Goal: Task Accomplishment & Management: Manage account settings

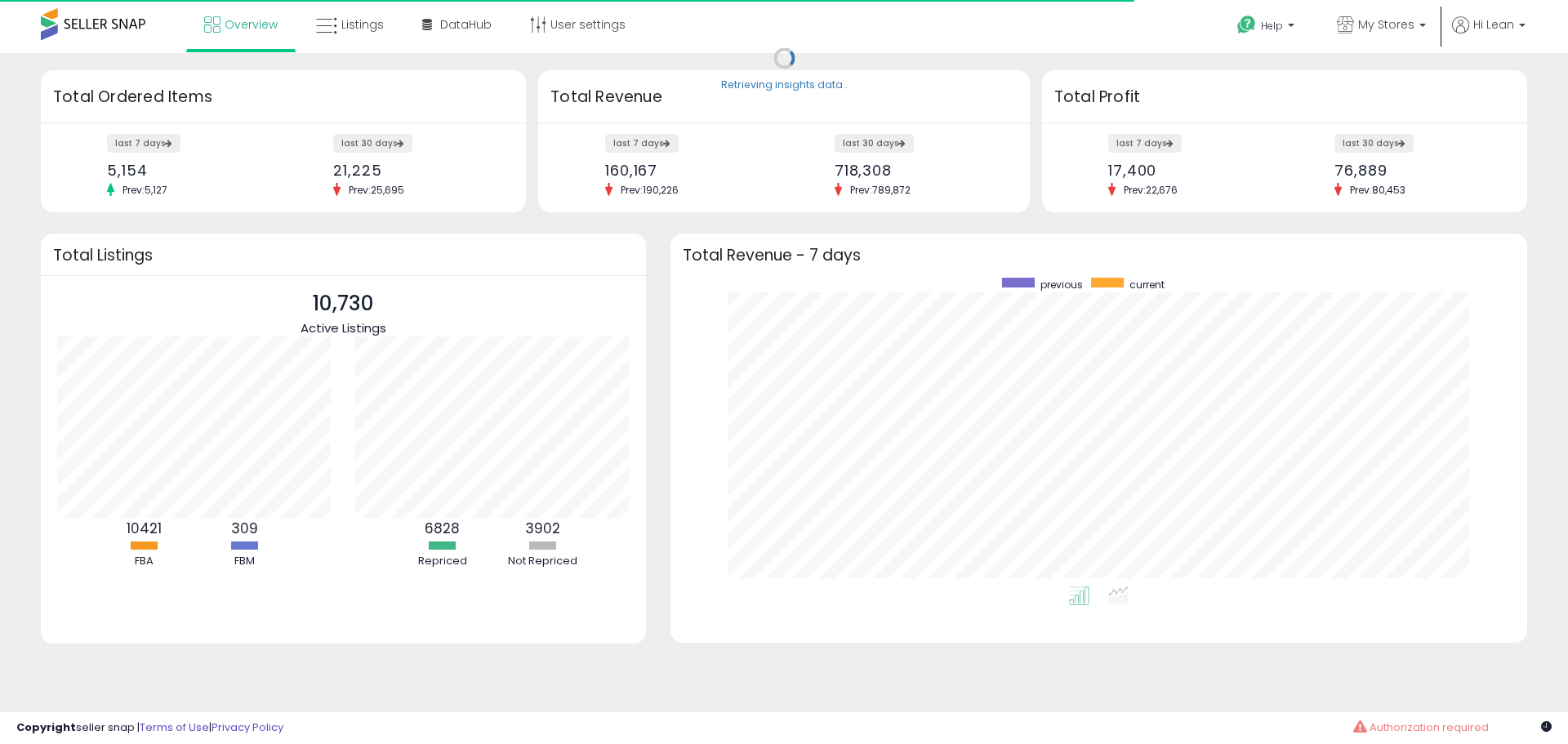
scroll to position [309, 824]
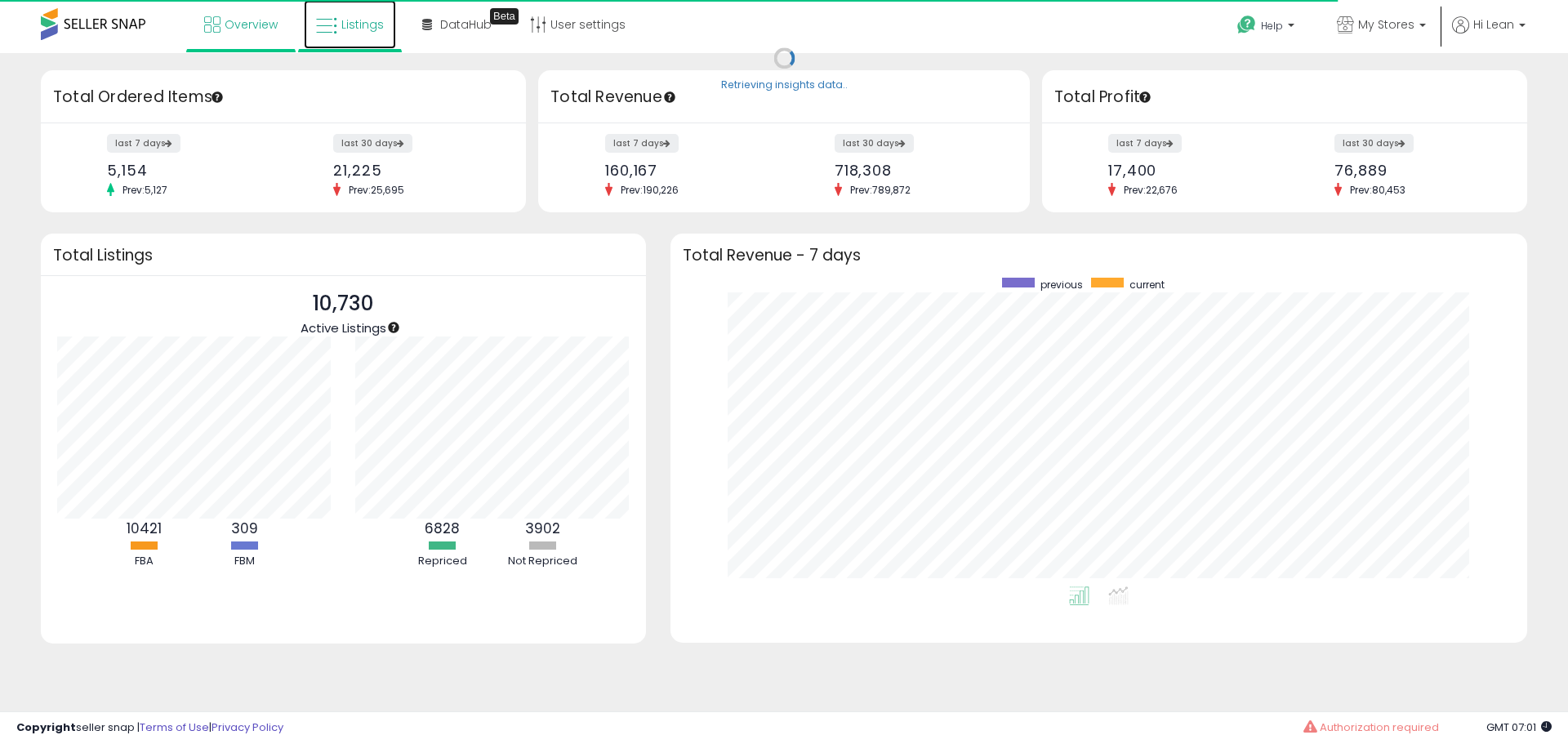
click at [369, 19] on span "Listings" at bounding box center [363, 24] width 42 height 16
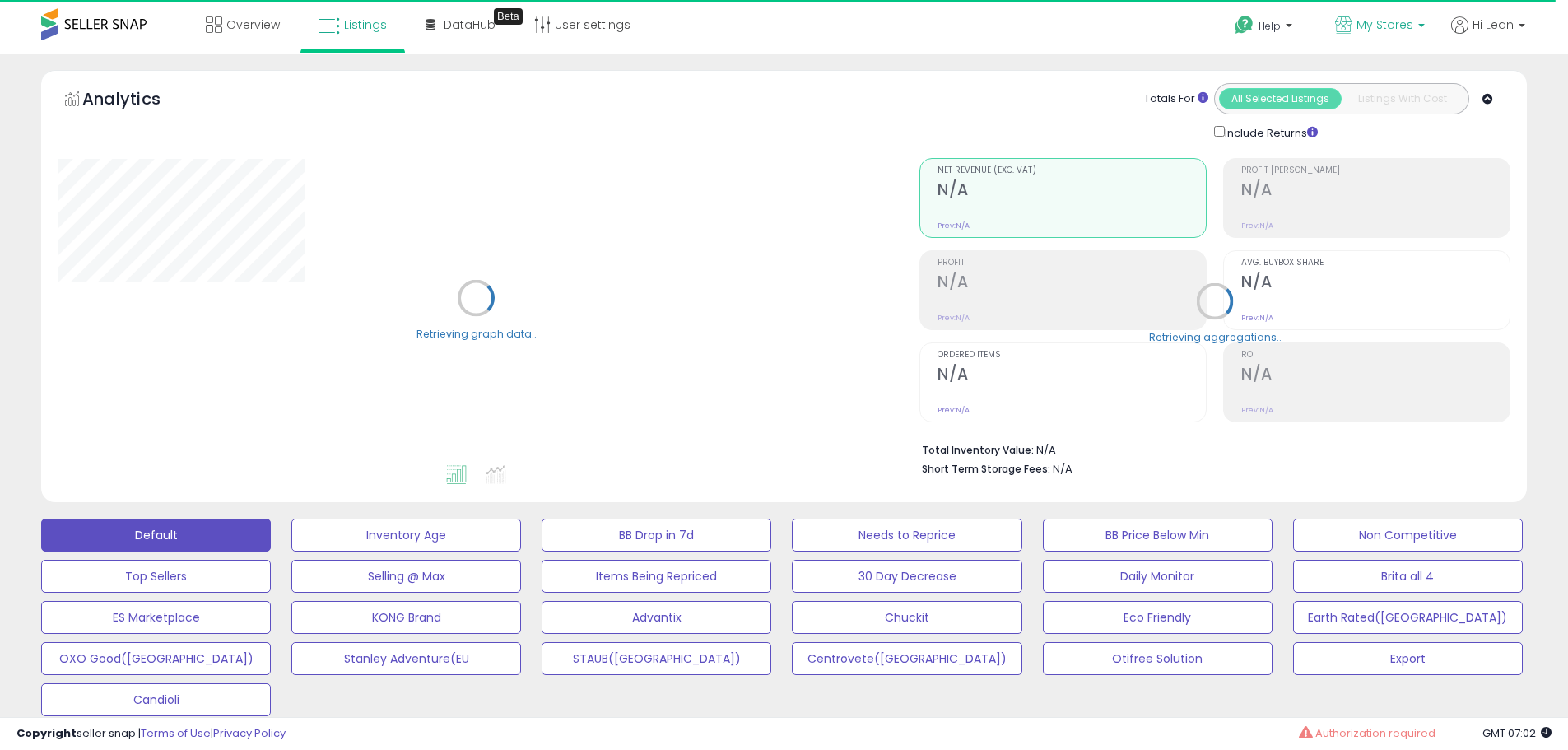
click at [1383, 30] on span "My Stores" at bounding box center [1385, 24] width 56 height 17
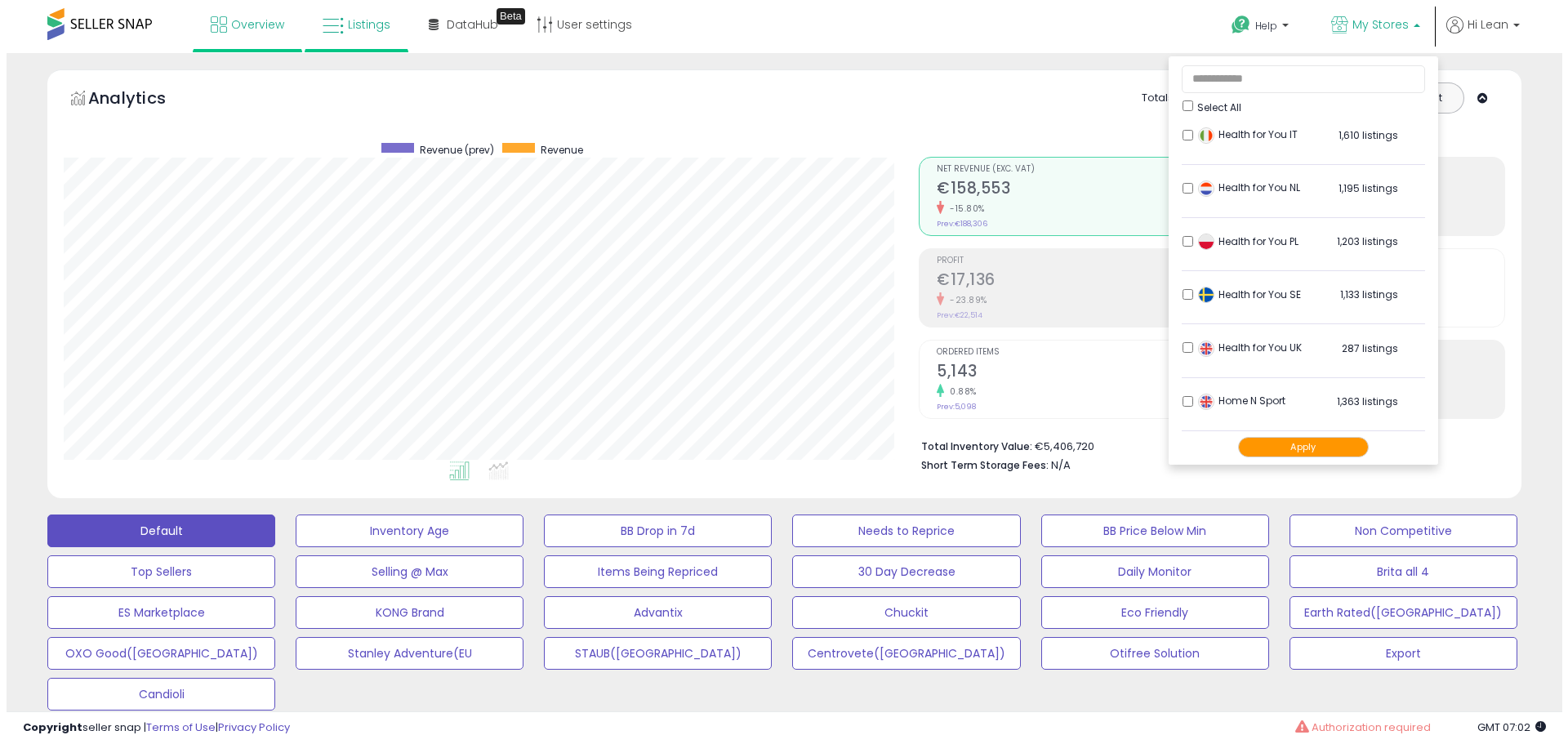
scroll to position [335, 855]
click at [877, 460] on ul at bounding box center [456, 474] width 865 height 29
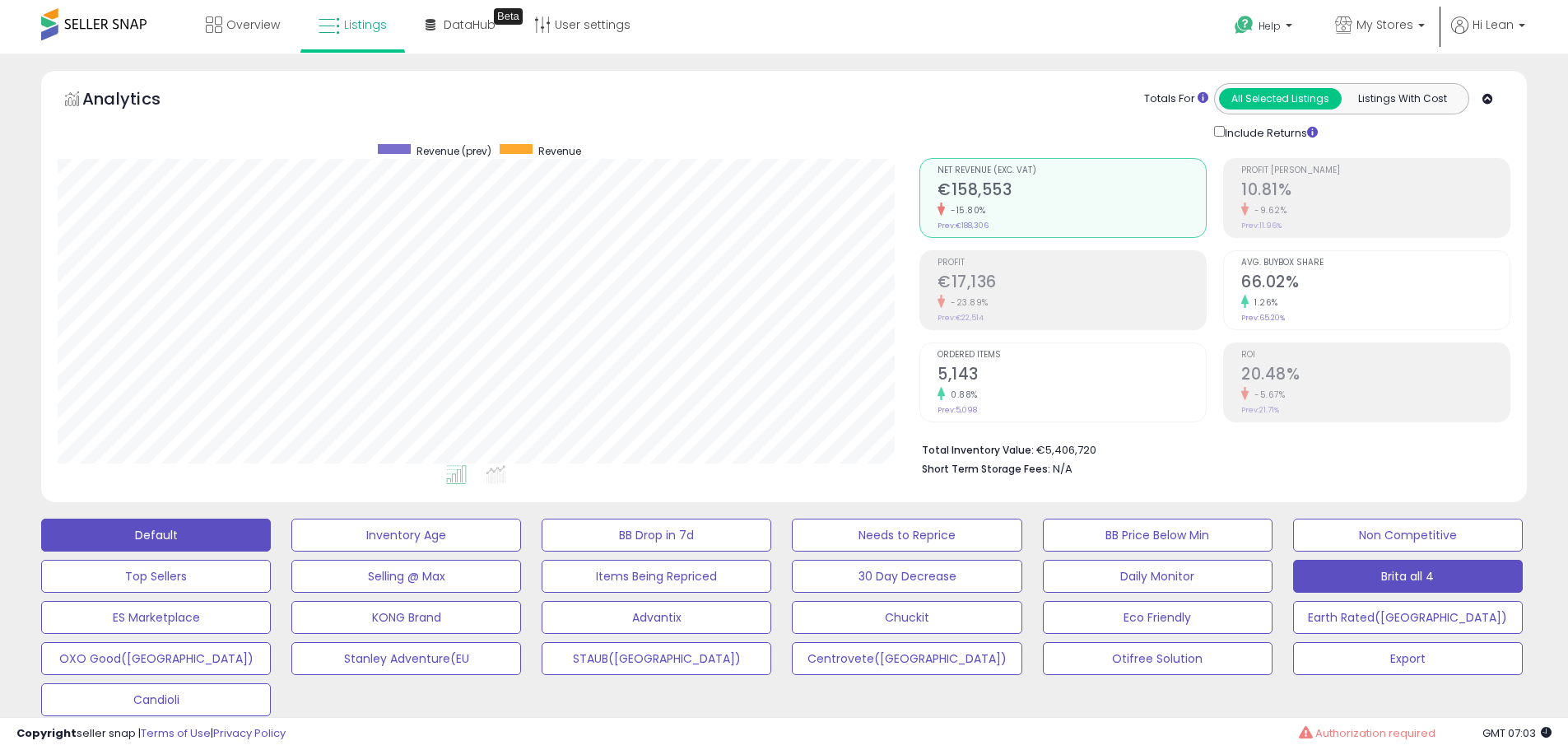
click at [1466, 580] on button "Brita all 4" at bounding box center [1408, 577] width 230 height 33
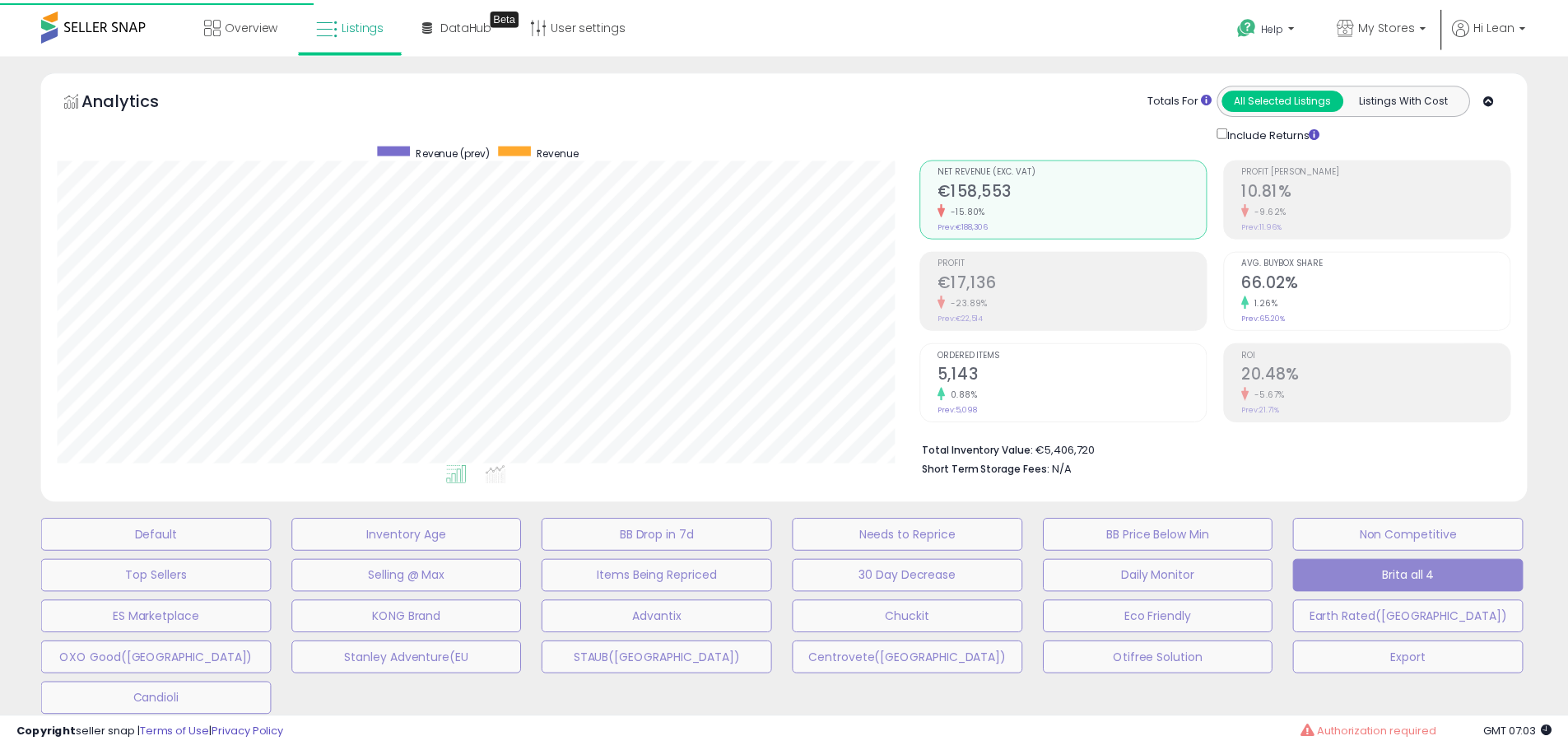
scroll to position [338, 870]
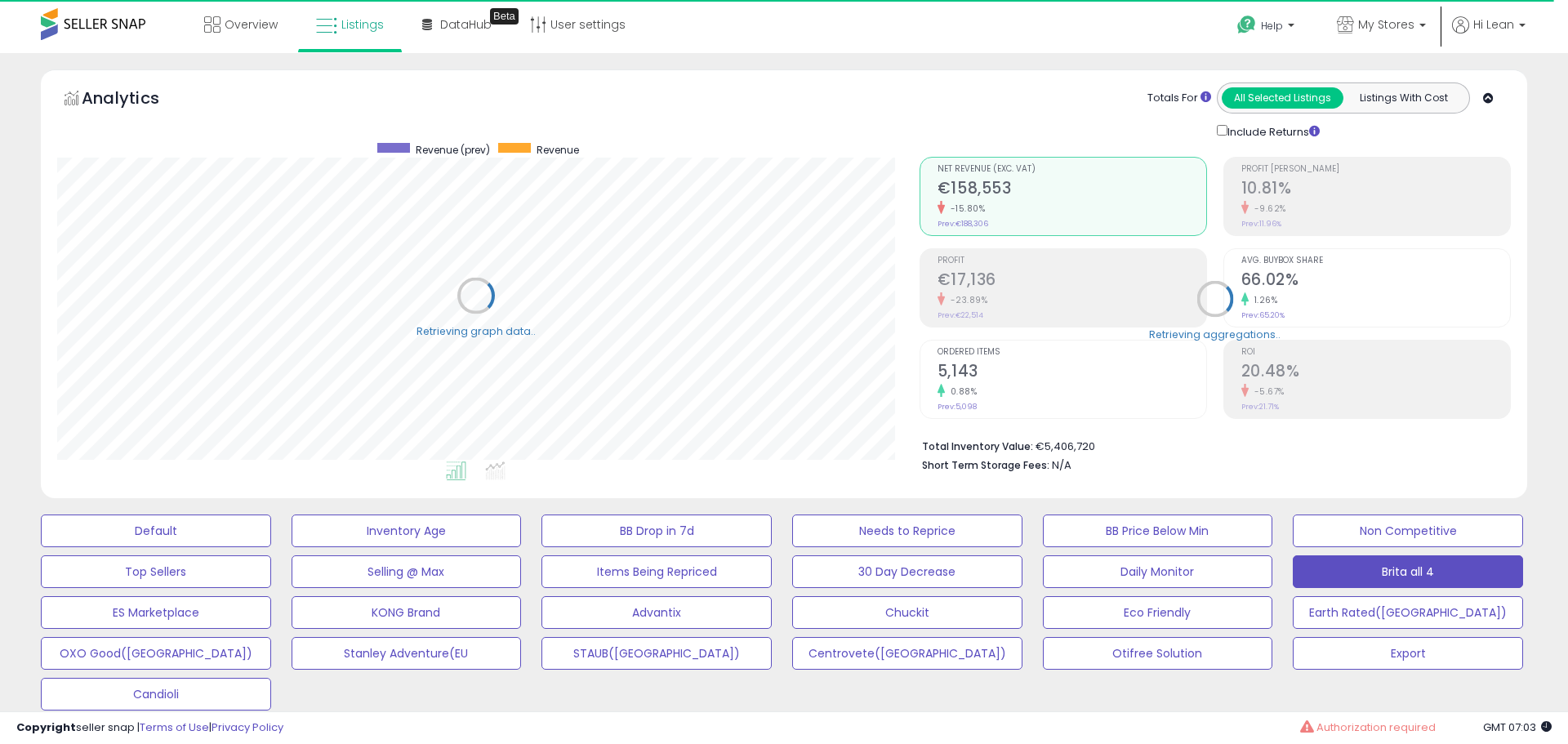
type input "*****"
select select "**"
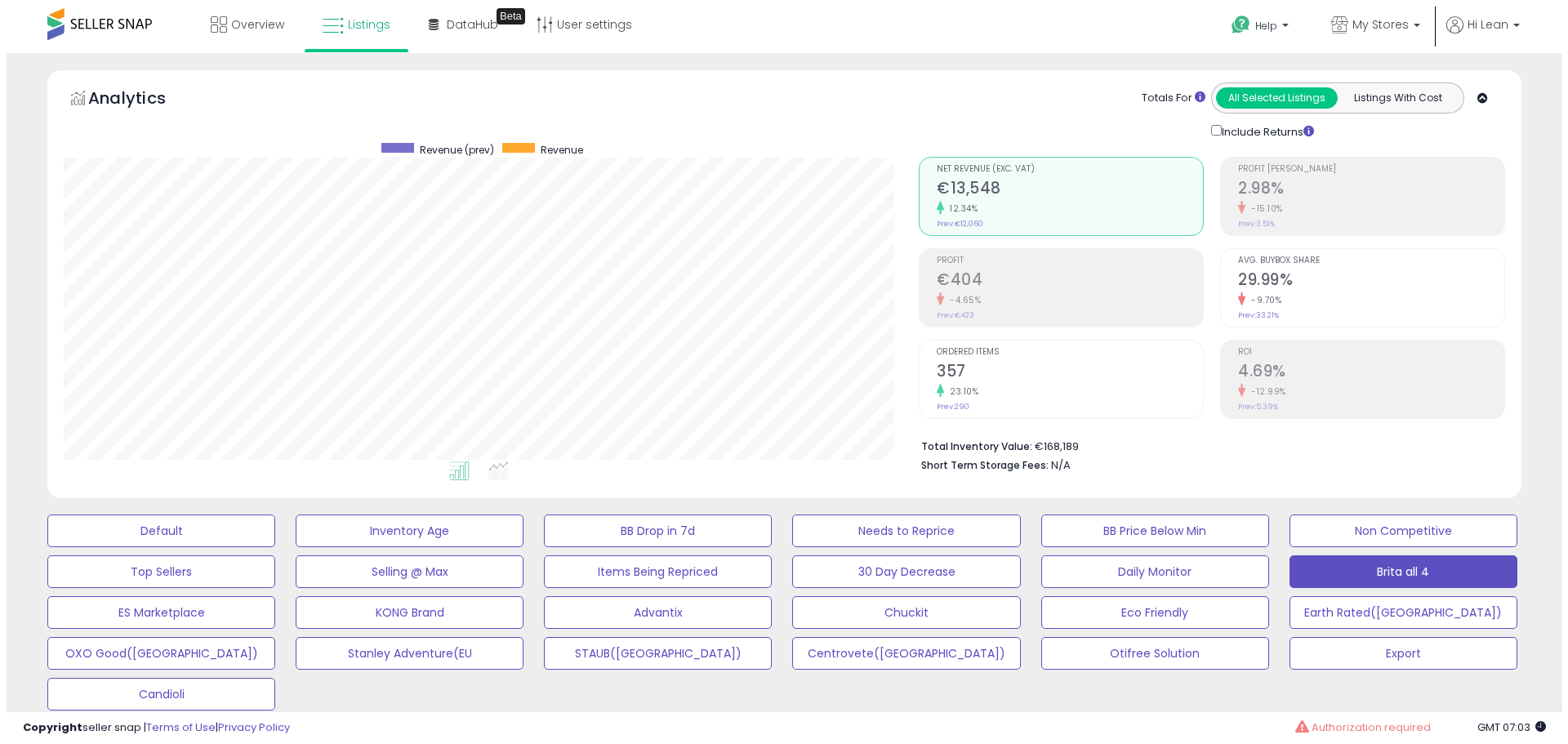
scroll to position [335, 855]
click at [1001, 386] on div "23.10%" at bounding box center [1063, 392] width 266 height 15
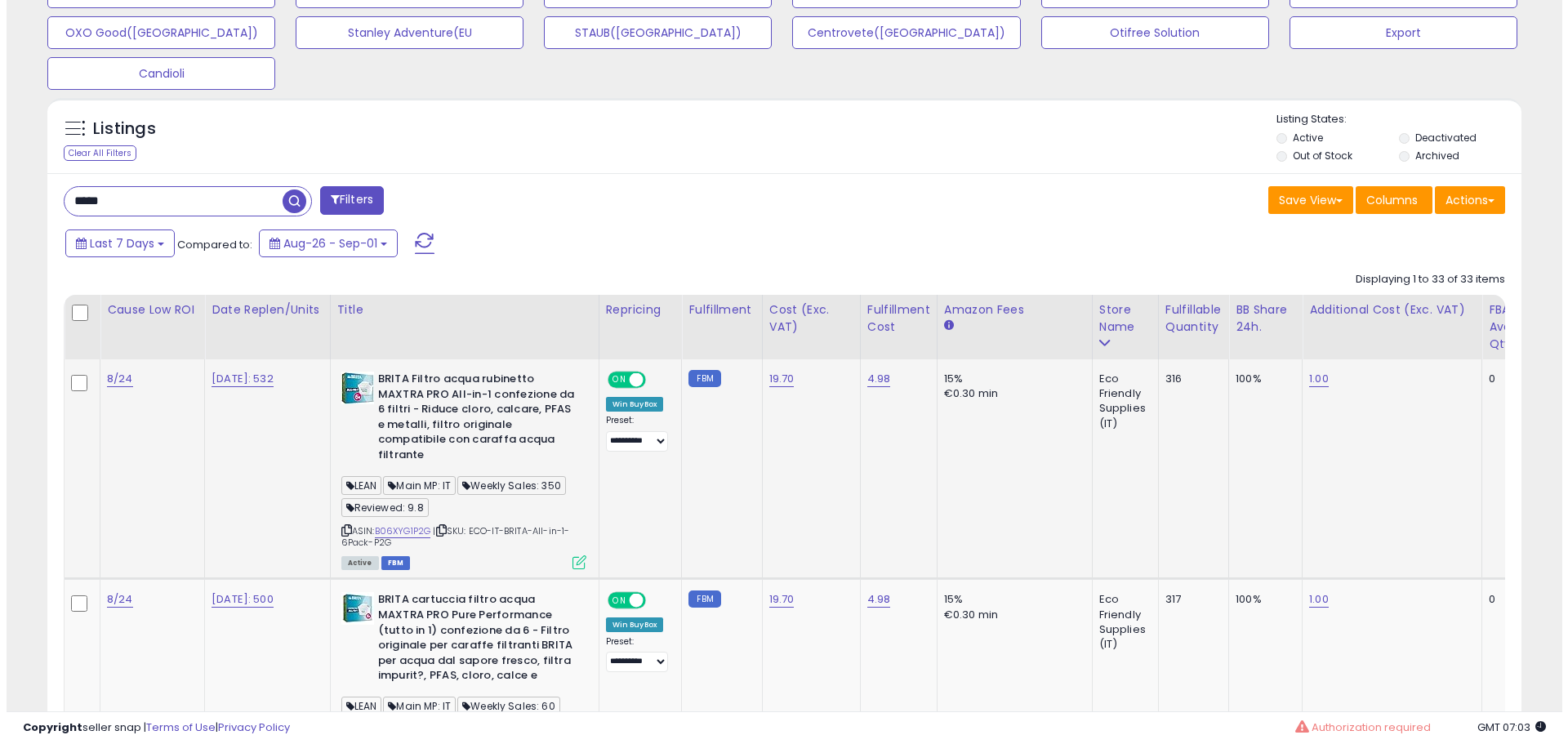
scroll to position [571, 0]
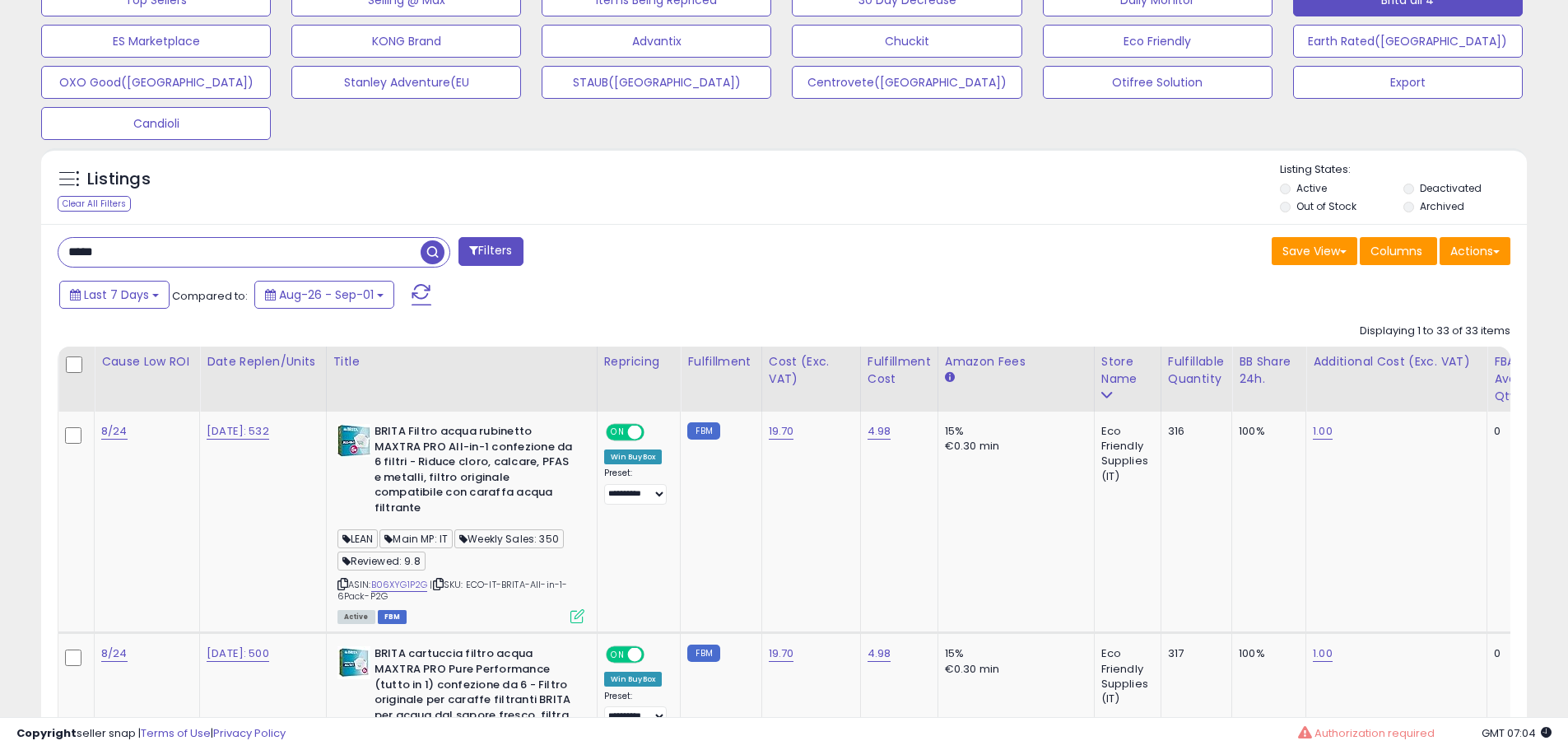
drag, startPoint x: 155, startPoint y: 251, endPoint x: -170, endPoint y: 278, distance: 326.1
click at [495, 262] on button "Filters" at bounding box center [490, 252] width 64 height 29
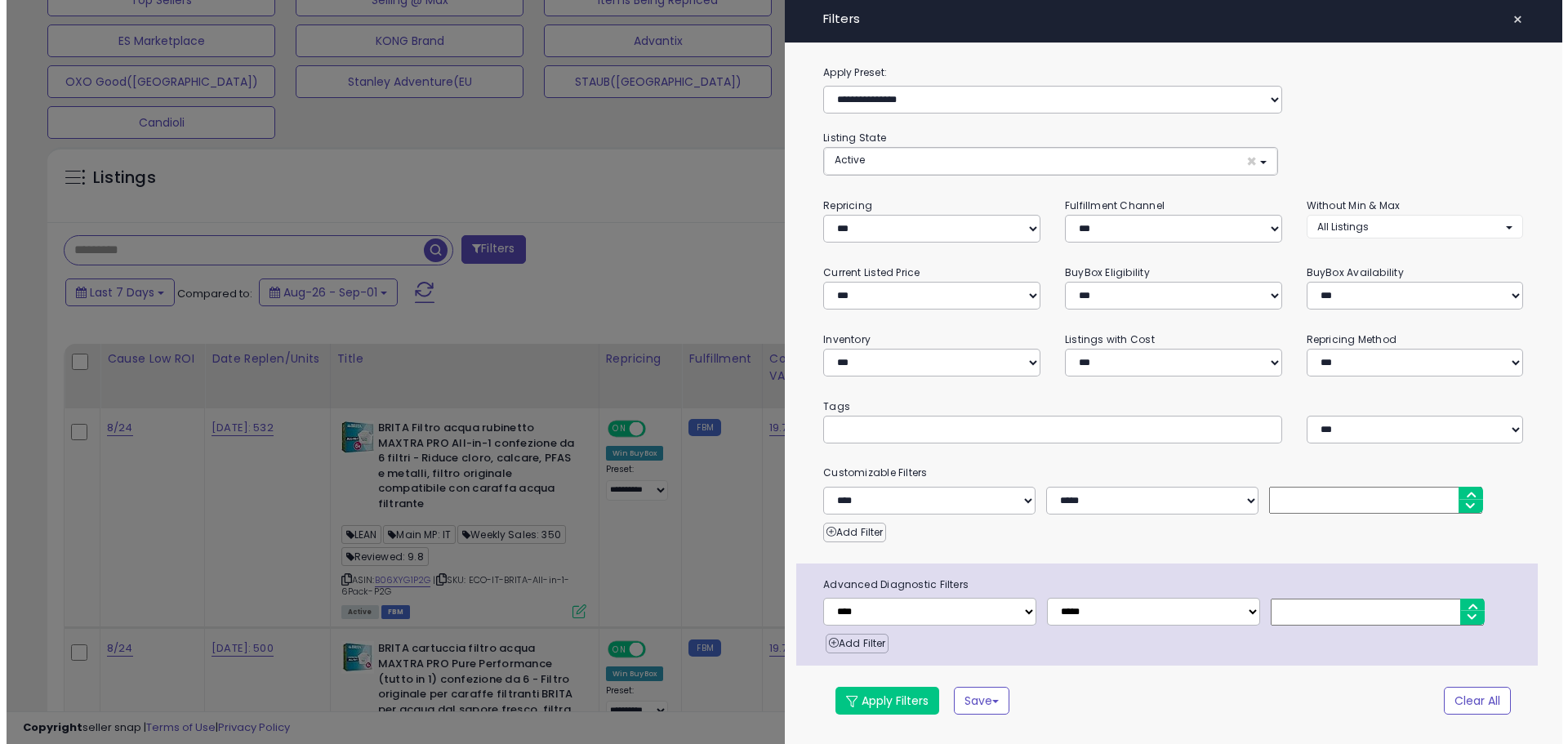
scroll to position [335, 863]
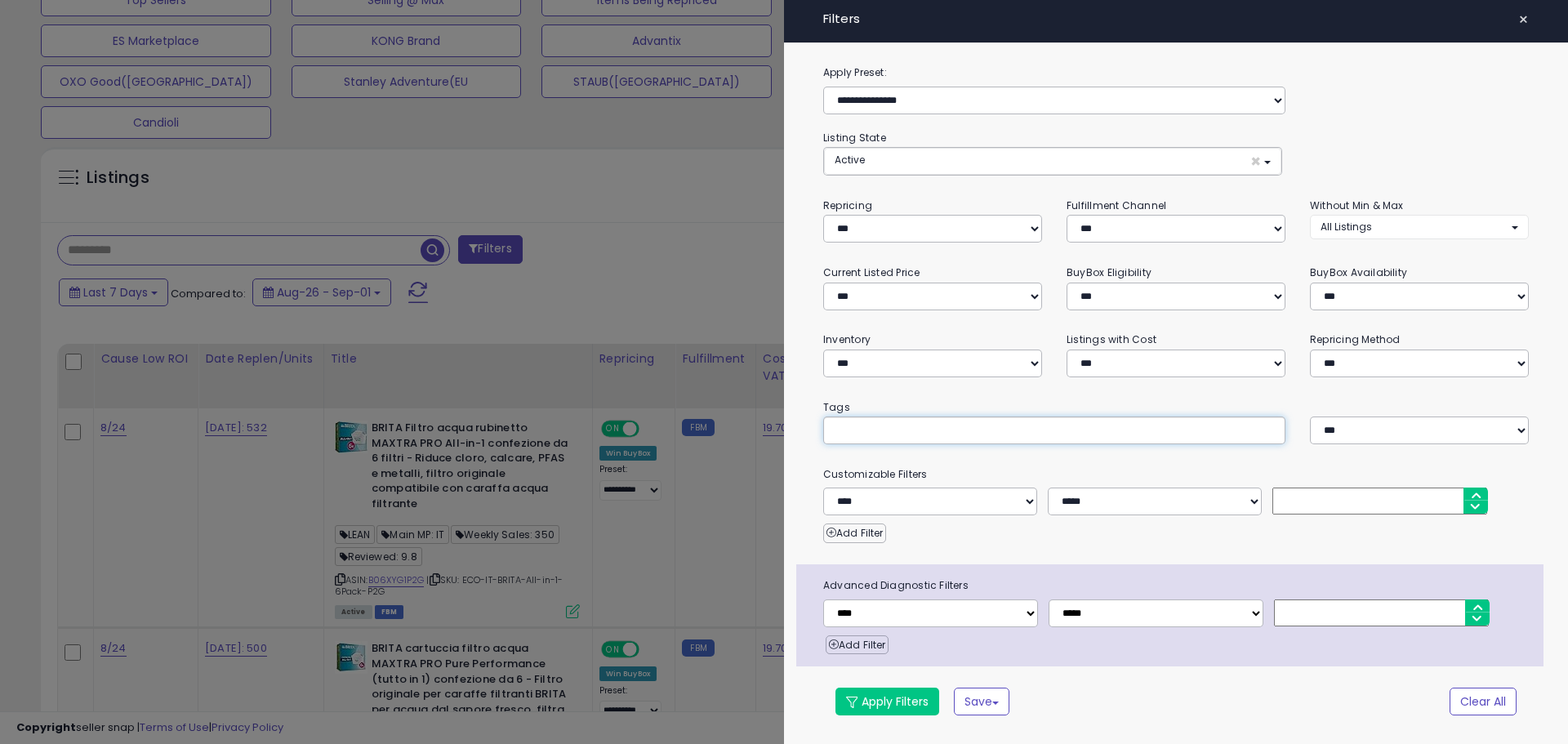
click at [889, 435] on input "text" at bounding box center [956, 429] width 245 height 16
type input "****"
click at [907, 705] on button "Apply Filters" at bounding box center [887, 702] width 103 height 28
type input "****"
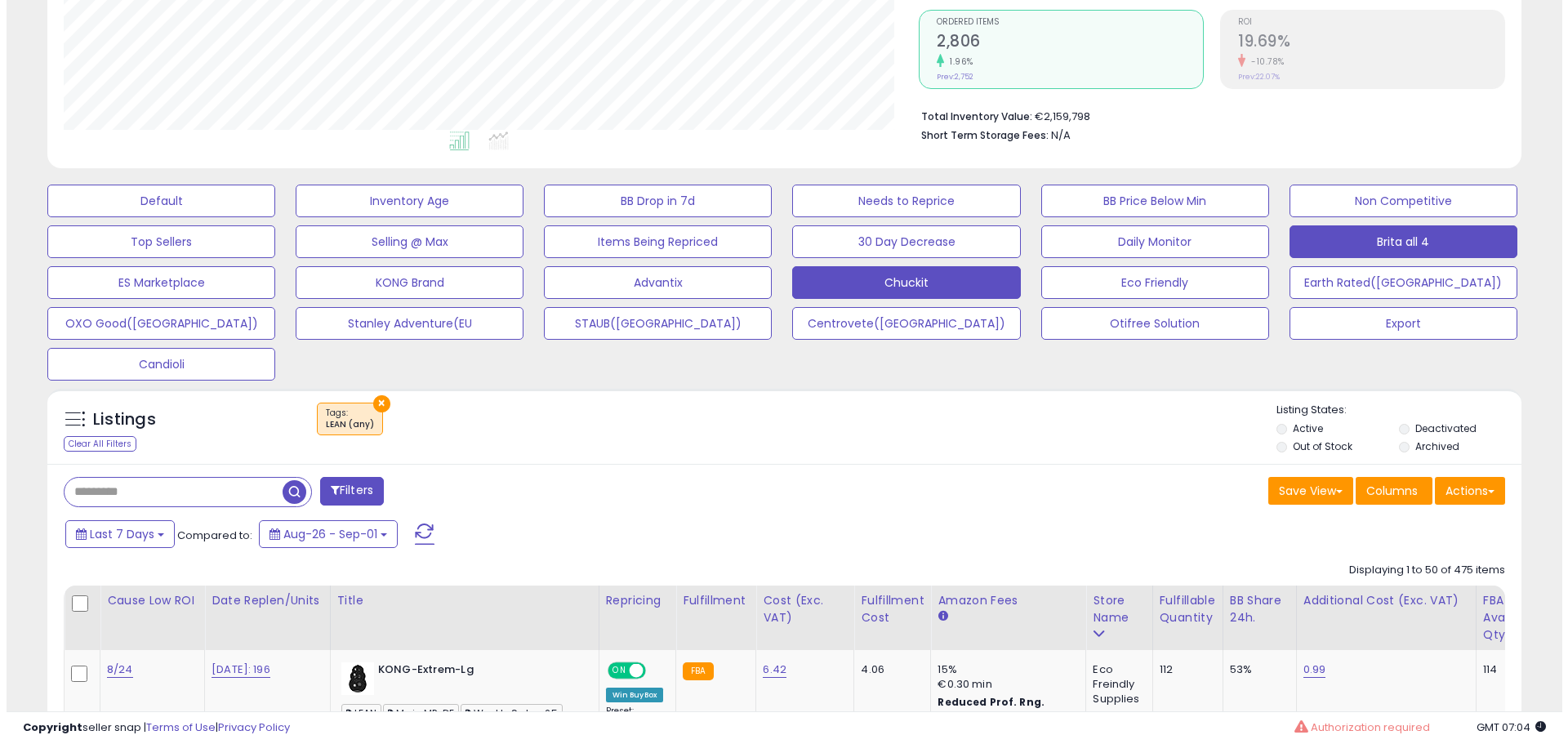
scroll to position [48, 0]
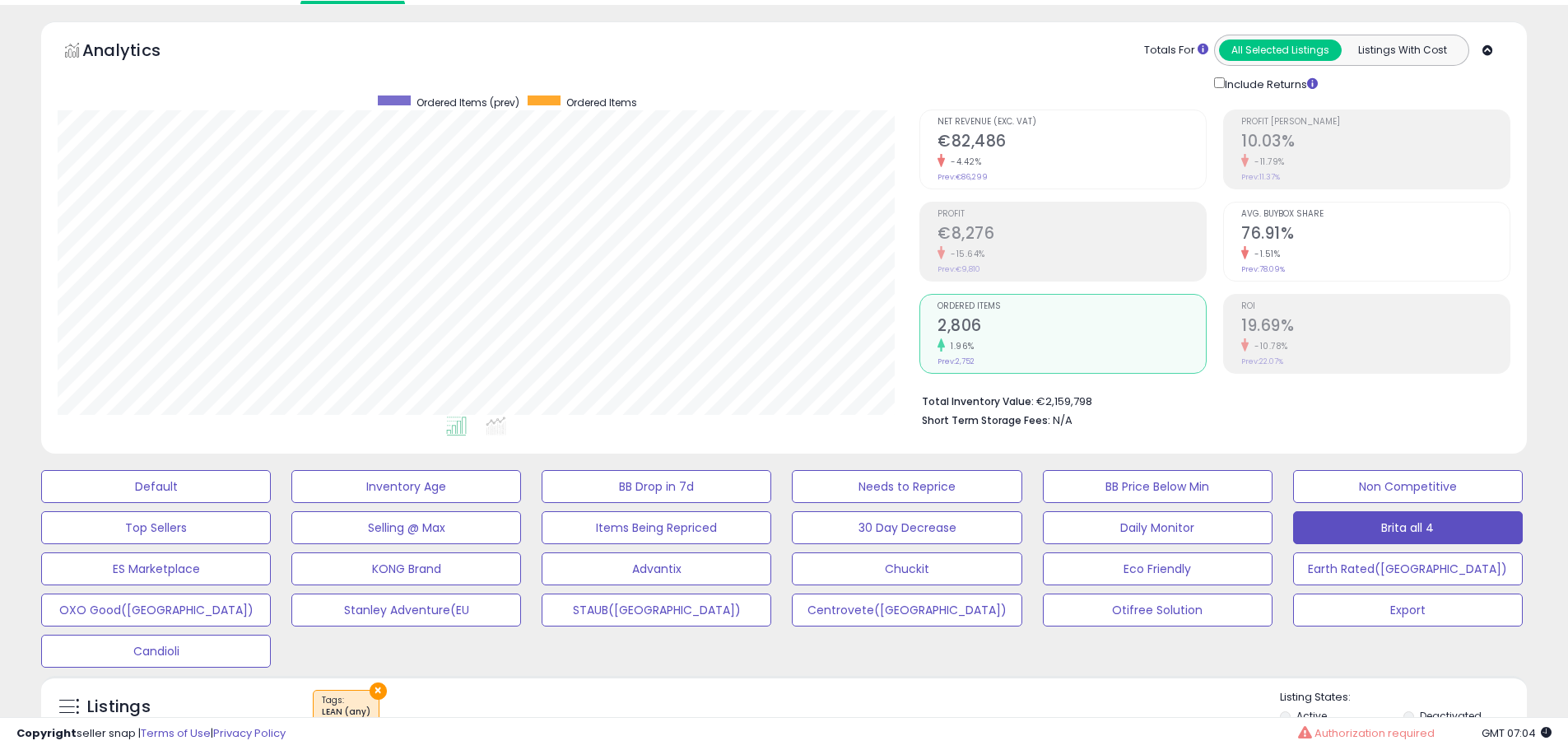
click at [983, 330] on h2 "2,806" at bounding box center [1072, 327] width 268 height 22
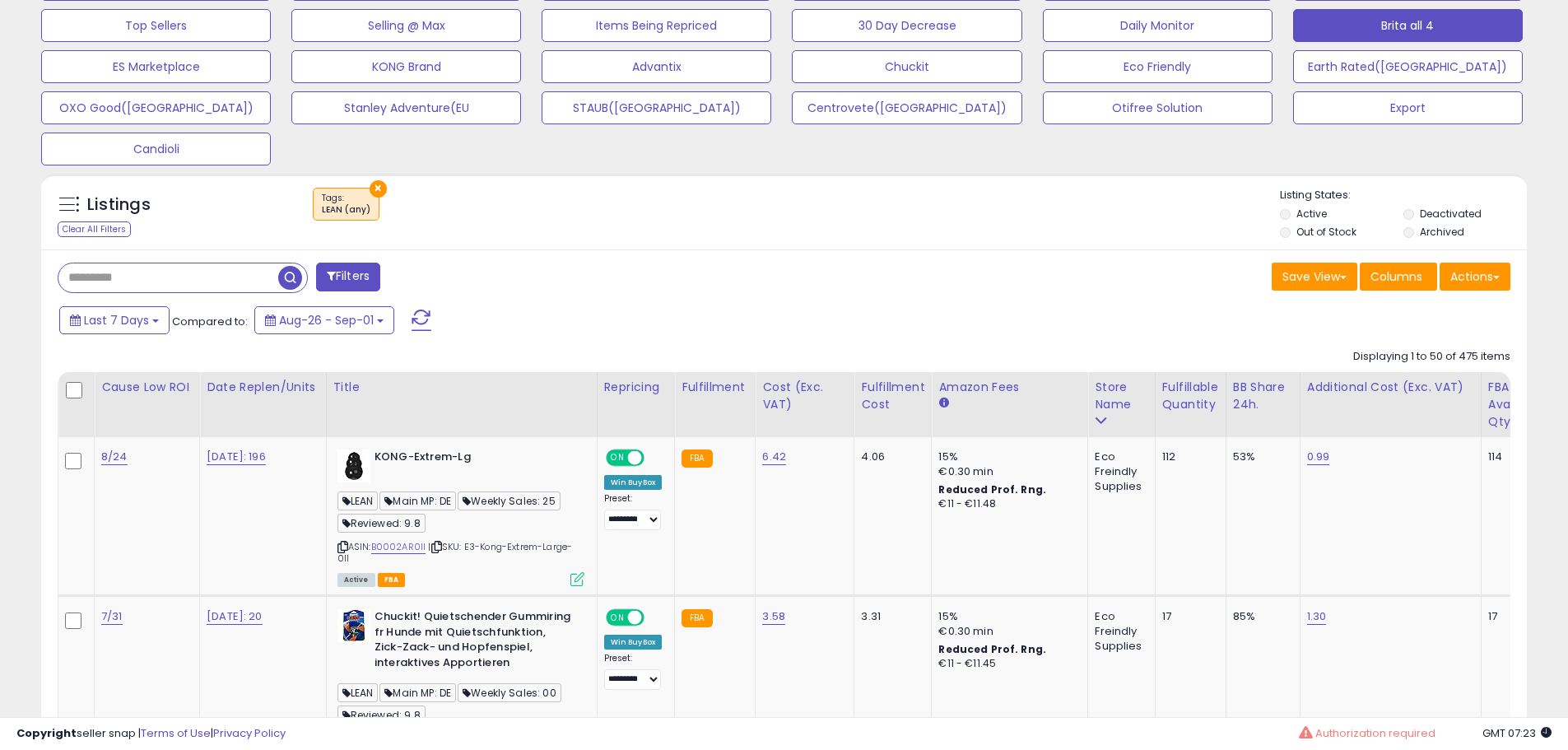
scroll to position [543, 0]
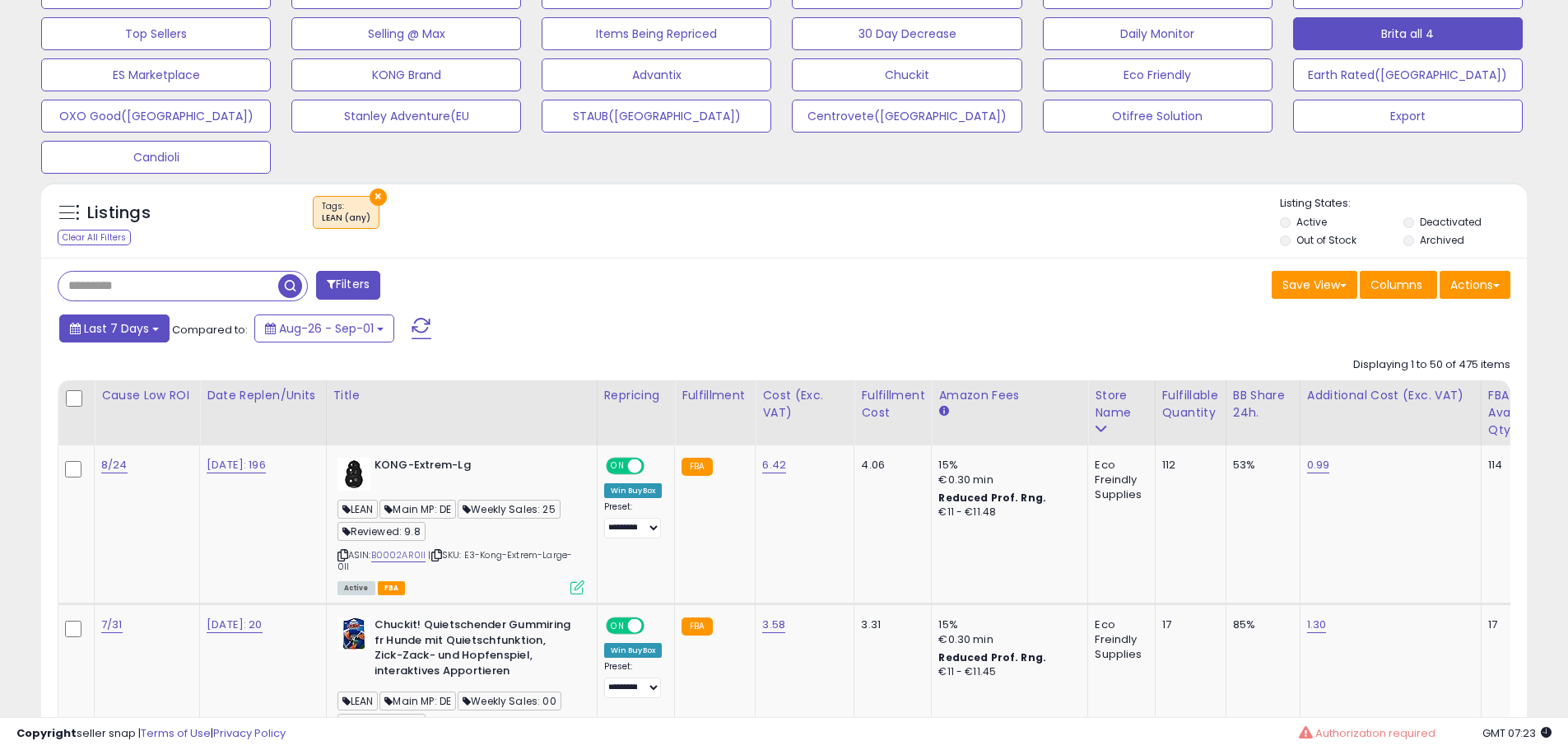
click at [140, 330] on span "Last 7 Days" at bounding box center [116, 328] width 65 height 17
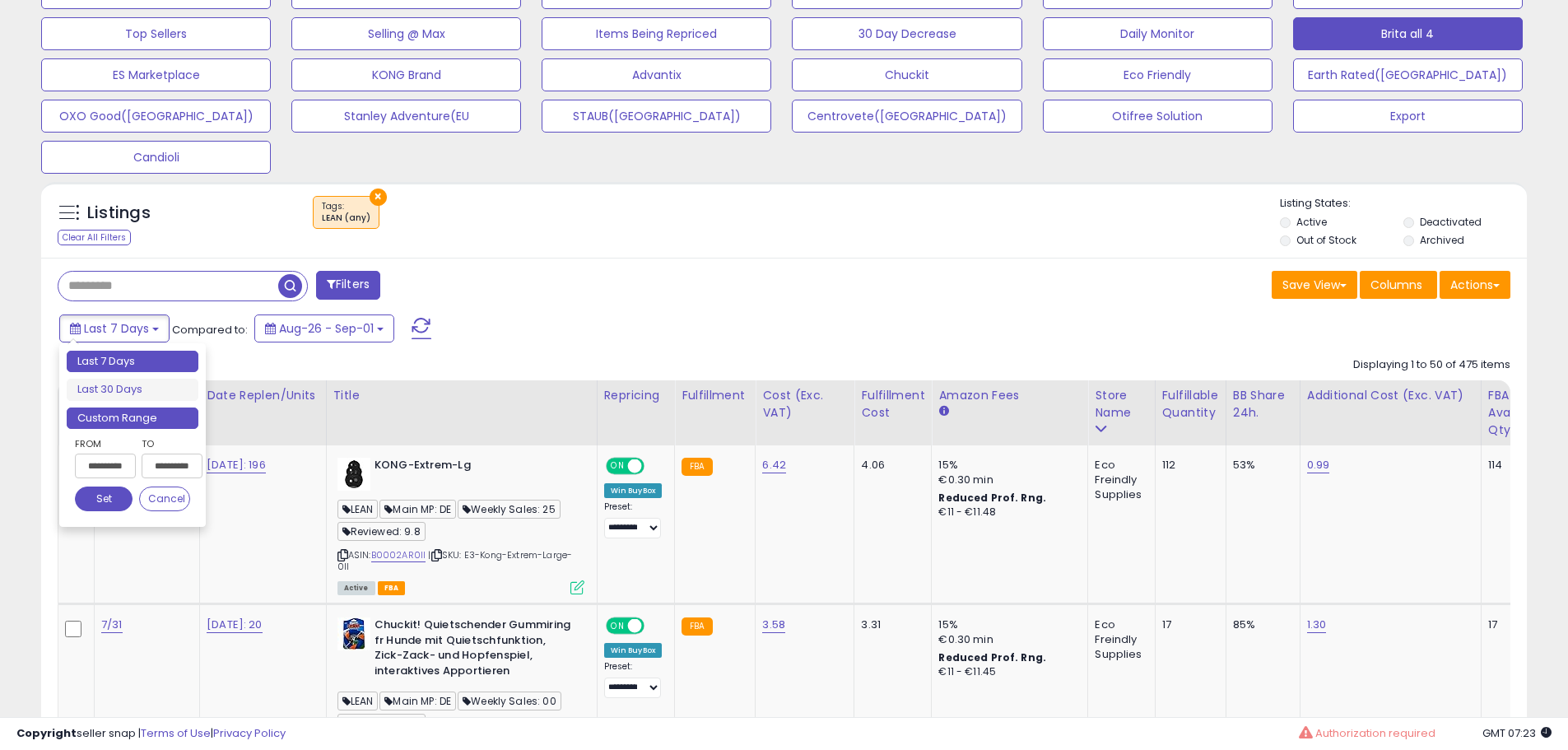
click at [161, 423] on li "Custom Range" at bounding box center [132, 418] width 131 height 22
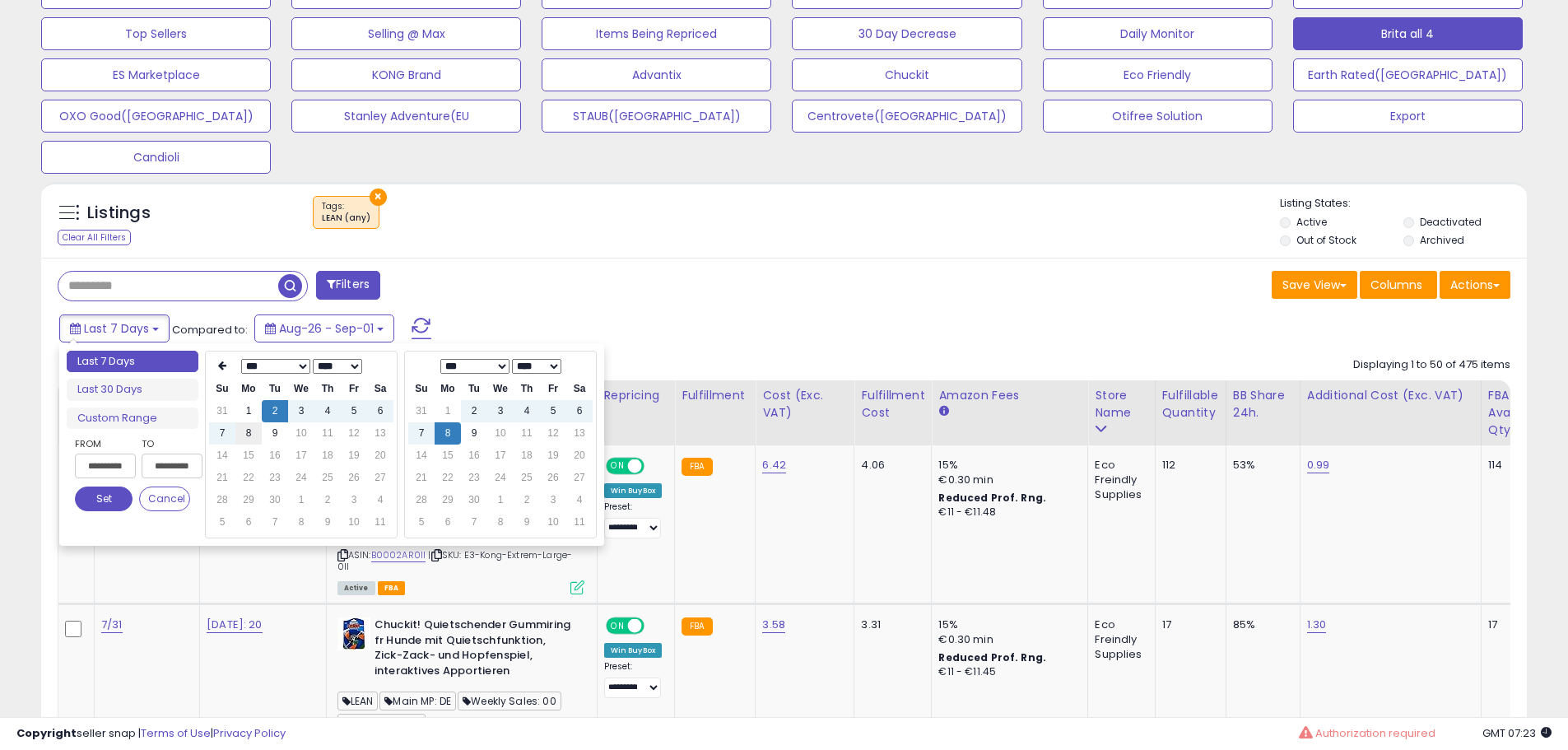
type input "**********"
click at [256, 433] on td "8" at bounding box center [248, 433] width 26 height 22
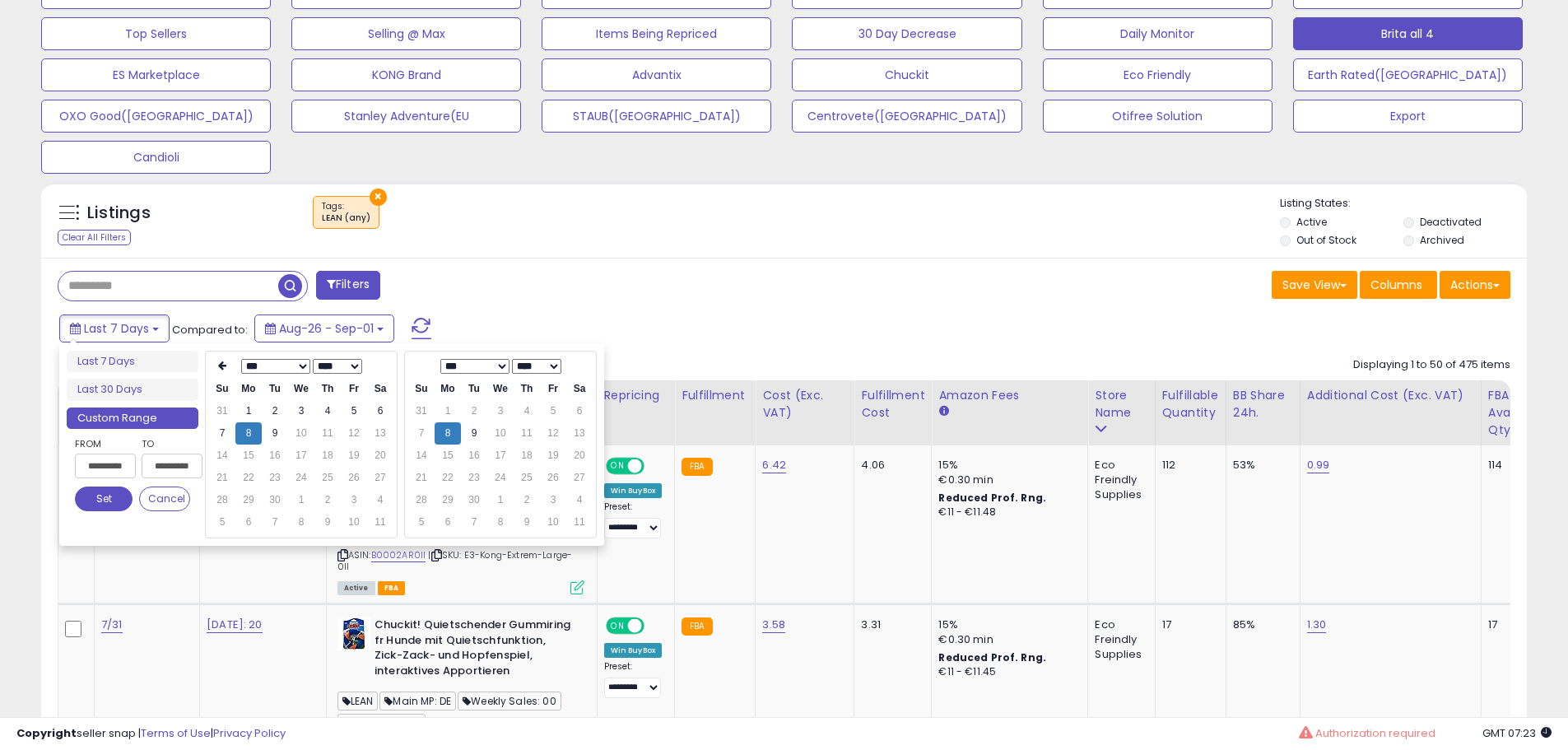
click at [107, 492] on button "Set" at bounding box center [103, 498] width 57 height 24
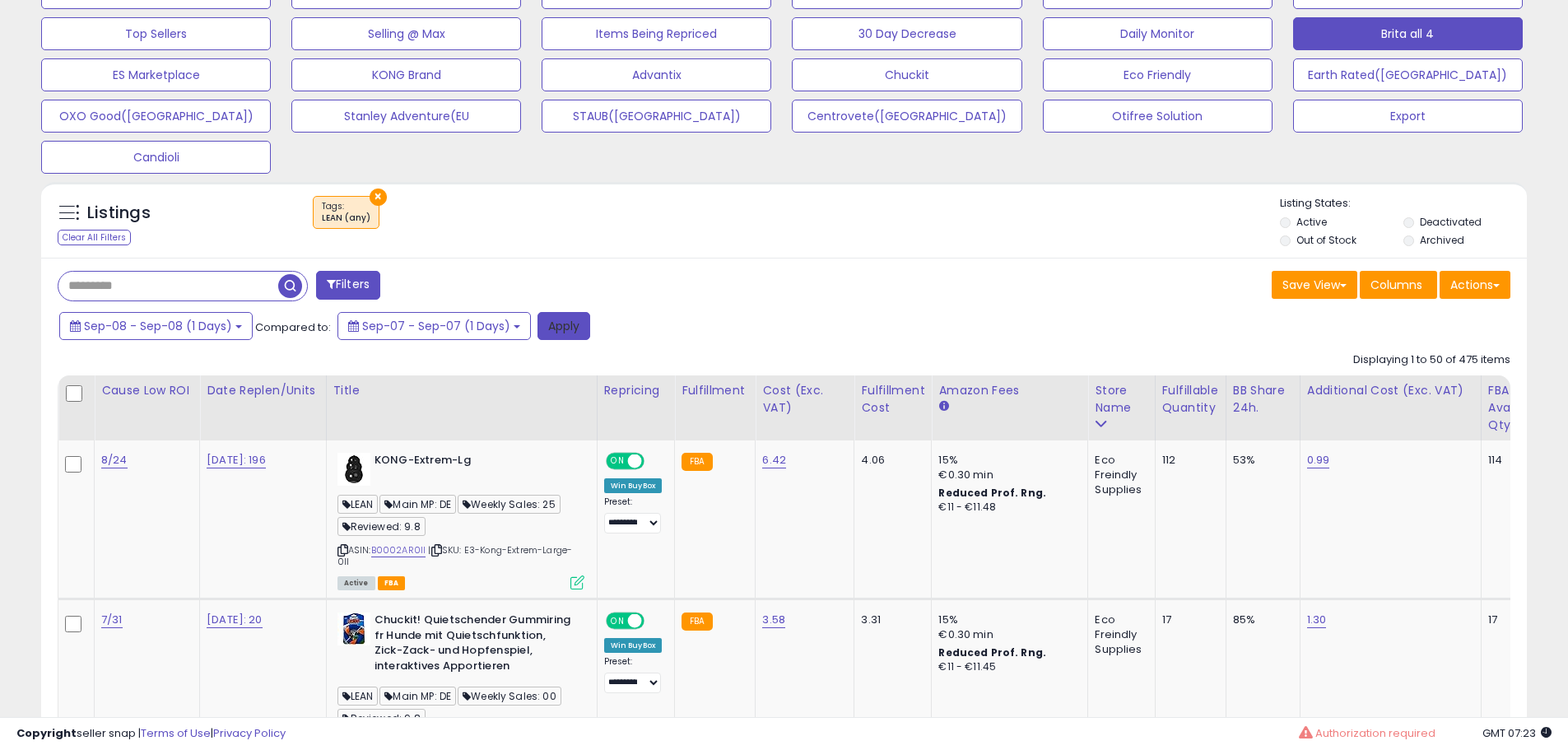
drag, startPoint x: 565, startPoint y: 325, endPoint x: 853, endPoint y: 465, distance: 320.2
click at [565, 325] on button "Apply" at bounding box center [564, 326] width 53 height 28
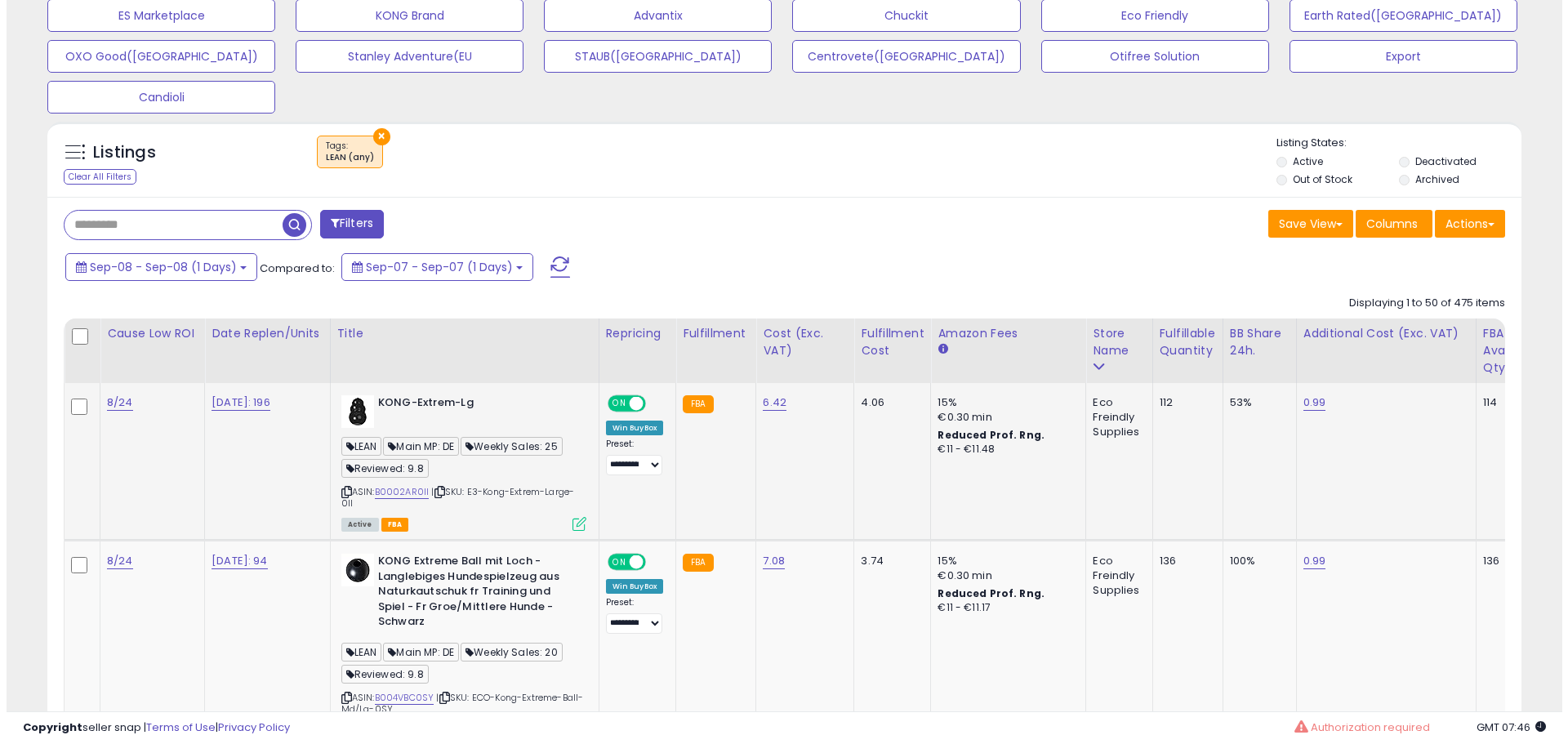
scroll to position [718, 0]
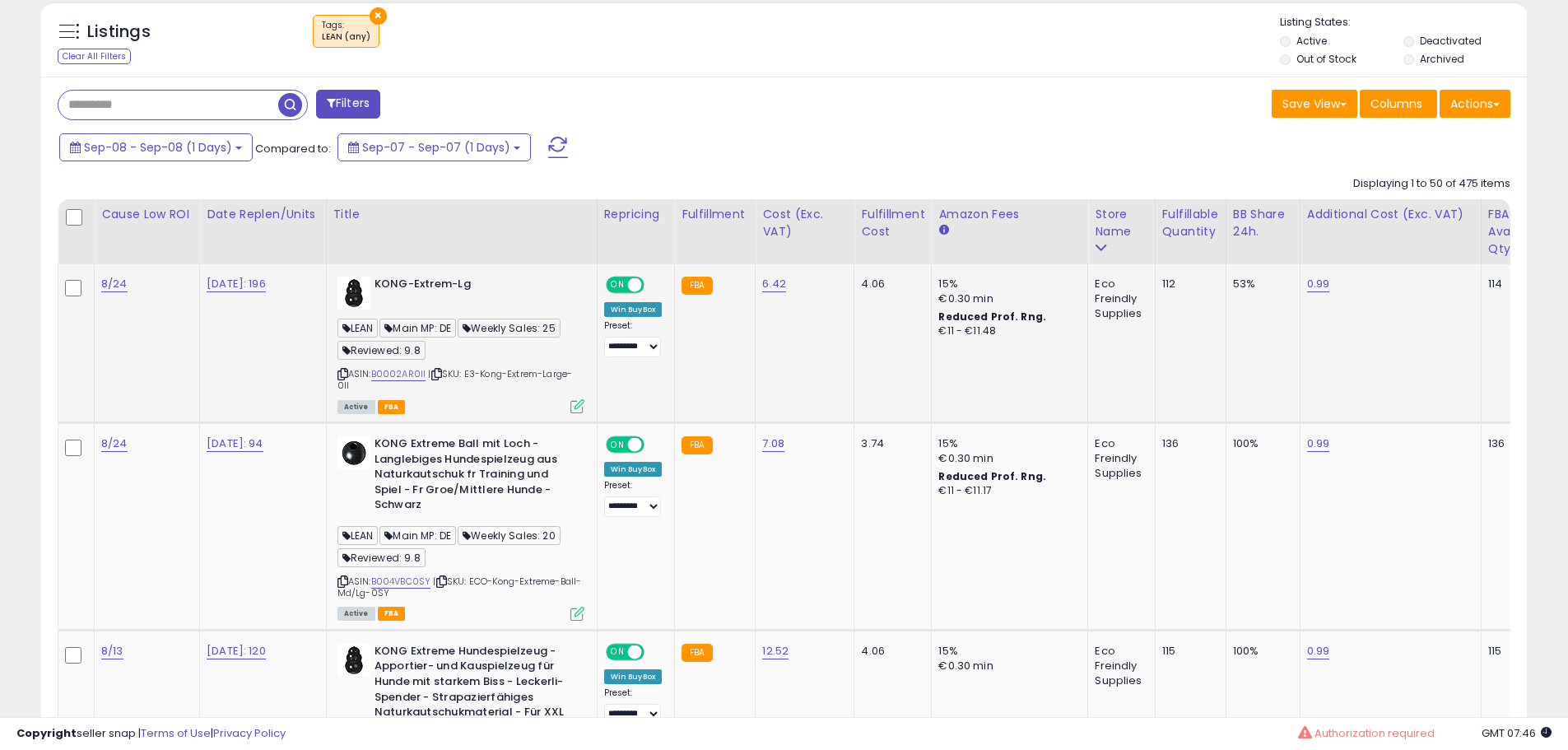
click at [580, 408] on icon at bounding box center [578, 407] width 14 height 14
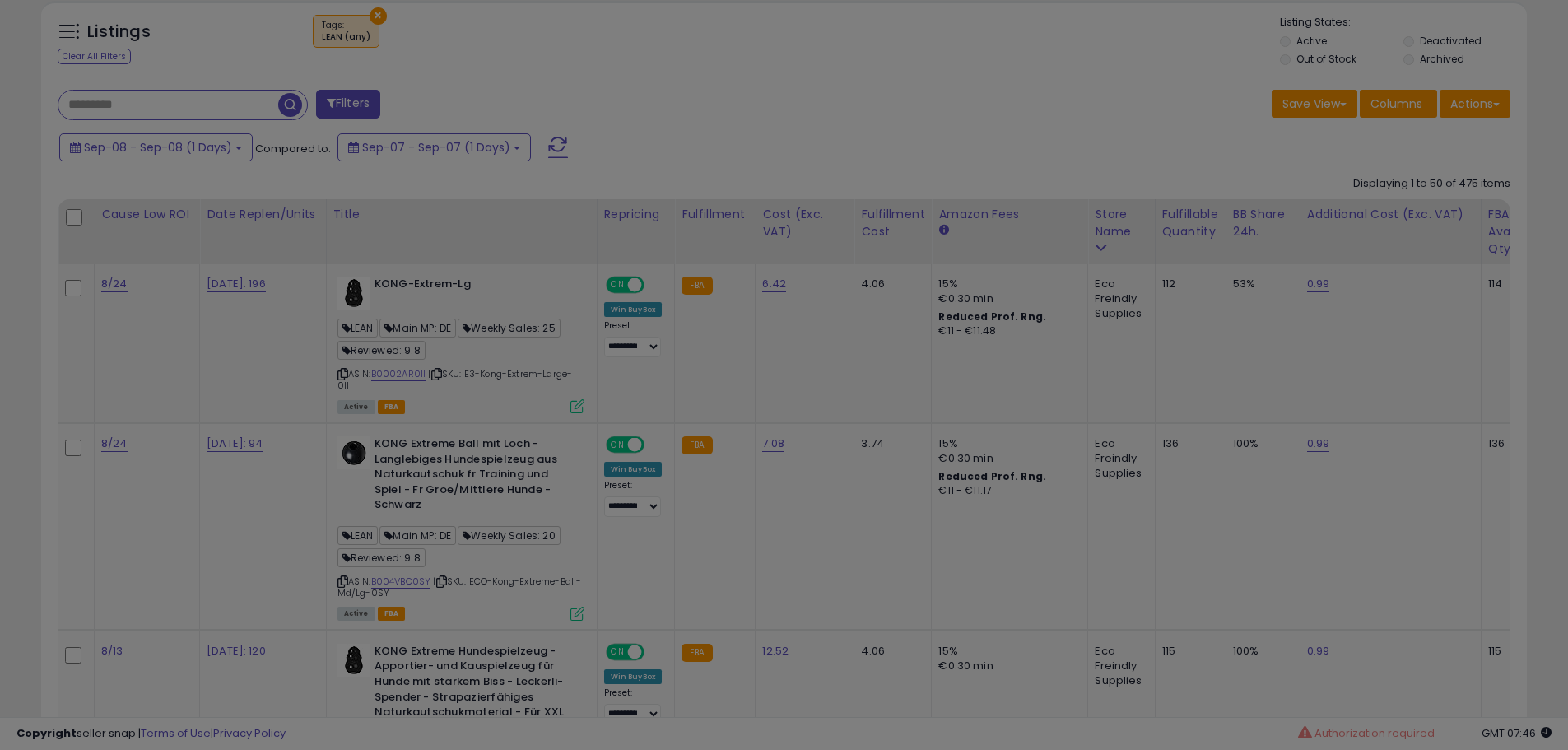
scroll to position [338, 870]
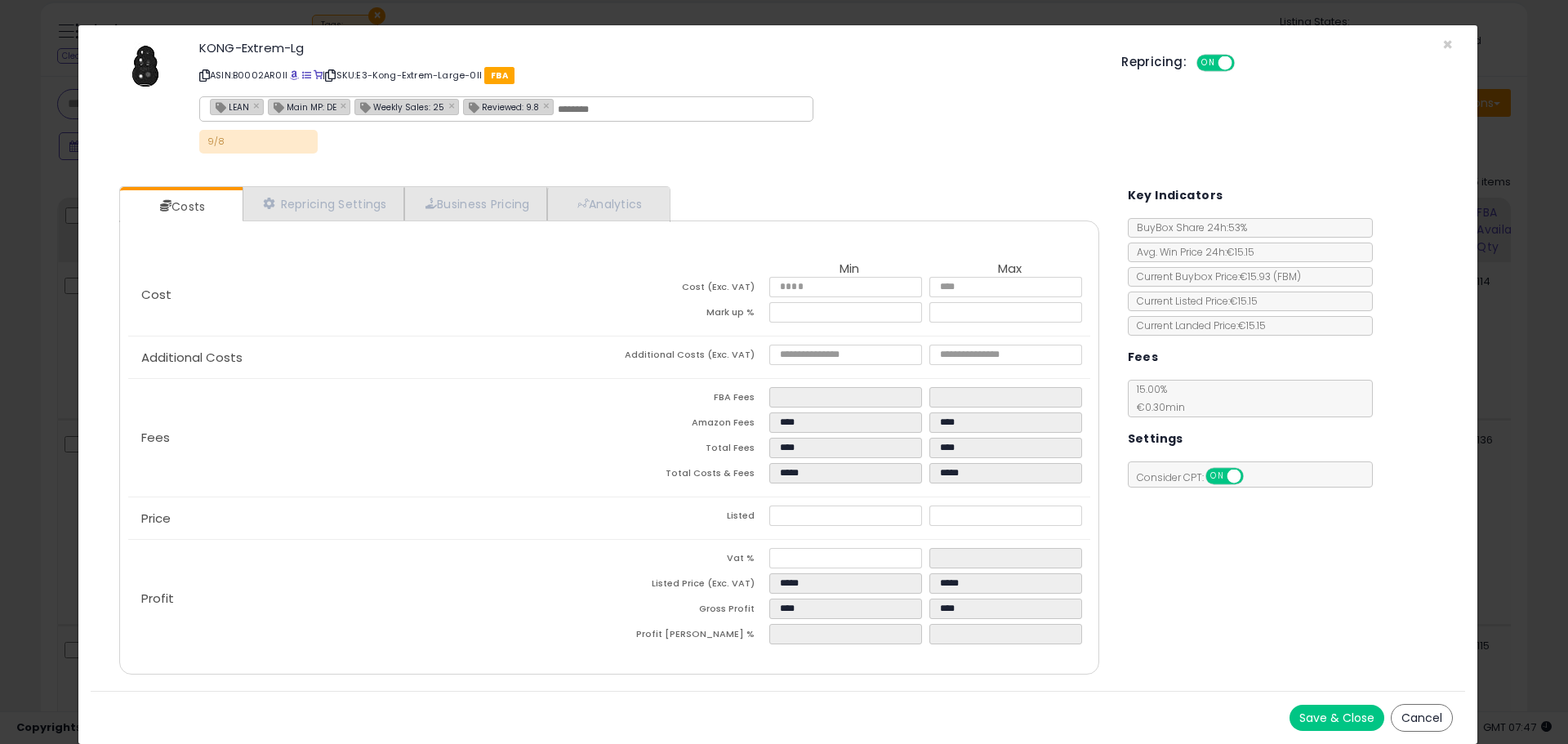
click at [43, 333] on div "× Close KONG-Extrem-Lg ASIN: B0002AR0II | SKU: E3-Kong-Extrem-Large-0II FBA LEA…" at bounding box center [784, 372] width 1568 height 744
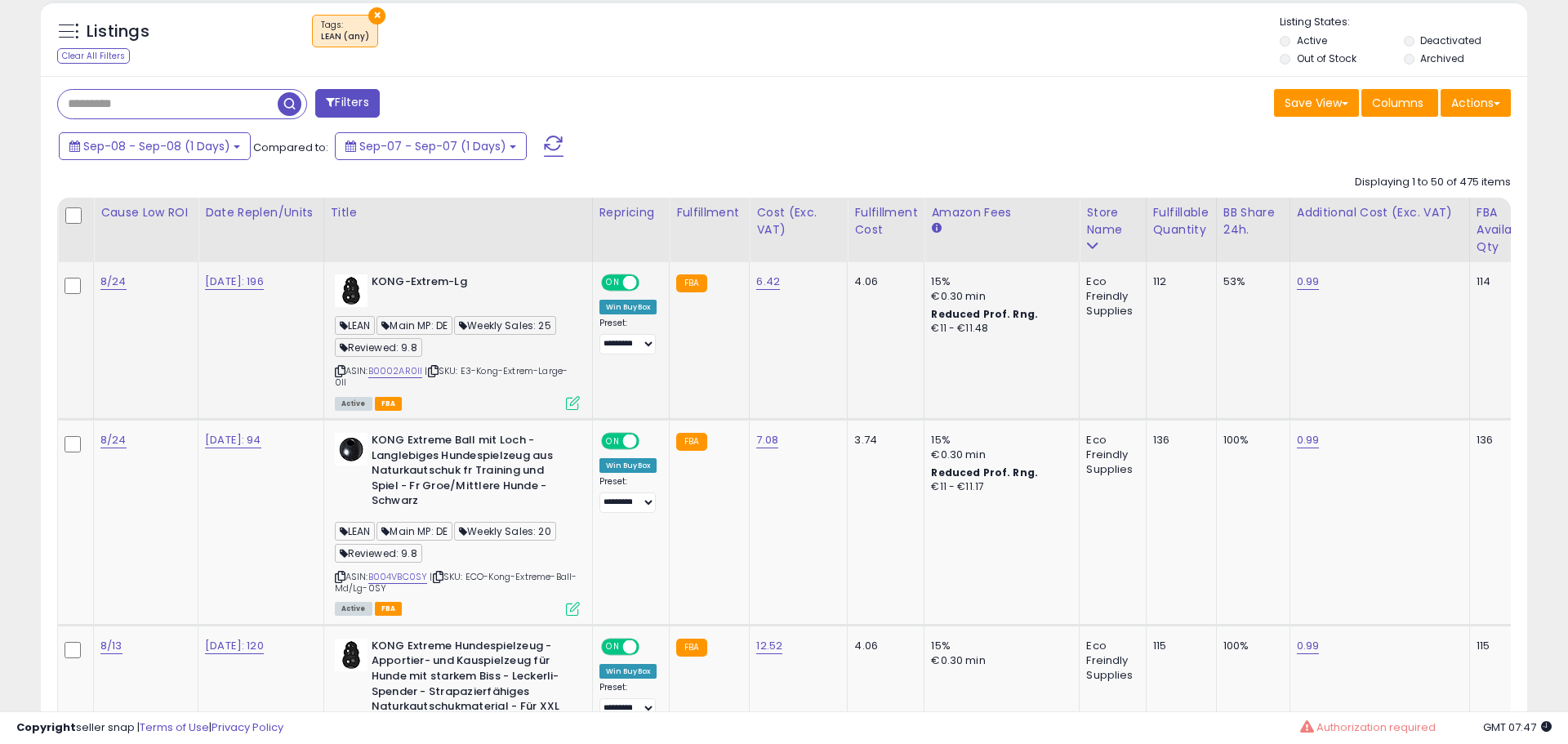
scroll to position [816441, 815872]
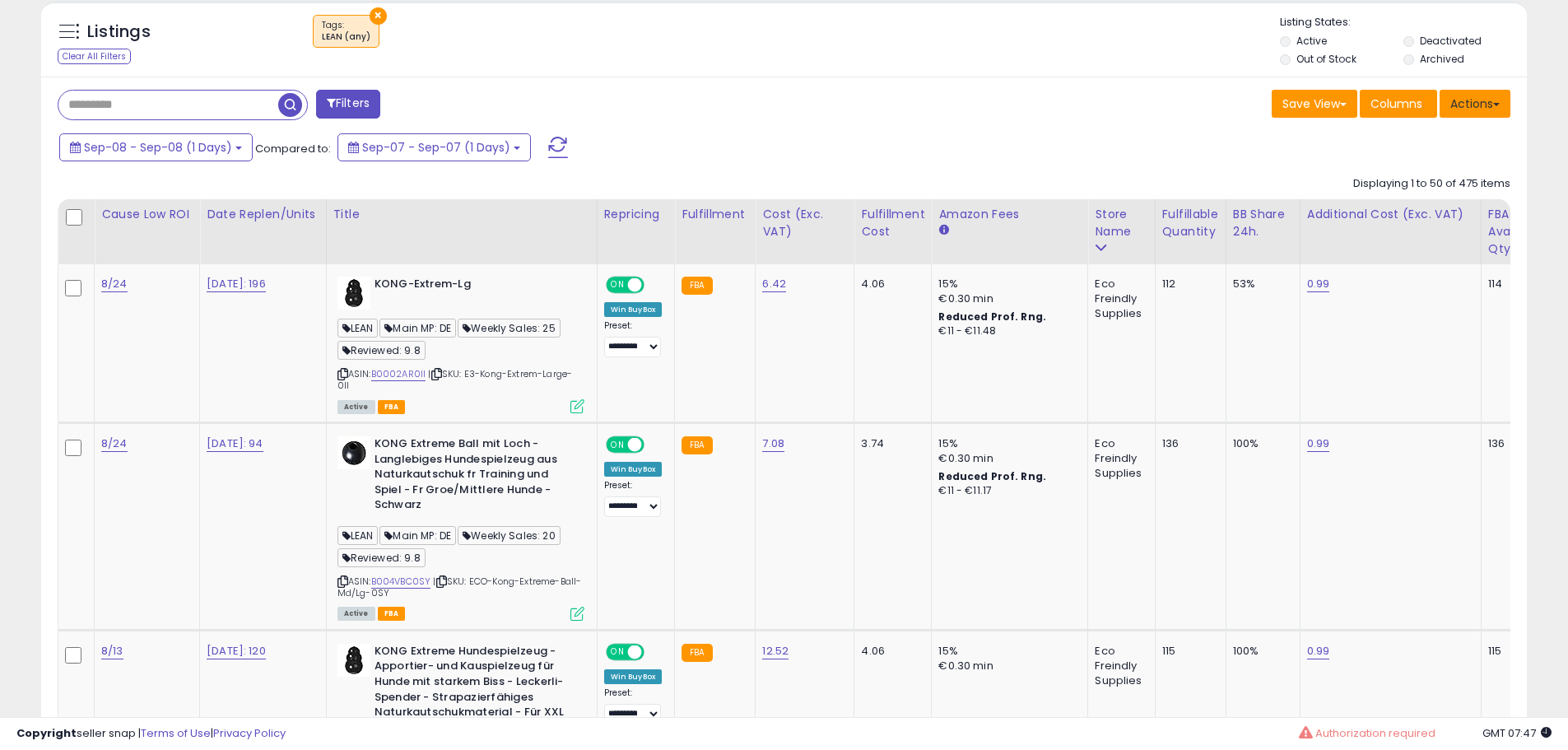
click at [1475, 100] on button "Actions" at bounding box center [1475, 103] width 71 height 28
click at [1393, 104] on span "Columns" at bounding box center [1396, 103] width 52 height 17
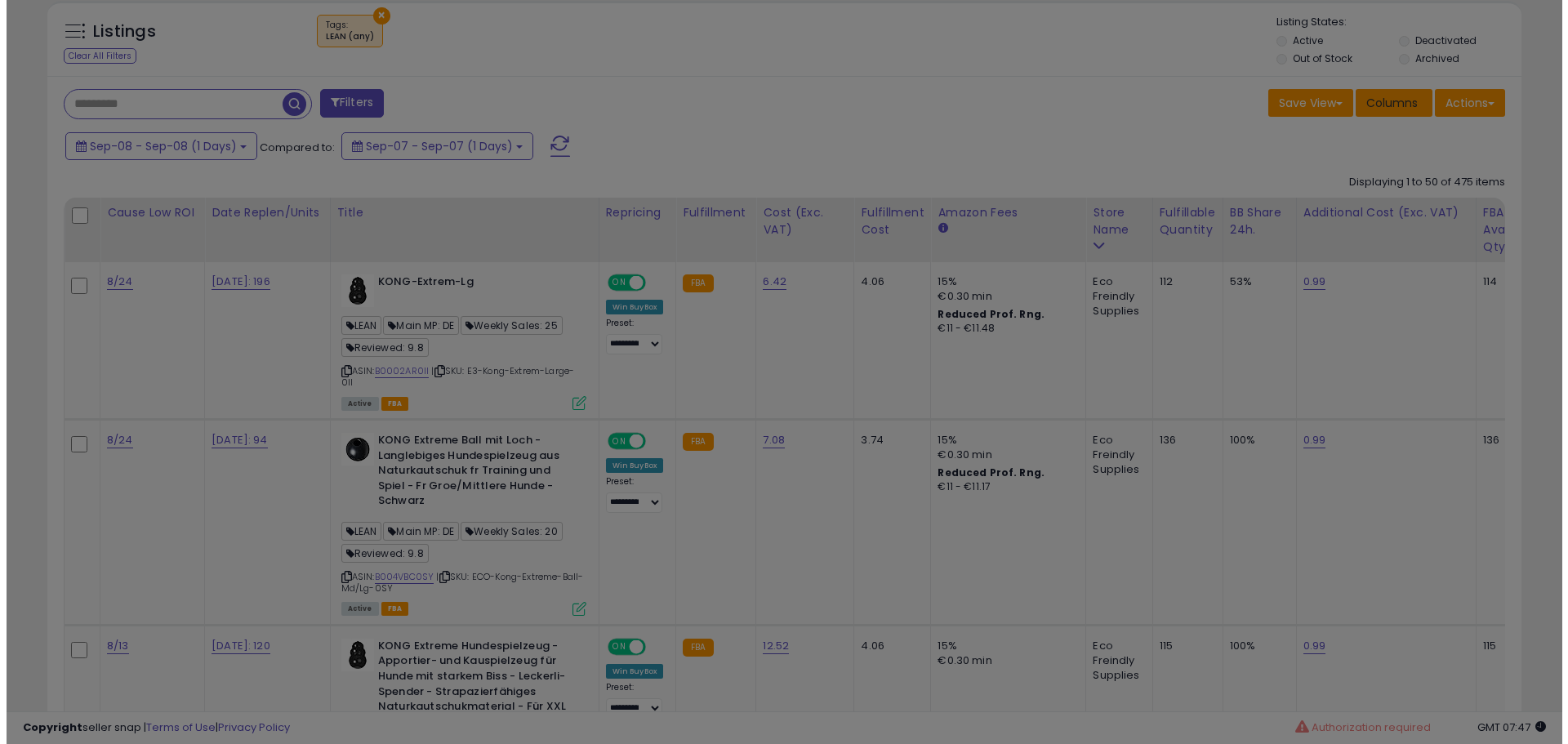
scroll to position [335, 863]
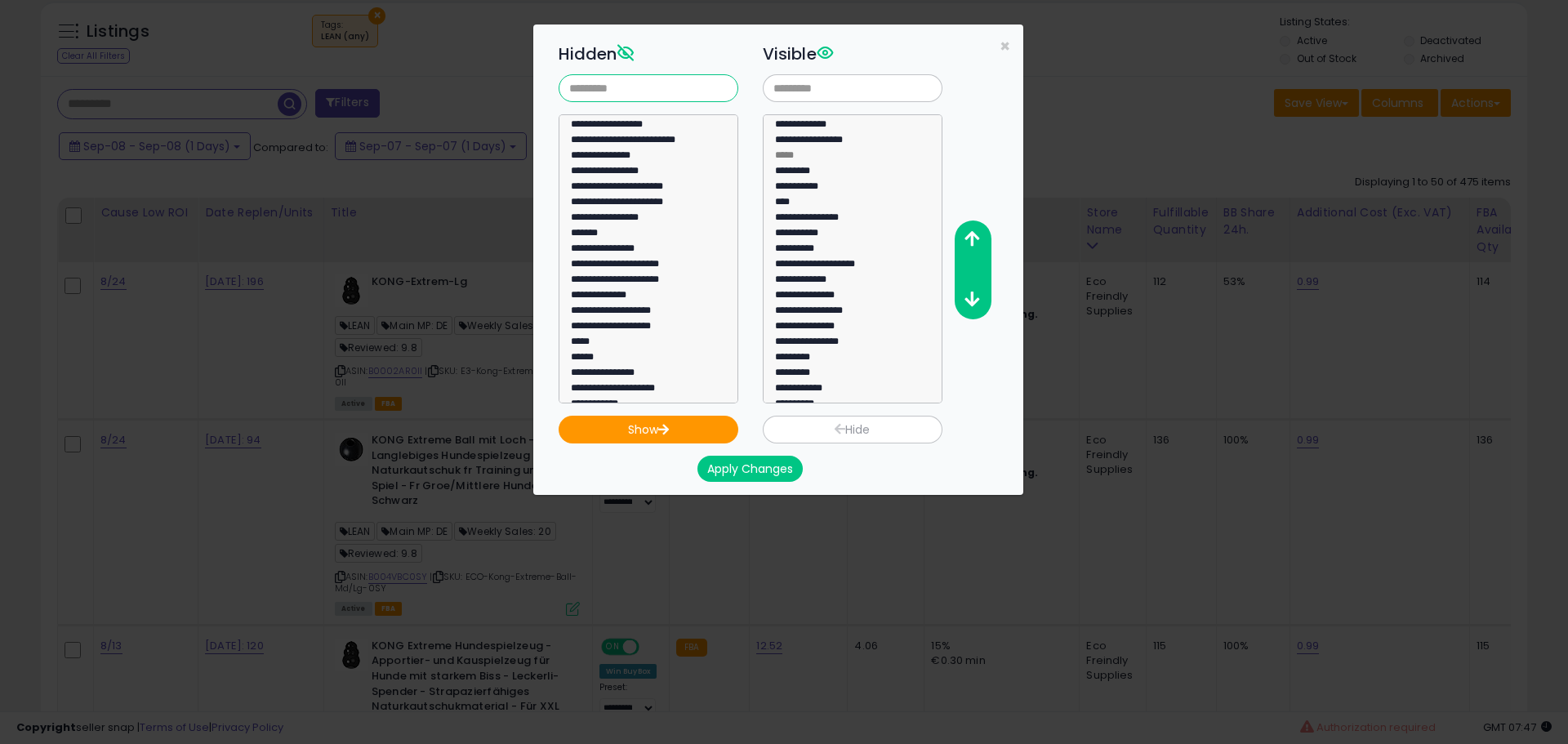
click at [641, 80] on input "text" at bounding box center [648, 88] width 179 height 28
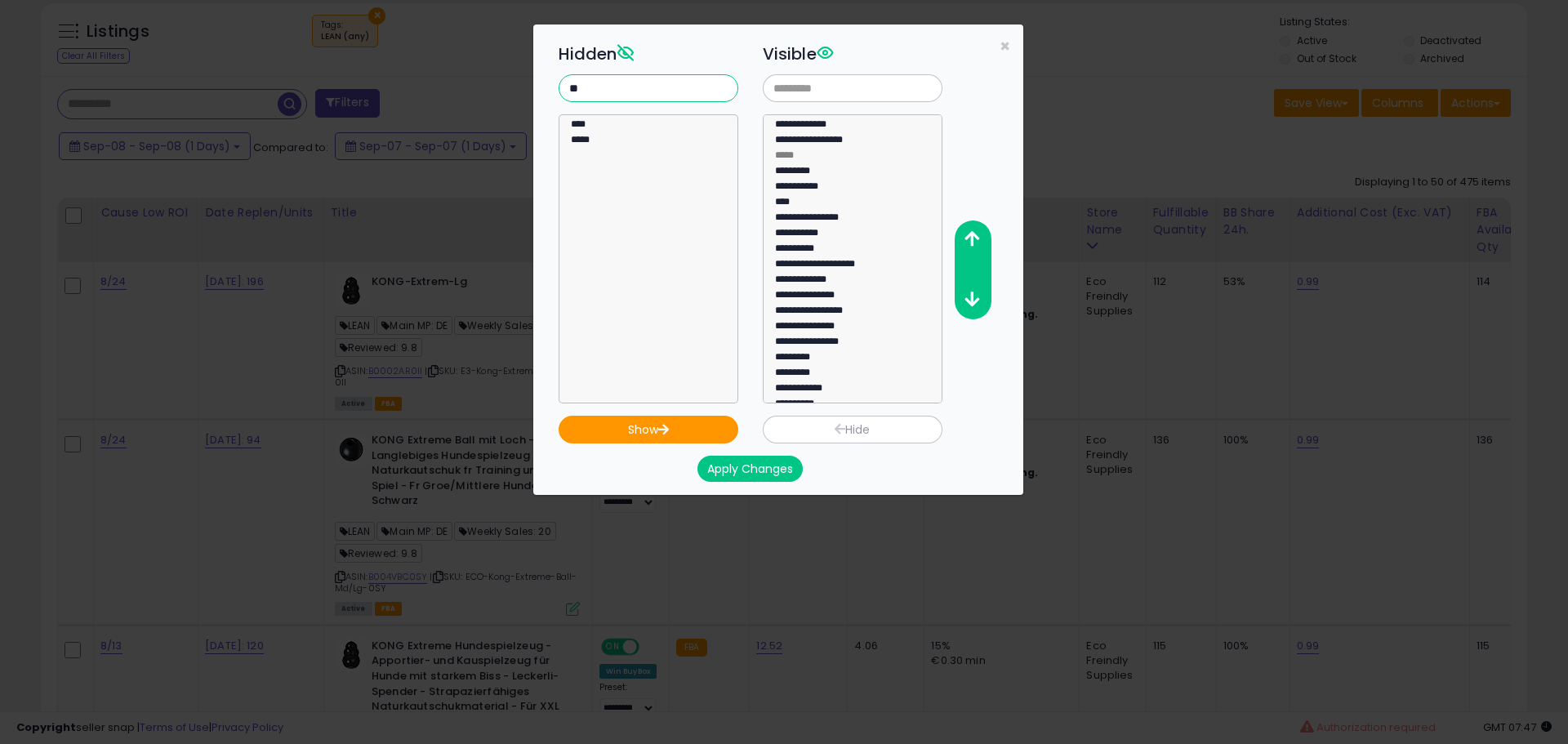
type input "**"
select select "*****"
click at [616, 144] on option "*****" at bounding box center [643, 143] width 147 height 15
click at [656, 434] on button "Show" at bounding box center [648, 429] width 179 height 28
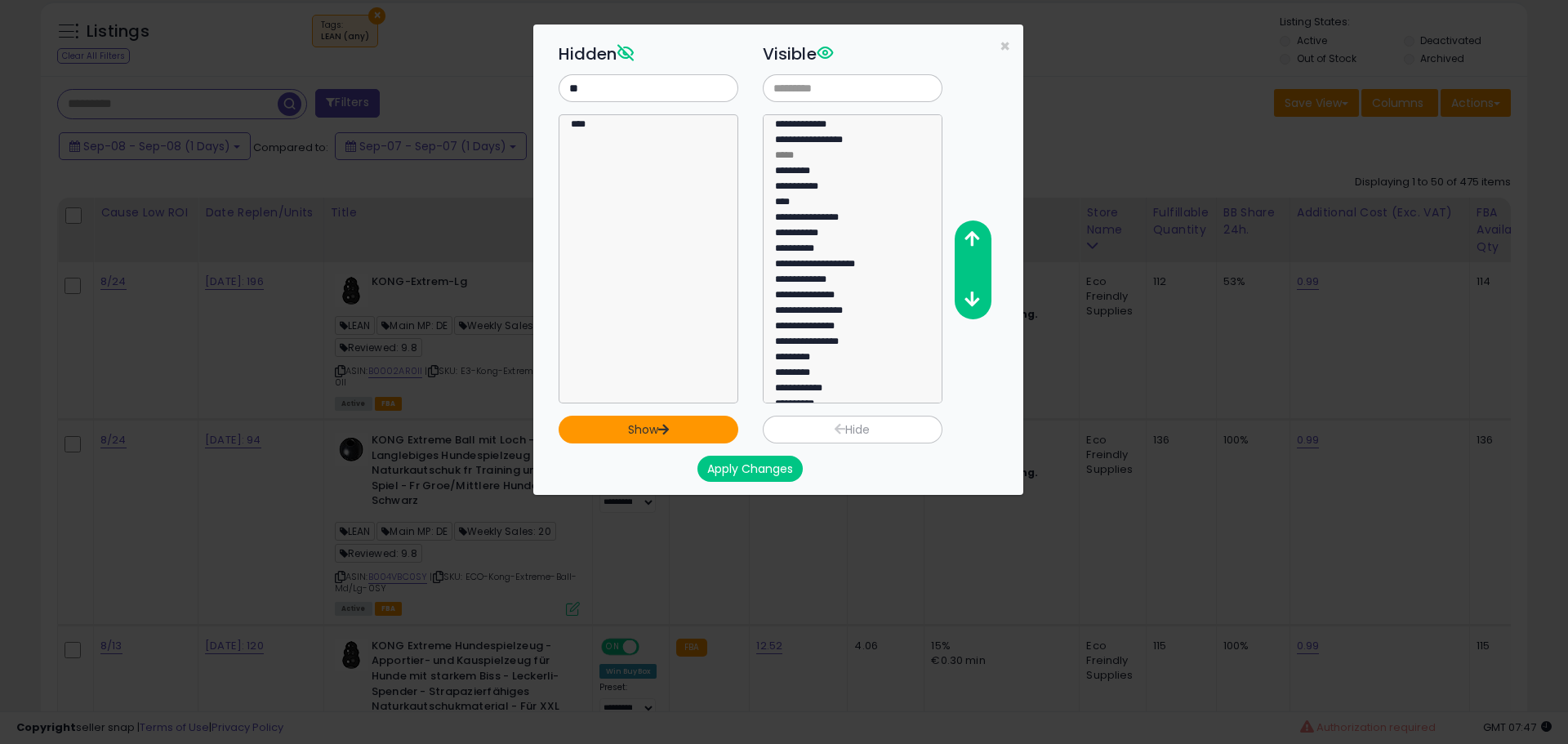
scroll to position [244, 0]
click at [978, 299] on icon "button" at bounding box center [972, 299] width 14 height 17
click at [843, 391] on option "*****" at bounding box center [847, 395] width 147 height 15
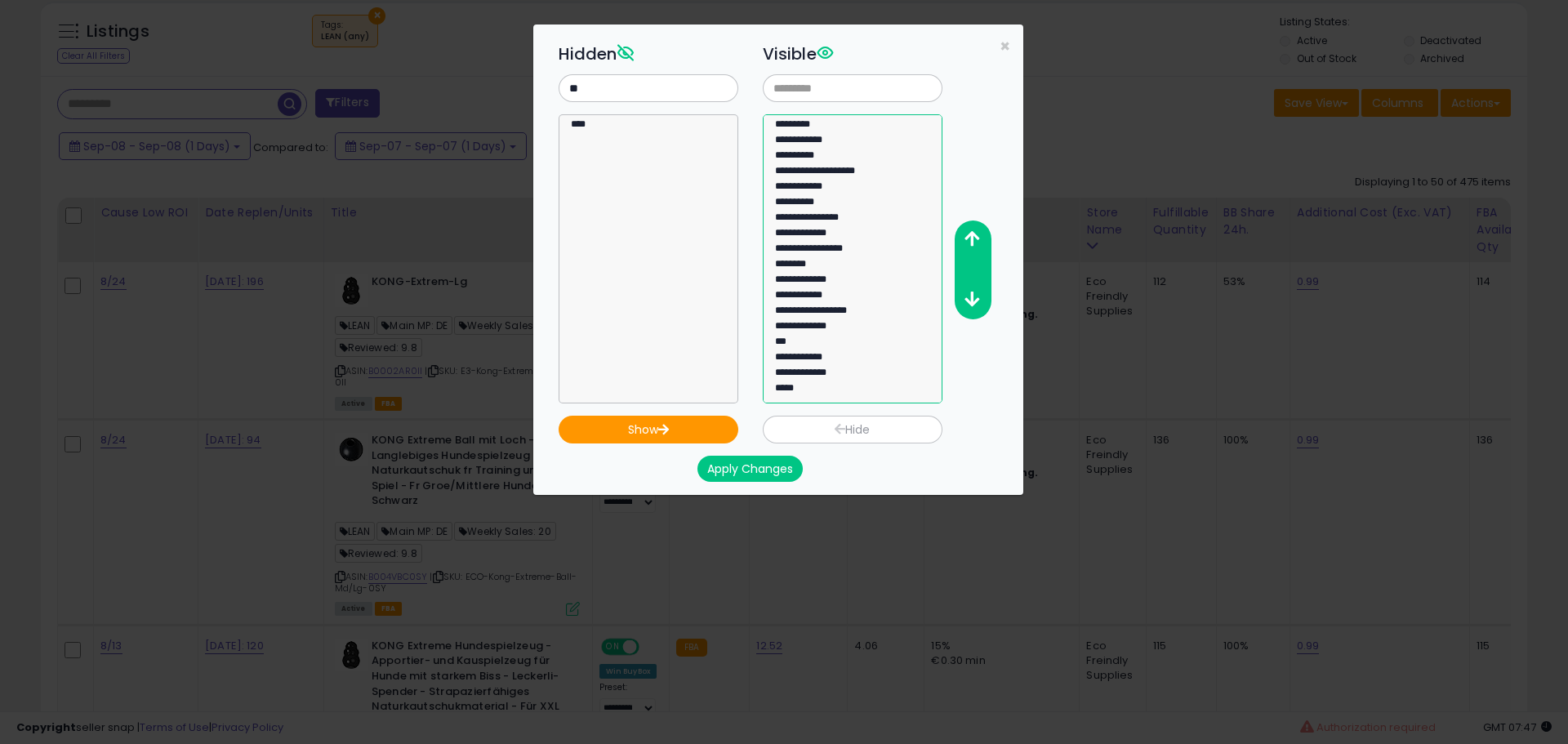
drag, startPoint x: 878, startPoint y: 389, endPoint x: 850, endPoint y: 344, distance: 53.0
click at [851, 337] on select "**********" at bounding box center [853, 259] width 179 height 289
select select "*****"
click at [819, 389] on option "*****" at bounding box center [847, 391] width 147 height 15
click at [971, 233] on icon "button" at bounding box center [972, 239] width 14 height 17
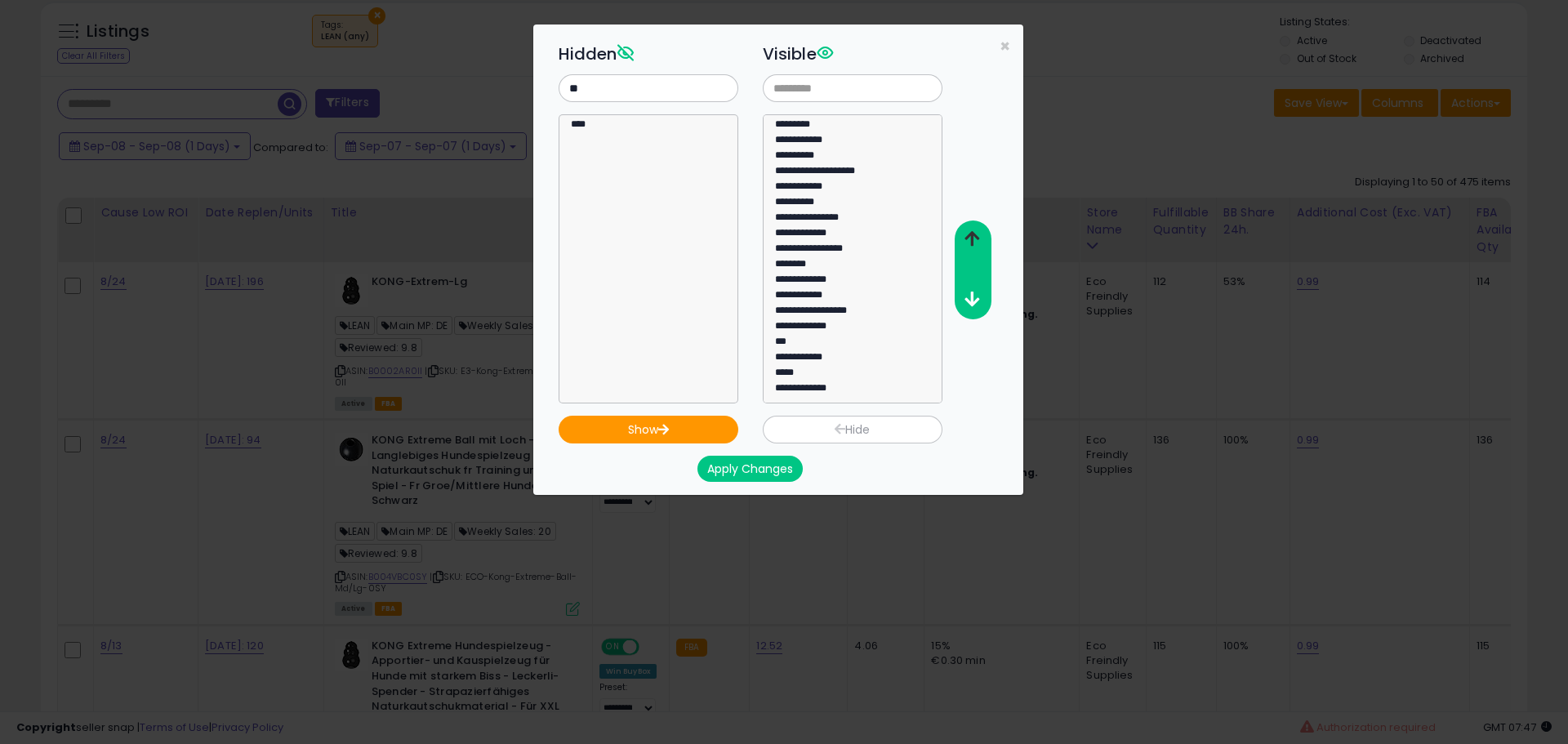
click at [971, 233] on icon "button" at bounding box center [972, 239] width 14 height 17
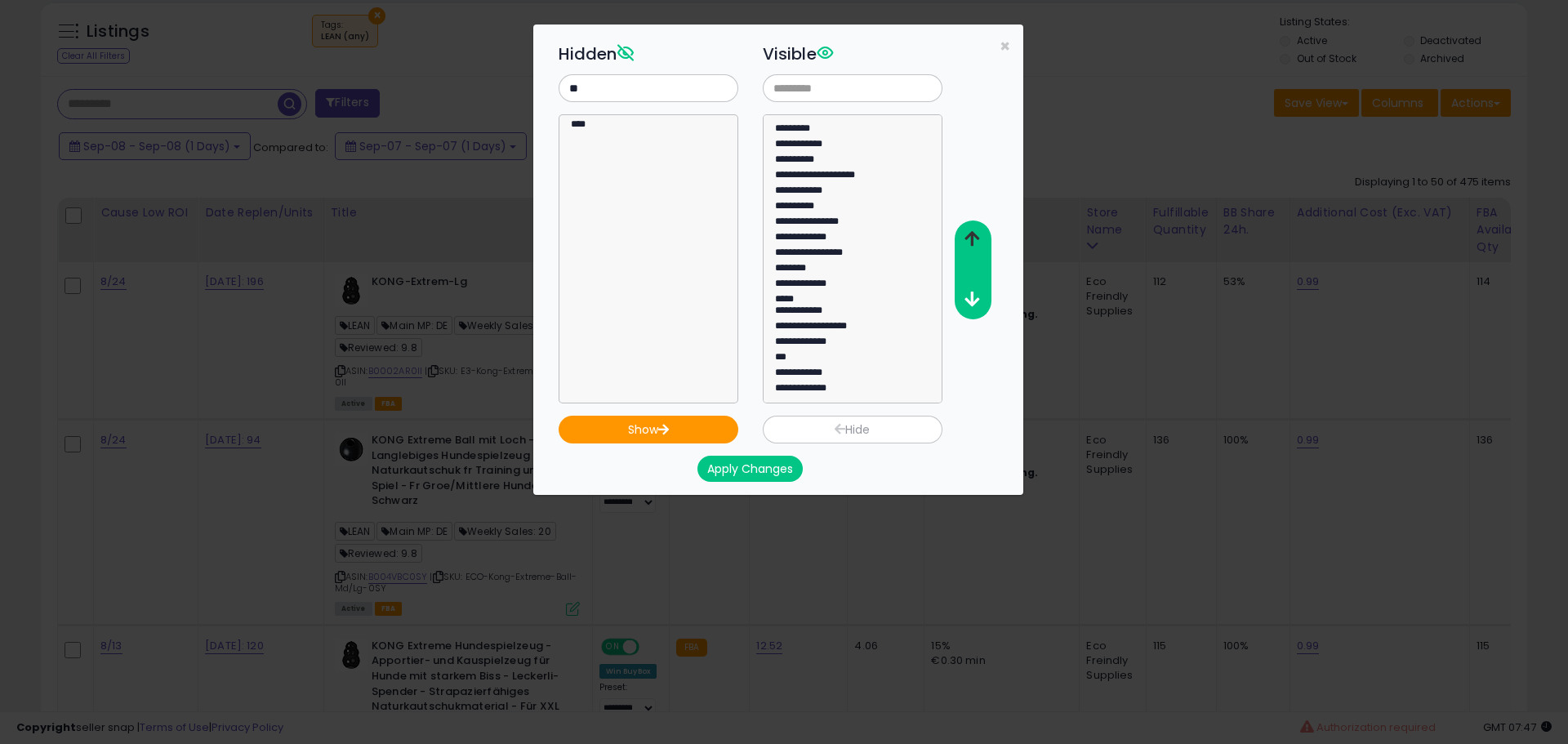
click at [971, 233] on icon "button" at bounding box center [972, 239] width 14 height 17
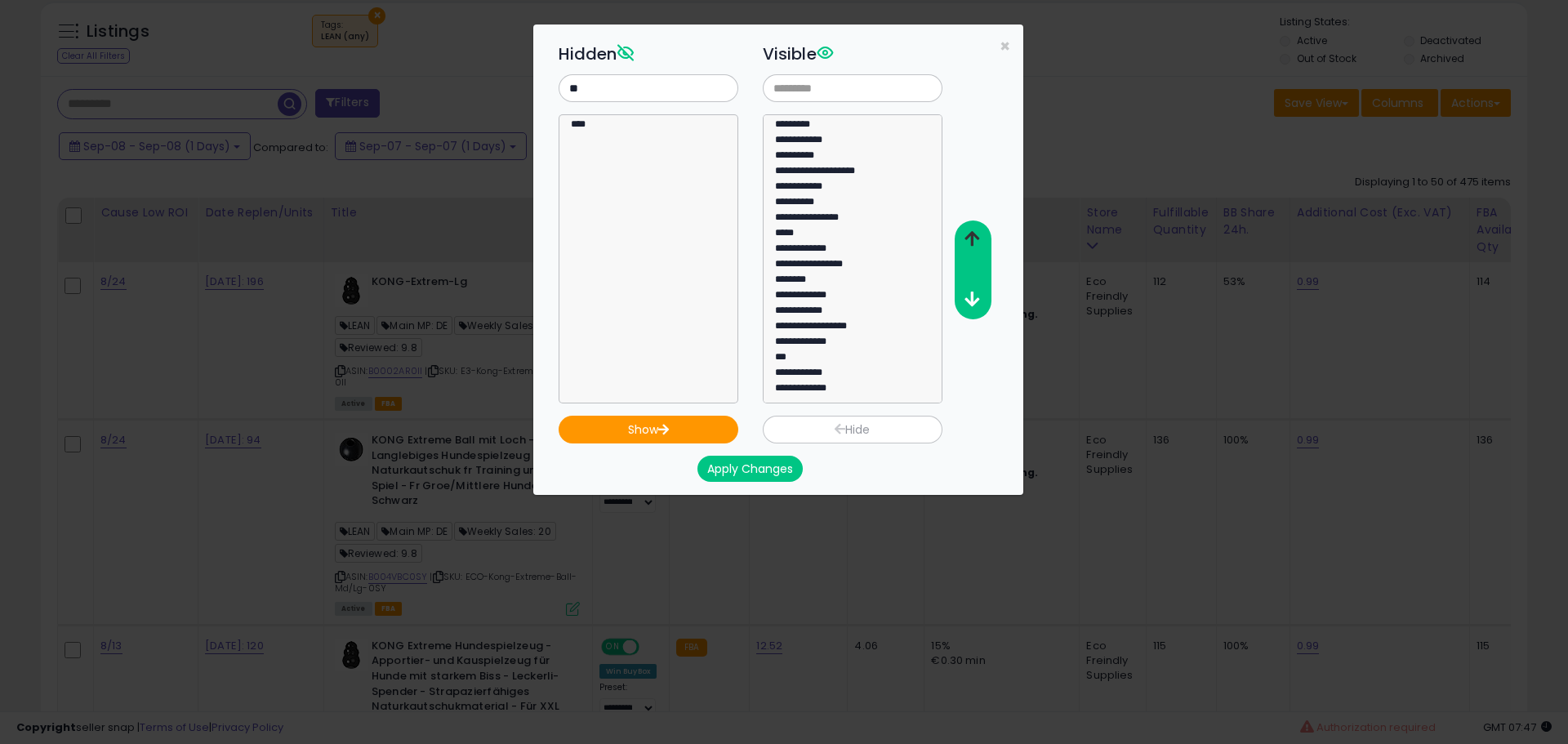
click at [971, 233] on icon "button" at bounding box center [972, 239] width 14 height 17
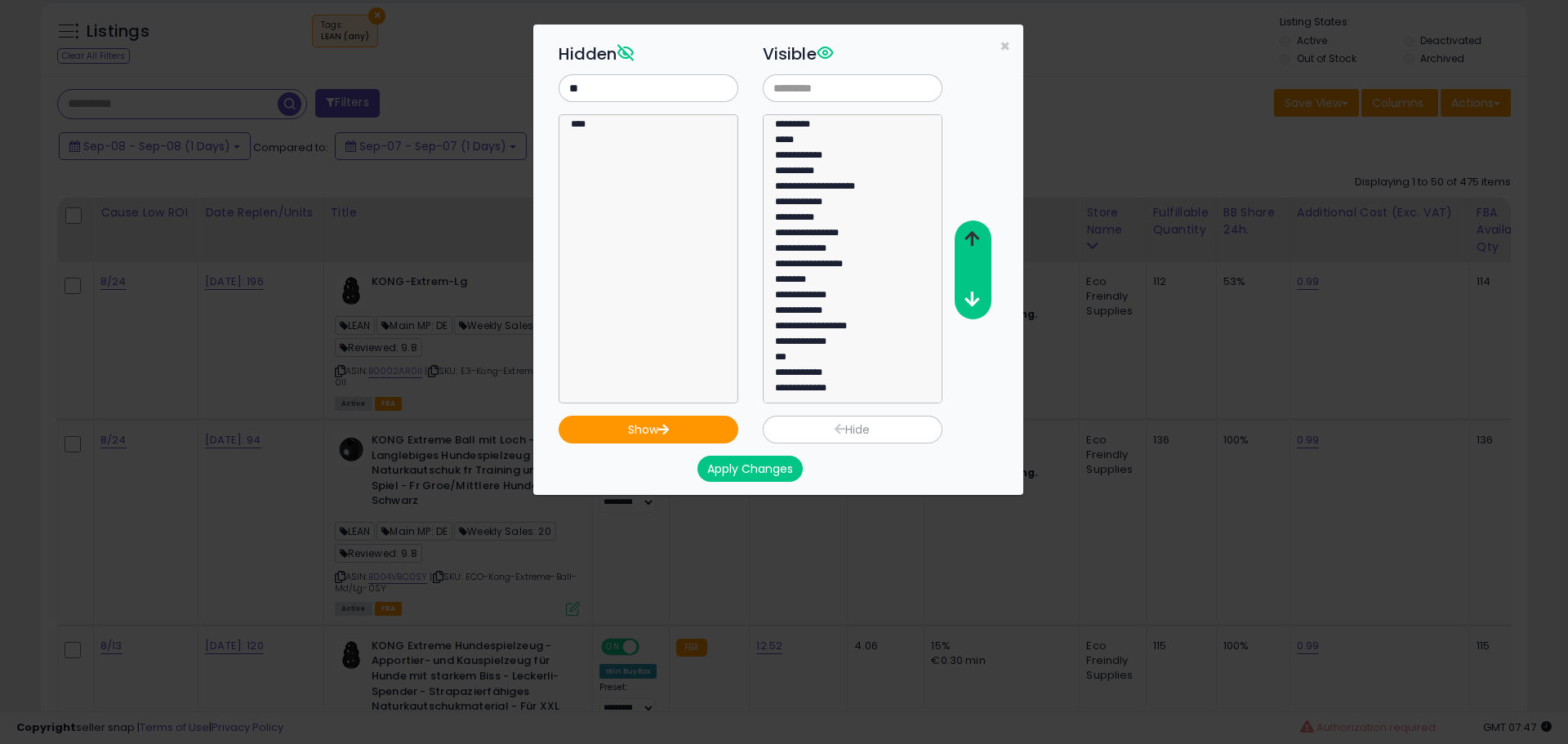
click at [971, 233] on icon "button" at bounding box center [972, 239] width 14 height 17
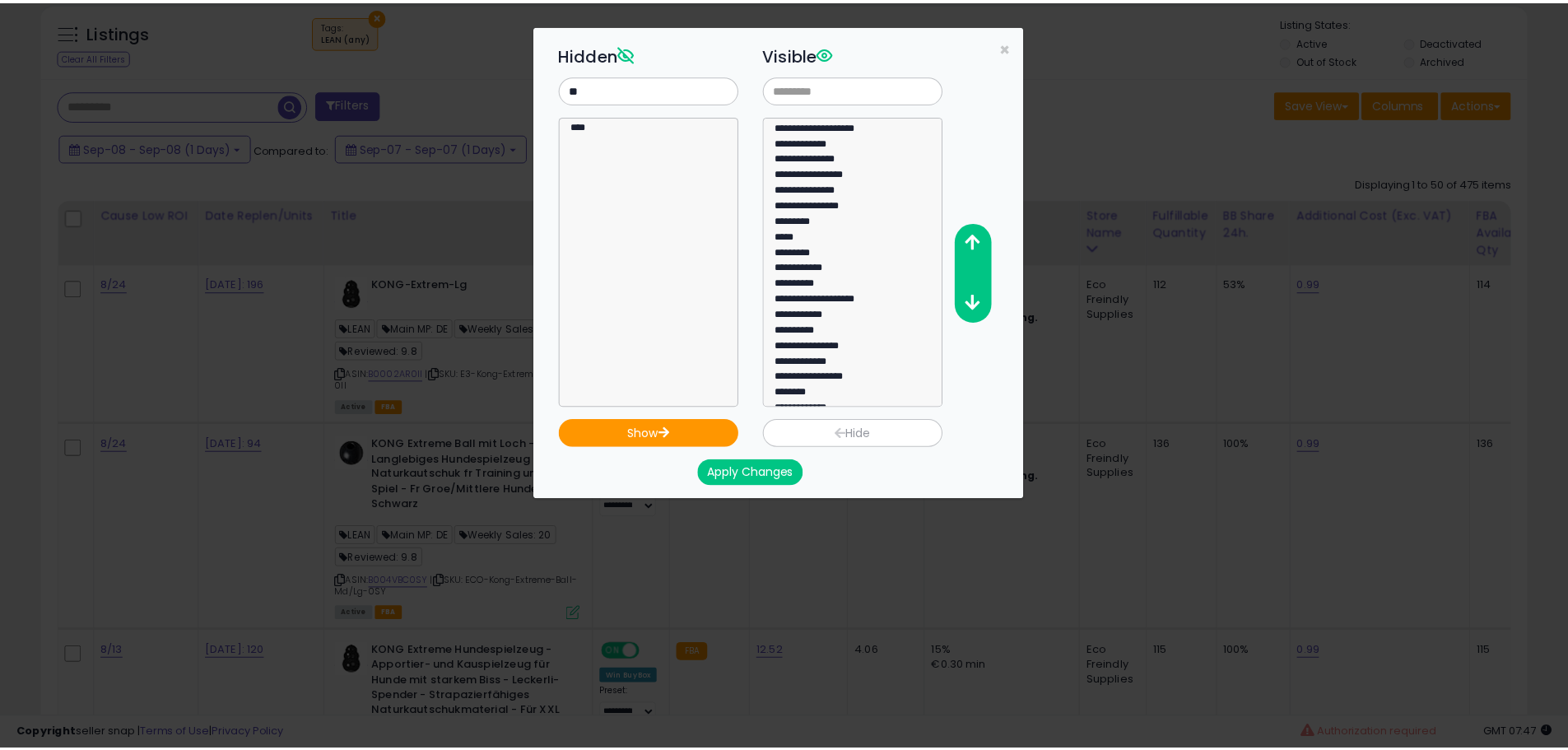
scroll to position [0, 0]
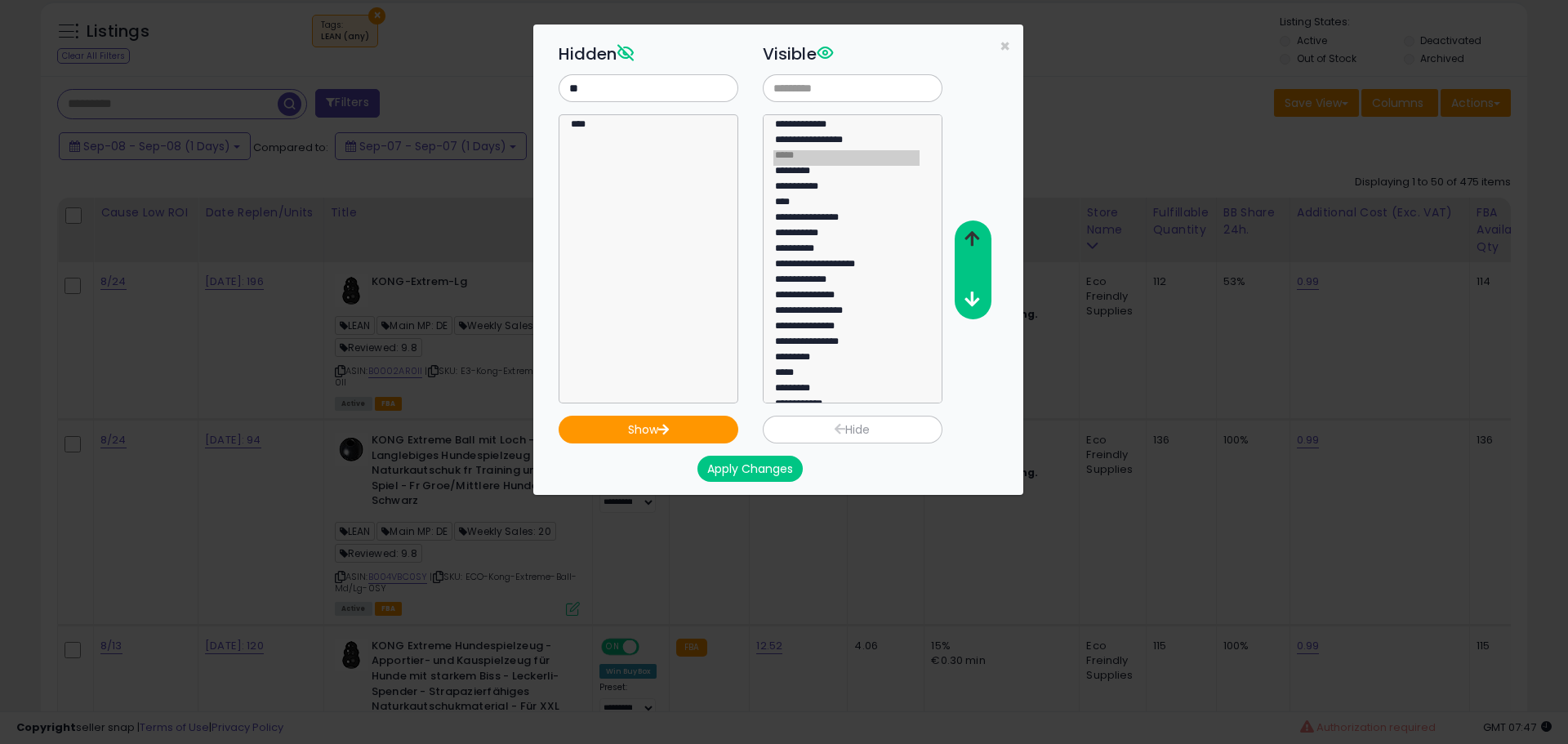
click at [963, 242] on button "button" at bounding box center [973, 239] width 37 height 30
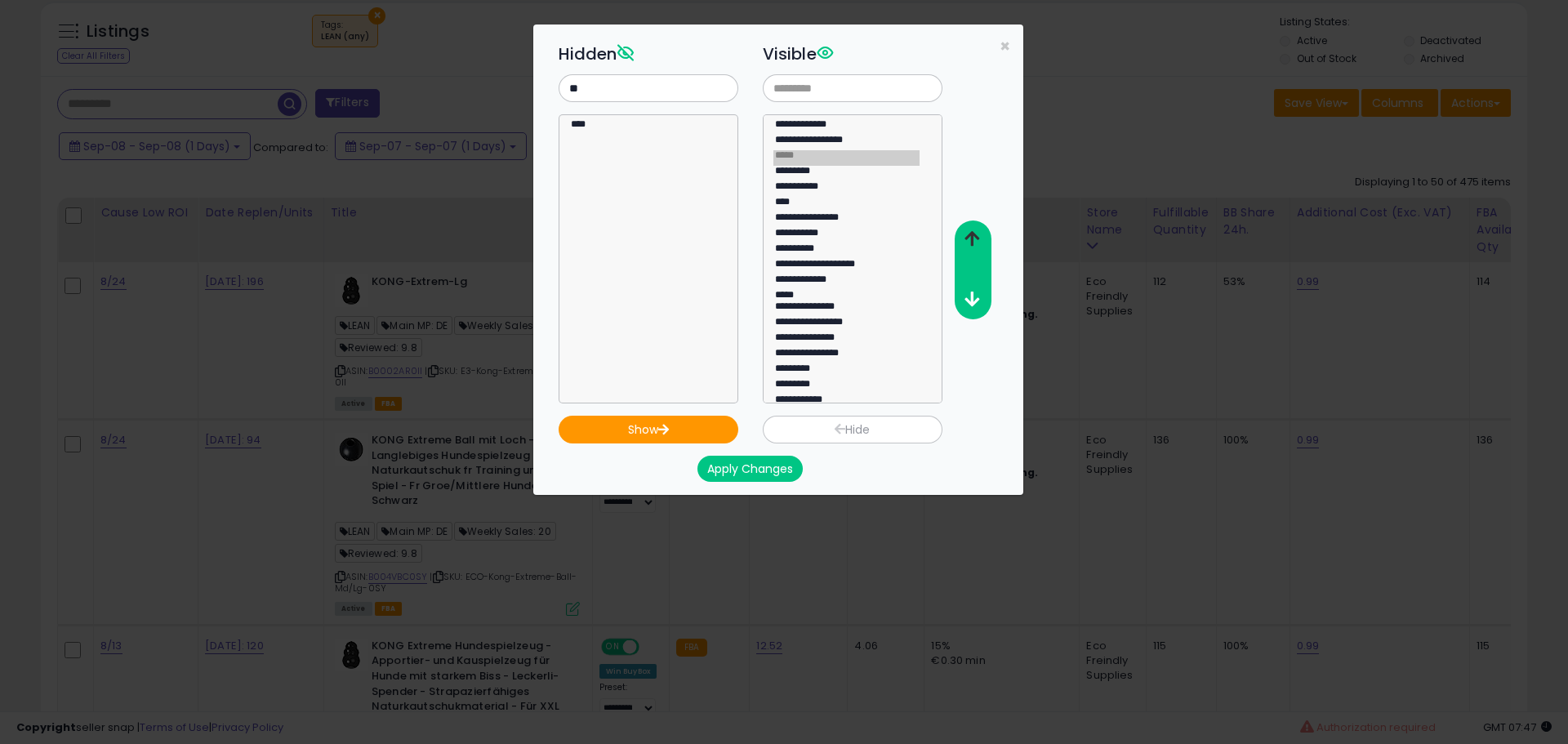
click at [963, 242] on button "button" at bounding box center [973, 239] width 37 height 30
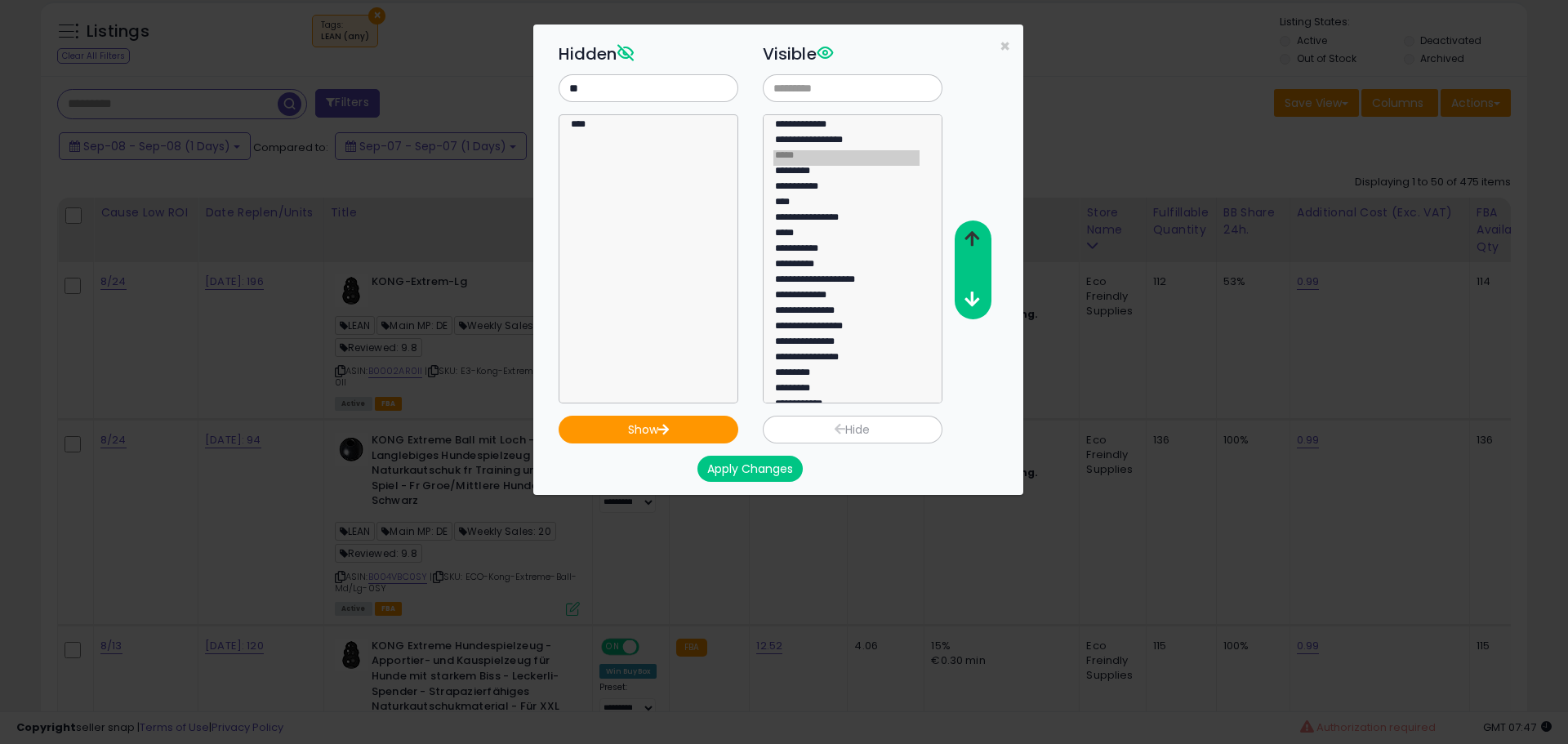
click at [963, 242] on button "button" at bounding box center [973, 239] width 37 height 30
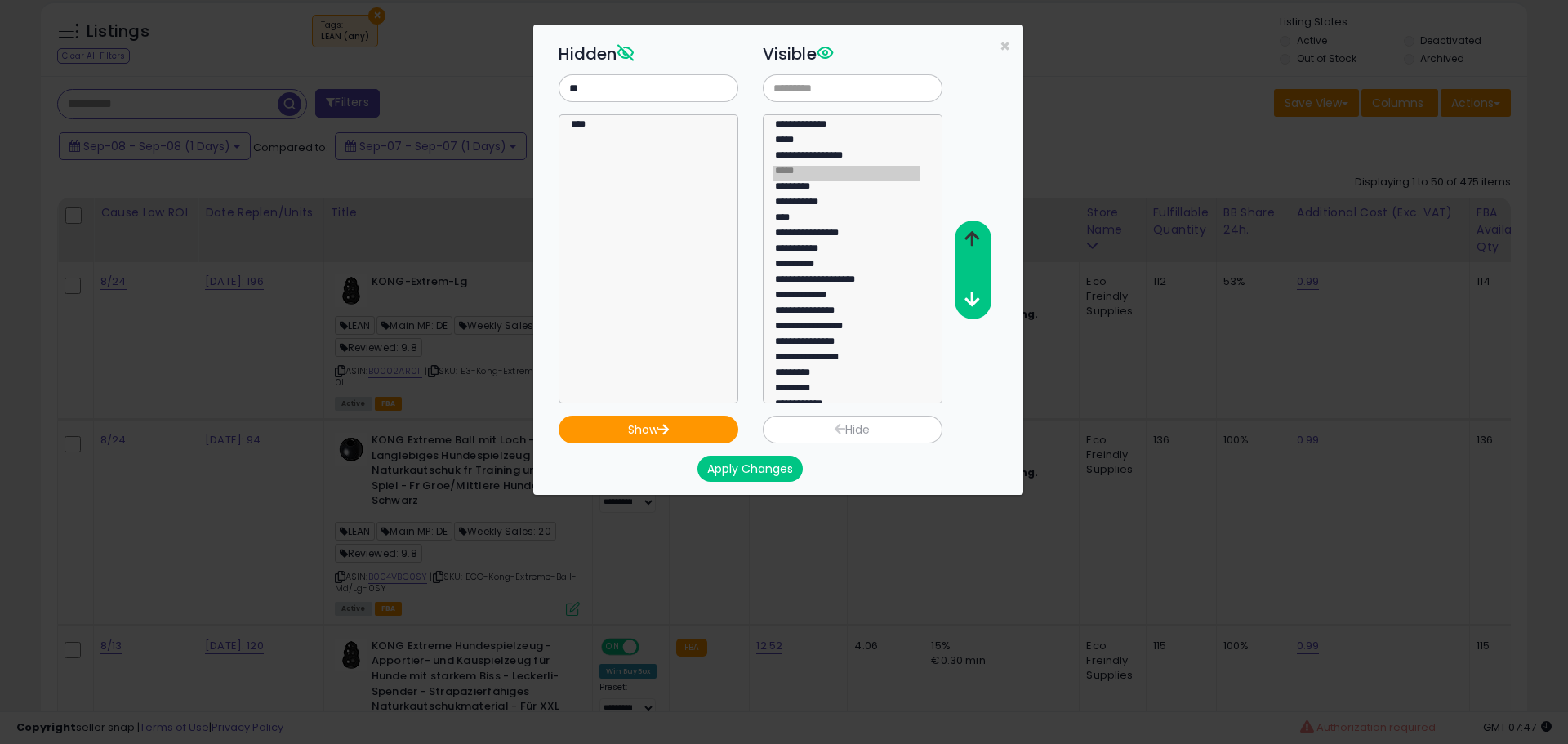
click at [963, 242] on button "button" at bounding box center [973, 239] width 37 height 30
click at [757, 459] on button "Apply Changes" at bounding box center [750, 468] width 105 height 26
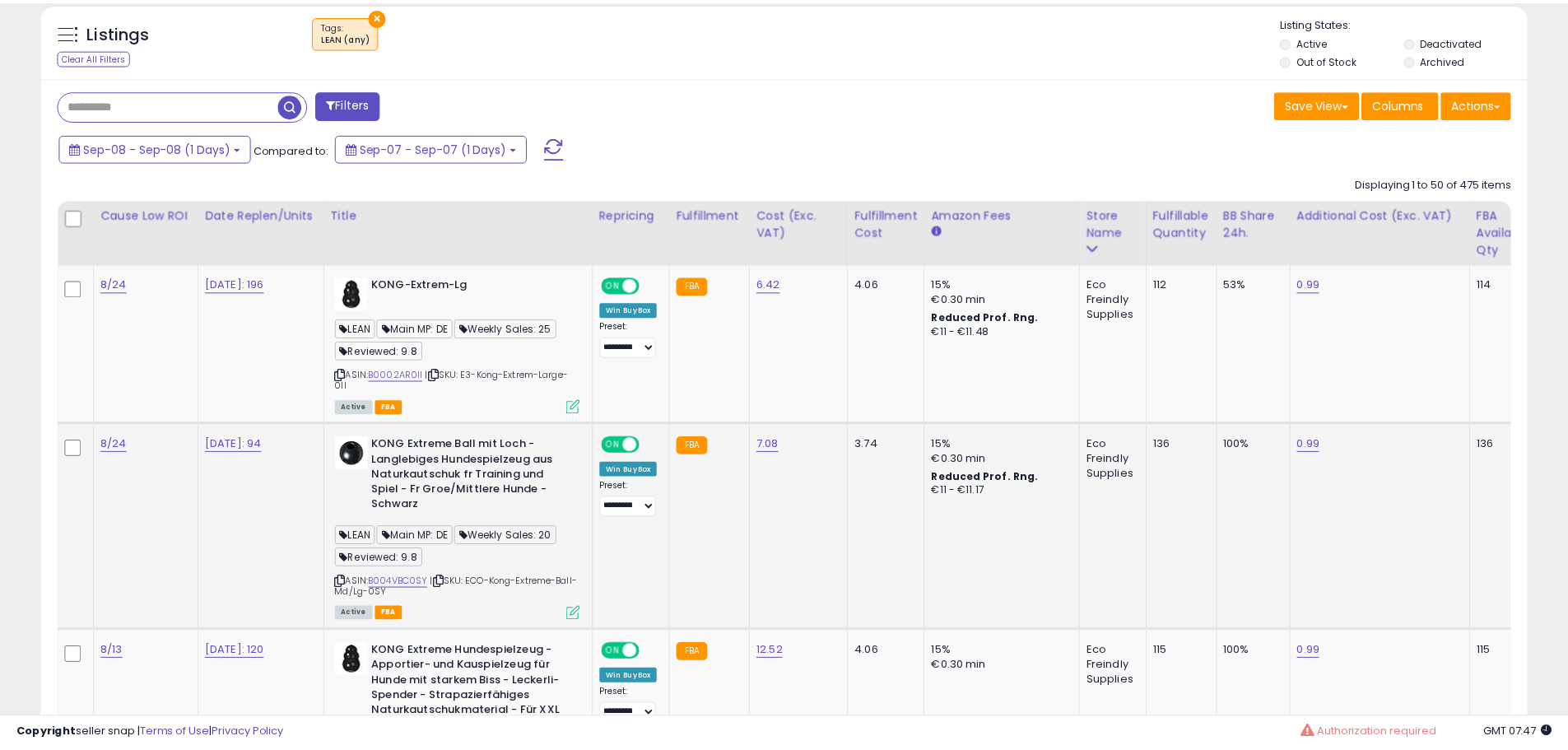
scroll to position [823025, 822452]
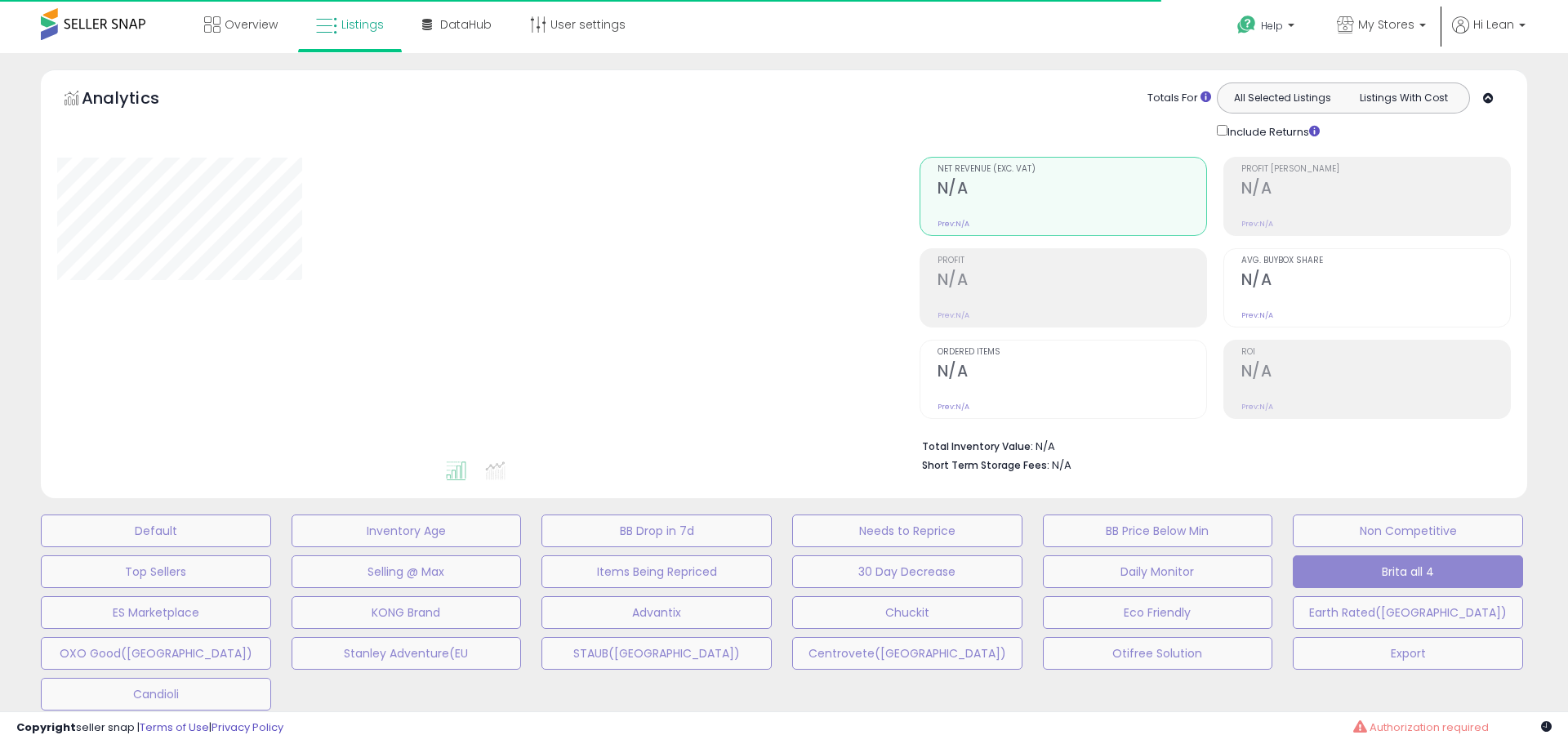
scroll to position [392, 0]
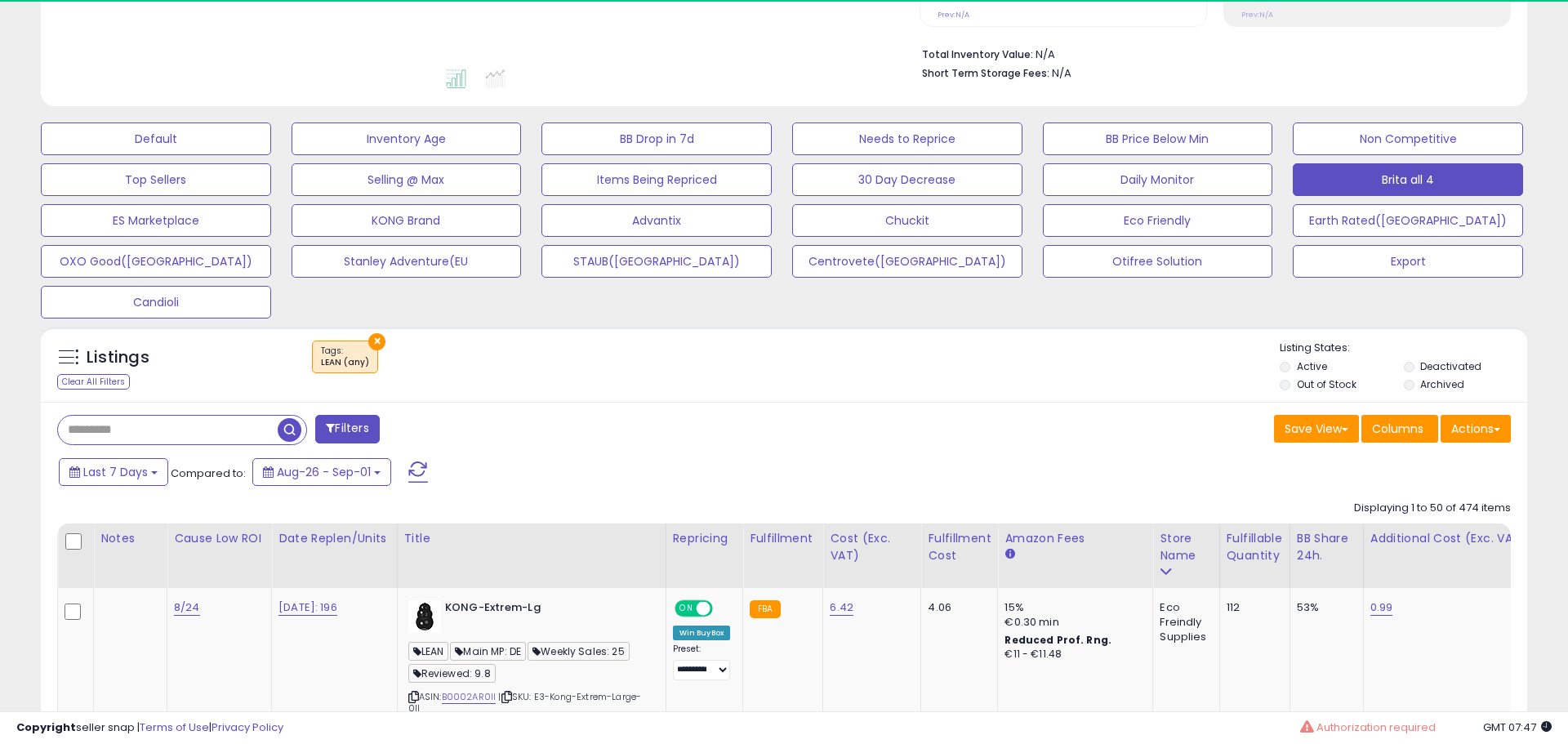
select select "**"
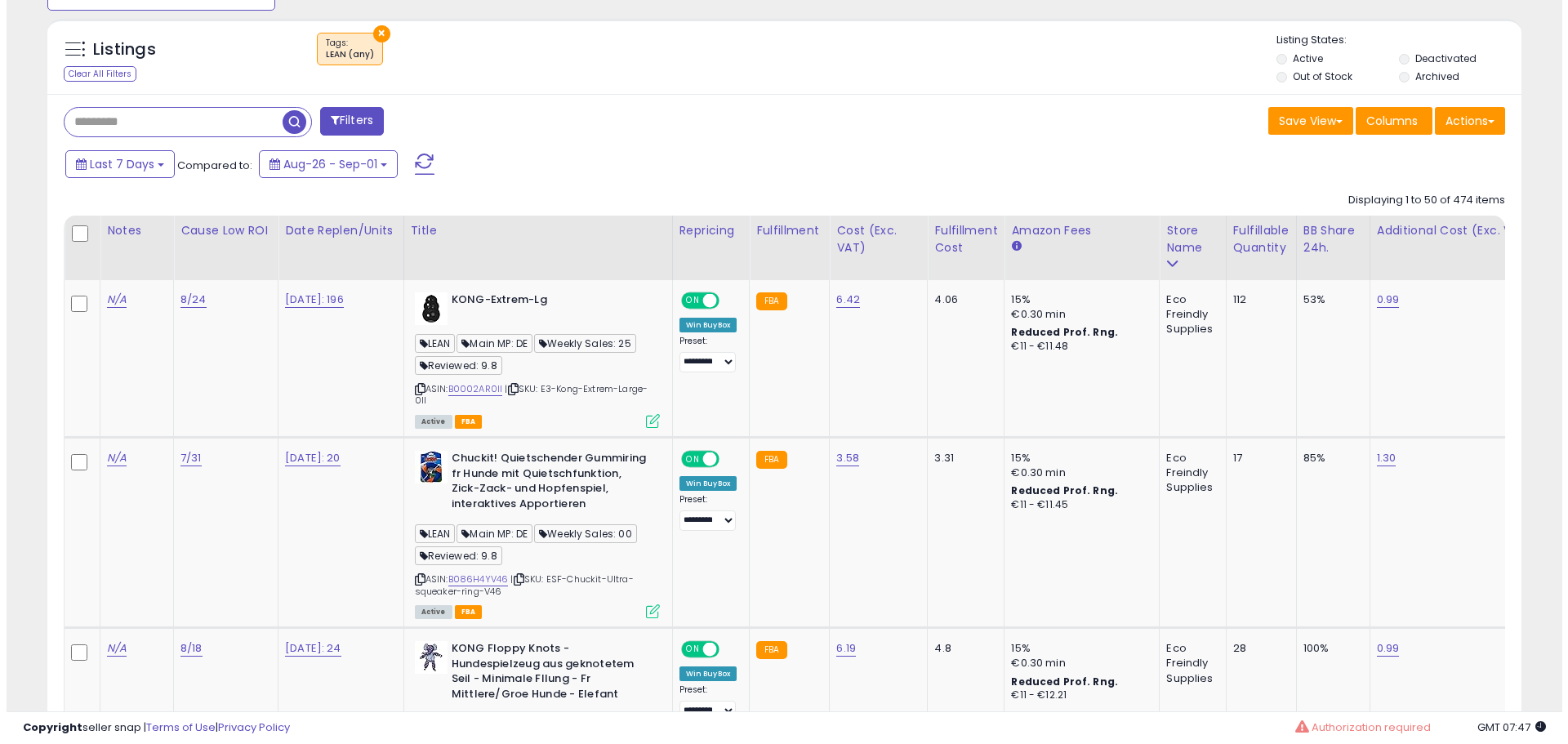
scroll to position [719, 0]
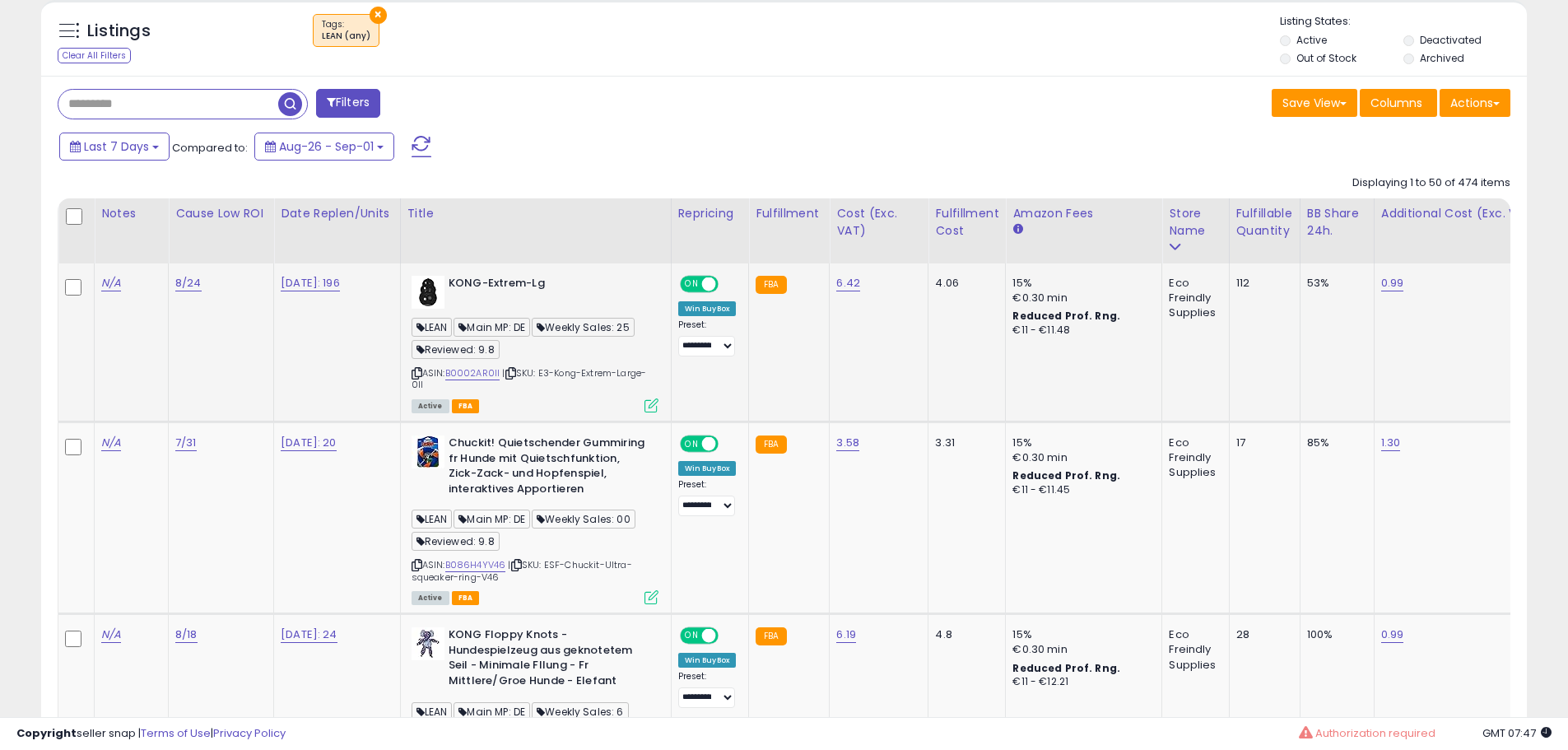
click at [657, 399] on icon at bounding box center [652, 406] width 14 height 14
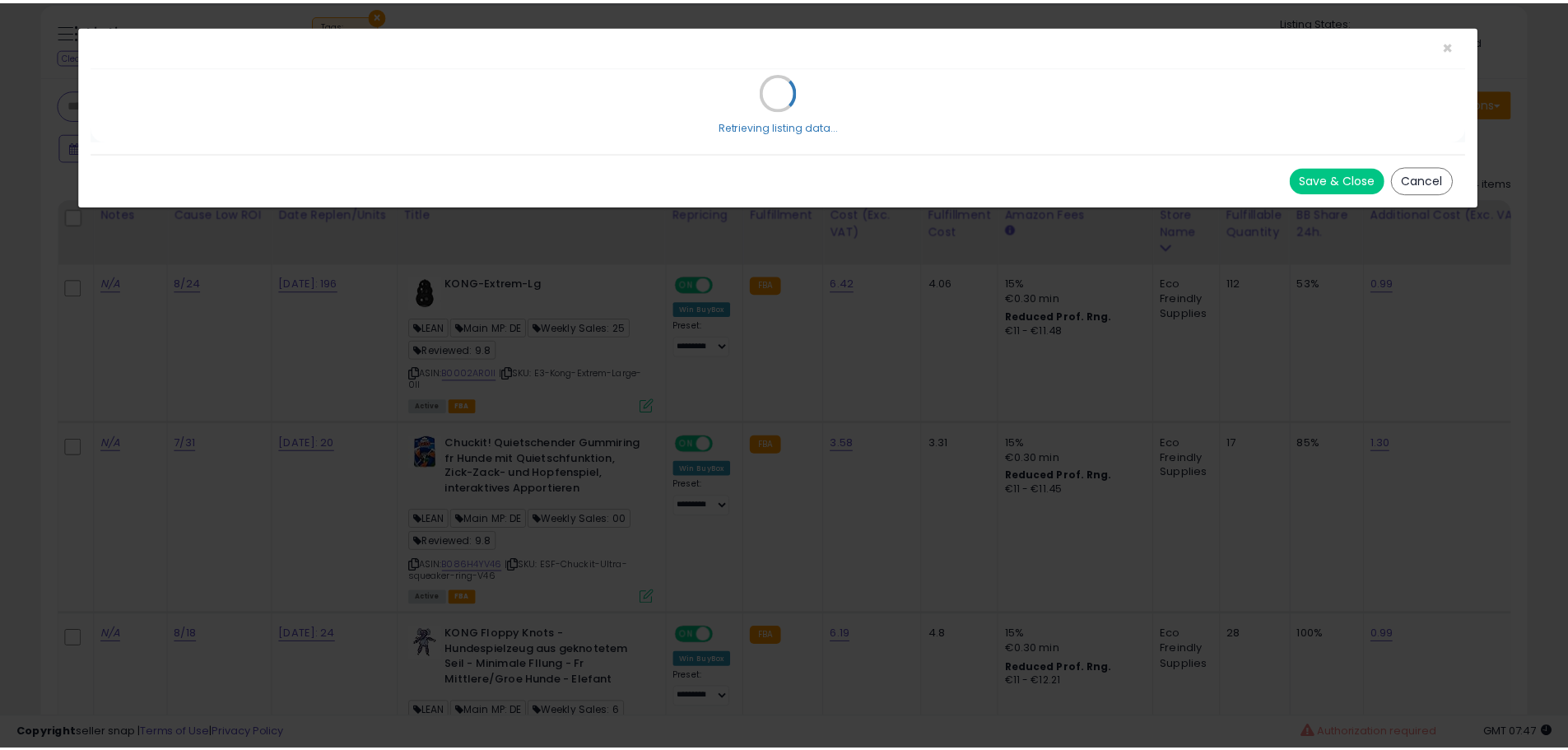
scroll to position [338, 870]
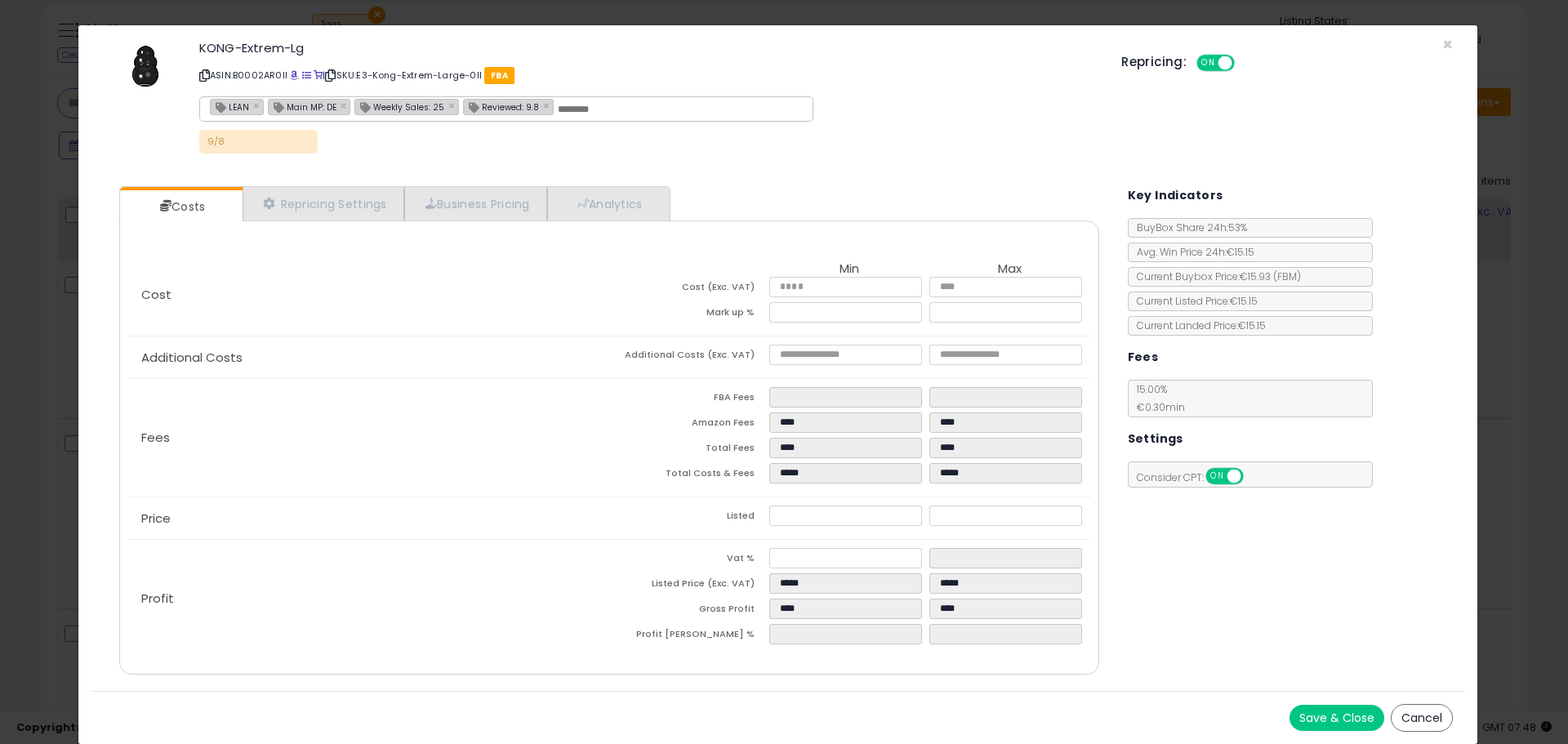
click at [54, 352] on div "× Close KONG-Extrem-Lg ASIN: B0002AR0II | SKU: E3-Kong-Extrem-Large-0II FBA LEA…" at bounding box center [784, 372] width 1568 height 744
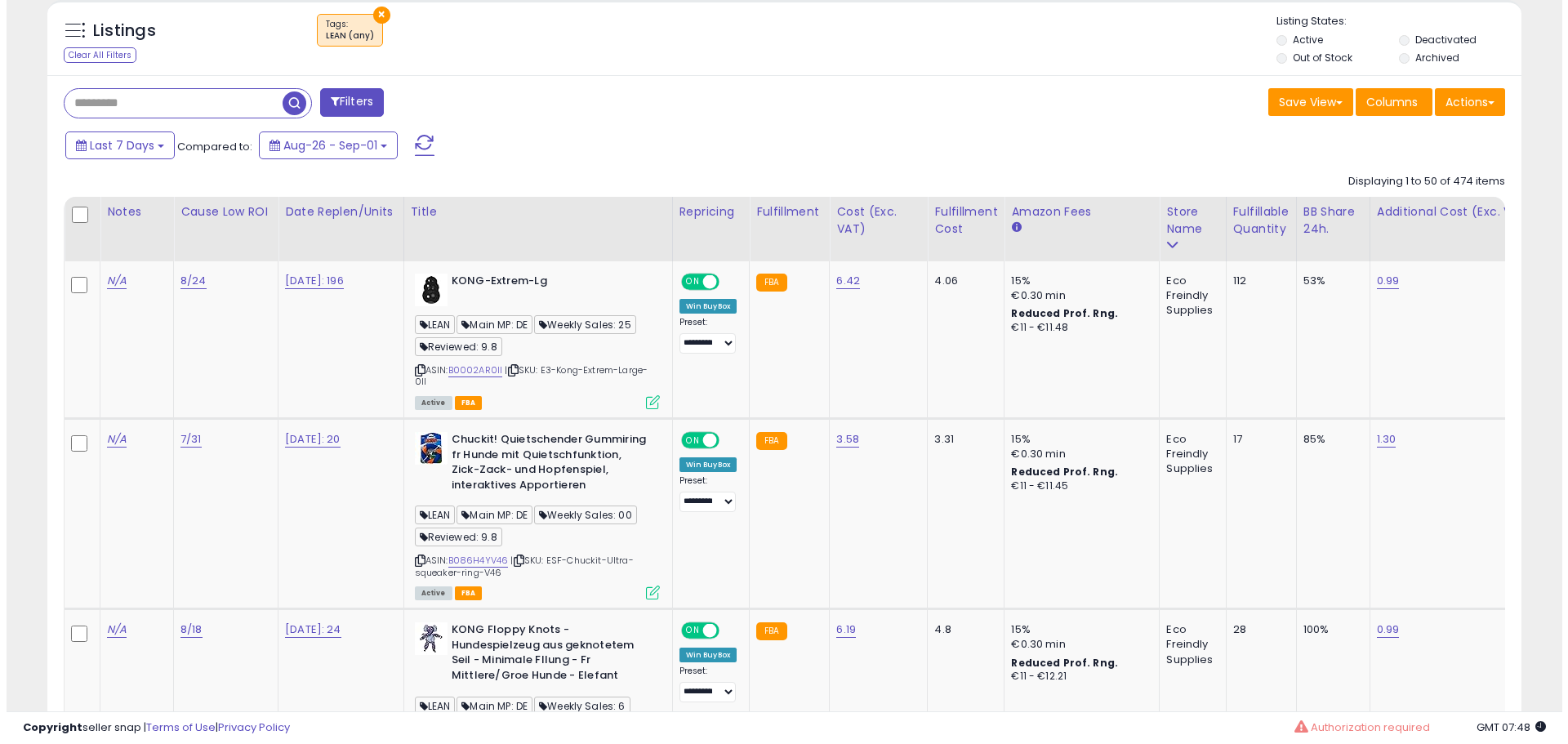
scroll to position [816441, 815872]
click at [1406, 98] on span "Columns" at bounding box center [1385, 101] width 51 height 16
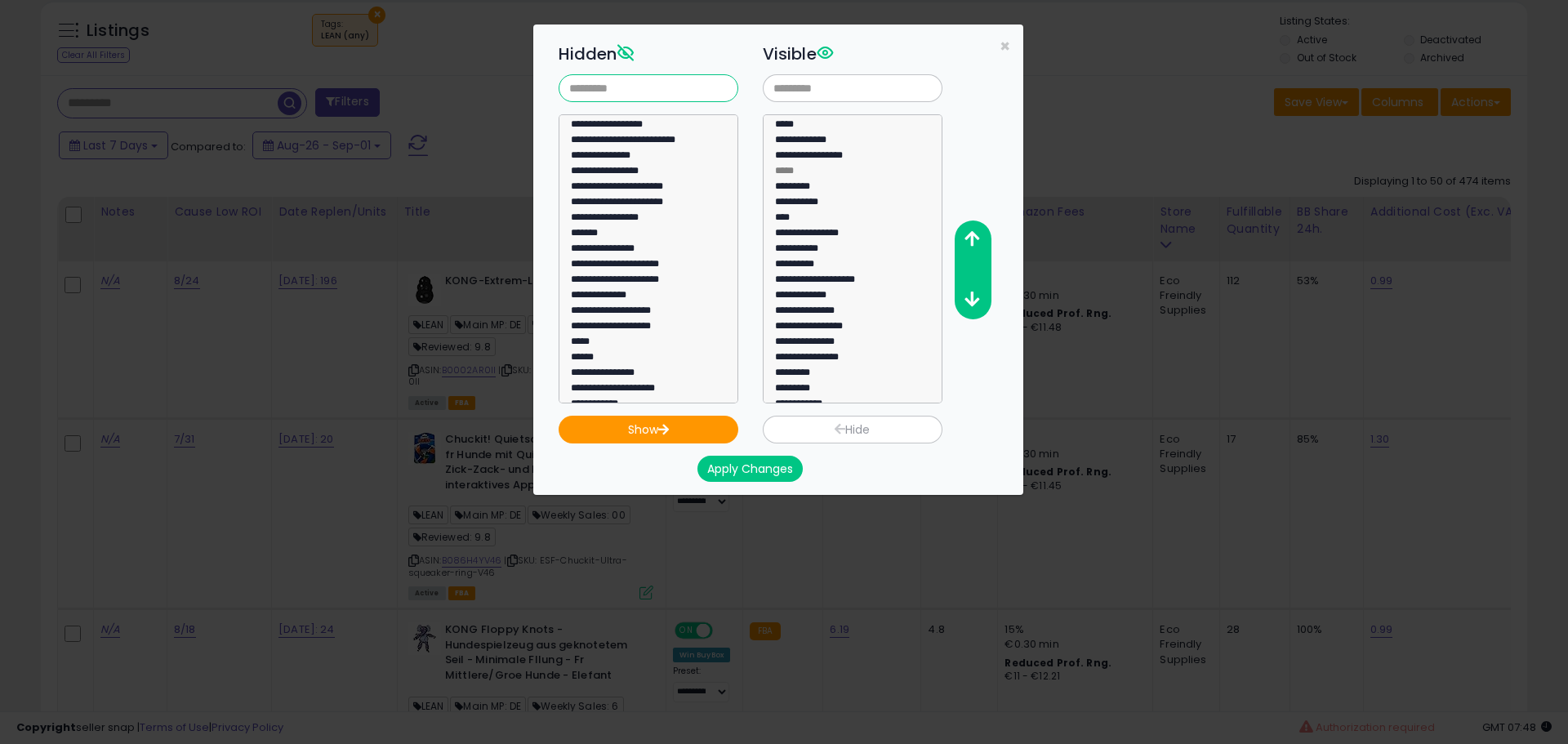
click at [640, 96] on input "text" at bounding box center [648, 88] width 179 height 28
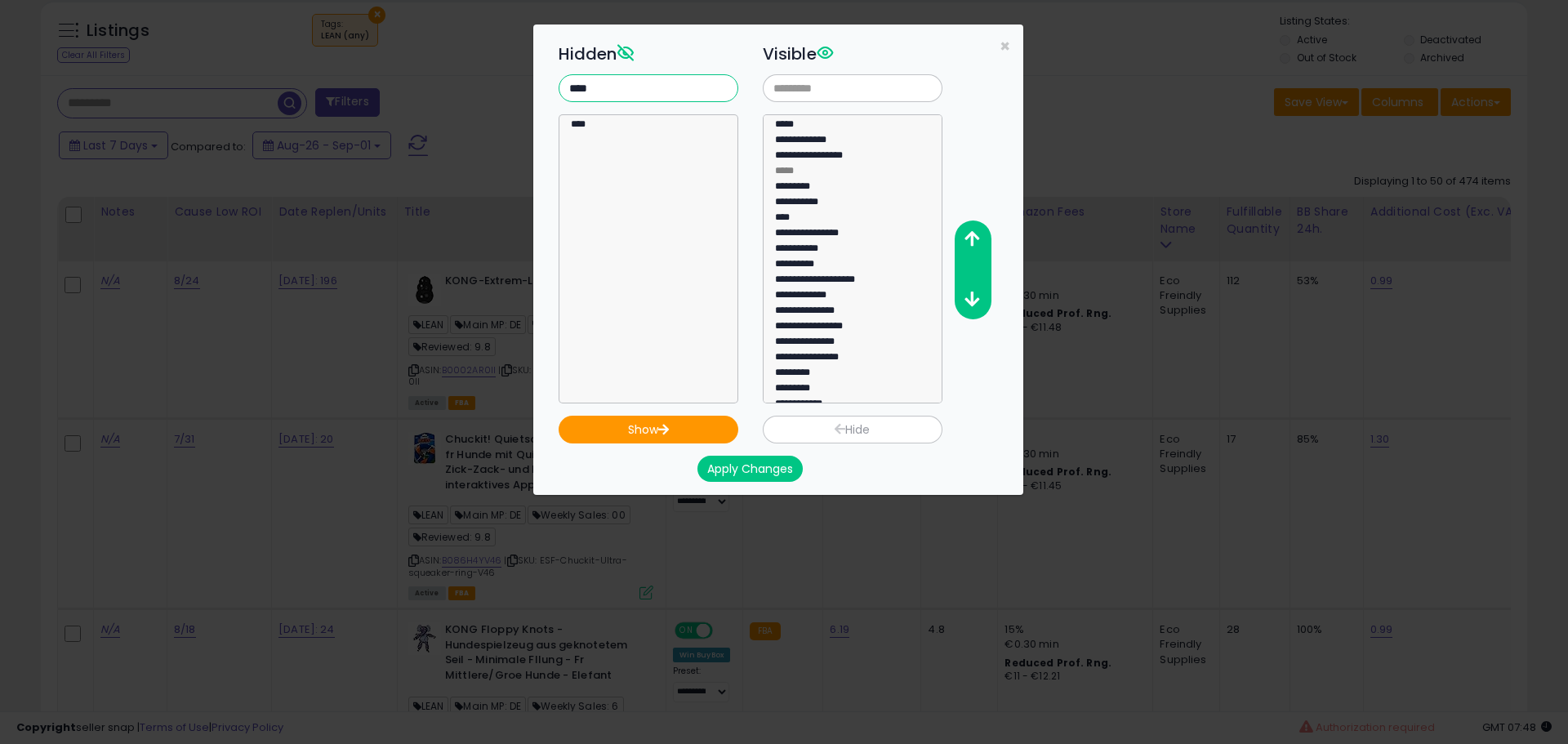
type input "****"
select select "****"
click at [643, 121] on option "****" at bounding box center [643, 127] width 147 height 15
click at [646, 428] on button "Show" at bounding box center [648, 429] width 179 height 28
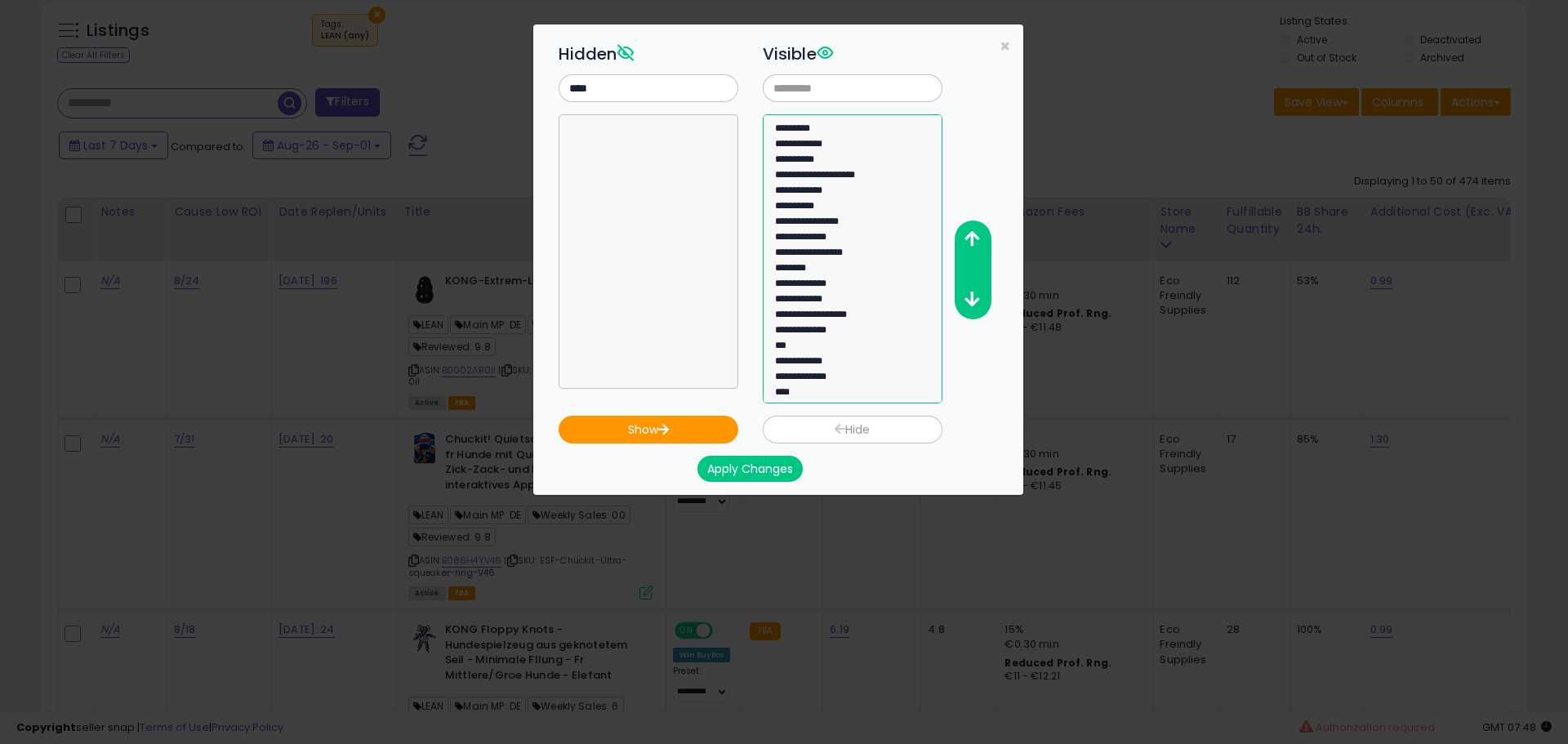
click at [854, 387] on option "****" at bounding box center [847, 395] width 147 height 15
click at [977, 248] on button "button" at bounding box center [973, 239] width 37 height 30
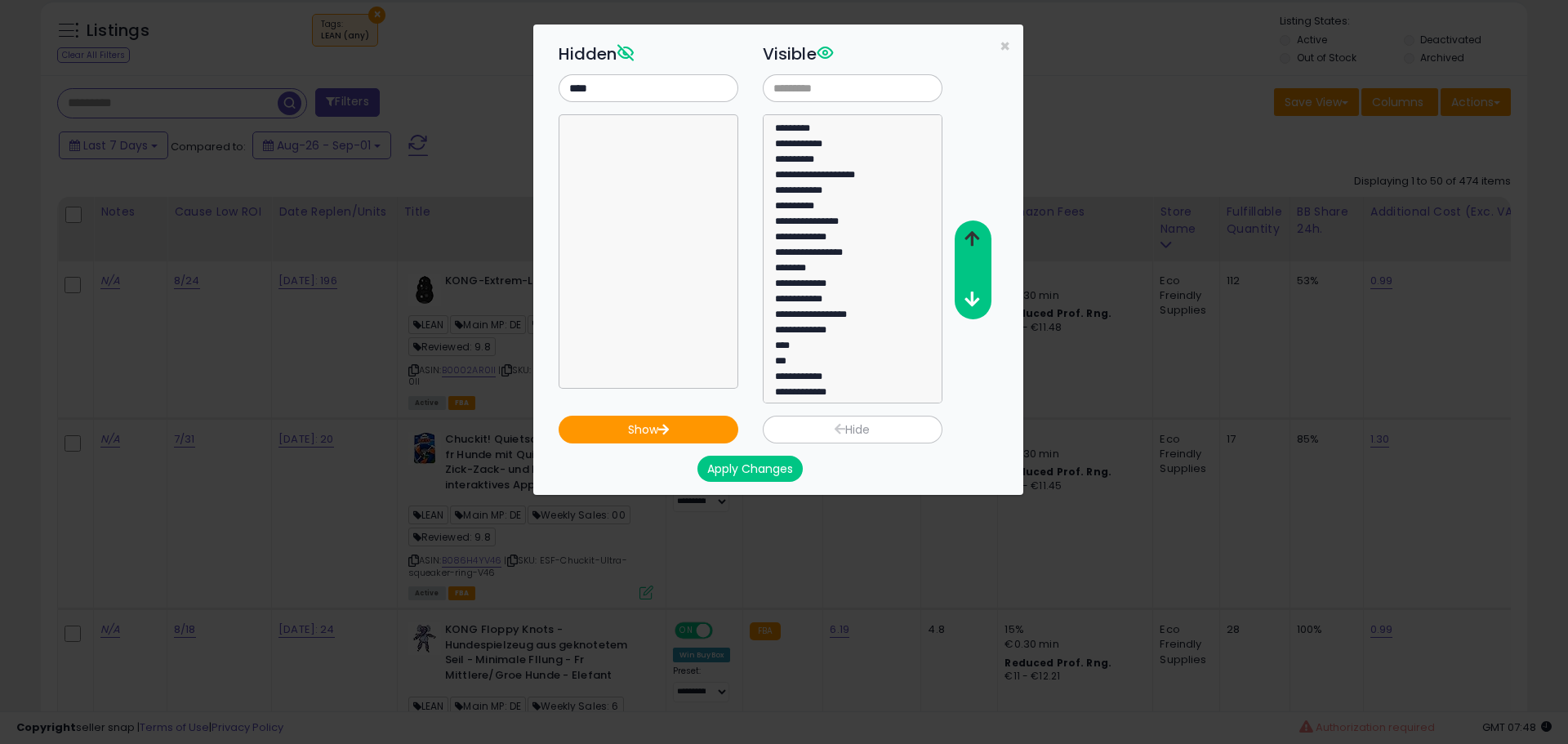
click at [977, 248] on button "button" at bounding box center [973, 239] width 37 height 30
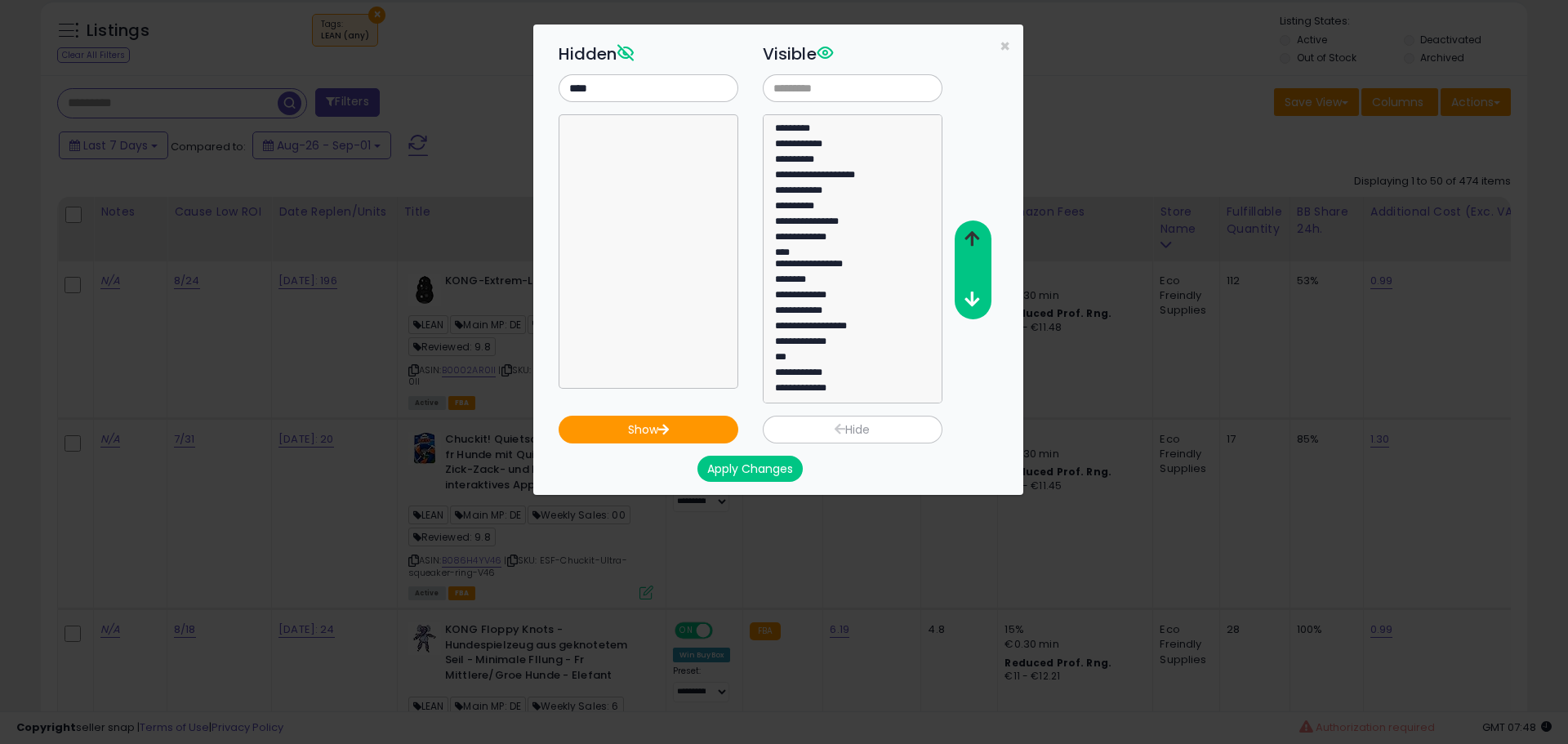
click at [977, 248] on button "button" at bounding box center [973, 239] width 37 height 30
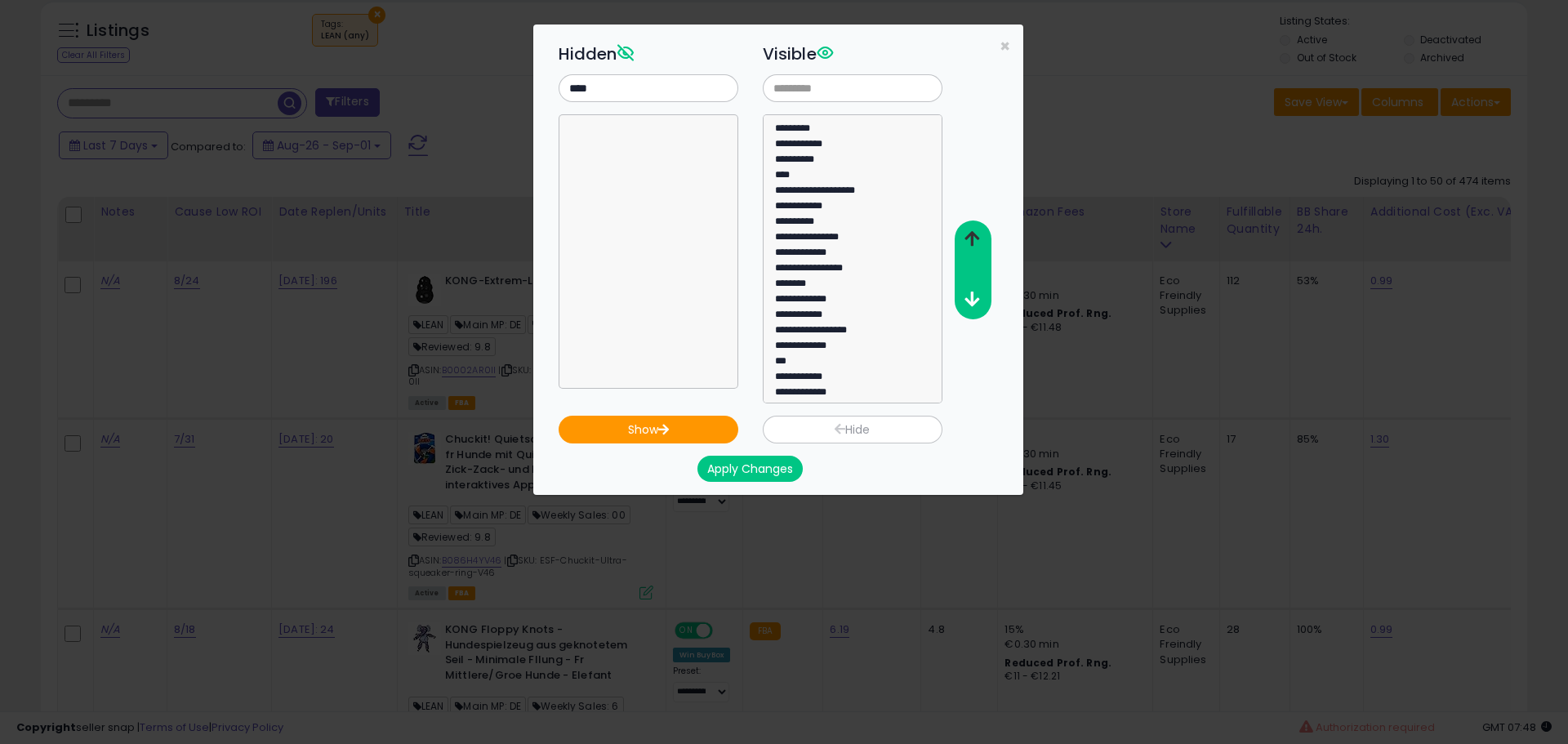
click at [977, 248] on button "button" at bounding box center [973, 239] width 37 height 30
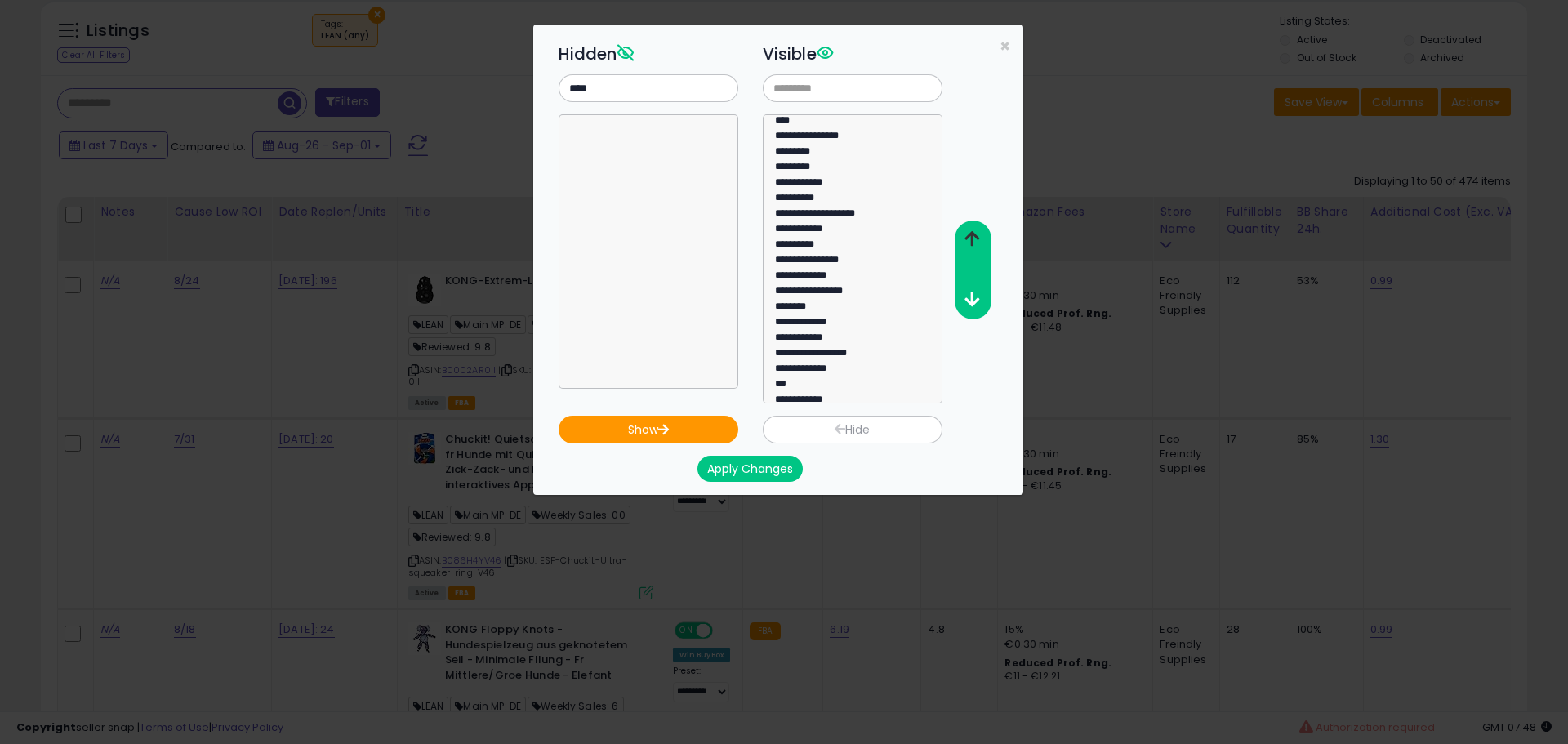
click at [977, 248] on button "button" at bounding box center [973, 239] width 37 height 30
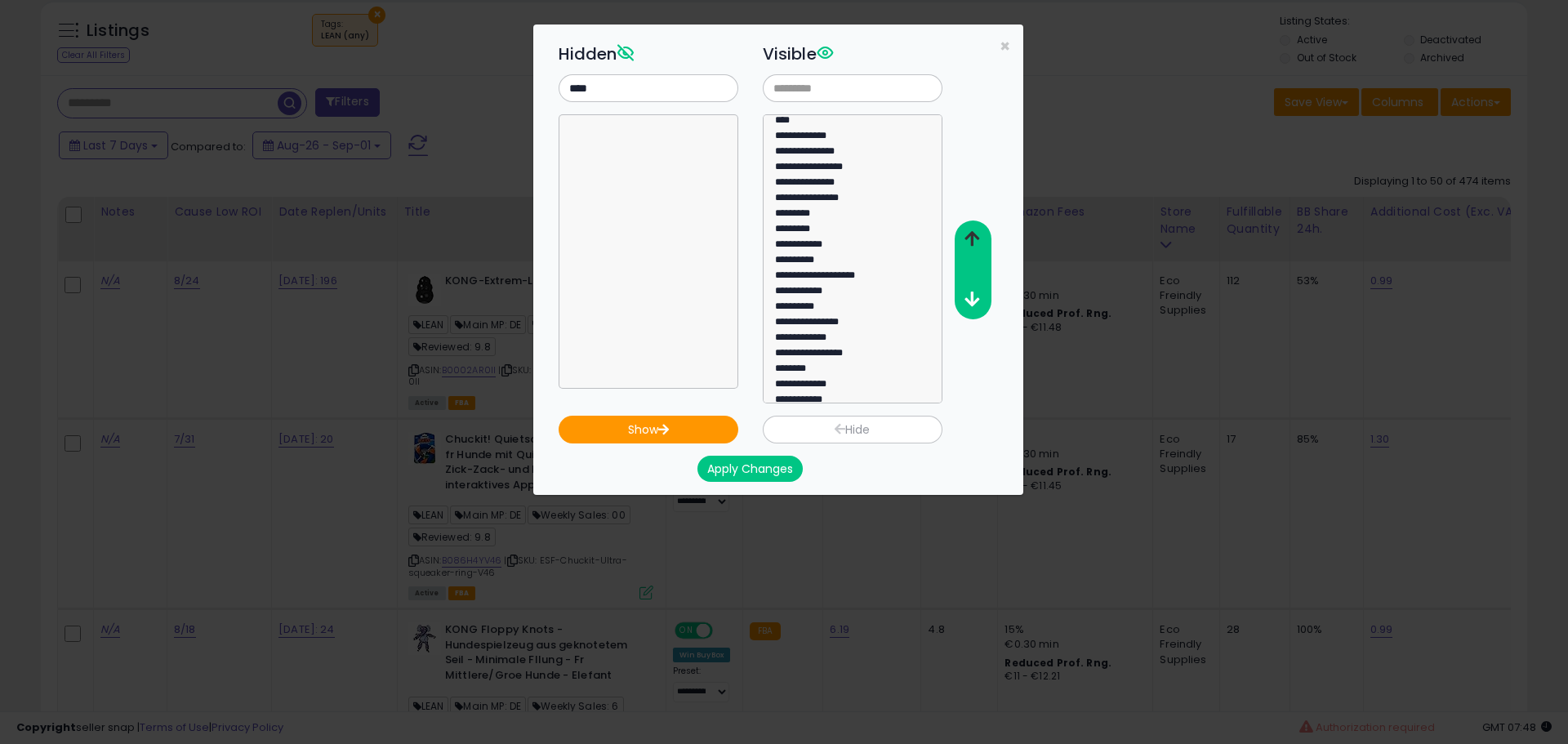
click at [977, 248] on button "button" at bounding box center [973, 239] width 37 height 30
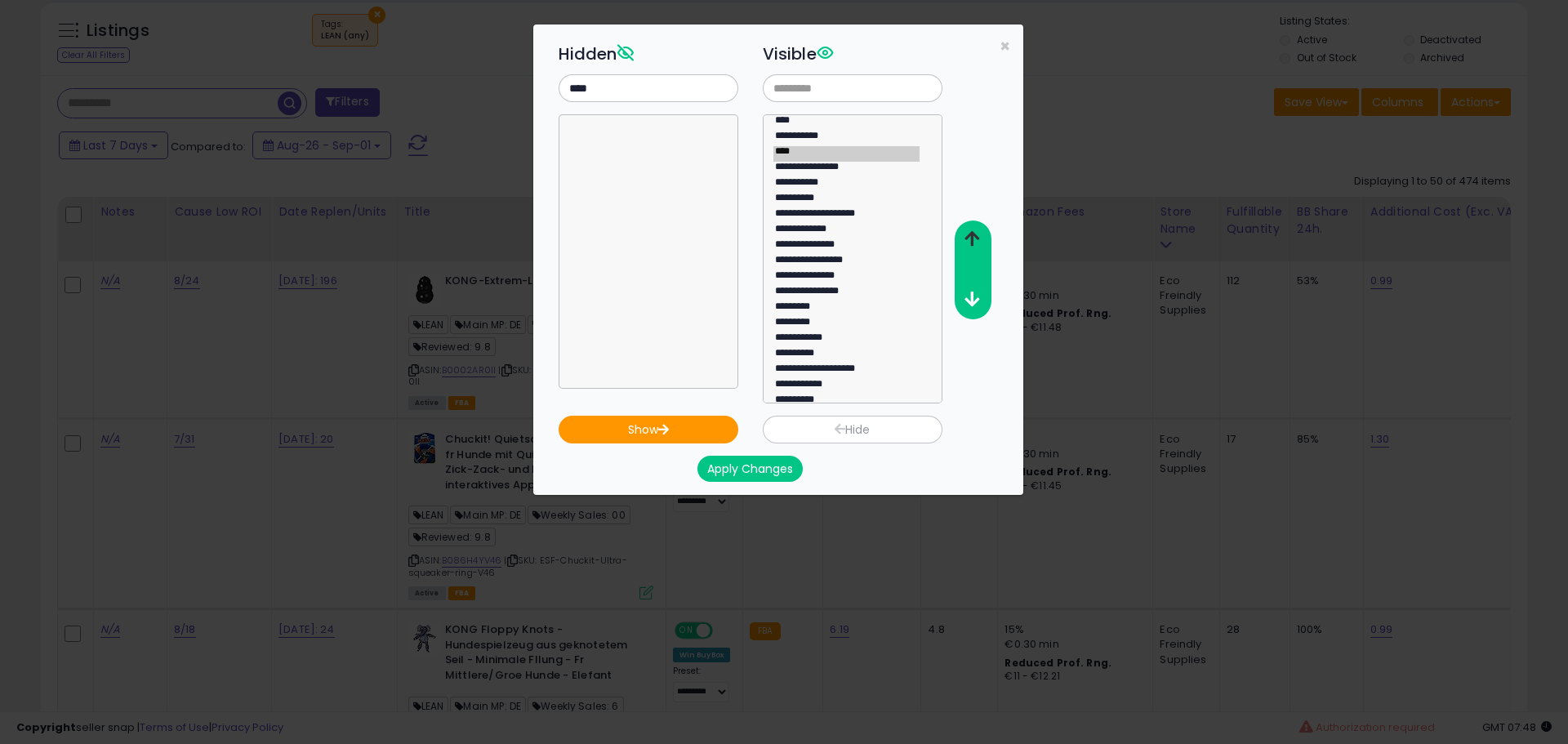
click at [977, 248] on button "button" at bounding box center [973, 239] width 37 height 30
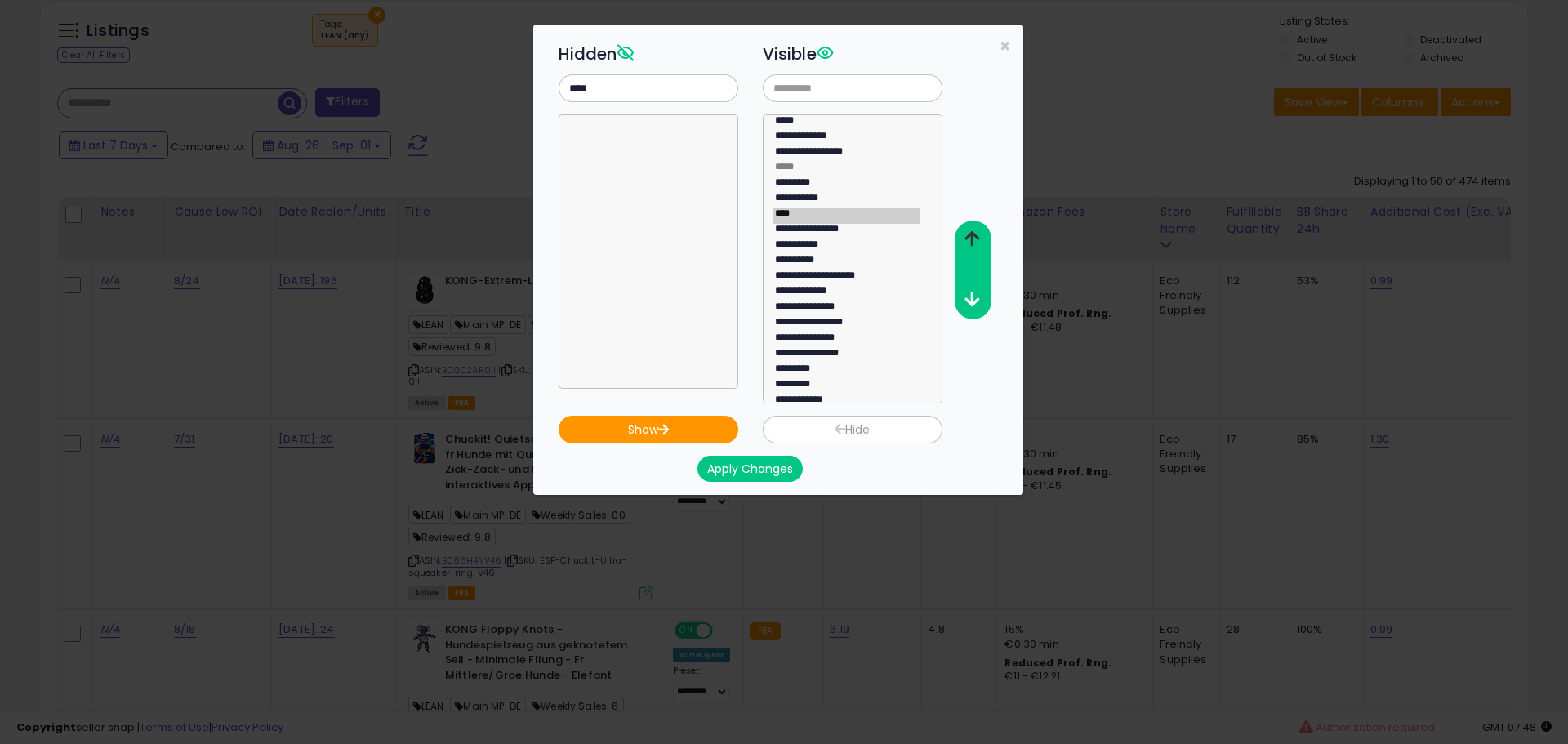
scroll to position [4, 0]
click at [977, 248] on button "button" at bounding box center [973, 239] width 37 height 30
select select "*****"
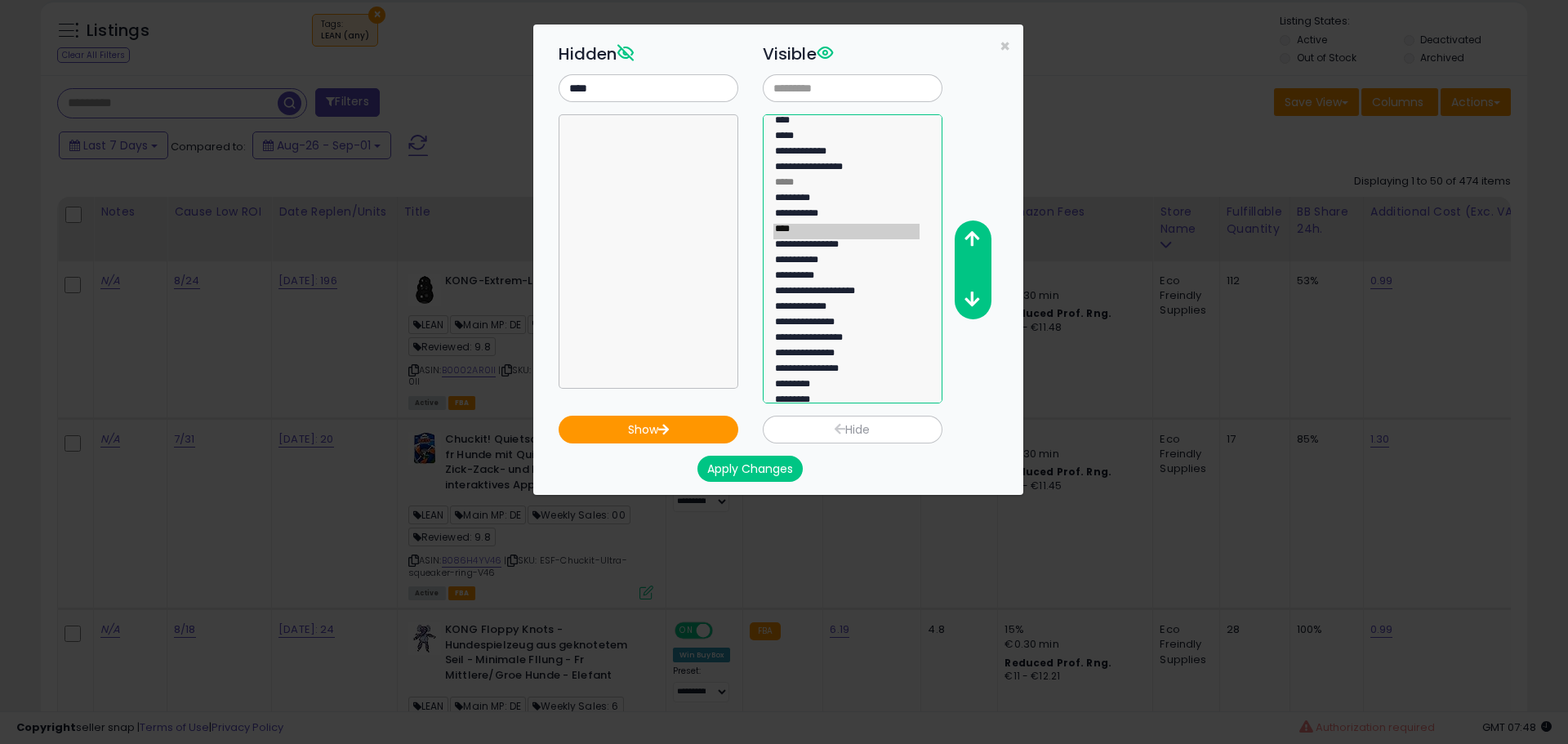
click at [800, 134] on option "*****" at bounding box center [847, 138] width 147 height 15
click at [843, 434] on button "Hide" at bounding box center [853, 429] width 179 height 28
select select
click at [760, 469] on button "Apply Changes" at bounding box center [750, 468] width 105 height 26
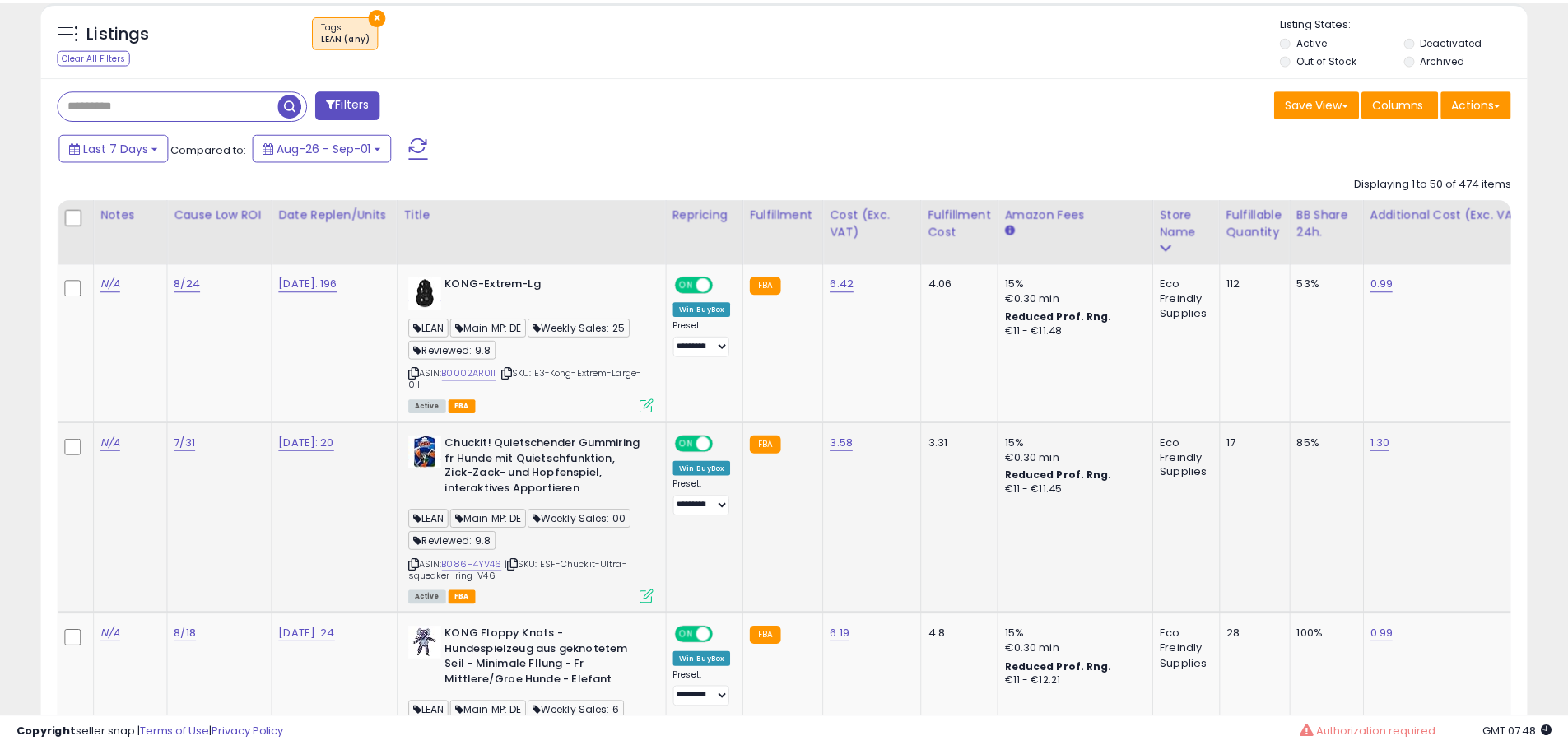
scroll to position [823025, 822452]
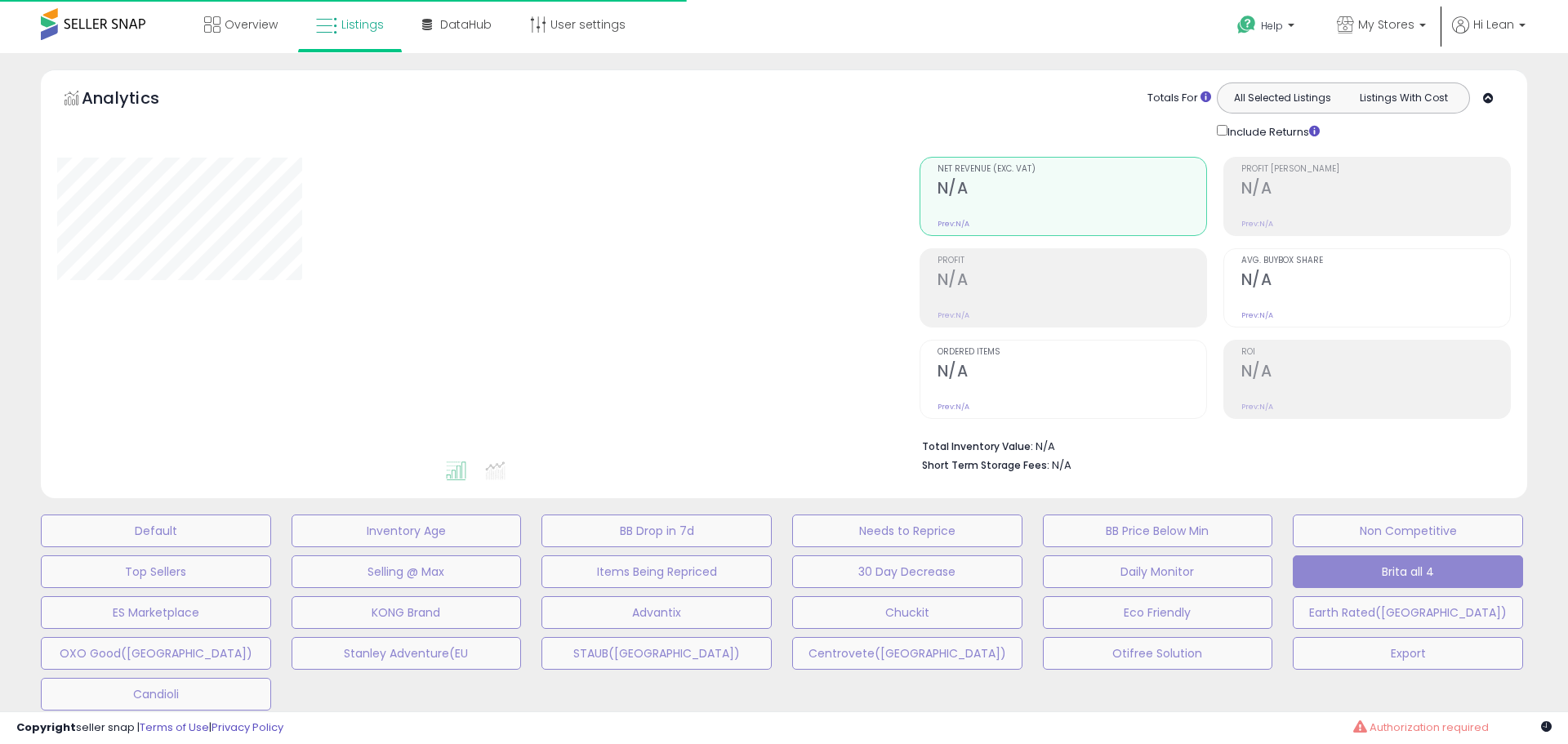
scroll to position [392, 0]
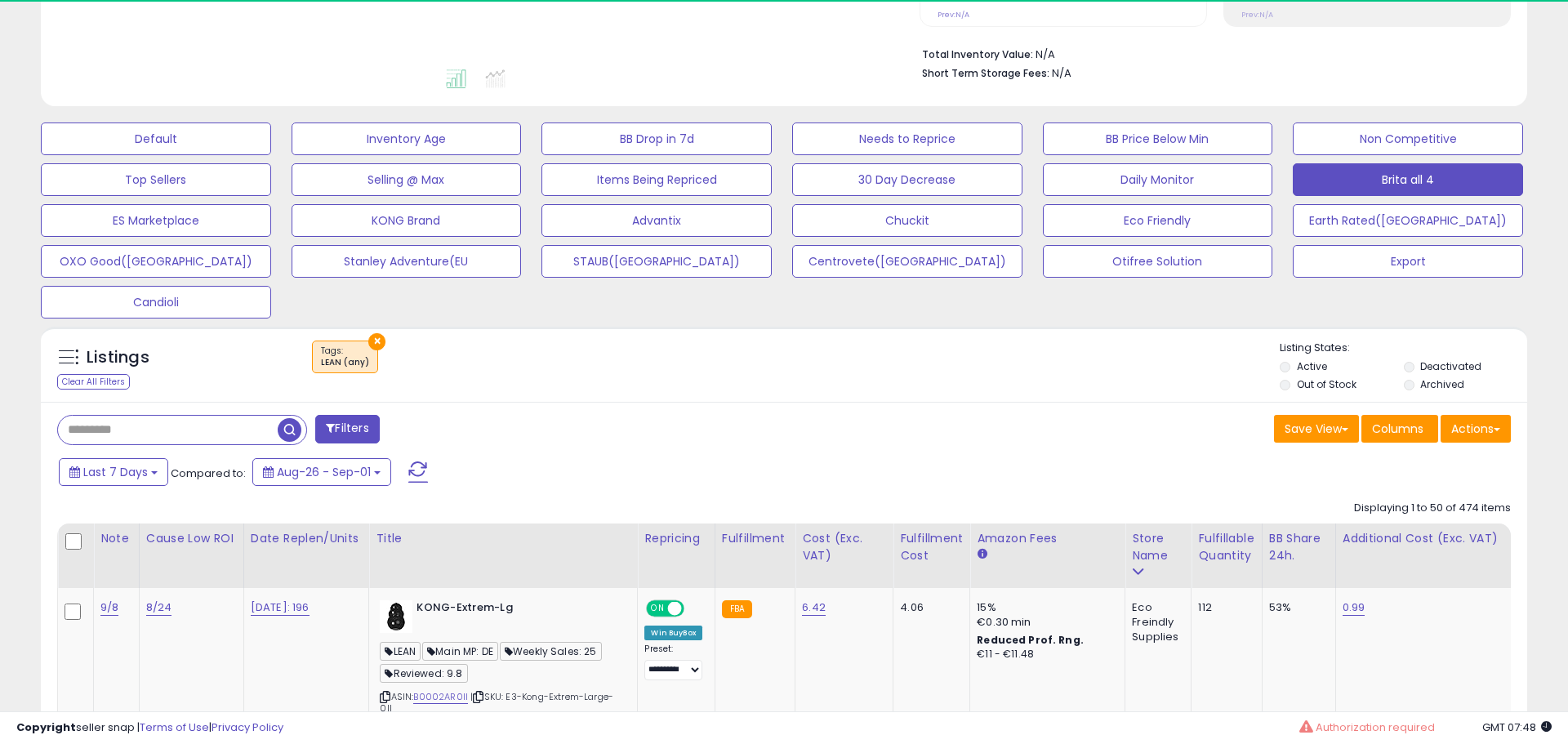
select select "**"
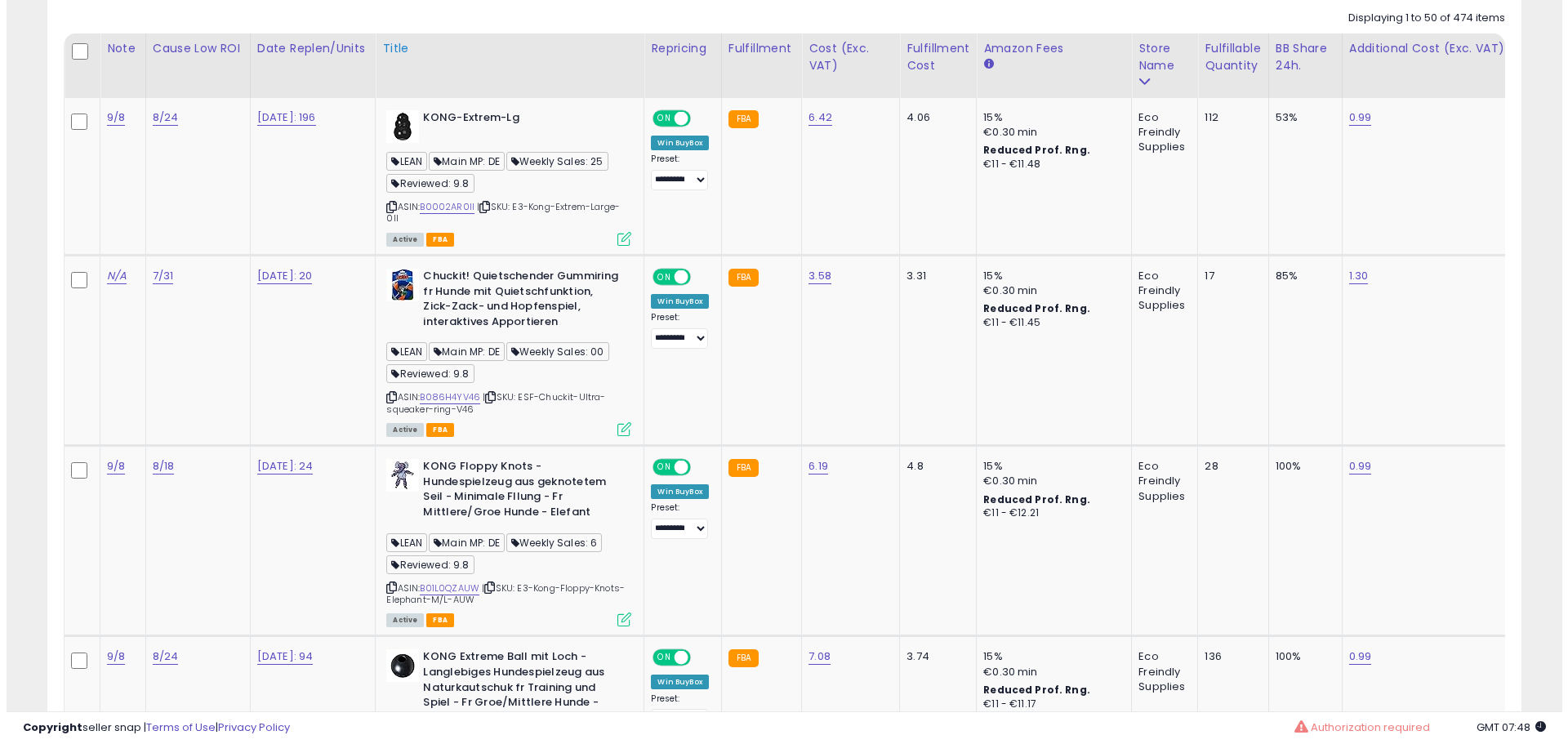
scroll to position [637, 0]
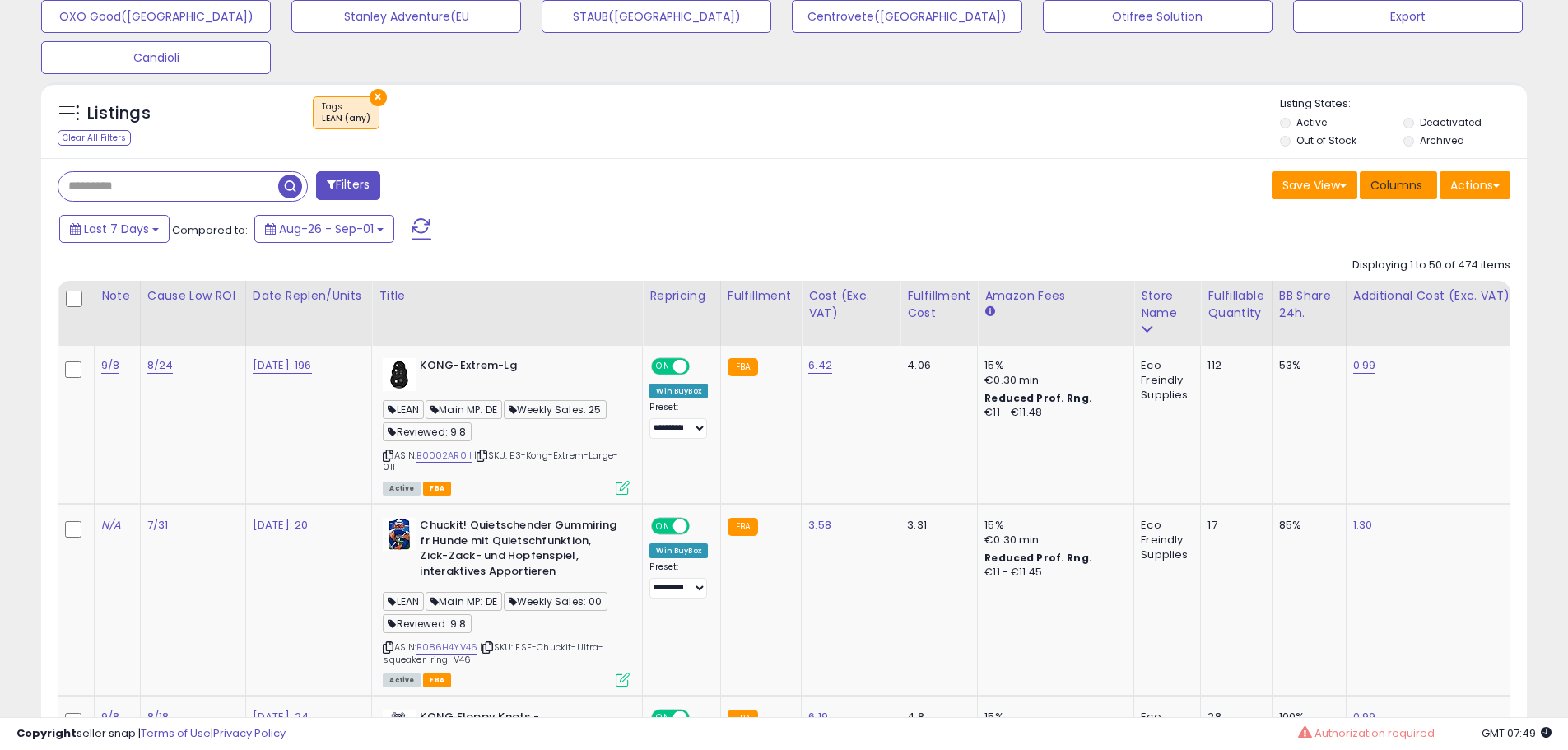
click at [1412, 183] on span "Columns" at bounding box center [1396, 185] width 52 height 17
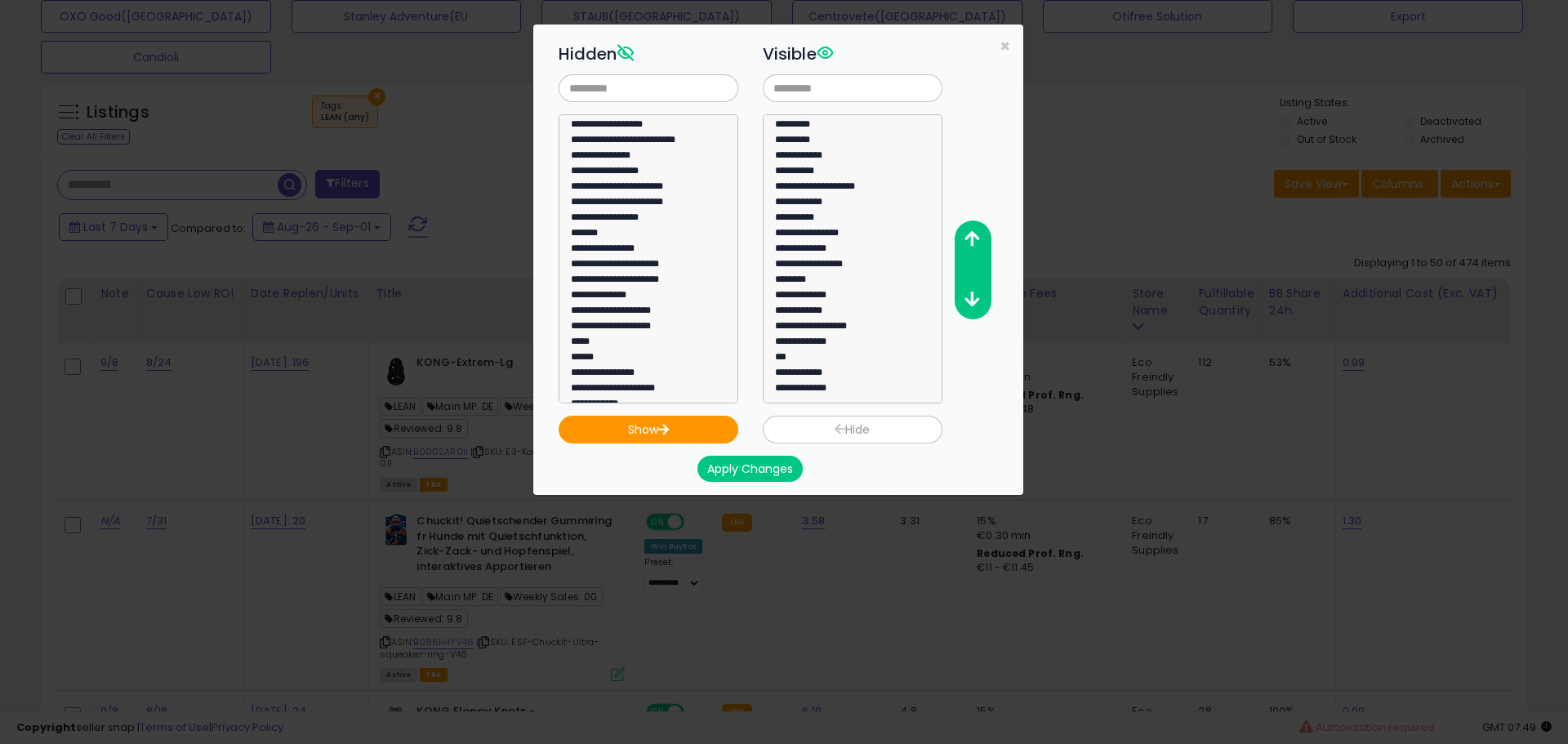
scroll to position [0, 0]
select select "**********"
click at [823, 145] on option "**********" at bounding box center [847, 143] width 147 height 15
click at [868, 434] on button "Hide" at bounding box center [853, 429] width 179 height 28
select select
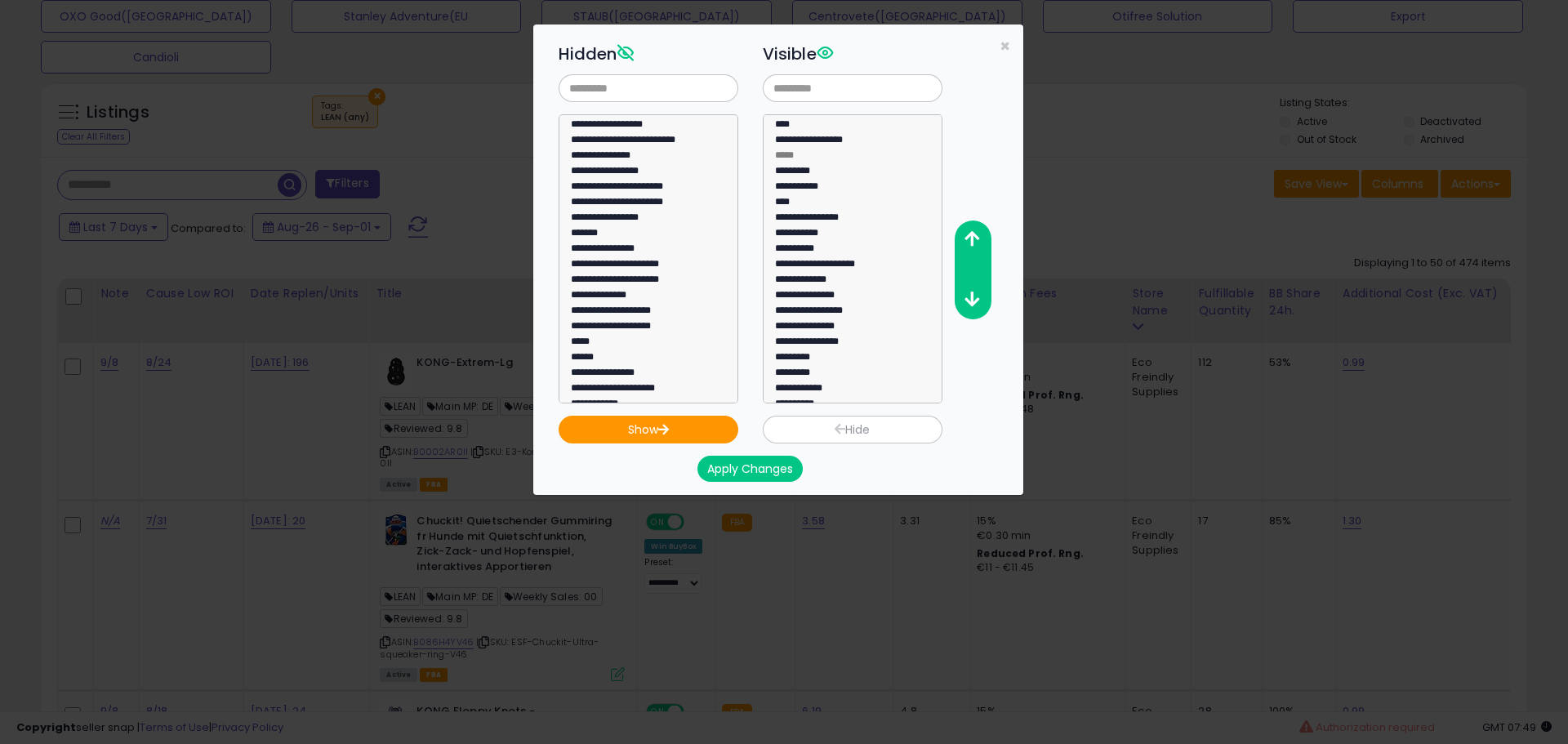
scroll to position [958, 0]
click at [760, 466] on button "Apply Changes" at bounding box center [750, 468] width 105 height 26
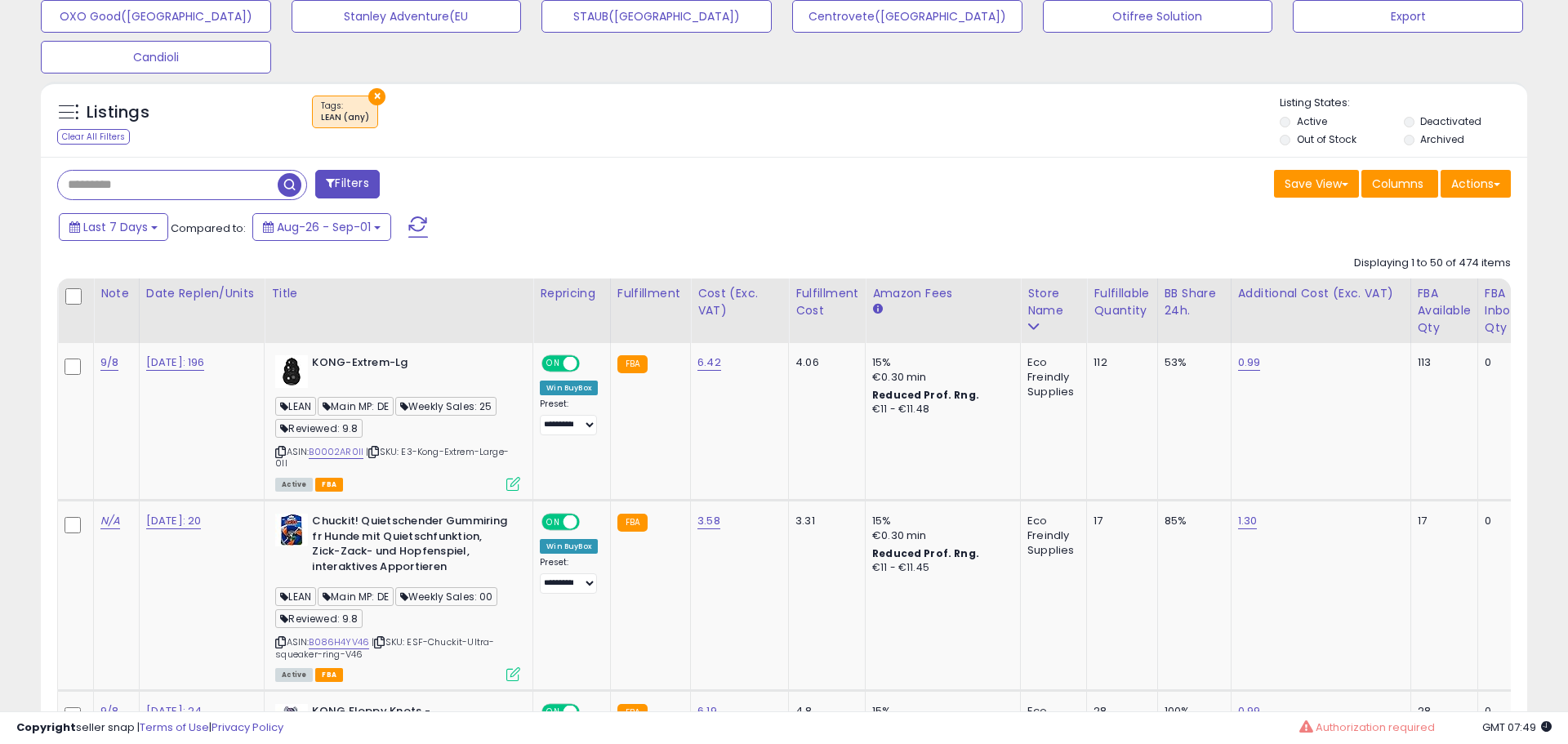
scroll to position [0, 0]
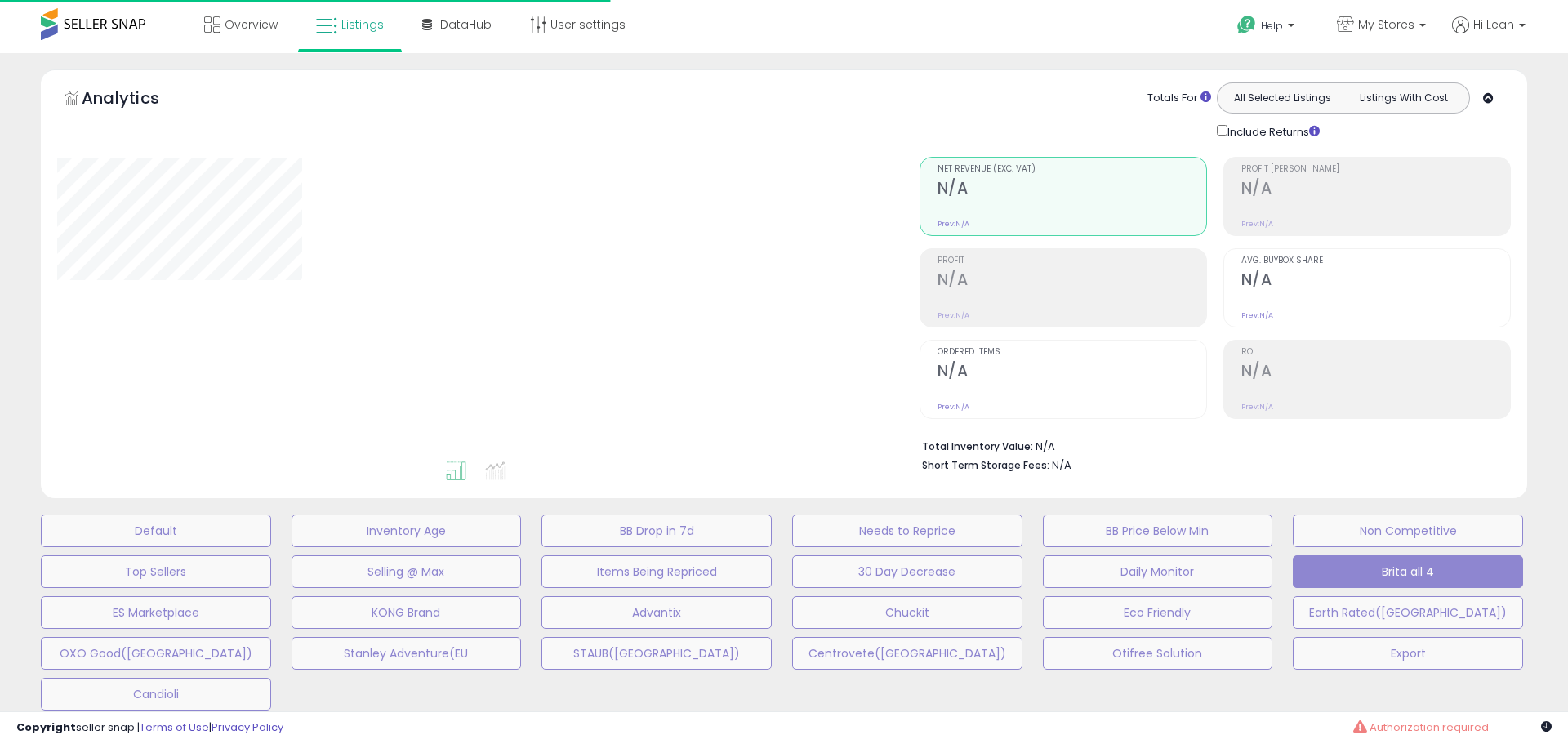
scroll to position [392, 0]
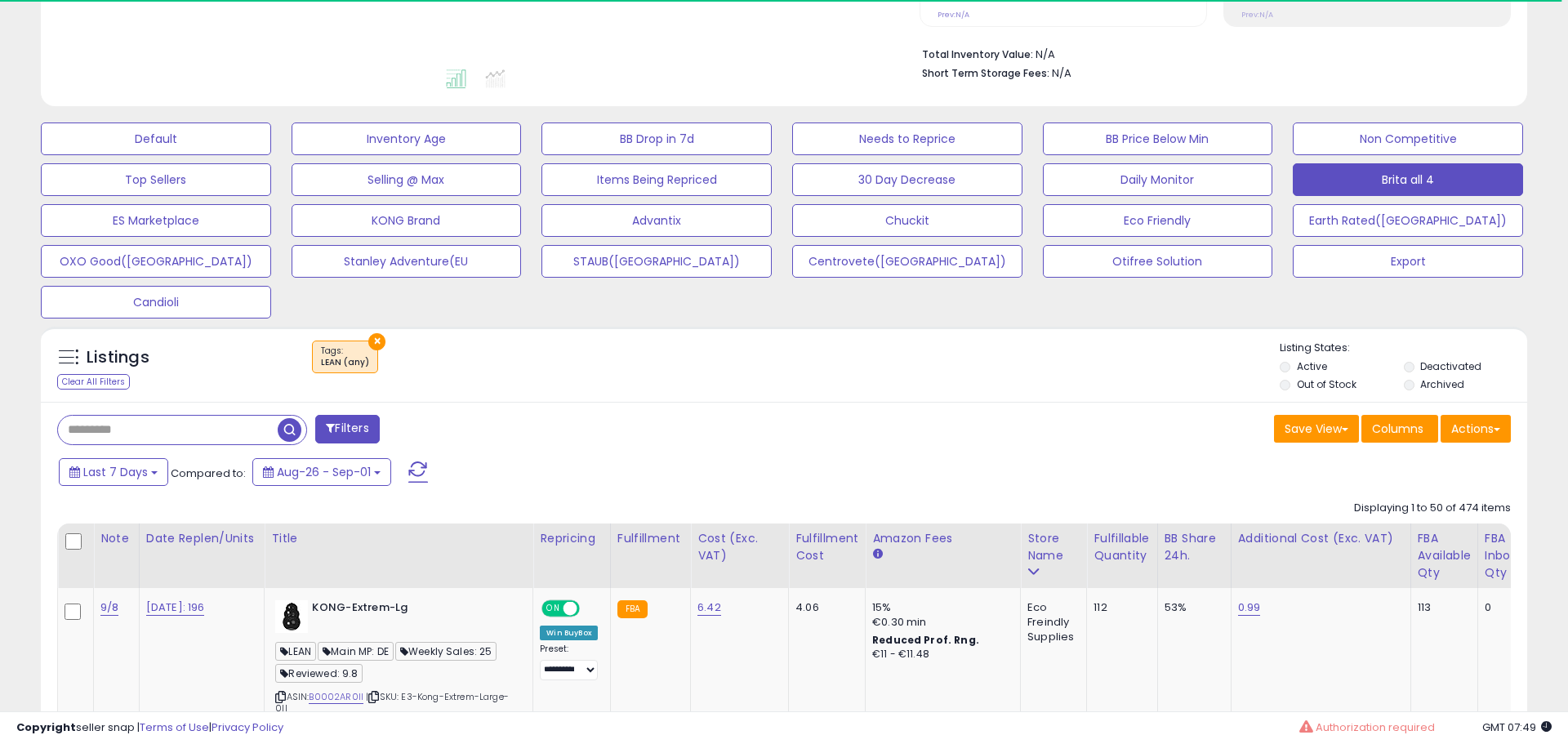
select select "**"
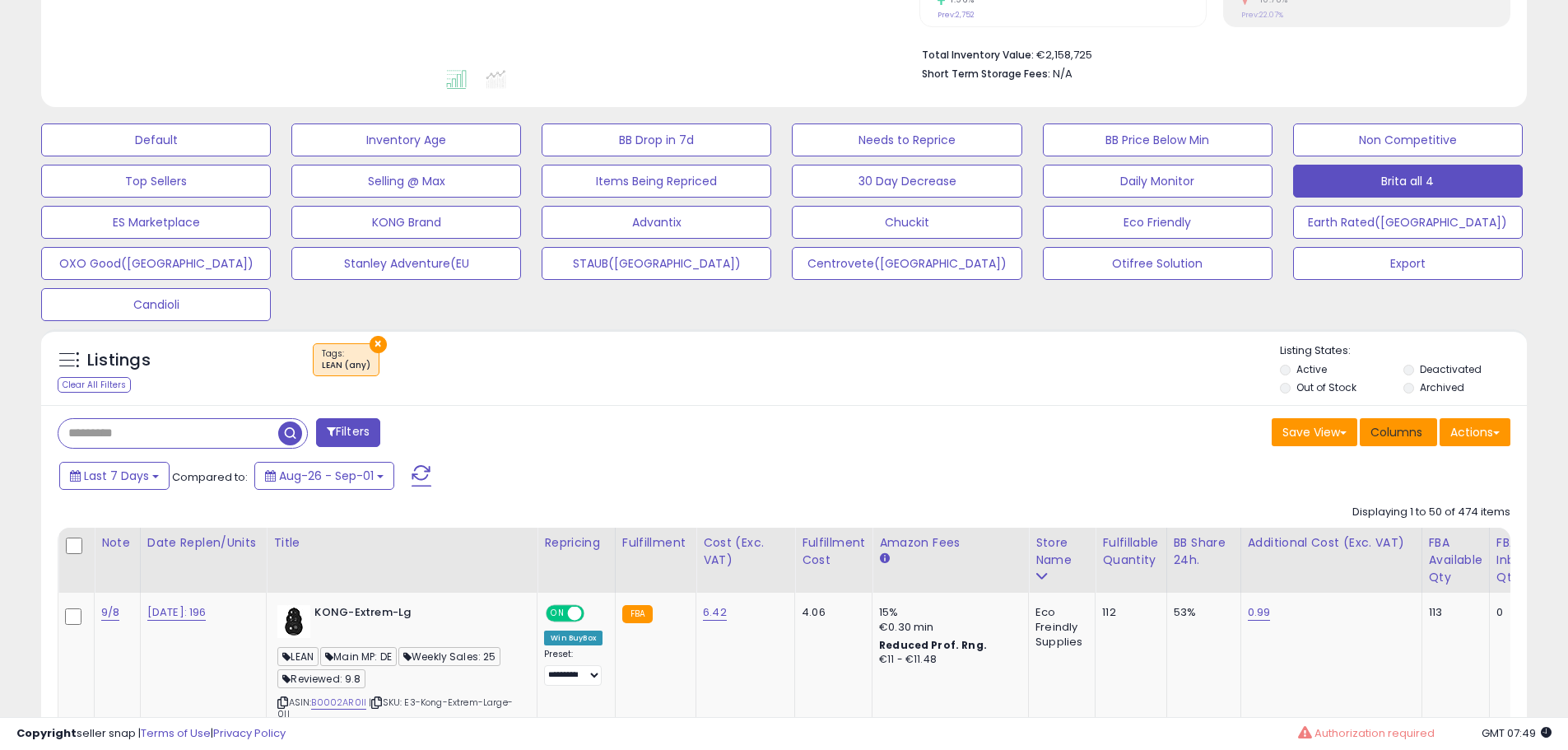
click at [1408, 432] on span "Columns" at bounding box center [1396, 432] width 52 height 17
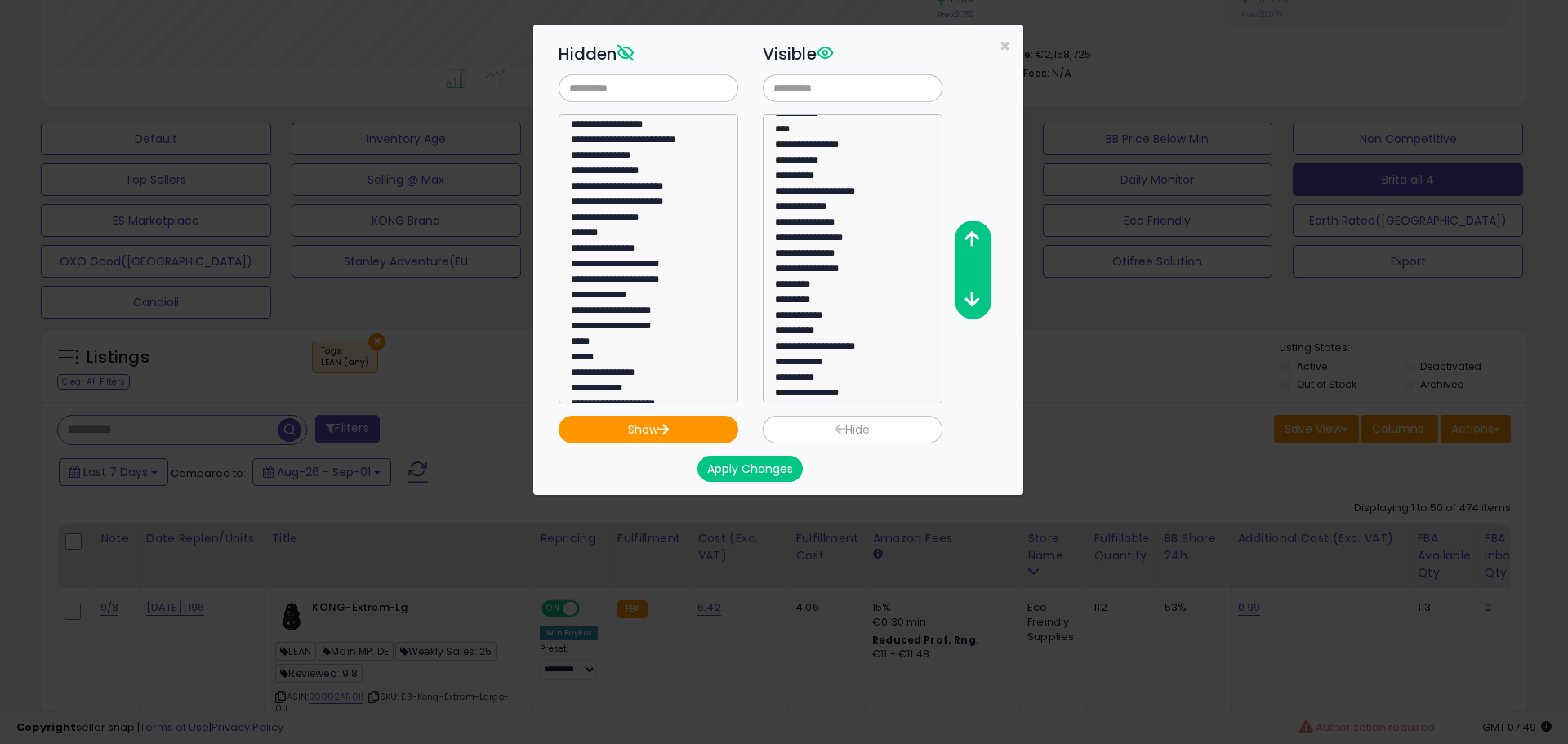
scroll to position [0, 0]
click at [626, 72] on div "**********" at bounding box center [648, 220] width 205 height 366
click at [626, 88] on input "text" at bounding box center [648, 88] width 179 height 28
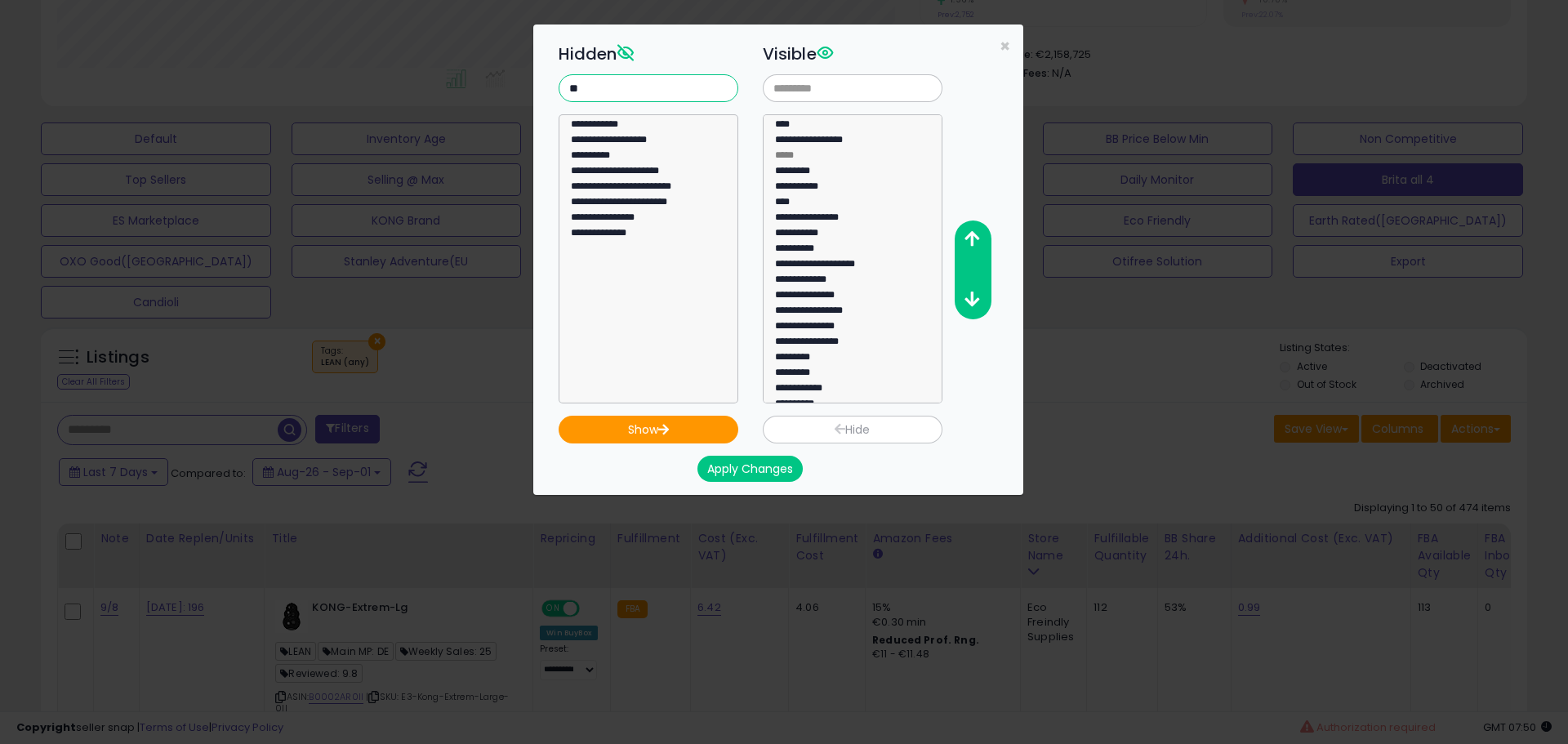
type input "**"
select select "**********"
click at [606, 141] on option "**********" at bounding box center [643, 143] width 147 height 15
click at [648, 429] on button "Show" at bounding box center [648, 429] width 179 height 28
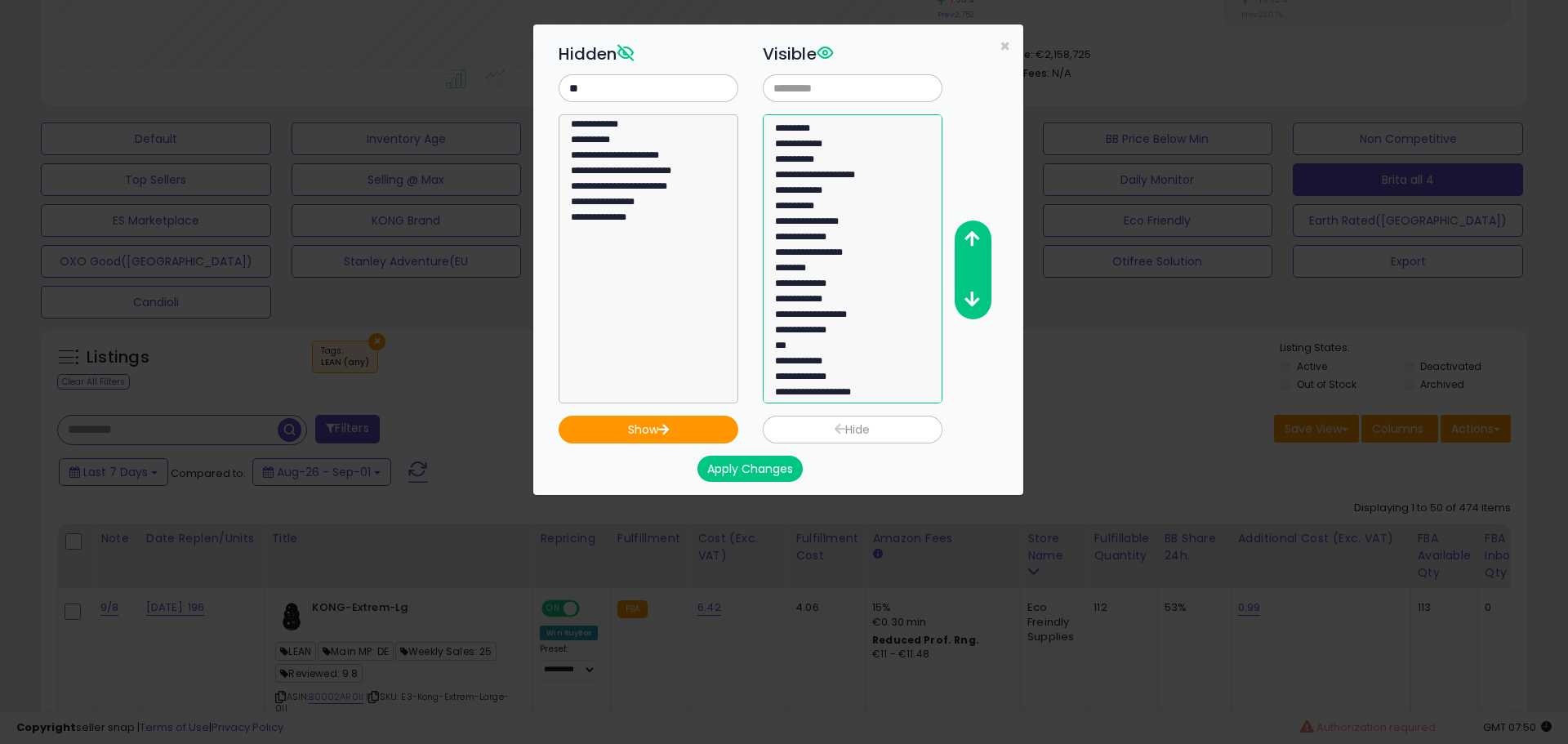
select select "**********"
click at [854, 401] on option "**********" at bounding box center [847, 395] width 147 height 15
click at [971, 234] on icon "button" at bounding box center [972, 239] width 14 height 17
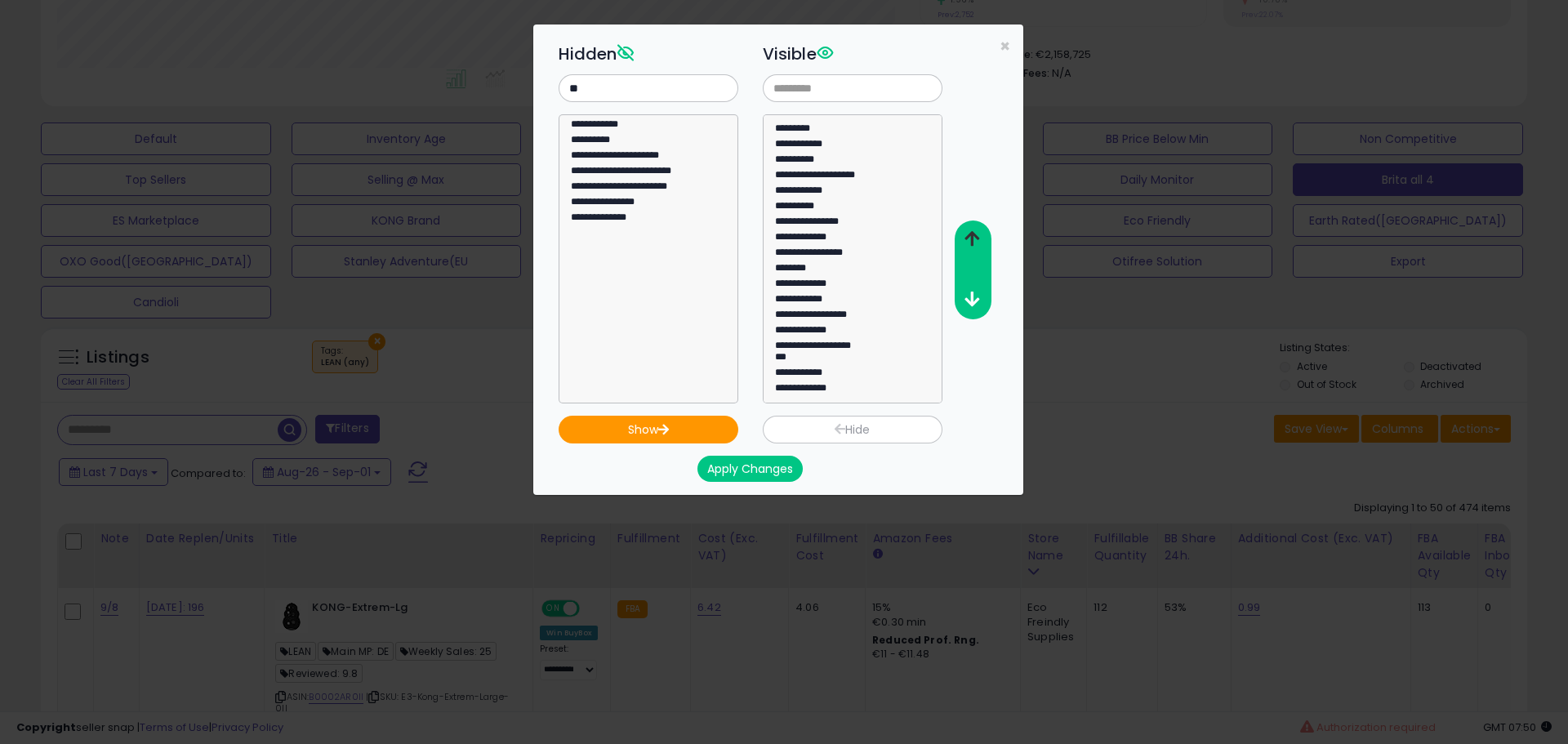
click at [971, 234] on icon "button" at bounding box center [972, 239] width 14 height 17
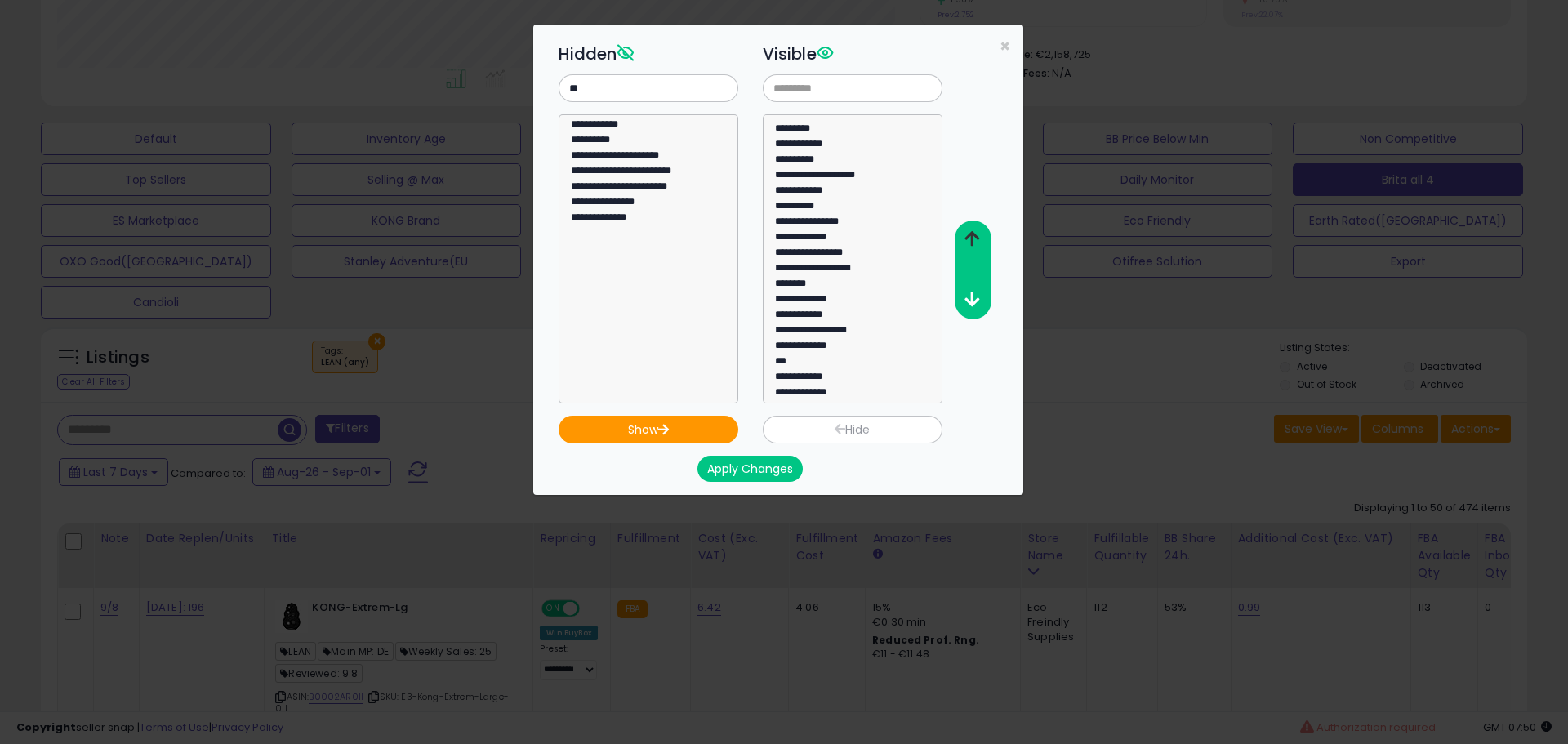
click at [971, 234] on icon "button" at bounding box center [972, 239] width 14 height 17
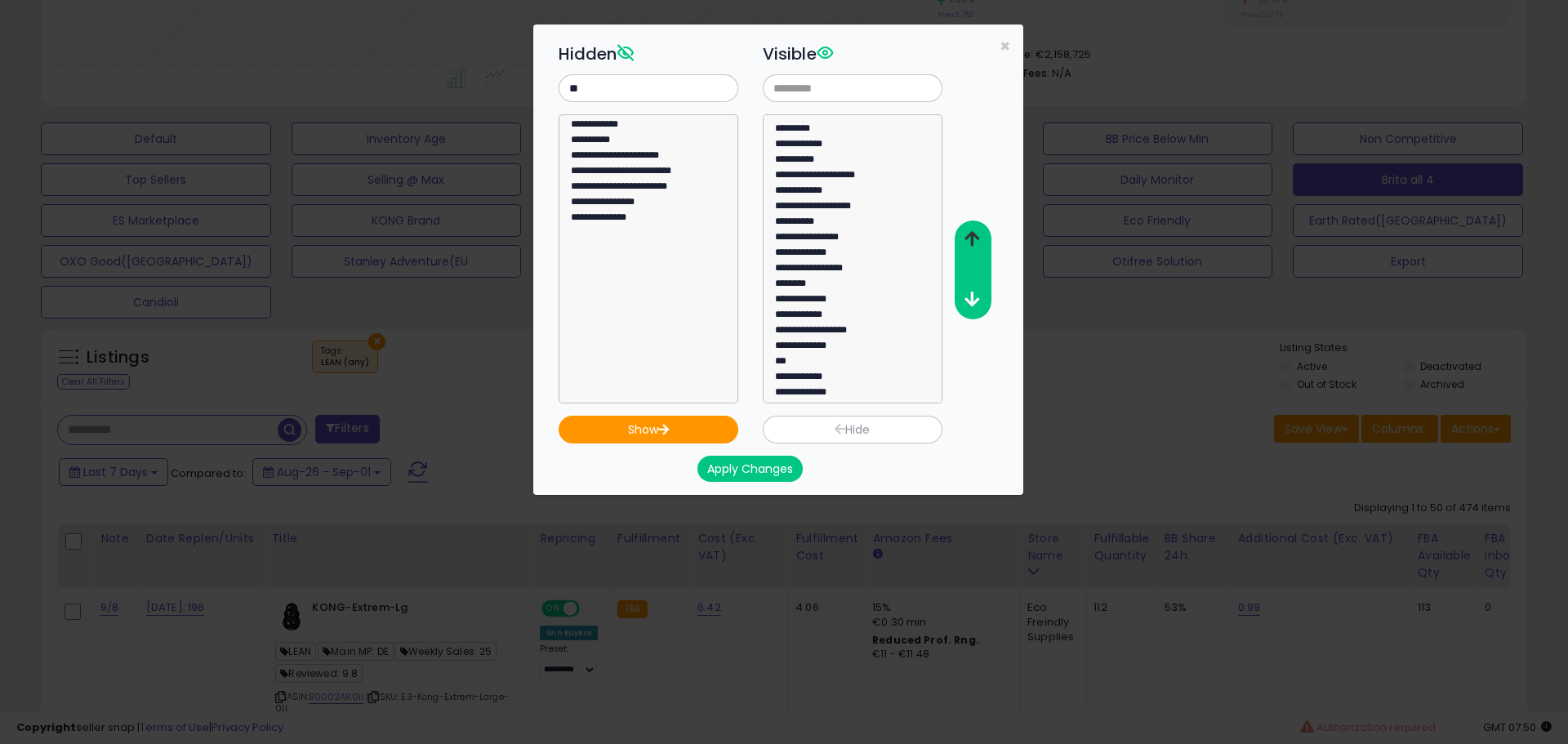
click at [971, 234] on icon "button" at bounding box center [972, 239] width 14 height 17
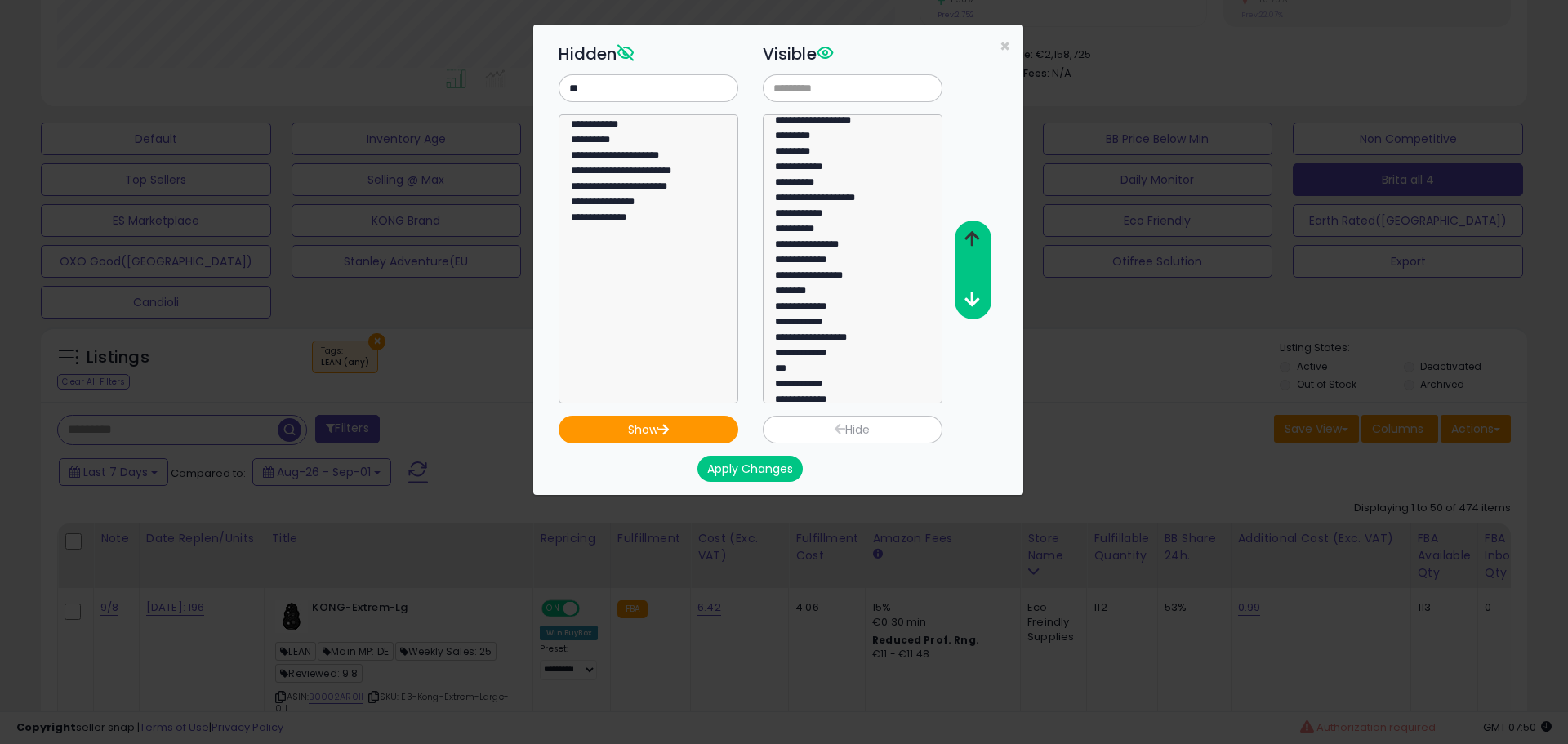
click at [971, 234] on icon "button" at bounding box center [972, 239] width 14 height 17
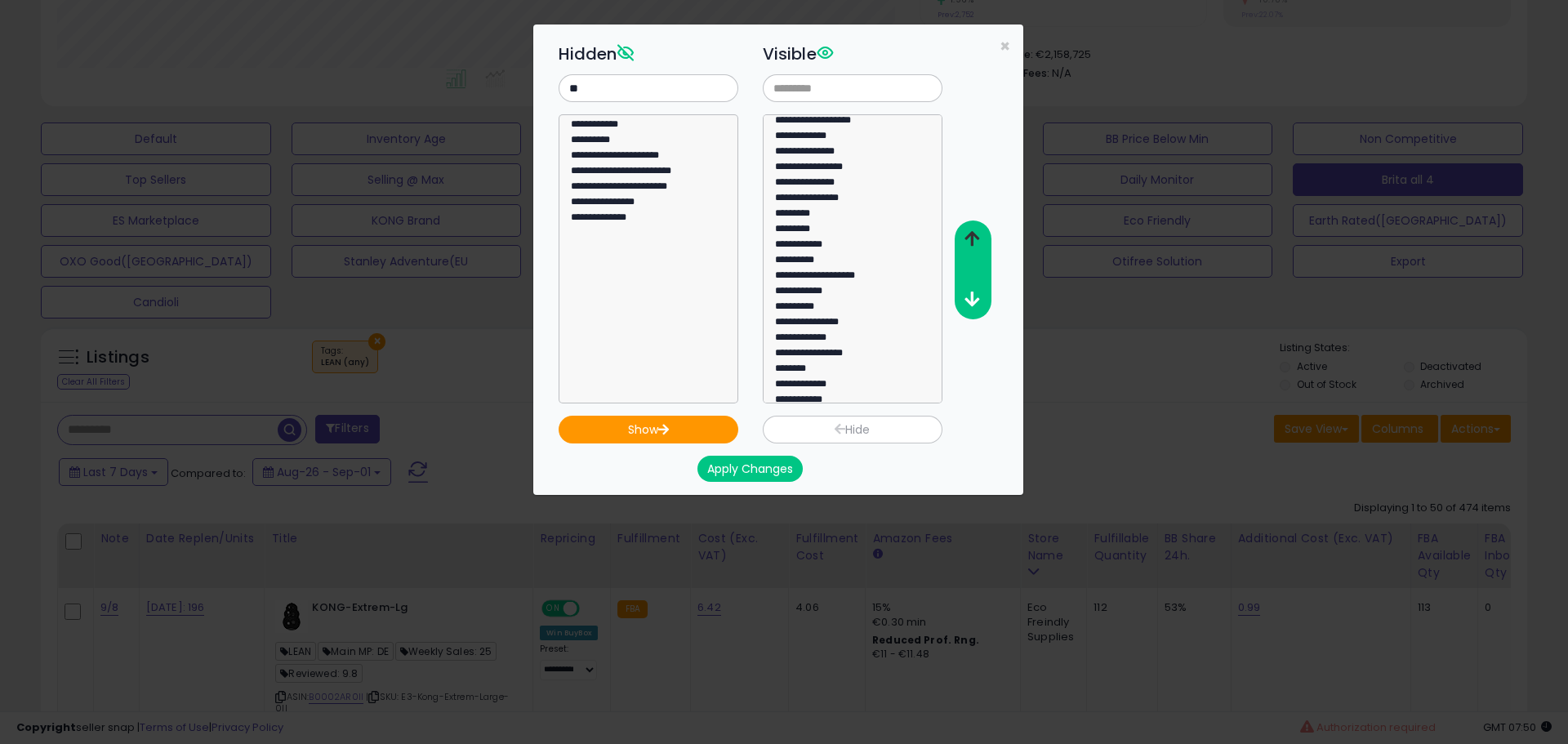
click at [971, 234] on icon "button" at bounding box center [972, 239] width 14 height 17
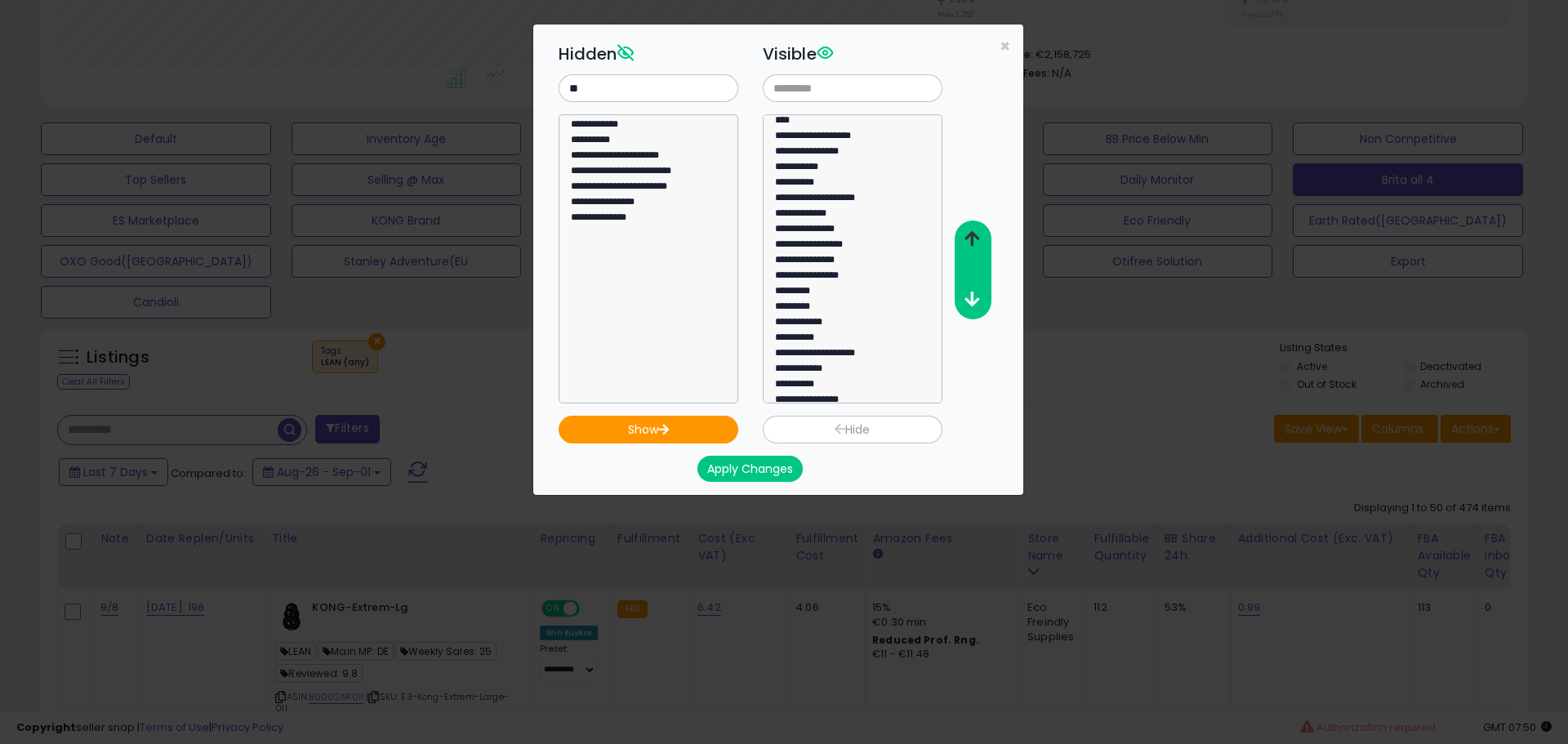
click at [971, 234] on icon "button" at bounding box center [972, 239] width 14 height 17
click at [971, 233] on icon "button" at bounding box center [972, 239] width 14 height 17
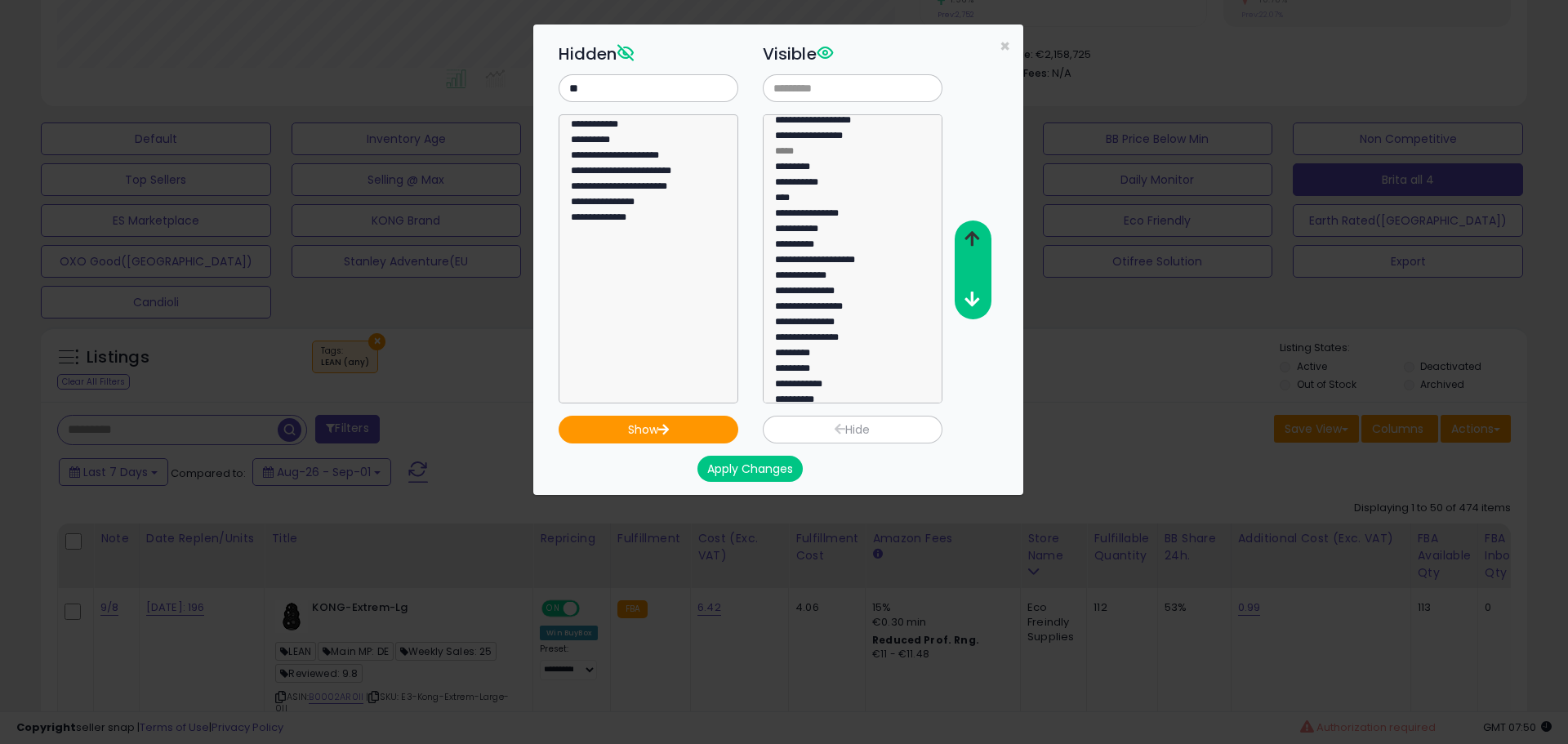
scroll to position [4, 0]
click at [971, 233] on icon "button" at bounding box center [972, 239] width 14 height 17
click at [846, 125] on option "**********" at bounding box center [847, 123] width 147 height 15
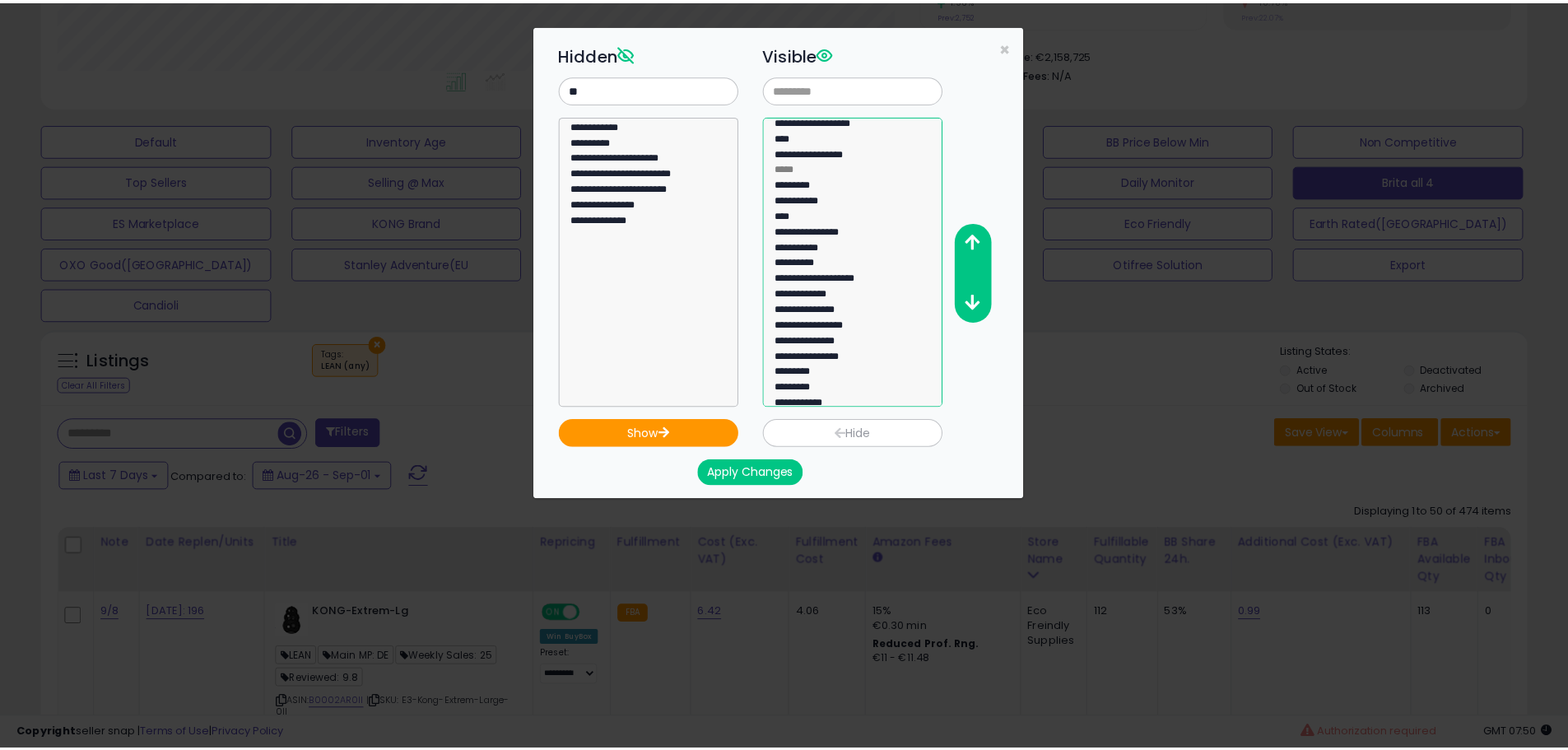
scroll to position [0, 0]
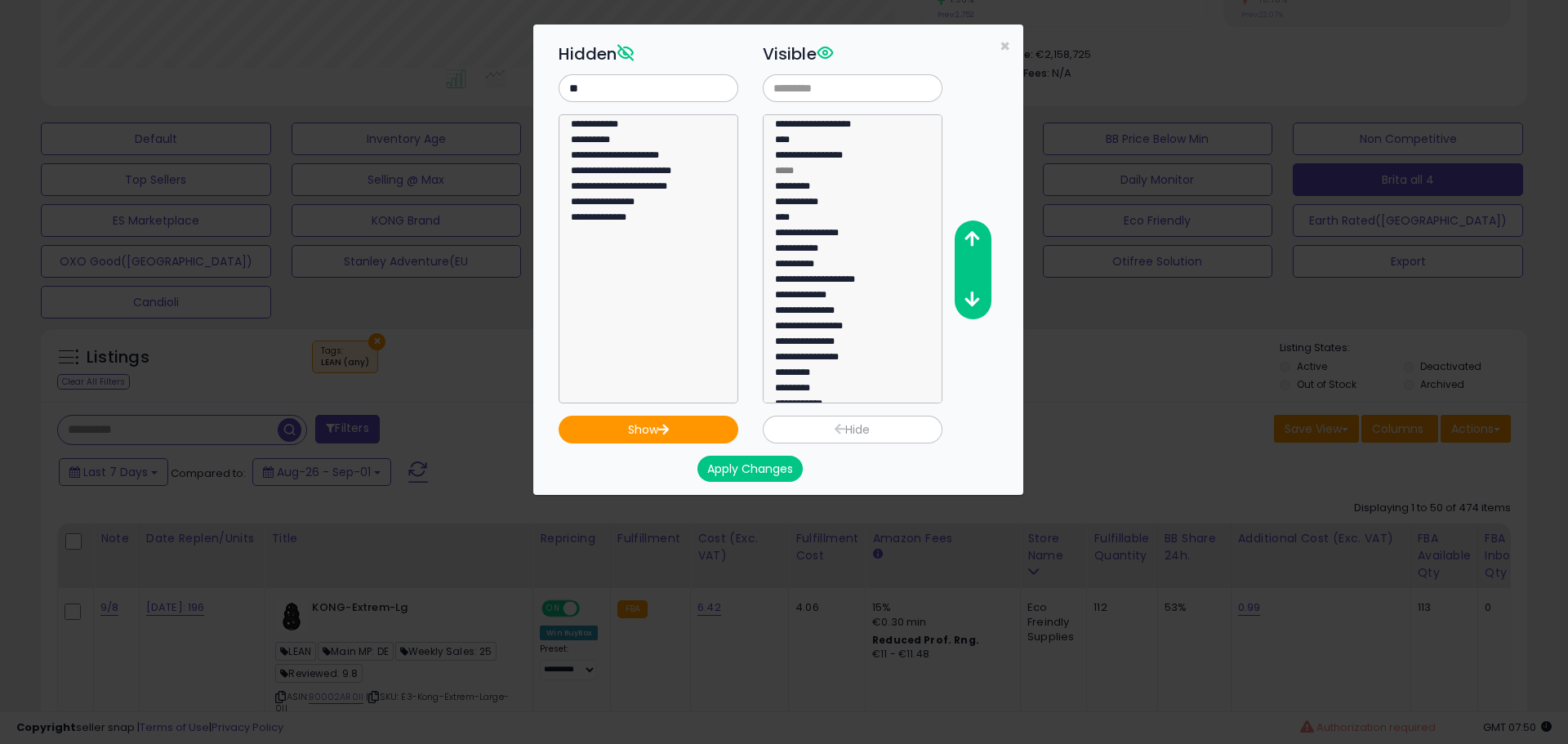
click at [737, 468] on button "Apply Changes" at bounding box center [750, 468] width 105 height 26
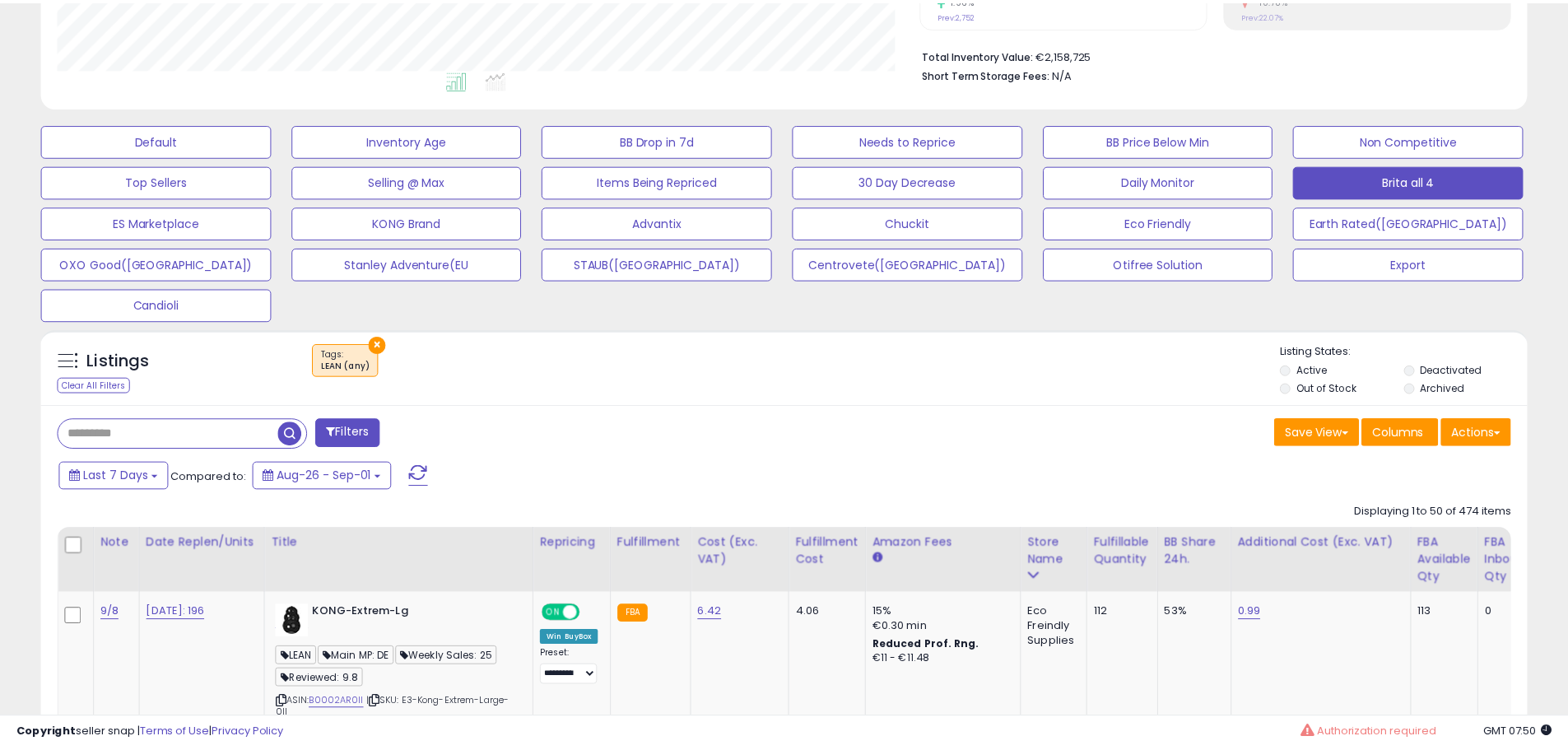
scroll to position [823025, 822452]
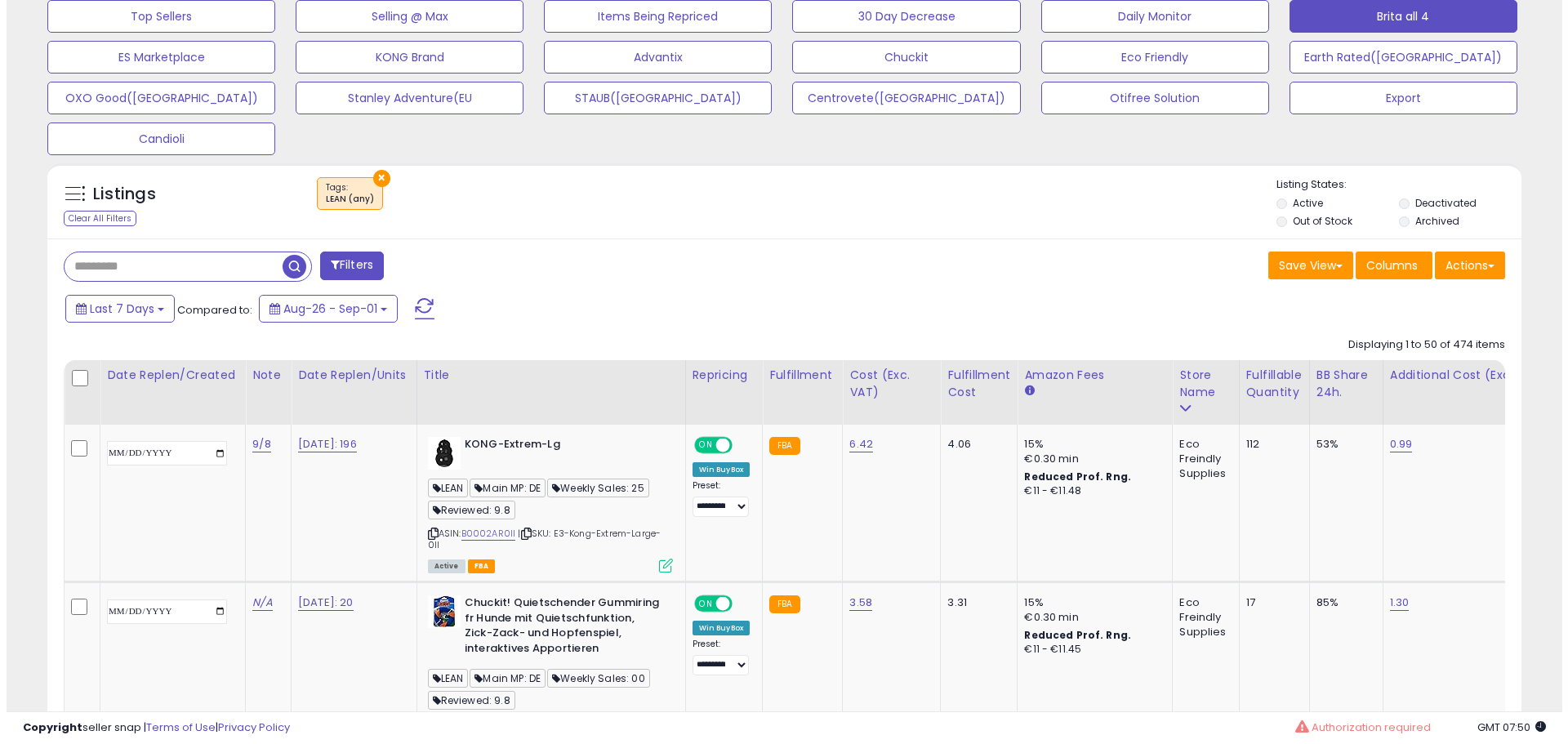
scroll to position [229, 0]
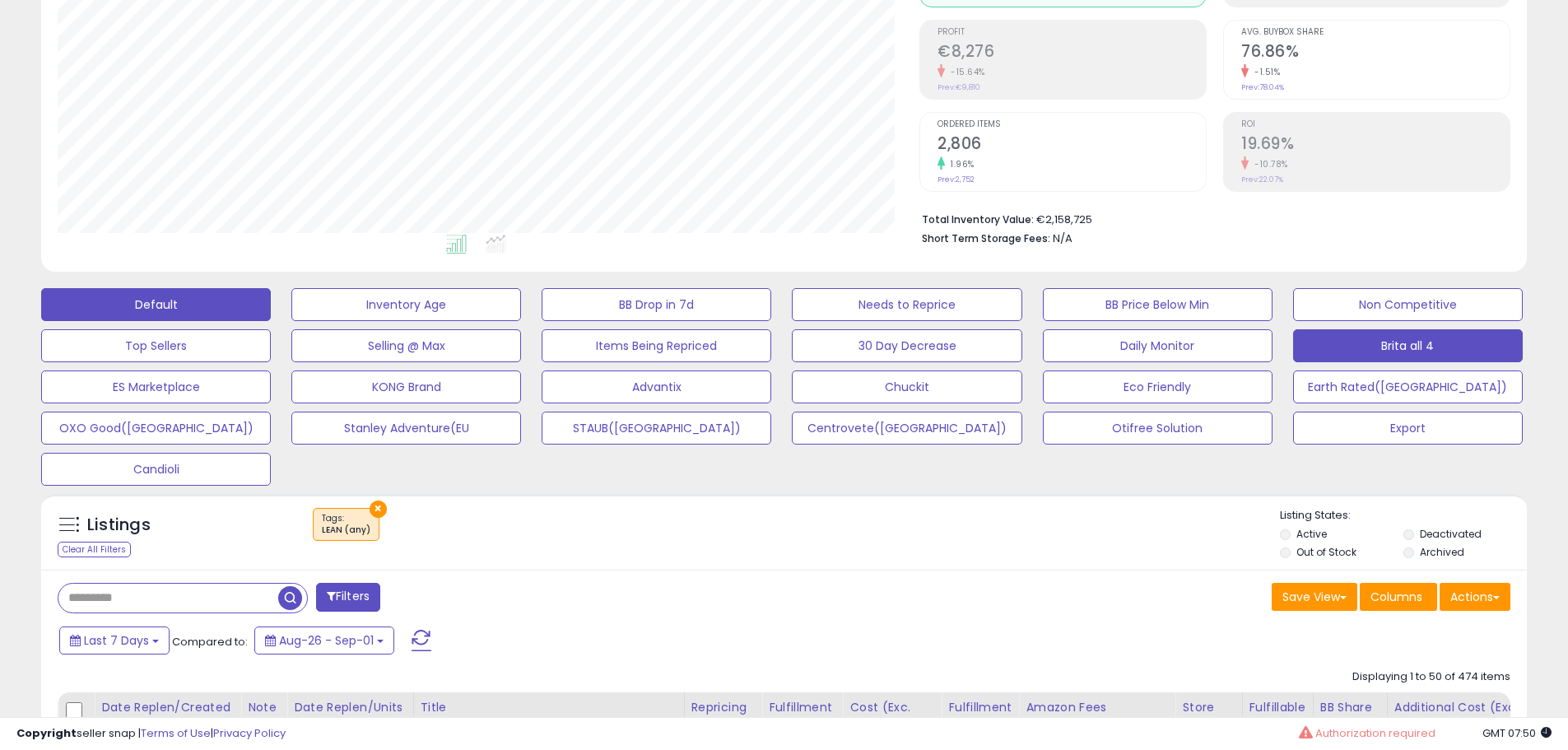
click at [191, 301] on button "Default" at bounding box center [156, 304] width 230 height 33
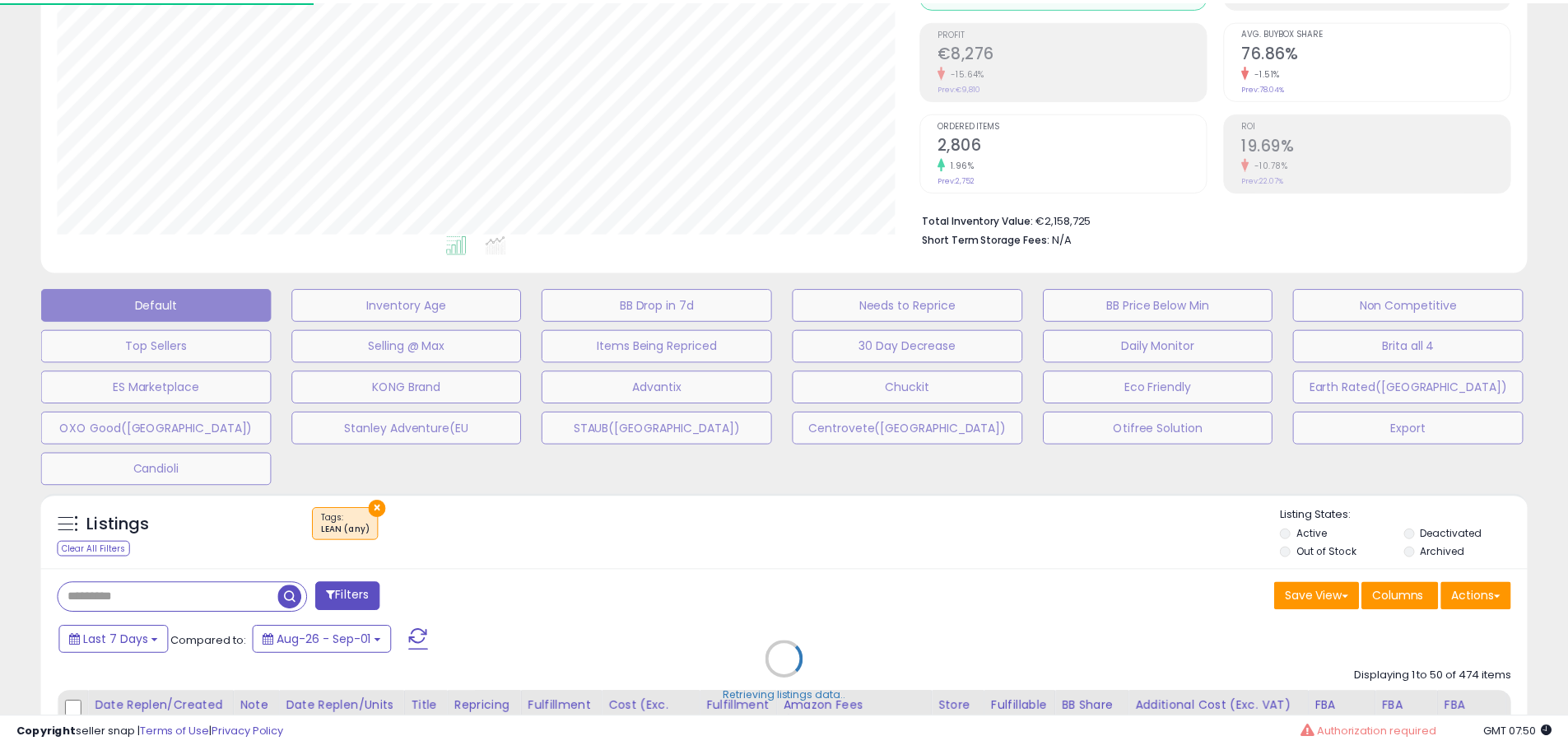
scroll to position [338, 870]
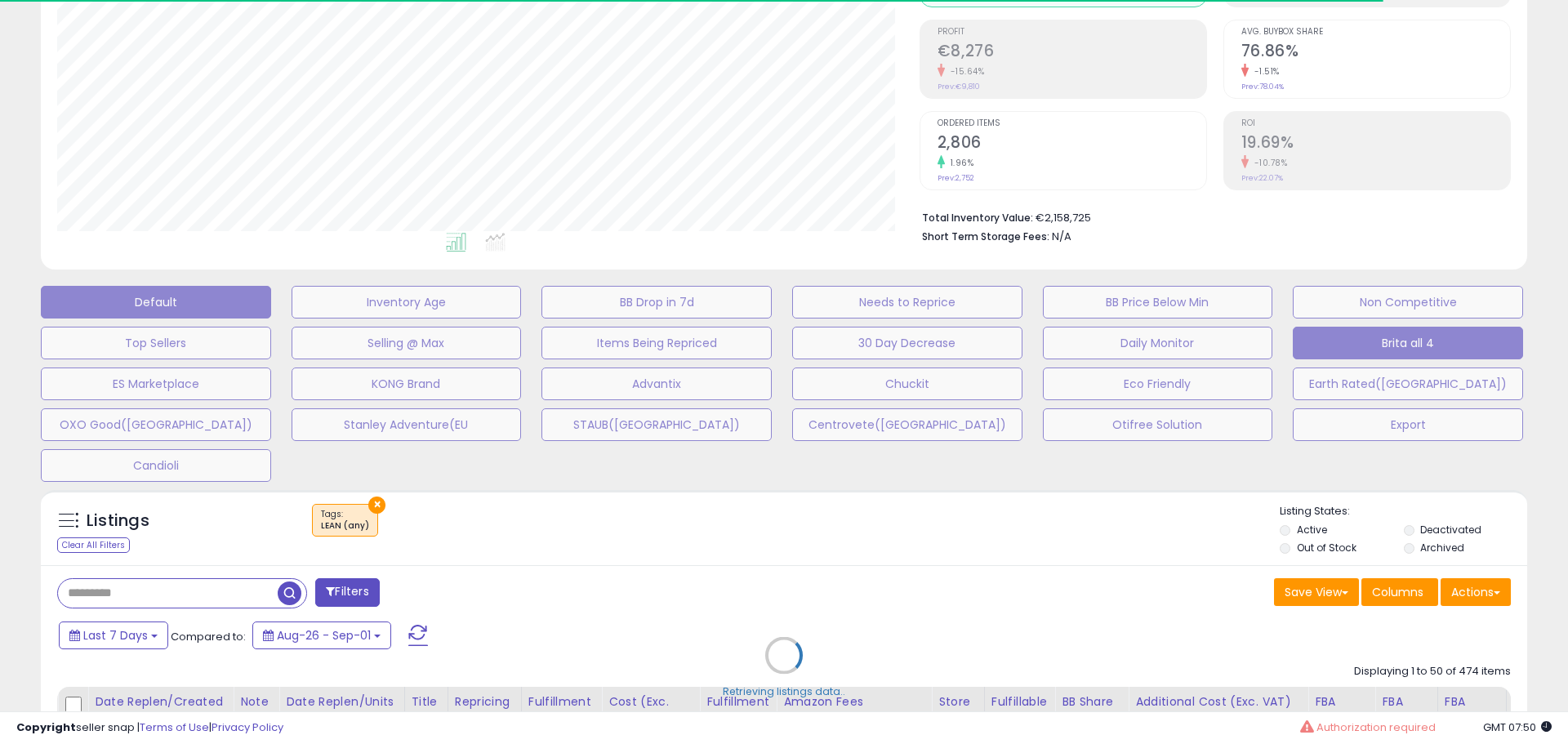
select select "**"
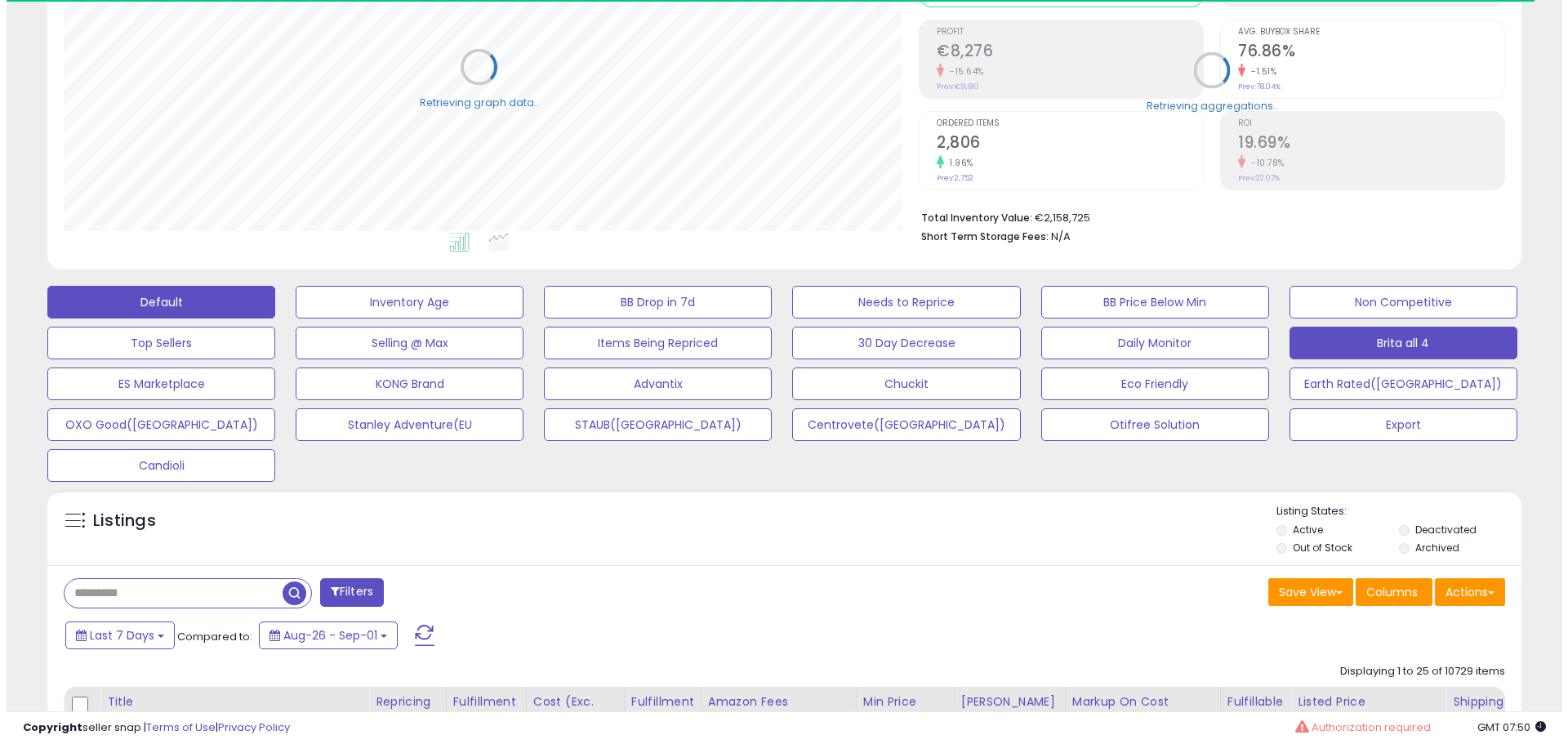
scroll to position [816441, 815872]
click at [1405, 341] on button "Brita all 4" at bounding box center [1397, 344] width 228 height 33
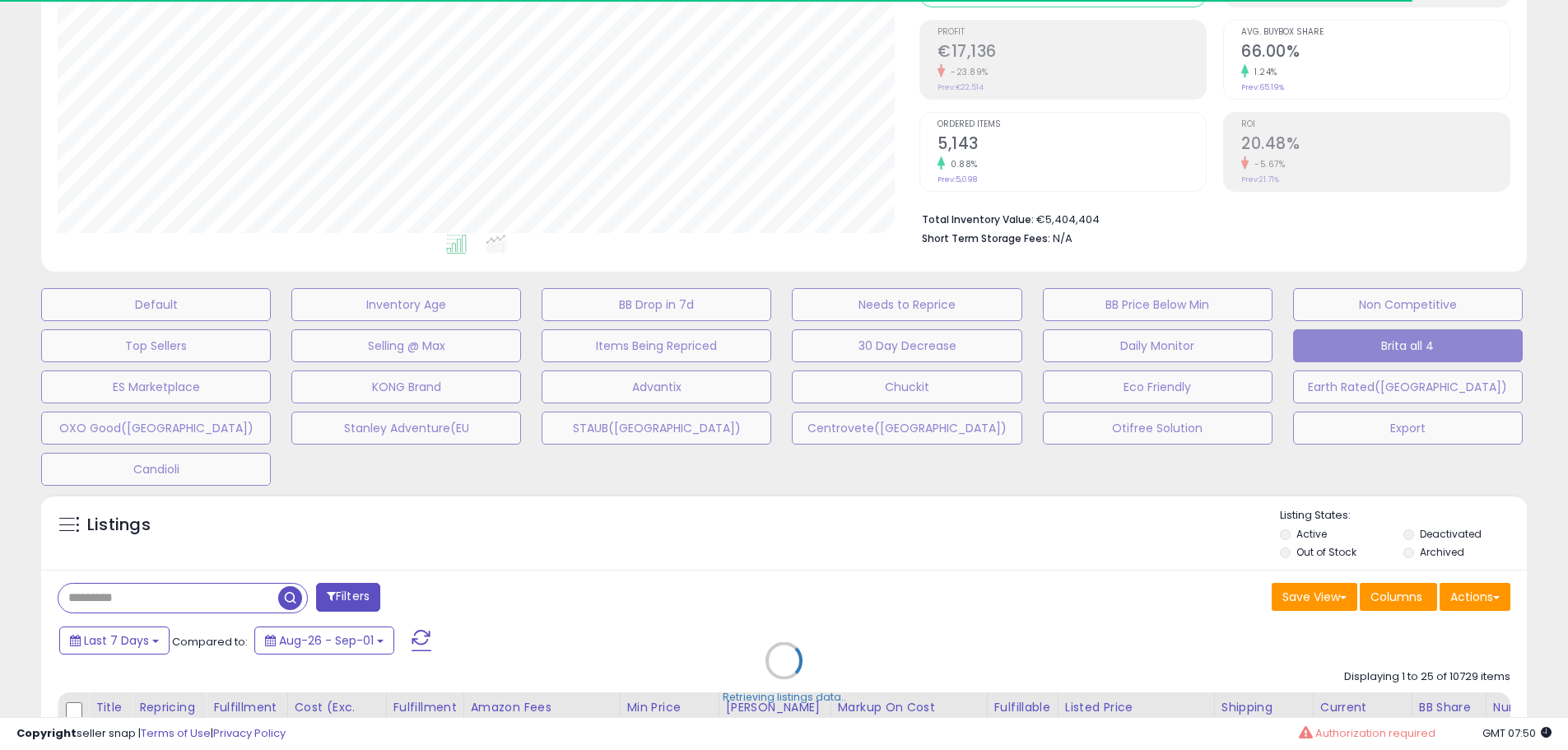
scroll to position [338, 862]
type input "*****"
select select "**"
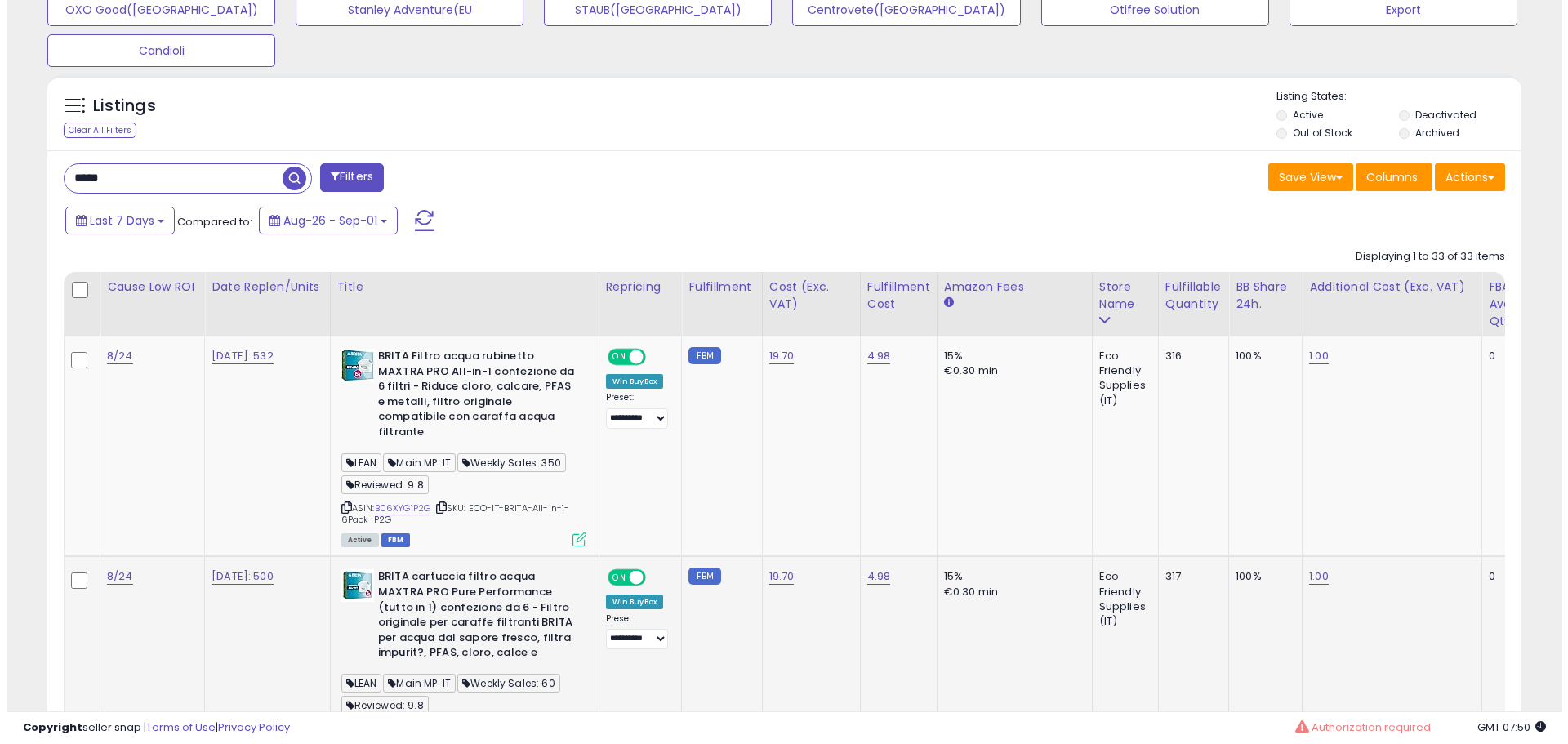
scroll to position [637, 0]
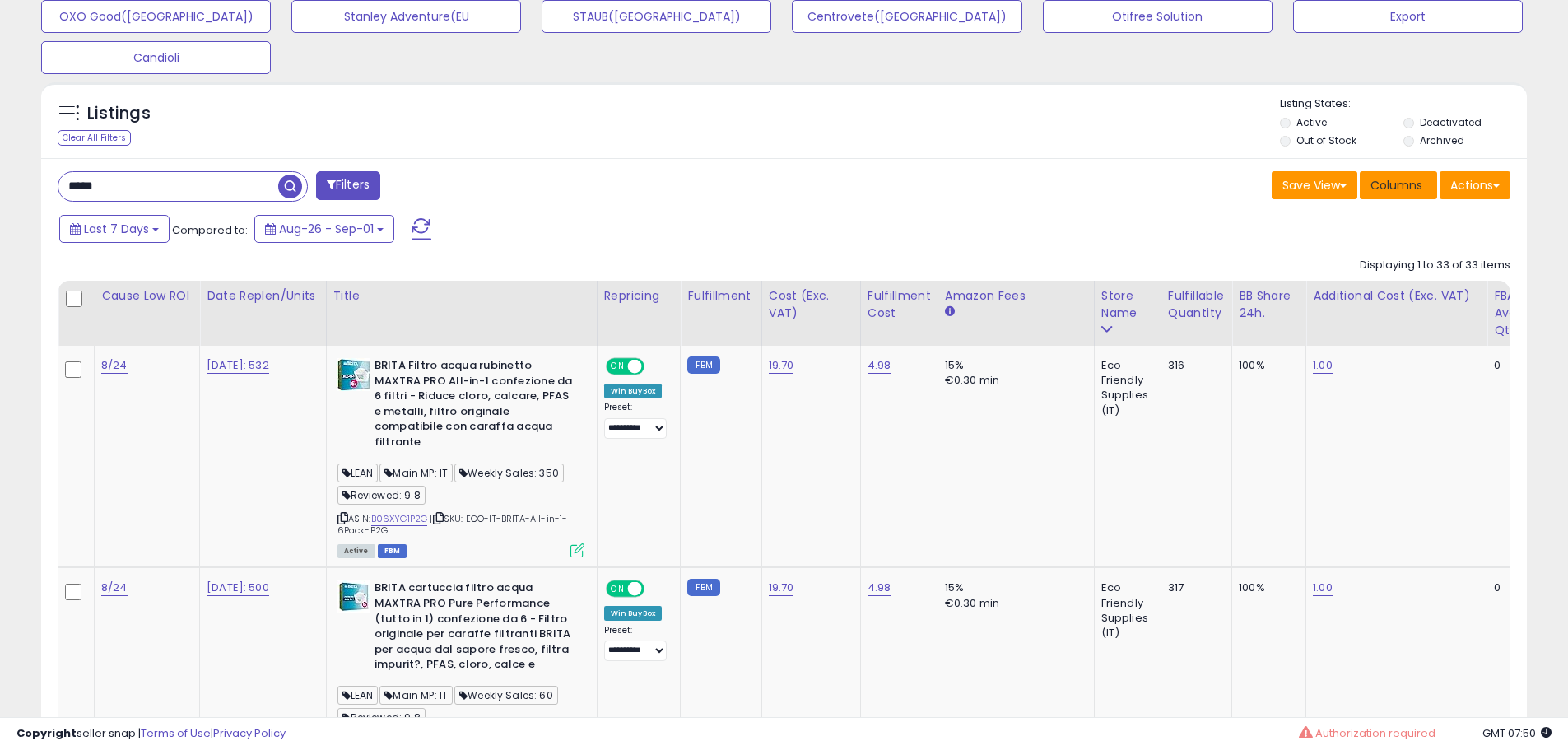
click at [1391, 182] on span "Columns" at bounding box center [1396, 185] width 52 height 17
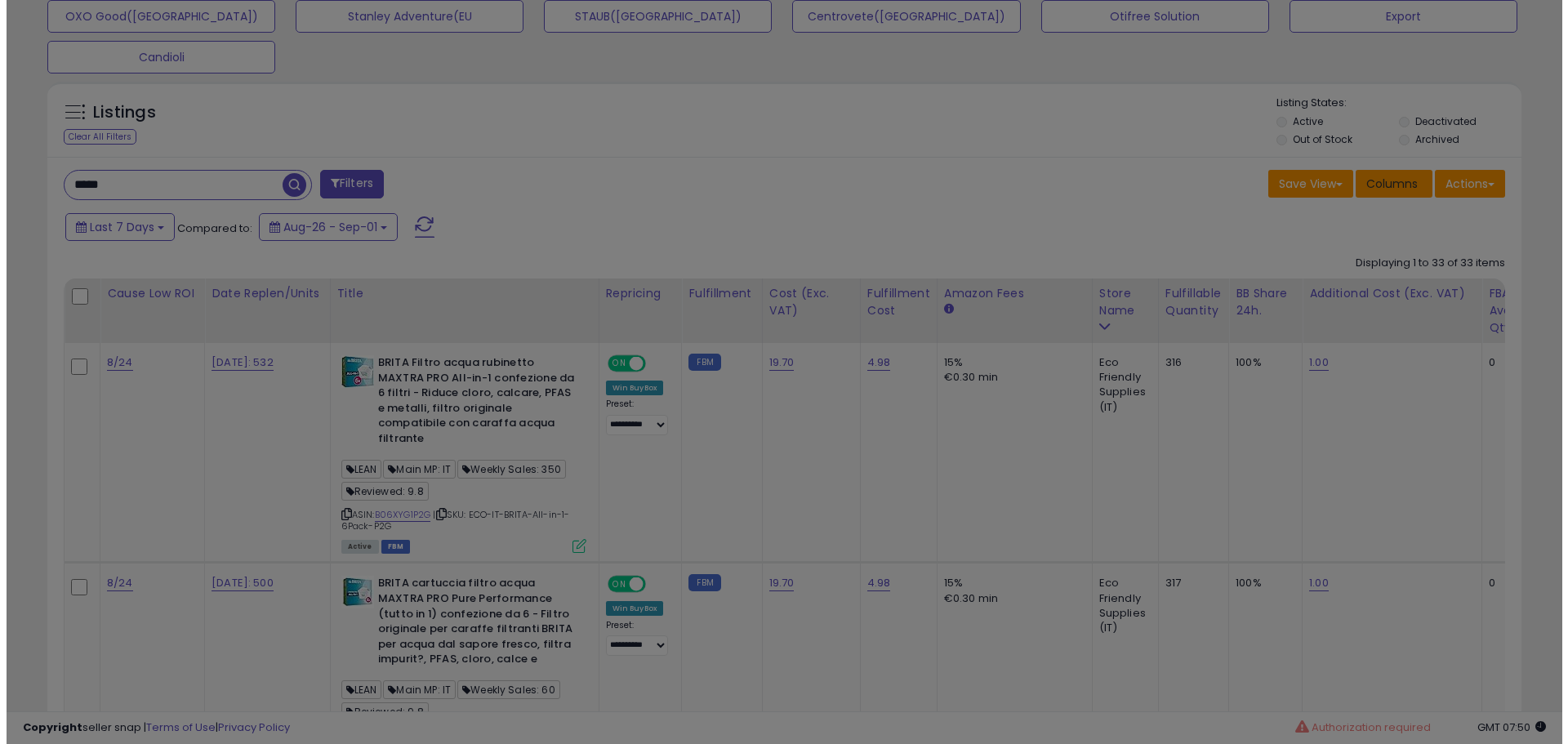
scroll to position [335, 863]
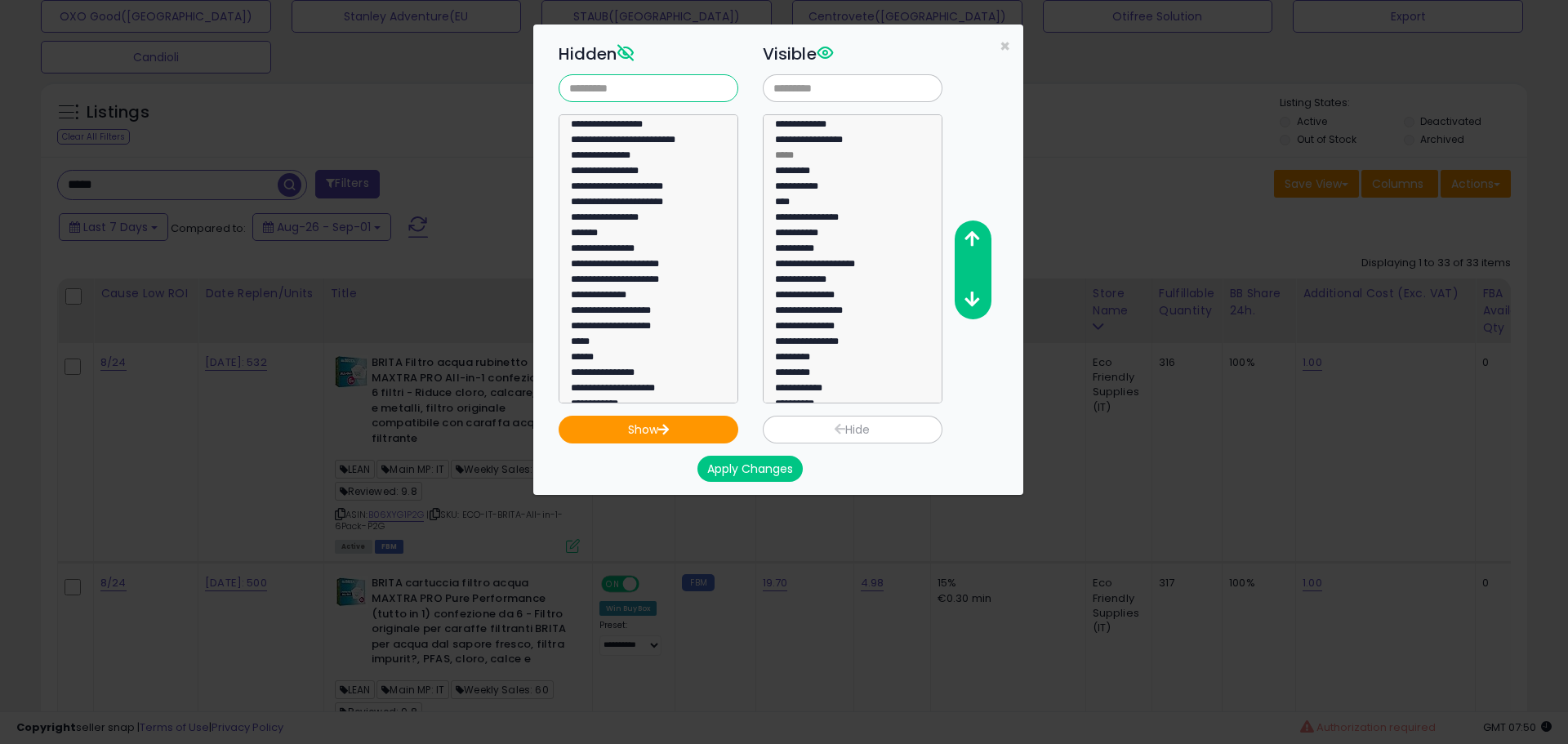
click at [619, 83] on input "text" at bounding box center [648, 88] width 179 height 28
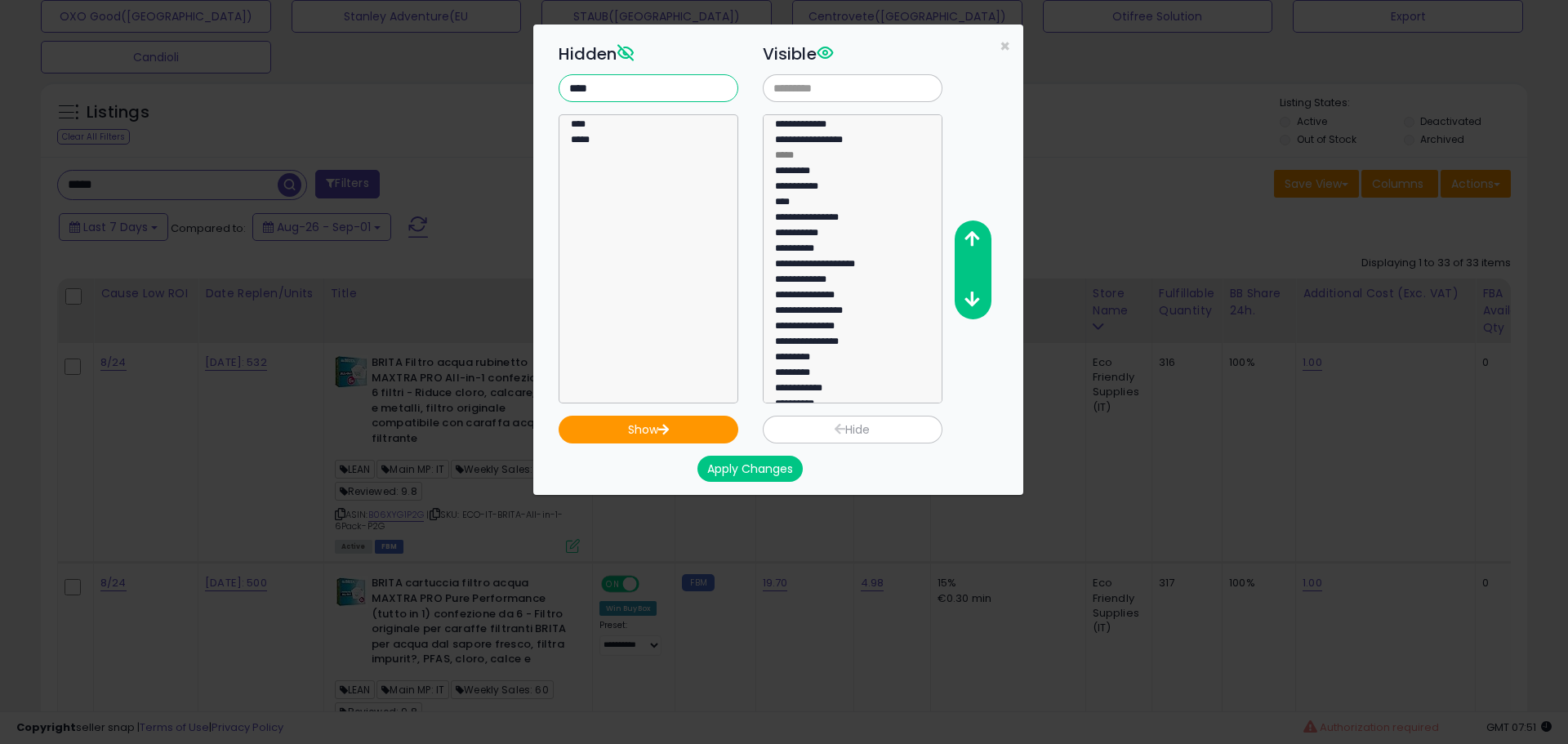
type input "****"
select select "****"
click at [639, 132] on option "****" at bounding box center [643, 127] width 147 height 15
click at [609, 426] on button "Show" at bounding box center [648, 429] width 179 height 28
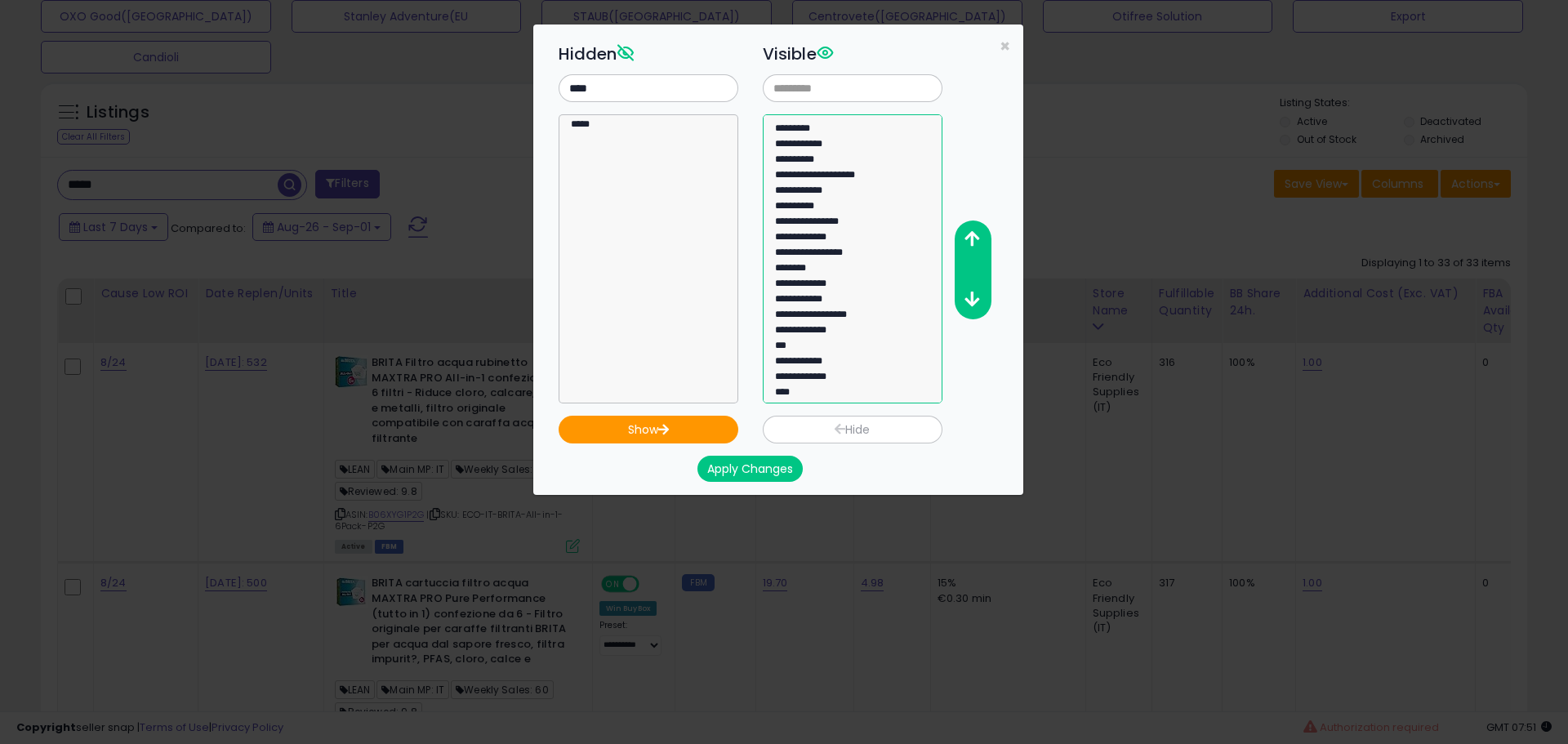
select select "****"
click at [818, 397] on option "****" at bounding box center [847, 395] width 147 height 15
click at [982, 228] on button "button" at bounding box center [973, 239] width 37 height 30
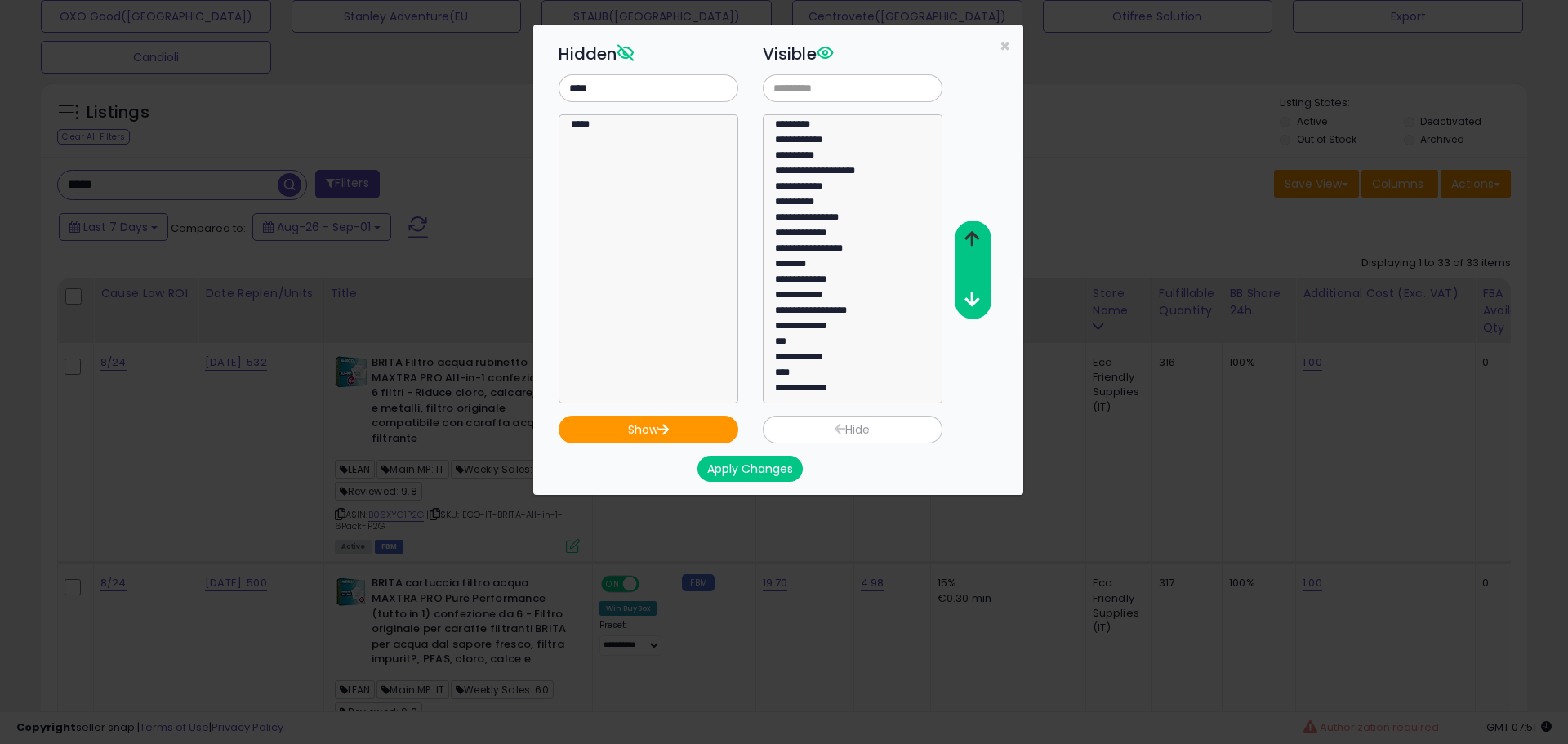
click at [982, 228] on button "button" at bounding box center [973, 239] width 37 height 30
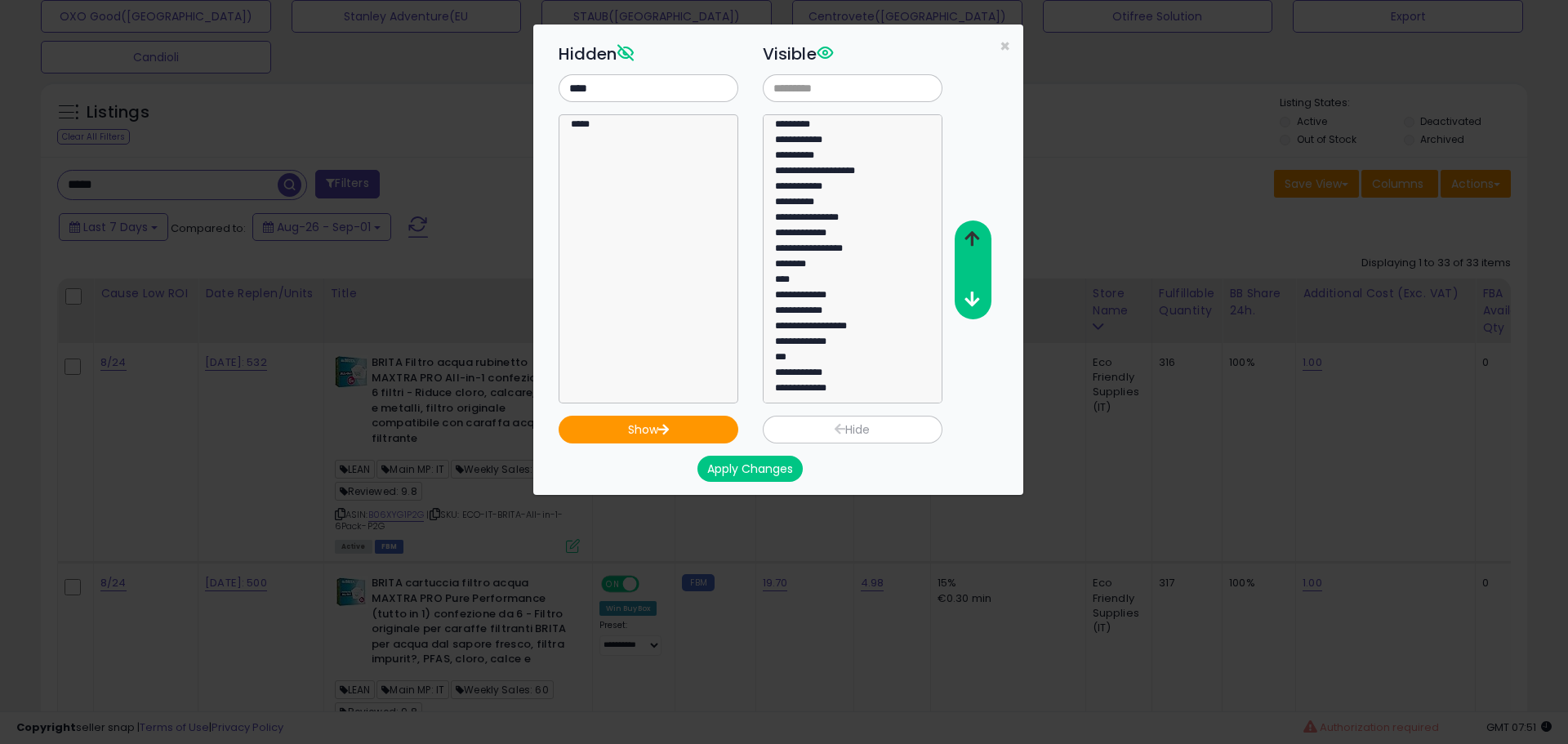
click at [982, 228] on button "button" at bounding box center [973, 239] width 37 height 30
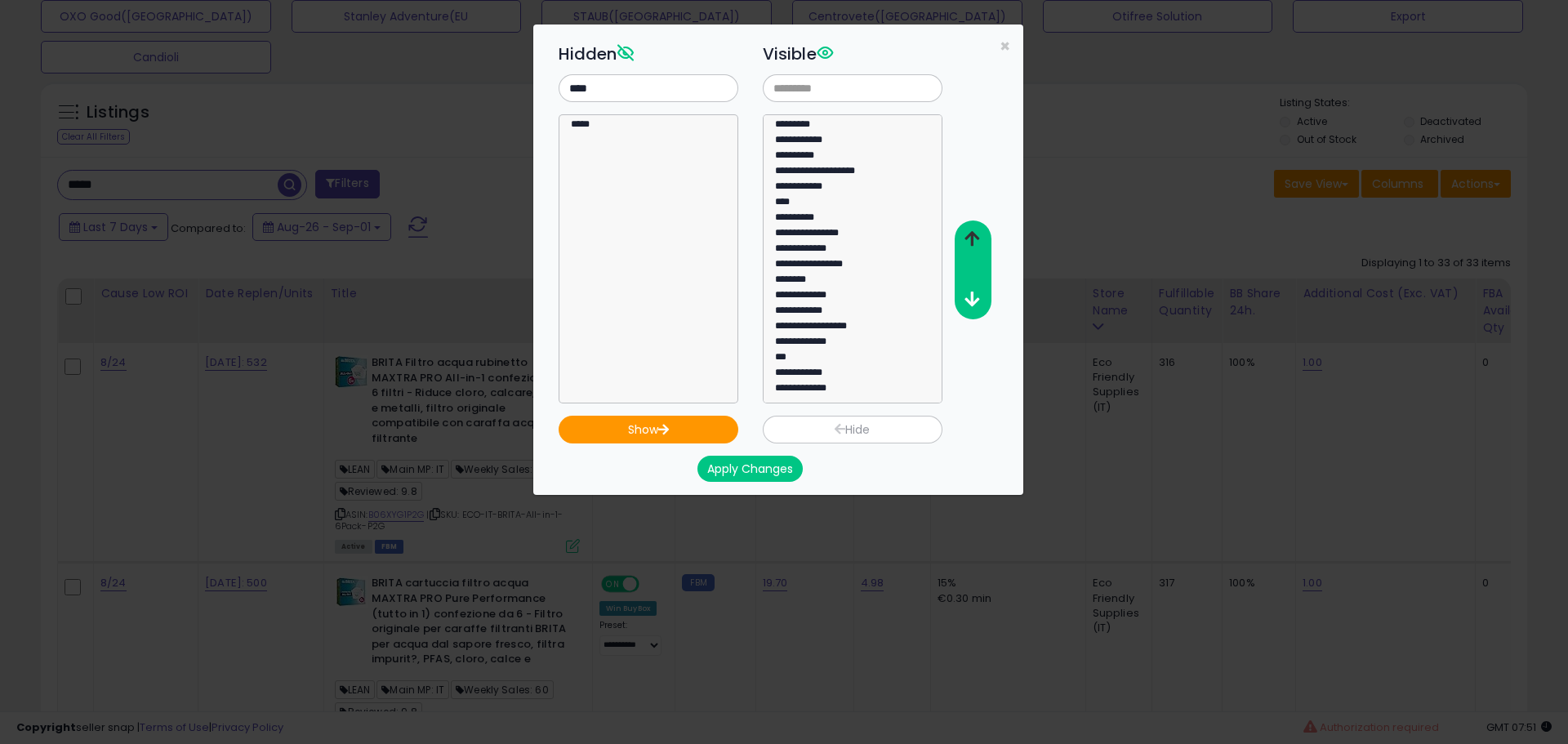
click at [982, 228] on button "button" at bounding box center [973, 239] width 37 height 30
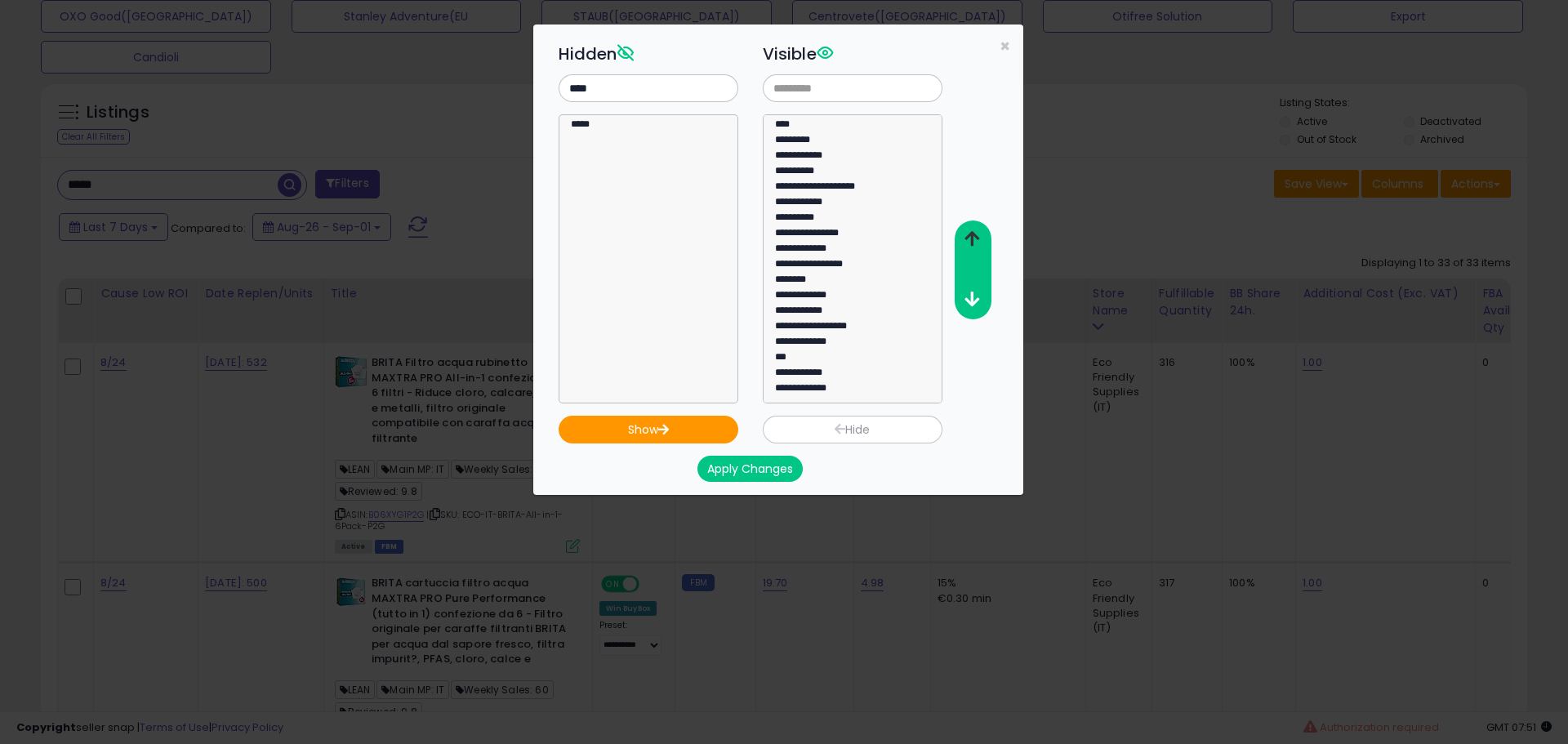
click at [982, 228] on button "button" at bounding box center [973, 239] width 37 height 30
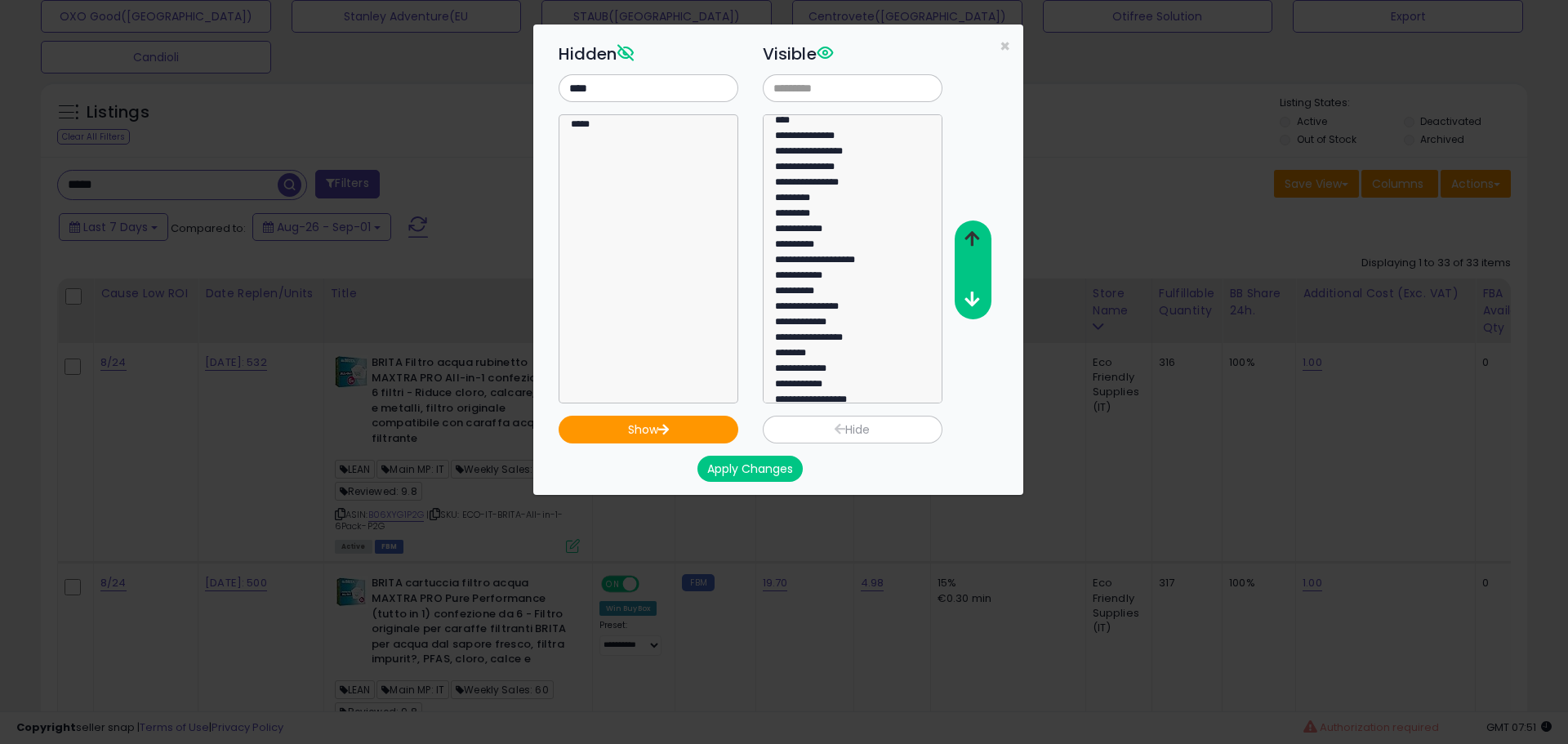
click at [982, 228] on button "button" at bounding box center [973, 239] width 37 height 30
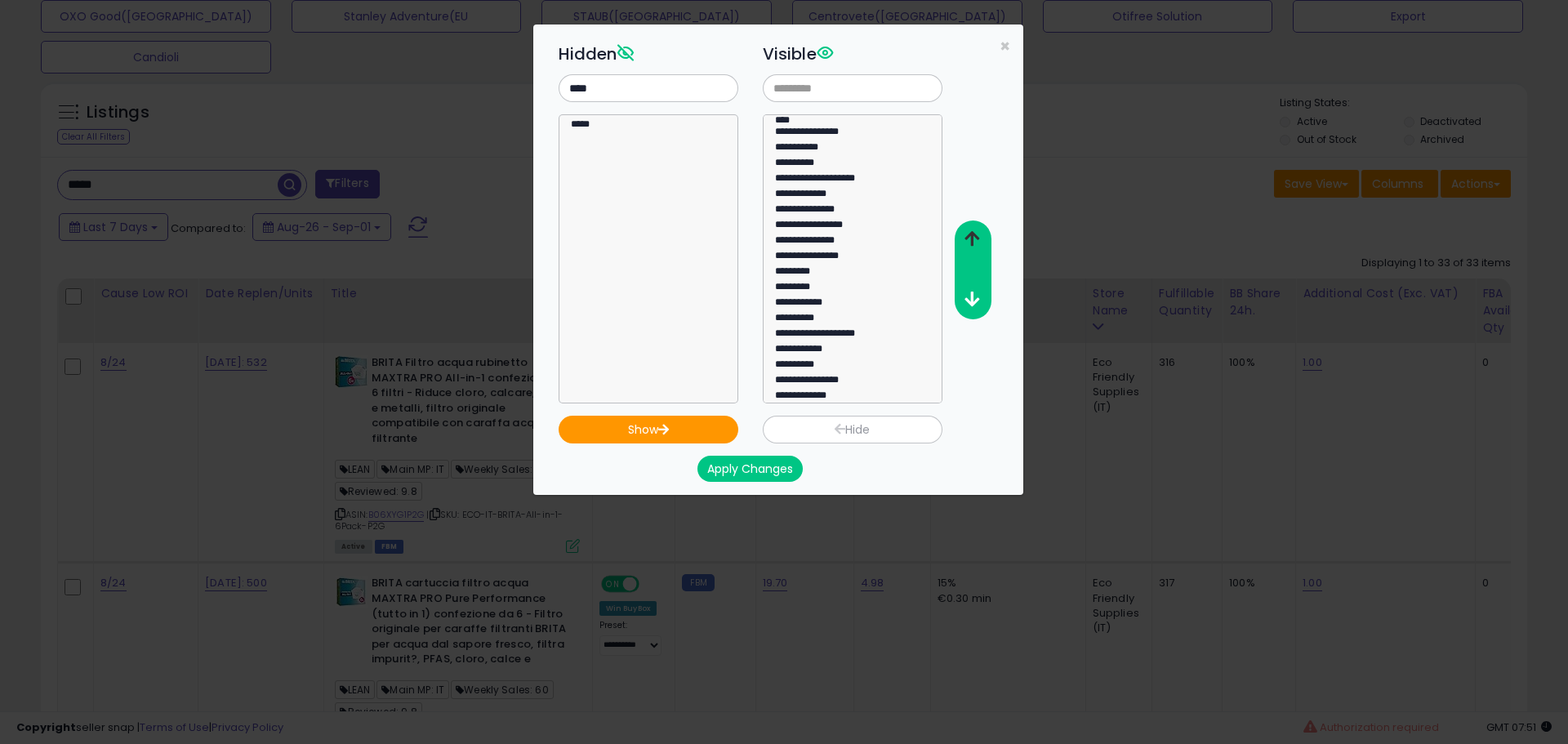
click at [982, 228] on button "button" at bounding box center [973, 239] width 37 height 30
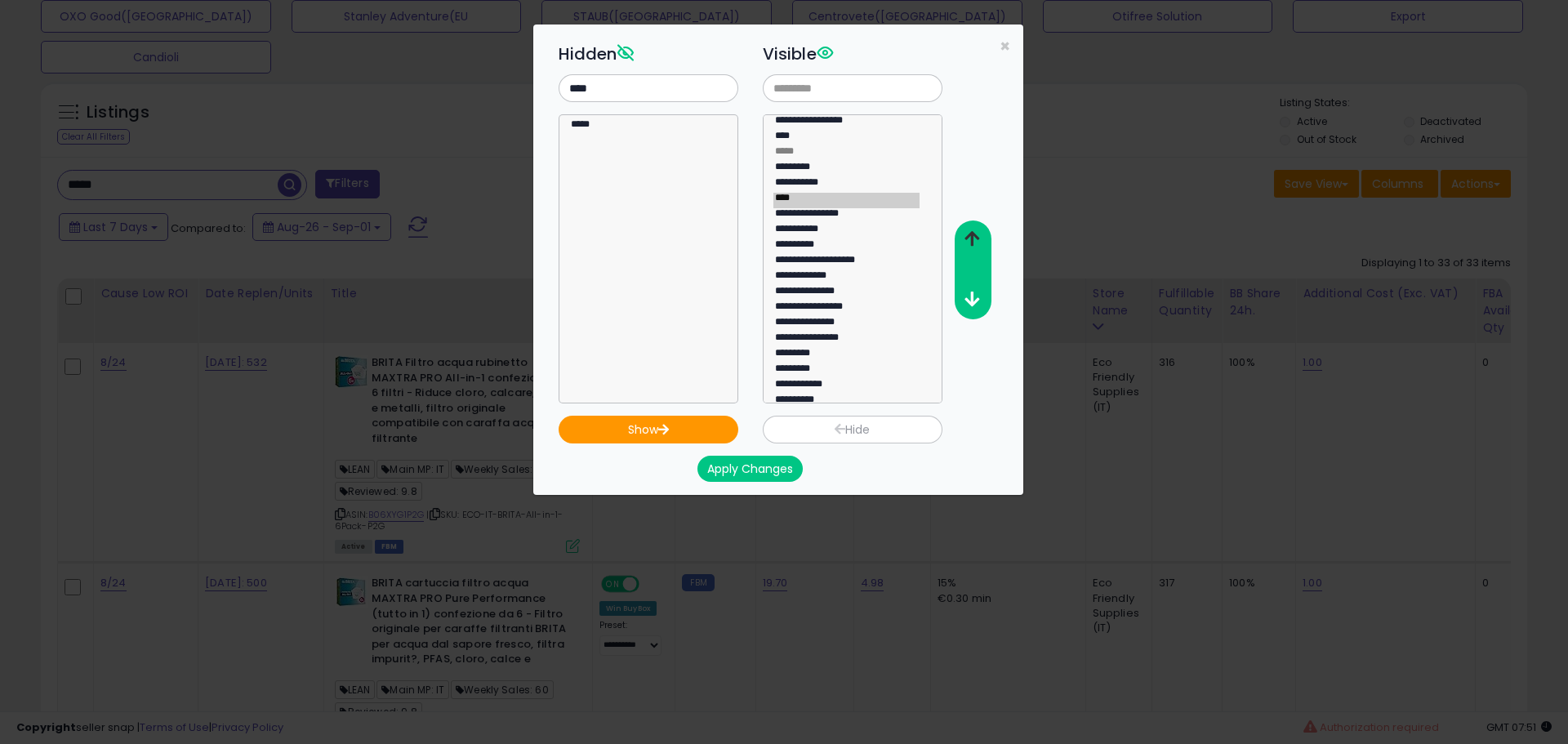
click at [982, 228] on button "button" at bounding box center [973, 239] width 37 height 30
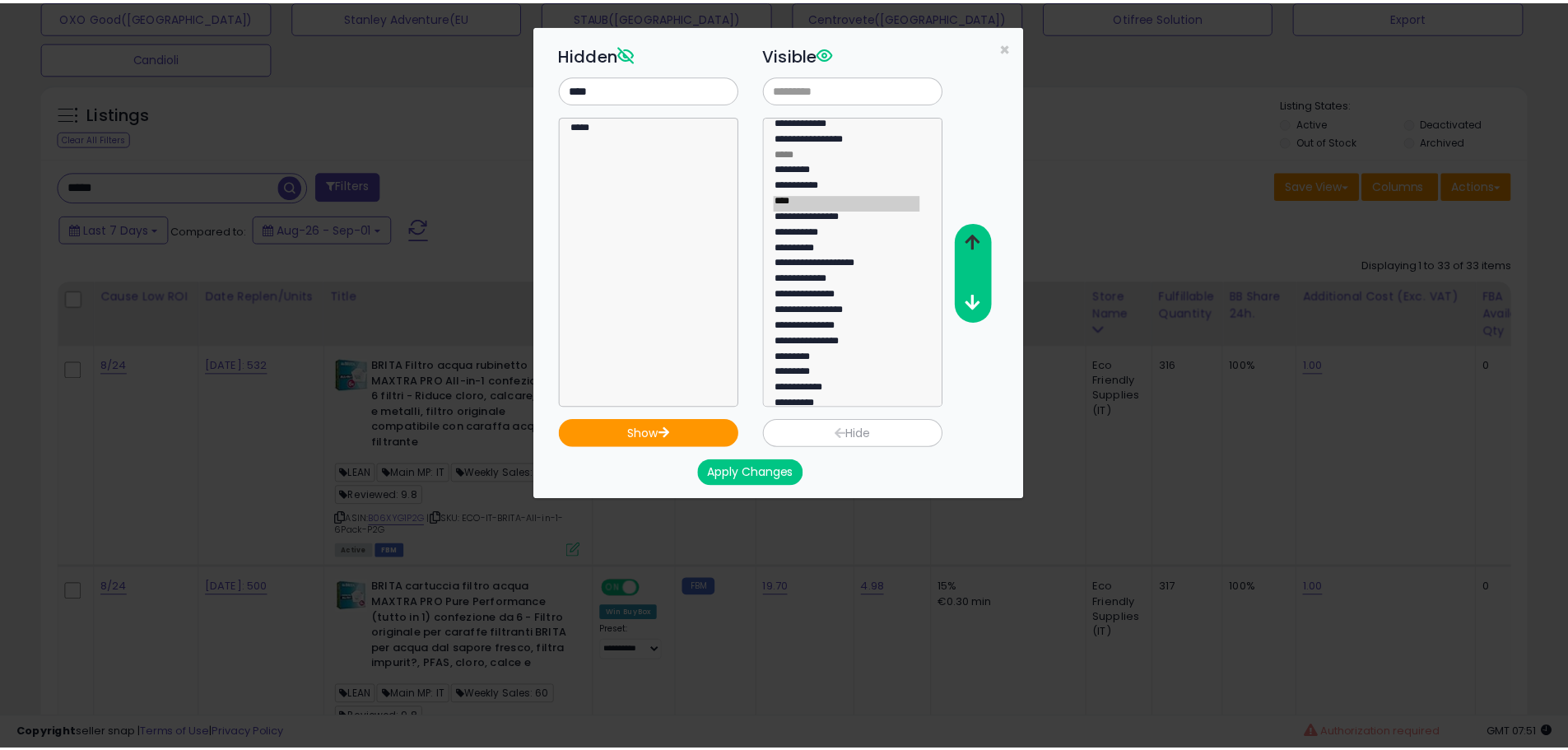
scroll to position [4, 0]
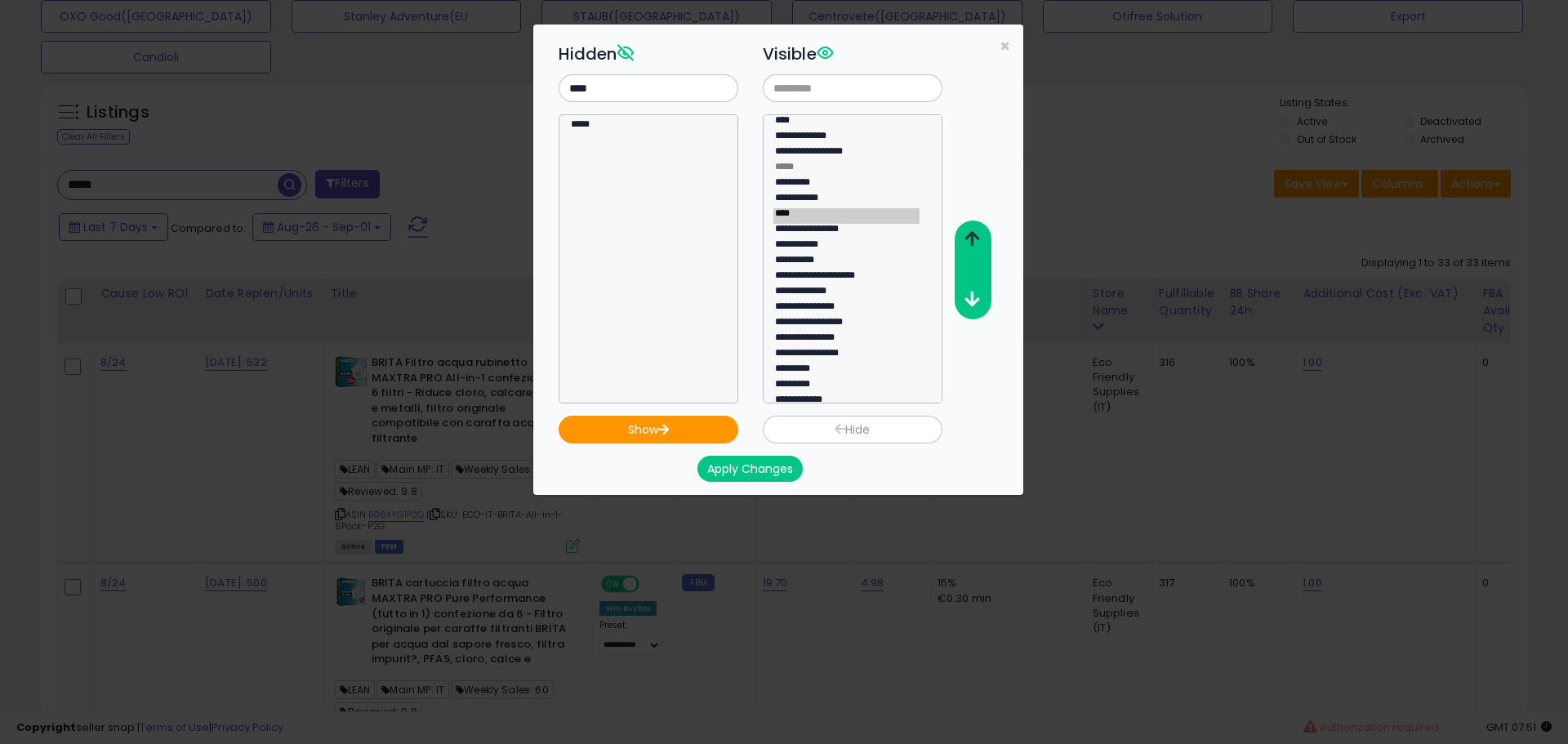
click at [982, 228] on button "button" at bounding box center [973, 239] width 37 height 30
click at [759, 465] on button "Apply Changes" at bounding box center [750, 468] width 105 height 26
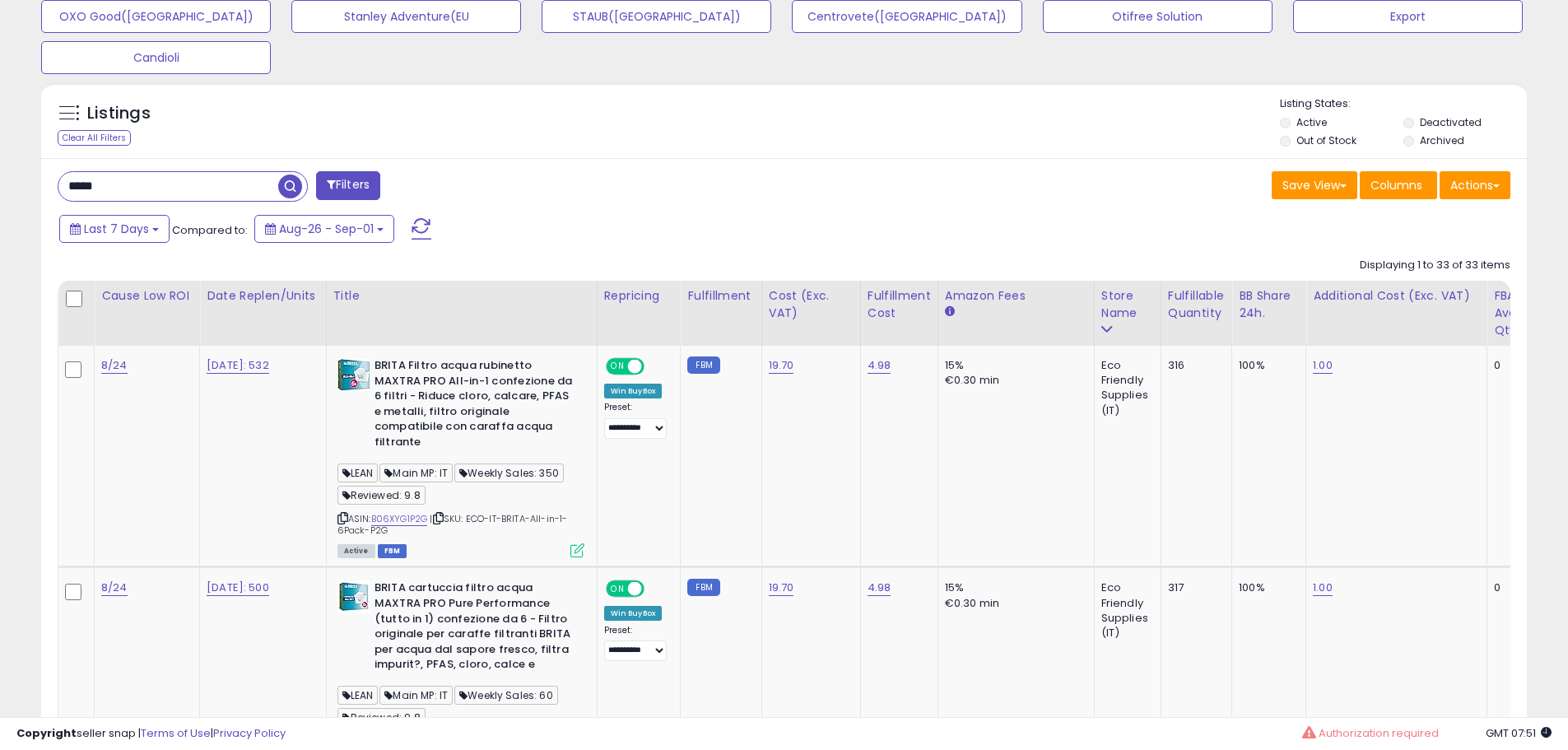
scroll to position [823025, 822452]
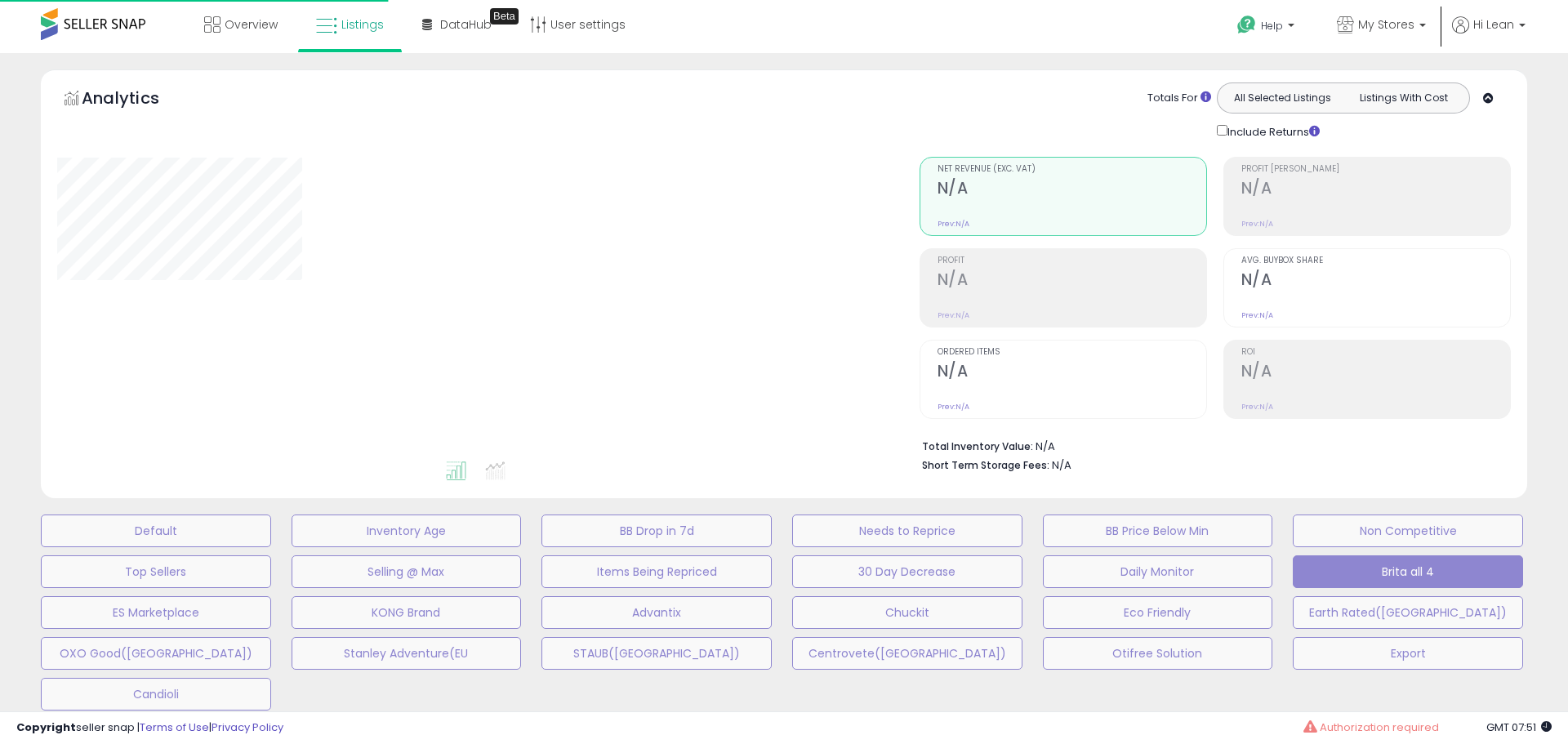
type input "*****"
select select "**"
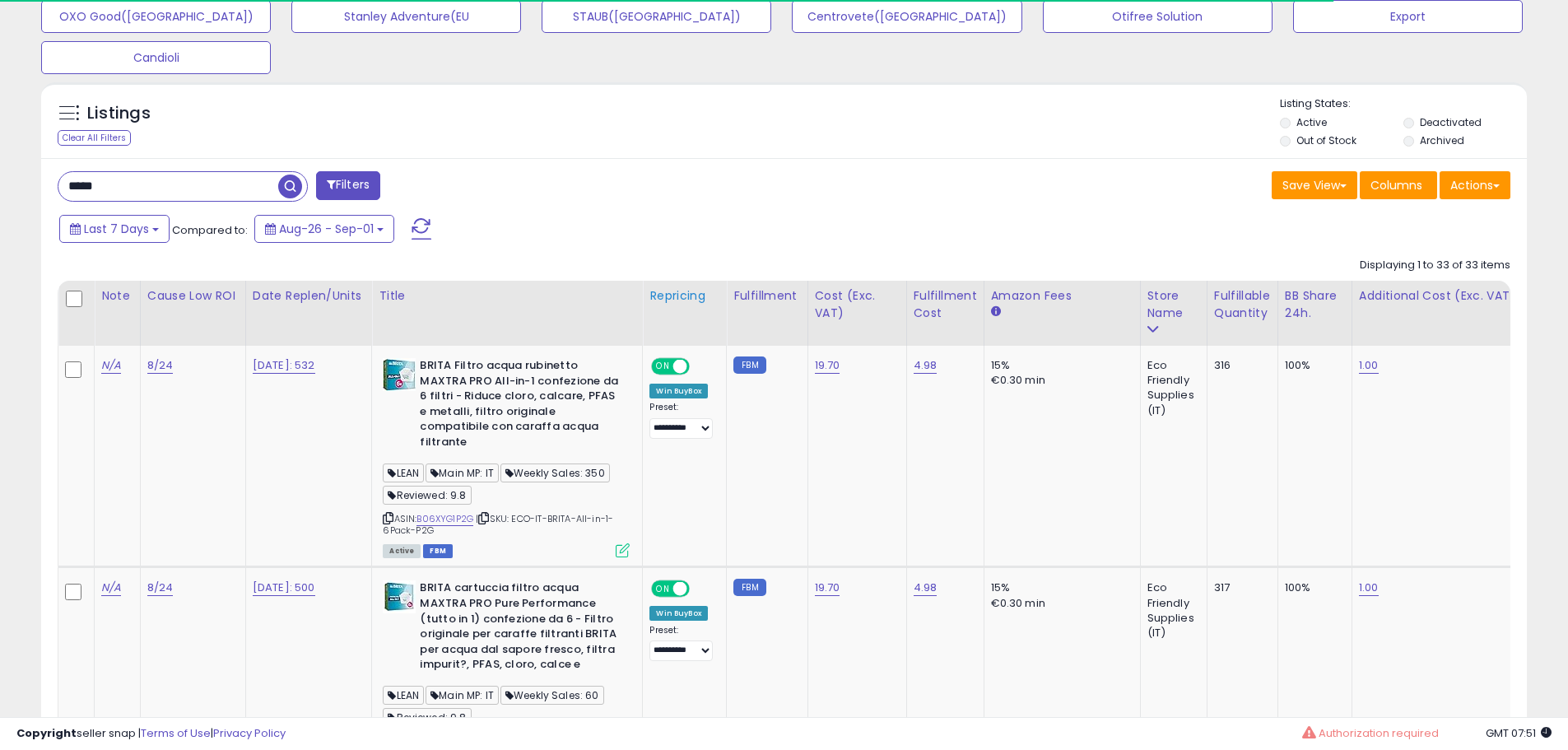
scroll to position [338, 862]
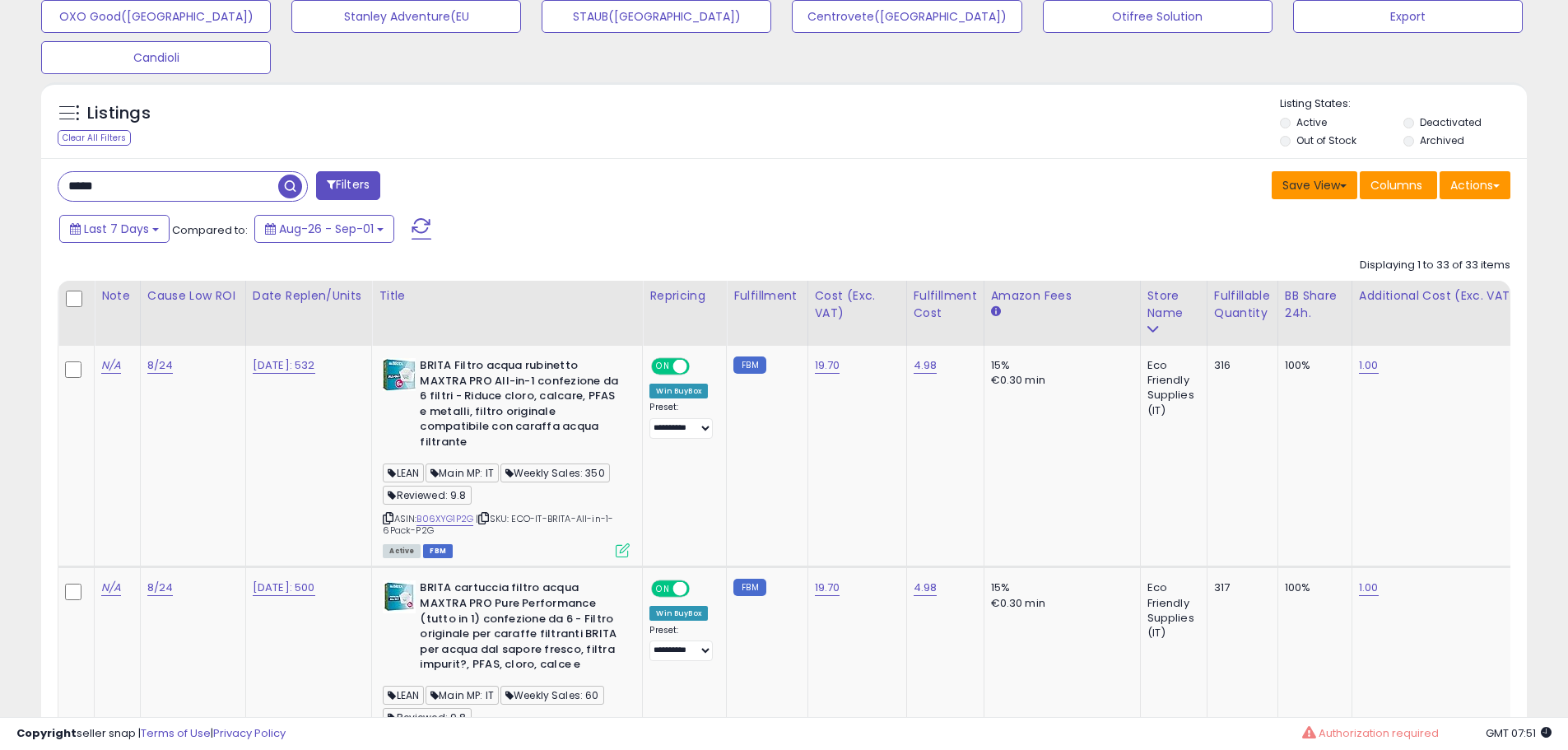
click at [1341, 183] on button "Save View" at bounding box center [1315, 185] width 86 height 28
click at [1313, 249] on link "Update Current View" at bounding box center [1265, 249] width 176 height 25
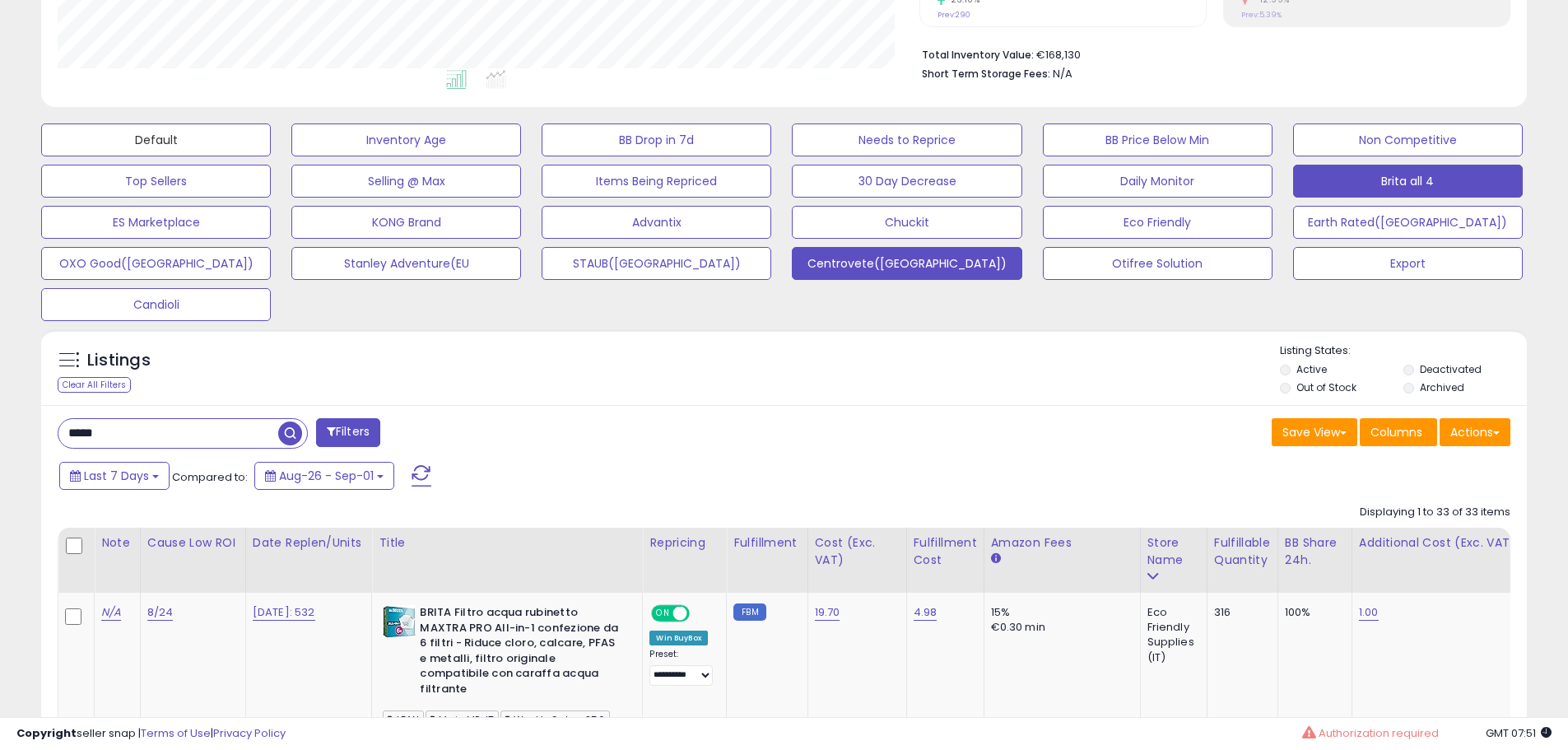
drag, startPoint x: 146, startPoint y: 125, endPoint x: 904, endPoint y: 268, distance: 771.4
click at [147, 125] on button "Default" at bounding box center [156, 140] width 230 height 33
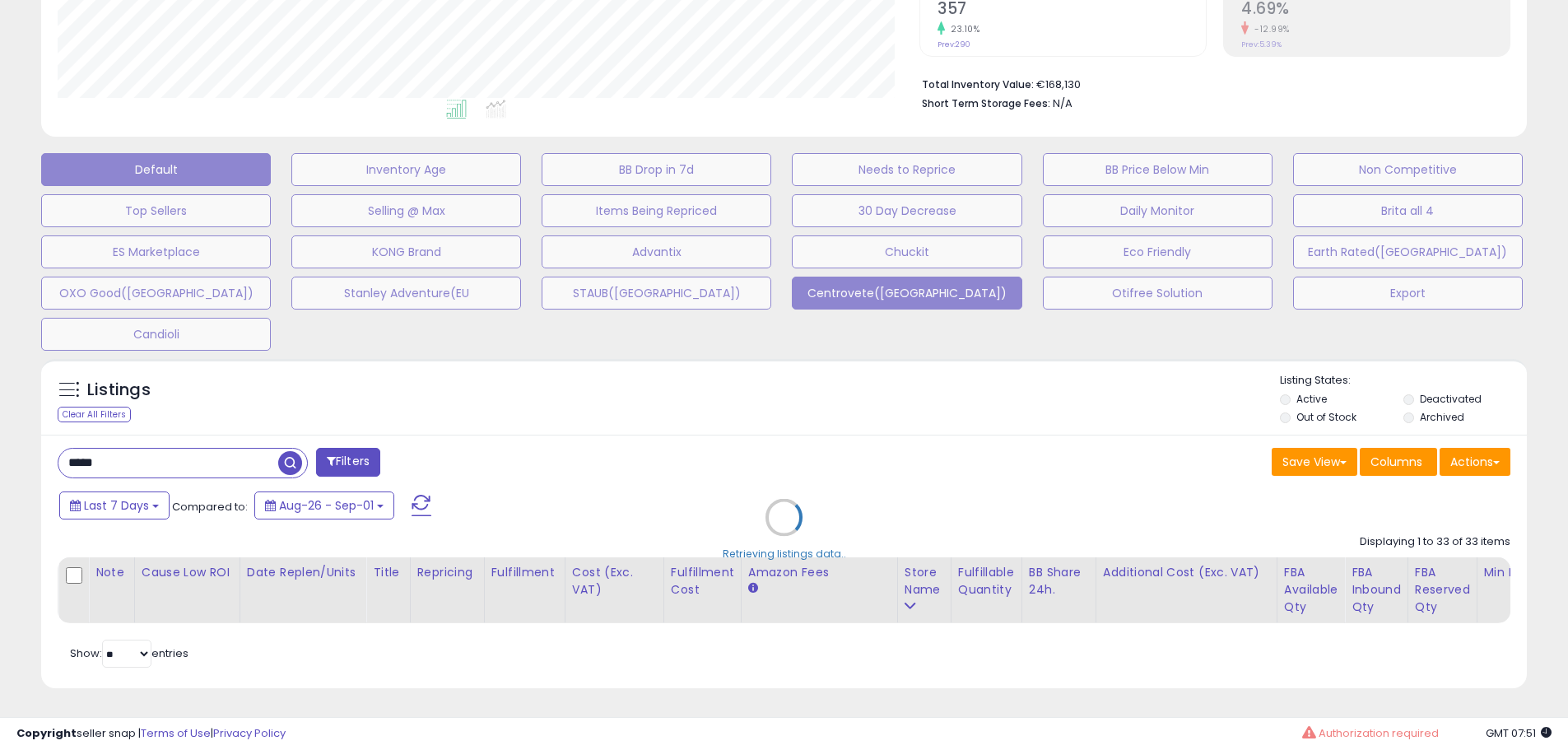
scroll to position [338, 870]
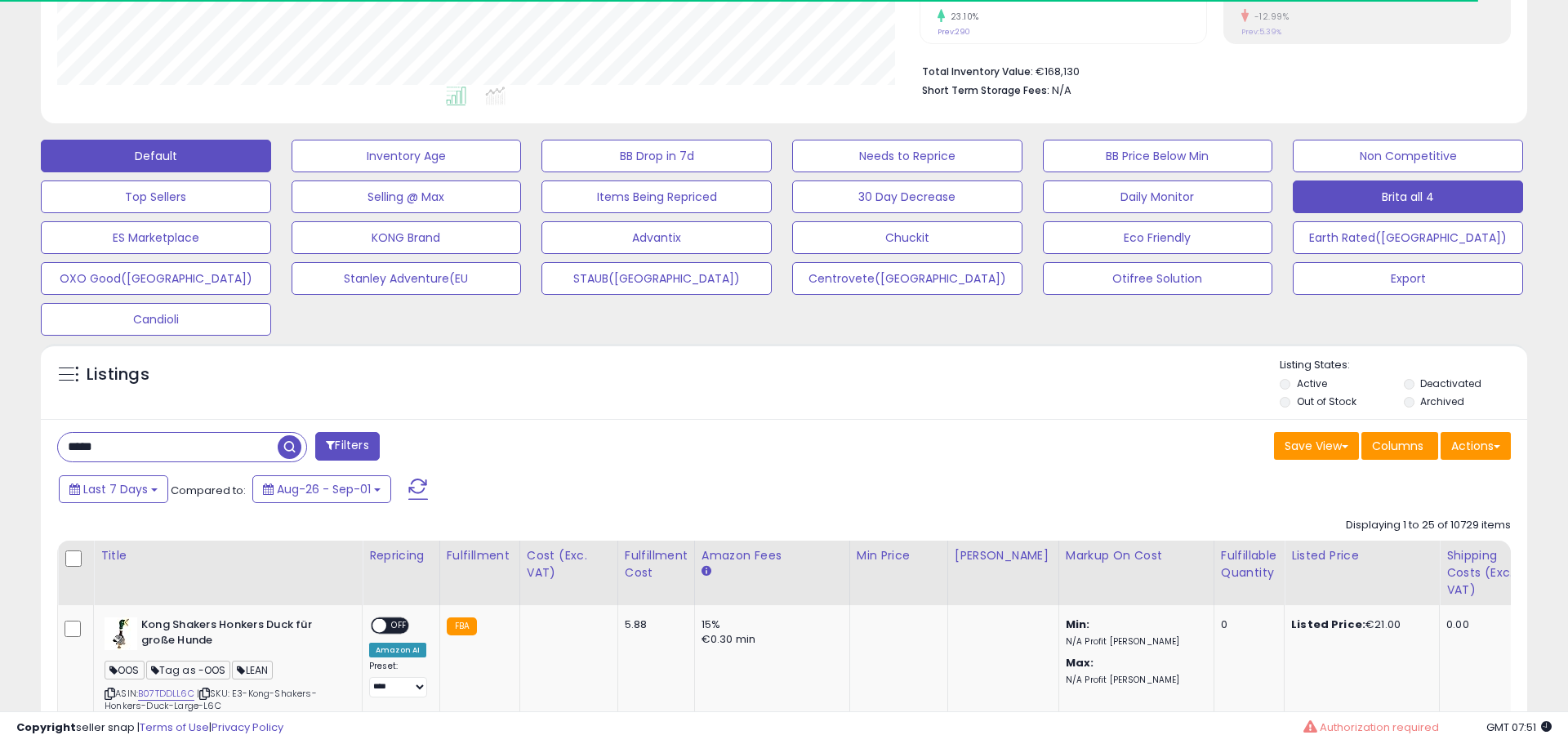
select select "**"
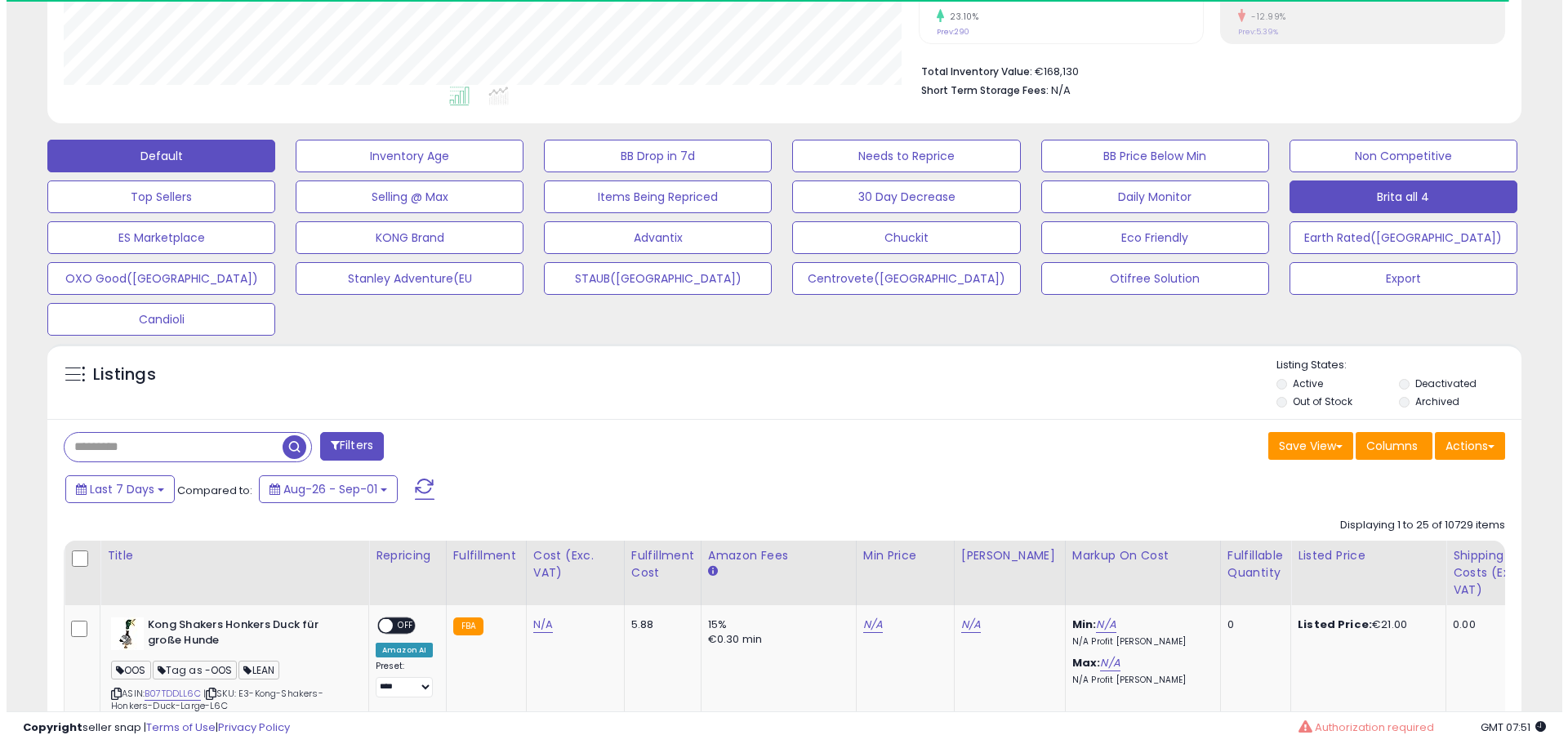
scroll to position [816441, 815872]
click at [1397, 207] on button "Brita all 4" at bounding box center [1397, 197] width 228 height 33
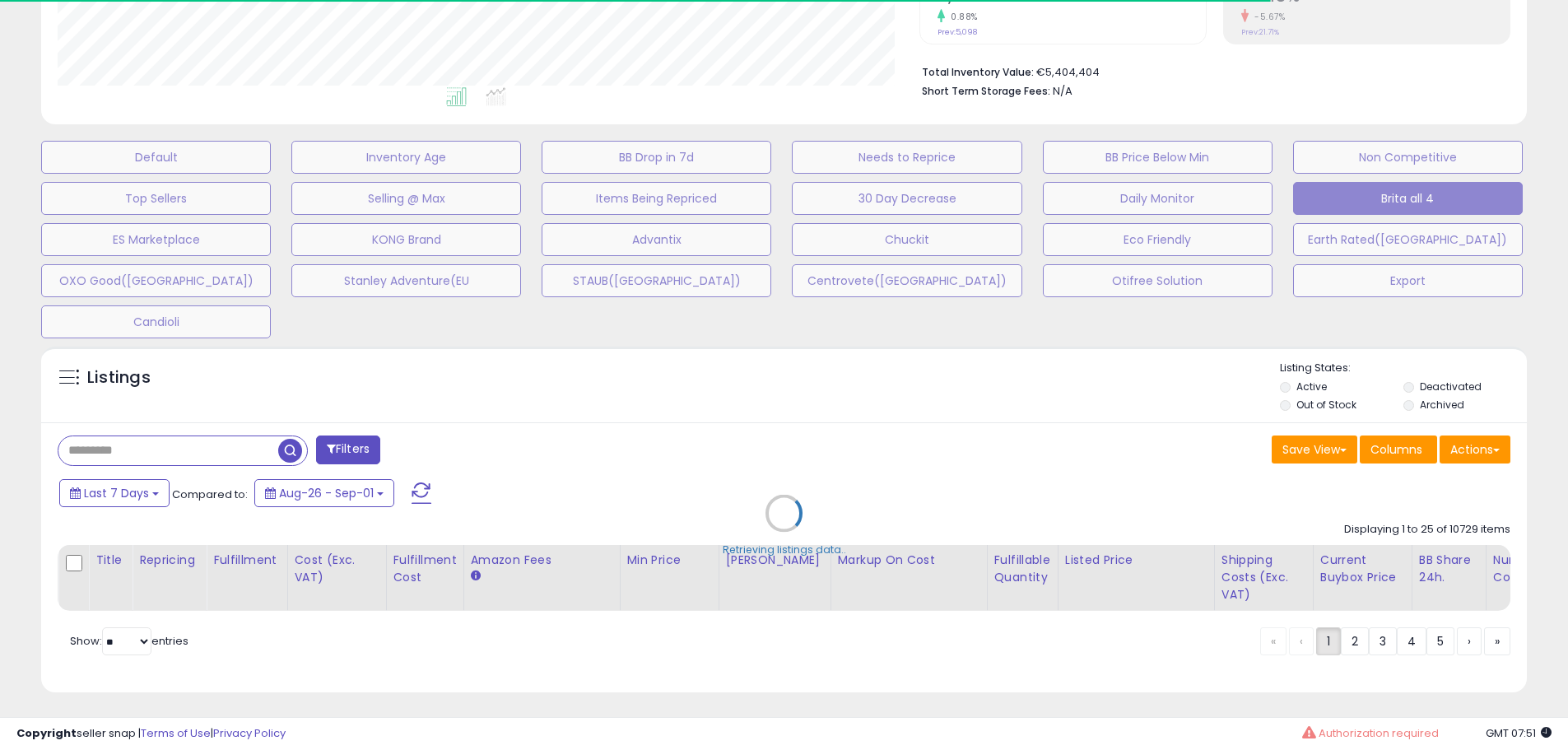
scroll to position [338, 862]
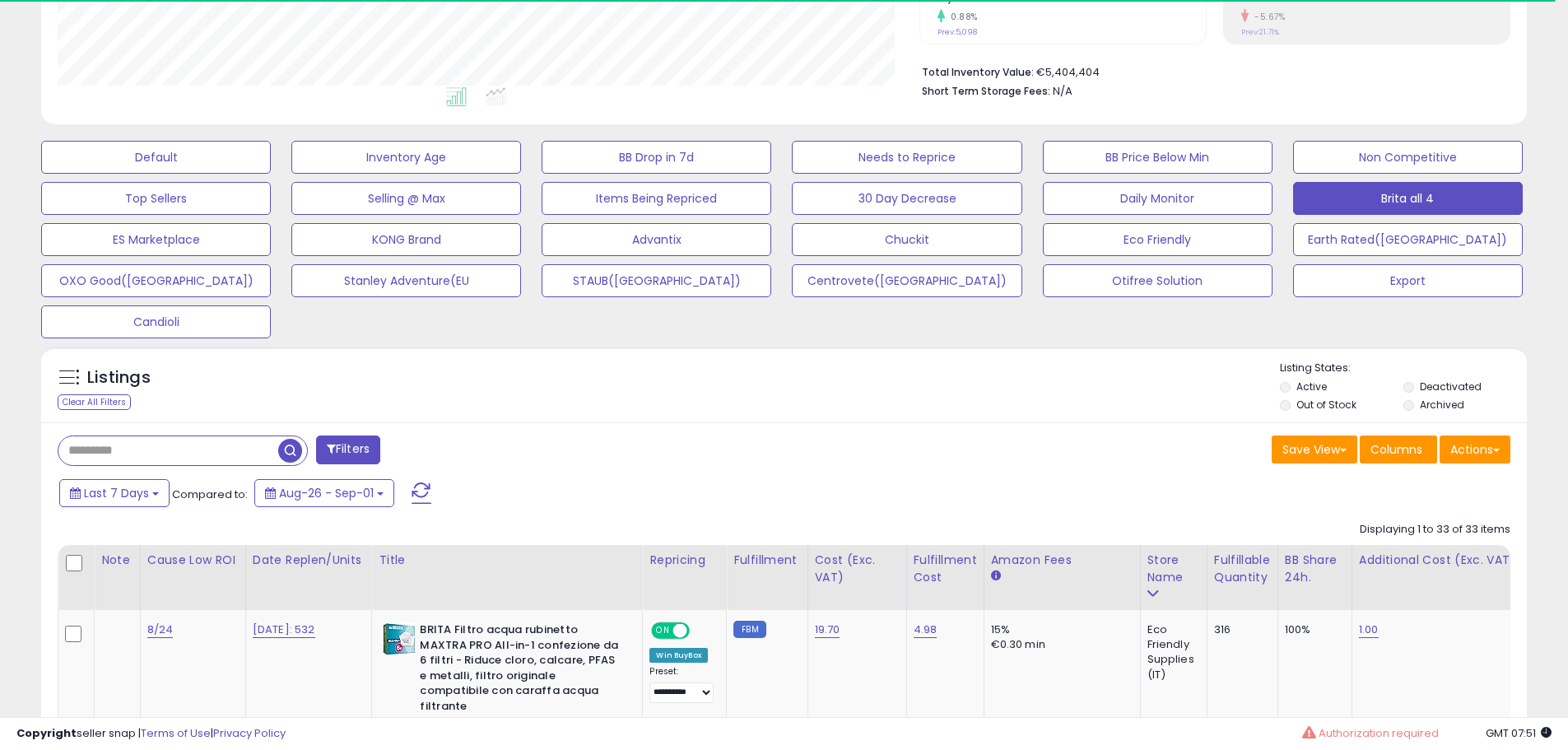
type input "*****"
select select "**"
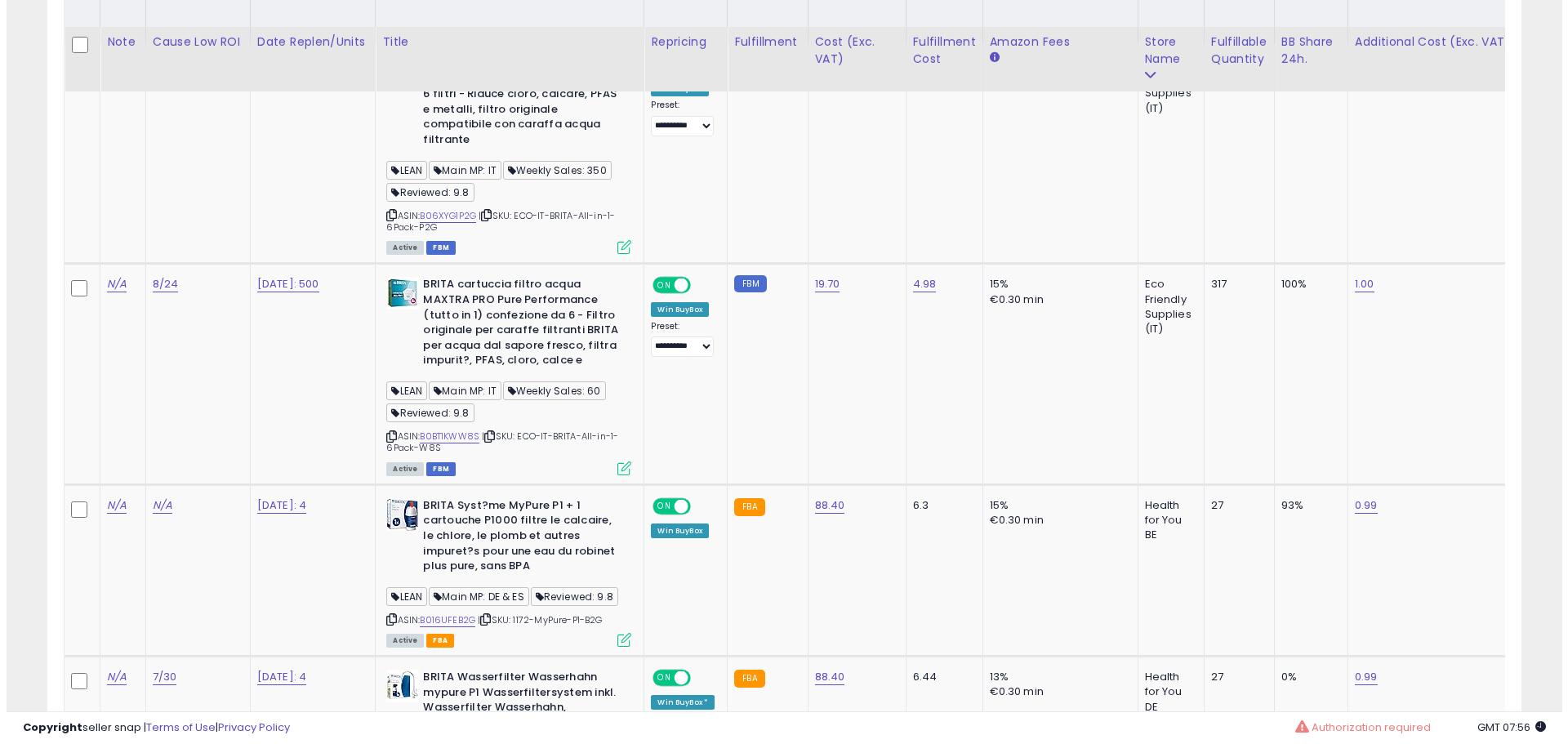
scroll to position [555, 0]
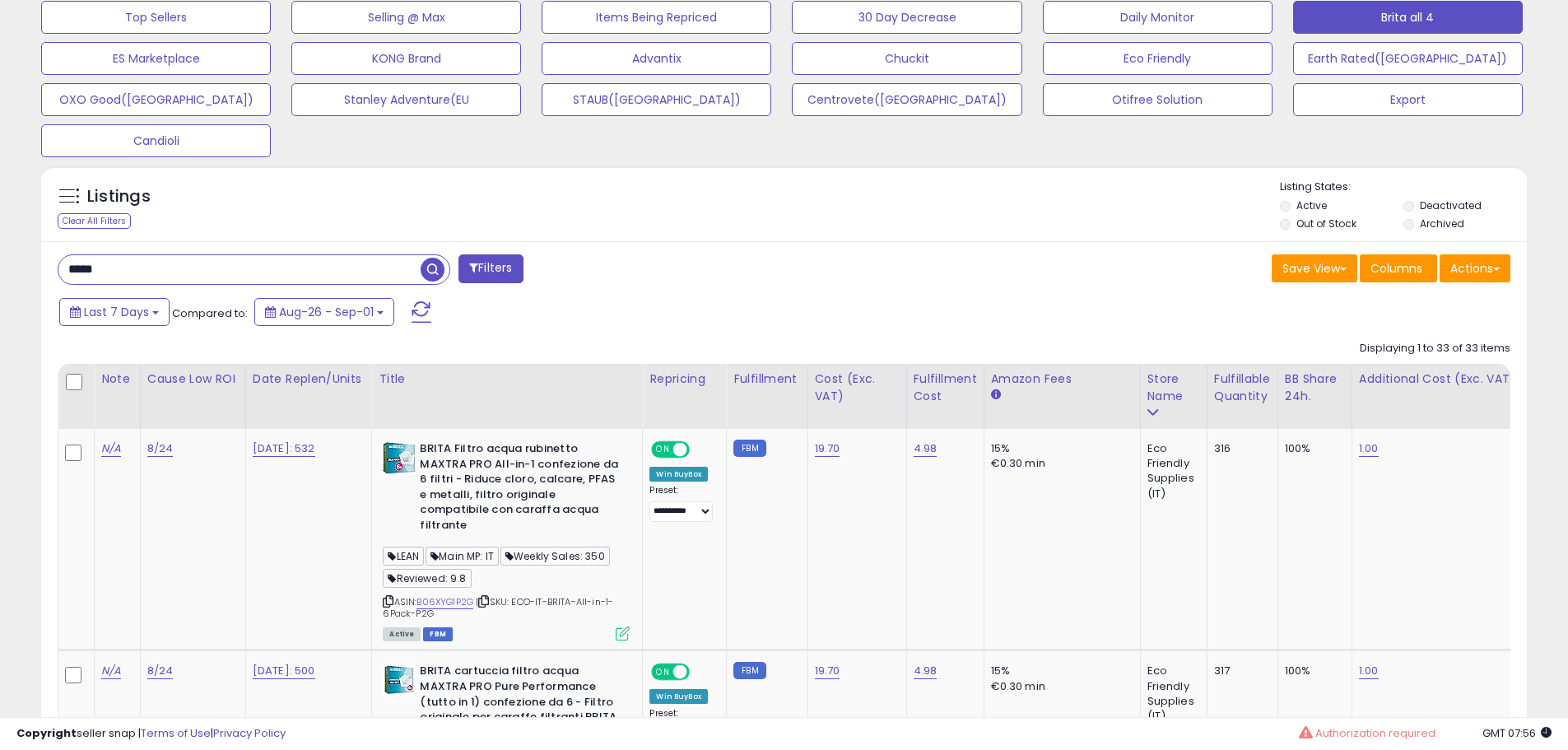
drag, startPoint x: 171, startPoint y: 270, endPoint x: -106, endPoint y: 291, distance: 277.8
click at [501, 269] on button "Filters" at bounding box center [490, 269] width 64 height 29
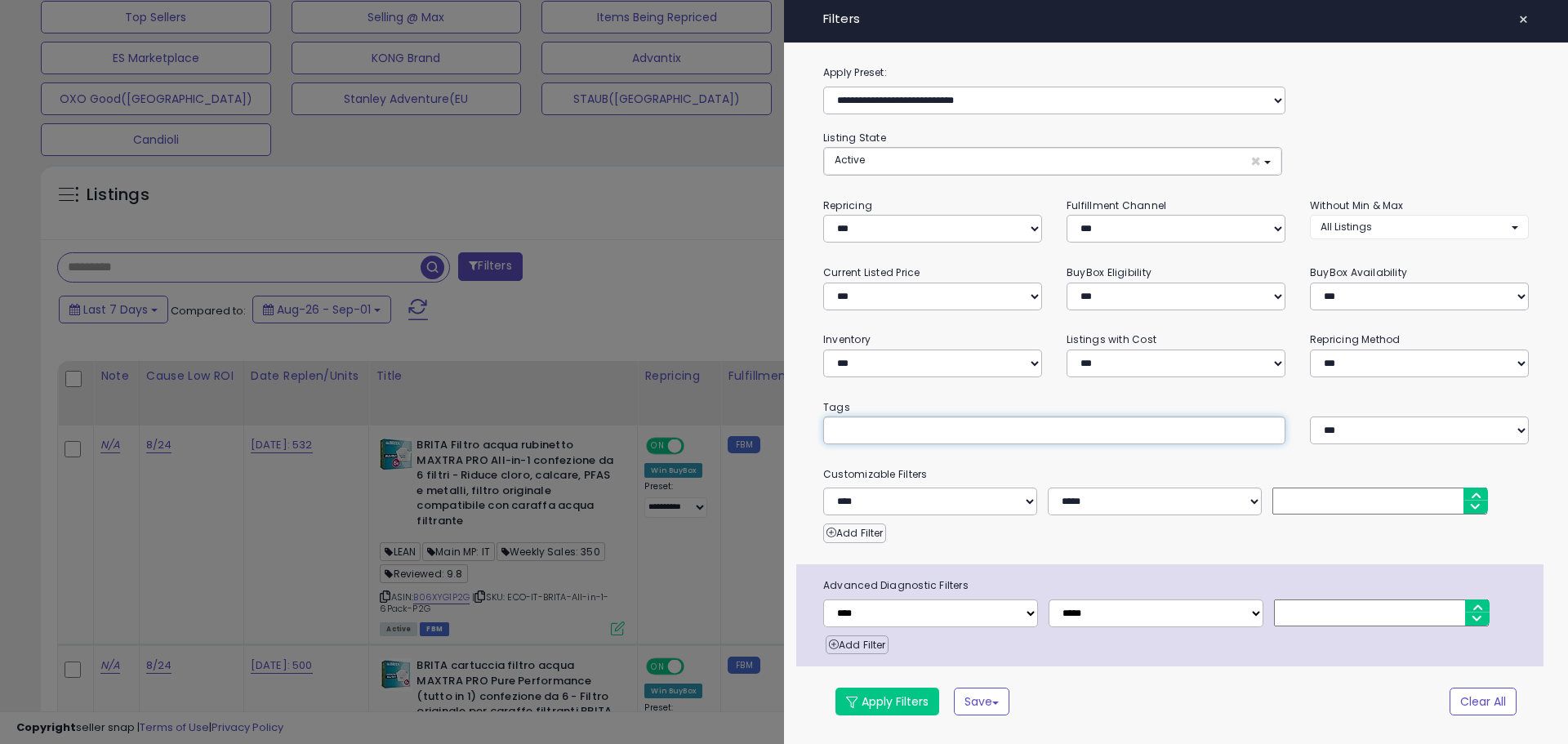
click at [955, 437] on div at bounding box center [1054, 430] width 462 height 28
type input "****"
click at [898, 706] on button "Apply Filters" at bounding box center [887, 702] width 103 height 28
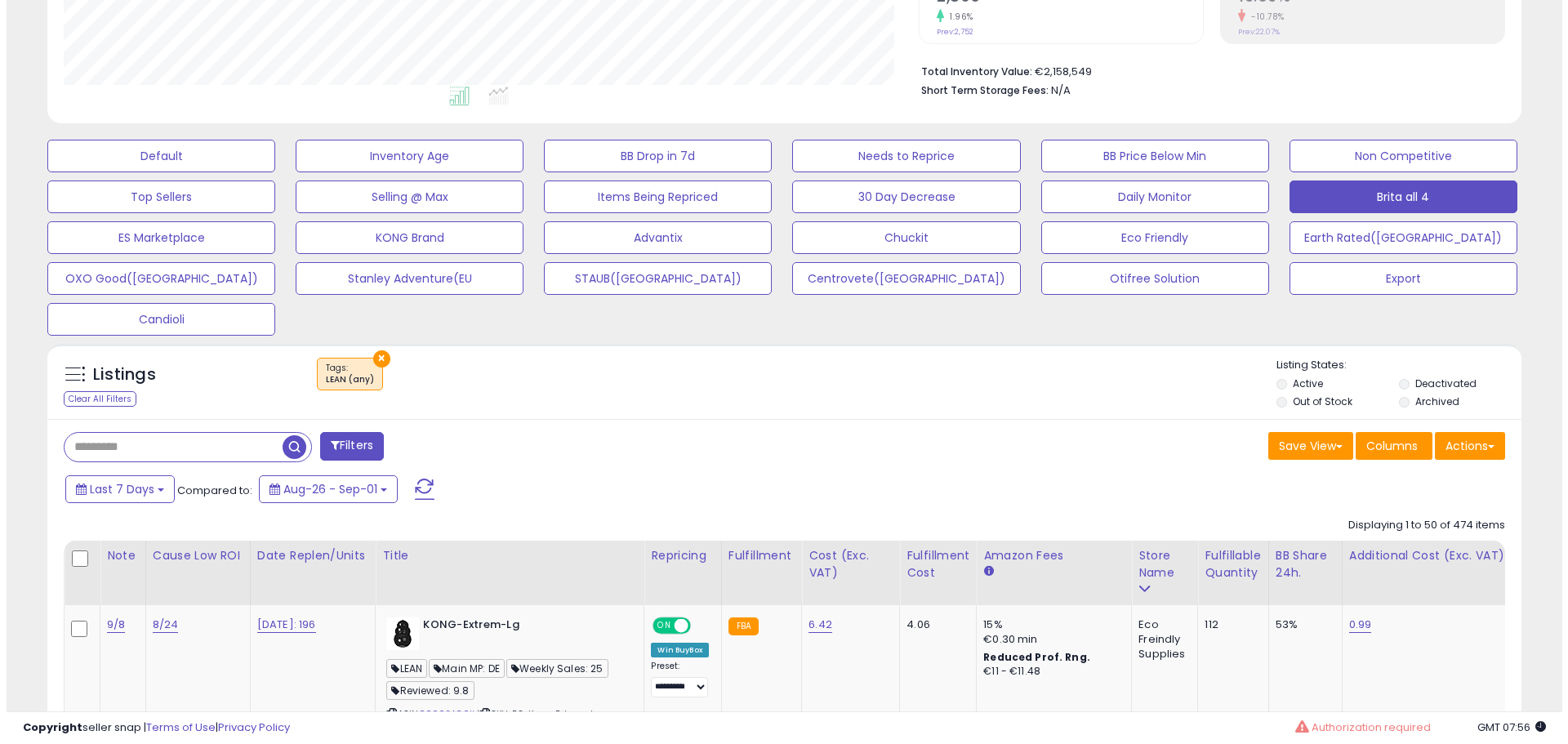
scroll to position [335, 855]
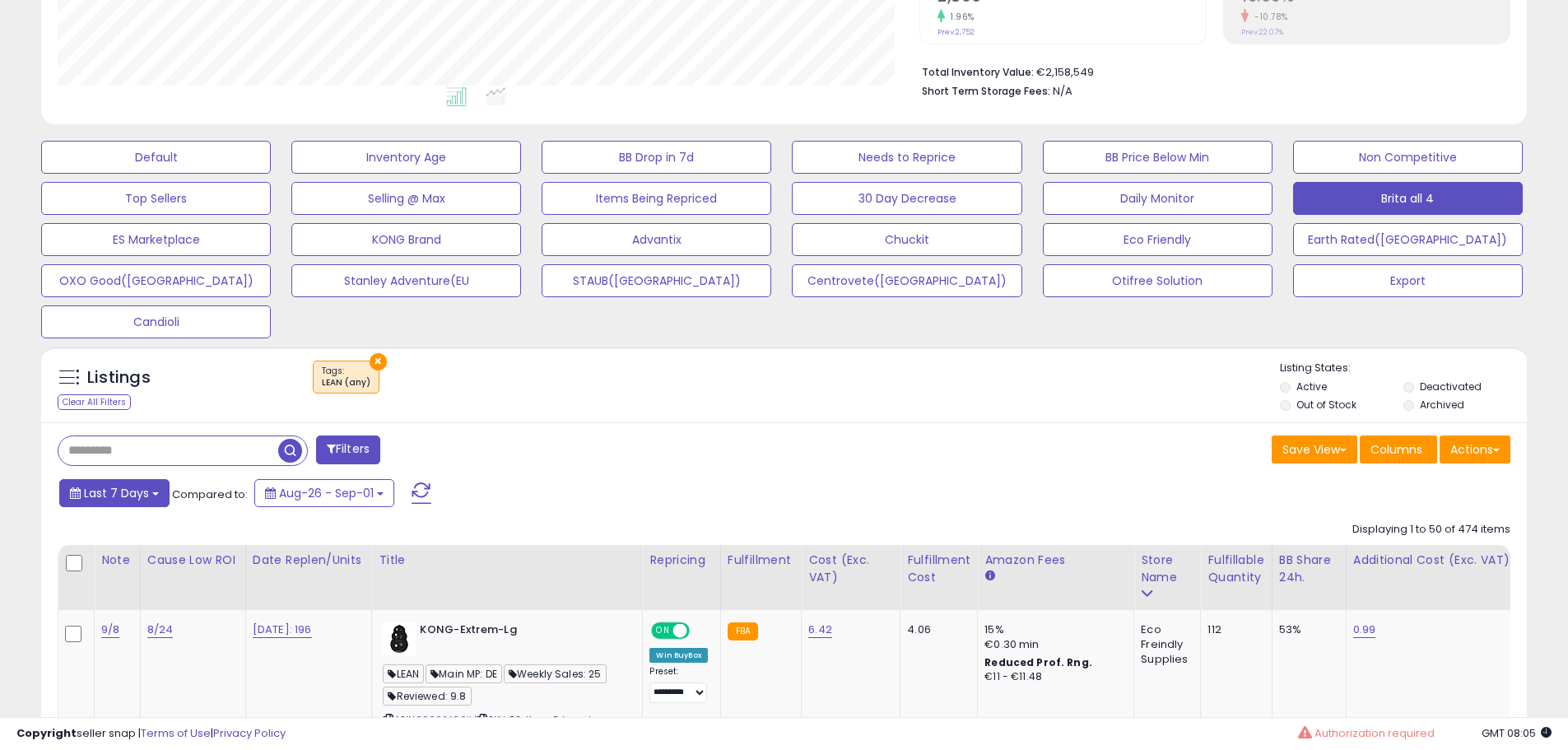
click at [116, 496] on span "Last 7 Days" at bounding box center [116, 493] width 65 height 17
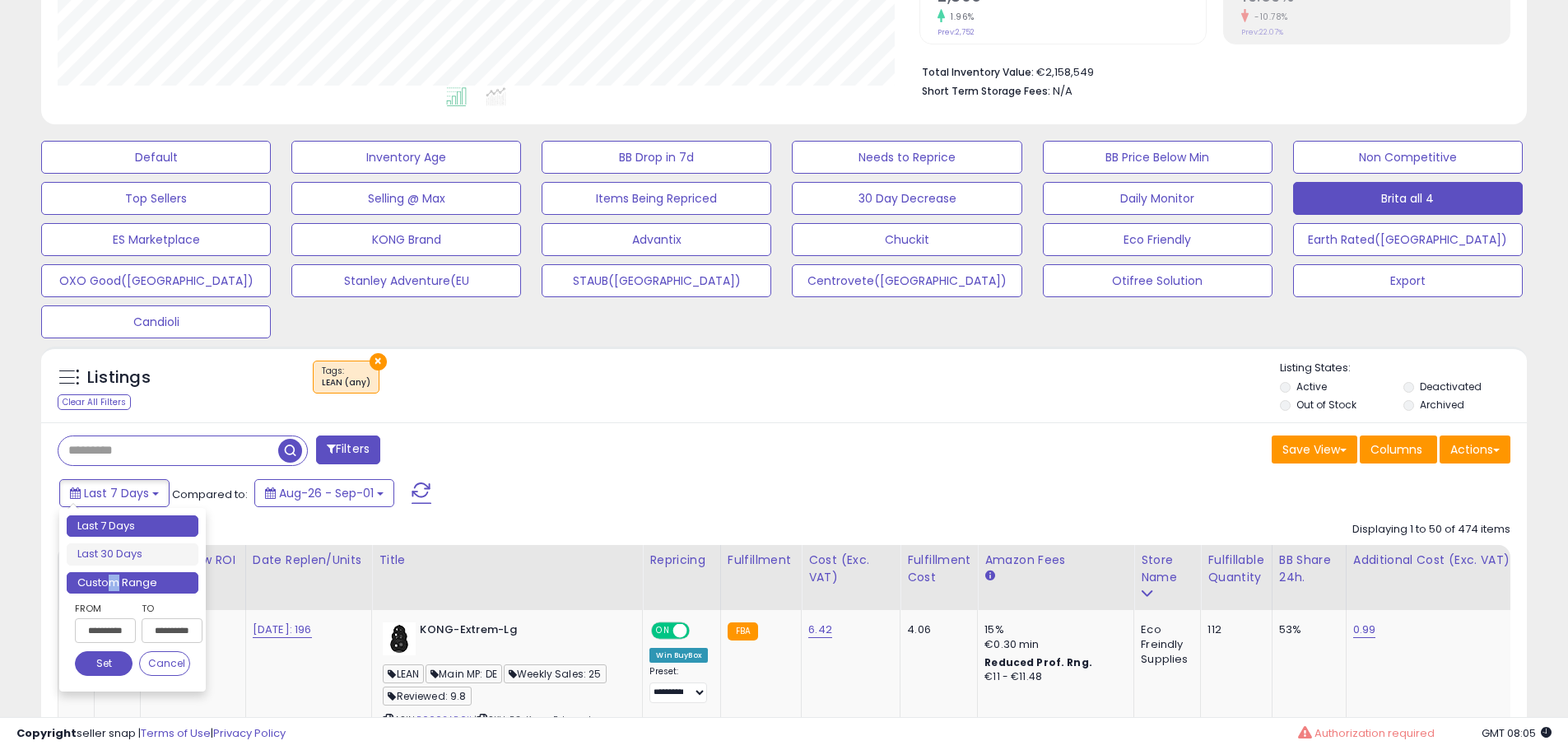
click at [115, 582] on li "Custom Range" at bounding box center [132, 583] width 131 height 22
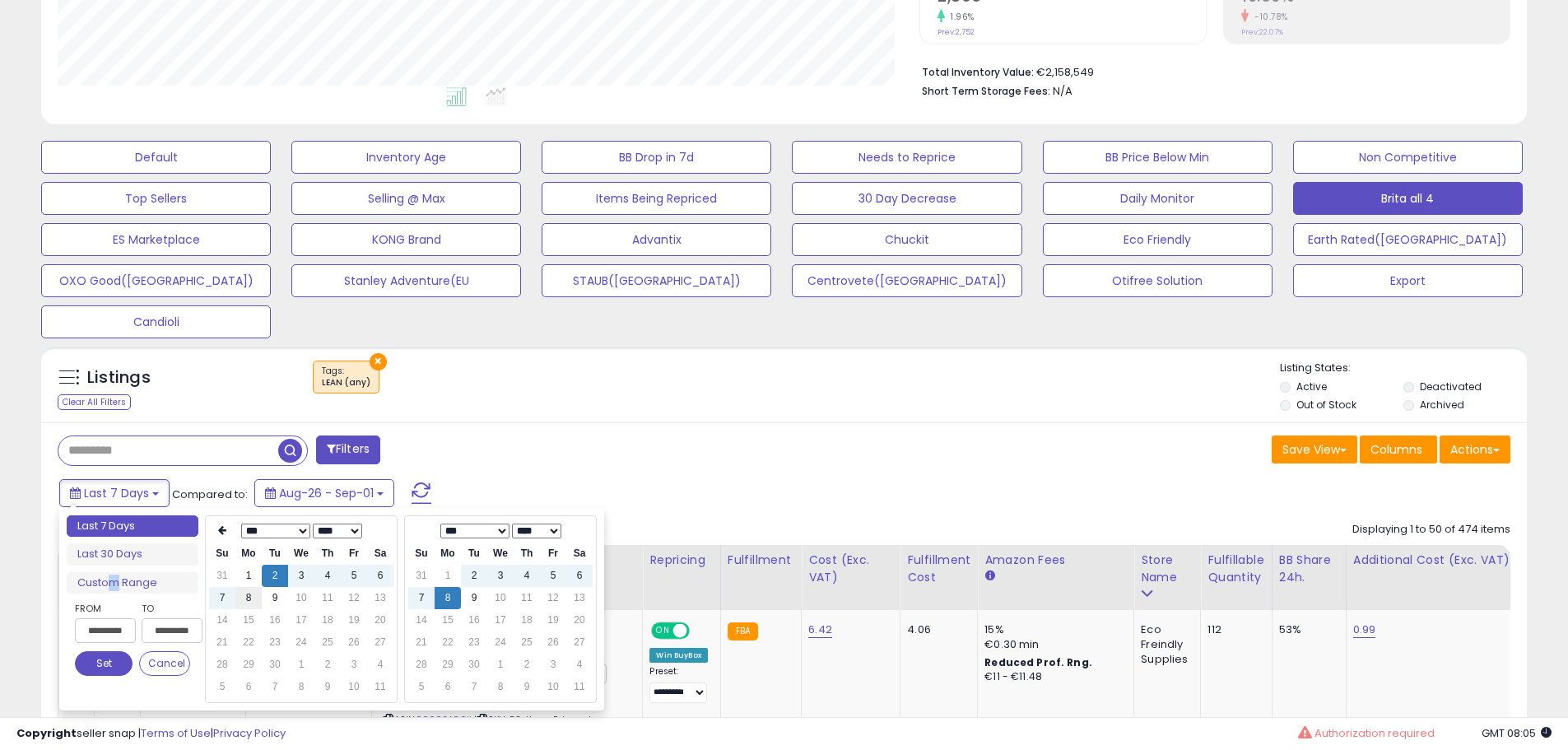
type input "**********"
click at [240, 600] on td "8" at bounding box center [248, 597] width 26 height 22
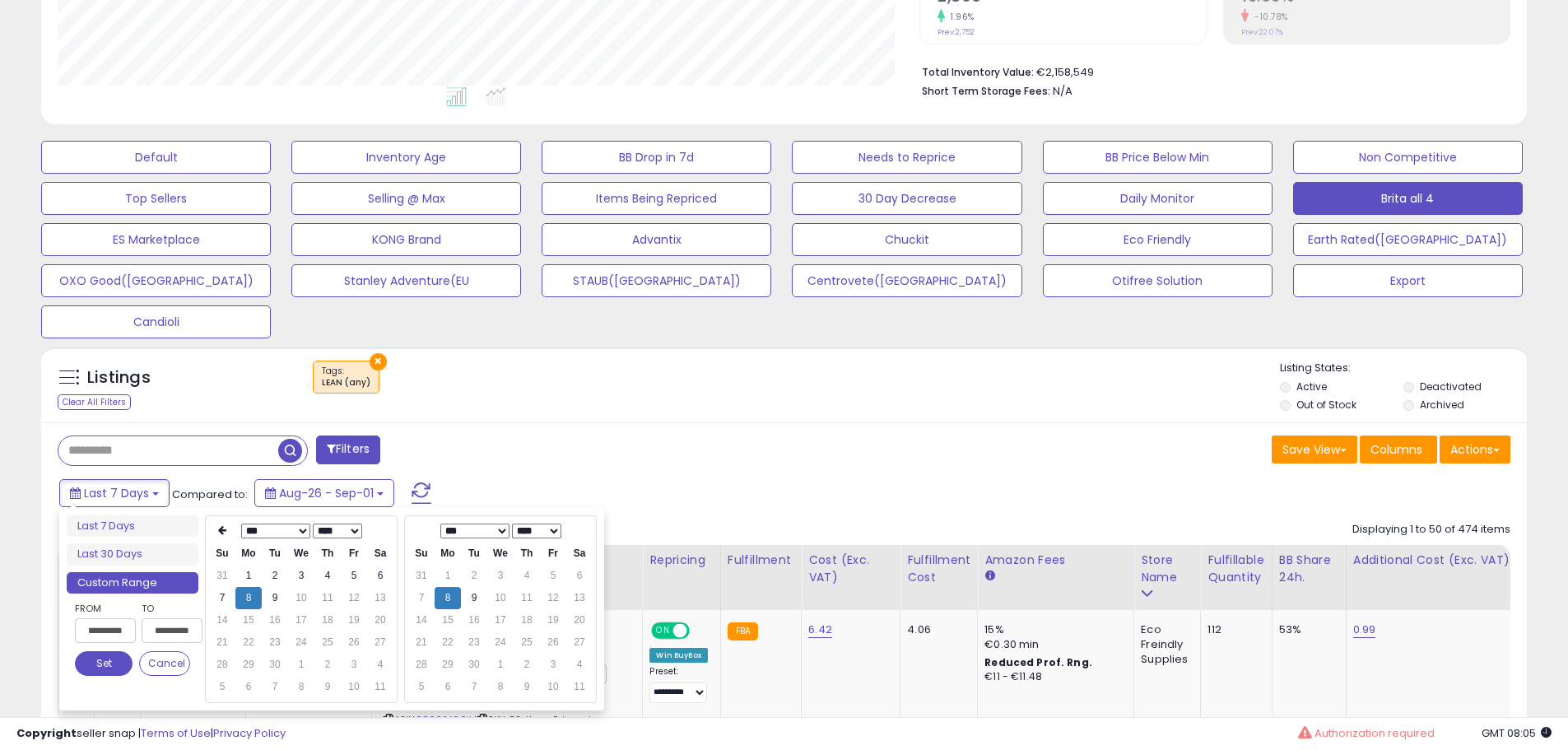
drag, startPoint x: 87, startPoint y: 661, endPoint x: 393, endPoint y: 551, distance: 325.2
click at [89, 661] on button "Set" at bounding box center [103, 663] width 57 height 24
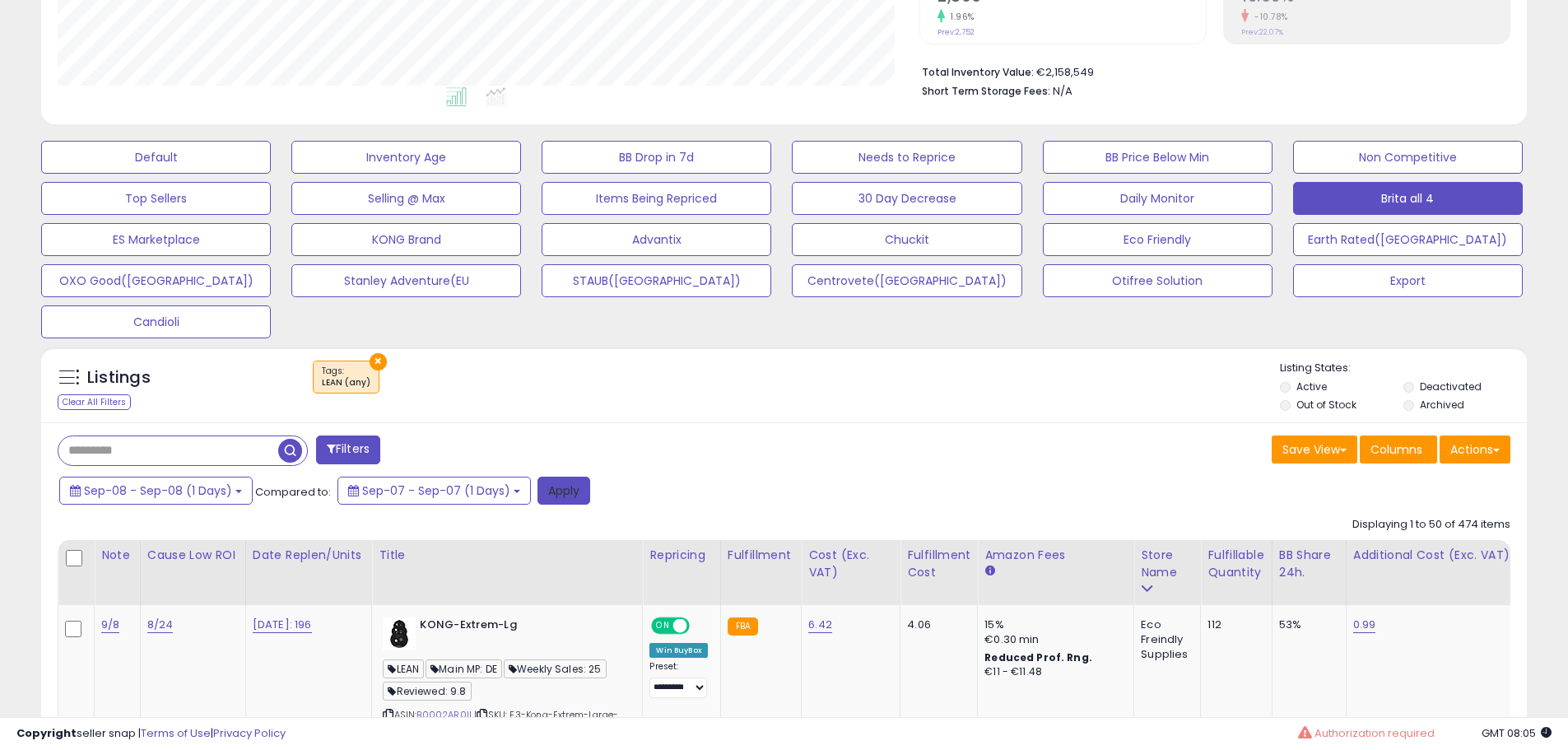
drag, startPoint x: 552, startPoint y: 487, endPoint x: 438, endPoint y: 505, distance: 115.4
click at [553, 487] on button "Apply" at bounding box center [564, 490] width 53 height 28
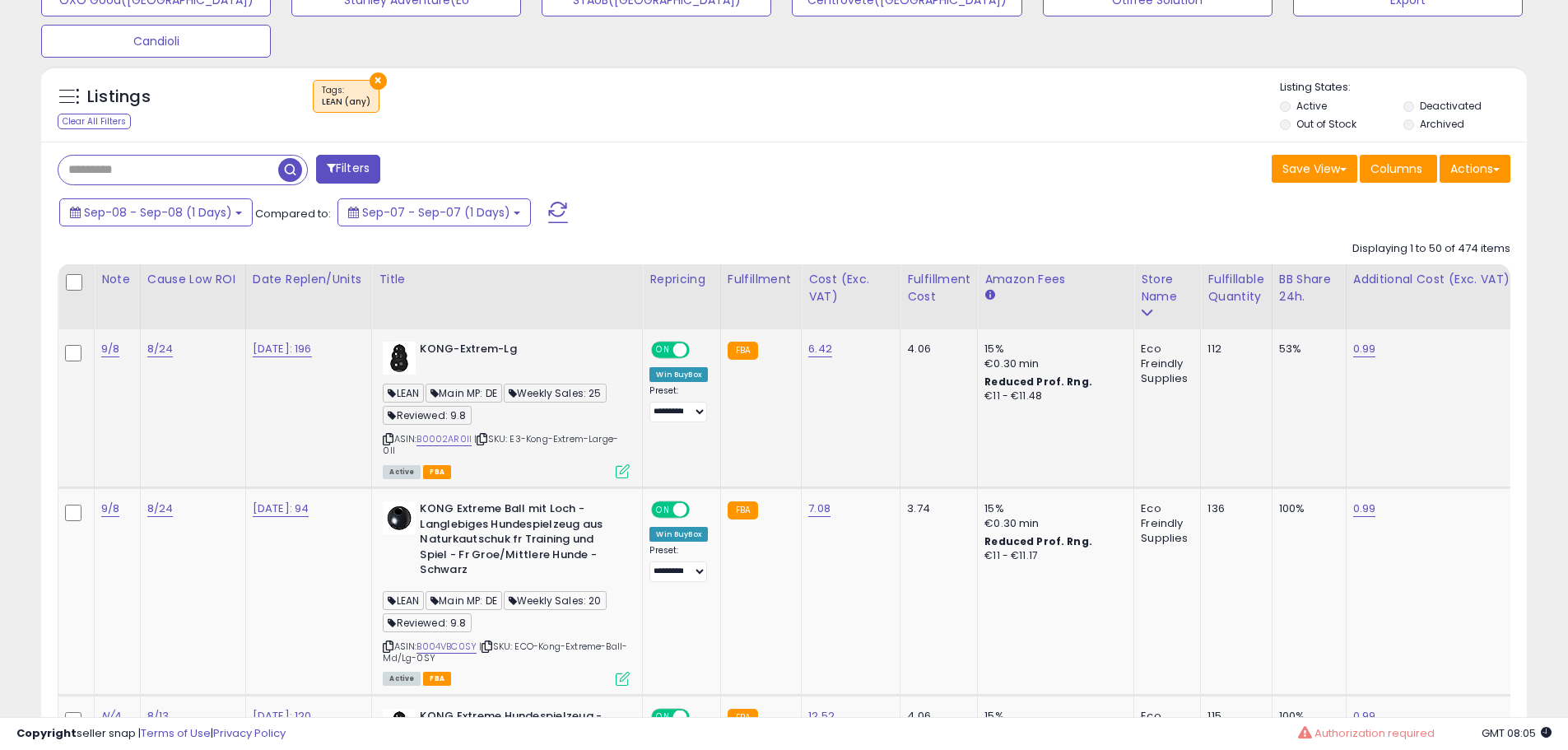
scroll to position [625, 0]
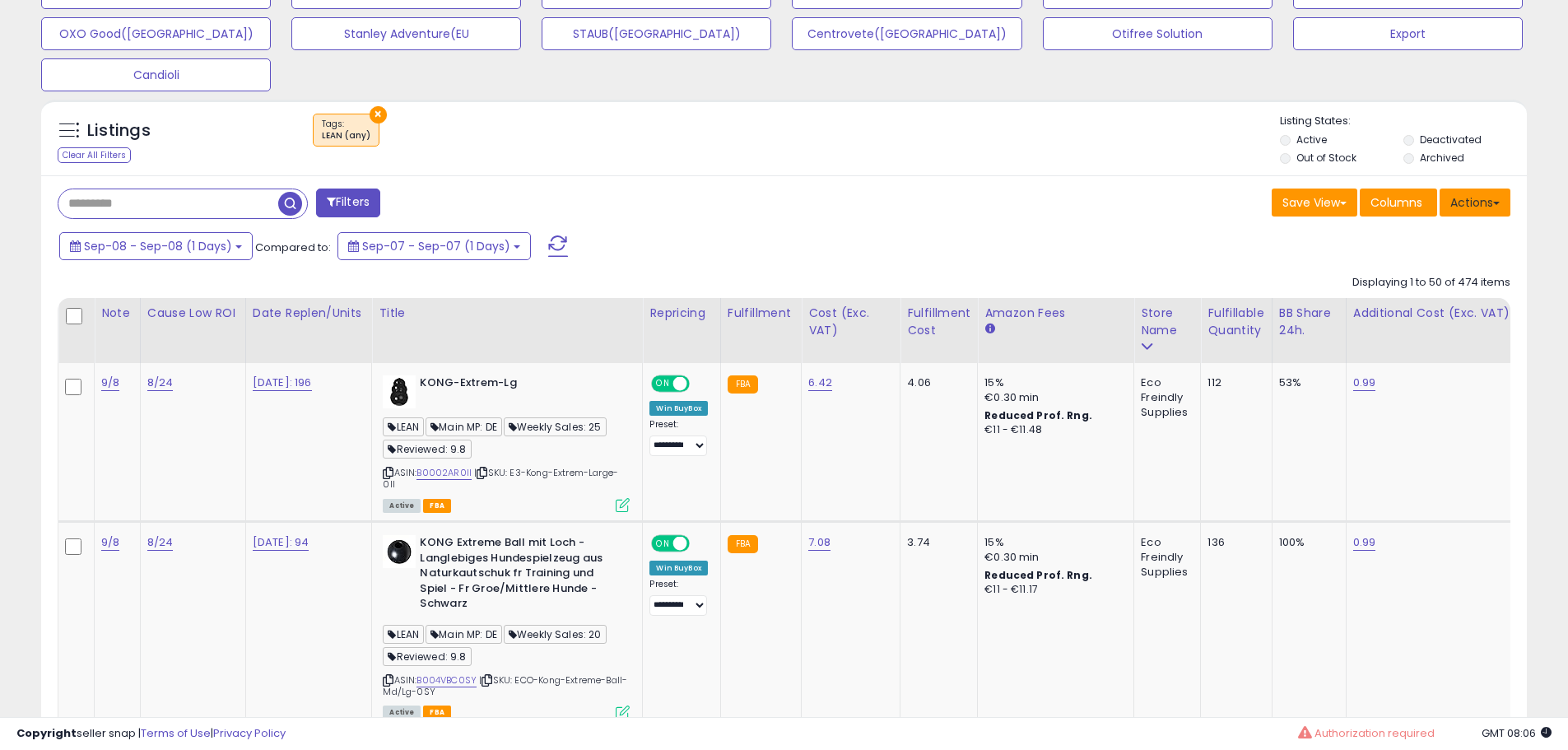
click at [1504, 197] on button "Actions" at bounding box center [1475, 202] width 71 height 28
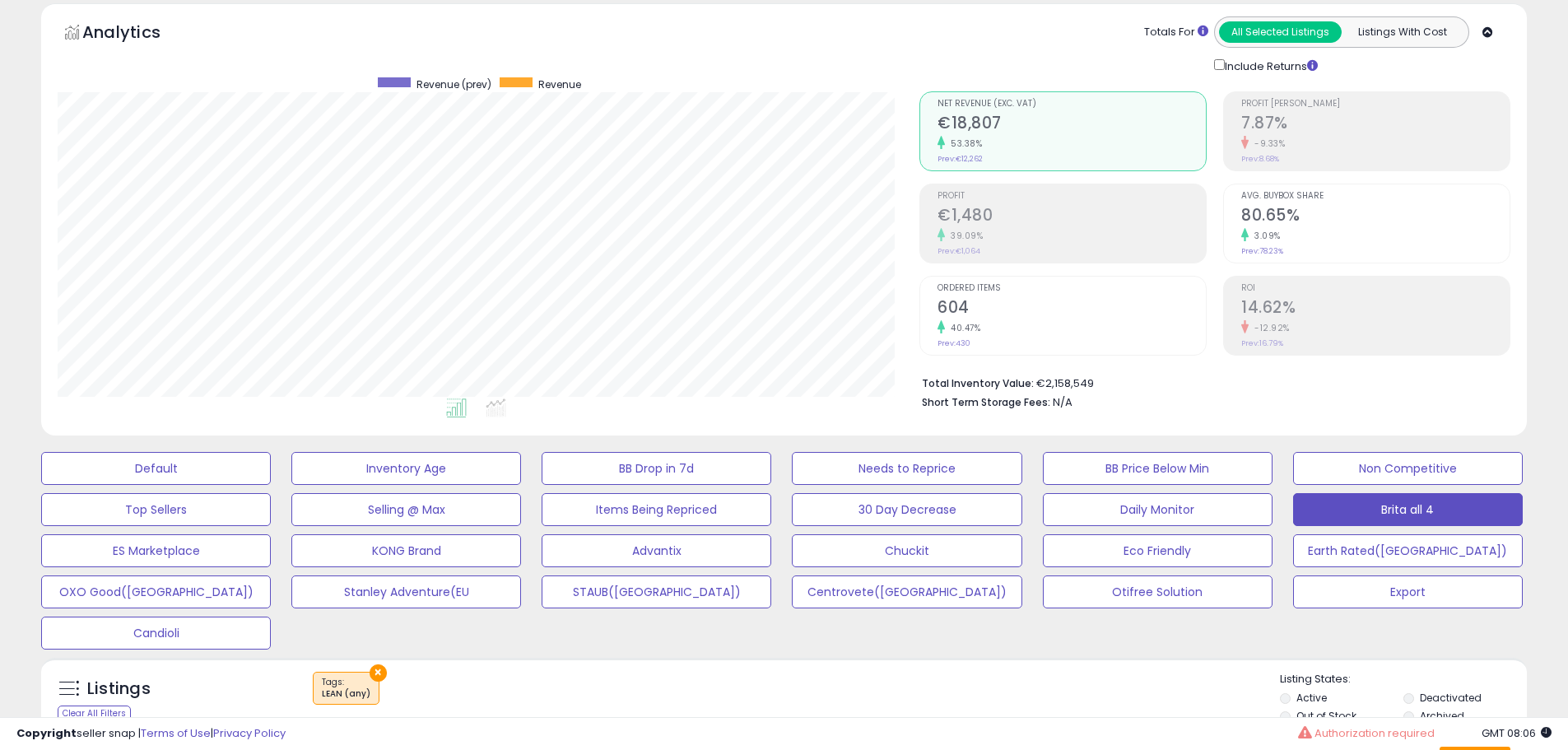
scroll to position [0, 0]
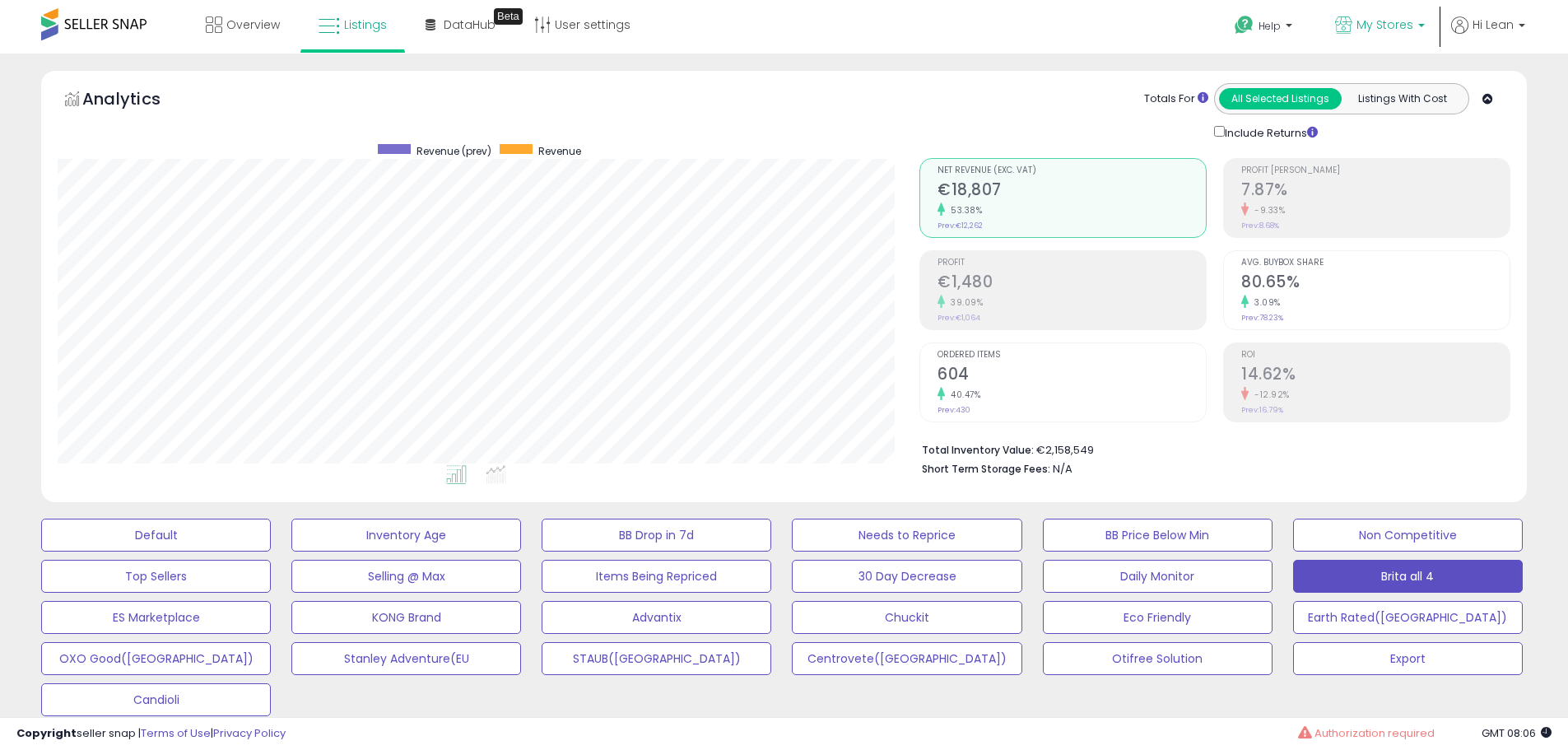
click at [1414, 8] on link "My Stores" at bounding box center [1380, 26] width 115 height 54
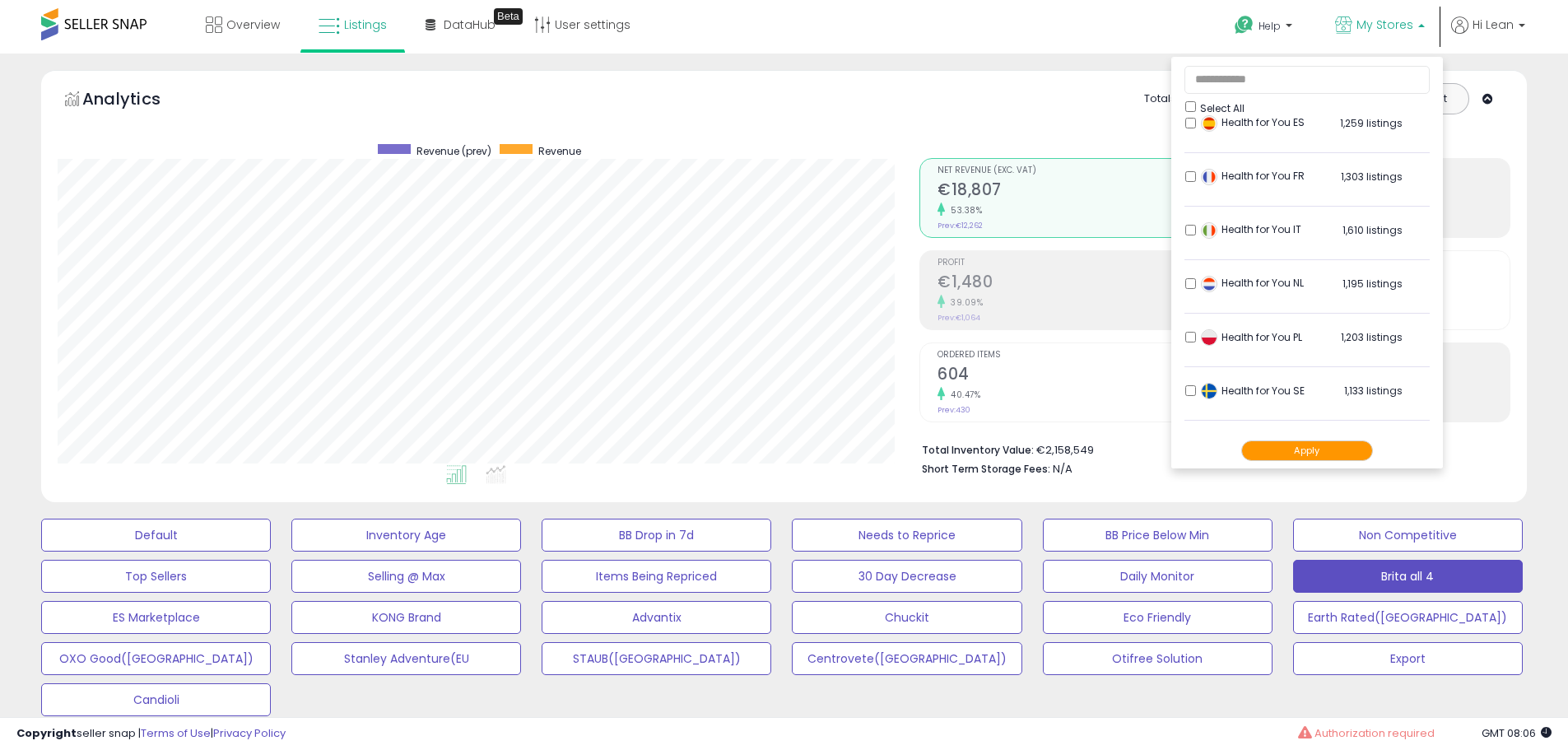
scroll to position [701, 0]
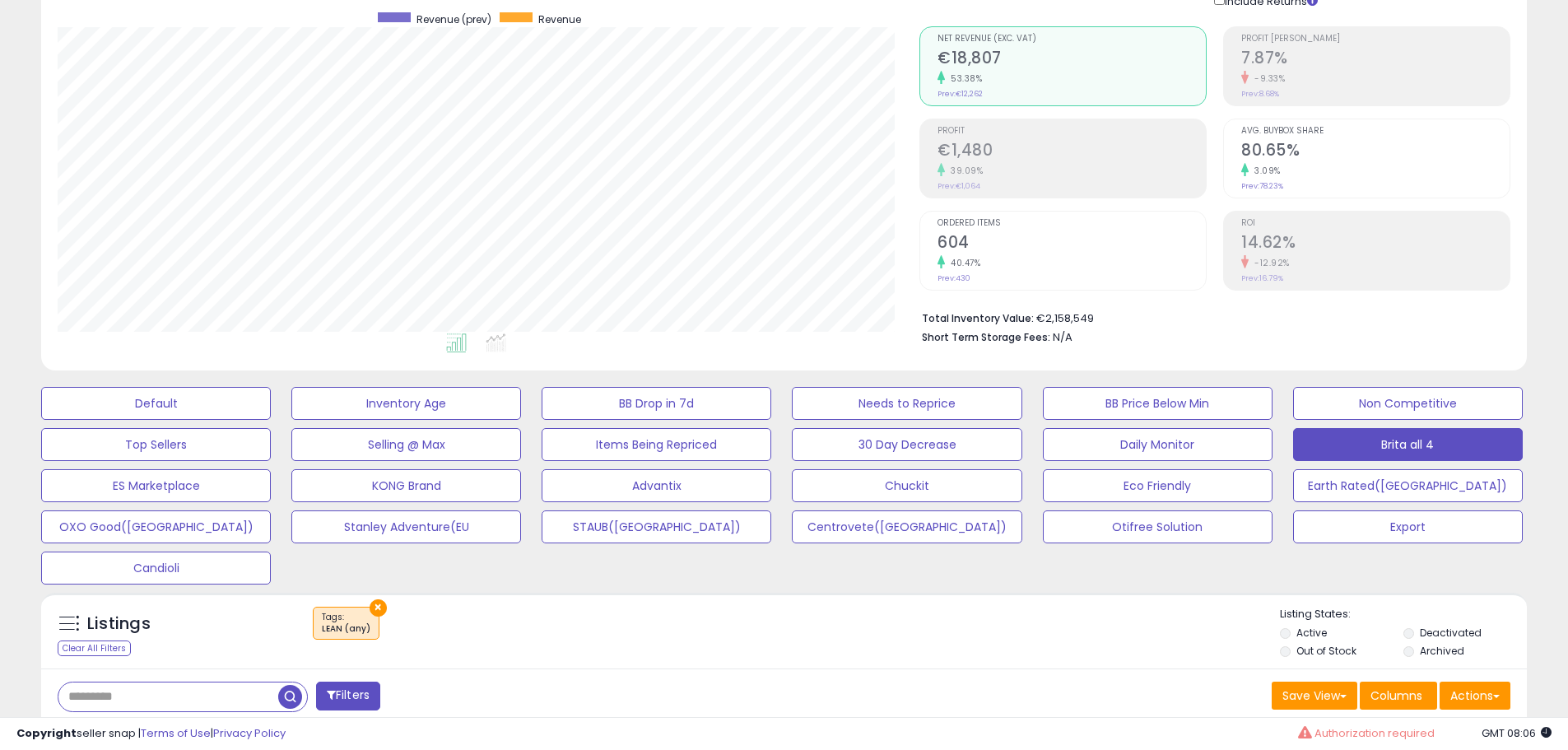
scroll to position [411, 0]
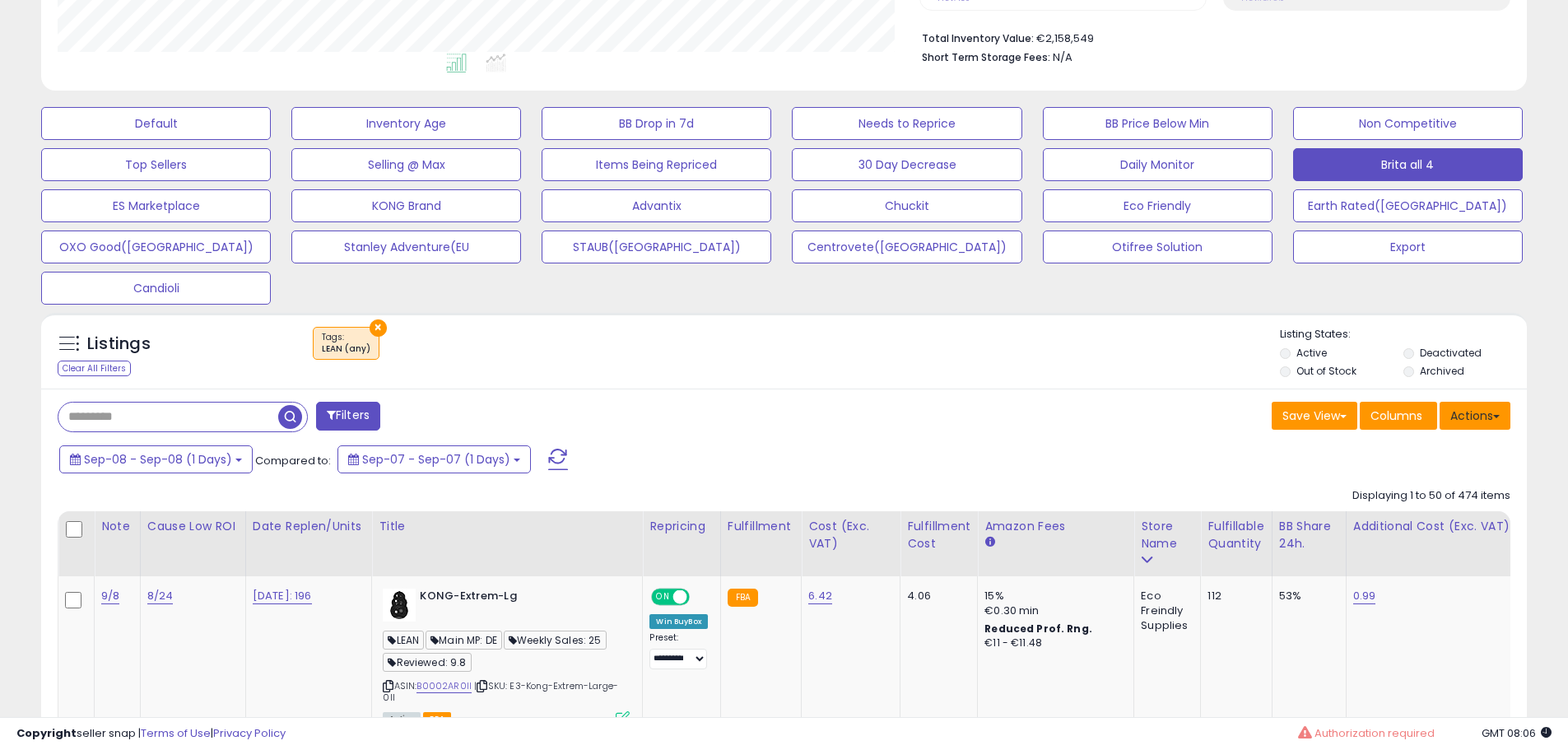
click at [1482, 429] on button "Actions" at bounding box center [1475, 415] width 71 height 28
click at [1408, 515] on link "Export All Columns" at bounding box center [1408, 520] width 180 height 25
click at [1113, 455] on div "Sep-08 - Sep-08 (1 Days) Compared to: Sep-07 - Sep-07 (1 Days)" at bounding box center [600, 461] width 1090 height 37
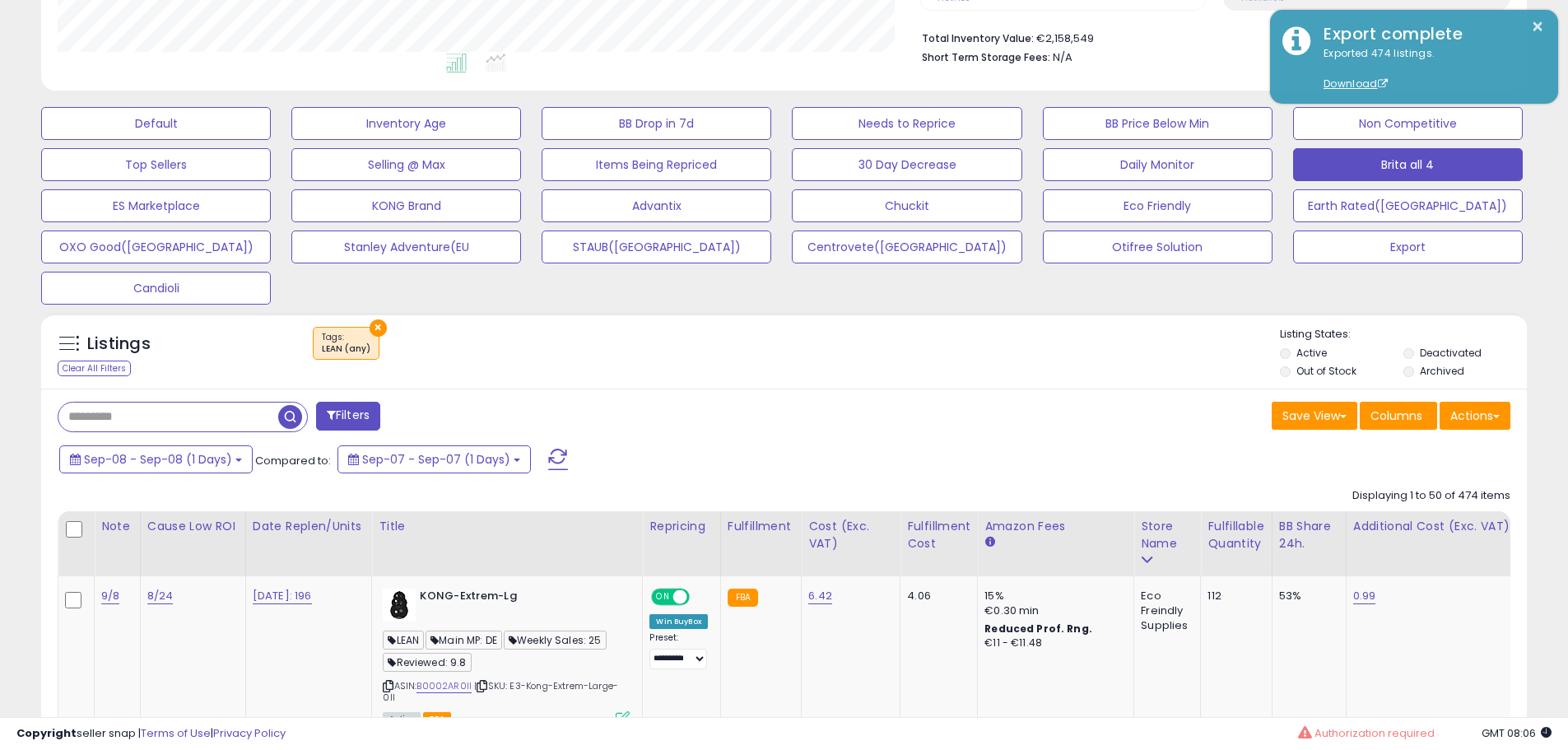
click at [182, 454] on span "Sep-08 - Sep-08 (1 Days)" at bounding box center [158, 459] width 148 height 17
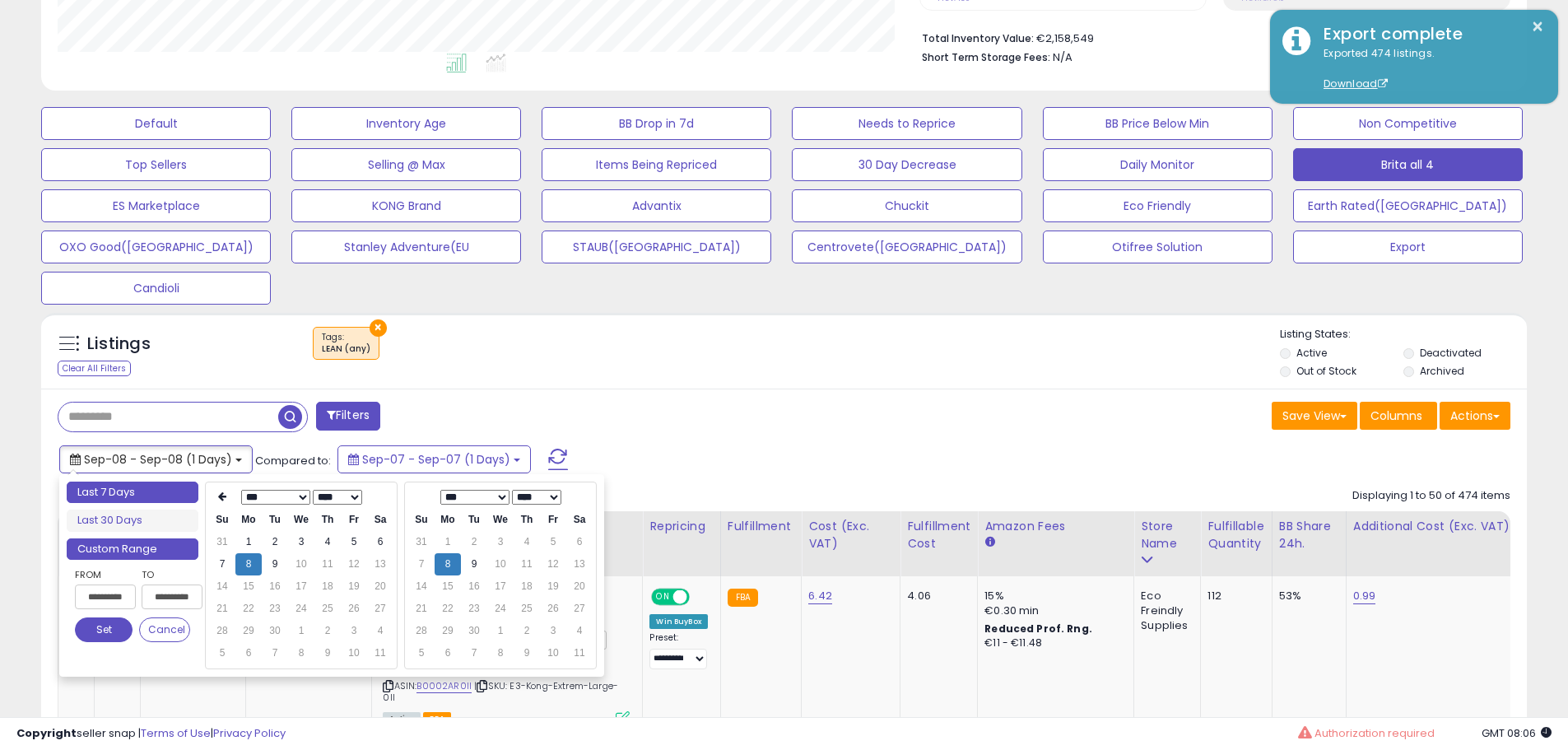
type input "**********"
click at [146, 496] on li "Last 7 Days" at bounding box center [132, 492] width 131 height 22
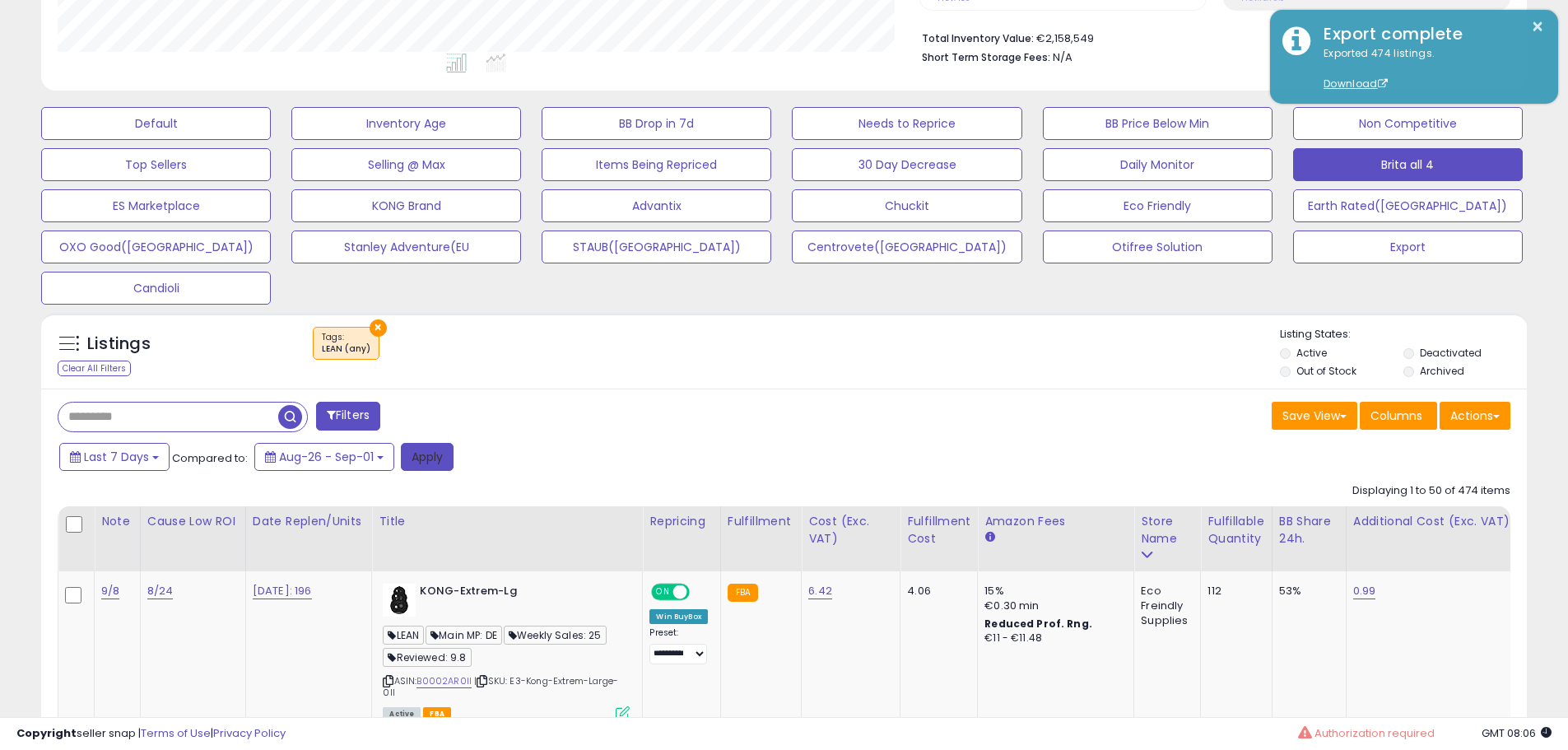
click at [421, 452] on button "Apply" at bounding box center [427, 456] width 53 height 28
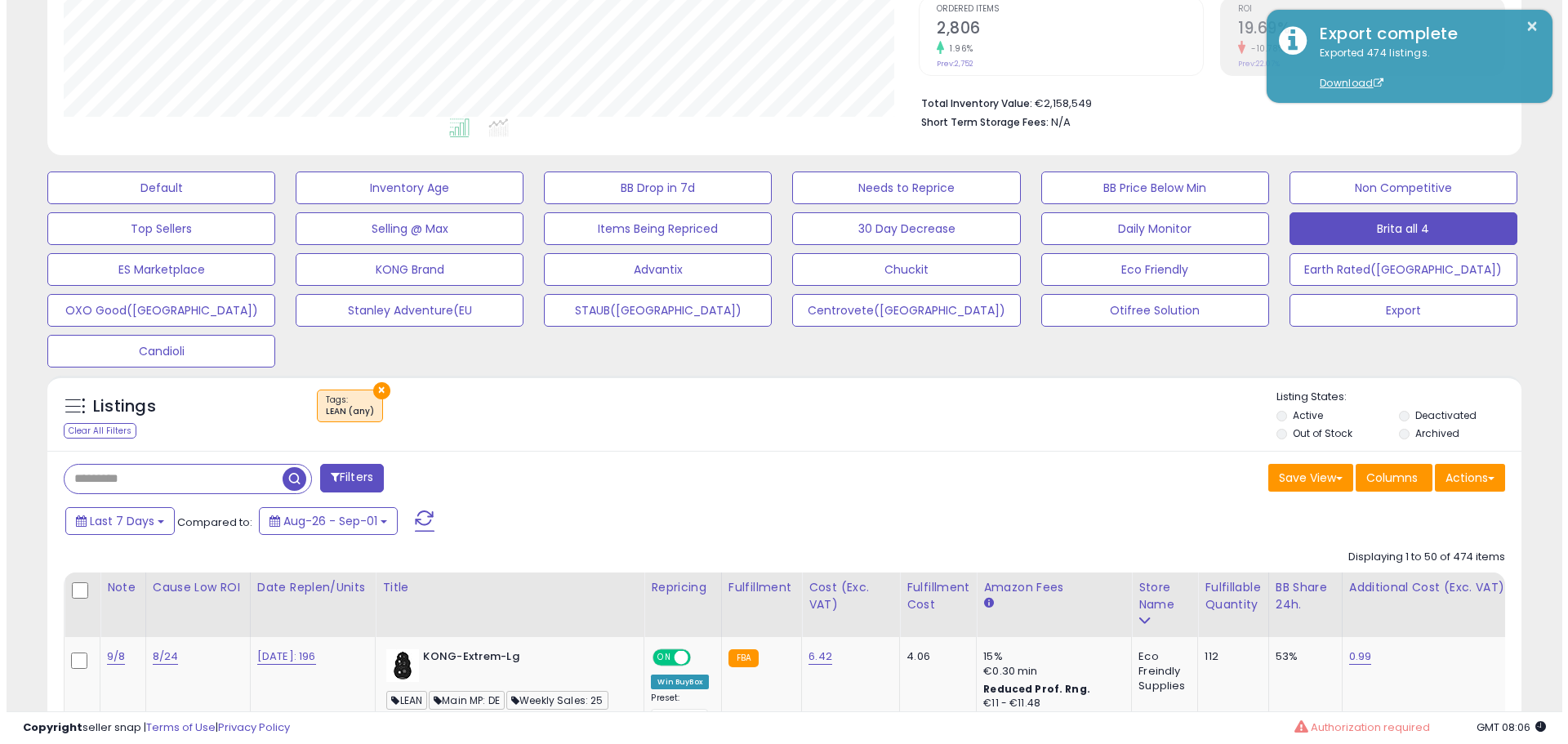
scroll to position [391, 0]
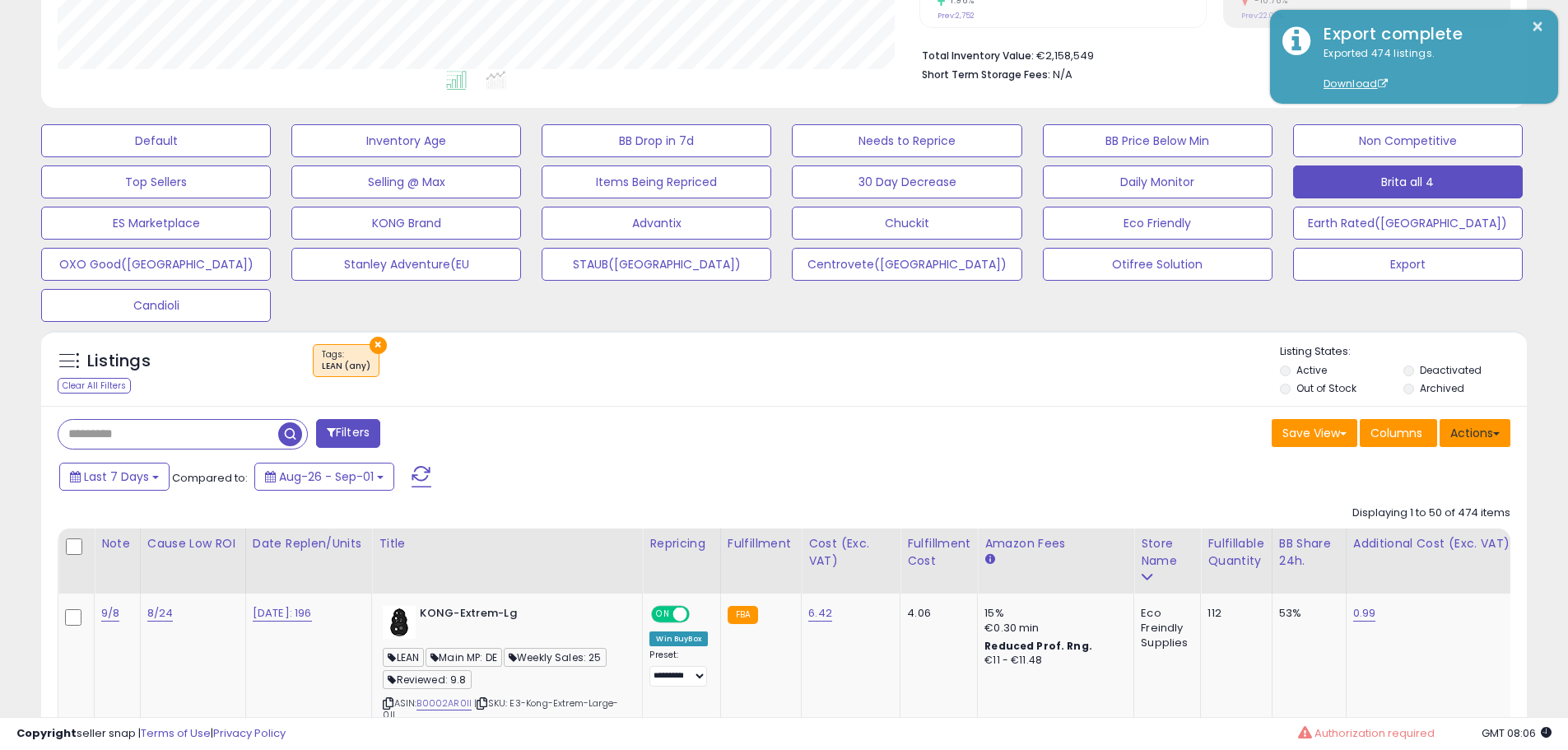
click at [1482, 431] on button "Actions" at bounding box center [1475, 433] width 71 height 28
click at [1402, 536] on link "Export All Columns" at bounding box center [1408, 538] width 180 height 25
click at [1032, 483] on div "Last 7 Days Compared to: Aug-26 - Sep-01" at bounding box center [600, 479] width 1090 height 37
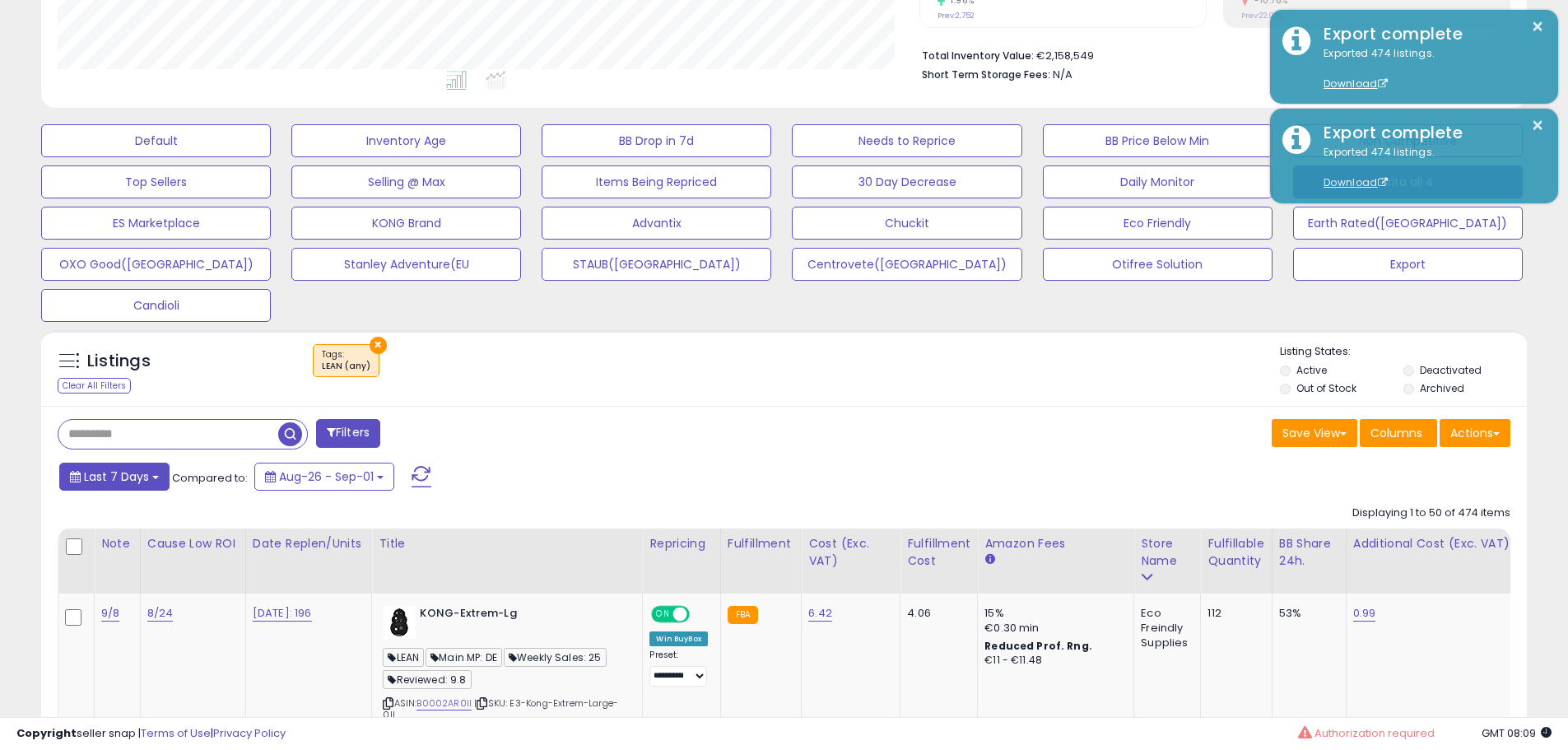
click at [148, 477] on button "Last 7 Days" at bounding box center [114, 477] width 110 height 28
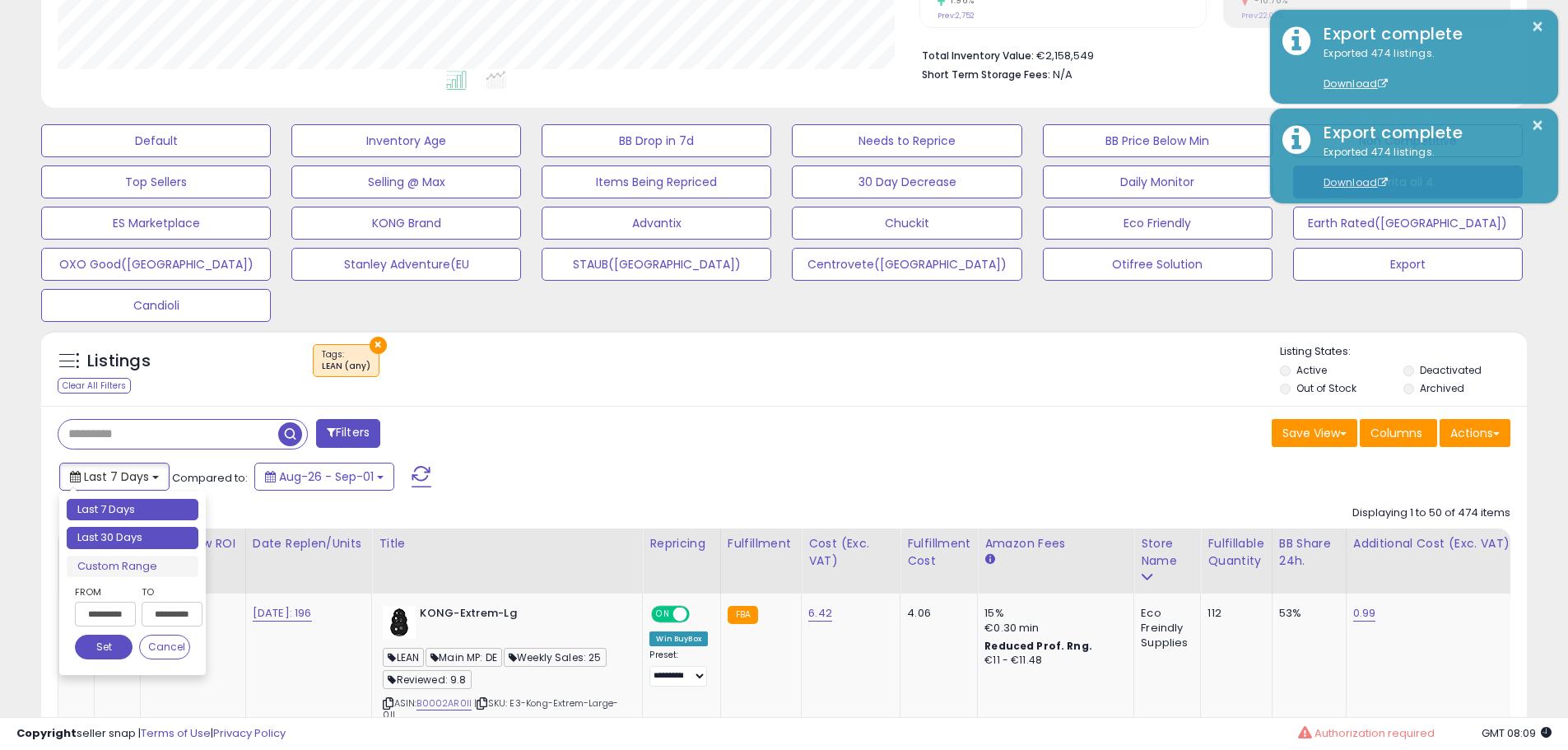
type input "**********"
click at [124, 535] on li "Last 30 Days" at bounding box center [132, 538] width 131 height 22
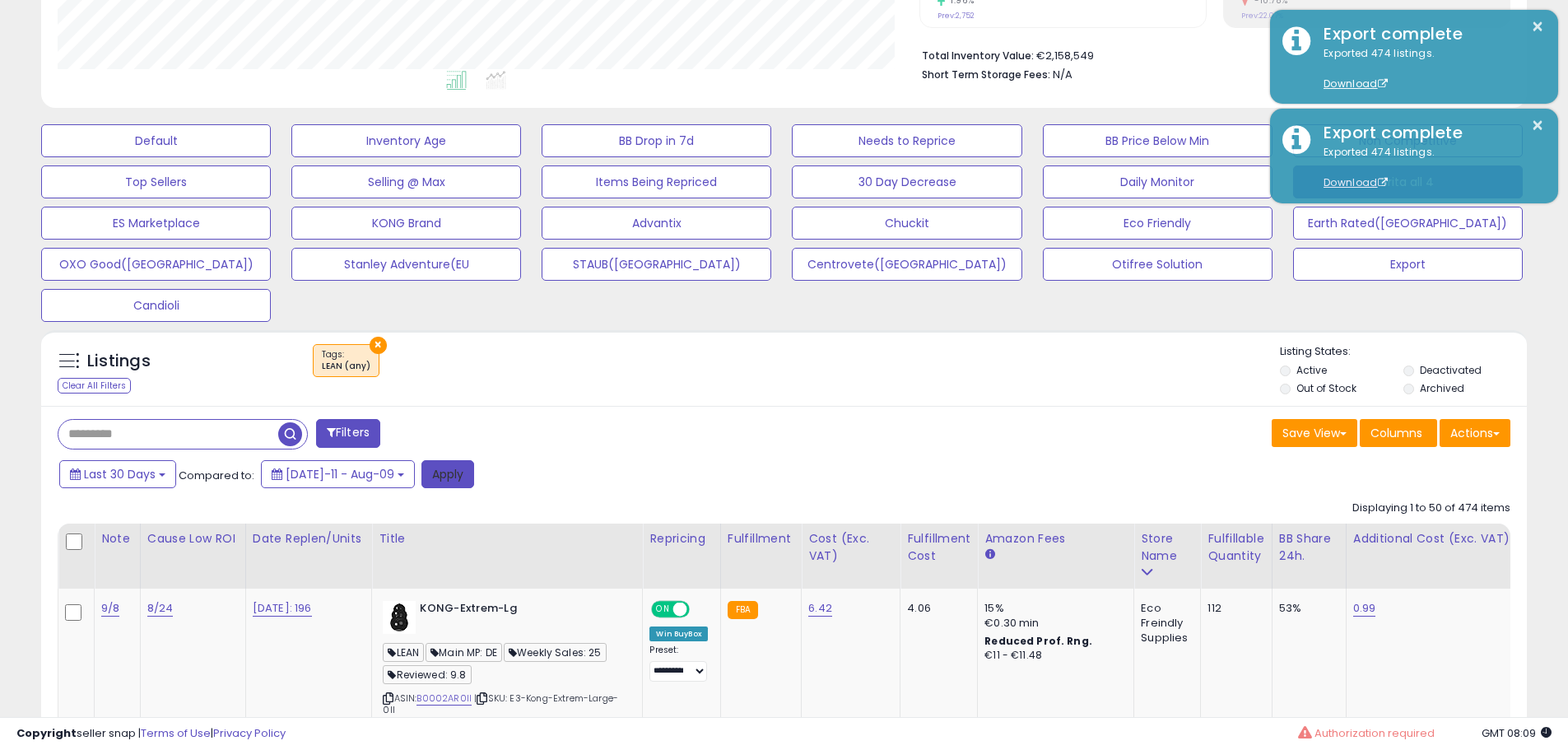
click at [432, 482] on button "Apply" at bounding box center [447, 474] width 53 height 28
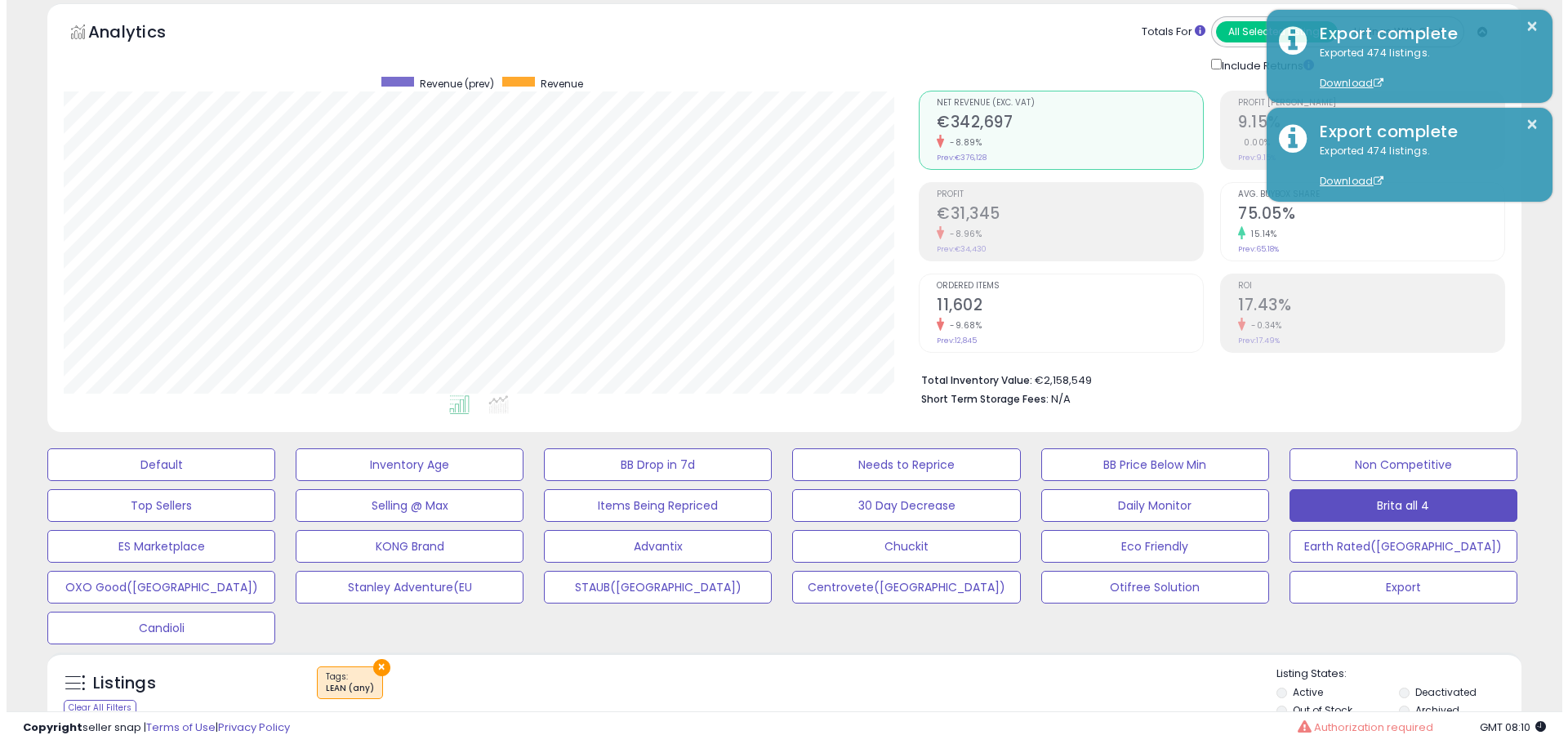
scroll to position [65, 0]
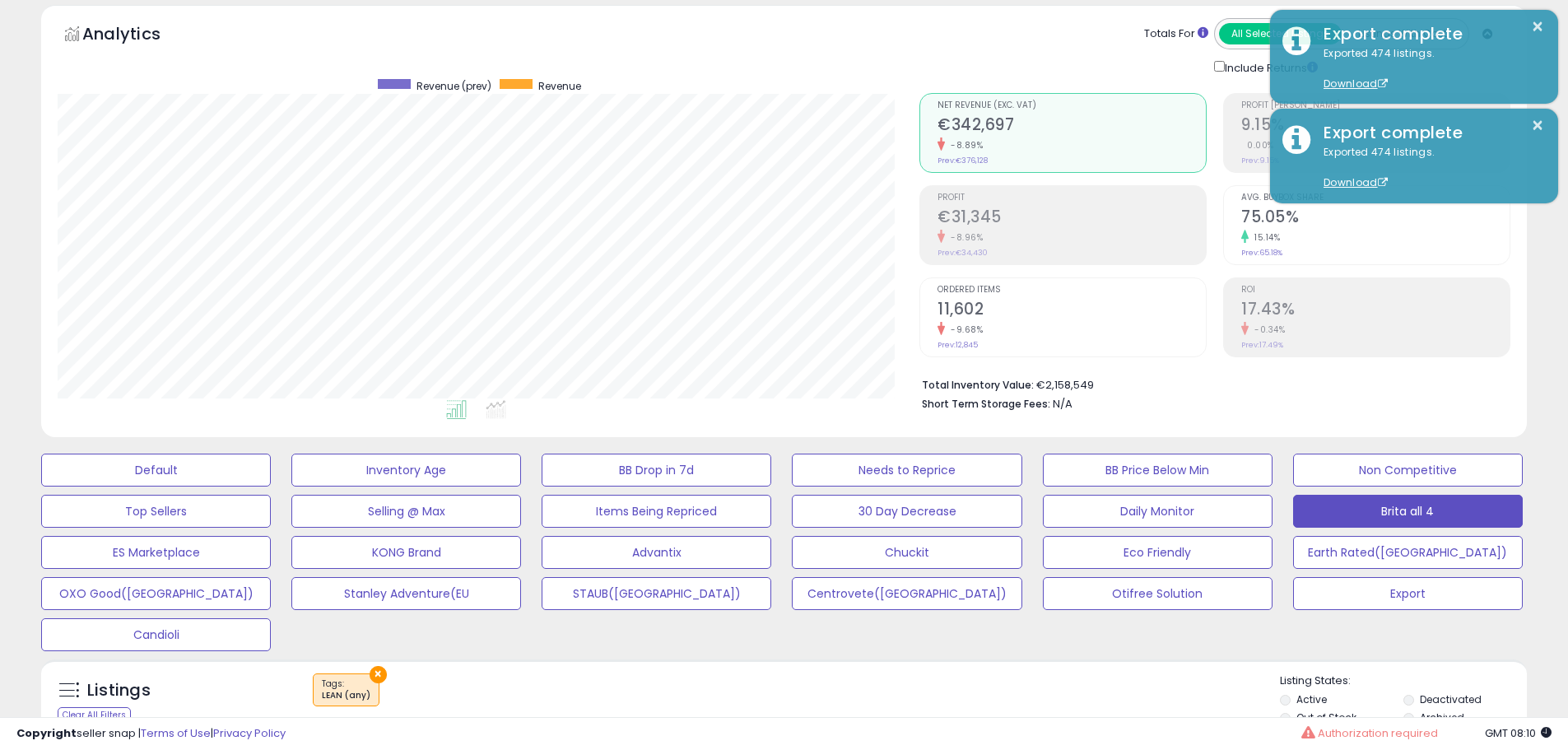
click at [1061, 304] on h2 "11,602" at bounding box center [1072, 310] width 268 height 22
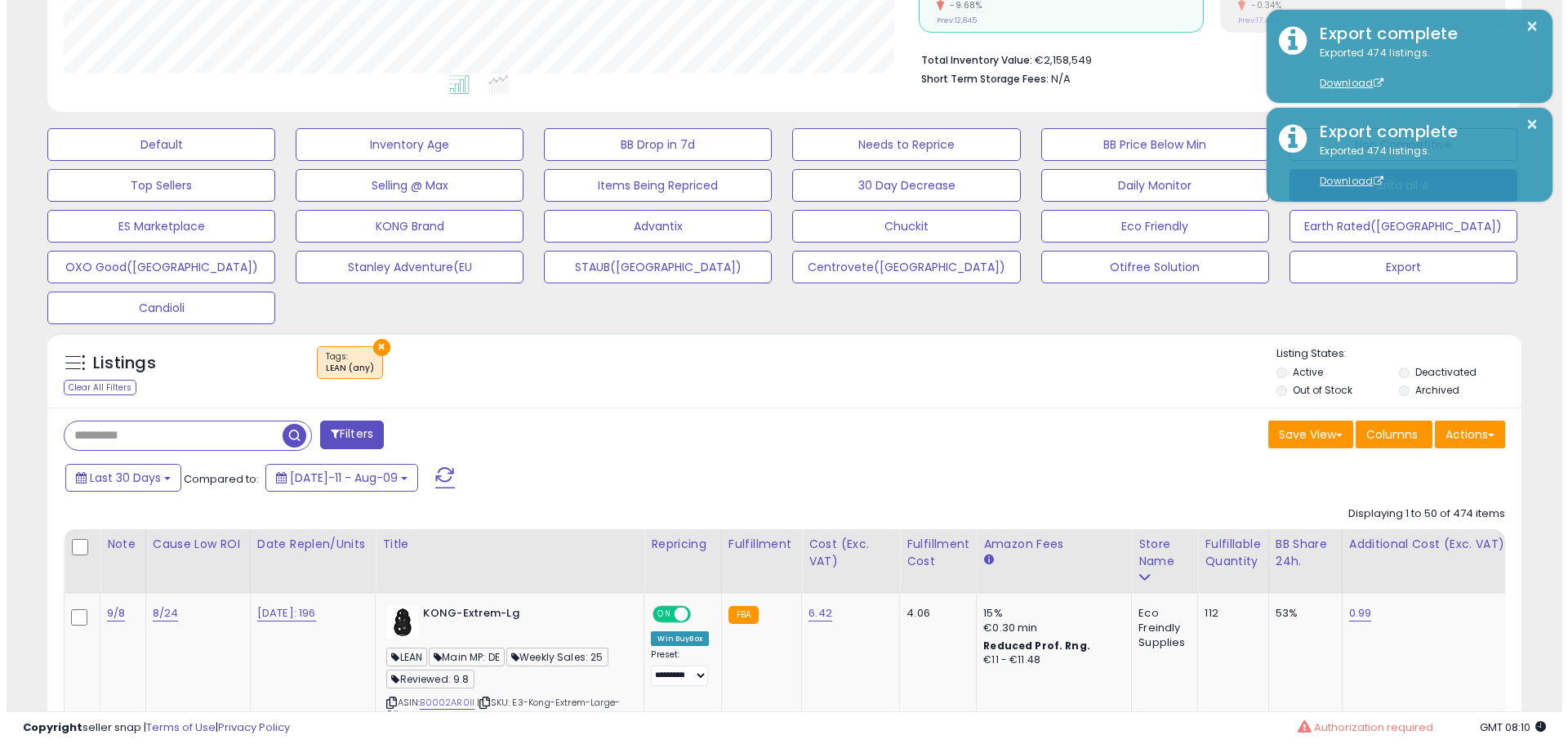
scroll to position [391, 0]
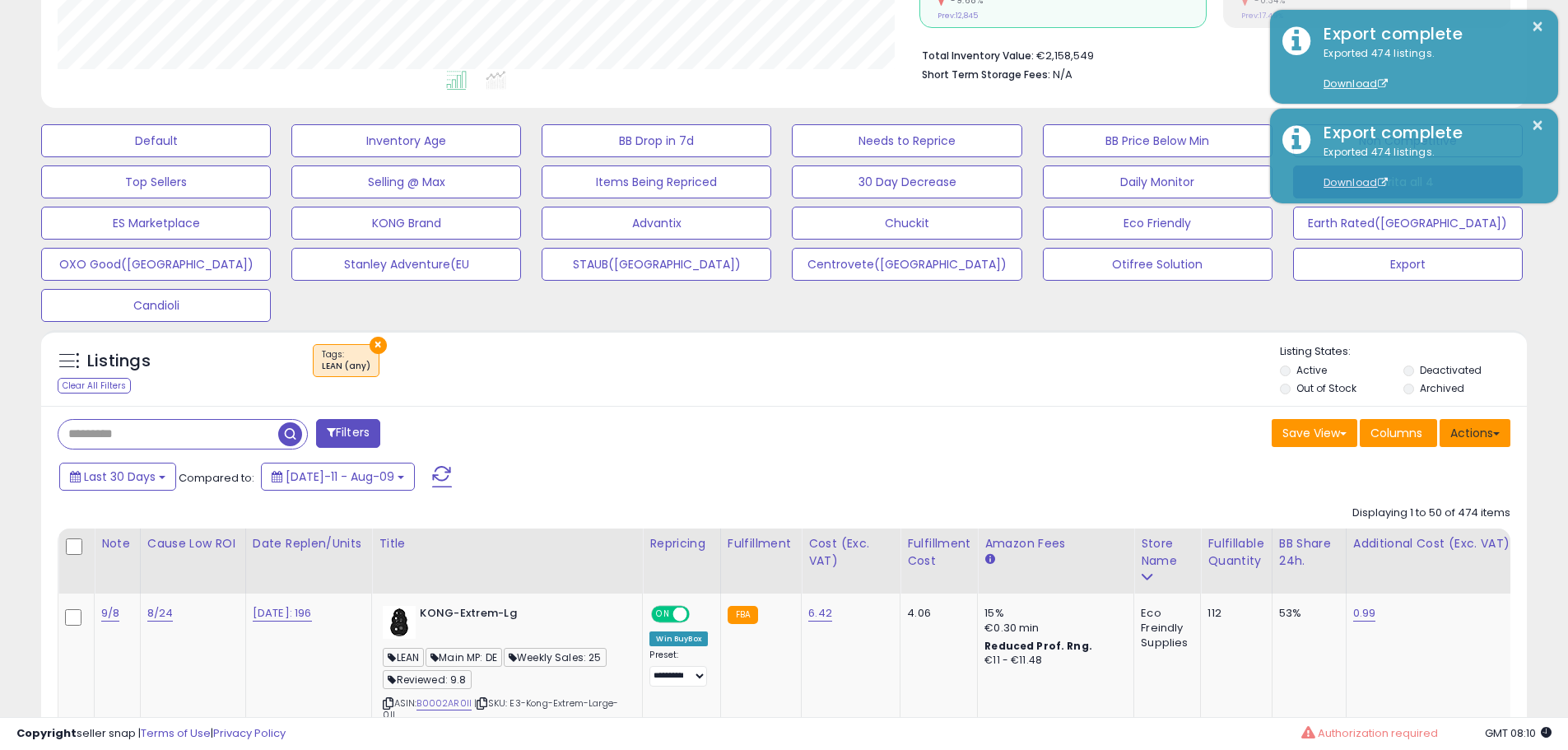
click at [1469, 425] on button "Actions" at bounding box center [1475, 433] width 71 height 28
click at [1409, 537] on link "Export All Columns" at bounding box center [1408, 538] width 180 height 25
click at [984, 443] on div "Save View Save As New View Update Current View Columns Actions Import Export Vi…" at bounding box center [1155, 435] width 739 height 32
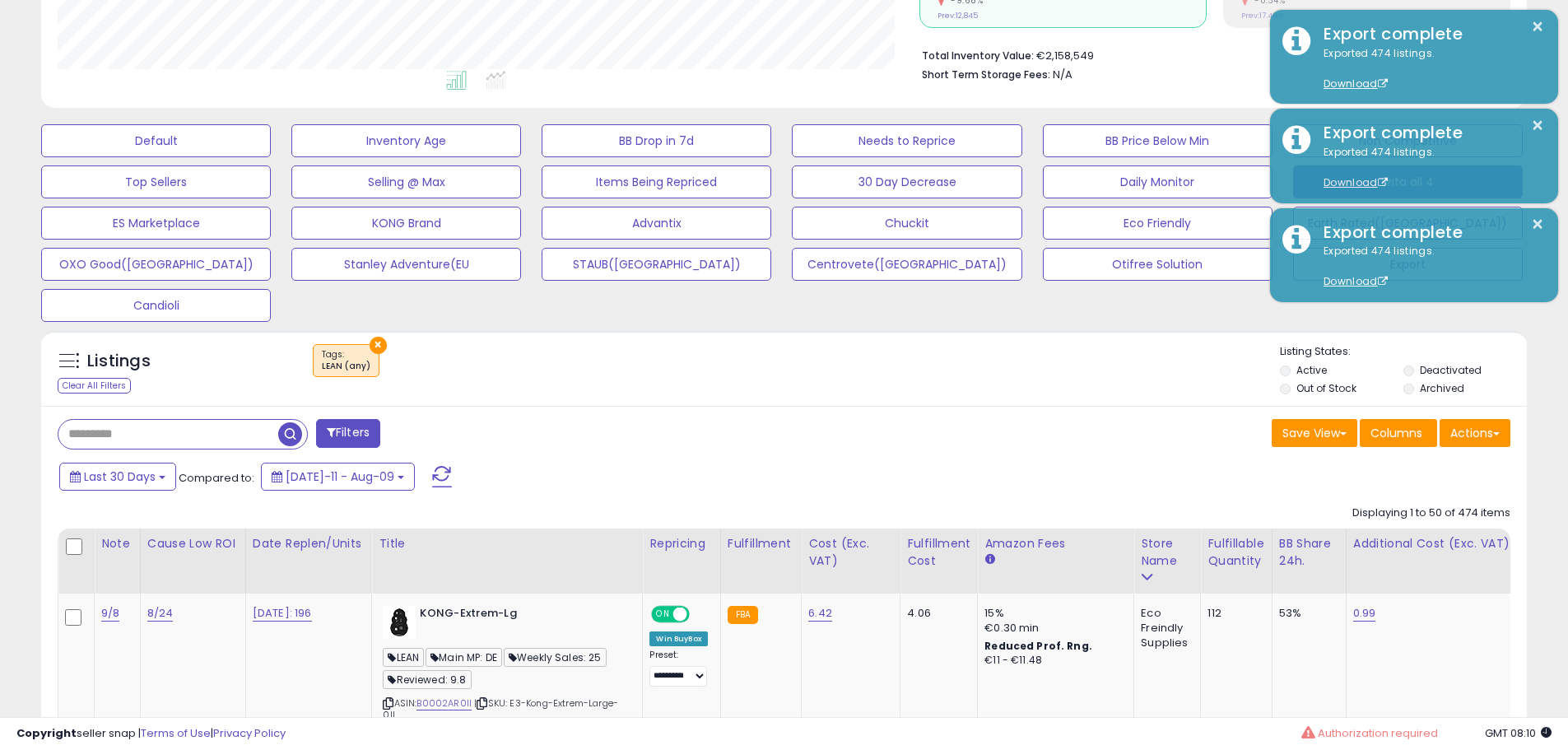
click at [785, 425] on div "Save View Save As New View Update Current View Columns Actions Import Export Vi…" at bounding box center [1155, 435] width 739 height 32
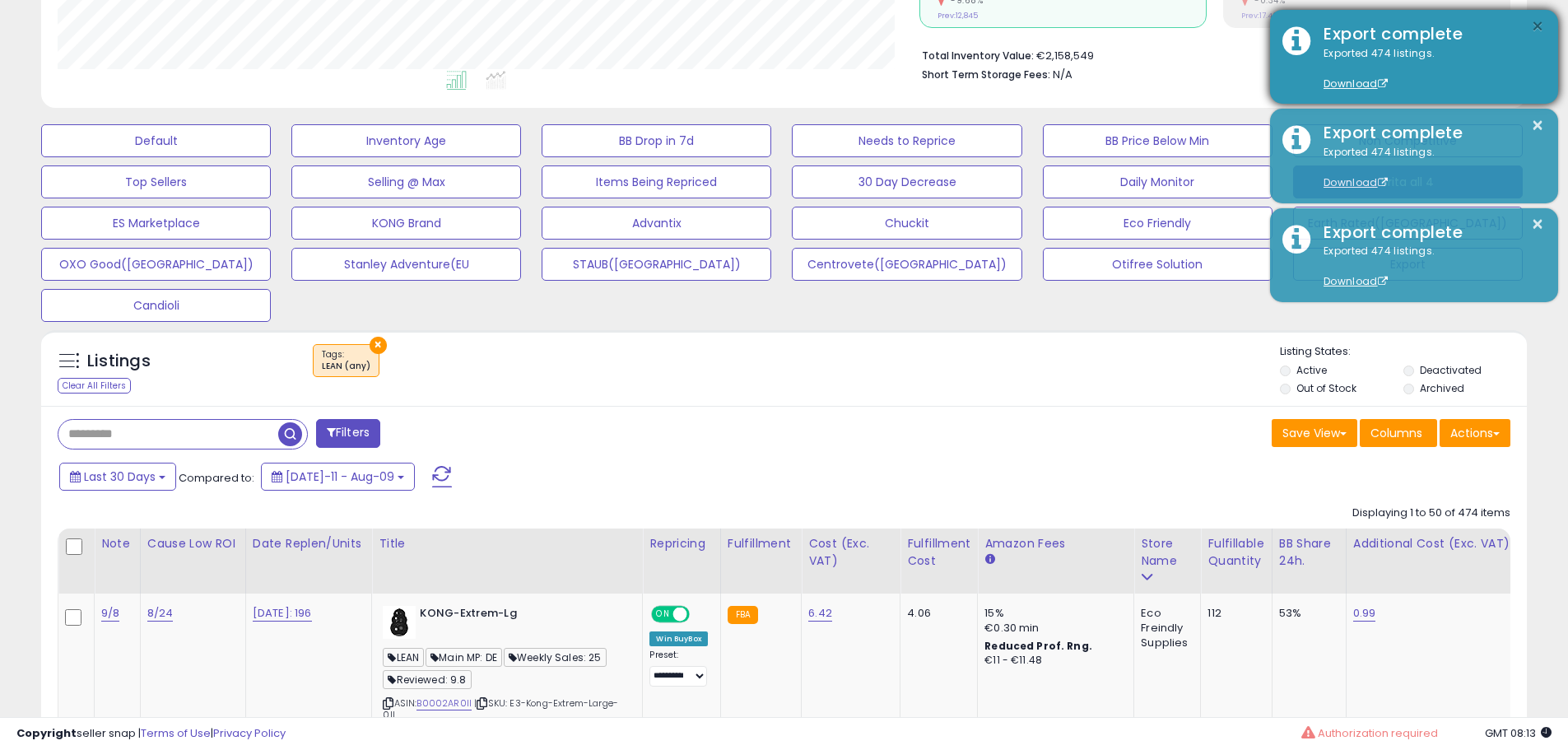
click at [1538, 24] on button "×" at bounding box center [1538, 26] width 14 height 20
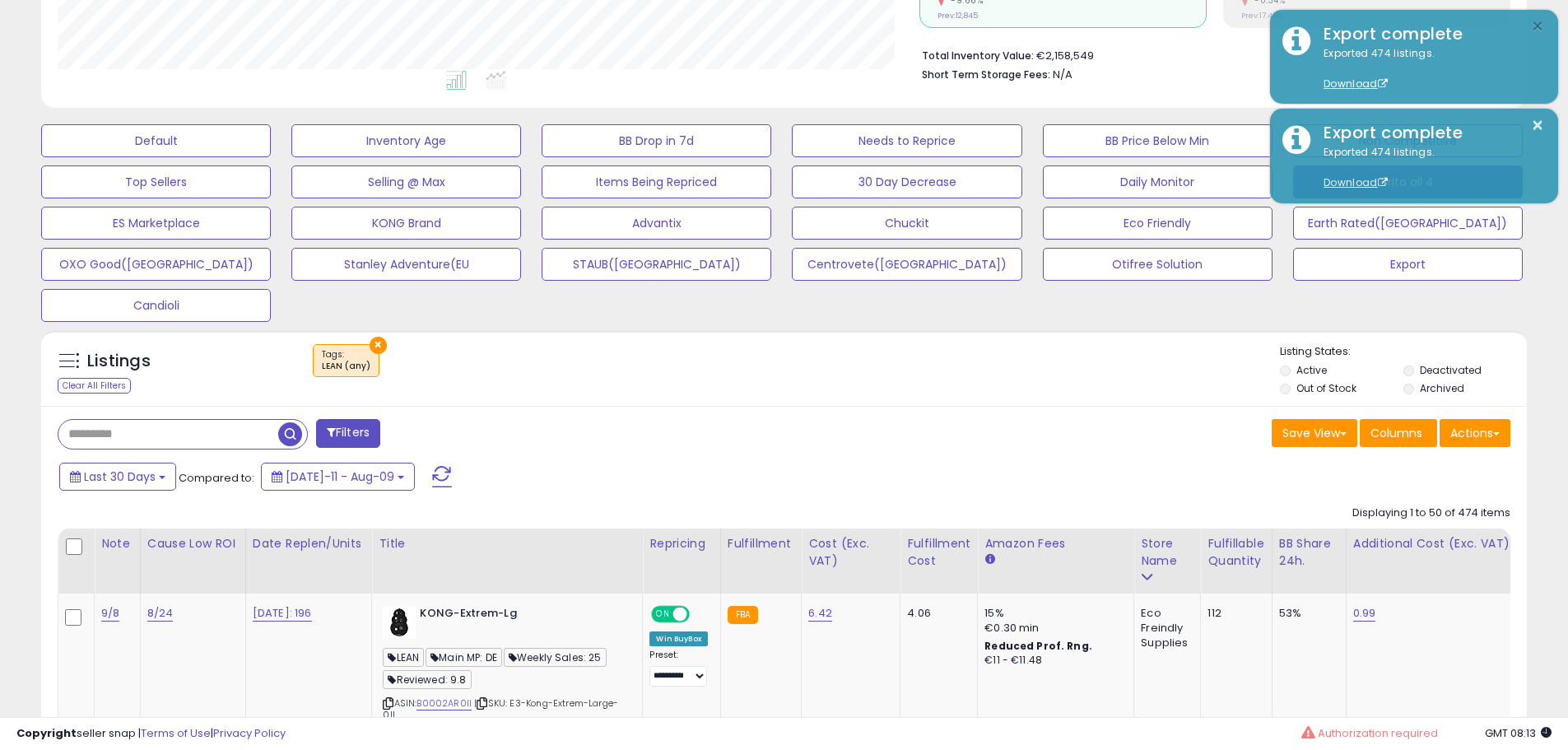
click at [1538, 24] on button "×" at bounding box center [1538, 26] width 14 height 20
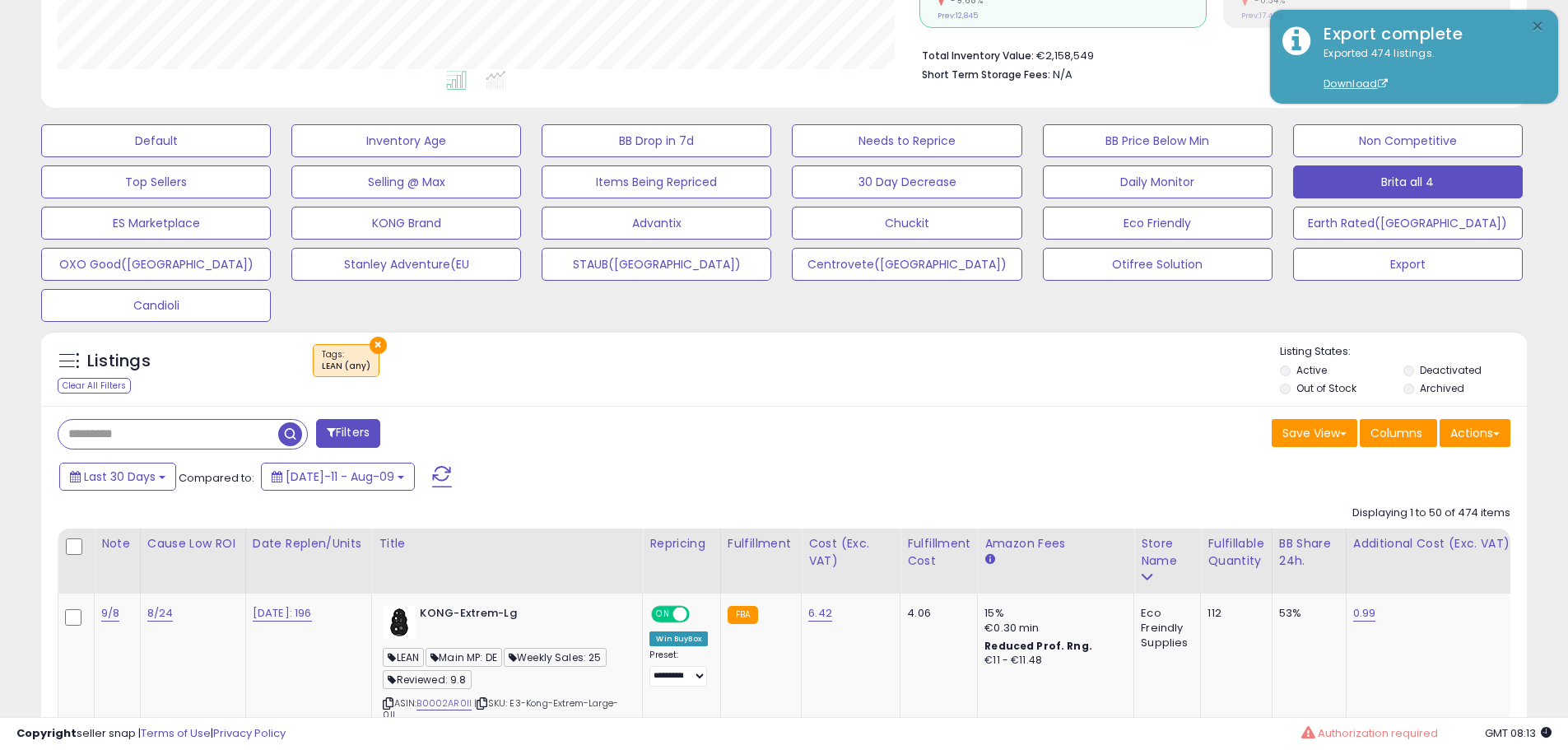
click at [1538, 24] on button "×" at bounding box center [1538, 26] width 14 height 20
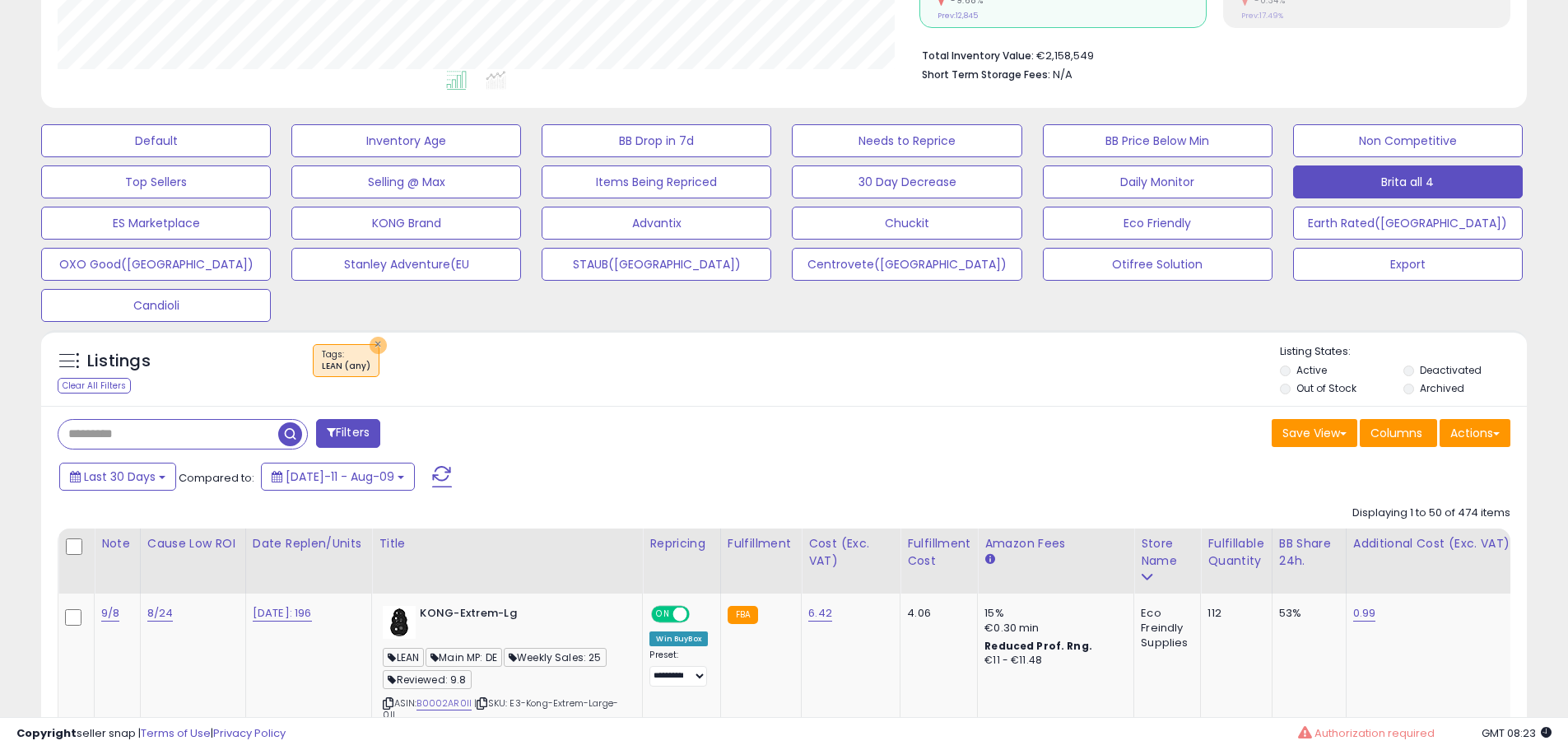
drag, startPoint x: 375, startPoint y: 343, endPoint x: 233, endPoint y: 458, distance: 182.7
click at [375, 343] on button "×" at bounding box center [378, 345] width 18 height 18
click at [555, 405] on div "Listings Active" at bounding box center [784, 368] width 1486 height 76
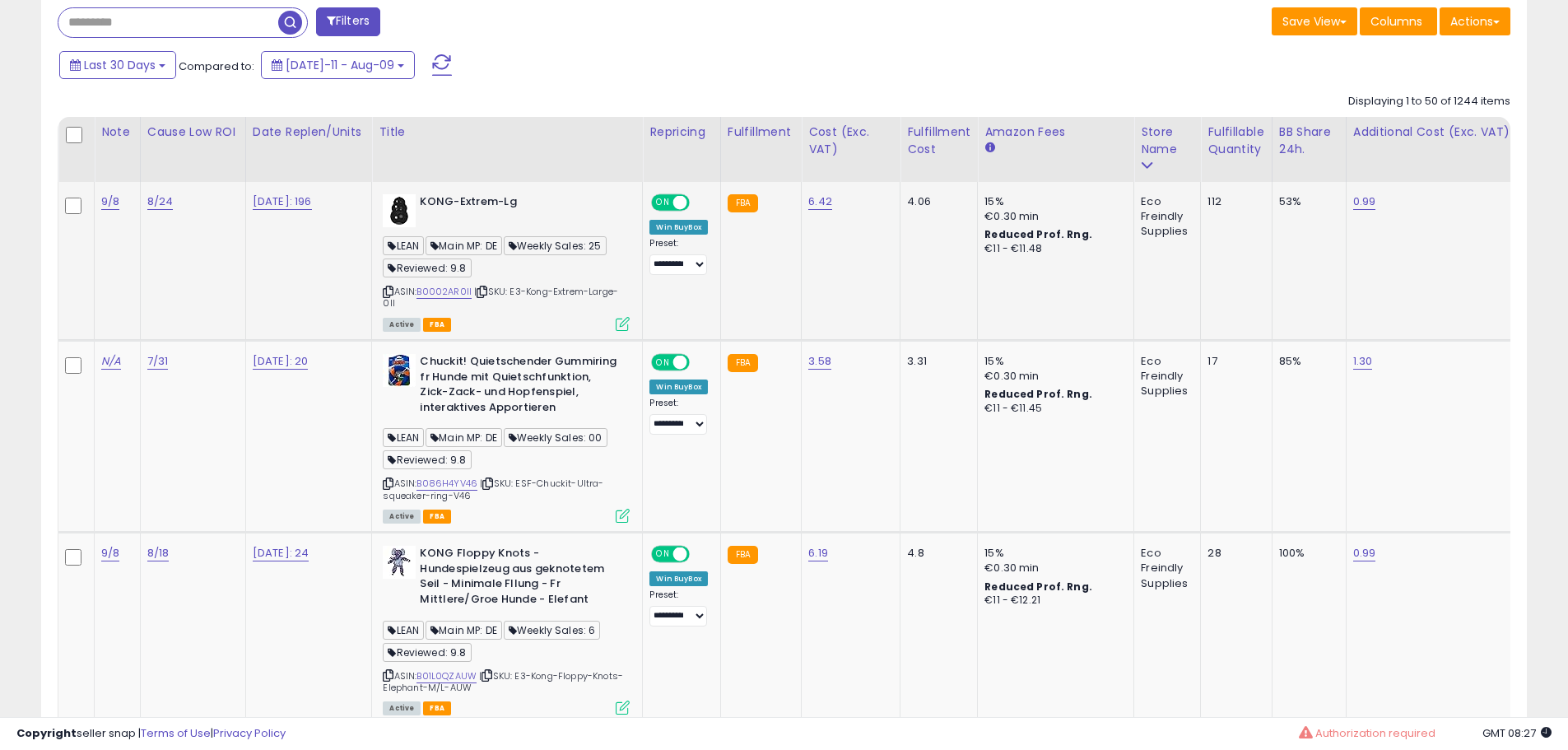
scroll to position [641, 0]
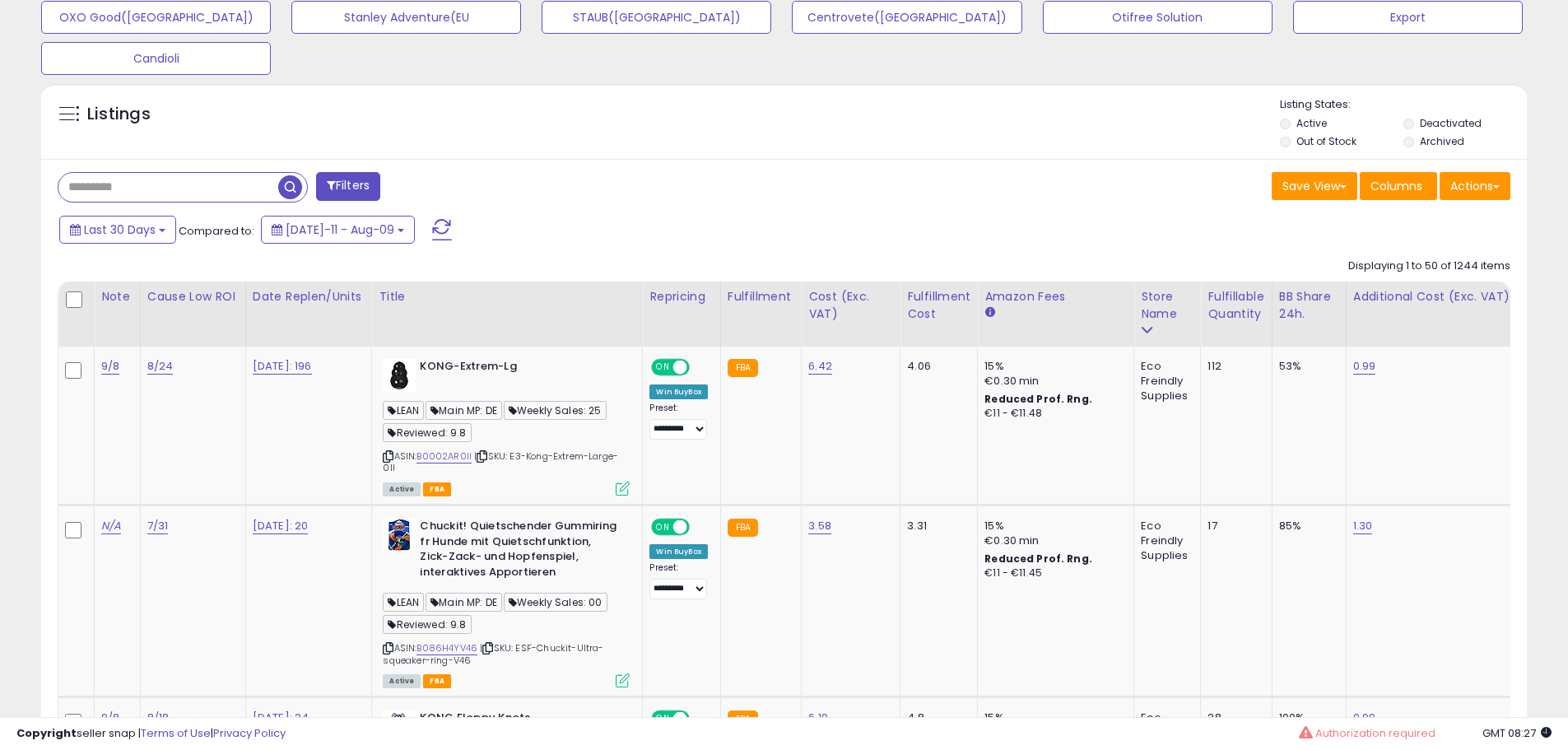
click at [180, 192] on input "text" at bounding box center [168, 188] width 220 height 29
paste input "**********"
type input "**********"
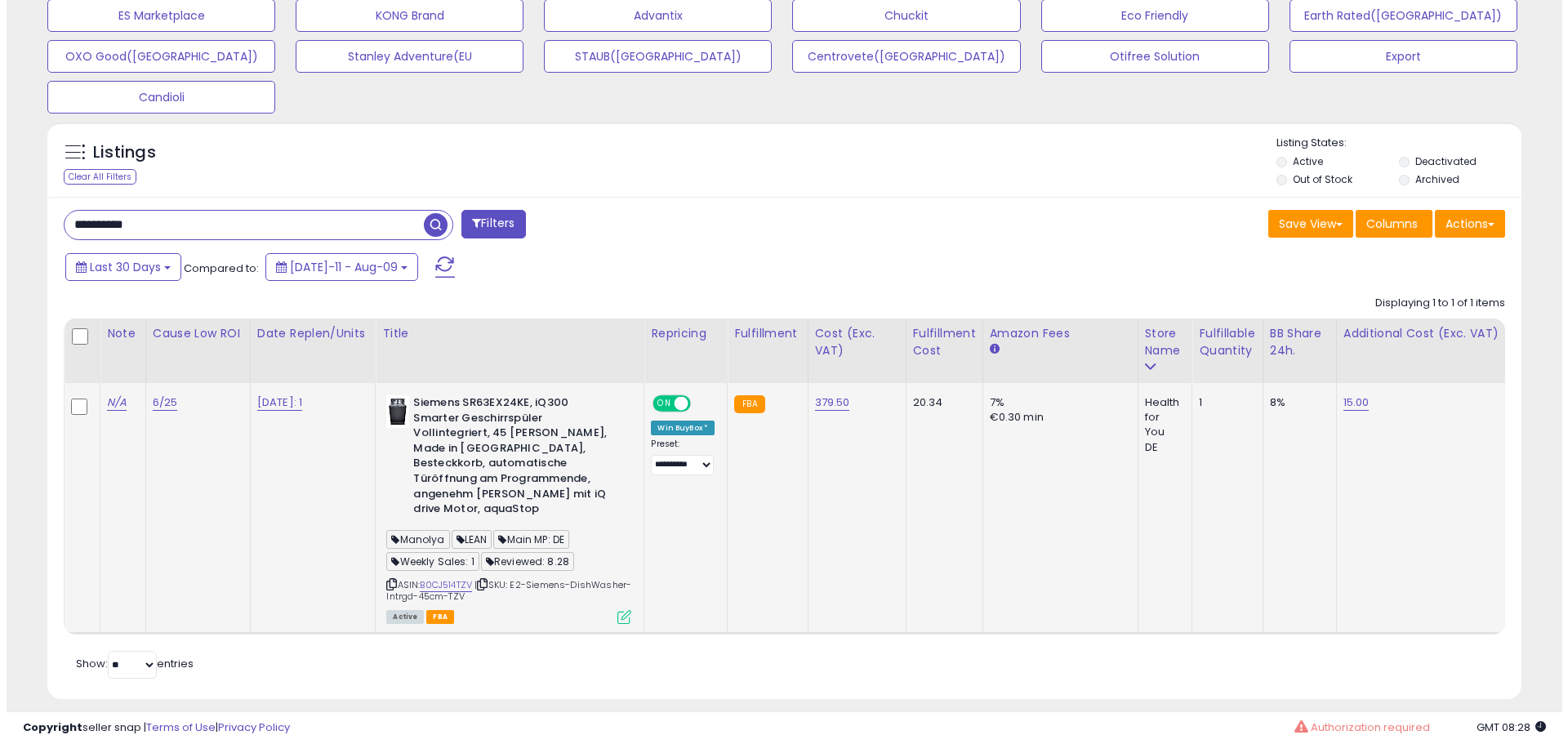
scroll to position [610, 0]
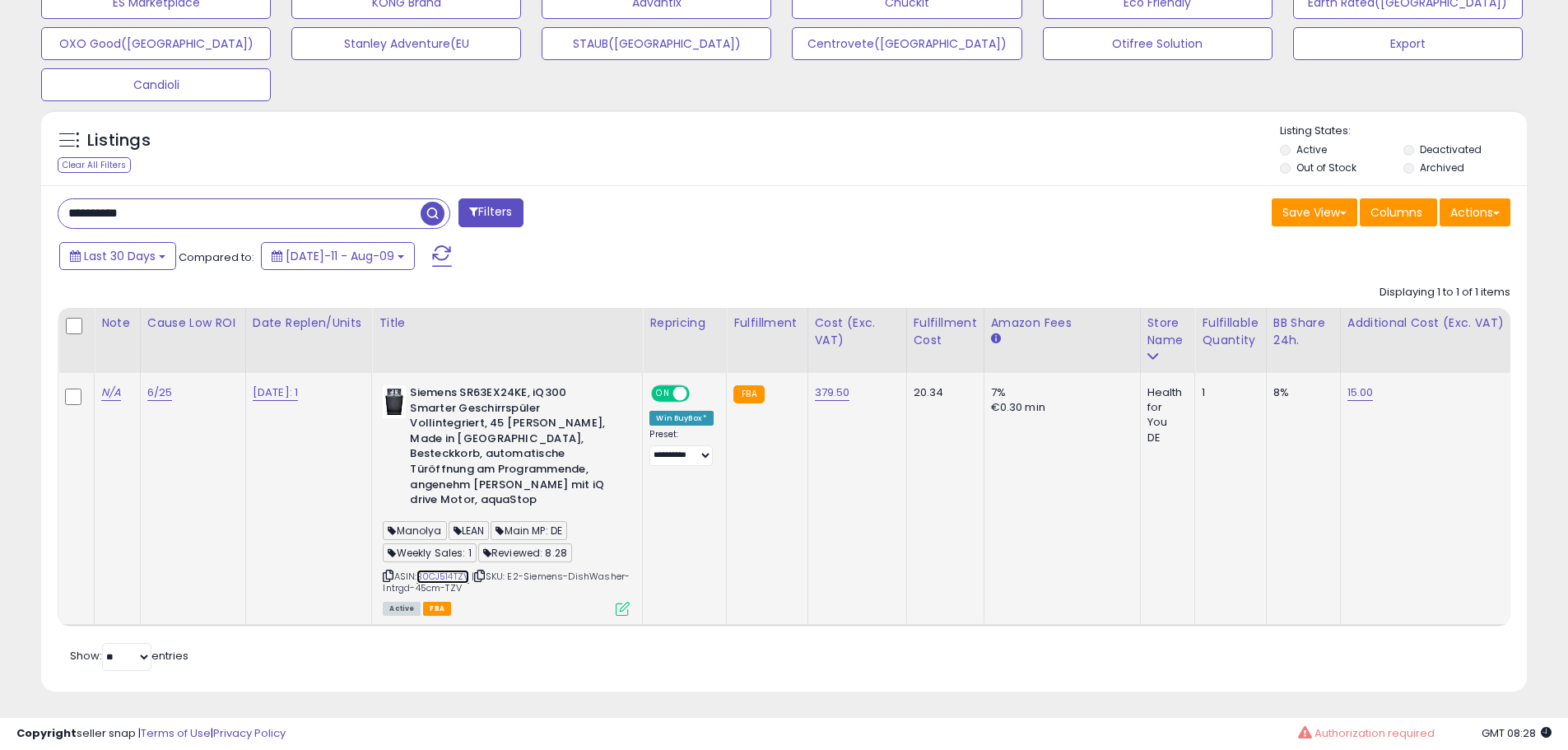
click at [453, 570] on link "B0CJ514TZV" at bounding box center [443, 577] width 53 height 14
click at [630, 602] on icon at bounding box center [623, 609] width 14 height 14
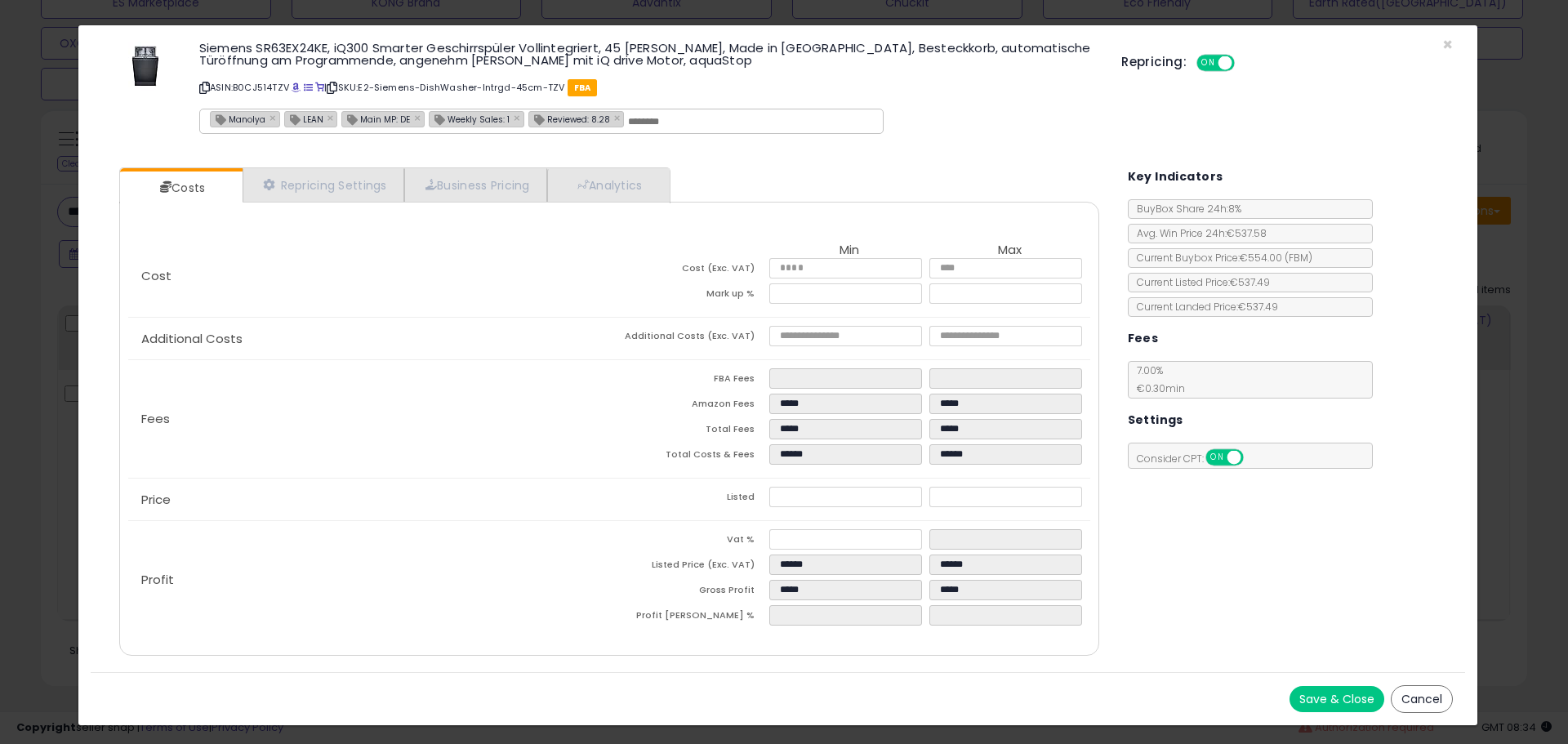
click at [50, 273] on div "× Close Siemens SR63EX24KE, iQ300 Smarter Geschirrspüler Vollintegriert, 45 [PE…" at bounding box center [784, 372] width 1568 height 744
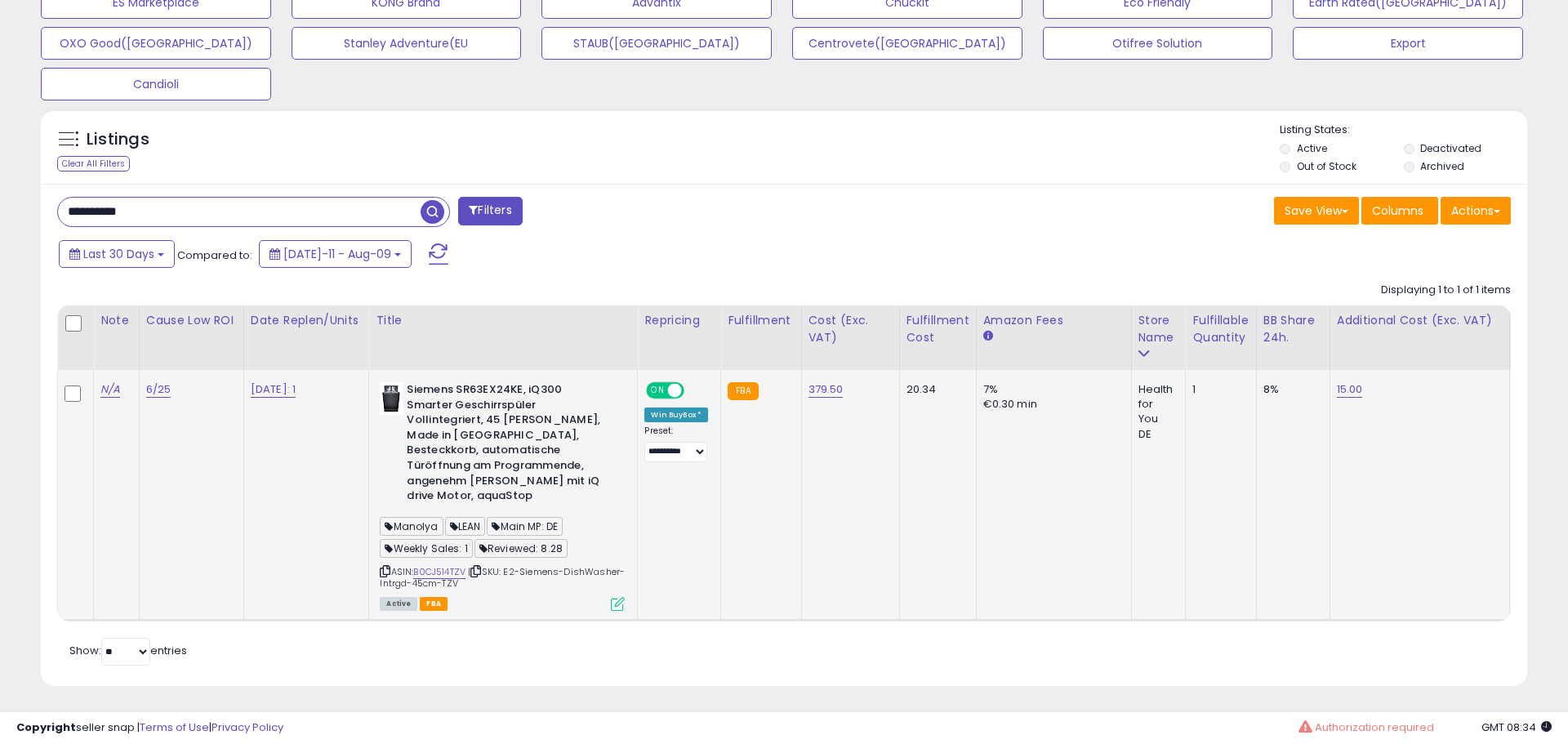
scroll to position [816441, 815872]
click at [625, 597] on icon at bounding box center [618, 604] width 14 height 14
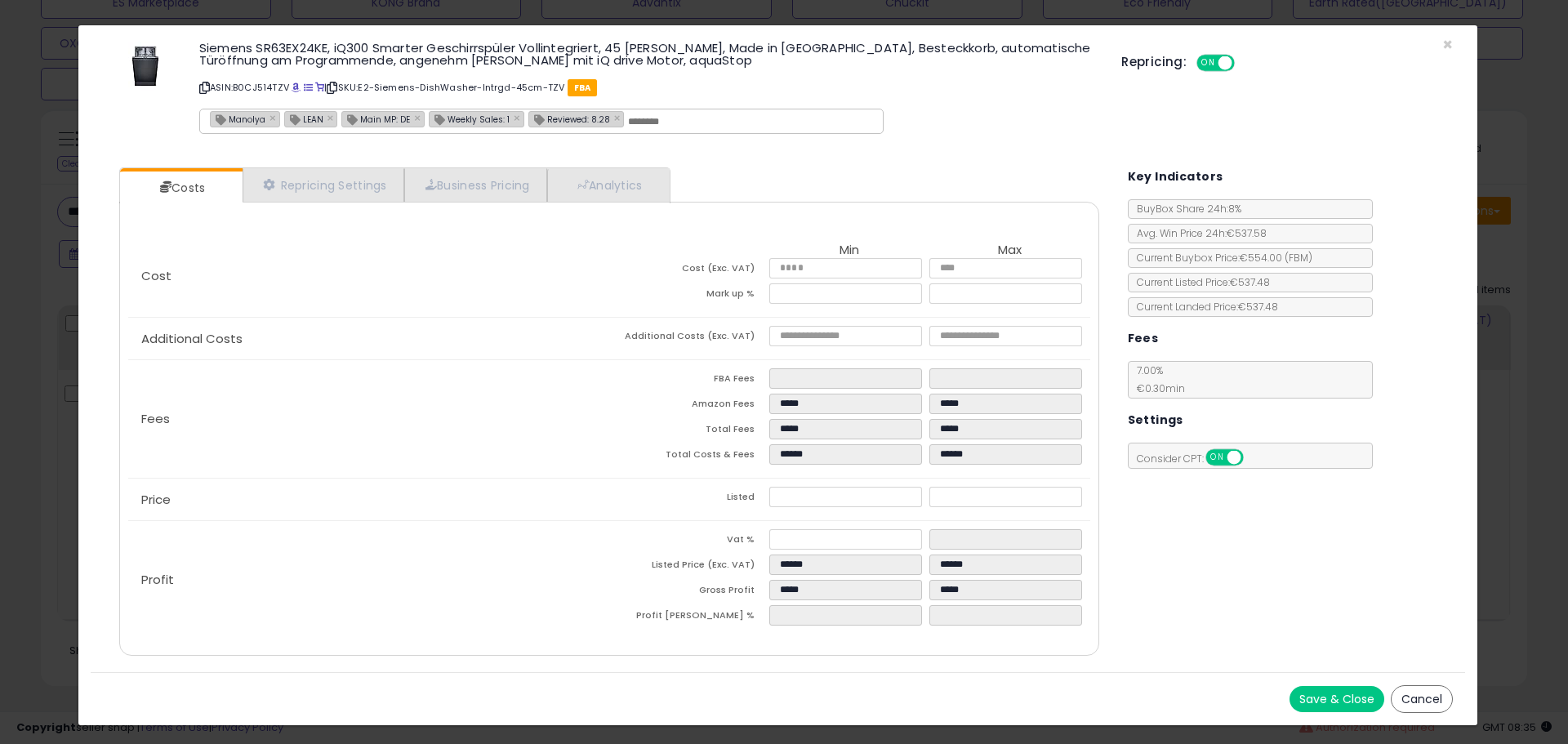
click at [559, 120] on span "Reviewed: 8.28" at bounding box center [569, 119] width 81 height 14
type input "**********"
click at [559, 120] on span "Reviewed: 8.28" at bounding box center [569, 119] width 81 height 14
type input "**********"
click at [636, 123] on input "**********" at bounding box center [651, 121] width 245 height 14
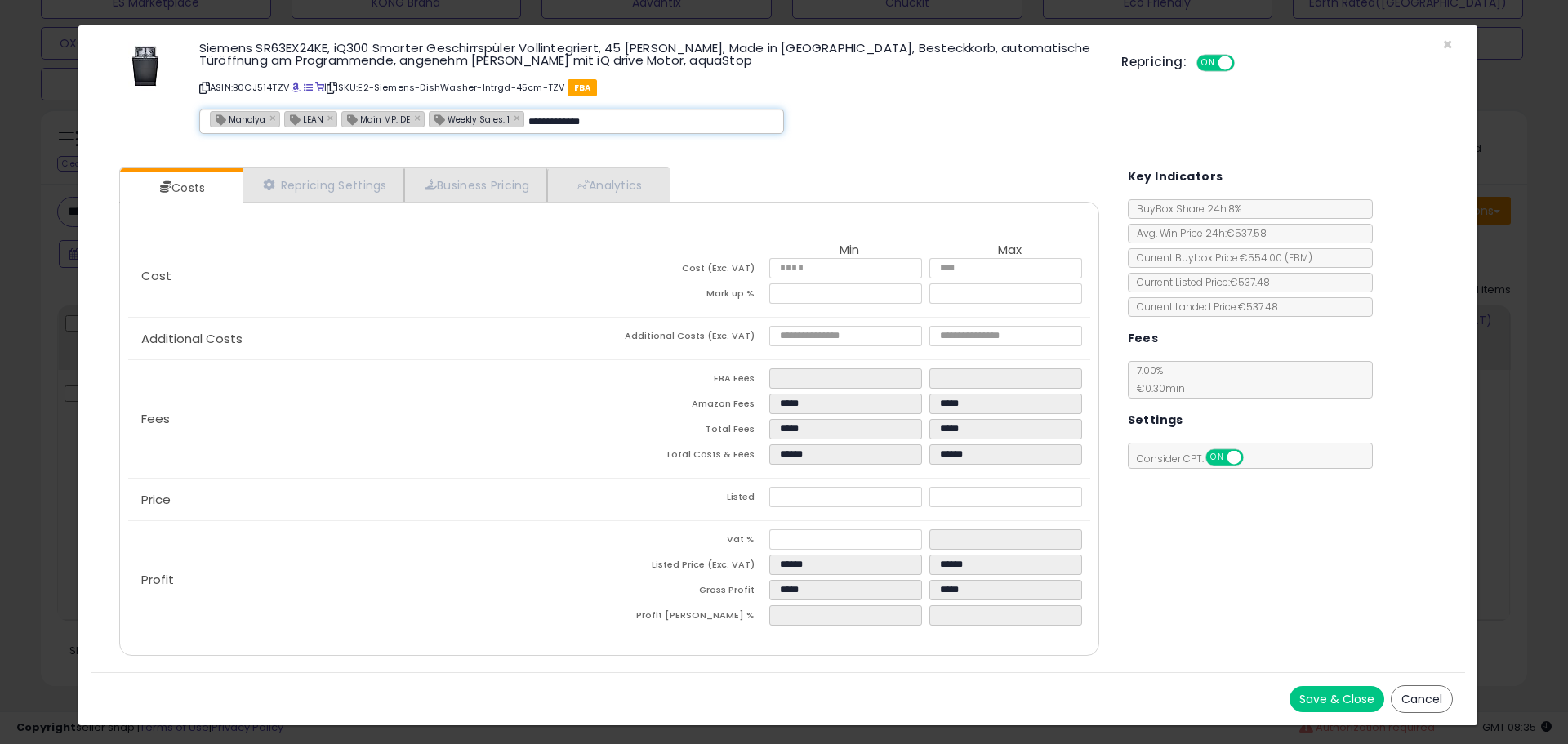
type input "**********"
click at [1017, 138] on div "**********" at bounding box center [648, 90] width 922 height 105
click at [1321, 702] on button "Save & Close" at bounding box center [1336, 699] width 95 height 26
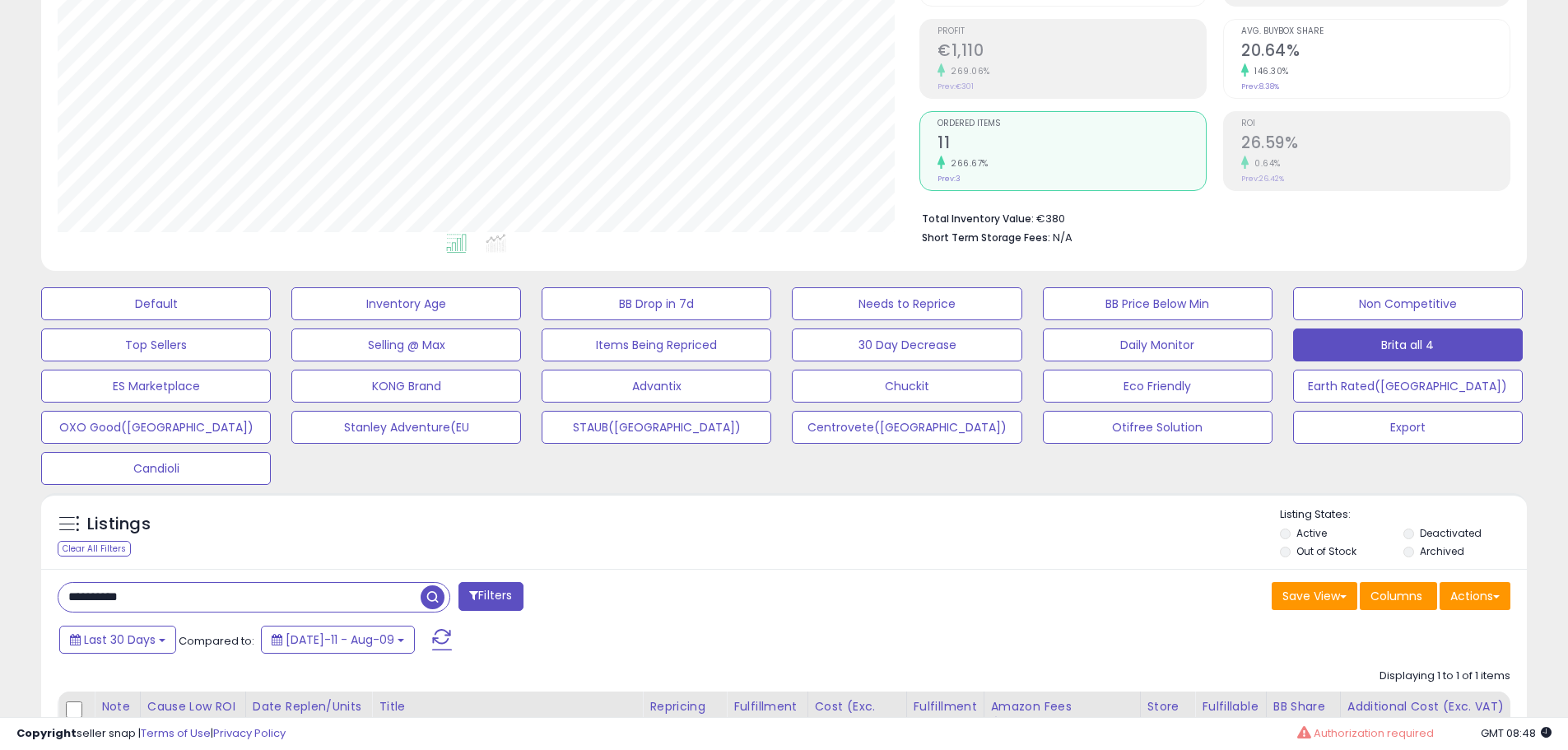
scroll to position [368, 0]
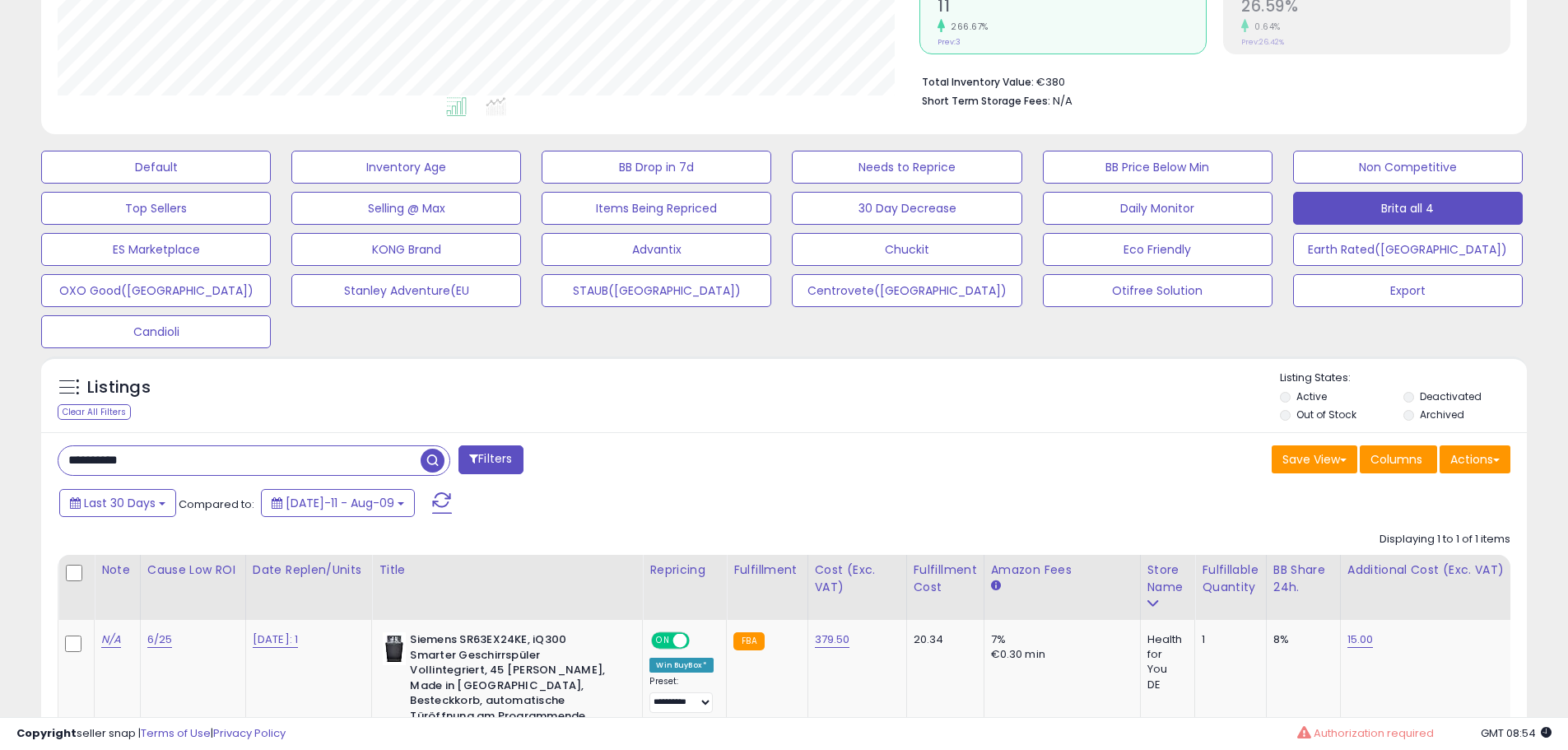
click at [796, 455] on div "Save View Save As New View Update Current View Columns Actions Import Export Vi…" at bounding box center [1155, 461] width 739 height 32
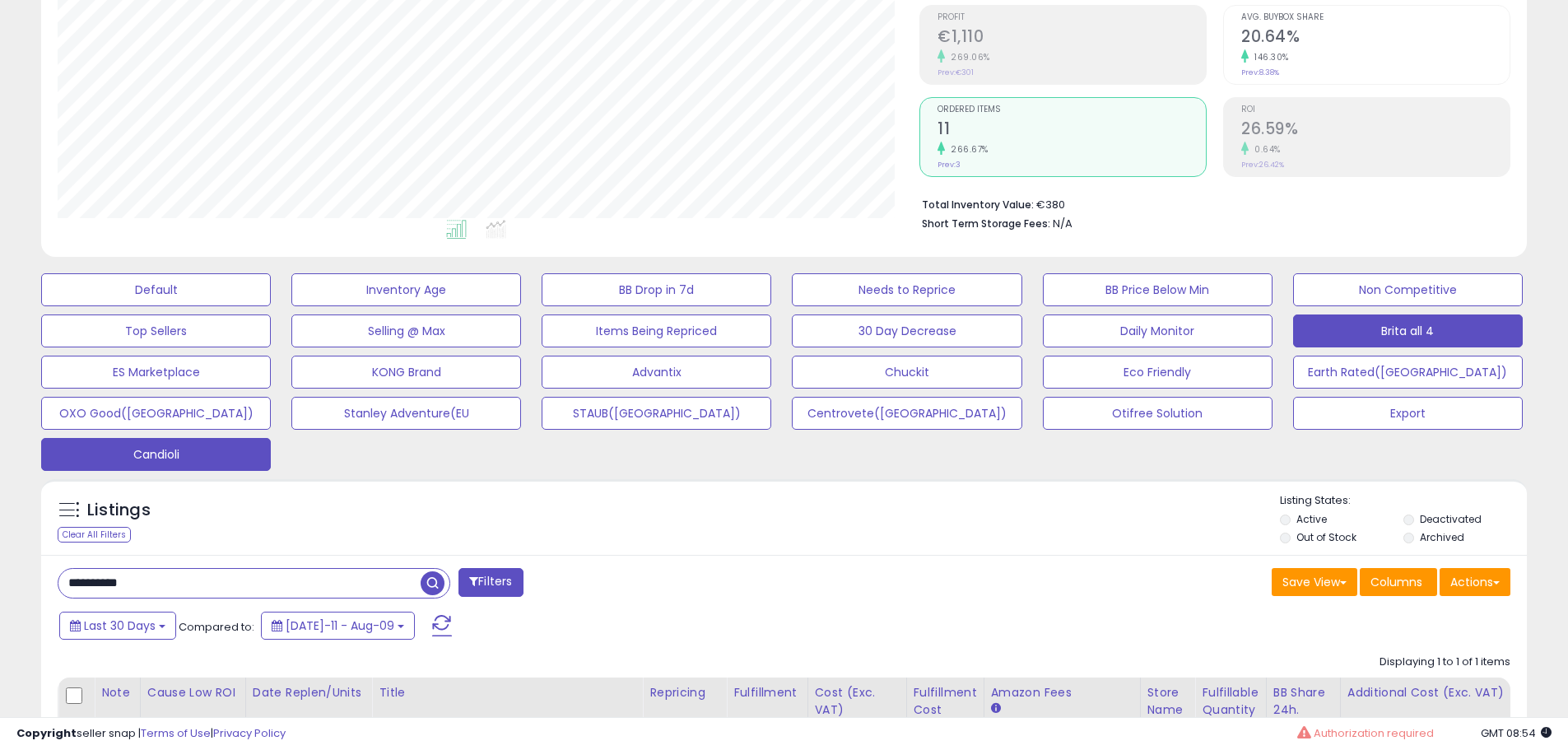
scroll to position [247, 0]
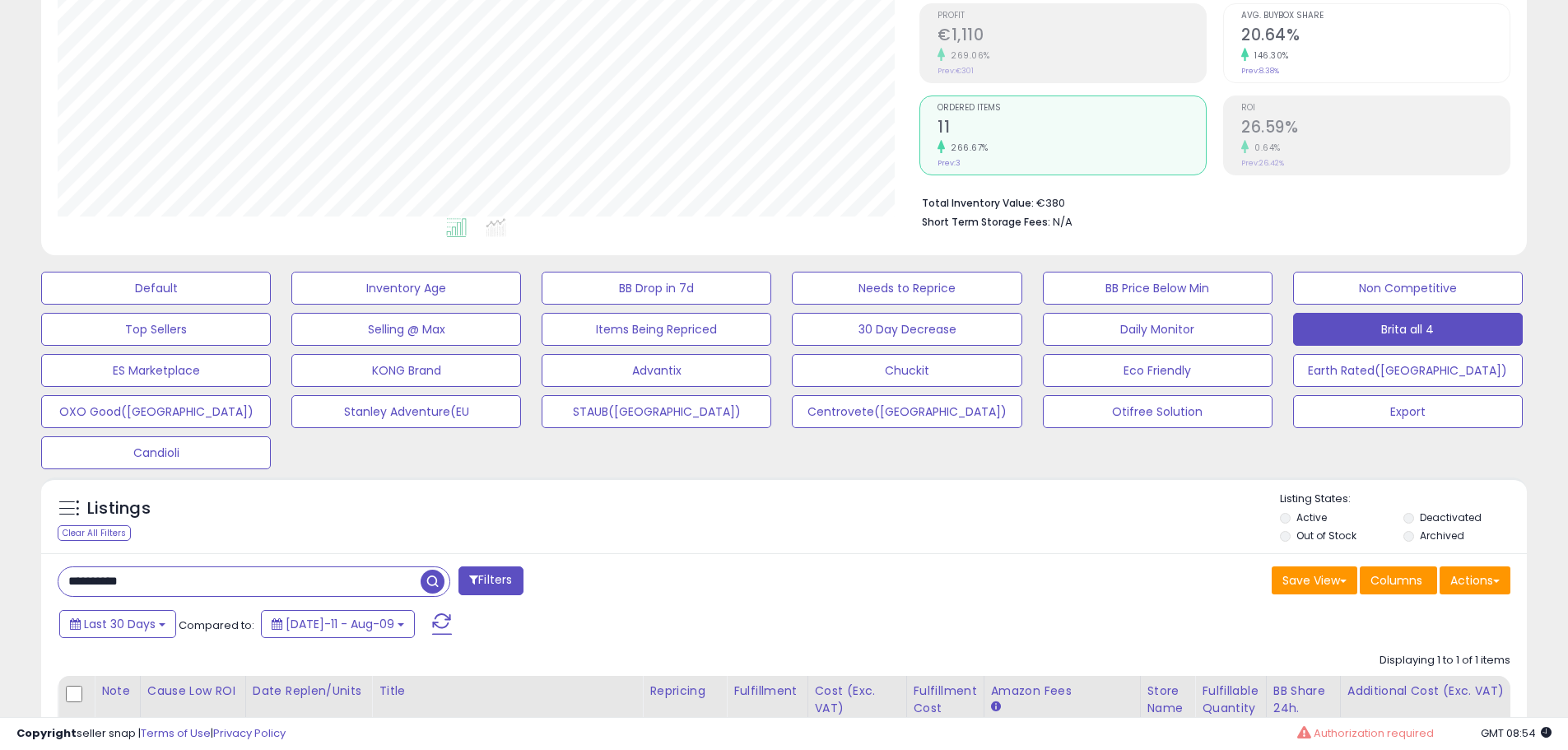
drag, startPoint x: 176, startPoint y: 571, endPoint x: -53, endPoint y: 584, distance: 229.4
click at [0, 503] on html "Unable to login Retrieving listings data.. has not yet accepted the Terms of Us…" at bounding box center [784, 127] width 1568 height 750
paste input "text"
type input "**********"
click at [434, 577] on span "button" at bounding box center [433, 582] width 24 height 24
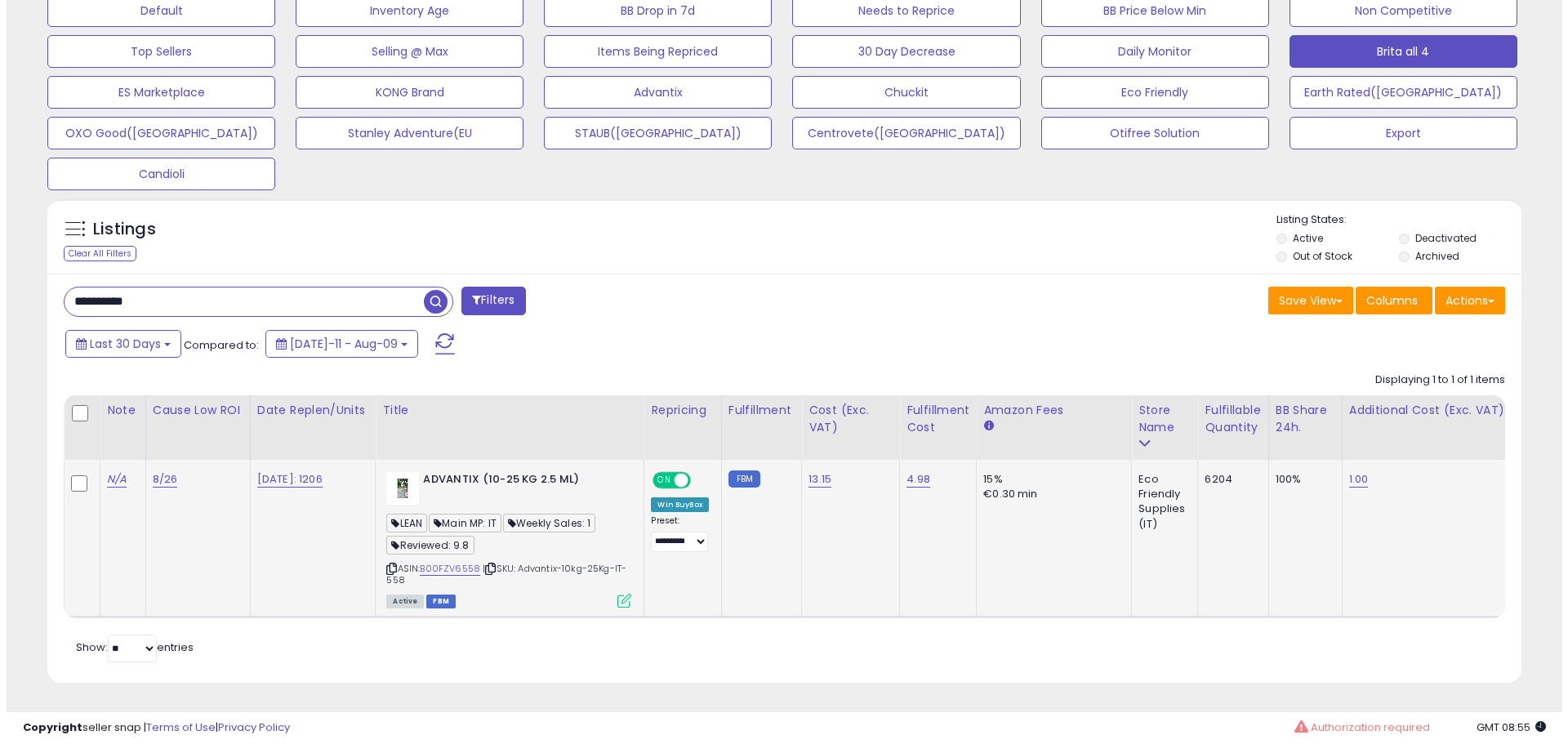
scroll to position [533, 0]
click at [444, 562] on link "B00FZV6558" at bounding box center [443, 568] width 61 height 14
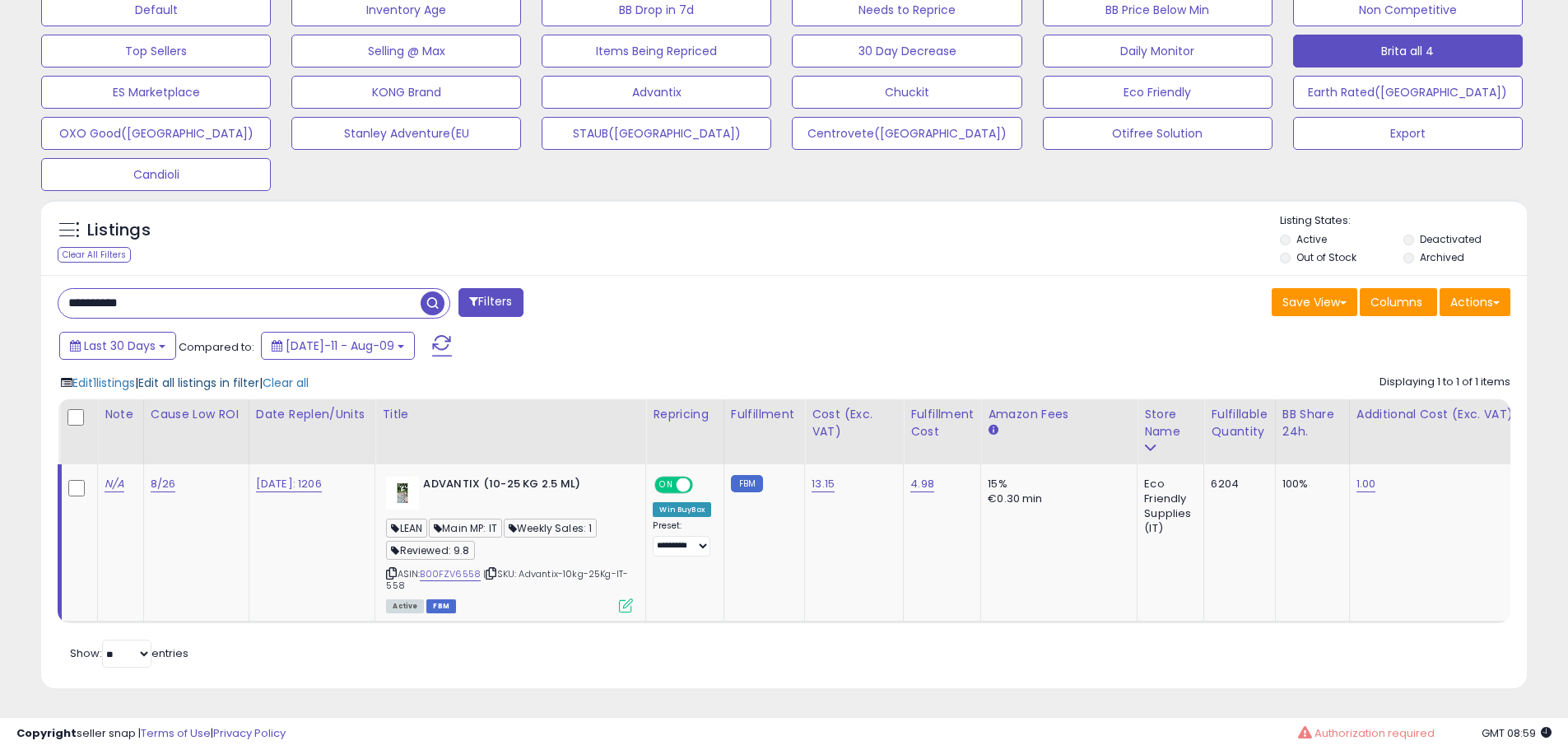
click at [239, 375] on span "Edit all listings in filter" at bounding box center [198, 382] width 121 height 17
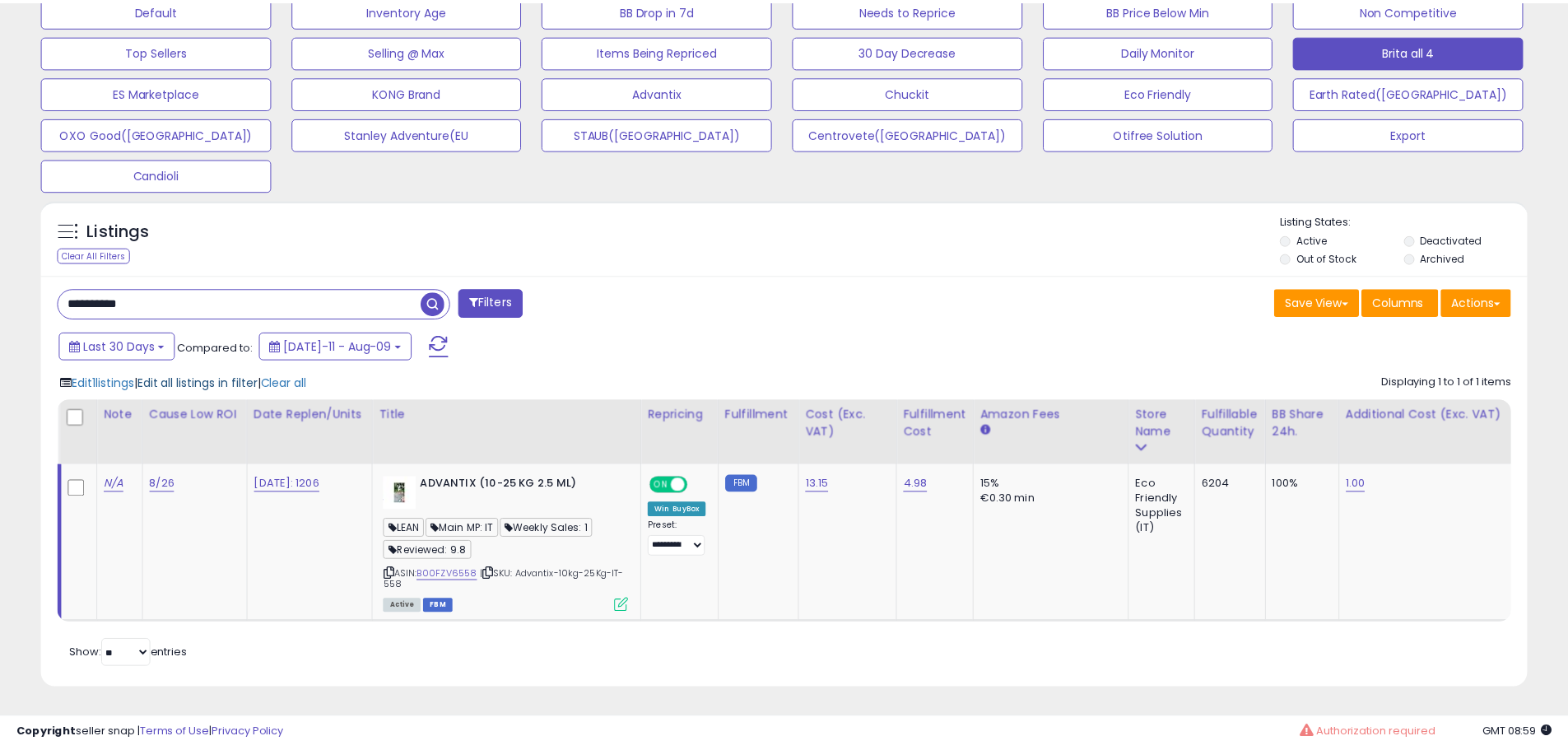
scroll to position [338, 870]
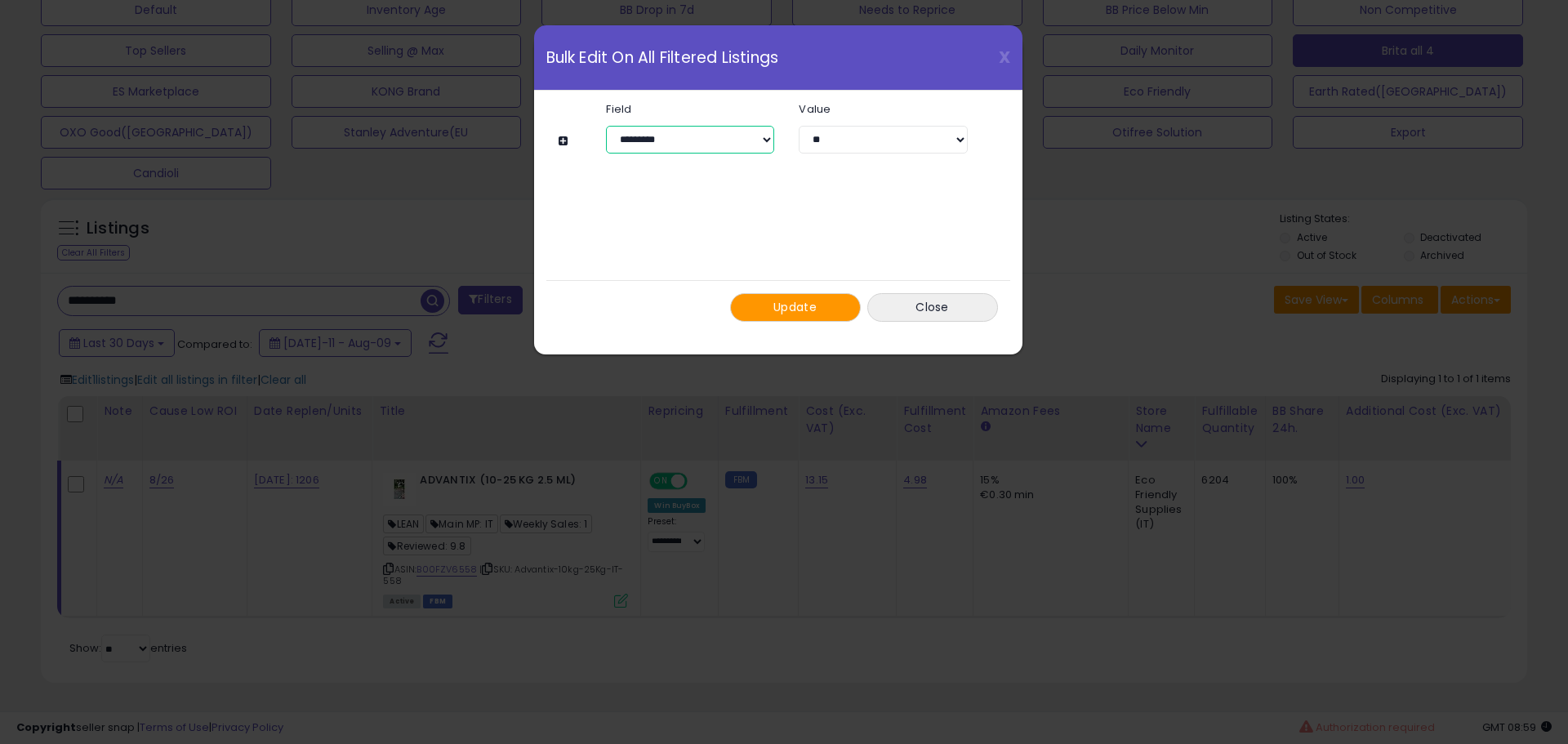
click at [700, 145] on select "**********" at bounding box center [690, 139] width 168 height 28
select select "**********"
click at [606, 125] on select "**********" at bounding box center [690, 139] width 168 height 28
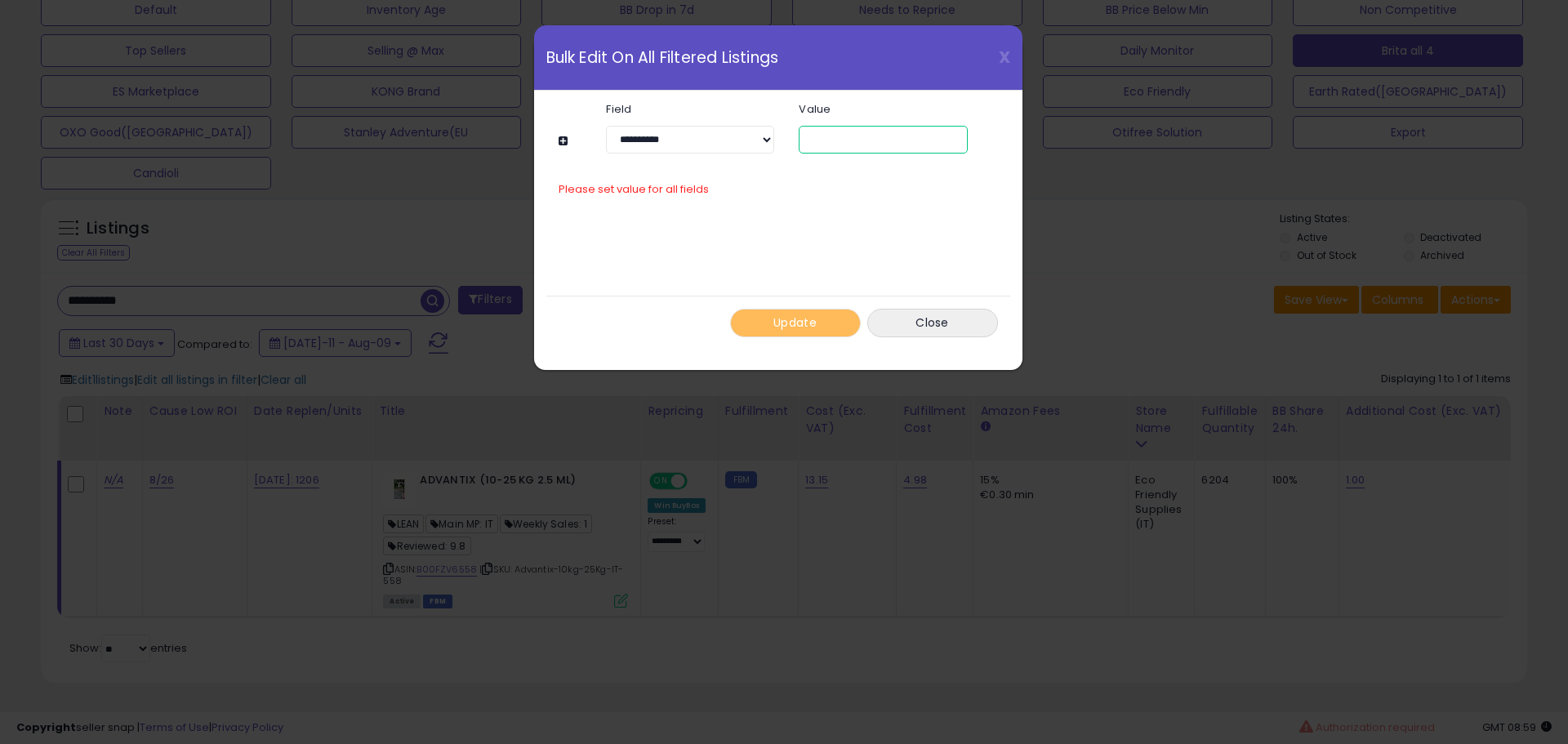
click at [849, 141] on input "text" at bounding box center [883, 139] width 168 height 28
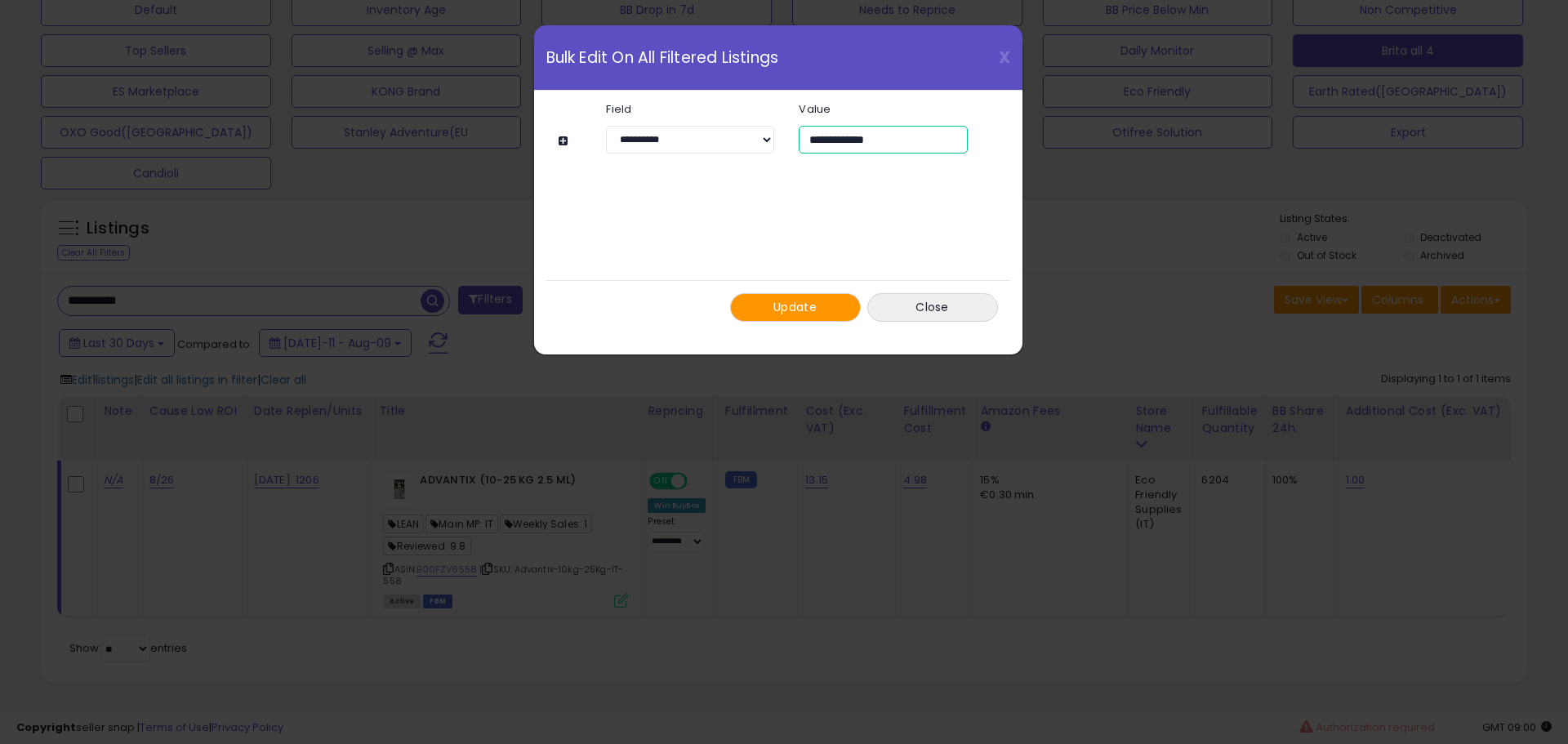
type input "**********"
click at [565, 139] on button at bounding box center [565, 141] width 14 height 13
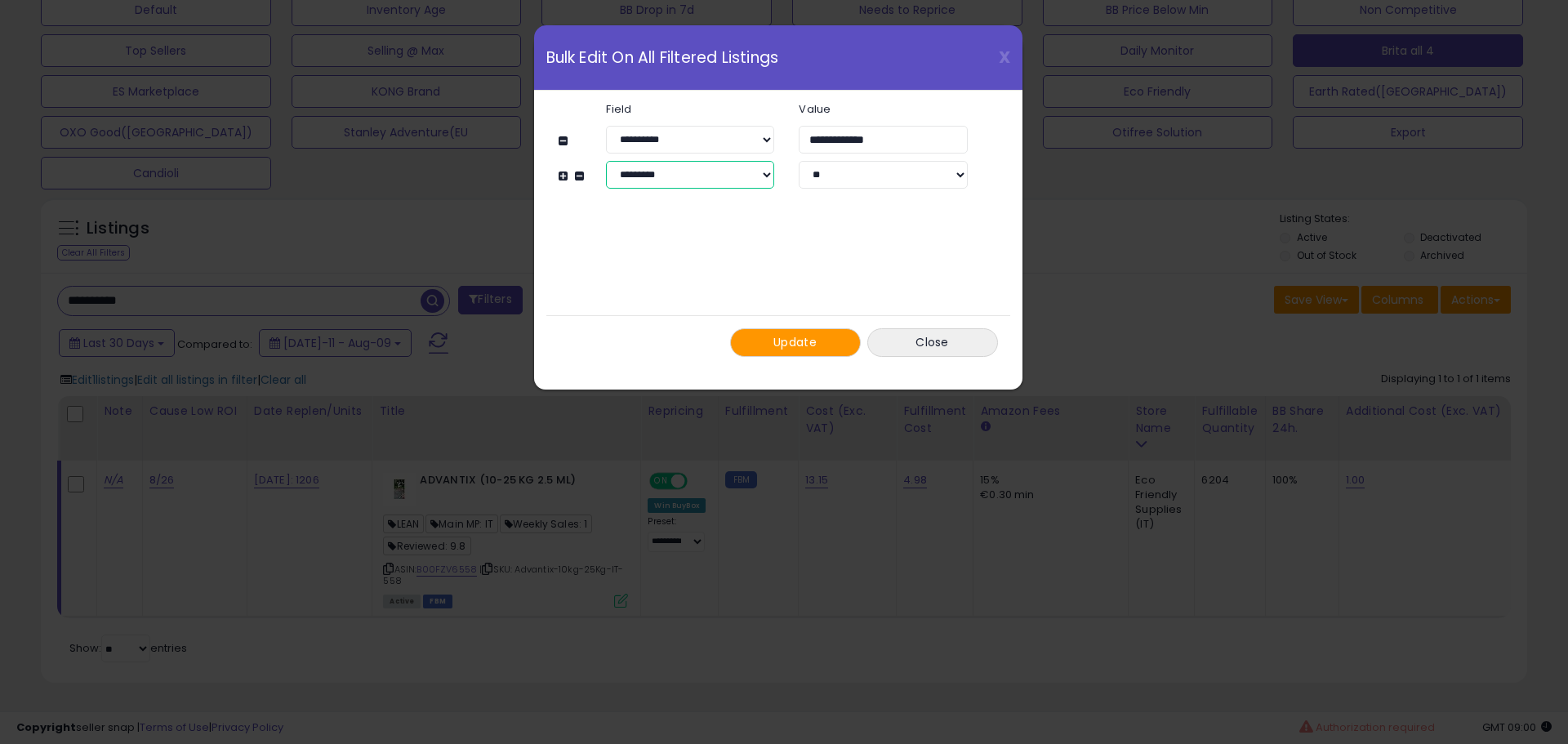
click at [646, 177] on select "**********" at bounding box center [690, 175] width 168 height 28
select select "*******"
click at [606, 161] on select "**********" at bounding box center [690, 175] width 168 height 28
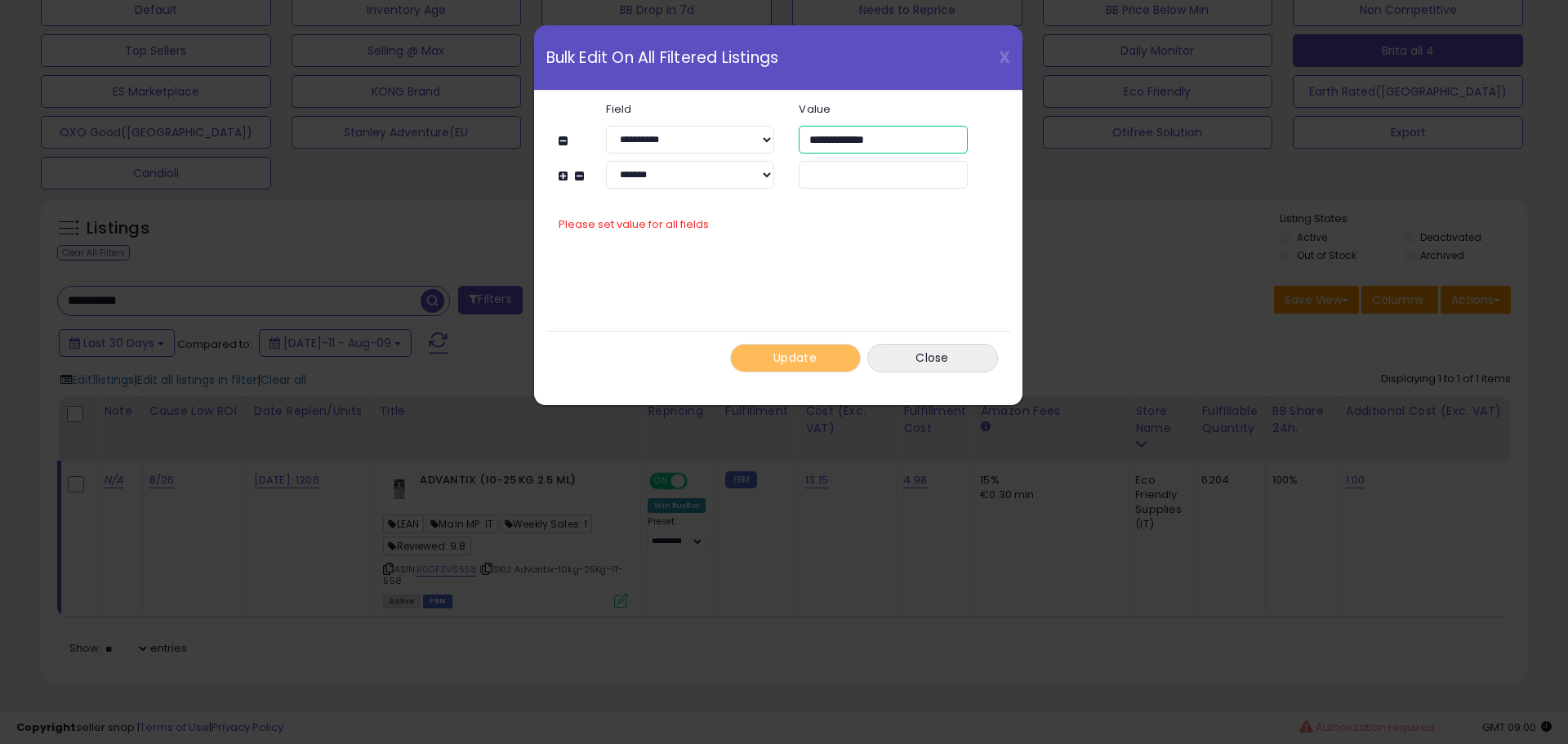
drag, startPoint x: 913, startPoint y: 134, endPoint x: 672, endPoint y: 166, distance: 243.1
click at [674, 165] on div "**********" at bounding box center [770, 146] width 423 height 86
click at [837, 175] on input "text" at bounding box center [883, 175] width 168 height 28
paste input "**********"
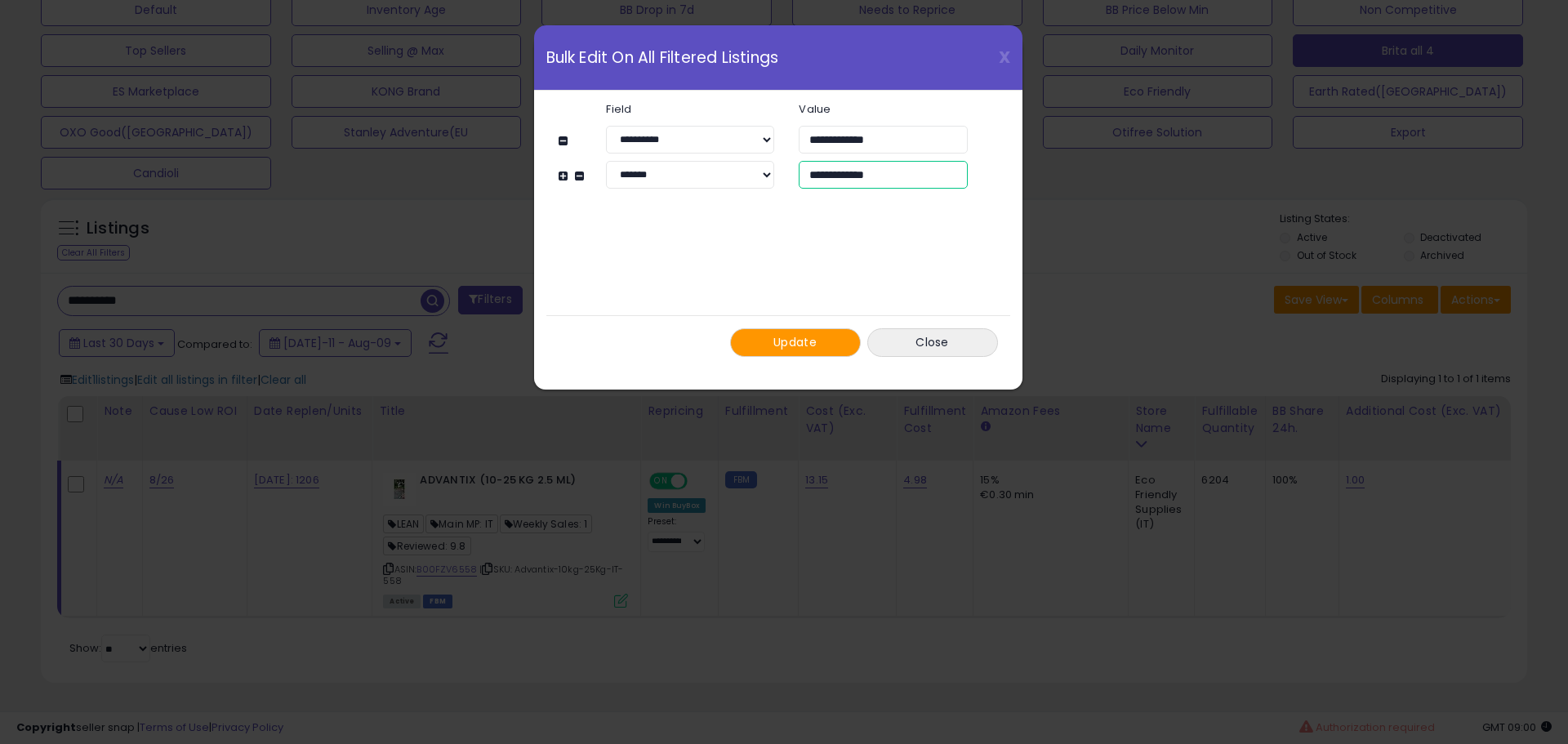
type input "**********"
click at [819, 342] on button "Update" at bounding box center [795, 343] width 130 height 29
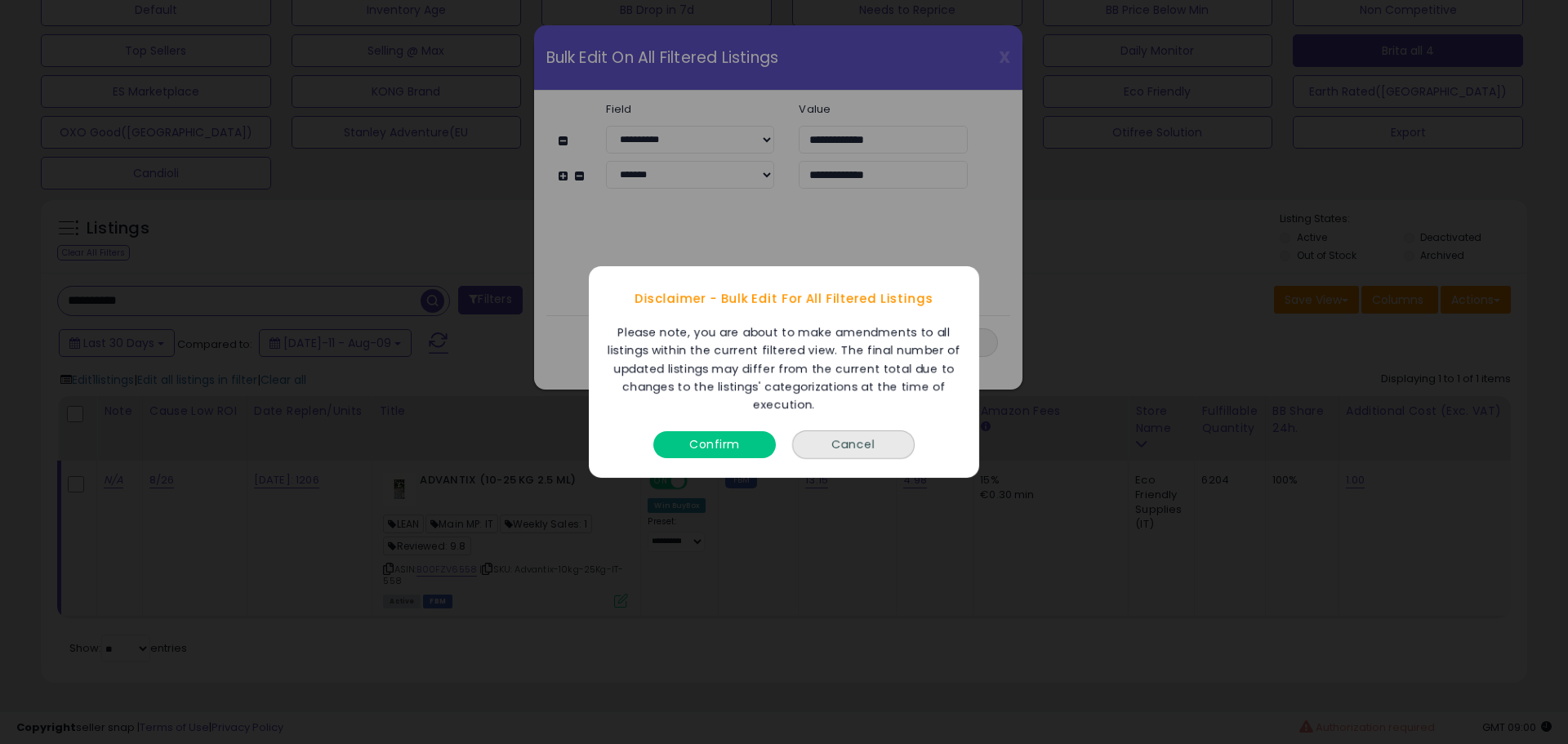
click at [742, 446] on button "Confirm" at bounding box center [714, 445] width 123 height 27
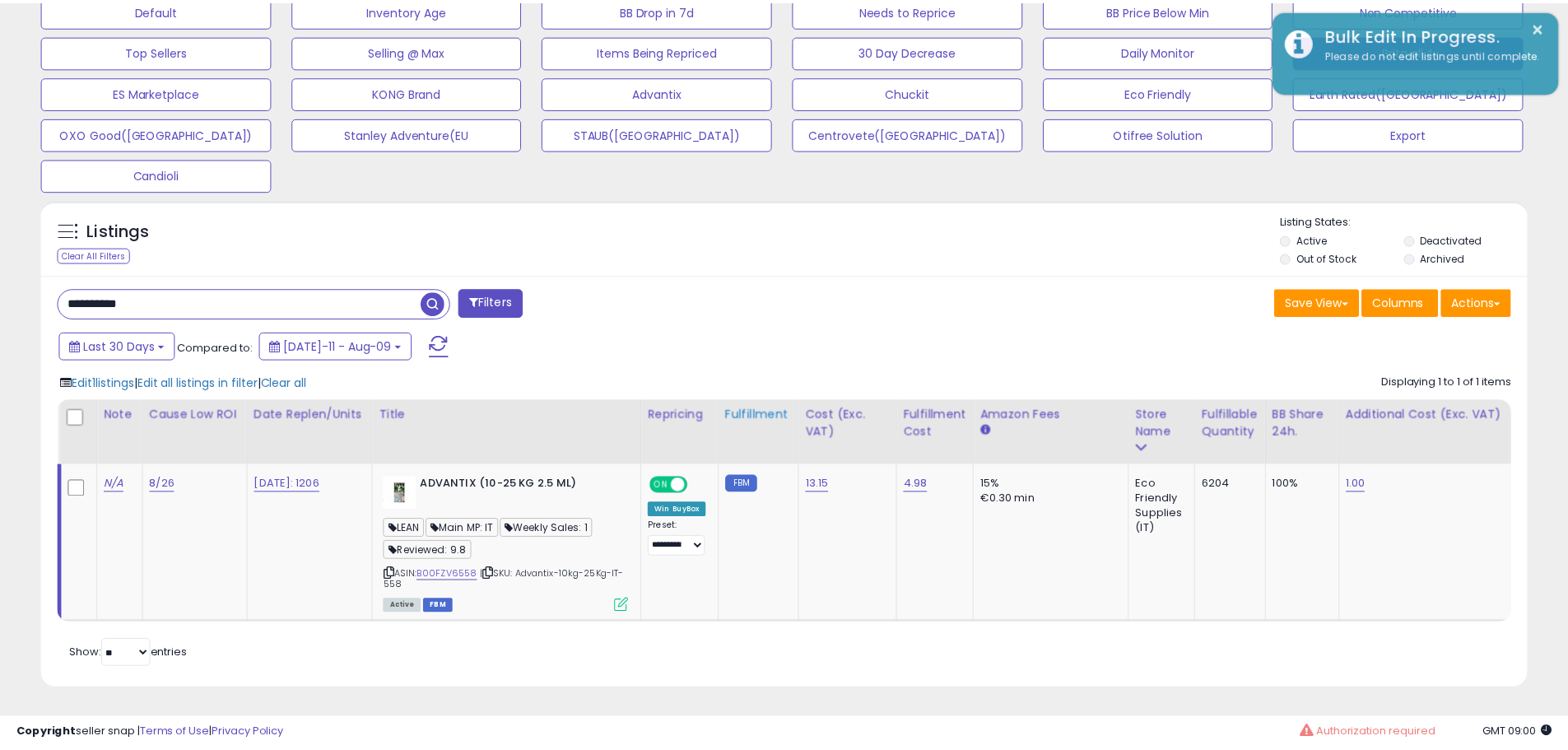
scroll to position [823025, 822452]
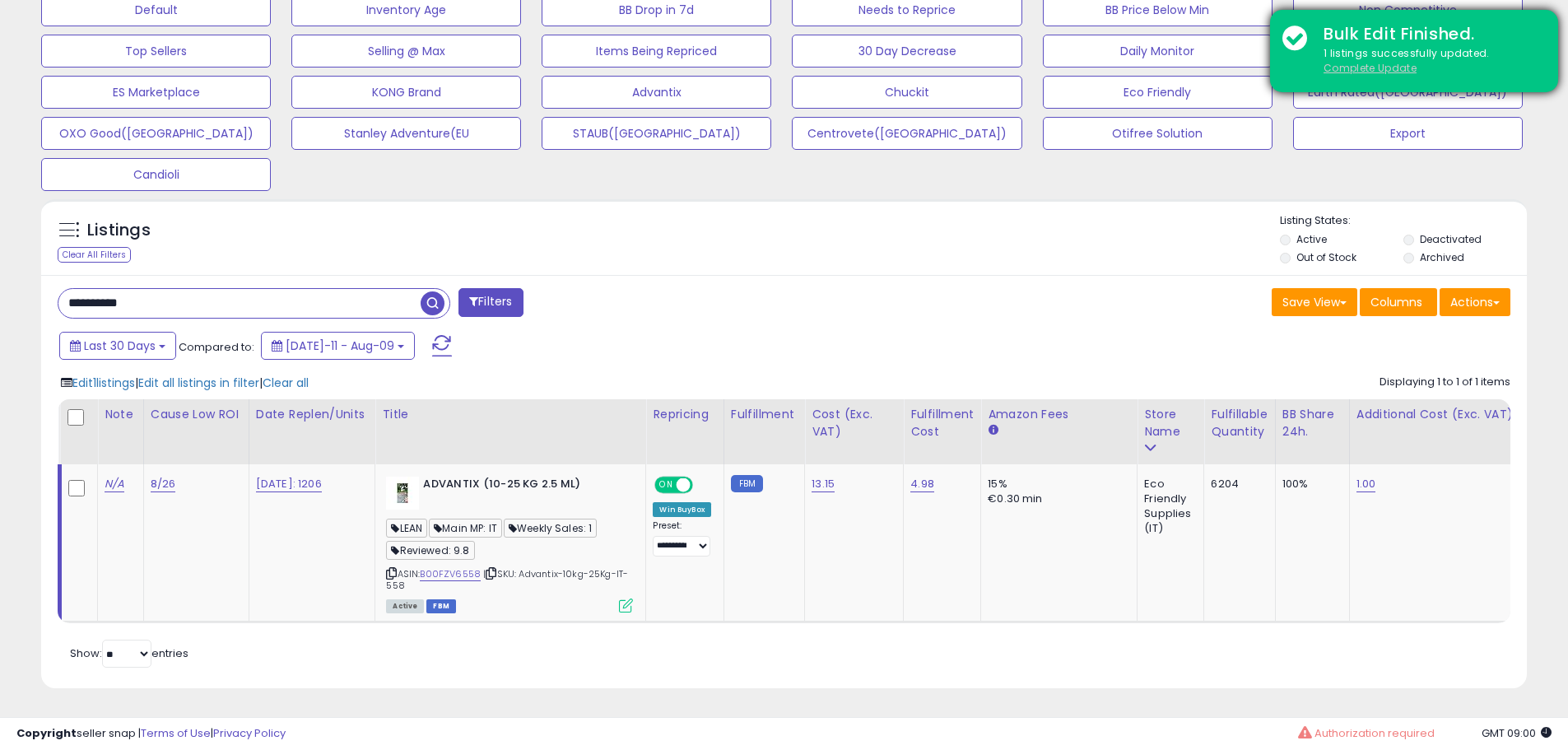
click at [1354, 74] on u "Complete Update" at bounding box center [1371, 68] width 93 height 14
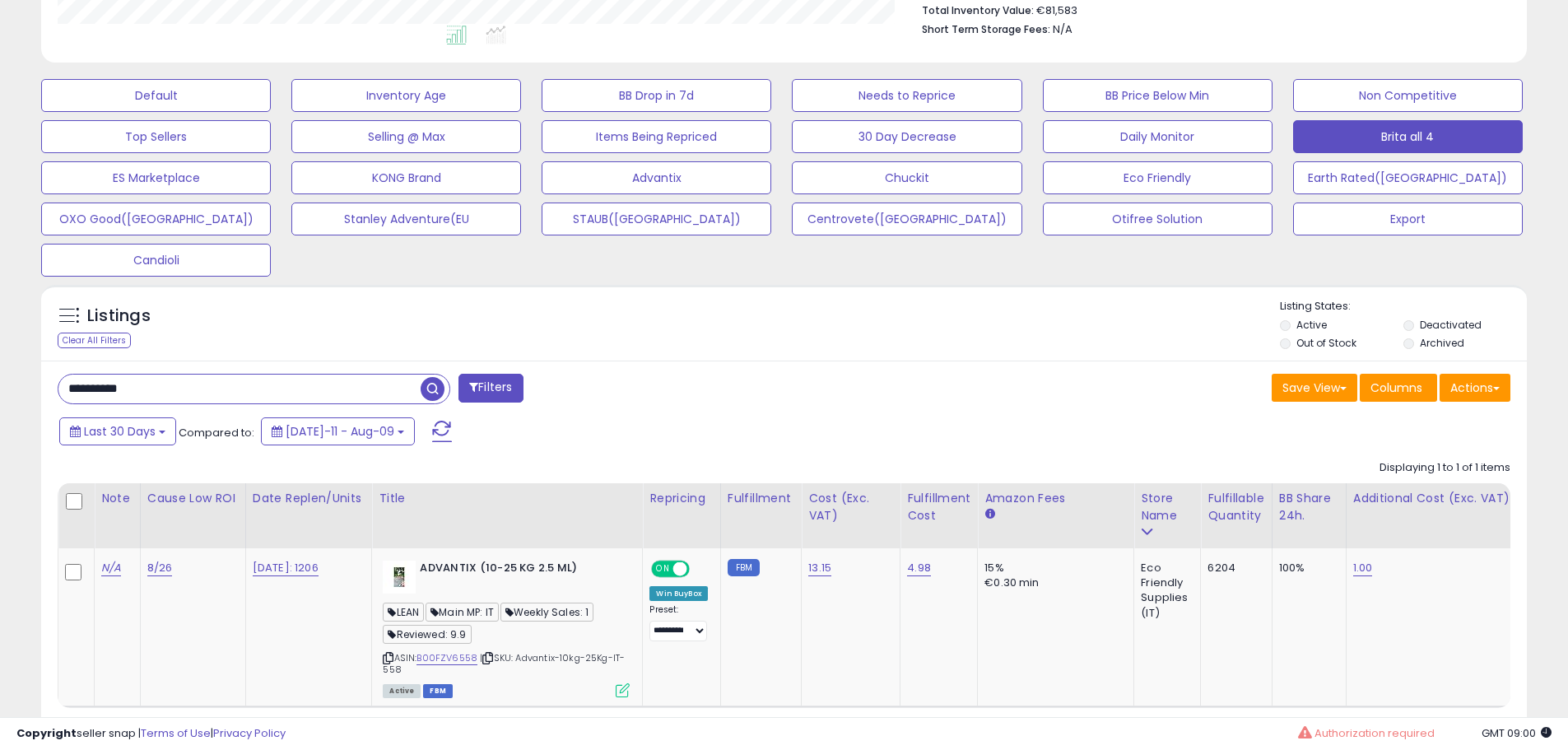
scroll to position [537, 0]
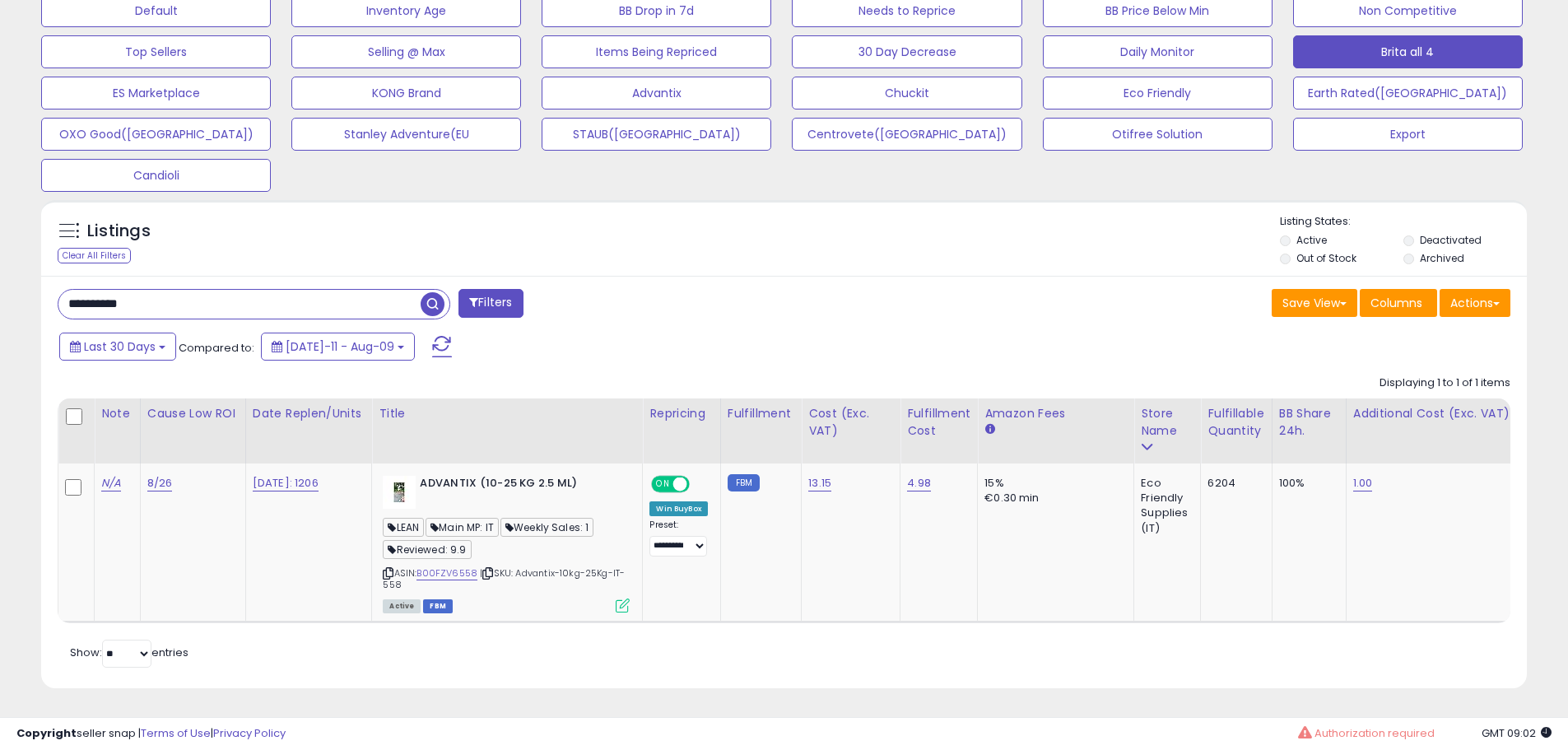
click at [196, 290] on input "**********" at bounding box center [239, 304] width 362 height 29
paste input "text"
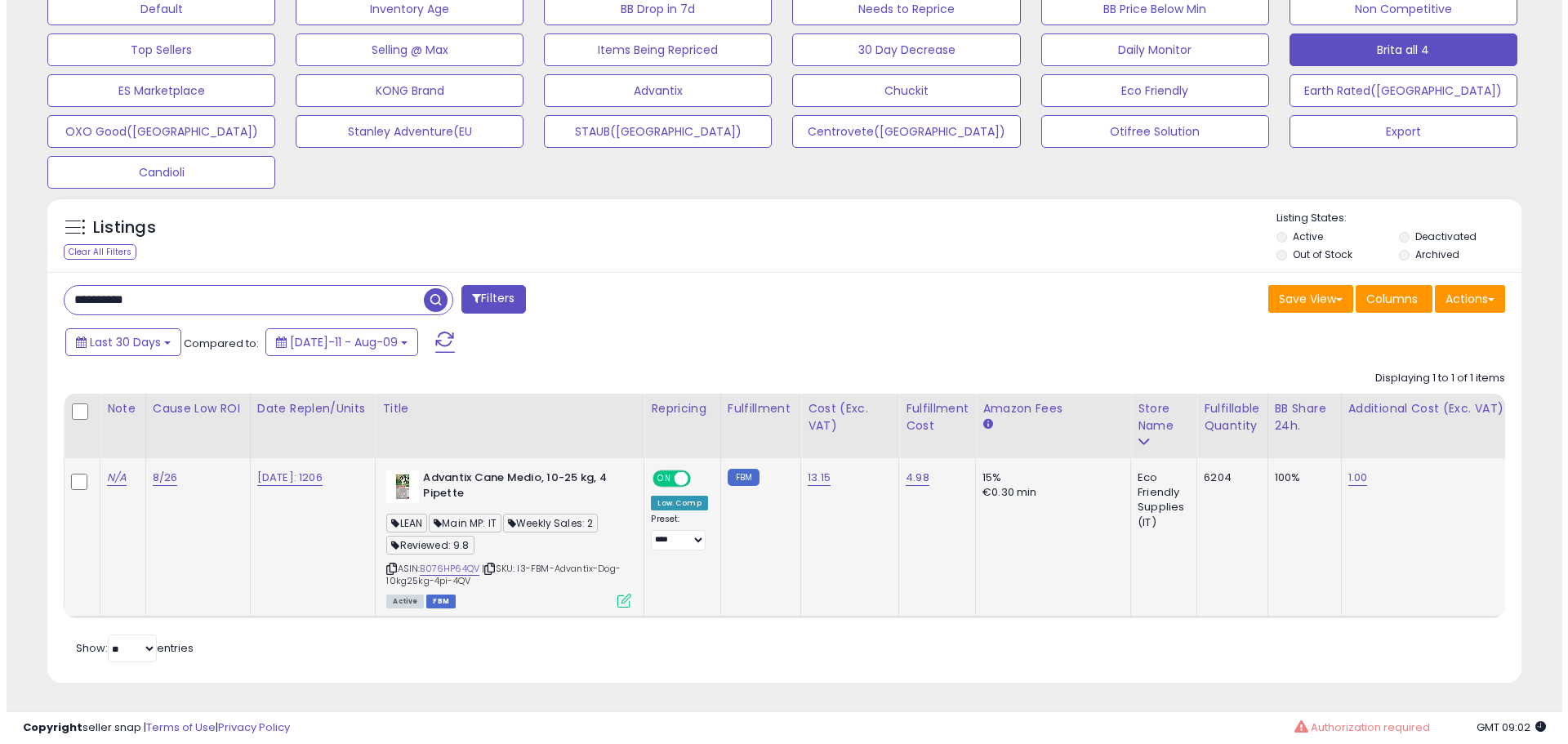
scroll to position [335, 855]
click at [469, 562] on link "B076HP64QV" at bounding box center [443, 568] width 60 height 14
click at [625, 593] on icon at bounding box center [618, 600] width 14 height 14
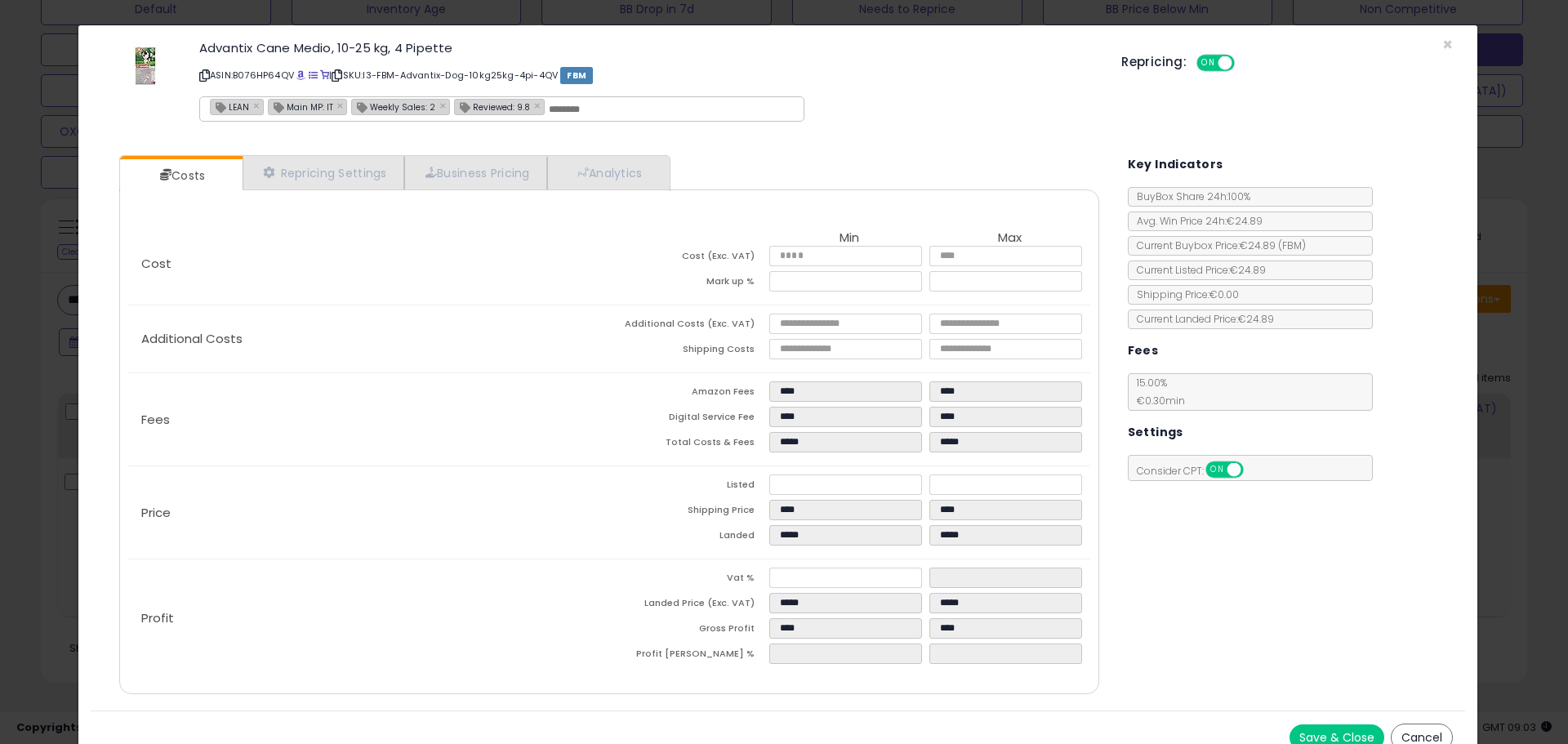
click at [10, 241] on div "× Close Advantix Cane Medio, 10-25 kg, 4 Pipette ASIN: B076HP64QV | SKU: I3-FBM…" at bounding box center [784, 372] width 1568 height 744
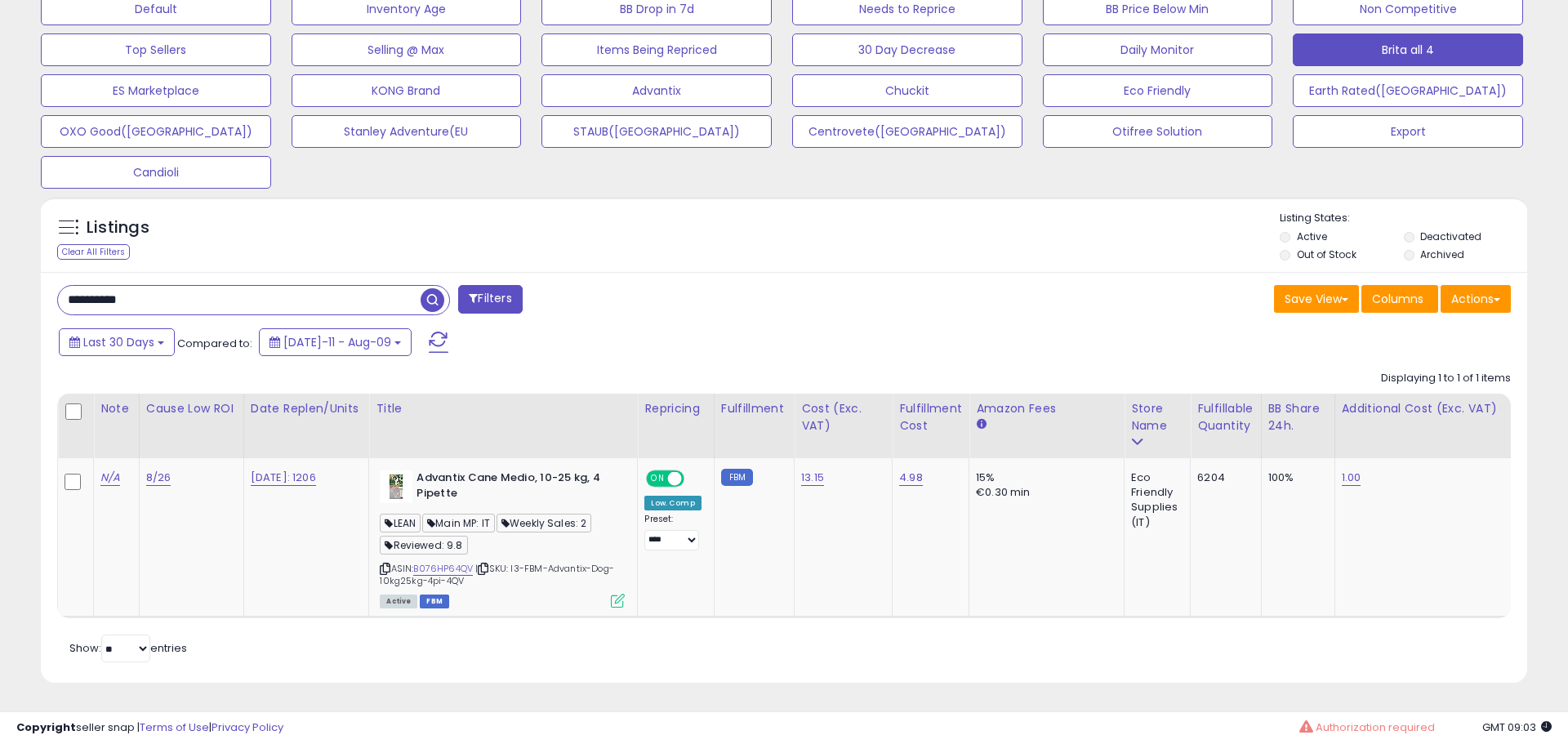
scroll to position [816441, 815872]
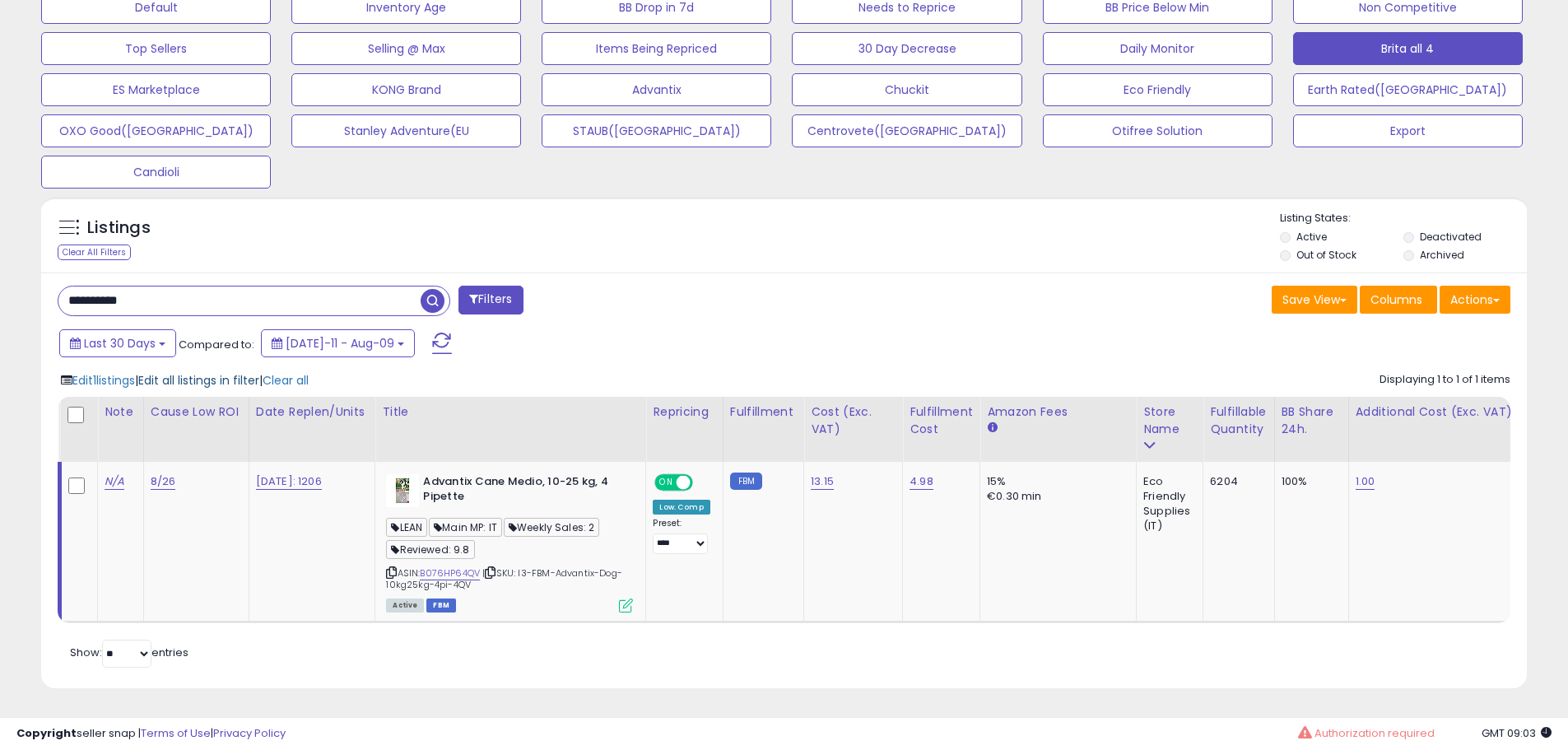
click at [228, 376] on span "Edit all listings in filter" at bounding box center [198, 380] width 121 height 17
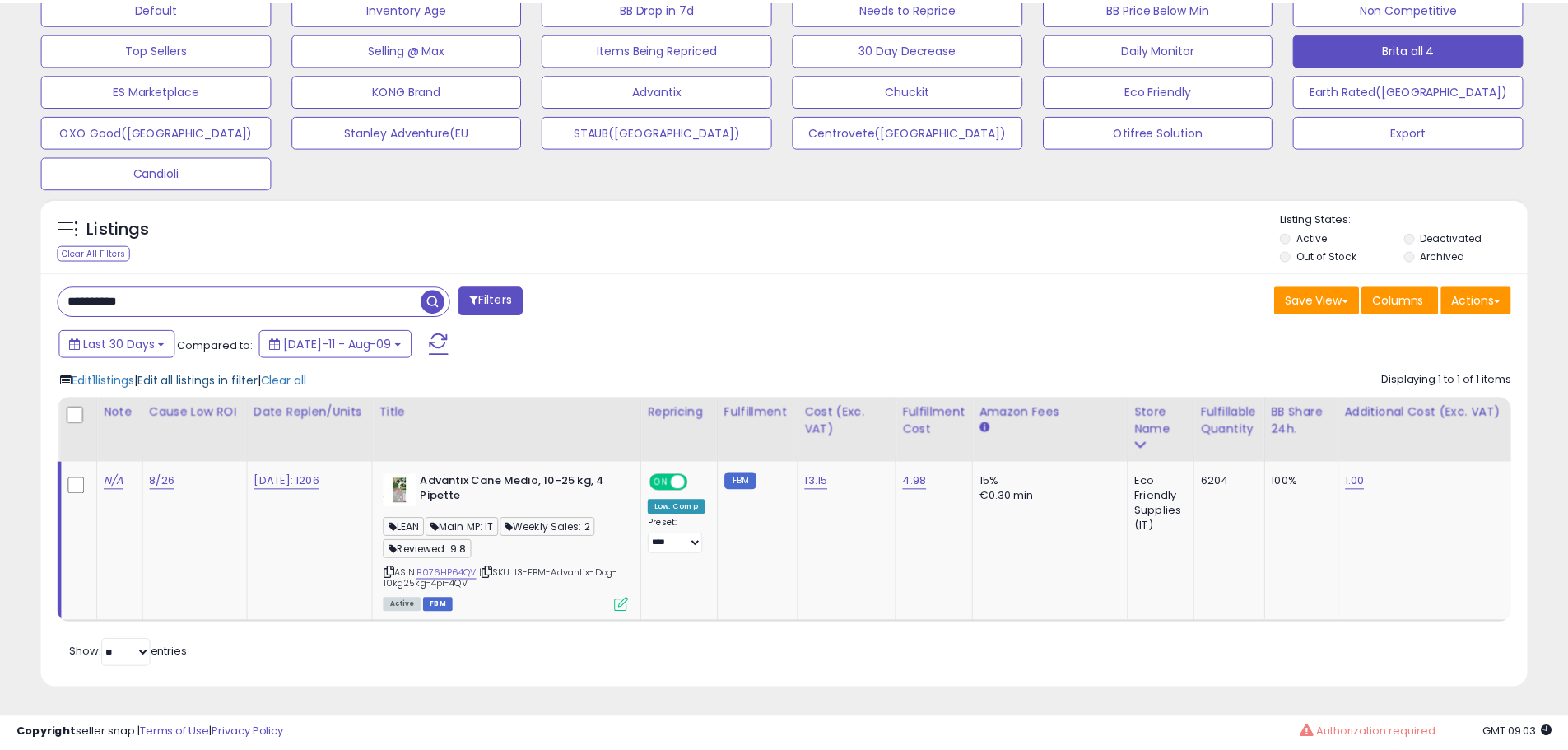
scroll to position [338, 870]
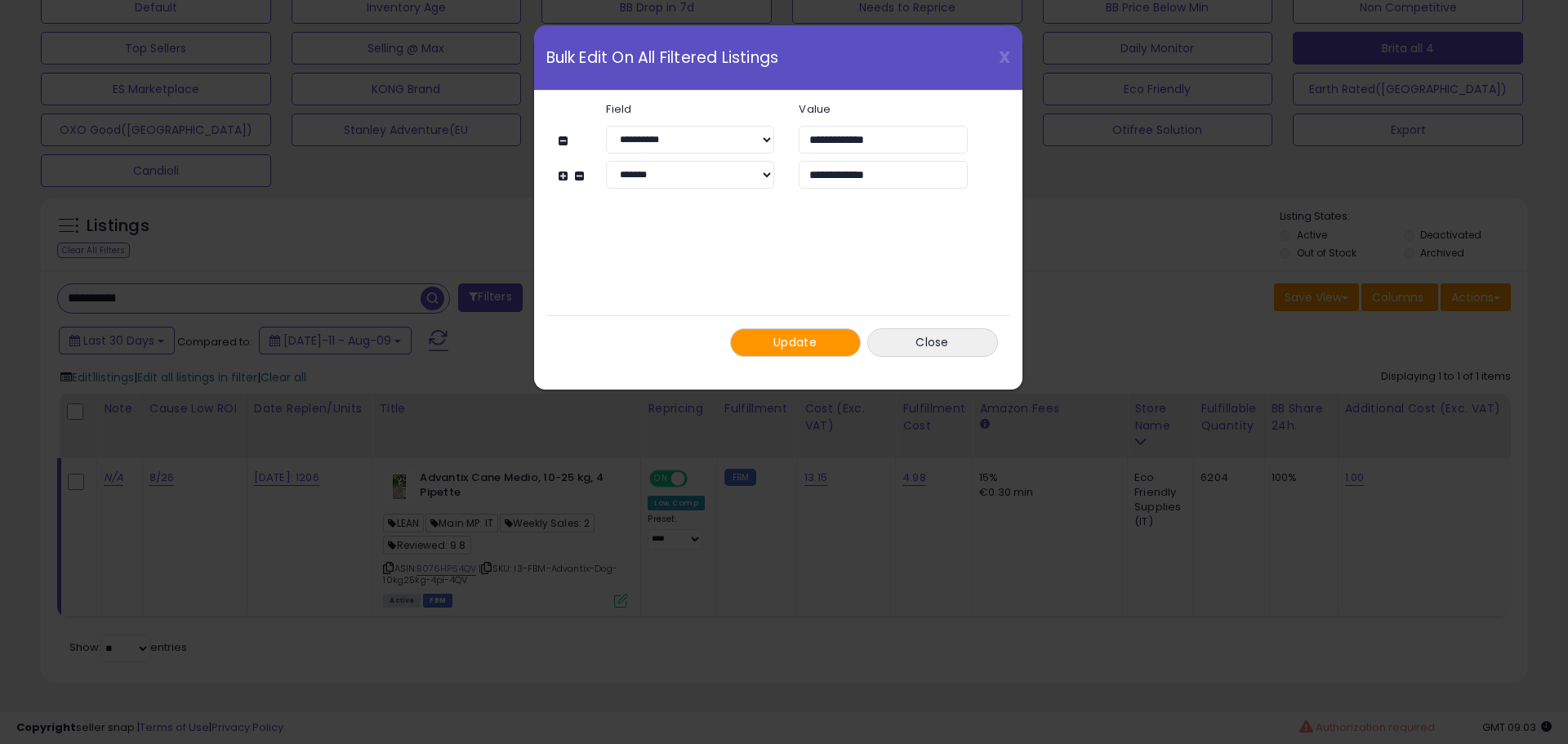
click at [779, 351] on button "Update" at bounding box center [795, 343] width 130 height 29
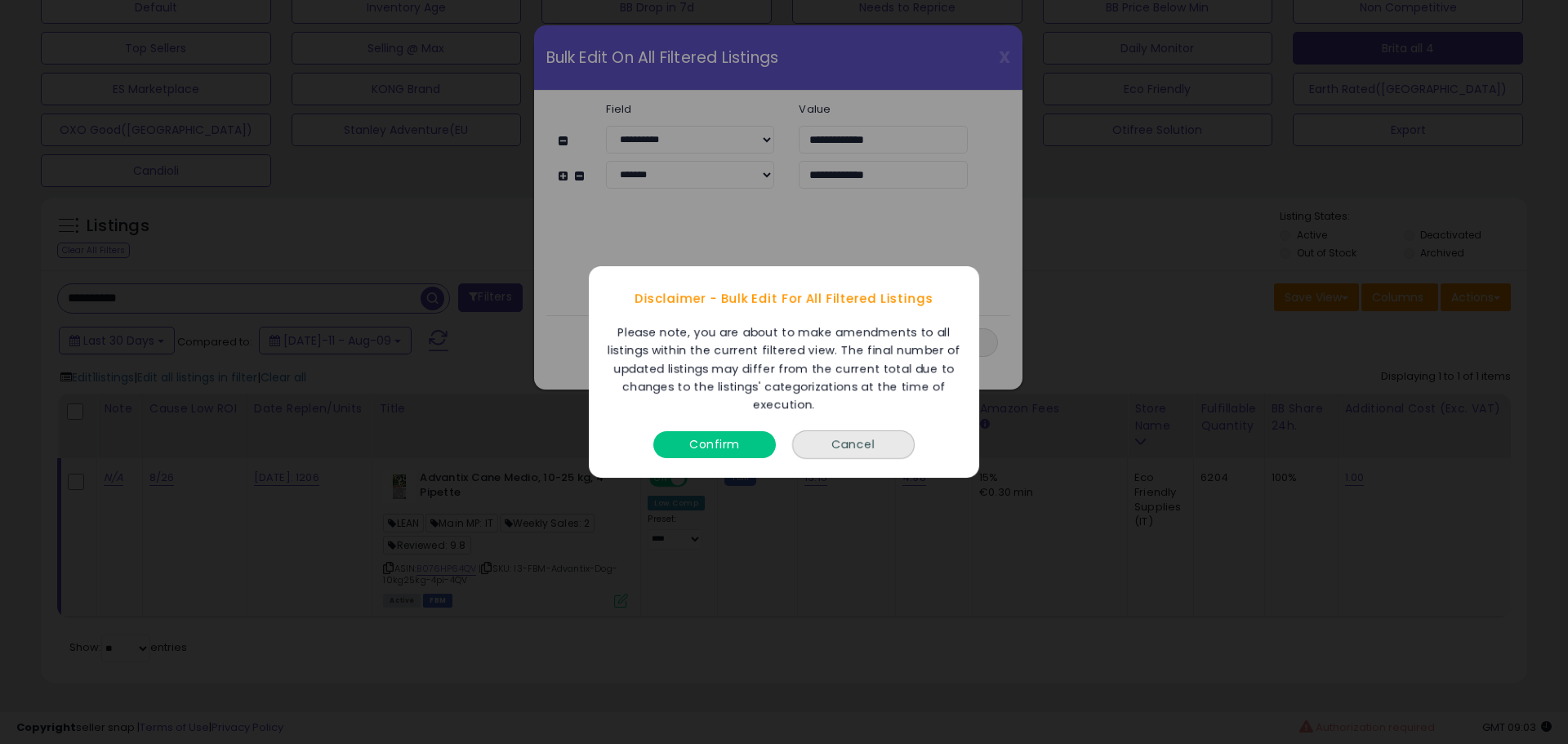
click at [735, 442] on button "Confirm" at bounding box center [714, 445] width 123 height 27
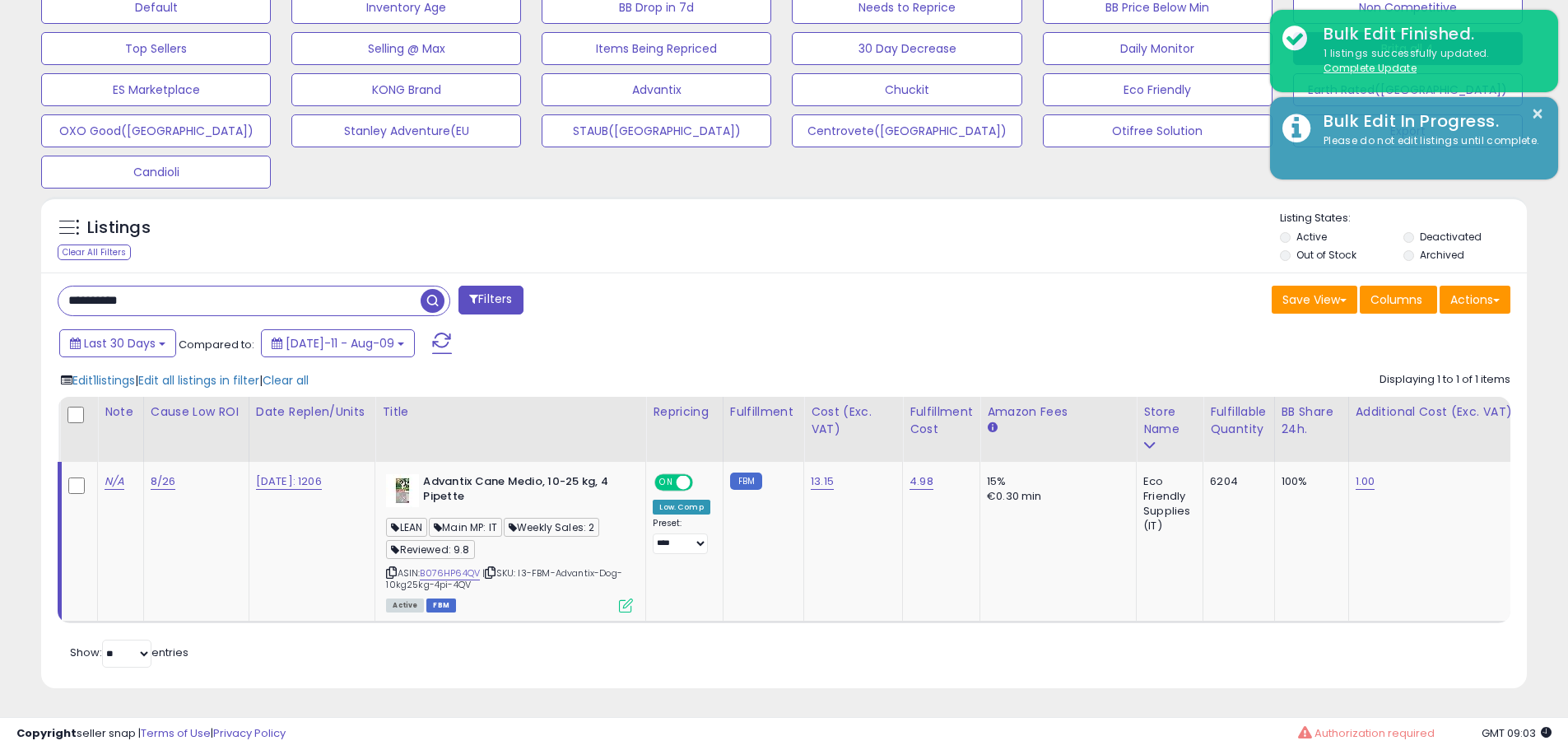
scroll to position [823025, 822452]
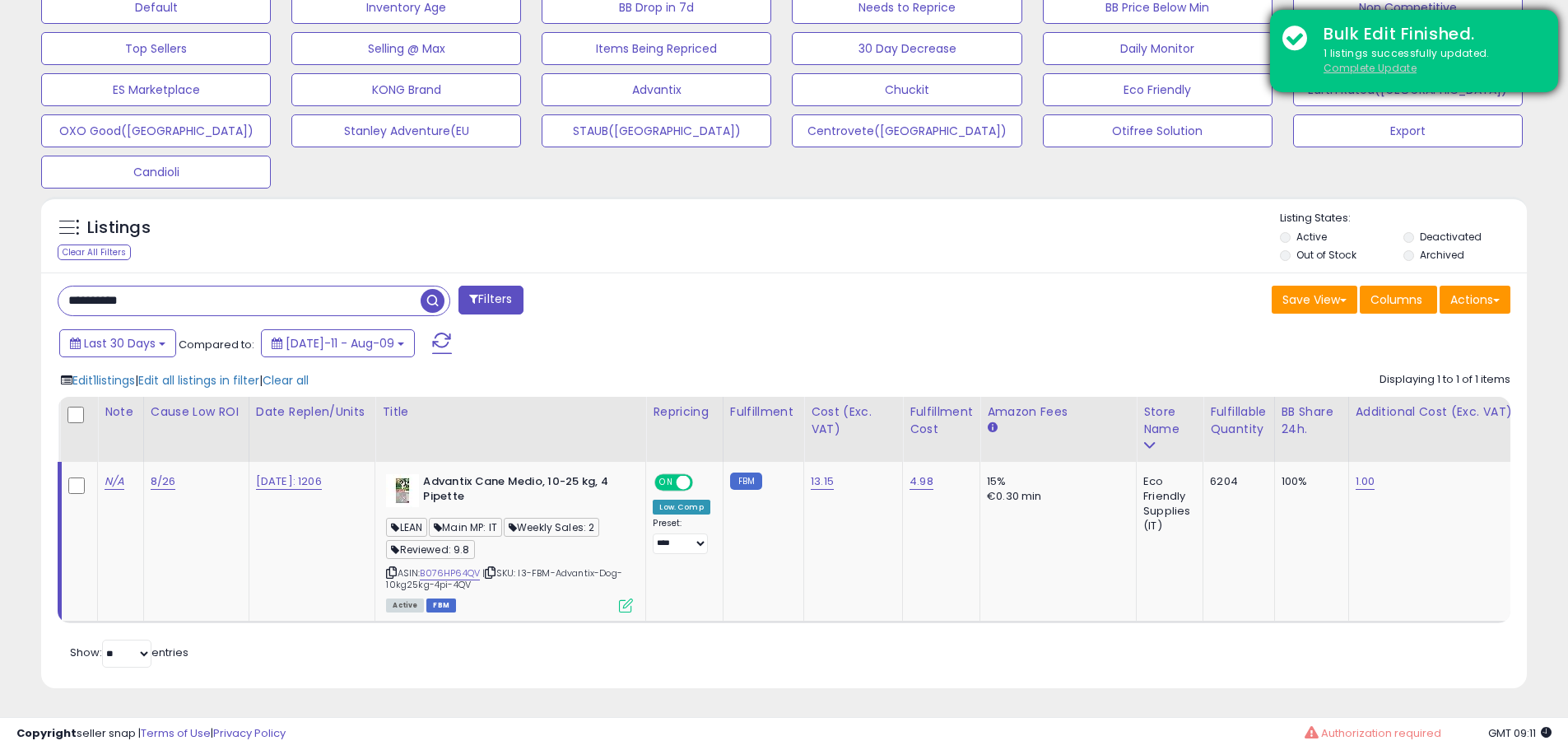
click at [1364, 72] on u "Complete Update" at bounding box center [1371, 68] width 93 height 14
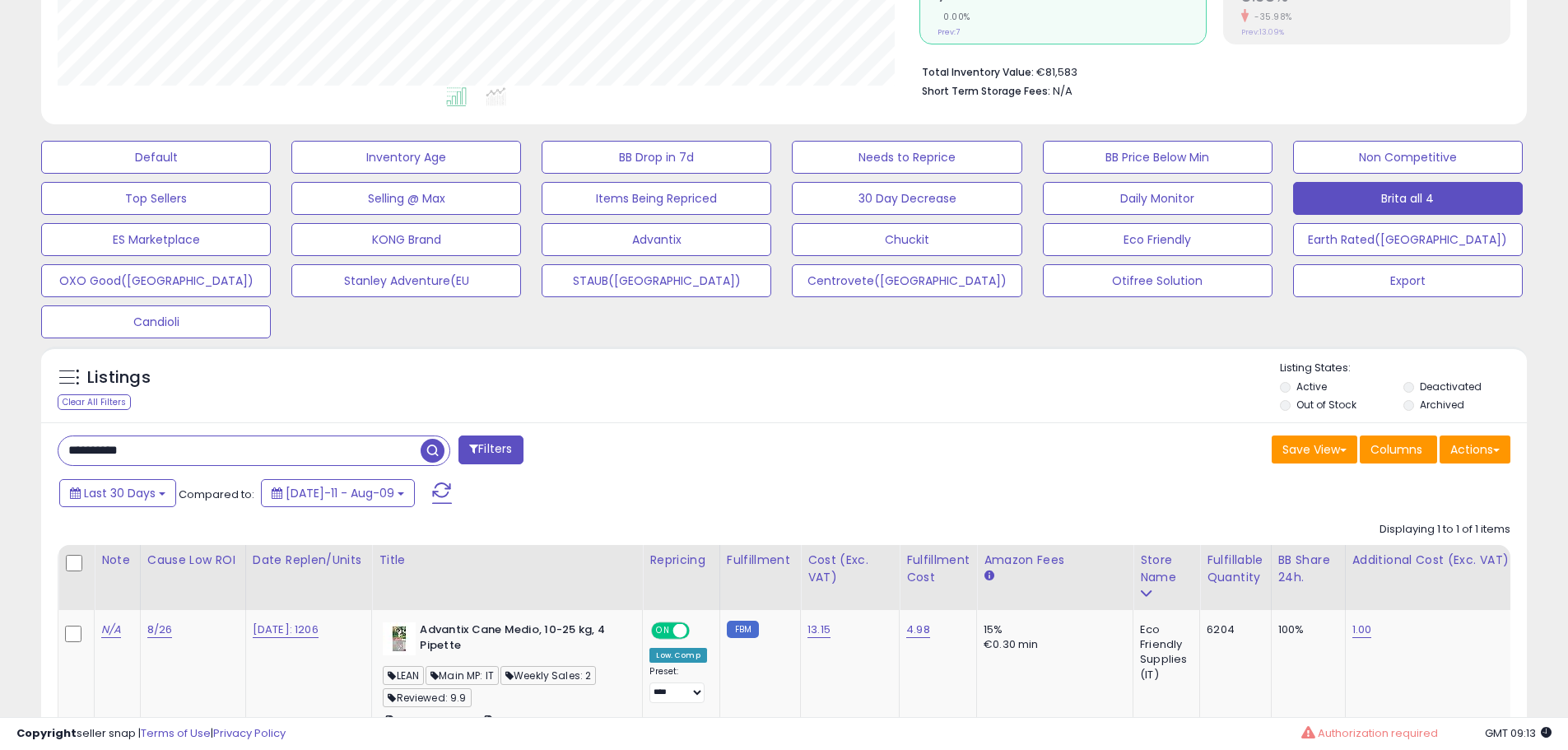
scroll to position [539, 0]
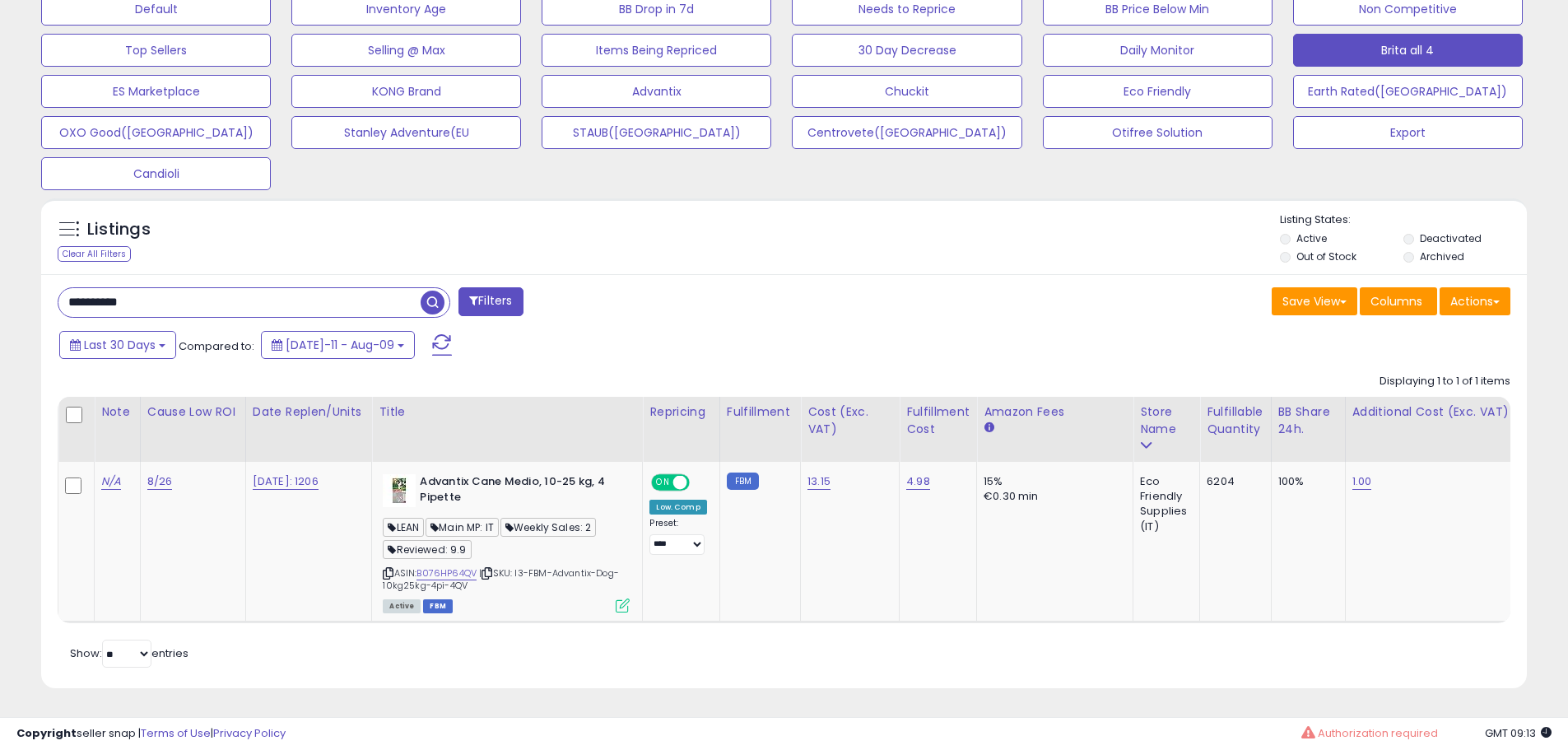
click at [196, 288] on input "**********" at bounding box center [239, 303] width 362 height 29
paste input "text"
type input "**********"
click at [459, 566] on link "B07GZRYRXP" at bounding box center [445, 573] width 57 height 14
click at [625, 598] on icon at bounding box center [623, 605] width 14 height 14
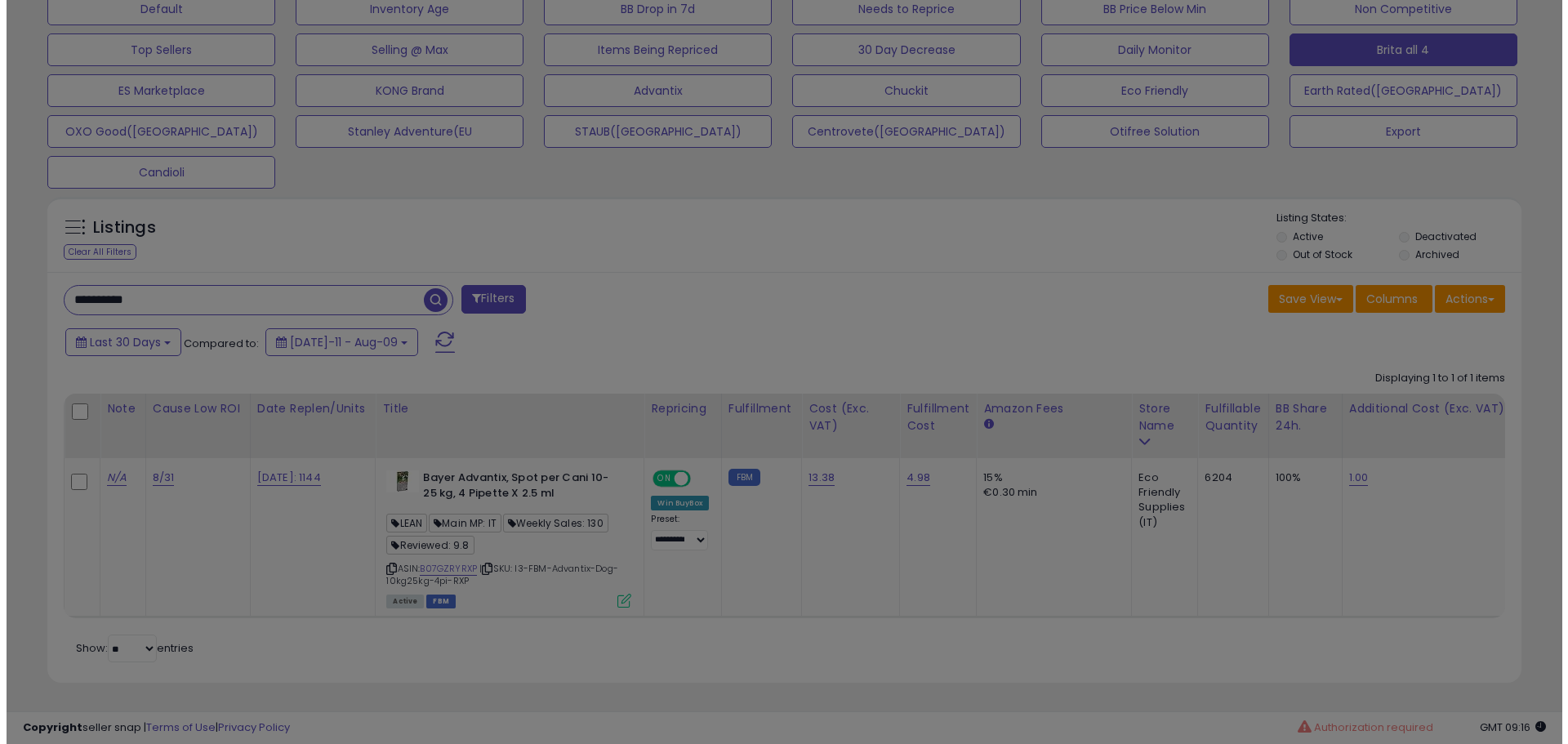
scroll to position [335, 863]
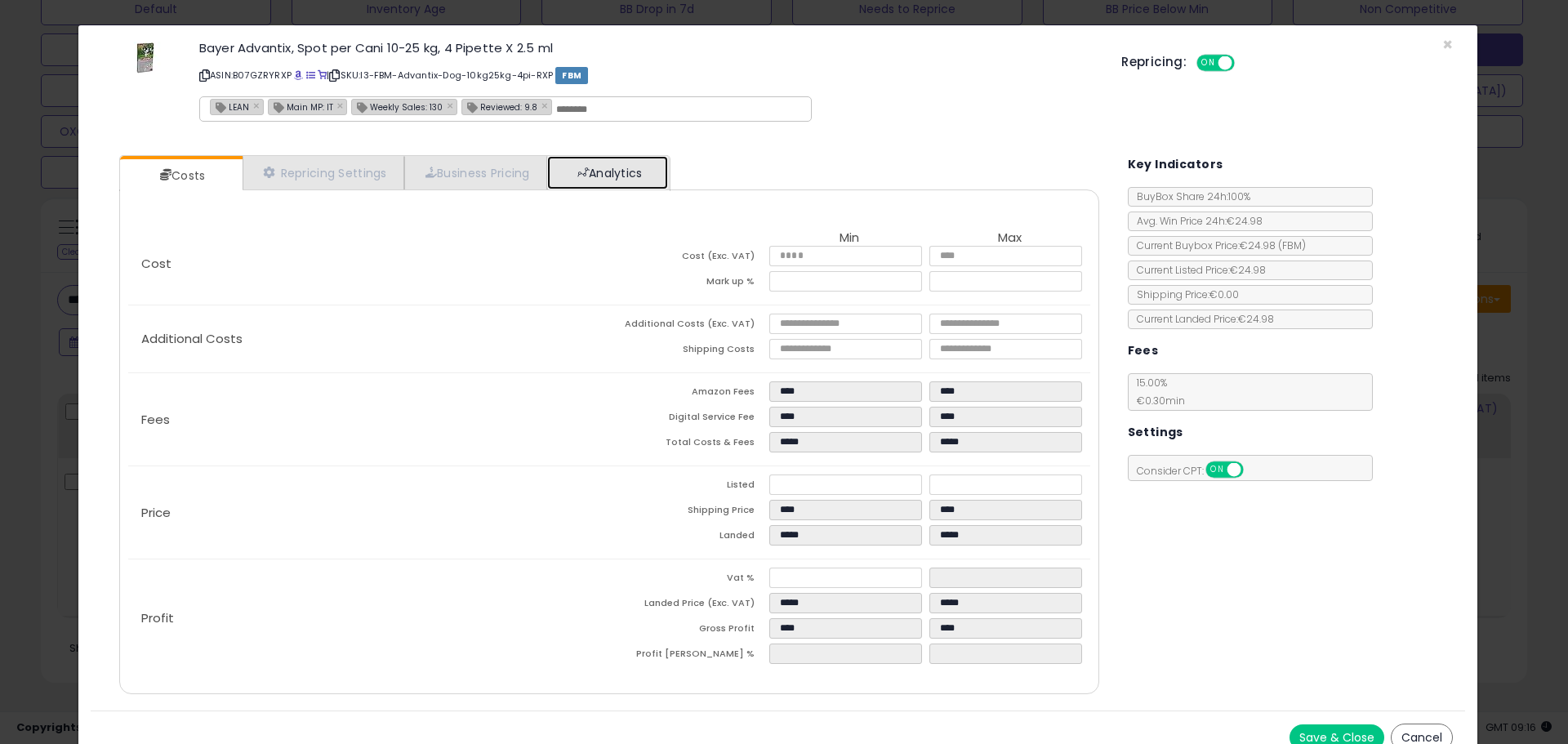
click at [607, 183] on link "Analytics" at bounding box center [607, 173] width 121 height 34
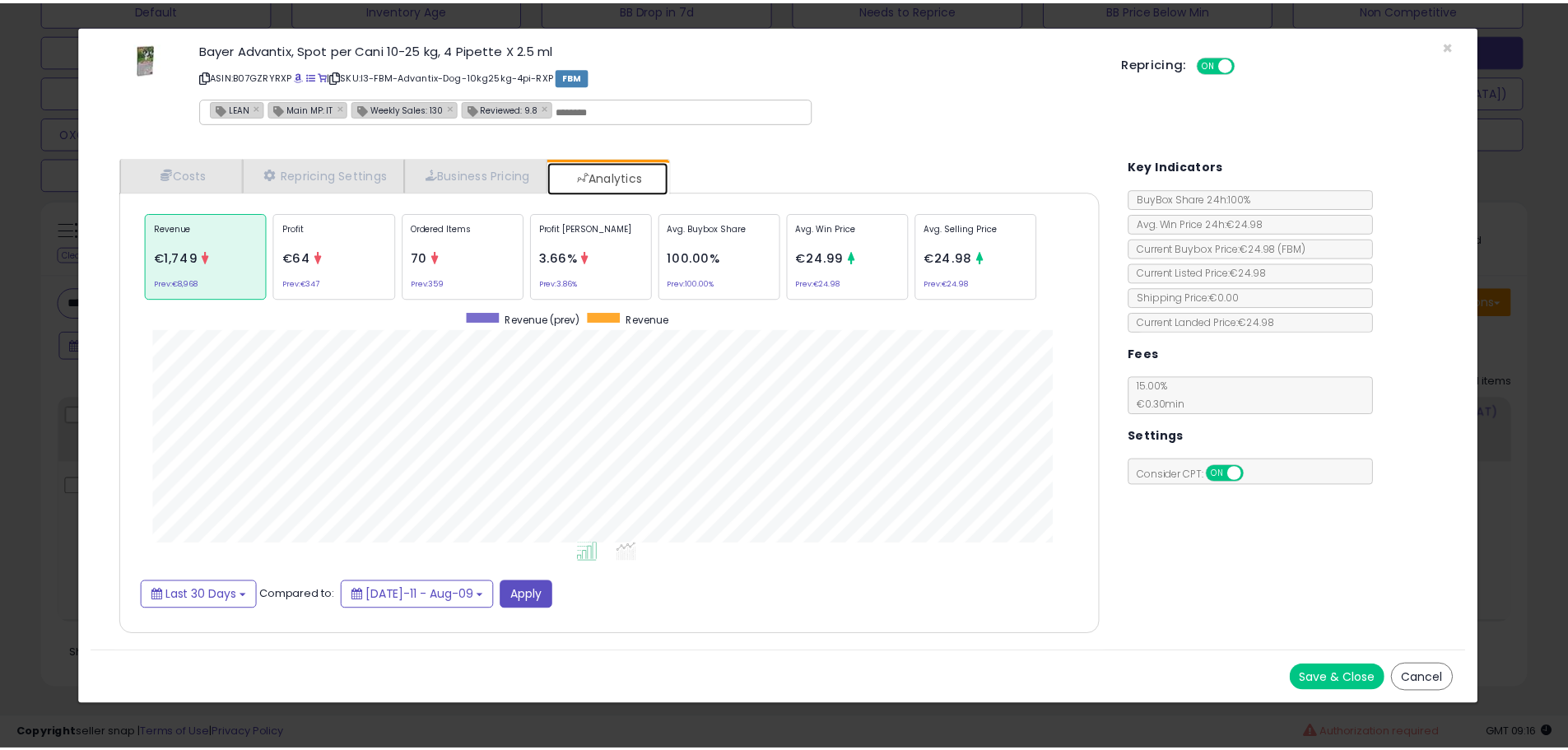
scroll to position [507, 1021]
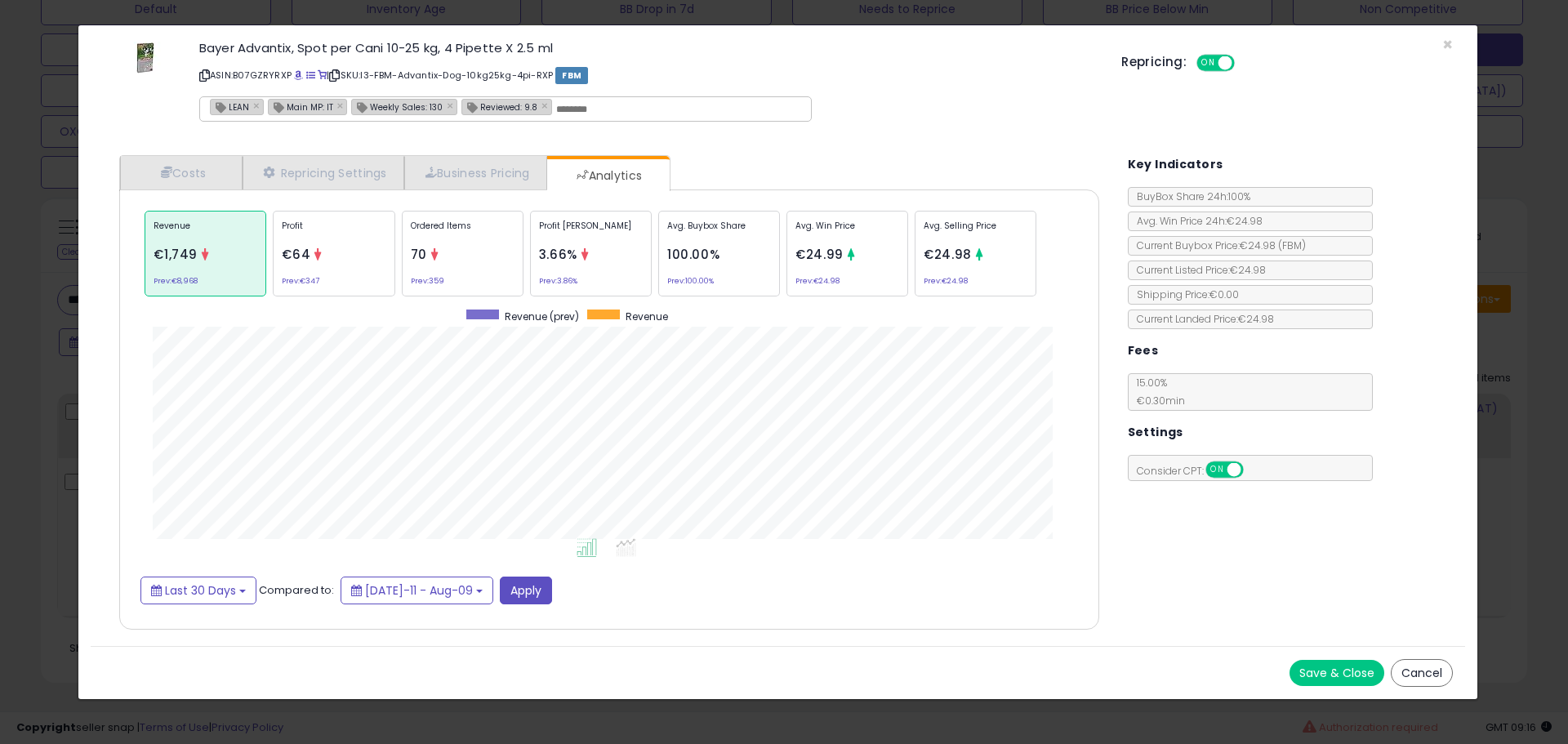
click at [14, 386] on div "× Close Bayer Advantix, Spot per Cani 10-25 kg, 4 Pipette X 2.5 ml ASIN: B07GZR…" at bounding box center [784, 372] width 1568 height 744
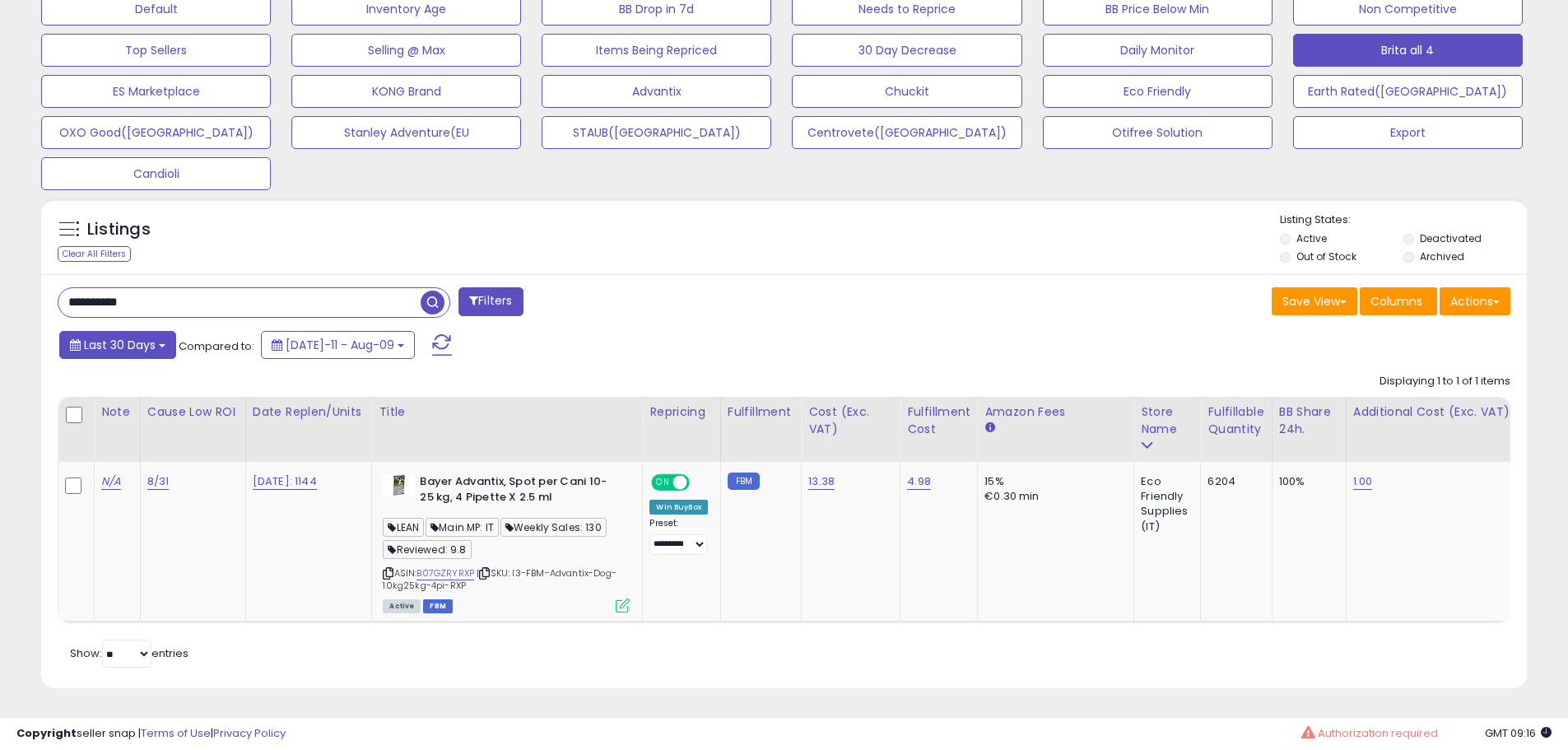
scroll to position [823025, 822452]
click at [159, 331] on button "Last 30 Days" at bounding box center [118, 344] width 117 height 28
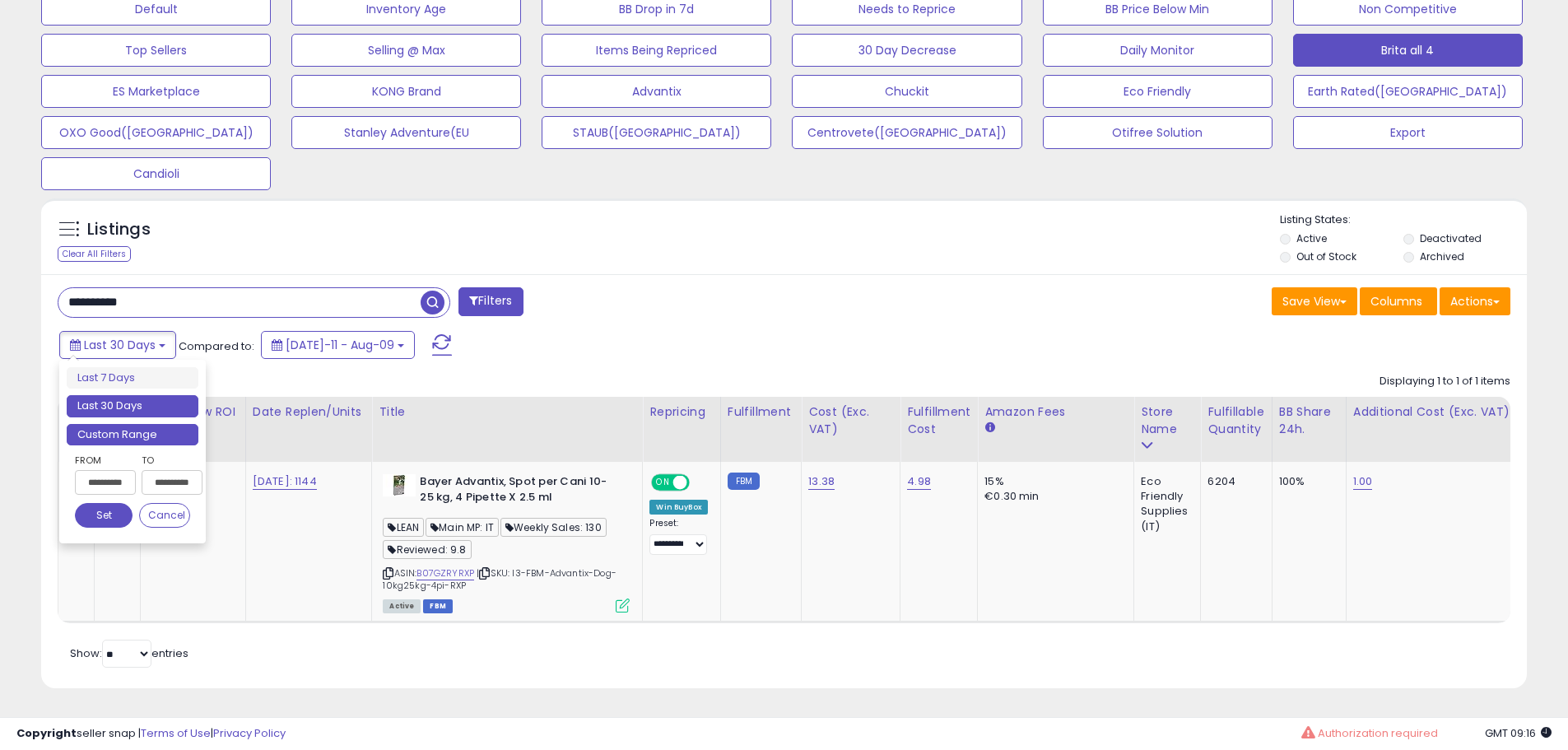
click at [160, 424] on li "Custom Range" at bounding box center [132, 435] width 131 height 22
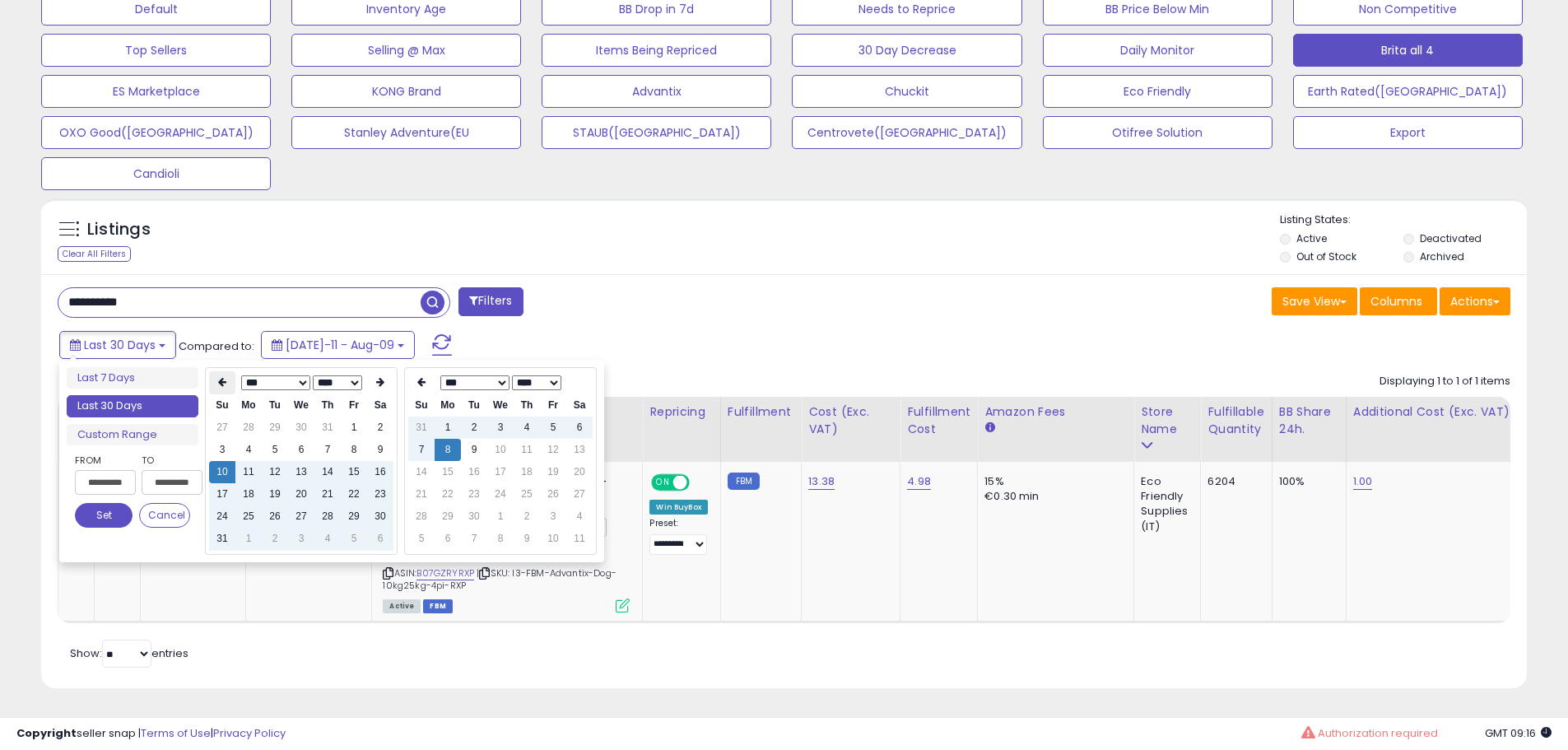
click at [221, 377] on icon at bounding box center [222, 382] width 8 height 10
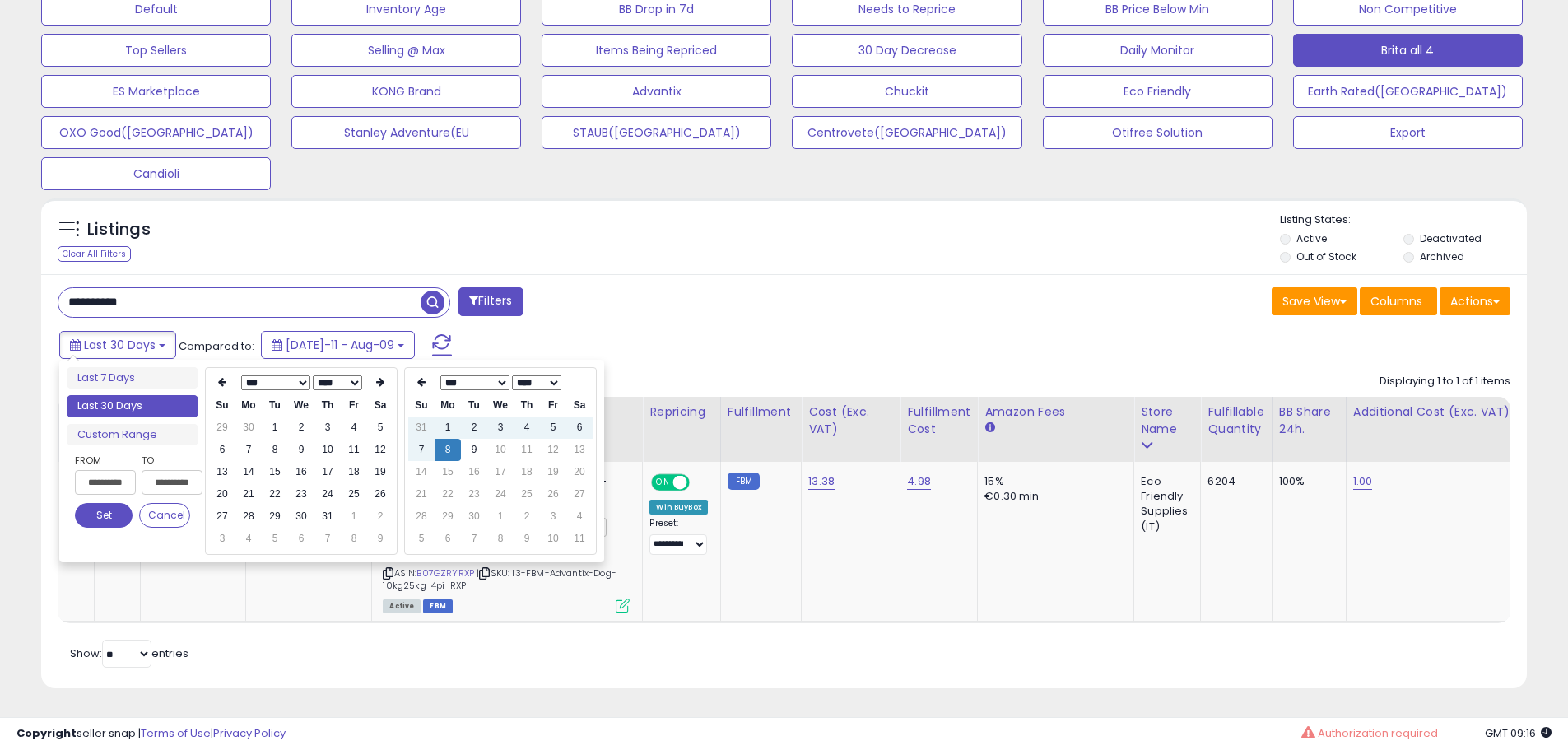
click at [221, 377] on icon at bounding box center [222, 382] width 8 height 10
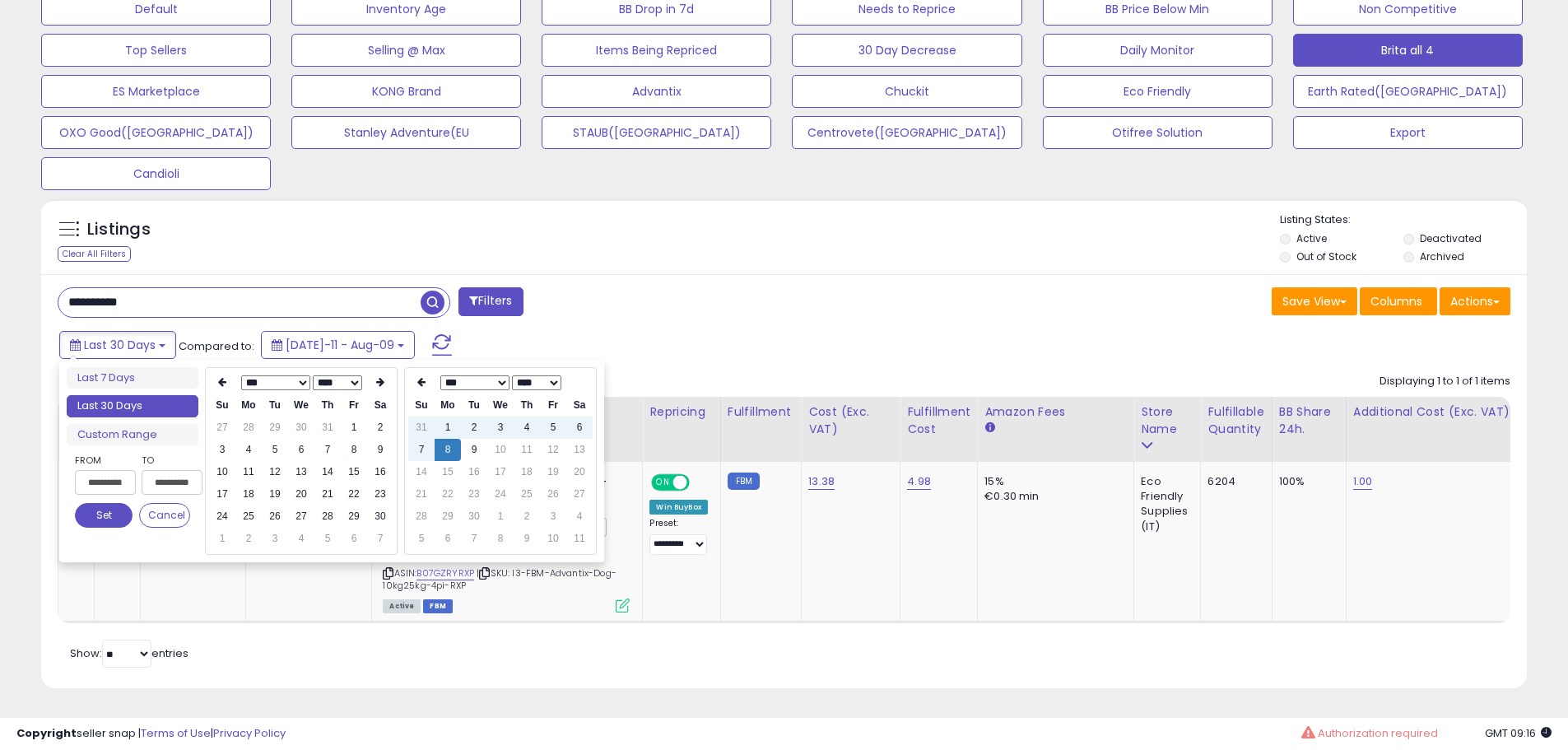
click at [221, 377] on icon at bounding box center [222, 382] width 8 height 10
click at [332, 513] on td "26" at bounding box center [327, 517] width 26 height 22
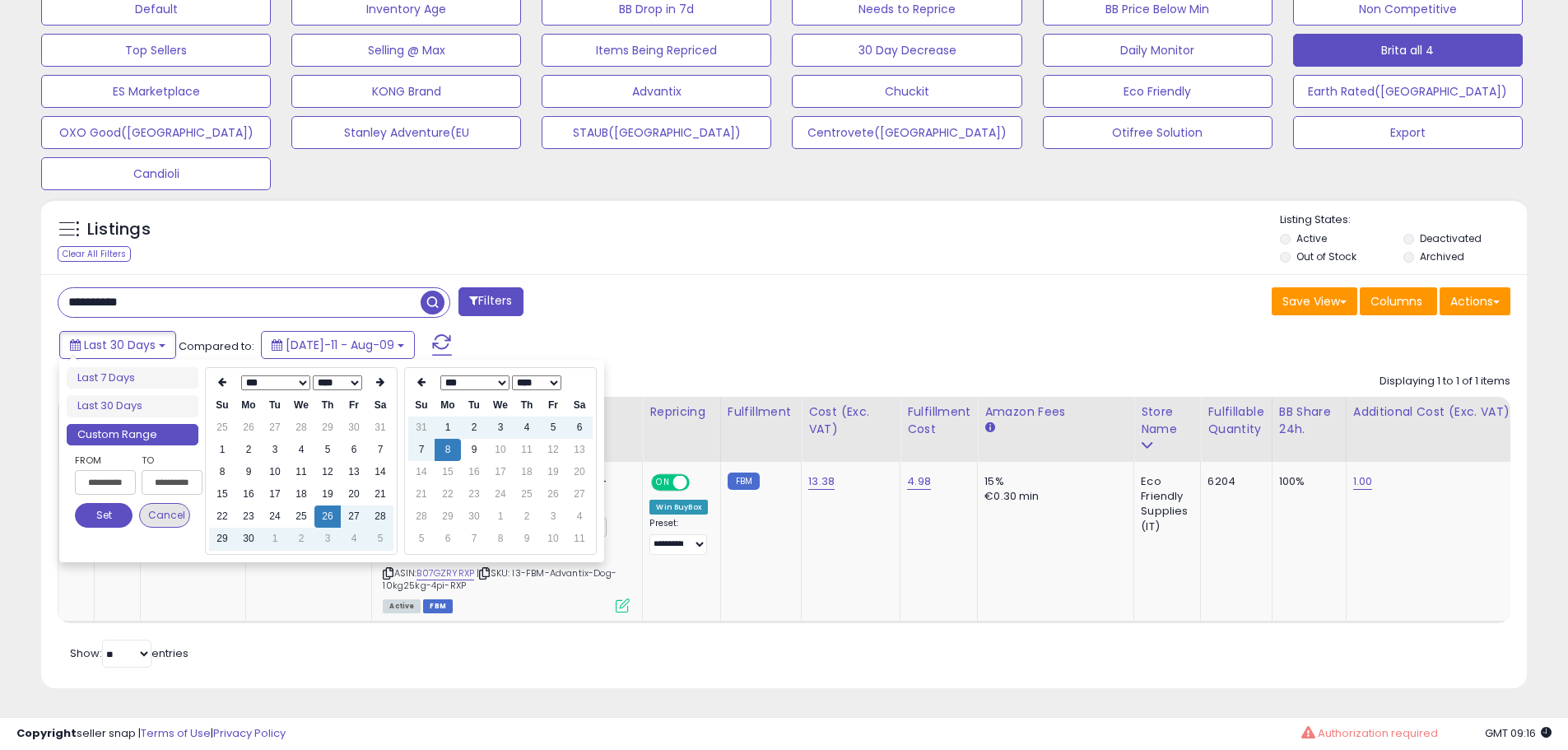
type input "**********"
click at [110, 510] on button "Set" at bounding box center [103, 515] width 57 height 24
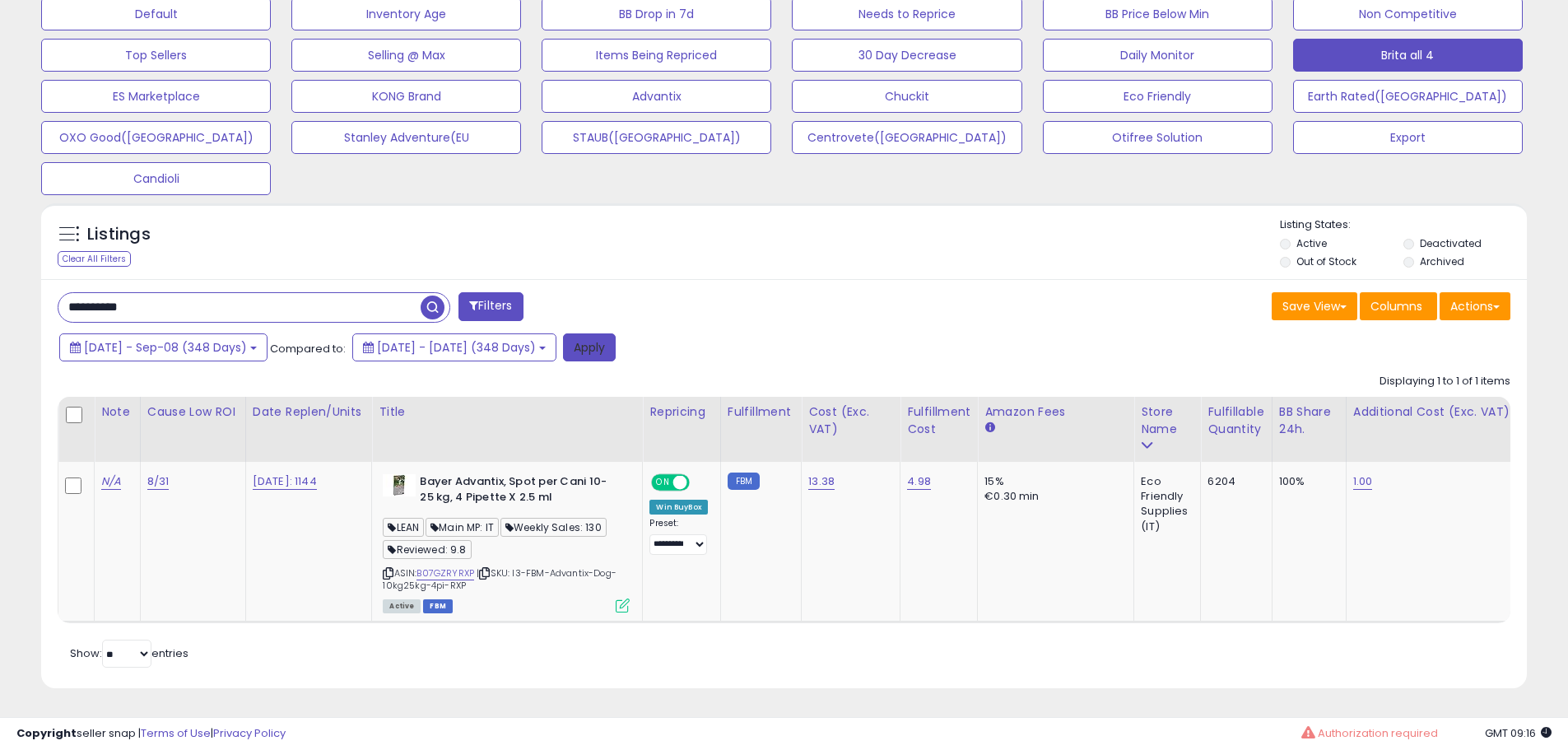
click at [616, 334] on button "Apply" at bounding box center [589, 347] width 53 height 28
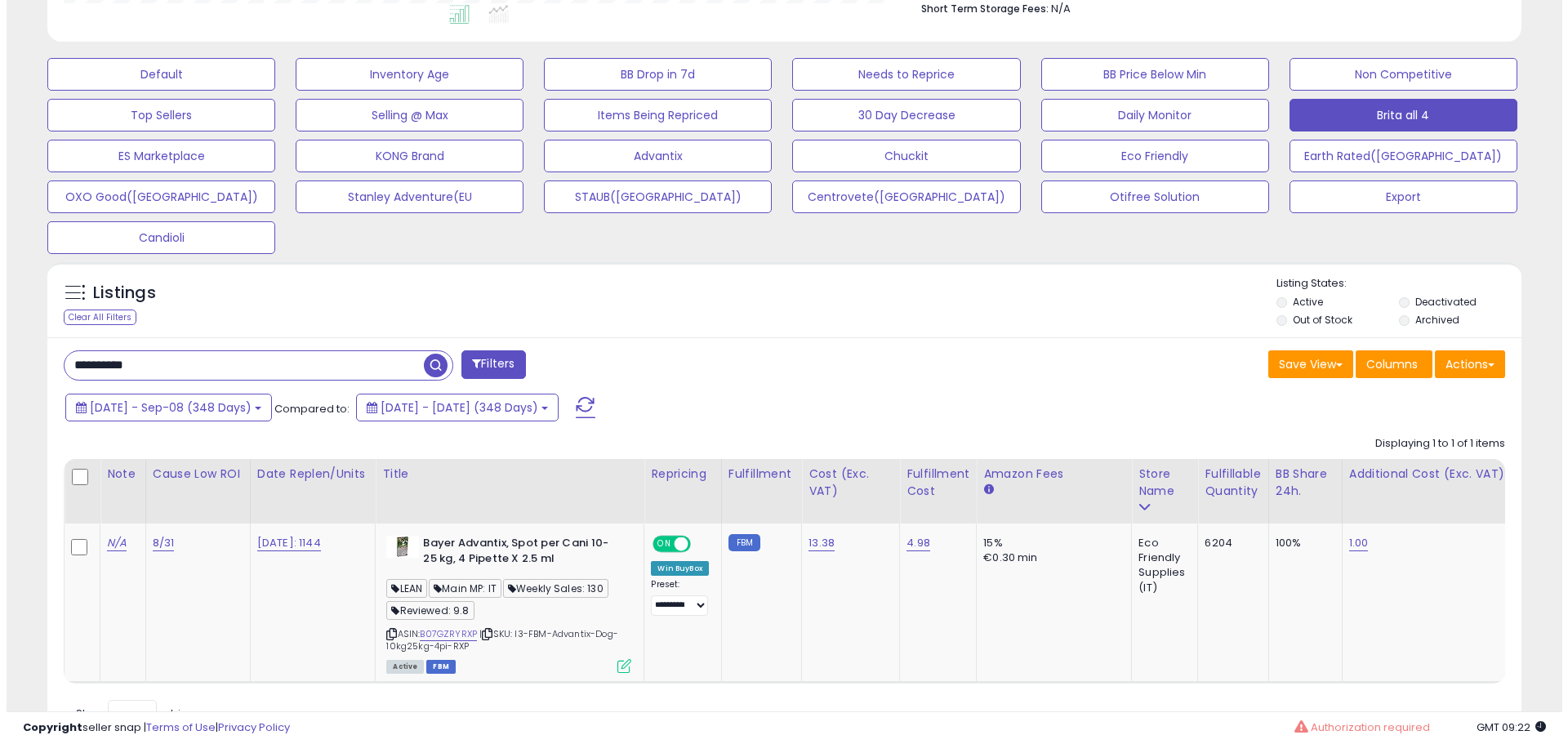
scroll to position [535, 0]
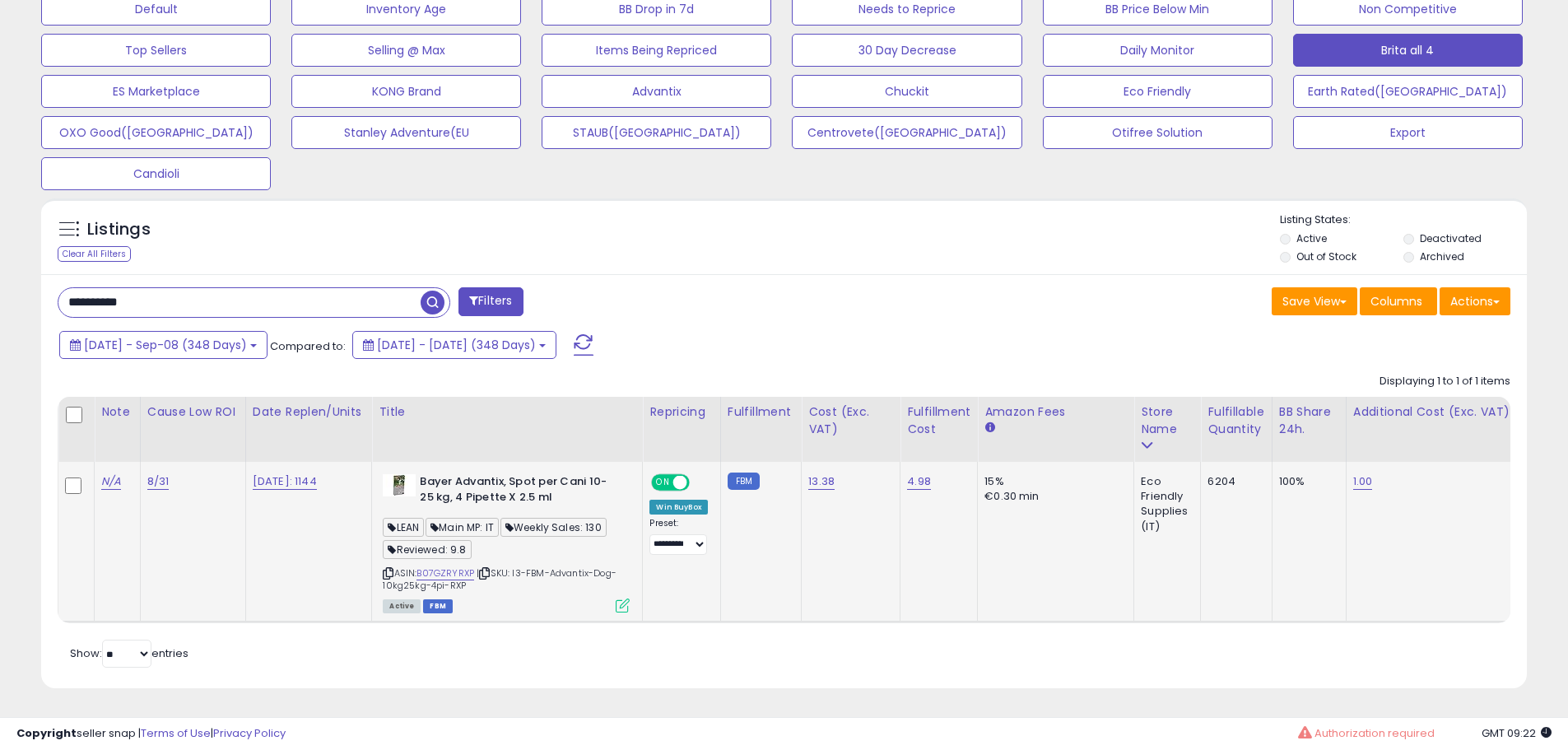
click at [630, 598] on icon at bounding box center [623, 605] width 14 height 14
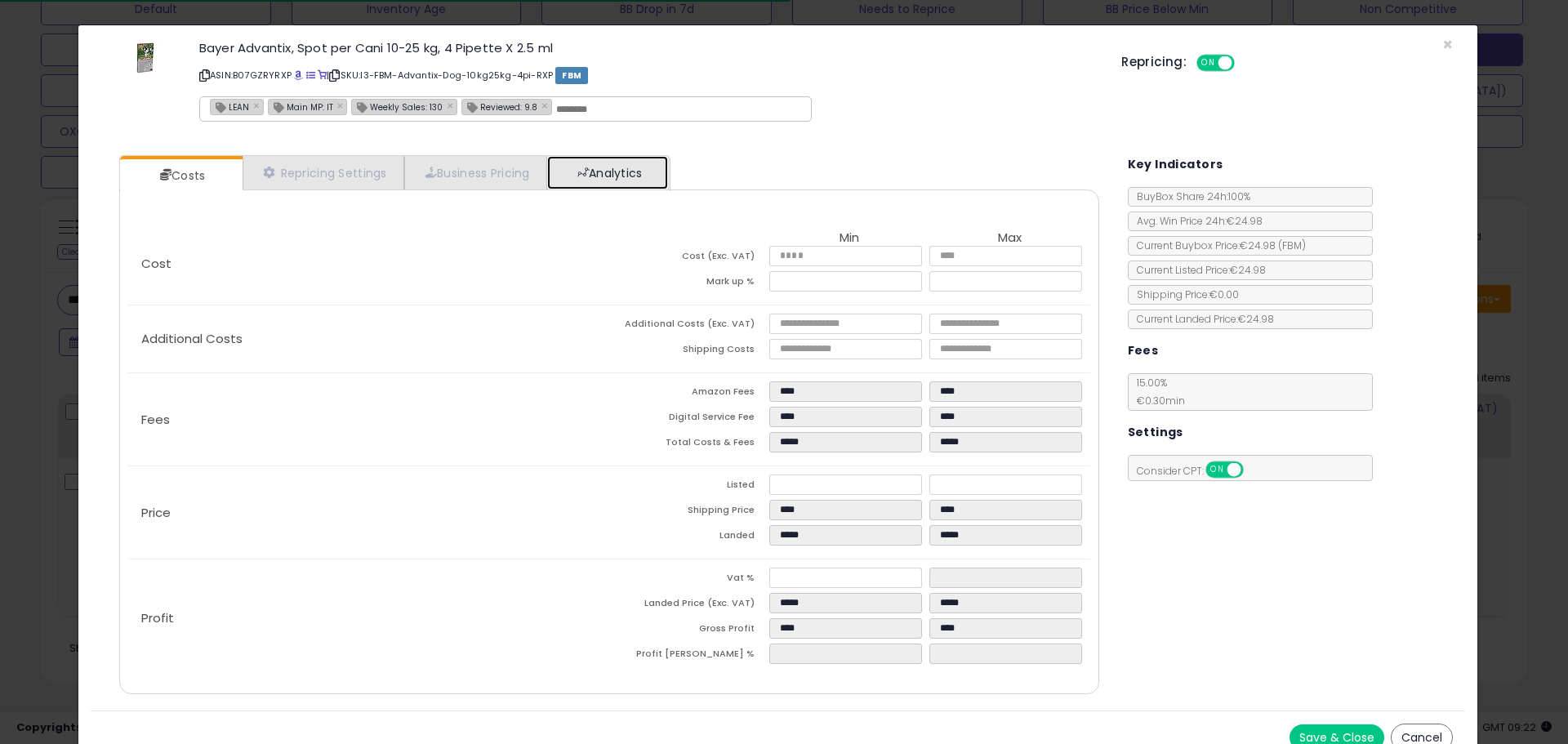
click at [643, 168] on link "Analytics" at bounding box center [607, 173] width 121 height 34
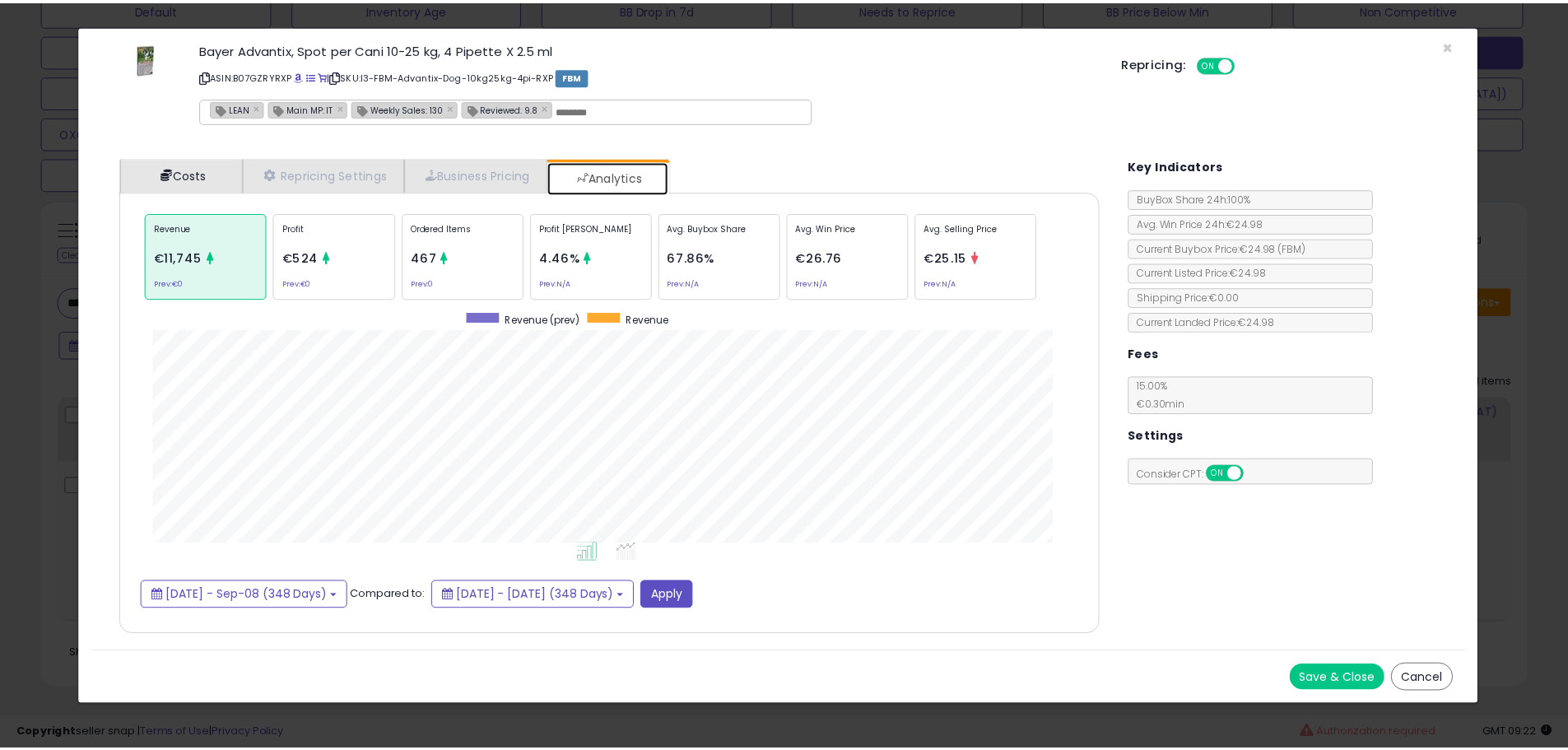
scroll to position [507, 1021]
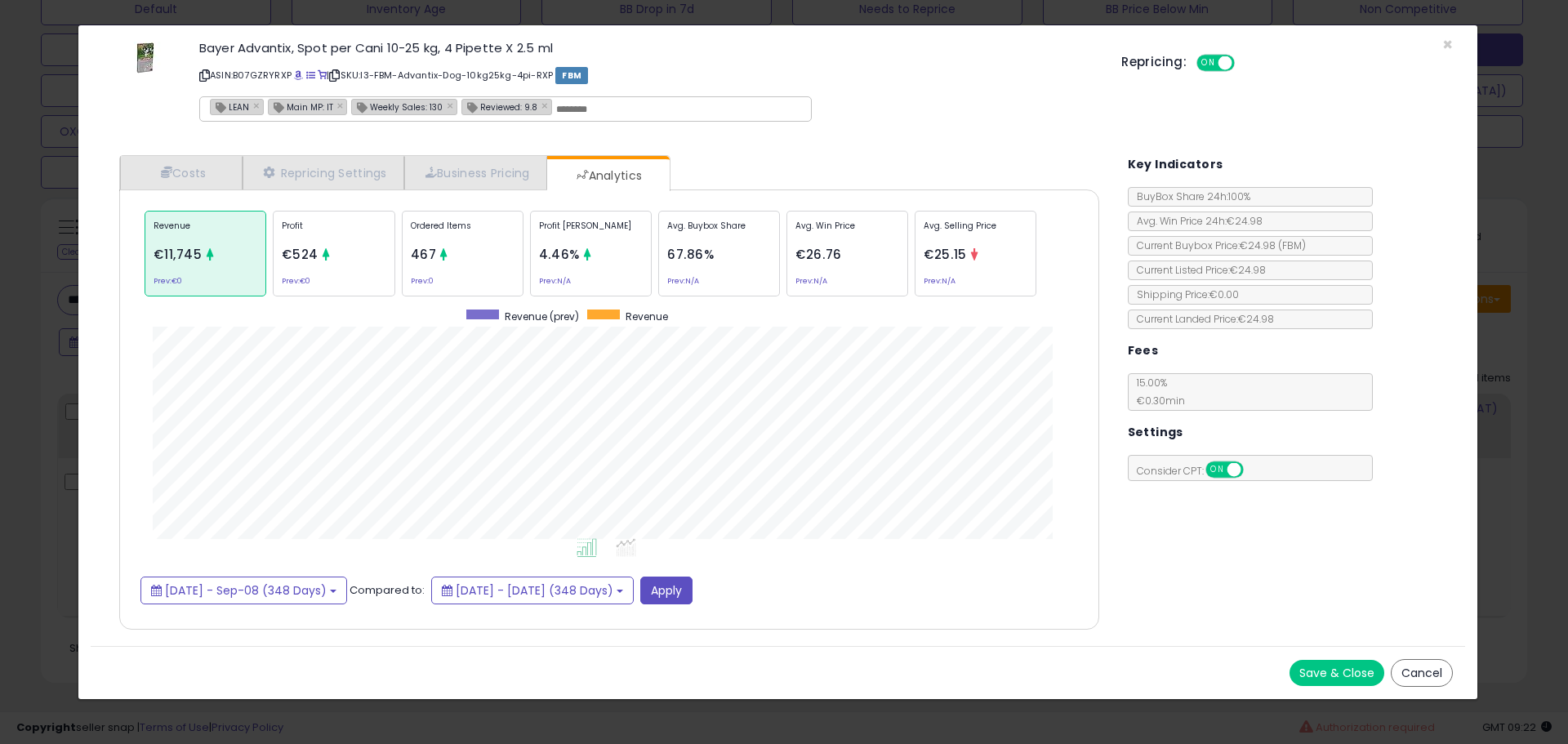
click at [15, 317] on div "× Close Bayer Advantix, Spot per Cani 10-25 kg, 4 Pipette X 2.5 ml ASIN: B07GZR…" at bounding box center [784, 372] width 1568 height 744
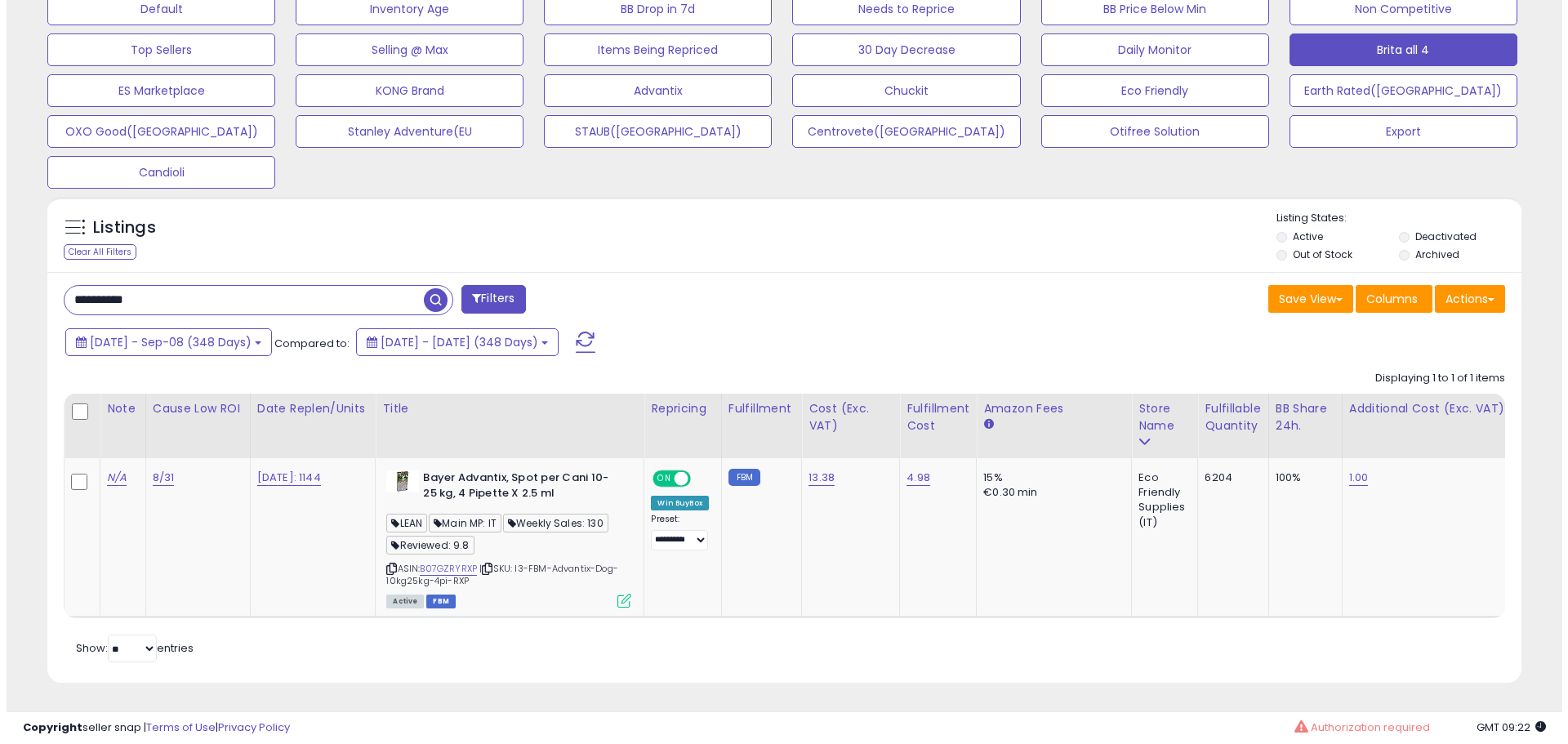
scroll to position [816441, 815872]
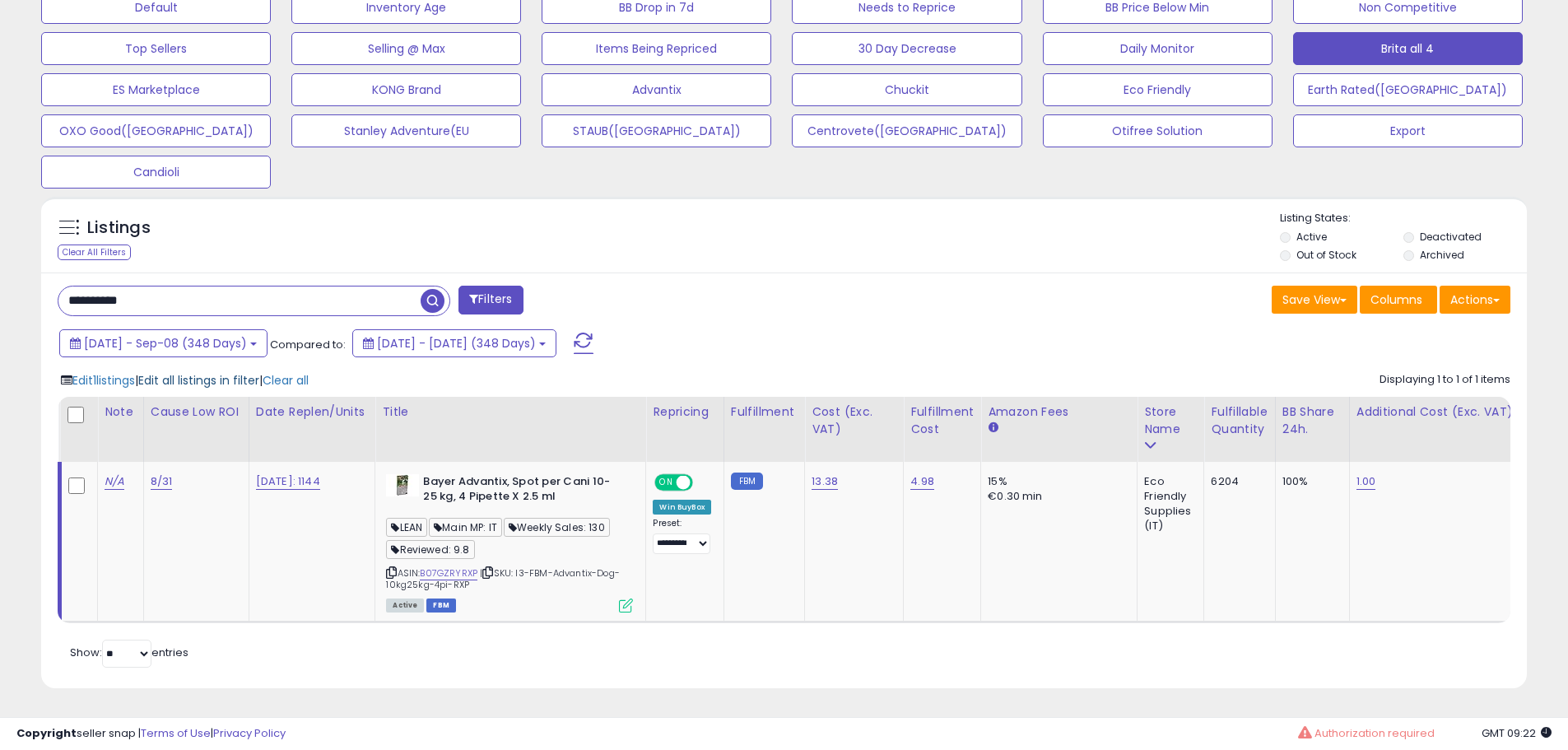
click at [224, 373] on span "Edit all listings in filter" at bounding box center [198, 380] width 121 height 17
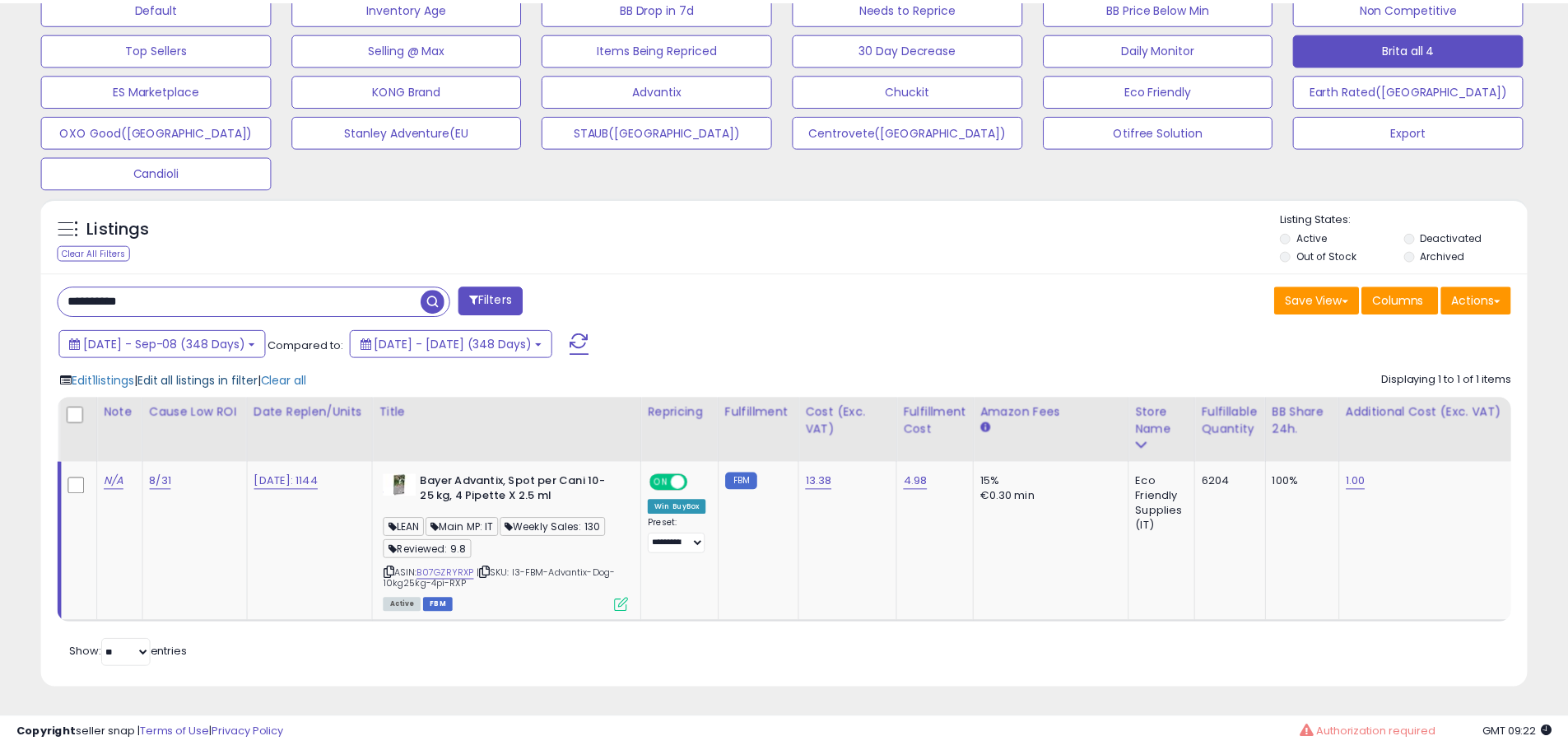
scroll to position [338, 870]
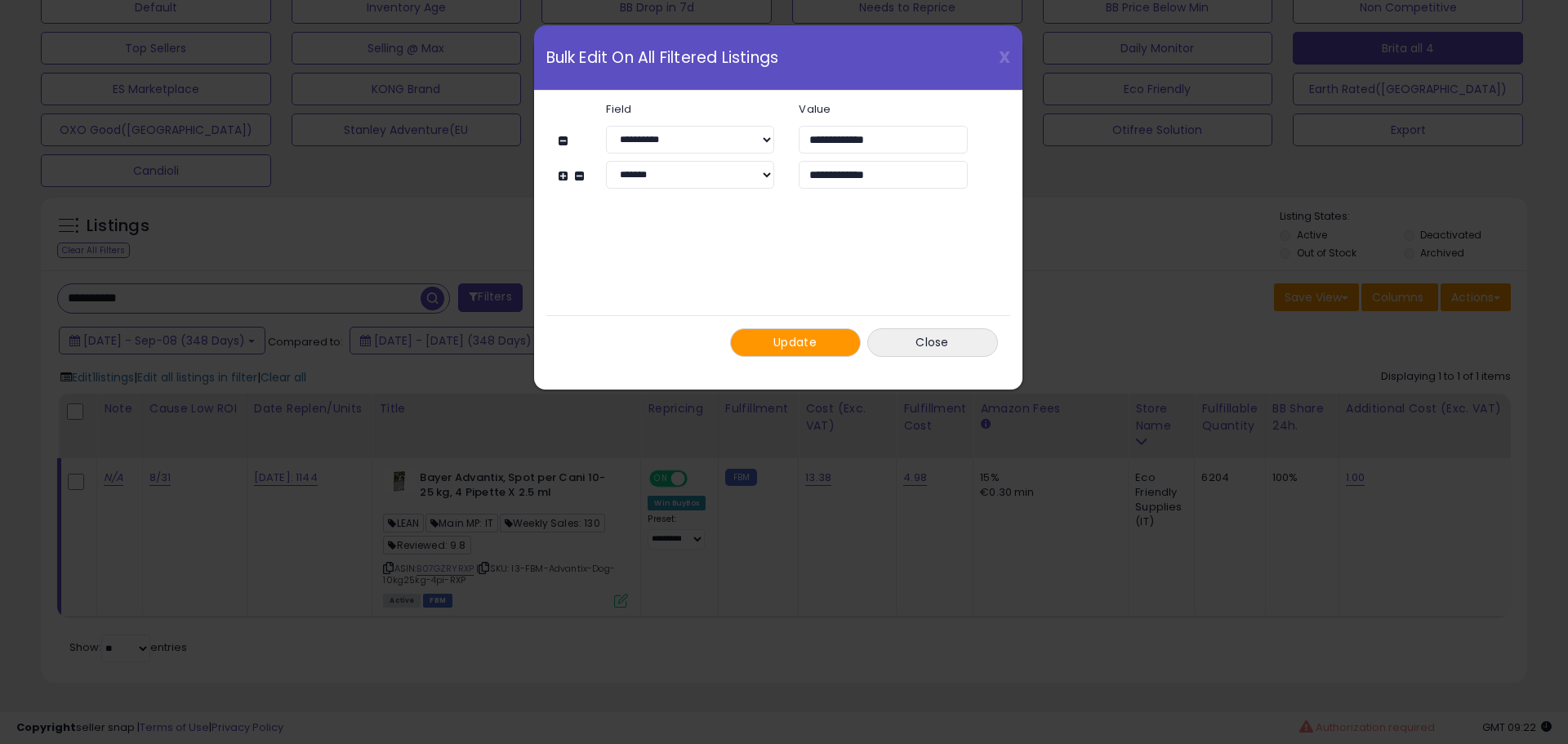
click at [795, 338] on span "Update" at bounding box center [795, 342] width 43 height 16
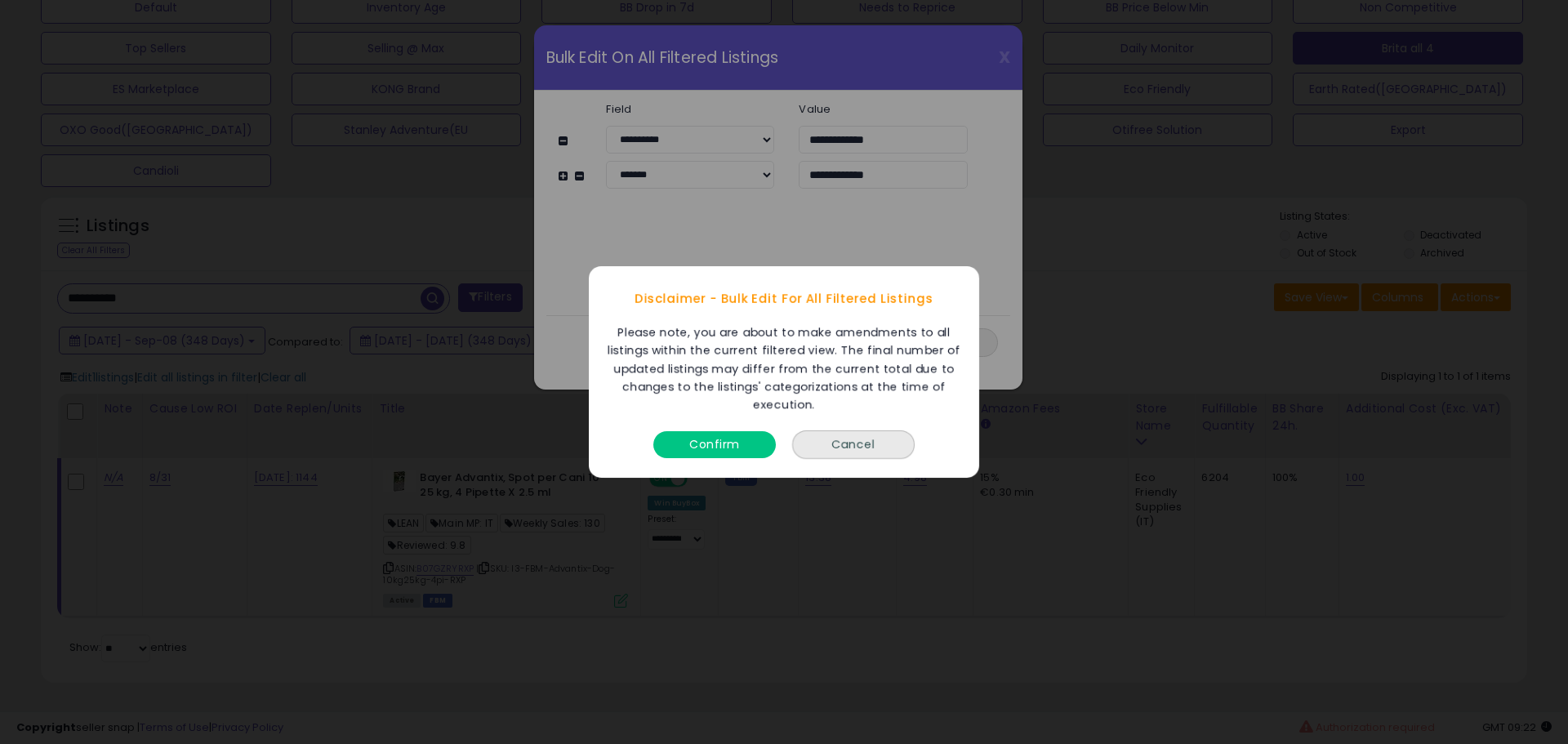
click at [711, 446] on button "Confirm" at bounding box center [714, 445] width 123 height 27
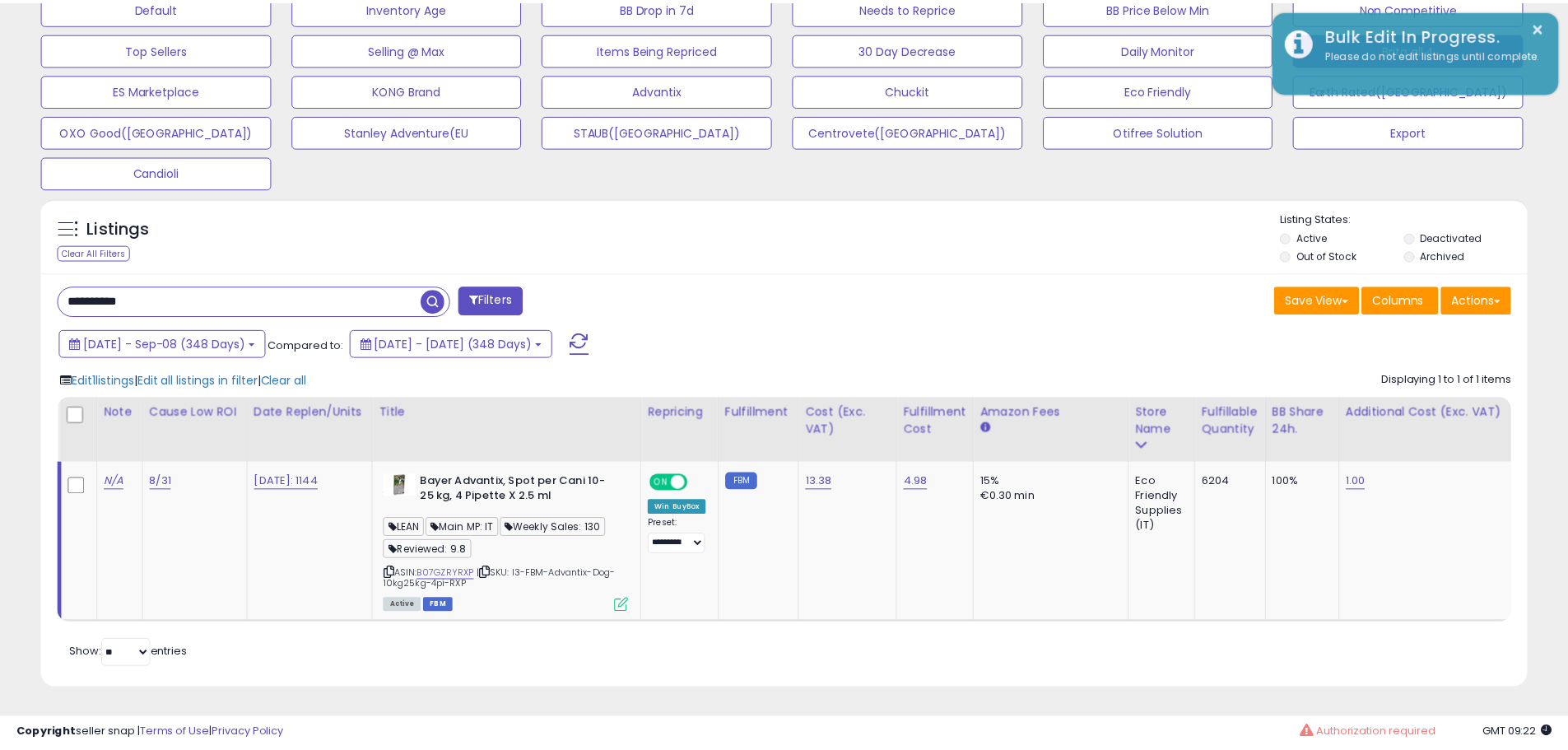
scroll to position [823025, 822452]
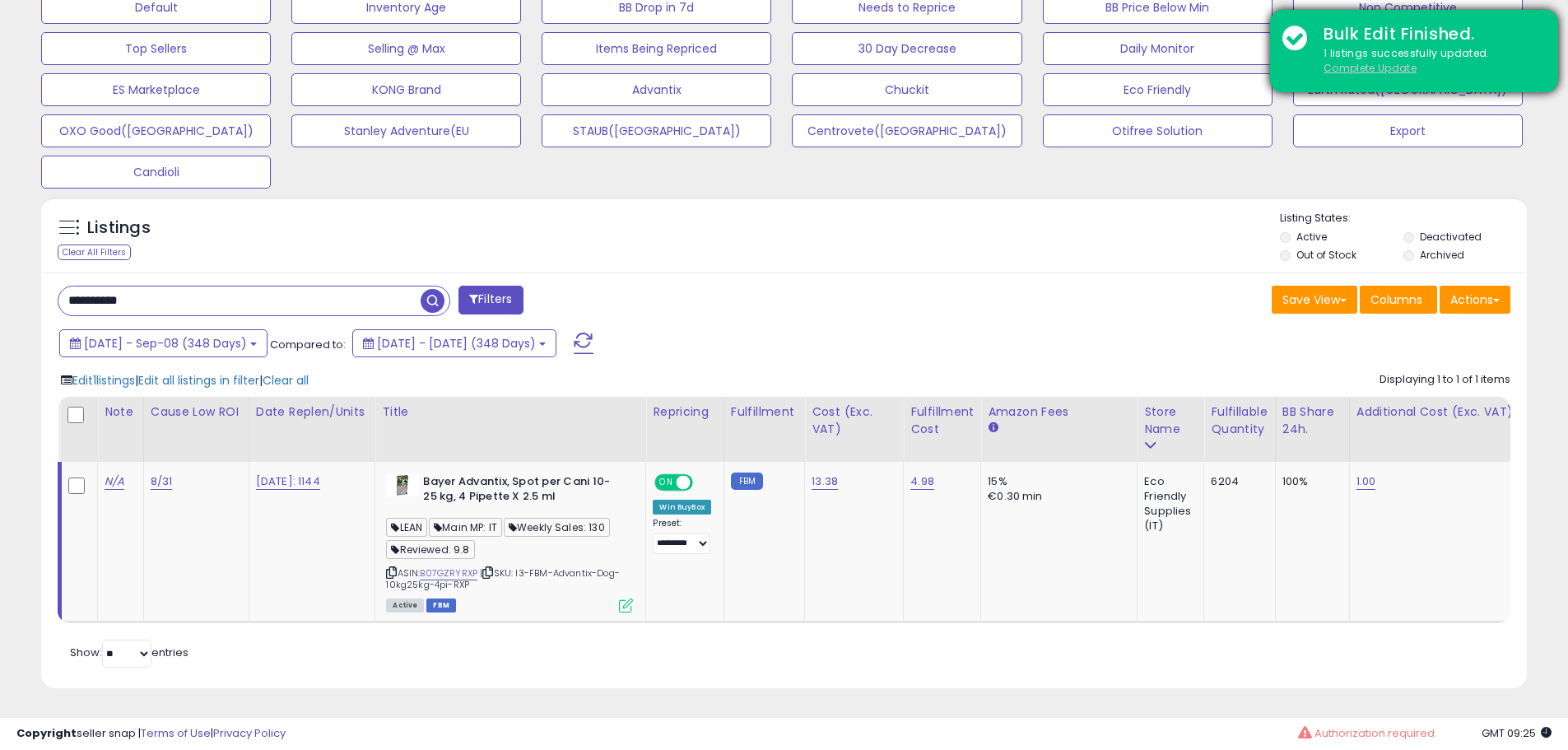
click at [1374, 68] on u "Complete Update" at bounding box center [1371, 68] width 93 height 14
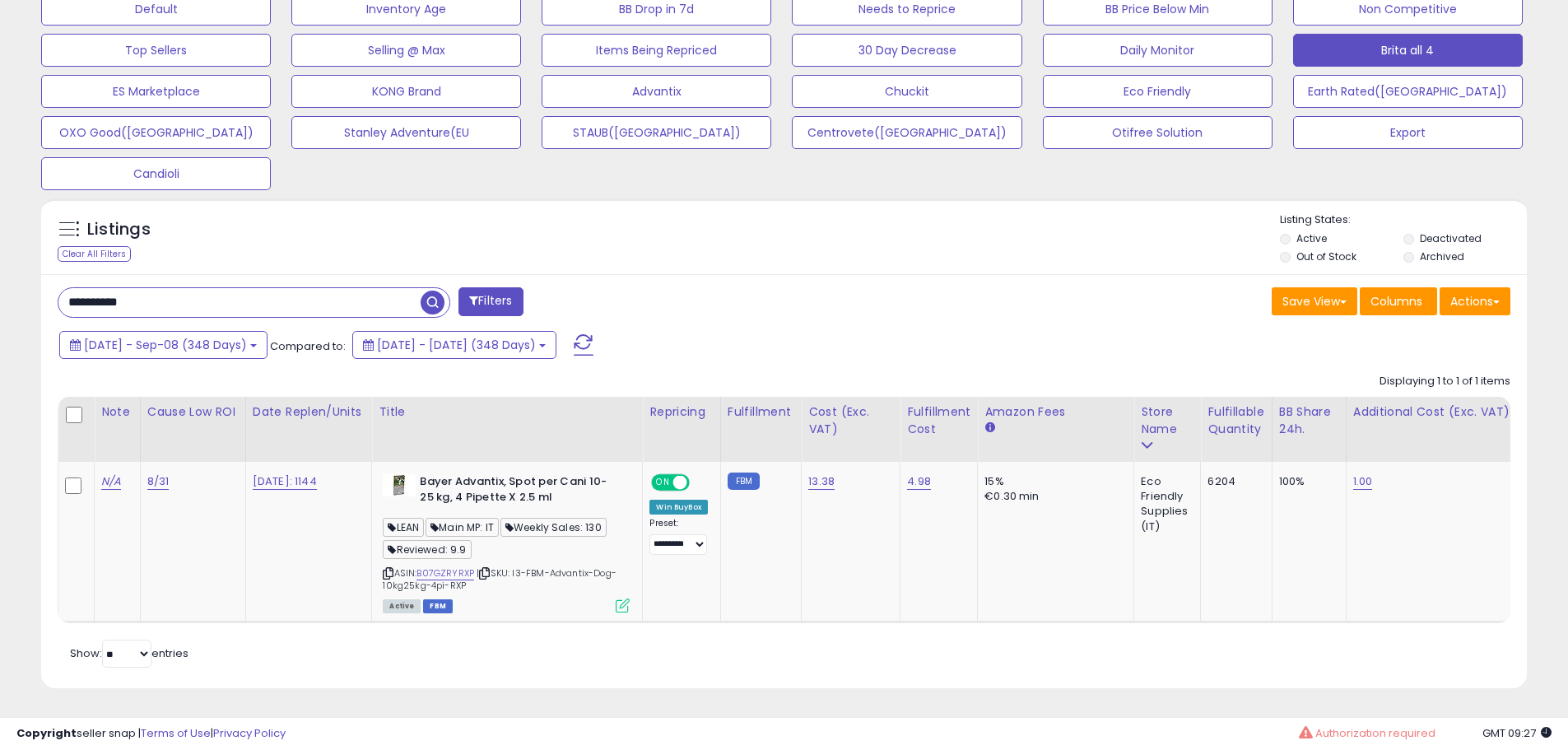
scroll to position [539, 0]
click at [293, 298] on input "**********" at bounding box center [239, 303] width 362 height 29
paste input "text"
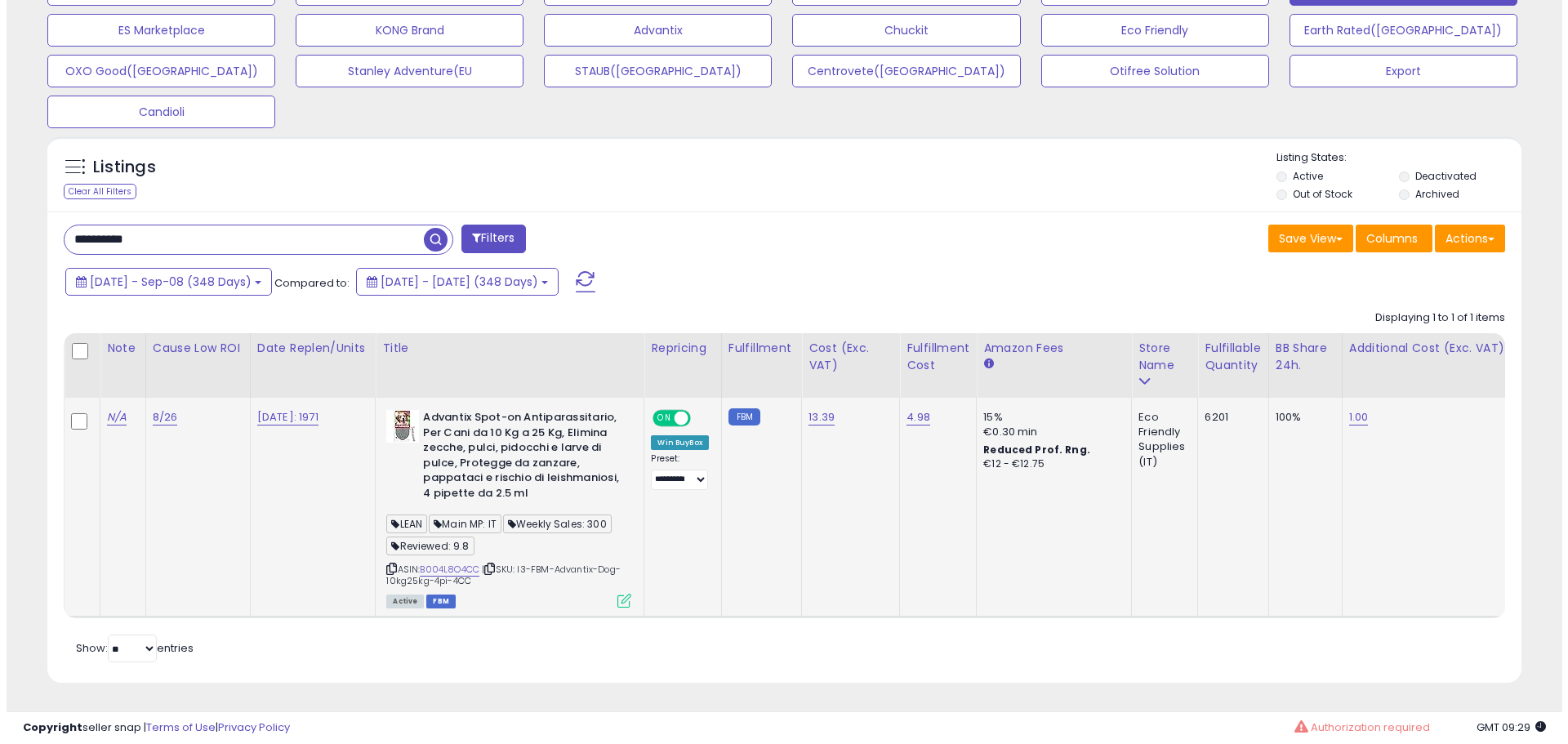
scroll to position [594, 0]
click at [621, 593] on icon at bounding box center [618, 600] width 14 height 14
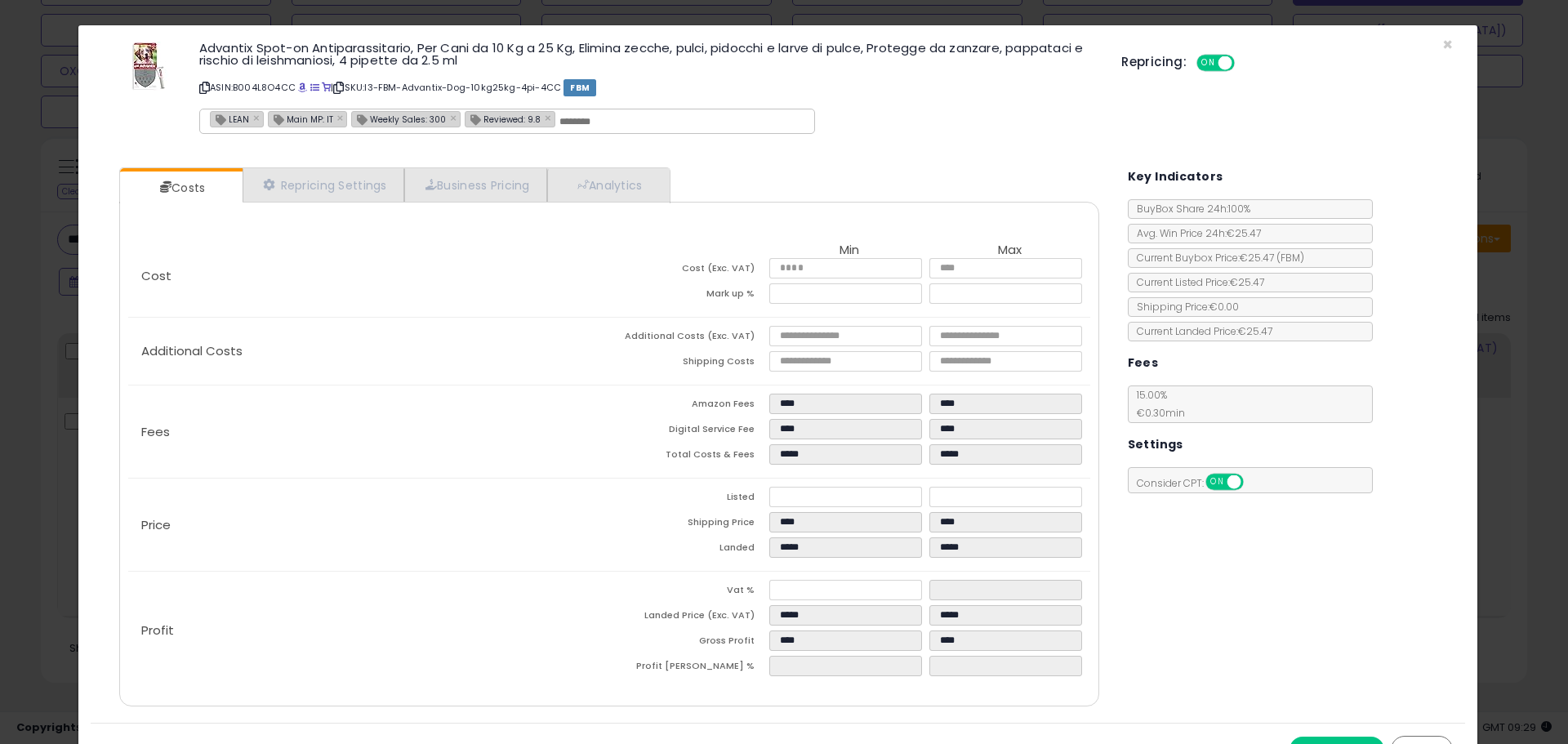
click at [584, 165] on div "Costs Repricing Settings Business Pricing Analytics Cost" at bounding box center [609, 439] width 1012 height 567
click at [586, 176] on link "Analytics" at bounding box center [607, 184] width 121 height 34
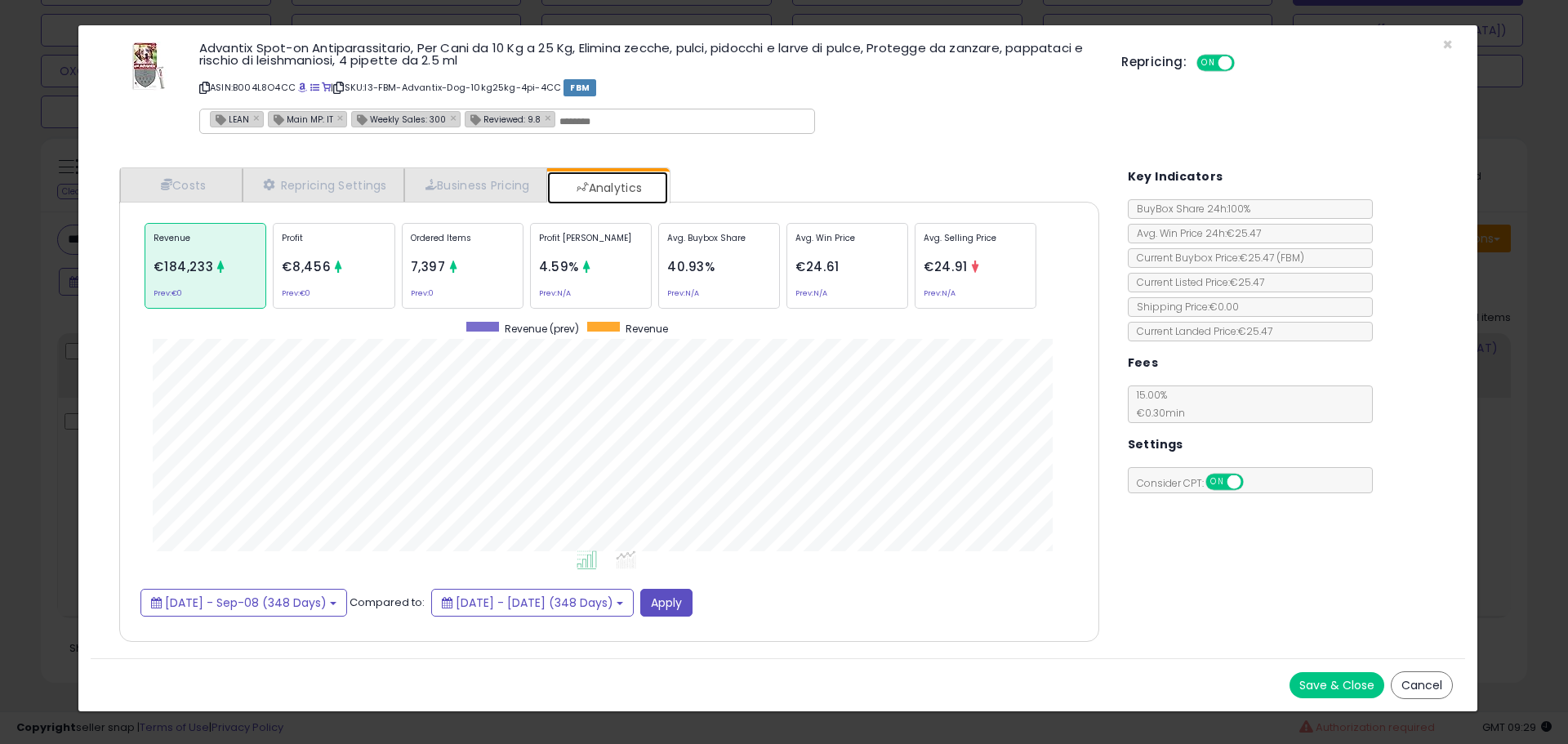
scroll to position [503, 1013]
click at [449, 230] on div "Ordered Items 7,397 Prev: 0" at bounding box center [462, 265] width 122 height 86
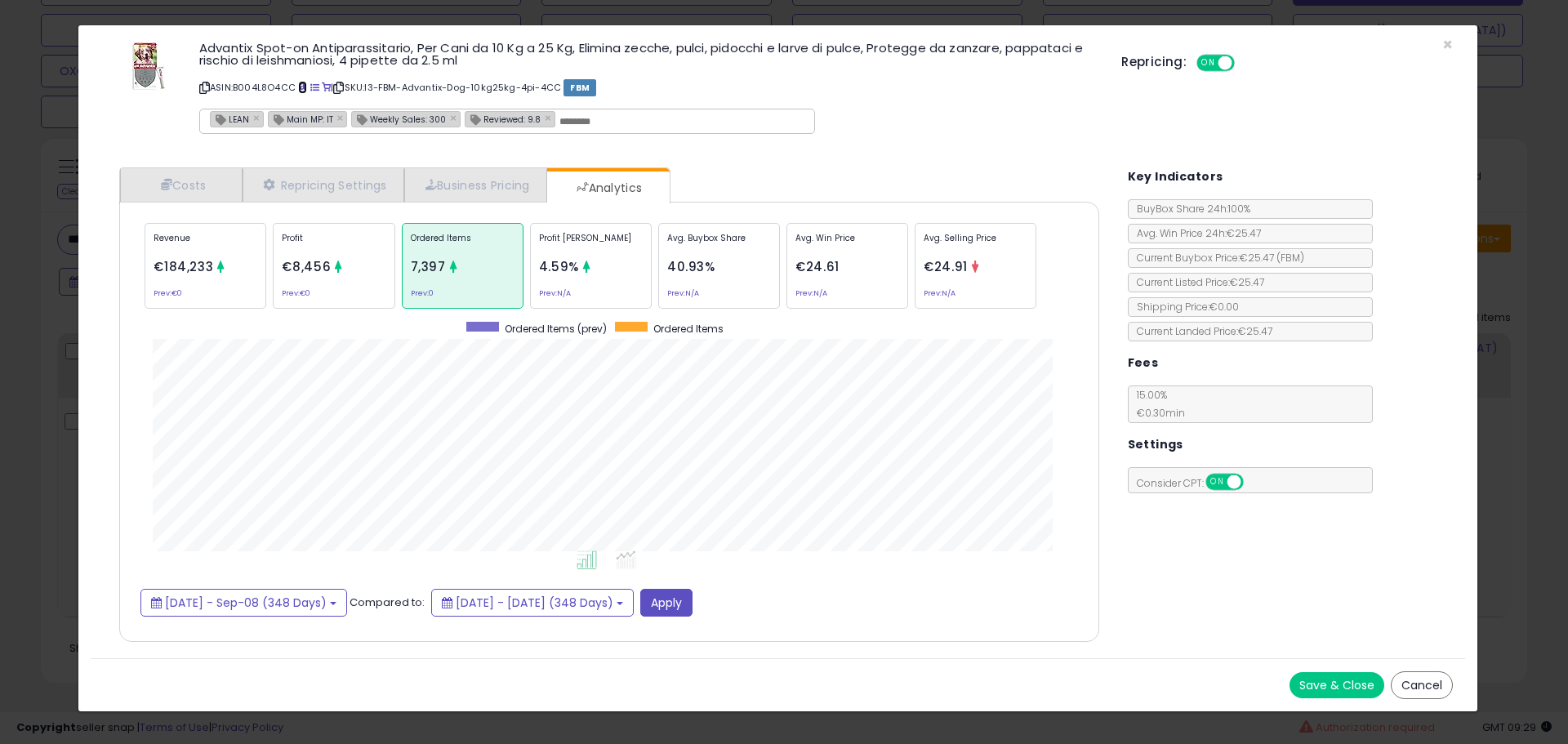
click at [306, 91] on span at bounding box center [302, 87] width 9 height 9
click at [214, 183] on link "Costs" at bounding box center [180, 184] width 123 height 34
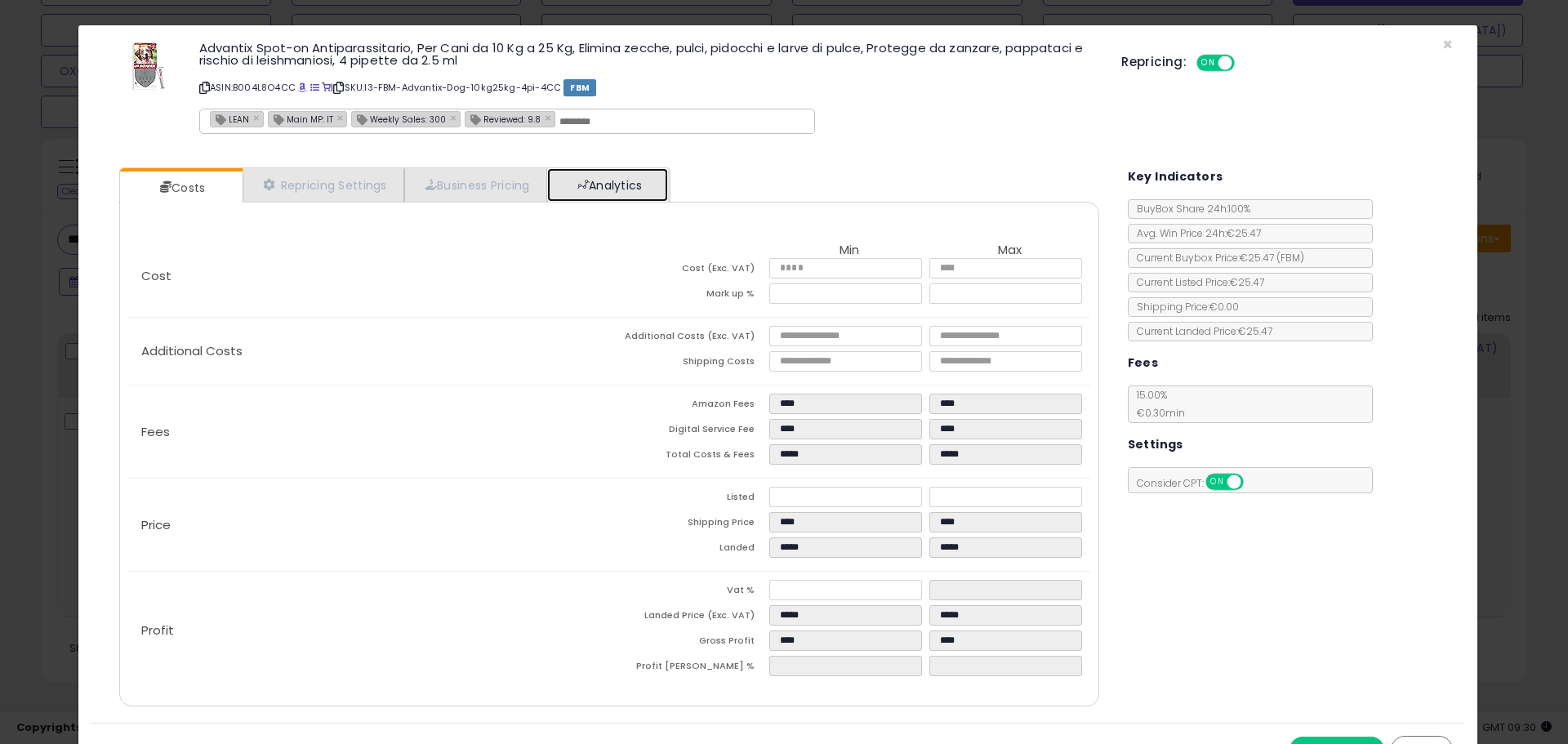
click at [641, 185] on link "Analytics" at bounding box center [607, 184] width 121 height 34
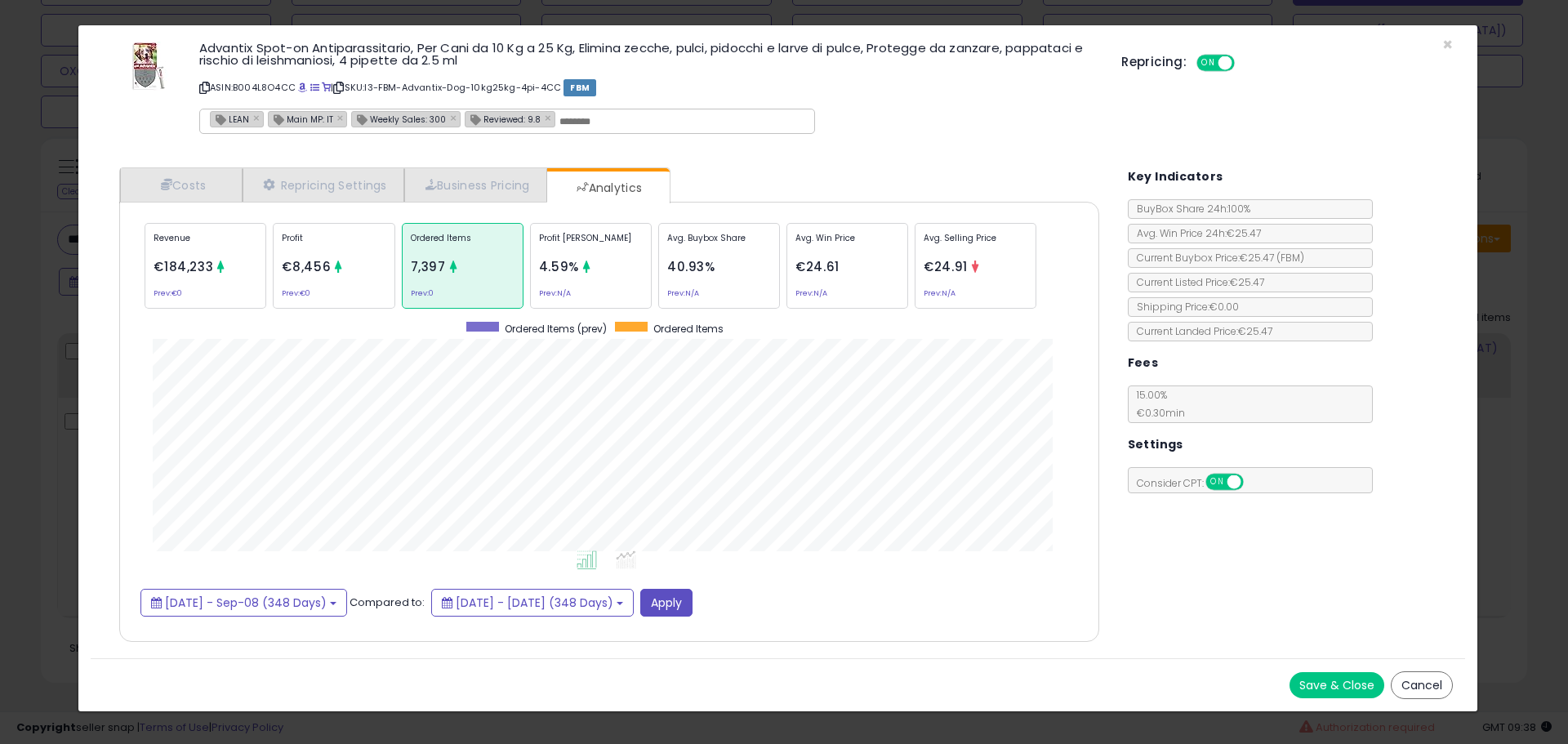
click at [53, 295] on div "× Close Advantix Spot-on Antiparassitario, Per Cani da 10 Kg a 25 Kg, Elimina z…" at bounding box center [784, 372] width 1568 height 744
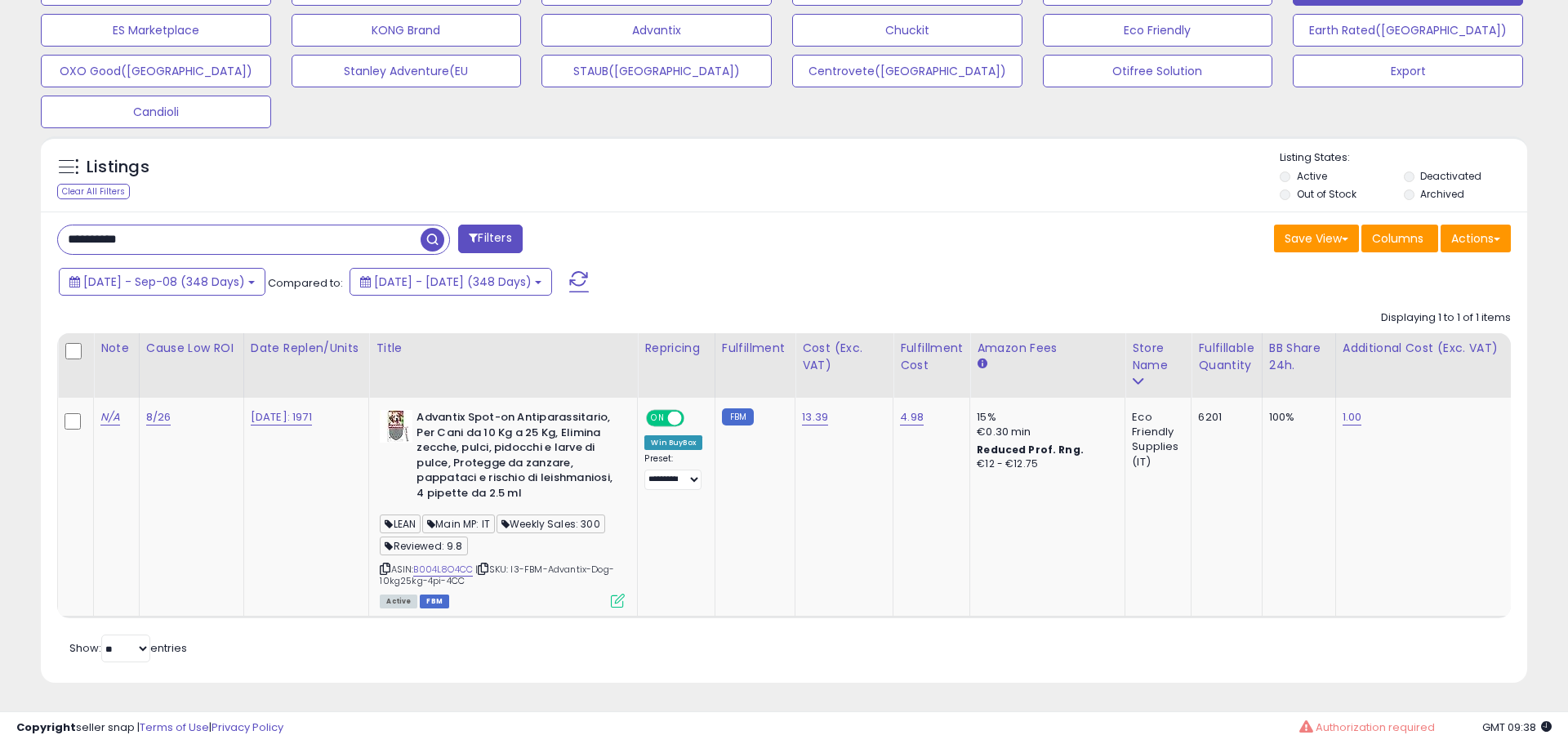
scroll to position [816441, 815872]
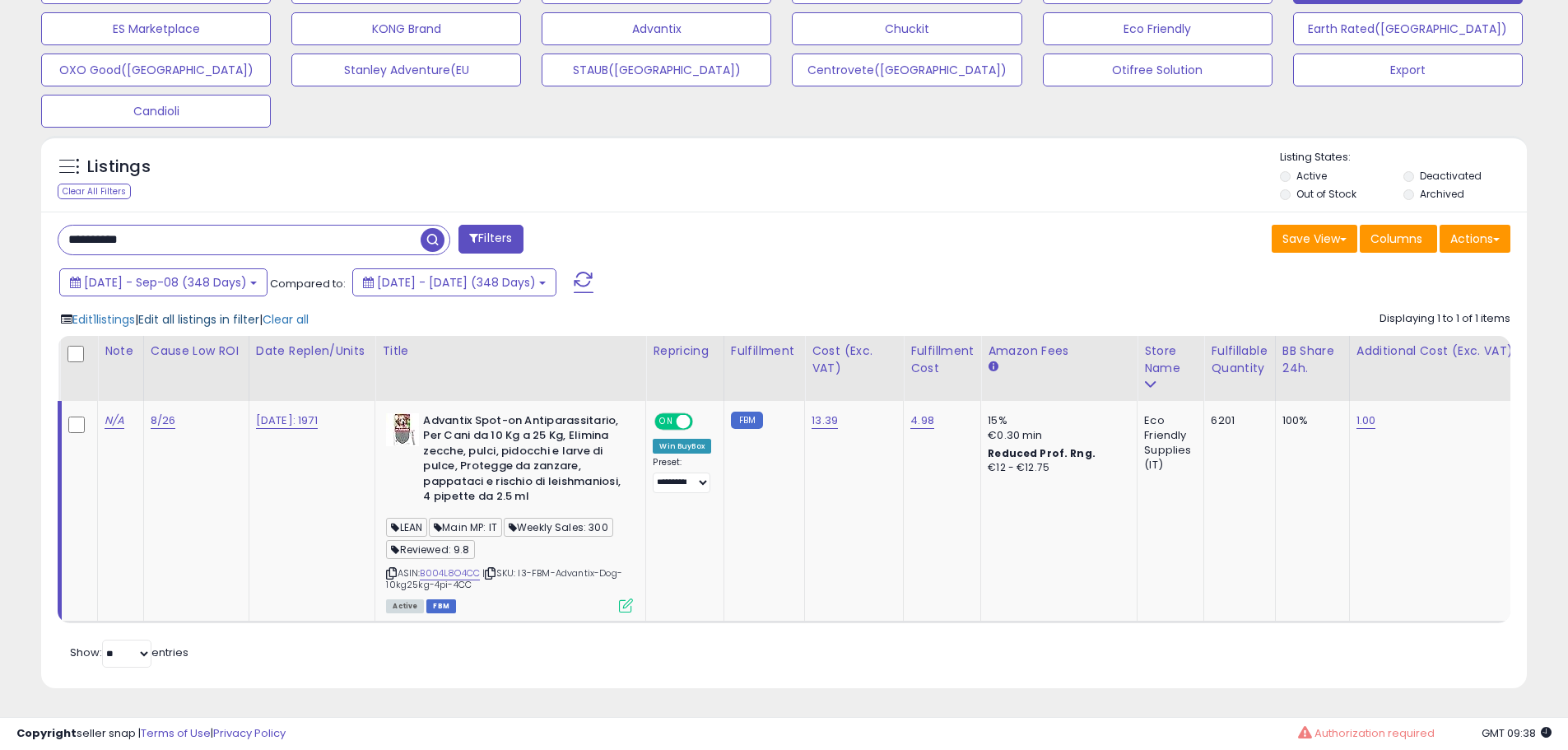
click at [229, 311] on span "Edit all listings in filter" at bounding box center [198, 319] width 121 height 17
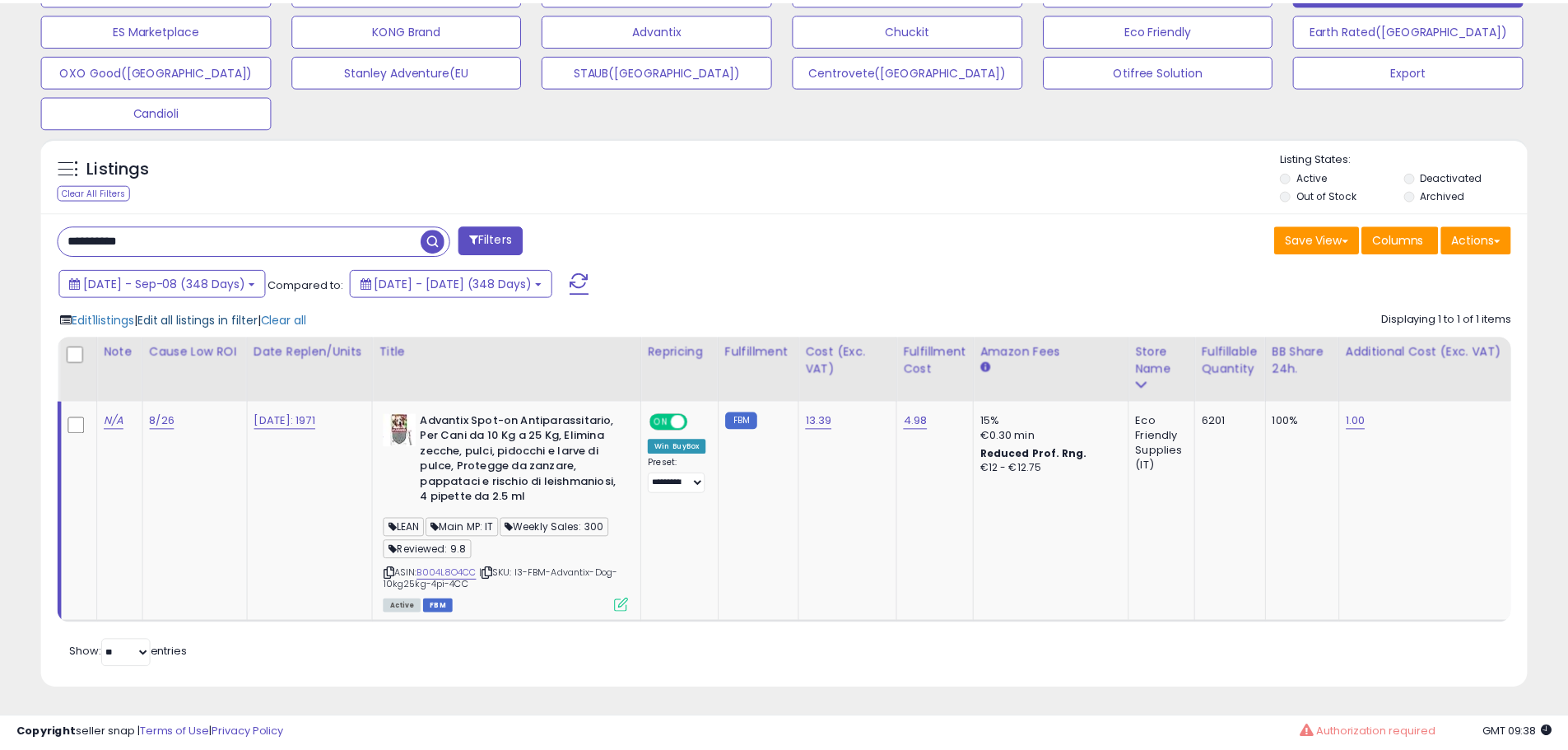
scroll to position [338, 870]
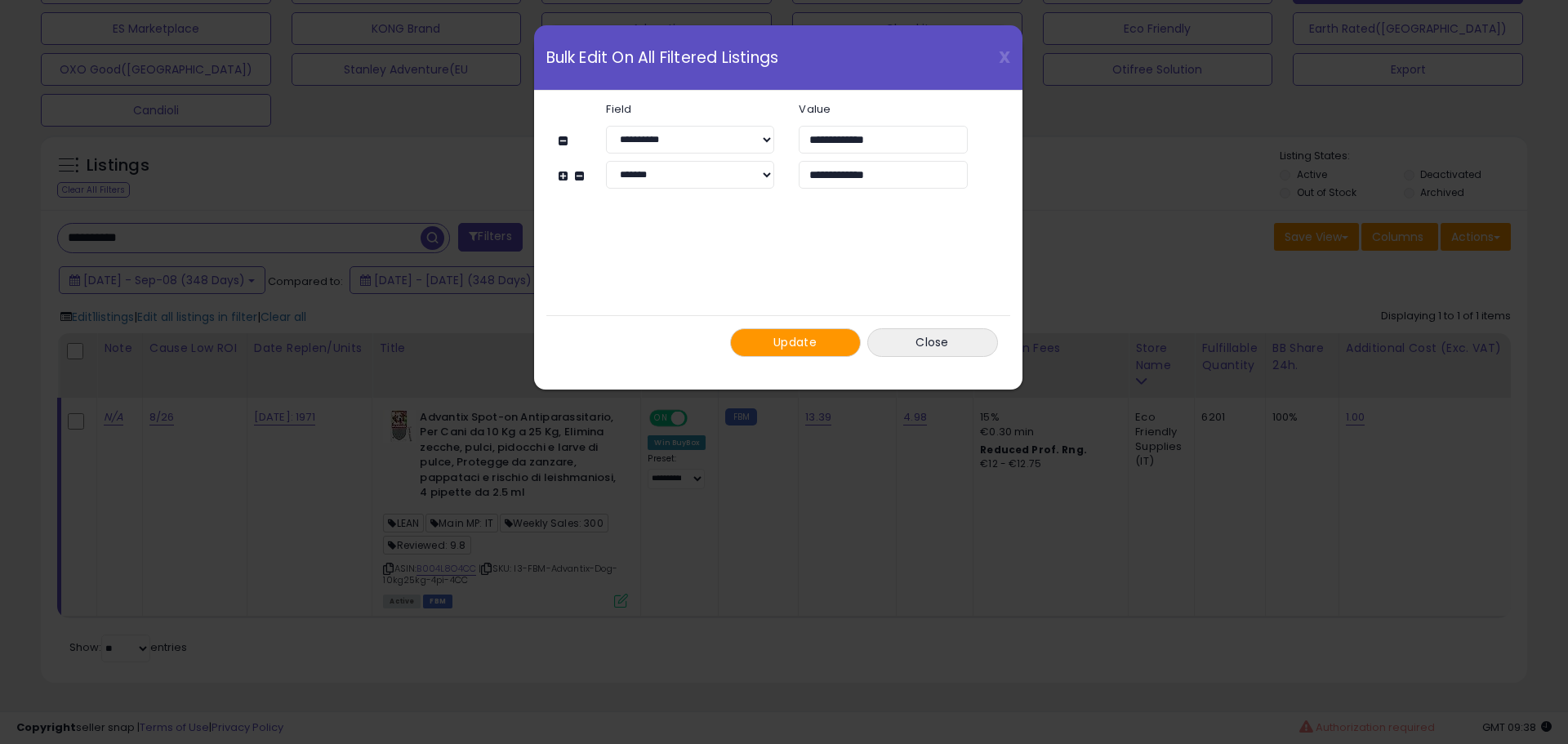
click at [778, 351] on button "Update" at bounding box center [795, 343] width 130 height 29
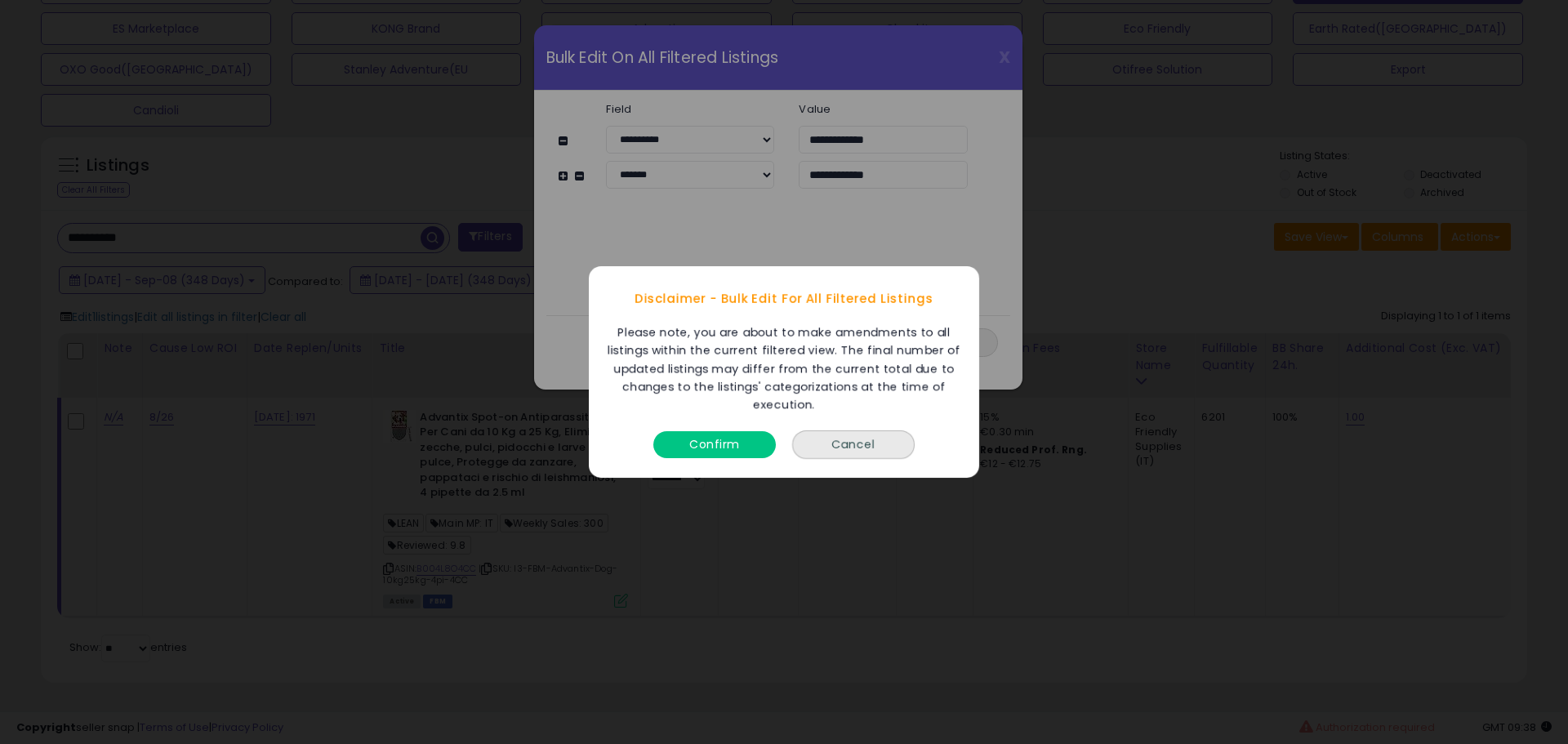
click at [705, 445] on button "Confirm" at bounding box center [714, 445] width 123 height 27
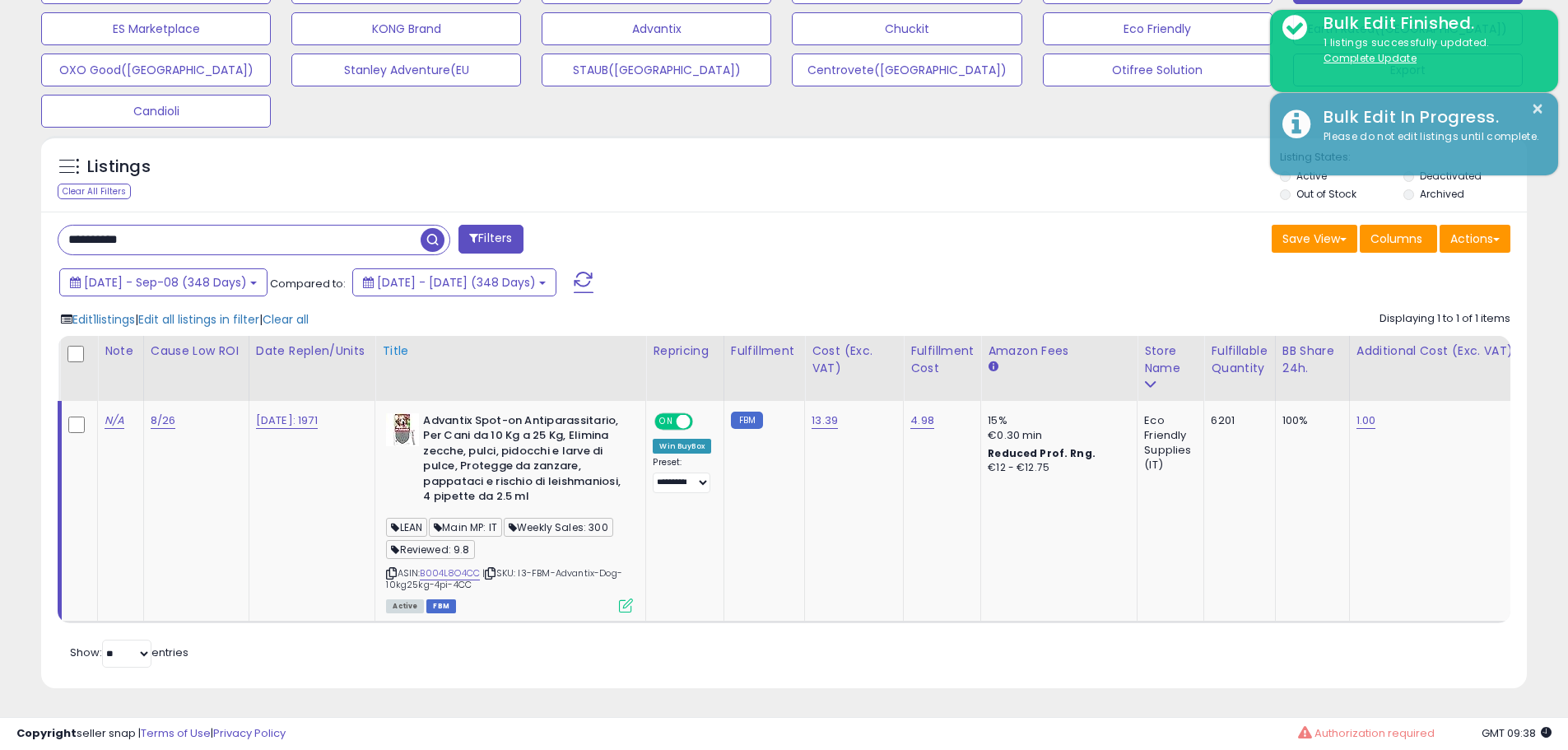
scroll to position [823025, 822452]
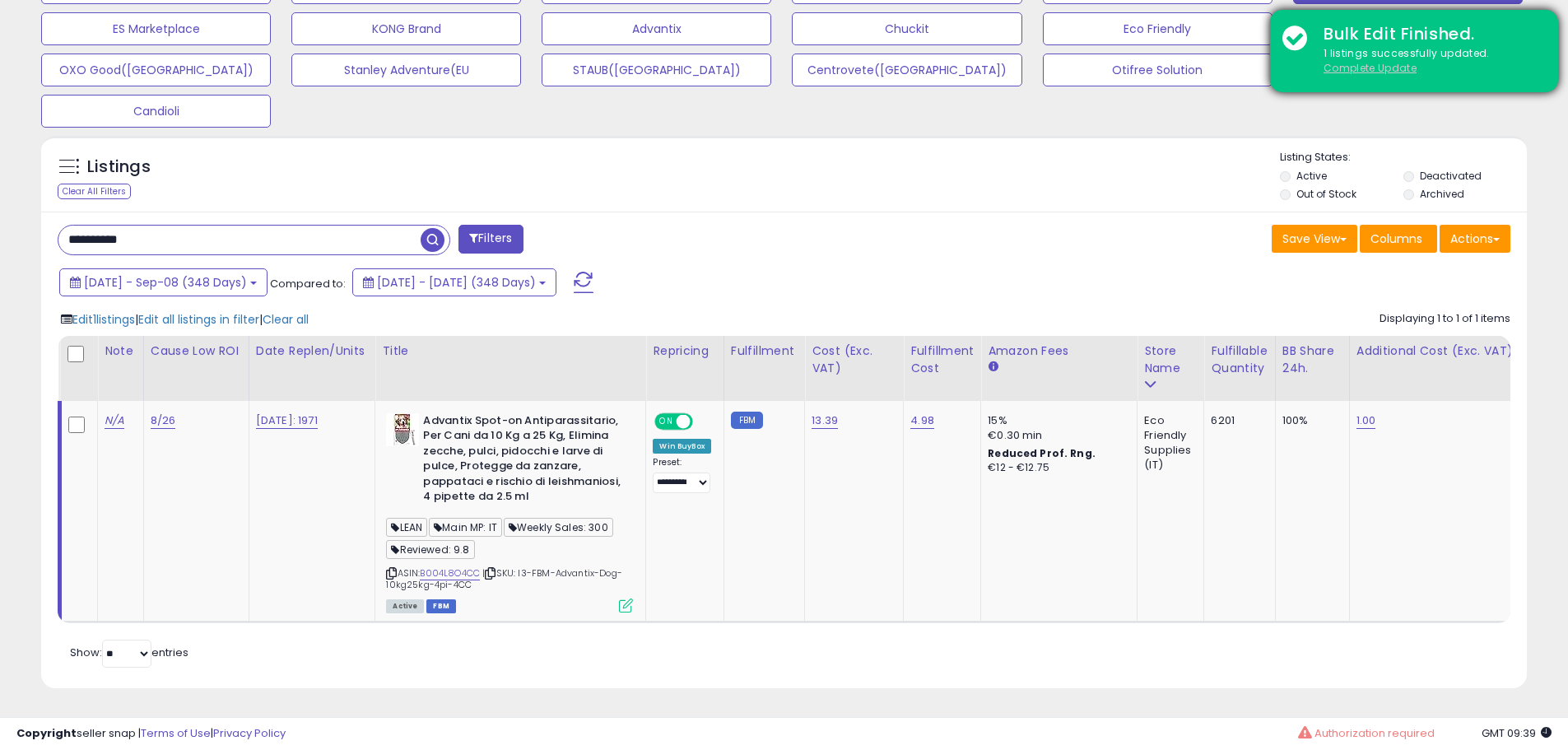
click at [1343, 72] on u "Complete Update" at bounding box center [1371, 68] width 93 height 14
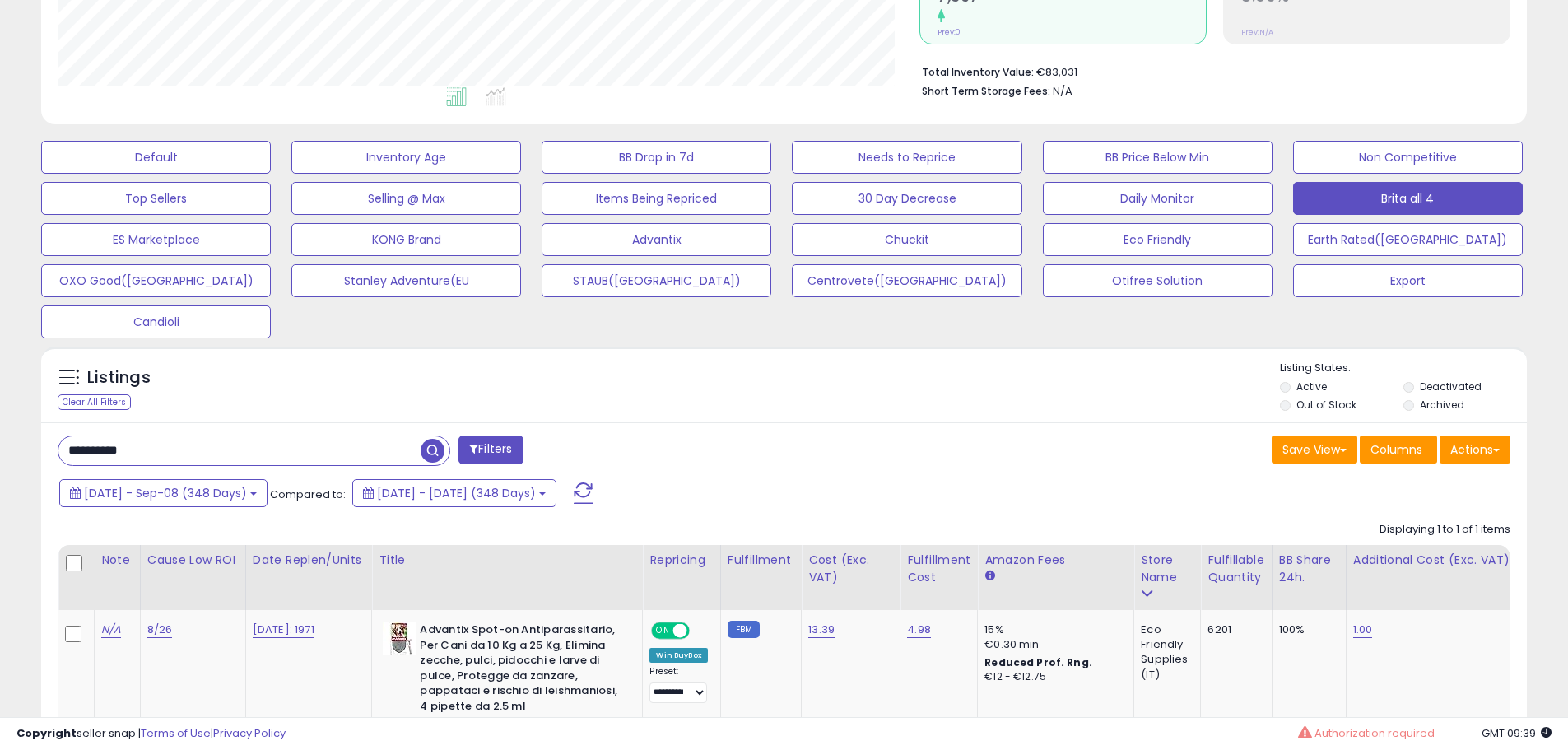
scroll to position [338, 862]
click at [809, 388] on div "Listings Clear All Filters Listing States:" at bounding box center [784, 389] width 1486 height 56
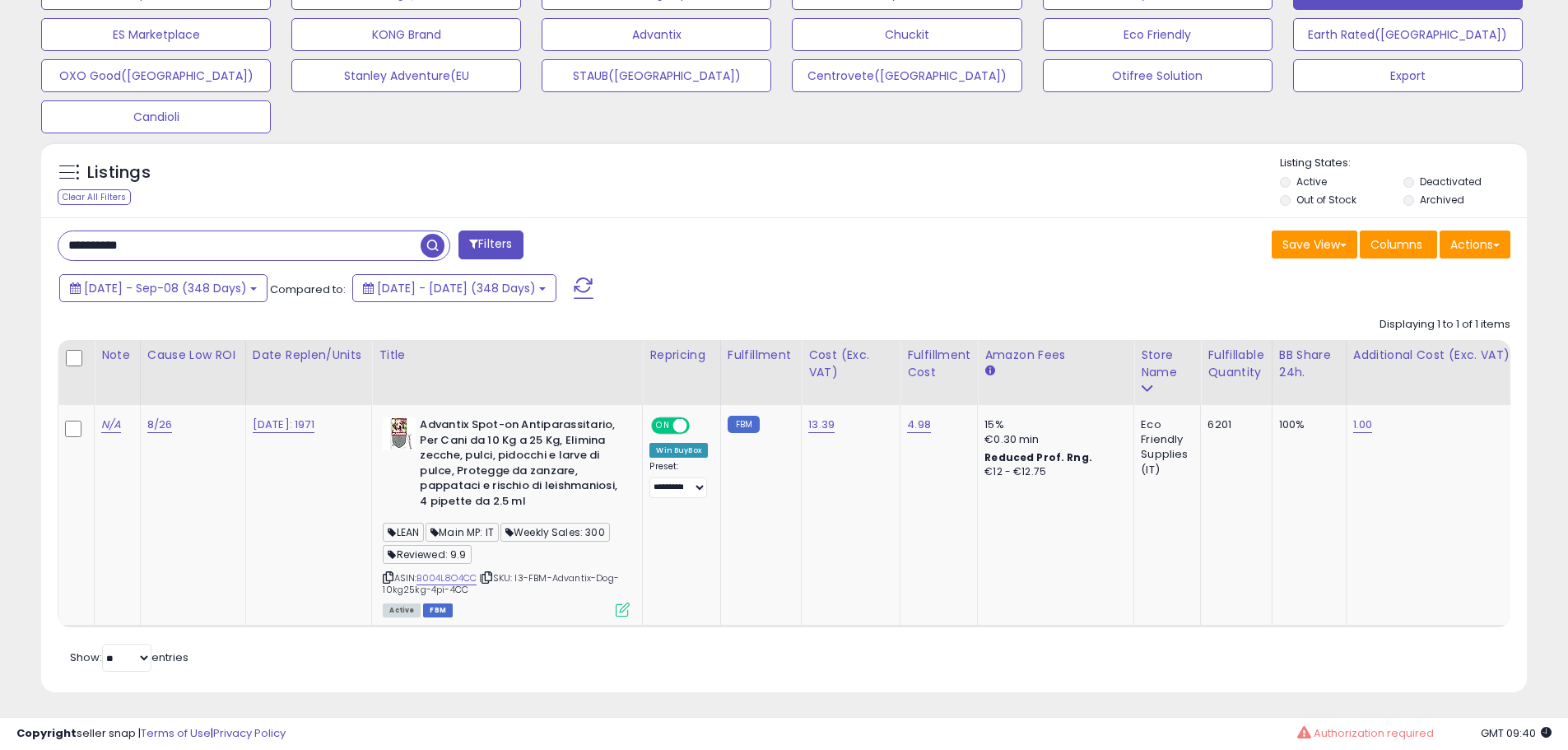
scroll to position [599, 0]
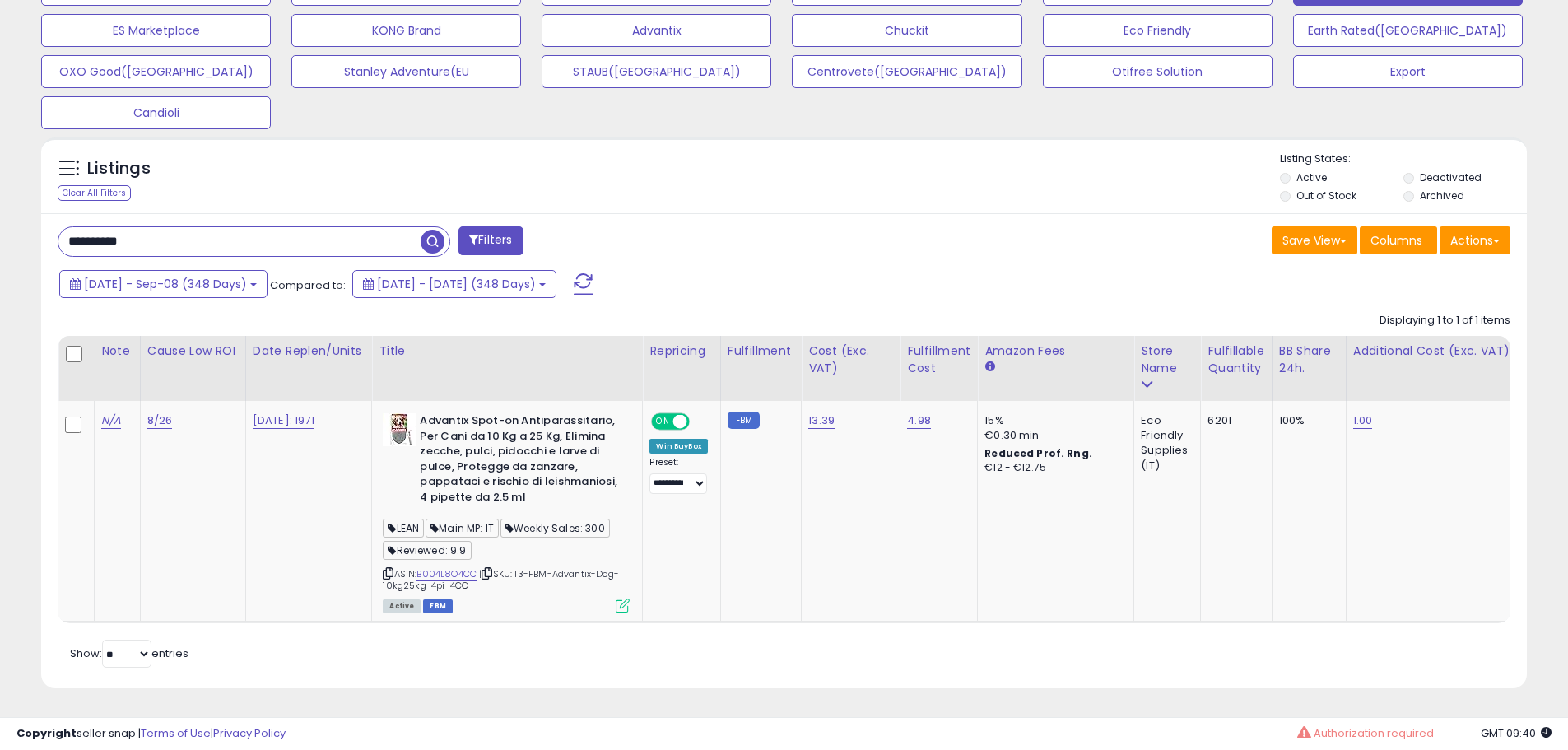
click at [384, 232] on input "**********" at bounding box center [239, 242] width 362 height 29
paste input "text"
type input "**********"
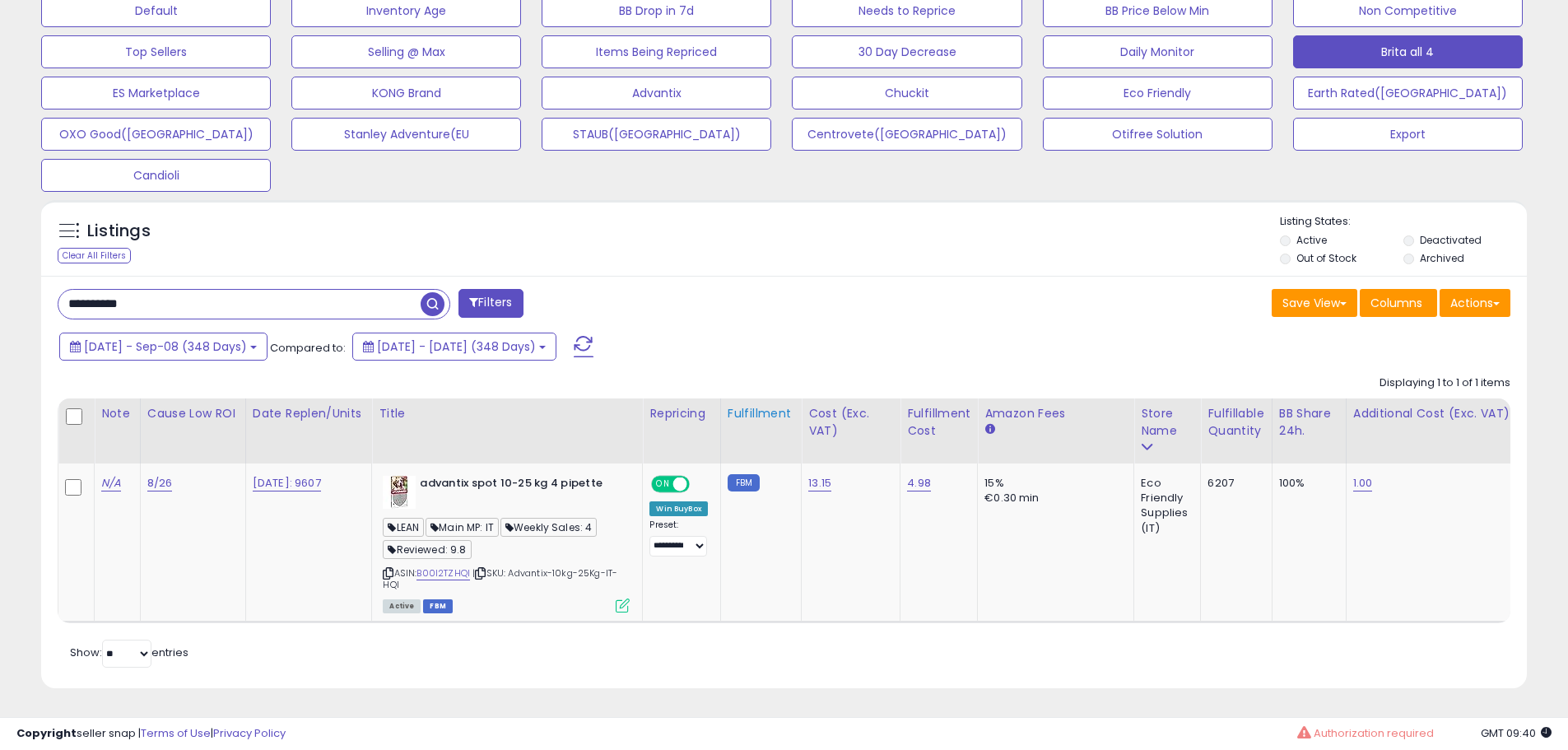
scroll to position [537, 0]
click at [452, 566] on link "B00I2TZHQI" at bounding box center [443, 573] width 53 height 14
click at [629, 598] on icon at bounding box center [623, 605] width 14 height 14
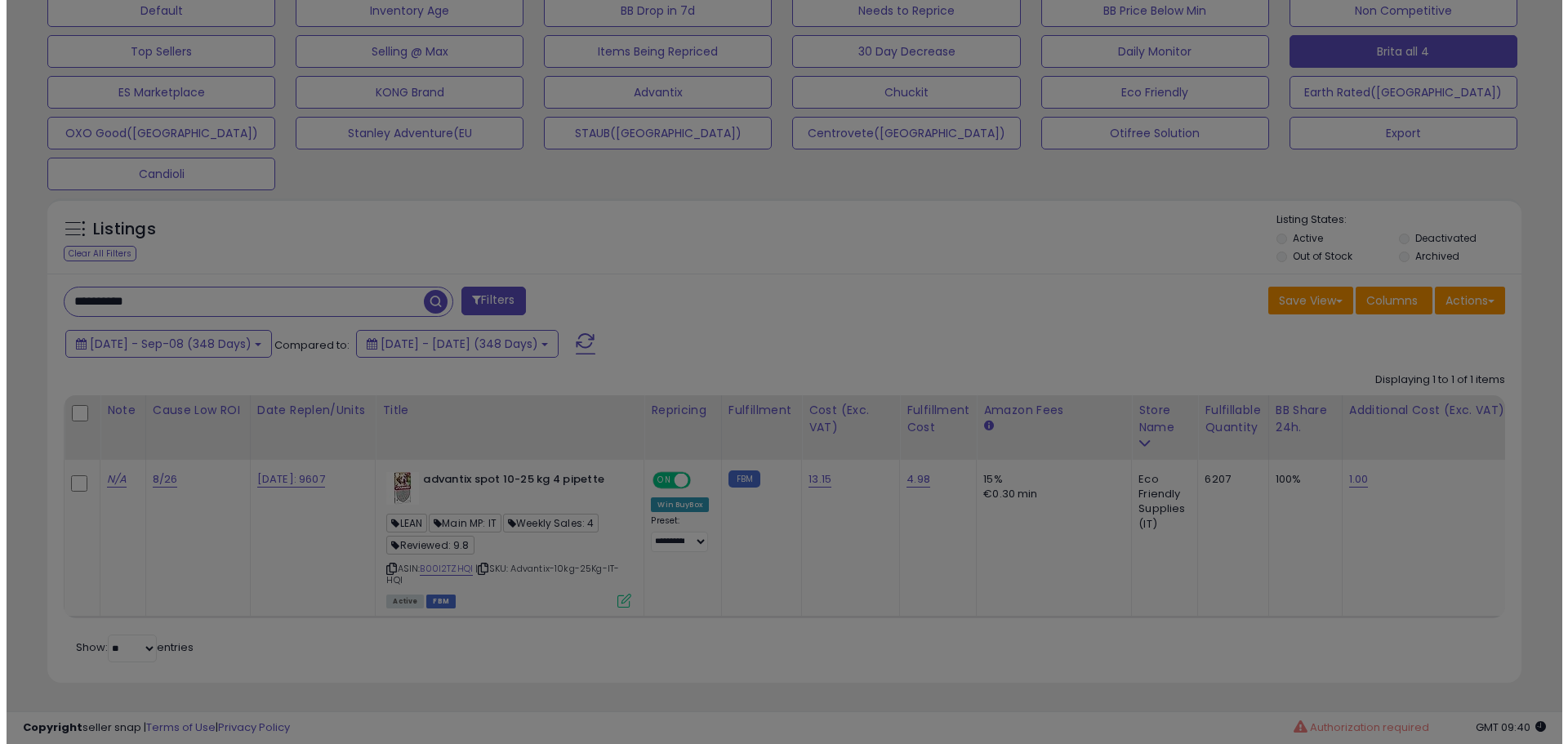
scroll to position [335, 863]
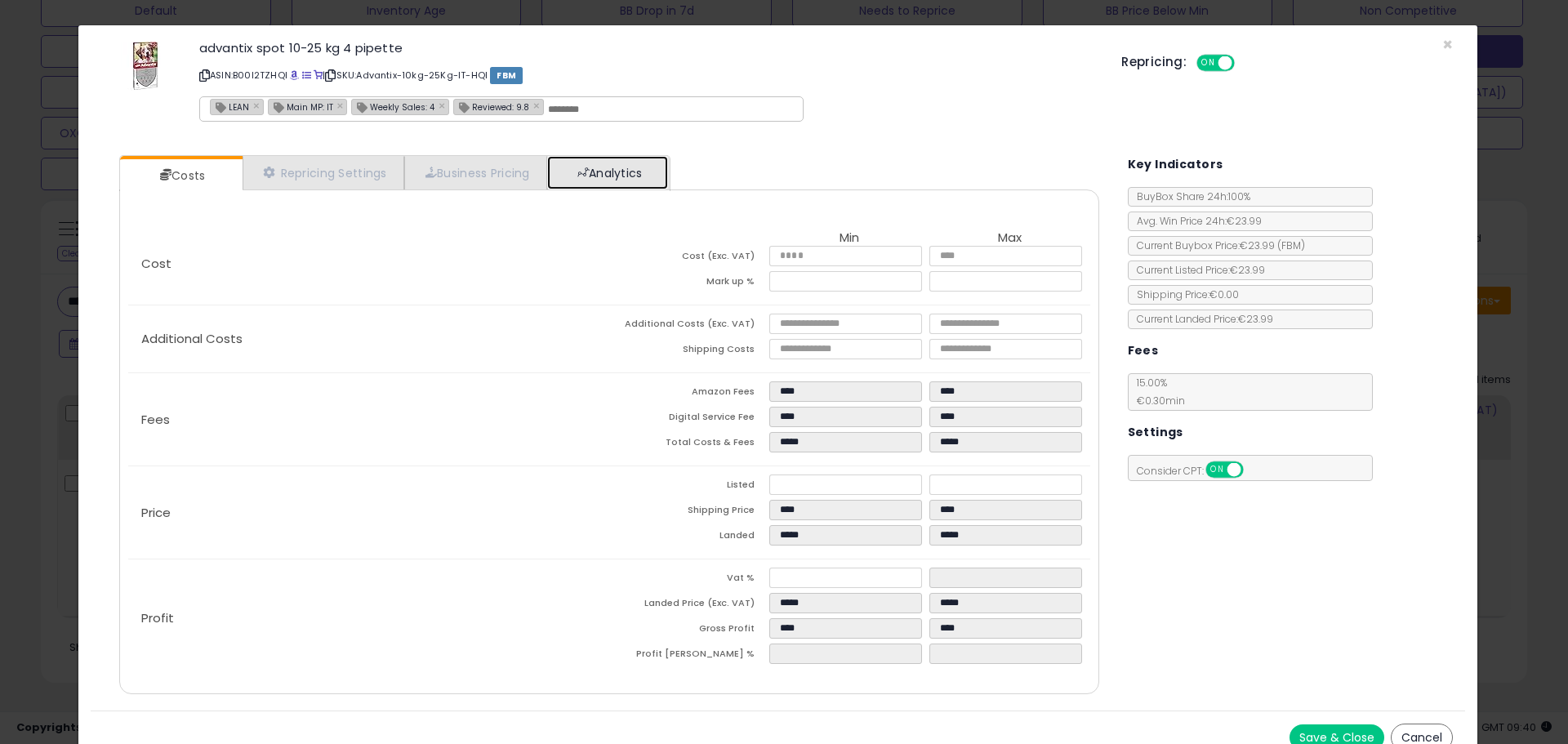
click at [645, 160] on link "Analytics" at bounding box center [607, 173] width 121 height 34
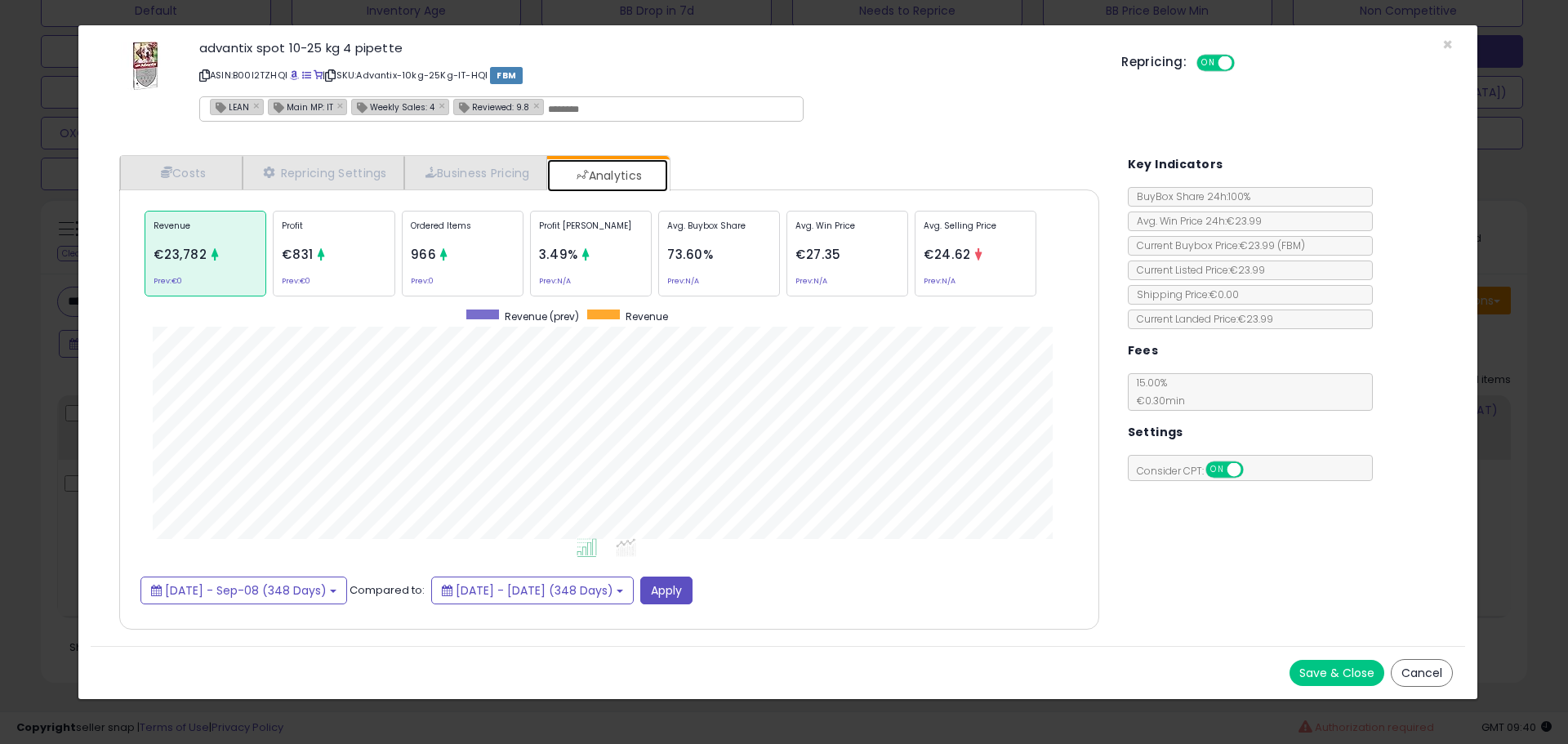
scroll to position [503, 1013]
click at [444, 255] on icon at bounding box center [444, 254] width 13 height 13
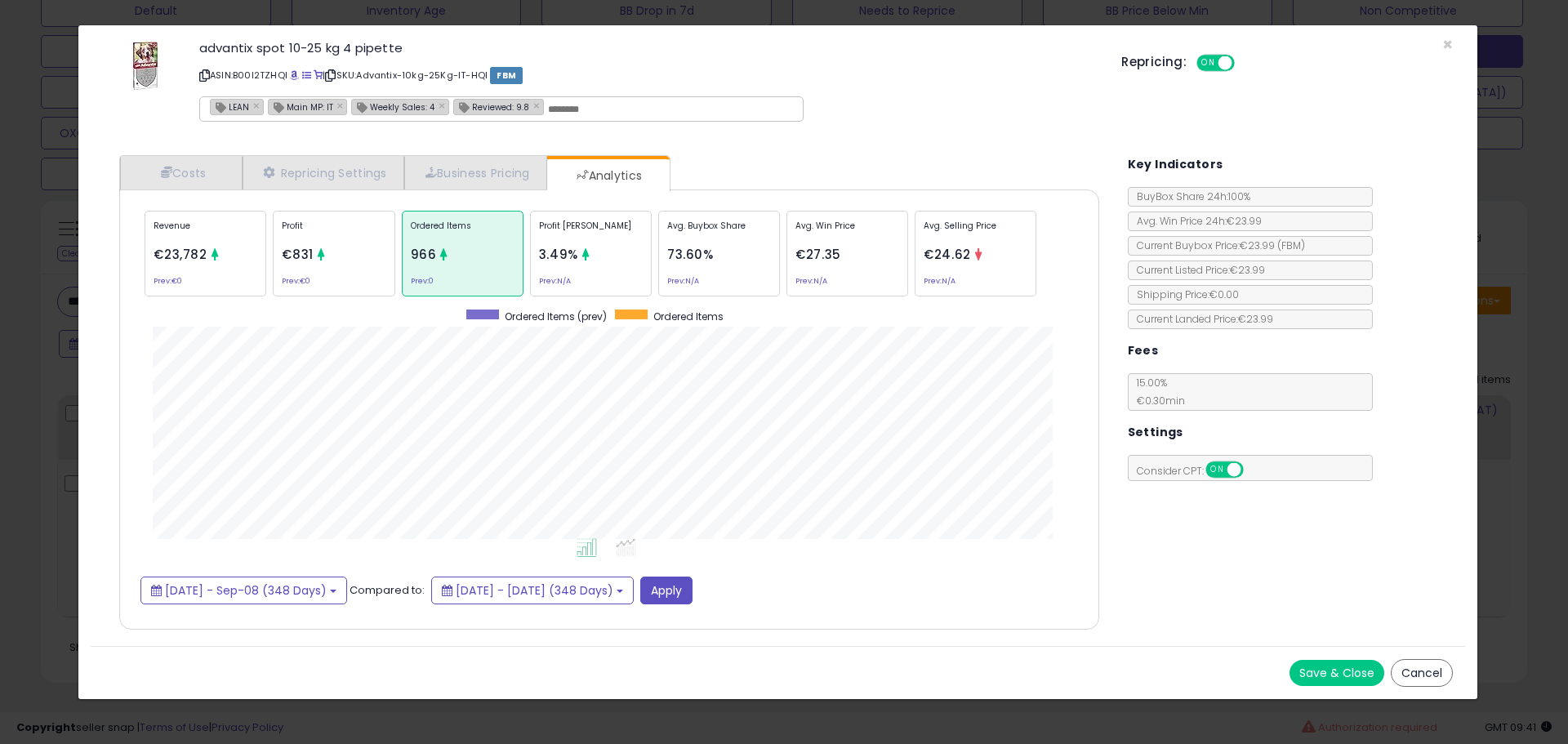
click at [960, 269] on div "Avg. Selling Price €24.62 Prev: N/A" at bounding box center [976, 253] width 122 height 86
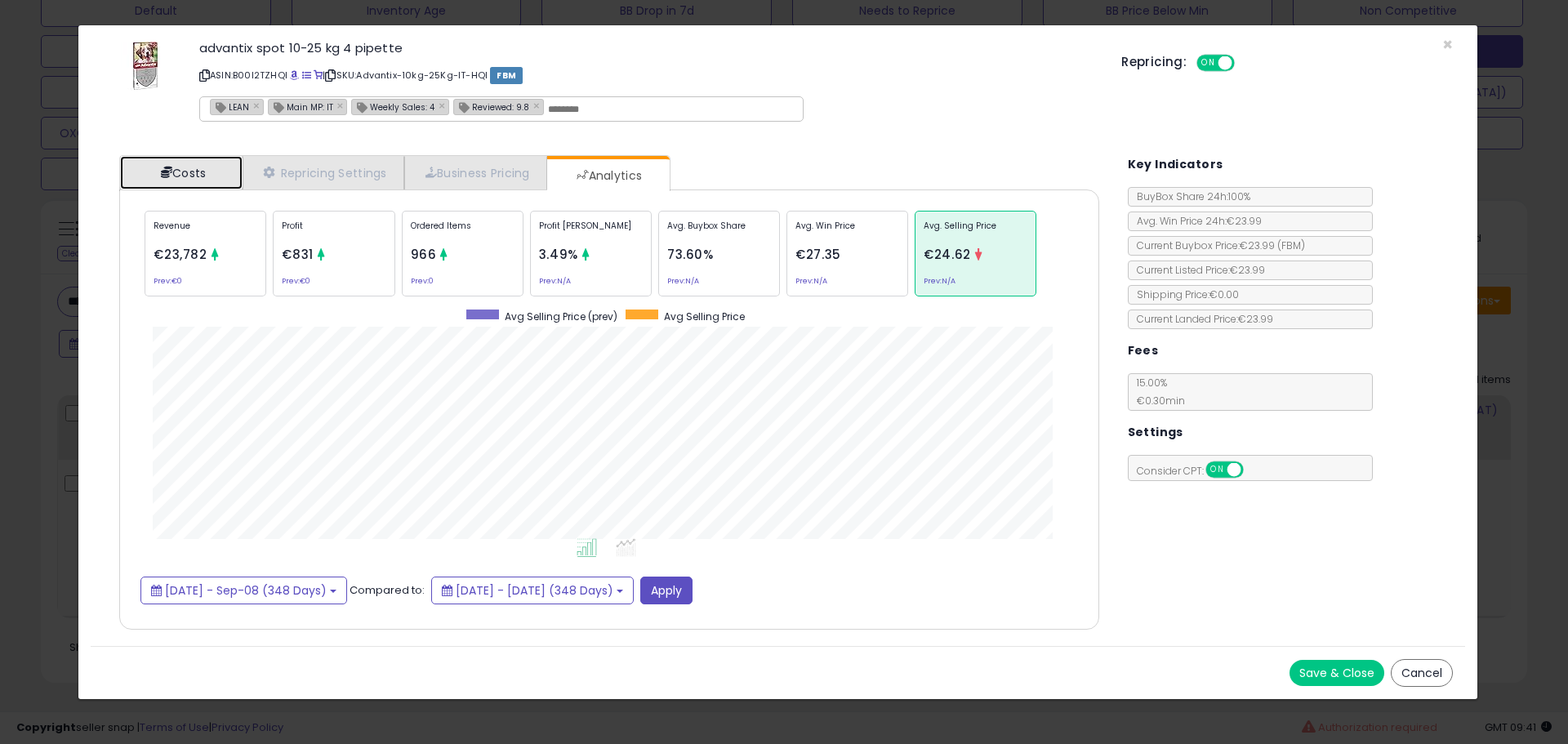
click at [204, 178] on link "Costs" at bounding box center [180, 173] width 123 height 34
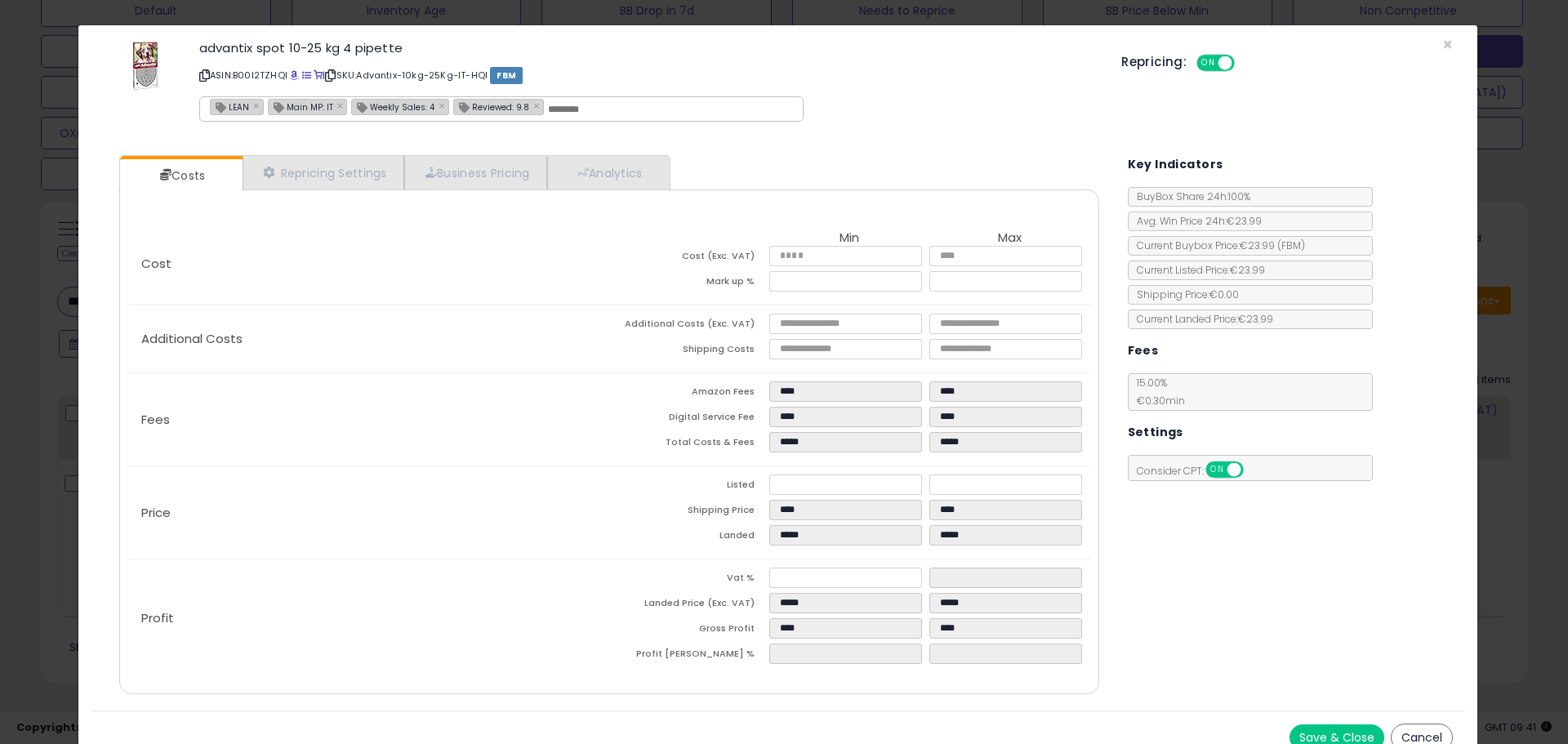
click at [69, 280] on div "× Close advantix spot 10-25 kg 4 pipette ASIN: B00I2TZHQI | SKU: Advantix-10kg-…" at bounding box center [784, 372] width 1568 height 744
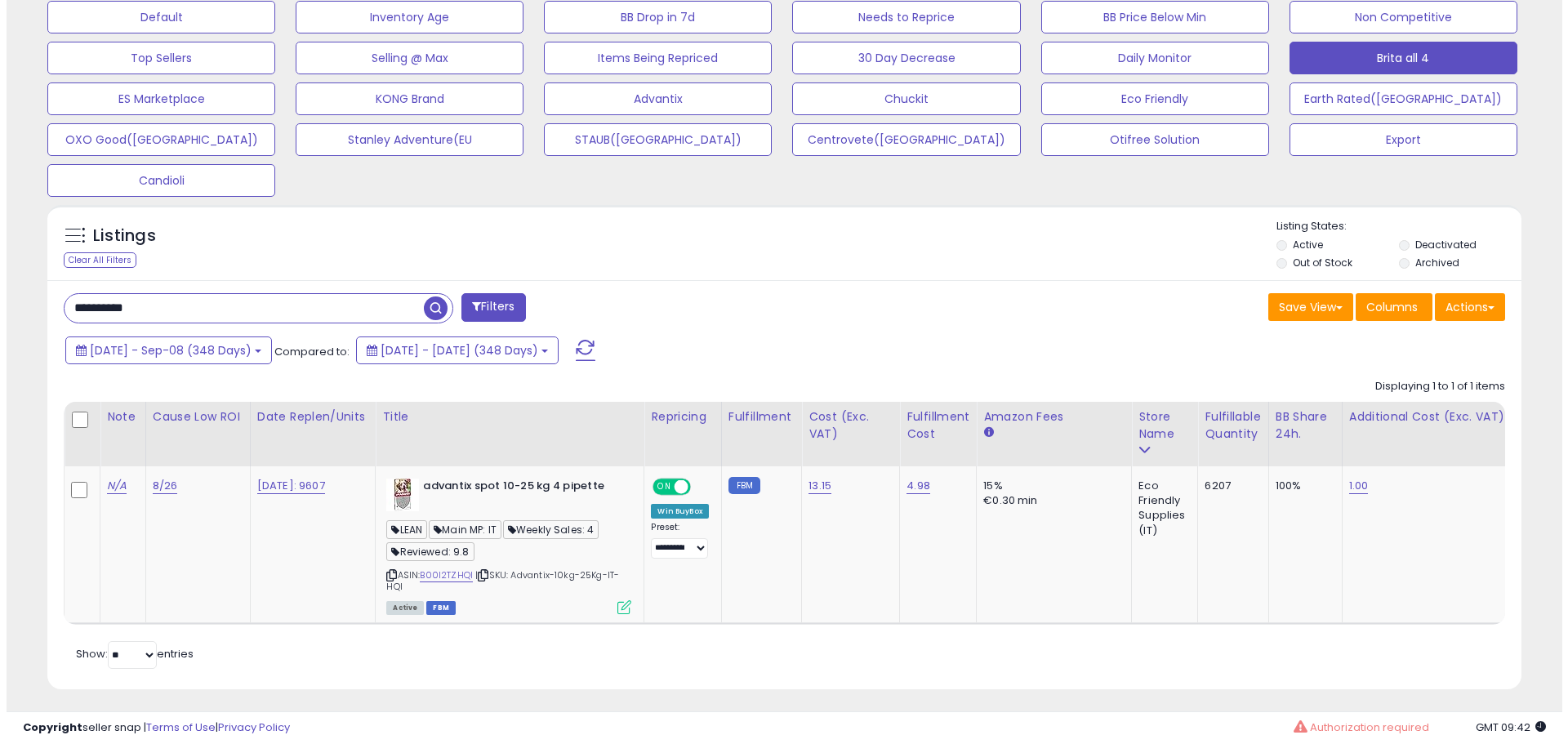
scroll to position [533, 0]
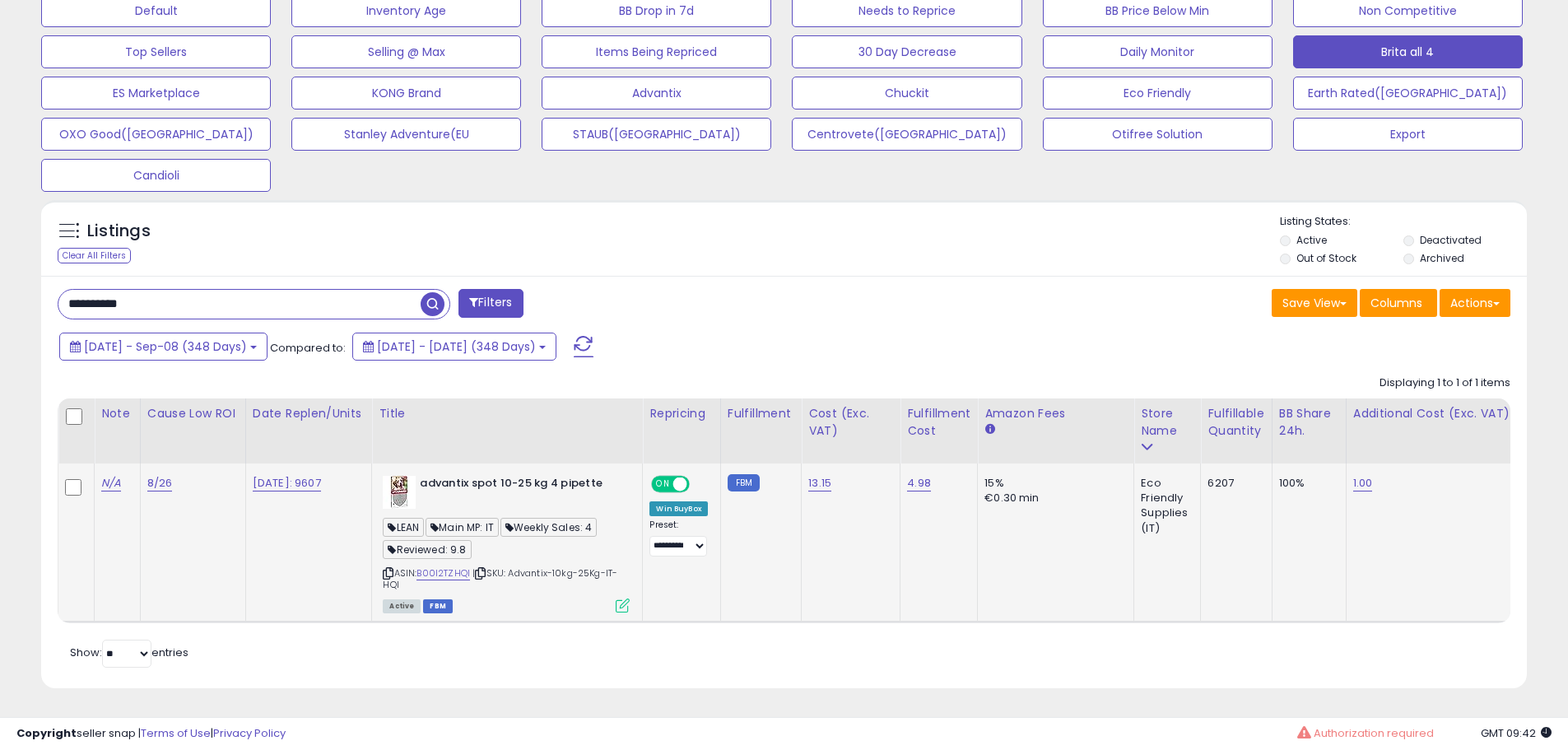
click at [636, 587] on td "advantix spot 10-25 kg 4 pipette LEAN Main MP: IT Weekly Sales: 4 Reviewed: 9.8…" at bounding box center [508, 543] width 270 height 159
click at [630, 598] on icon at bounding box center [623, 605] width 14 height 14
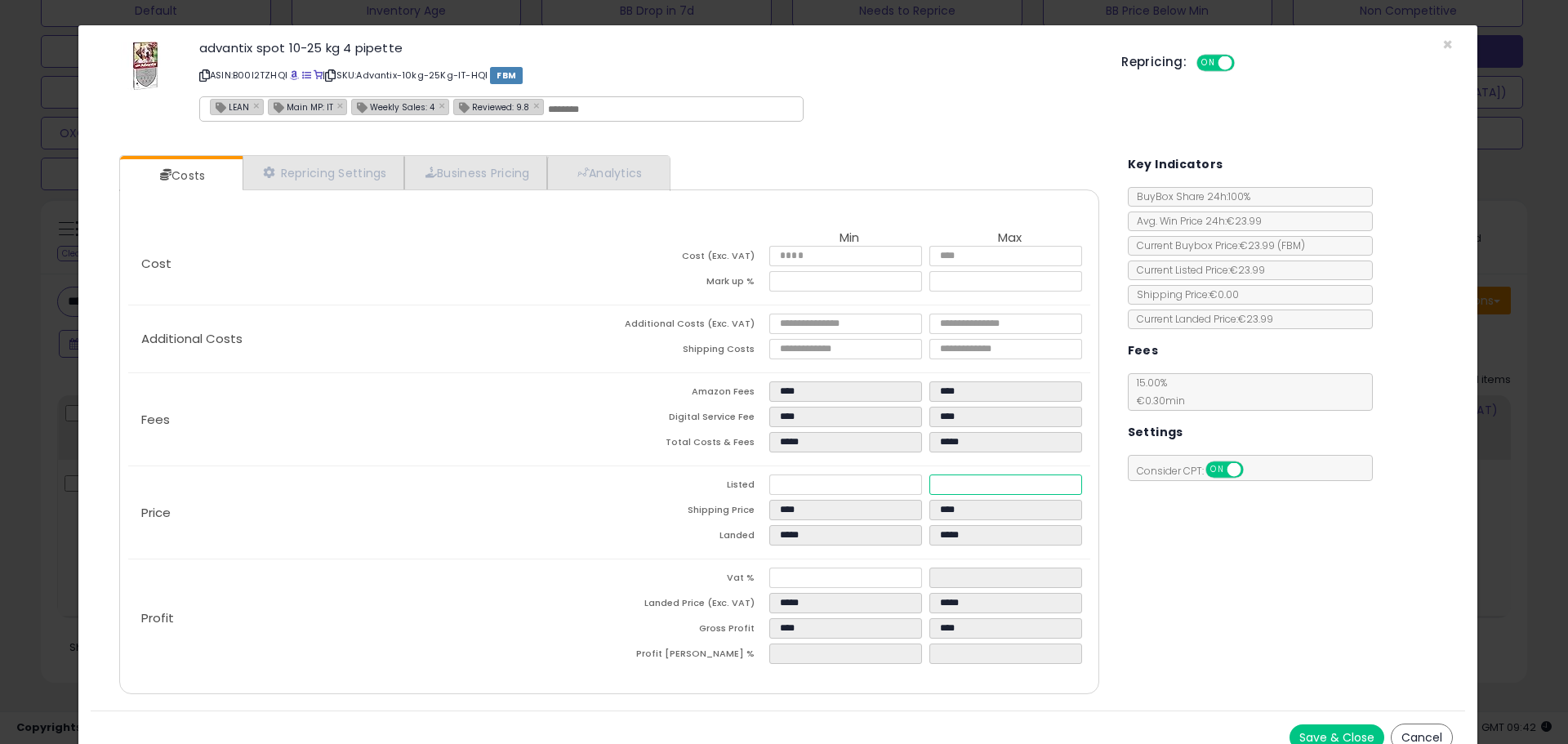
drag, startPoint x: 967, startPoint y: 487, endPoint x: 923, endPoint y: 483, distance: 44.2
click at [929, 483] on input "*****" at bounding box center [1004, 484] width 151 height 20
type input "****"
type input "*****"
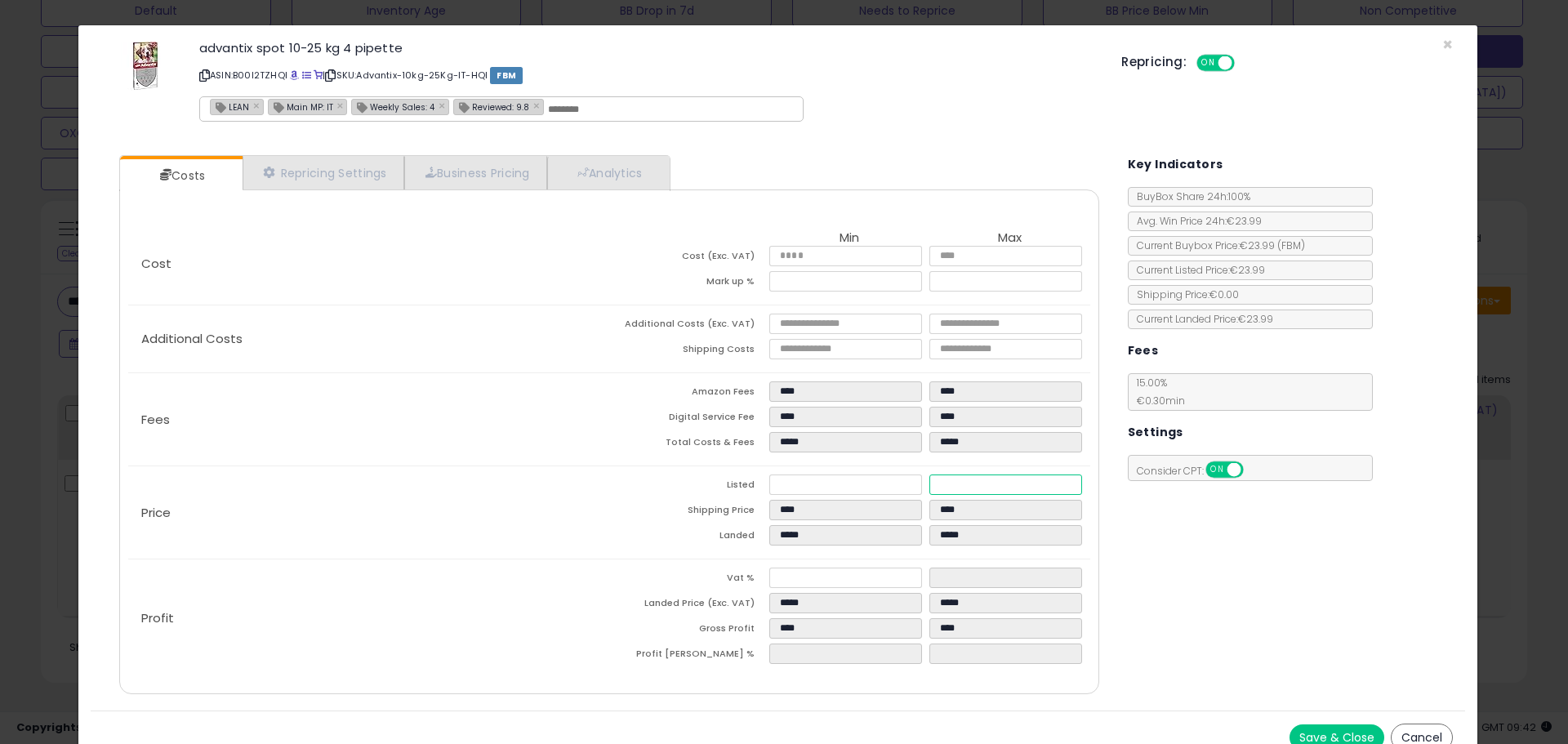
type input "*"
type input "****"
type input "*****"
type input "****"
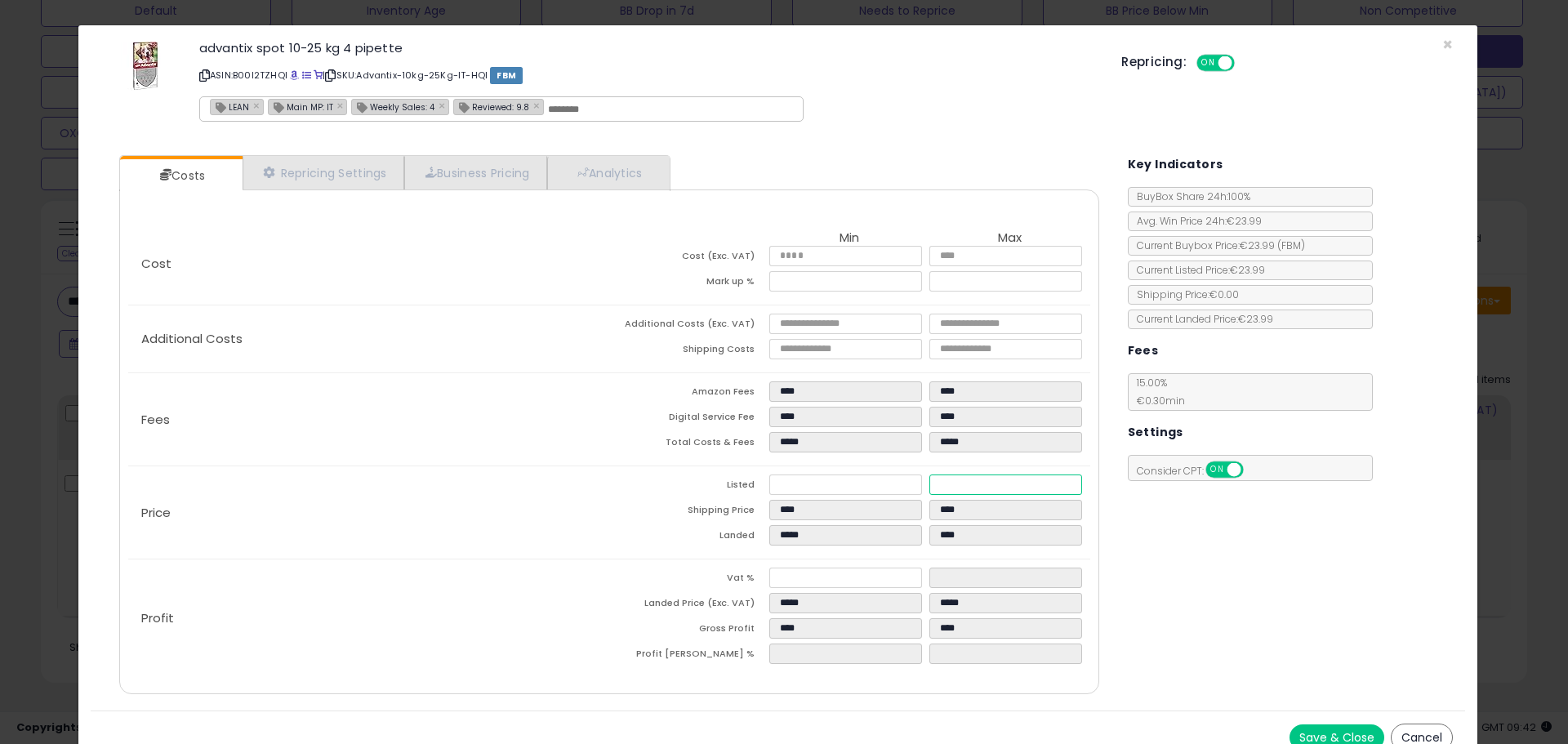
type input "*****"
type input "**"
type input "*****"
type input "****"
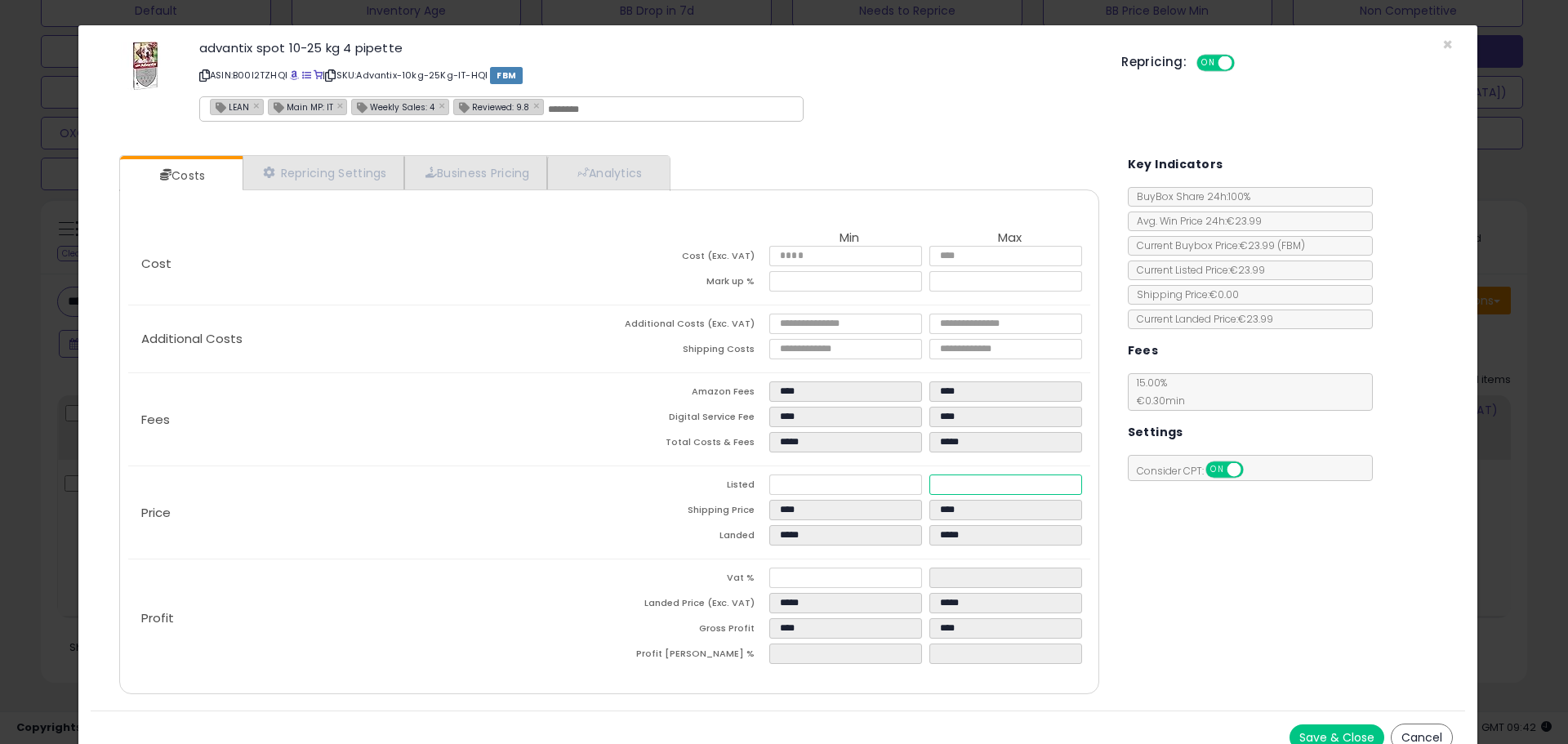
type input "*****"
type input "****"
type input "*****"
type input "****"
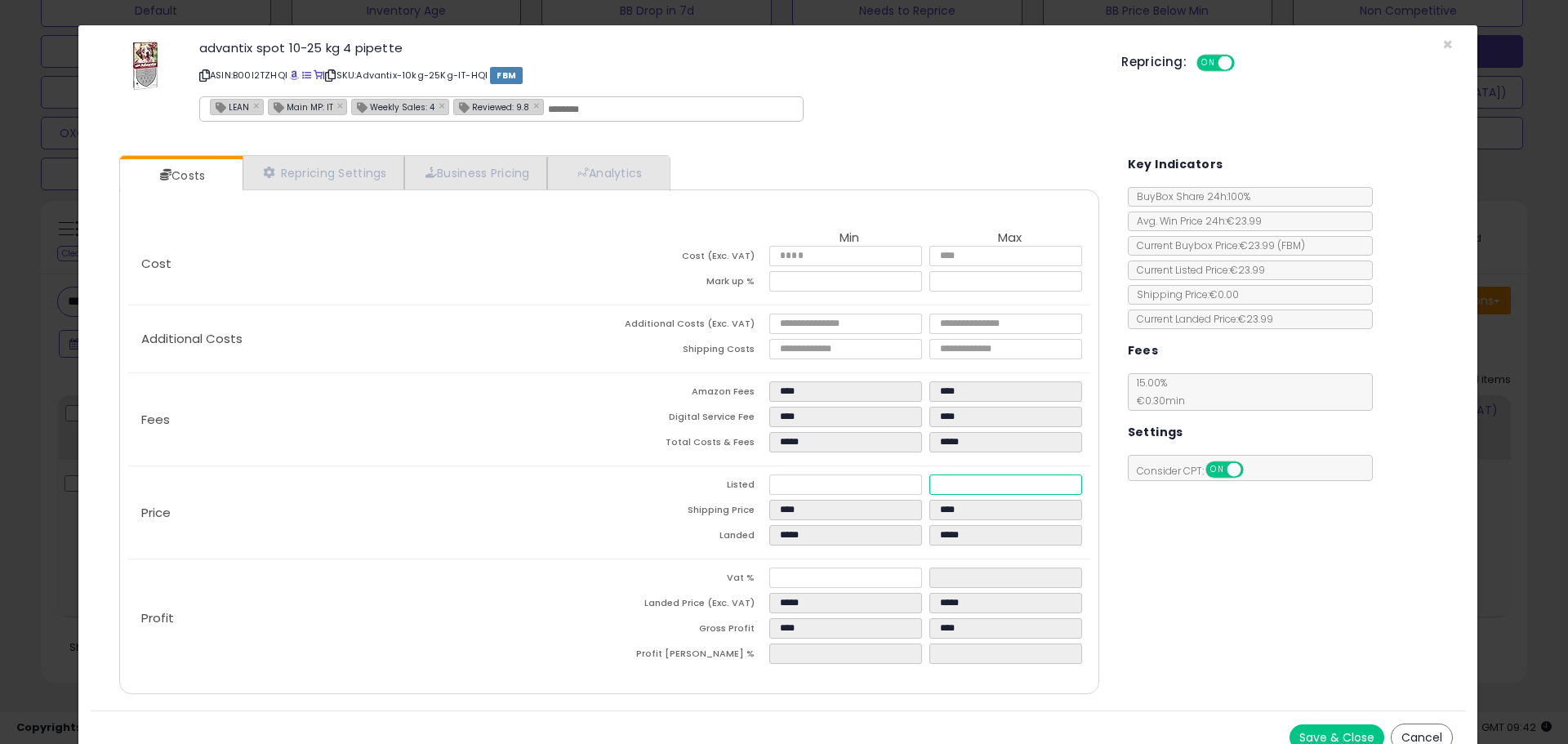
type input "*****"
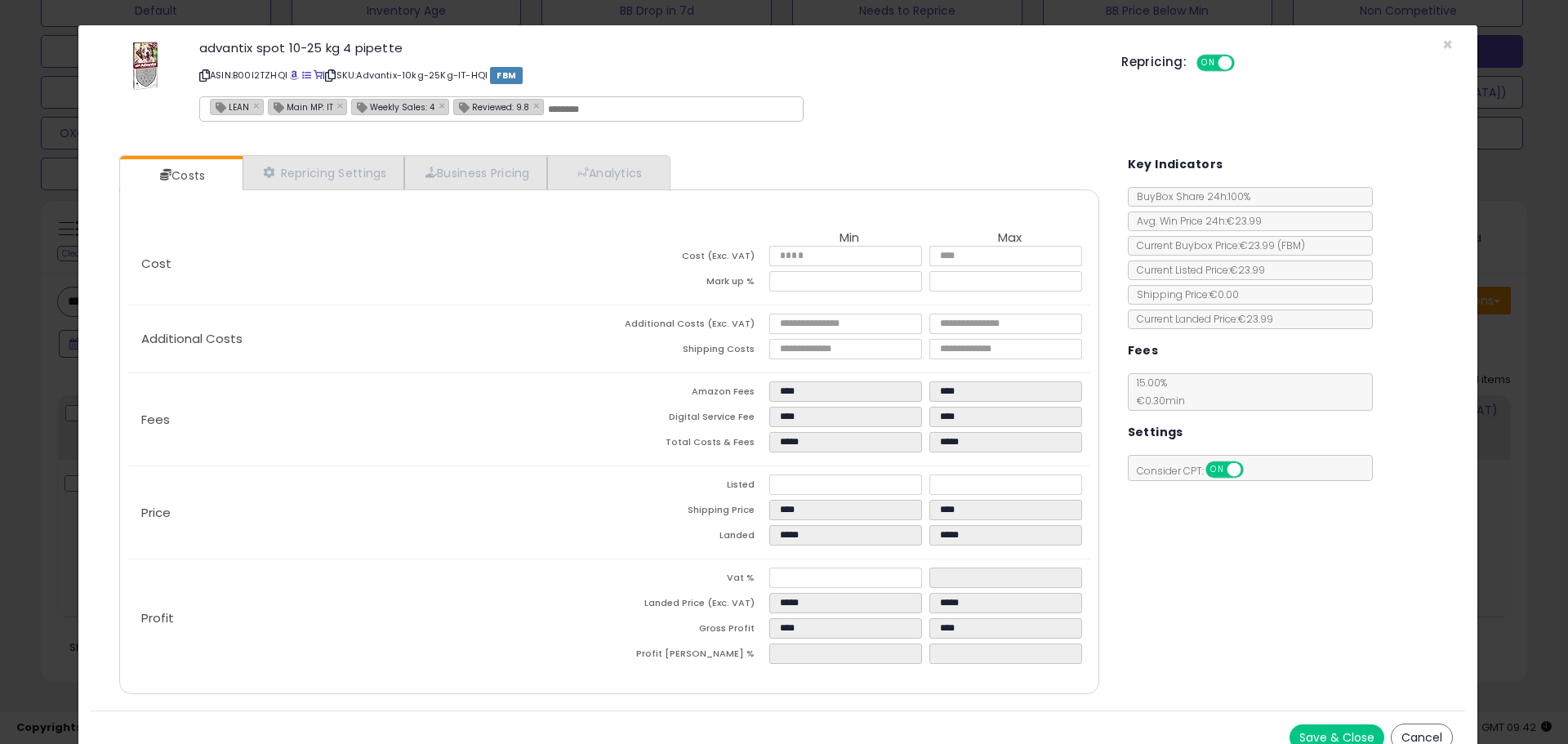
type input "****"
type input "*****"
type input "****"
click at [575, 447] on div "Fees Amazon Fees **** **** Digital Service Fee **** **** Total Costs & Fees ***…" at bounding box center [609, 420] width 961 height 93
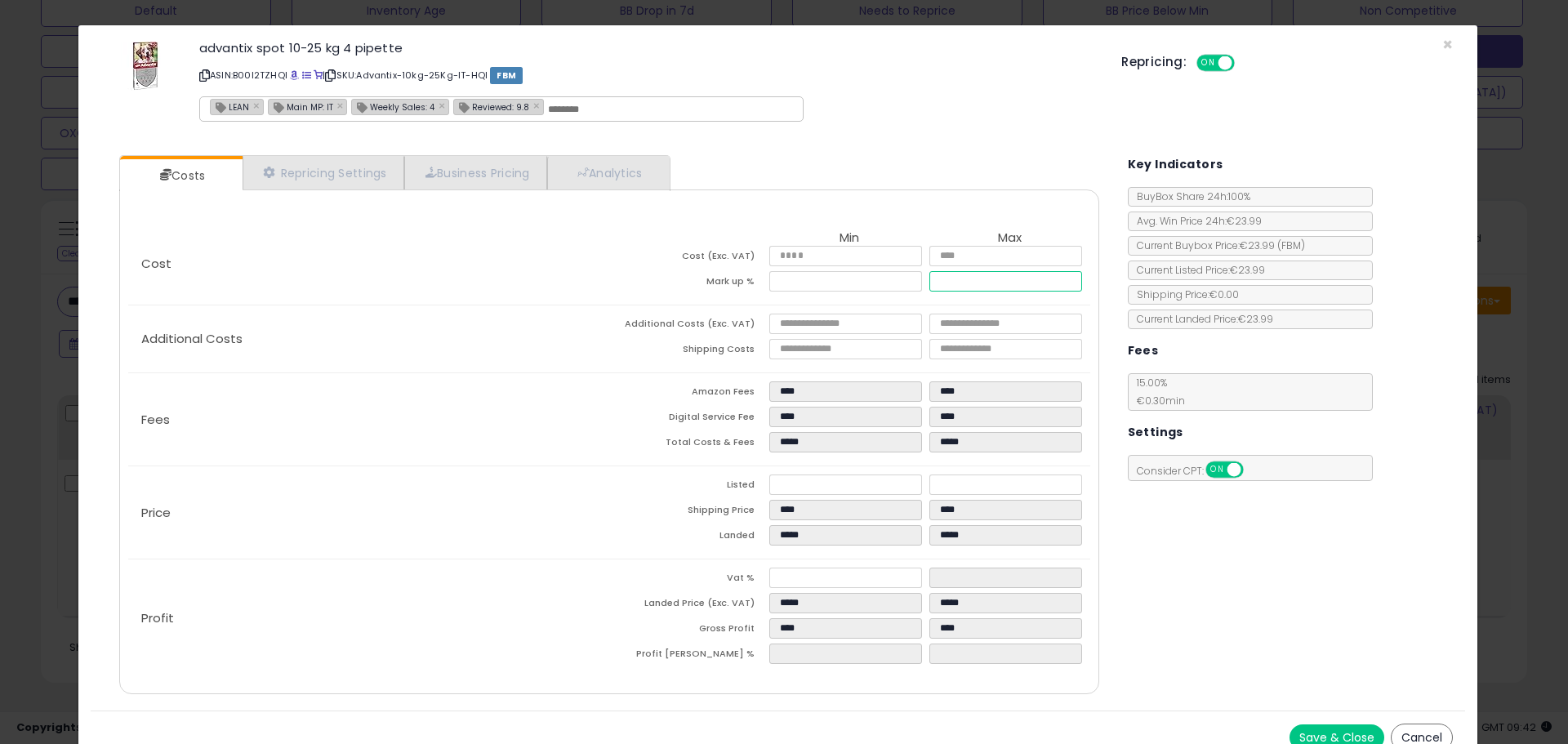
drag, startPoint x: 977, startPoint y: 271, endPoint x: 739, endPoint y: 310, distance: 241.2
click at [759, 307] on div "Cost Min Max Cost (Exc. VAT) ***** ***** Mark up % **** **** Additional Costs A…" at bounding box center [609, 450] width 986 height 455
drag, startPoint x: 978, startPoint y: 479, endPoint x: 645, endPoint y: 482, distance: 333.0
click at [683, 482] on tr "Listed ***** *****" at bounding box center [849, 487] width 481 height 25
click at [636, 182] on link "Analytics" at bounding box center [607, 173] width 121 height 34
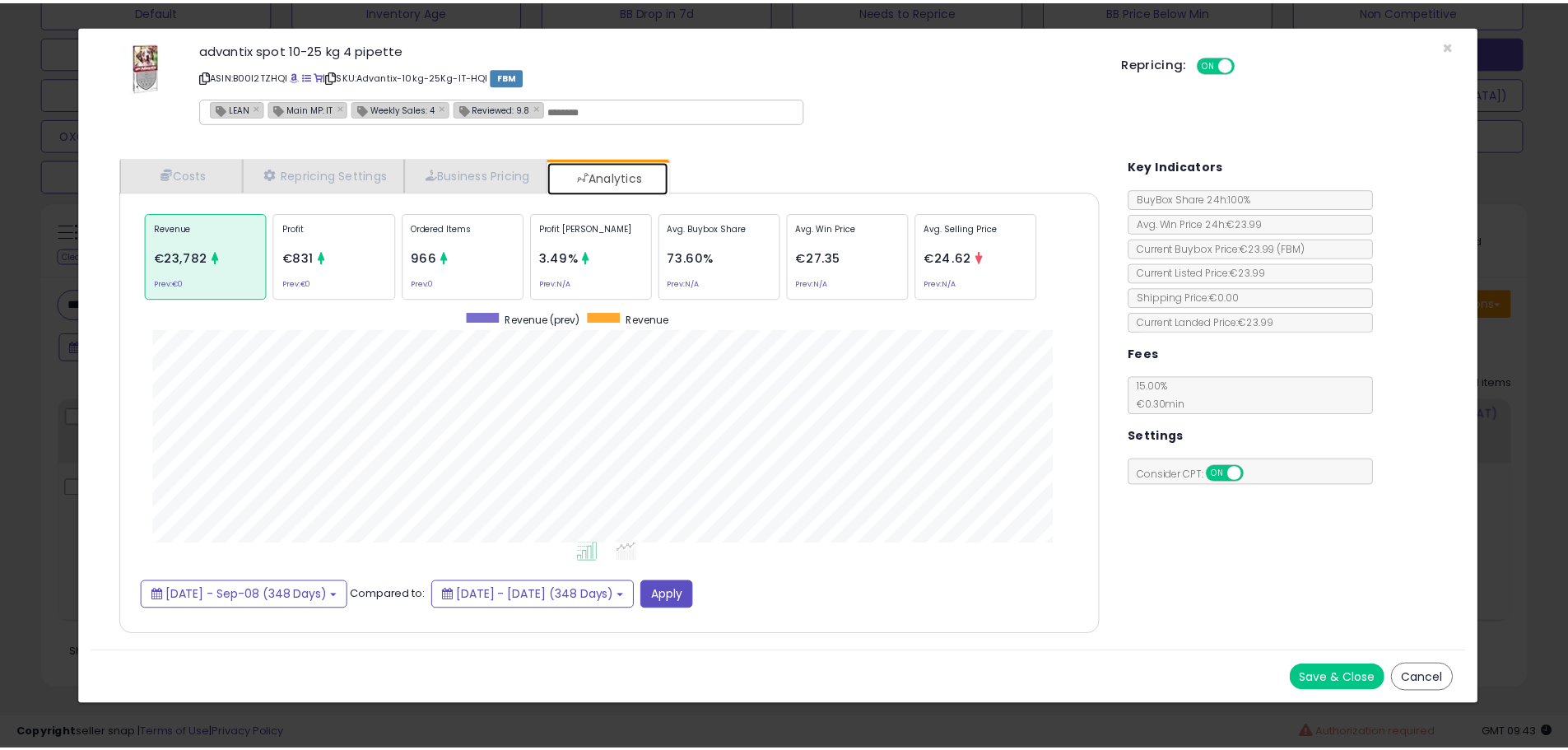
scroll to position [507, 1021]
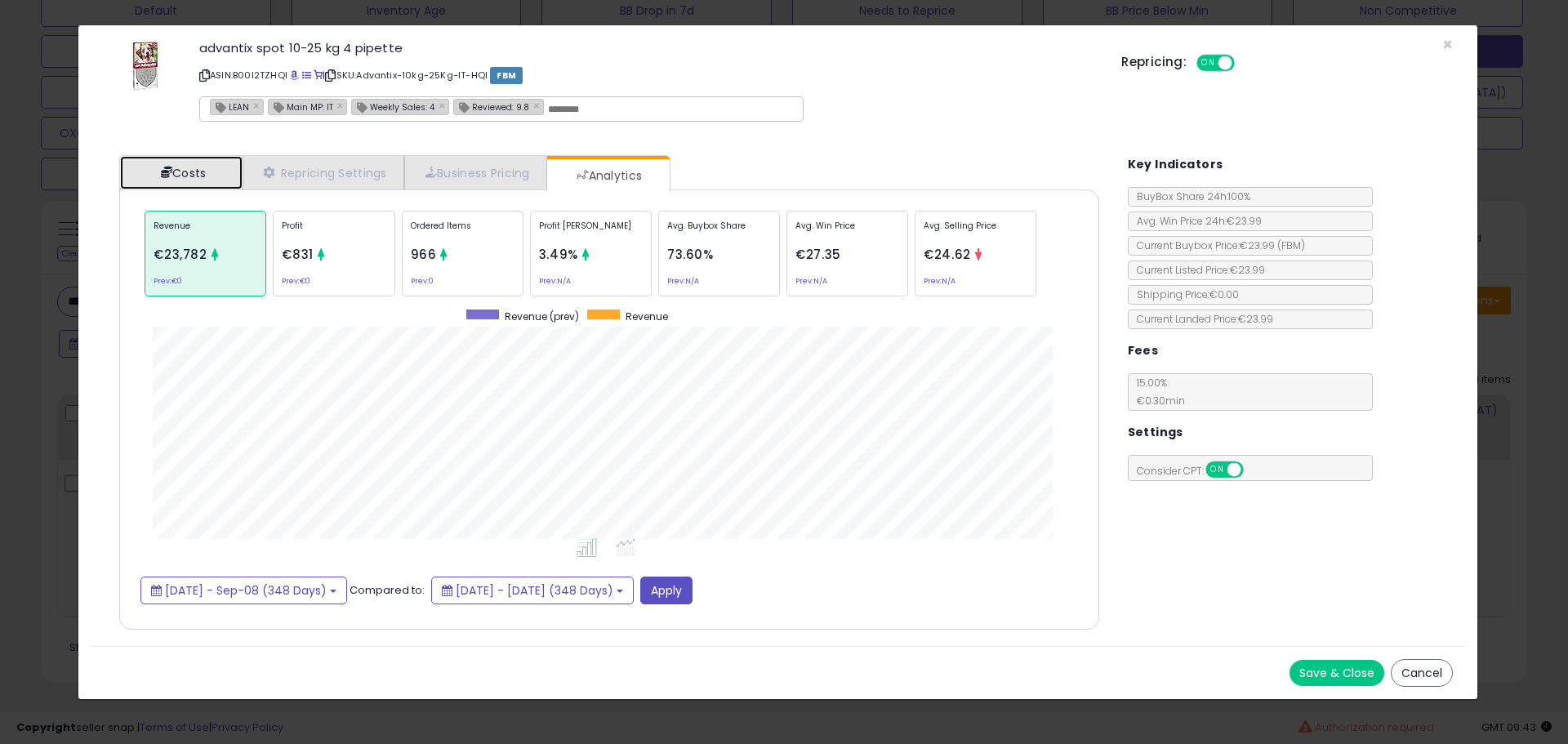
click at [173, 162] on link "Costs" at bounding box center [180, 173] width 123 height 34
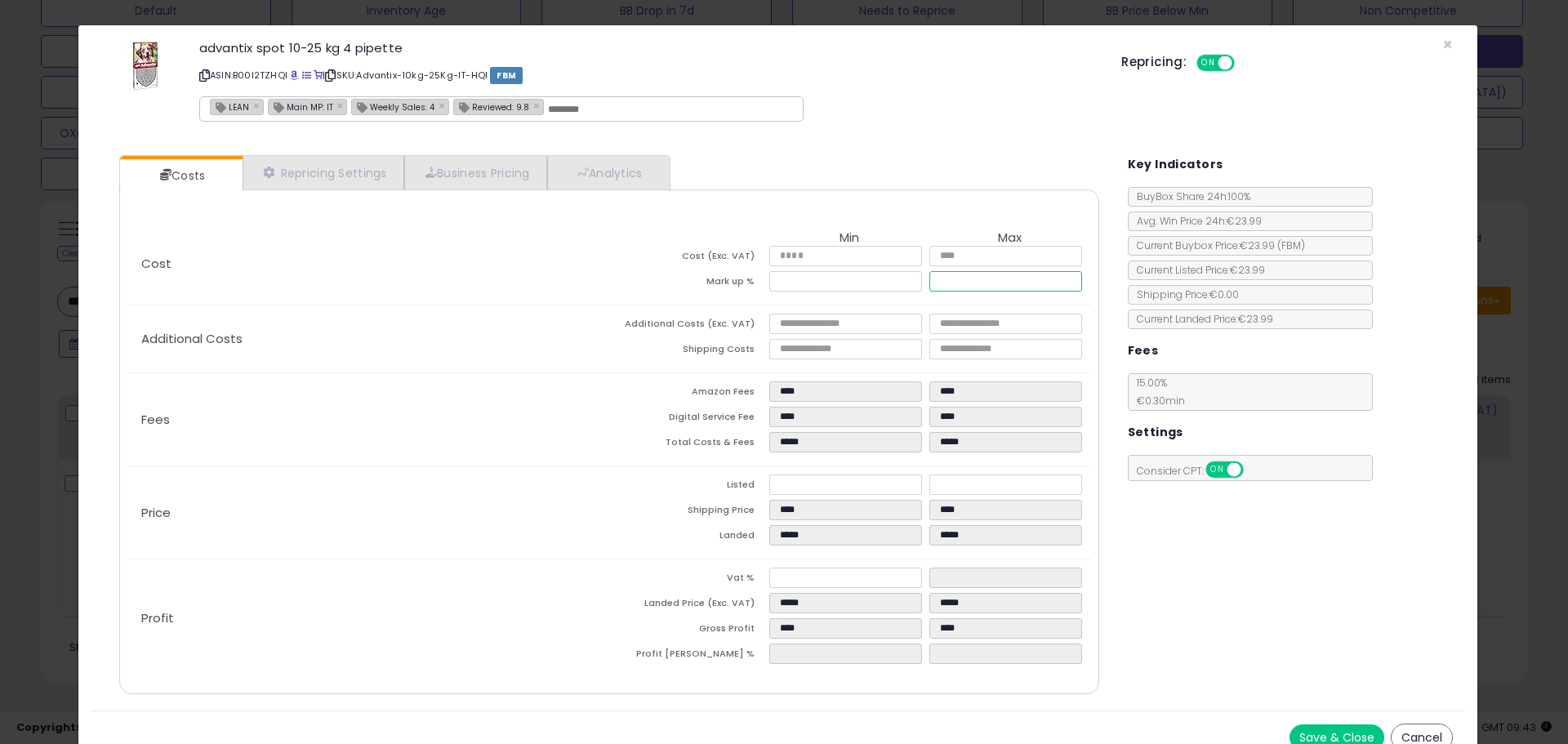
drag, startPoint x: 988, startPoint y: 281, endPoint x: 812, endPoint y: 300, distance: 177.0
click at [812, 300] on div "Cost Min Max Cost (Exc. VAT) ***** ***** Mark up % **** ****" at bounding box center [609, 263] width 961 height 82
type input "****"
type input "*****"
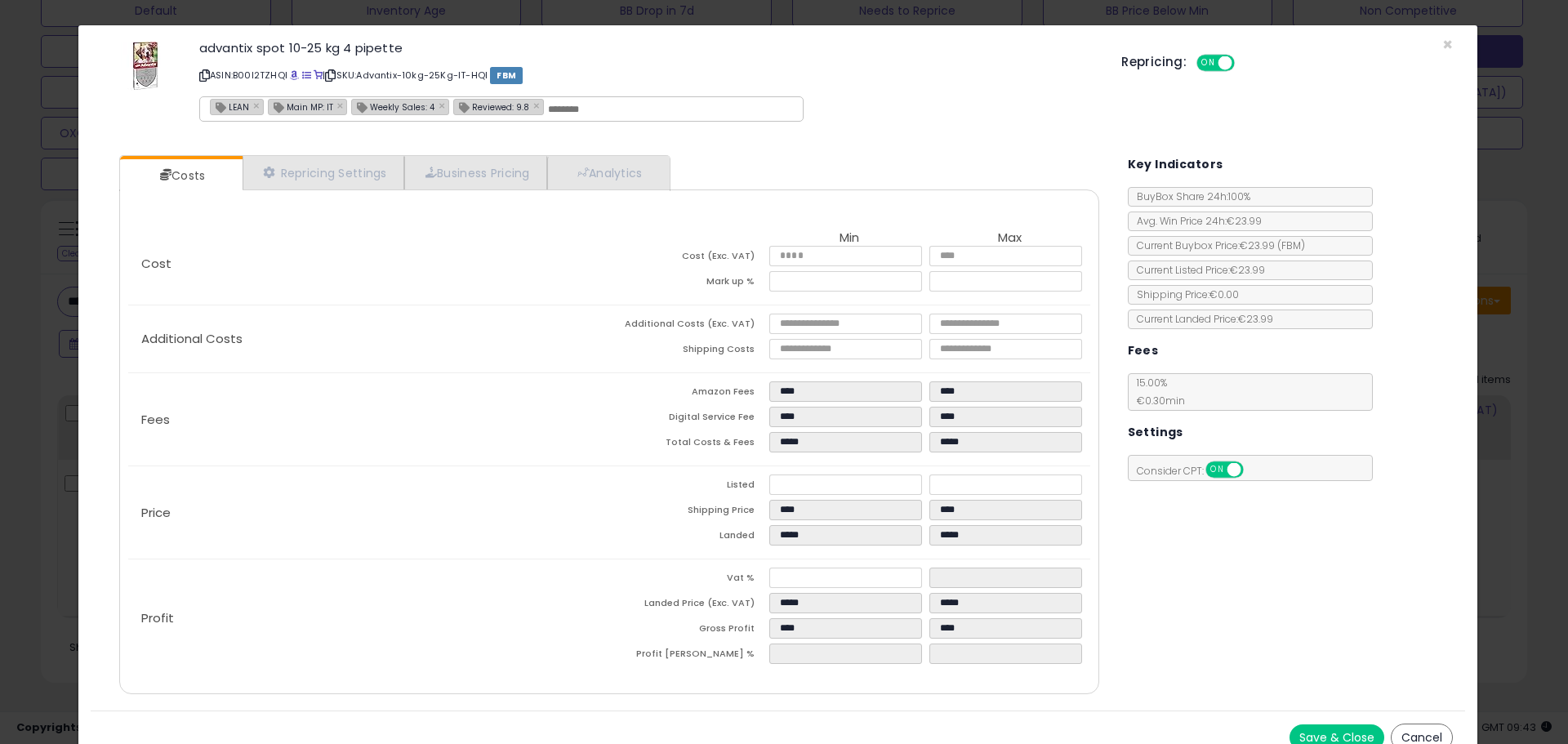
type input "*****"
type input "****"
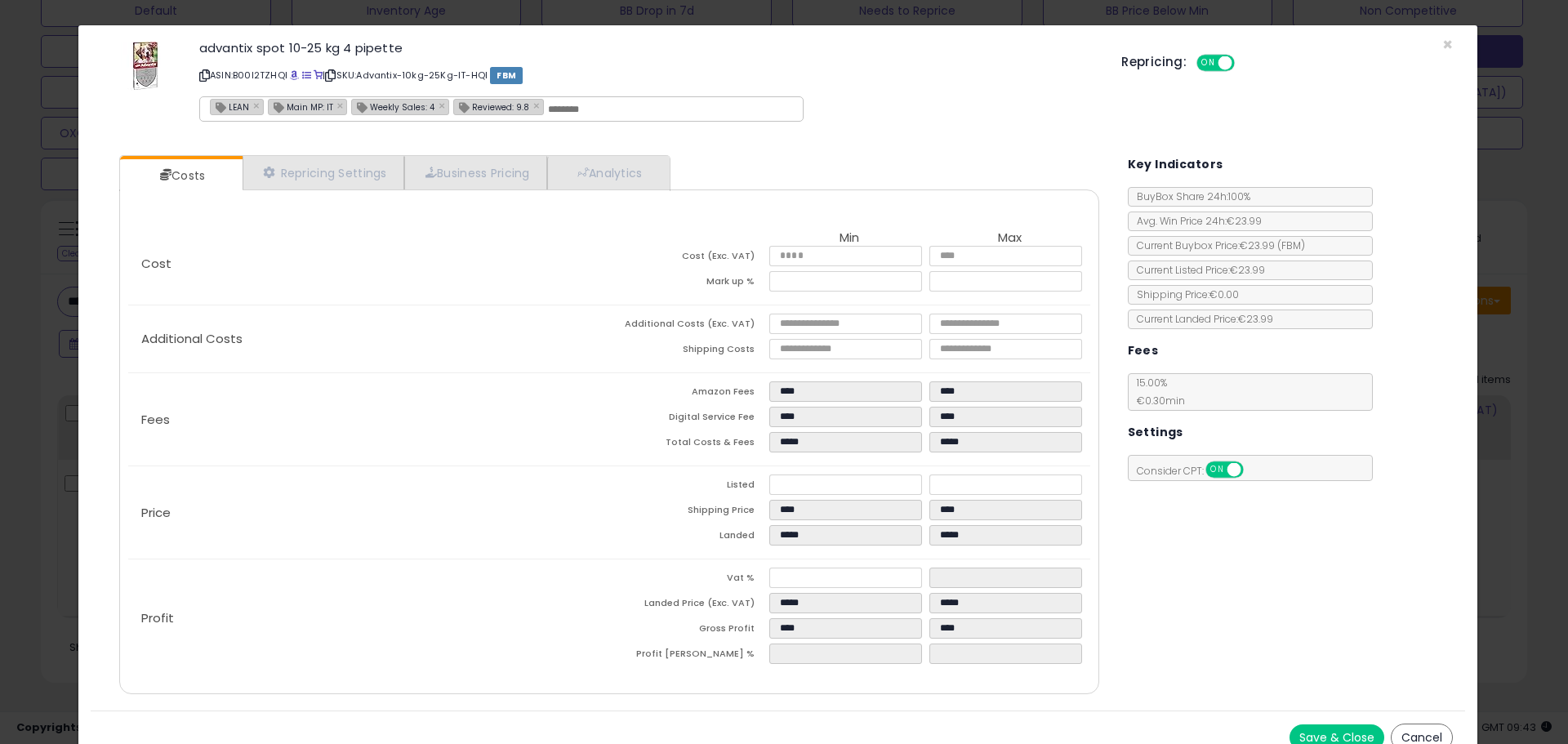
click at [604, 528] on div "Price Listed ***** ***** Shipping Price **** **** Landed ***** *****" at bounding box center [609, 512] width 961 height 93
drag, startPoint x: 947, startPoint y: 285, endPoint x: 598, endPoint y: 337, distance: 352.9
click at [636, 327] on div "Cost Min Max Cost (Exc. VAT) ***** ***** Mark up % **** **** Additional Costs A…" at bounding box center [609, 450] width 986 height 455
click at [57, 332] on div "× Close advantix spot 10-25 kg 4 pipette ASIN: B00I2TZHQI | SKU: Advantix-10kg-…" at bounding box center [784, 372] width 1568 height 744
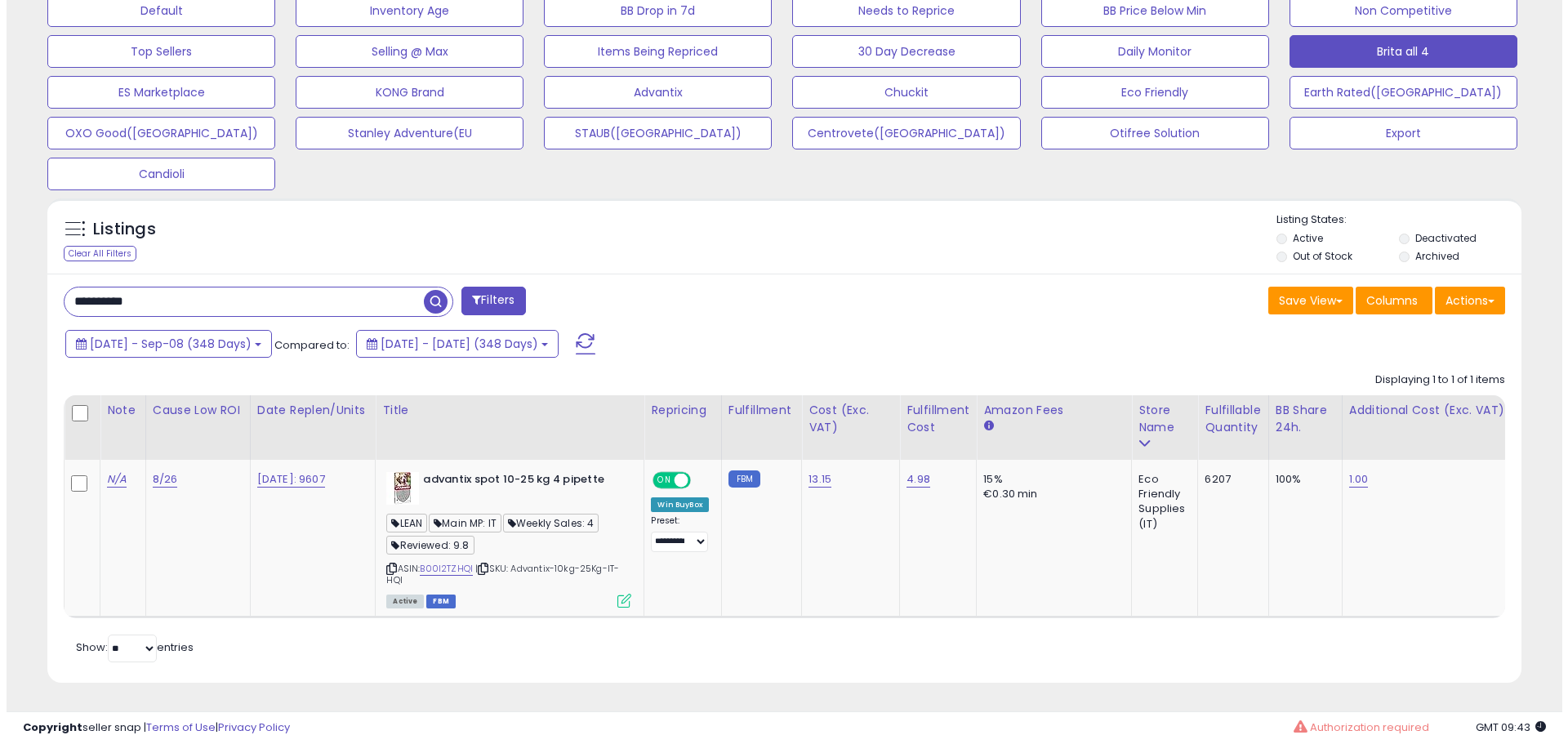
scroll to position [816441, 815872]
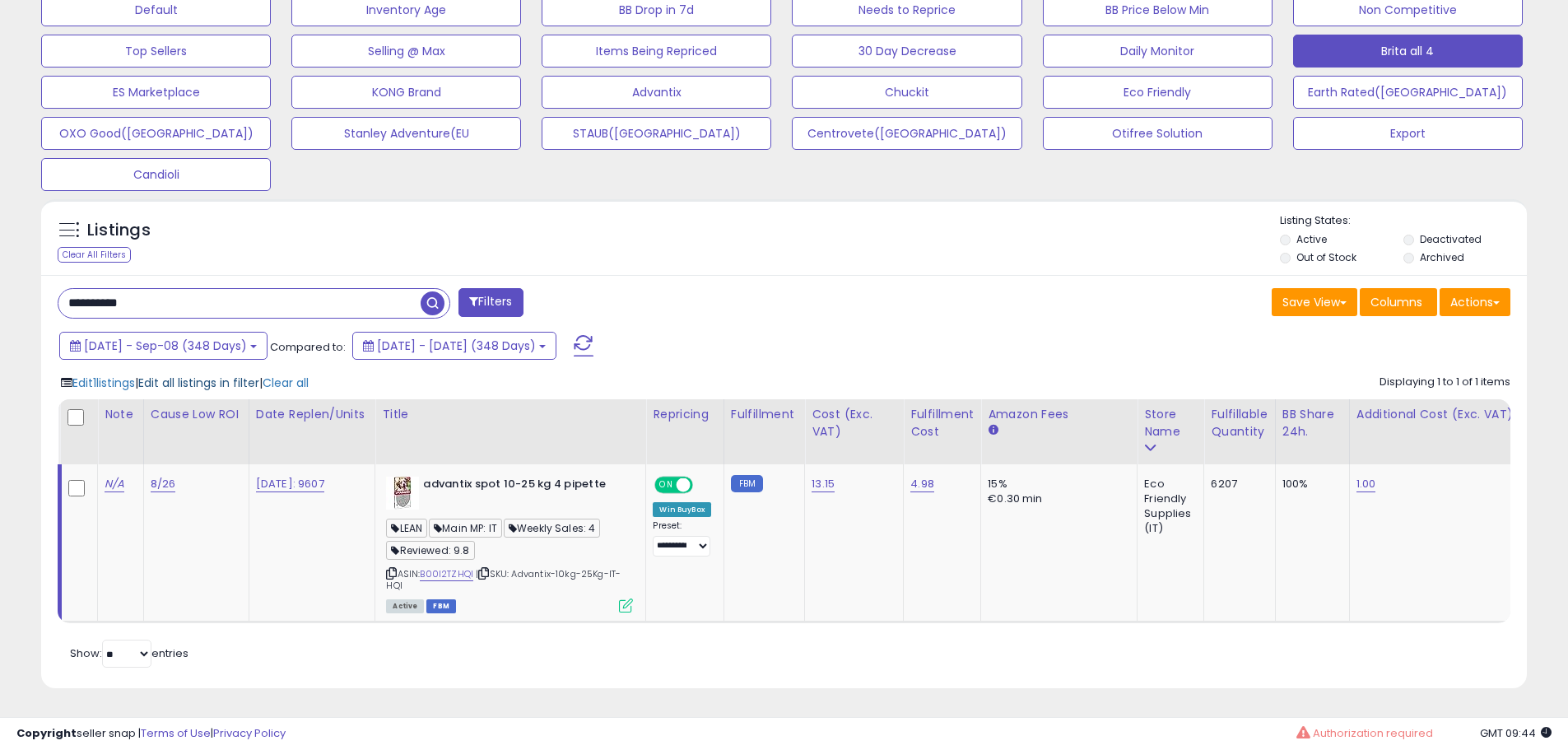
click at [252, 375] on span "Edit all listings in filter" at bounding box center [198, 382] width 121 height 17
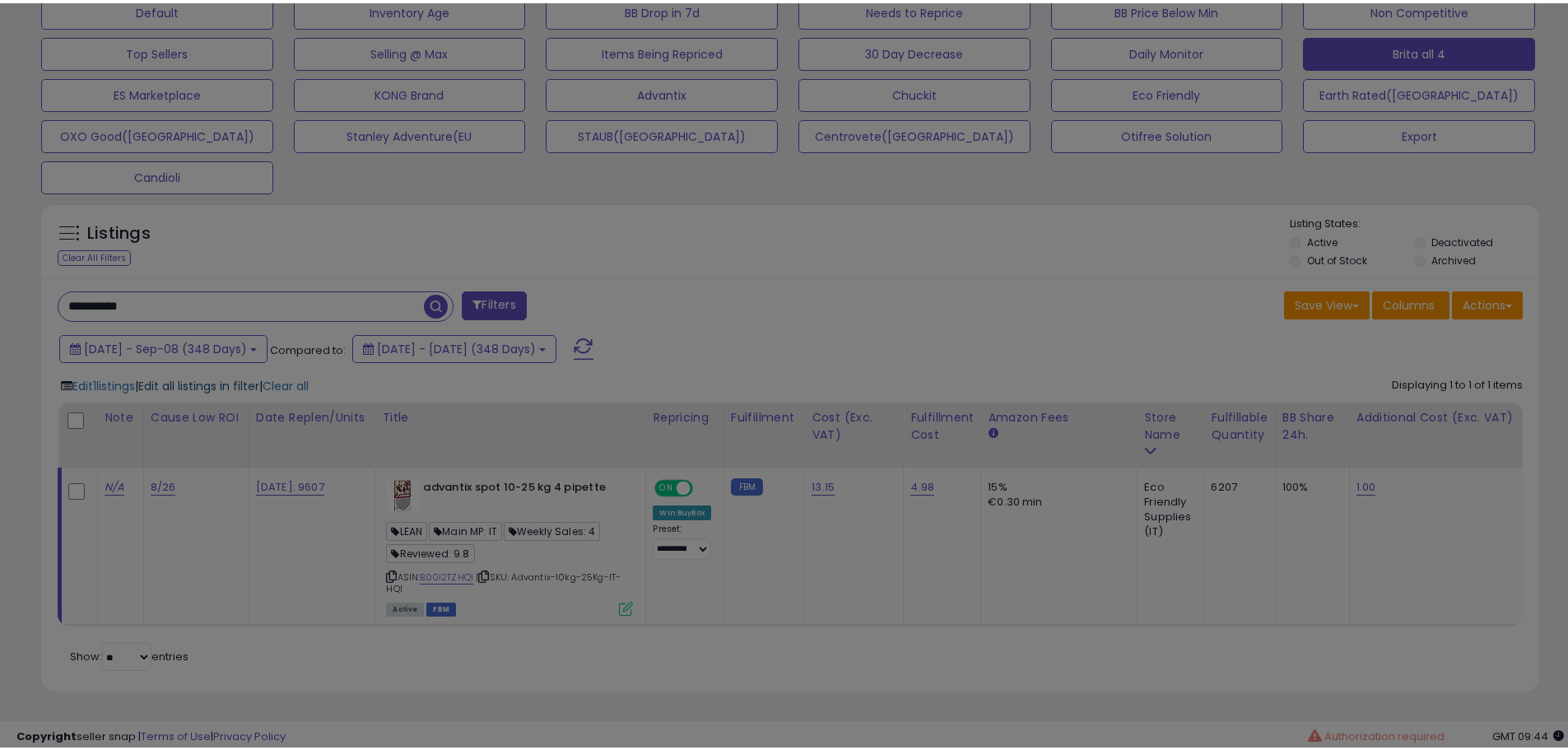
scroll to position [338, 870]
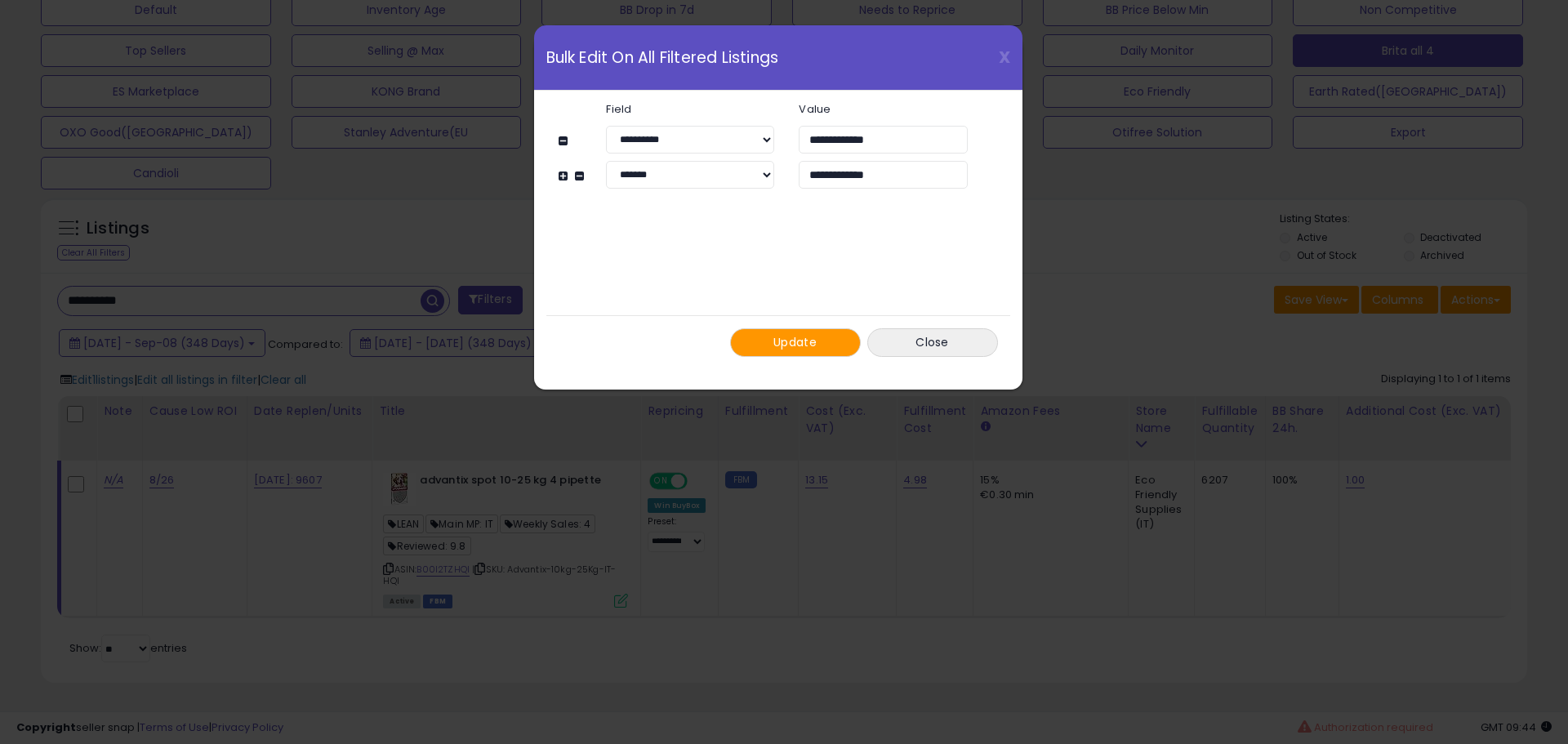
click at [789, 339] on span "Update" at bounding box center [795, 342] width 43 height 16
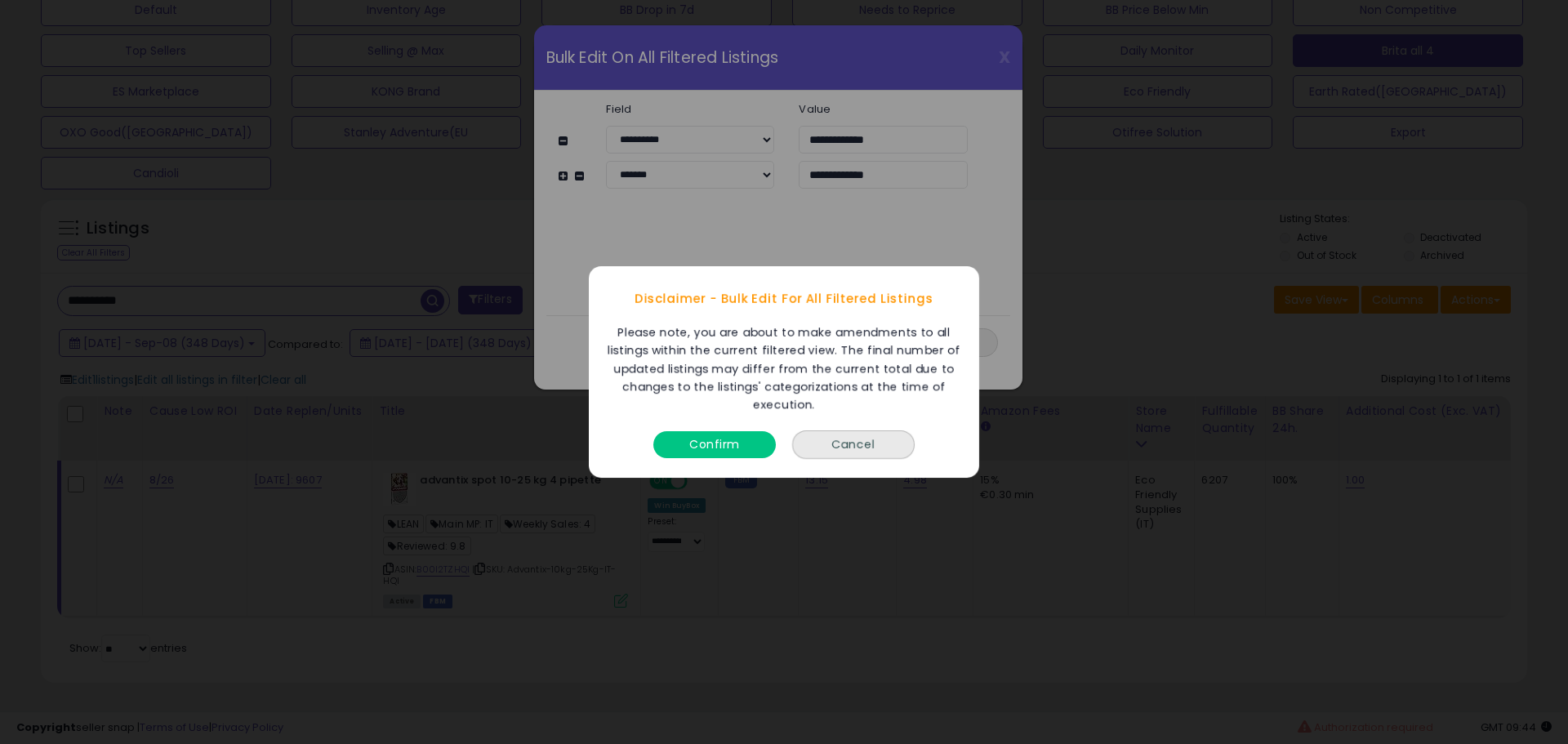
click at [707, 444] on button "Confirm" at bounding box center [714, 445] width 123 height 27
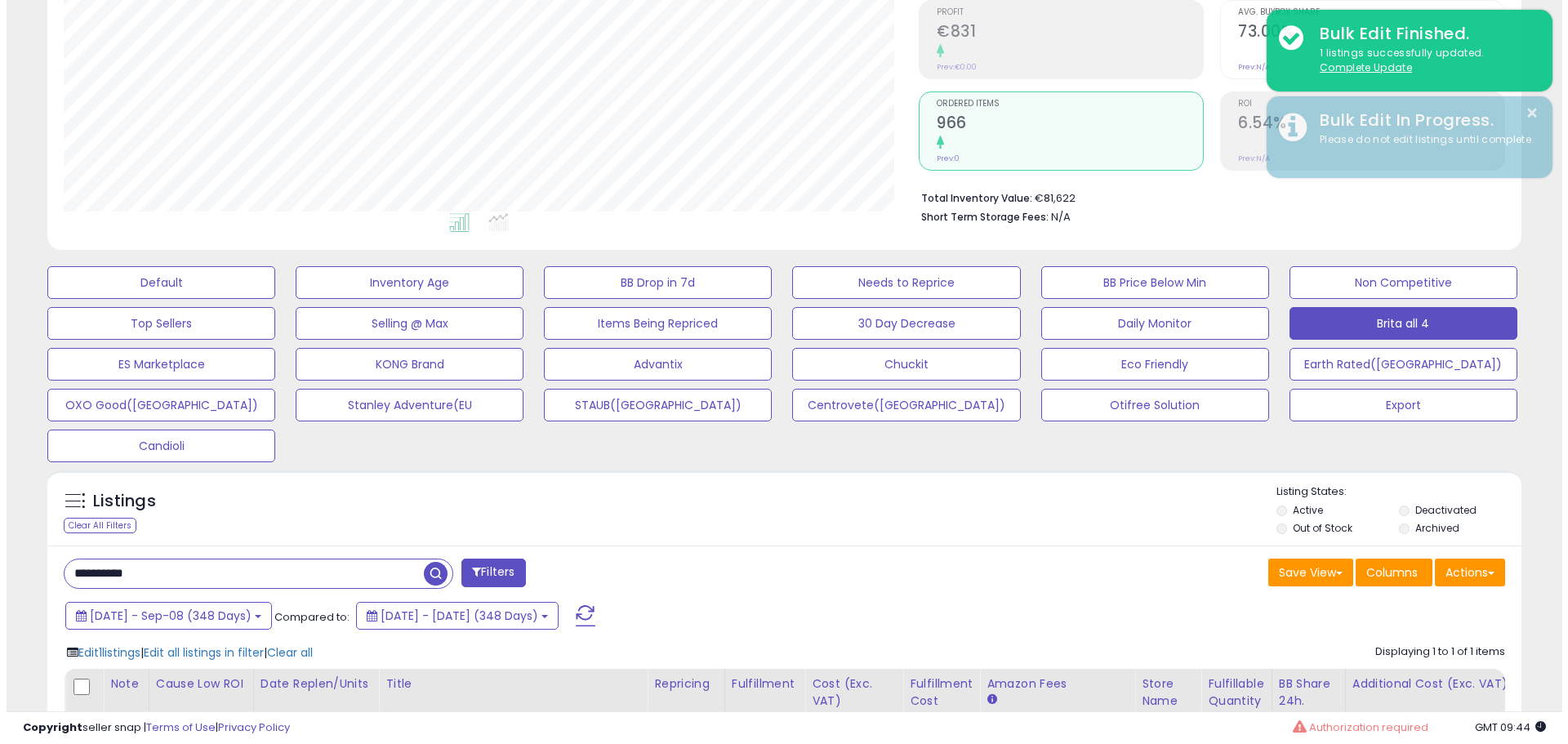
scroll to position [206, 0]
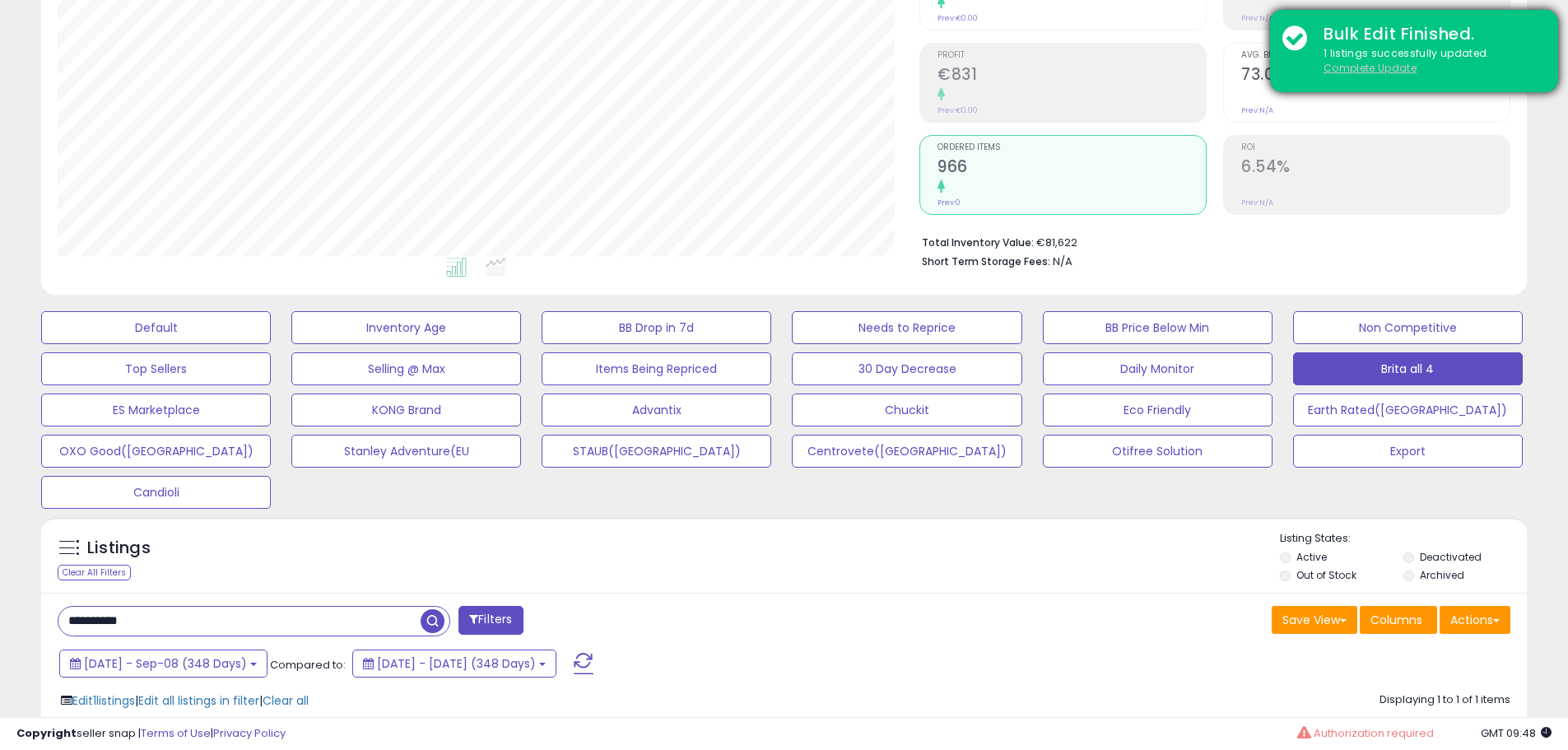
click at [1347, 68] on u "Complete Update" at bounding box center [1371, 68] width 93 height 14
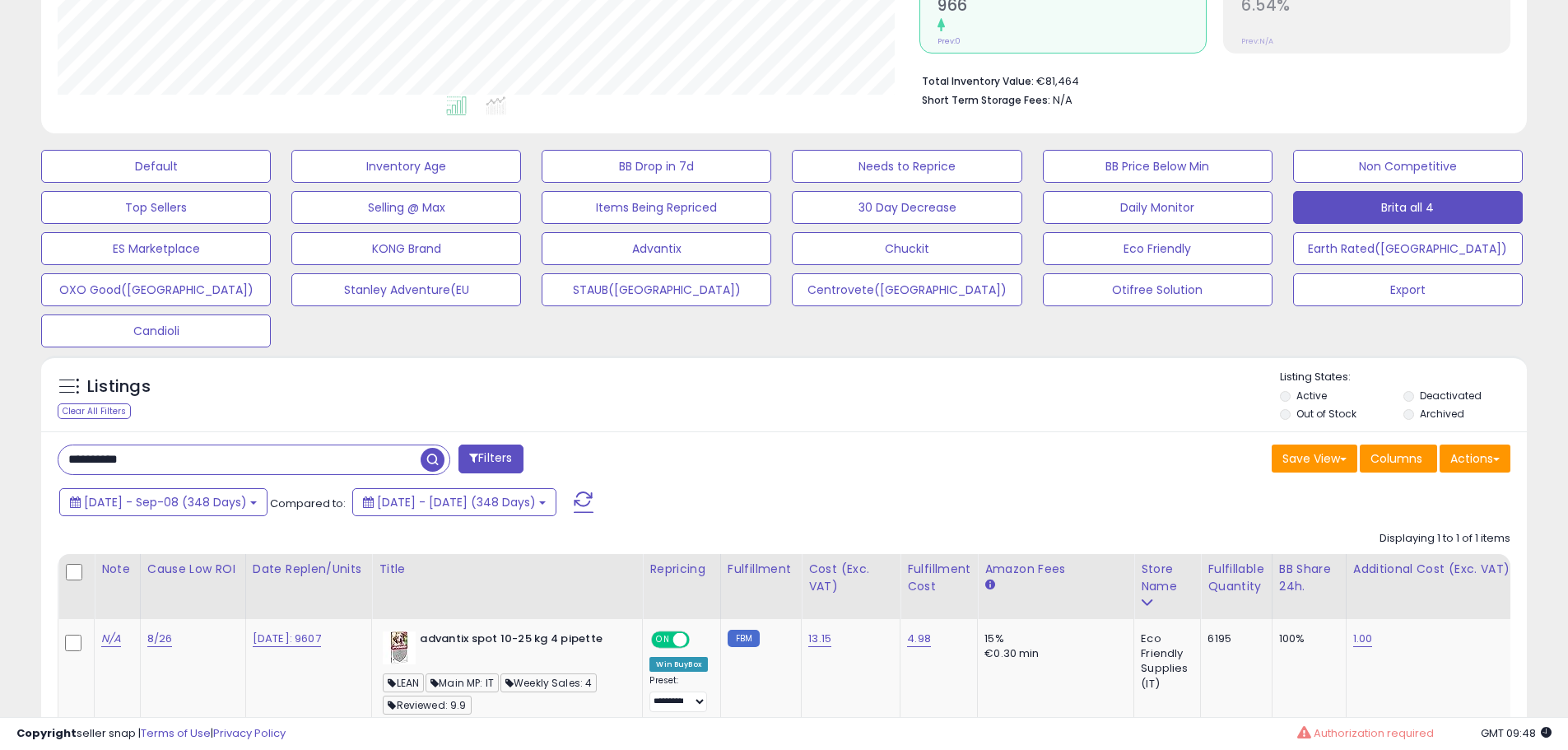
scroll to position [454, 0]
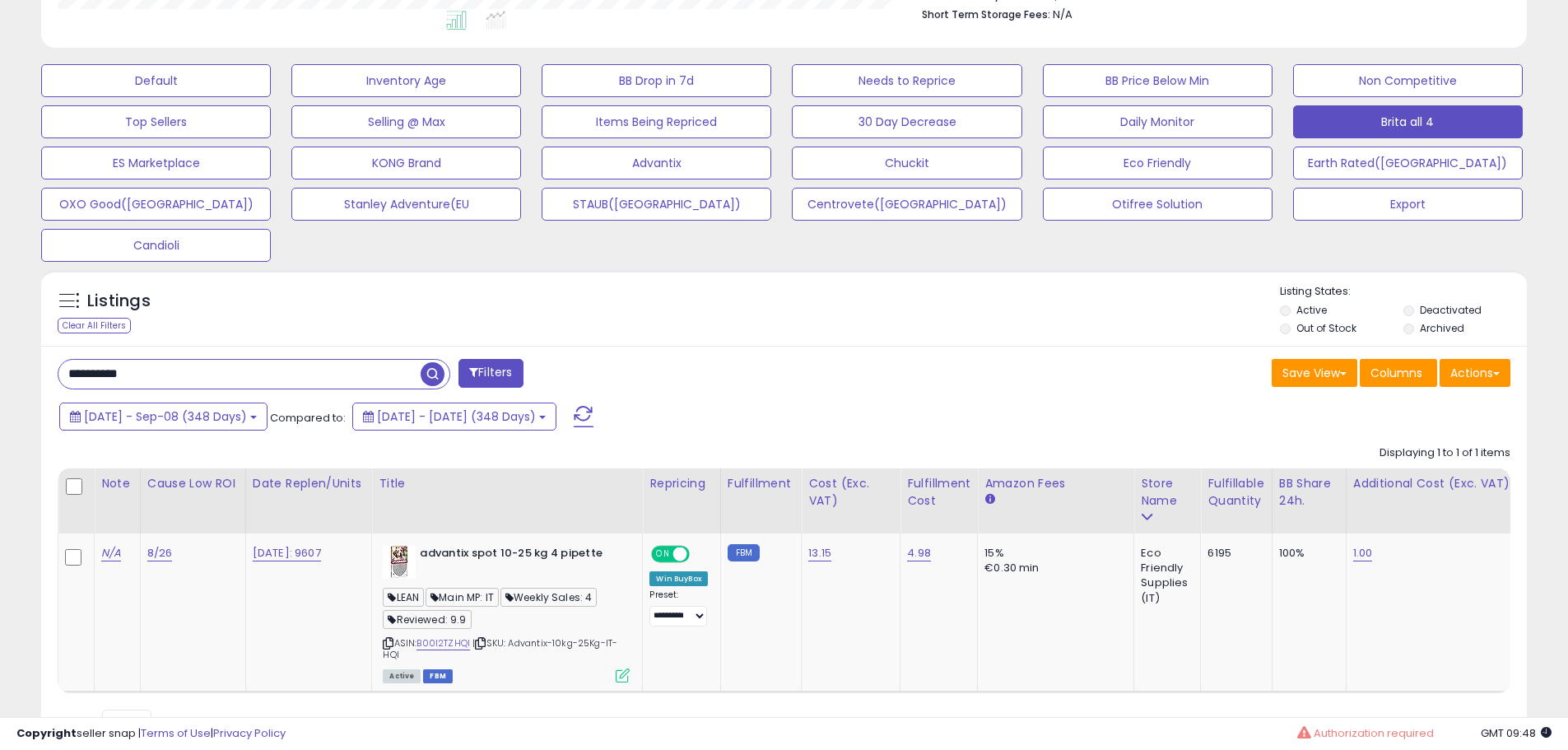
click at [176, 368] on input "**********" at bounding box center [239, 375] width 362 height 29
paste input "text"
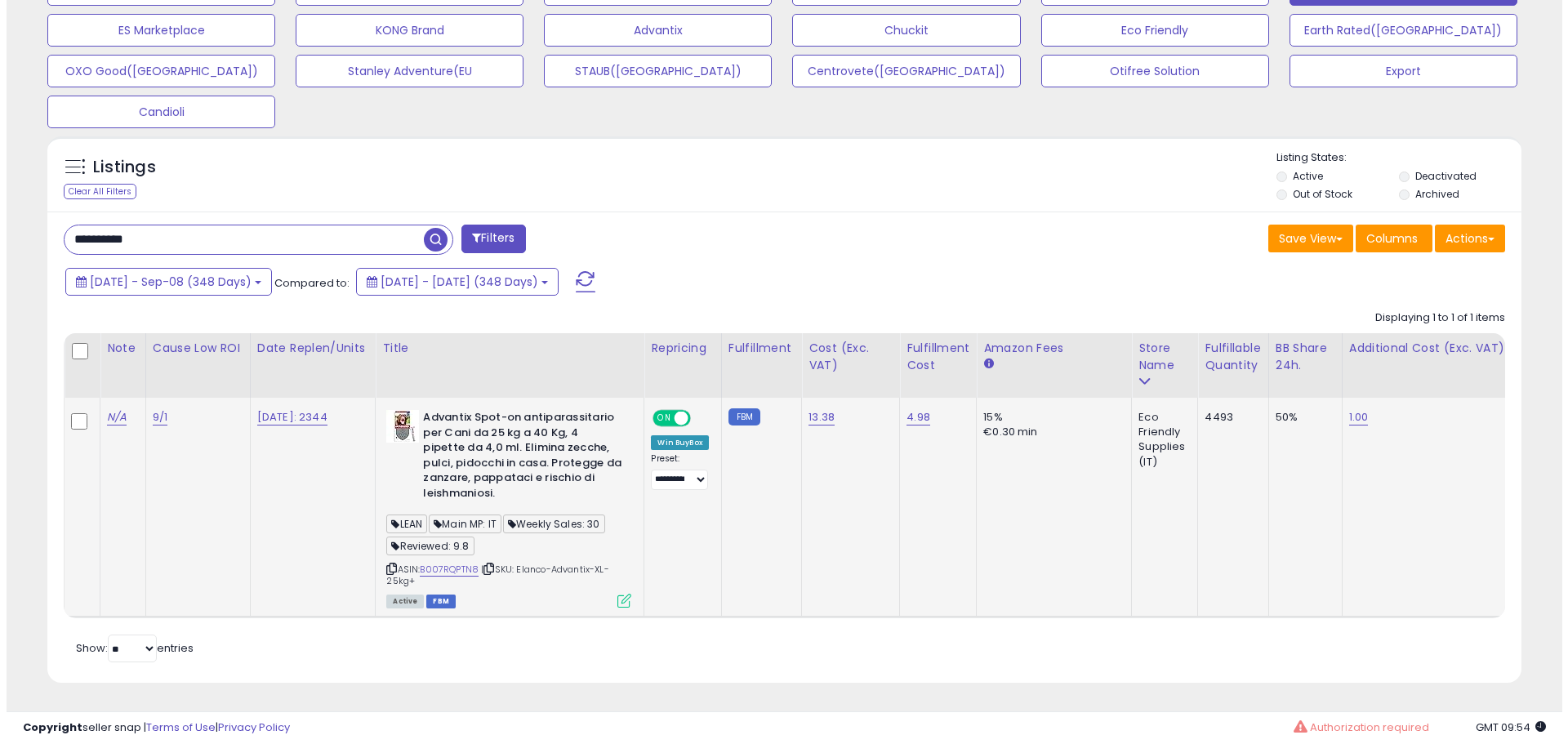
scroll to position [594, 0]
click at [625, 593] on icon at bounding box center [618, 600] width 14 height 14
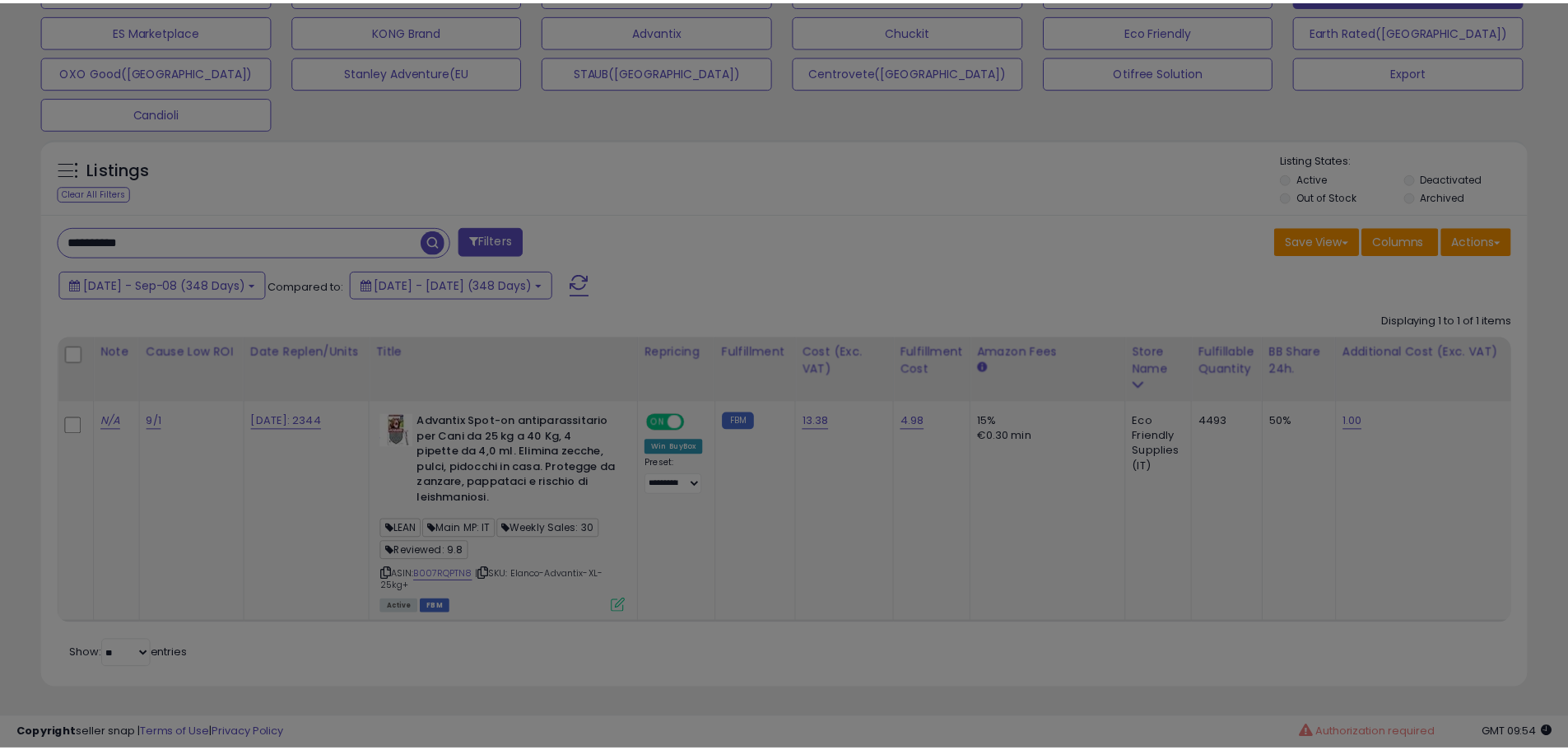
scroll to position [338, 870]
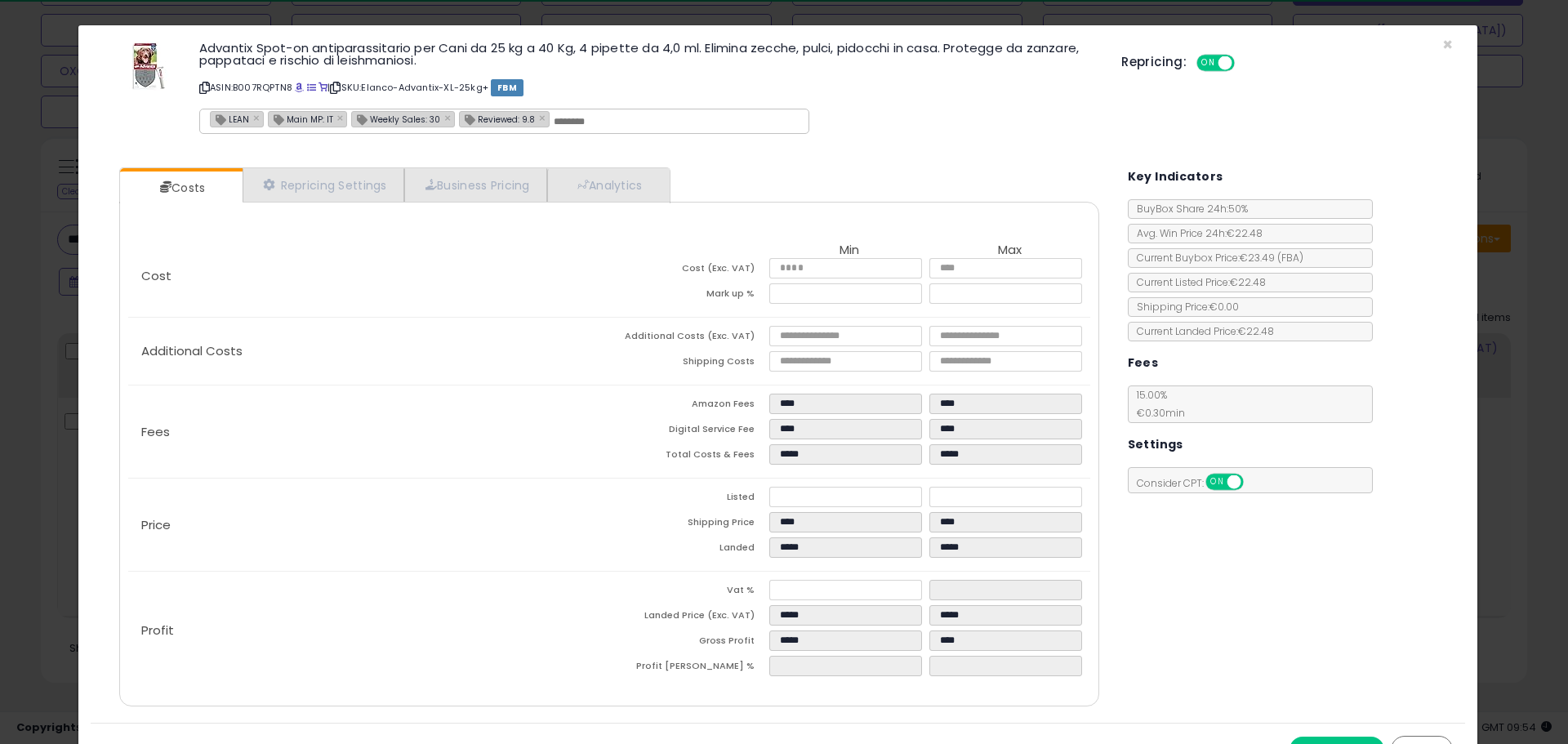
click at [75, 495] on div "× Close Advantix Spot-on antiparassitario per Cani da 25 kg a 40 Kg, 4 pipette …" at bounding box center [784, 372] width 1568 height 744
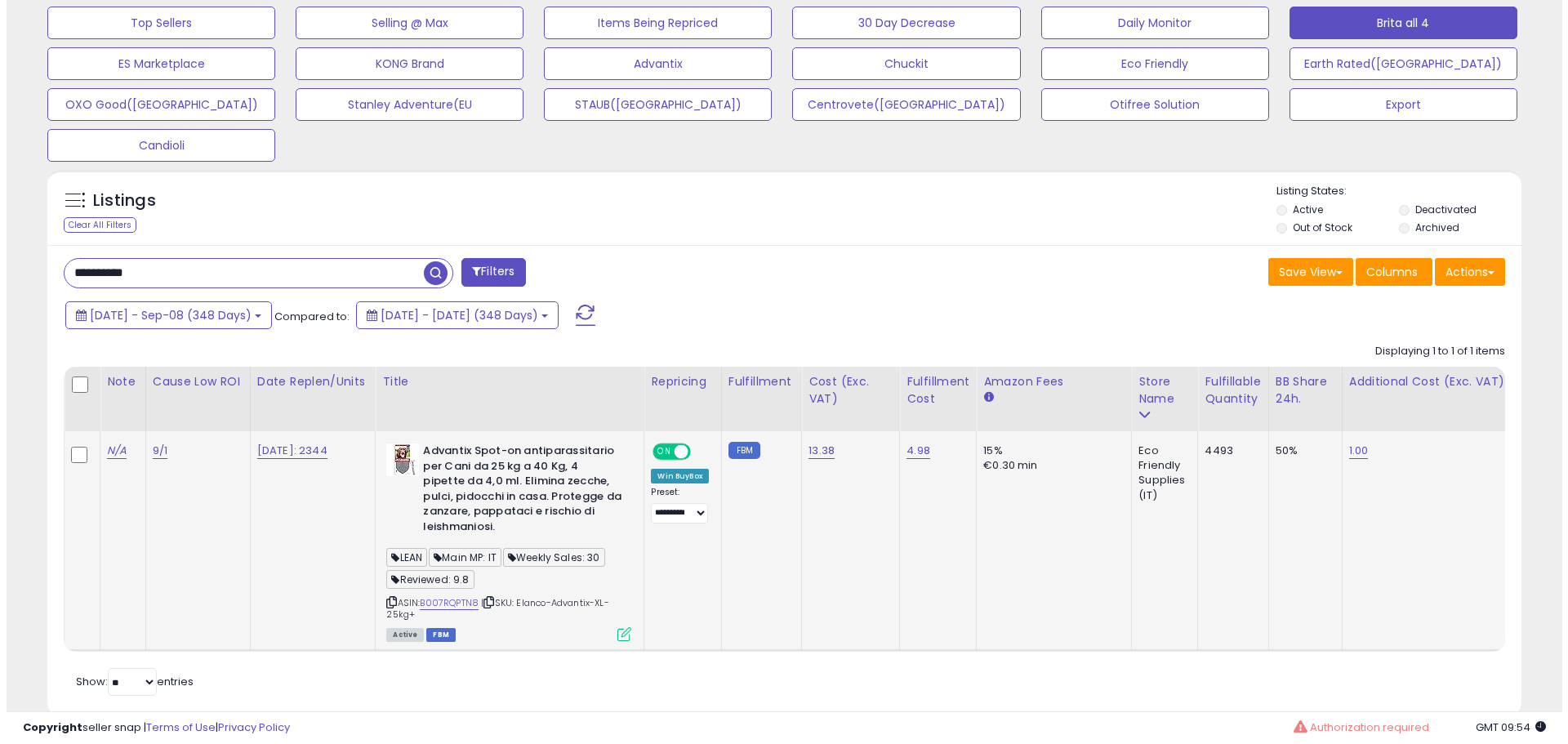
scroll to position [594, 0]
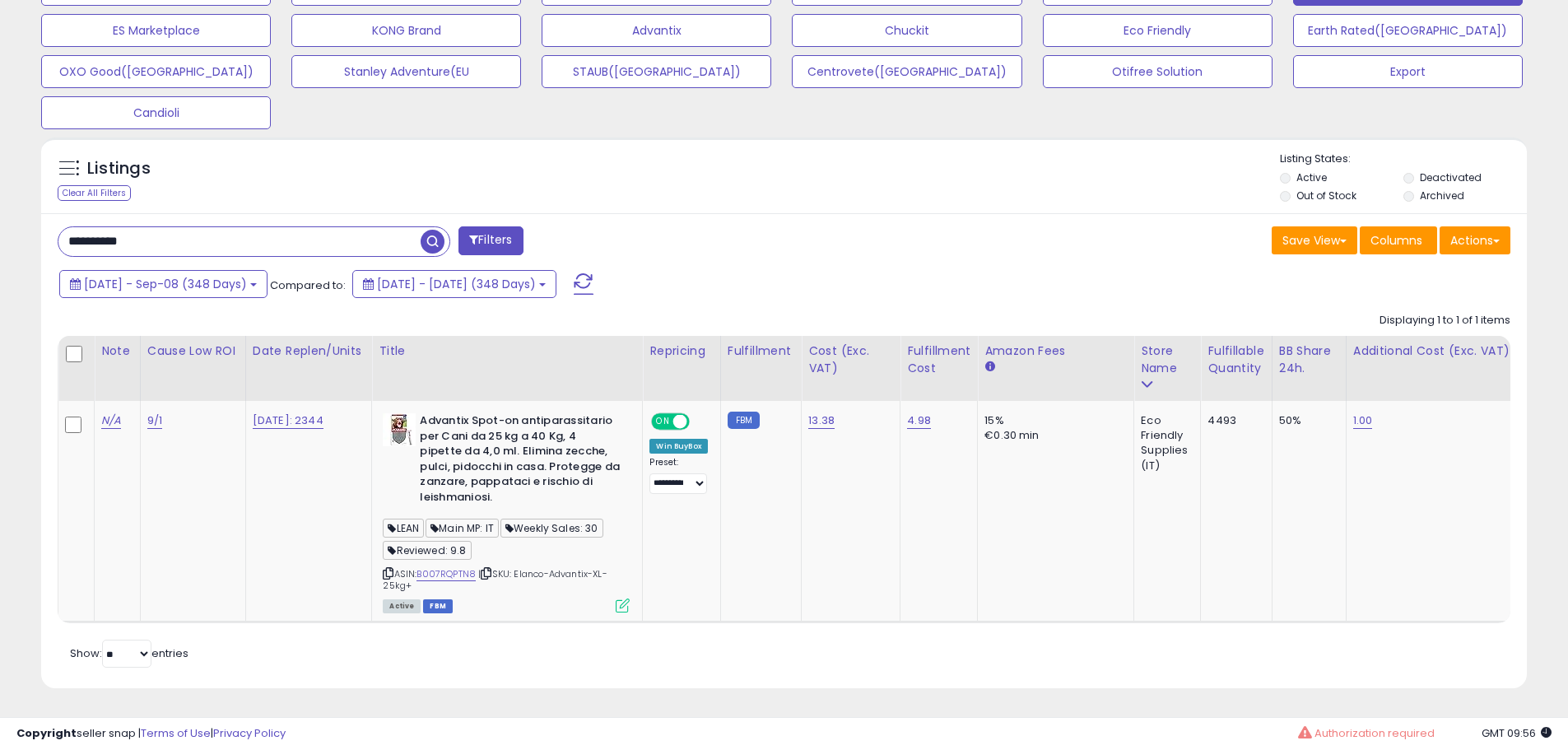
click at [882, 240] on div "Save View Save As New View Update Current View Columns Actions Import Export Vi…" at bounding box center [1155, 242] width 739 height 32
click at [627, 598] on icon at bounding box center [623, 605] width 14 height 14
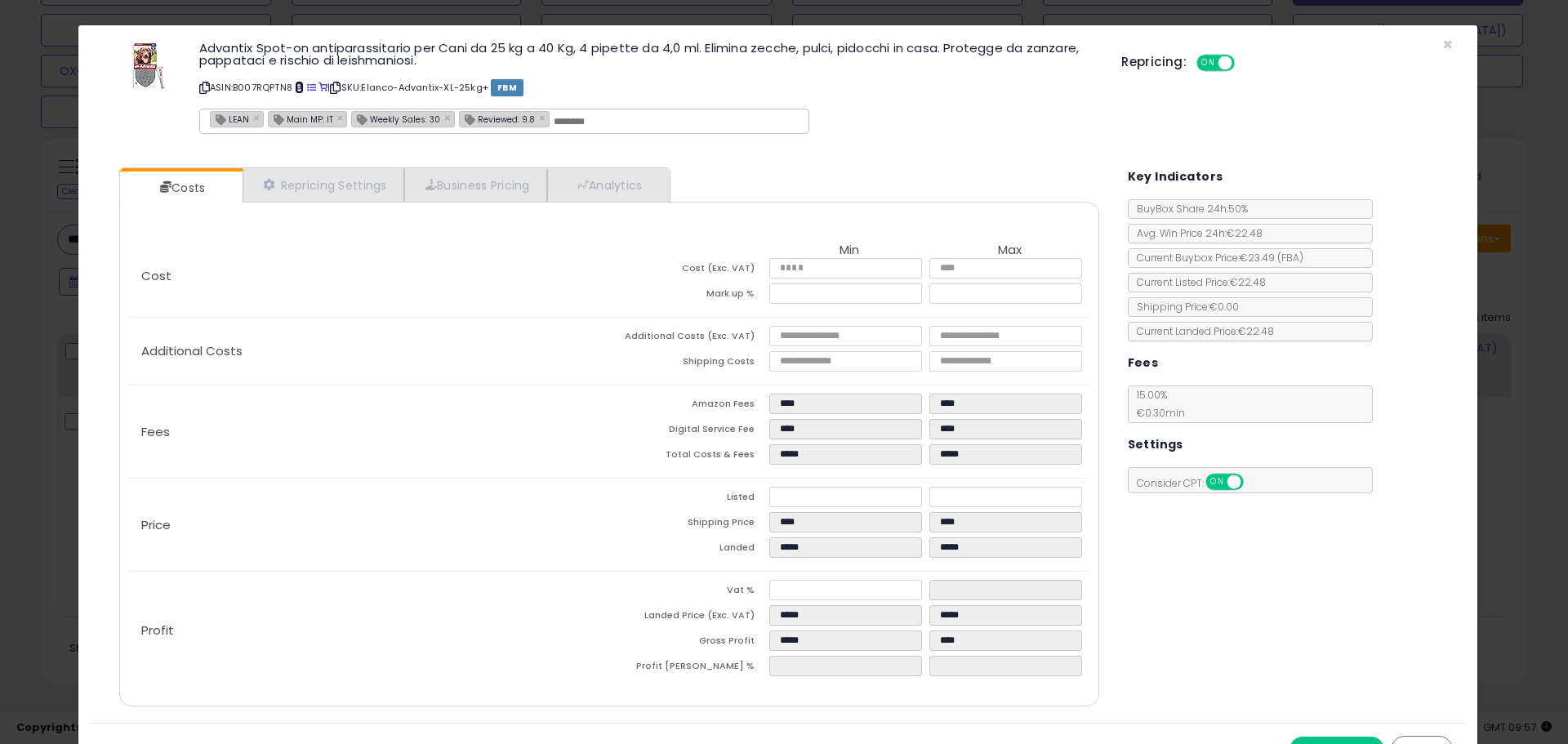
click at [304, 91] on span at bounding box center [299, 87] width 9 height 9
click at [633, 174] on link "Analytics" at bounding box center [607, 184] width 121 height 34
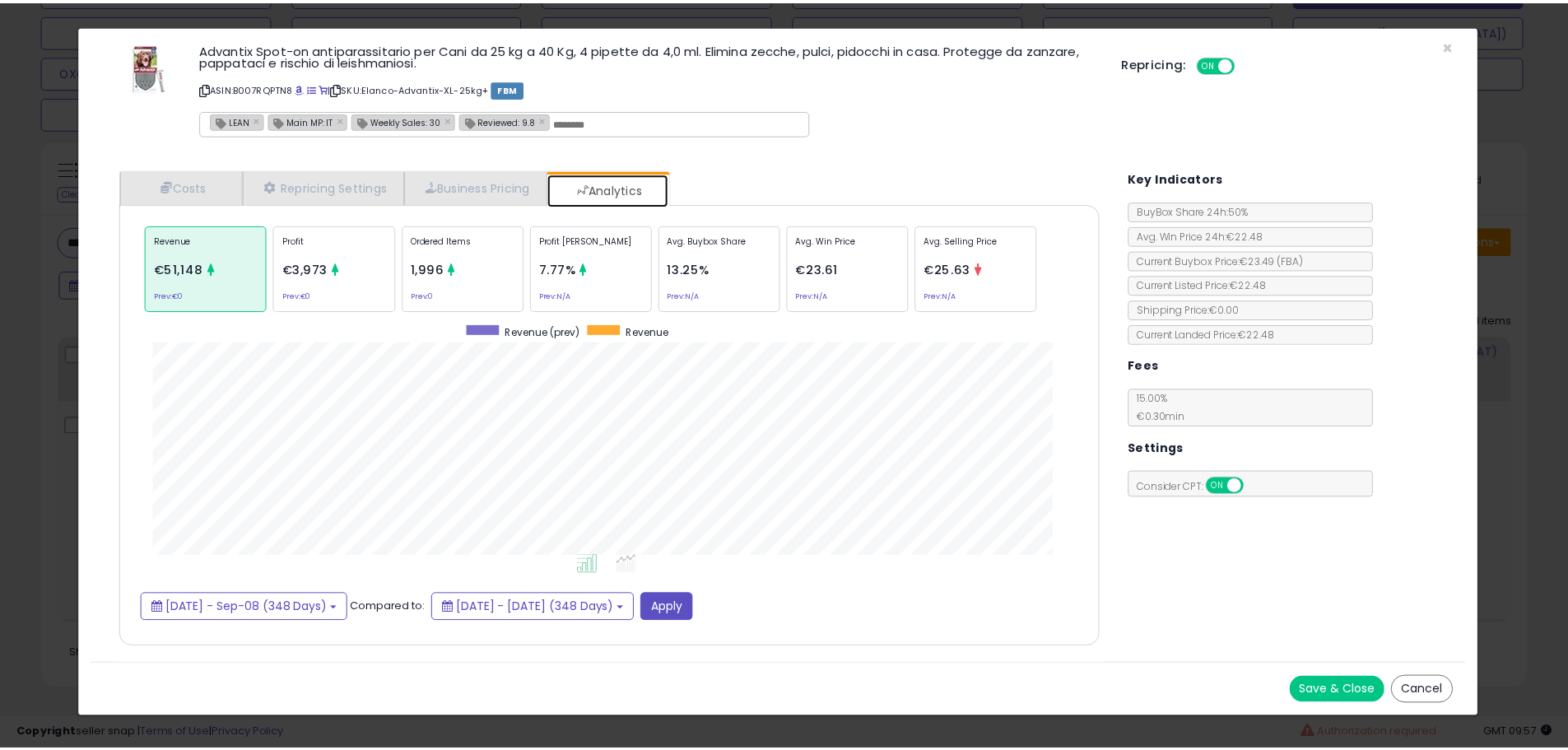
scroll to position [507, 1021]
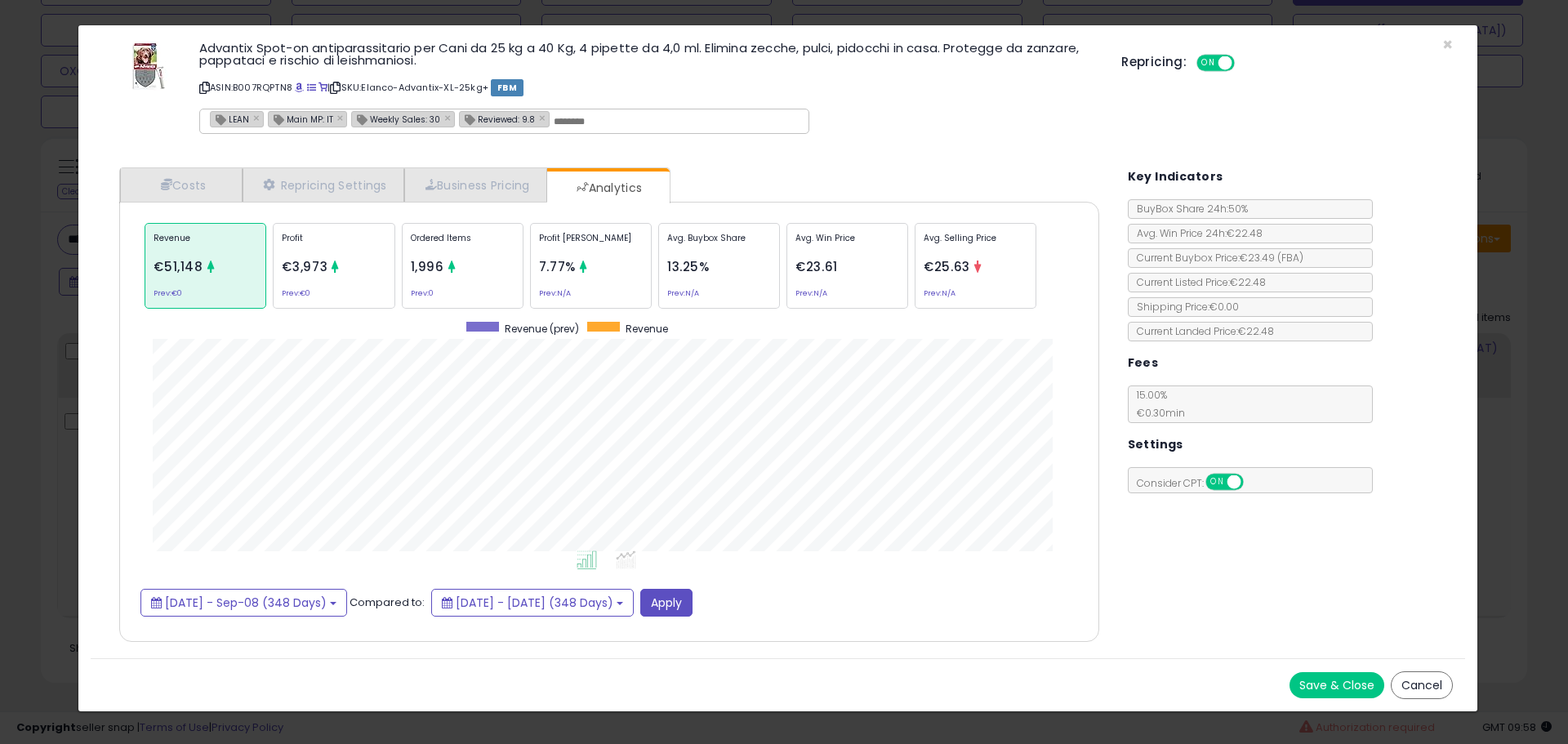
click at [22, 272] on div "× Close Advantix Spot-on antiparassitario per Cani da 25 kg a 40 Kg, 4 pipette …" at bounding box center [784, 372] width 1568 height 744
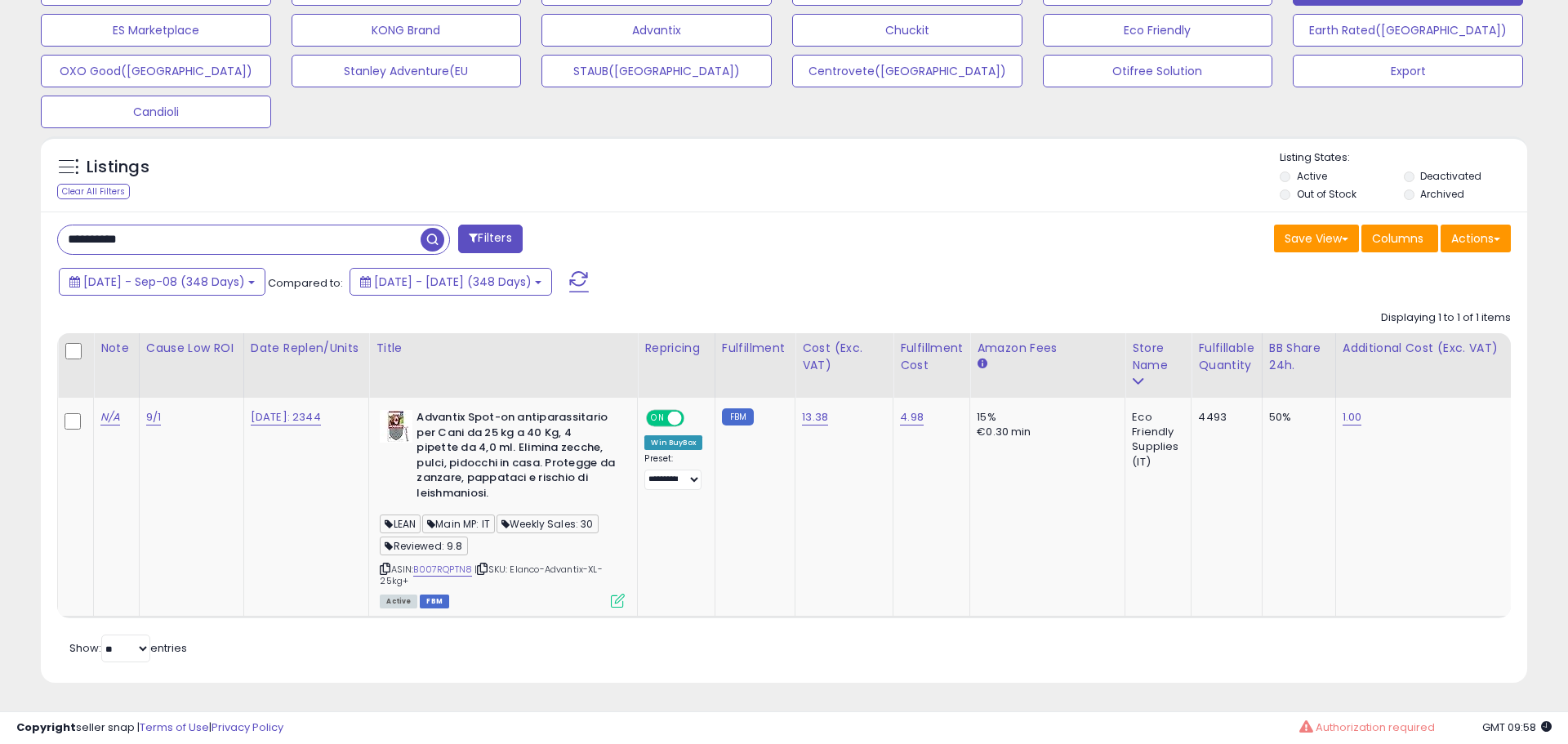
scroll to position [816441, 815872]
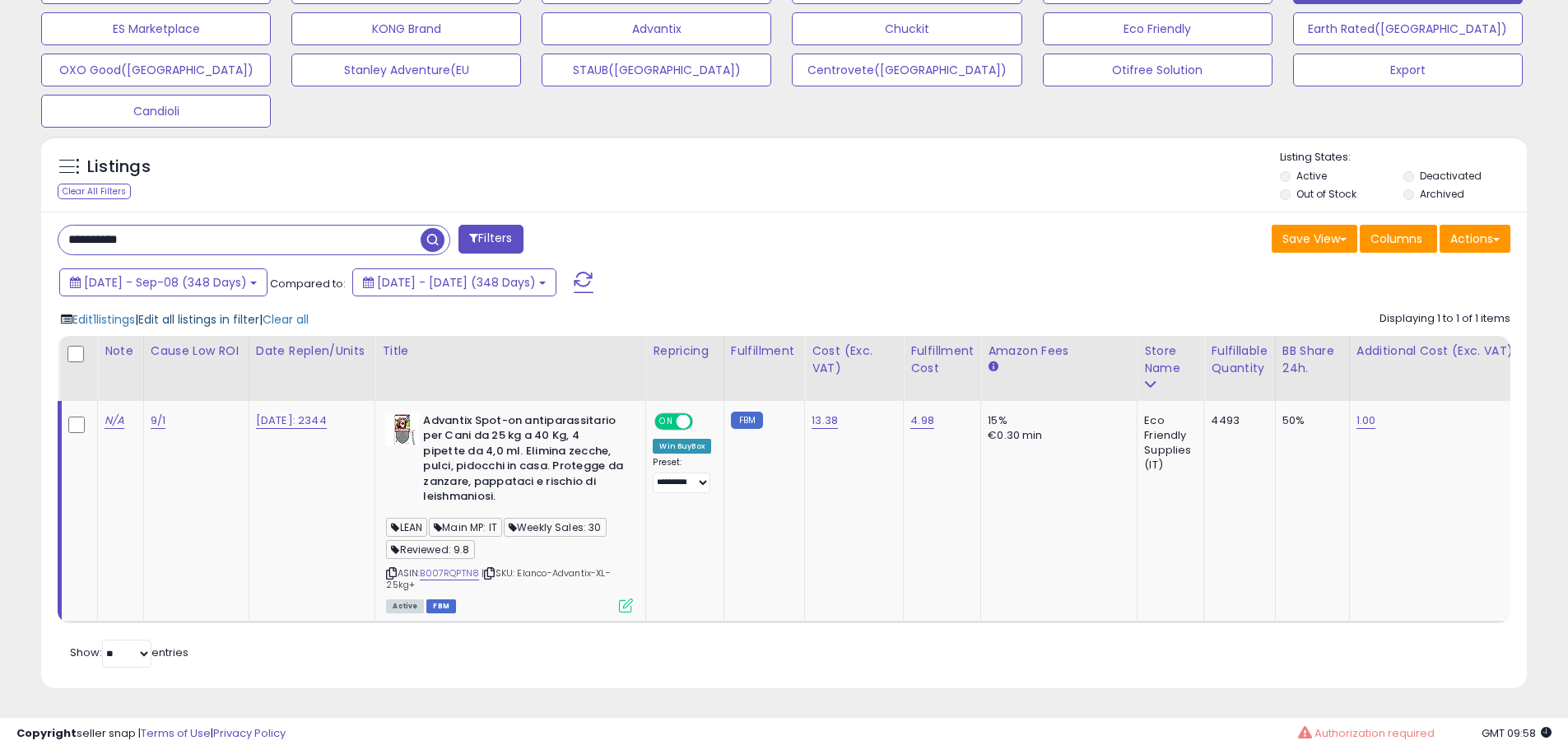
click at [229, 311] on span "Edit all listings in filter" at bounding box center [198, 319] width 121 height 17
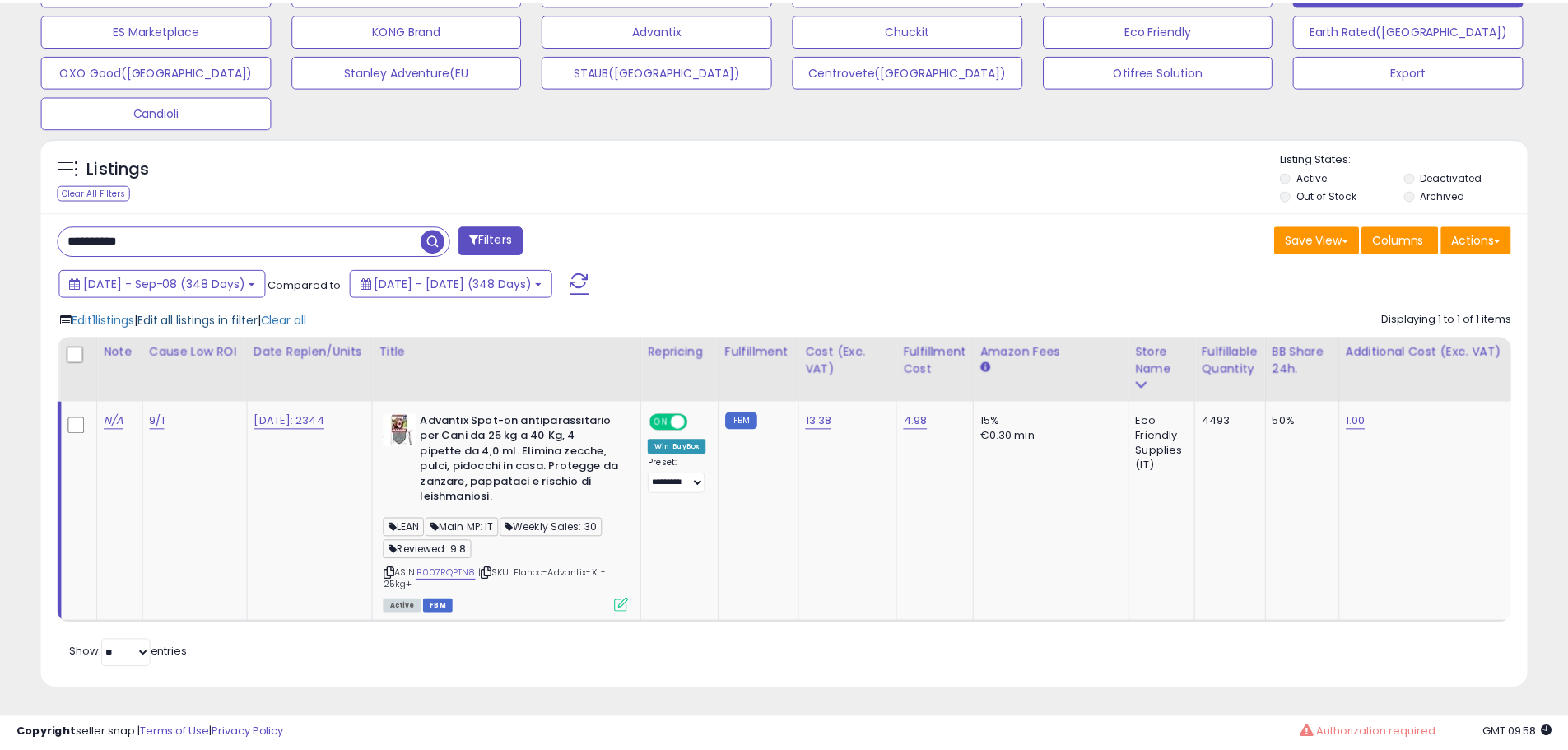
scroll to position [338, 870]
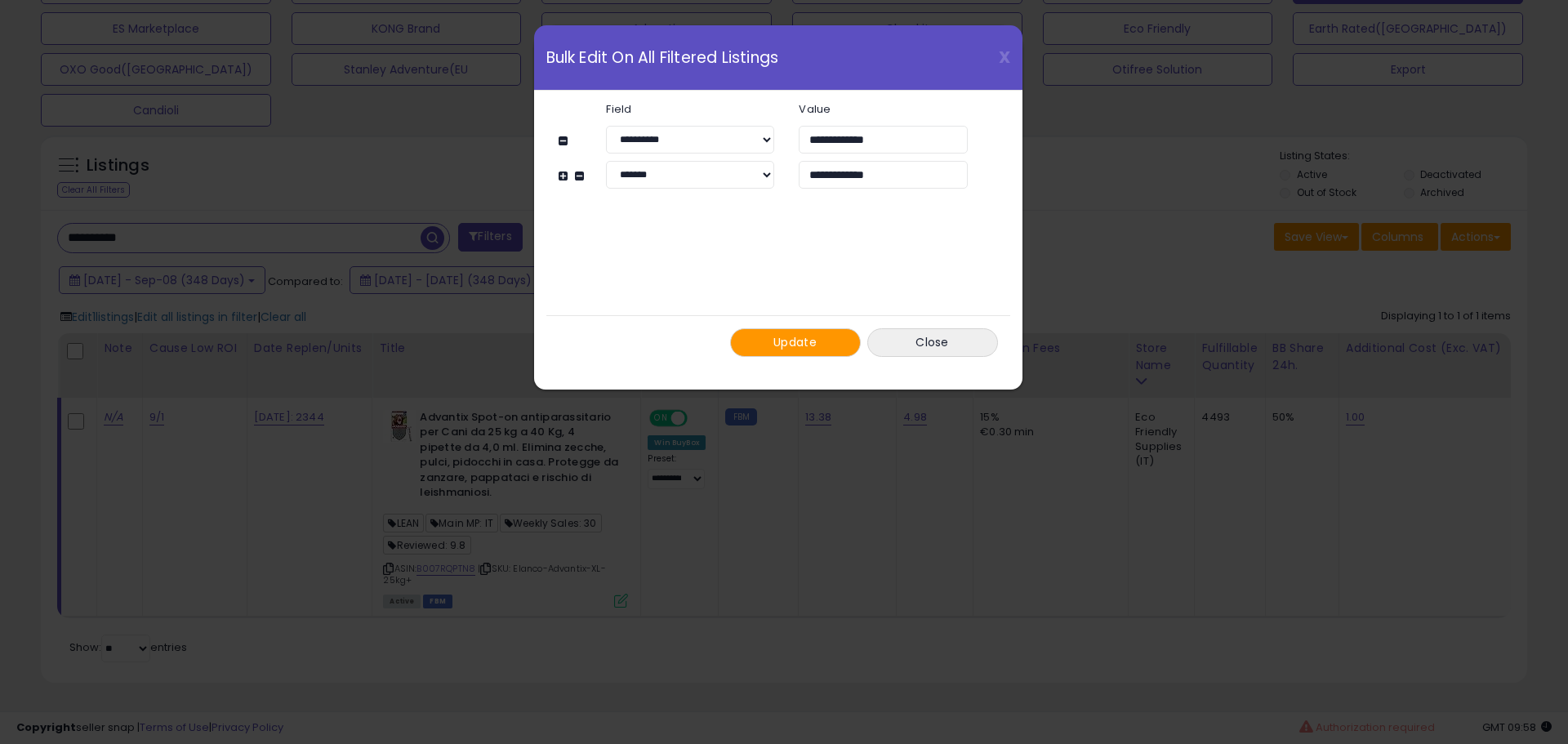
click at [798, 338] on span "Update" at bounding box center [795, 342] width 43 height 16
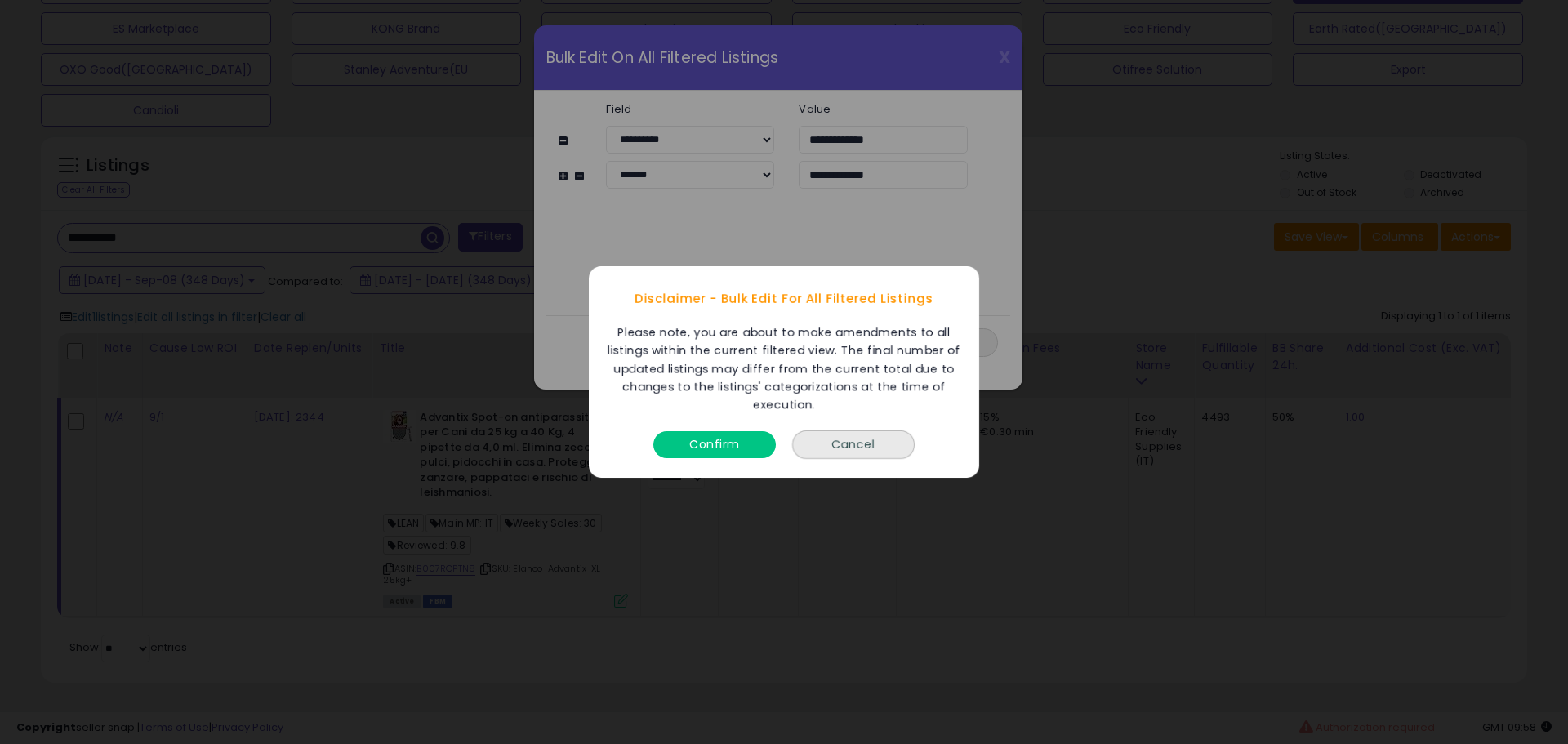
click at [713, 449] on button "Confirm" at bounding box center [714, 445] width 123 height 27
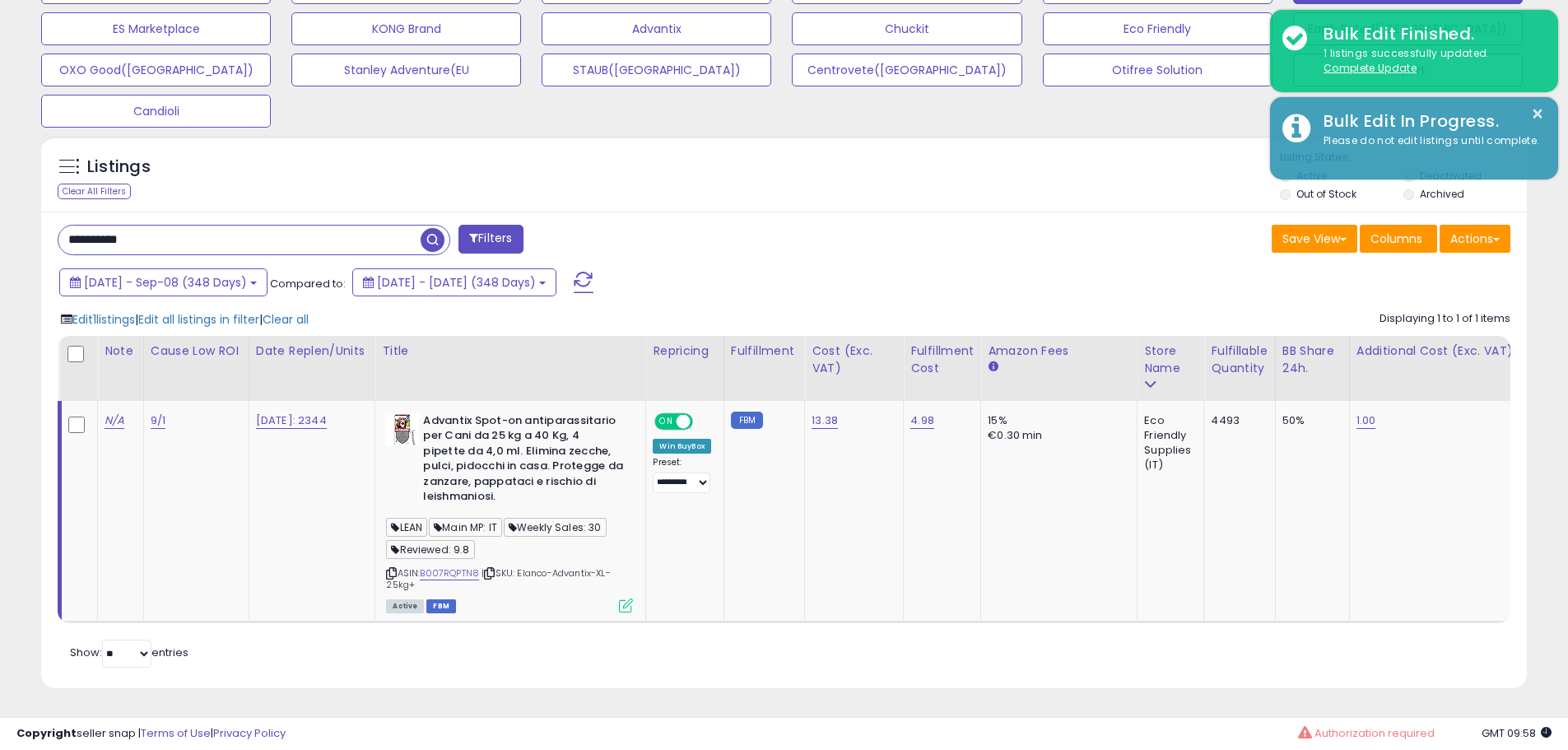
scroll to position [823025, 822452]
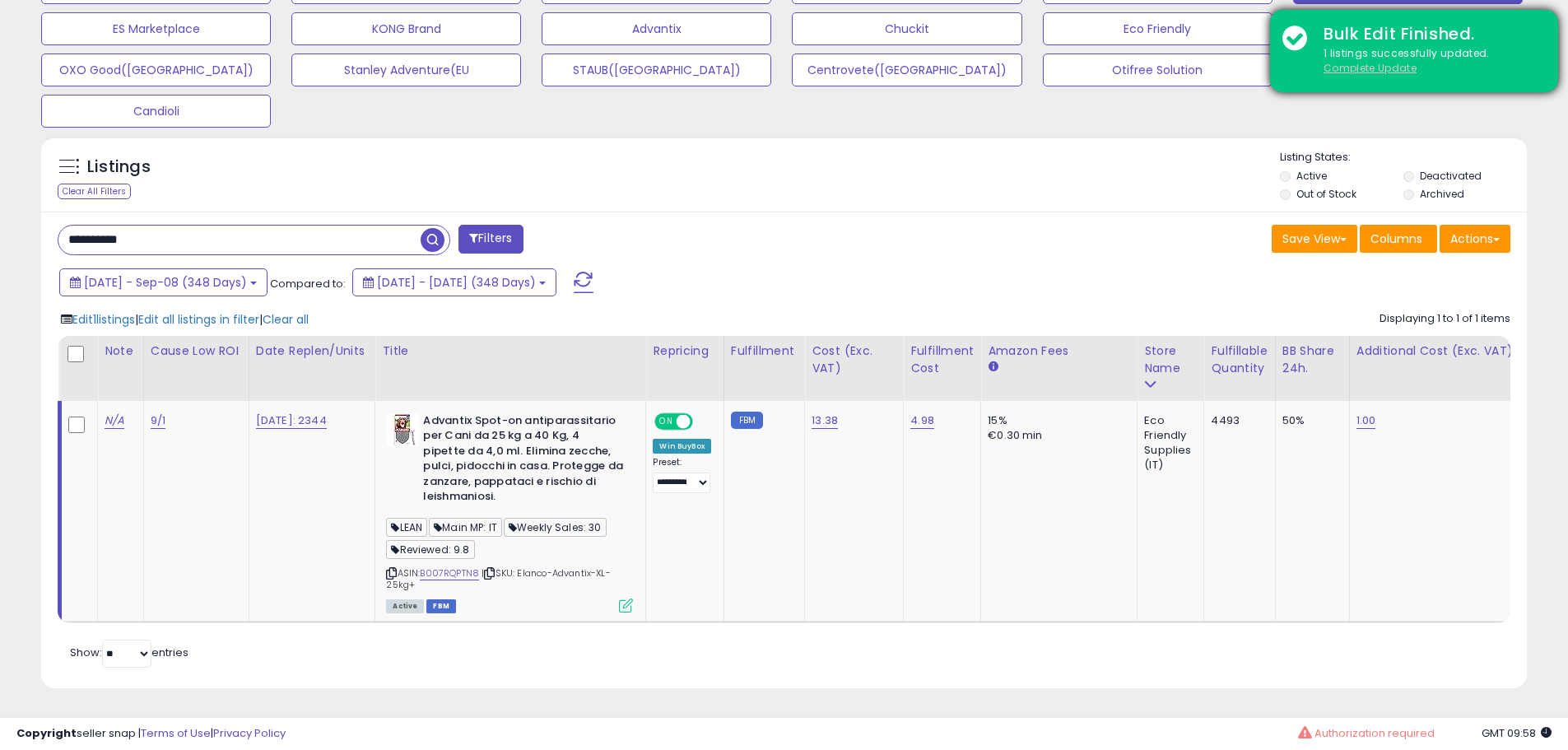
click at [1363, 67] on u "Complete Update" at bounding box center [1371, 68] width 93 height 14
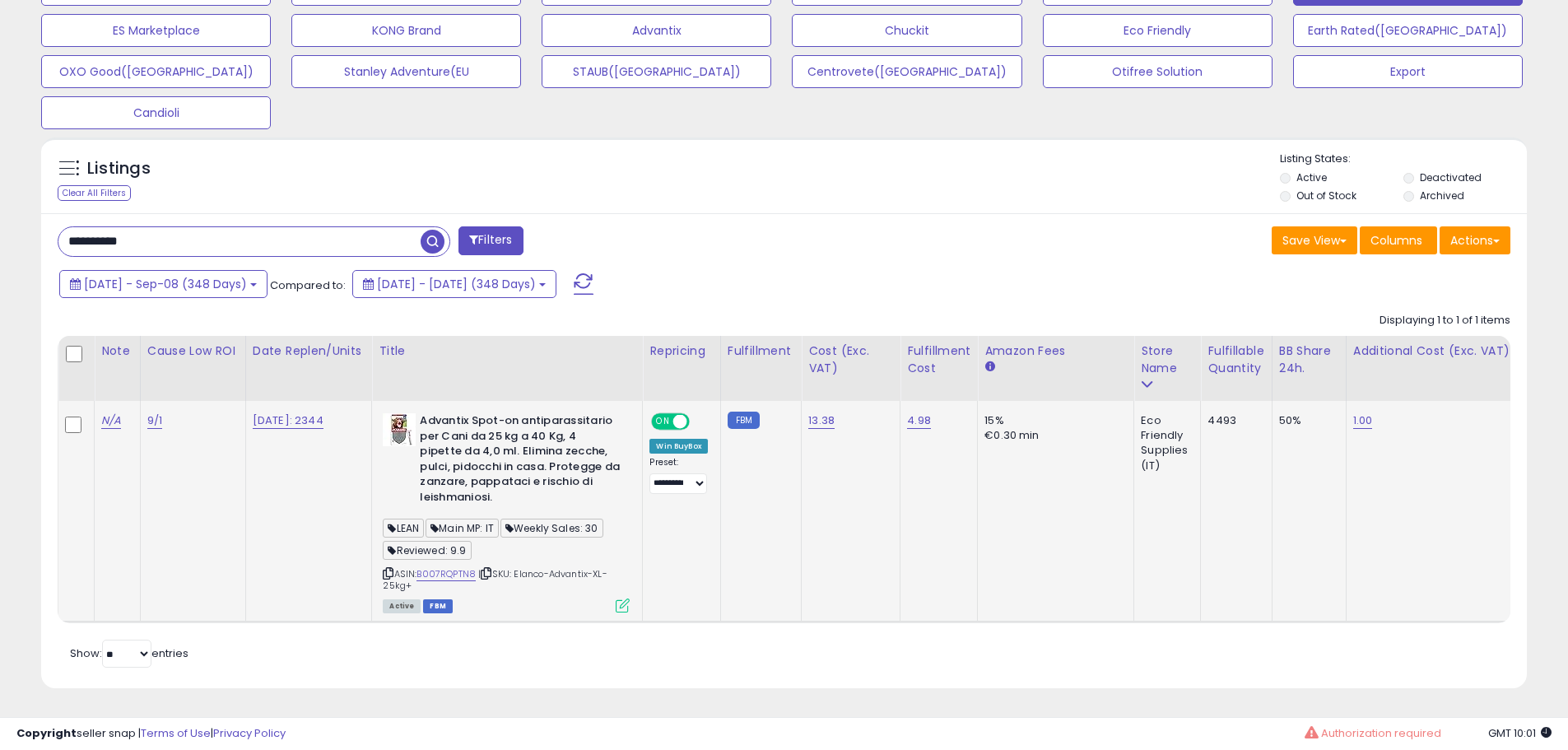
scroll to position [599, 0]
click at [278, 233] on input "**********" at bounding box center [239, 242] width 362 height 29
paste input "text"
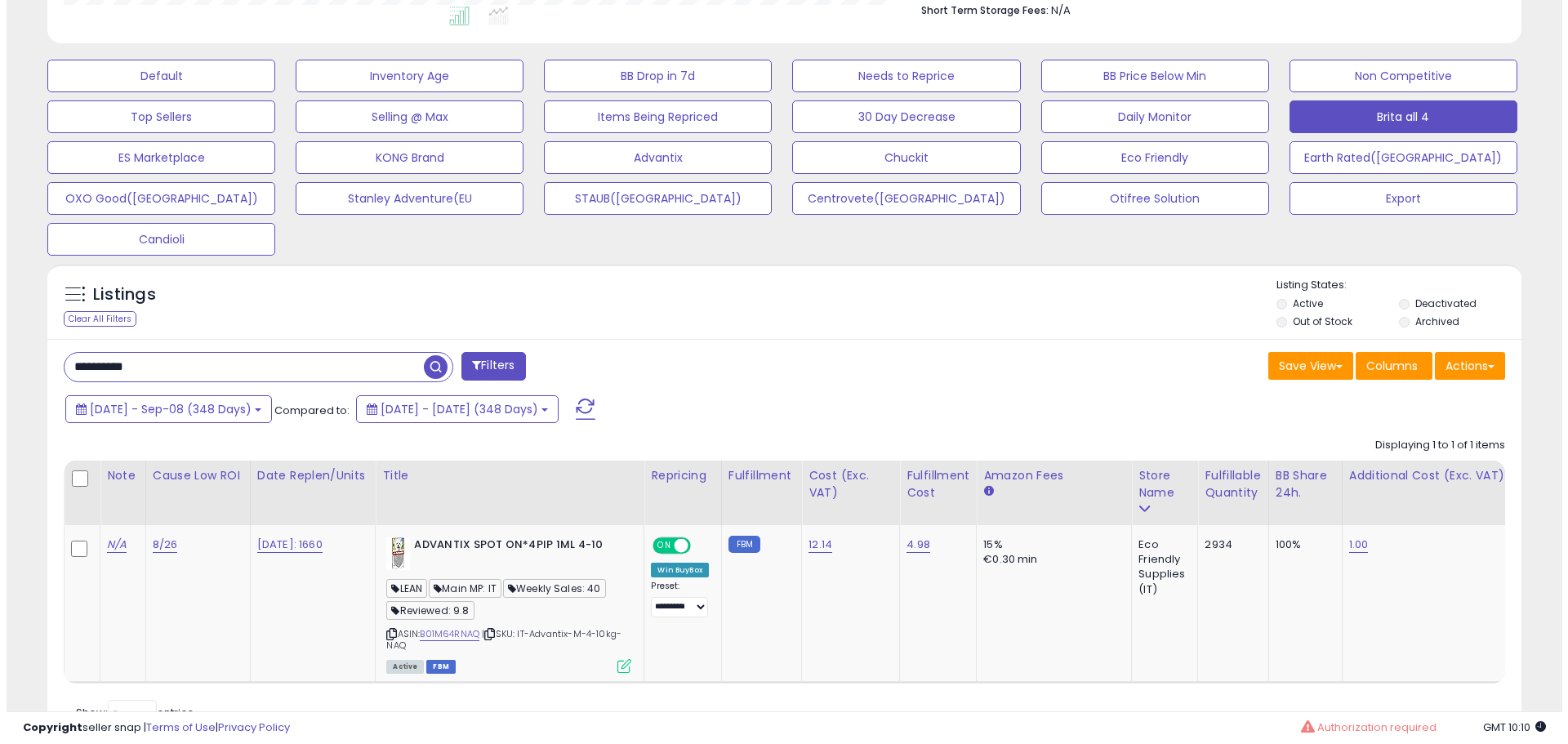
scroll to position [533, 0]
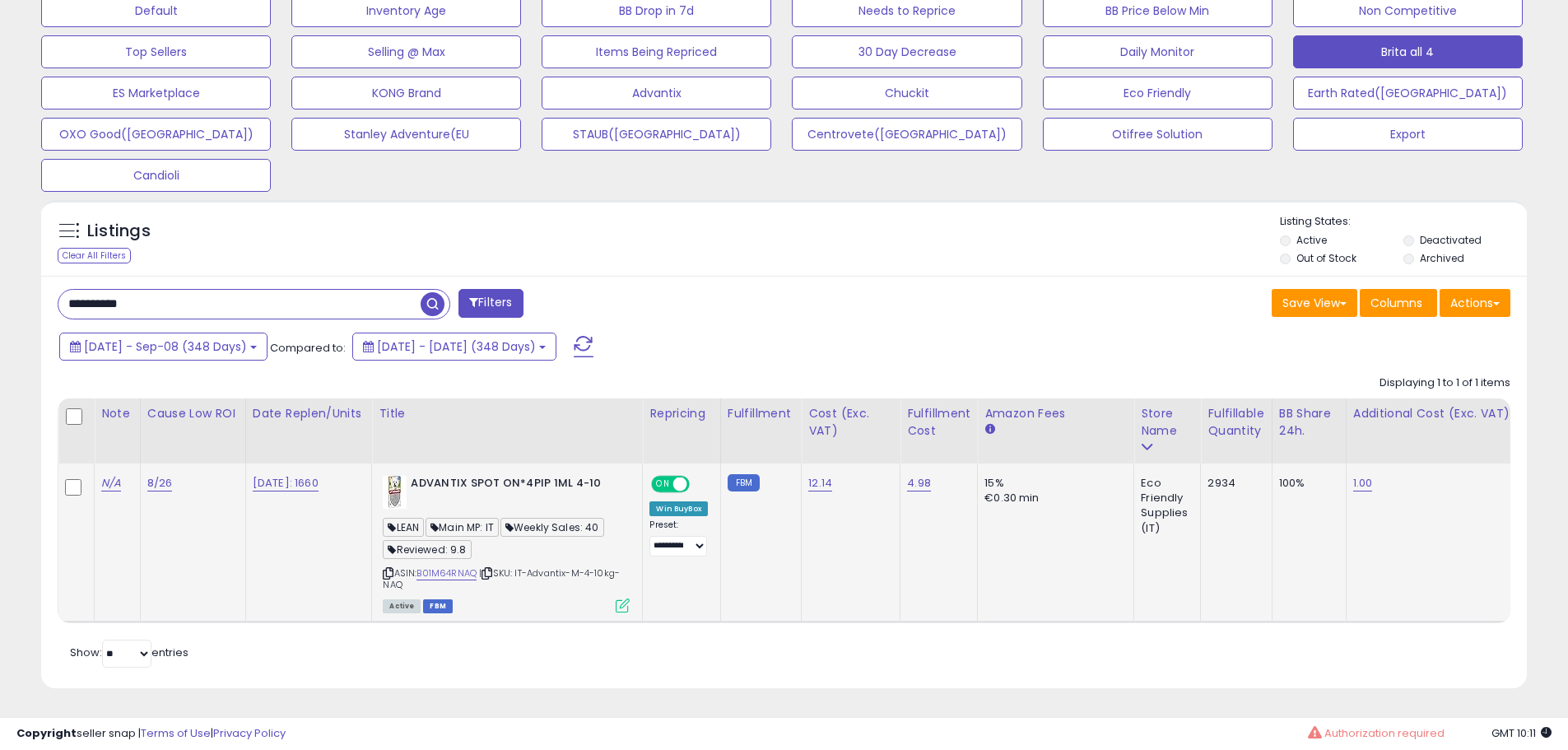
click at [627, 598] on icon at bounding box center [623, 605] width 14 height 14
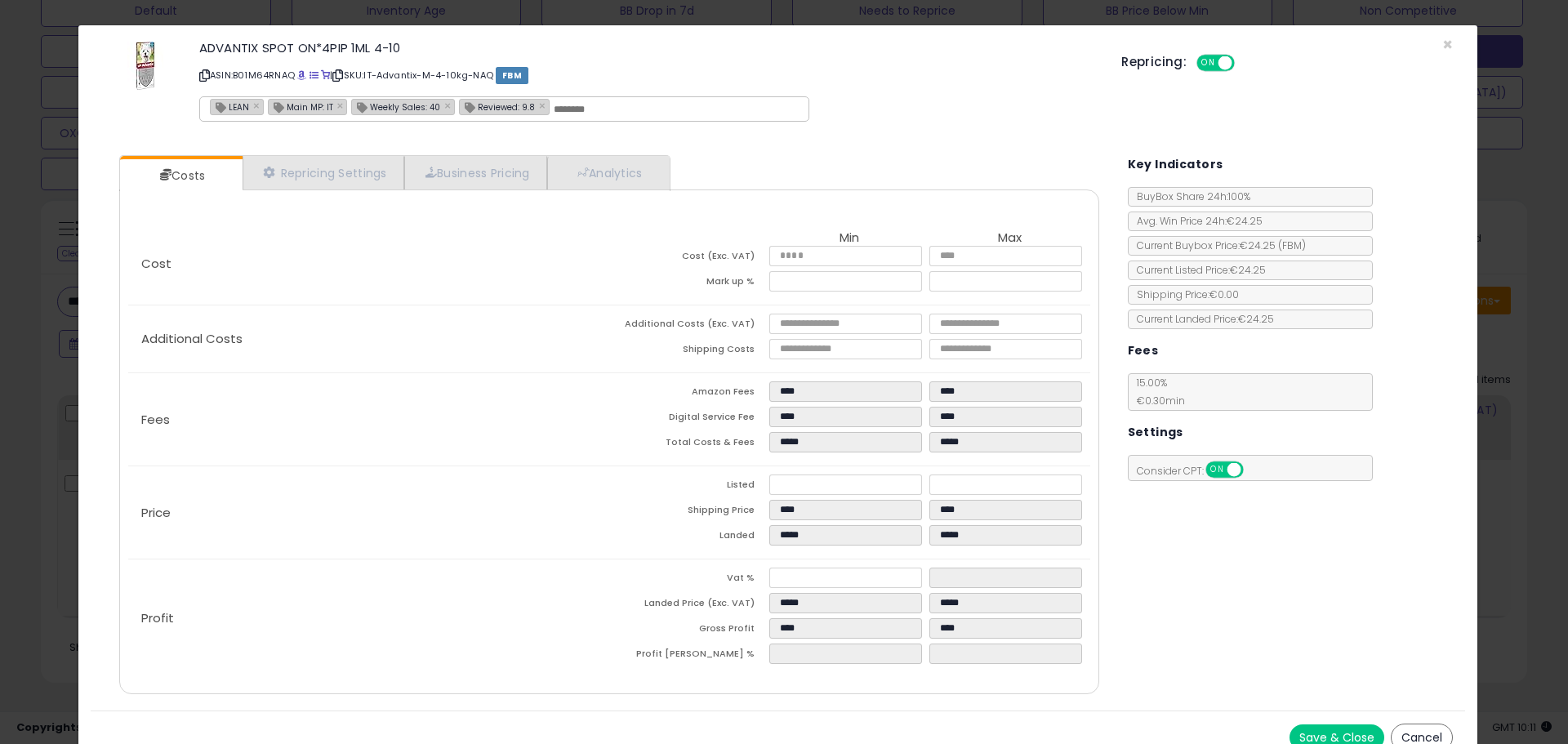
click at [643, 194] on div "Cost Min Max Cost (Exc. VAT) ***** ***** Mark up % **** ***** Additional Costs …" at bounding box center [609, 441] width 979 height 505
click at [641, 176] on link "Analytics" at bounding box center [607, 173] width 121 height 34
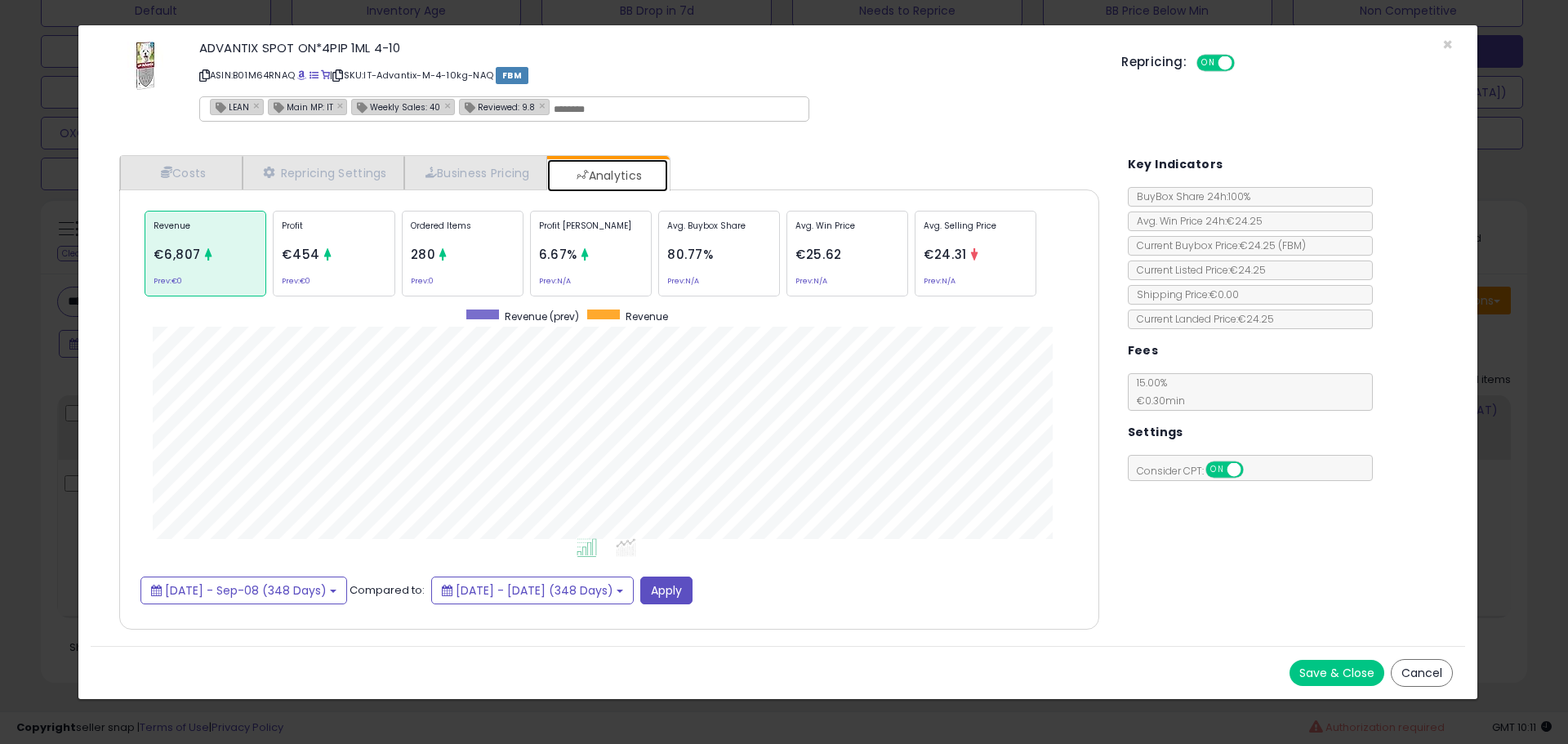
scroll to position [503, 1013]
click at [305, 71] on span at bounding box center [301, 75] width 9 height 9
click at [200, 170] on link "Costs" at bounding box center [180, 173] width 123 height 34
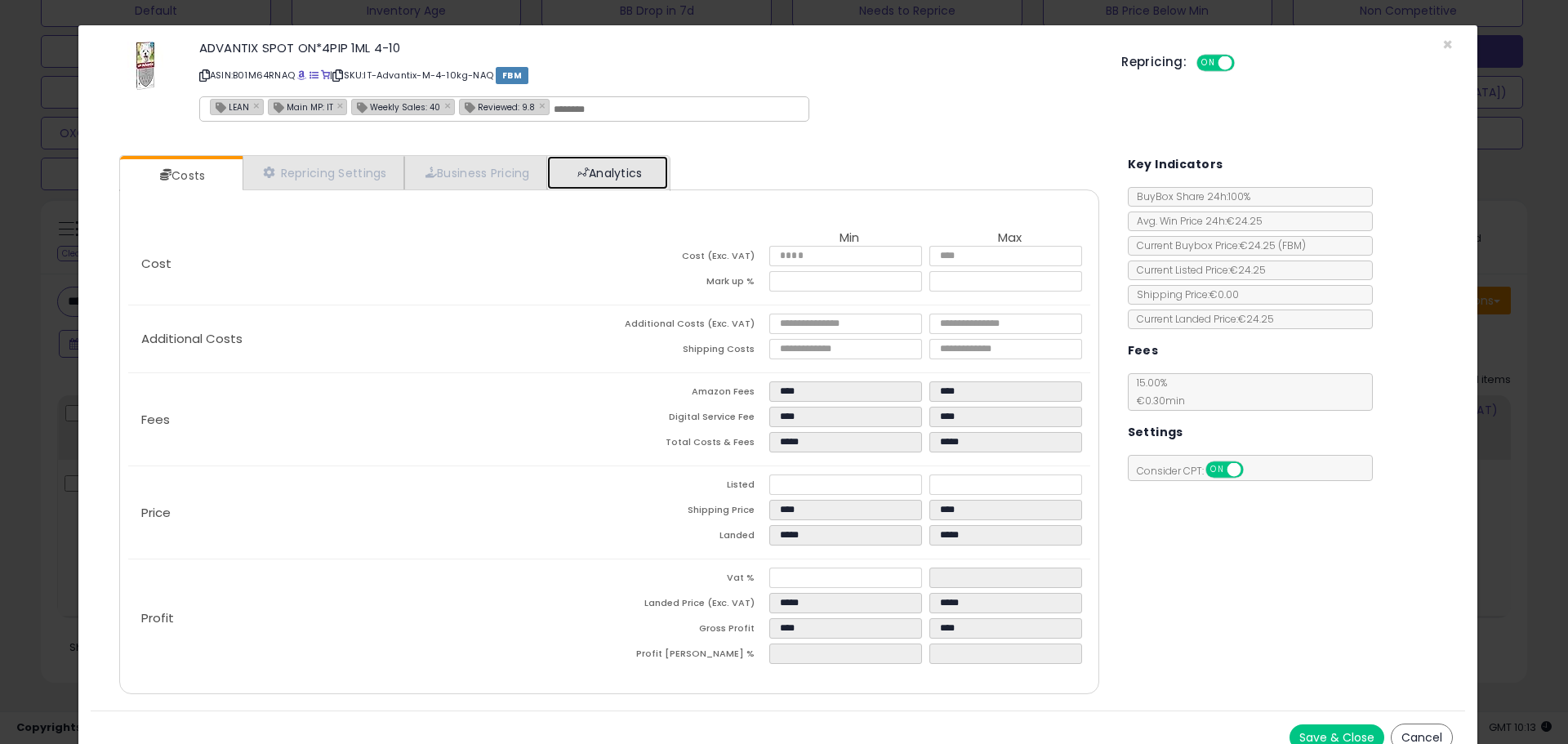
click at [625, 162] on link "Analytics" at bounding box center [607, 173] width 121 height 34
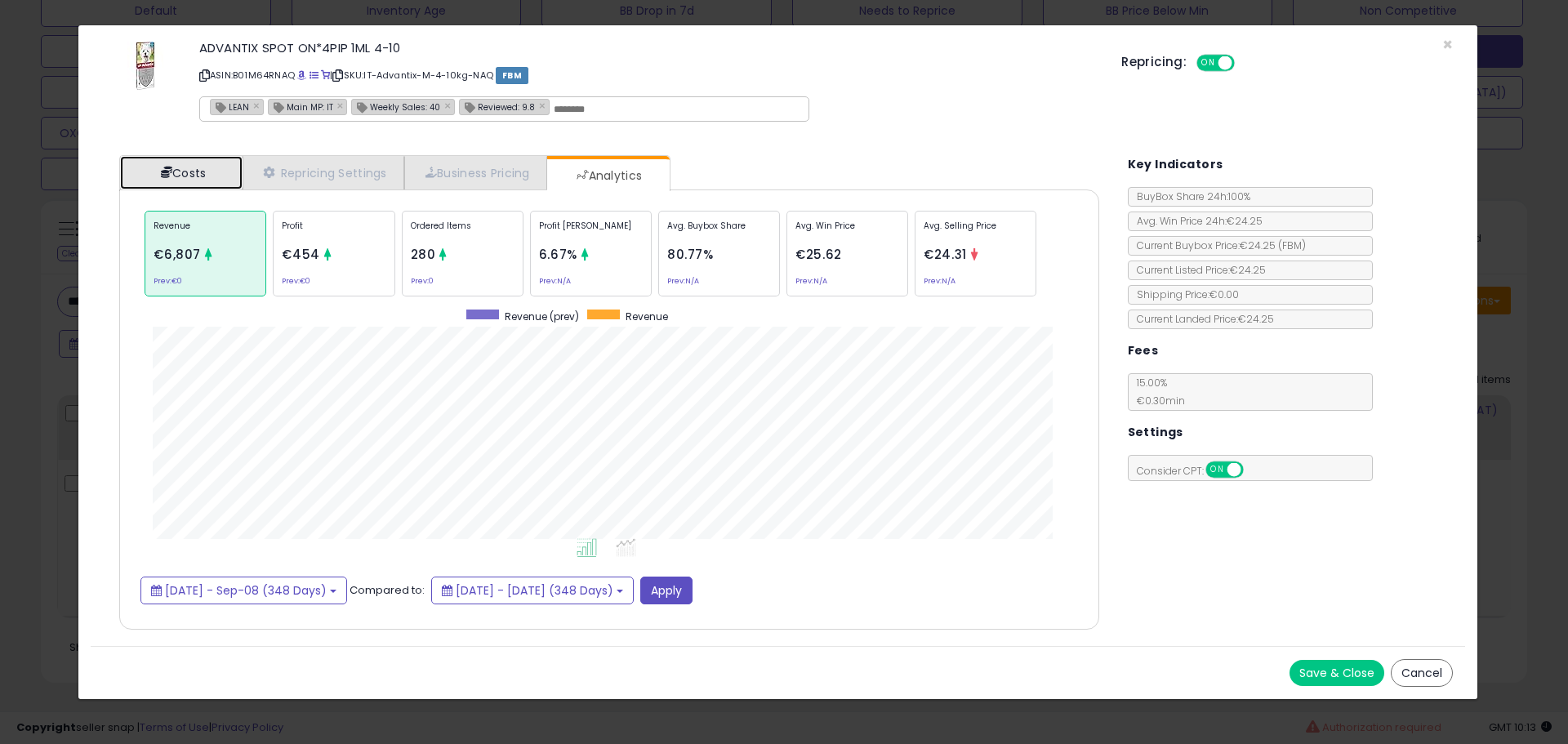
click at [189, 171] on link "Costs" at bounding box center [180, 173] width 123 height 34
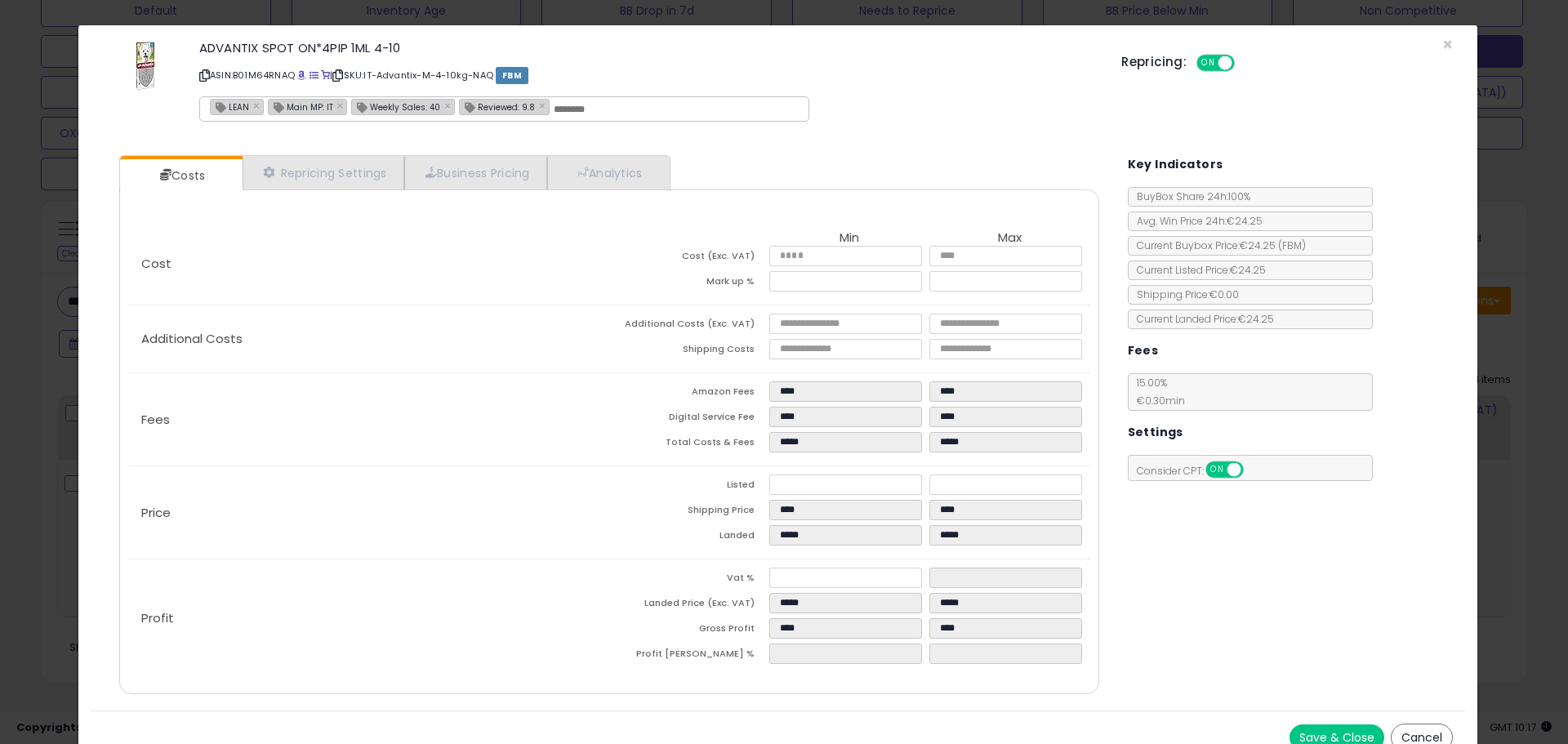
click at [57, 371] on div "× Close ADVANTIX SPOT ON*4PIP 1ML 4-10 ASIN: B01M64RNAQ | SKU: IT-Advantix-M-4-…" at bounding box center [784, 372] width 1568 height 744
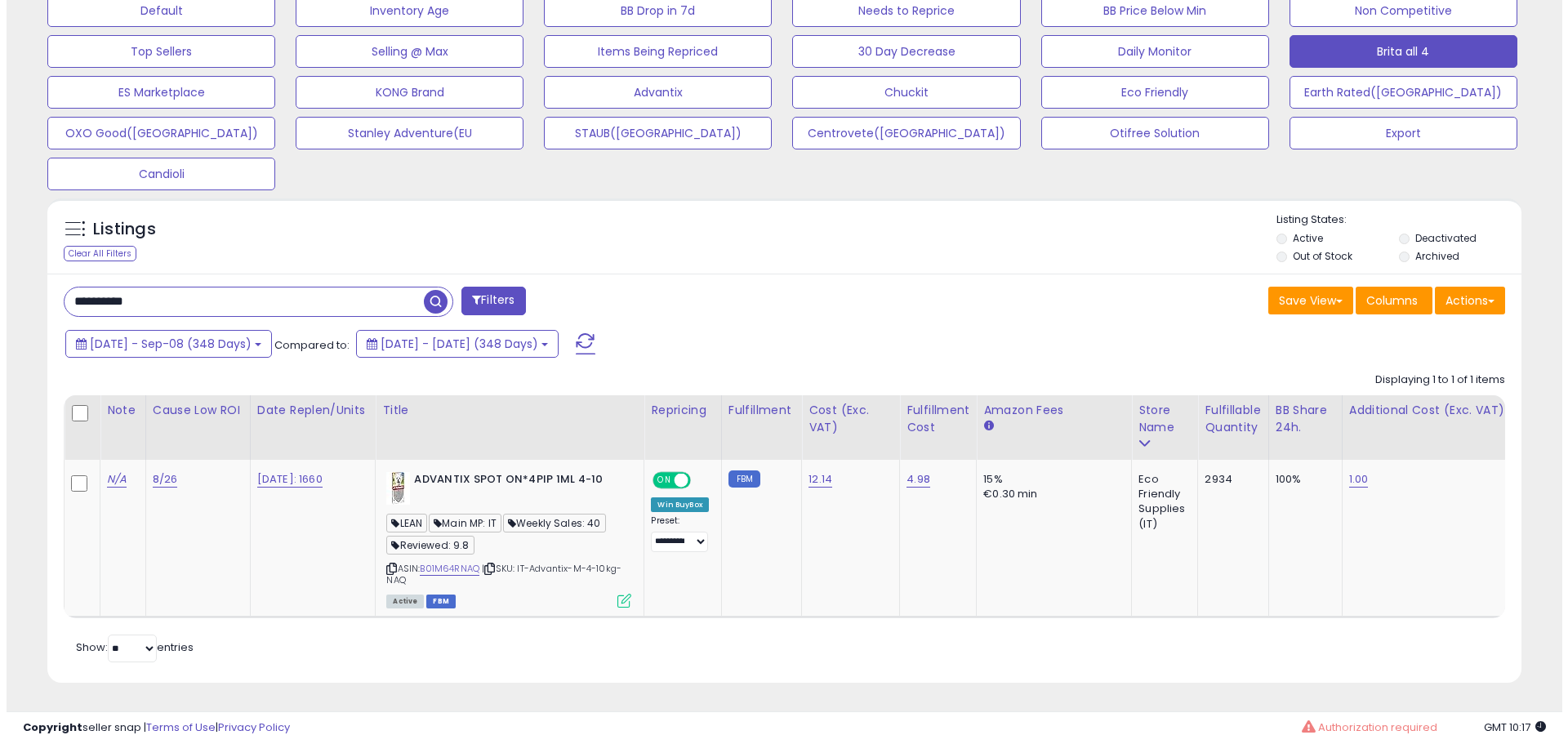
scroll to position [816441, 815872]
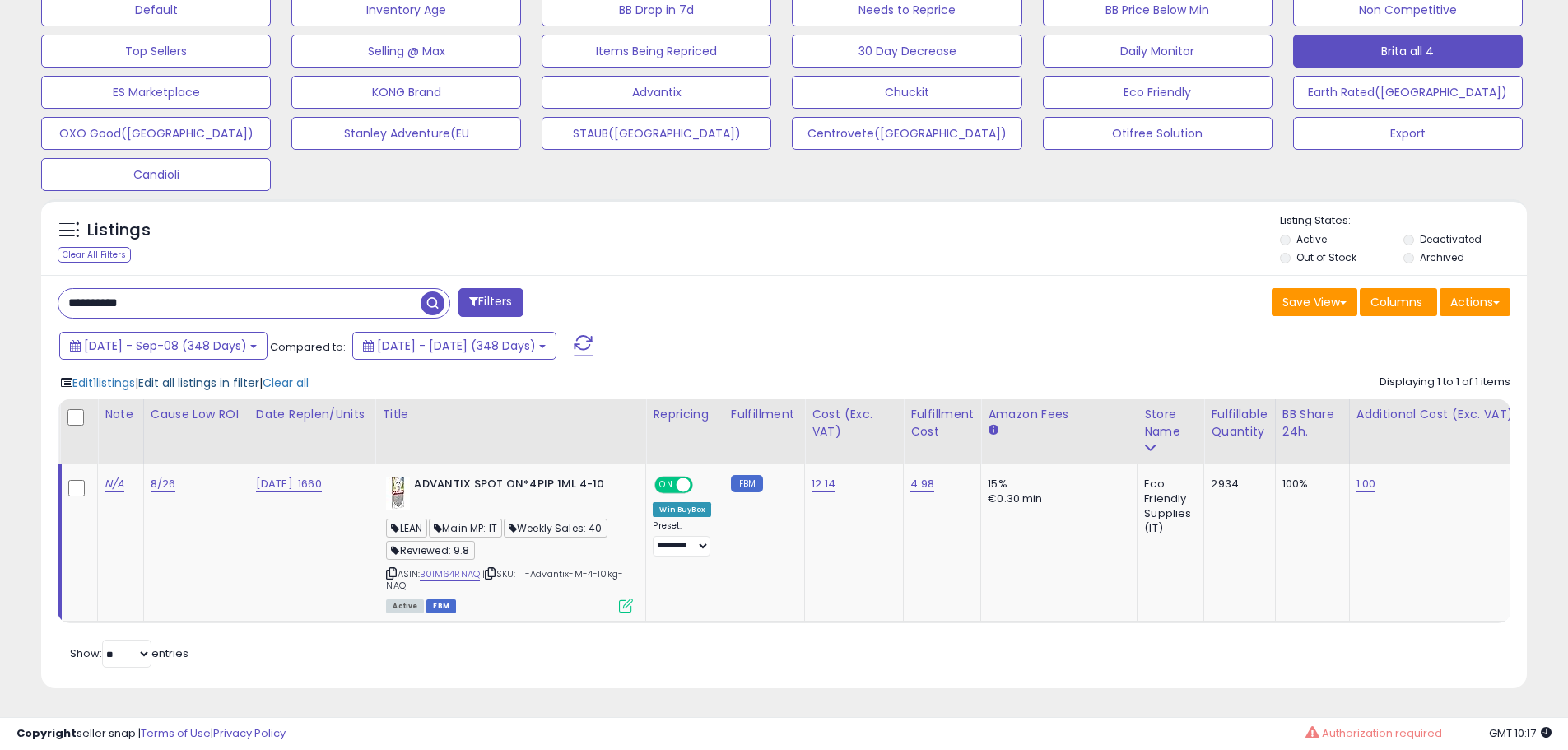
click at [195, 375] on span "Edit all listings in filter" at bounding box center [198, 382] width 121 height 17
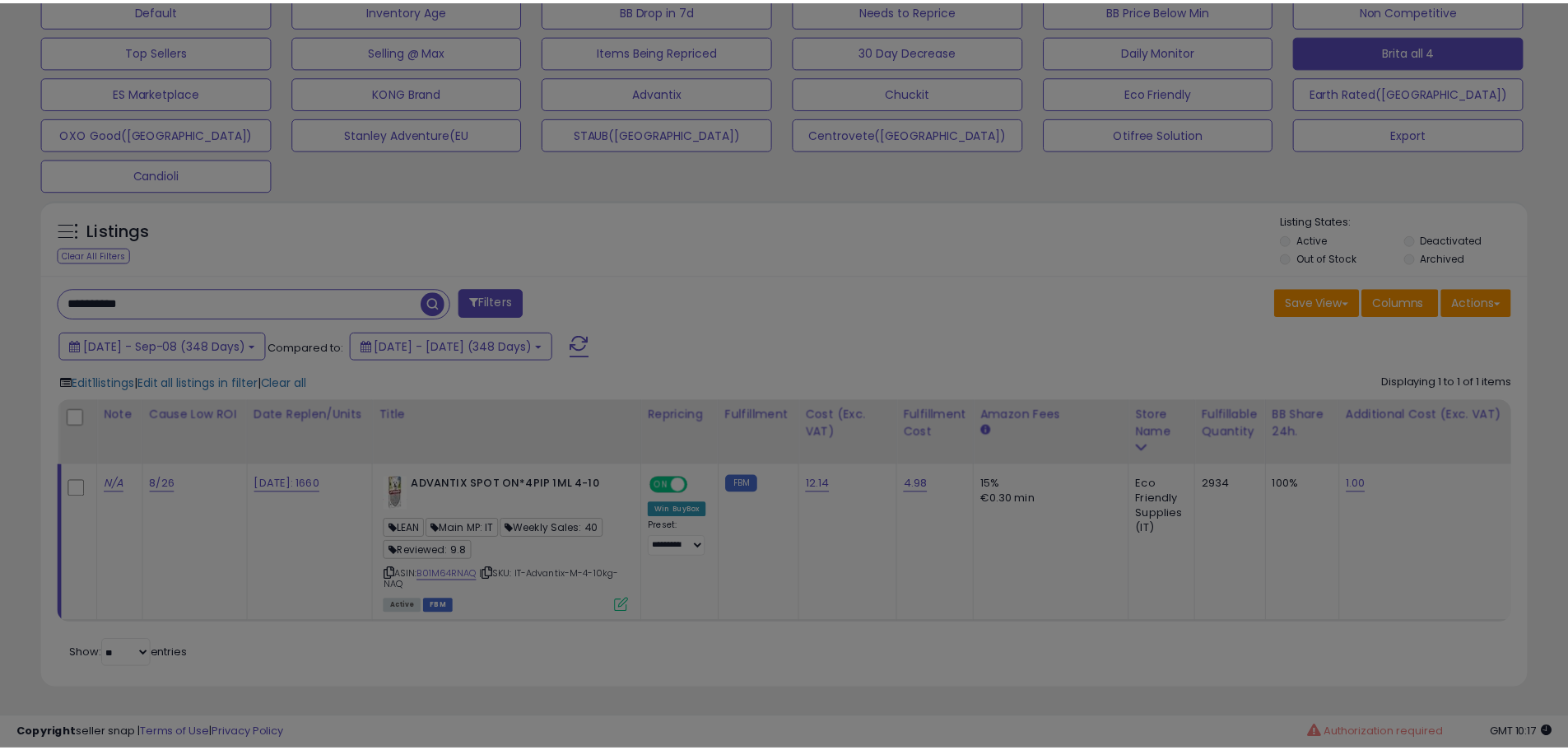
scroll to position [338, 870]
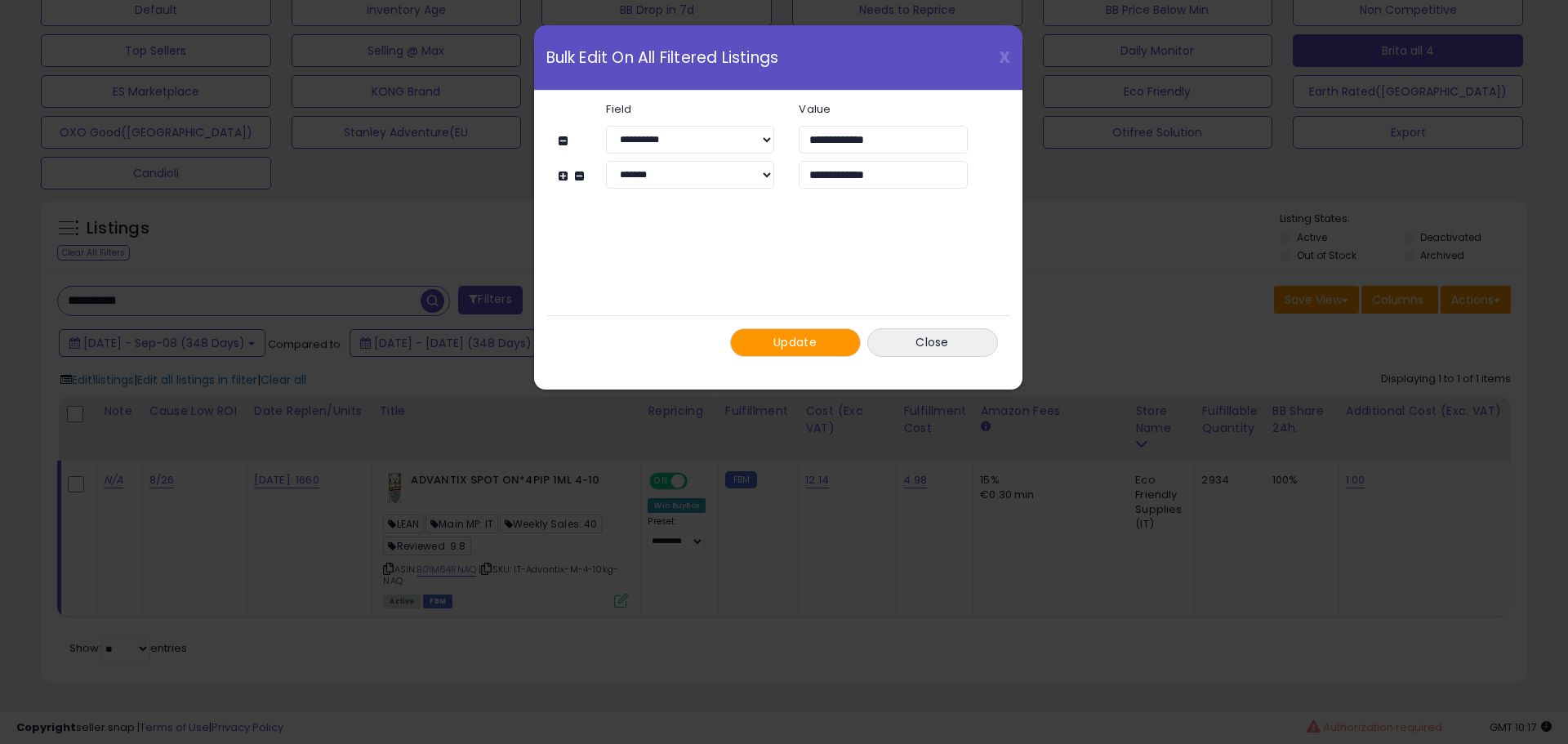
click at [762, 344] on button "Update" at bounding box center [795, 343] width 130 height 29
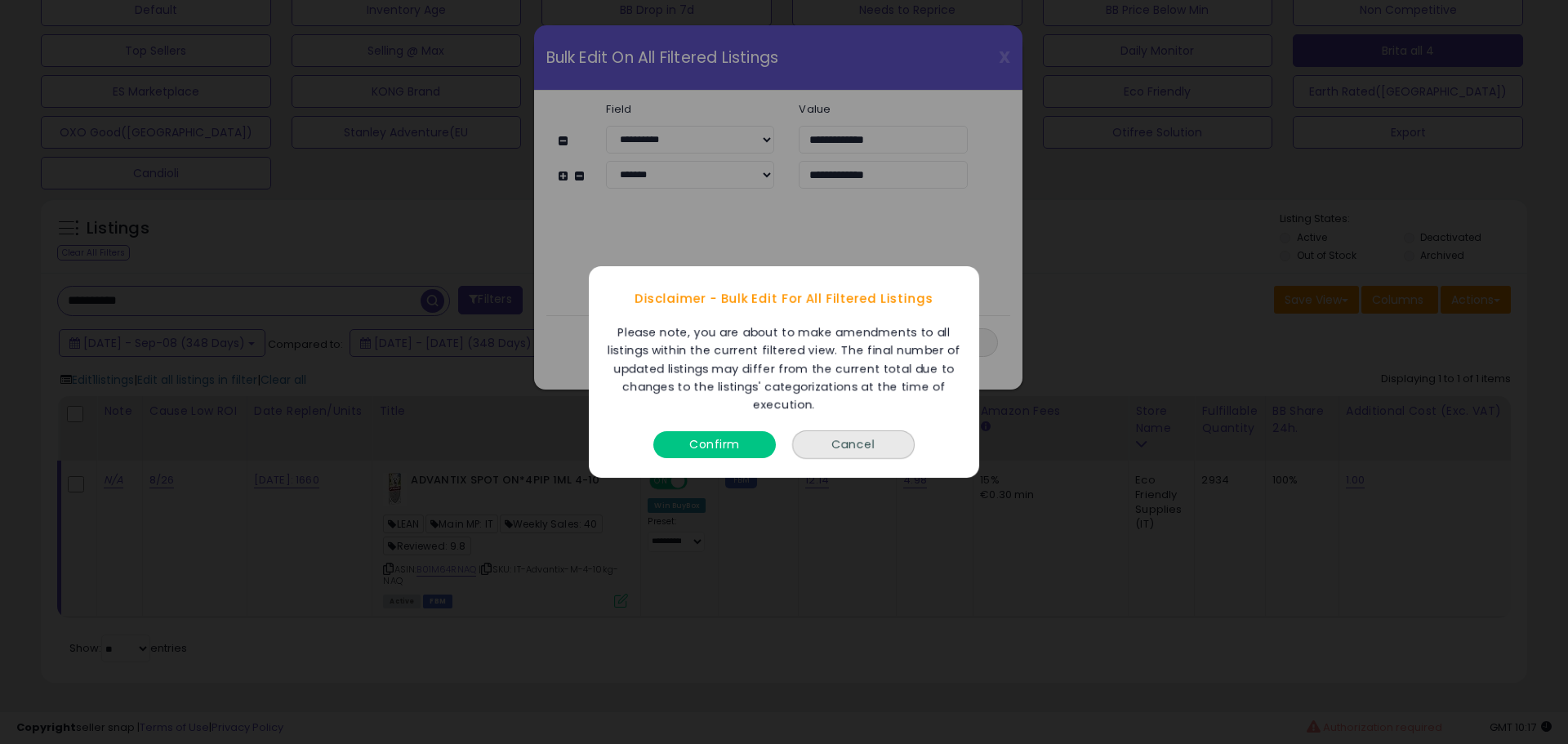
click at [713, 450] on button "Confirm" at bounding box center [714, 445] width 123 height 27
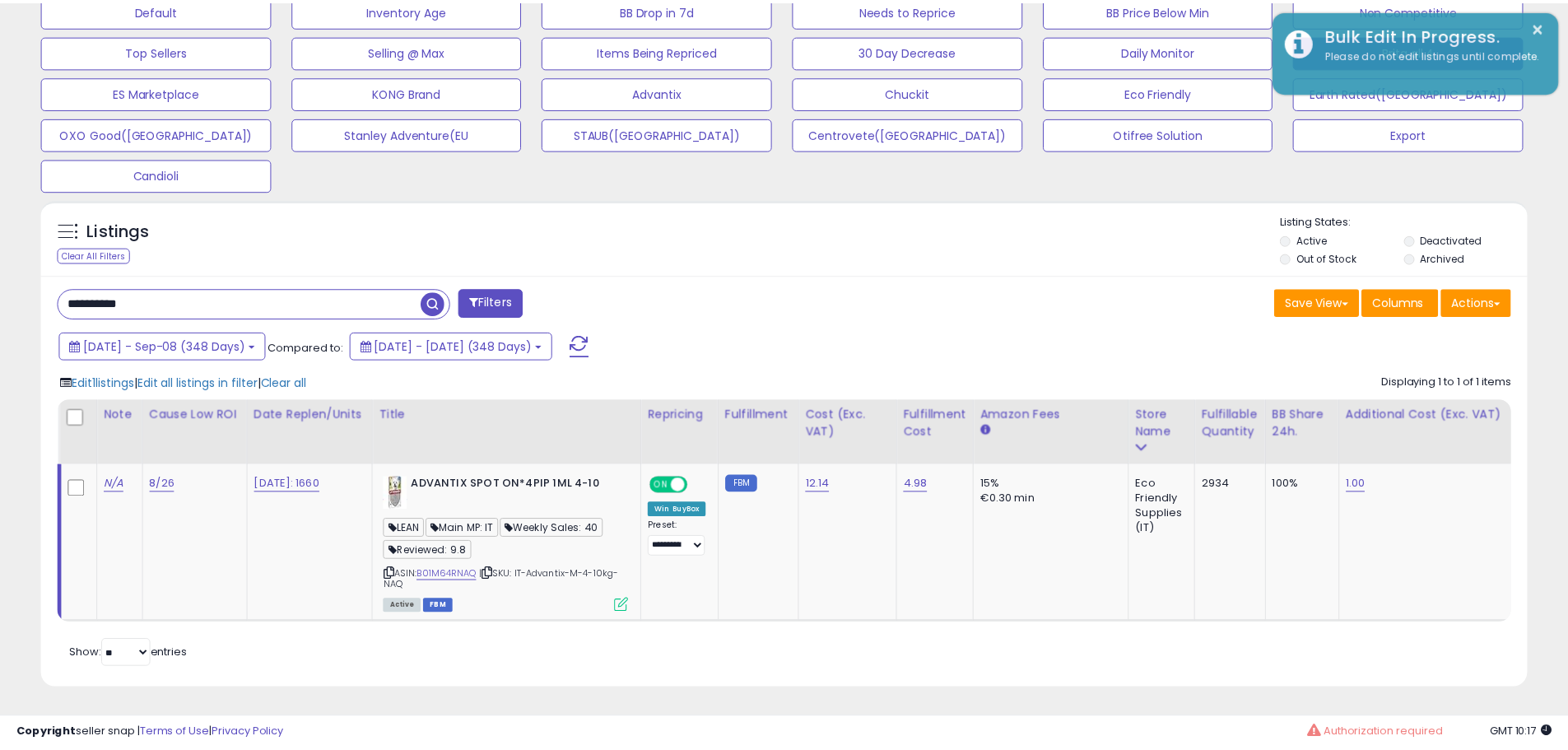
scroll to position [823025, 822452]
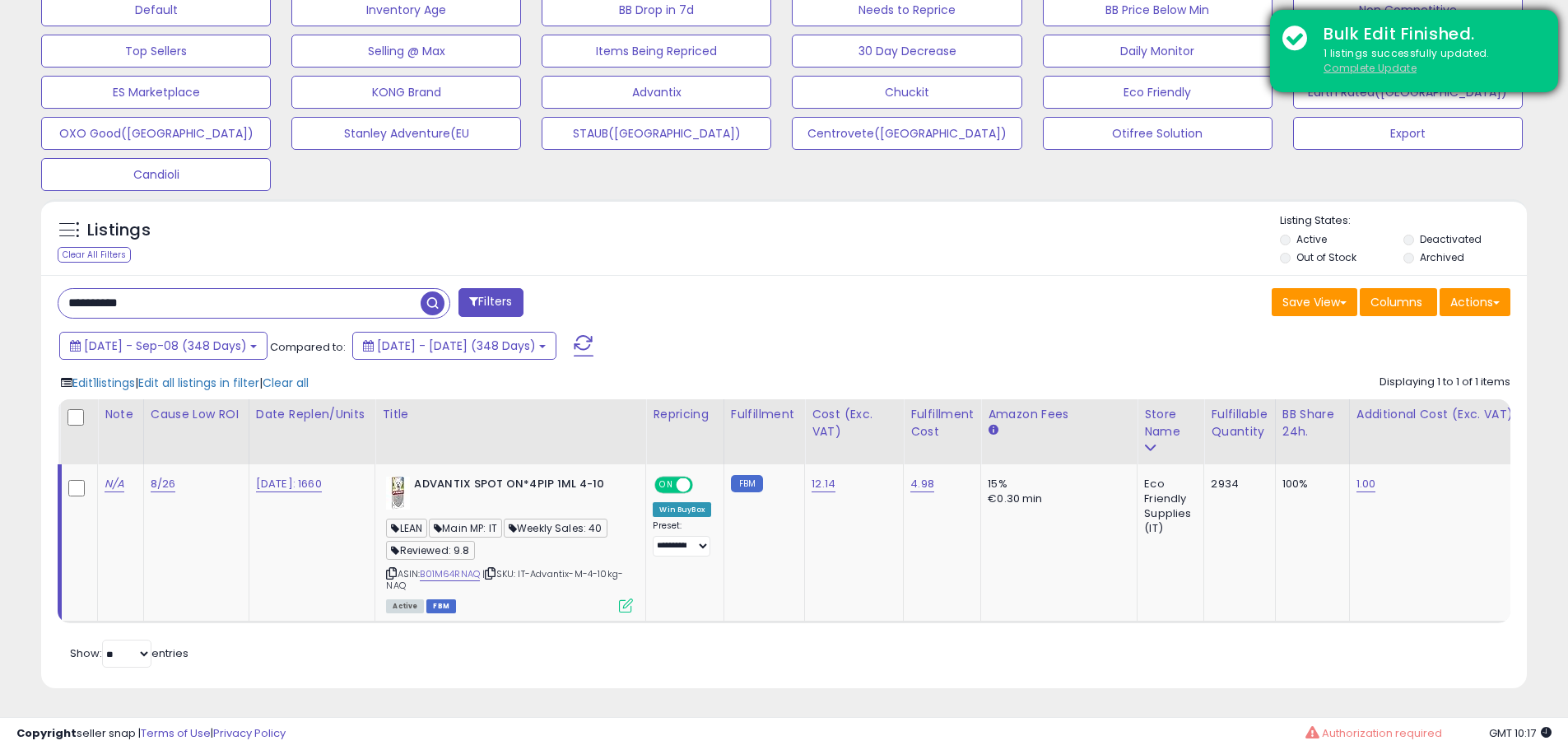
click at [1350, 72] on u "Complete Update" at bounding box center [1371, 68] width 93 height 14
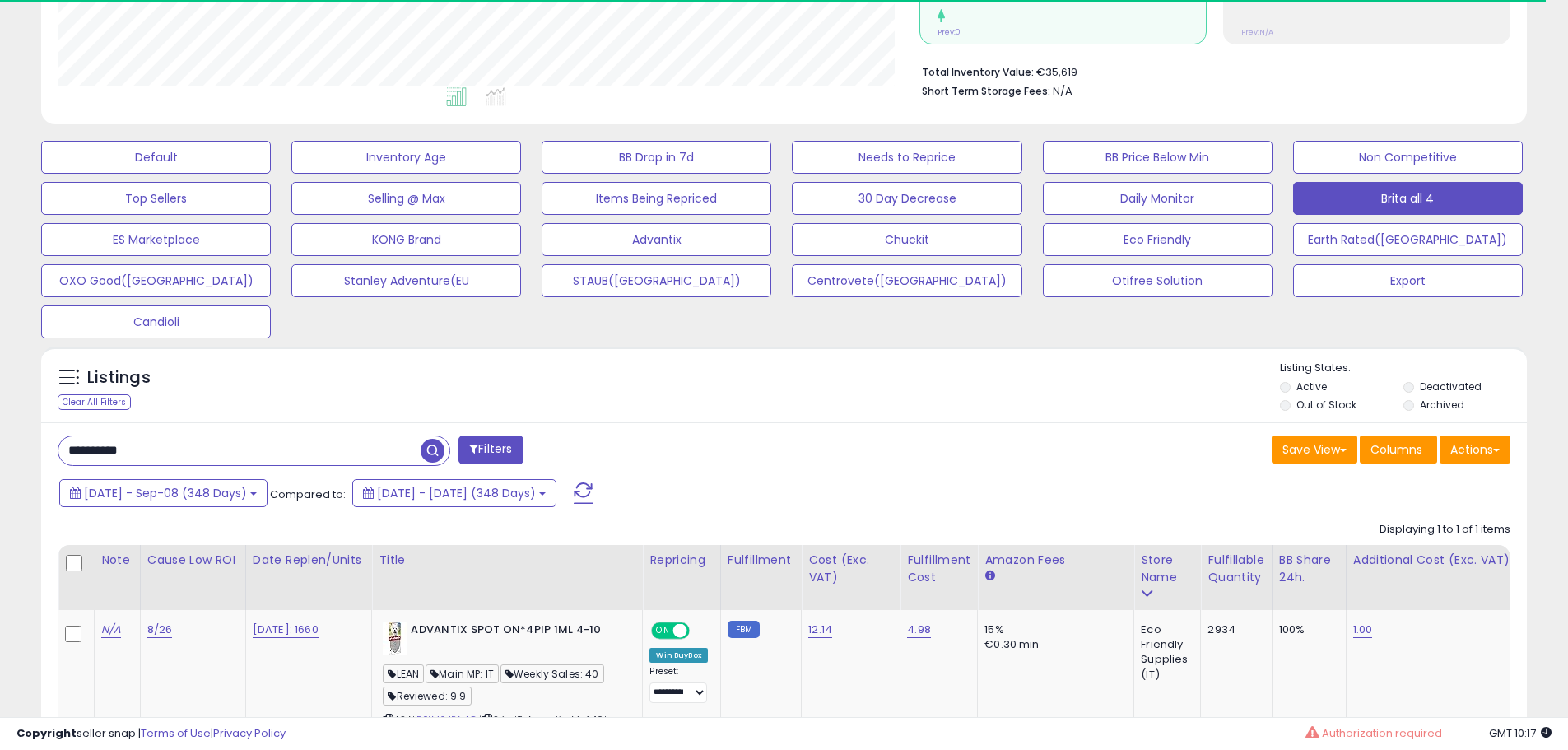
scroll to position [338, 862]
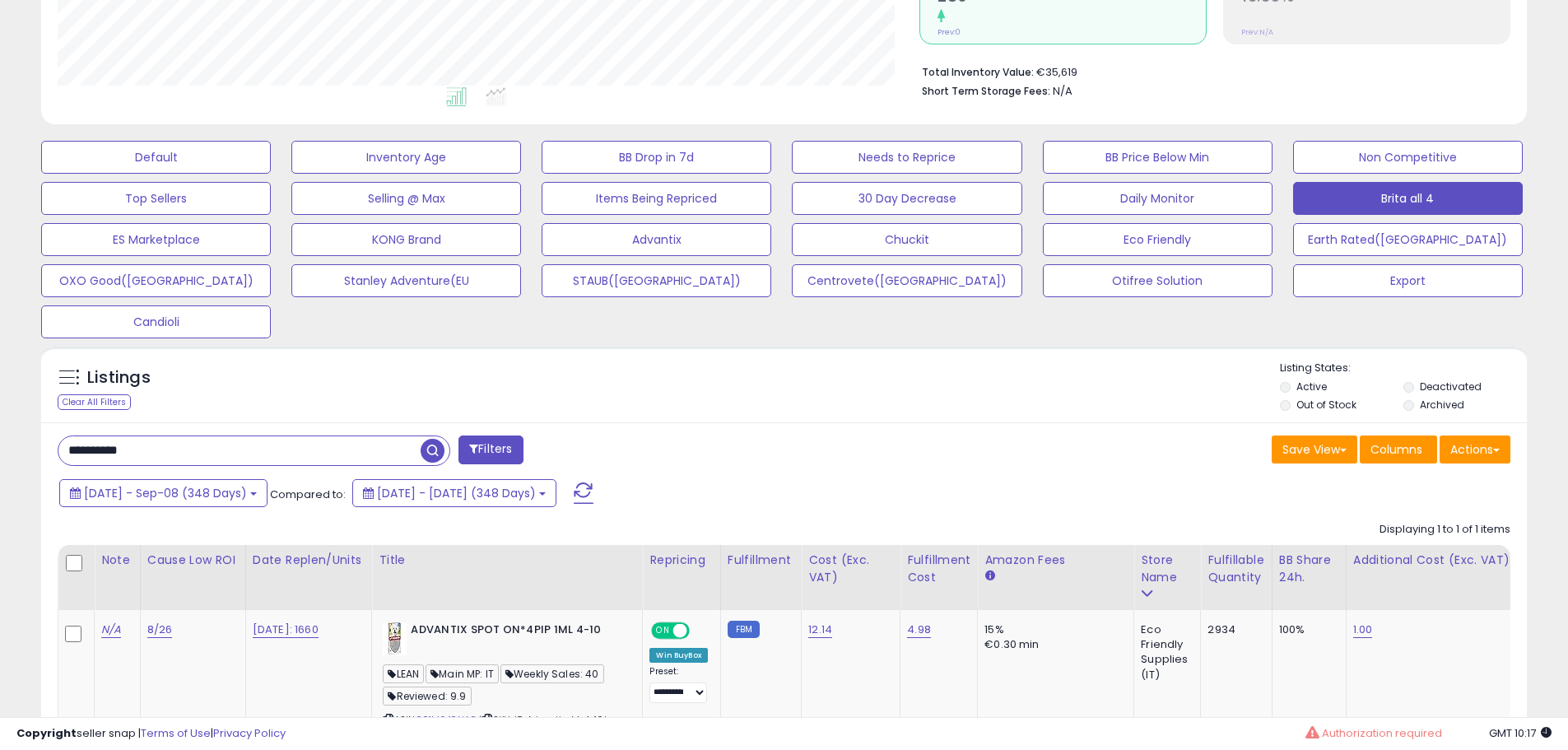
click at [283, 456] on input "**********" at bounding box center [239, 451] width 362 height 29
paste input "text"
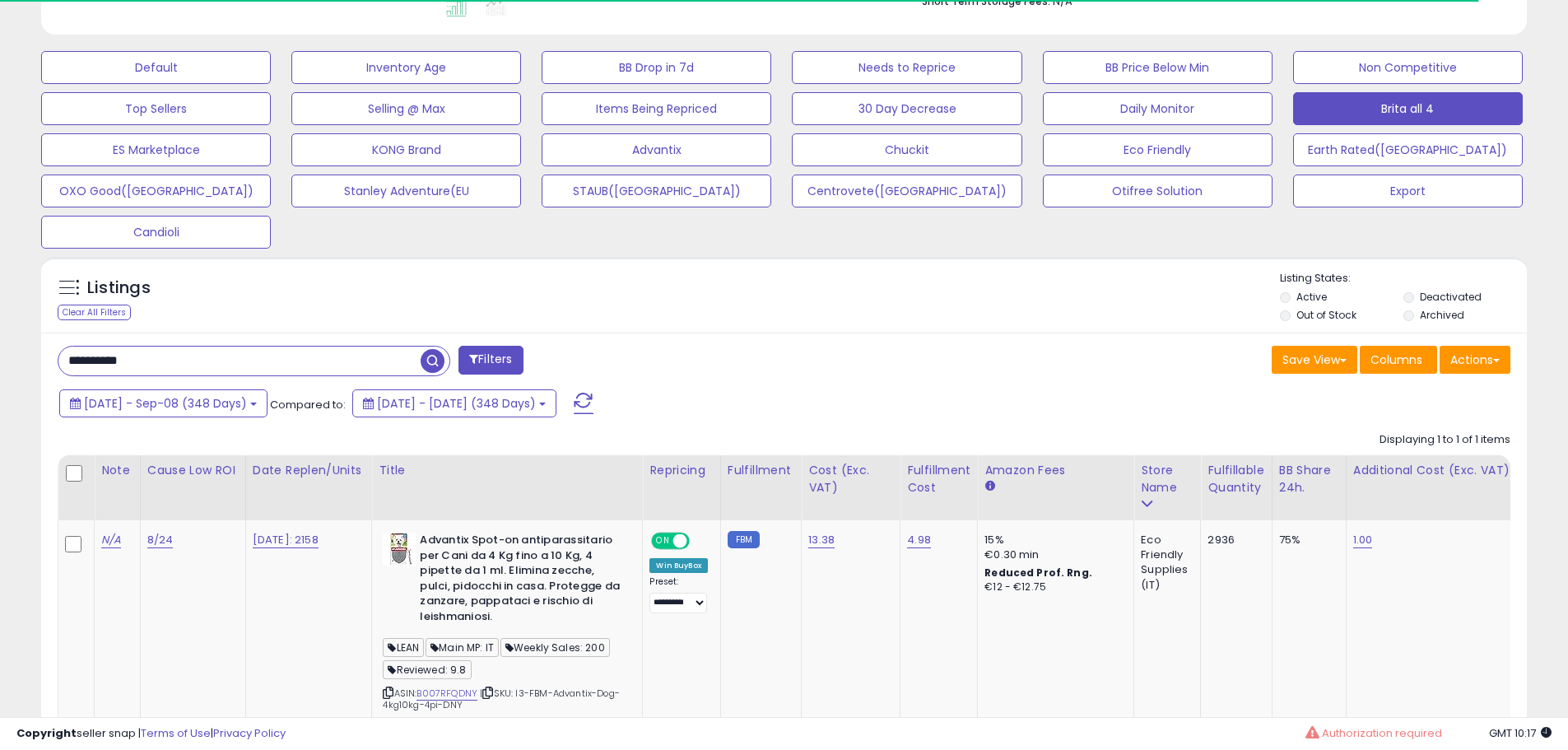
scroll to position [599, 0]
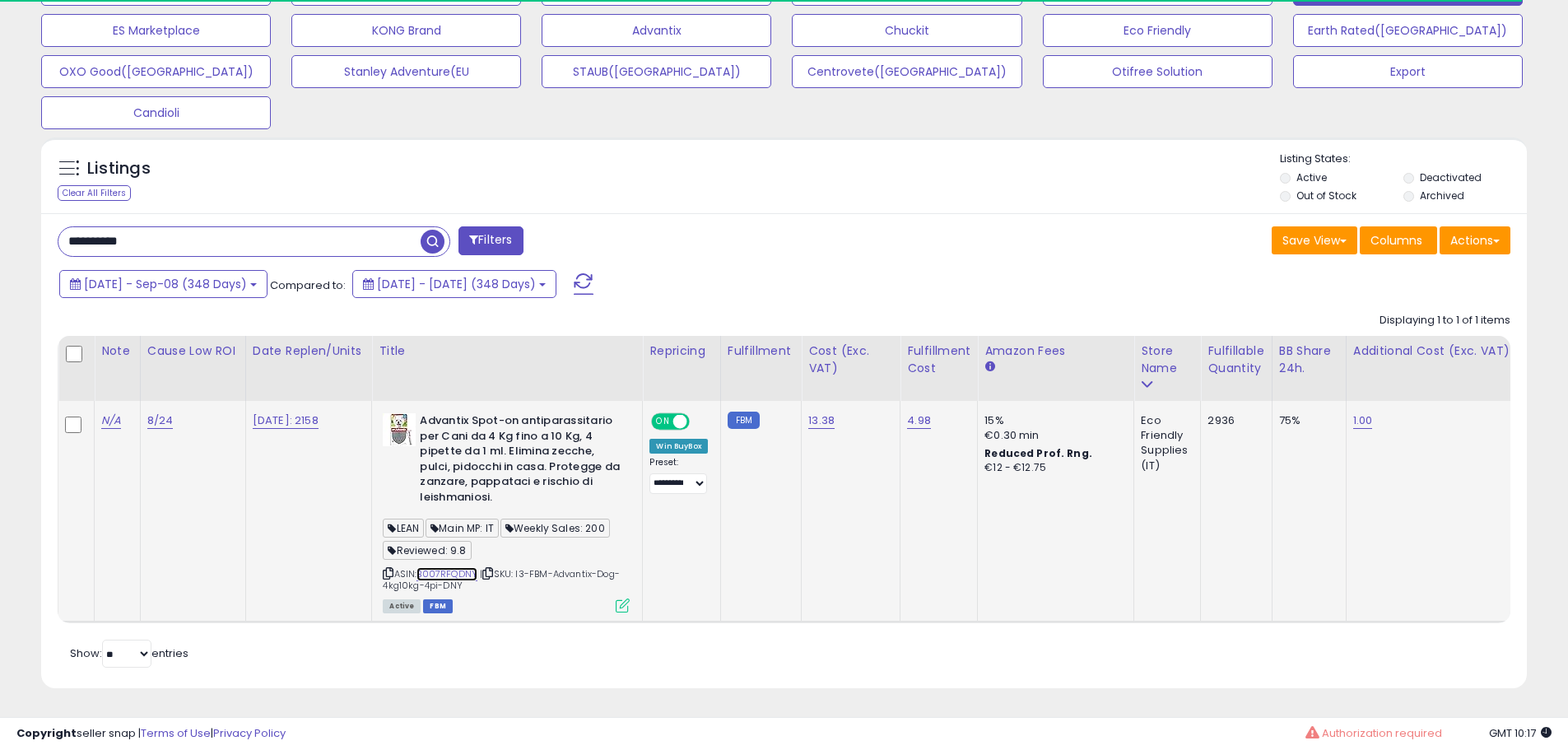
click at [463, 567] on link "B007RFQDNY" at bounding box center [446, 574] width 61 height 14
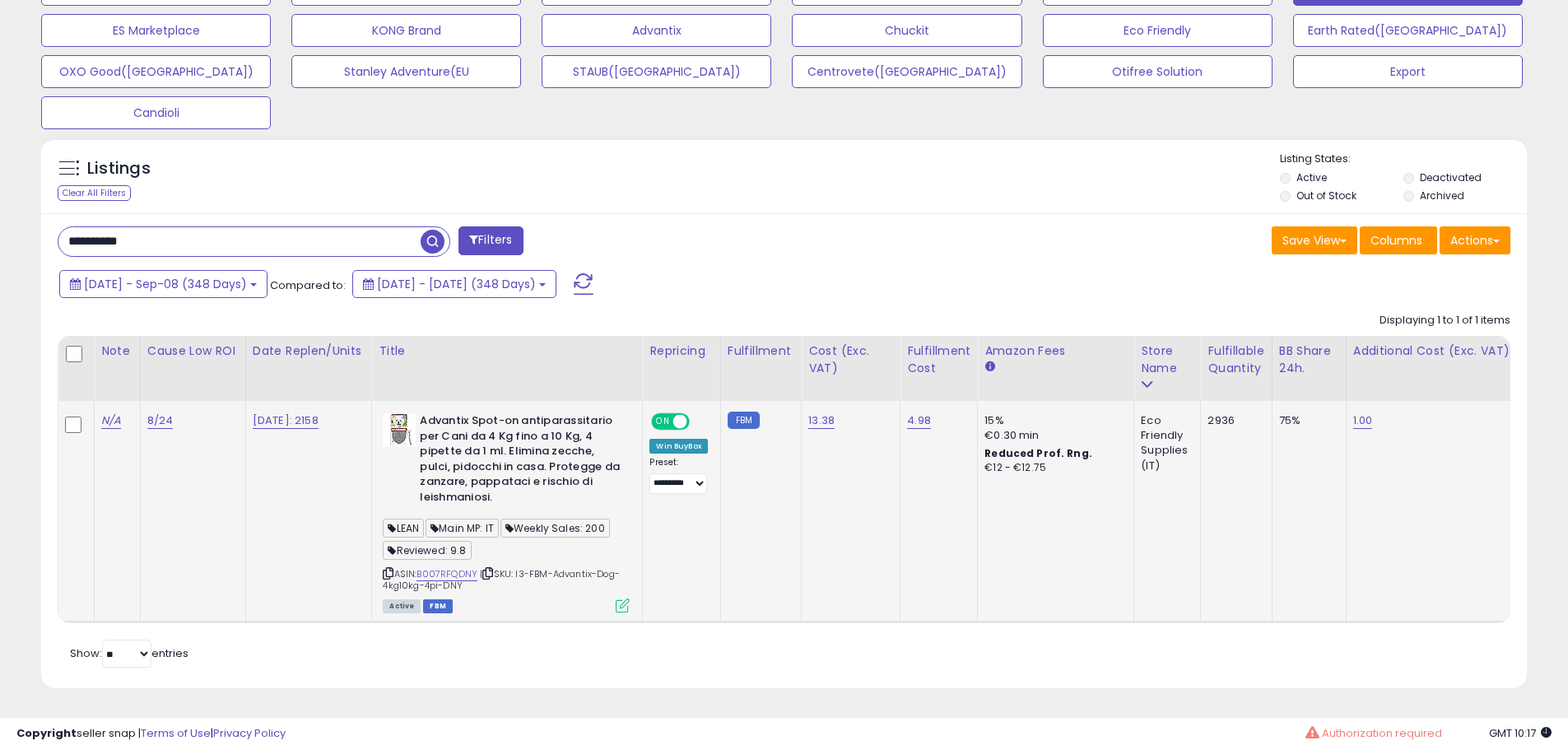
click at [629, 598] on icon at bounding box center [623, 605] width 14 height 14
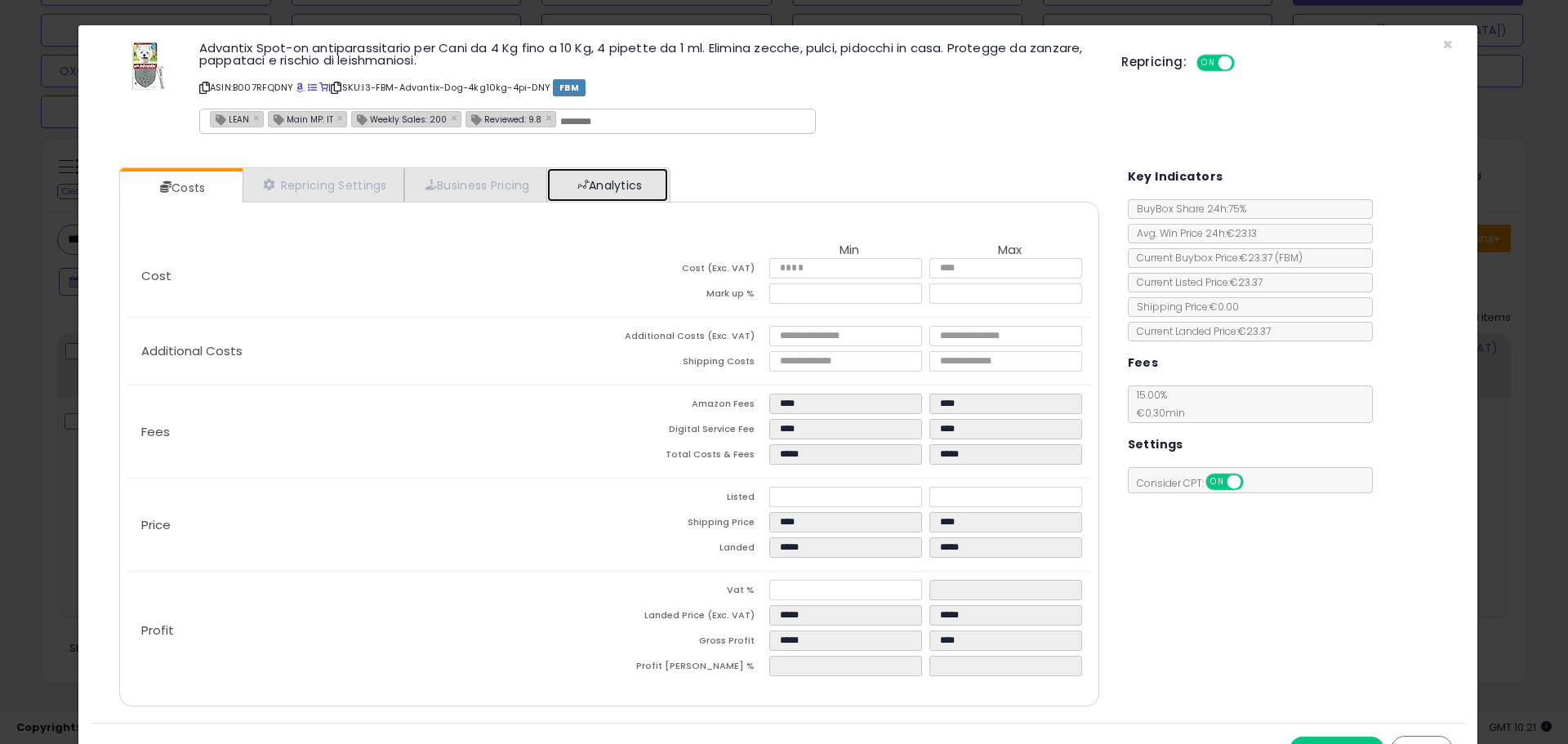
click at [640, 182] on link "Analytics" at bounding box center [607, 184] width 121 height 34
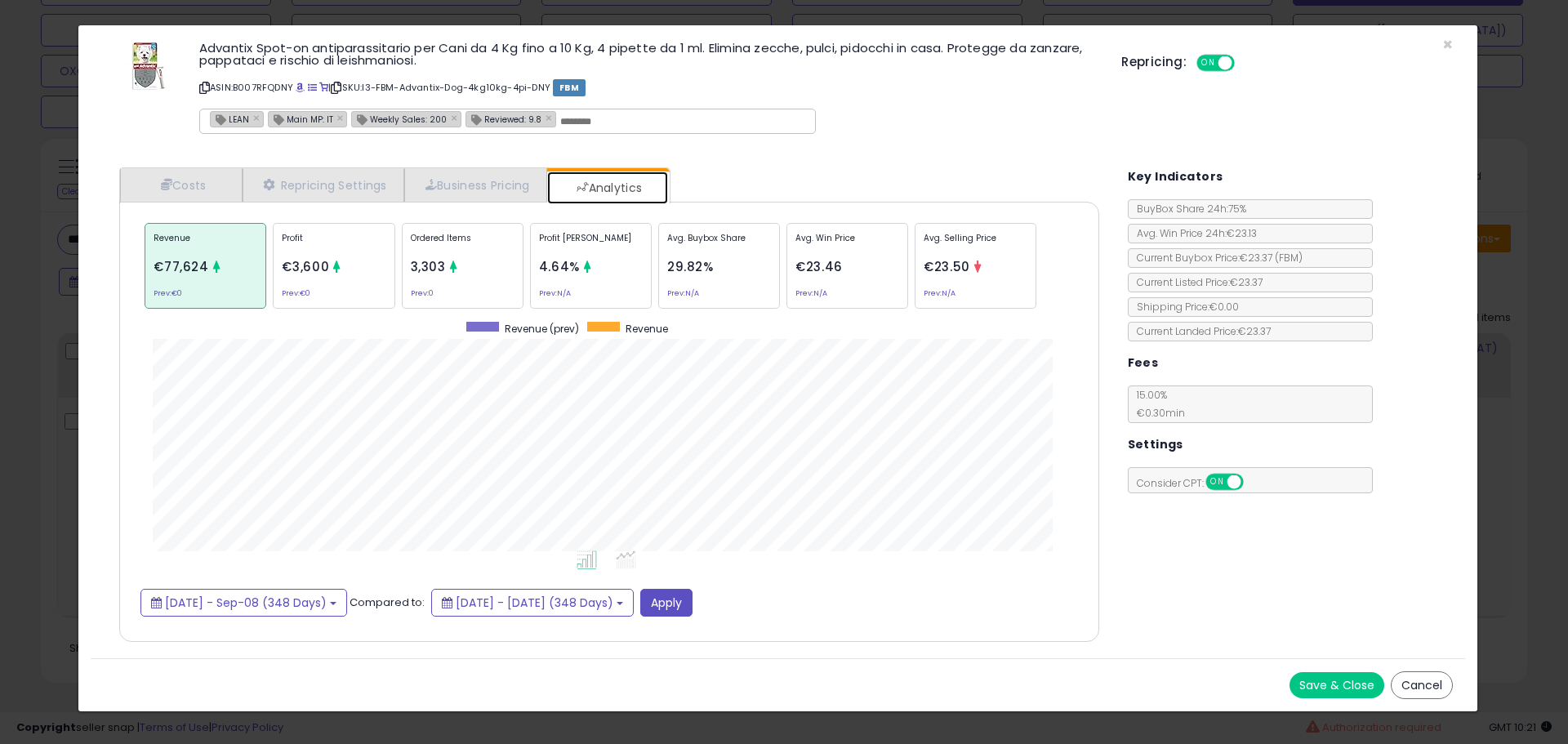
scroll to position [503, 1013]
click at [494, 277] on div "Ordered Items 3,303 Prev: 0" at bounding box center [462, 265] width 122 height 86
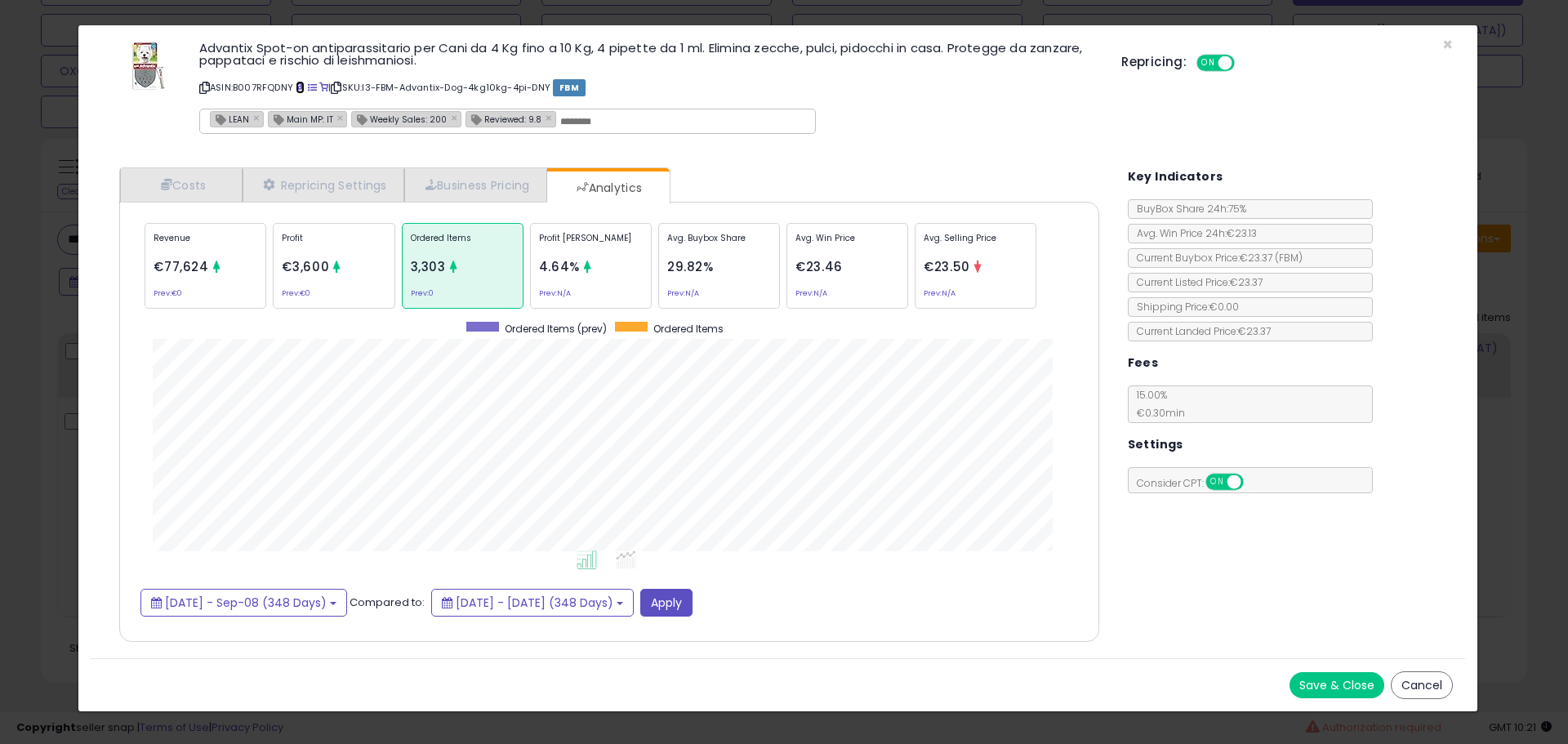
click at [299, 84] on span at bounding box center [299, 87] width 9 height 9
click at [55, 272] on div "× Close Advantix Spot-on antiparassitario per Cani da 4 Kg fino a 10 Kg, 4 pipe…" at bounding box center [784, 372] width 1568 height 744
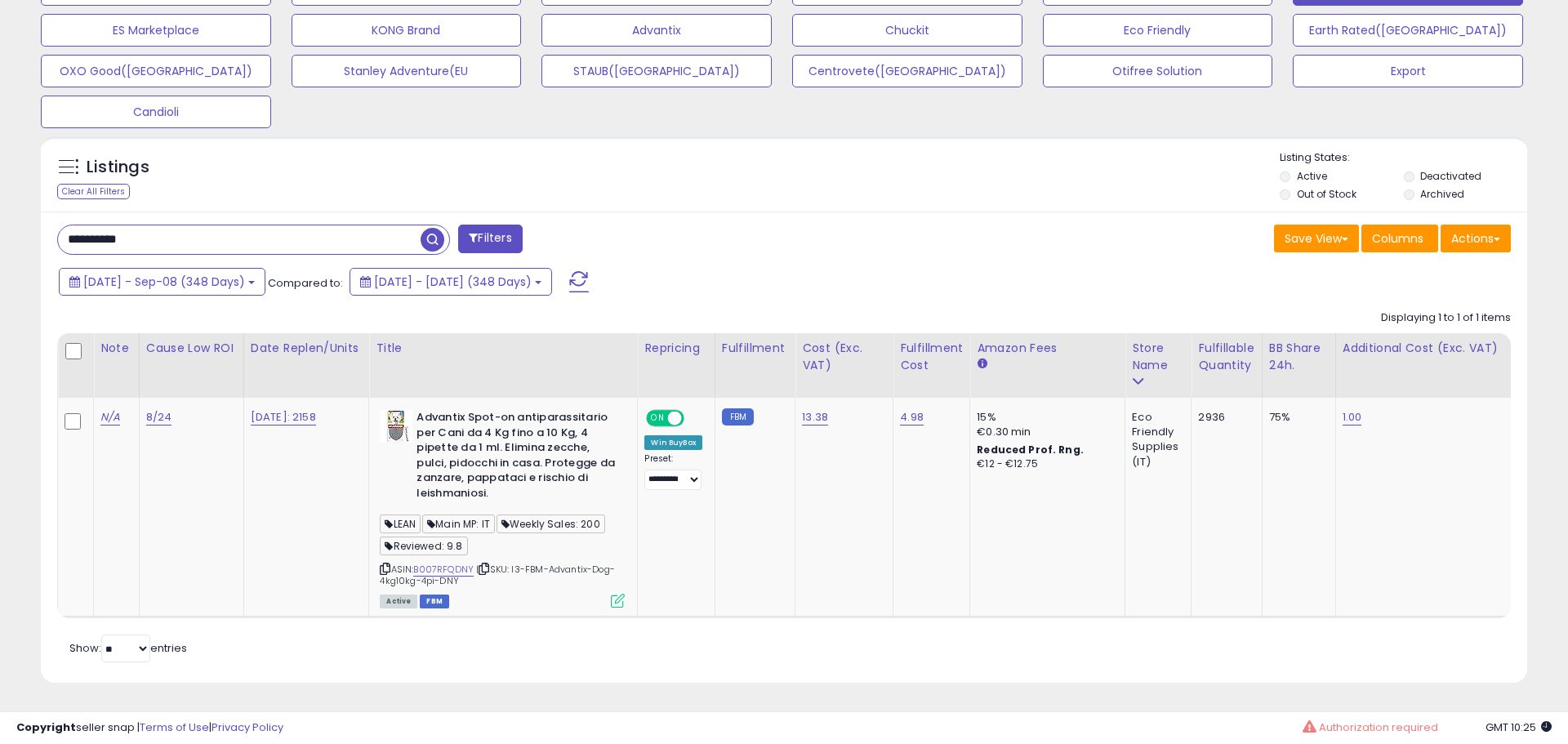
scroll to position [816441, 815872]
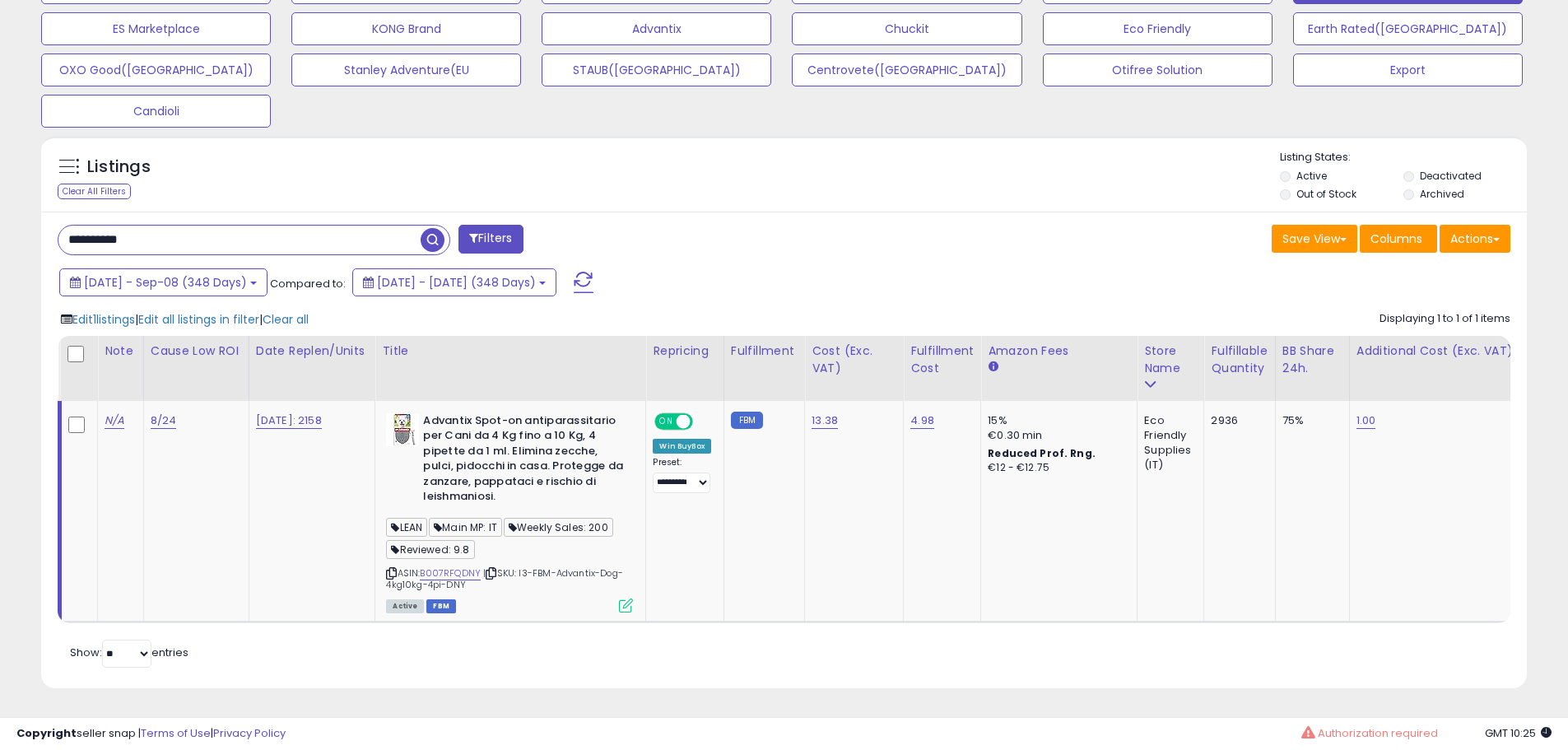
click at [223, 303] on div "Edit 1 listings | Edit all listings in filter | Clear all Displaying 1 to 1 of …" at bounding box center [784, 462] width 1453 height 320
click at [228, 313] on span "Edit all listings in filter" at bounding box center [198, 319] width 121 height 17
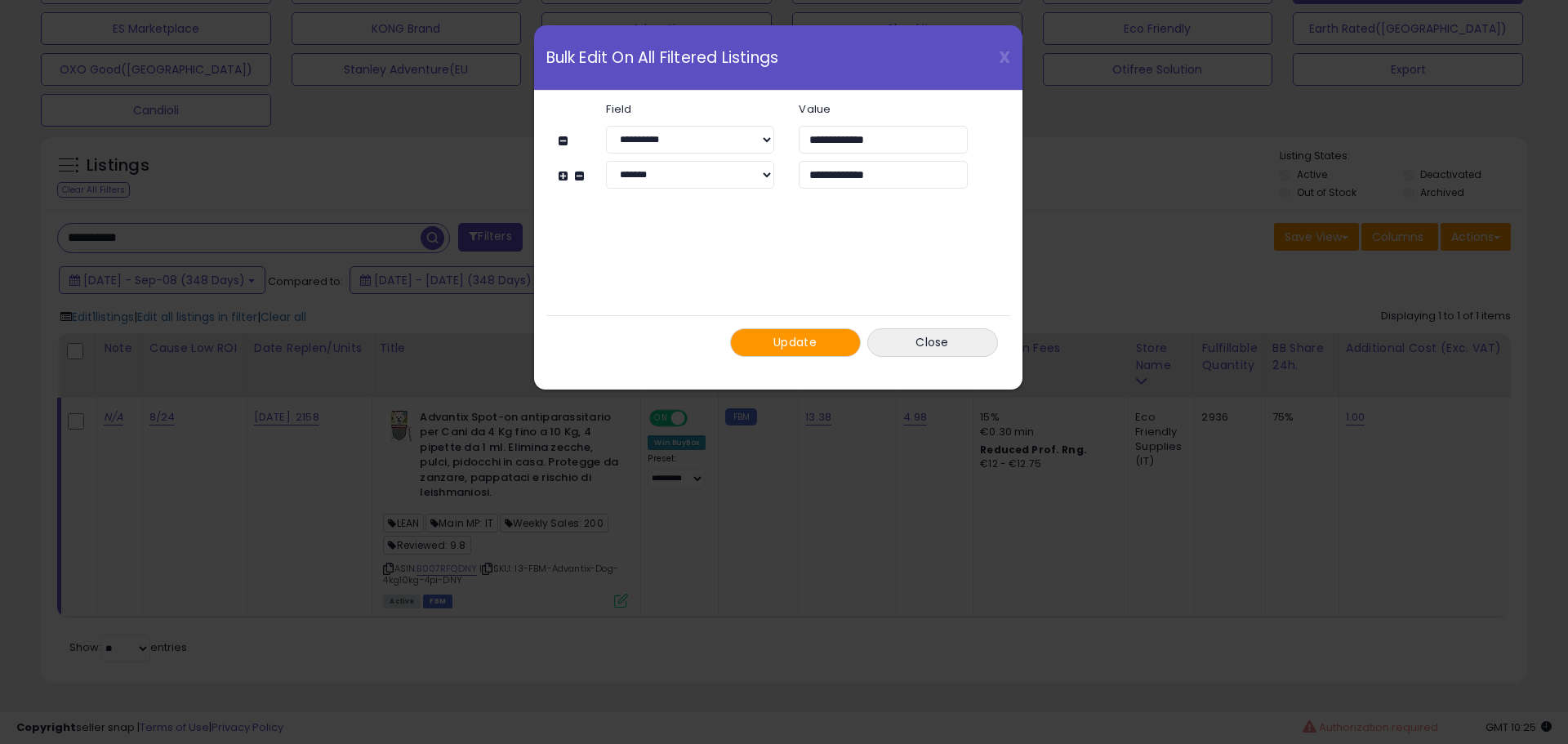
click at [780, 334] on span "Update" at bounding box center [795, 342] width 43 height 16
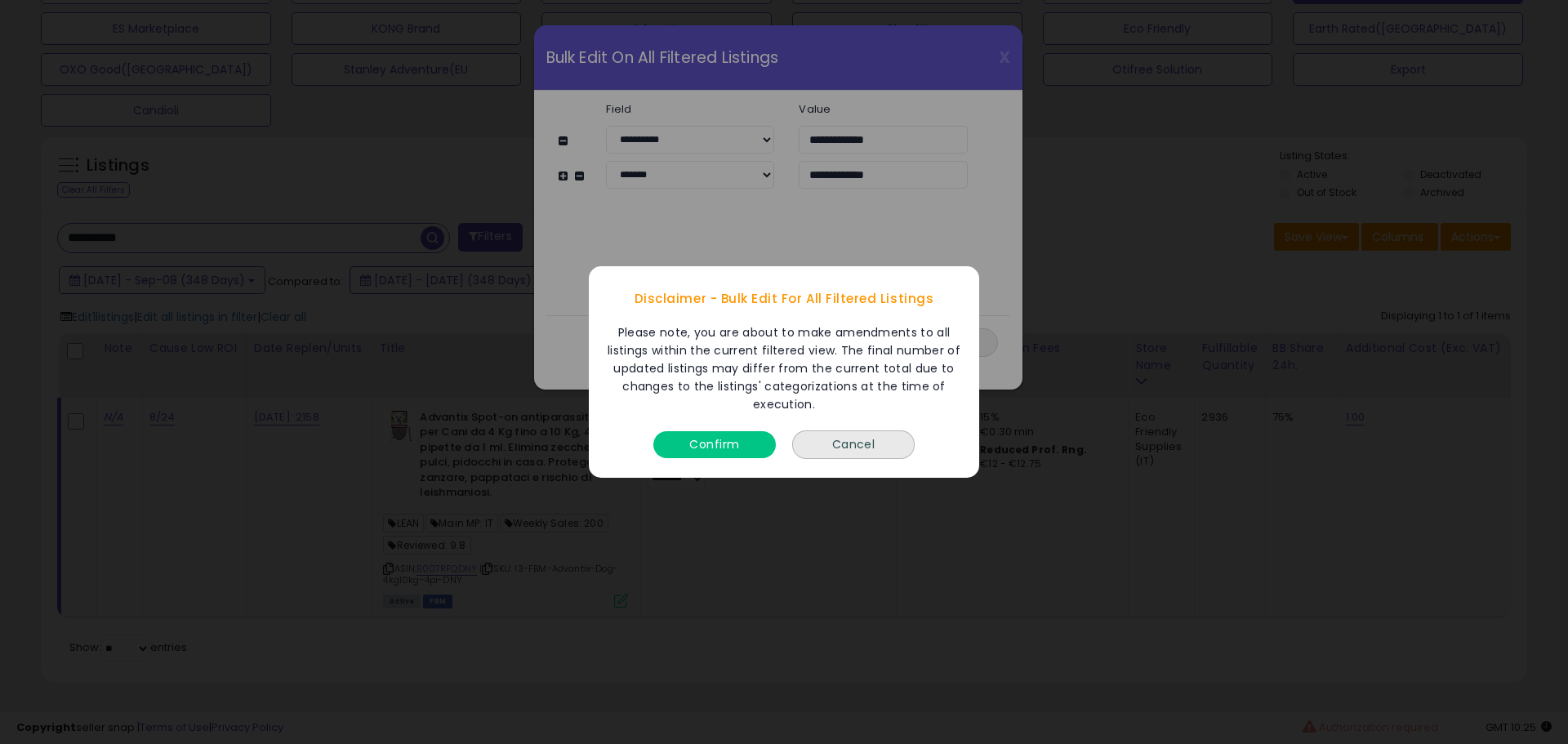
click at [716, 448] on button "Confirm" at bounding box center [714, 445] width 123 height 27
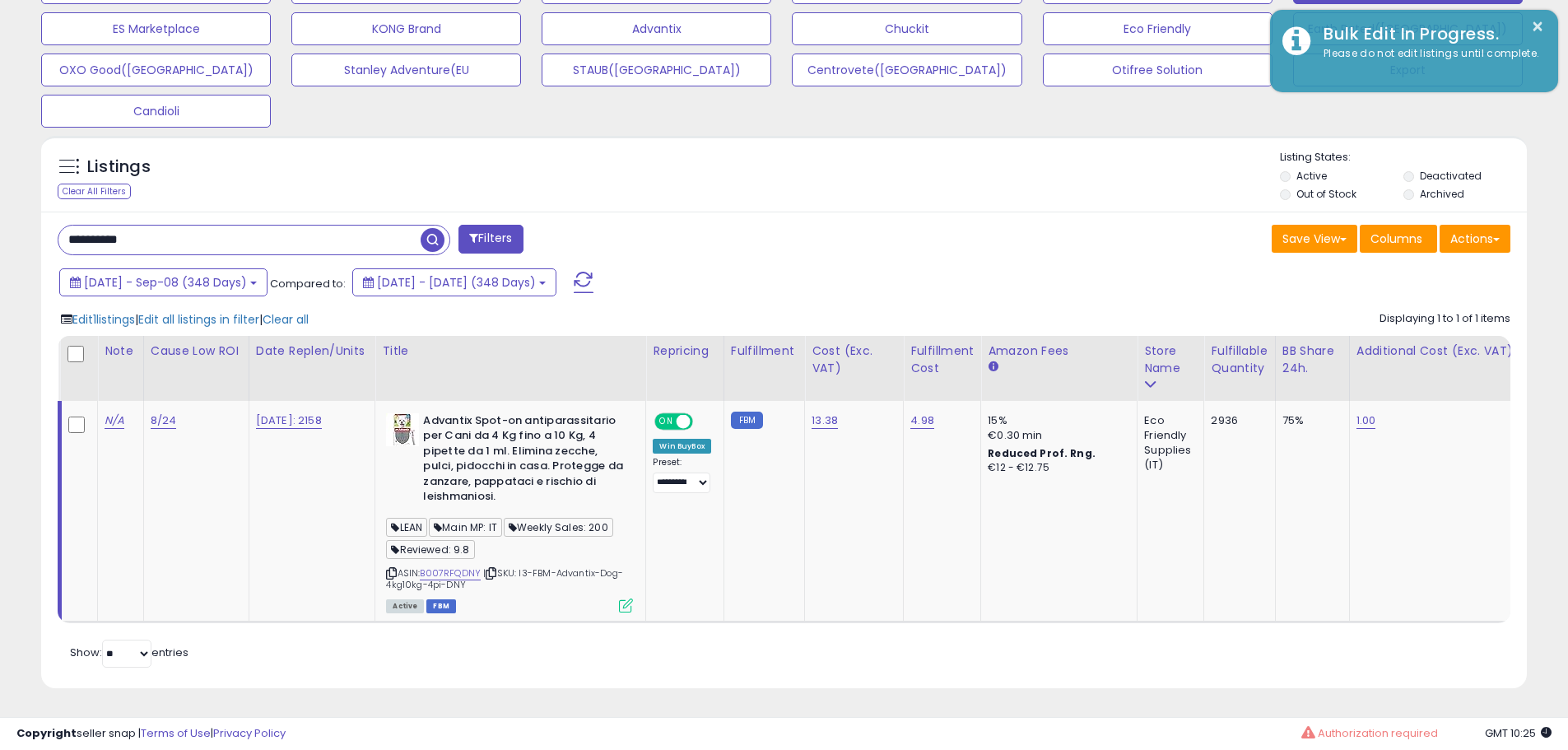
scroll to position [823025, 822452]
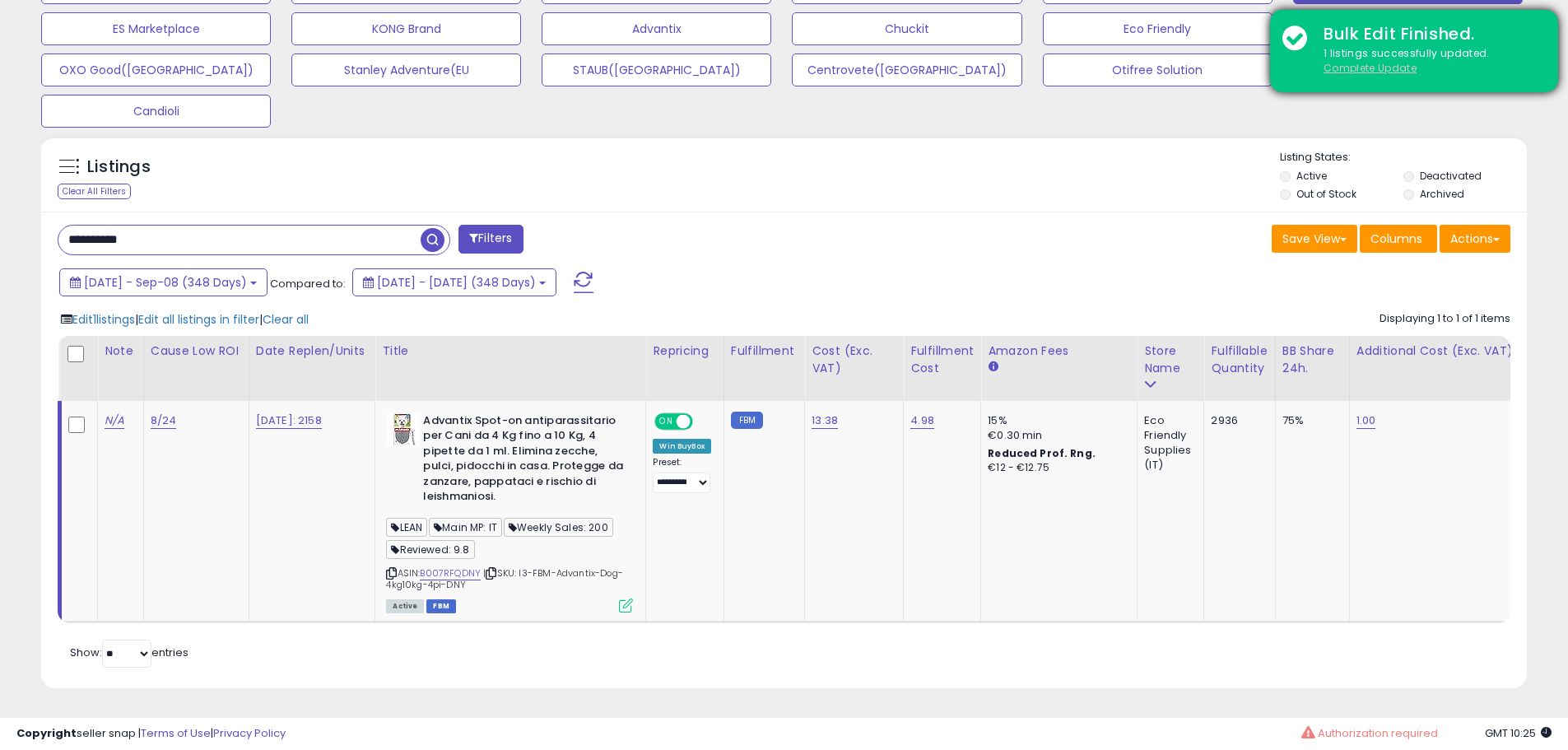
click at [1369, 72] on u "Complete Update" at bounding box center [1371, 68] width 93 height 14
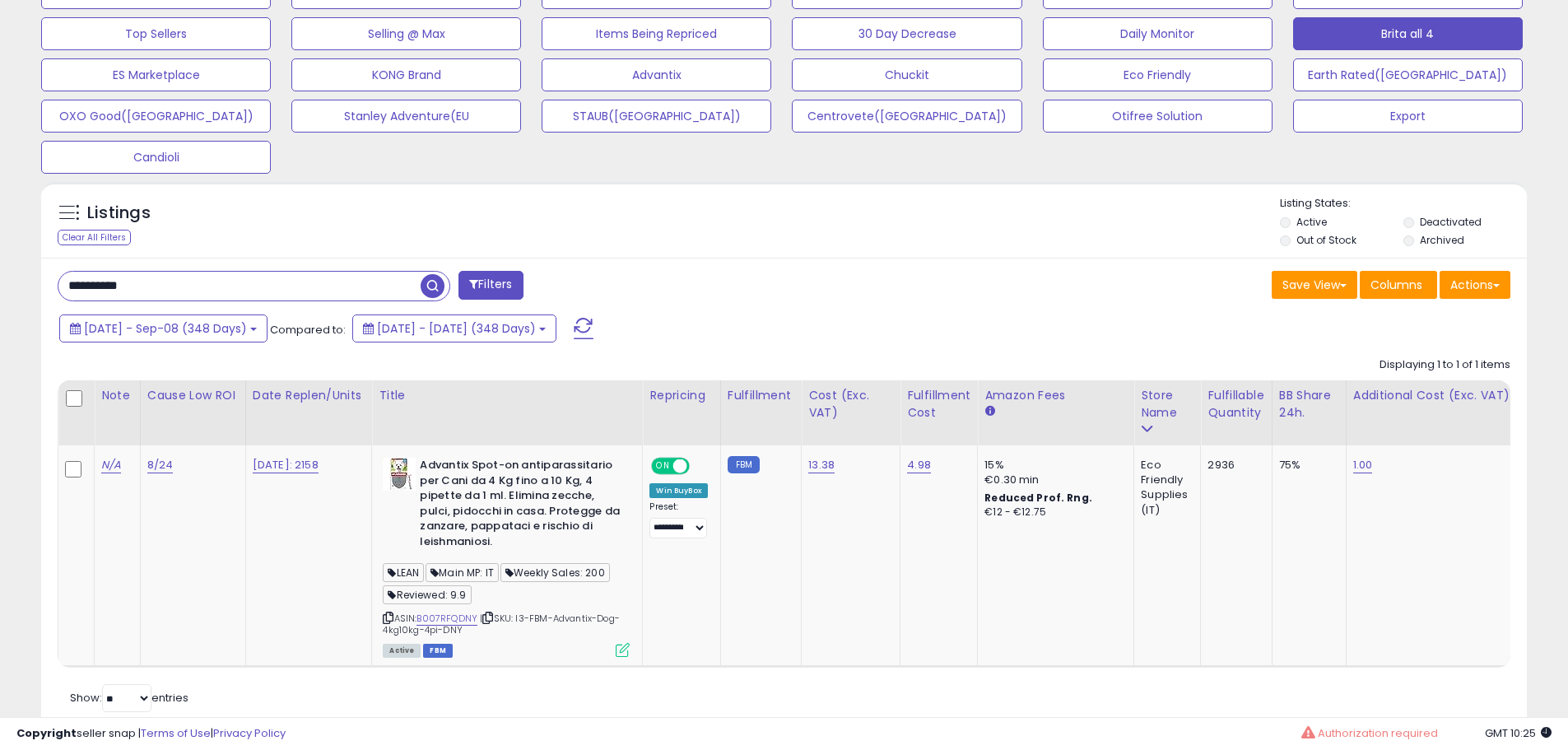
scroll to position [338, 862]
click at [1016, 324] on div "[DATE] - Sep-08 (348 Days) Compared to: [DATE] - [DATE] (348 Days)" at bounding box center [600, 331] width 1090 height 37
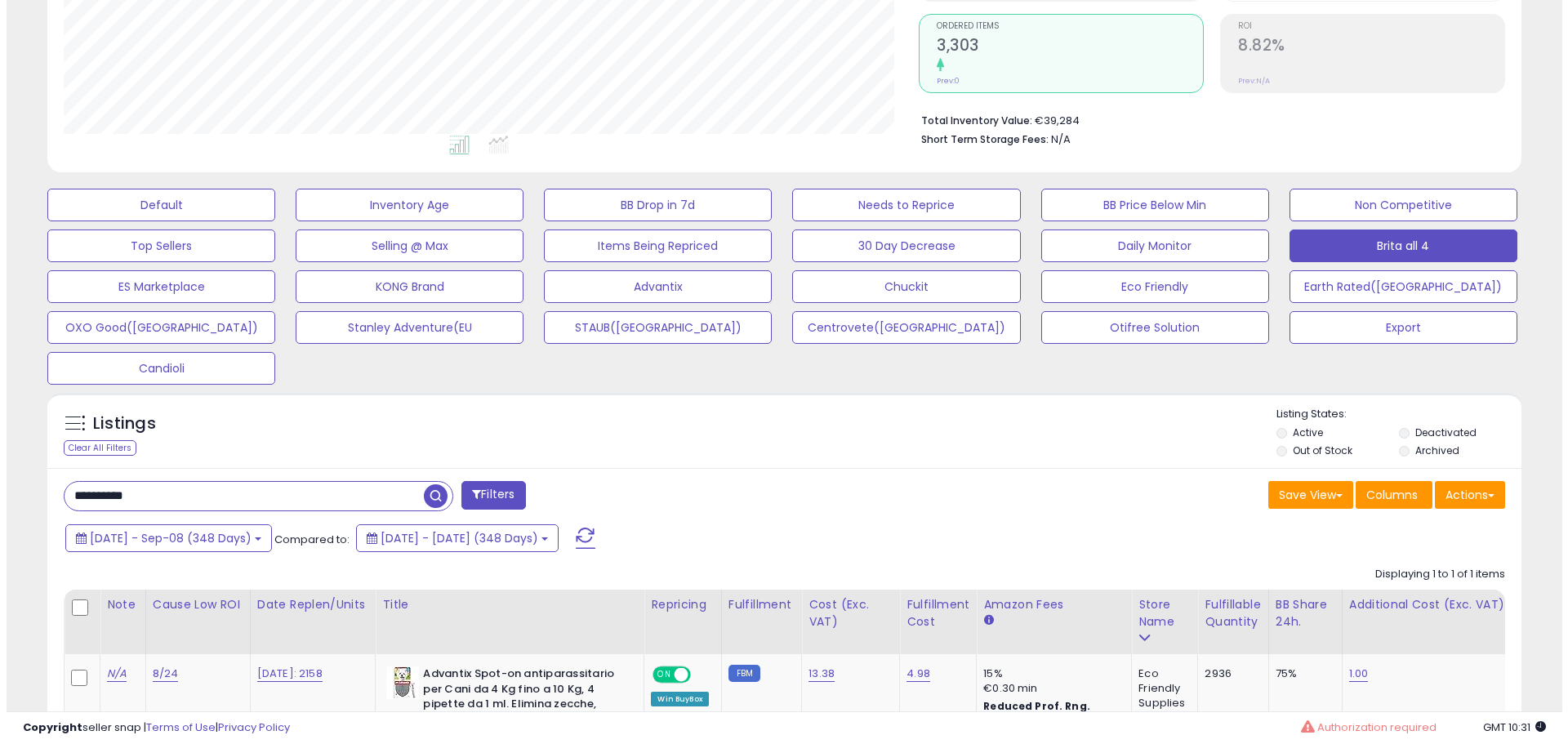
scroll to position [538, 0]
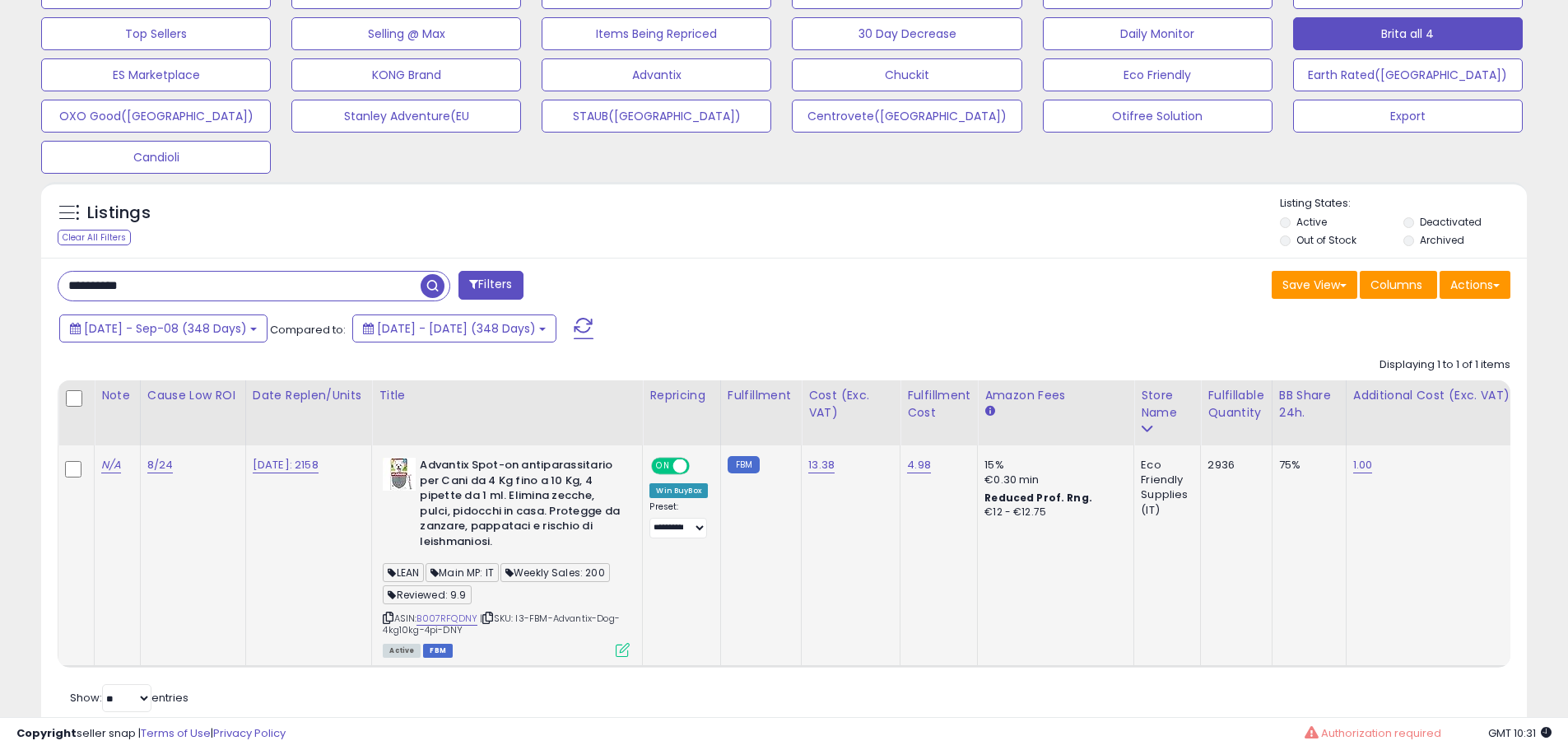
click at [626, 653] on icon at bounding box center [623, 650] width 14 height 14
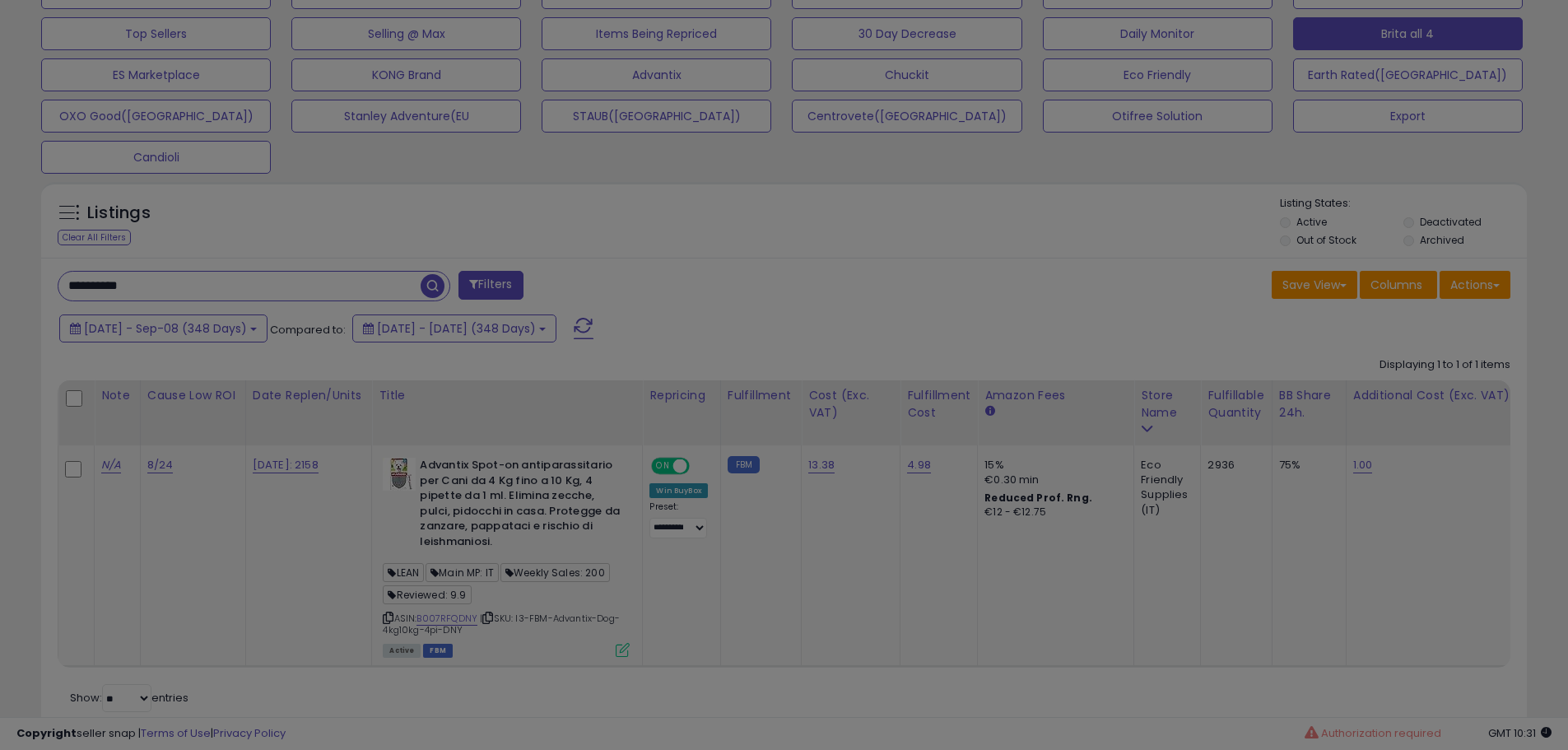
scroll to position [338, 870]
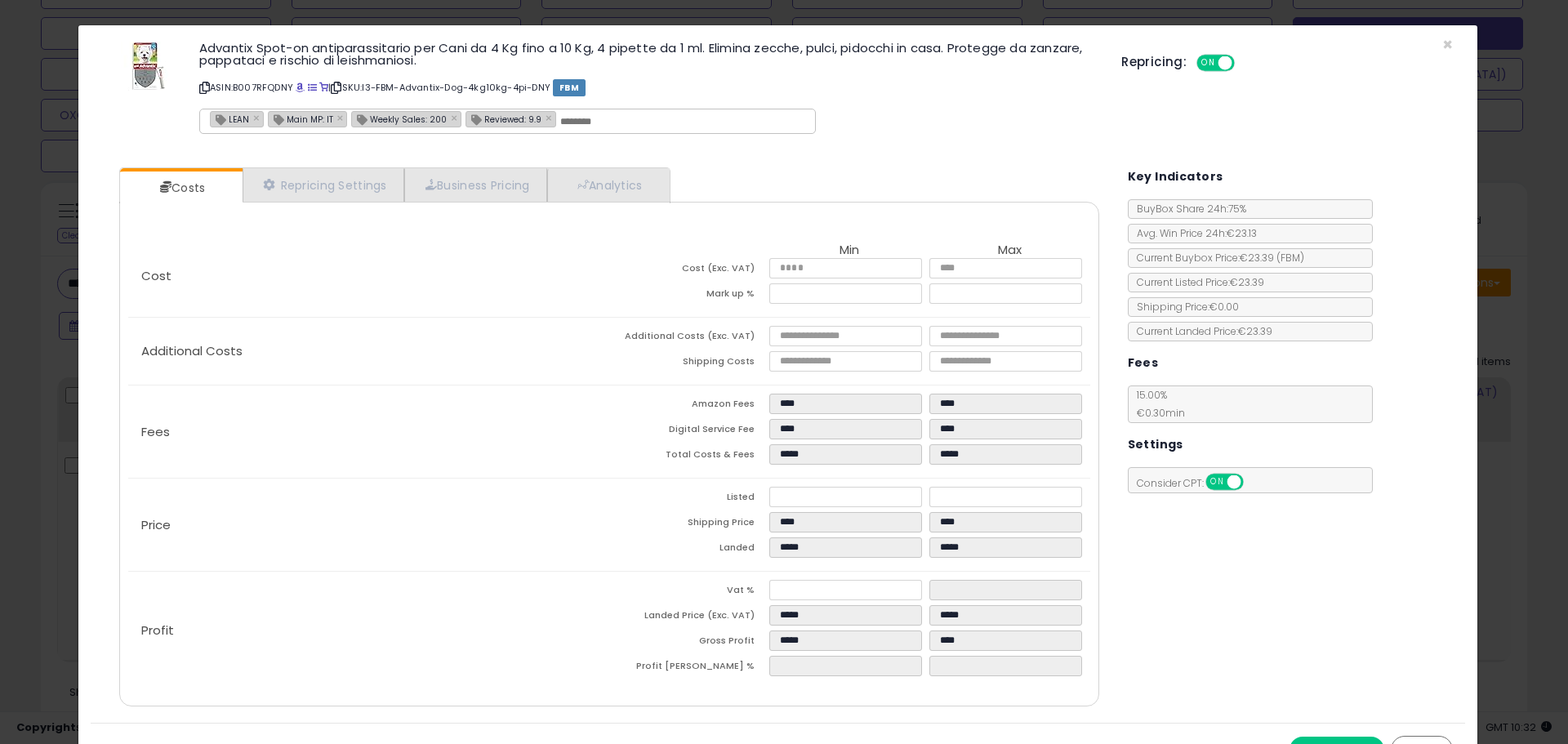
click at [48, 318] on div "× Close Advantix Spot-on antiparassitario per Cani da 4 Kg fino a 10 Kg, 4 pipe…" at bounding box center [784, 372] width 1568 height 744
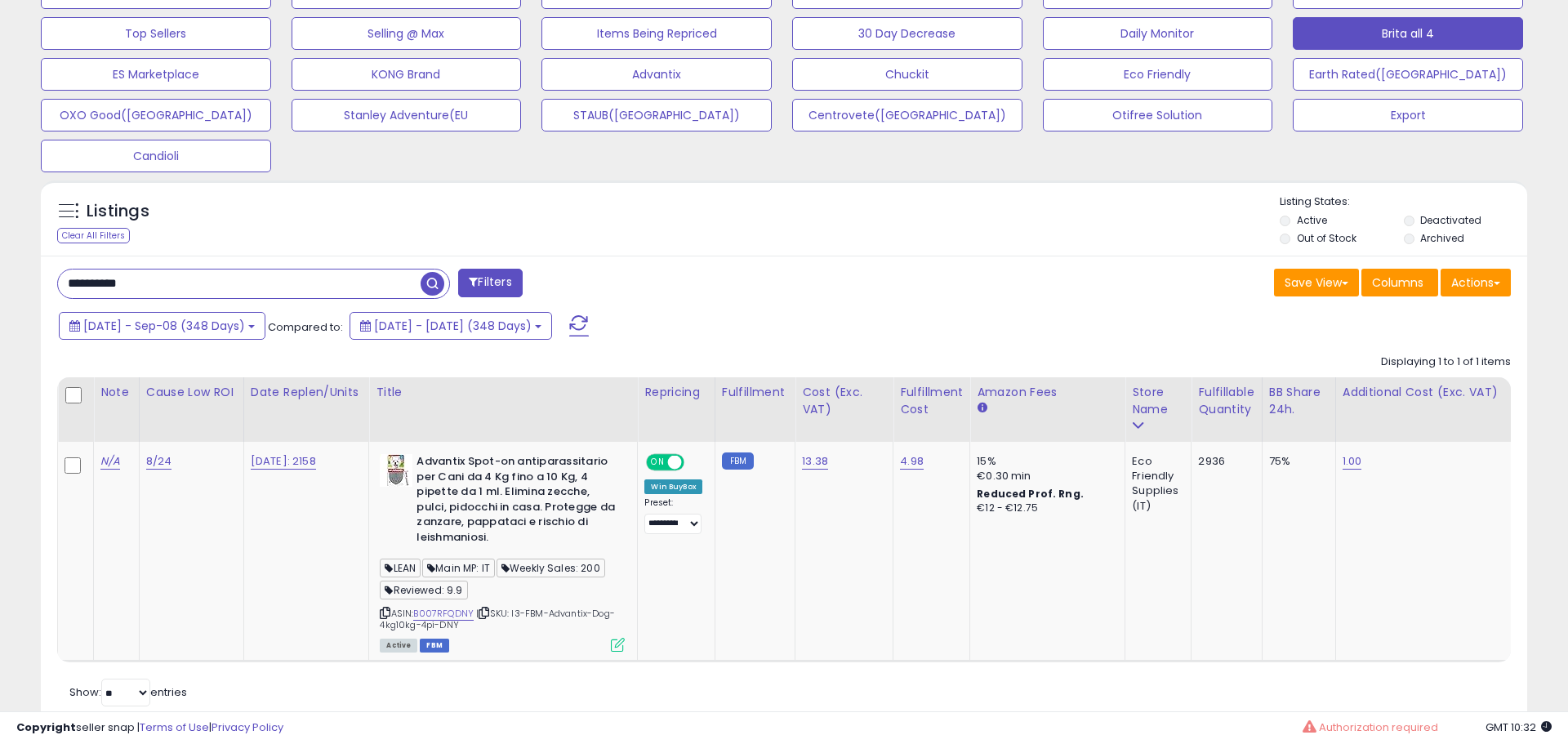
scroll to position [816441, 815872]
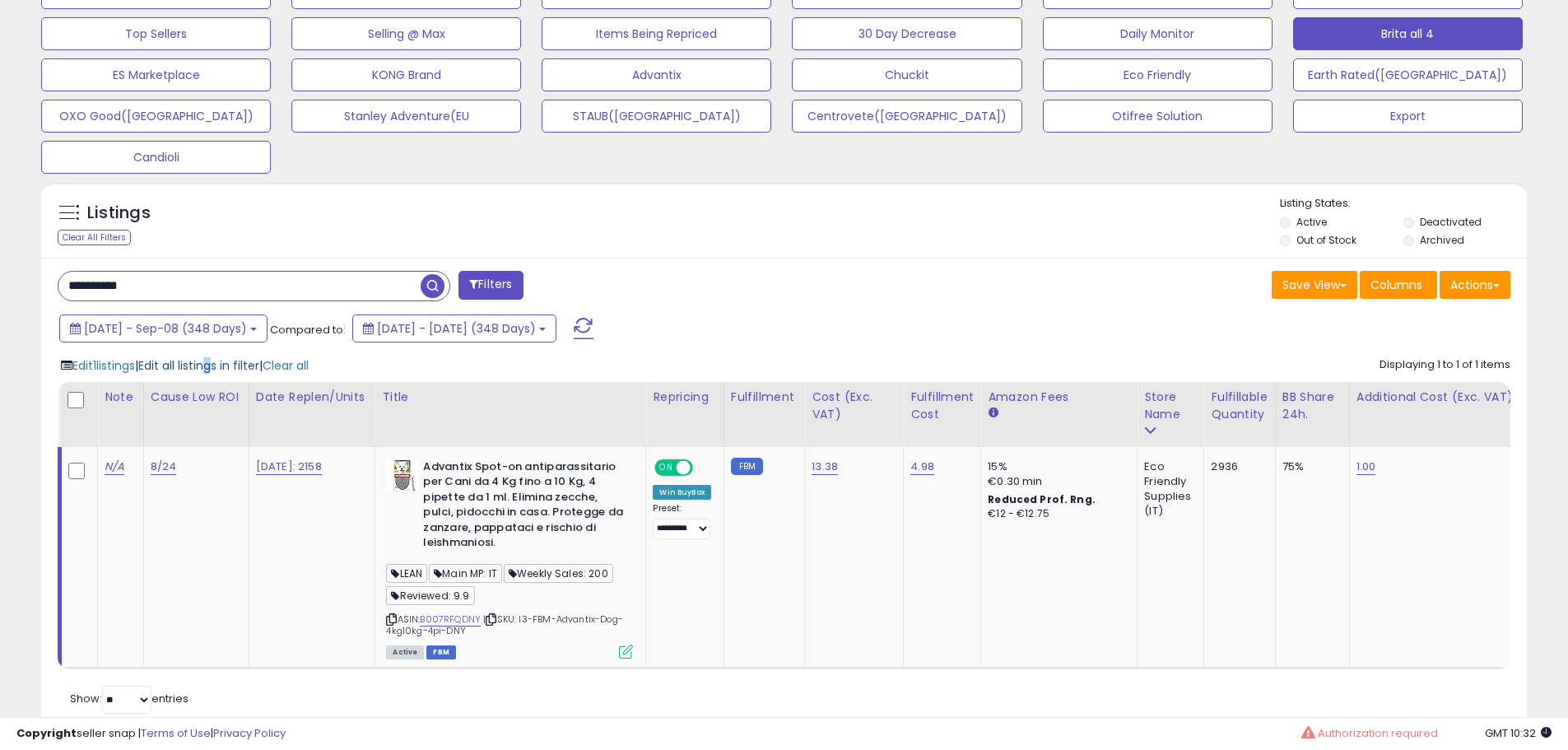
click at [227, 367] on span "Edit all listings in filter" at bounding box center [198, 365] width 121 height 17
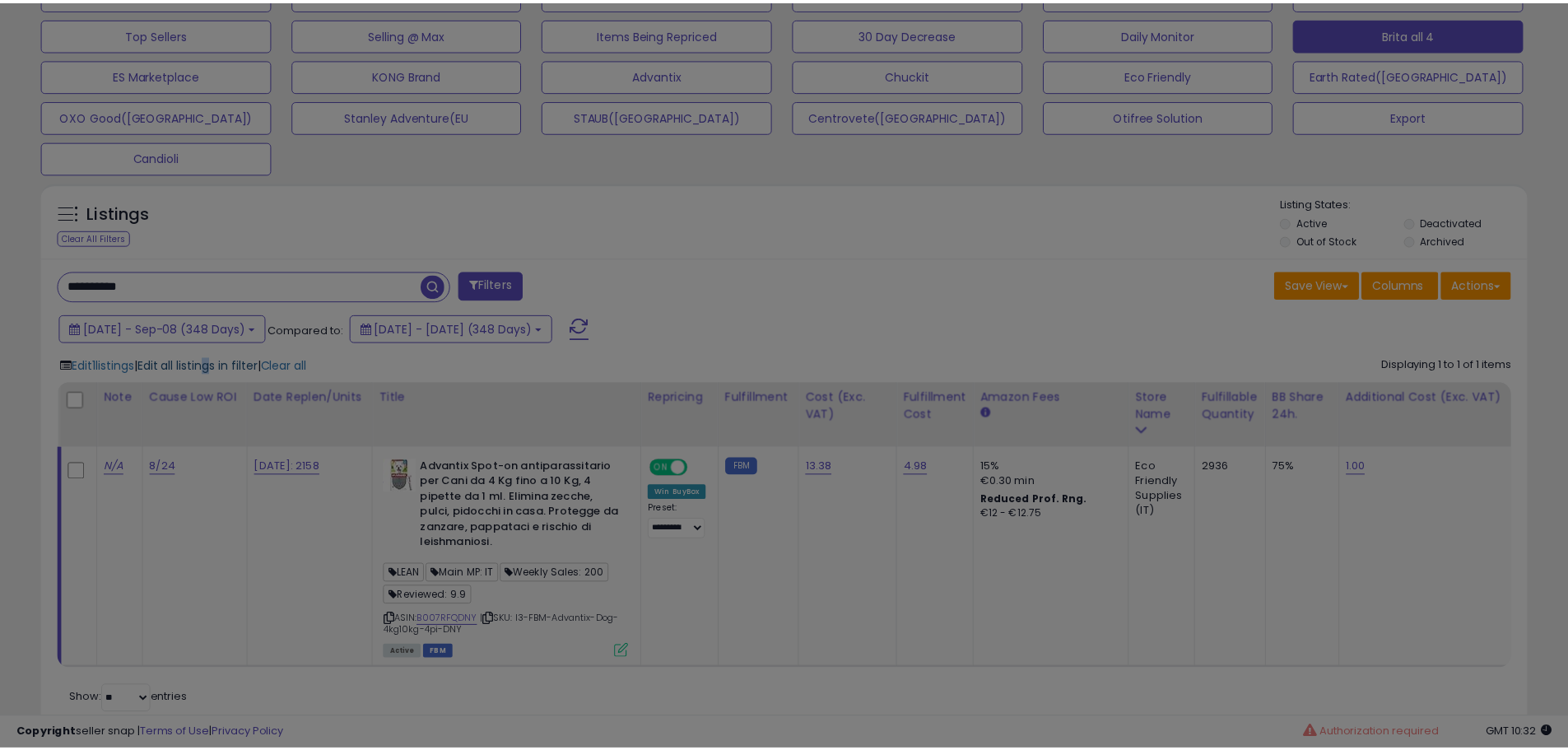
scroll to position [338, 870]
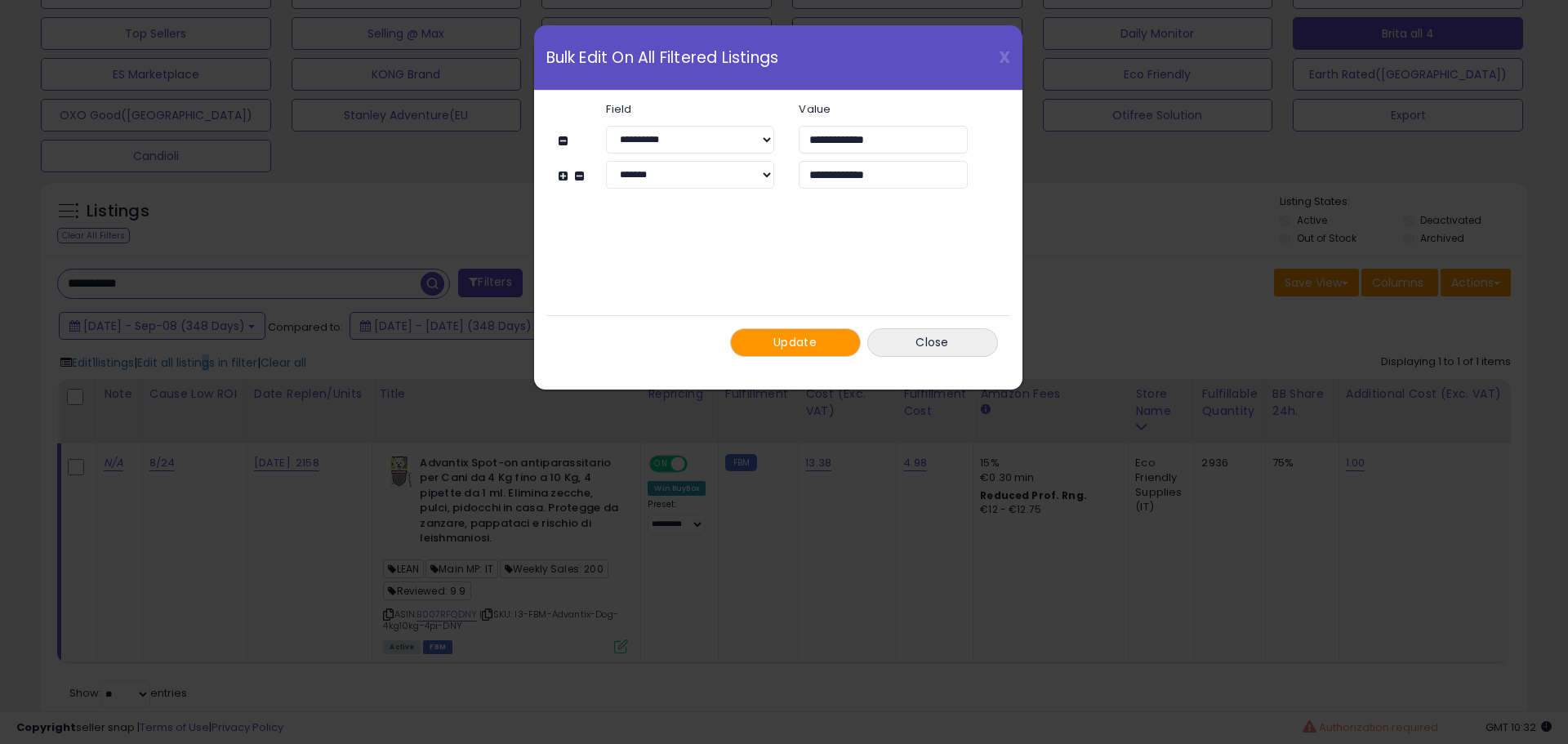
click at [772, 344] on button "Update" at bounding box center [795, 343] width 130 height 29
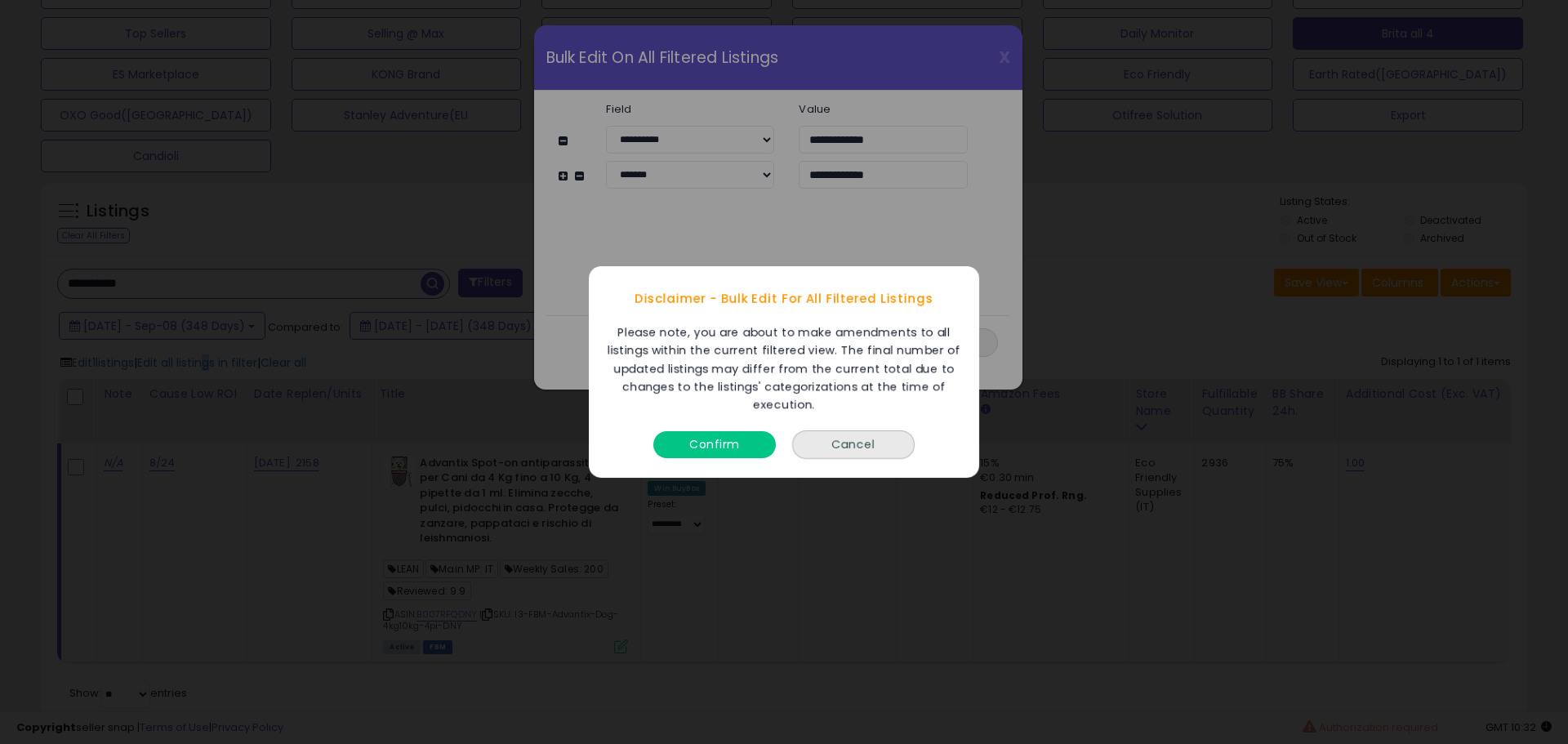
click at [721, 451] on button "Confirm" at bounding box center [714, 445] width 123 height 27
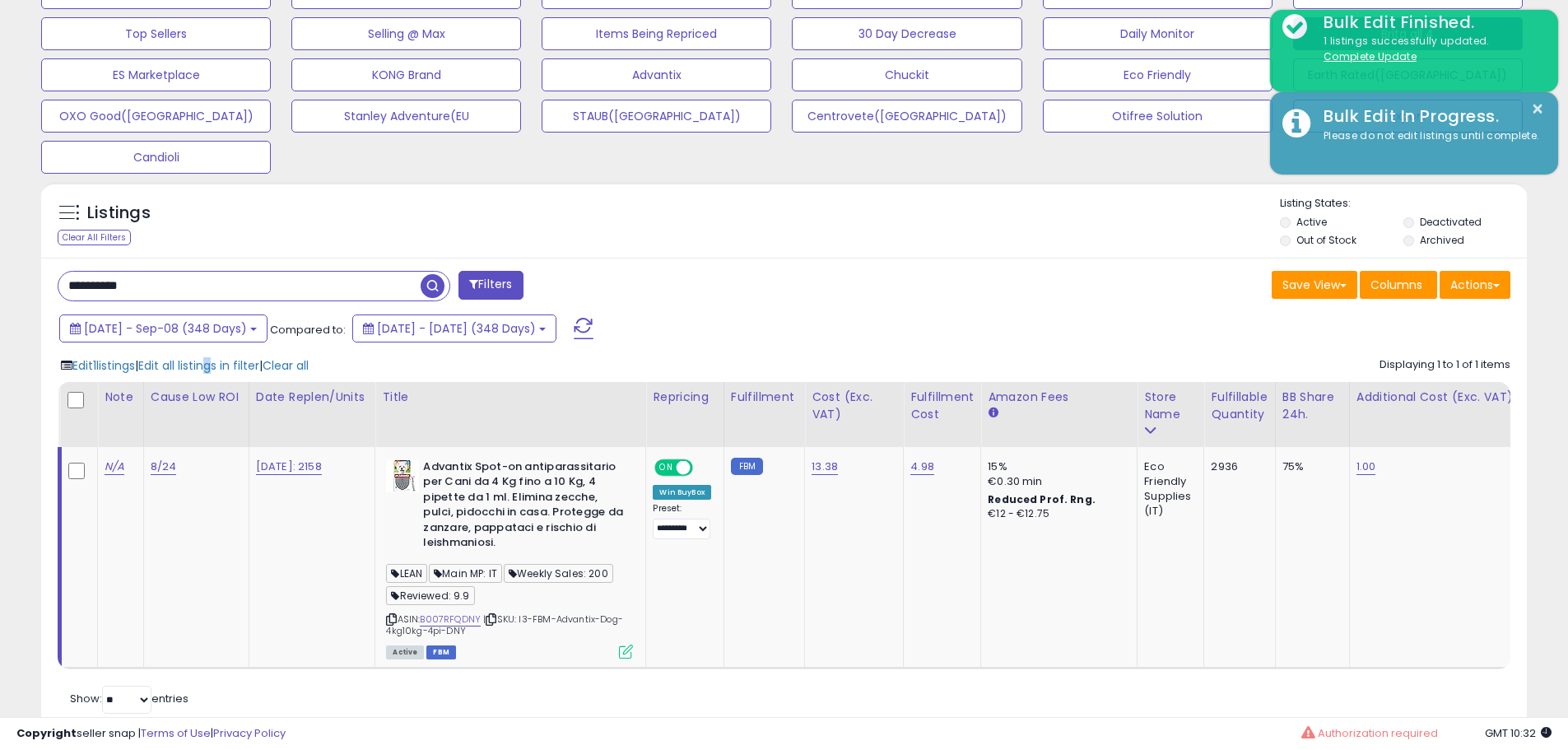
scroll to position [823025, 822452]
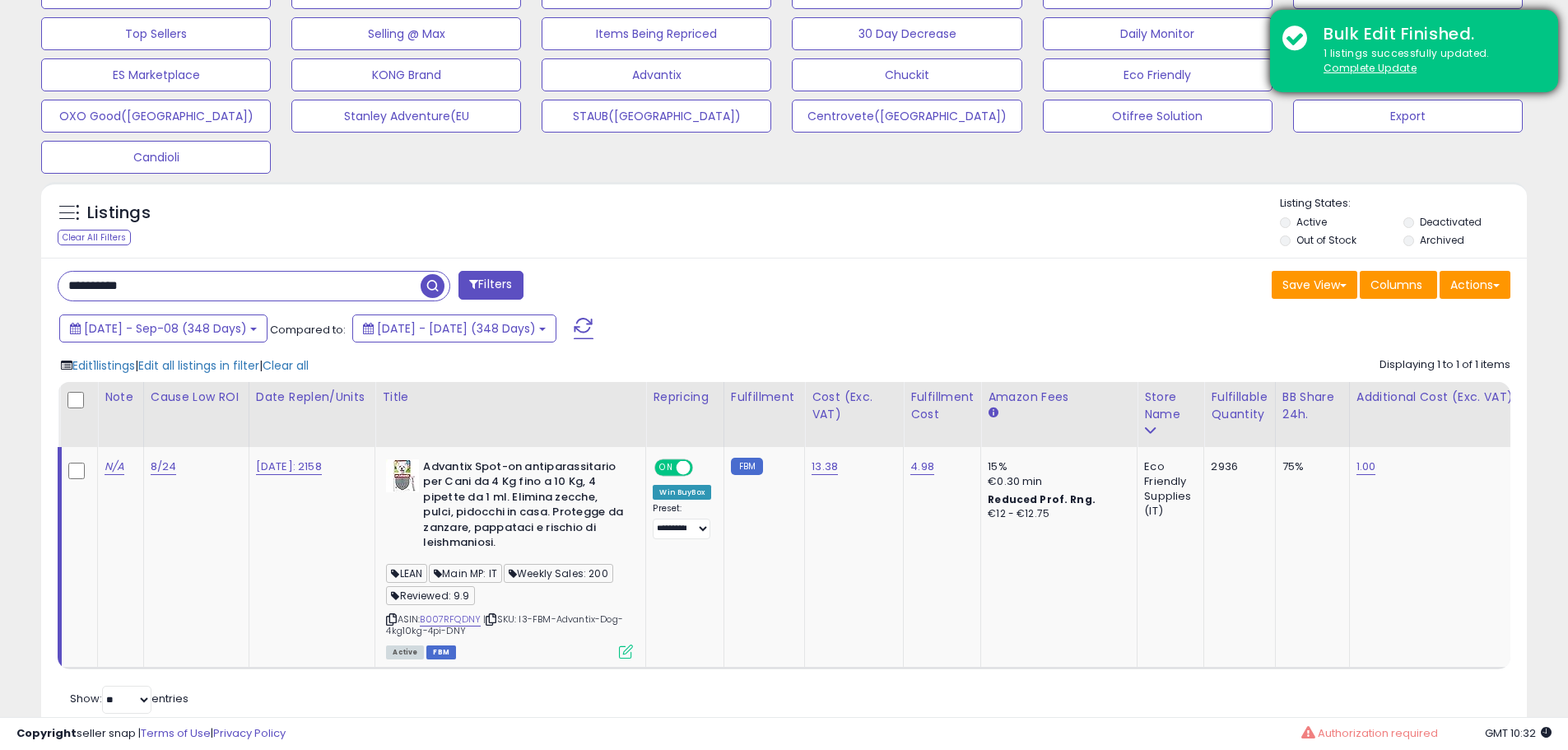
click at [1378, 58] on div "1 listings successfully updated. Complete Update" at bounding box center [1428, 60] width 234 height 30
click at [1373, 76] on div "1 listings successfully updated. Complete Update" at bounding box center [1428, 60] width 234 height 30
click at [1371, 71] on u "Complete Update" at bounding box center [1371, 68] width 93 height 14
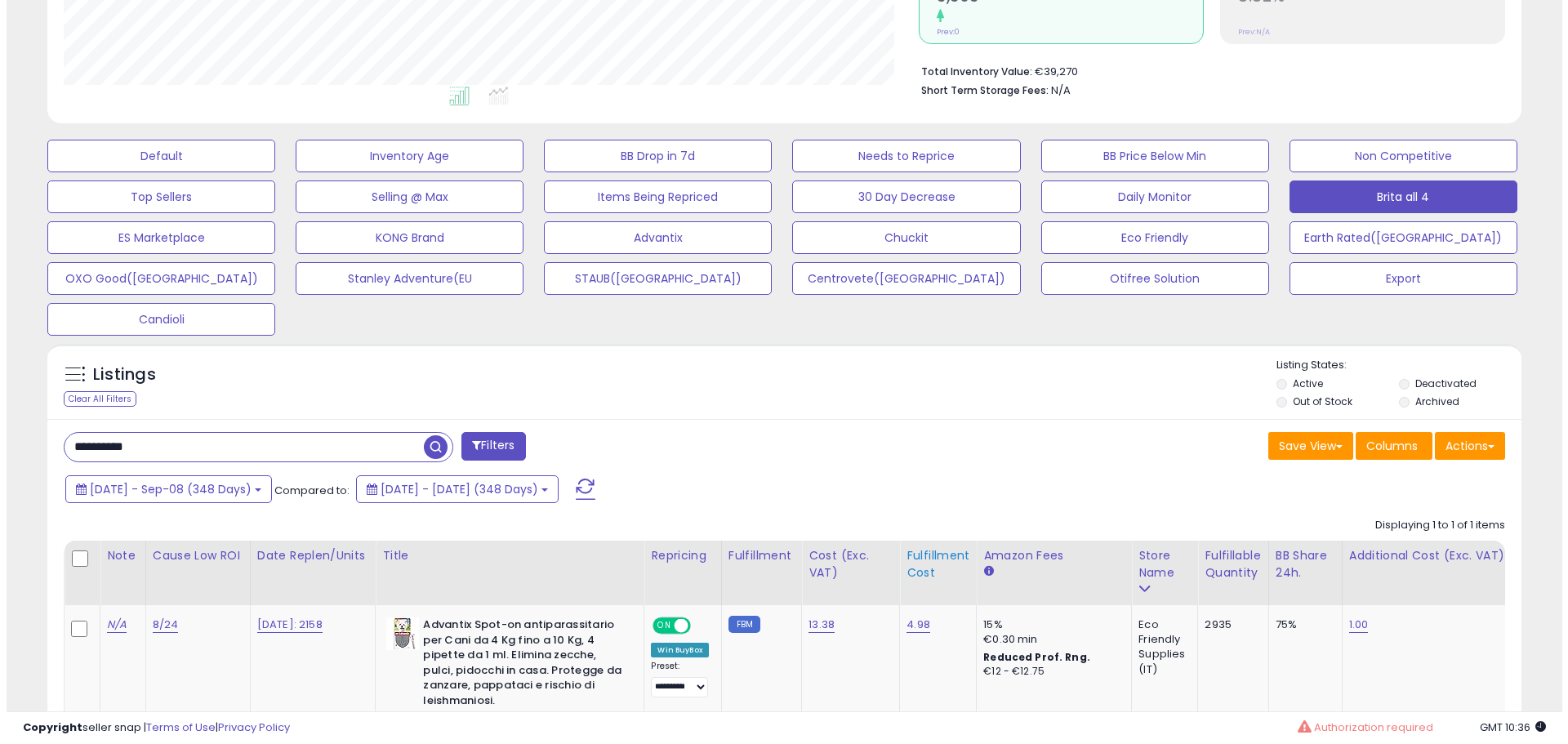
scroll to position [594, 0]
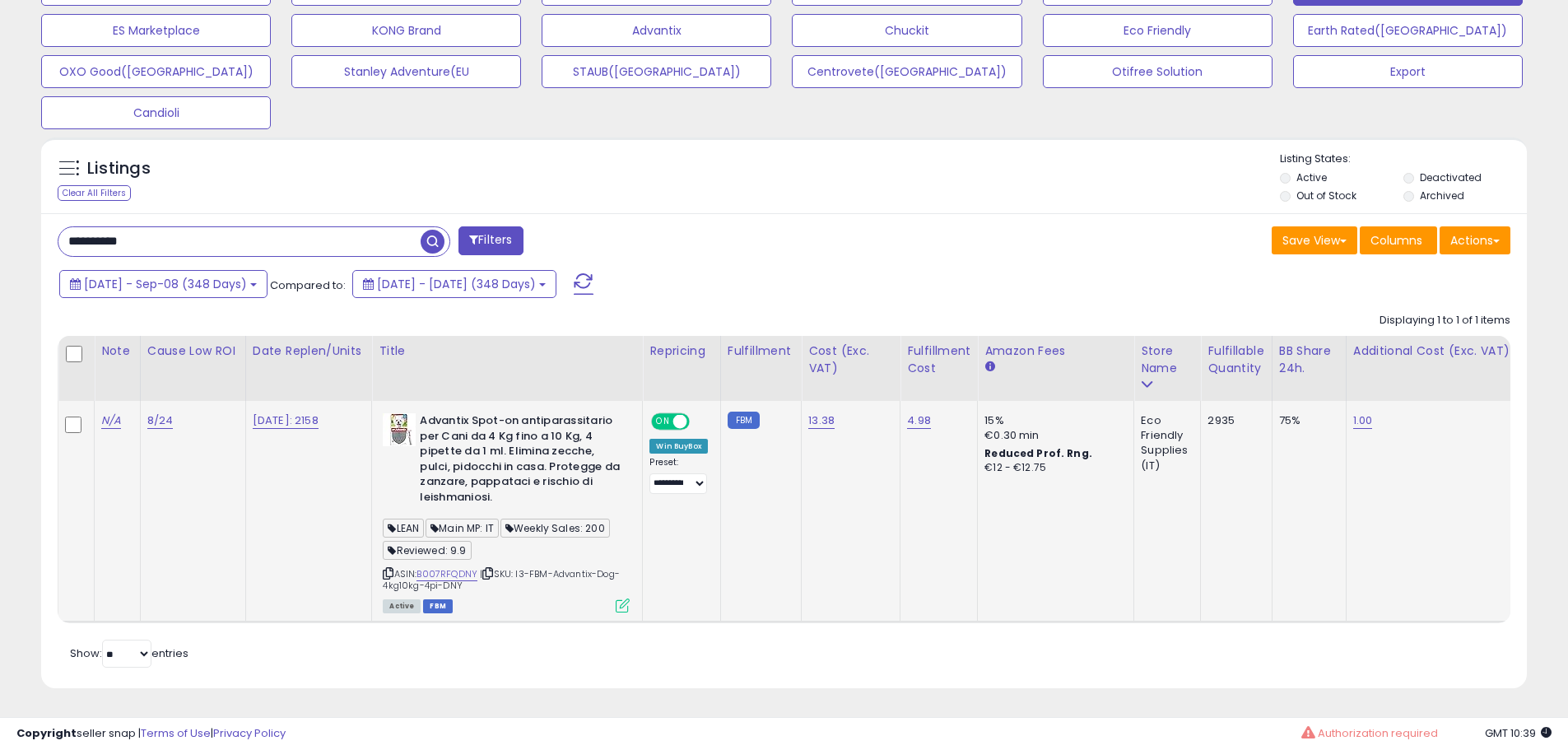
click at [625, 585] on div "ASIN: B007RFQDNY | SKU: I3-FBM-Advantix-Dog-4kg10kg-4pi-DNY Active FBM" at bounding box center [507, 512] width 247 height 197
click at [626, 598] on icon at bounding box center [623, 605] width 14 height 14
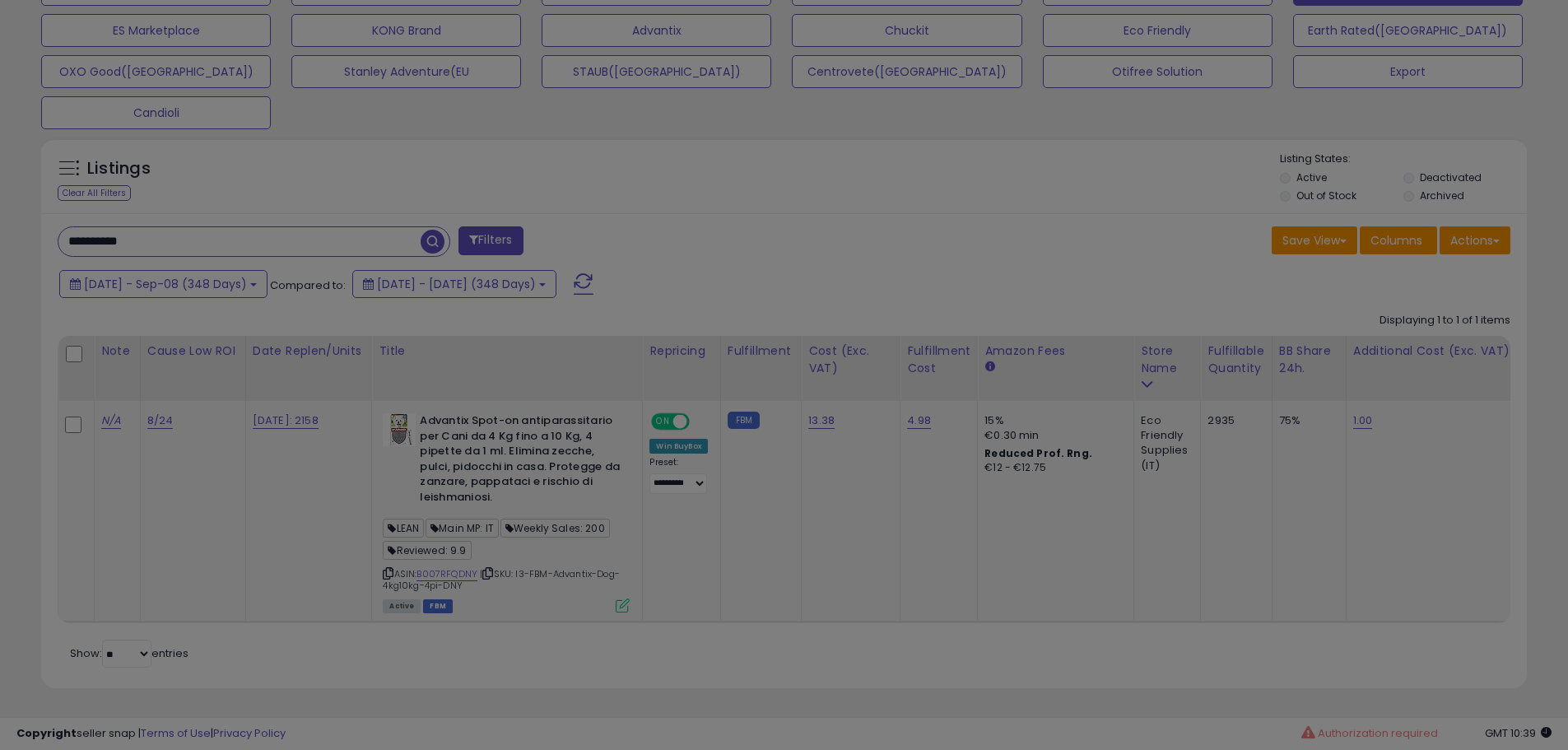
scroll to position [338, 870]
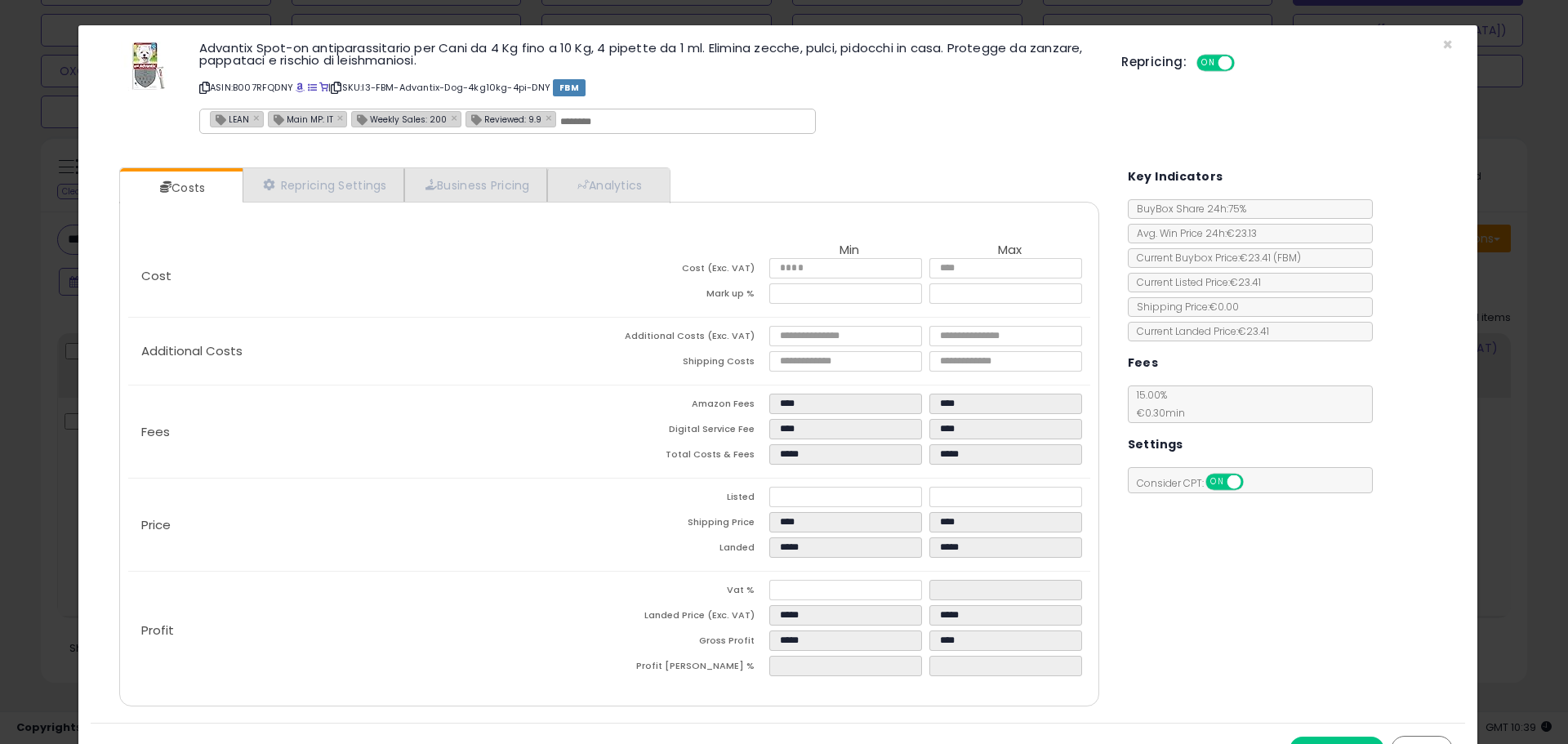
click at [35, 472] on div "× Close Advantix Spot-on antiparassitario per Cani da 4 Kg fino a 10 Kg, 4 pipe…" at bounding box center [784, 372] width 1568 height 744
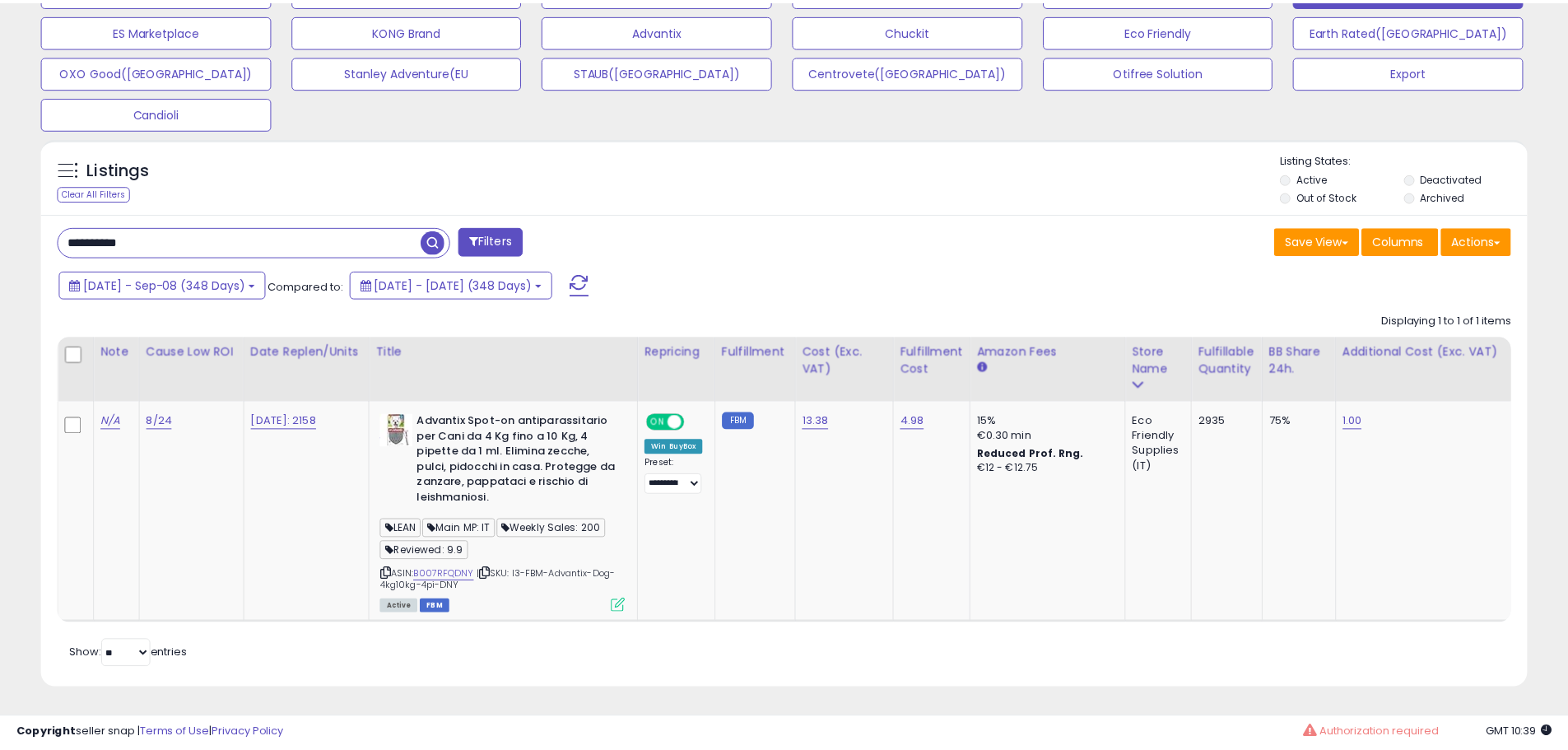
scroll to position [823025, 822452]
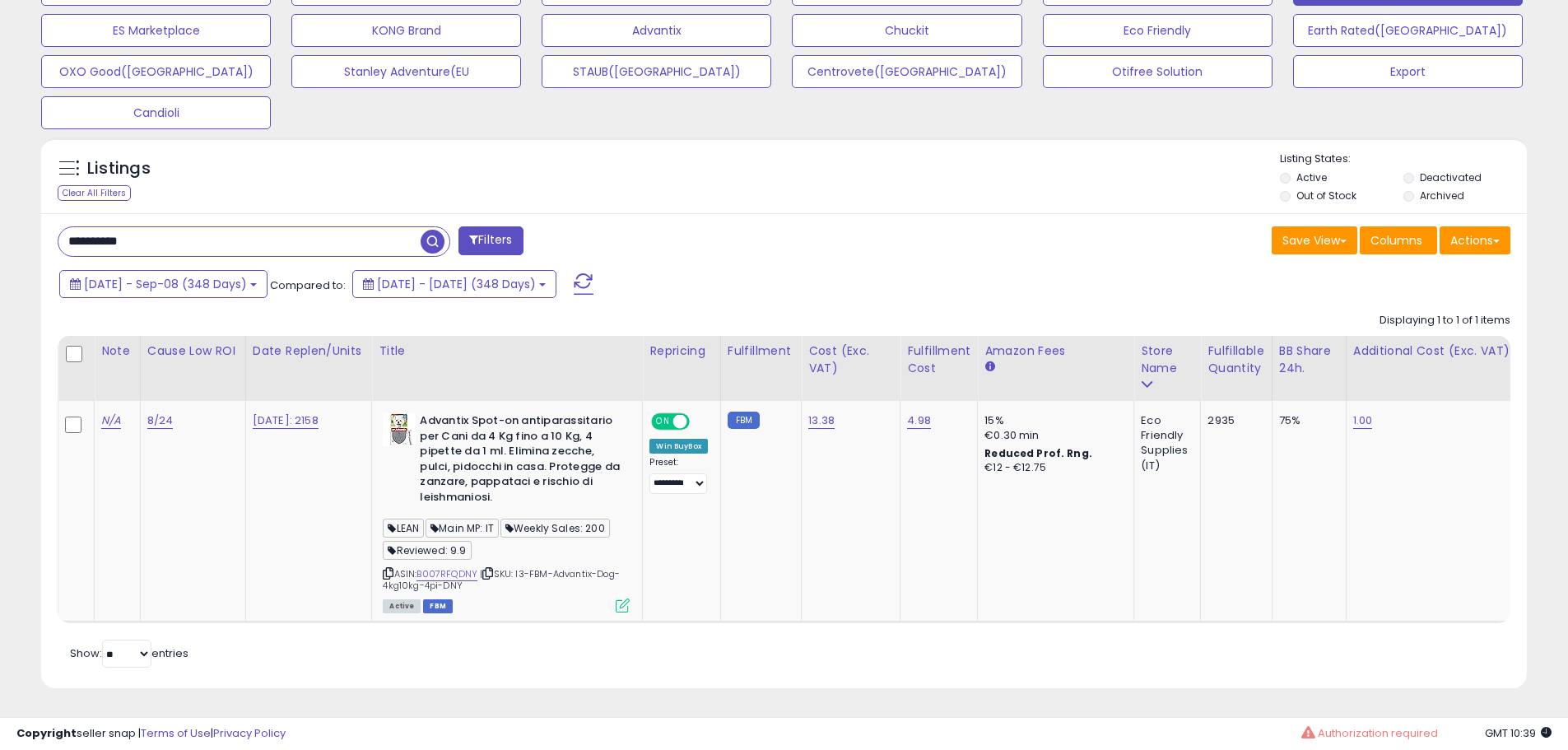
click at [152, 235] on input "**********" at bounding box center [239, 242] width 362 height 29
paste input "text"
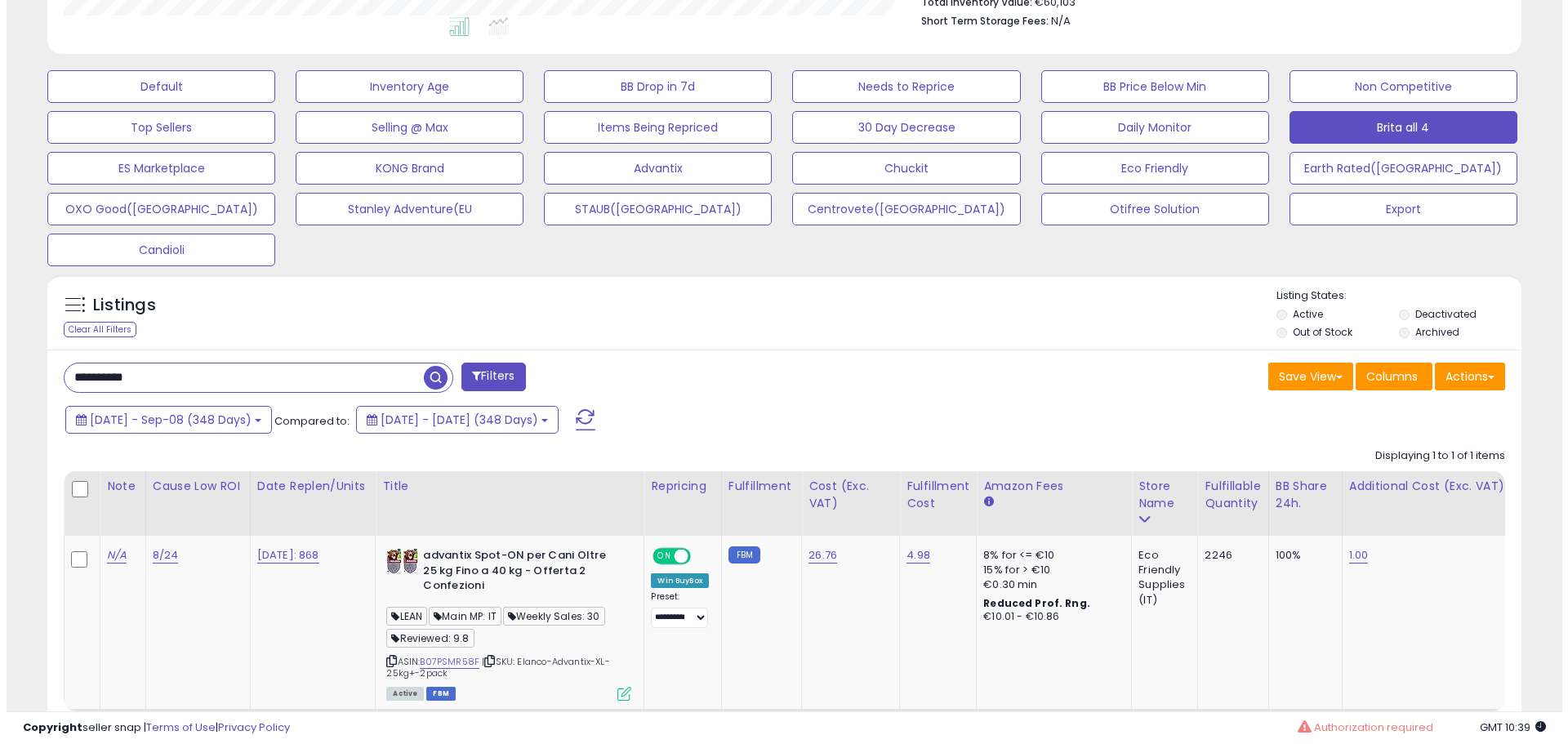
scroll to position [538, 0]
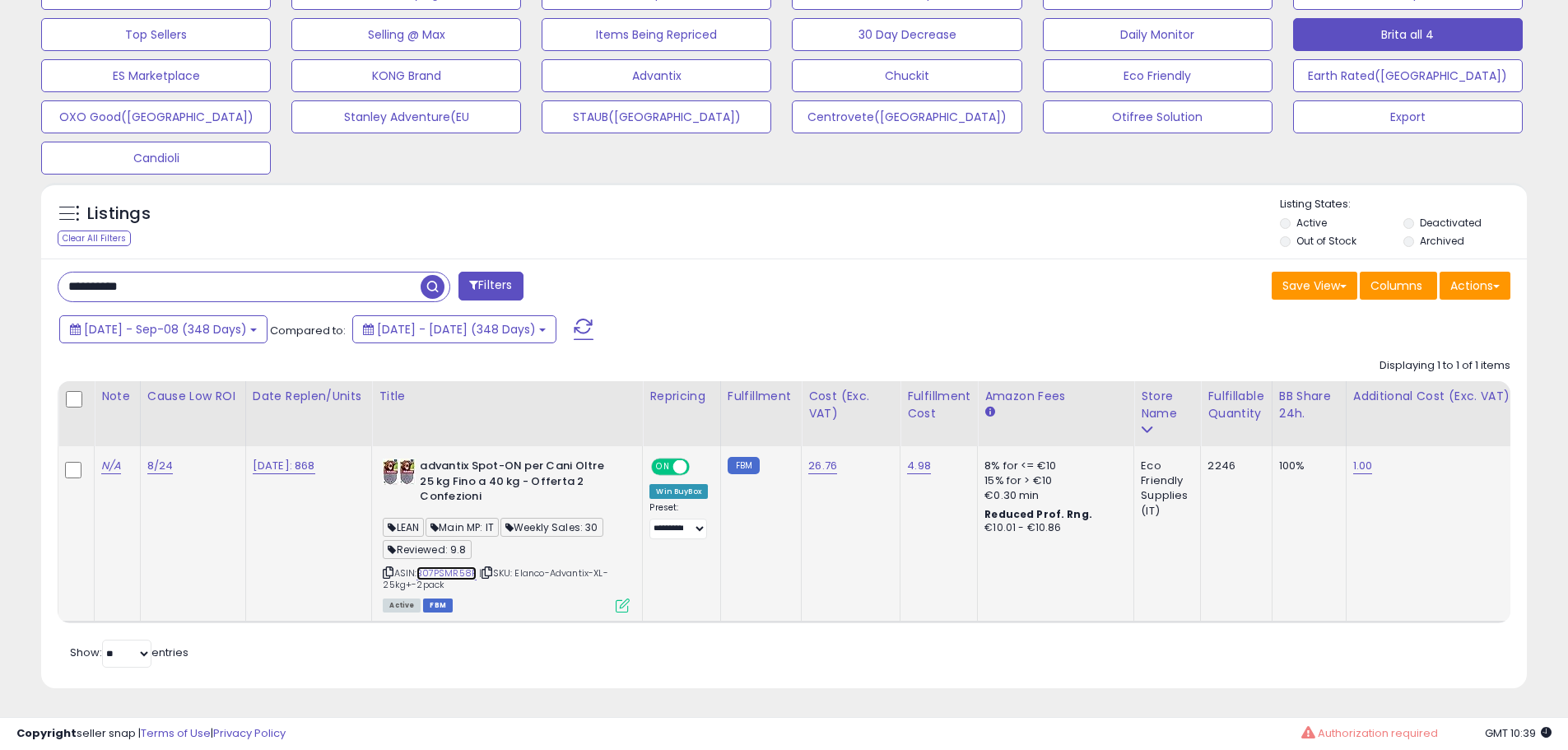
click at [464, 569] on link "B07PSMR58F" at bounding box center [446, 573] width 60 height 14
click at [626, 606] on icon at bounding box center [623, 605] width 14 height 14
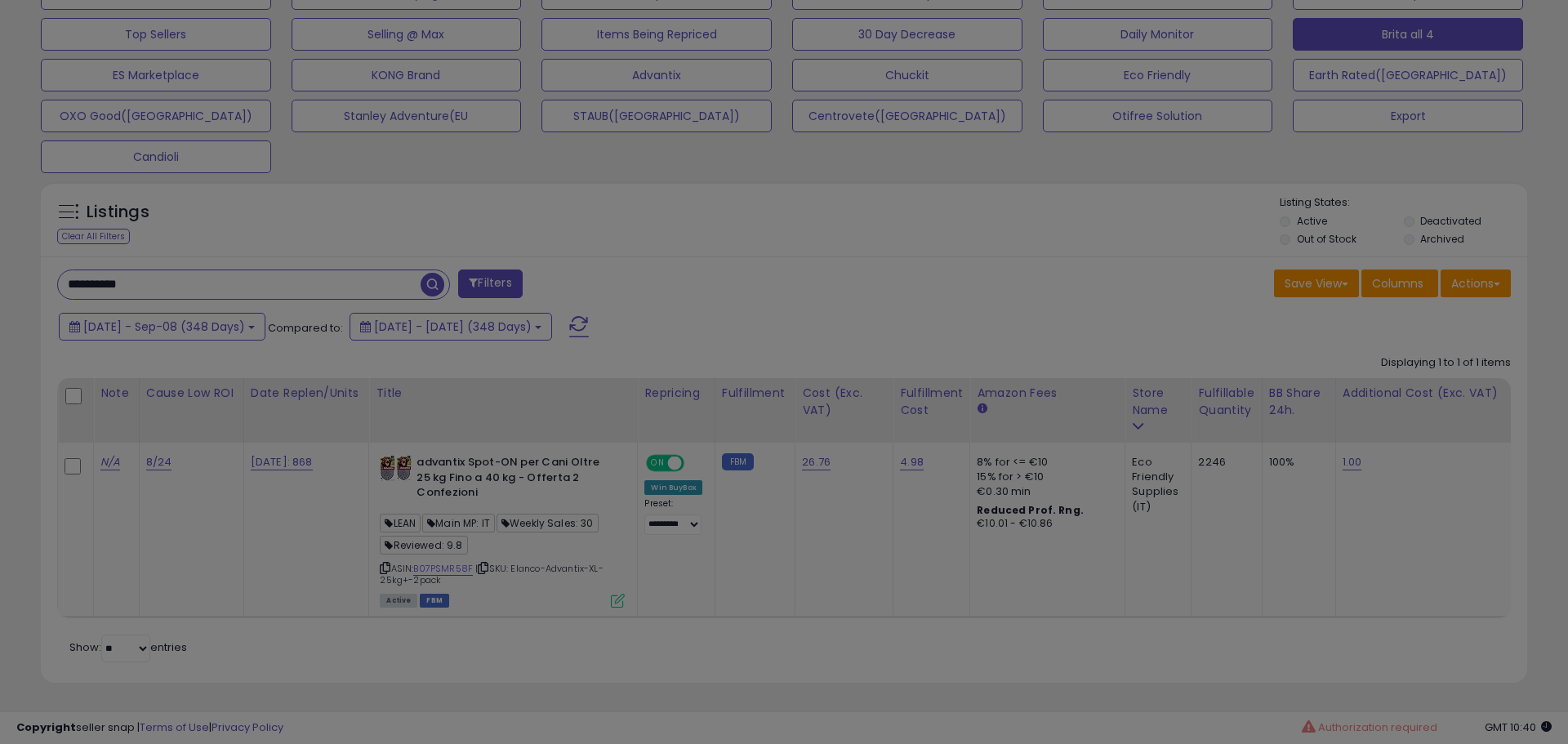
scroll to position [335, 863]
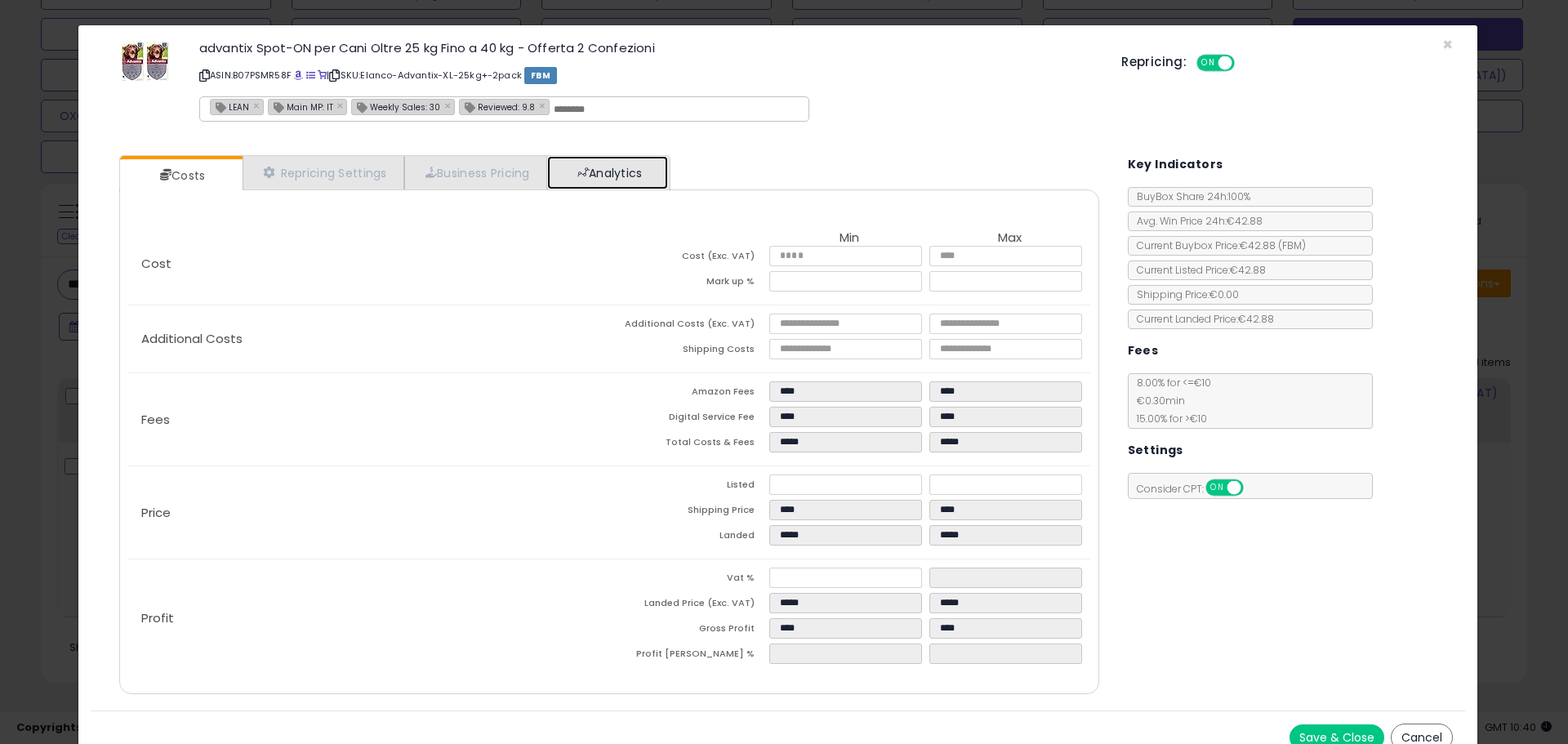
click at [608, 178] on link "Analytics" at bounding box center [607, 173] width 121 height 34
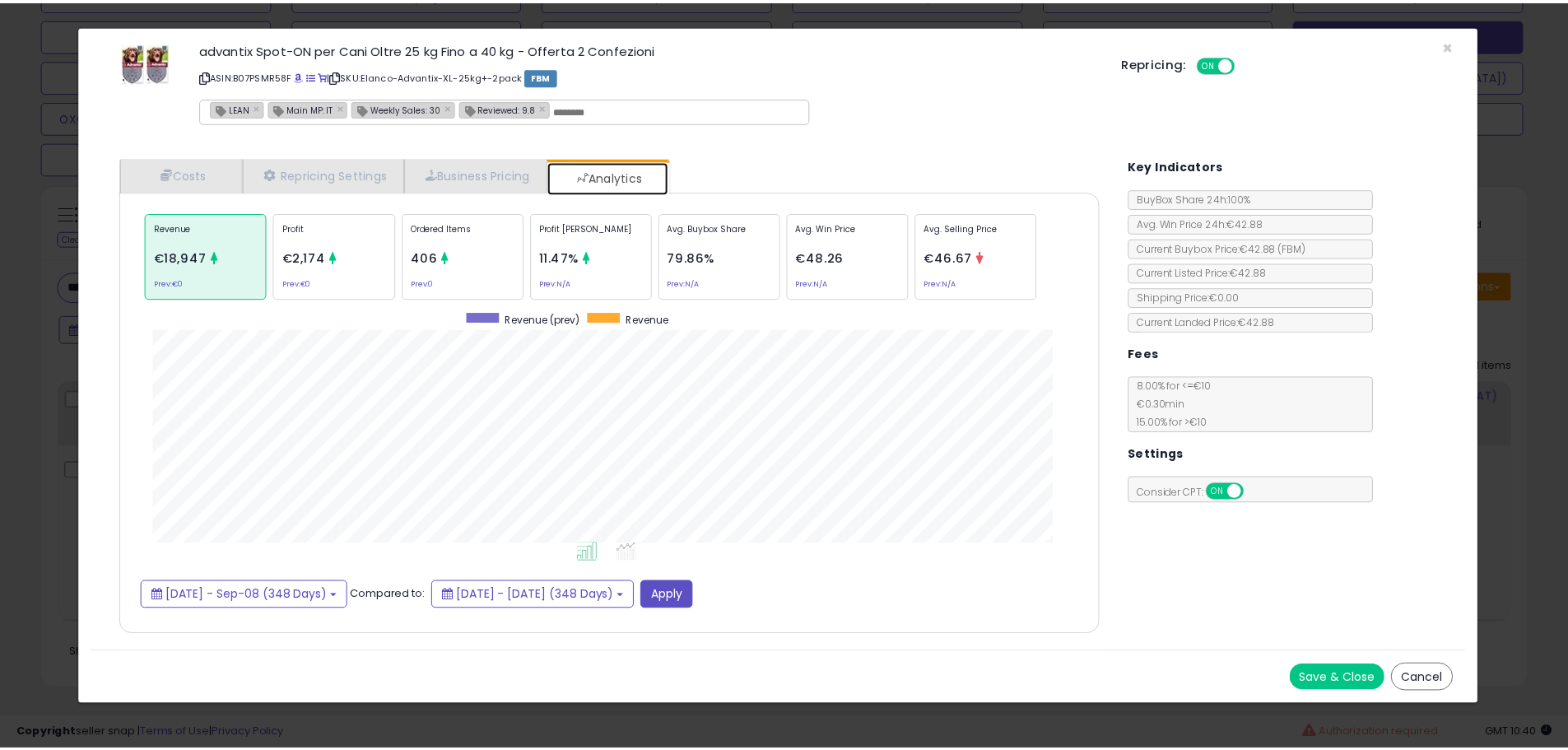
scroll to position [507, 1021]
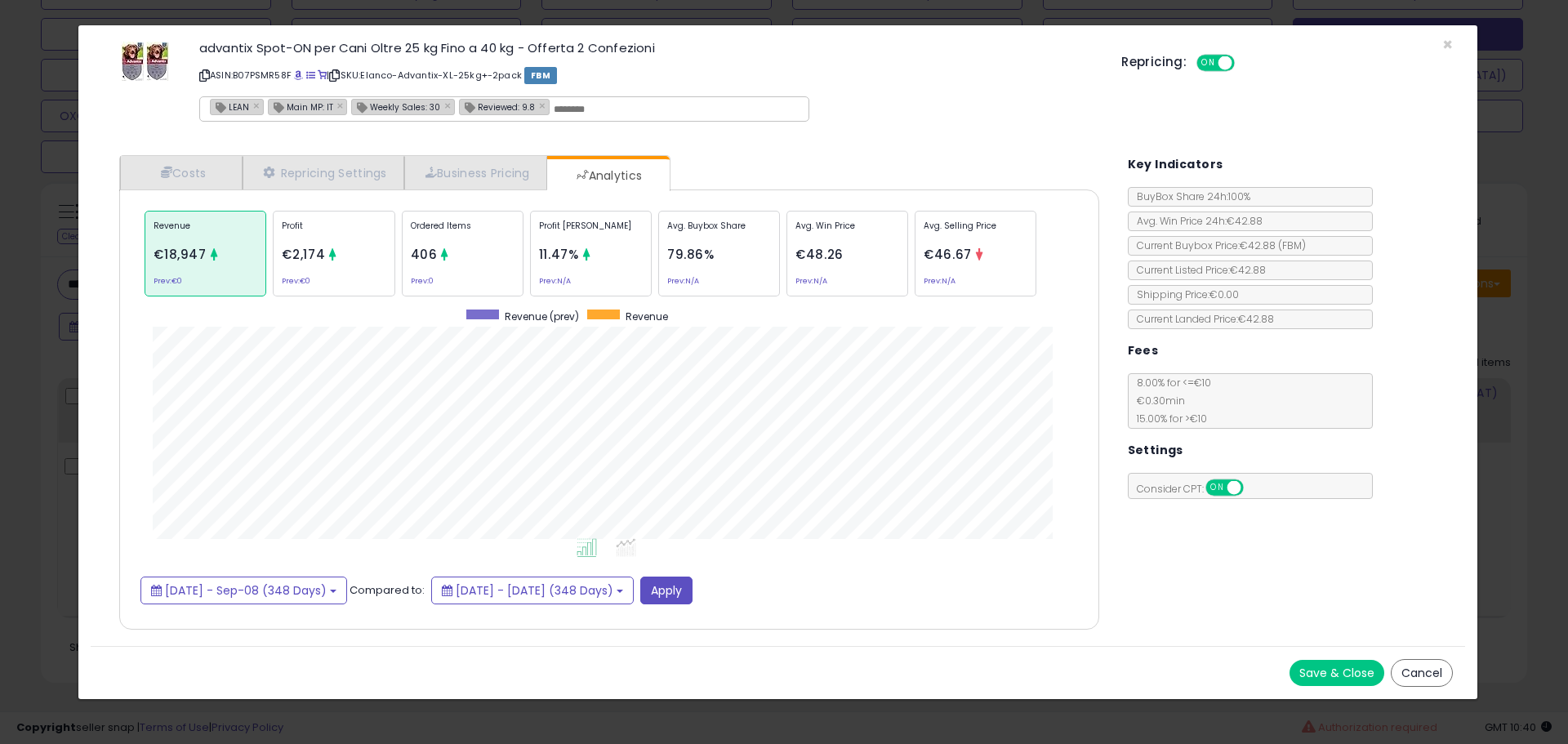
click at [41, 199] on div "× Close advantix Spot-ON per Cani Oltre 25 kg Fino a 40 kg - Offerta 2 Confezio…" at bounding box center [784, 372] width 1568 height 744
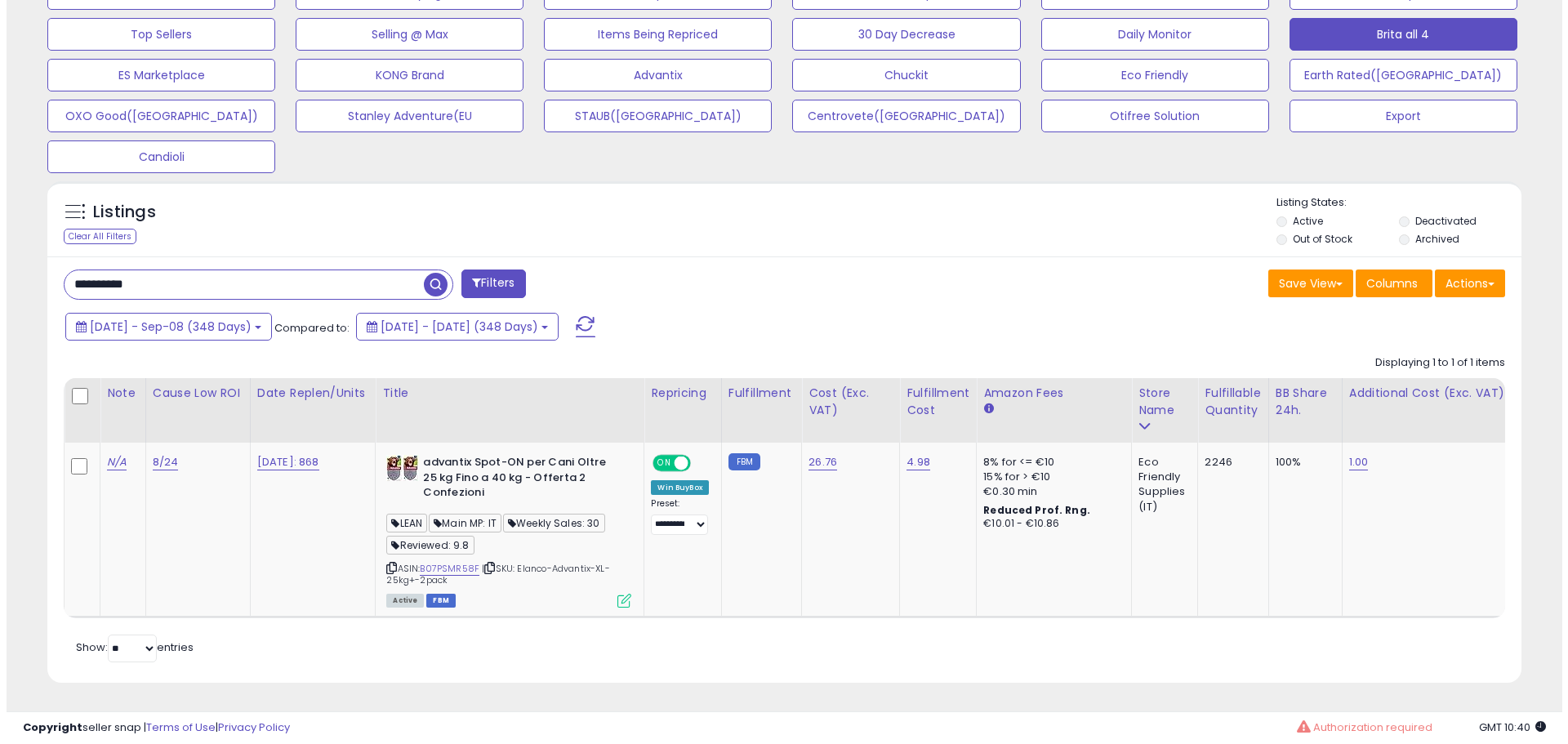
scroll to position [816441, 815872]
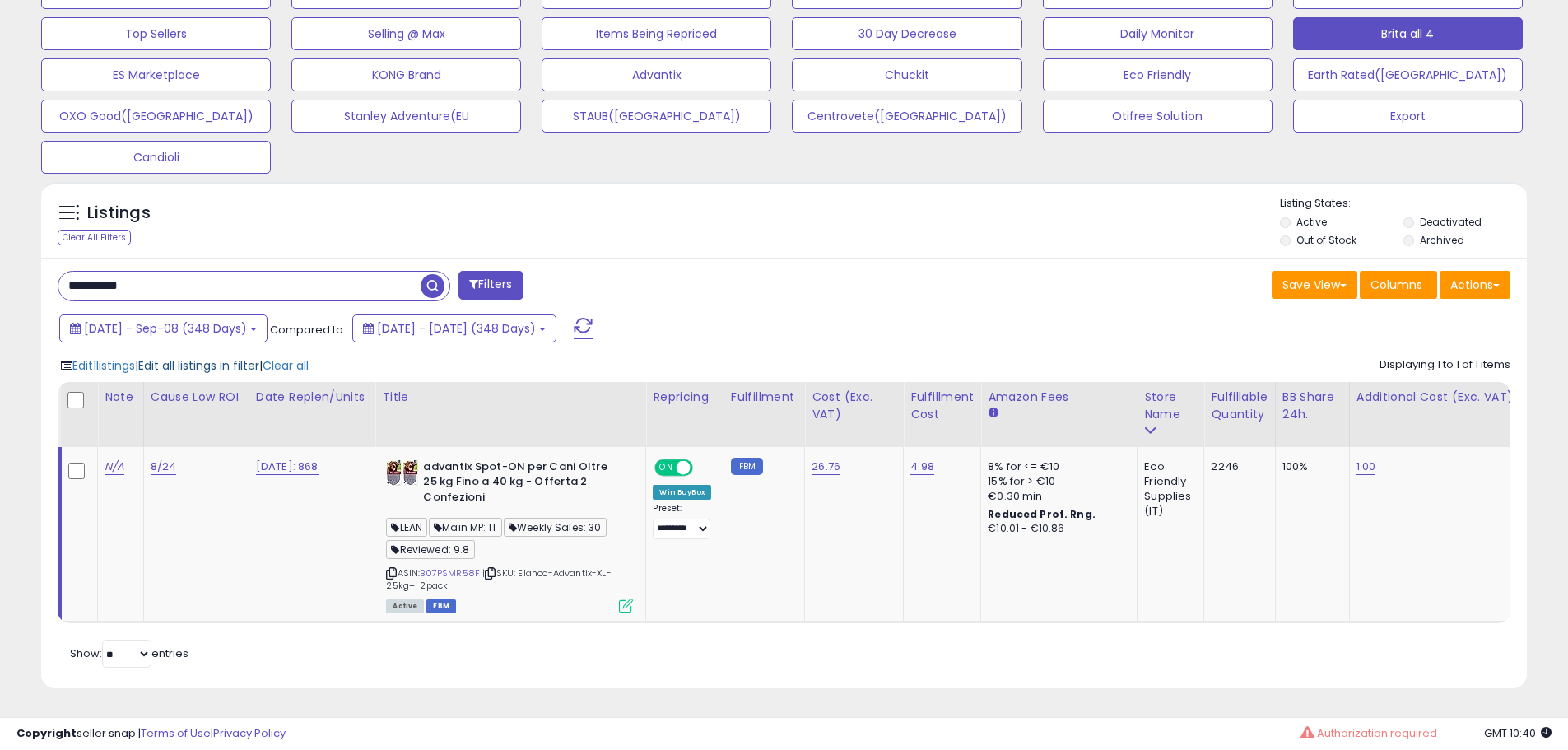
click at [175, 369] on span "Edit all listings in filter" at bounding box center [198, 365] width 121 height 17
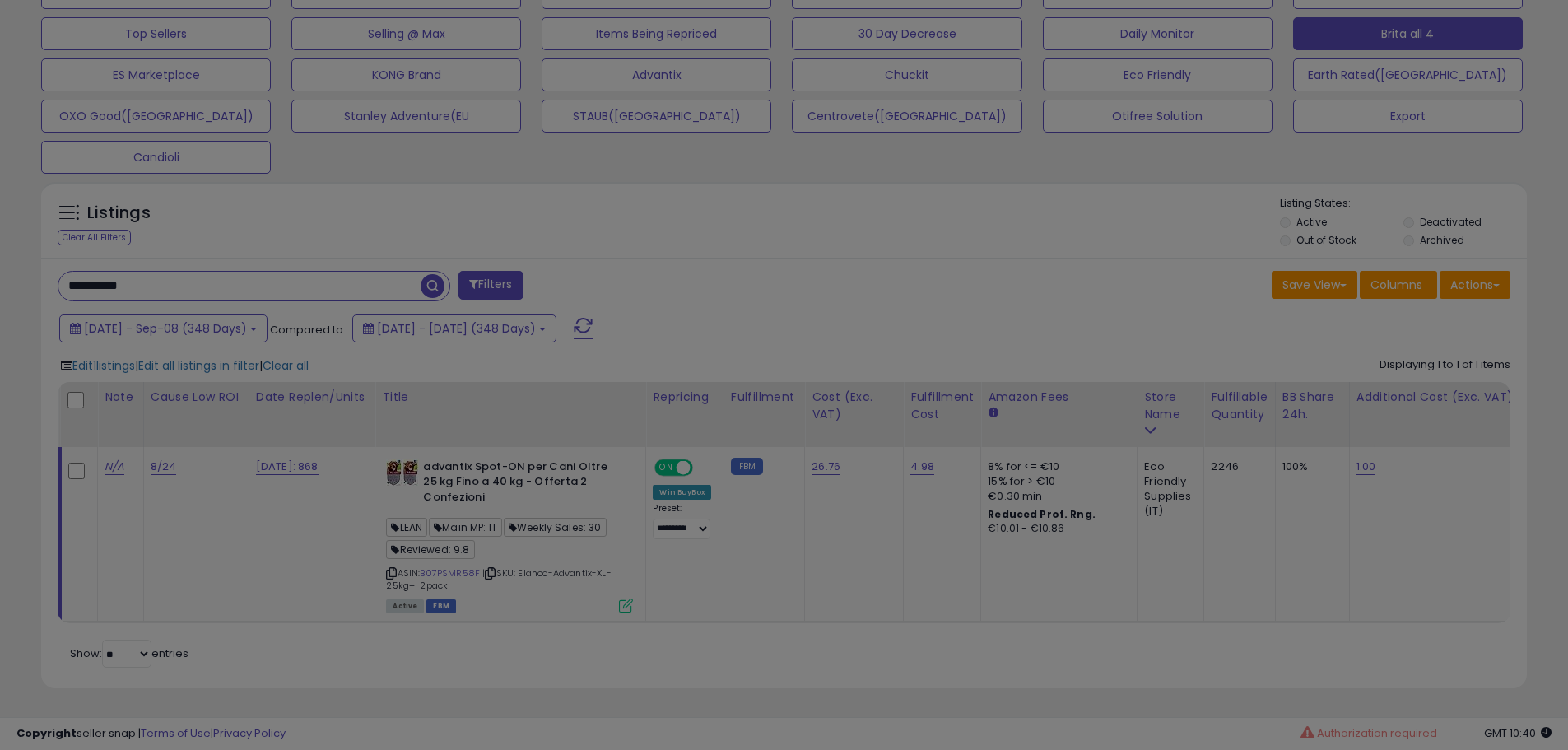
scroll to position [338, 870]
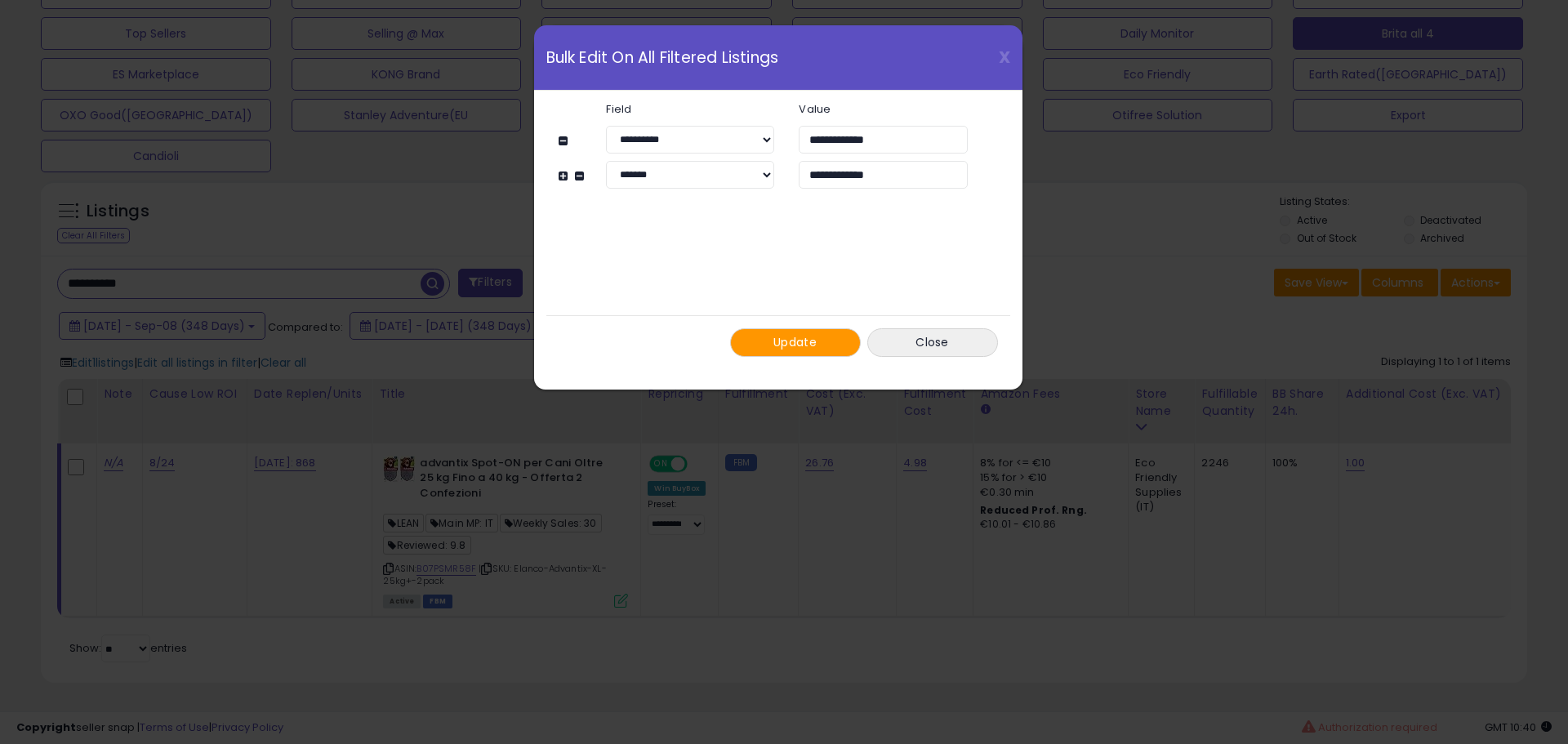
click at [779, 342] on span "Update" at bounding box center [795, 342] width 43 height 16
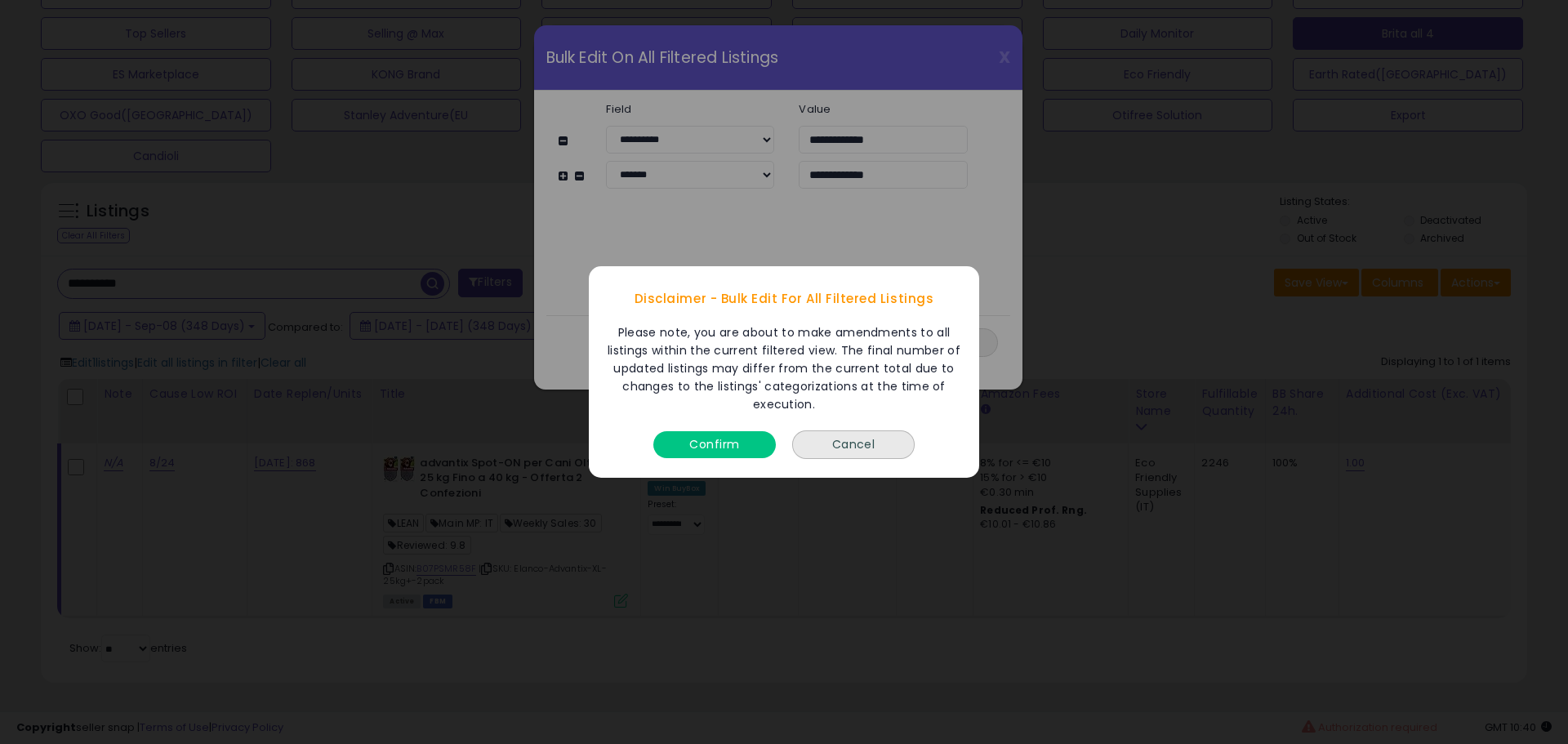
click at [744, 453] on button "Confirm" at bounding box center [714, 445] width 123 height 27
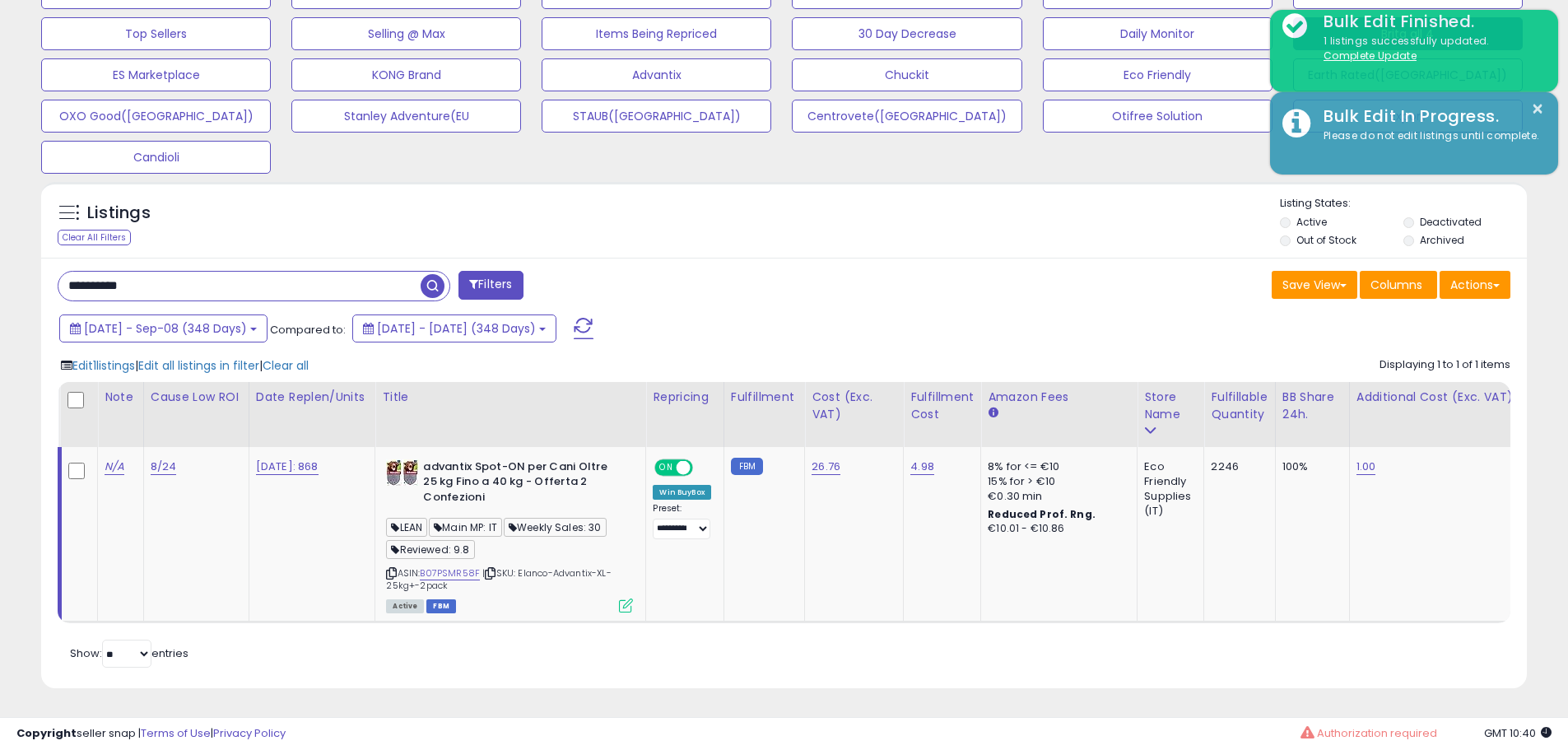
scroll to position [823025, 822452]
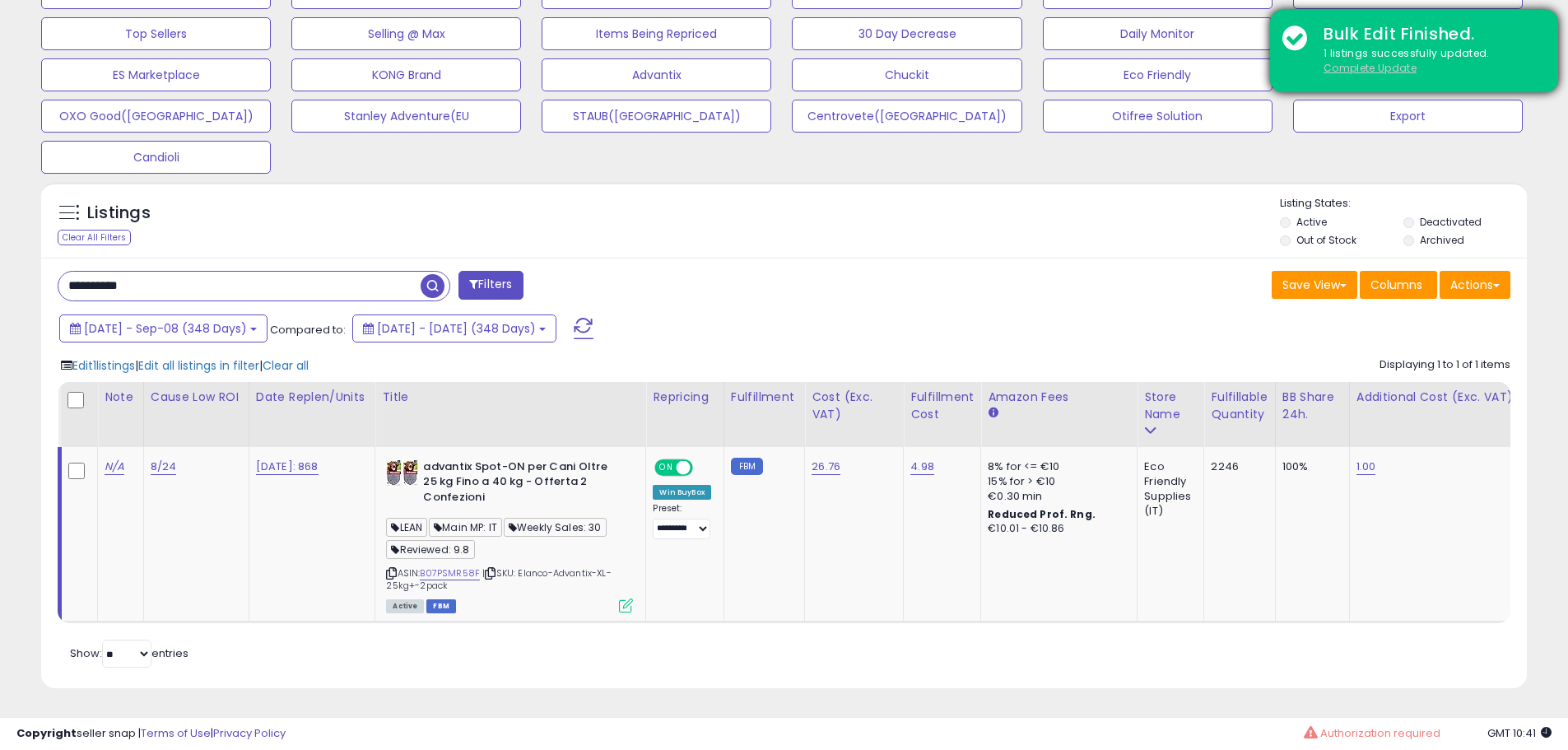
click at [1346, 68] on u "Complete Update" at bounding box center [1371, 68] width 93 height 14
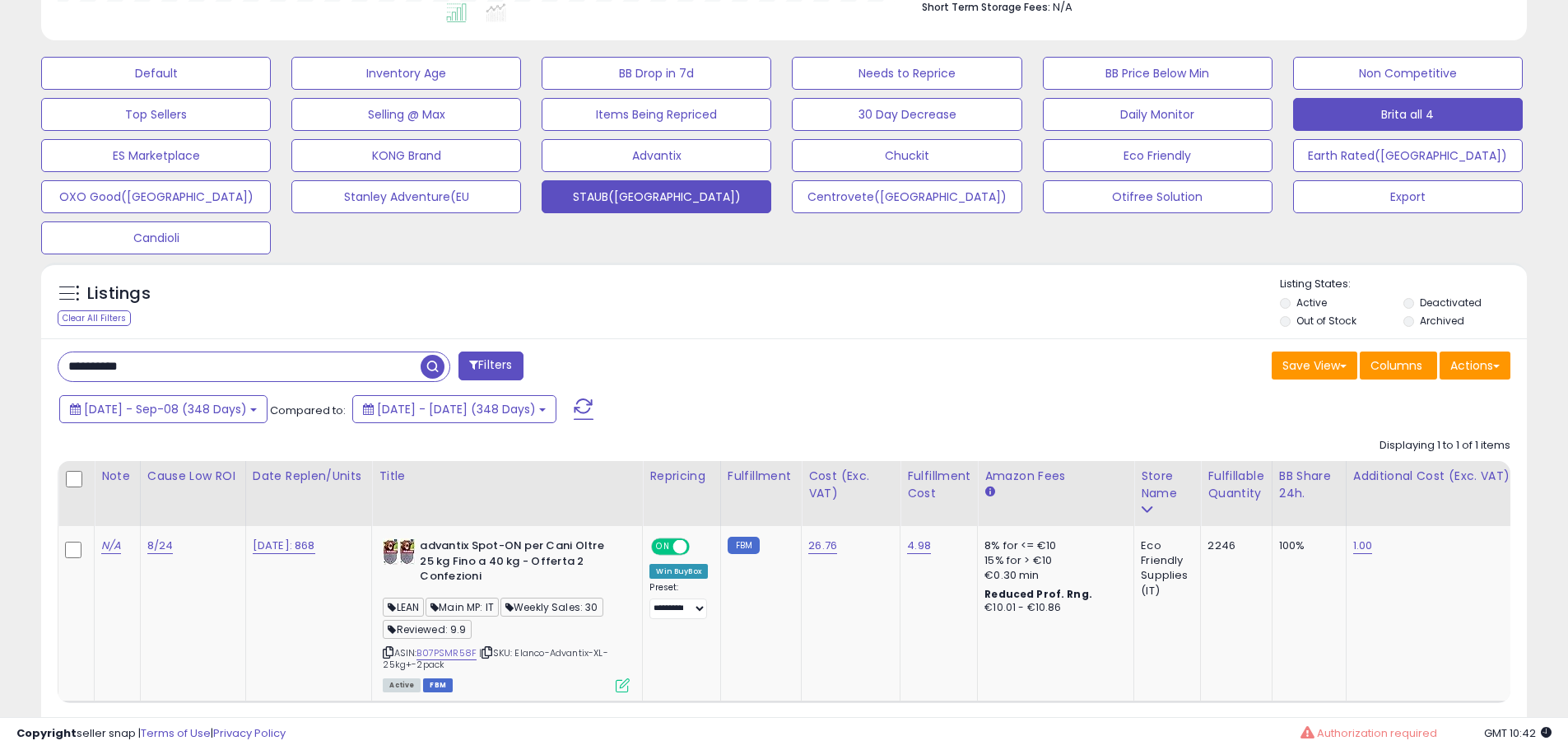
scroll to position [543, 0]
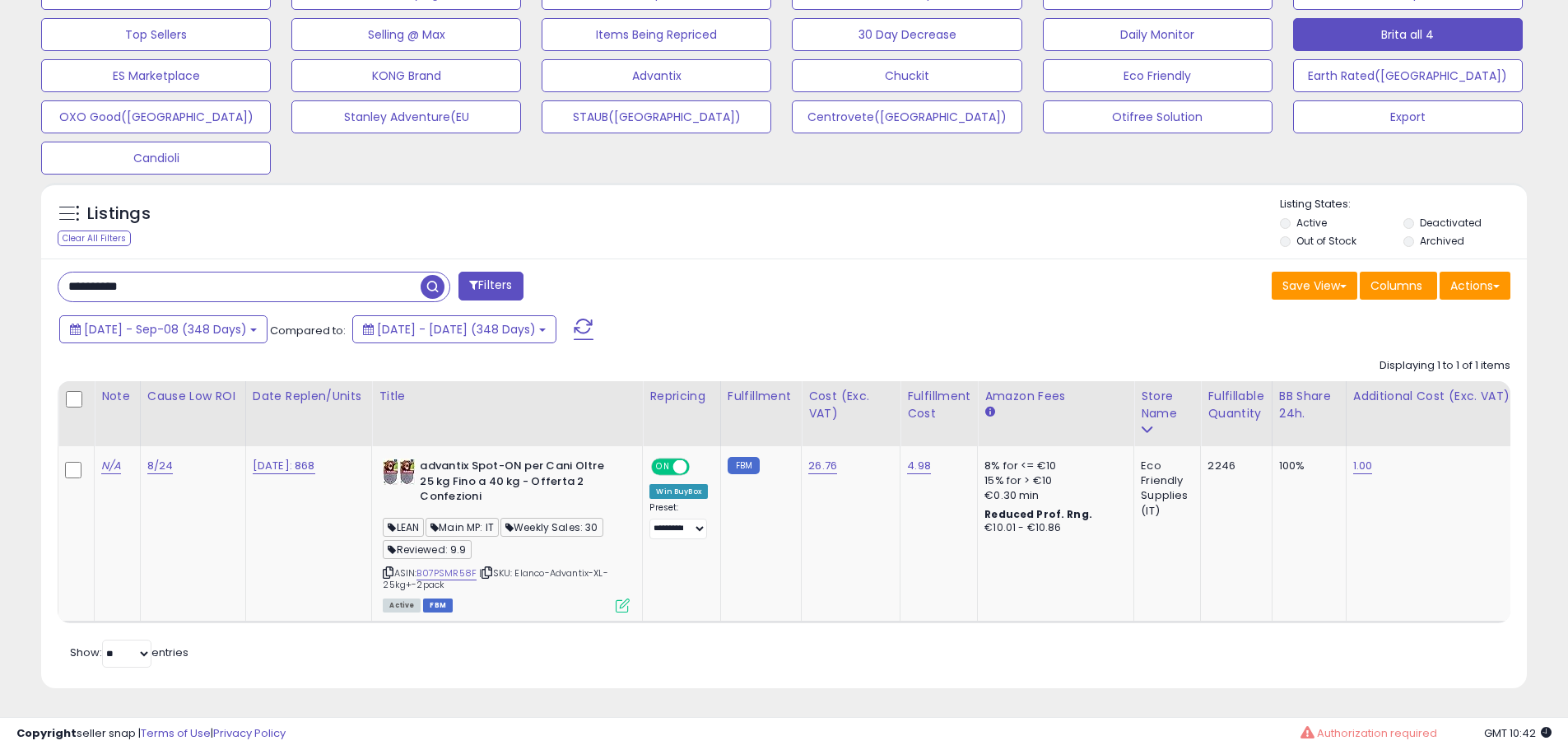
click at [300, 295] on input "**********" at bounding box center [239, 287] width 362 height 29
paste input "text"
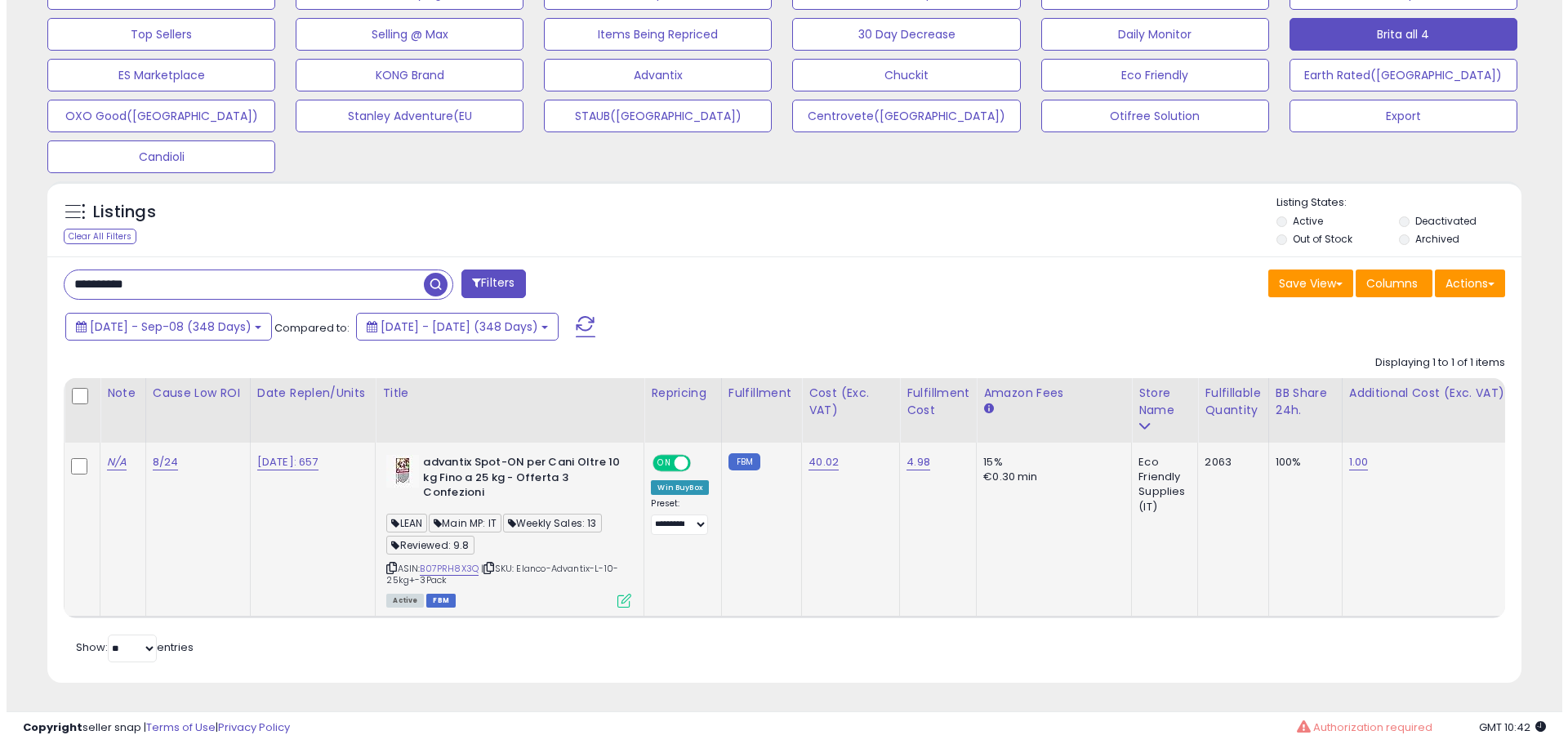
scroll to position [550, 0]
click at [454, 562] on link "B07PRH8X3Q" at bounding box center [442, 568] width 59 height 14
click at [619, 593] on icon at bounding box center [618, 600] width 14 height 14
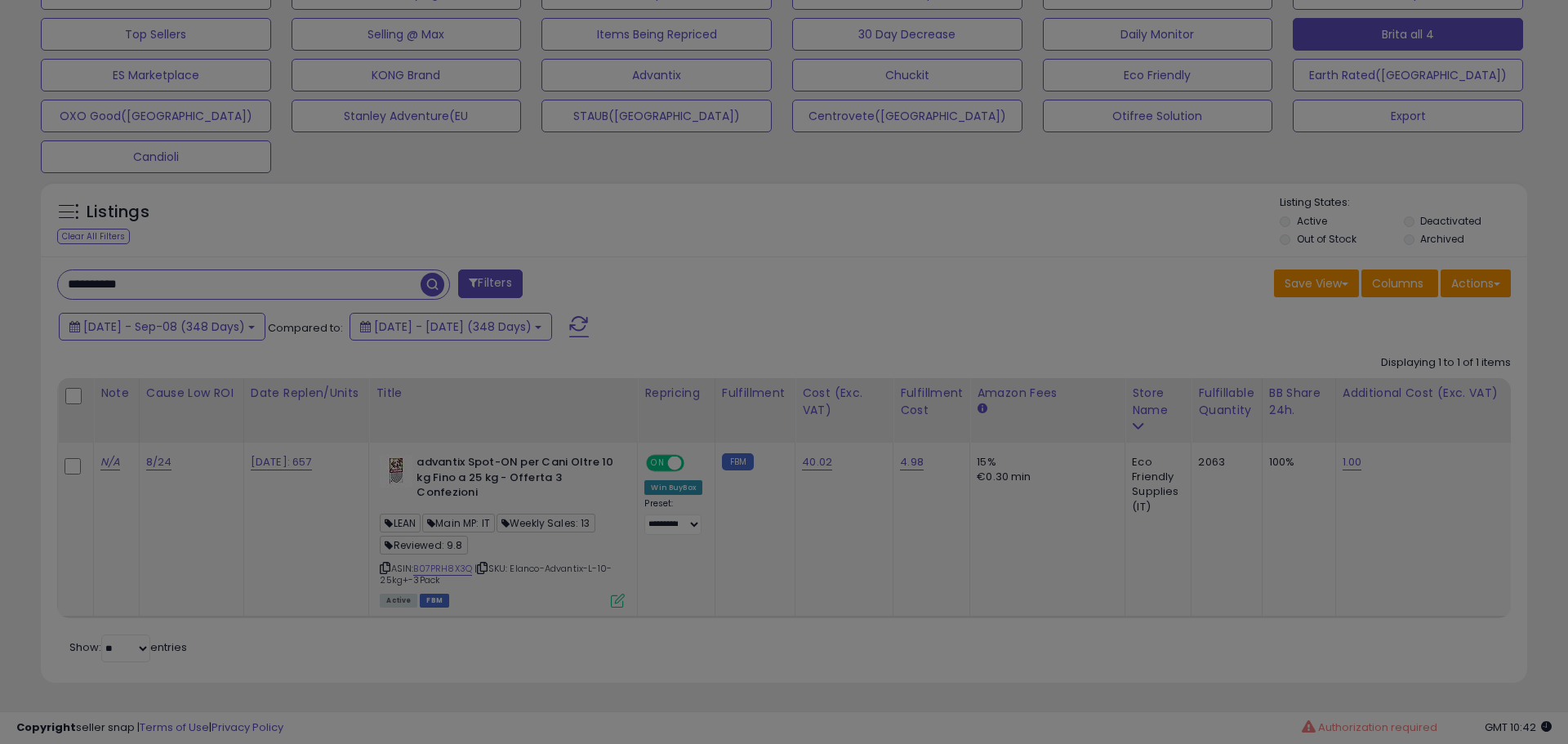
scroll to position [335, 863]
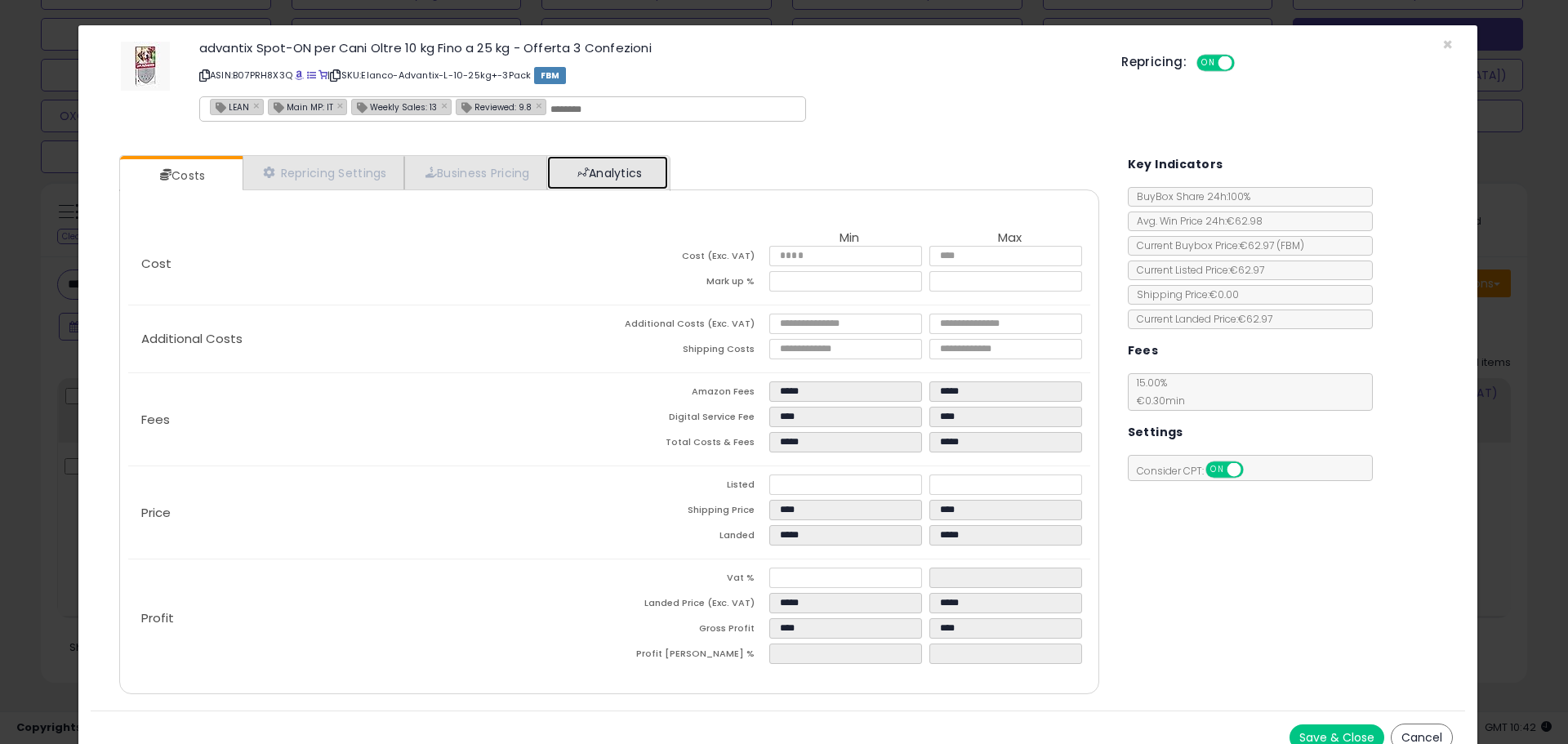
click at [614, 166] on link "Analytics" at bounding box center [607, 173] width 121 height 34
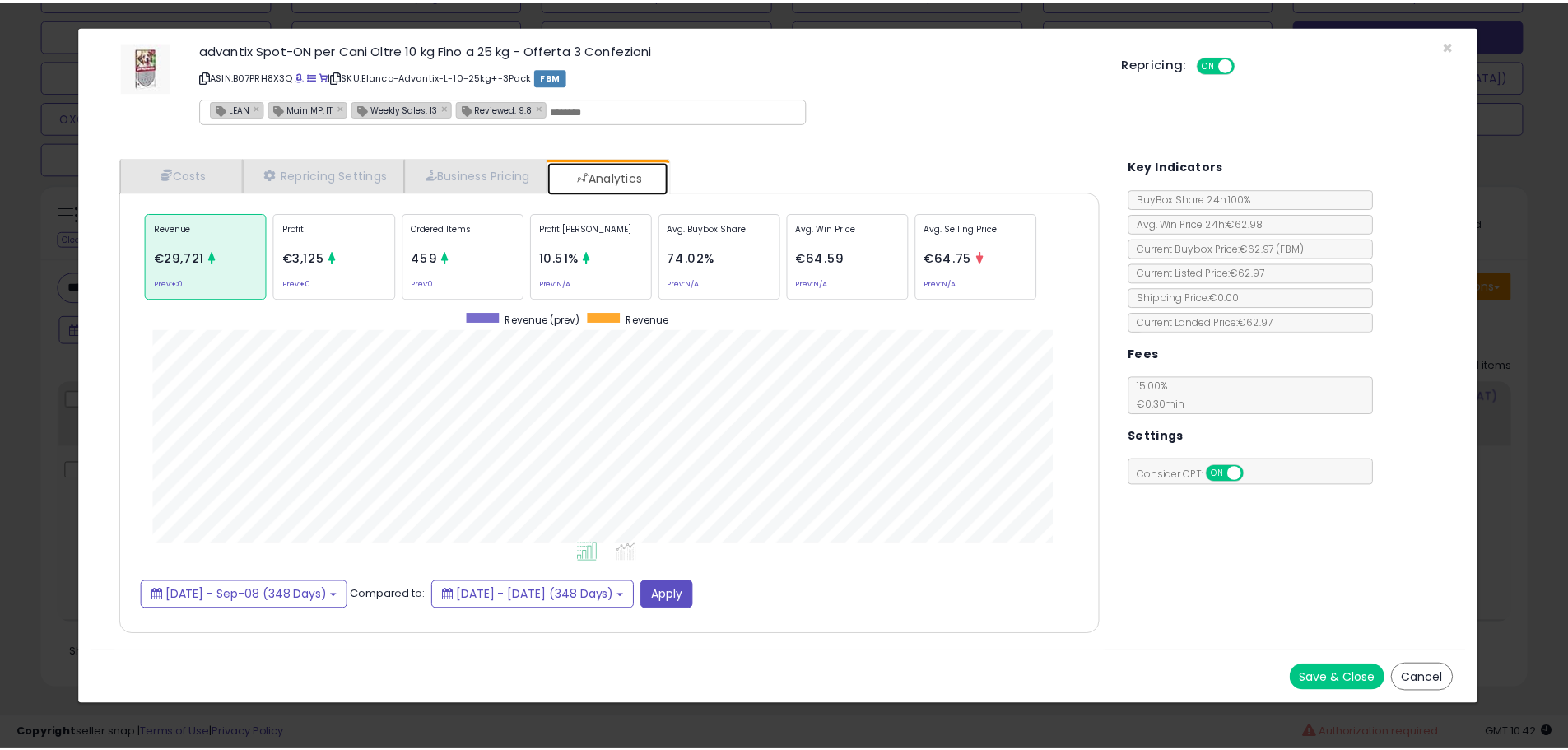
scroll to position [507, 1021]
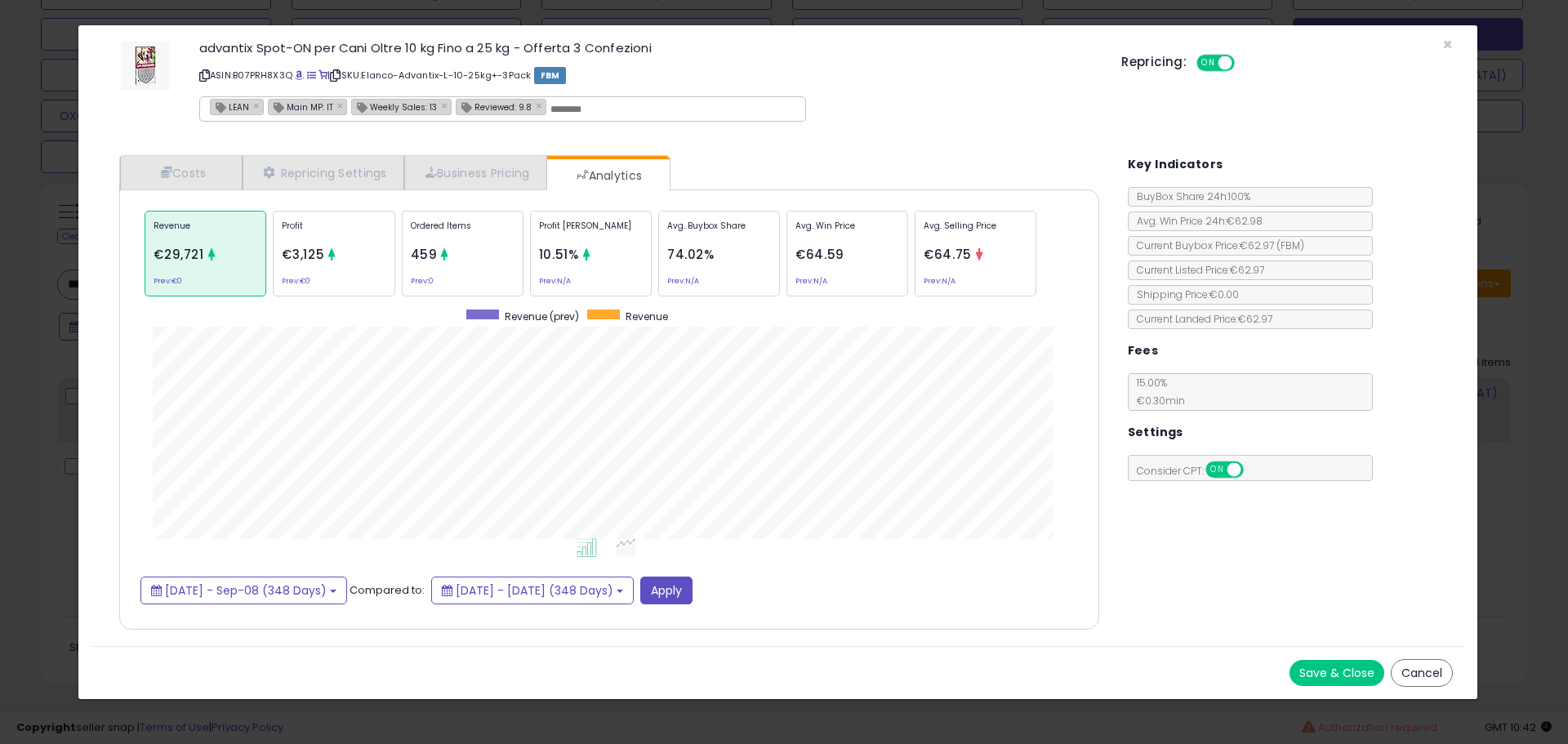
click at [47, 361] on div "× Close advantix Spot-ON per Cani Oltre 10 kg Fino a 25 kg - Offerta 3 Confezio…" at bounding box center [784, 372] width 1568 height 744
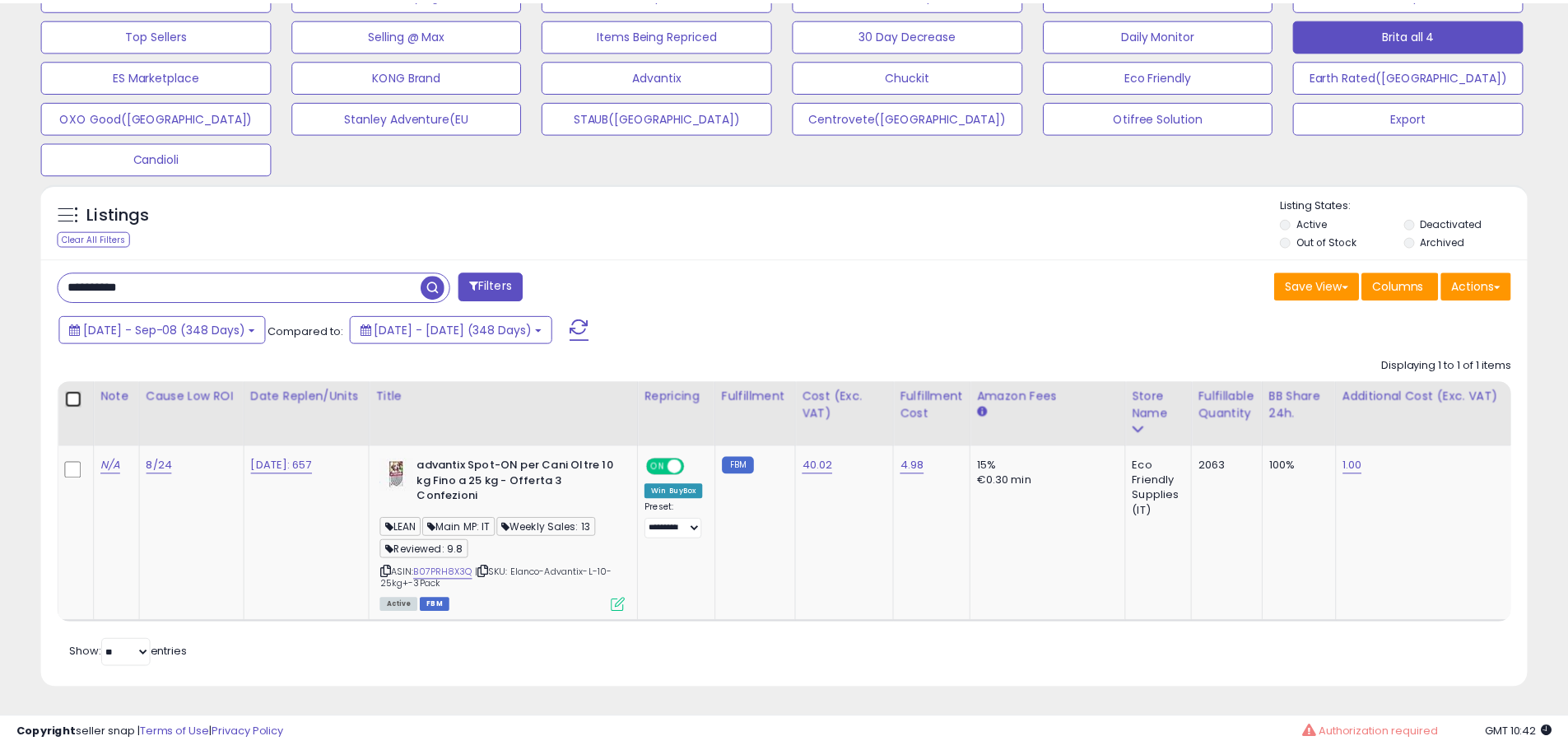
scroll to position [338, 862]
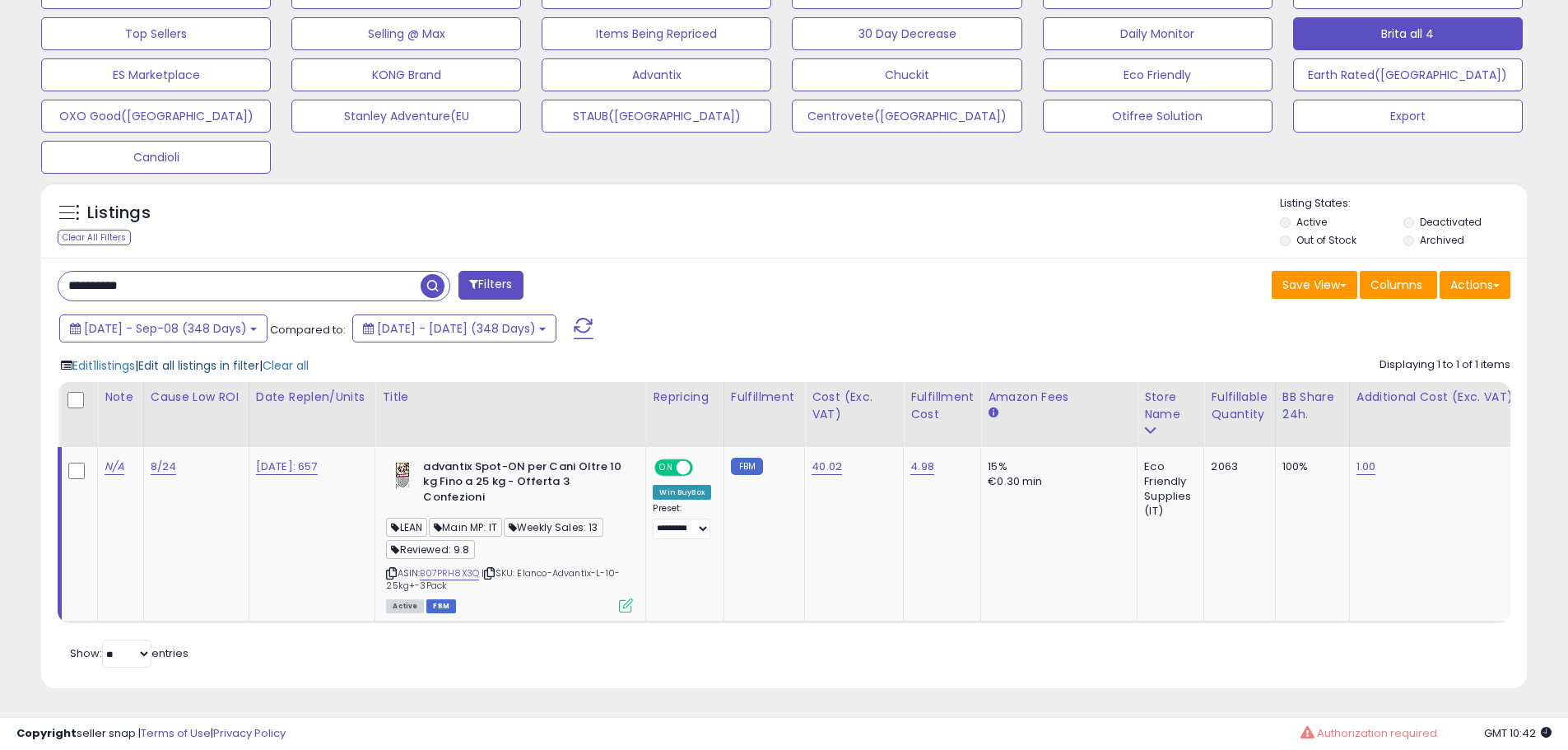
click at [196, 361] on span "Edit all listings in filter" at bounding box center [198, 365] width 121 height 17
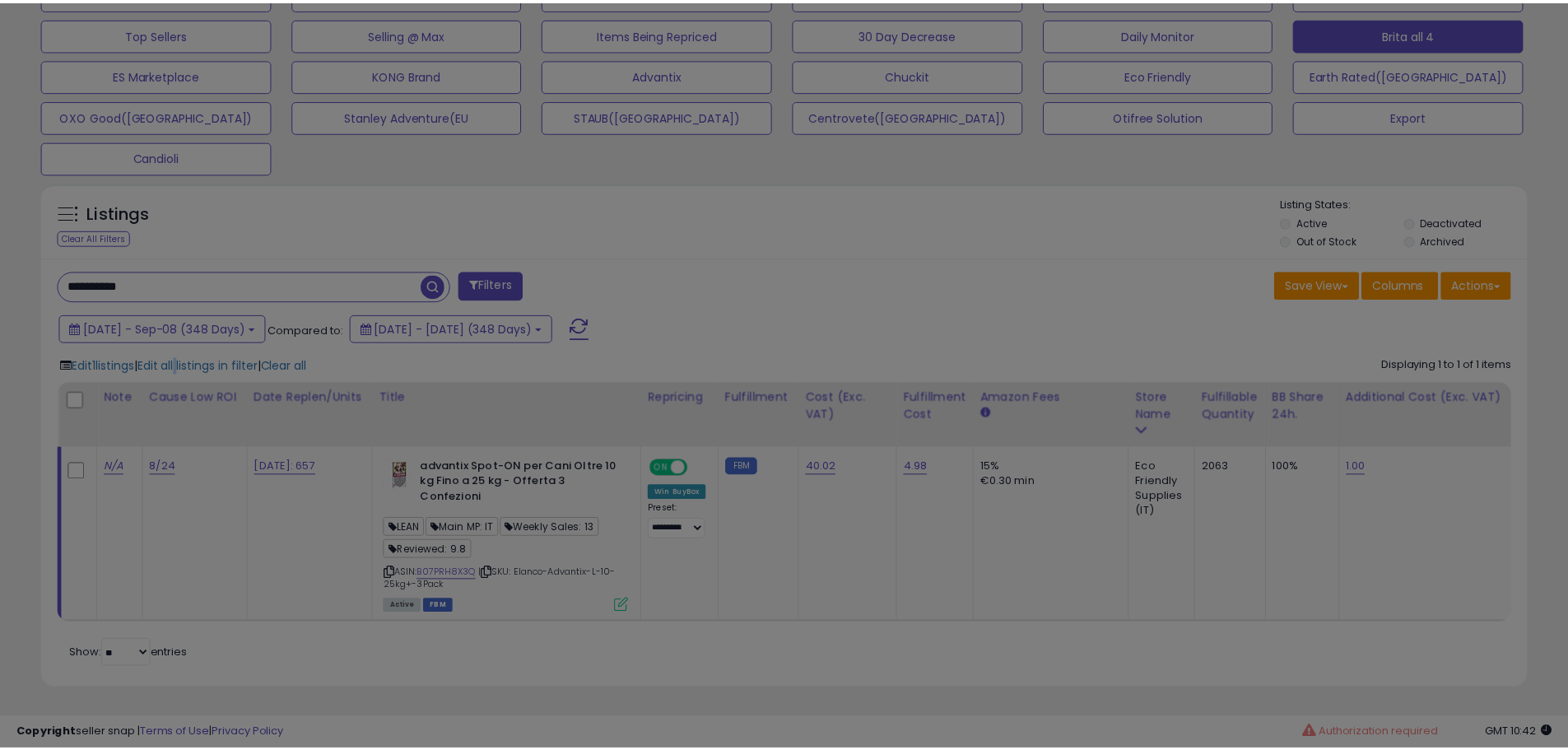
scroll to position [338, 870]
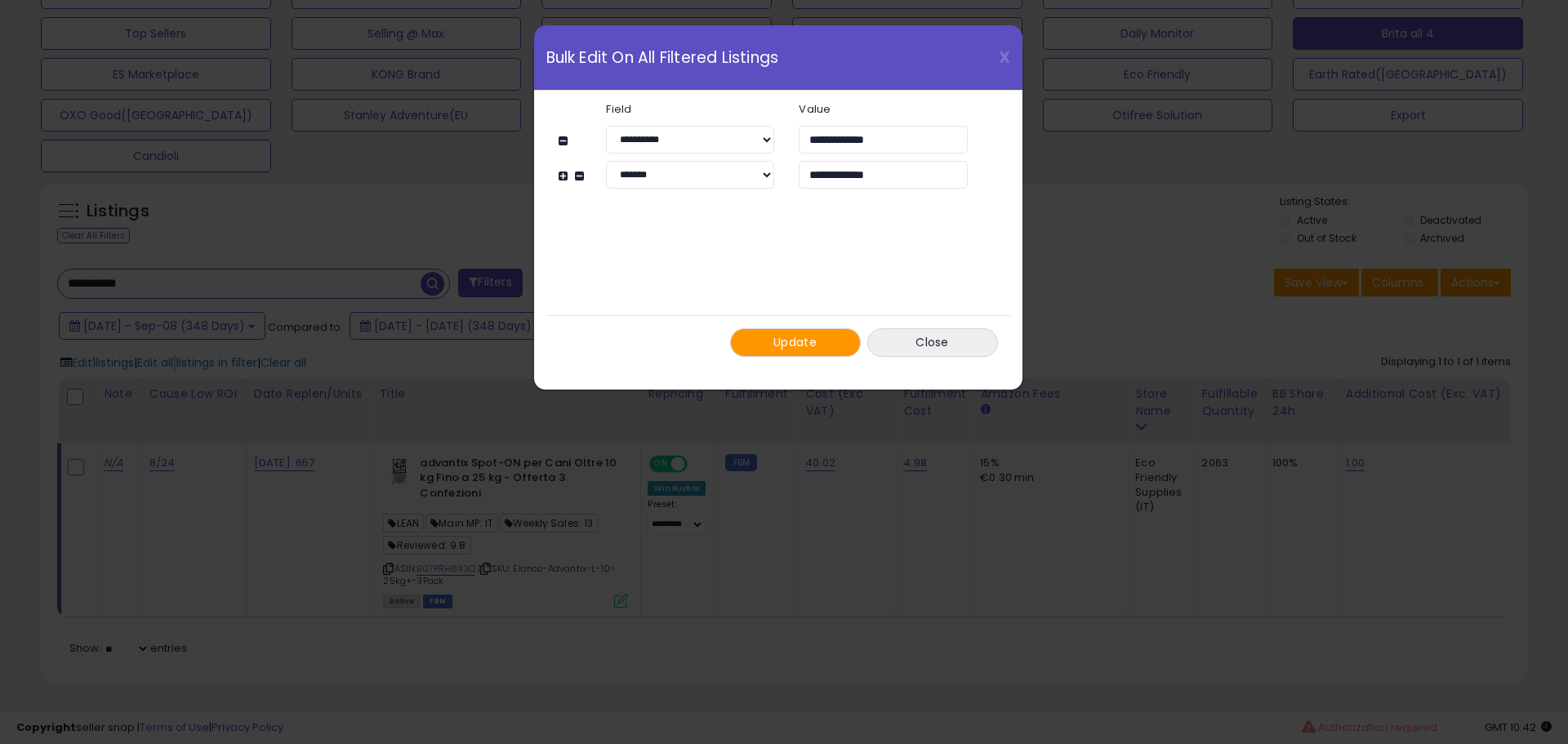
click at [832, 336] on button "Update" at bounding box center [795, 343] width 130 height 29
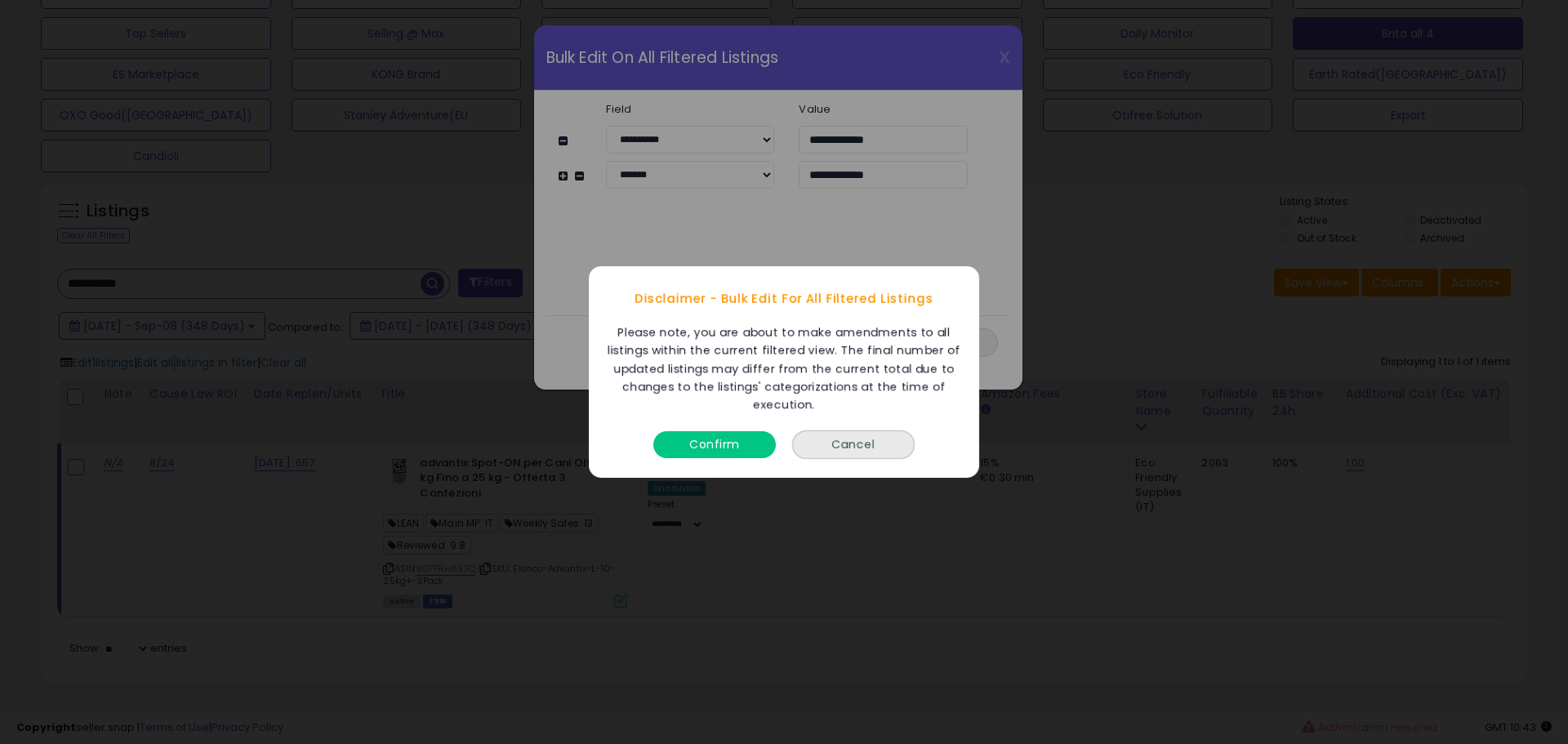
click at [756, 437] on button "Confirm" at bounding box center [714, 445] width 123 height 27
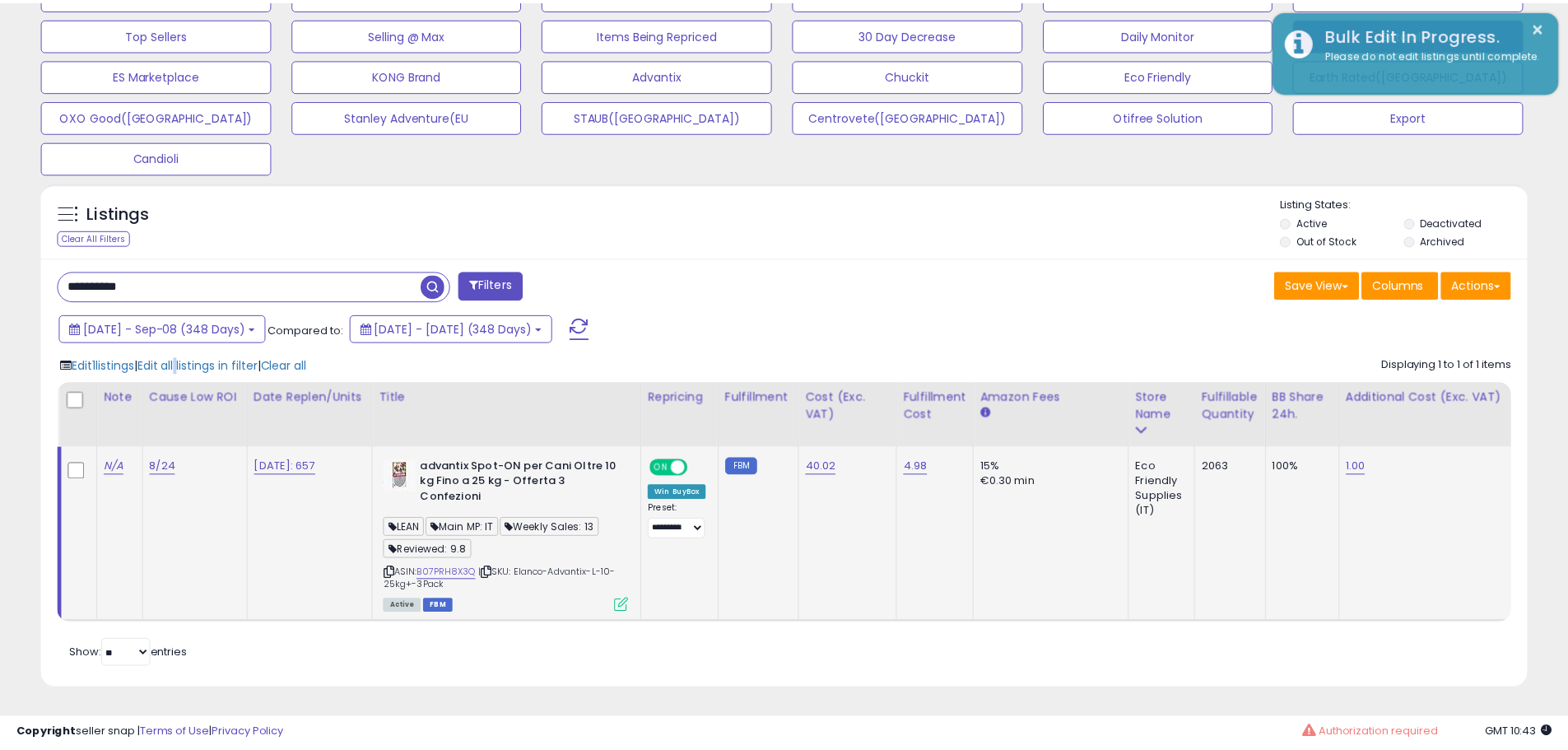
scroll to position [823025, 822452]
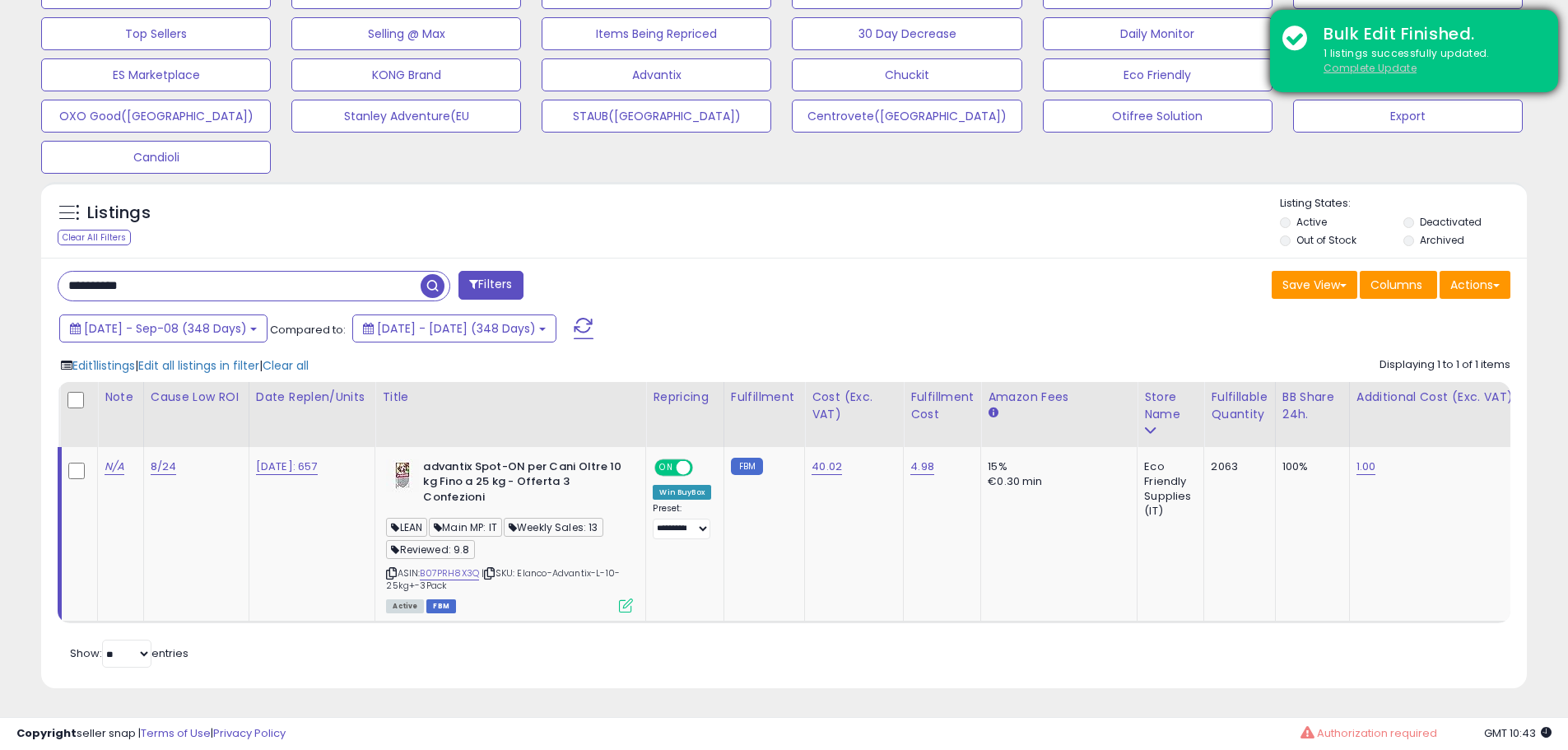
click at [1398, 61] on u "Complete Update" at bounding box center [1371, 68] width 93 height 14
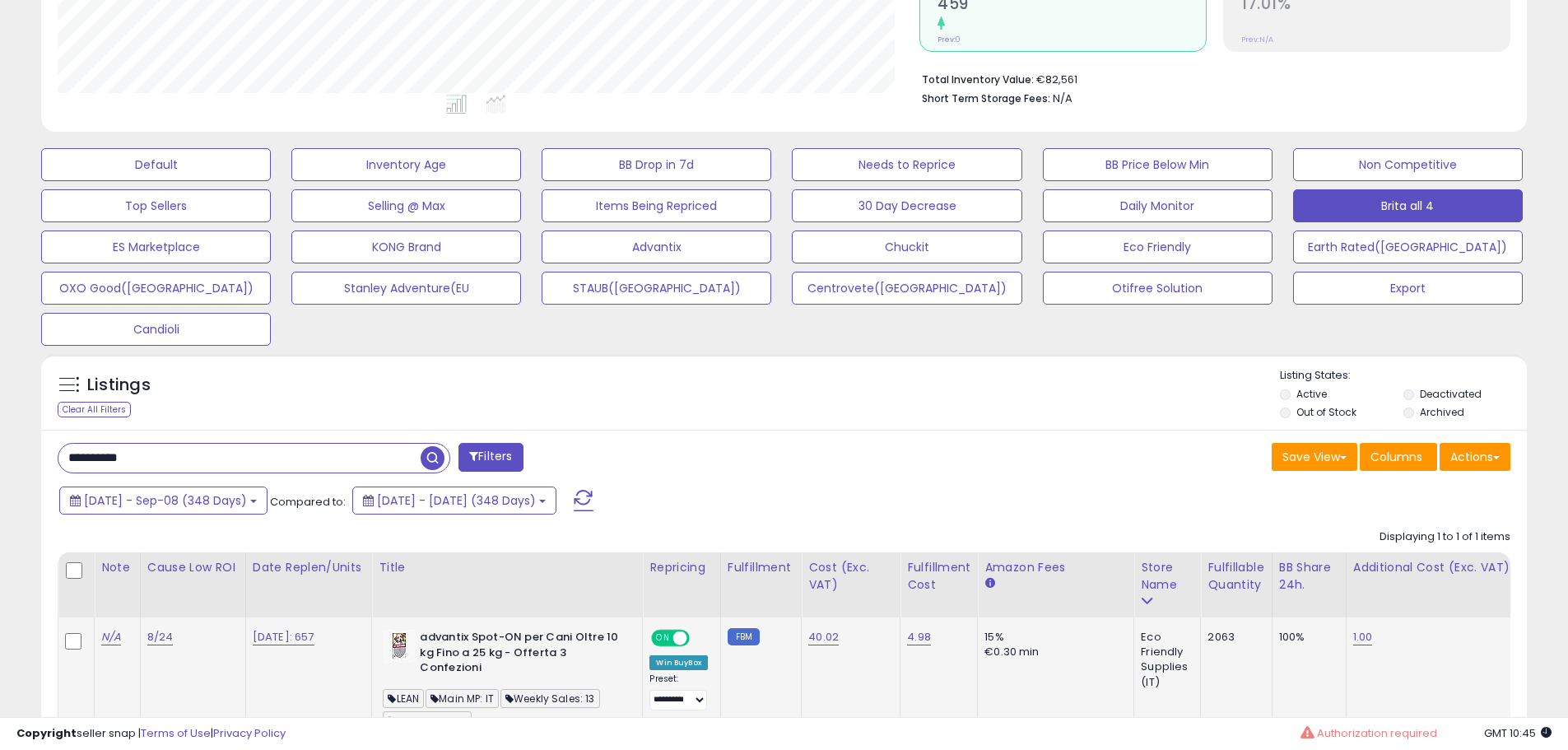
scroll to position [554, 0]
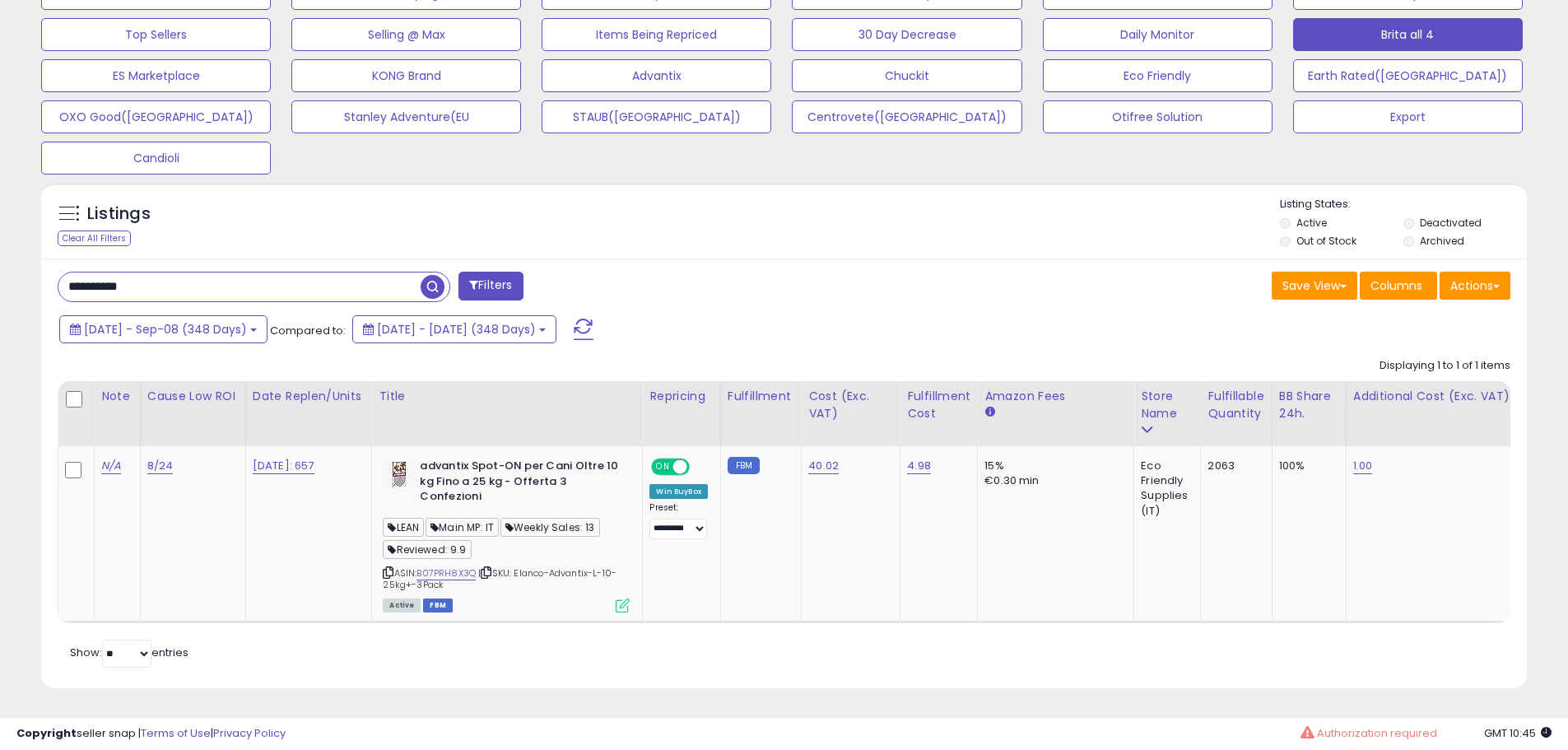
click at [276, 271] on div "**********" at bounding box center [254, 286] width 393 height 30
paste input "text"
type input "**********"
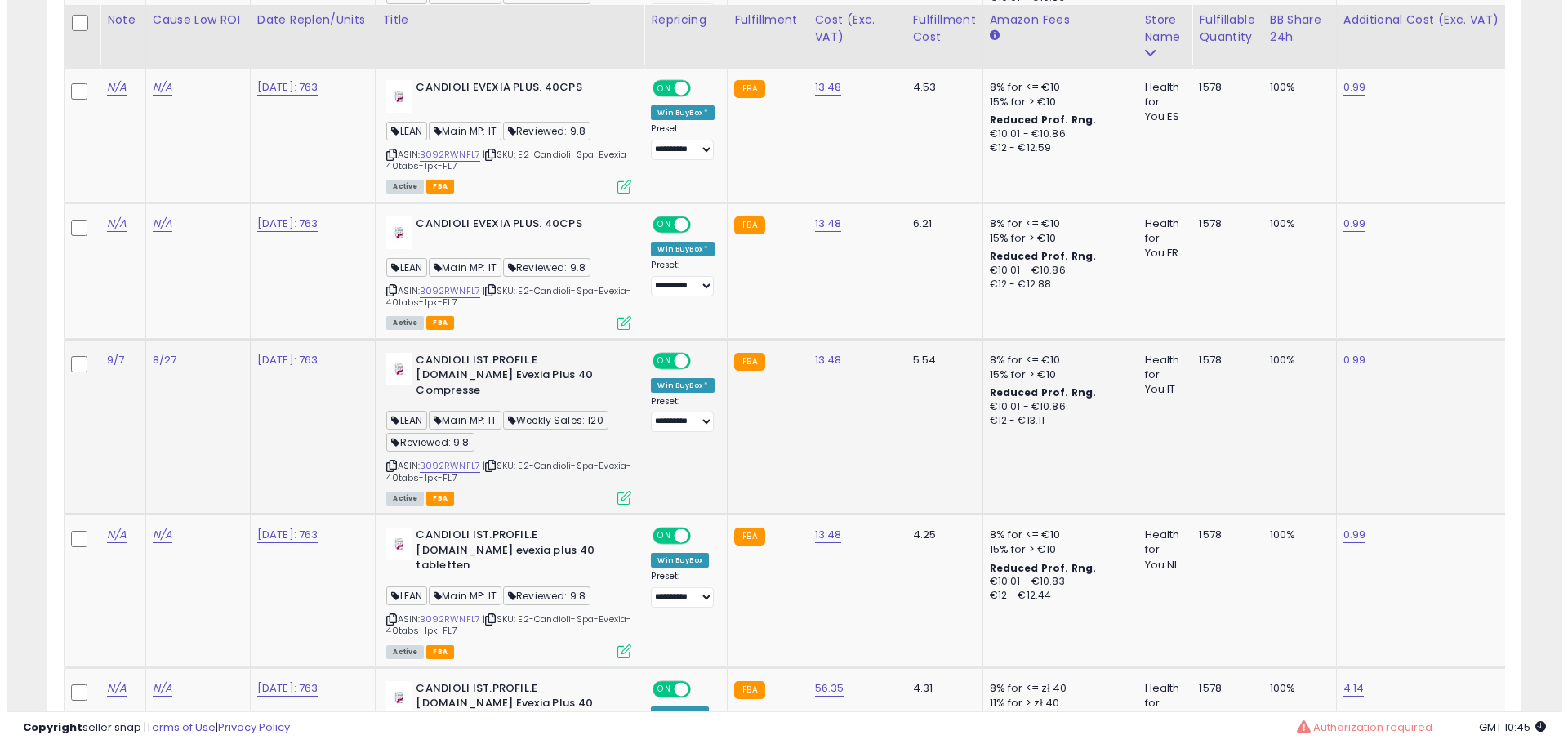
scroll to position [1192, 0]
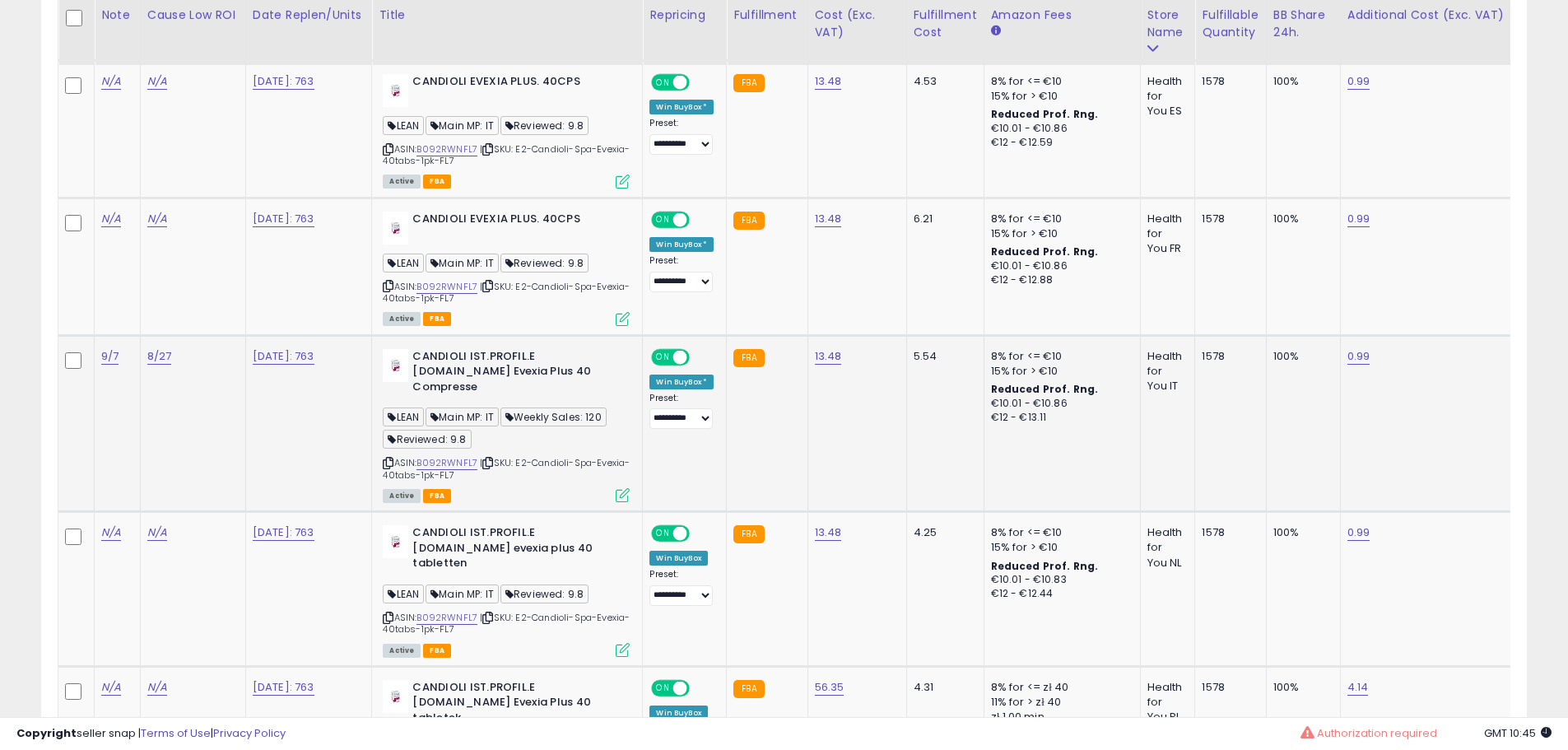
click at [630, 488] on icon at bounding box center [623, 495] width 14 height 14
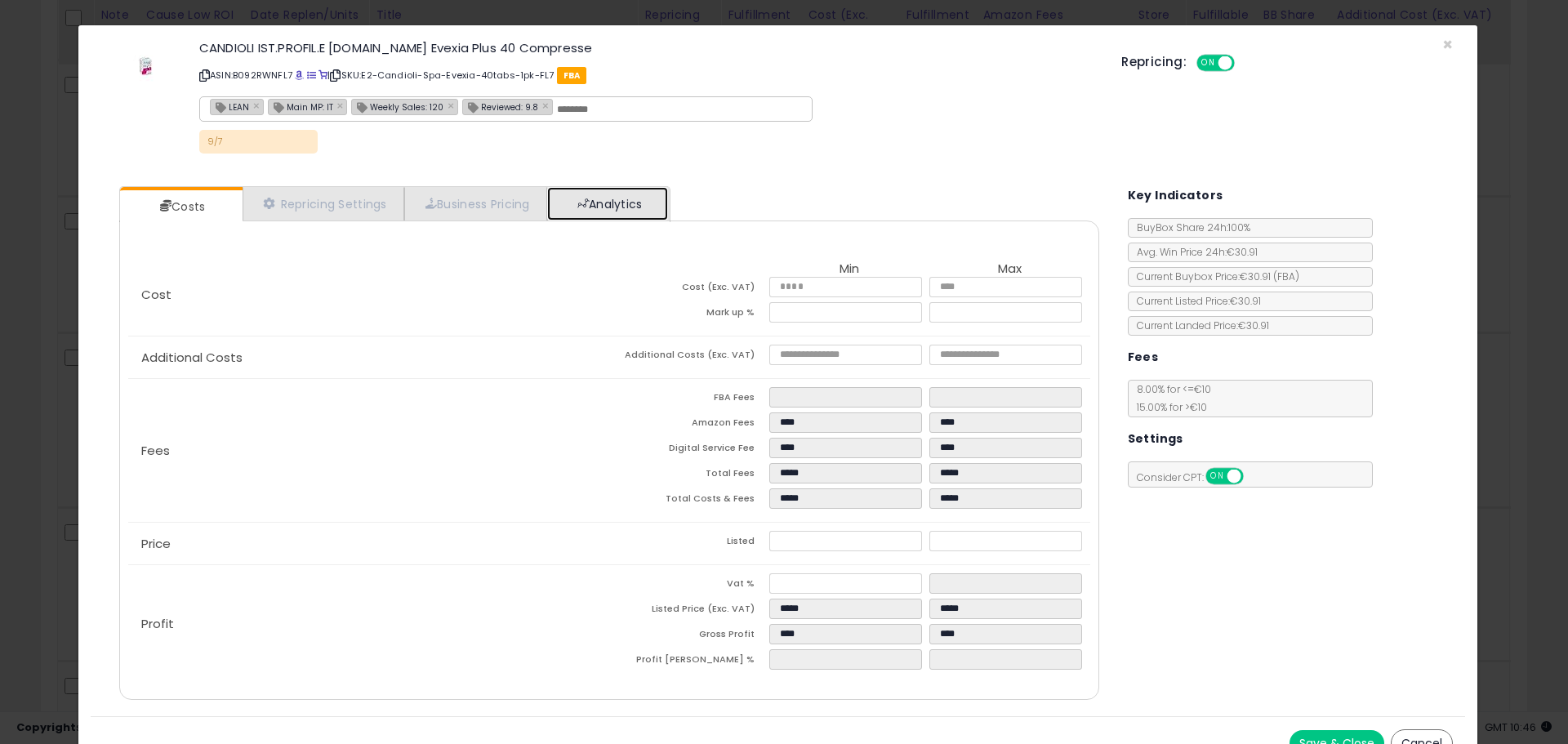
click at [666, 194] on link "Analytics" at bounding box center [607, 204] width 121 height 34
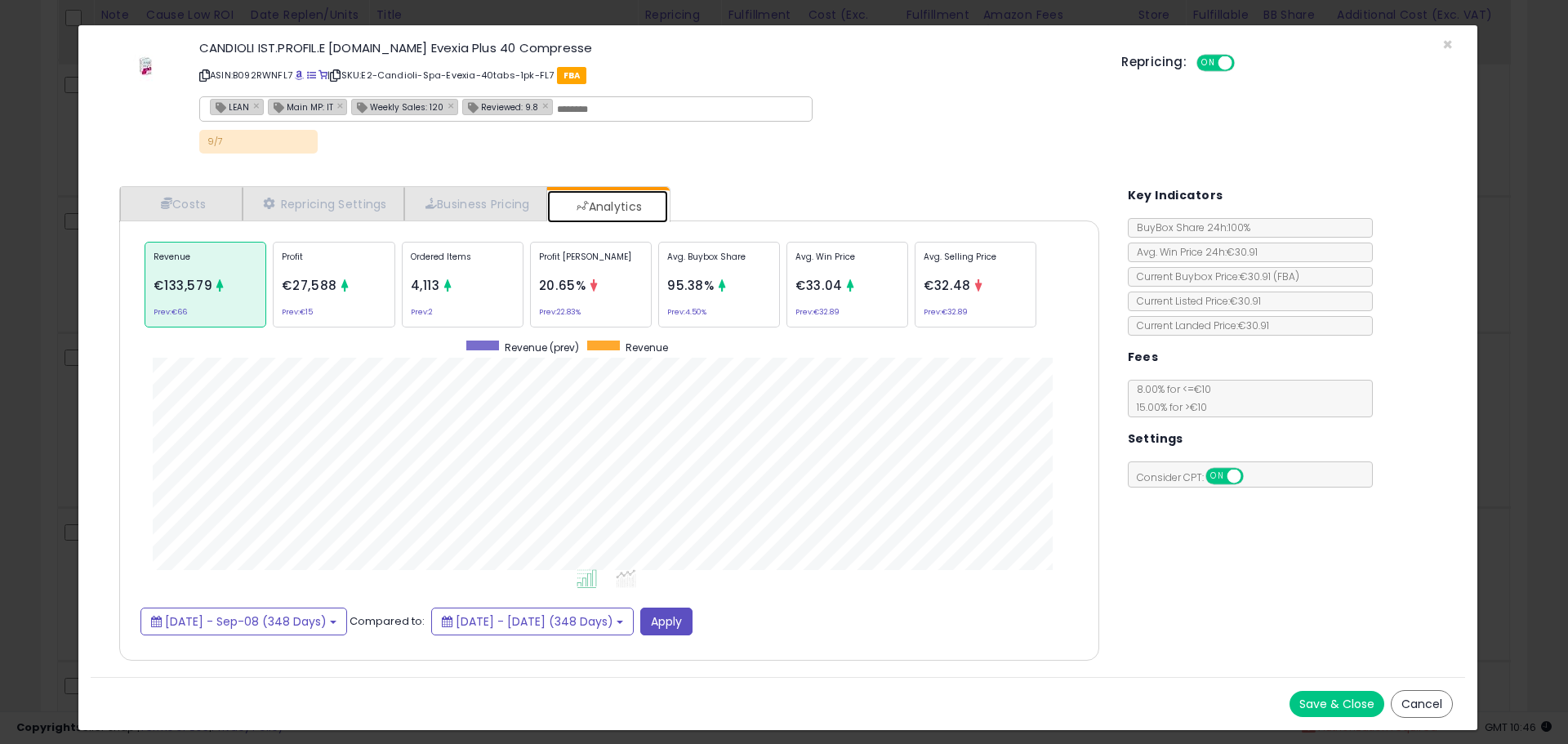
scroll to position [503, 1013]
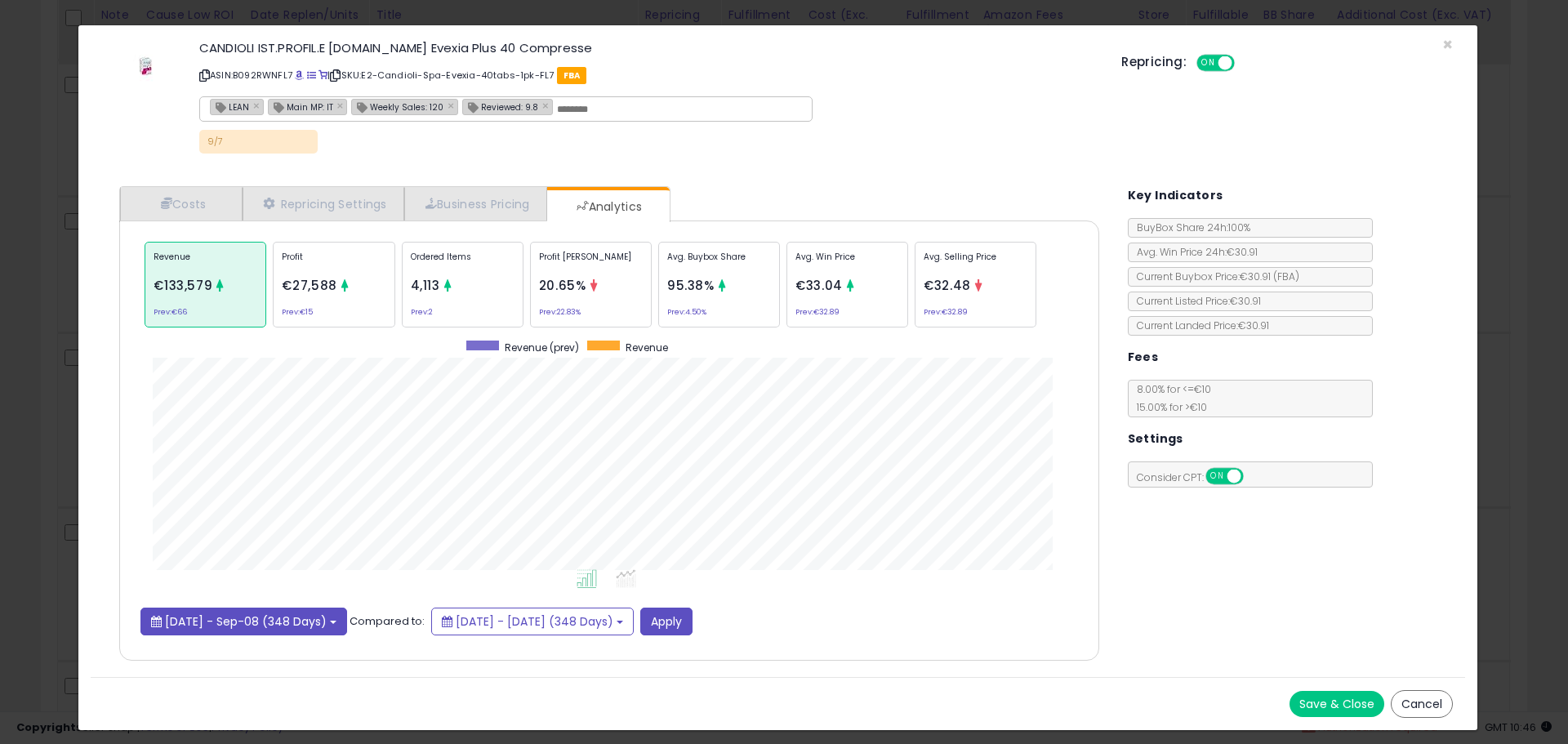
click at [327, 619] on span "[DATE] - Sep-08 (348 Days)" at bounding box center [246, 621] width 162 height 16
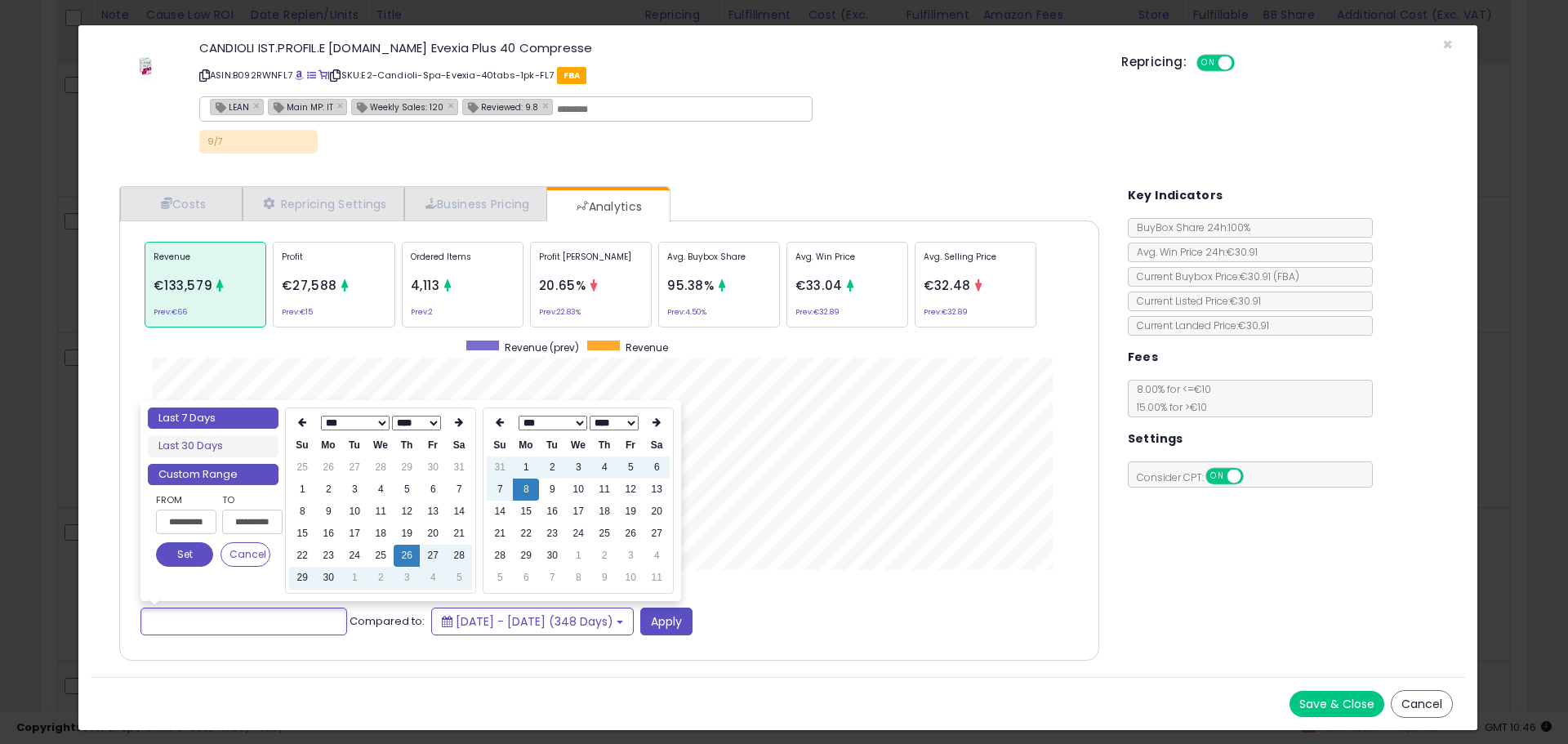
type input "**********"
click at [246, 420] on li "Last 7 Days" at bounding box center [212, 418] width 130 height 22
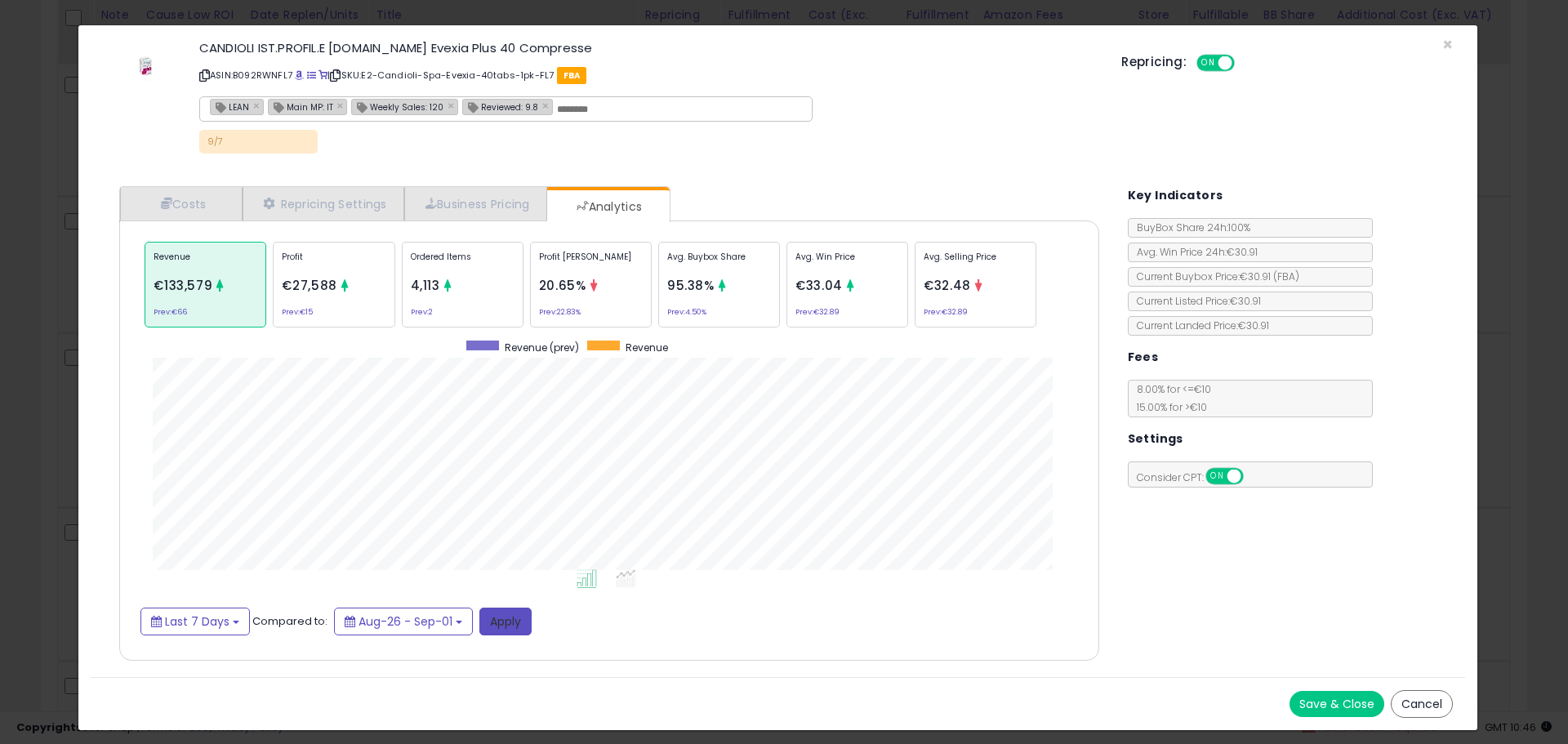
click at [510, 628] on button "Apply" at bounding box center [506, 621] width 52 height 28
click at [14, 446] on div "× Close CANDIOLI IST.PROFIL.E [DOMAIN_NAME] Evexia Plus 40 Compresse ASIN: B092…" at bounding box center [784, 372] width 1568 height 744
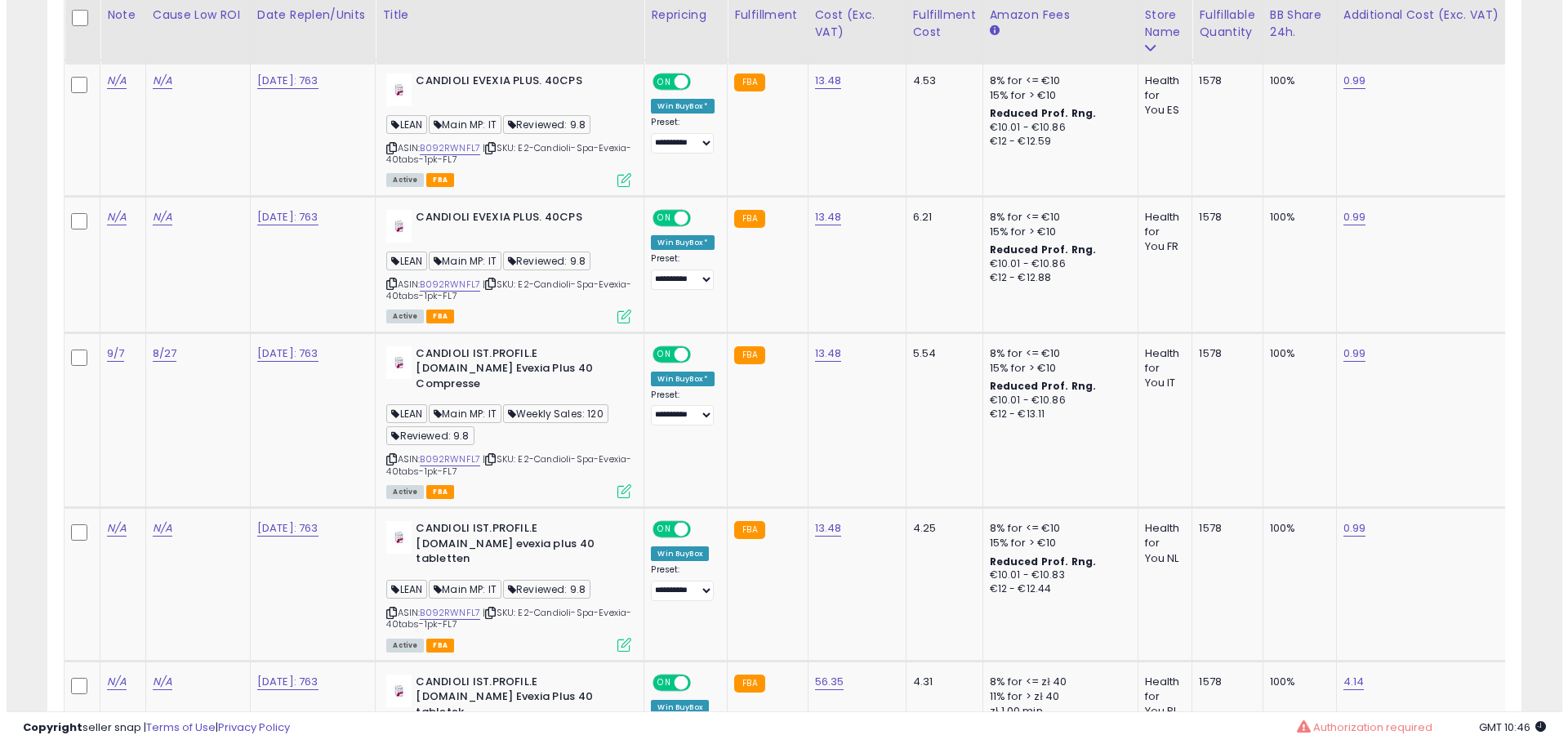
scroll to position [816441, 815872]
click at [625, 484] on icon at bounding box center [618, 491] width 14 height 14
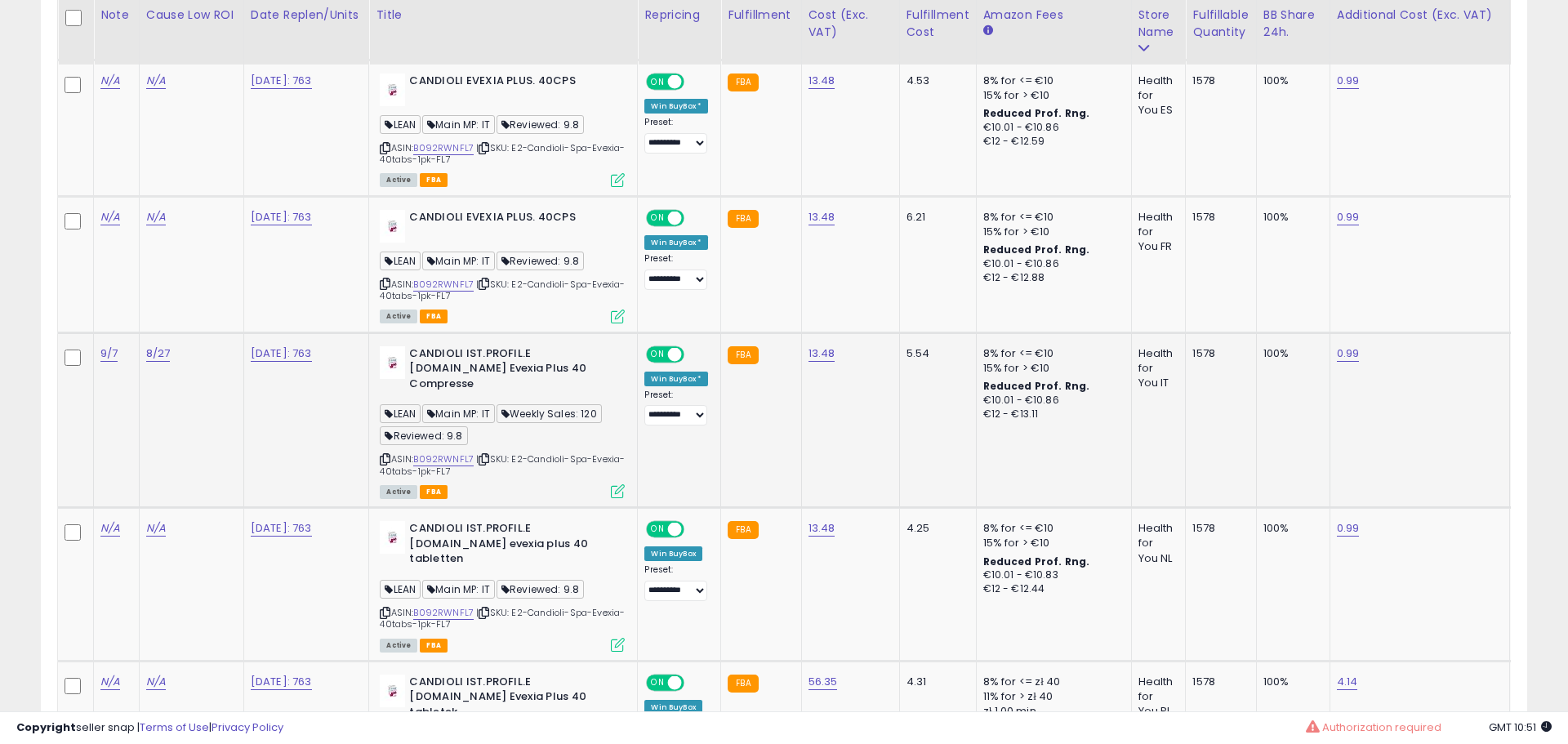
scroll to position [335, 863]
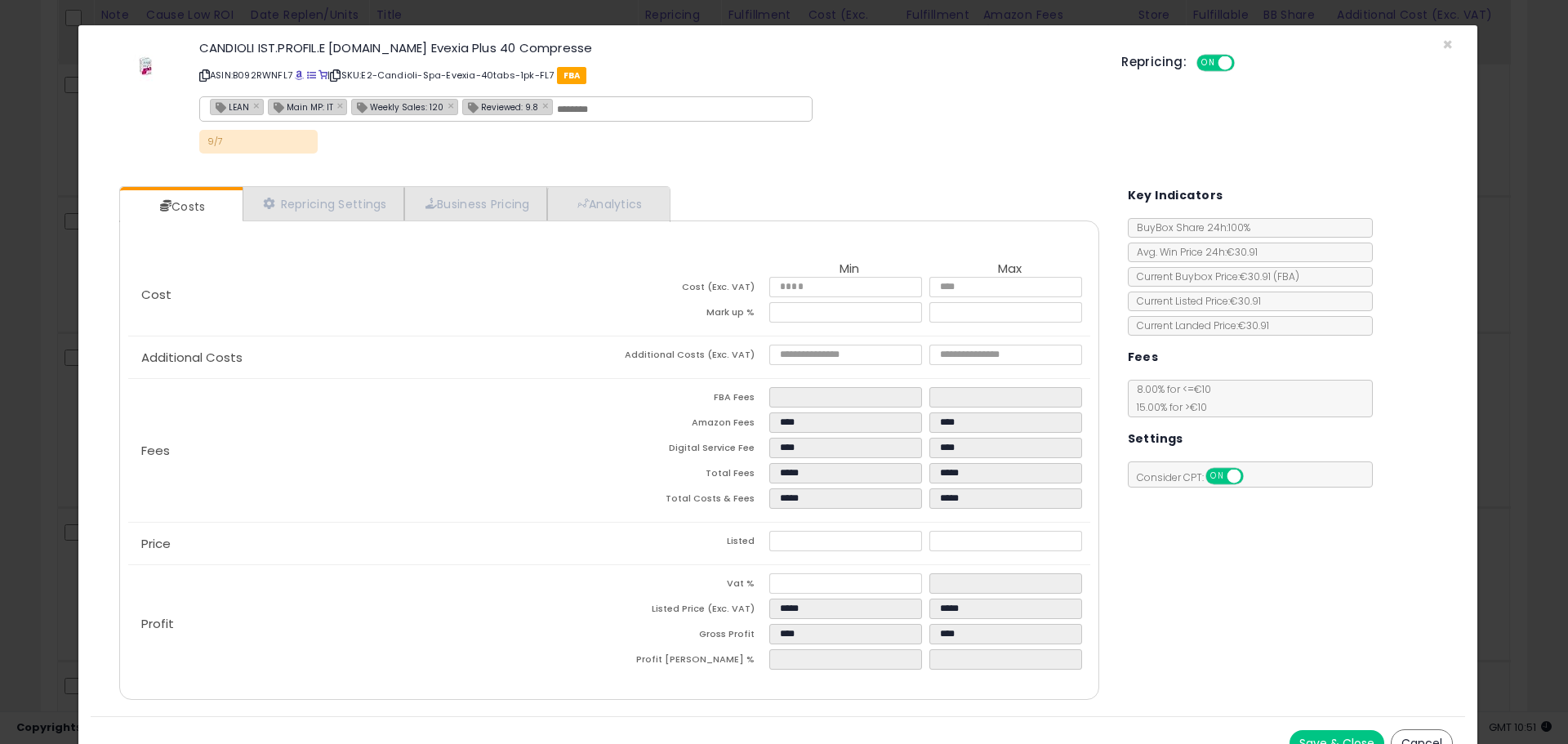
click at [43, 434] on div "× Close CANDIOLI IST.PROFIL.E [DOMAIN_NAME] Evexia Plus 40 Compresse ASIN: B092…" at bounding box center [784, 372] width 1568 height 744
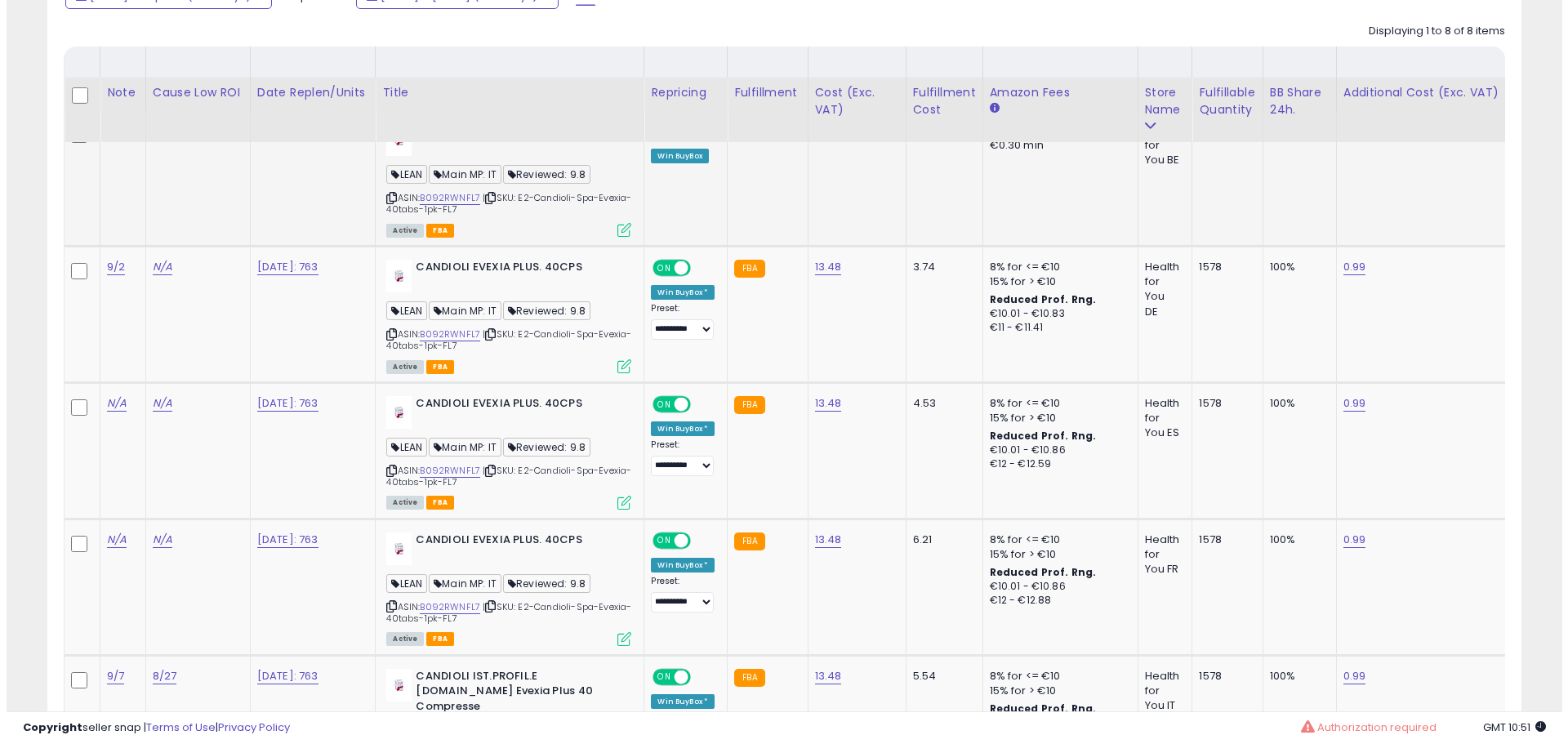
scroll to position [784, 0]
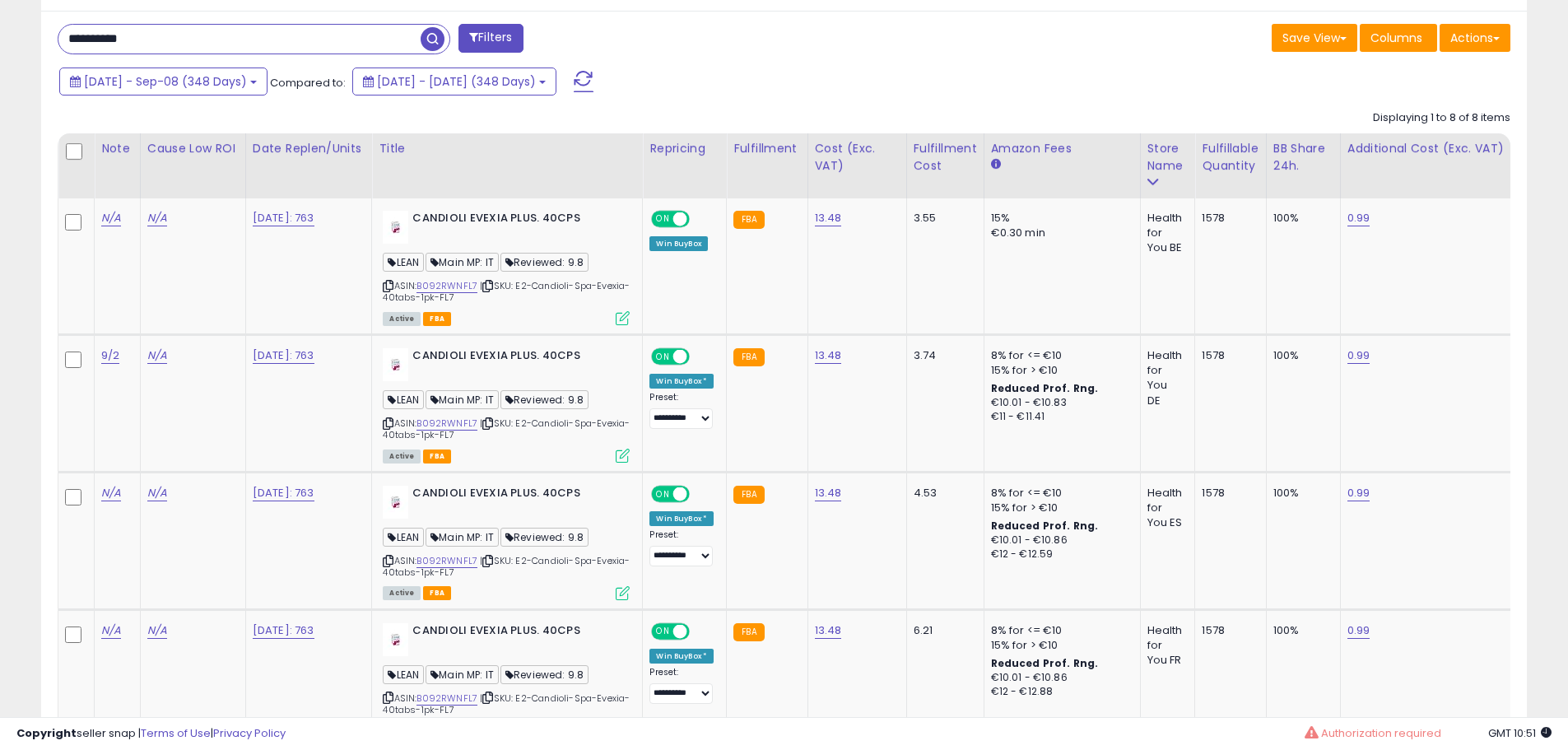
click at [74, 139] on th at bounding box center [76, 165] width 36 height 65
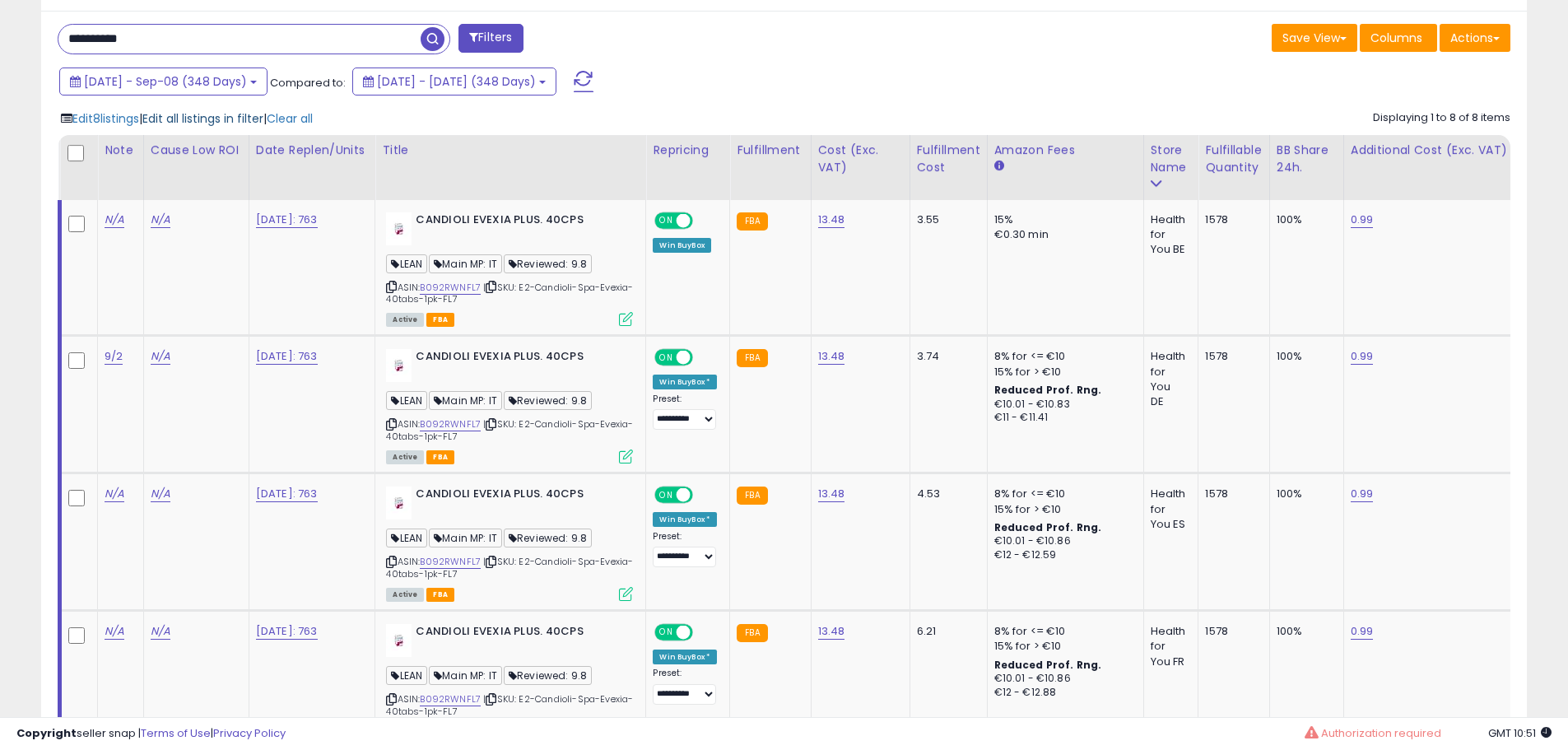
click at [192, 118] on span "Edit all listings in filter" at bounding box center [202, 118] width 121 height 17
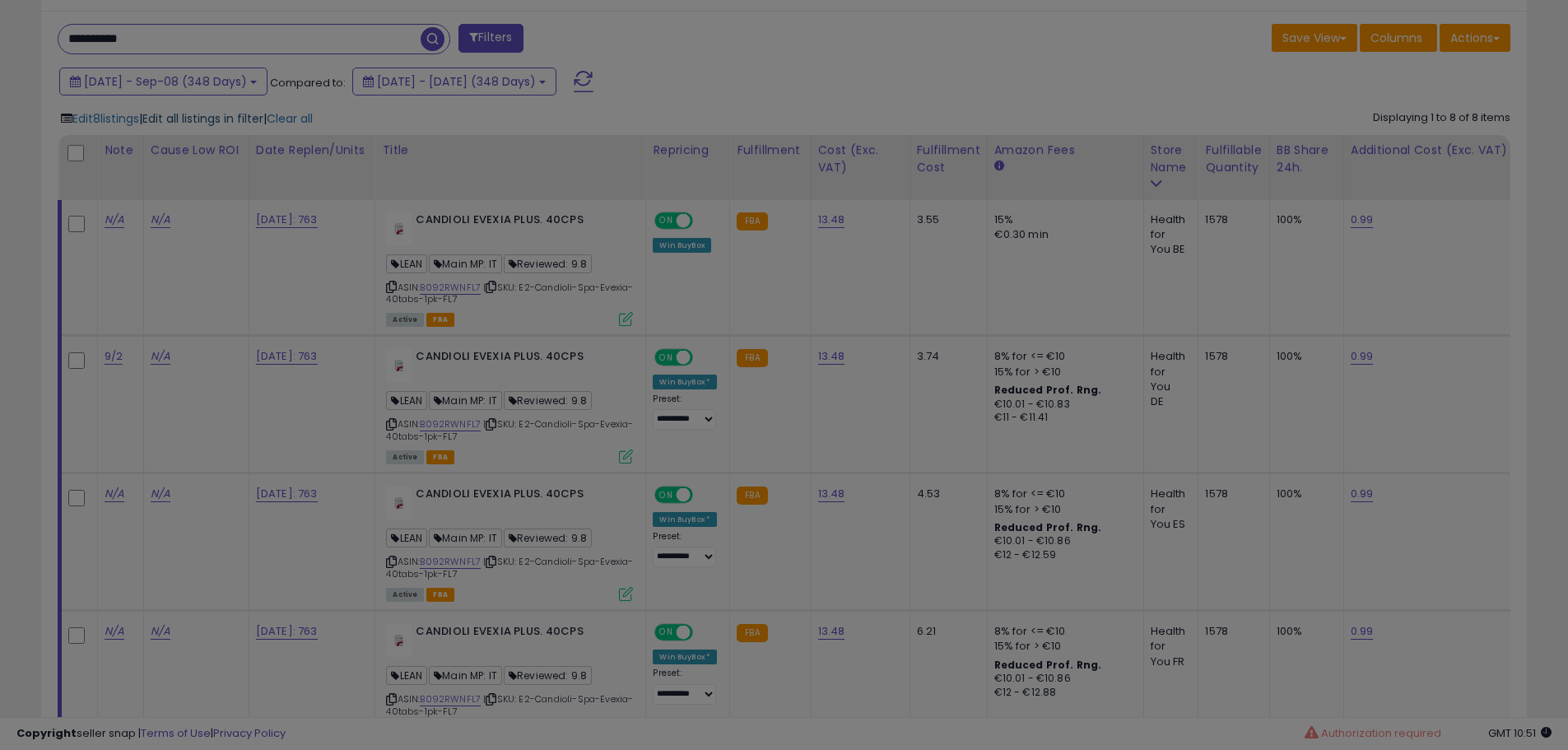
scroll to position [338, 870]
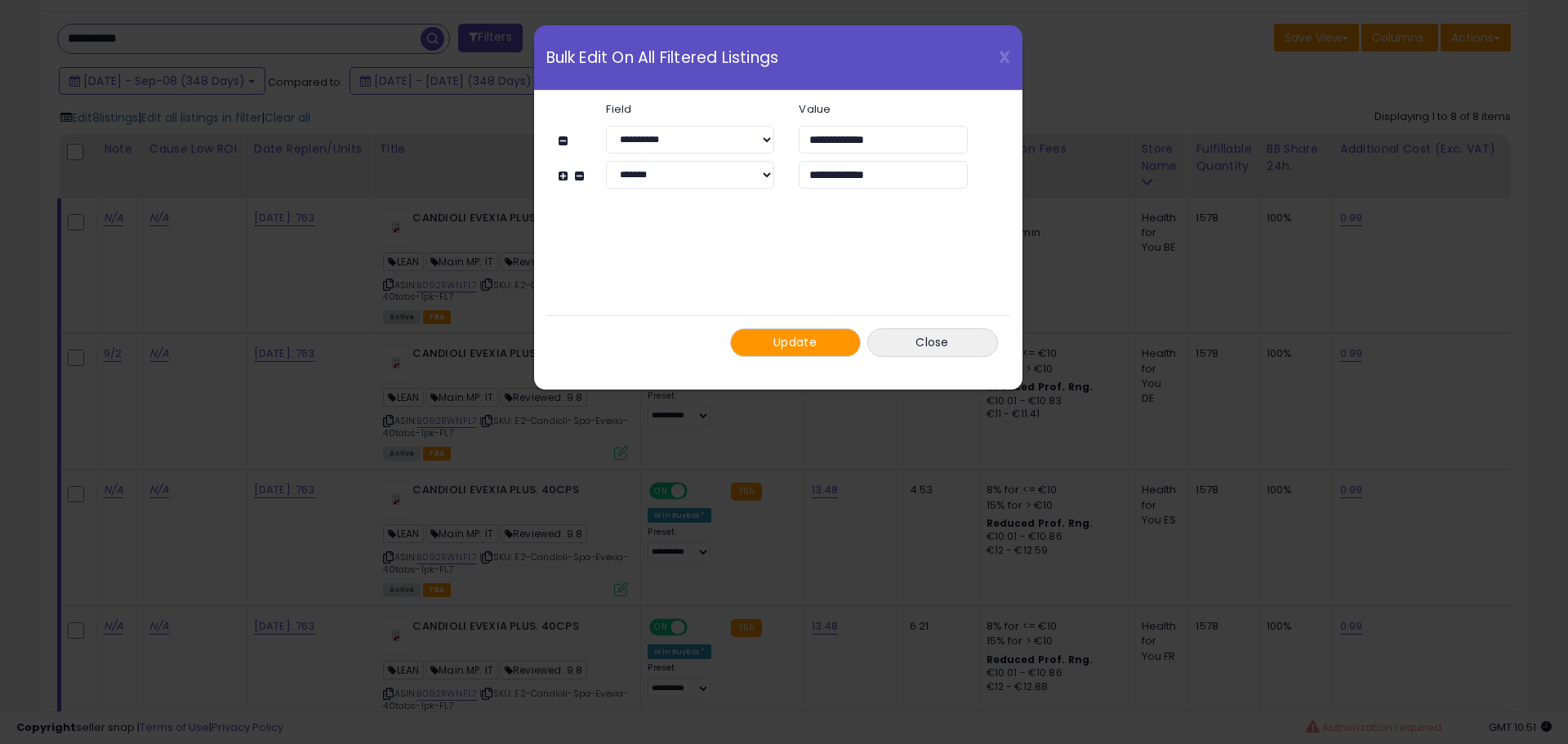
click at [790, 346] on span "Update" at bounding box center [795, 342] width 43 height 16
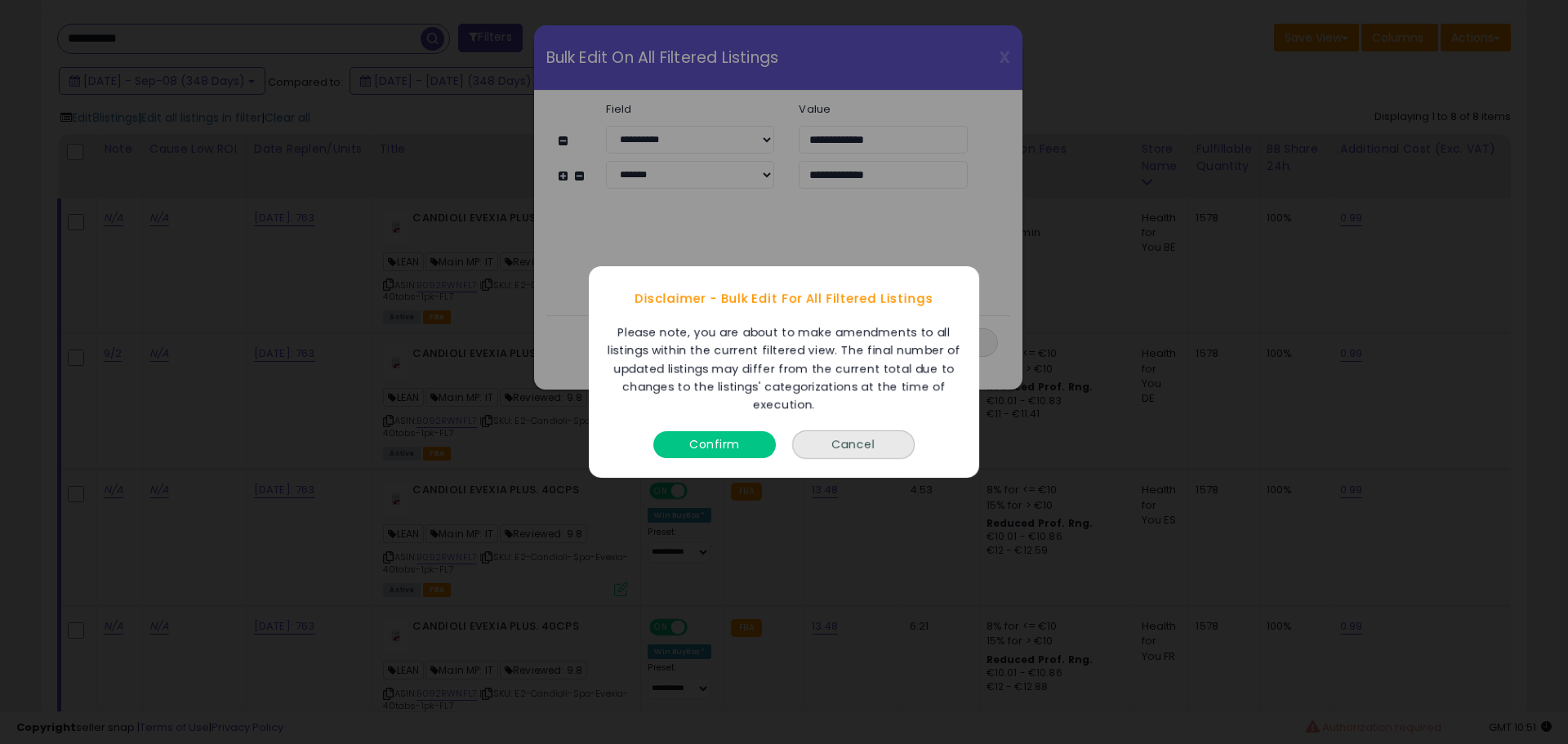
click at [739, 450] on button "Confirm" at bounding box center [714, 445] width 123 height 27
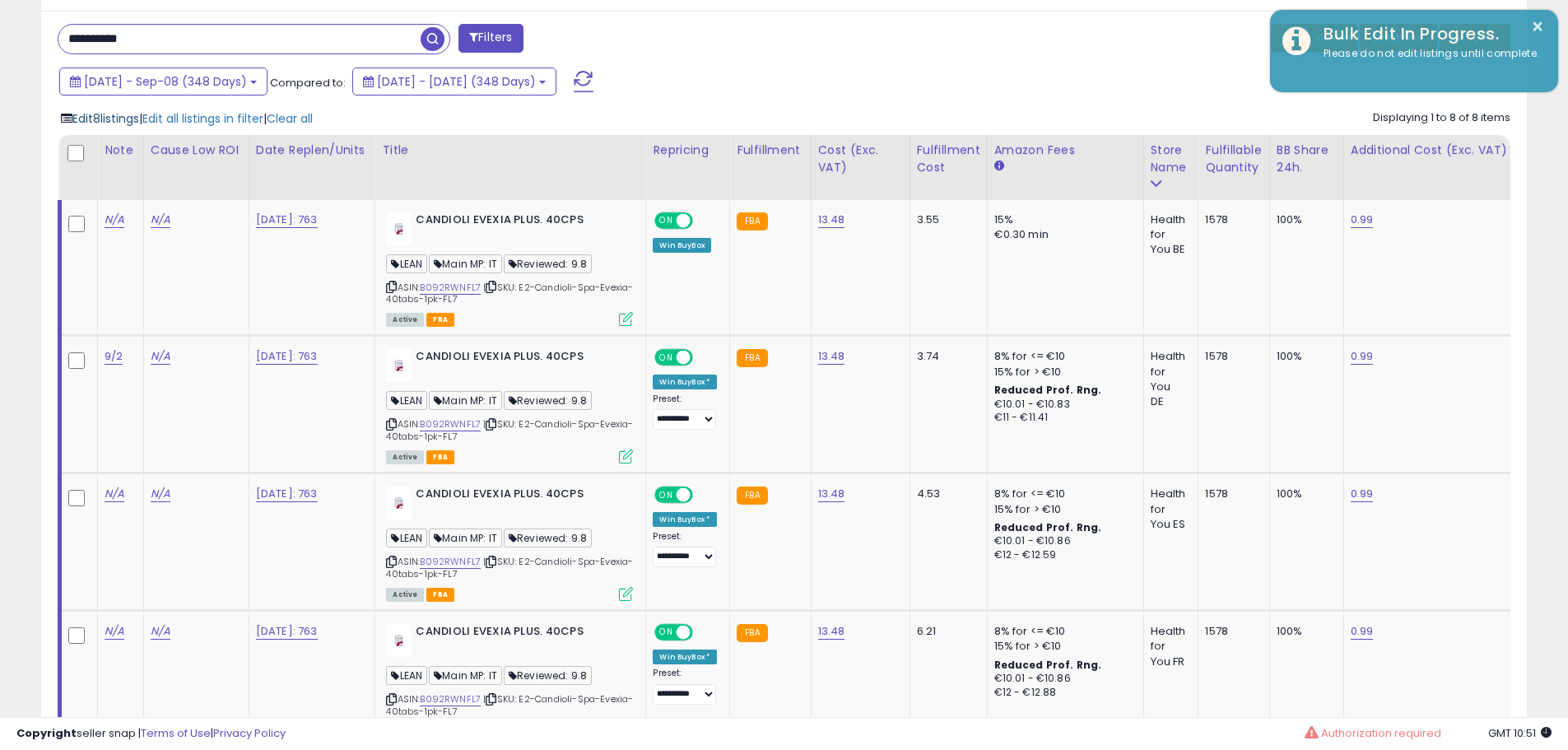
scroll to position [823025, 822452]
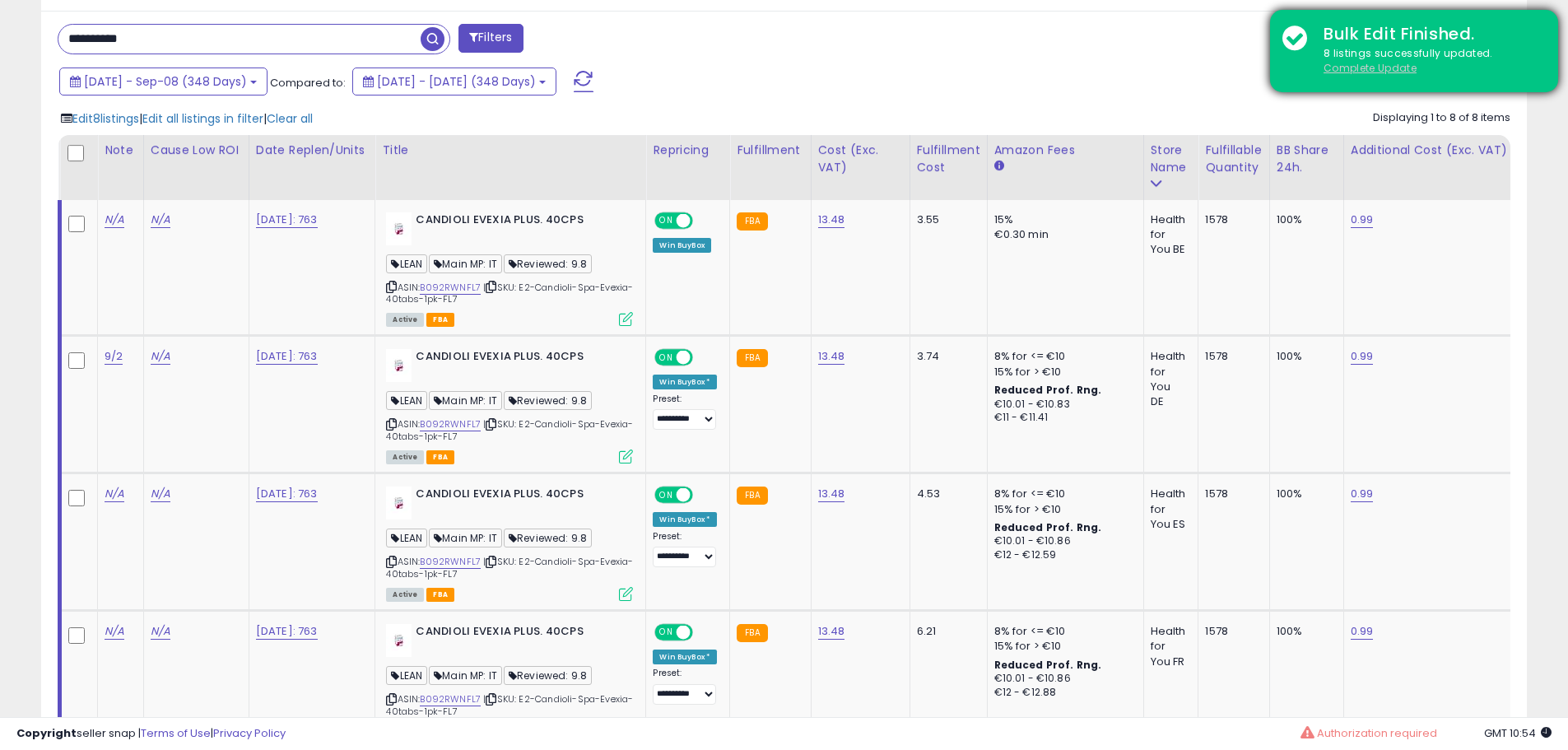
click at [1368, 69] on u "Complete Update" at bounding box center [1371, 68] width 93 height 14
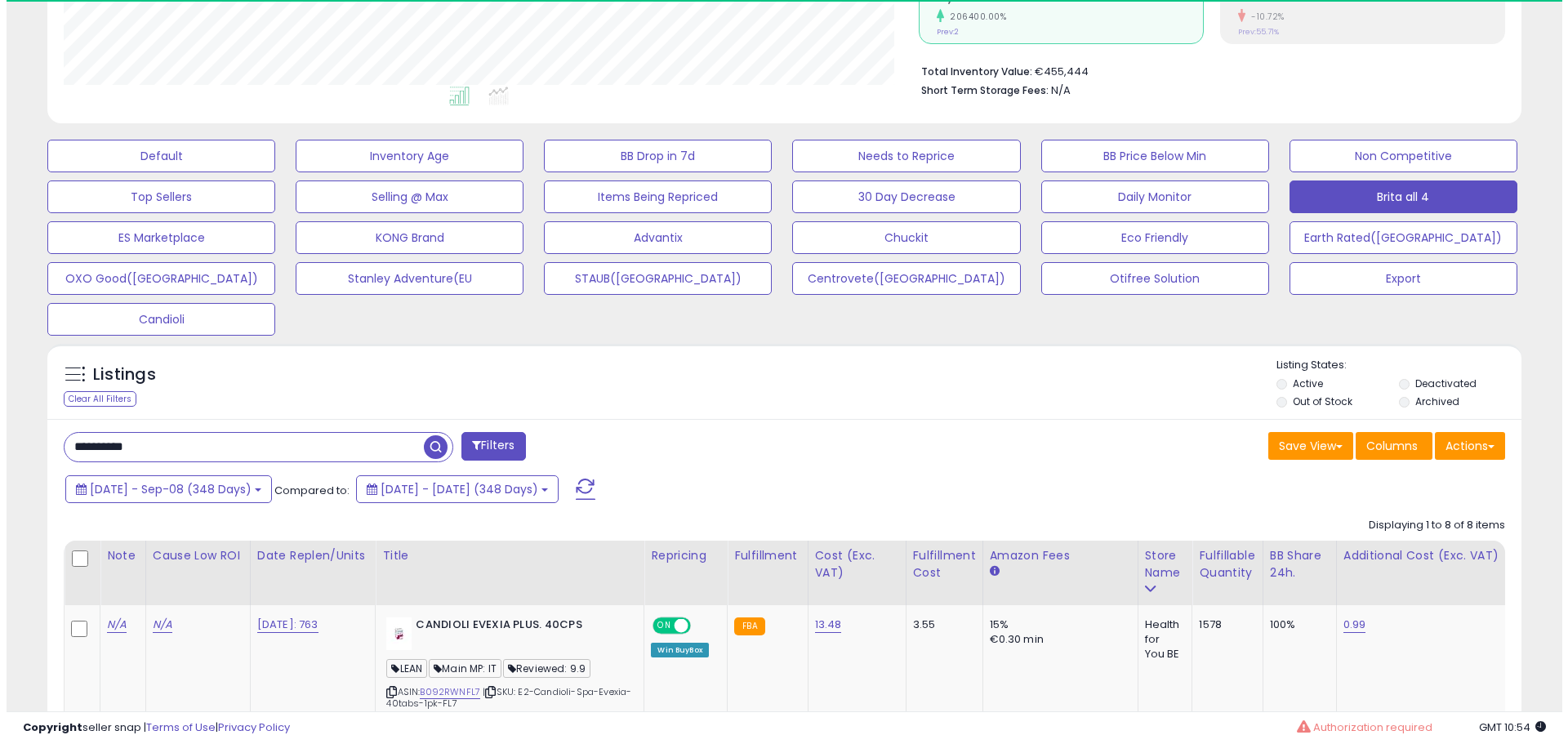
scroll to position [335, 855]
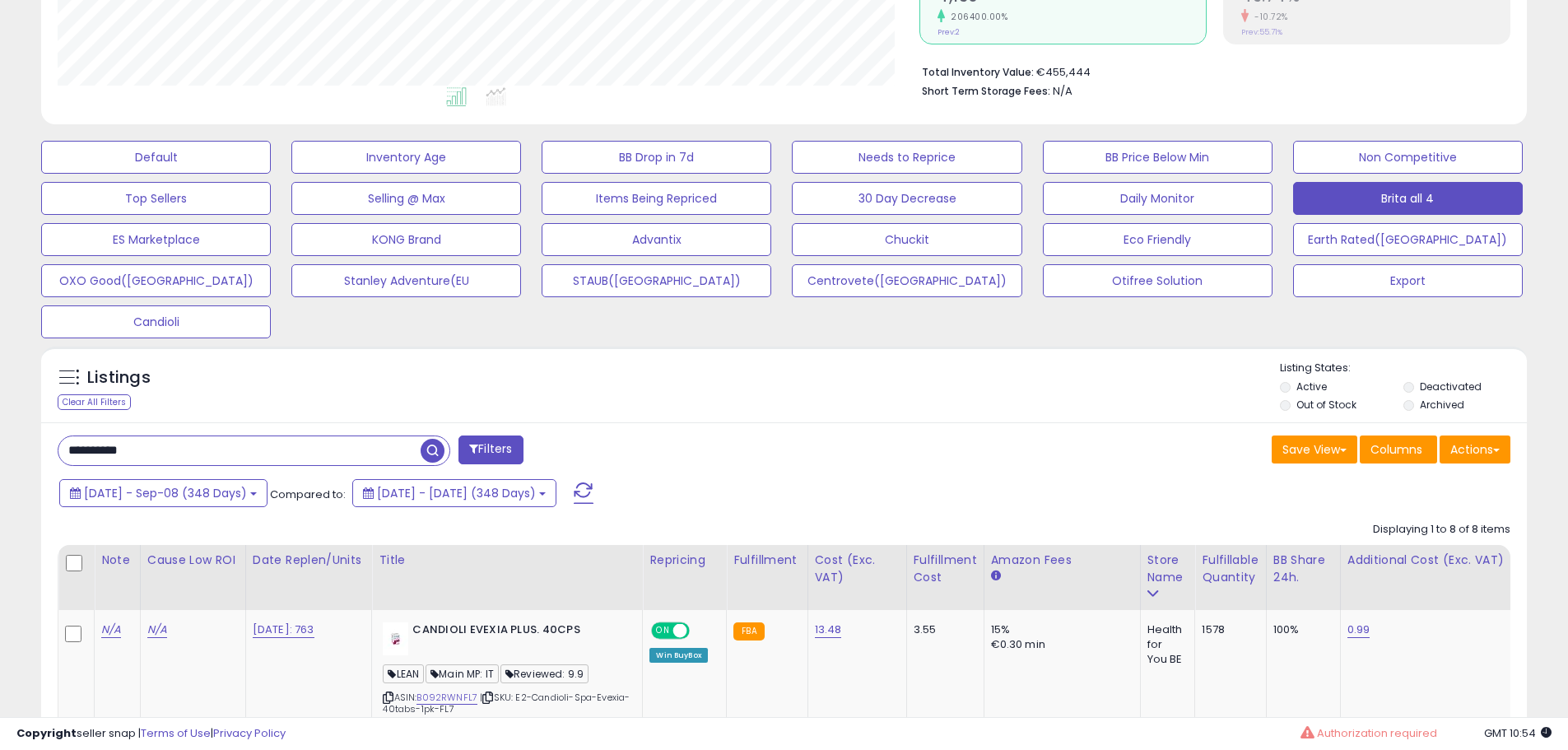
click at [246, 454] on input "**********" at bounding box center [239, 451] width 362 height 29
paste input "text"
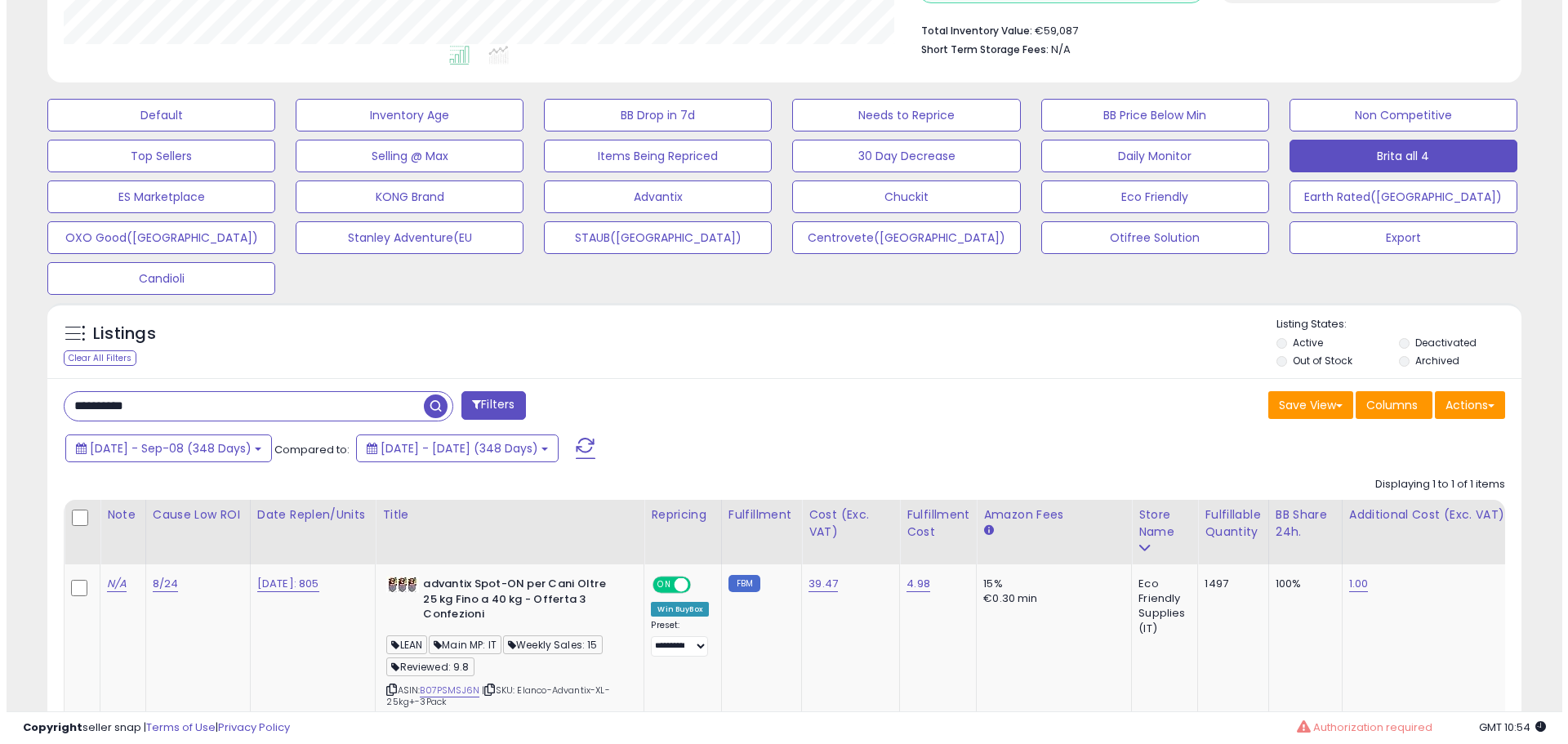
scroll to position [456, 0]
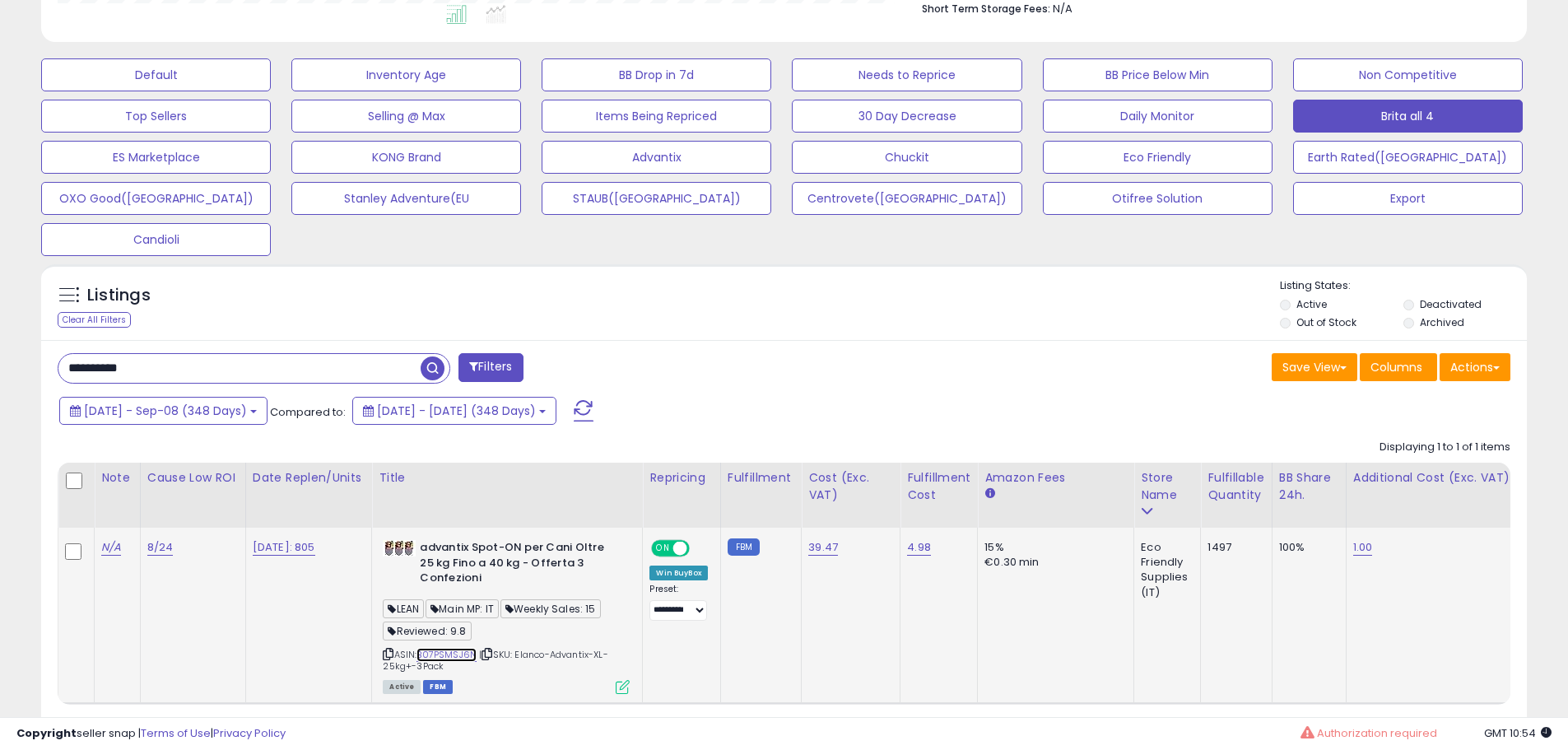
click at [455, 657] on link "B07PSMSJ6N" at bounding box center [446, 655] width 60 height 14
click at [624, 689] on icon at bounding box center [623, 687] width 14 height 14
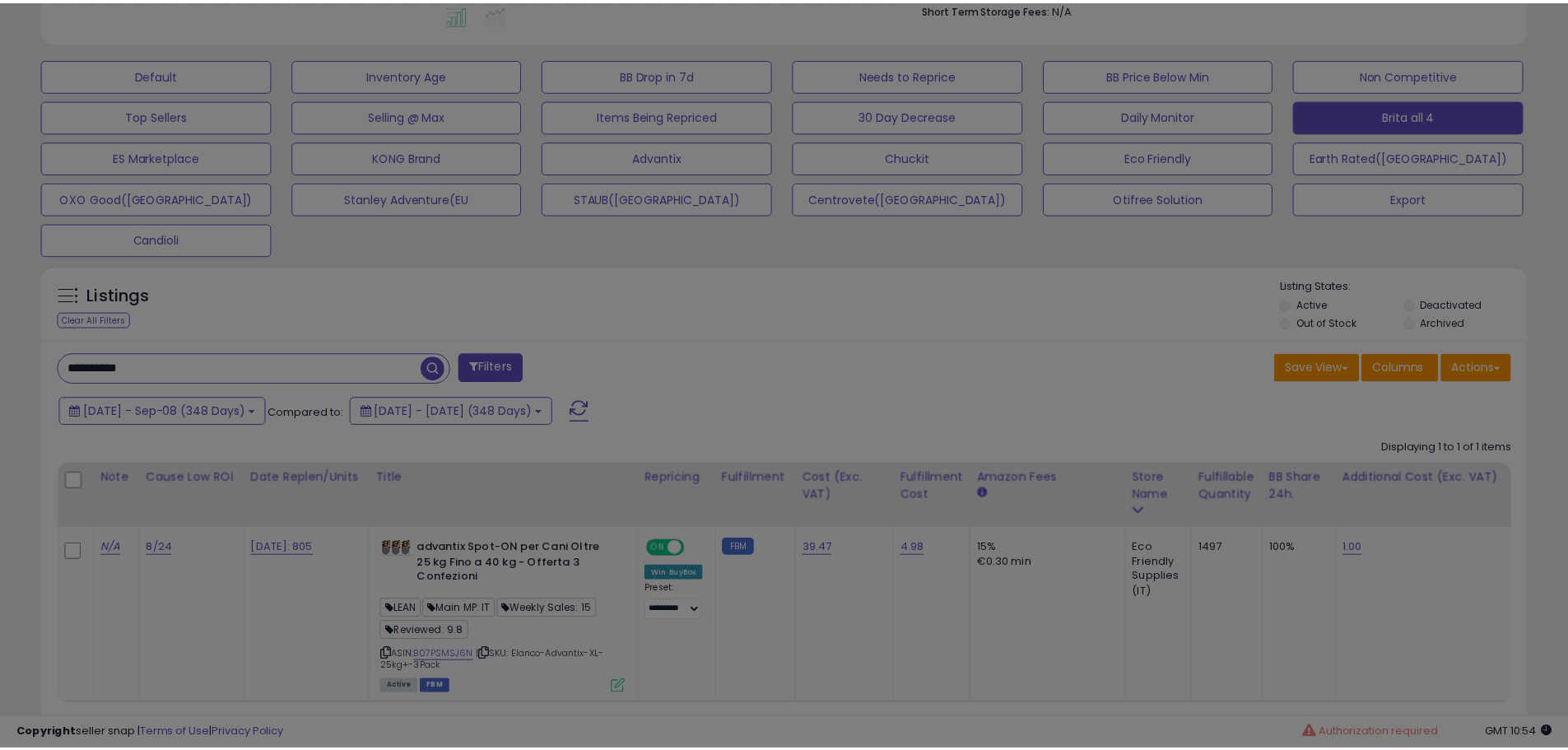
scroll to position [338, 870]
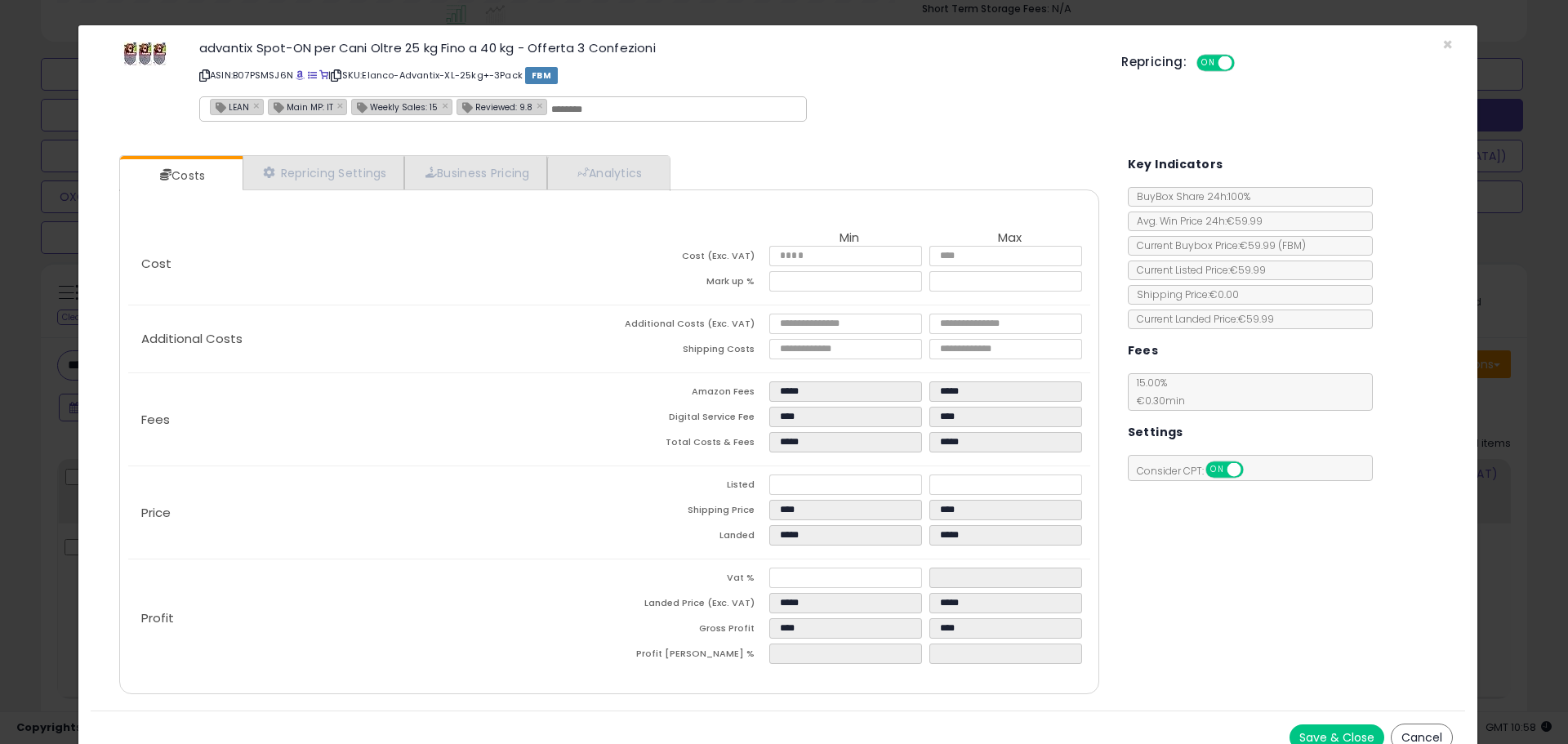
click at [40, 210] on div "× Close advantix Spot-ON per Cani Oltre 25 kg Fino a 40 kg - Offerta 3 Confezio…" at bounding box center [784, 372] width 1568 height 744
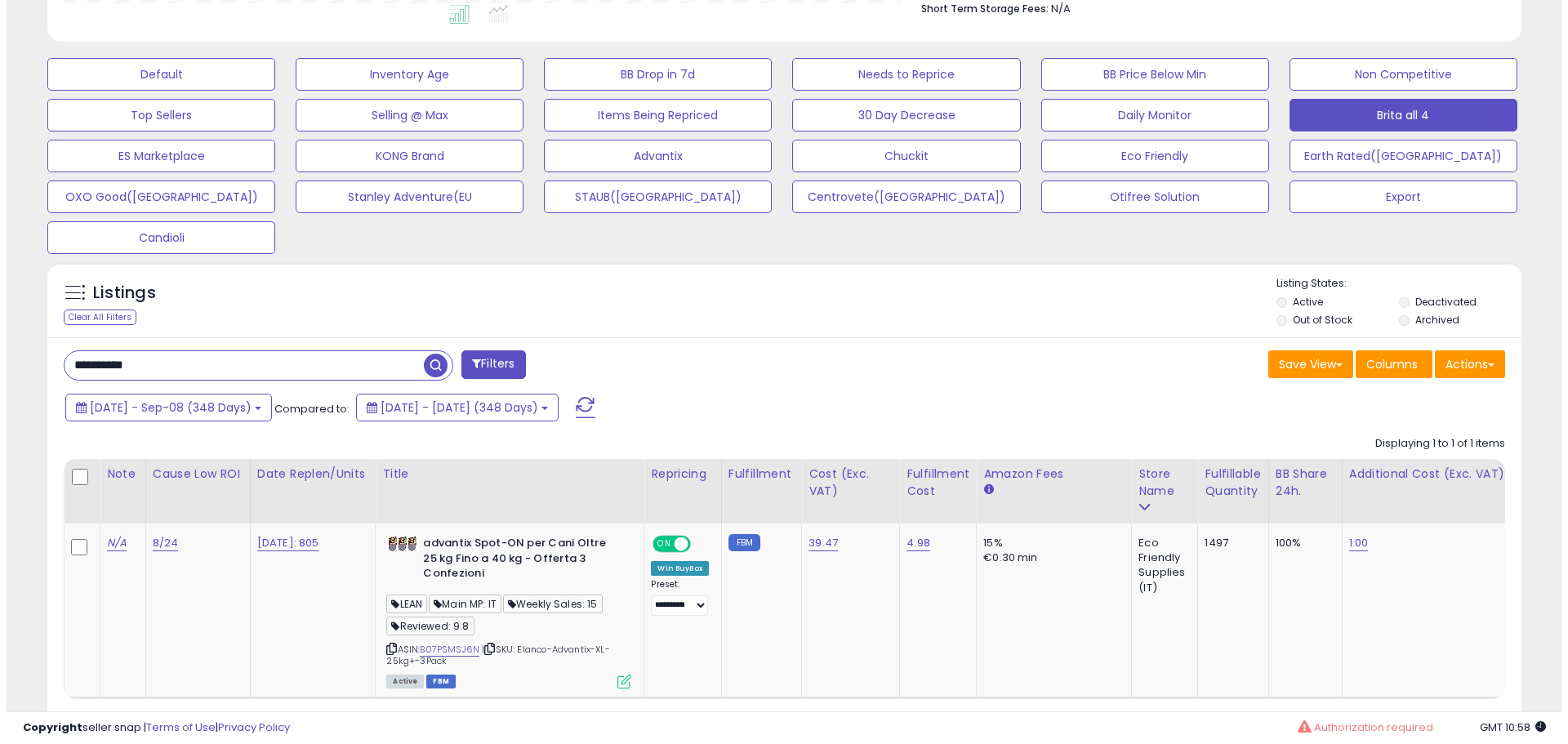
scroll to position [816441, 815872]
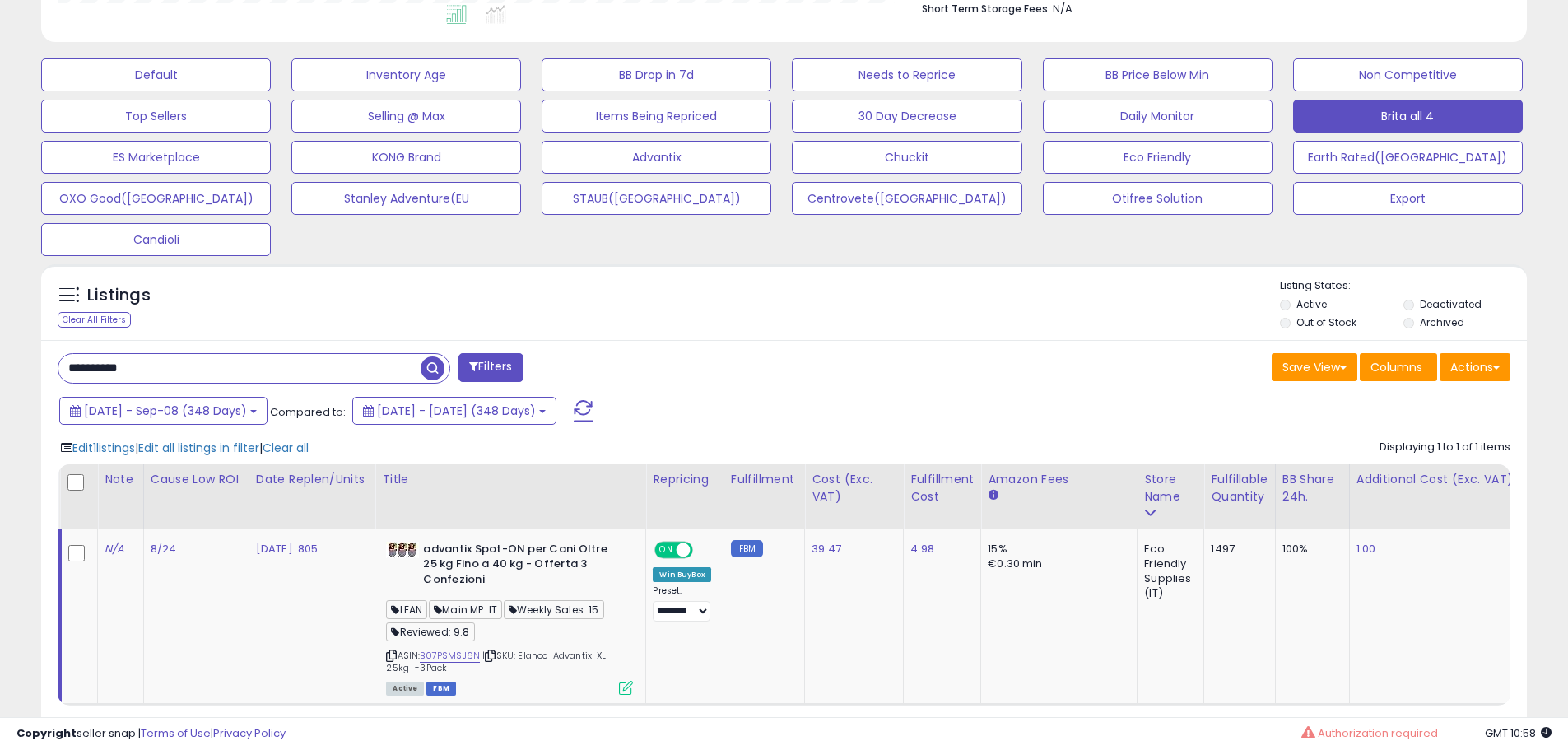
click at [171, 437] on div "Edit 1 listings | Edit all listings in filter | Clear all Displaying 1 to 1 of …" at bounding box center [784, 569] width 1453 height 275
click at [178, 452] on span "Edit all listings in filter" at bounding box center [198, 447] width 121 height 17
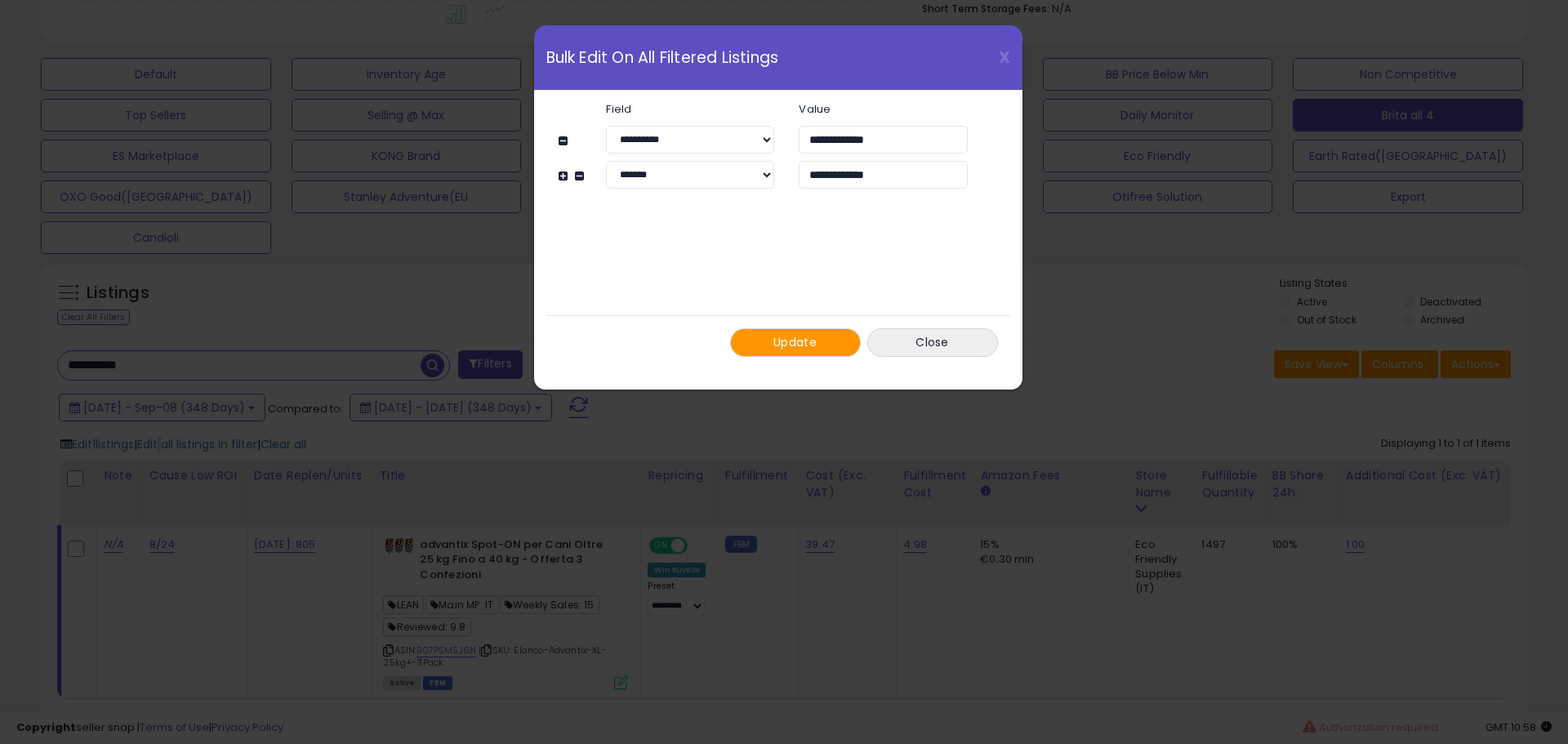
click at [780, 353] on button "Update" at bounding box center [795, 343] width 130 height 29
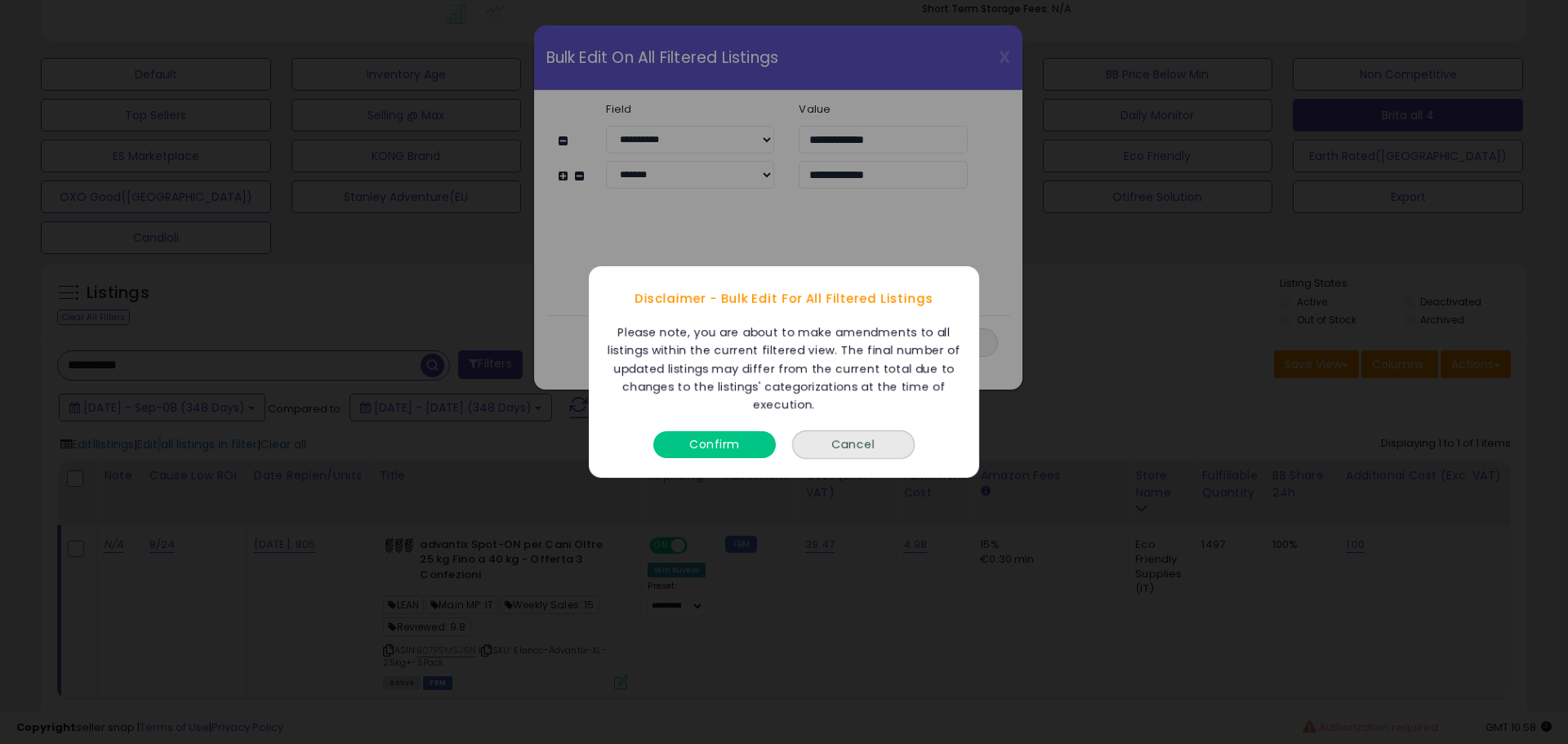
click at [763, 432] on div "Confirm" at bounding box center [714, 440] width 130 height 43
click at [755, 442] on button "Confirm" at bounding box center [714, 445] width 123 height 27
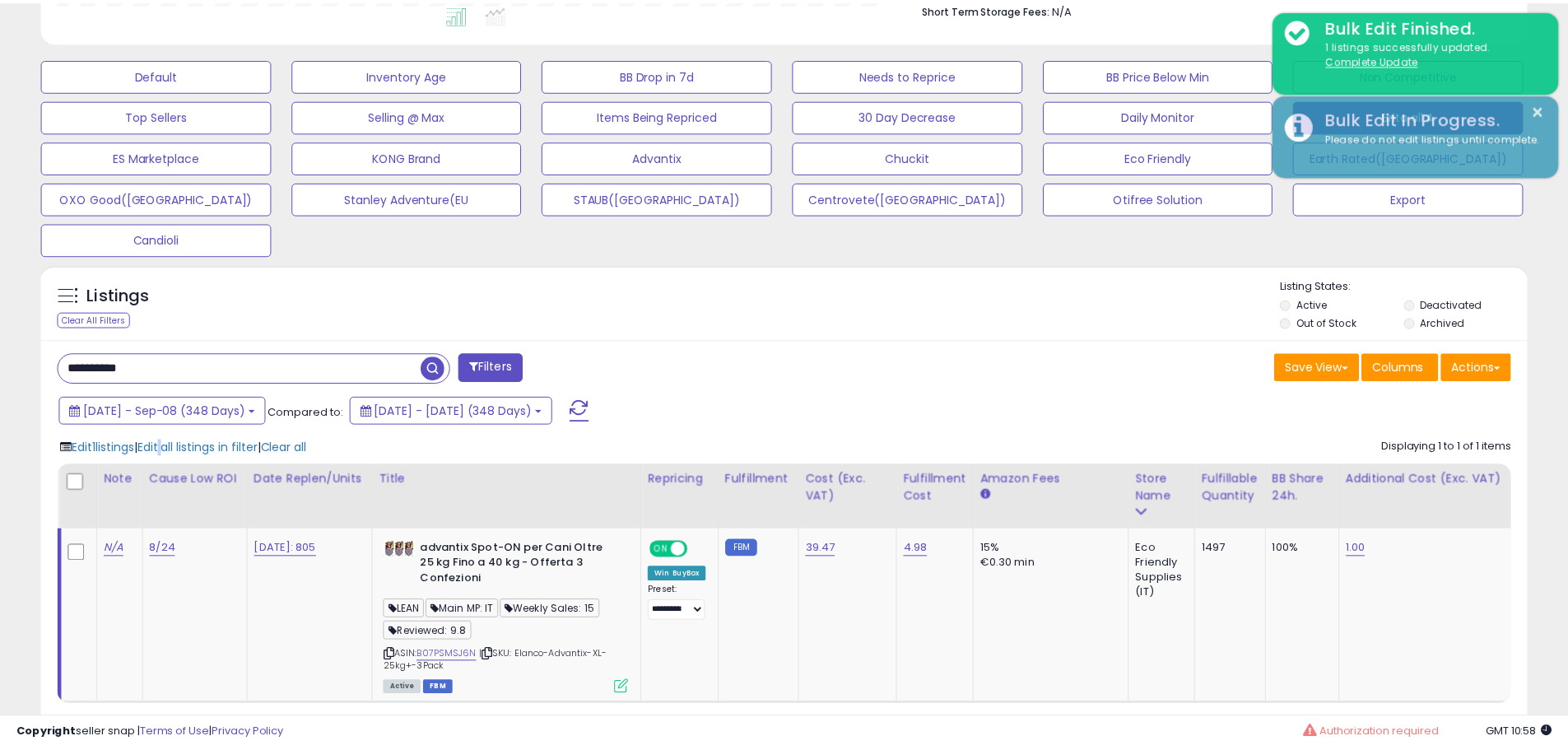
scroll to position [823025, 822452]
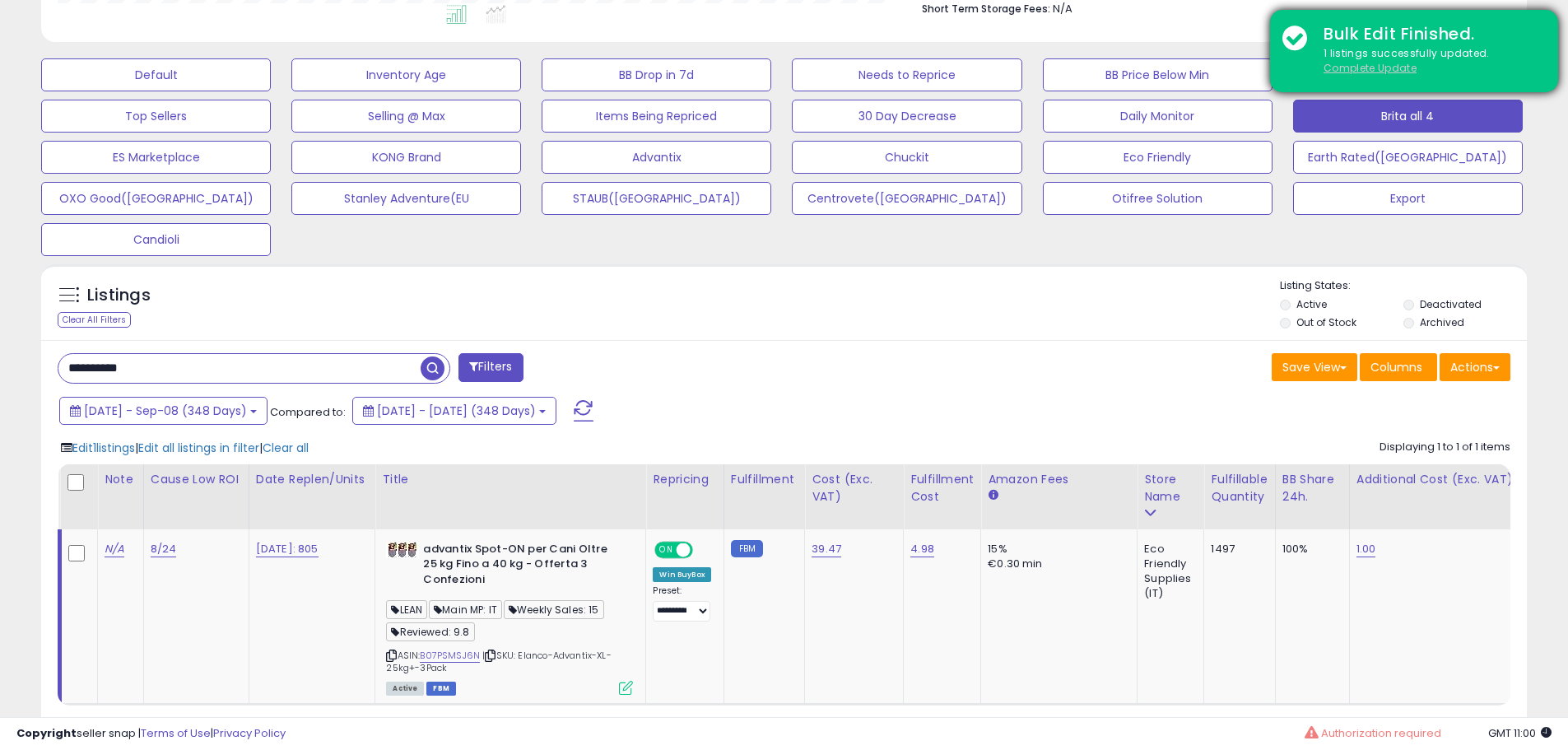
click at [1358, 65] on u "Complete Update" at bounding box center [1371, 68] width 93 height 14
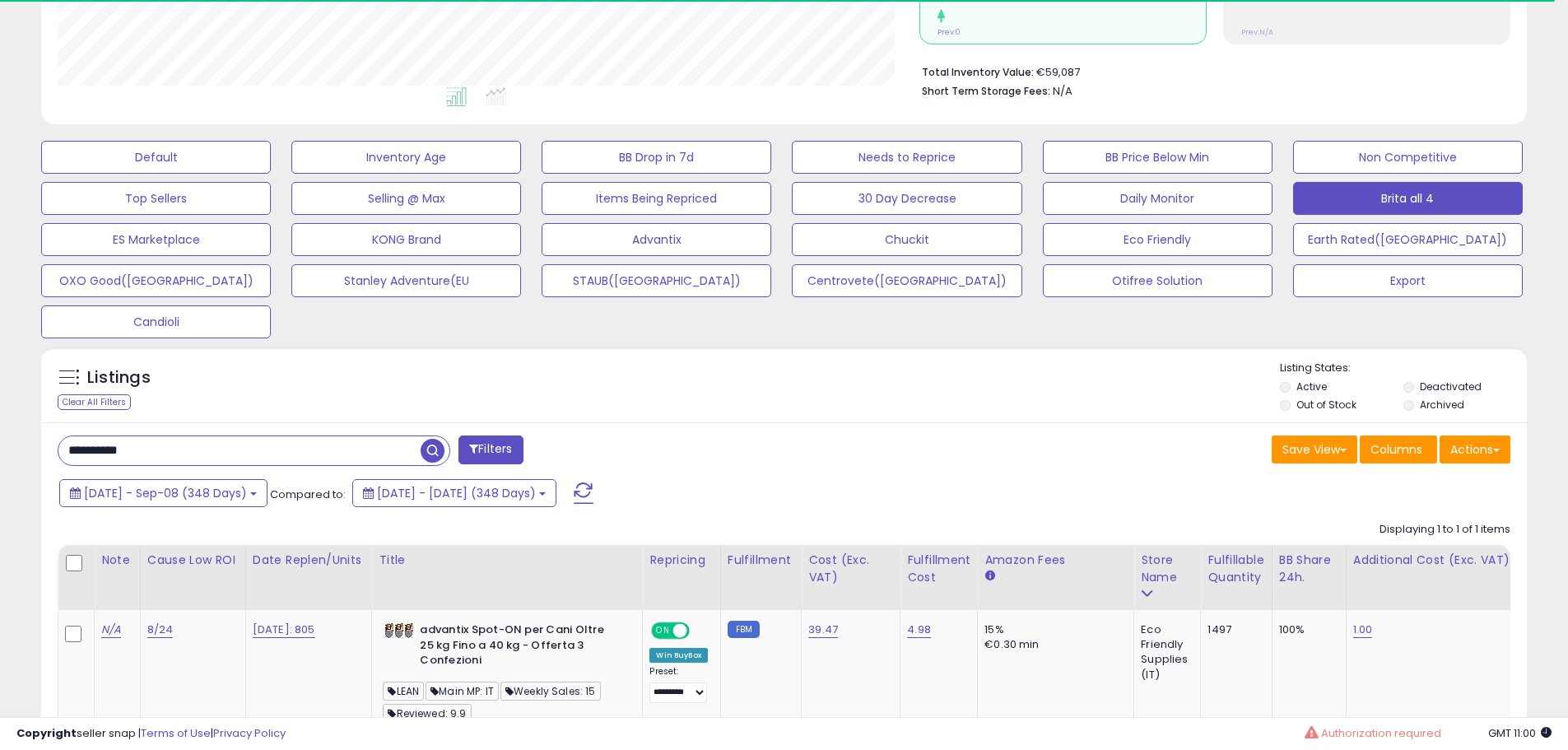
scroll to position [338, 862]
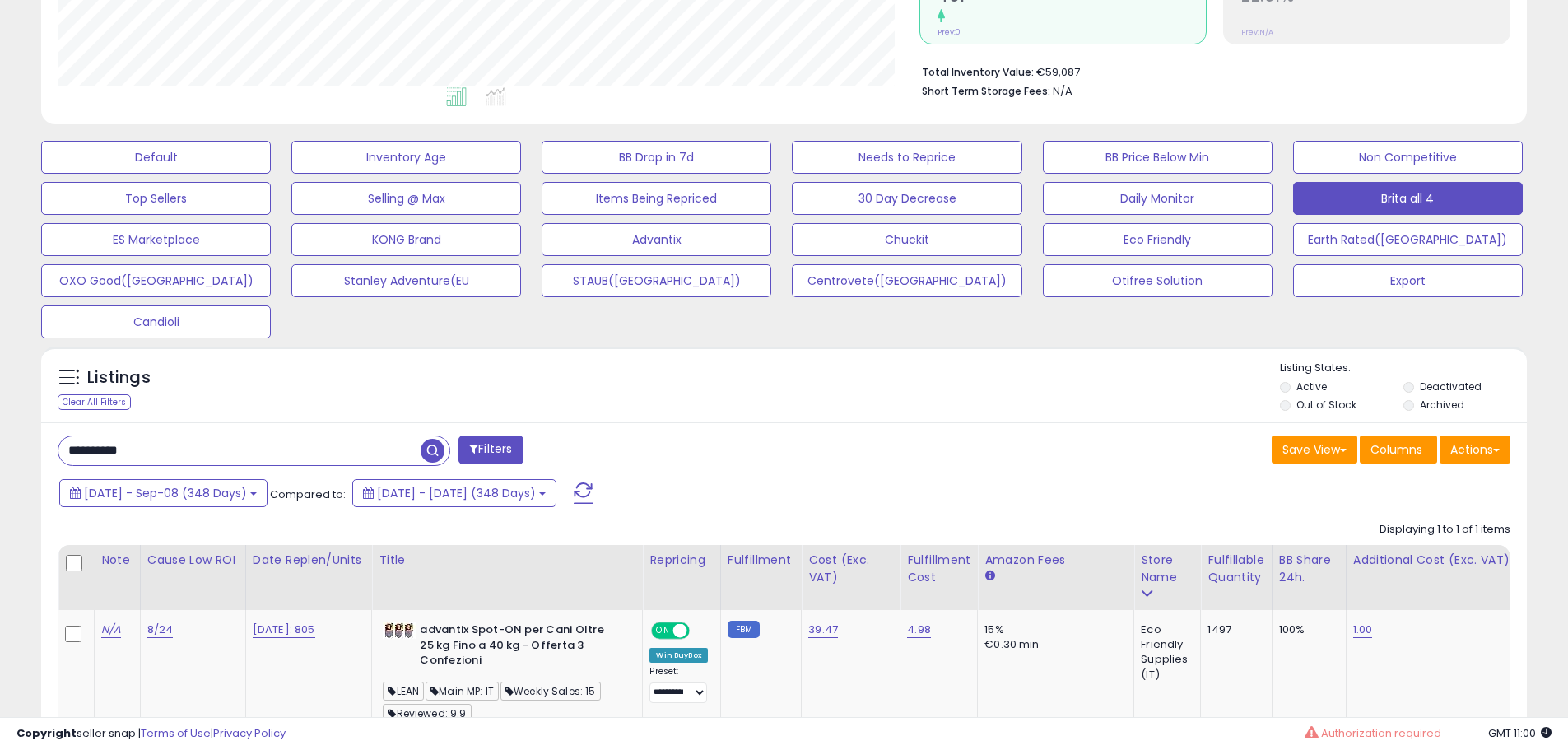
click at [209, 444] on input "**********" at bounding box center [239, 451] width 362 height 29
click at [277, 440] on input "**********" at bounding box center [239, 451] width 362 height 29
paste input "text"
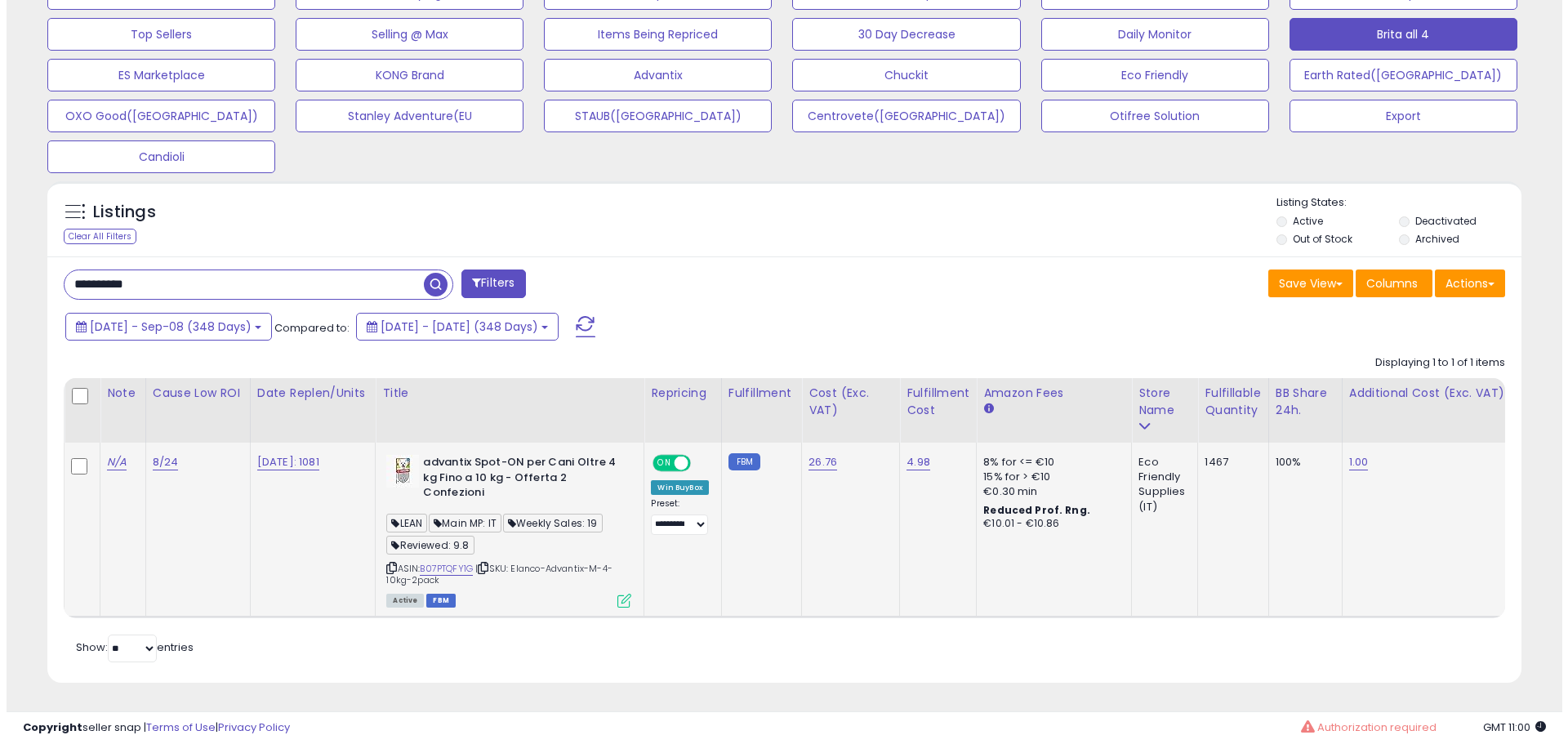
scroll to position [550, 0]
click at [461, 562] on link "B07PTQFY1G" at bounding box center [439, 568] width 53 height 14
click at [624, 596] on td "advantix Spot-ON per Cani Oltre 4 kg Fino a 10 kg - Offerta 2 Confezioni LEAN M…" at bounding box center [504, 530] width 268 height 174
click at [620, 593] on icon at bounding box center [618, 600] width 14 height 14
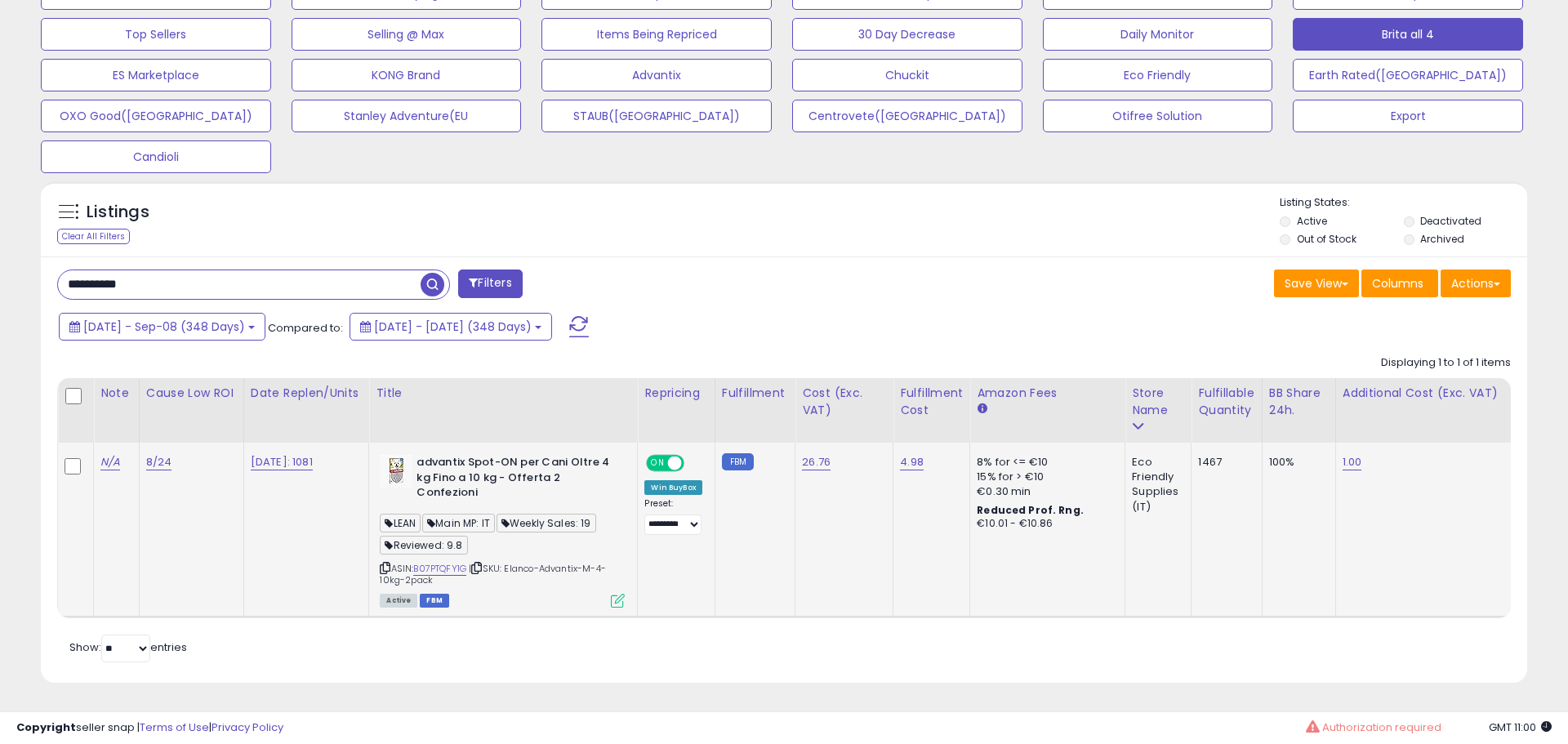
scroll to position [335, 863]
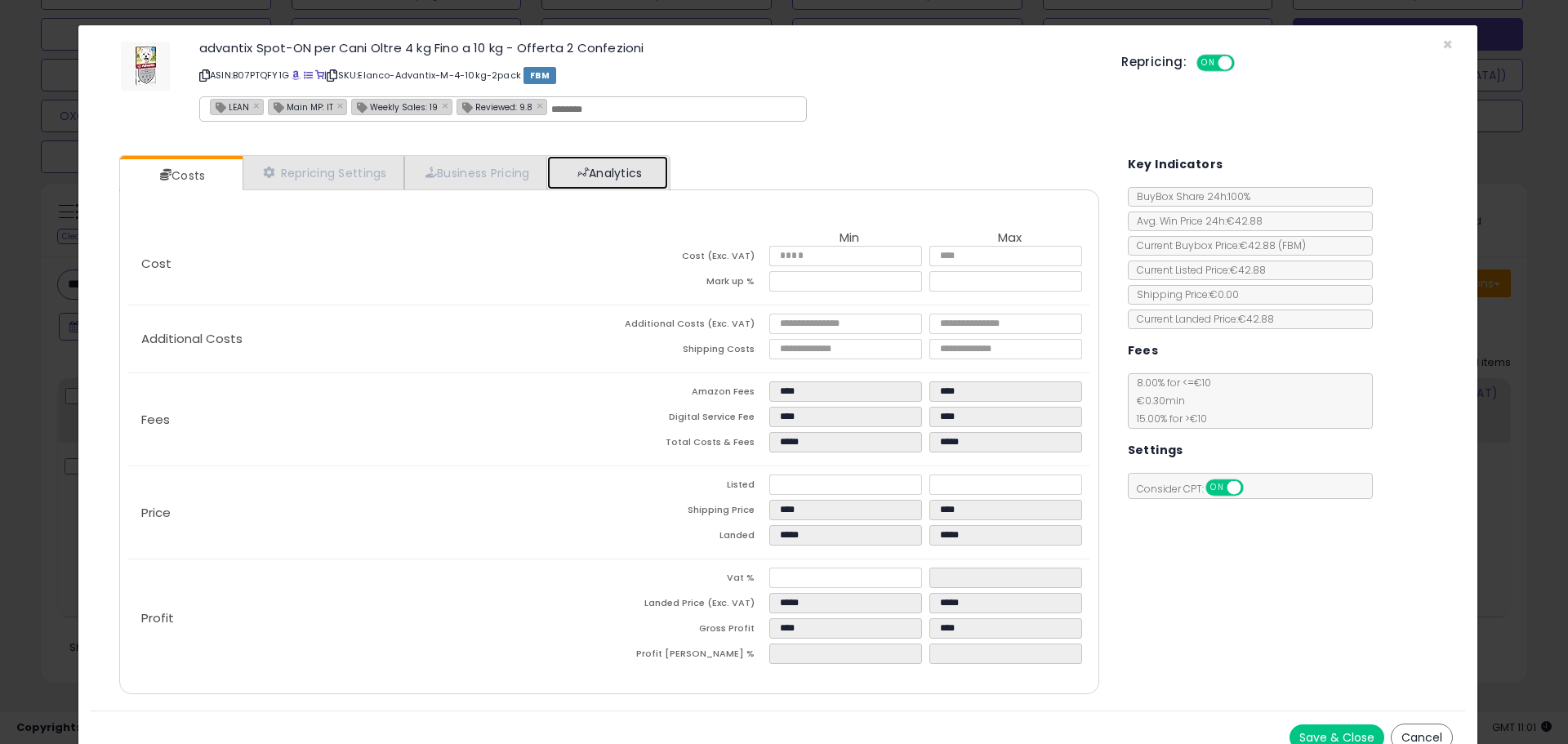
click at [634, 167] on link "Analytics" at bounding box center [607, 173] width 121 height 34
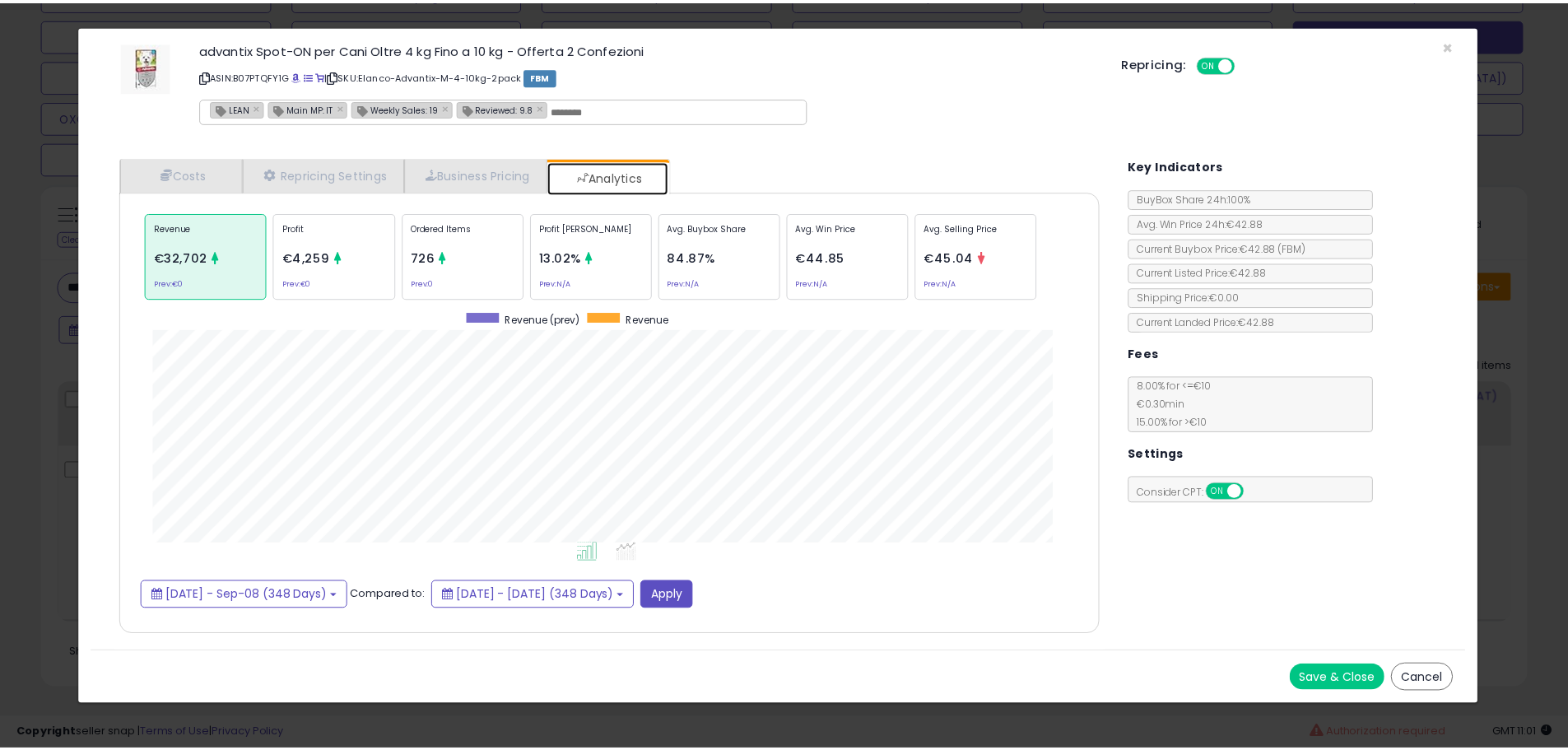
scroll to position [507, 1021]
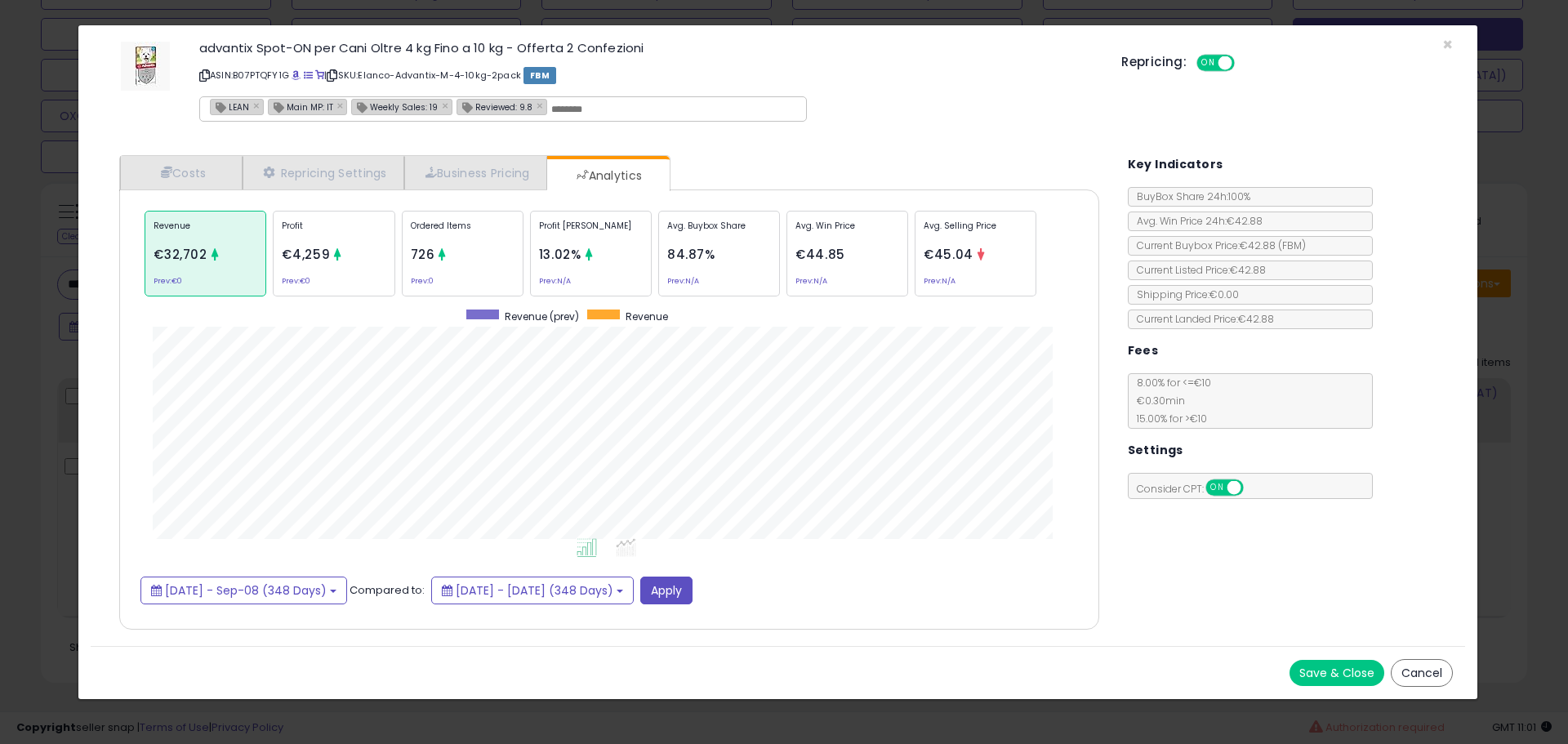
click at [60, 240] on div "× Close advantix Spot-ON per Cani Oltre 4 kg Fino a 10 kg - Offerta 2 Confezion…" at bounding box center [784, 372] width 1568 height 744
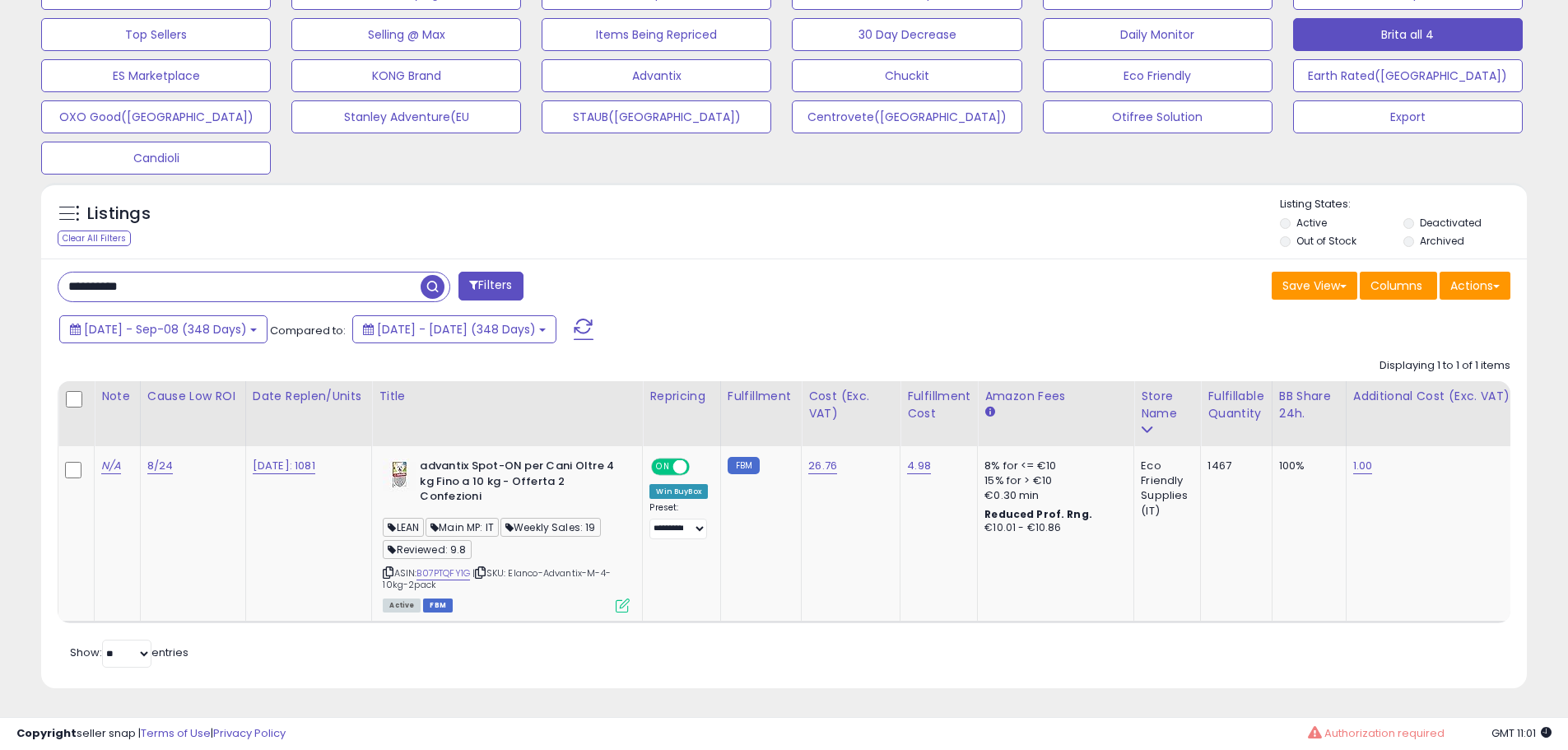
scroll to position [338, 862]
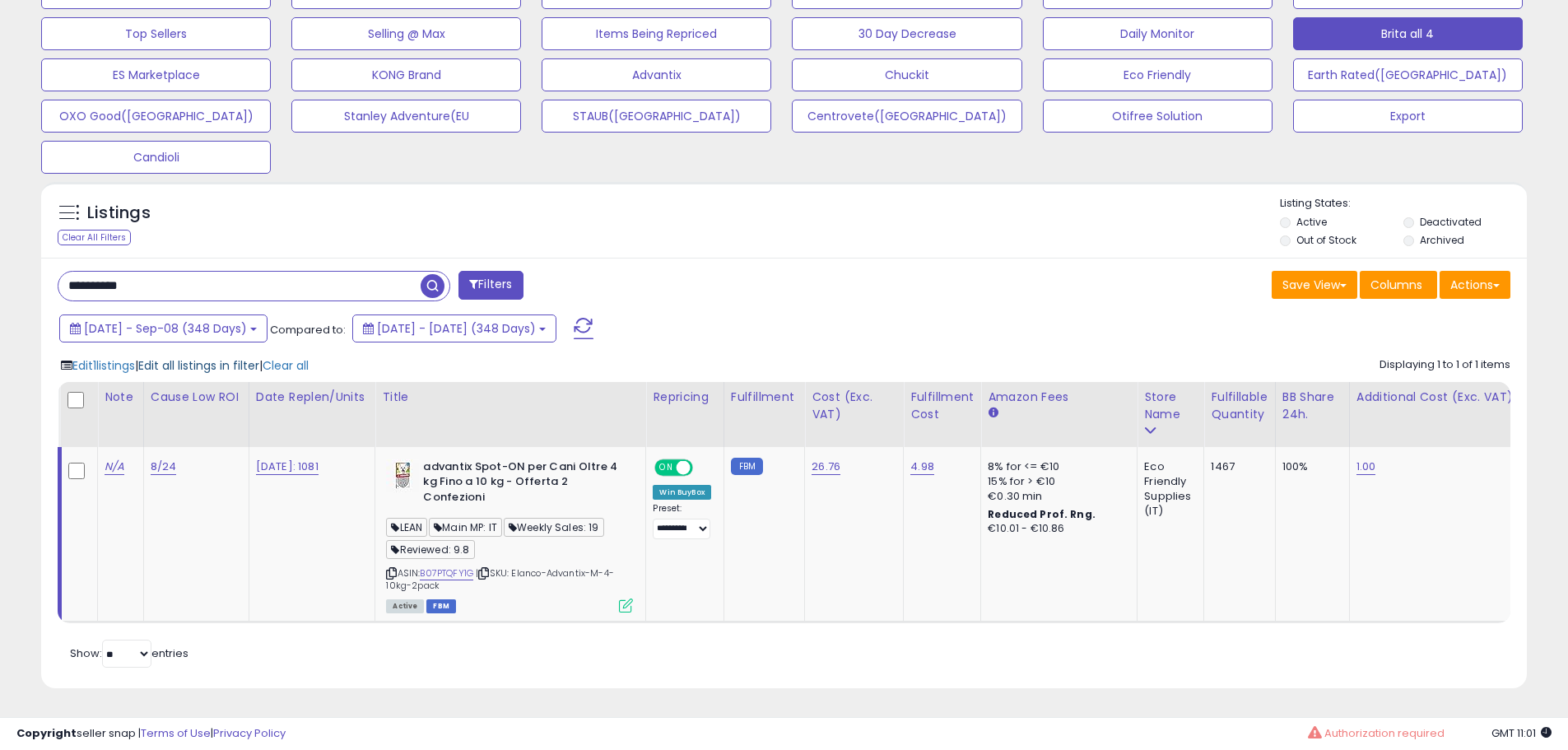
click at [191, 357] on span "Edit all listings in filter" at bounding box center [198, 365] width 121 height 17
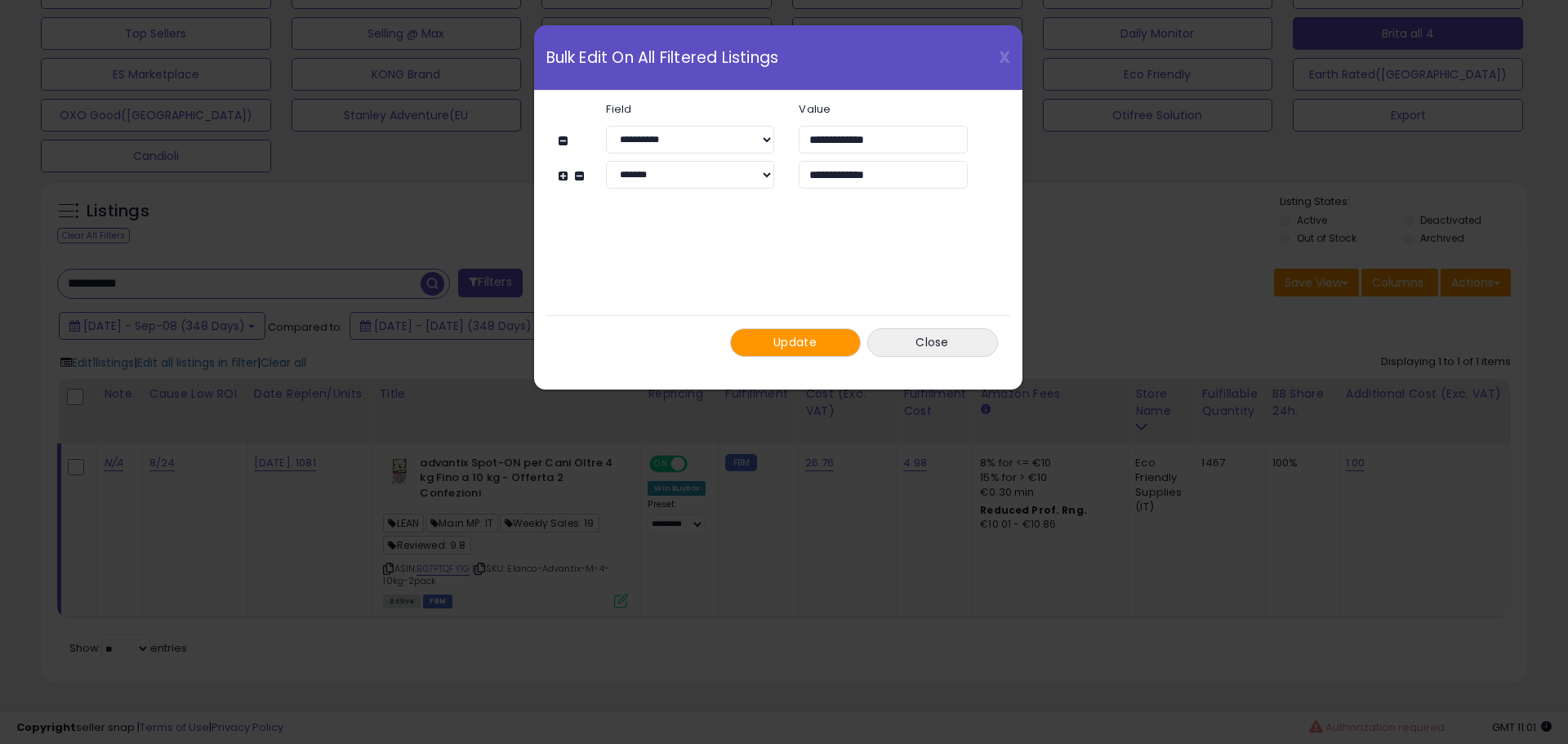
click at [795, 327] on div "Update Close" at bounding box center [778, 343] width 464 height 54
click at [797, 338] on span "Update" at bounding box center [795, 342] width 43 height 16
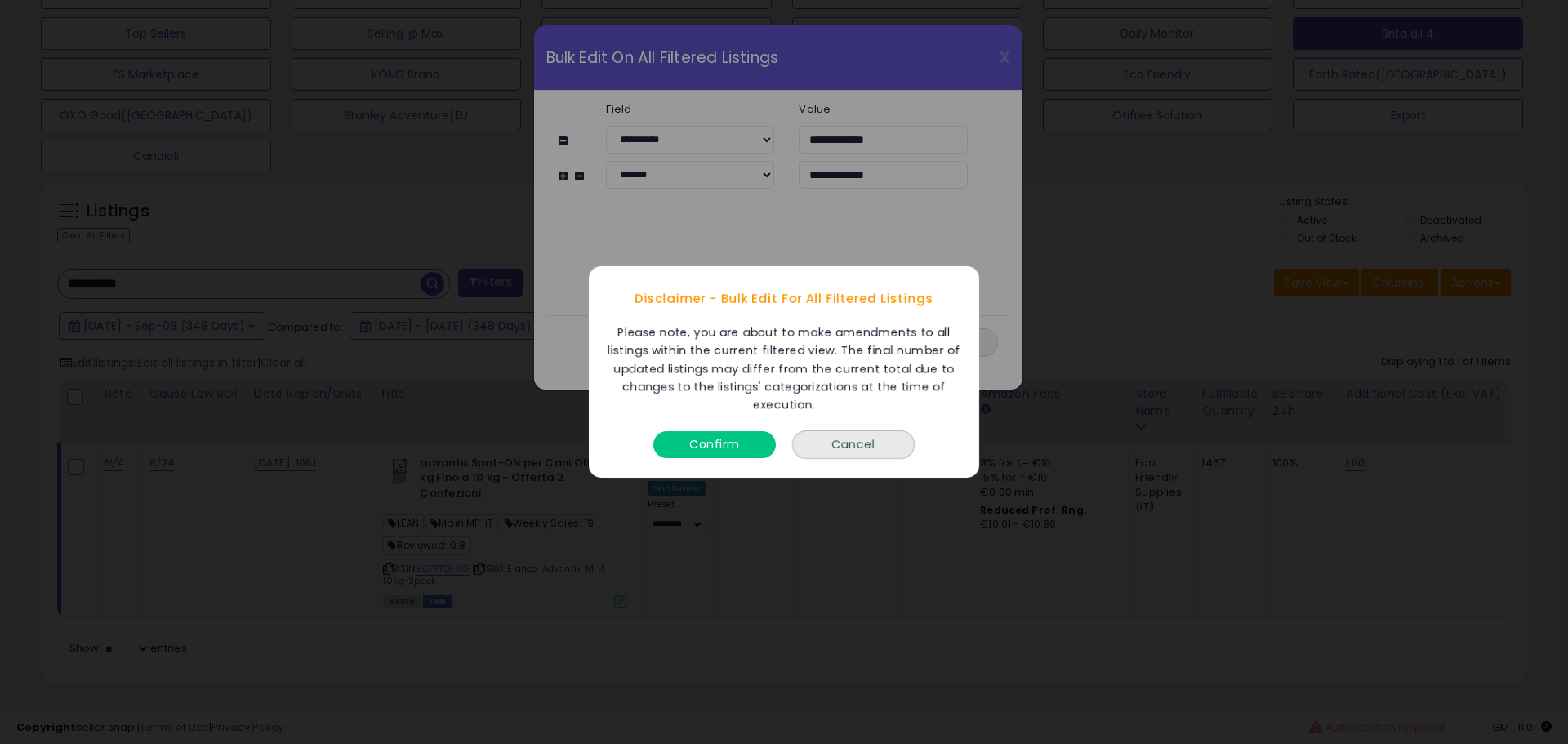
click at [729, 443] on button "Confirm" at bounding box center [714, 445] width 123 height 27
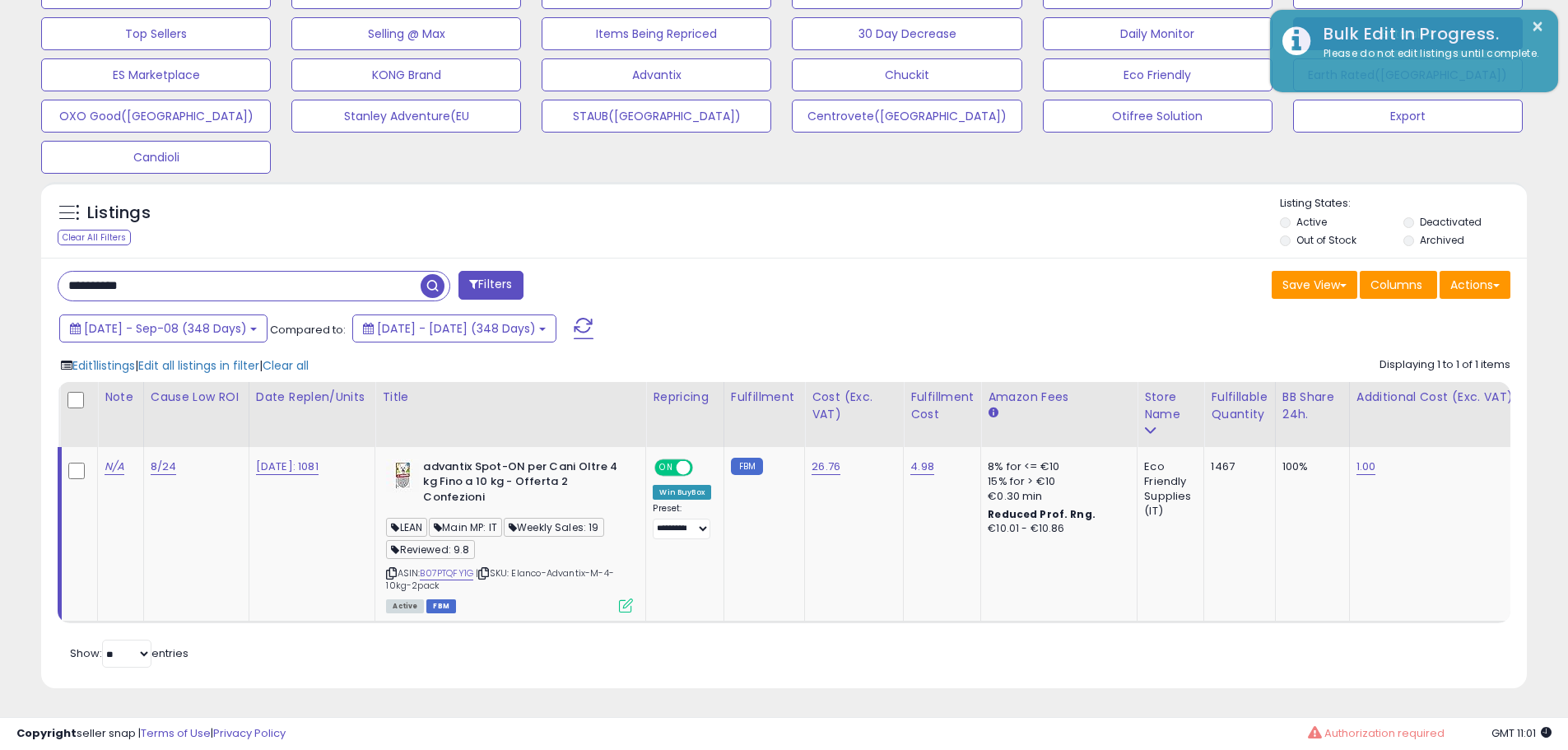
scroll to position [823025, 822452]
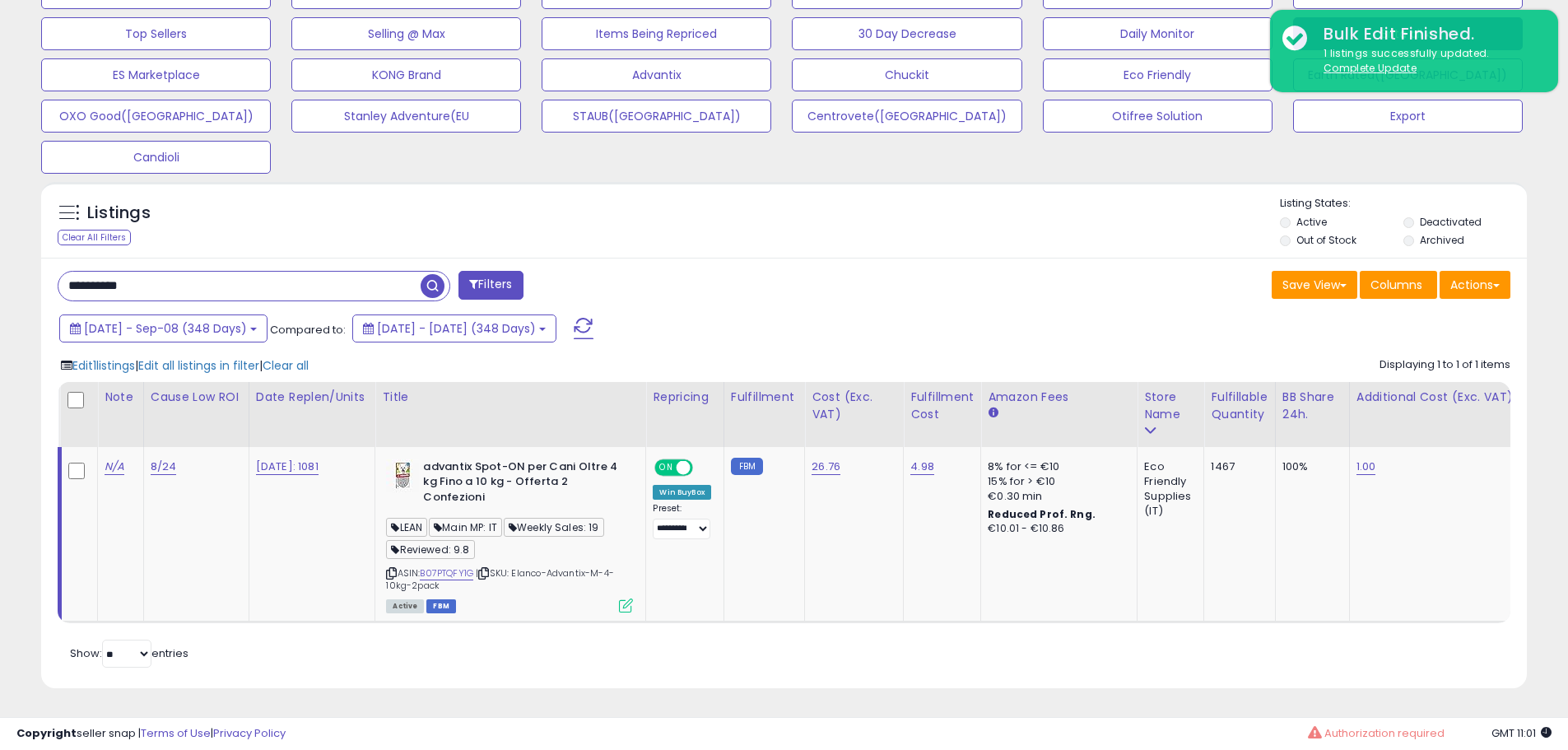
click at [214, 281] on input "**********" at bounding box center [239, 286] width 362 height 29
paste input "text"
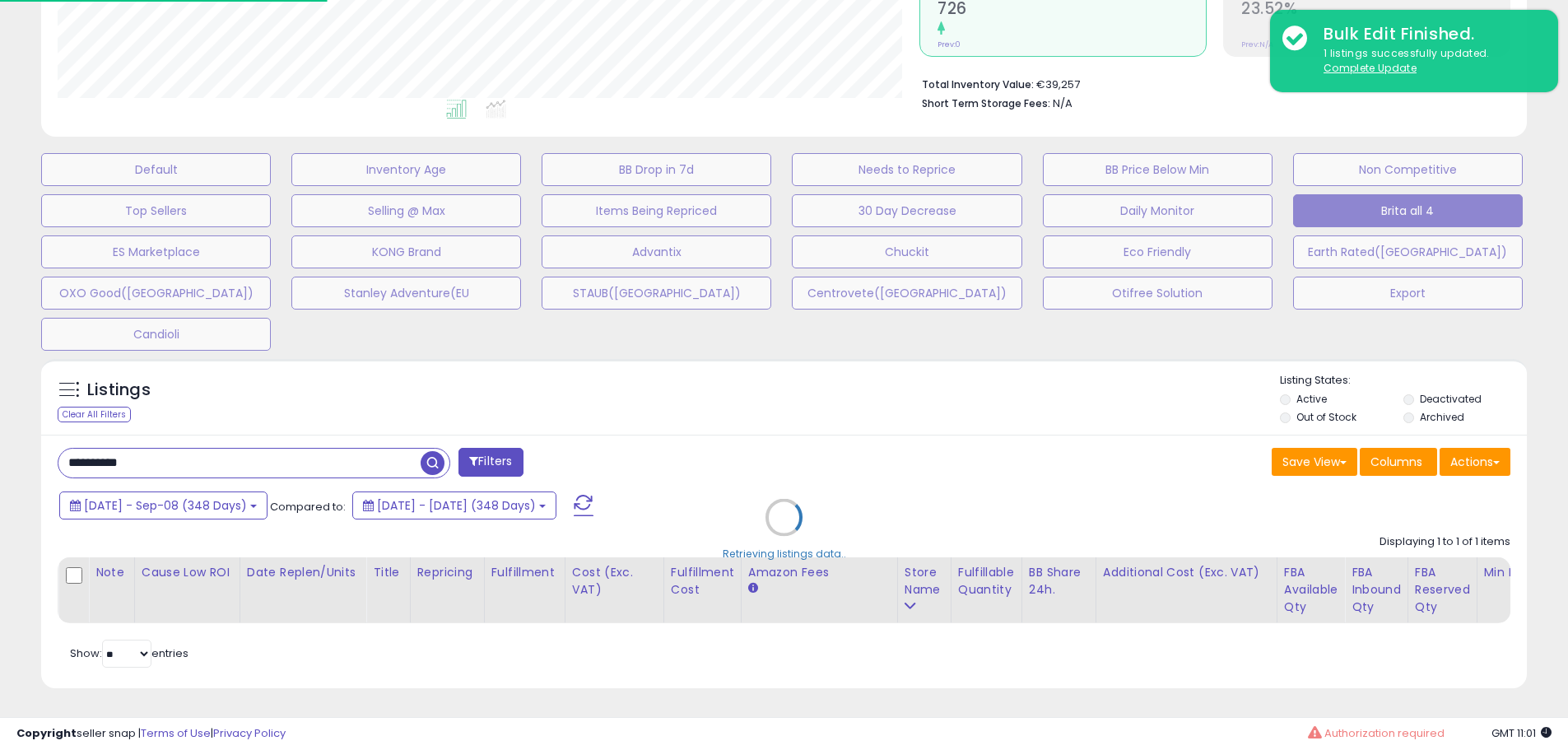
scroll to position [338, 870]
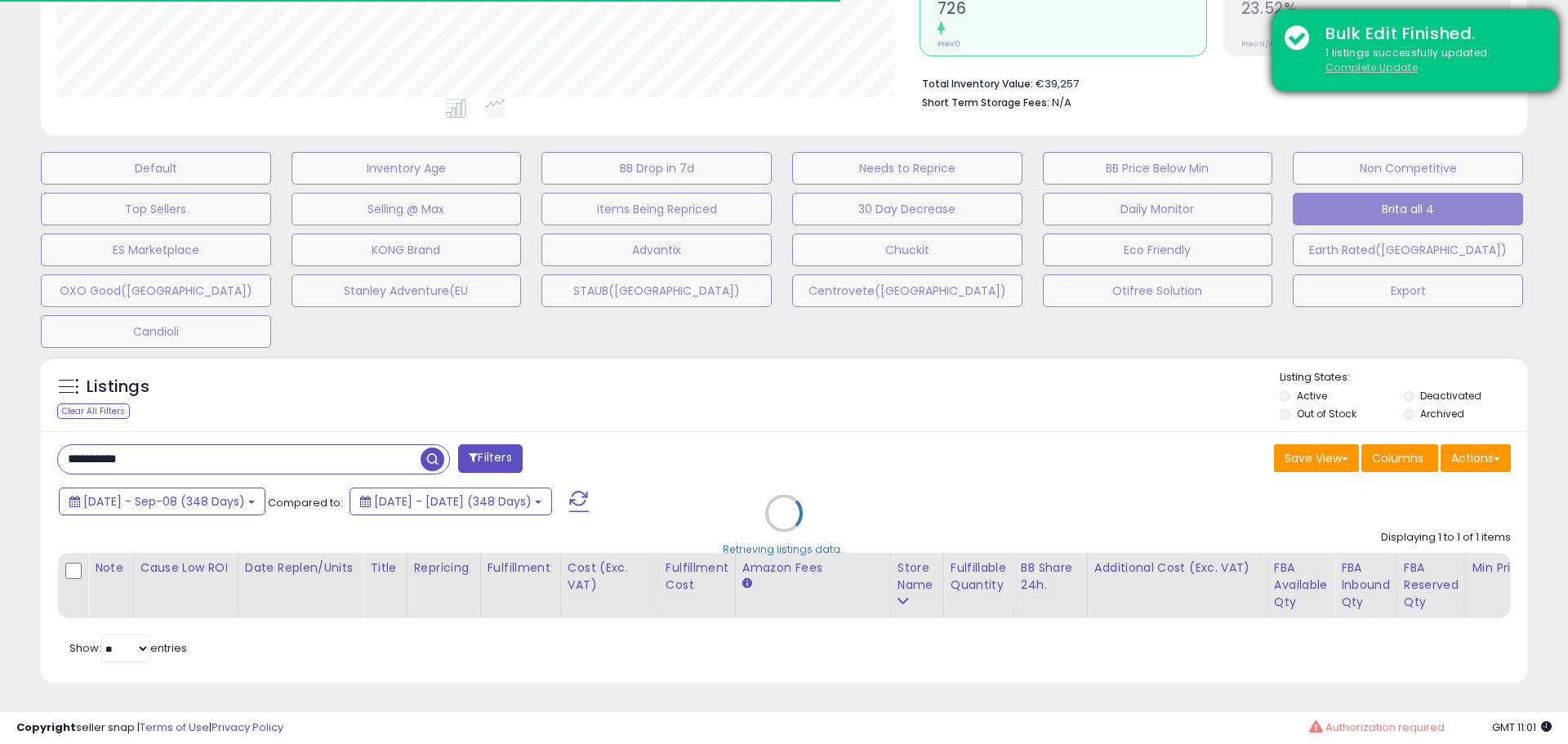
click at [1362, 63] on u "Complete Update" at bounding box center [1372, 68] width 93 height 14
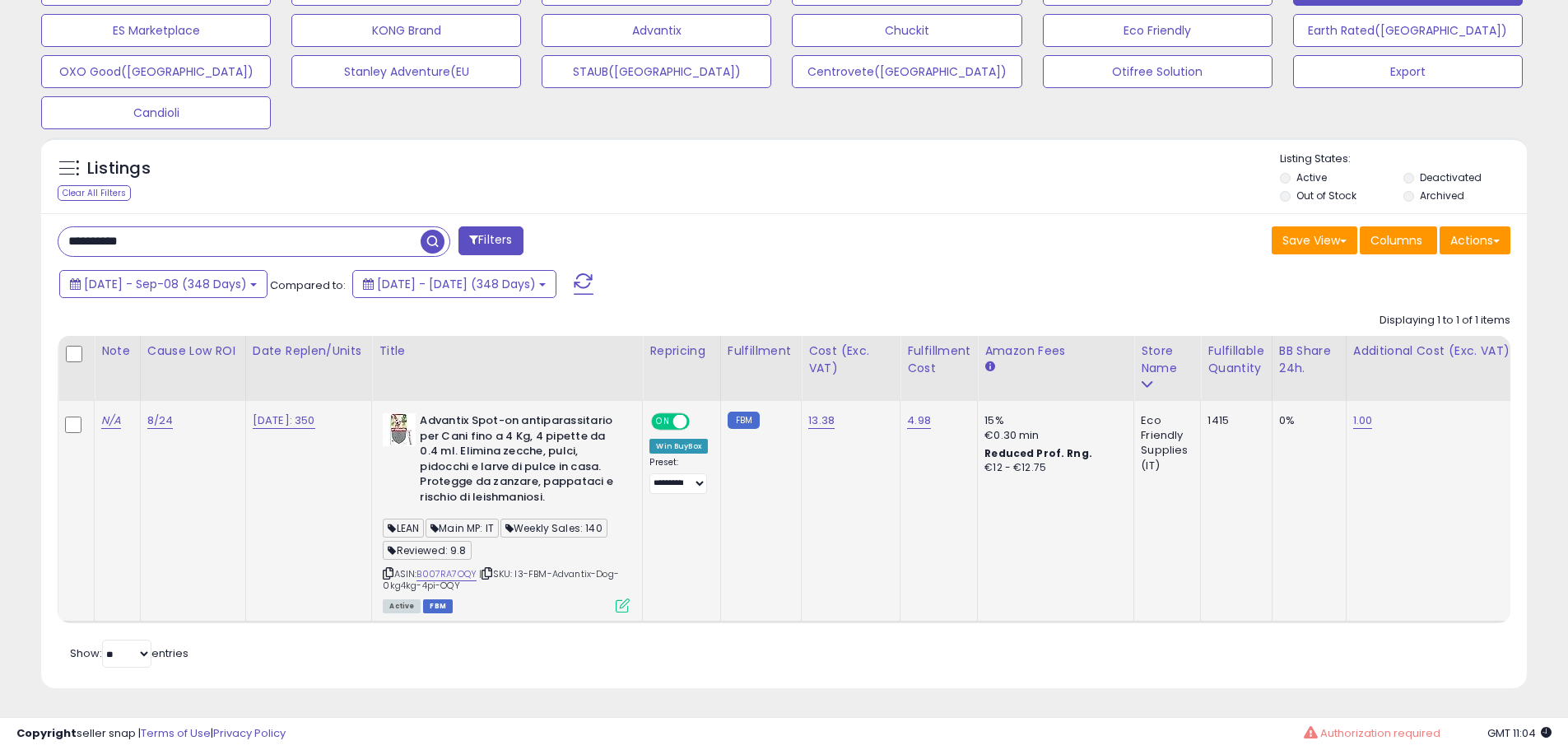
scroll to position [599, 0]
click at [458, 567] on link "B007RA7OQY" at bounding box center [446, 574] width 60 height 14
click at [626, 598] on icon at bounding box center [623, 605] width 14 height 14
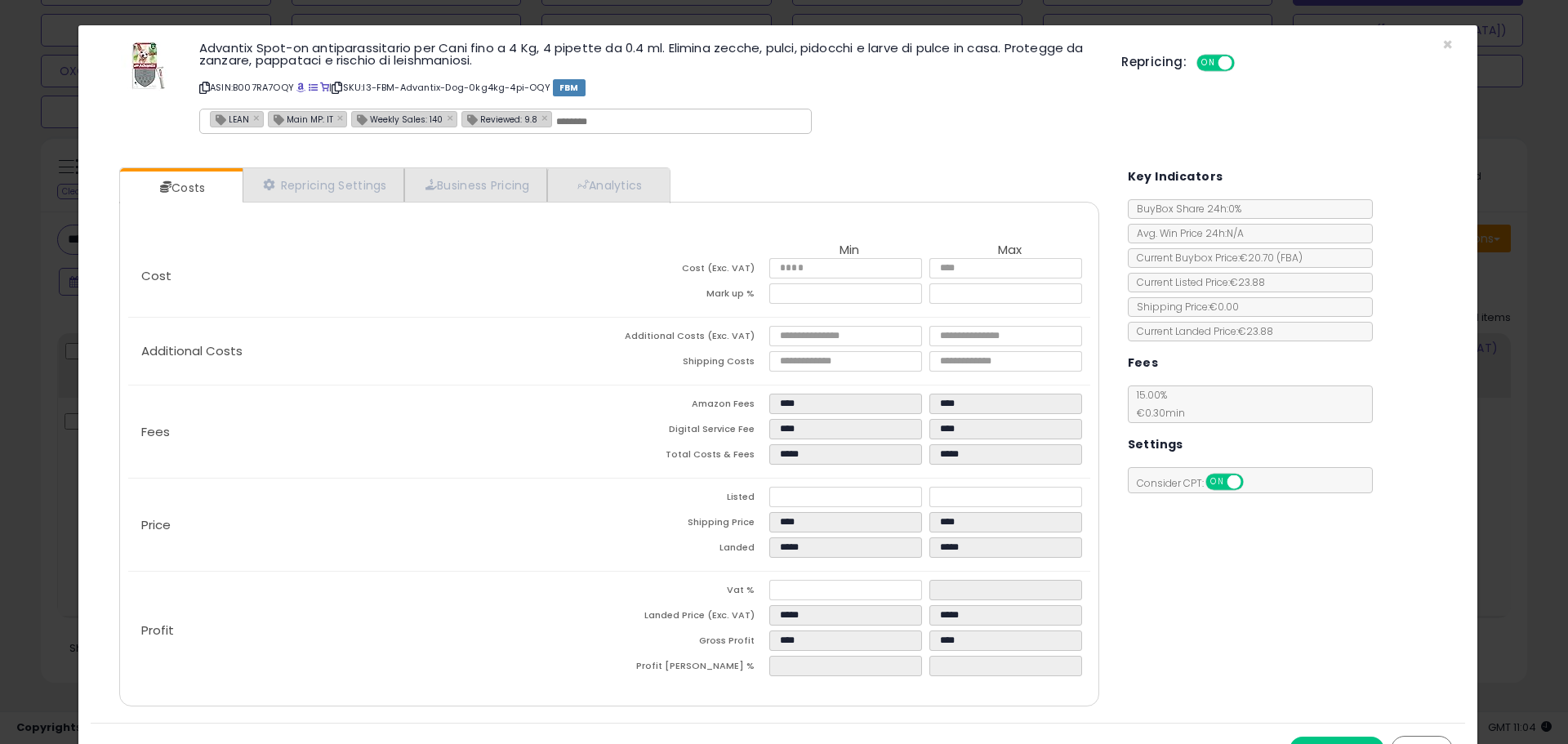
click at [24, 220] on div "× Close Advantix Spot-on antiparassitario per Cani fino a 4 Kg, 4 pipette da 0.…" at bounding box center [784, 372] width 1568 height 744
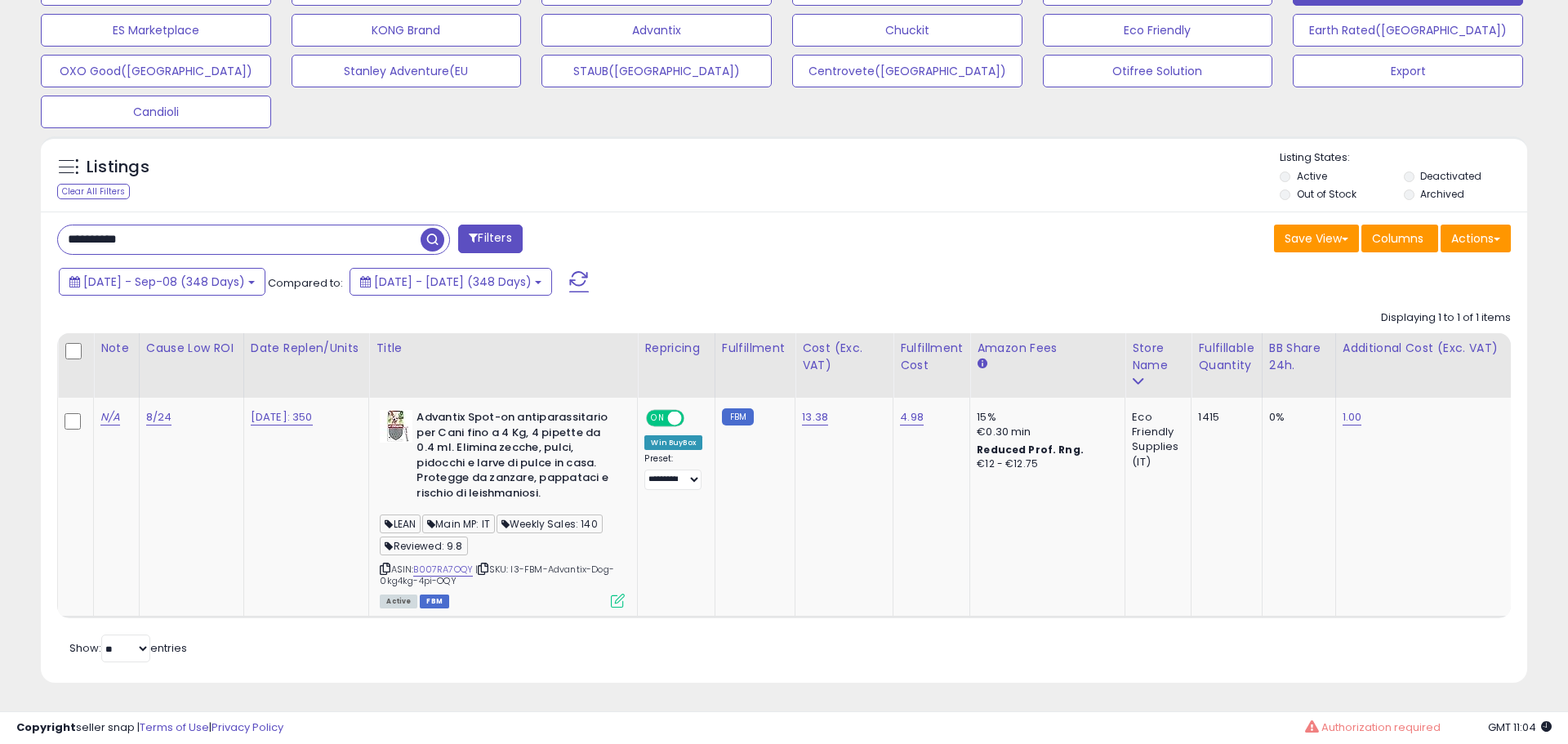
scroll to position [816441, 815872]
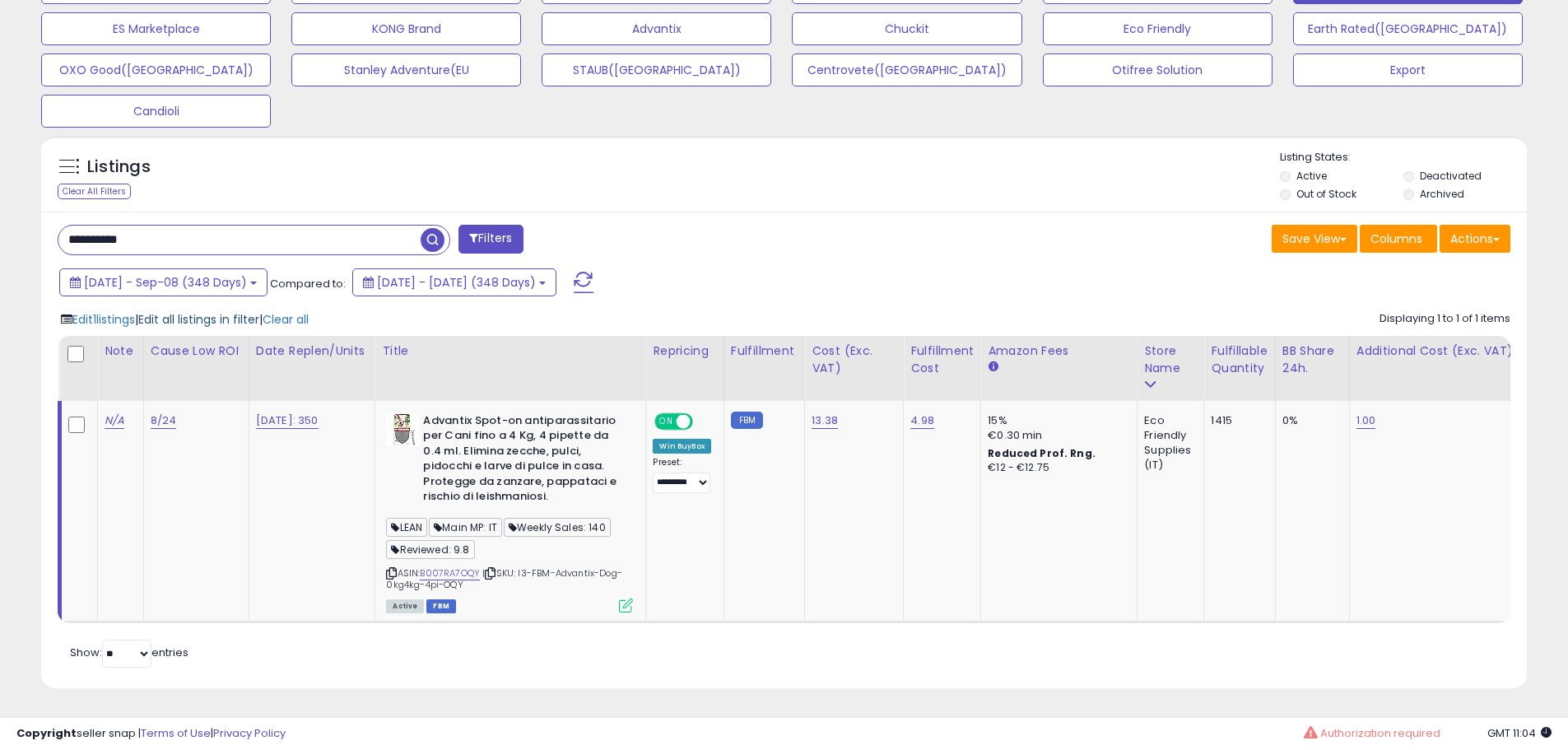
click at [224, 311] on span "Edit all listings in filter" at bounding box center [198, 319] width 121 height 17
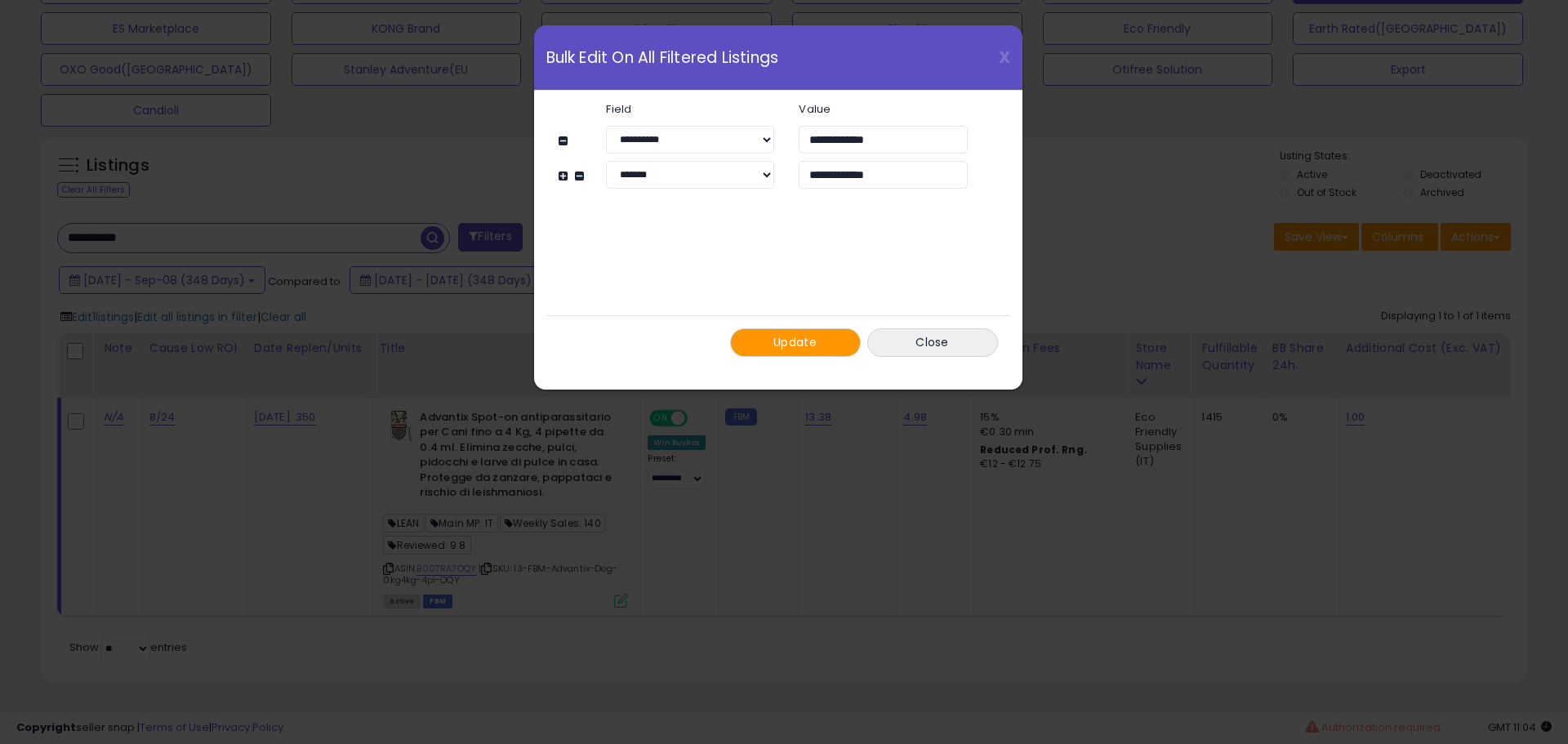
click at [797, 348] on span "Update" at bounding box center [795, 342] width 43 height 16
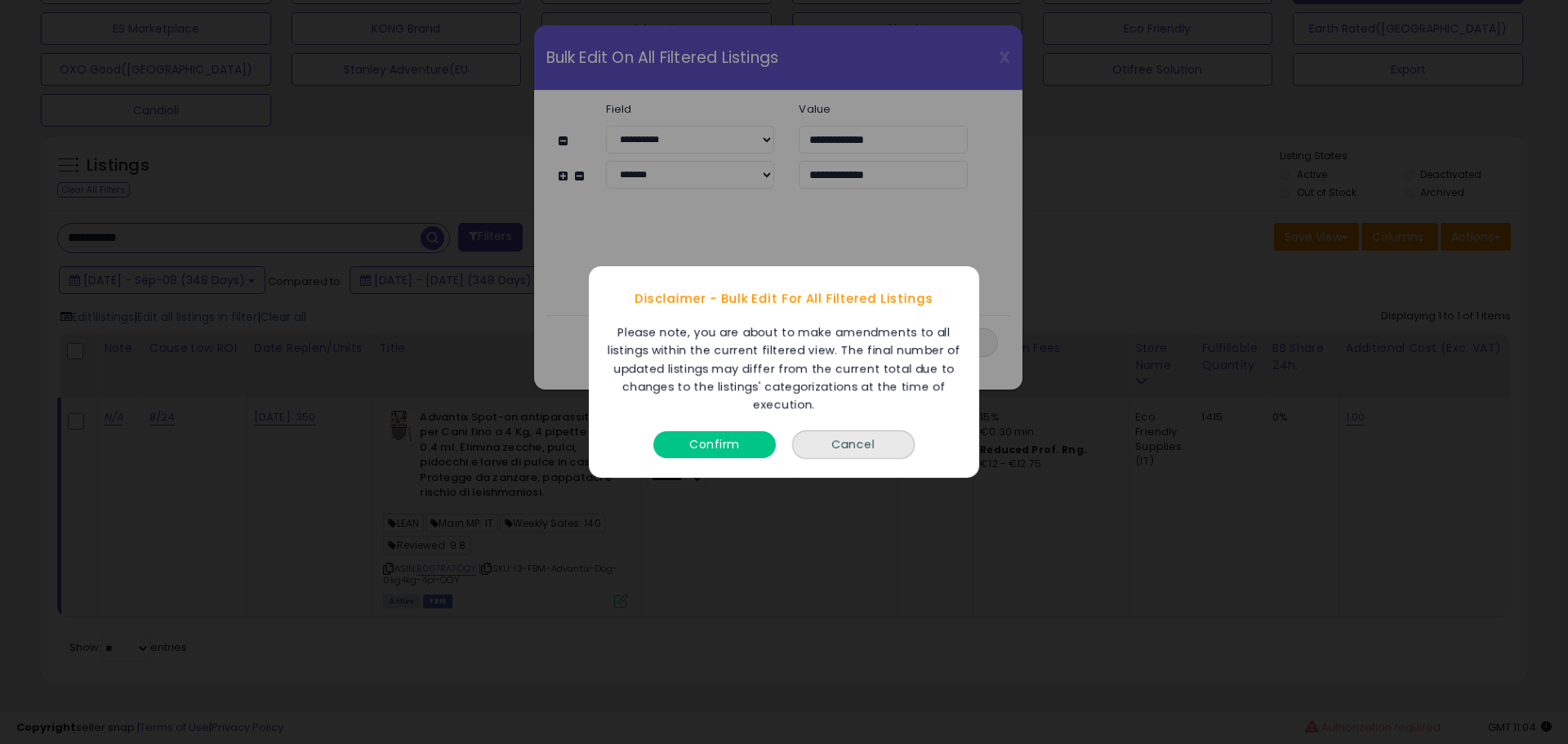
click at [719, 433] on button "Confirm" at bounding box center [714, 445] width 123 height 27
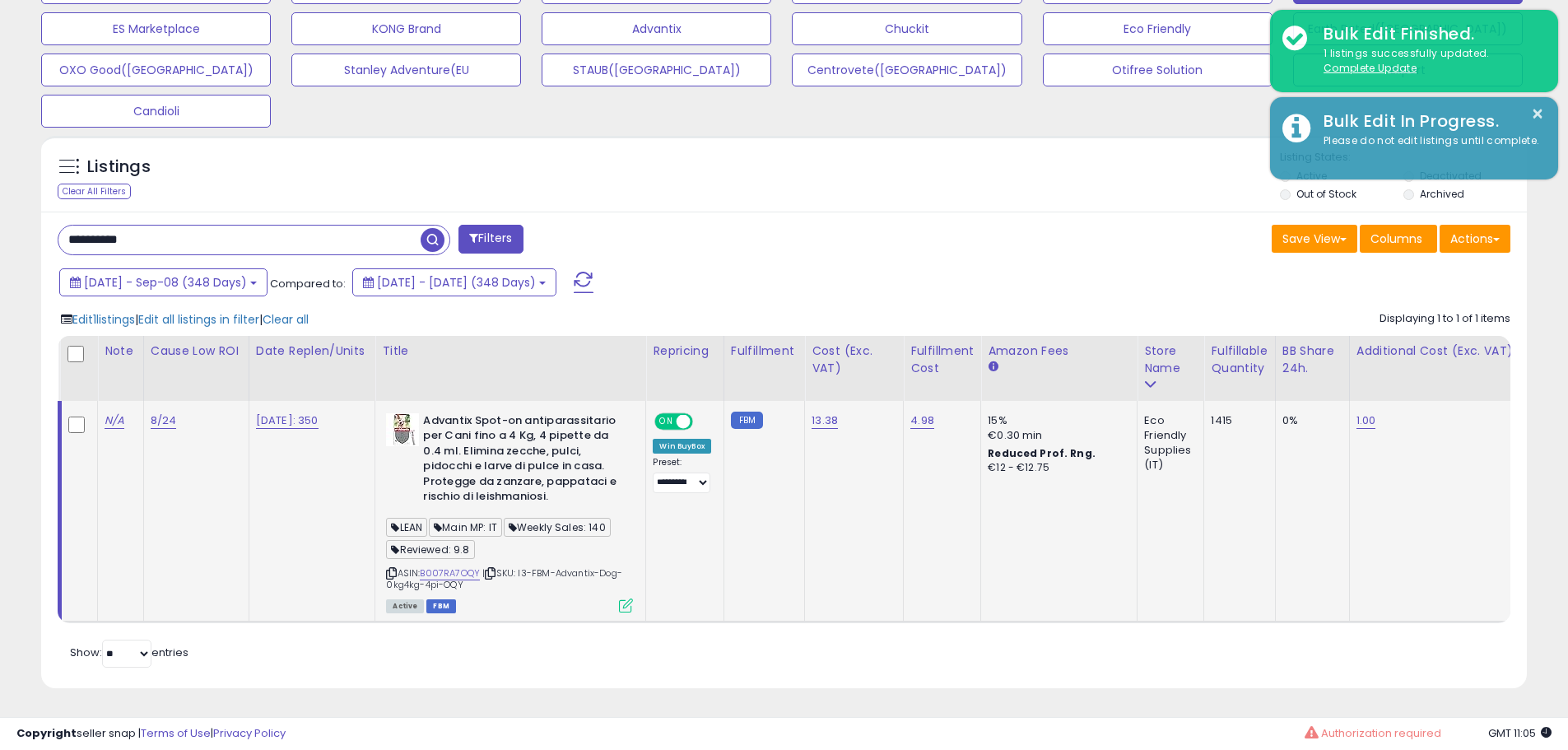
scroll to position [823025, 822452]
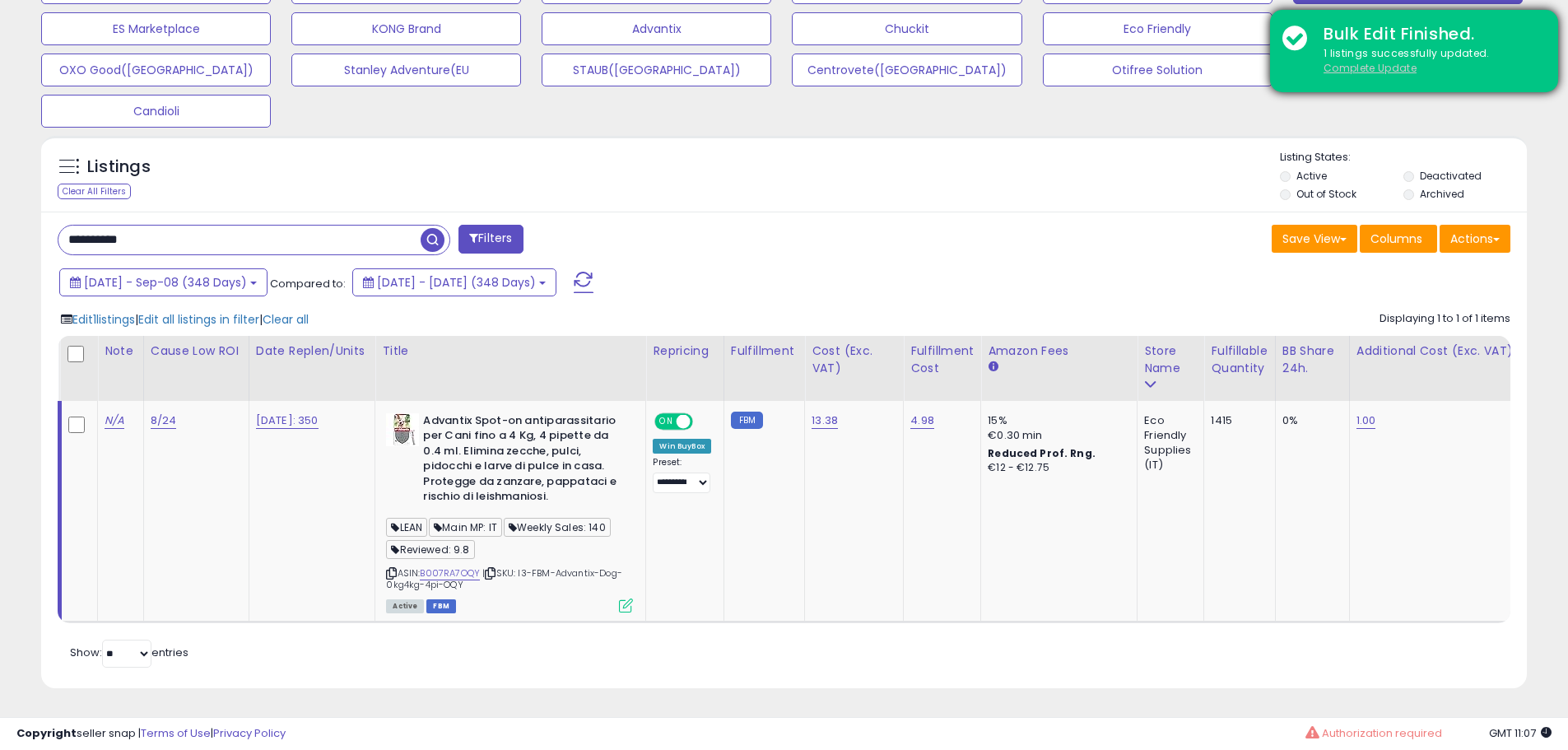
click at [1381, 66] on u "Complete Update" at bounding box center [1371, 68] width 93 height 14
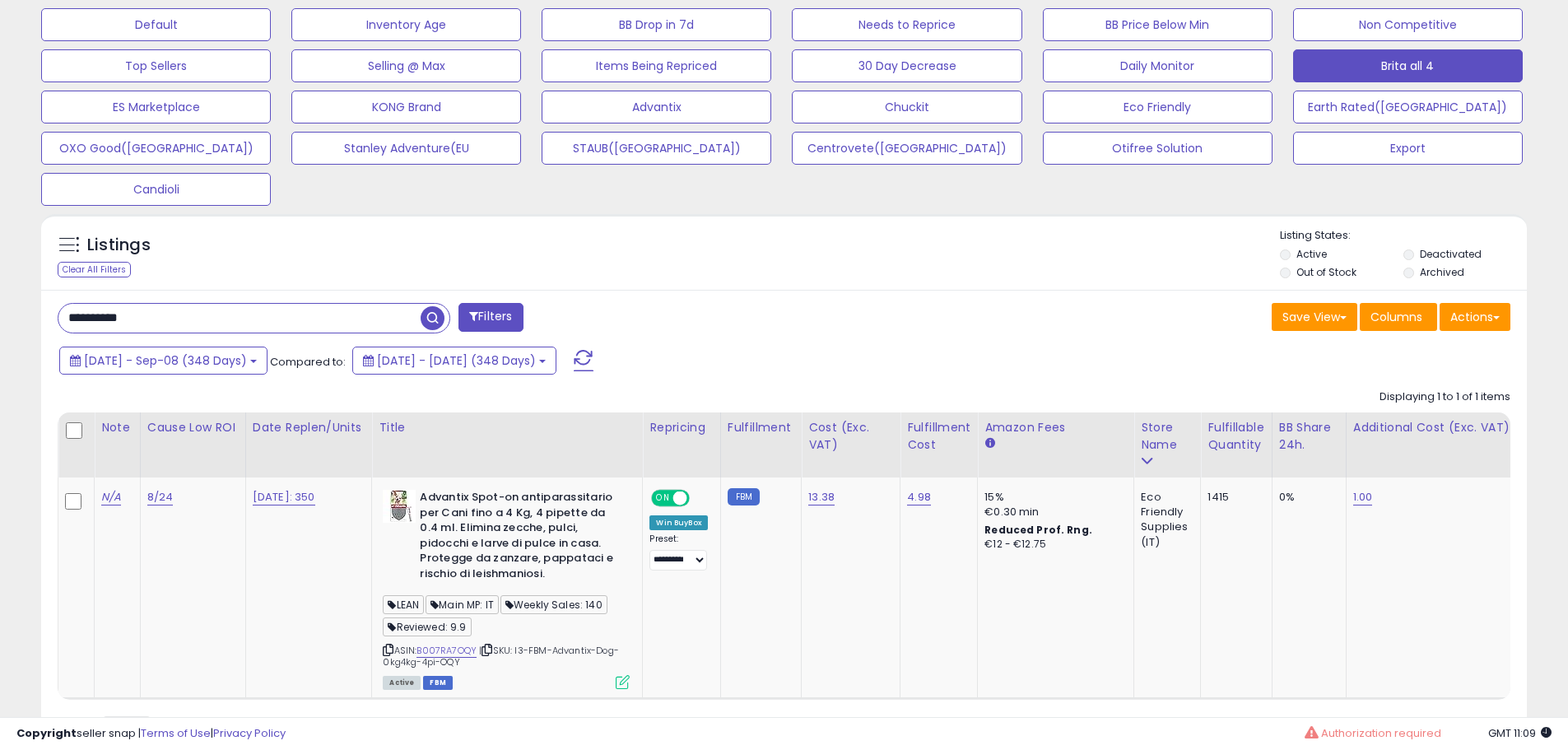
scroll to position [599, 0]
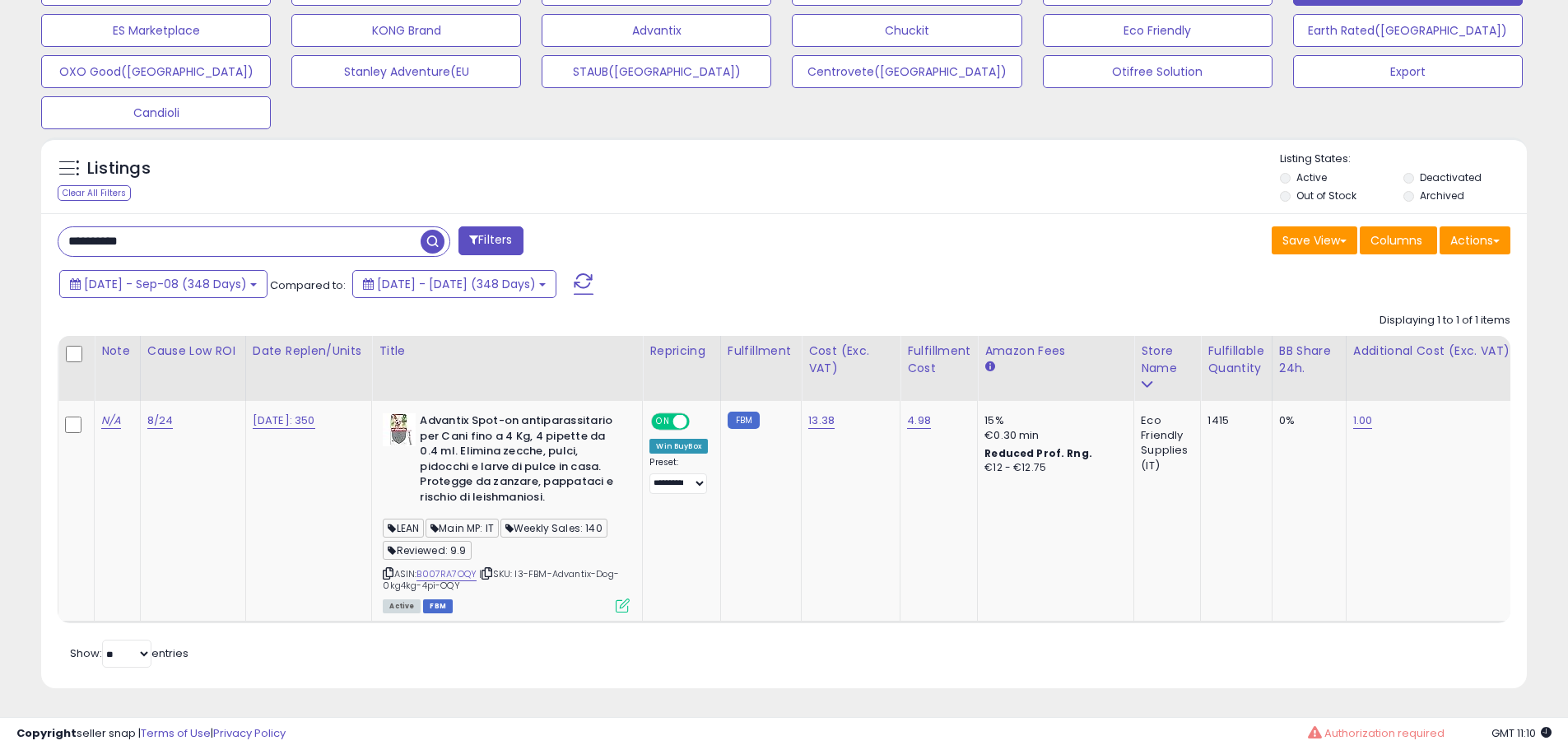
click at [281, 231] on input "**********" at bounding box center [239, 242] width 362 height 29
paste input "text"
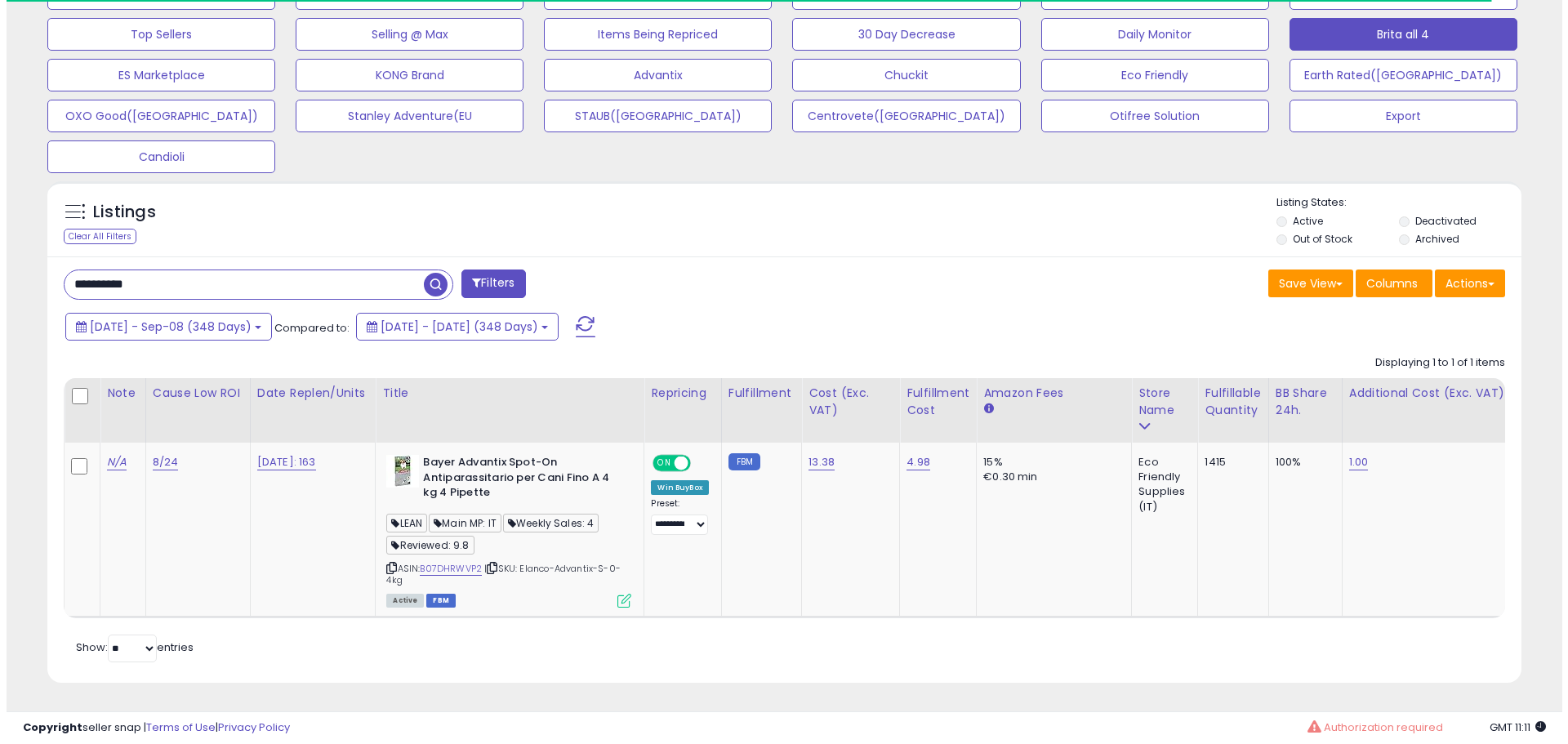
scroll to position [550, 0]
click at [623, 593] on icon at bounding box center [618, 600] width 14 height 14
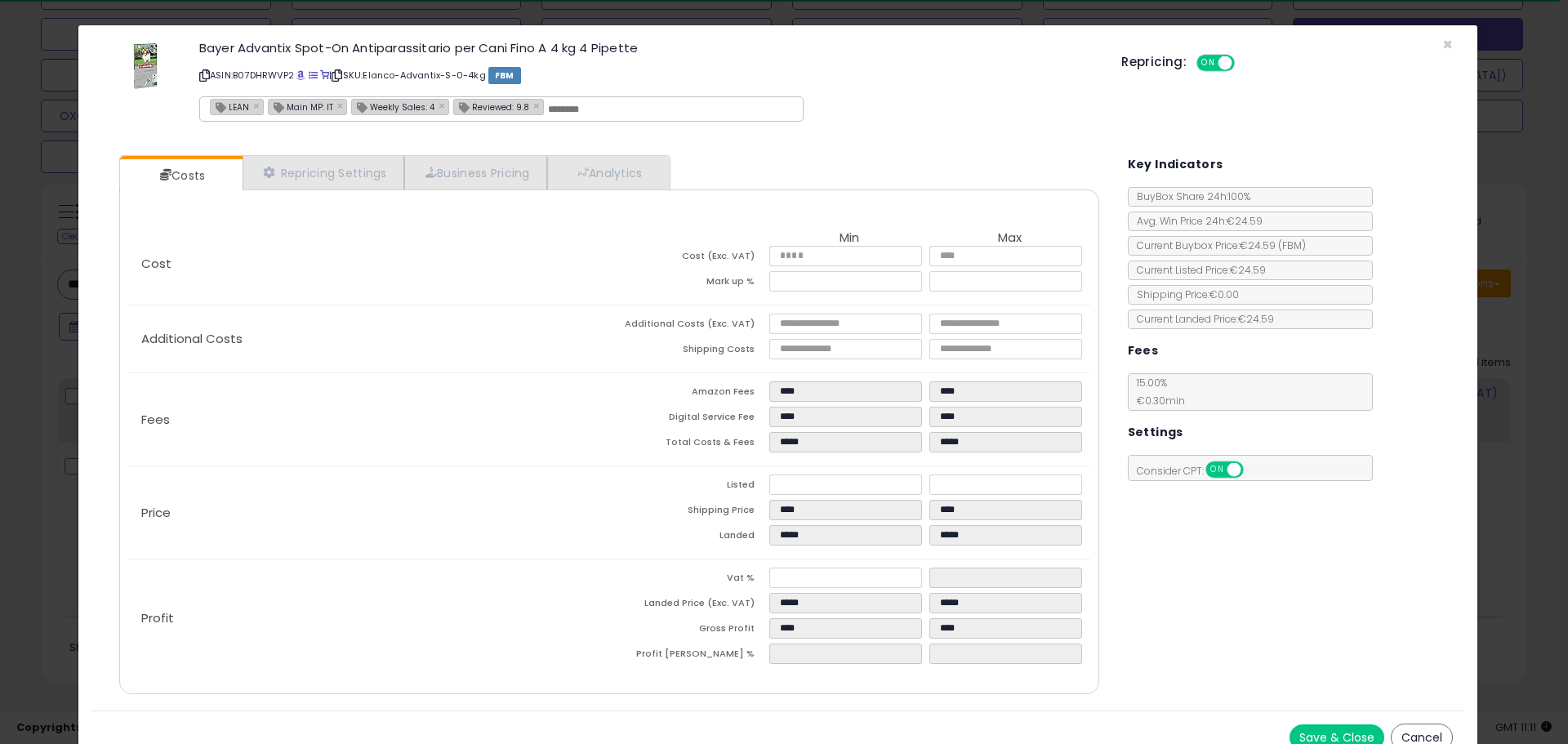
scroll to position [335, 863]
click at [620, 179] on link "Analytics" at bounding box center [607, 173] width 121 height 34
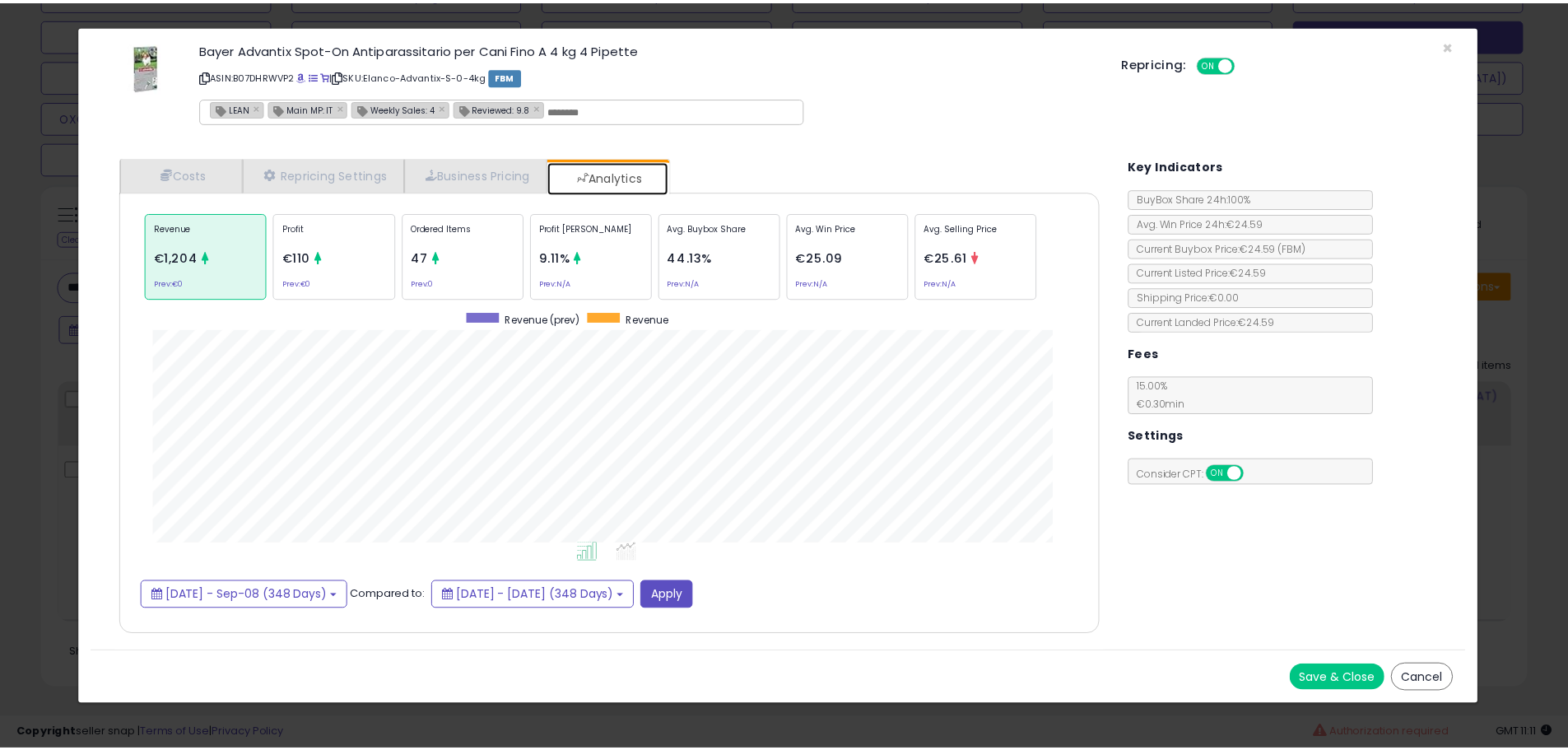
scroll to position [507, 1021]
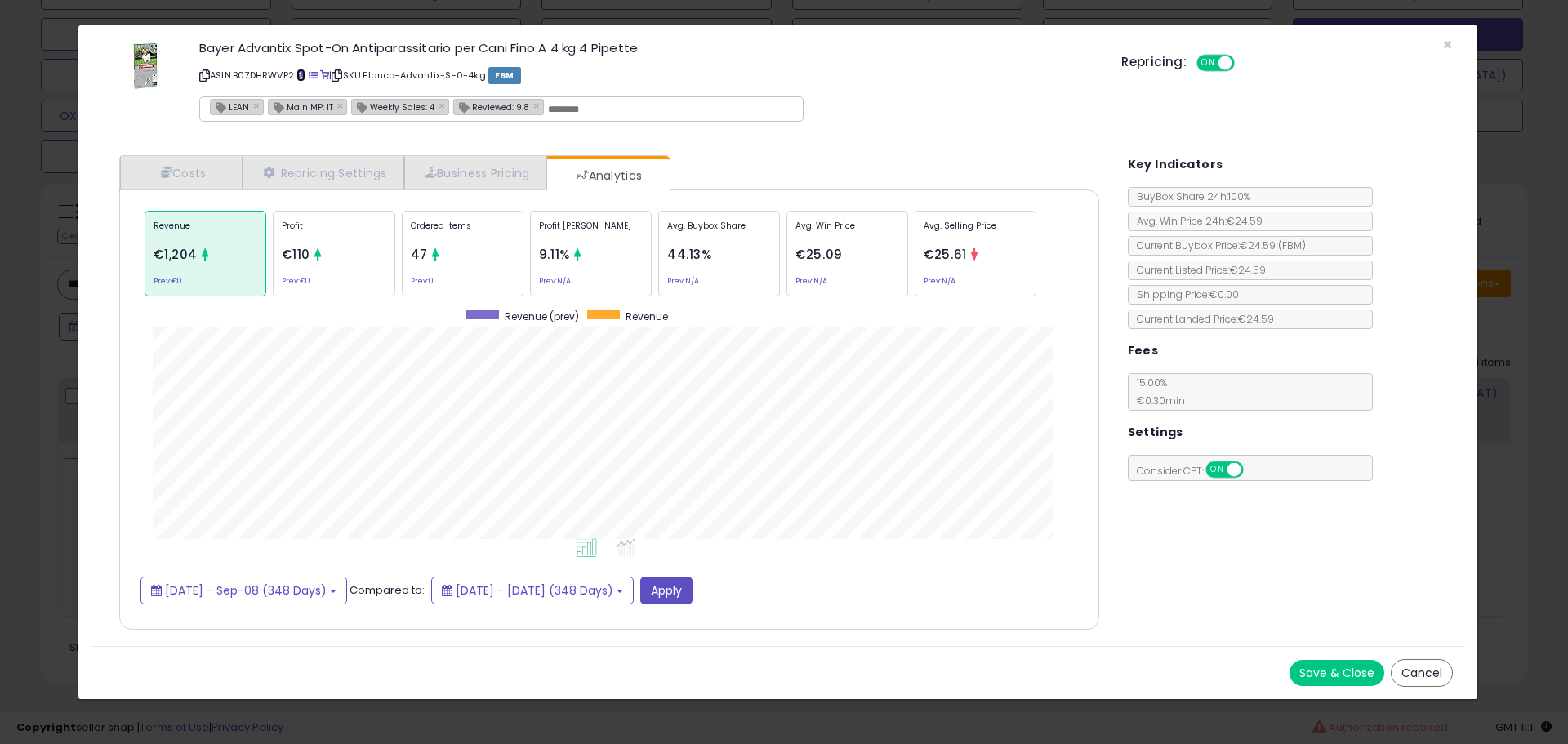
click at [304, 74] on span at bounding box center [300, 75] width 9 height 9
click at [56, 293] on div "× Close Bayer Advantix Spot-On Antiparassitario per Cani Fino A 4 kg 4 Pipette …" at bounding box center [784, 372] width 1568 height 744
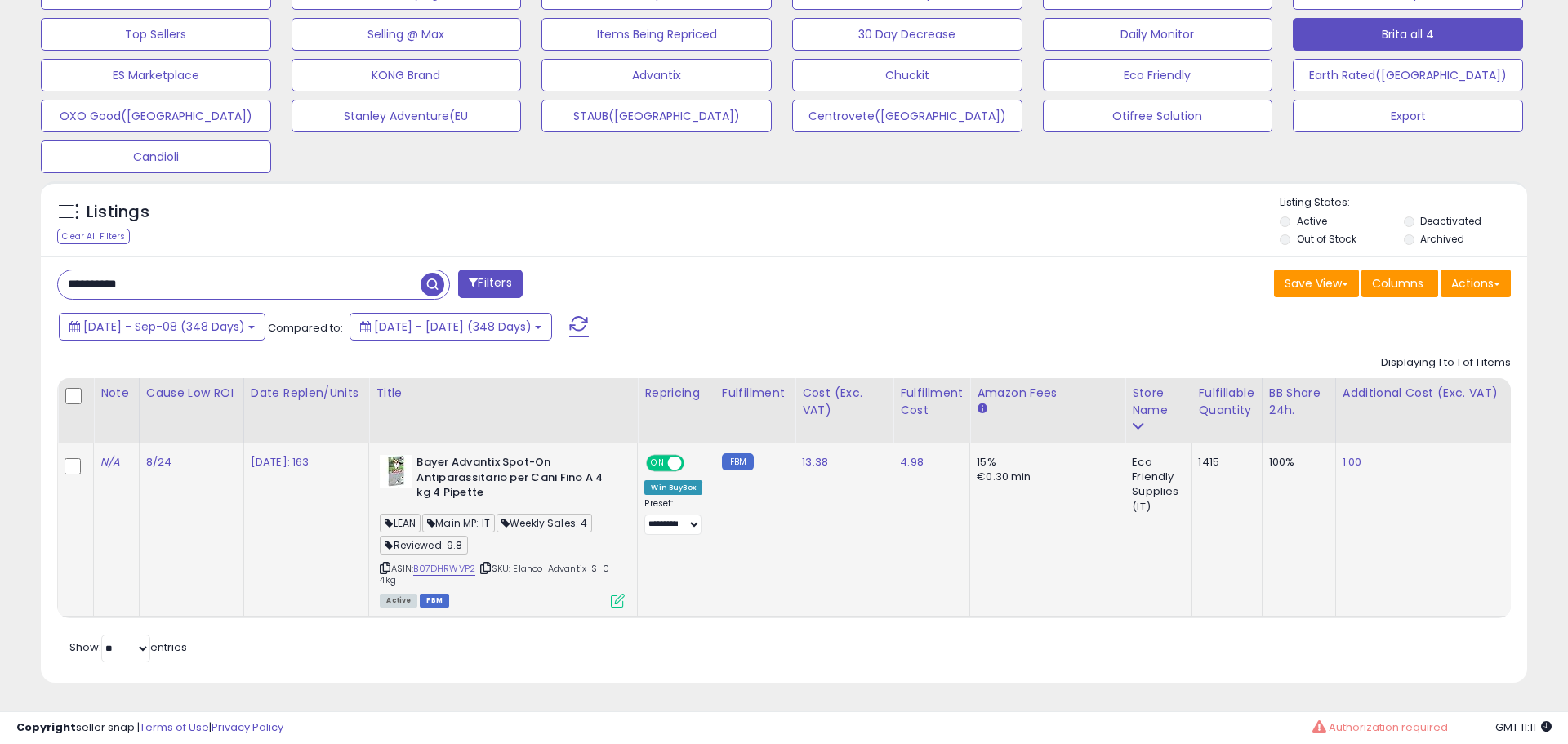
scroll to position [816441, 815872]
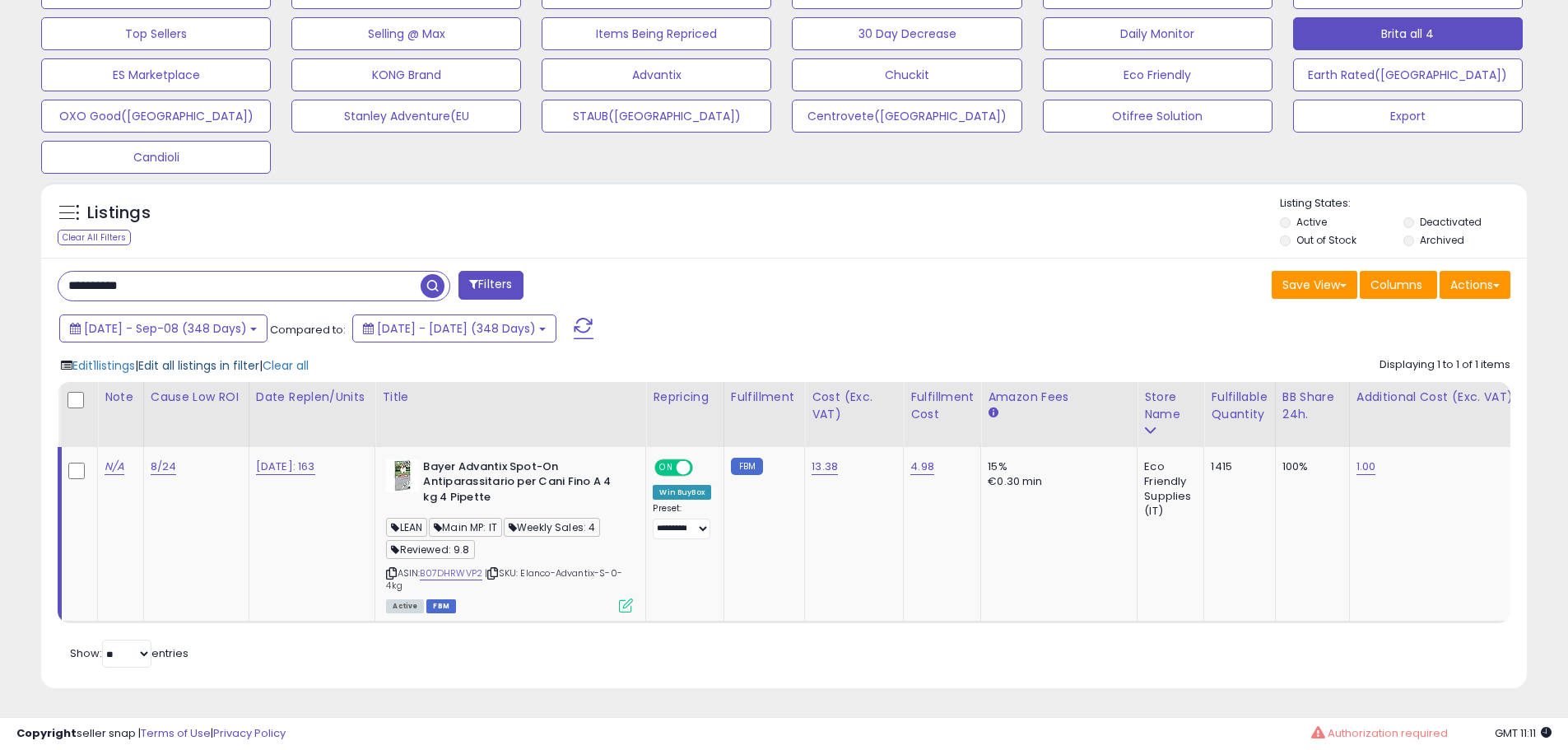
click at [224, 357] on span "Edit all listings in filter" at bounding box center [198, 365] width 121 height 17
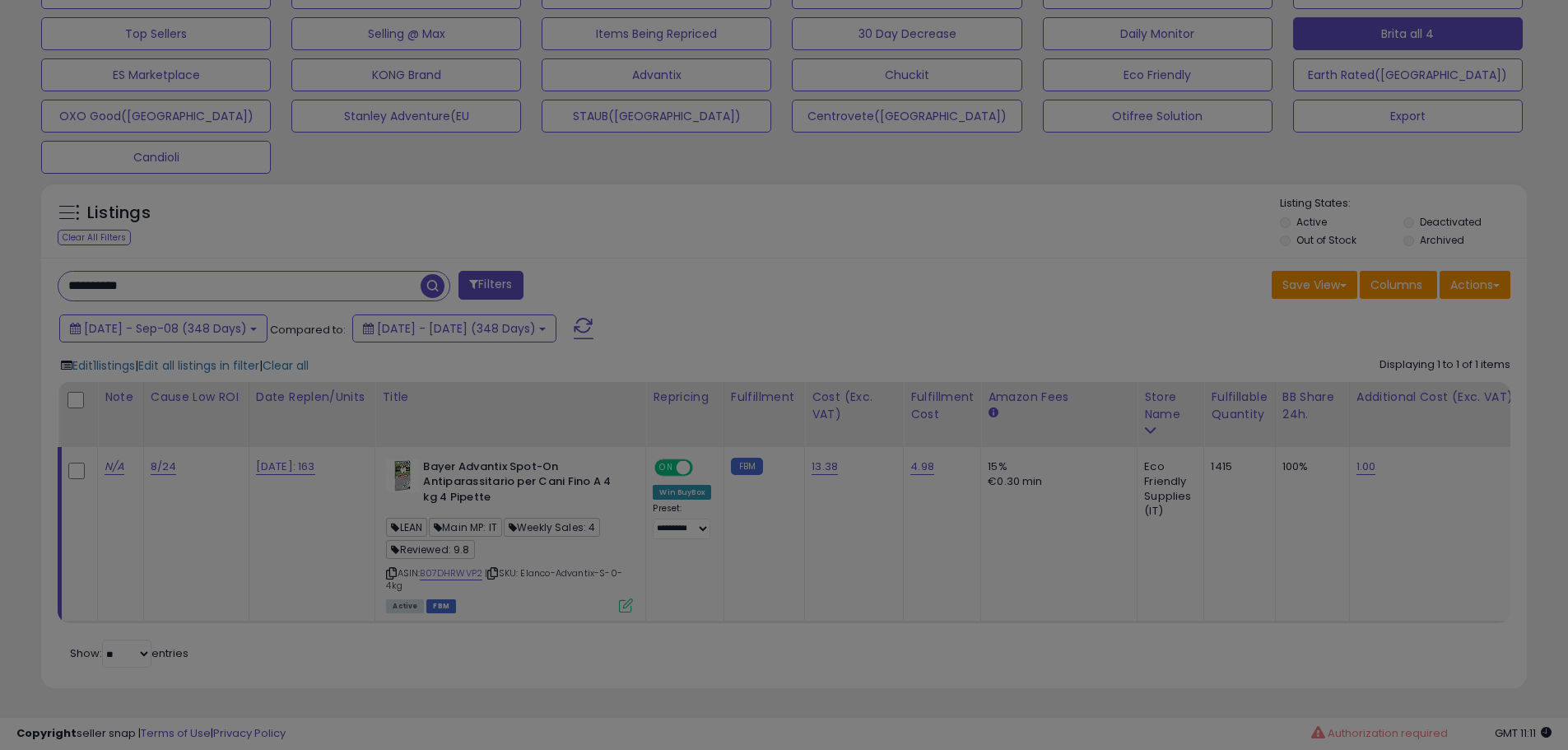
scroll to position [338, 870]
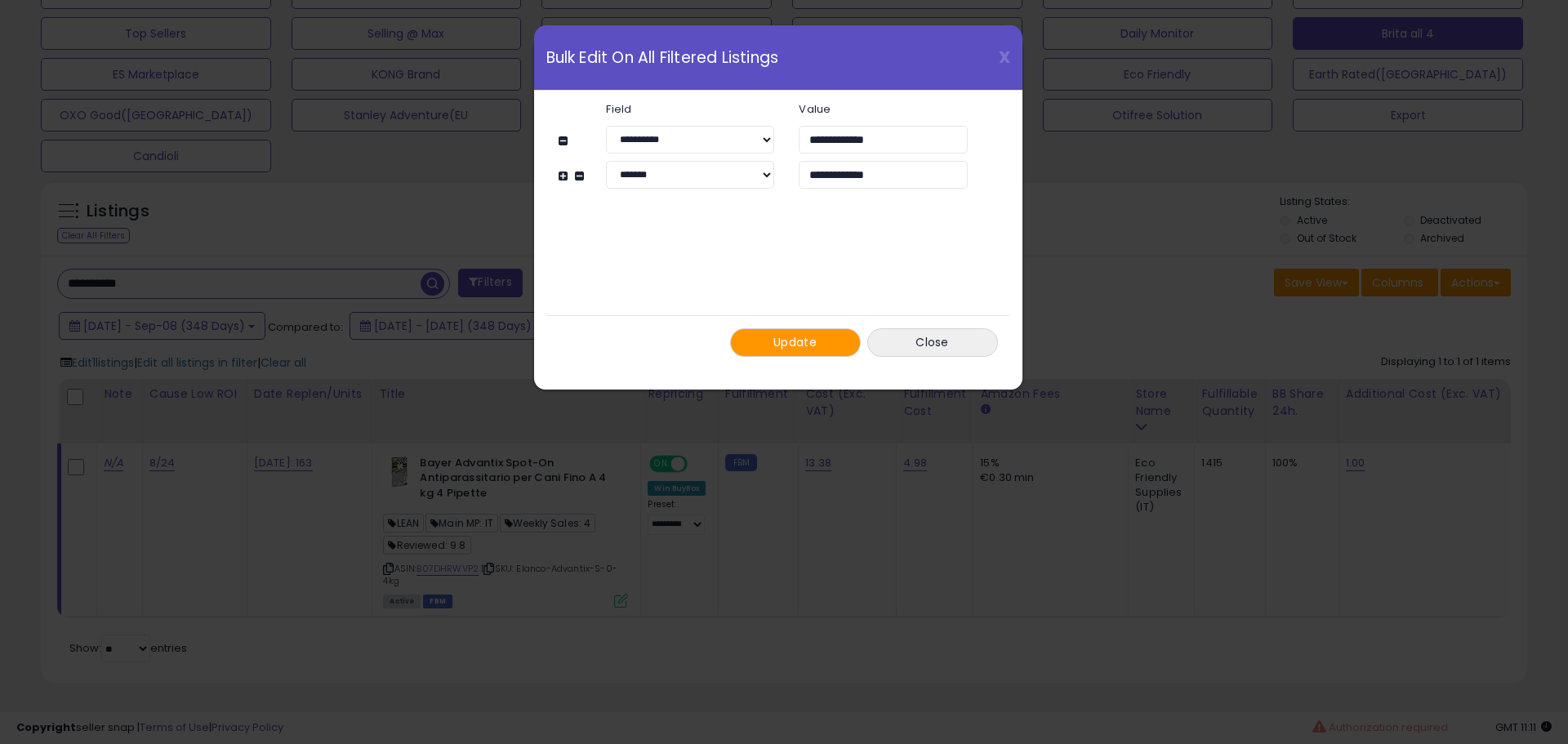
click at [801, 343] on span "Update" at bounding box center [795, 342] width 43 height 16
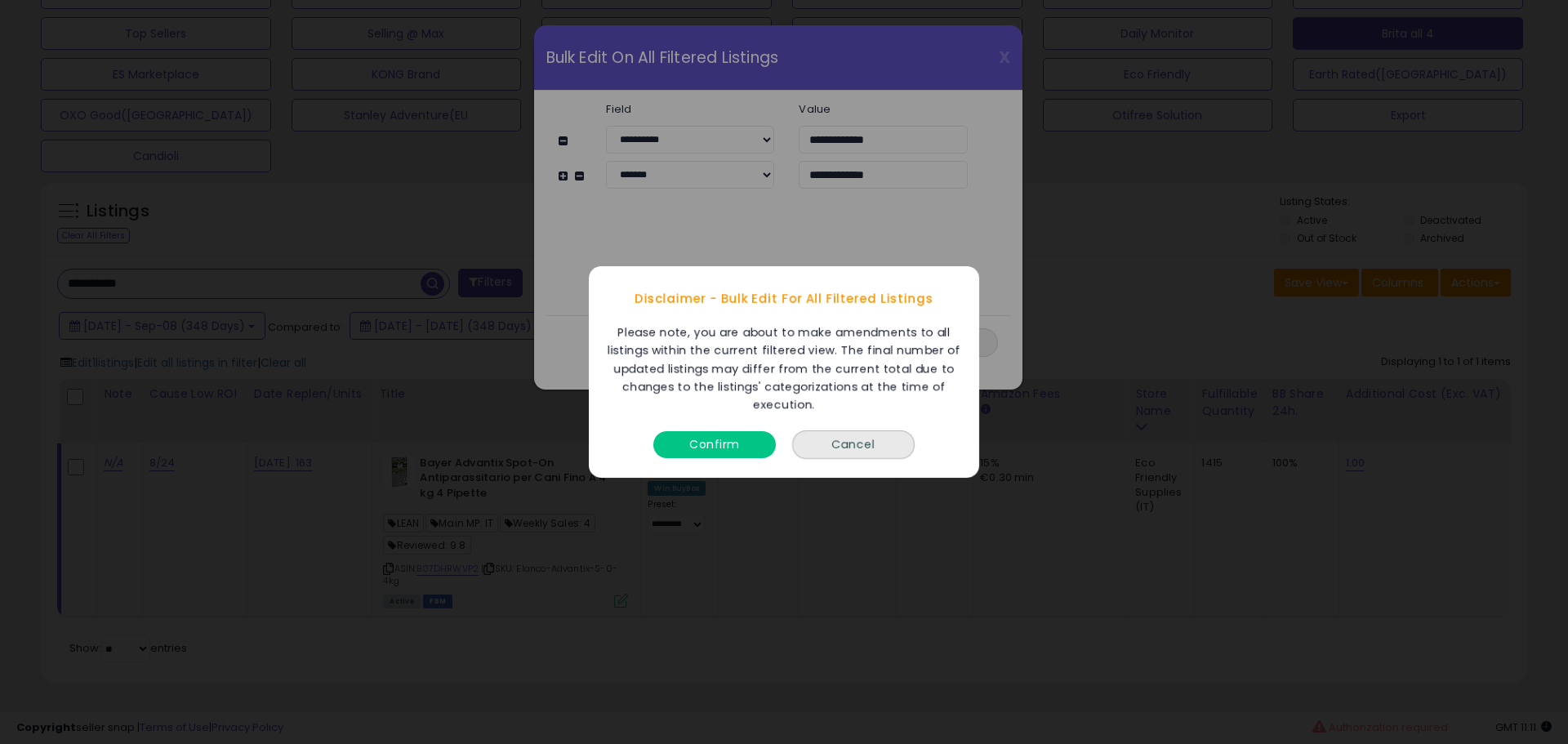
click at [731, 438] on button "Confirm" at bounding box center [714, 445] width 123 height 27
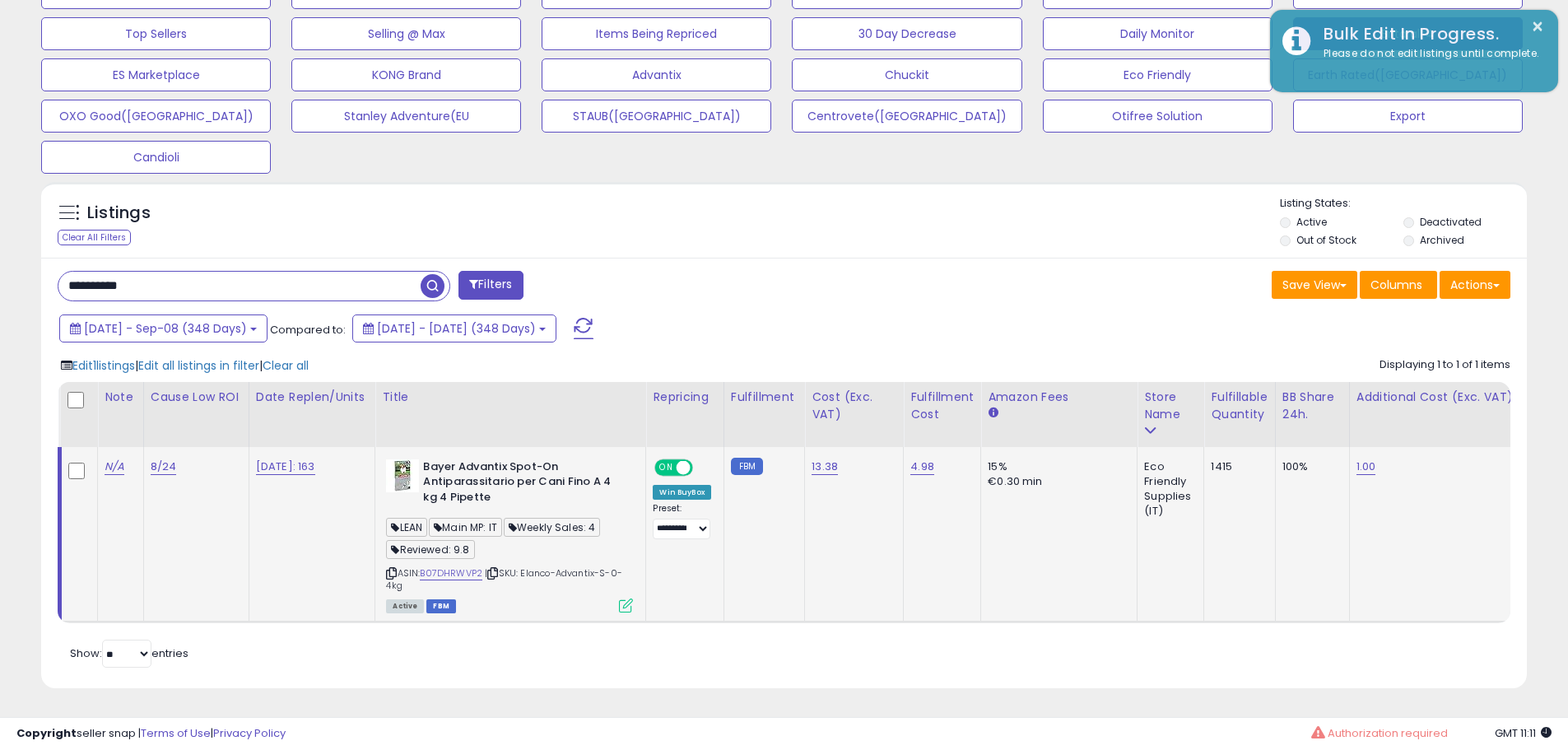
scroll to position [823025, 822452]
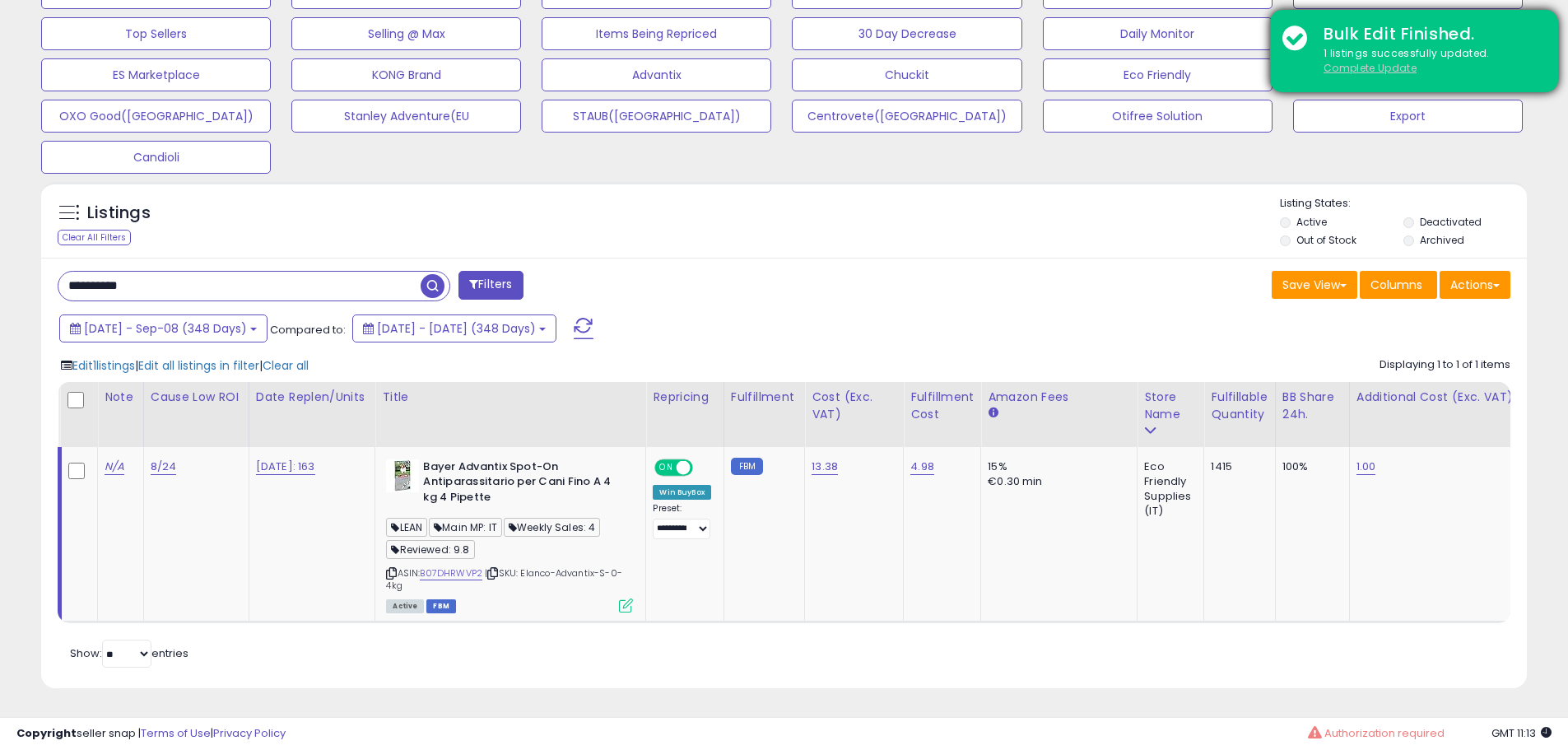
click at [1346, 72] on u "Complete Update" at bounding box center [1371, 68] width 93 height 14
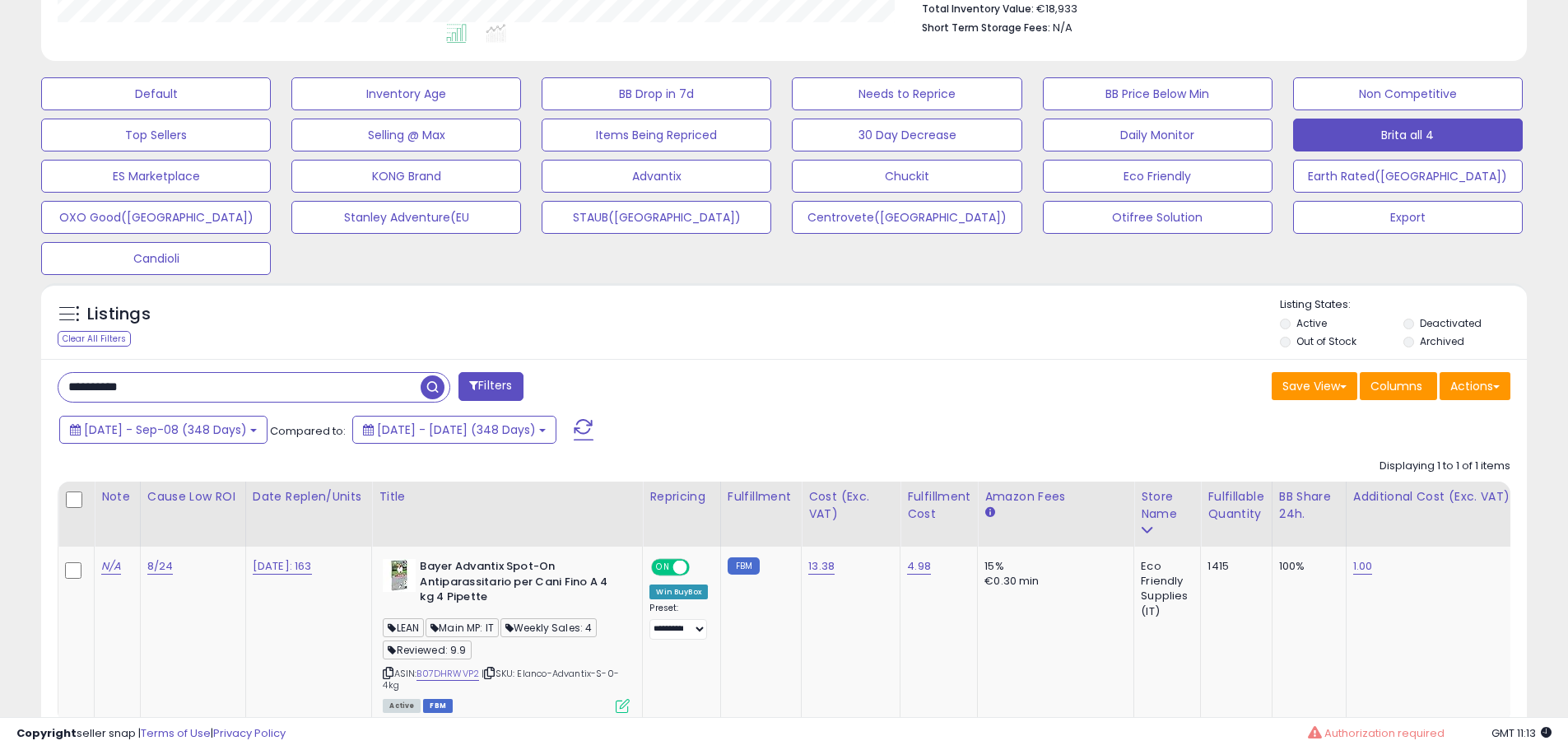
scroll to position [543, 0]
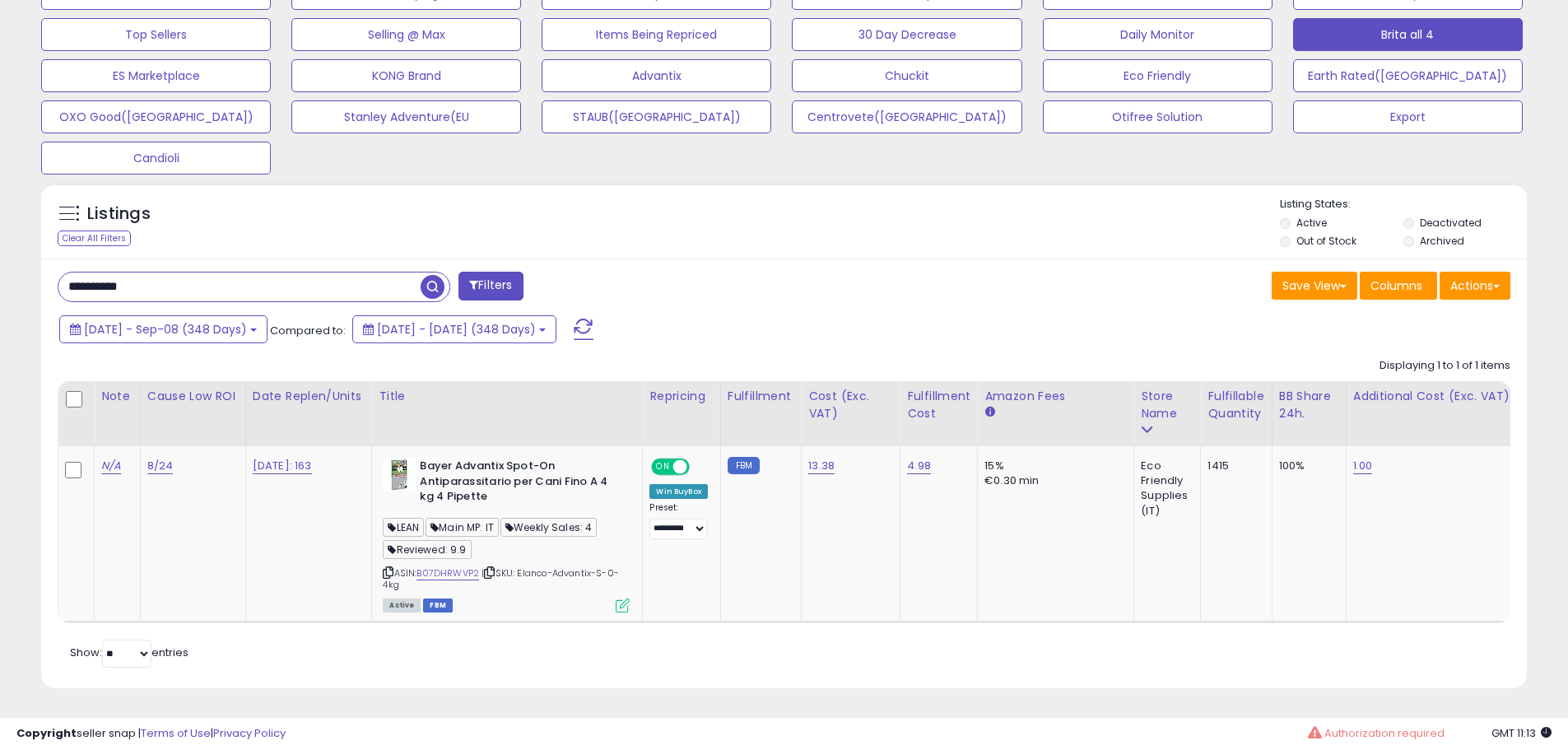
click at [253, 273] on input "**********" at bounding box center [239, 287] width 362 height 29
paste input "text"
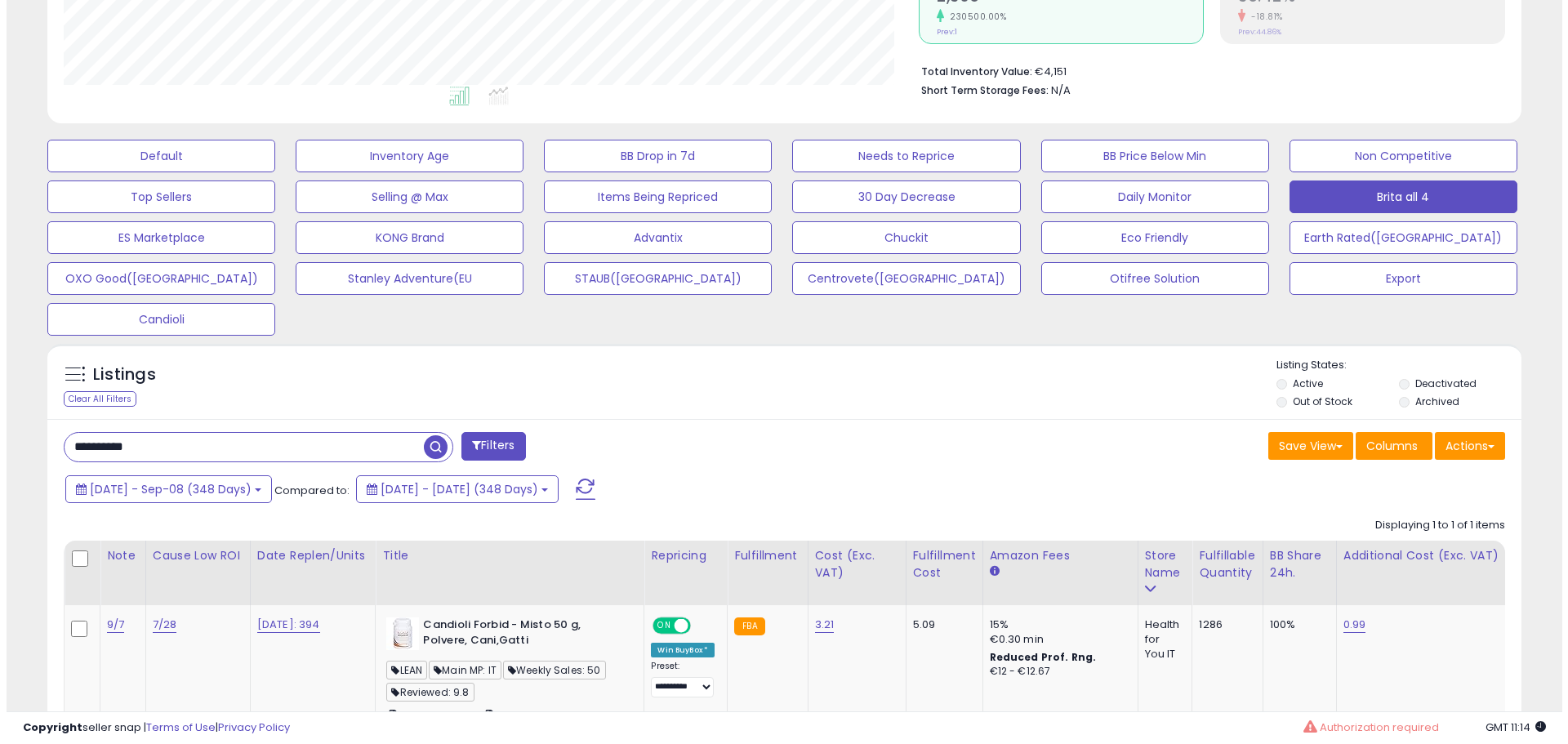
scroll to position [535, 0]
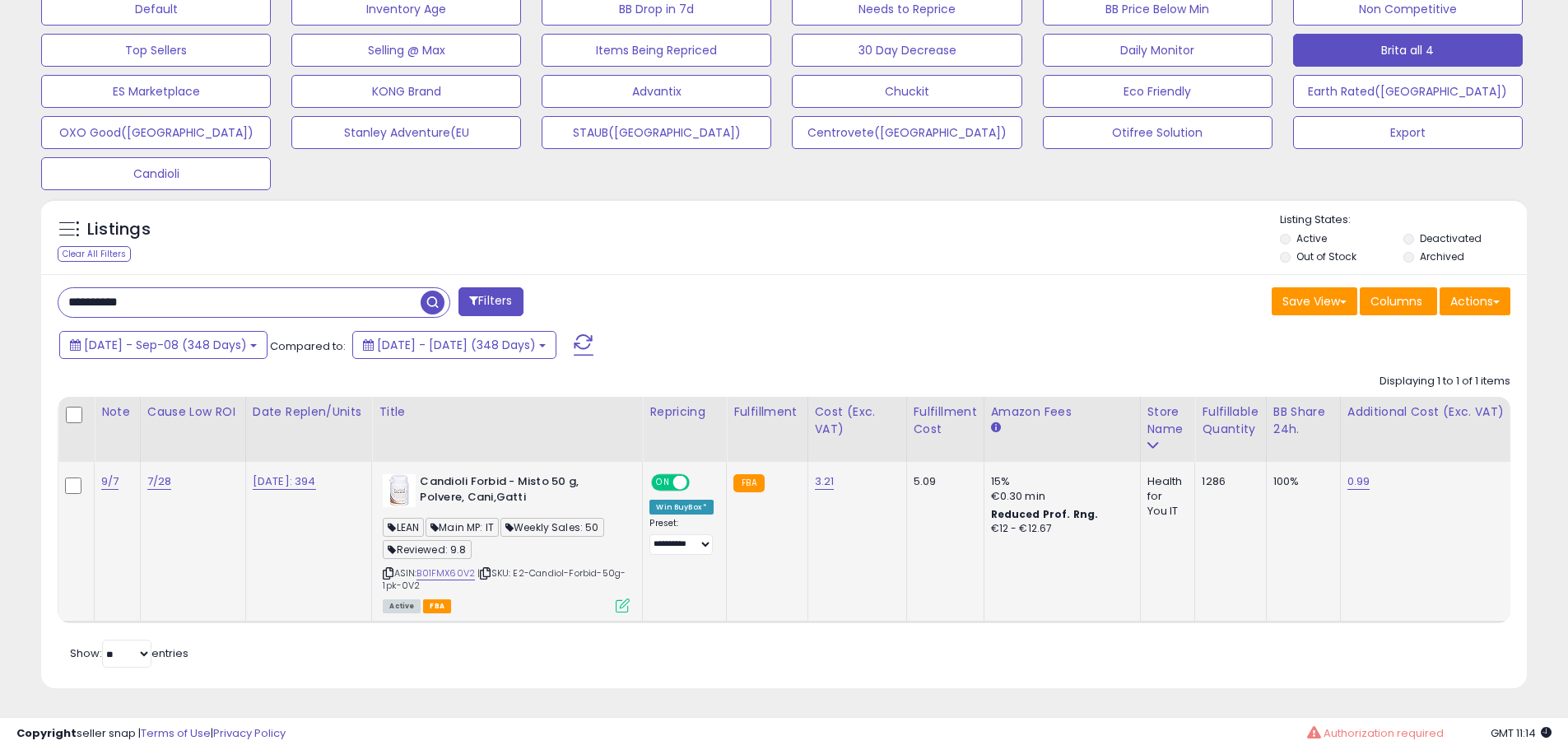
click at [630, 598] on icon at bounding box center [623, 605] width 14 height 14
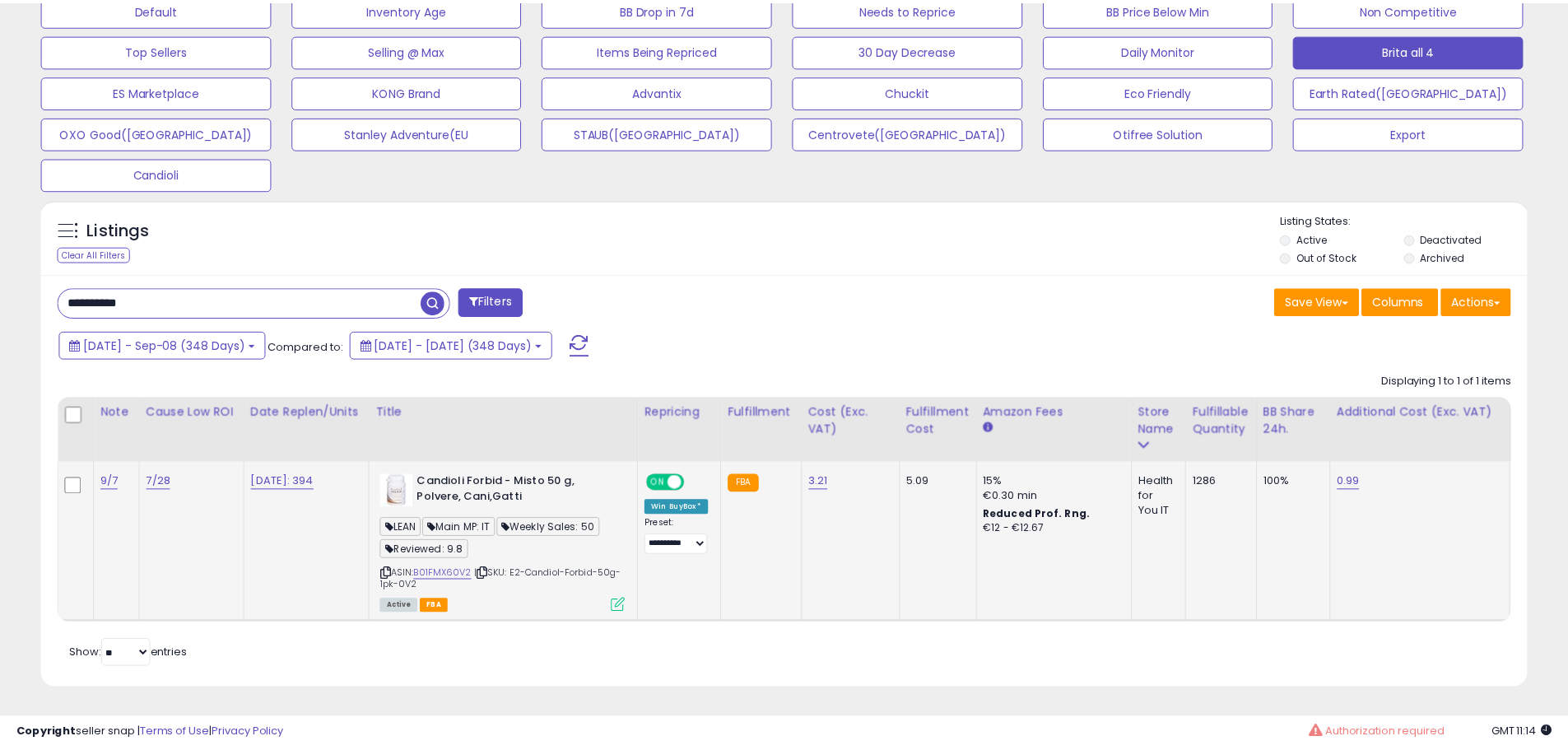
scroll to position [338, 870]
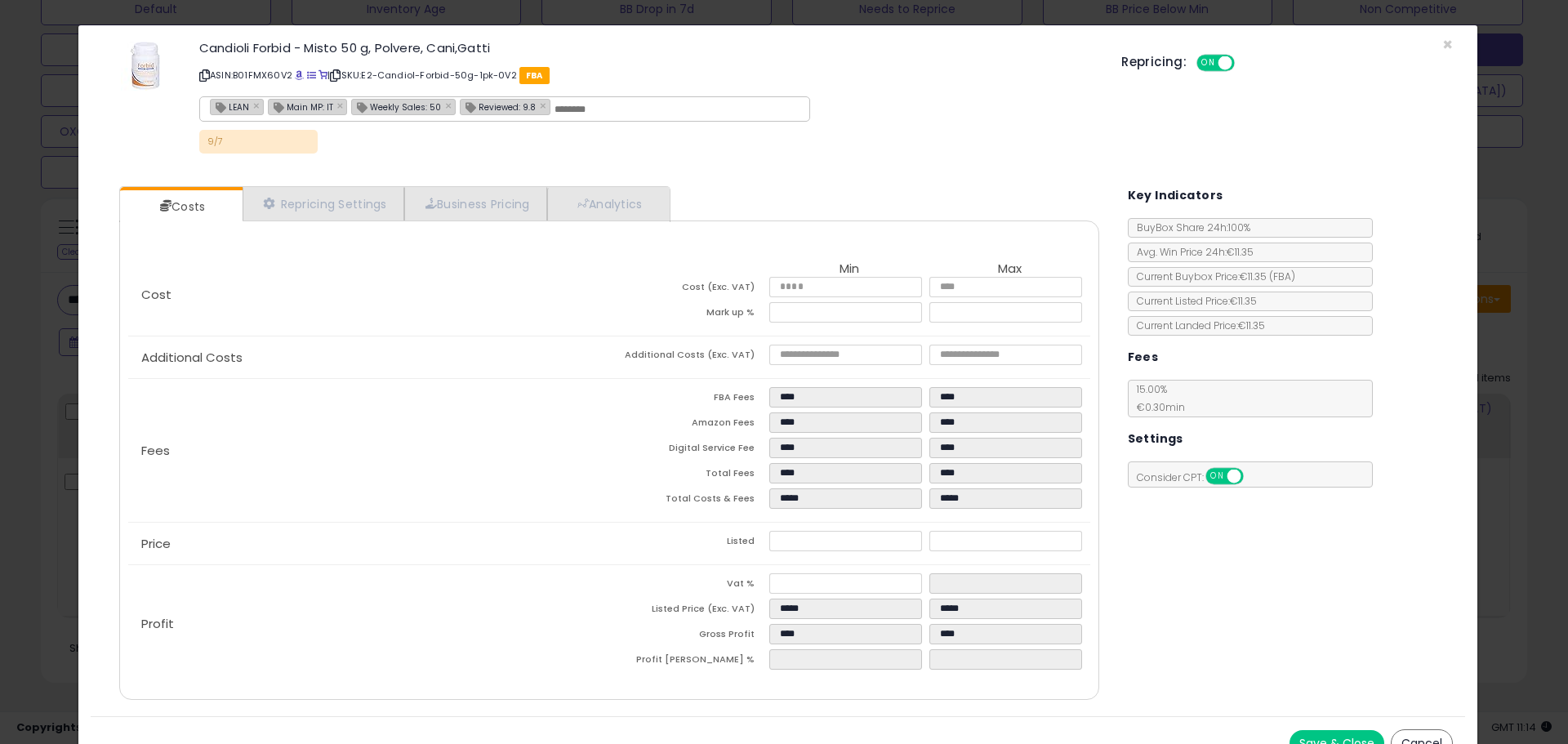
click at [19, 474] on div "× Close Candioli Forbid - Misto 50 g, Polvere, Cani,[PERSON_NAME] ASIN: B01FMX6…" at bounding box center [784, 372] width 1568 height 744
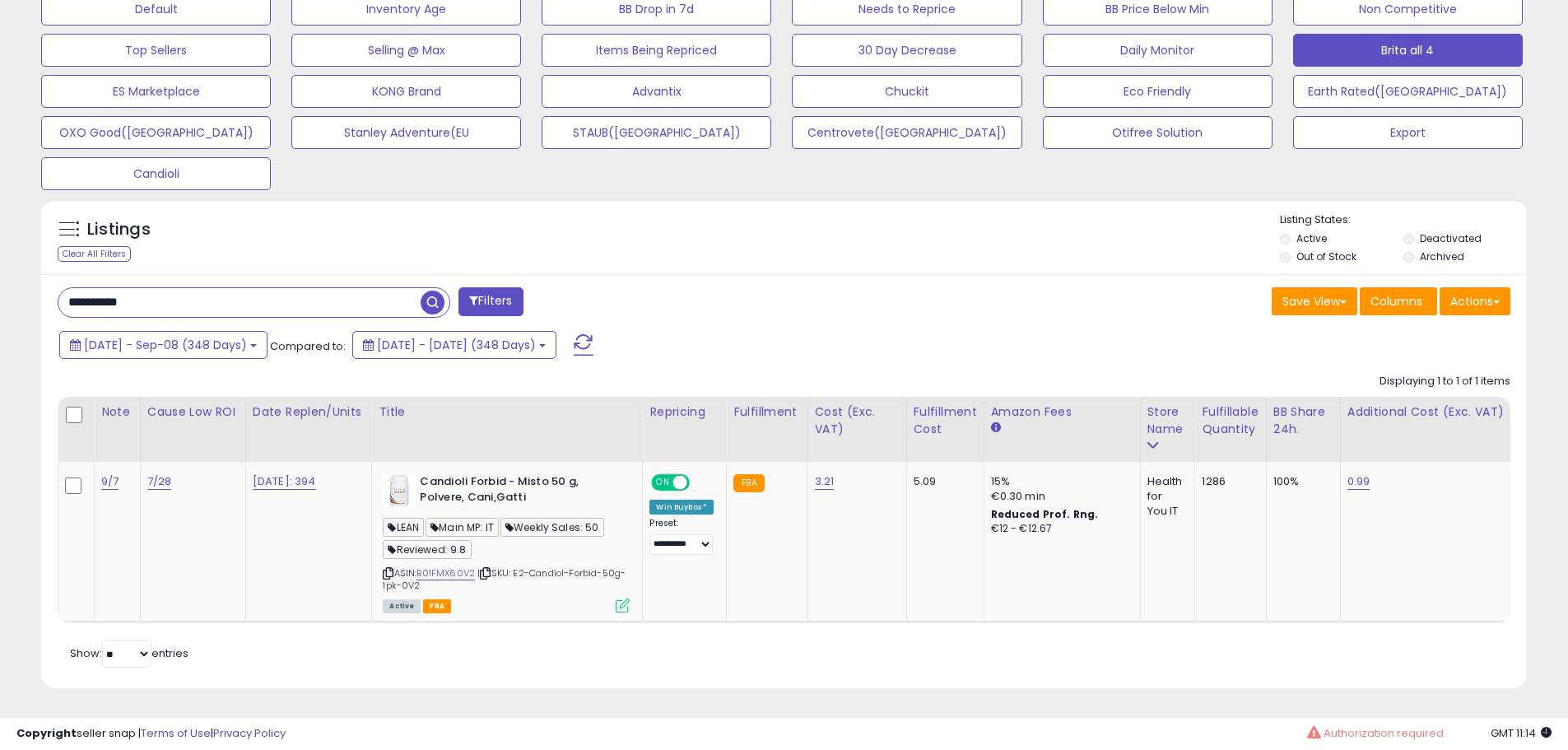
scroll to position [338, 862]
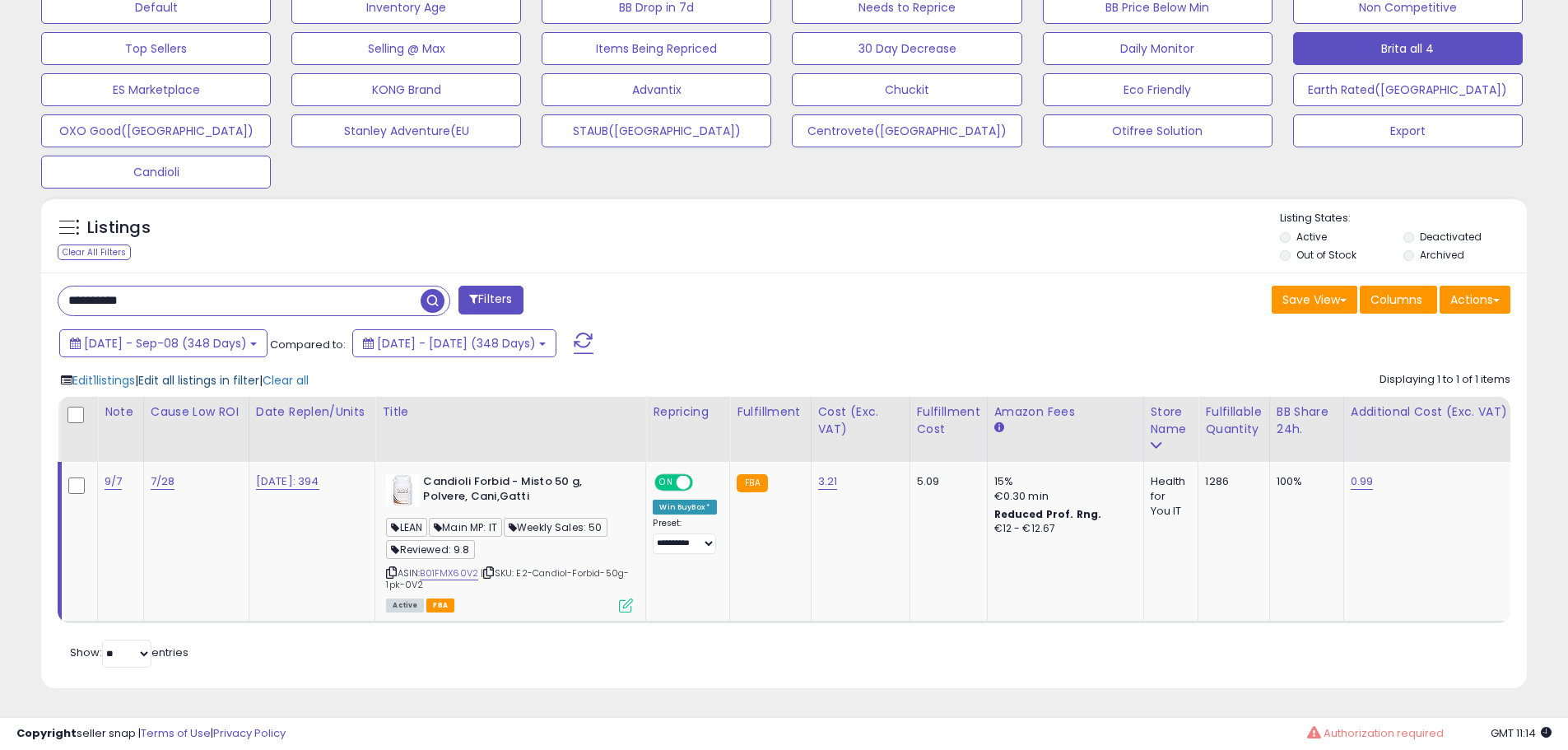
click at [207, 373] on span "Edit all listings in filter" at bounding box center [198, 380] width 121 height 17
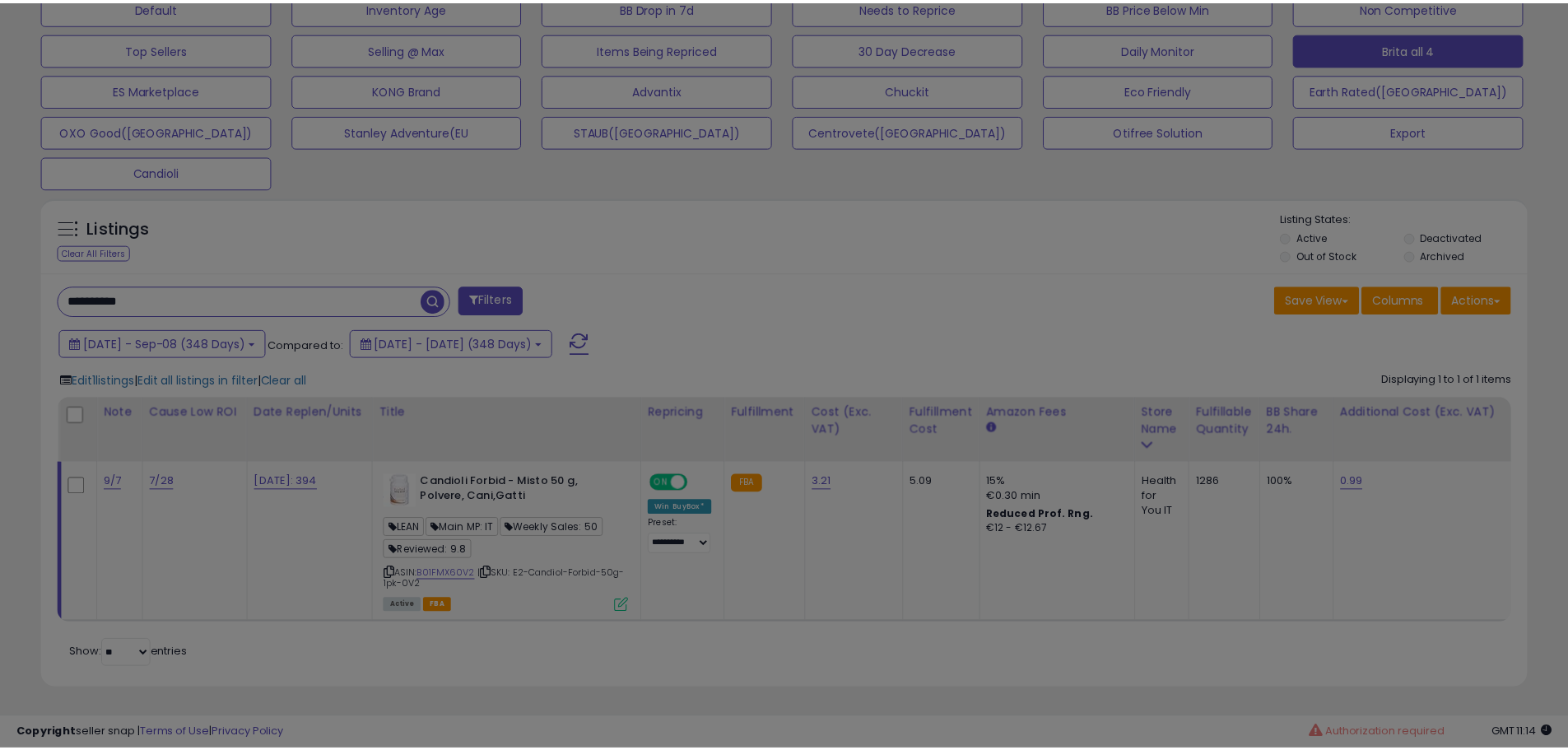
scroll to position [338, 870]
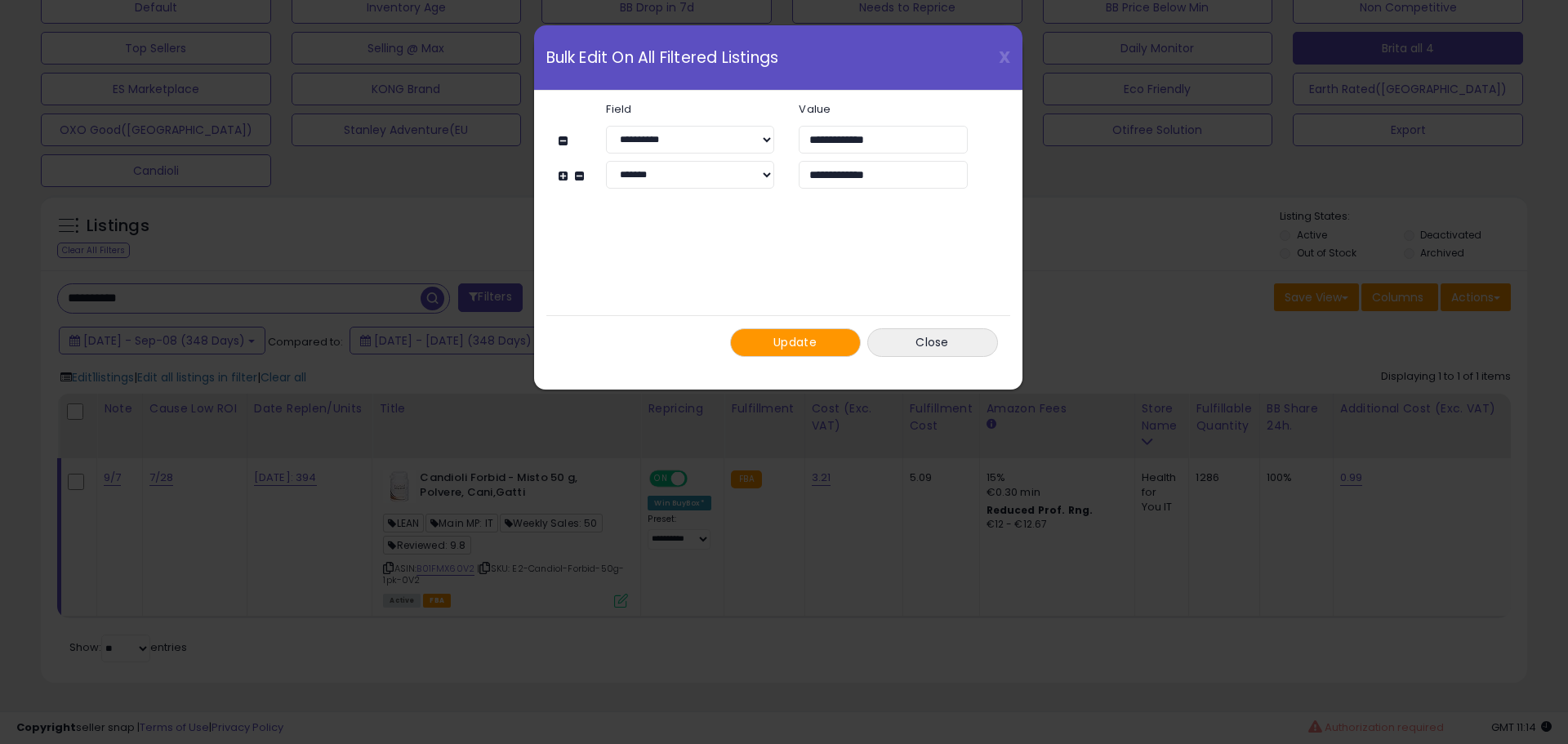
click at [815, 338] on span "Update" at bounding box center [795, 342] width 43 height 16
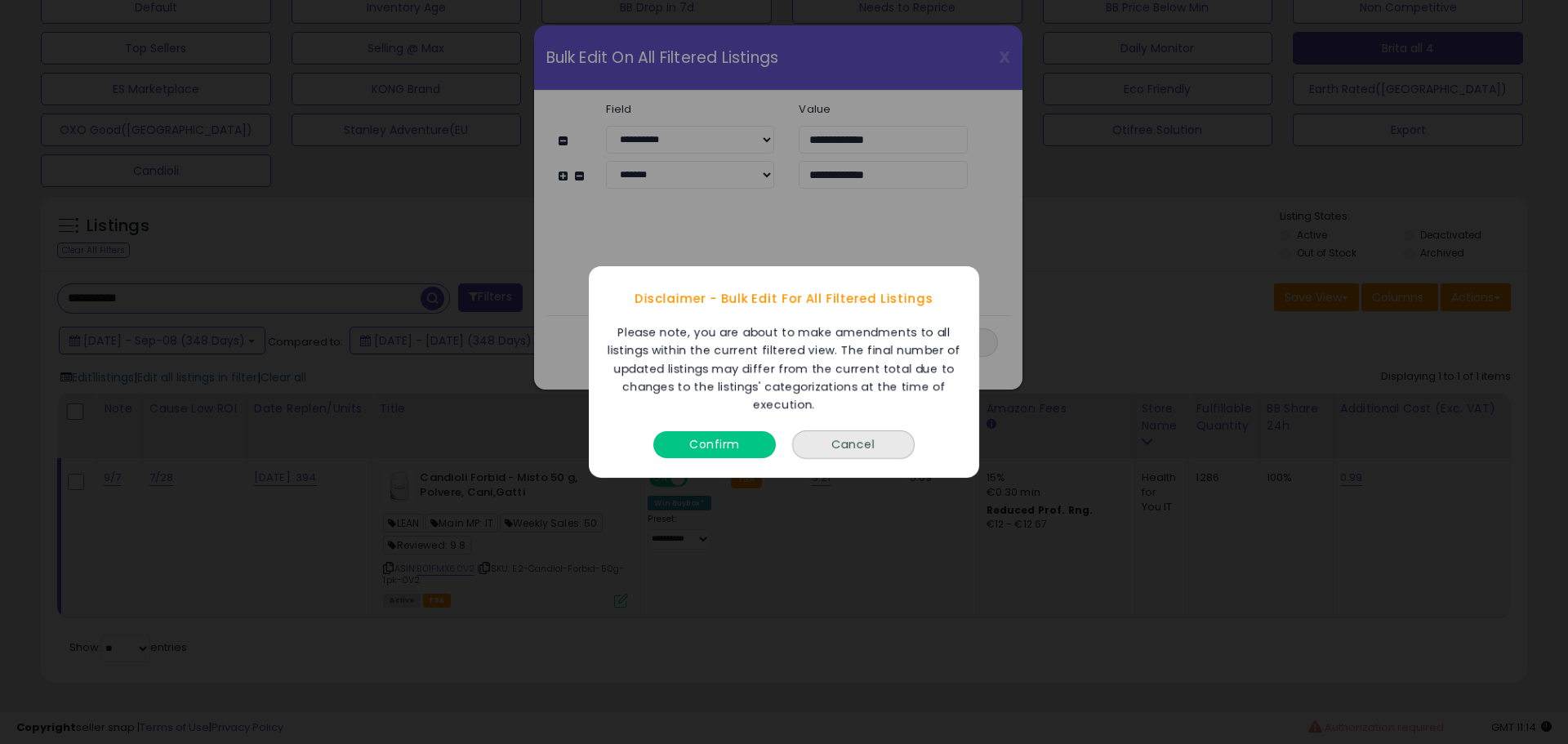
click at [729, 435] on button "Confirm" at bounding box center [714, 445] width 123 height 27
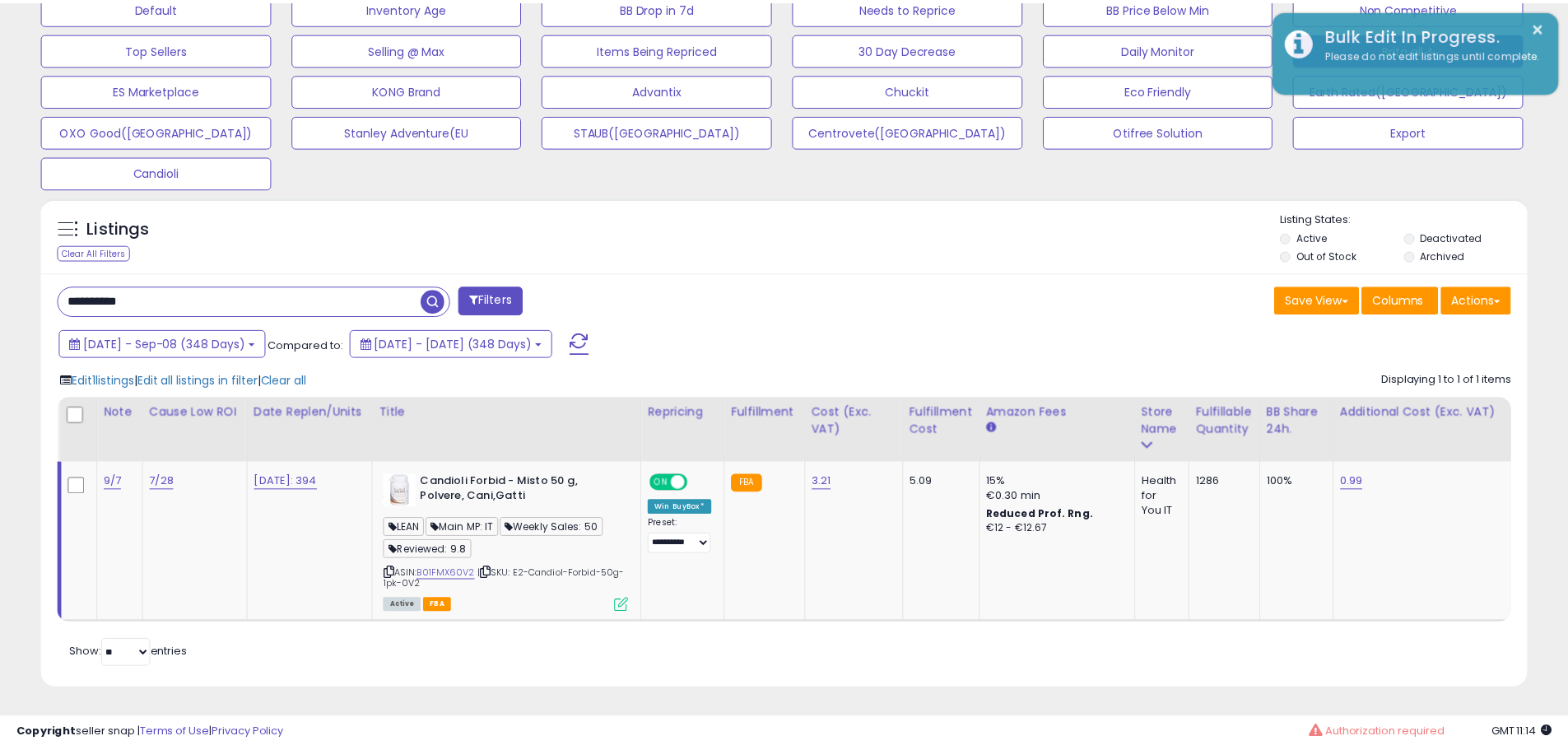
scroll to position [823025, 822452]
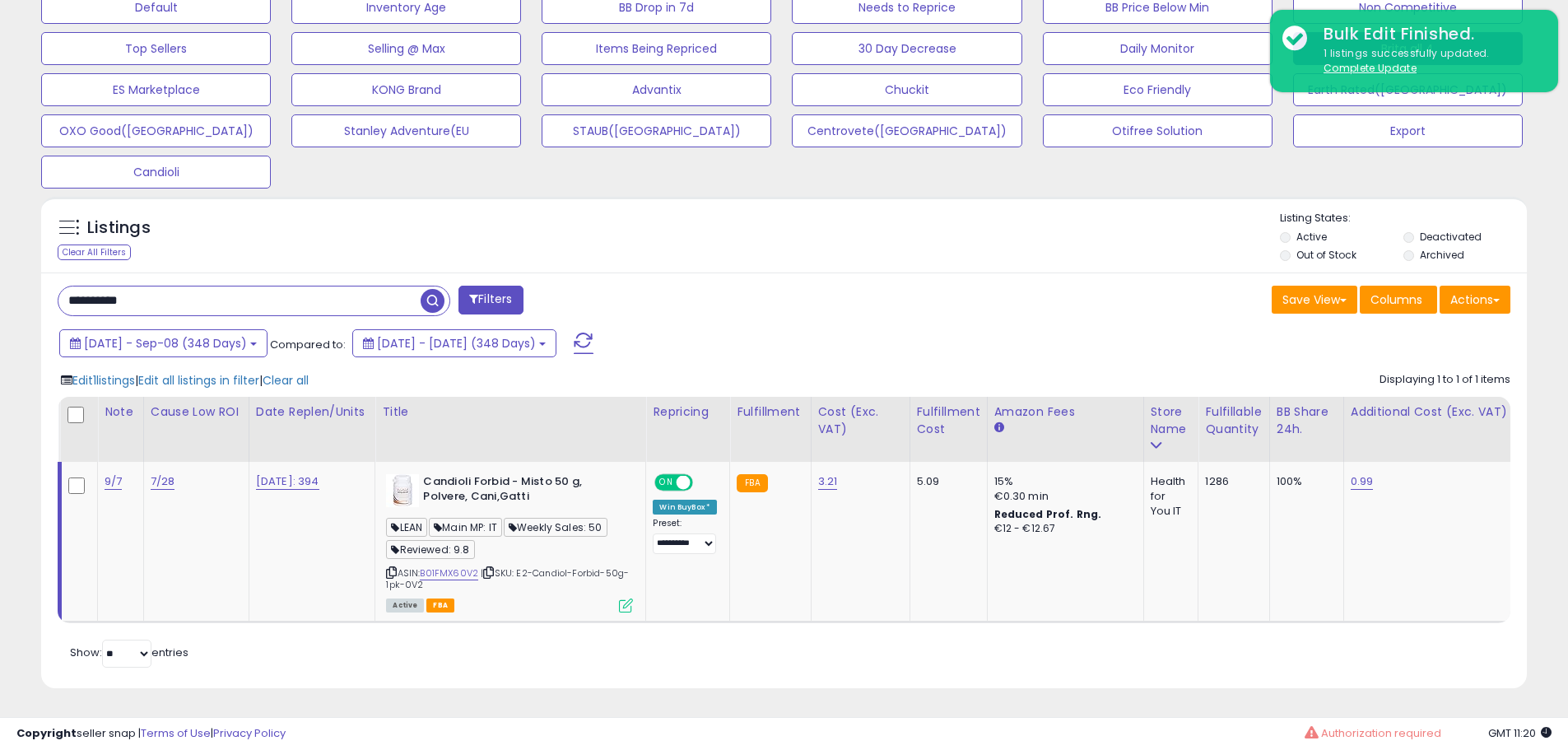
click at [211, 296] on input "**********" at bounding box center [239, 302] width 362 height 29
paste input "**********"
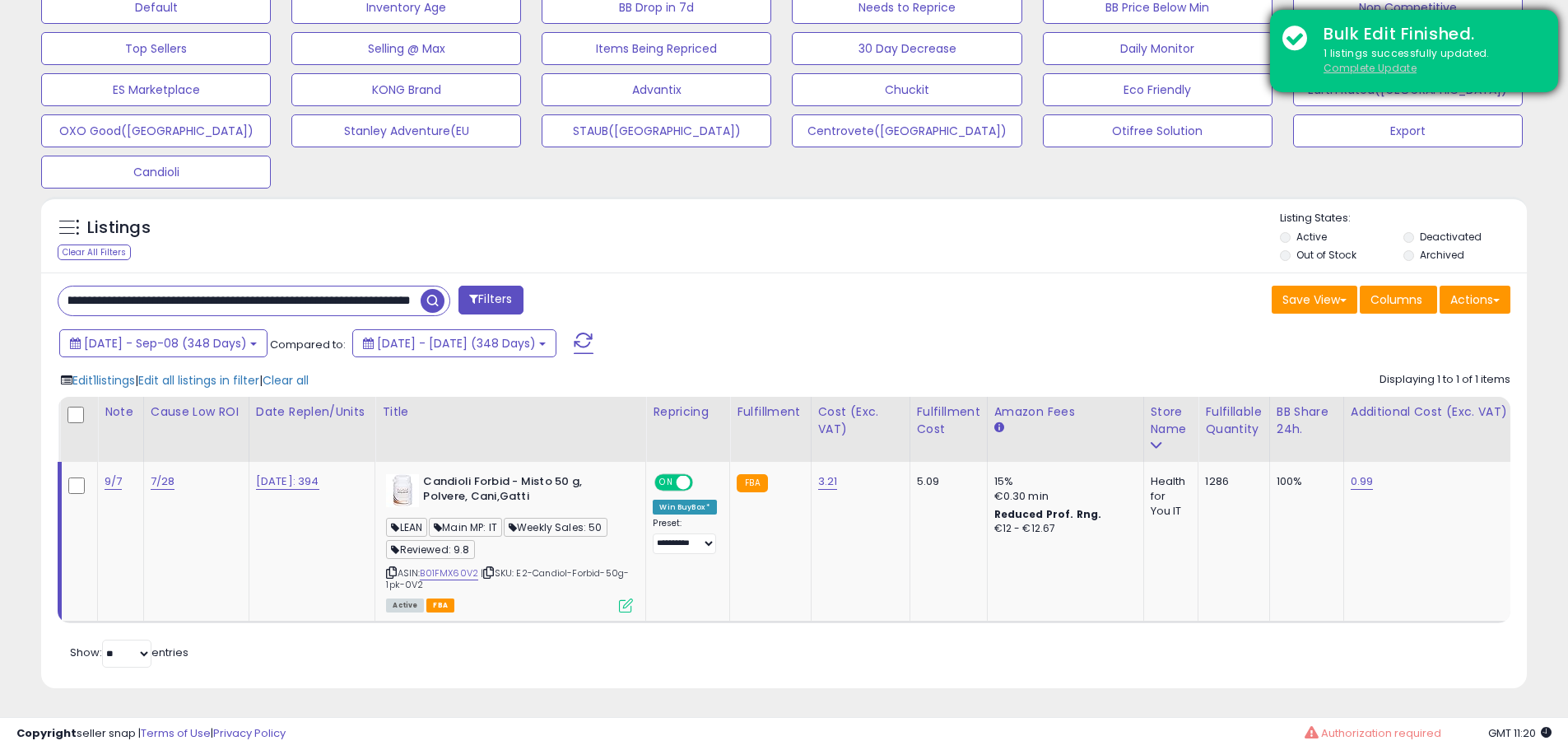
click at [1371, 70] on u "Complete Update" at bounding box center [1371, 68] width 93 height 14
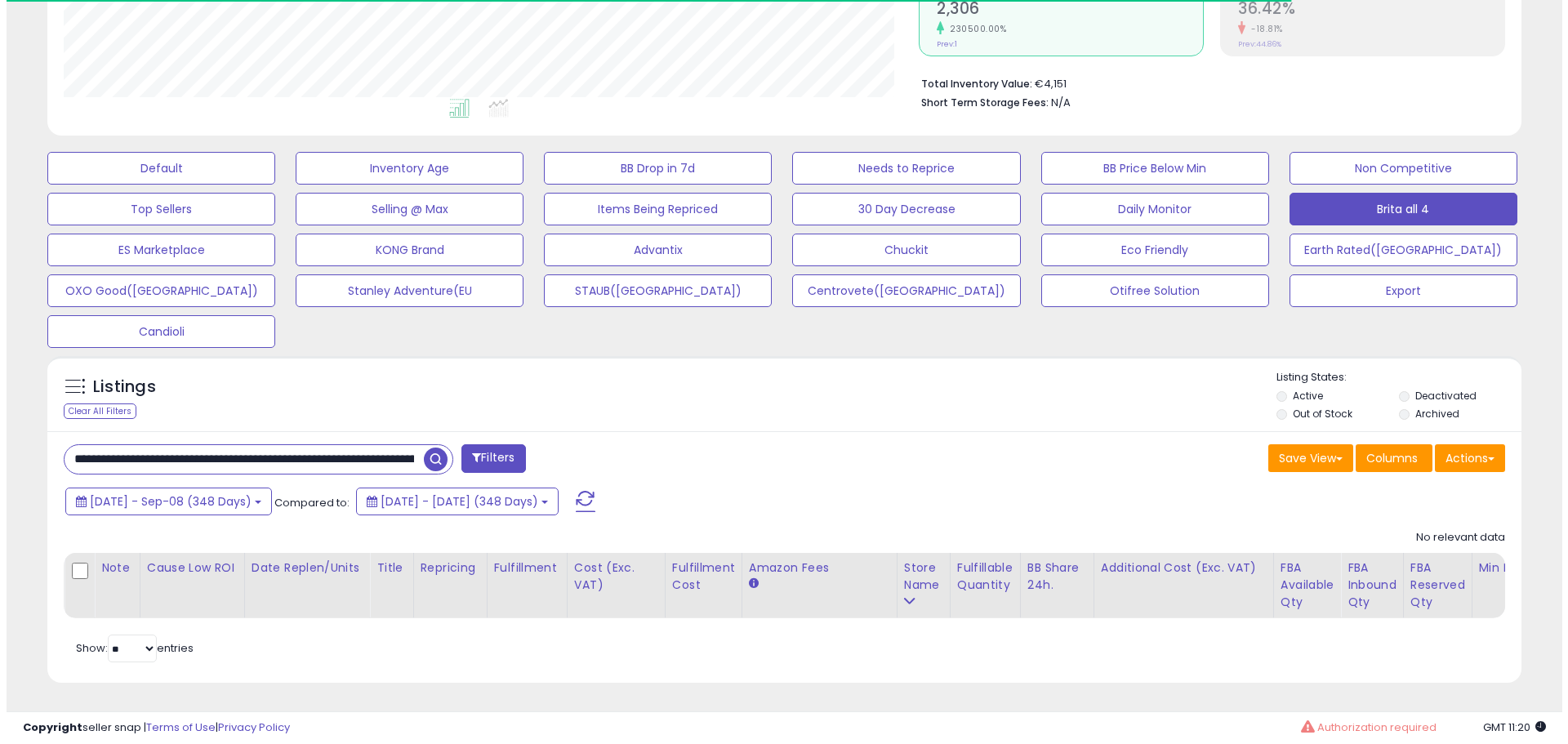
scroll to position [335, 855]
click at [198, 445] on input "**********" at bounding box center [237, 459] width 359 height 29
paste input "text"
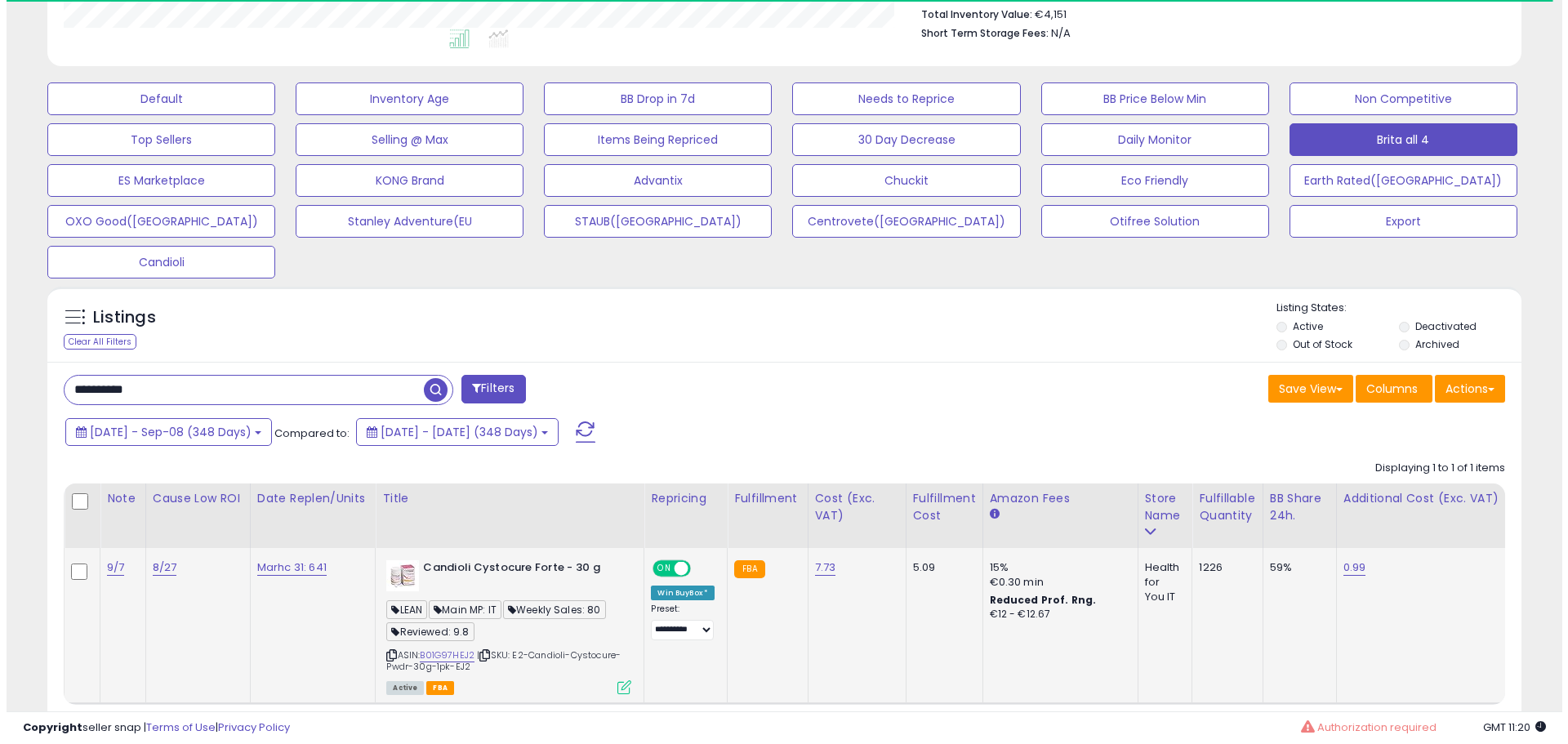
scroll to position [531, 0]
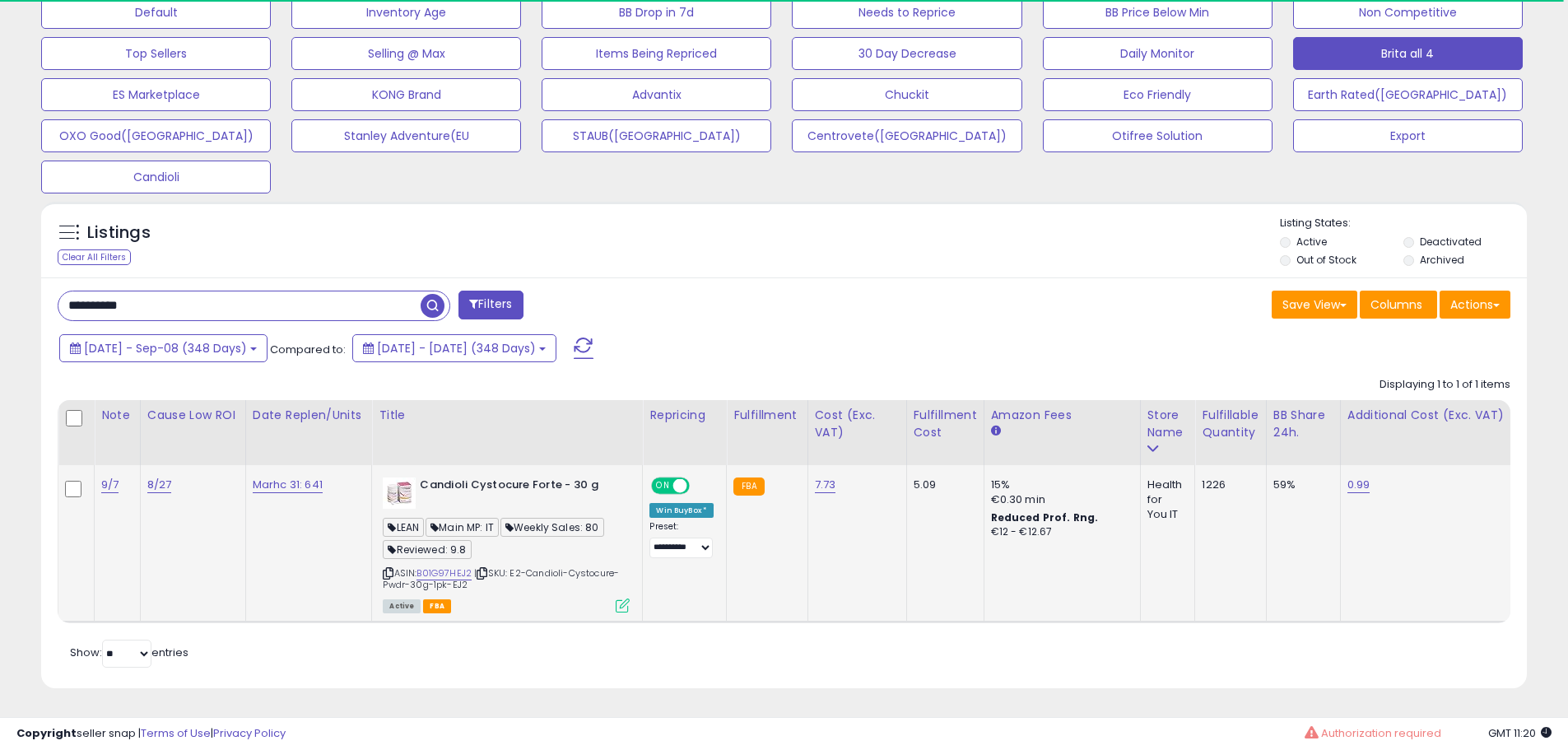
click at [626, 598] on icon at bounding box center [623, 605] width 14 height 14
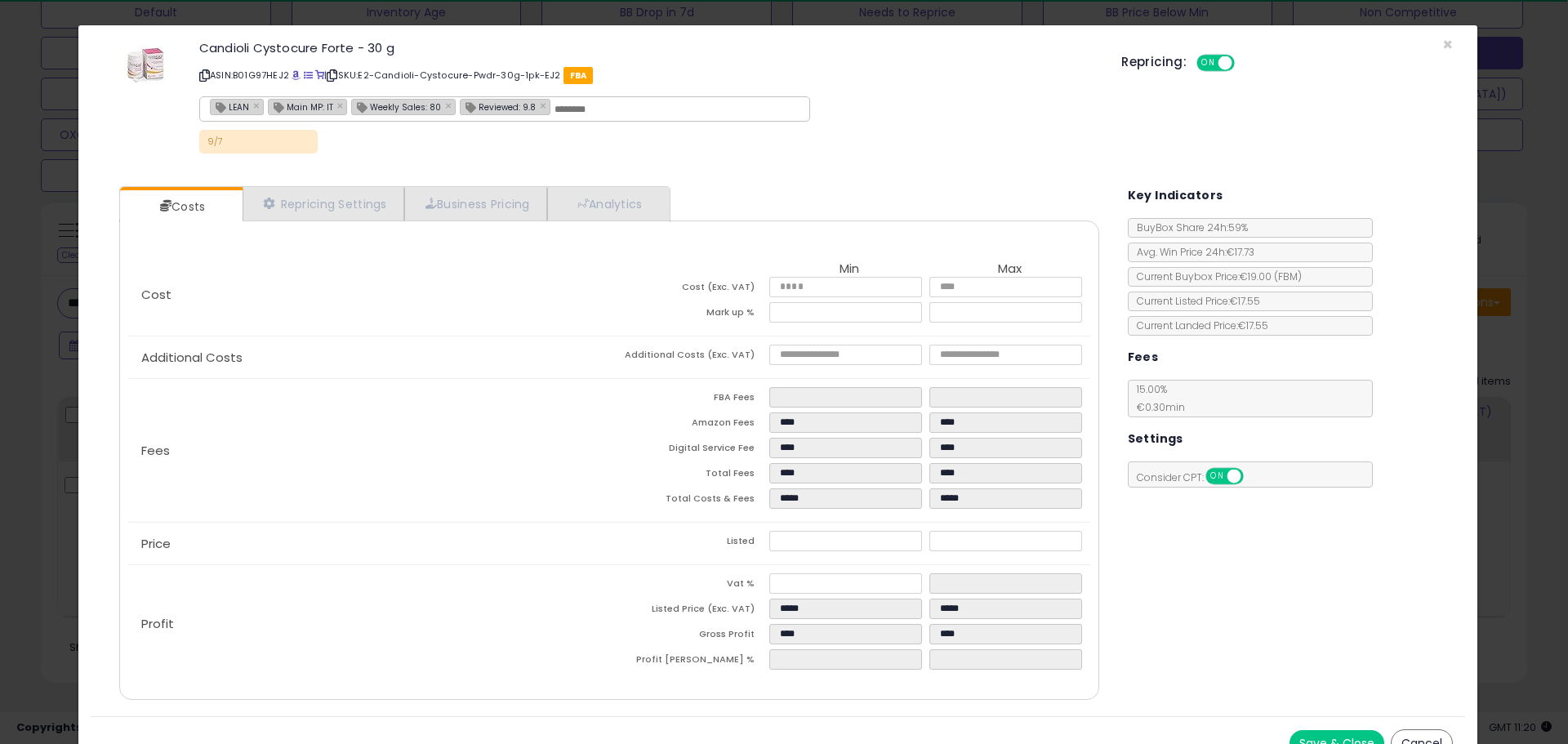
scroll to position [335, 863]
click at [297, 73] on span at bounding box center [295, 75] width 9 height 9
click at [604, 200] on link "Analytics" at bounding box center [607, 204] width 121 height 34
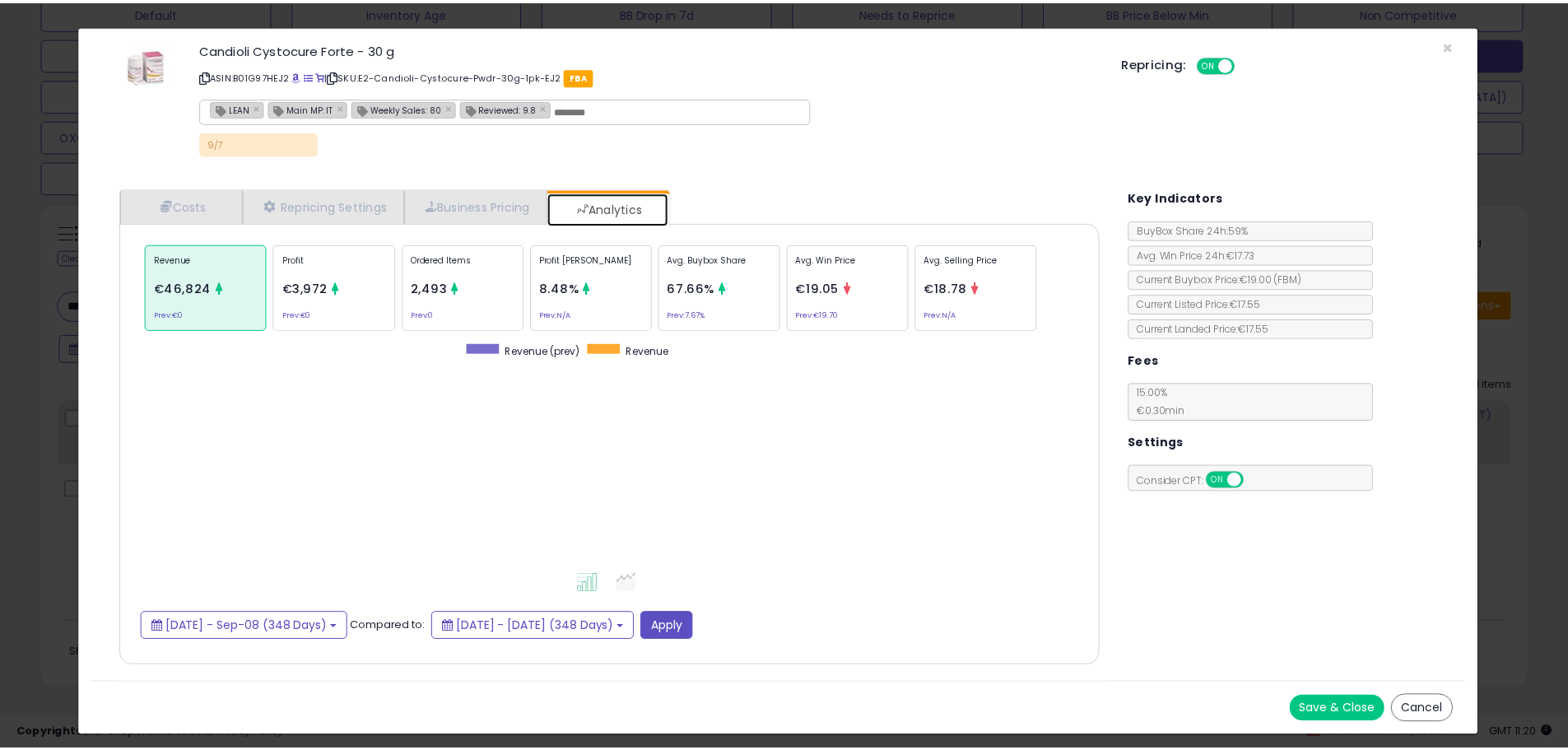
scroll to position [507, 1021]
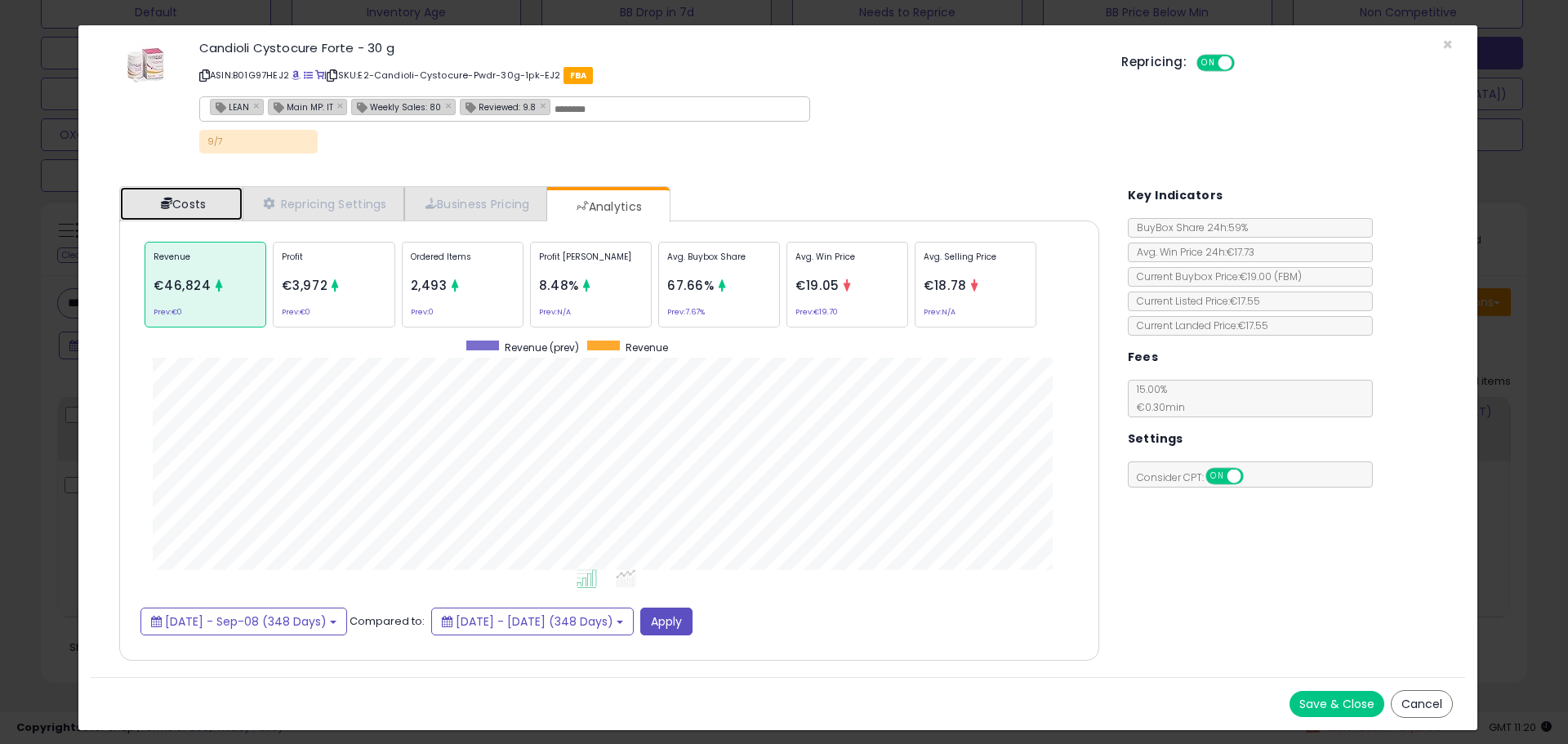
click at [199, 210] on link "Costs" at bounding box center [180, 204] width 123 height 34
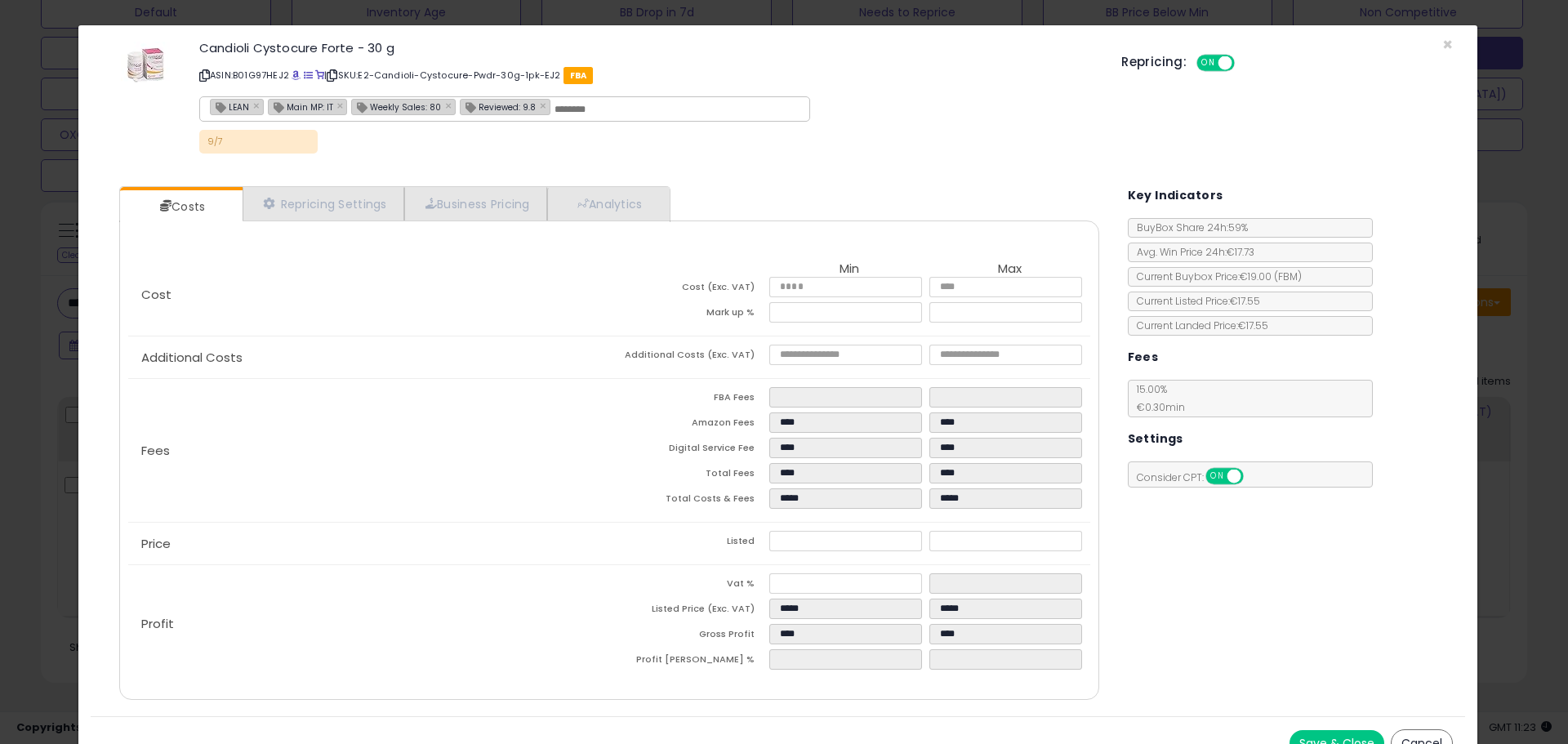
drag, startPoint x: 35, startPoint y: 433, endPoint x: 41, endPoint y: 418, distance: 16.2
click at [35, 433] on div "× Close Candioli Cystocure Forte - 30 g ASIN: B01G97HEJ2 | SKU: E2-Candioli-Cys…" at bounding box center [784, 372] width 1568 height 744
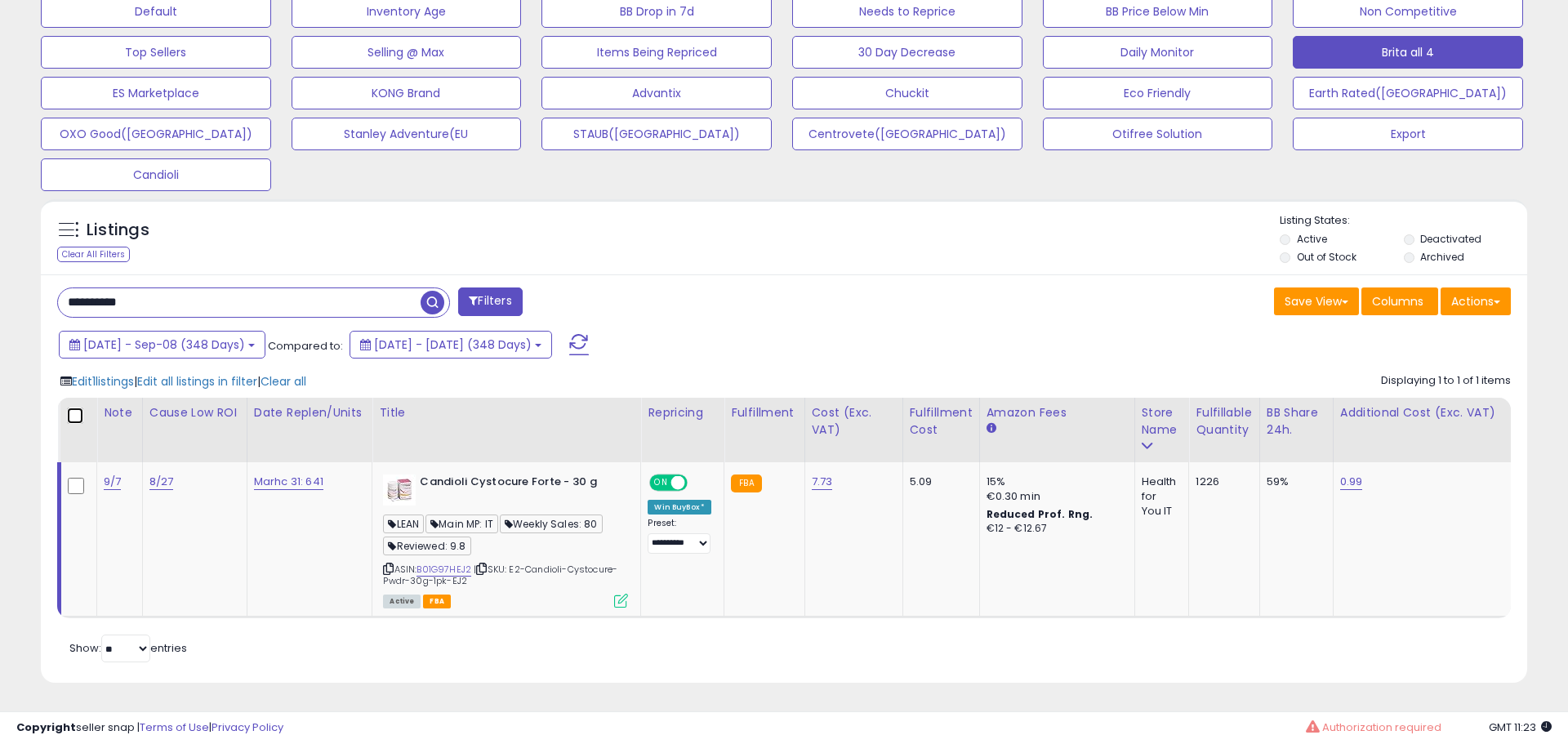
scroll to position [816441, 815872]
click at [253, 373] on span "Edit all listings in filter" at bounding box center [197, 381] width 120 height 16
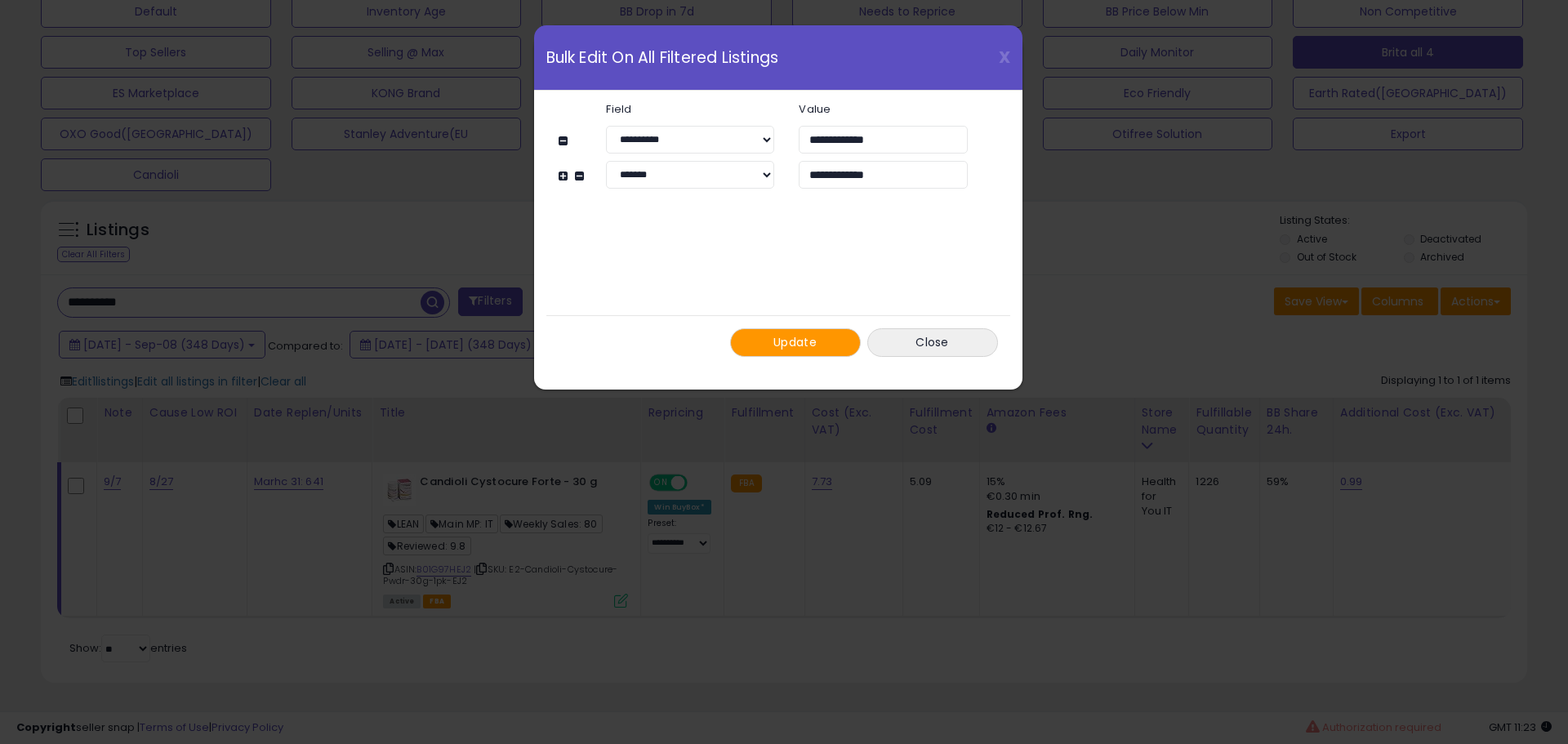
click at [799, 338] on span "Update" at bounding box center [795, 342] width 43 height 16
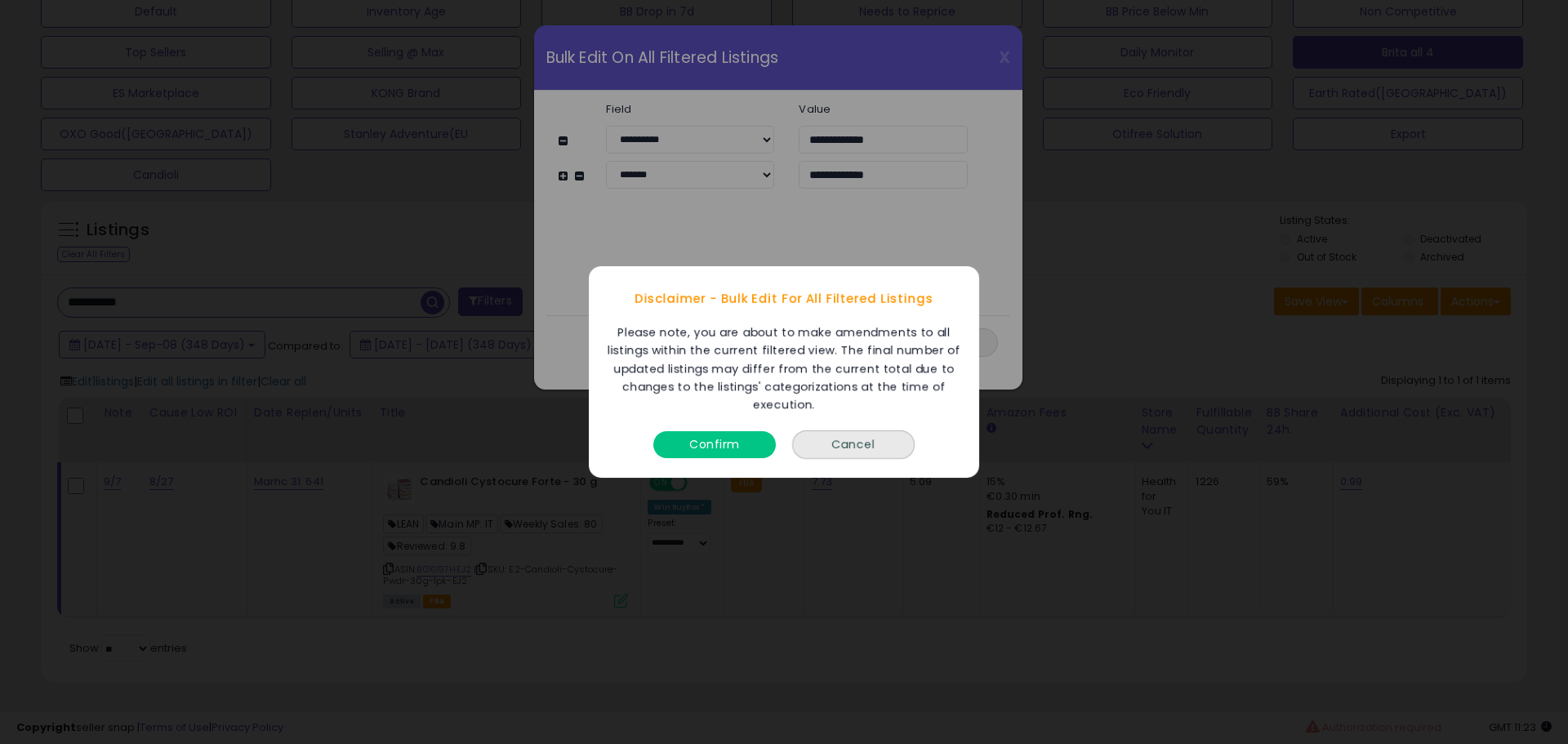
click at [726, 444] on button "Confirm" at bounding box center [714, 445] width 123 height 27
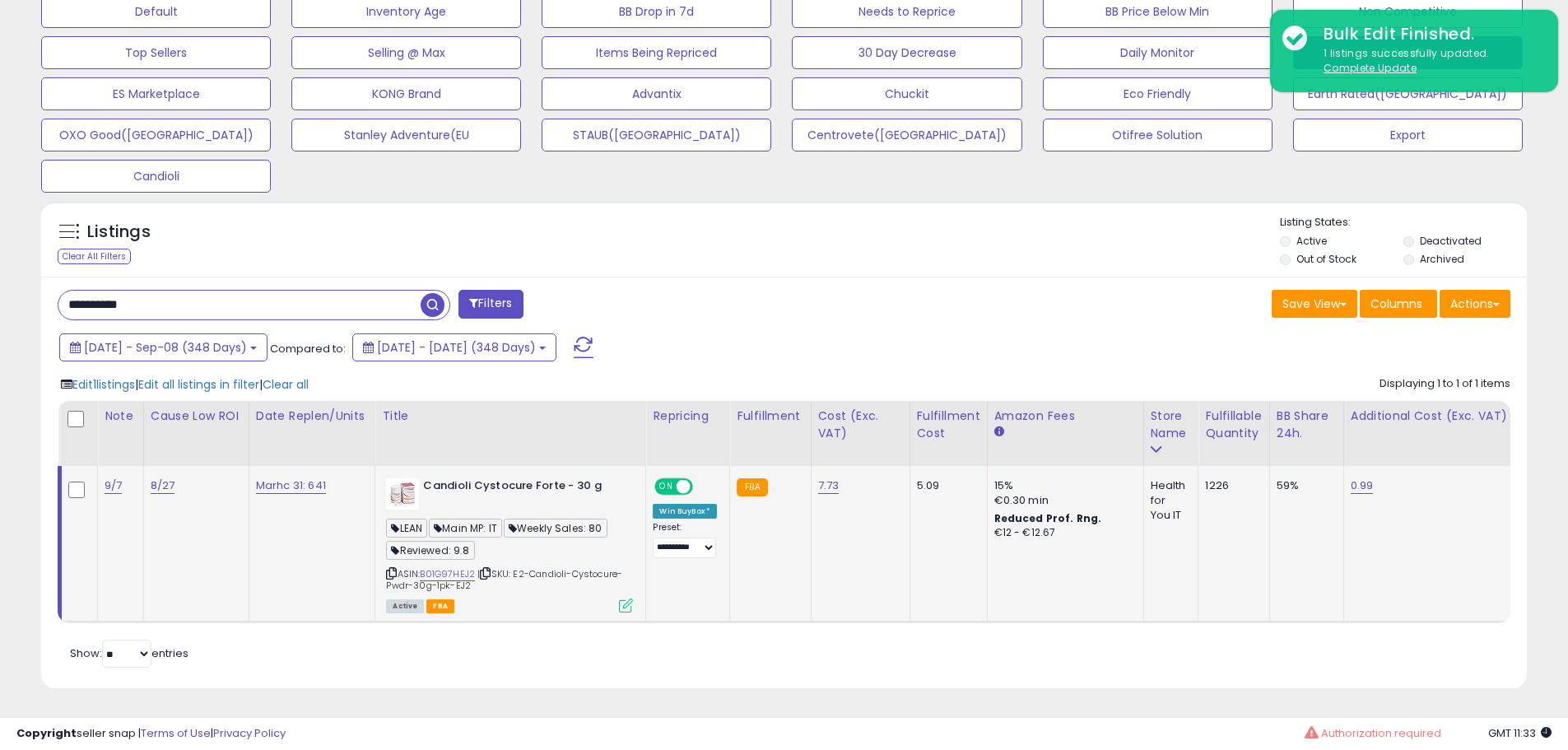
scroll to position [536, 0]
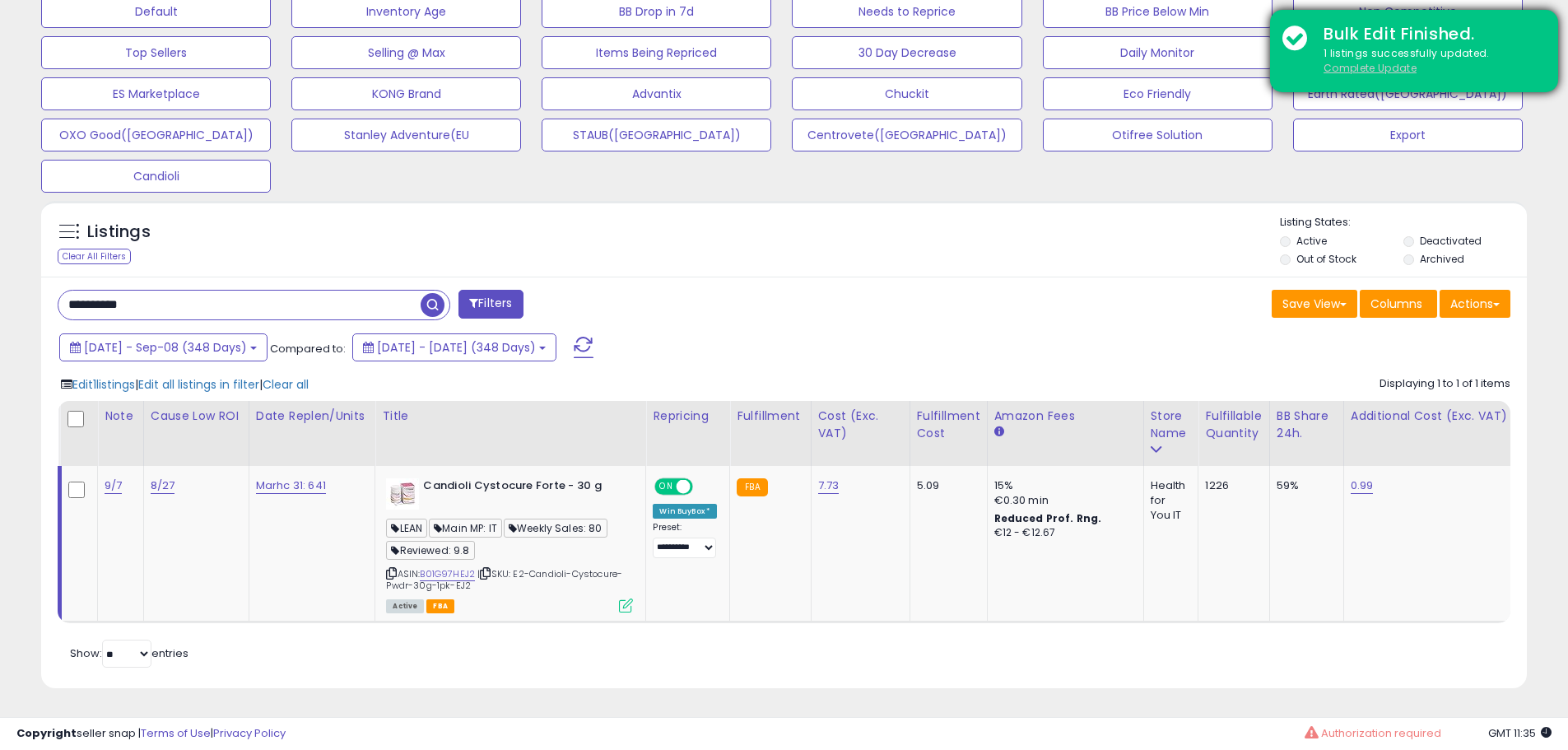
click at [1391, 61] on u "Complete Update" at bounding box center [1371, 68] width 93 height 14
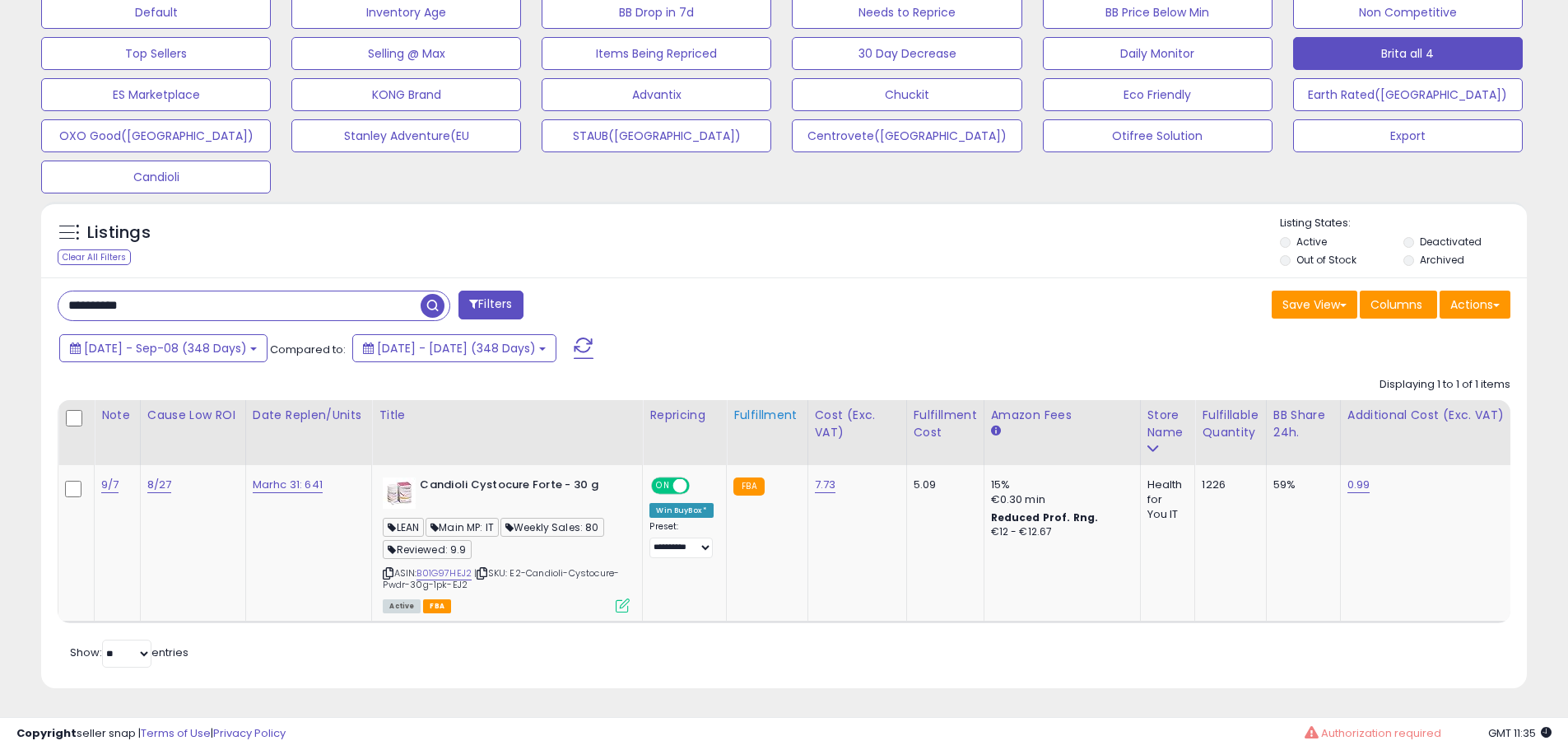
scroll to position [338, 862]
click at [894, 291] on div "Save View Save As New View Update Current View Columns Actions Import Export Vi…" at bounding box center [1155, 306] width 739 height 32
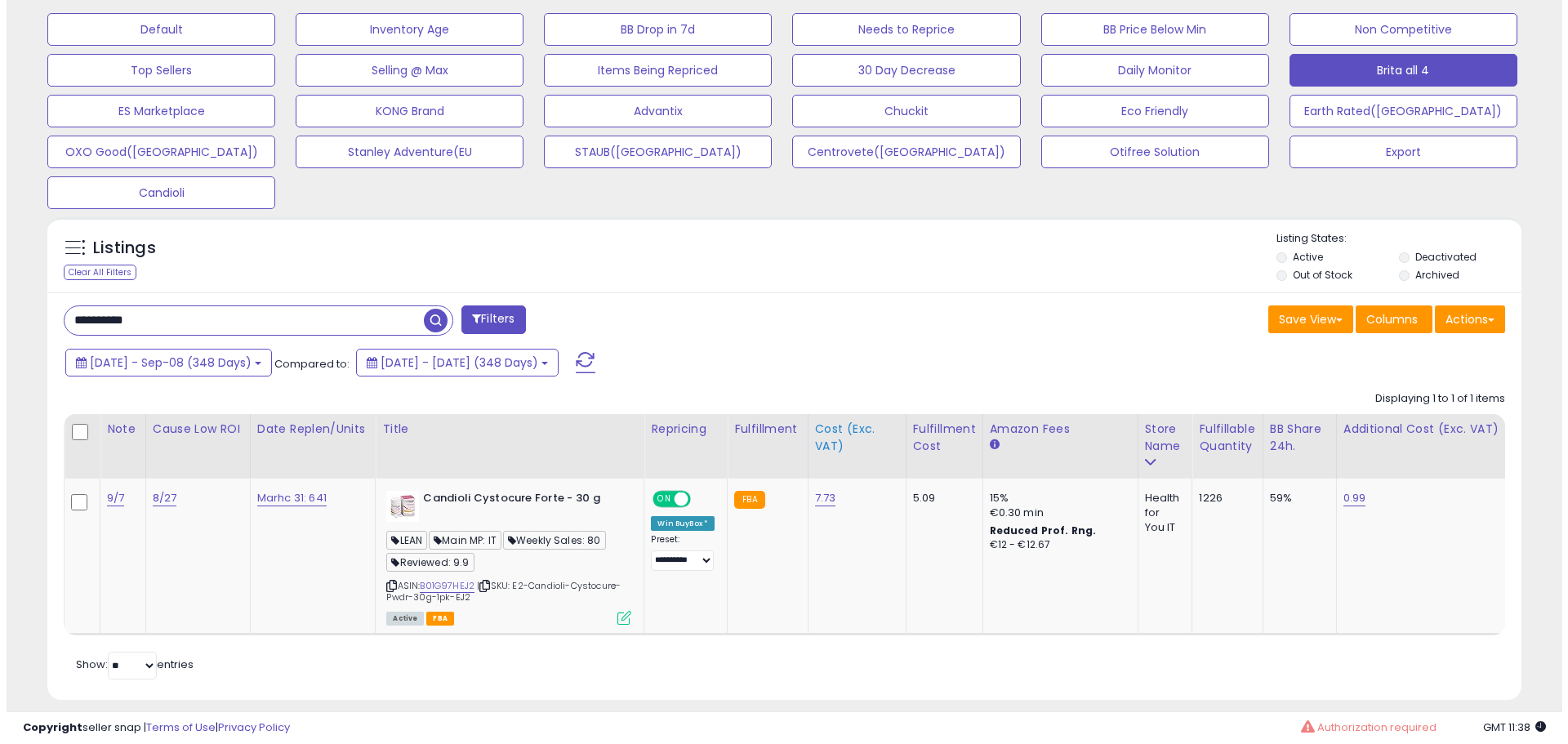
scroll to position [531, 0]
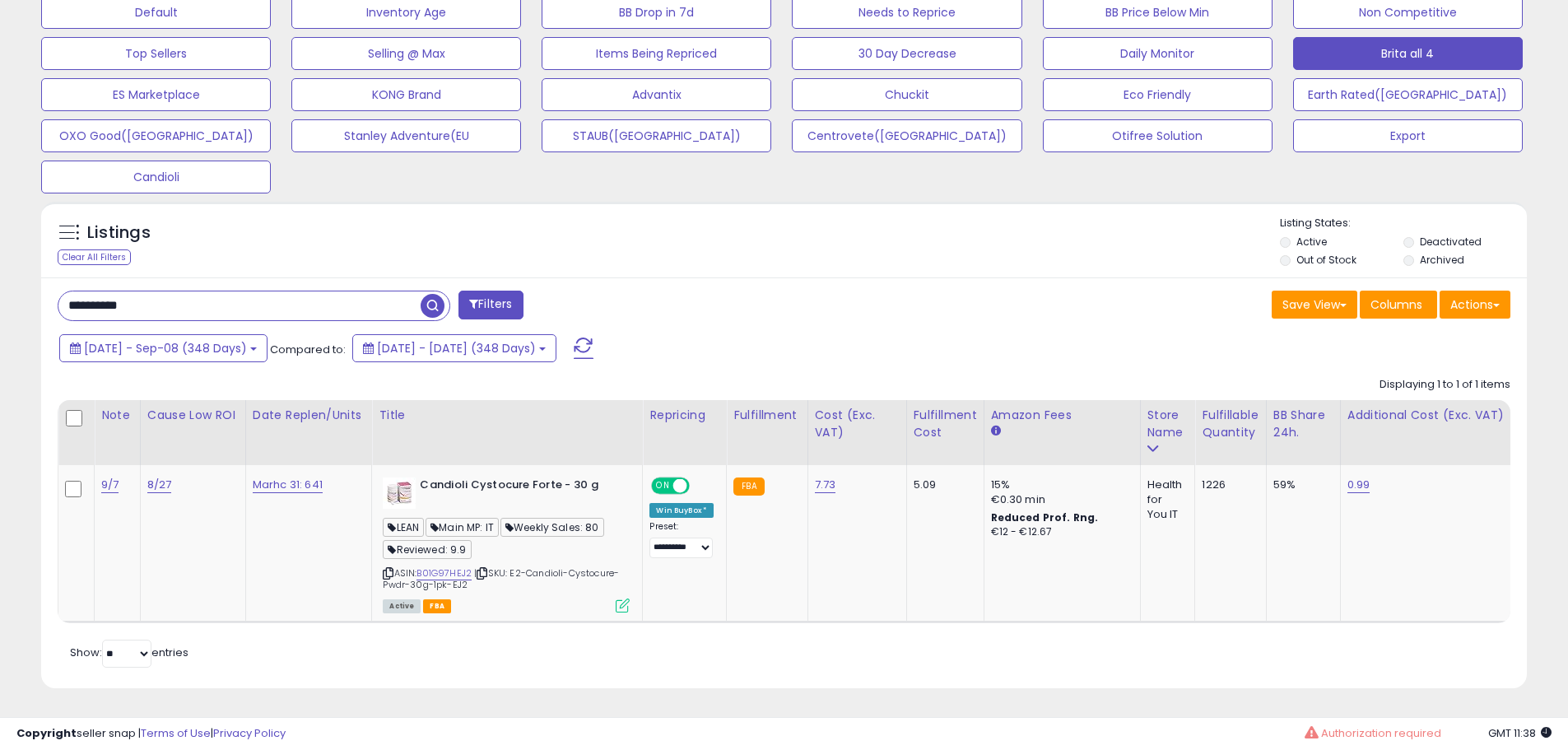
click at [711, 256] on div "Listings Clear All Filters Listing States:" at bounding box center [784, 244] width 1486 height 56
click at [796, 347] on div "[DATE] - Sep-08 (348 Days) Compared to: [DATE] - [DATE] (348 Days)" at bounding box center [600, 350] width 1090 height 37
click at [630, 599] on icon at bounding box center [623, 605] width 14 height 14
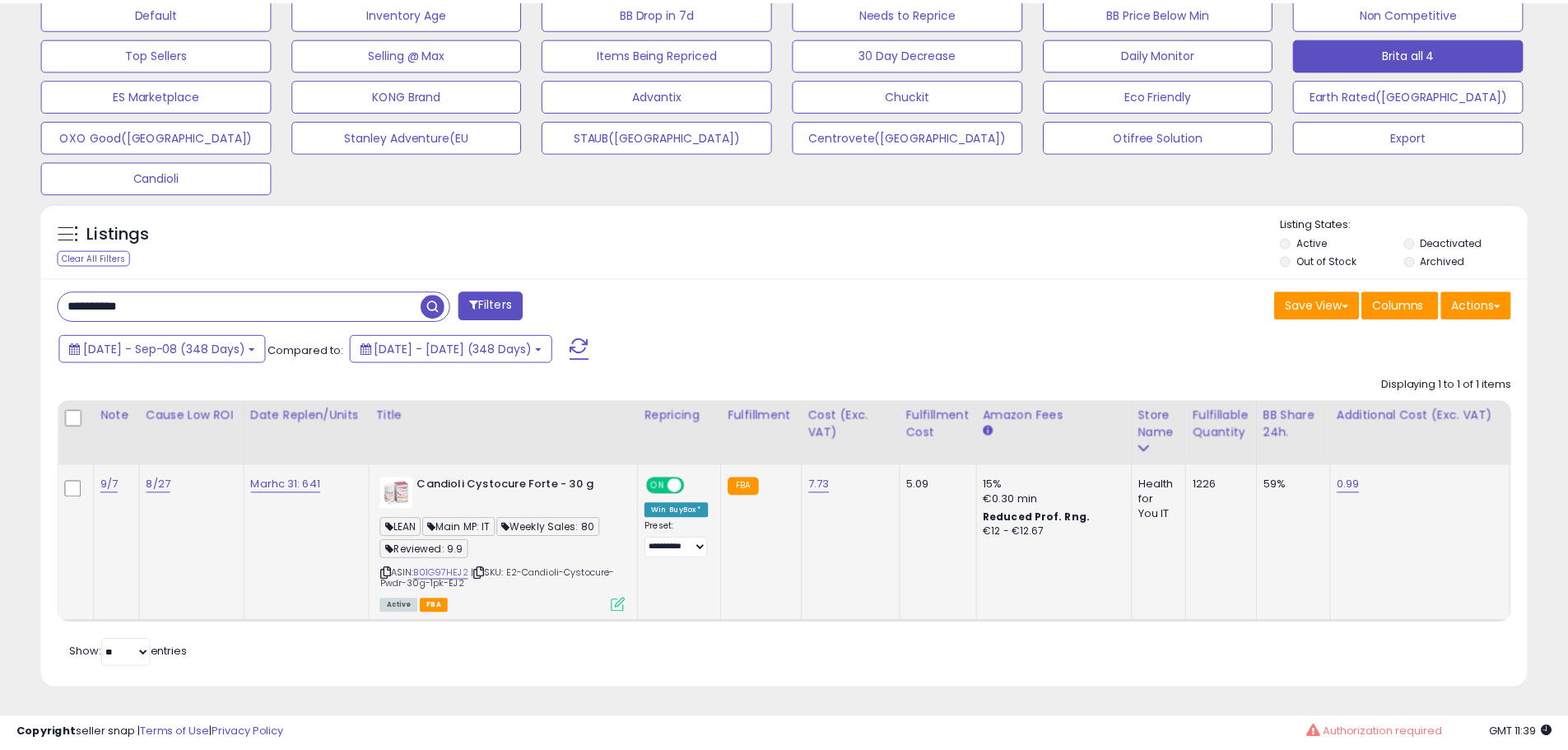
scroll to position [338, 870]
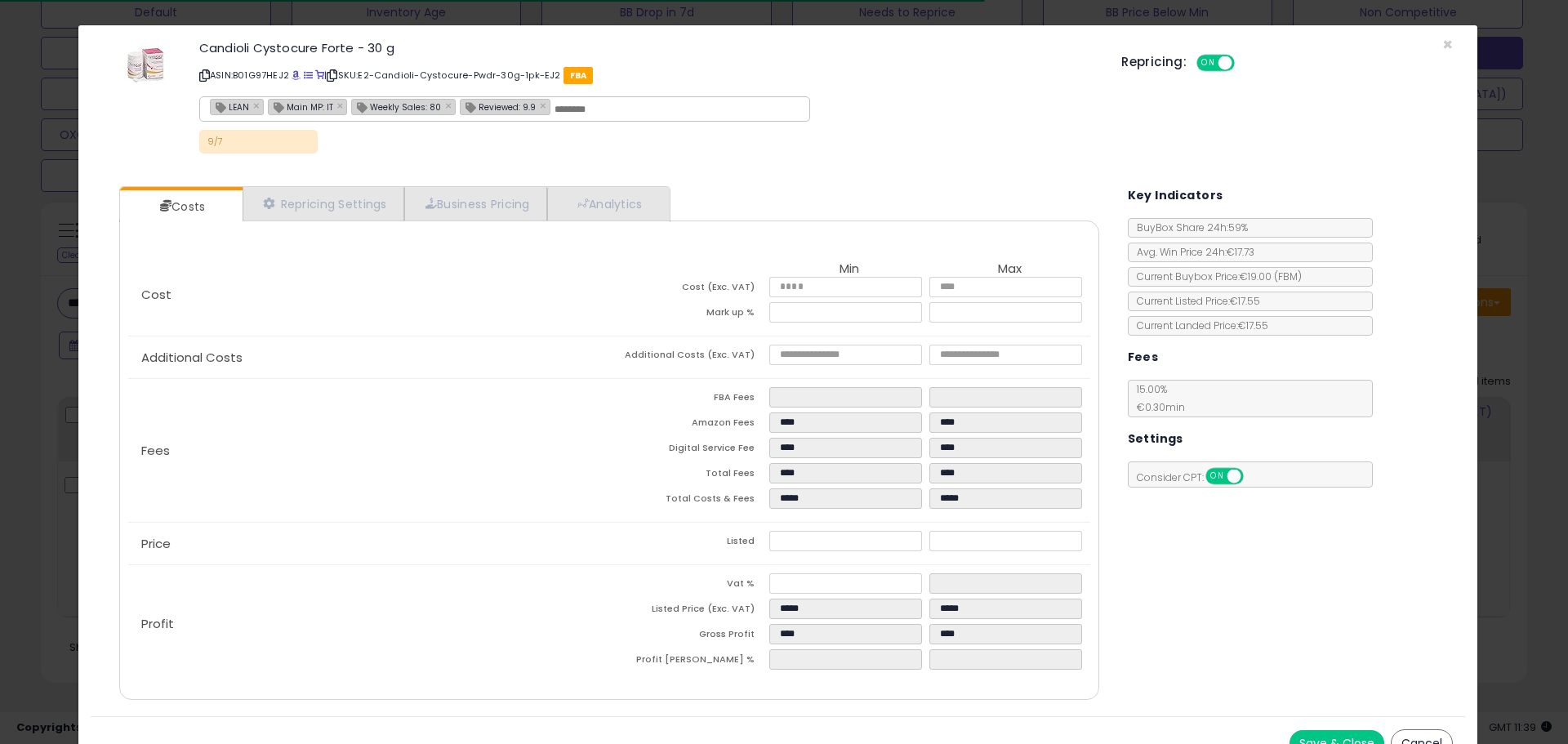
click at [41, 427] on div "× Close Candioli Cystocure Forte - 30 g ASIN: B01G97HEJ2 | SKU: E2-Candioli-Cys…" at bounding box center [784, 372] width 1568 height 744
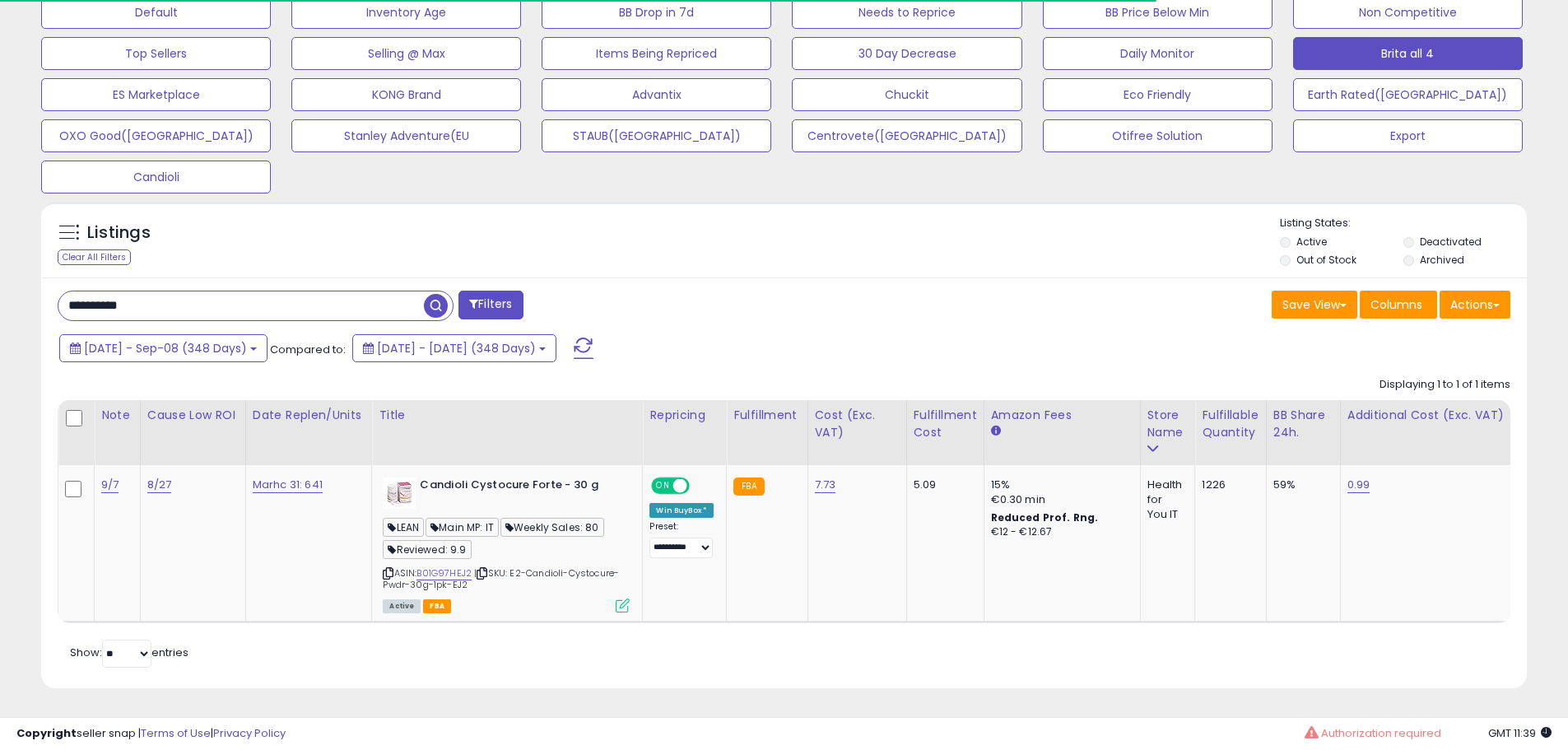
scroll to position [823025, 822452]
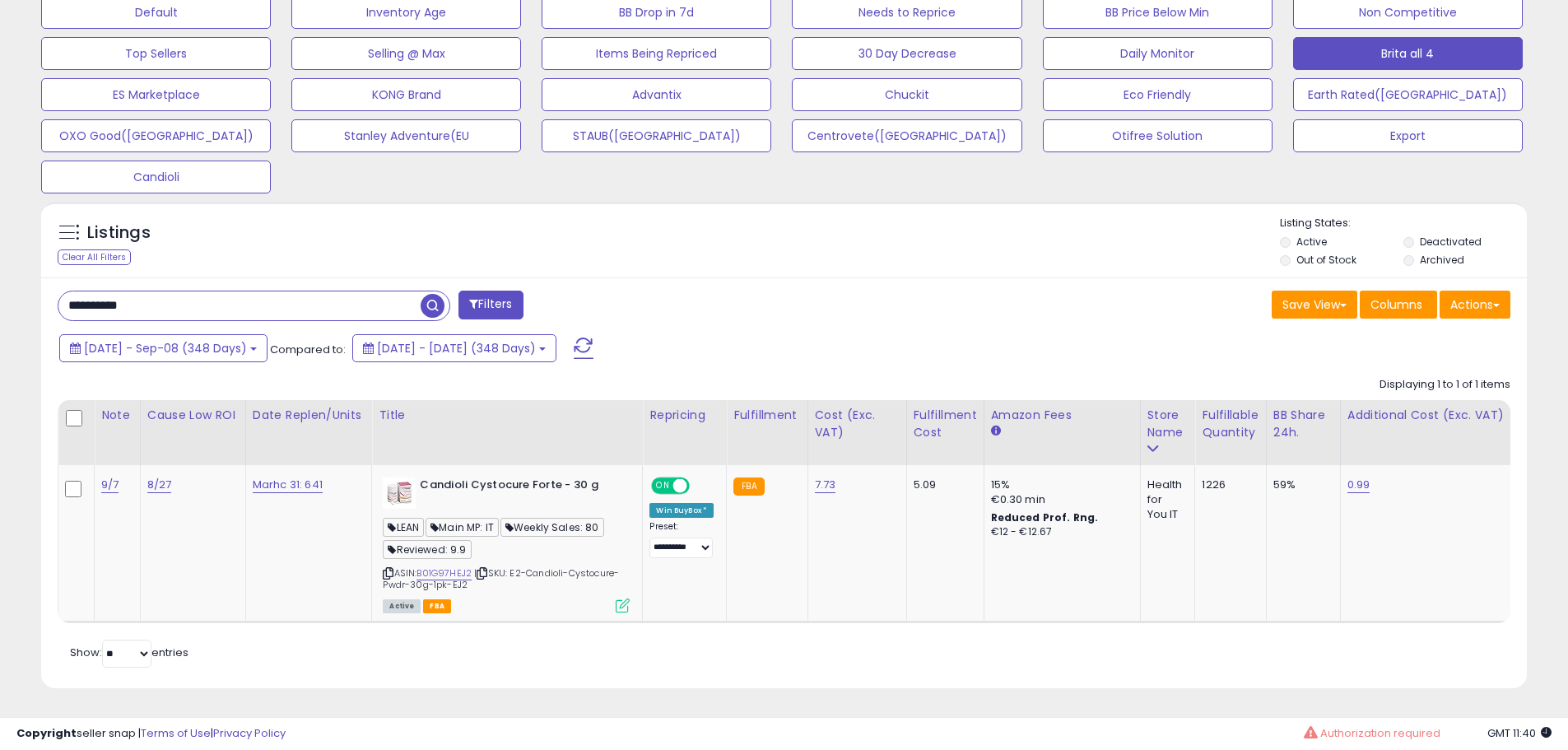
click at [932, 315] on div "**********" at bounding box center [784, 482] width 1486 height 411
click at [167, 292] on input "**********" at bounding box center [239, 306] width 362 height 29
paste input "**********"
click at [173, 292] on input "**********" at bounding box center [239, 306] width 362 height 29
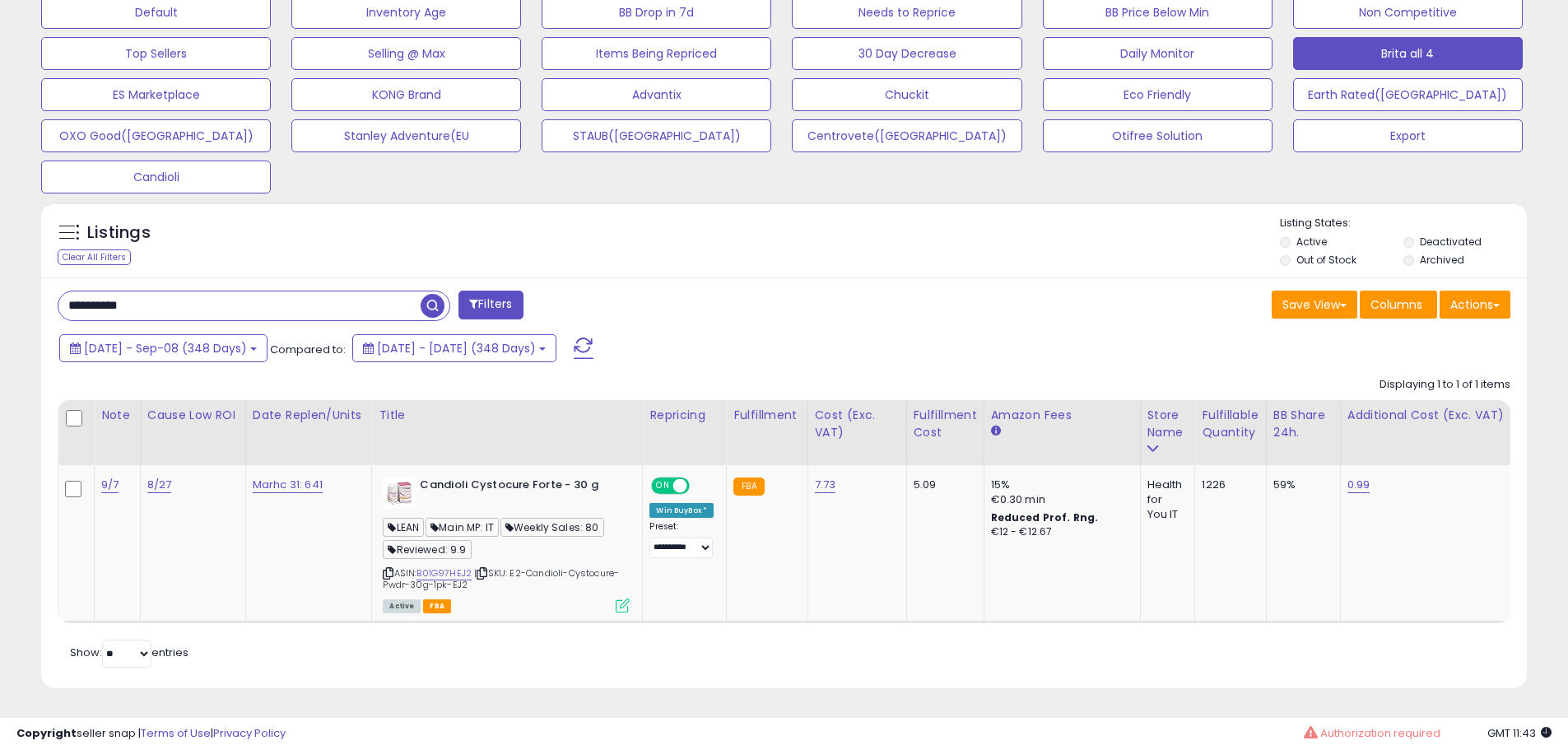
paste input "text"
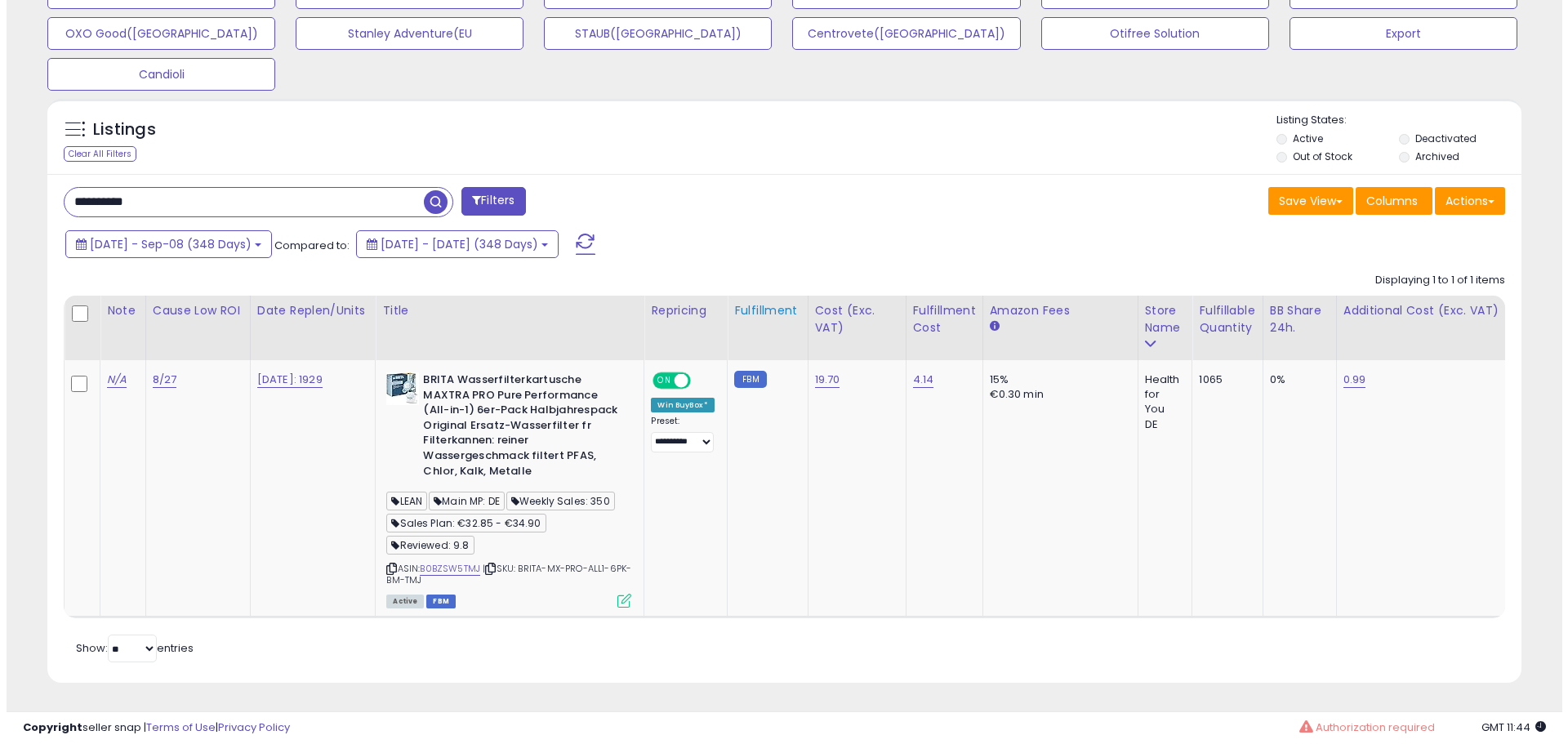
scroll to position [632, 0]
click at [442, 562] on link "B0BZSW5TMJ" at bounding box center [443, 568] width 61 height 14
click at [625, 593] on icon at bounding box center [618, 600] width 14 height 14
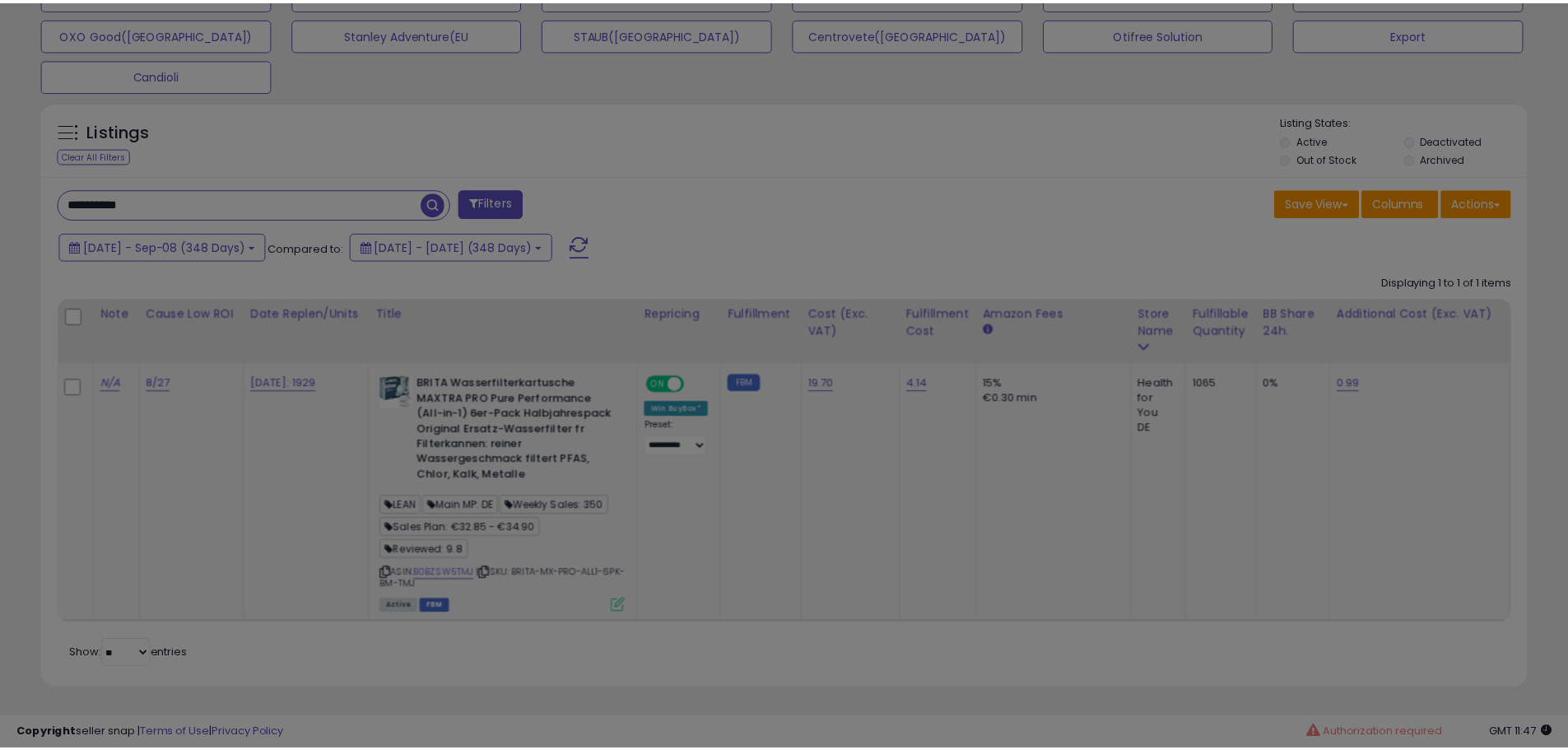
scroll to position [338, 870]
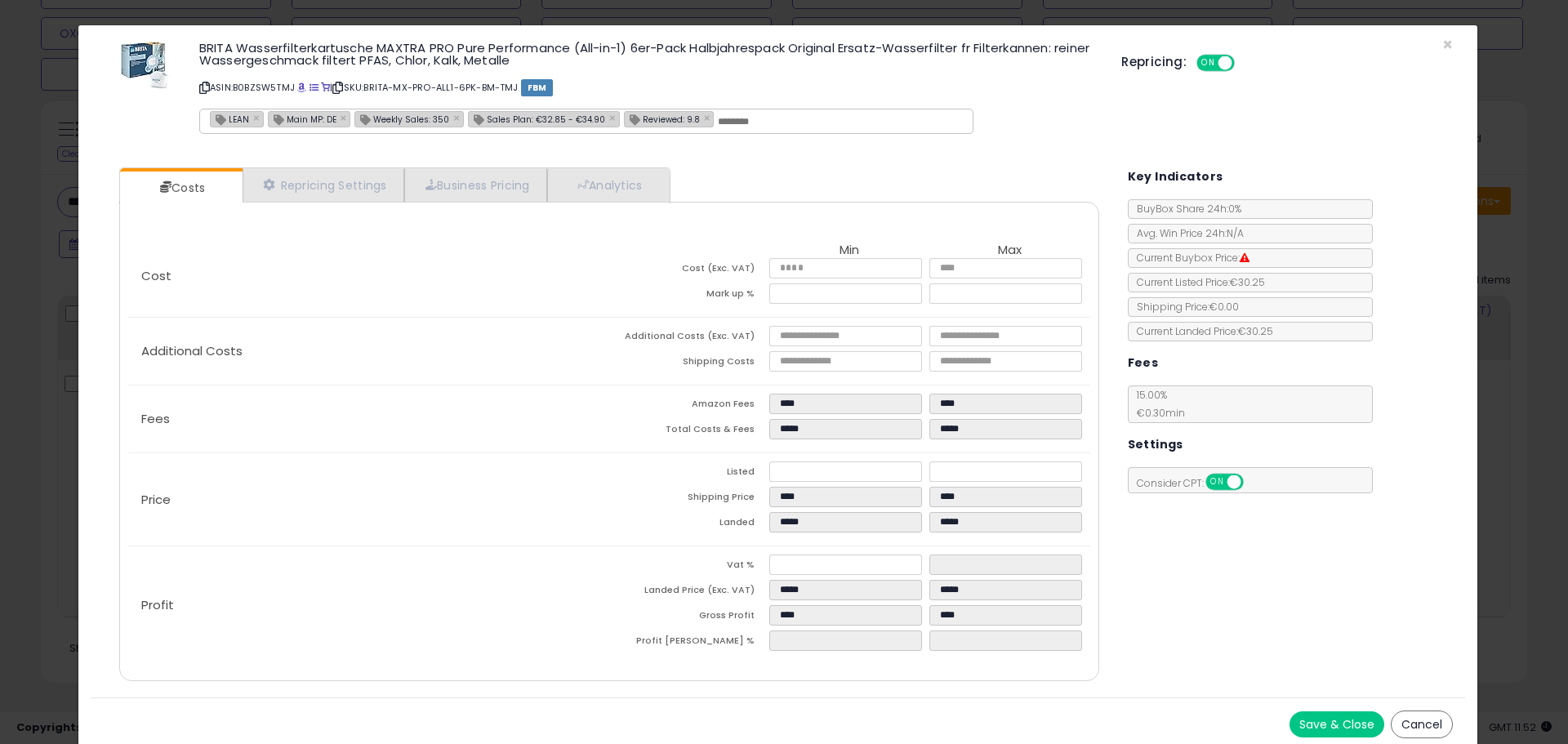
click at [45, 455] on div "× Close BRITA Wasserfilterkartusche MAXTRA PRO Pure Performance (All-in-1) 6er-…" at bounding box center [784, 372] width 1568 height 744
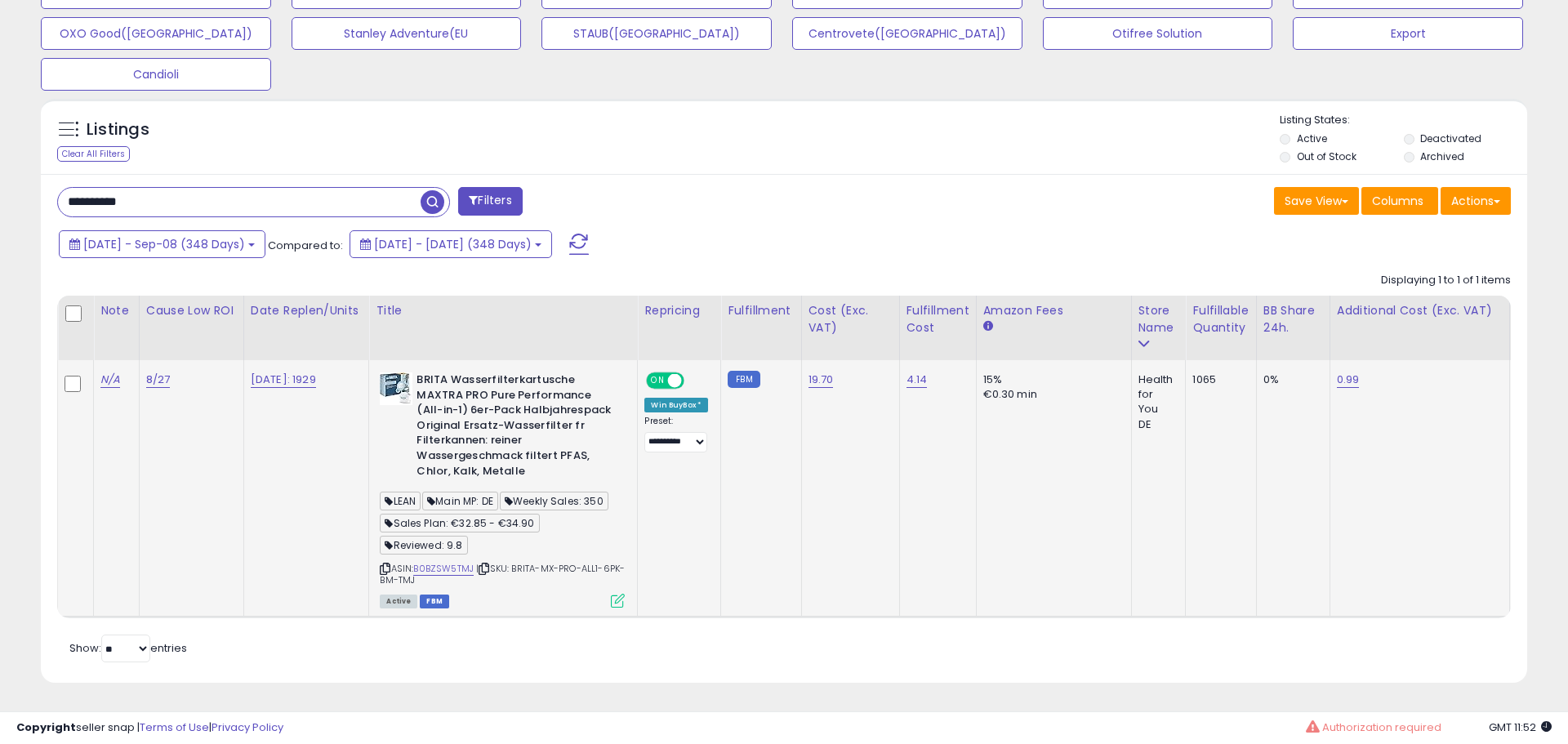
scroll to position [816441, 815872]
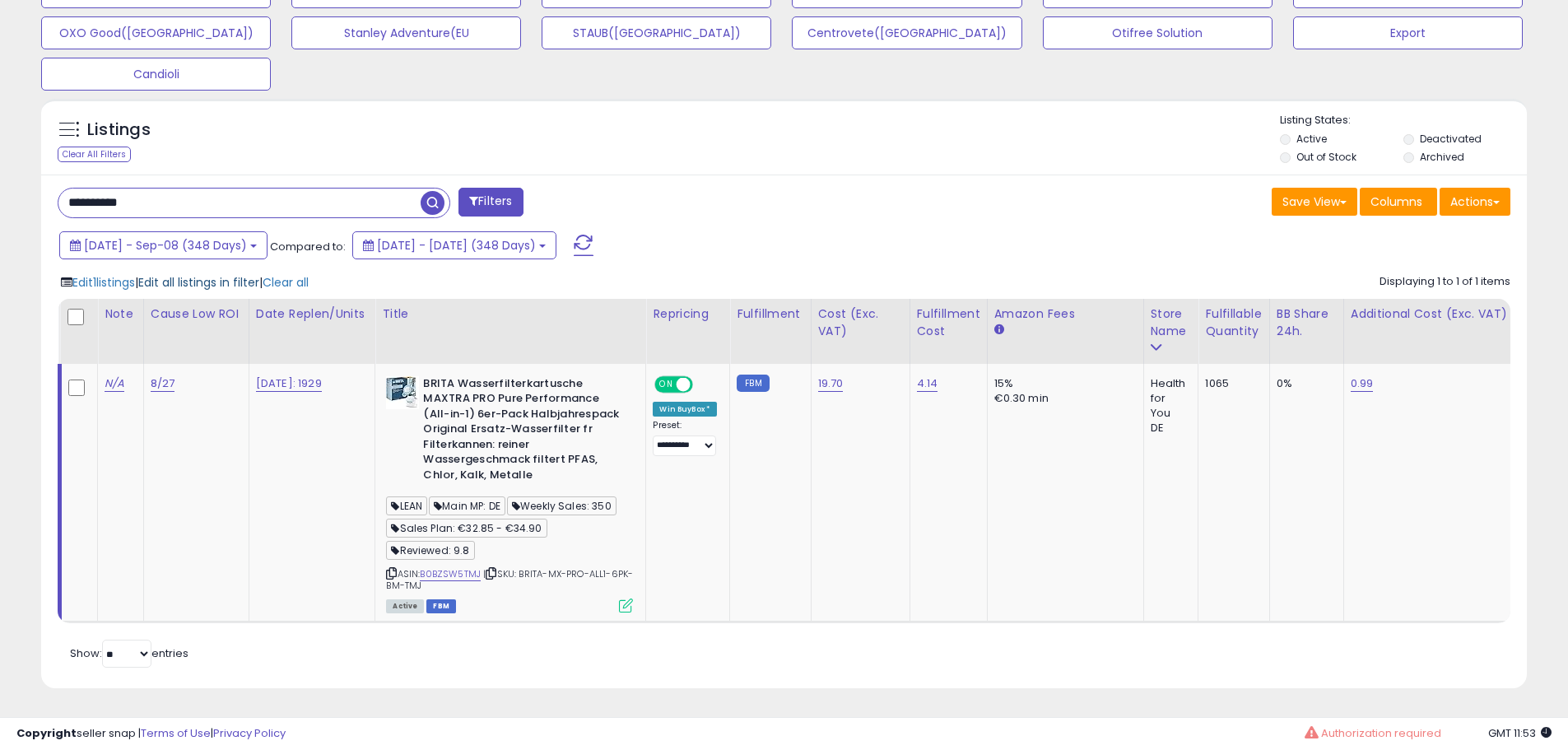
click at [217, 274] on span "Edit all listings in filter" at bounding box center [198, 282] width 121 height 17
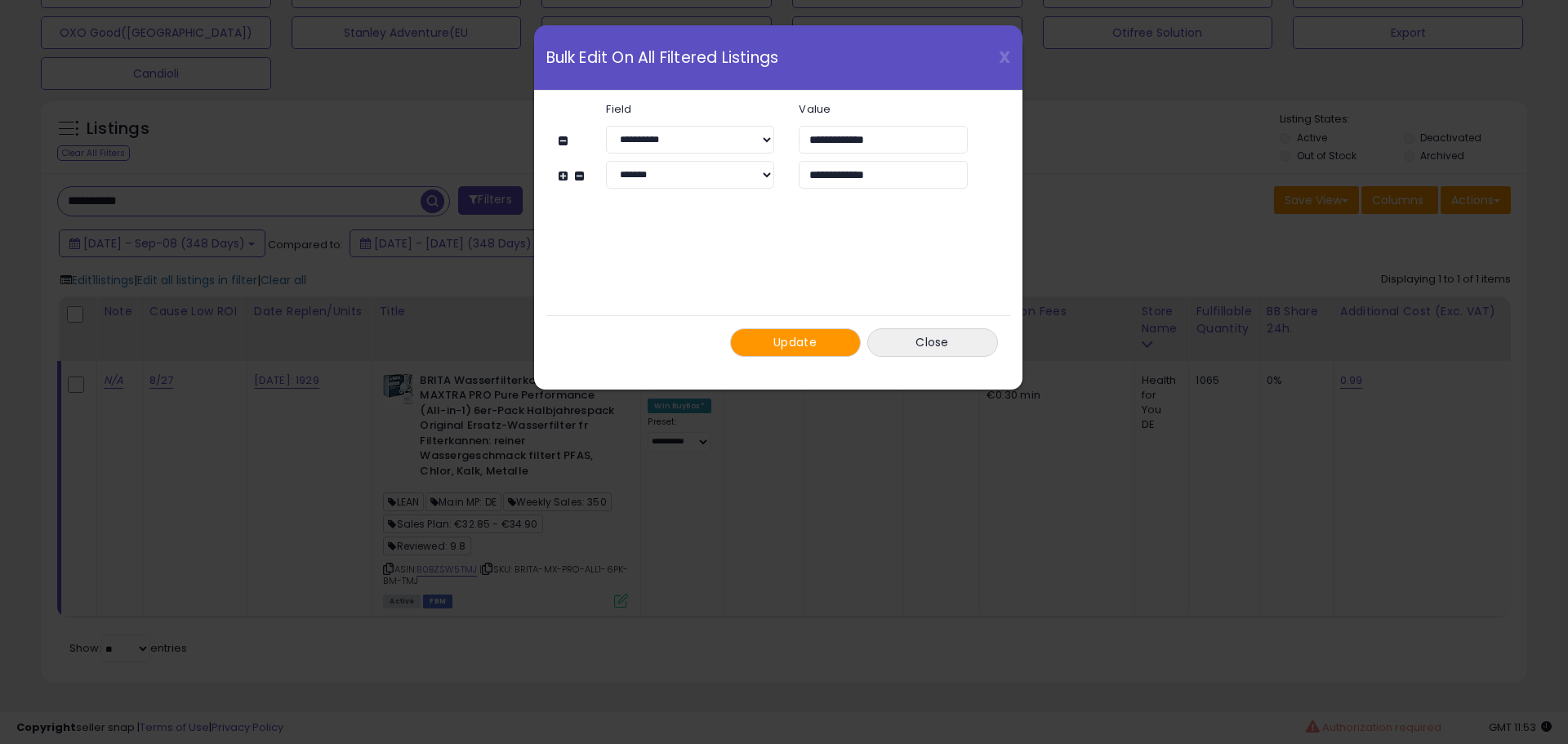
click at [791, 349] on span "Update" at bounding box center [795, 342] width 43 height 16
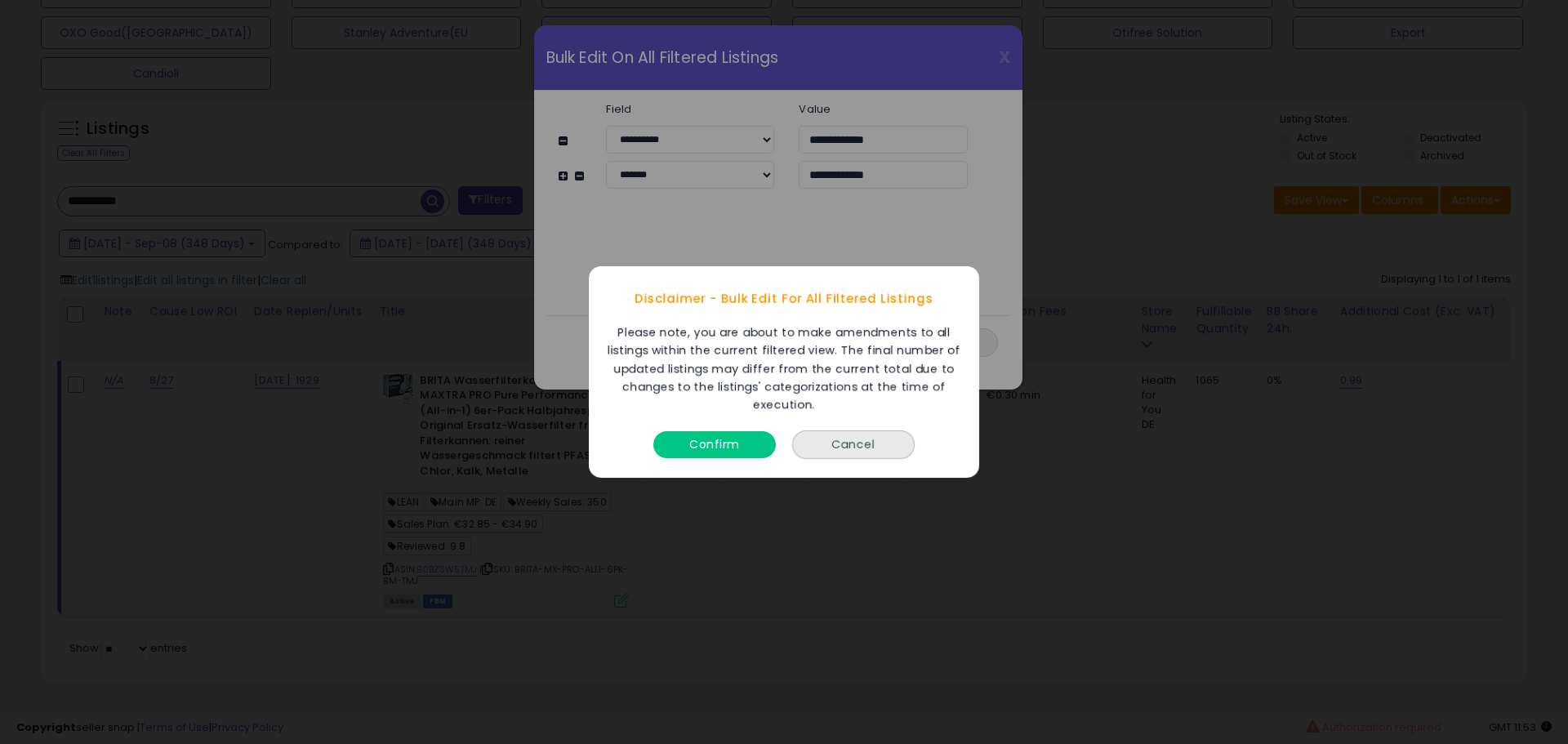
click at [710, 437] on button "Confirm" at bounding box center [714, 445] width 123 height 27
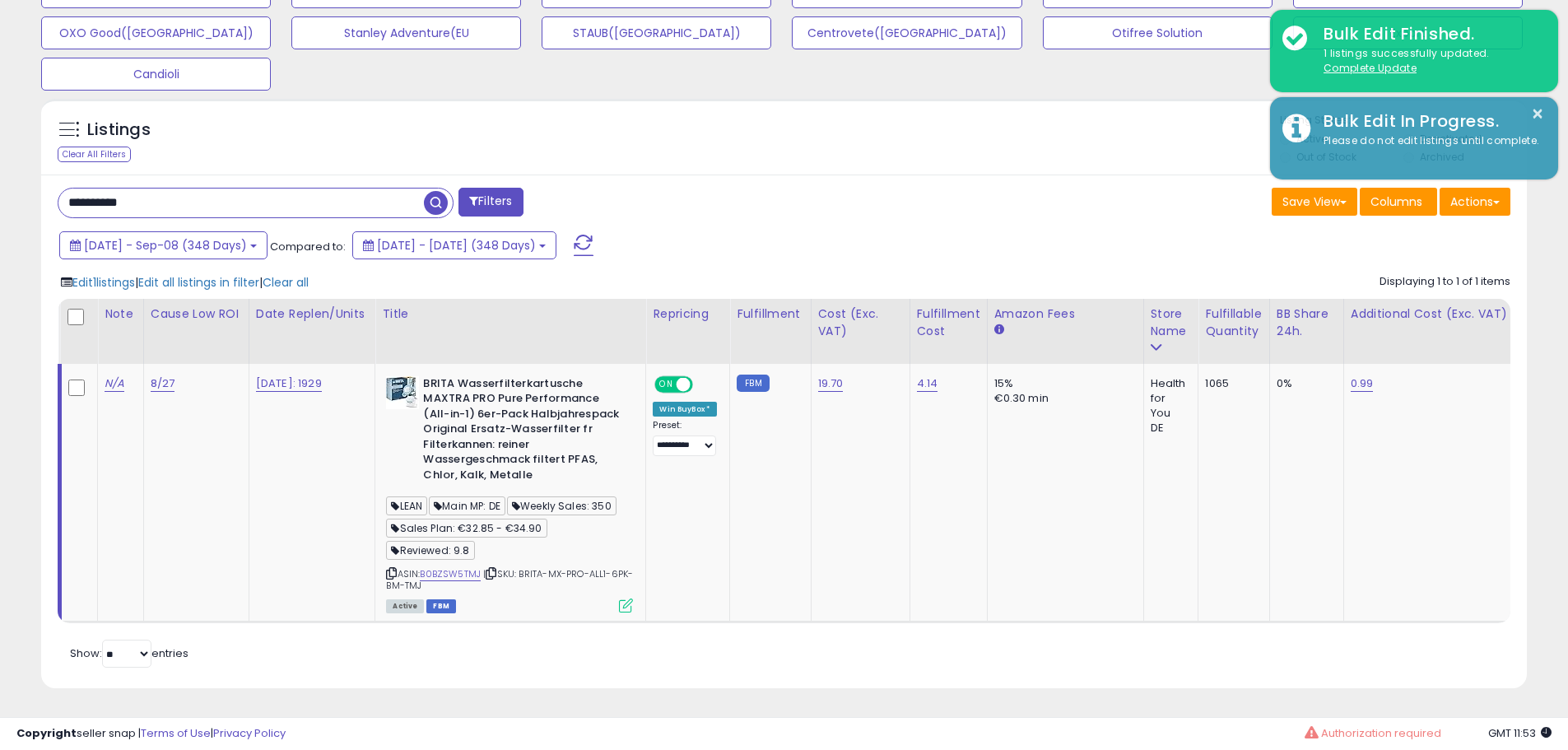
scroll to position [823025, 822452]
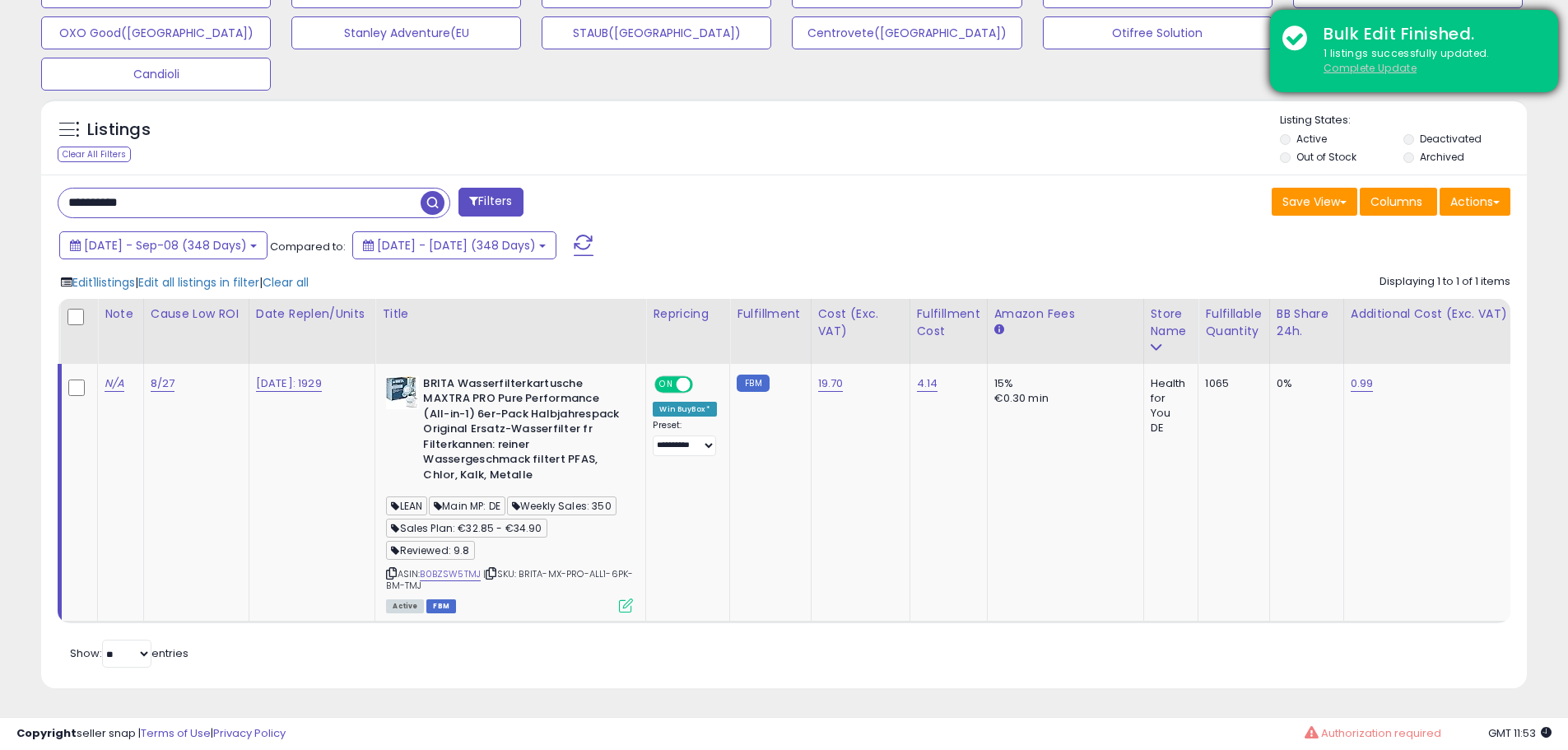
drag, startPoint x: 1365, startPoint y: 71, endPoint x: 1312, endPoint y: 93, distance: 57.4
click at [1365, 71] on u "Complete Update" at bounding box center [1371, 68] width 93 height 14
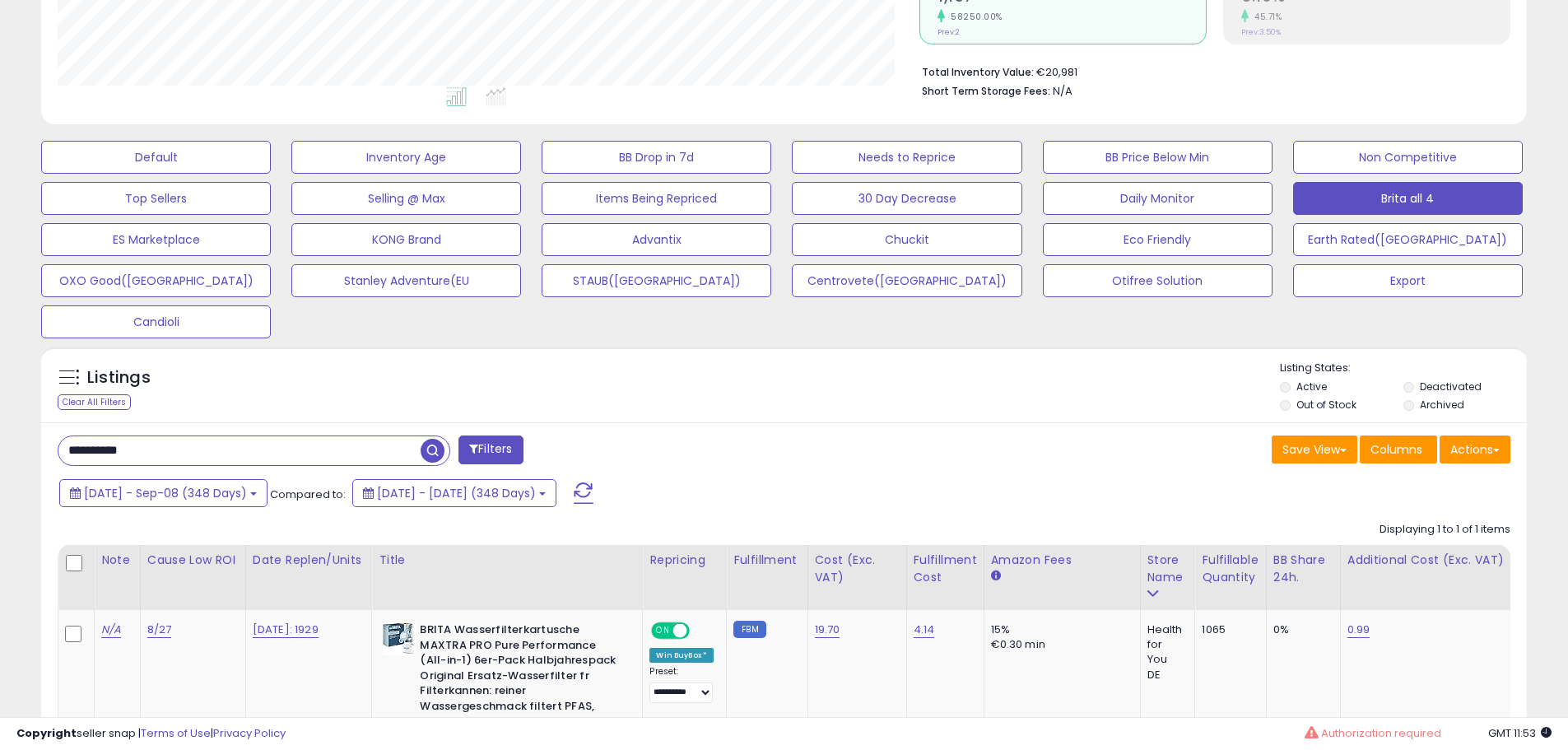
scroll to position [338, 862]
click at [206, 452] on input "**********" at bounding box center [239, 451] width 362 height 29
paste input "text"
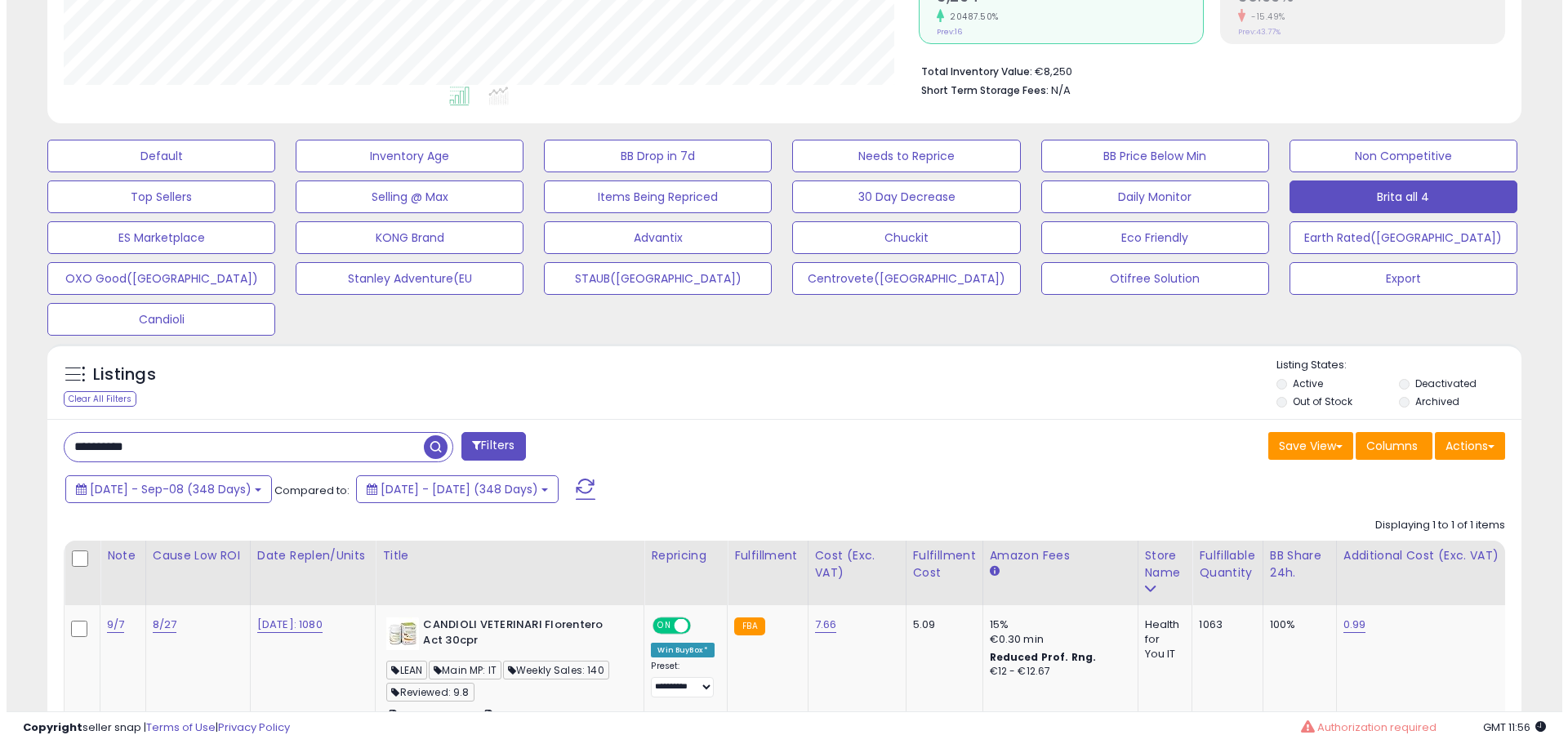
scroll to position [535, 0]
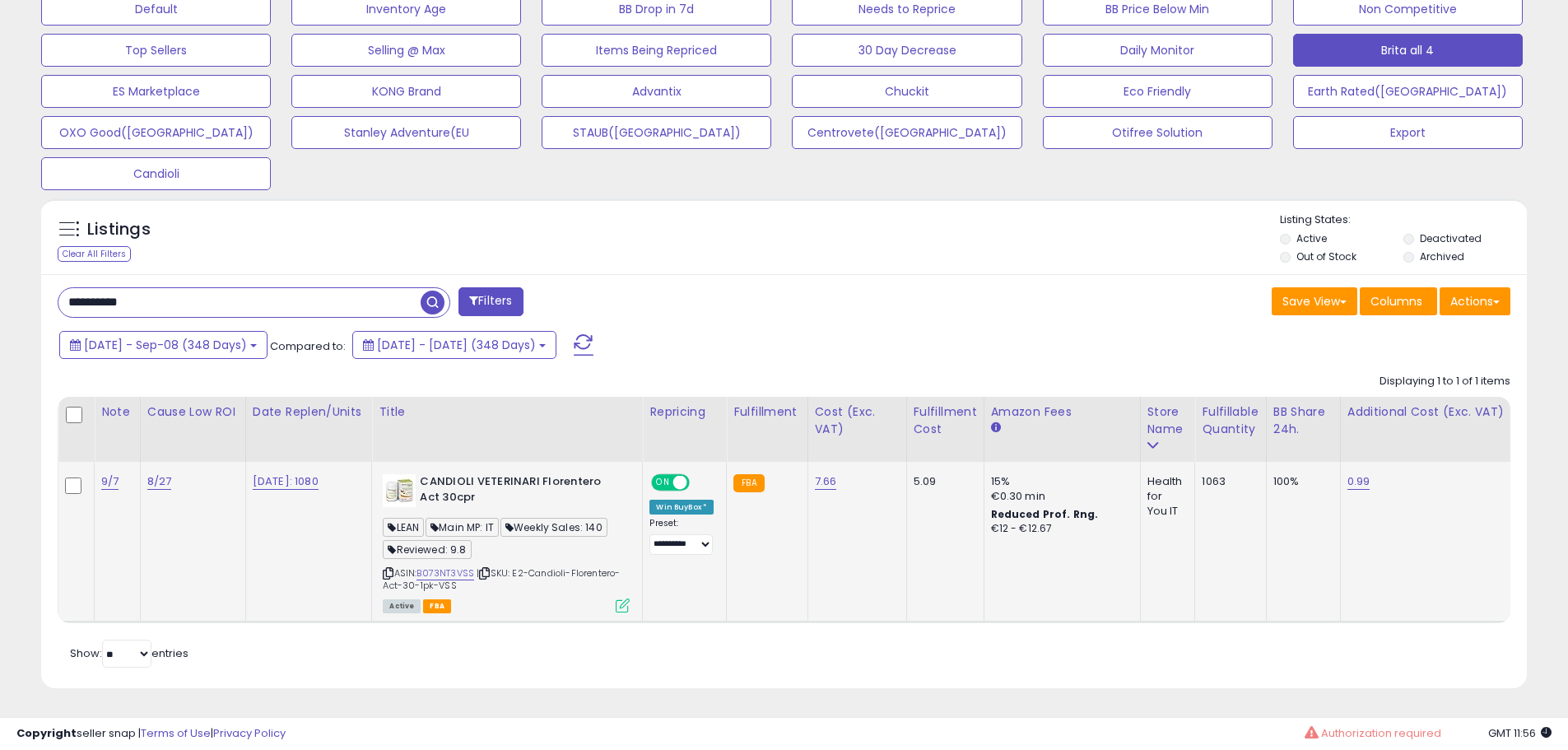
click at [630, 598] on icon at bounding box center [623, 605] width 14 height 14
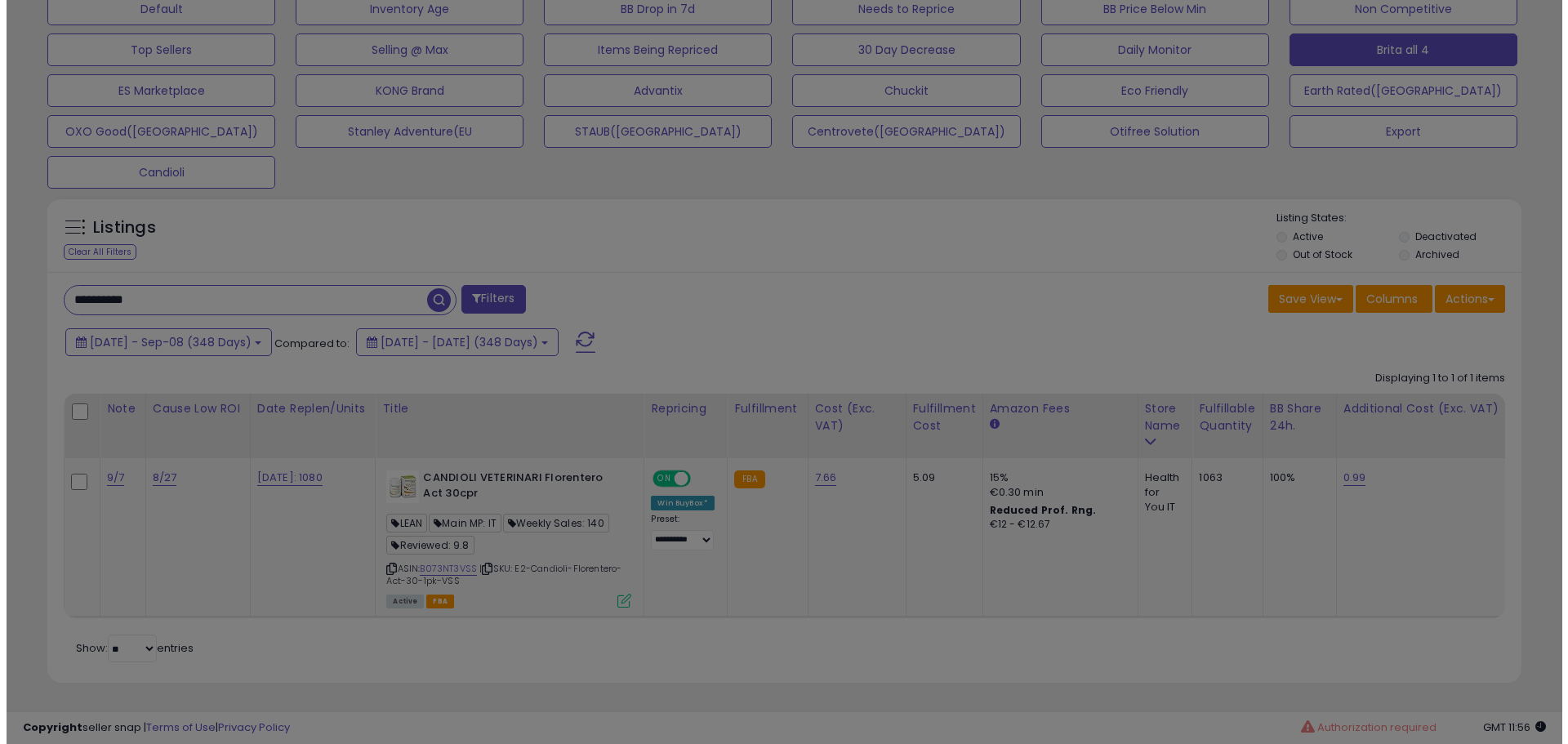
scroll to position [335, 863]
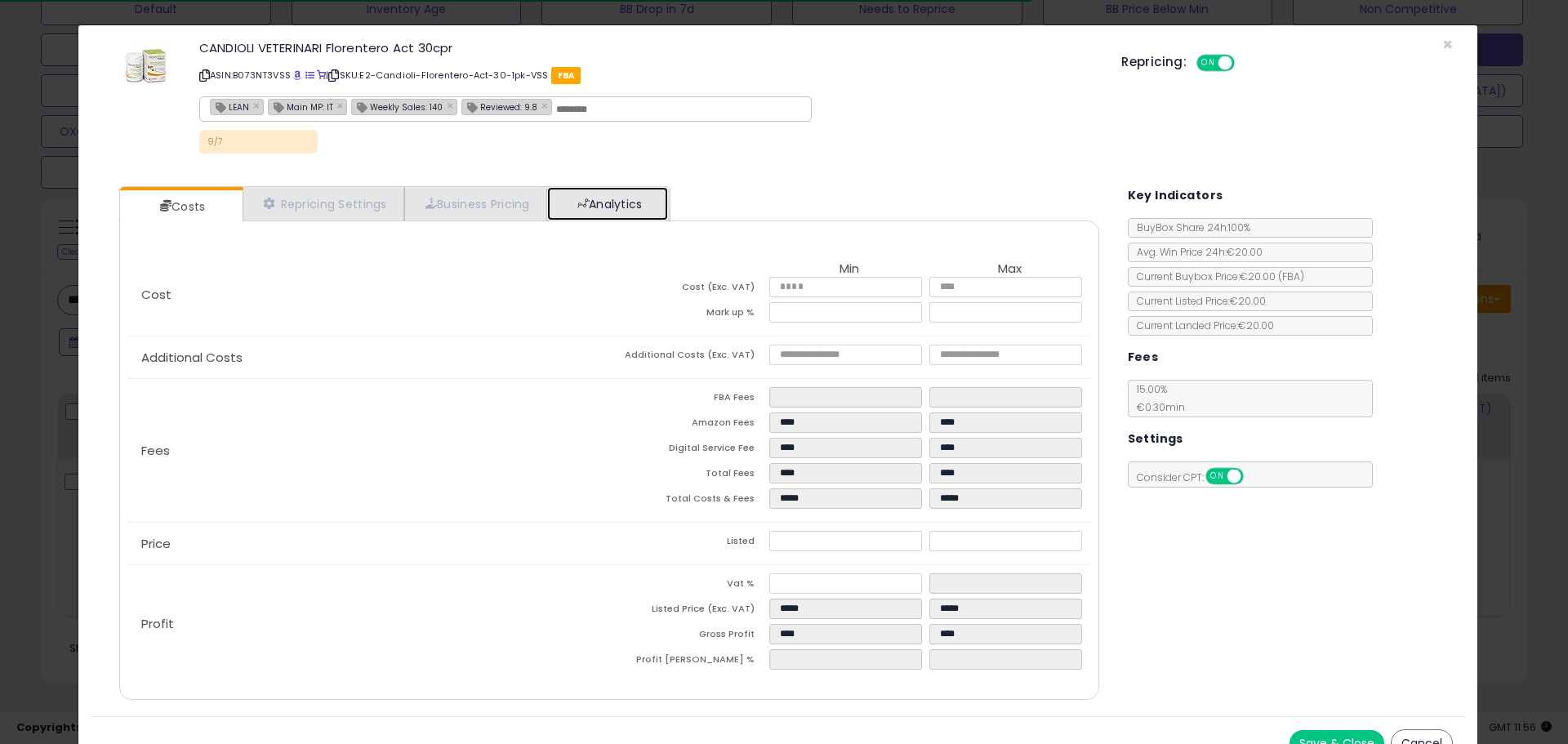
click at [647, 203] on link "Analytics" at bounding box center [607, 204] width 121 height 34
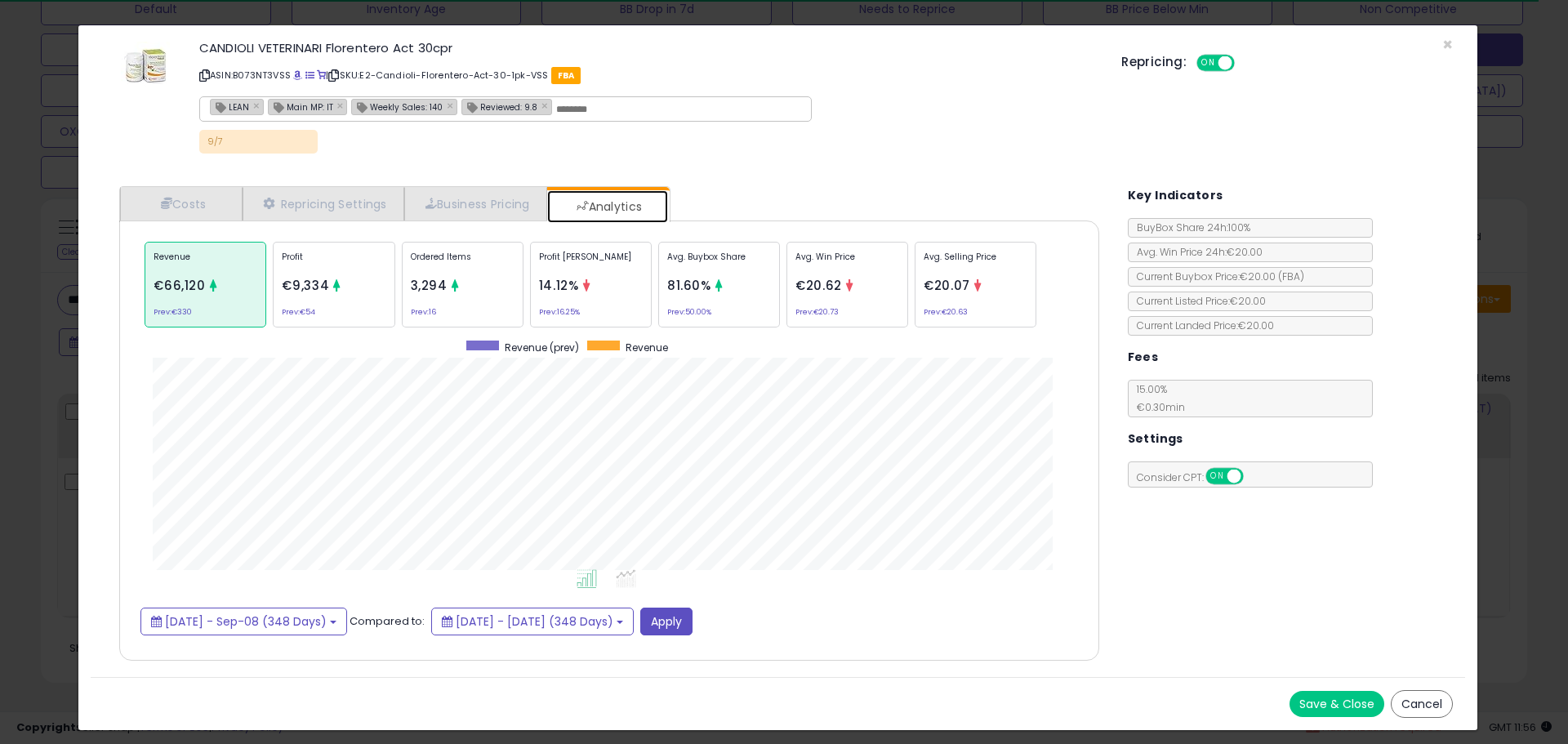
scroll to position [503, 1013]
click at [965, 270] on p "Avg. Selling Price" at bounding box center [975, 262] width 103 height 24
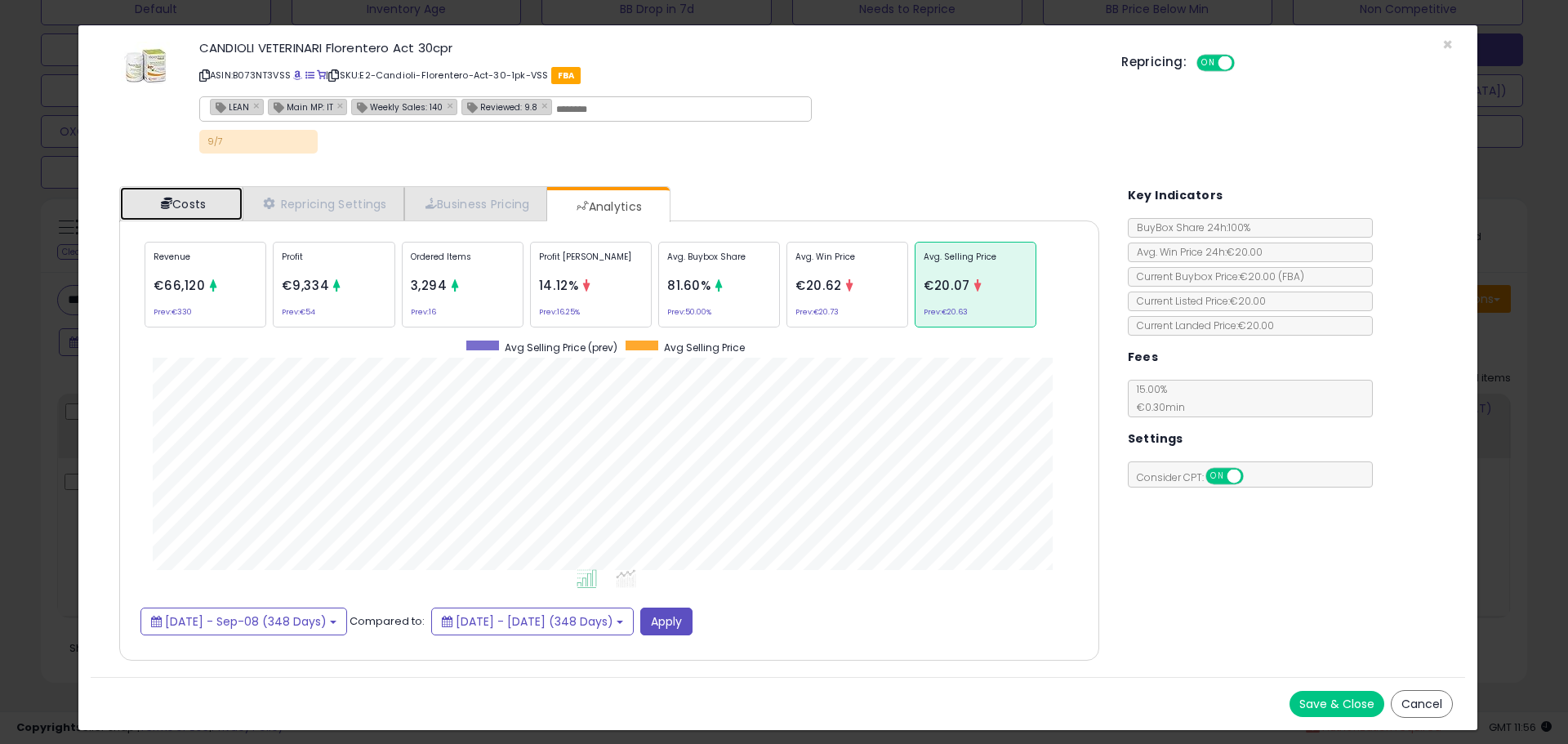
click at [167, 205] on span at bounding box center [167, 204] width 12 height 12
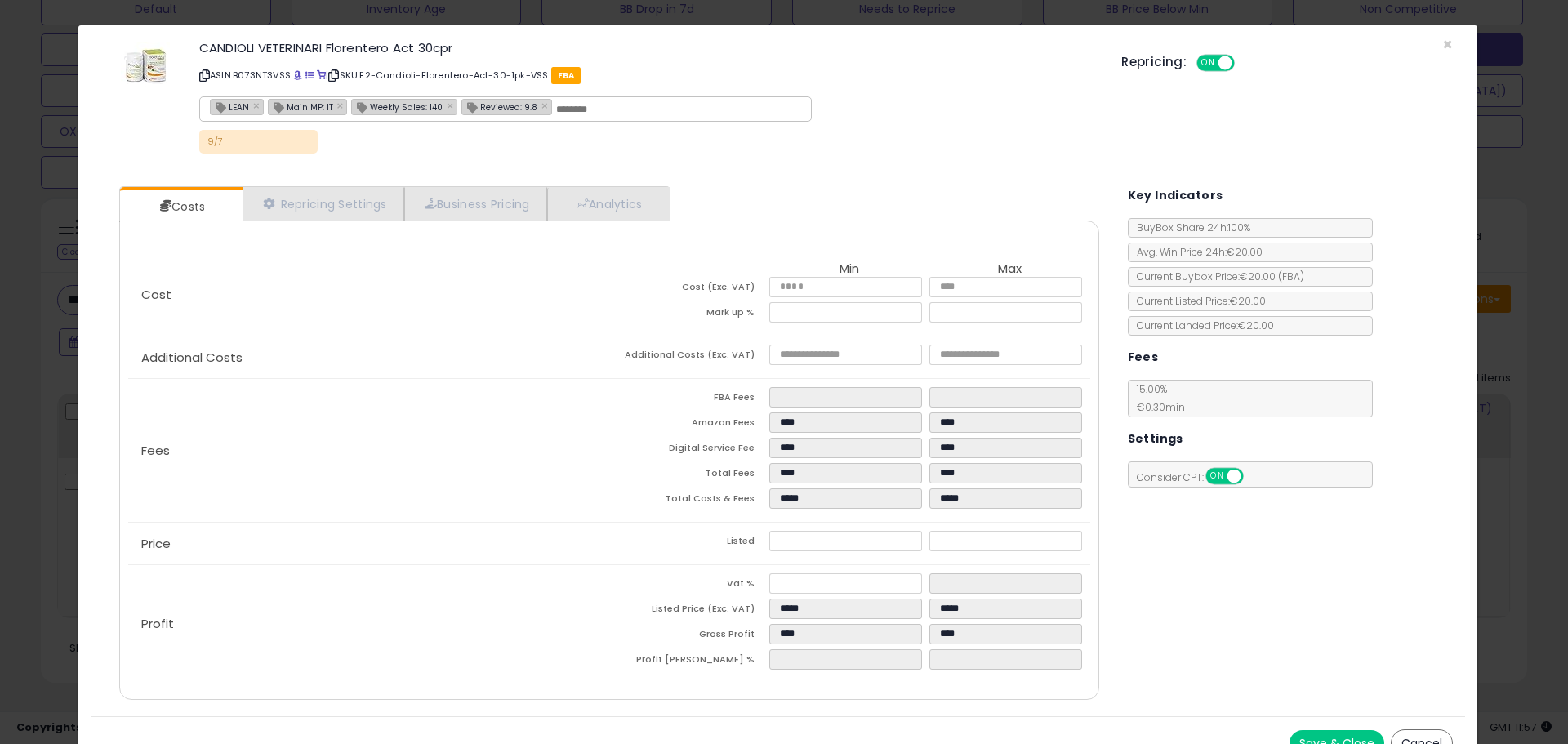
click at [56, 475] on div "× Close CANDIOLI VETERINARI Florentero Act 30cpr ASIN: B073NT3VSS | SKU: E2-[GE…" at bounding box center [784, 372] width 1568 height 744
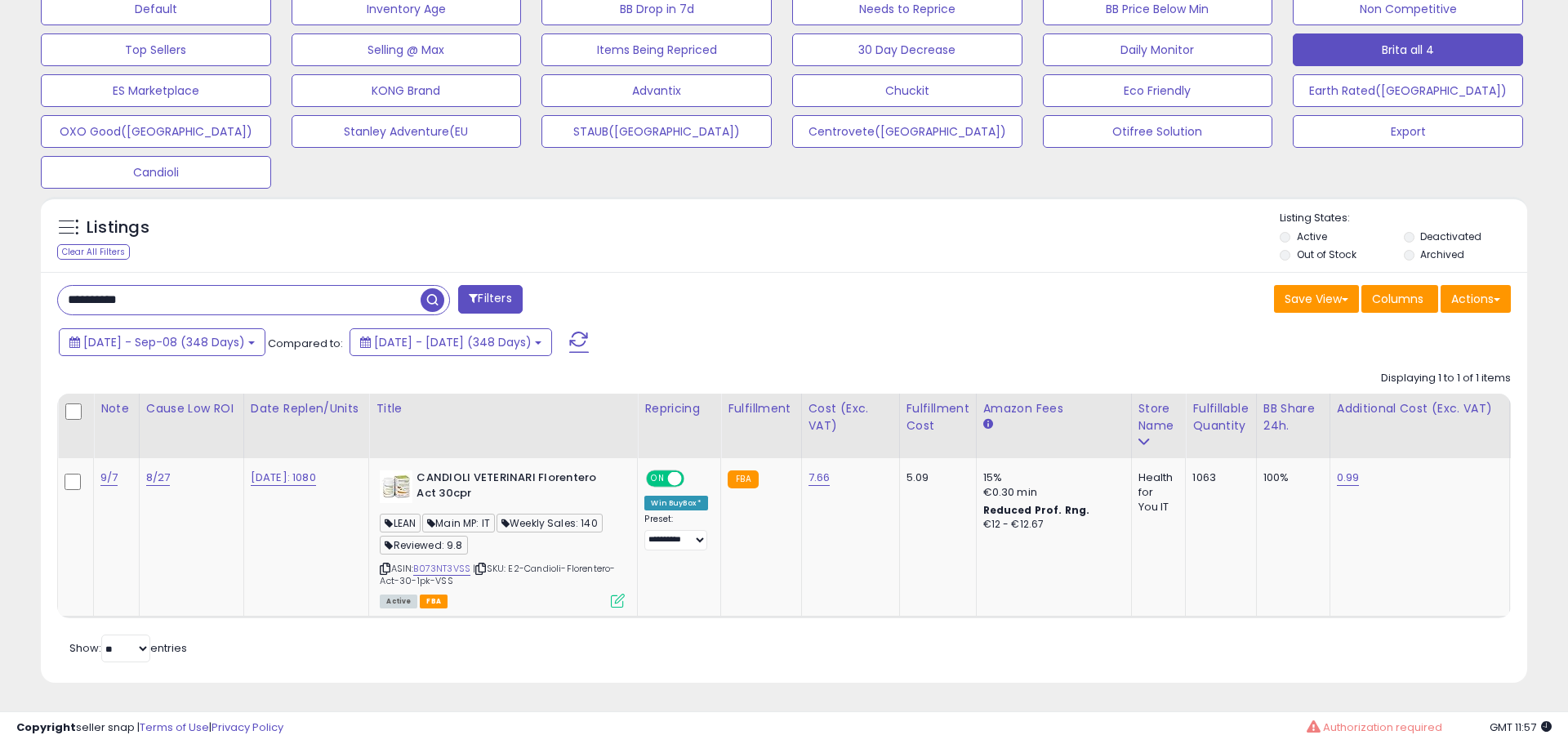
scroll to position [816441, 815872]
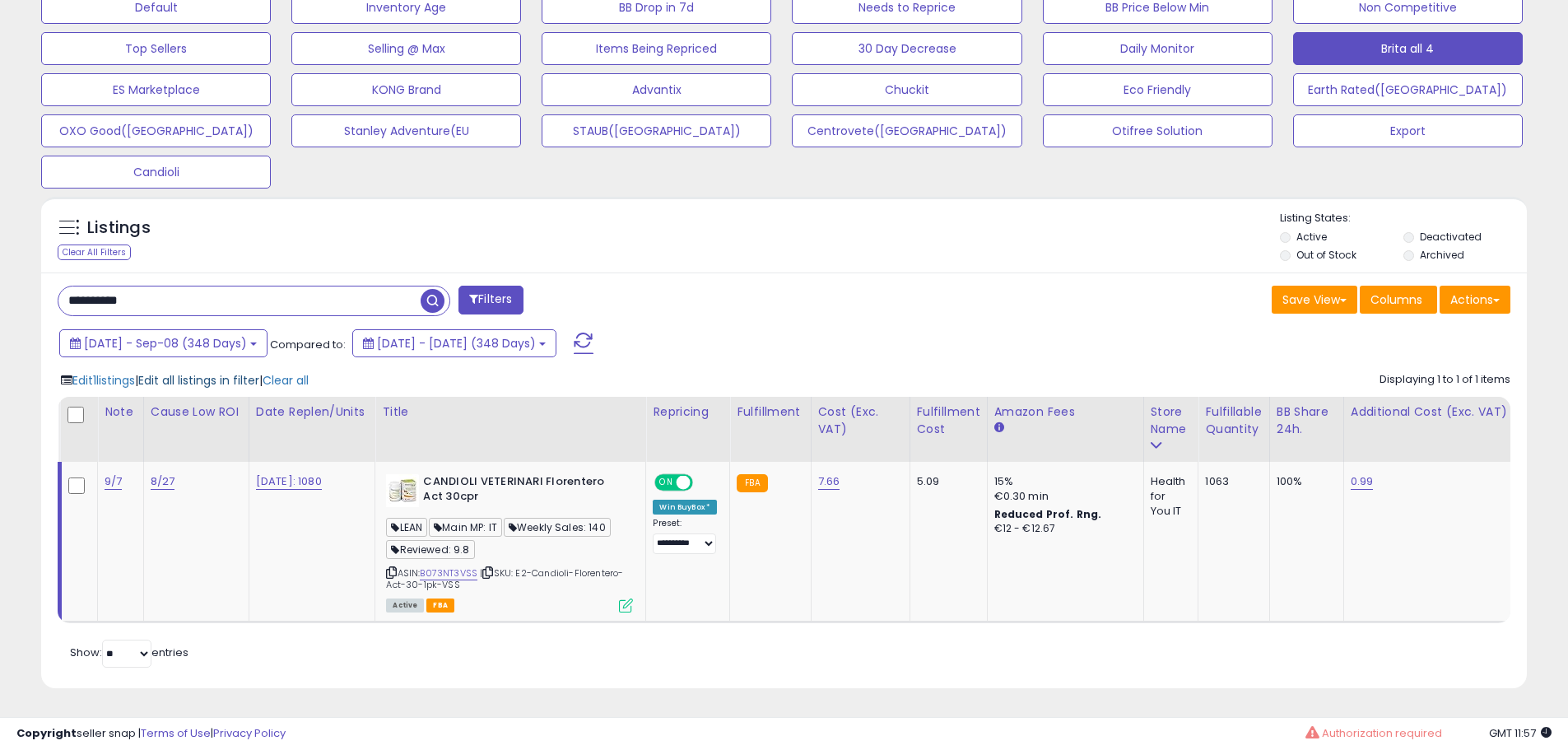
click at [226, 373] on span "Edit all listings in filter" at bounding box center [198, 380] width 121 height 17
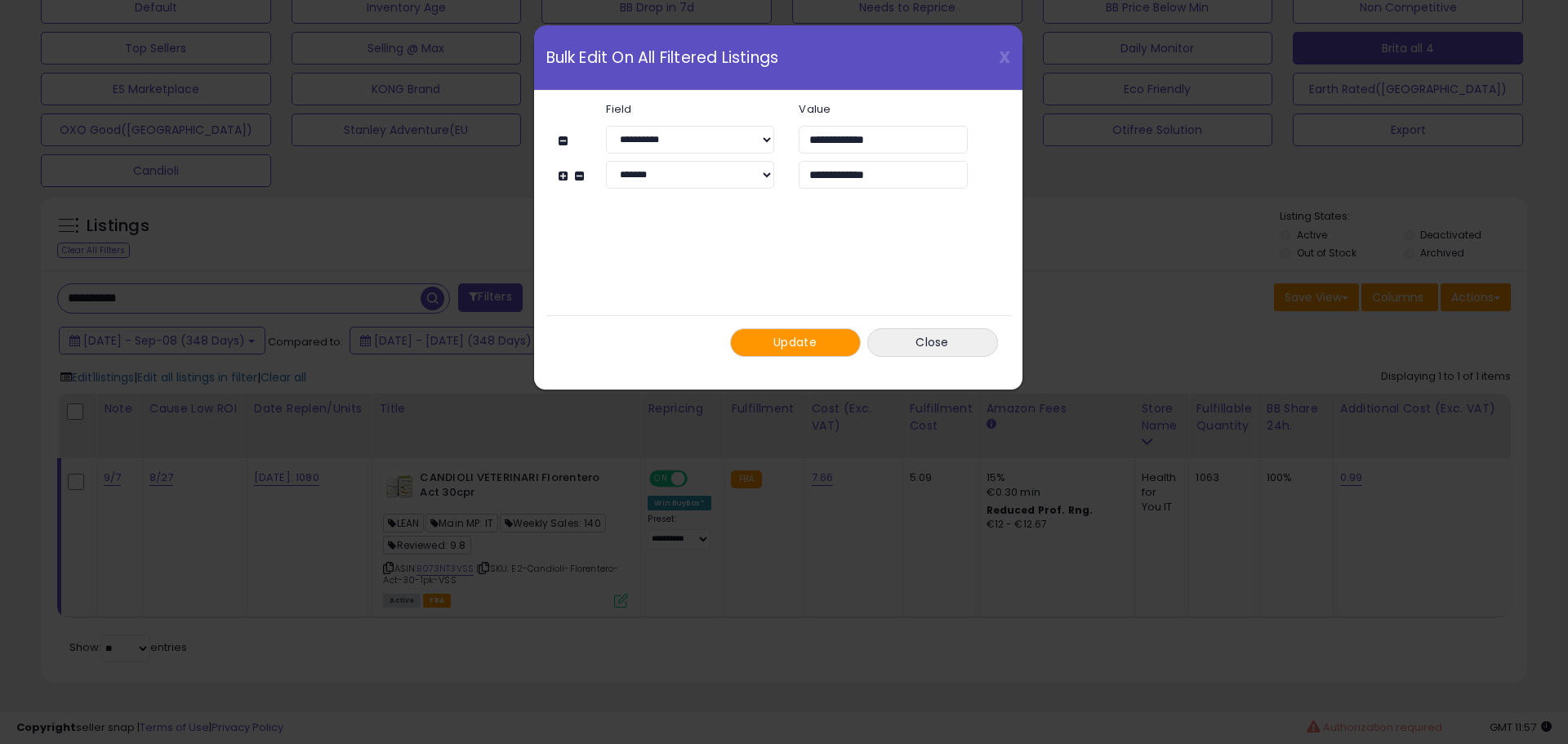
click at [769, 345] on button "Update" at bounding box center [795, 343] width 130 height 29
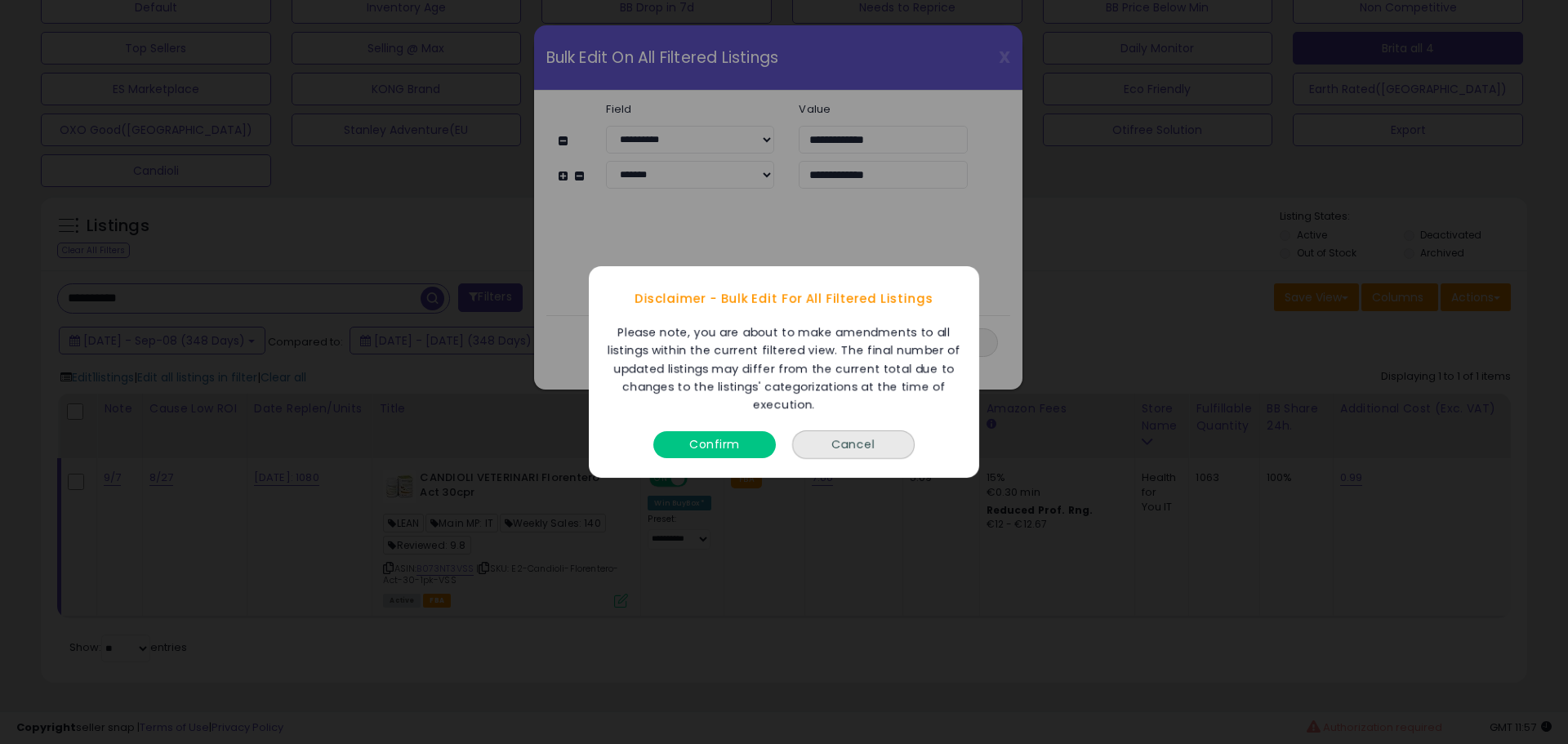
click at [734, 436] on button "Confirm" at bounding box center [714, 445] width 123 height 27
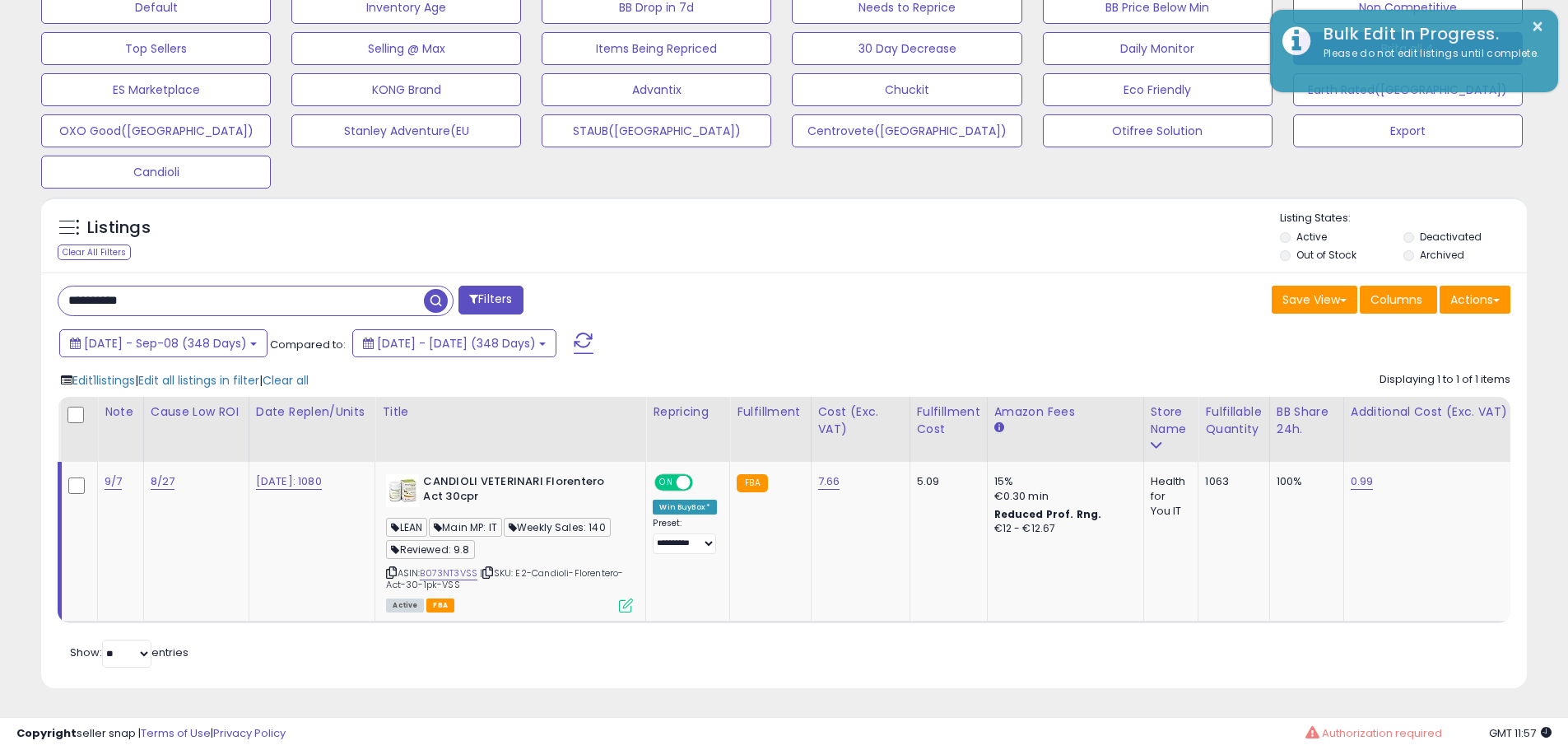
scroll to position [823025, 822452]
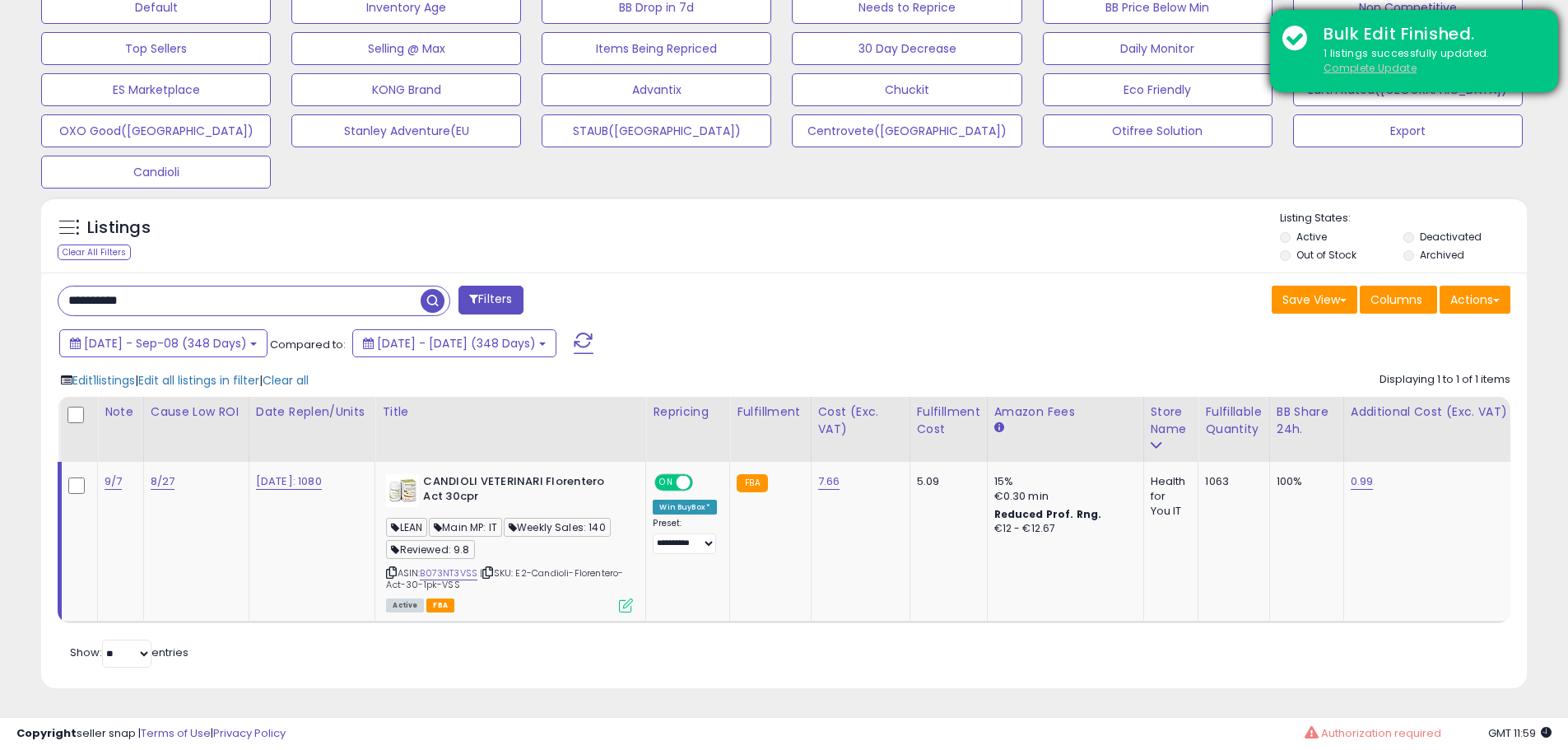
click at [1361, 72] on u "Complete Update" at bounding box center [1371, 68] width 93 height 14
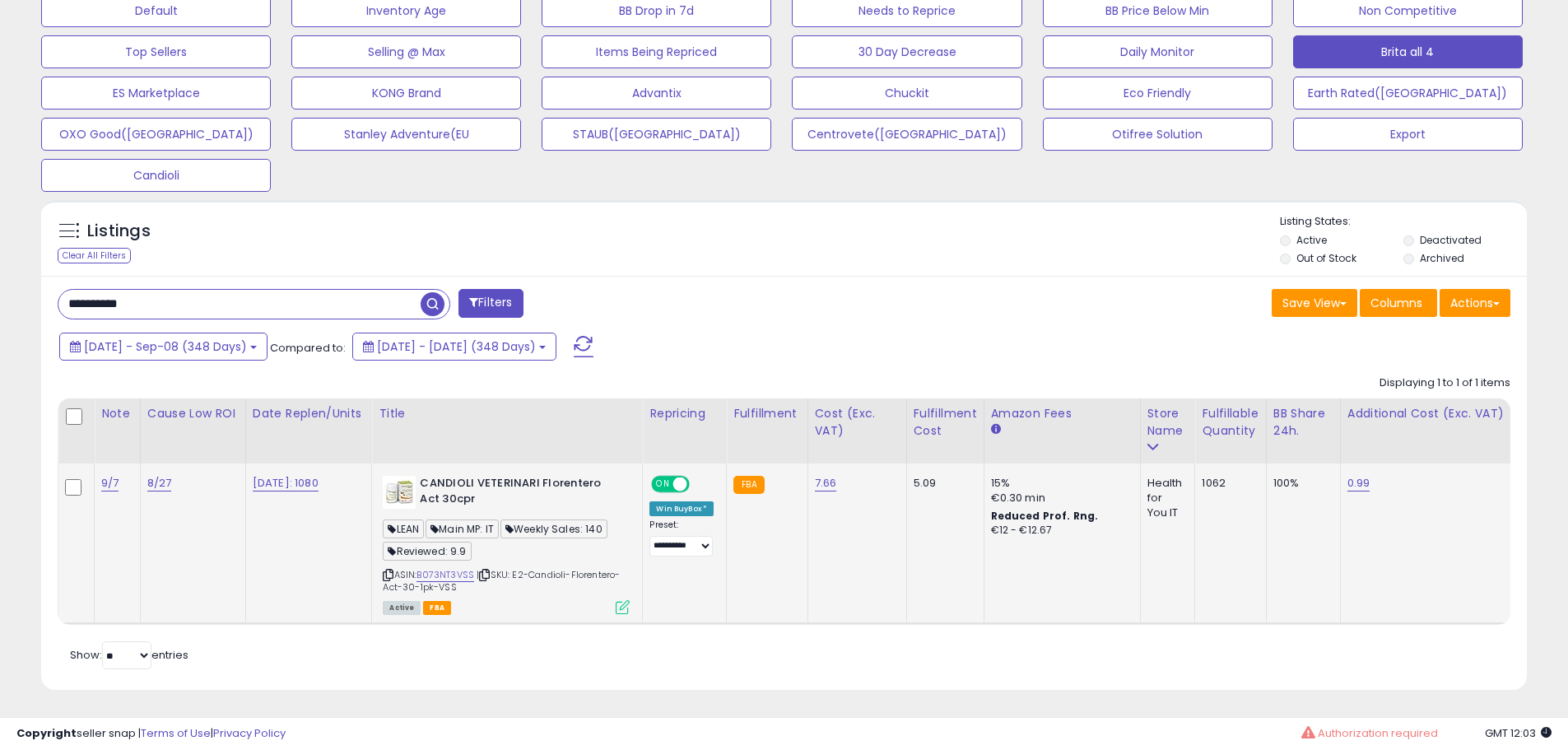
scroll to position [539, 0]
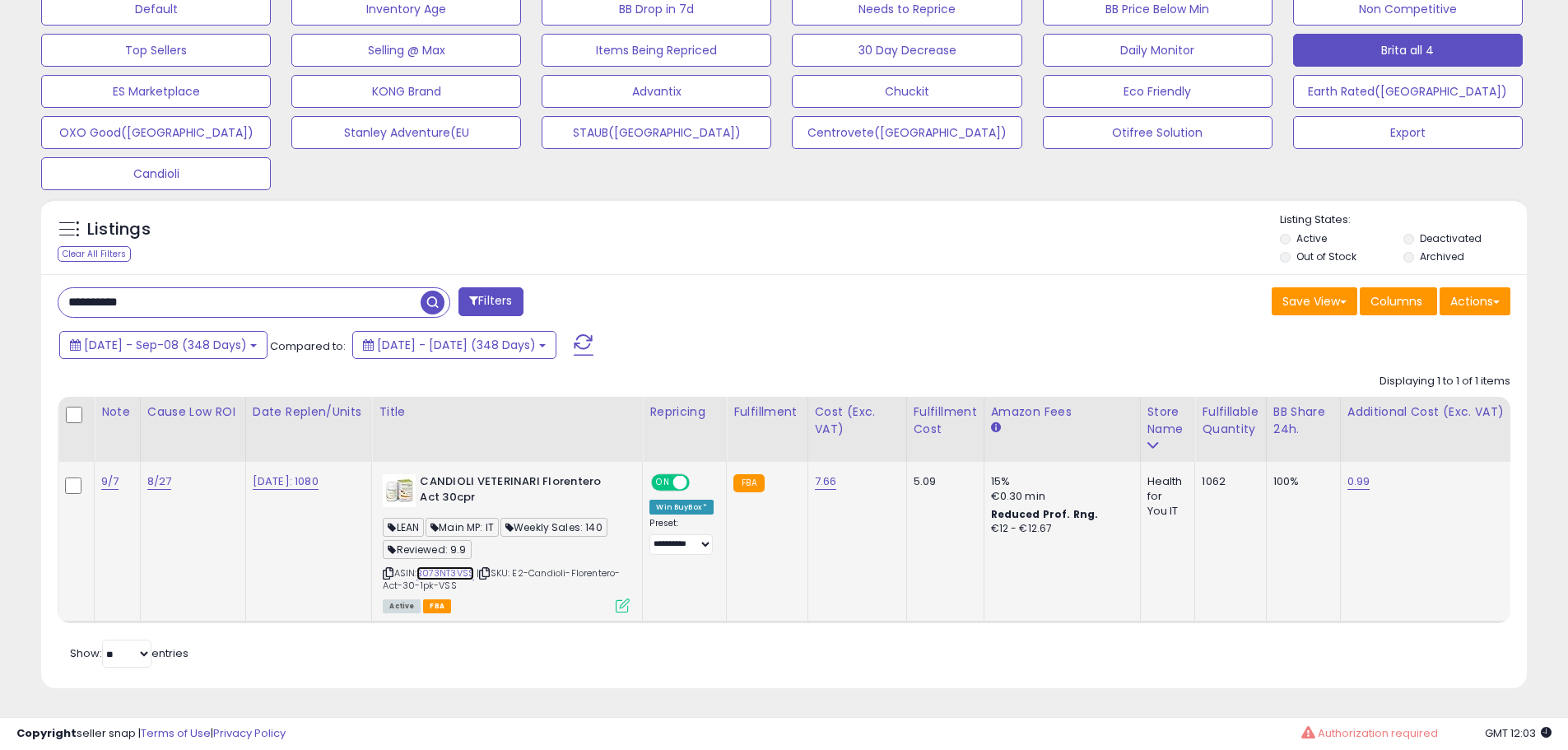
click at [452, 566] on link "B073NT3VSS" at bounding box center [445, 573] width 57 height 14
click at [210, 300] on input "**********" at bounding box center [239, 303] width 362 height 29
paste input "text"
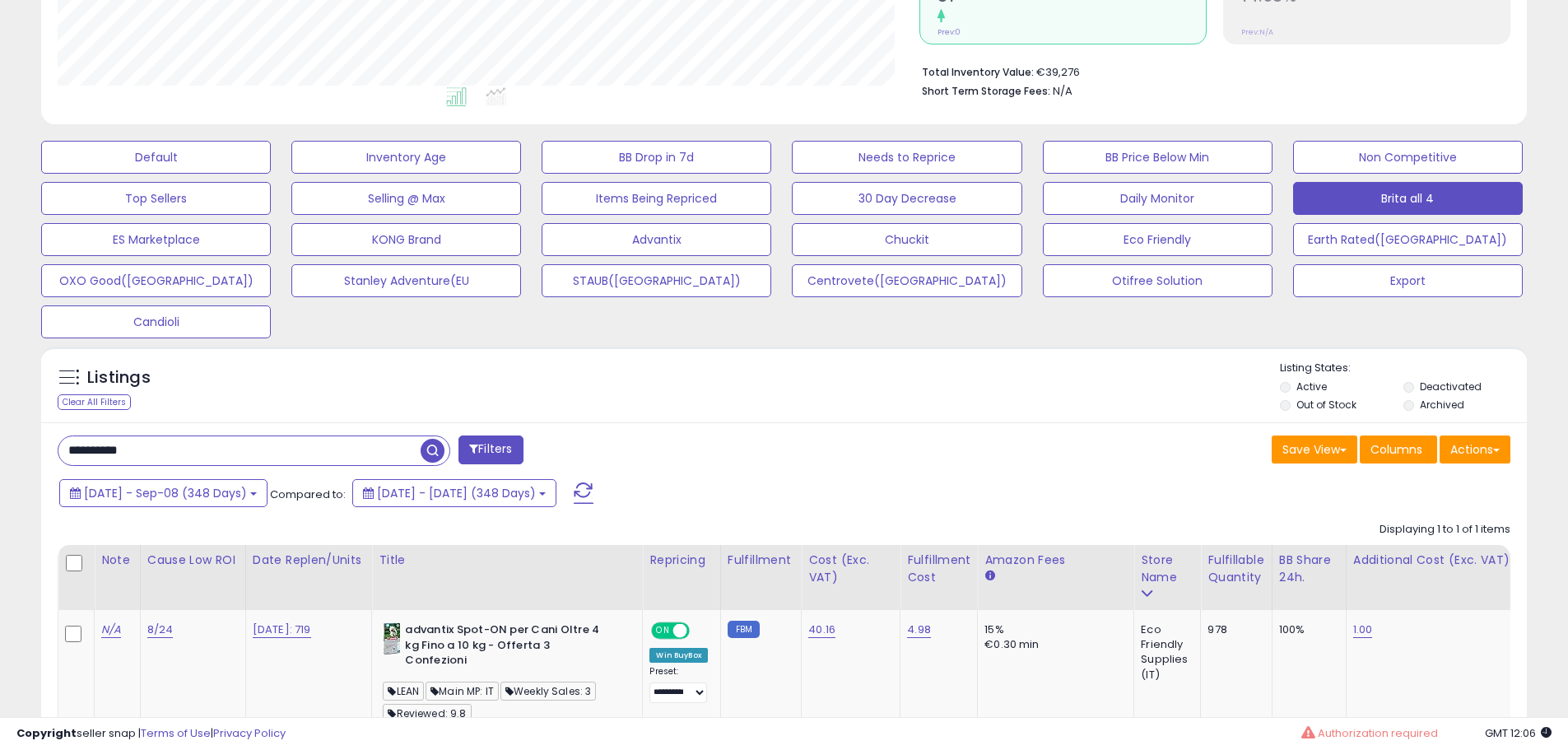
scroll to position [338, 862]
click at [800, 433] on div "**********" at bounding box center [784, 637] width 1486 height 430
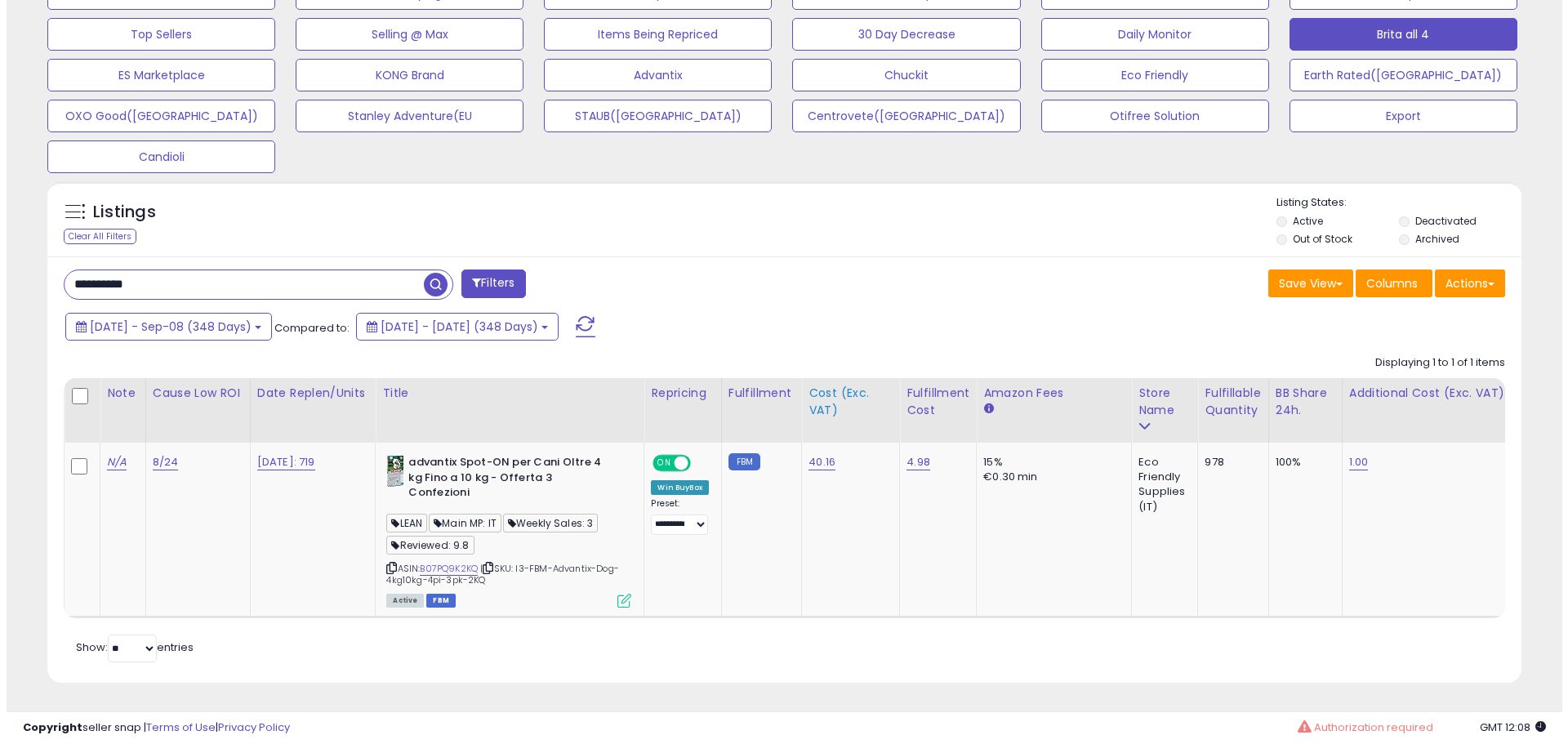
scroll to position [550, 0]
click at [461, 562] on link "B07PQ9K2KQ" at bounding box center [442, 568] width 58 height 14
click at [622, 593] on icon at bounding box center [618, 600] width 14 height 14
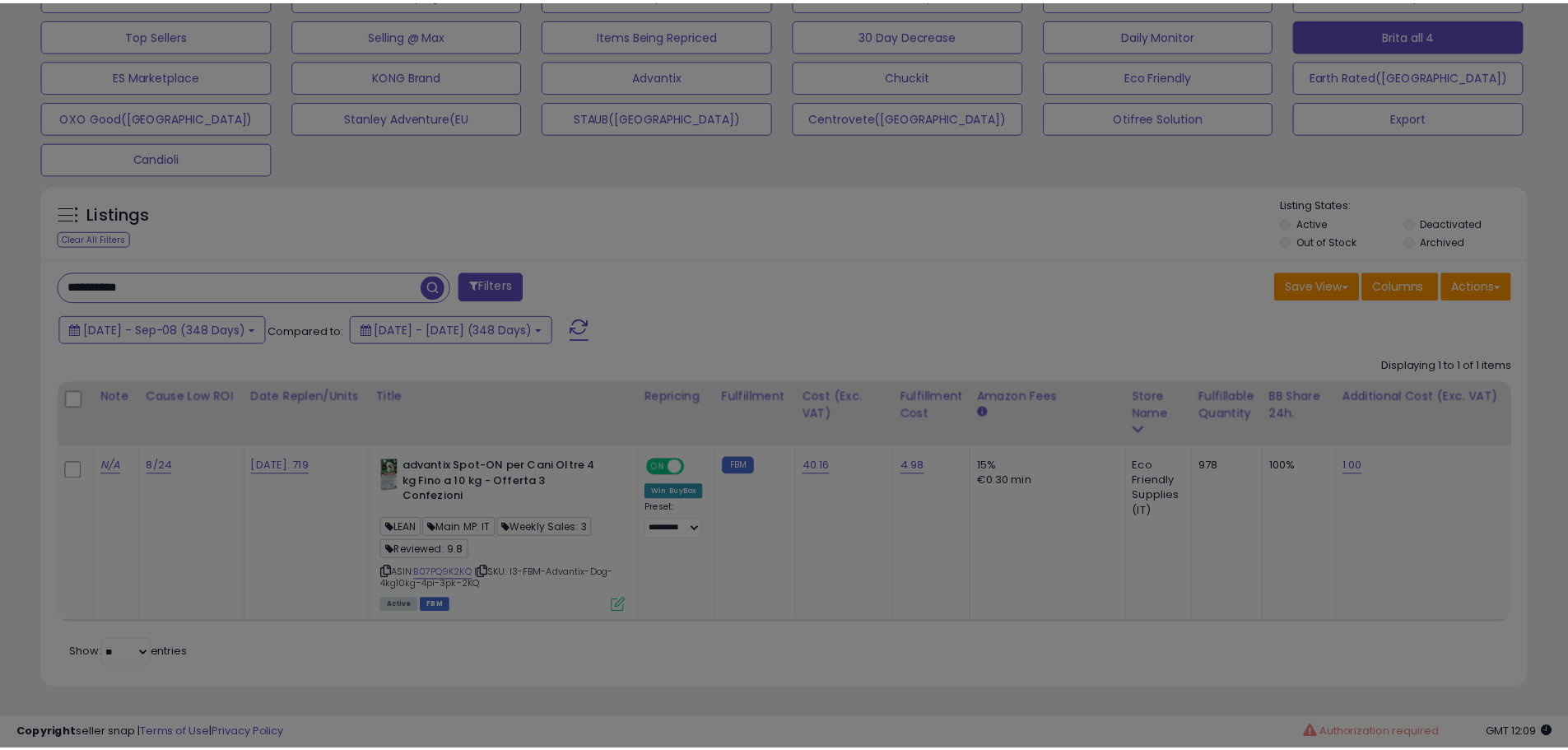
scroll to position [338, 870]
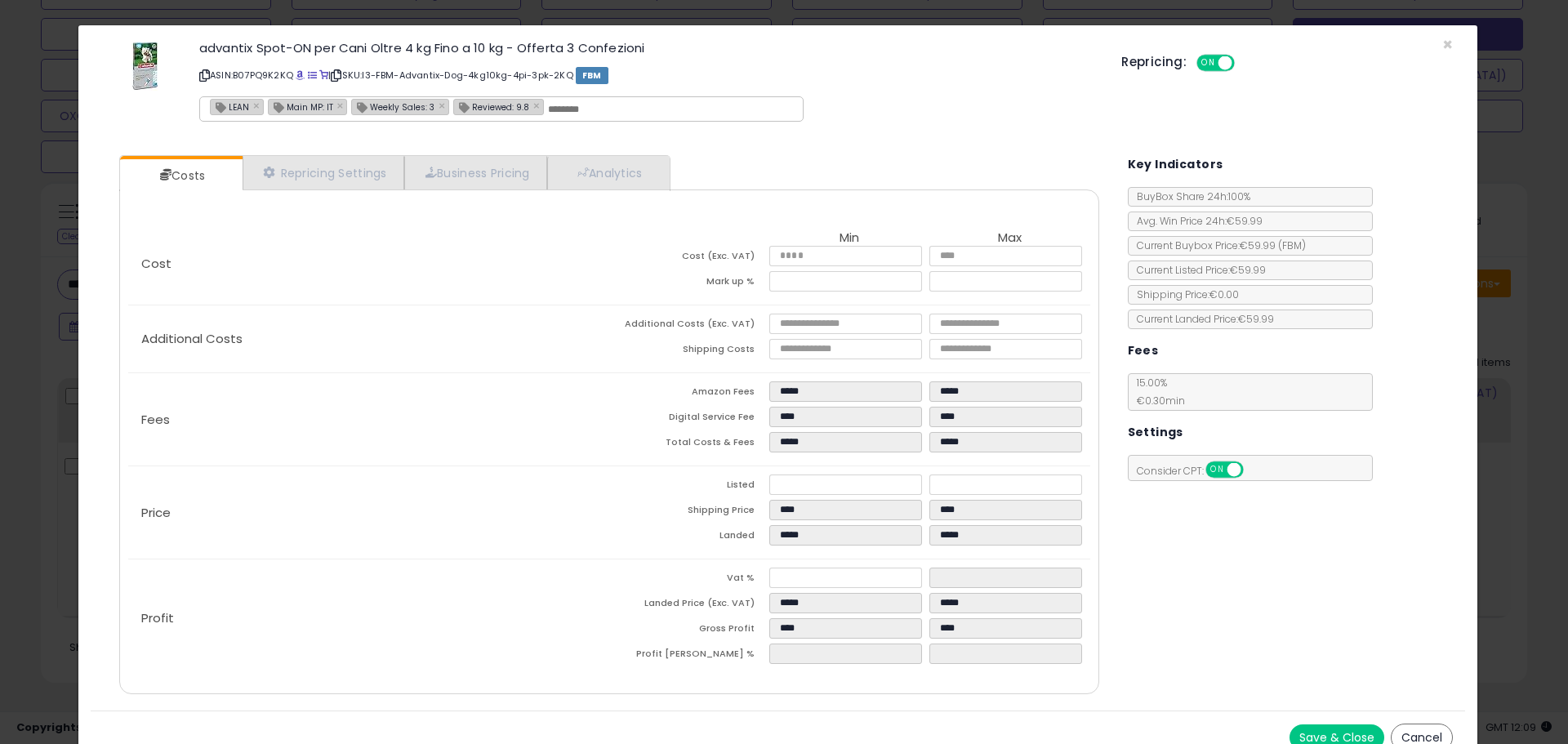
click at [60, 458] on div "× Close advantix Spot-ON per Cani Oltre 4 kg Fino a 10 kg - Offerta 3 Confezion…" at bounding box center [784, 372] width 1568 height 744
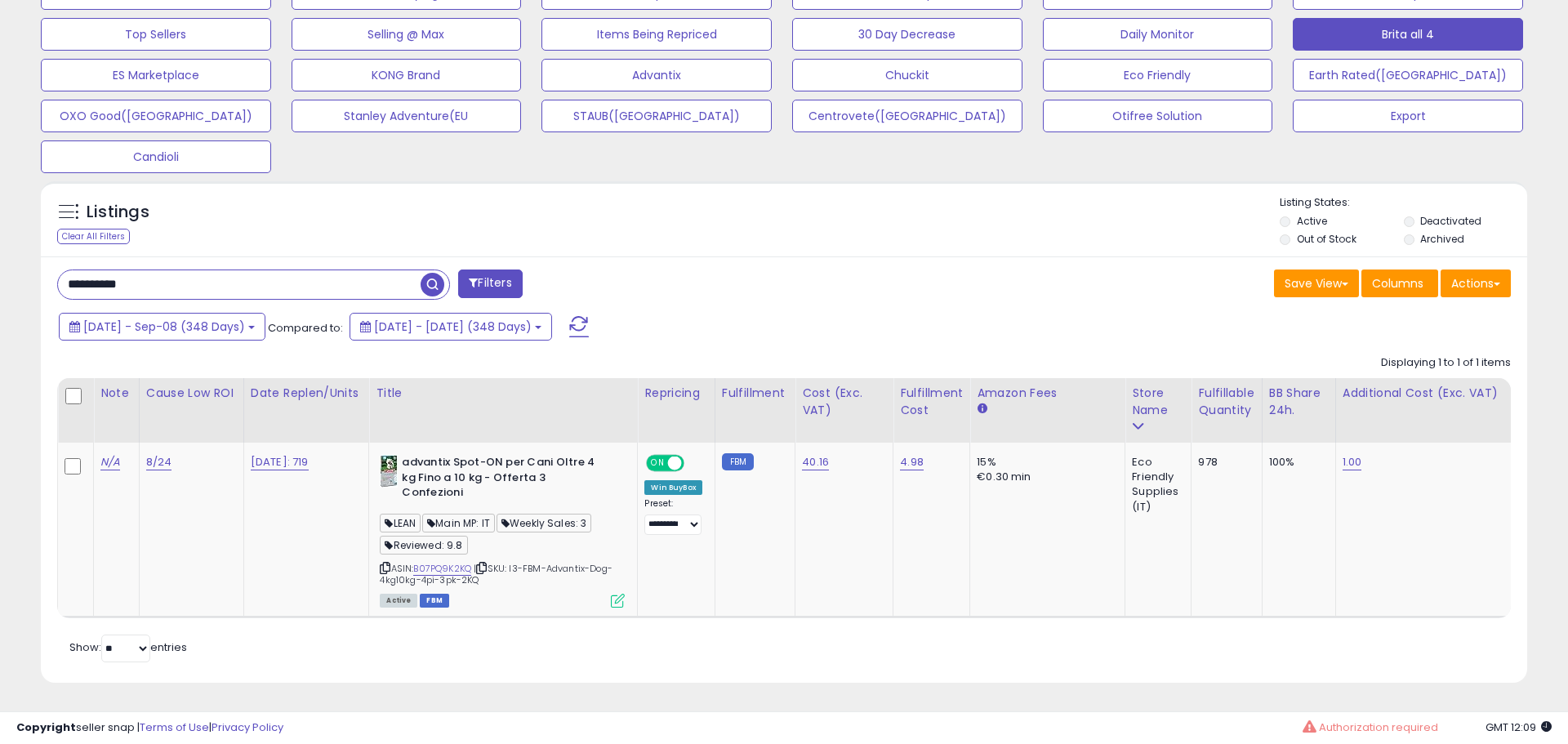
scroll to position [816441, 815872]
click at [77, 385] on div at bounding box center [75, 397] width 22 height 24
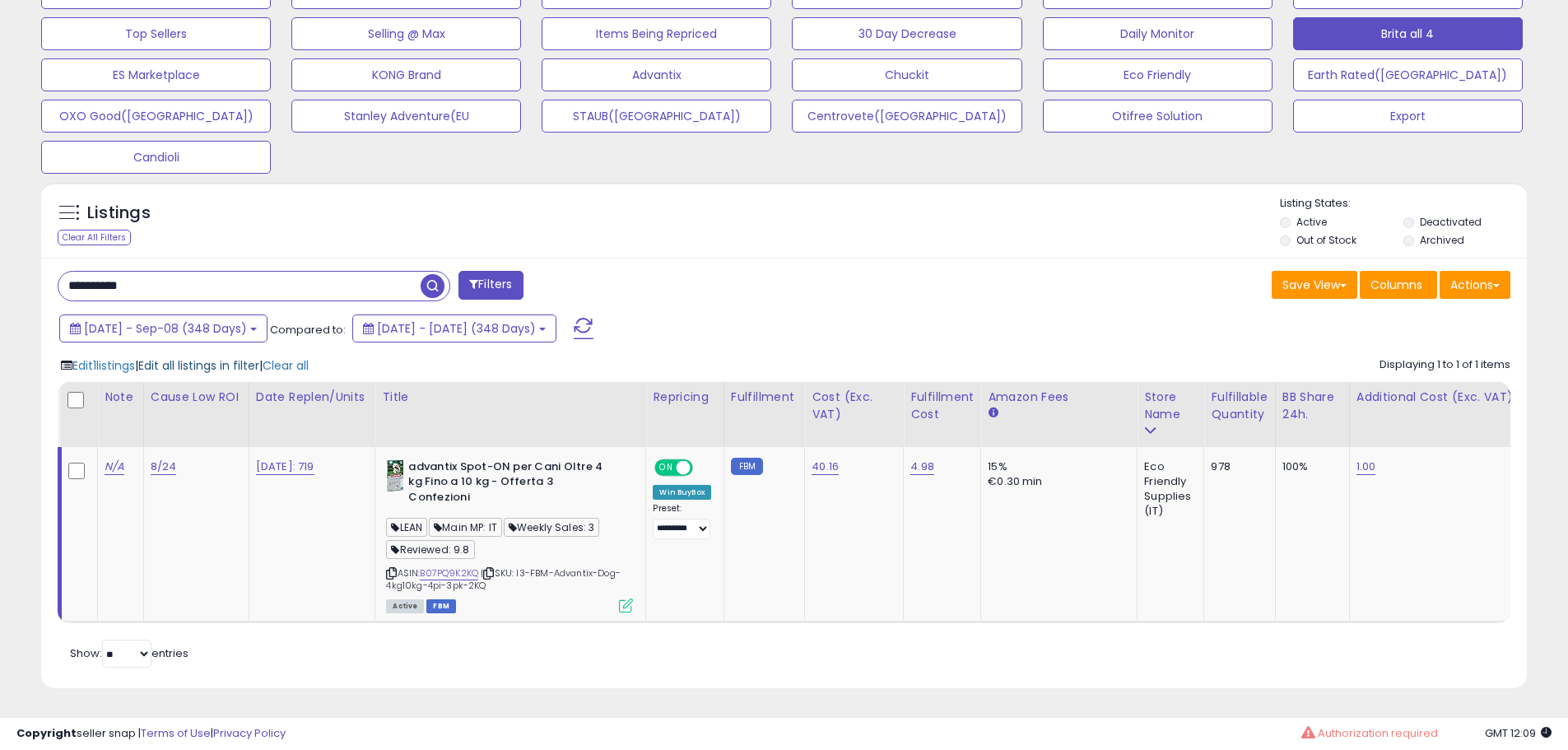
click at [208, 357] on span "Edit all listings in filter" at bounding box center [198, 365] width 121 height 17
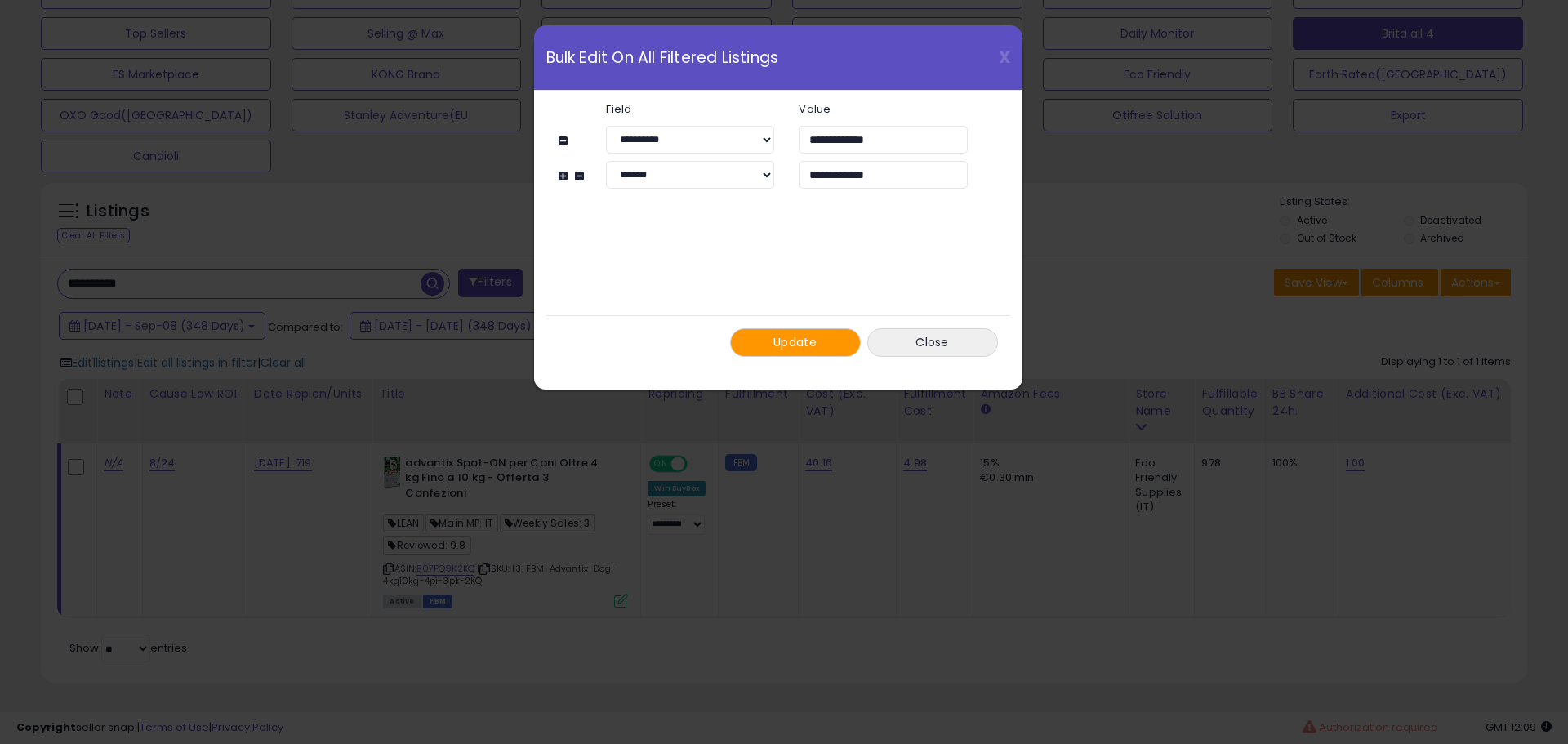
click at [809, 341] on span "Update" at bounding box center [795, 342] width 43 height 16
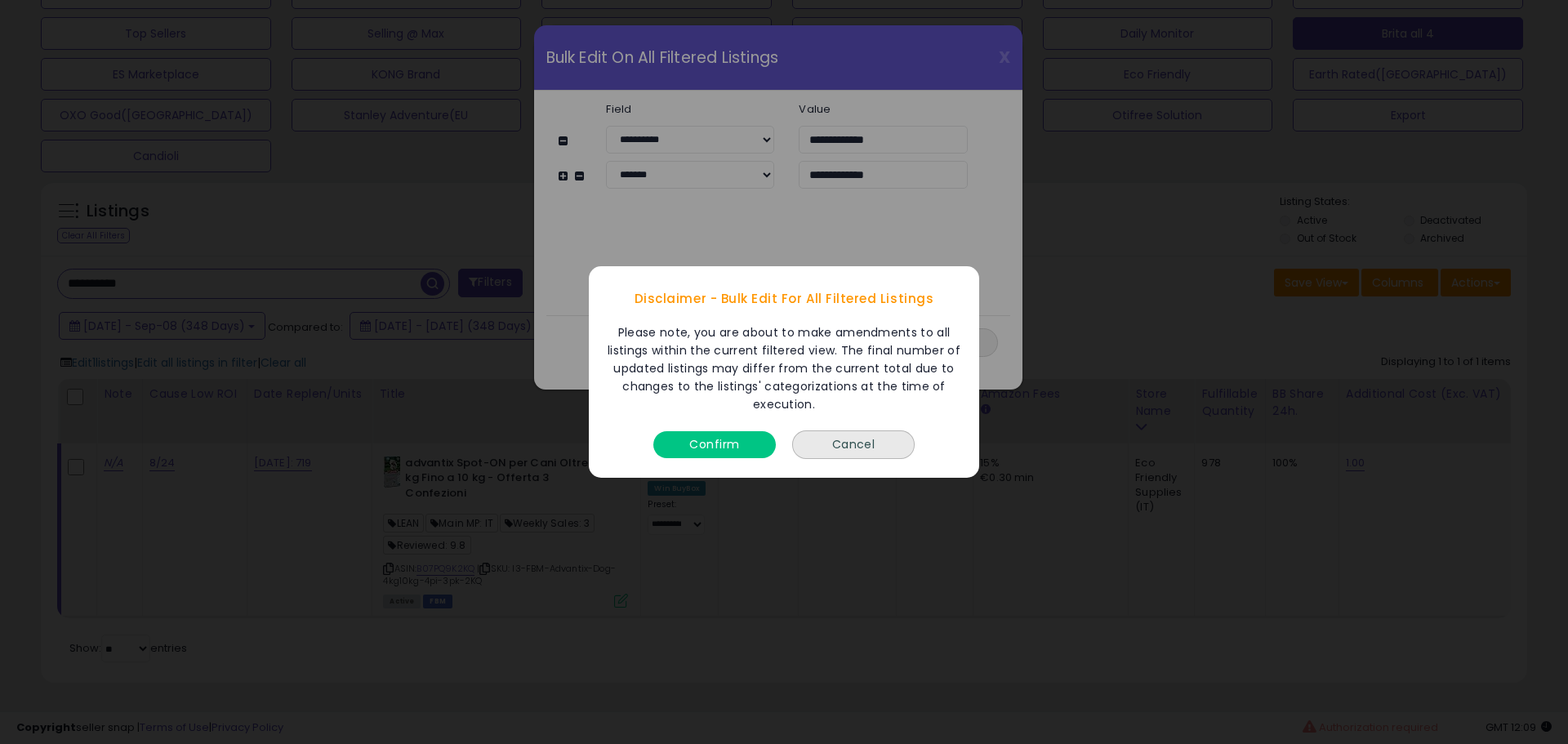
click at [716, 437] on button "Confirm" at bounding box center [714, 445] width 123 height 27
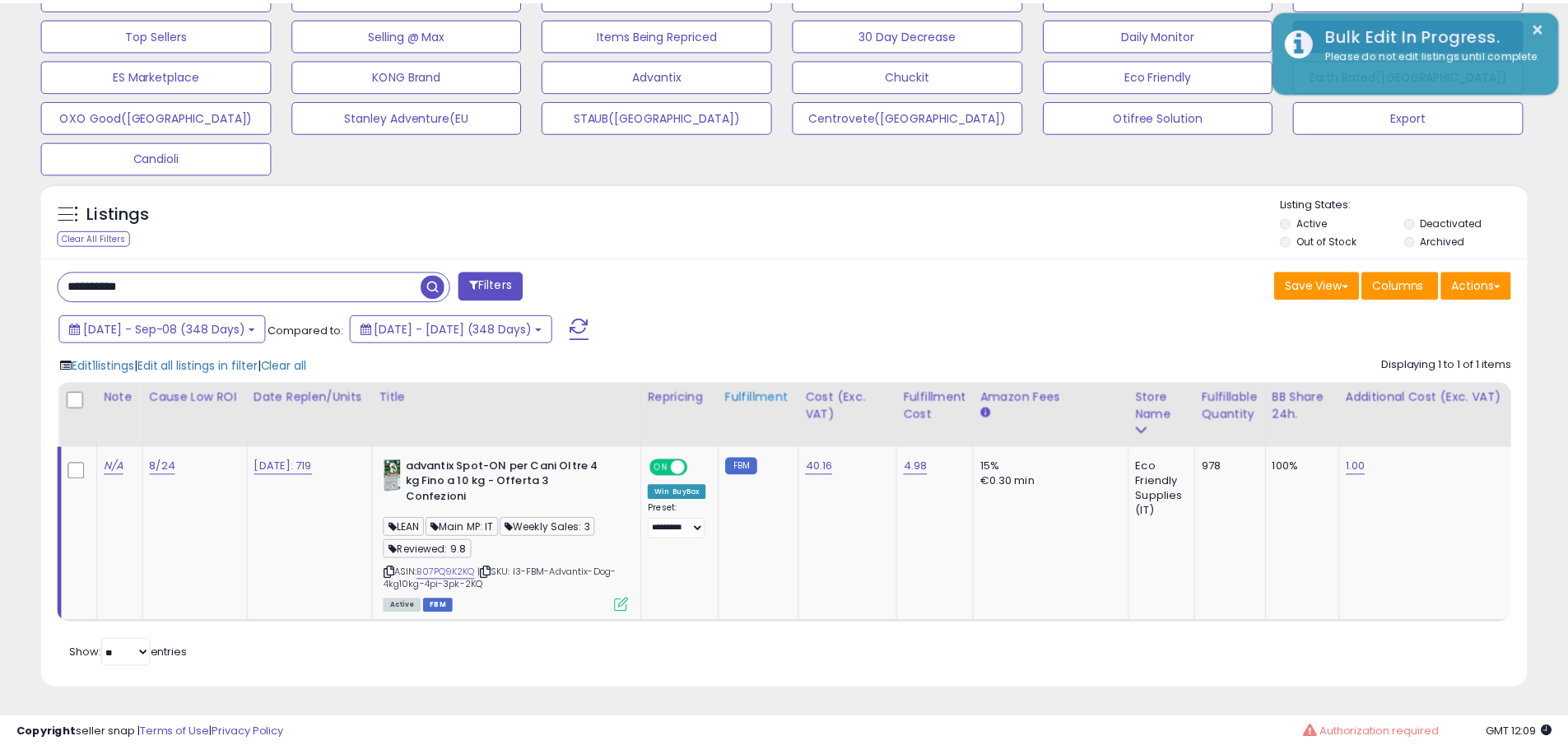
scroll to position [823025, 822452]
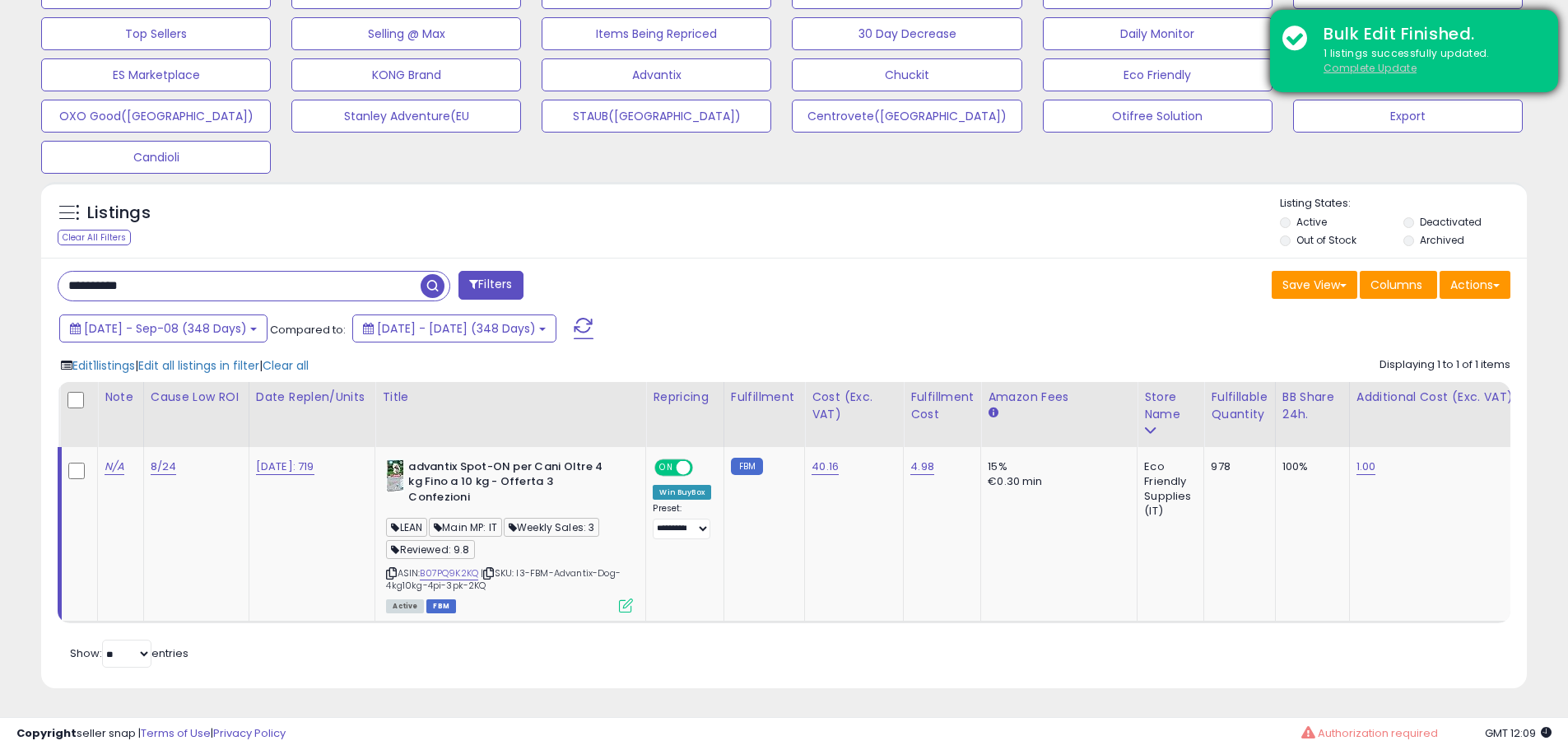
click at [1386, 69] on u "Complete Update" at bounding box center [1371, 68] width 93 height 14
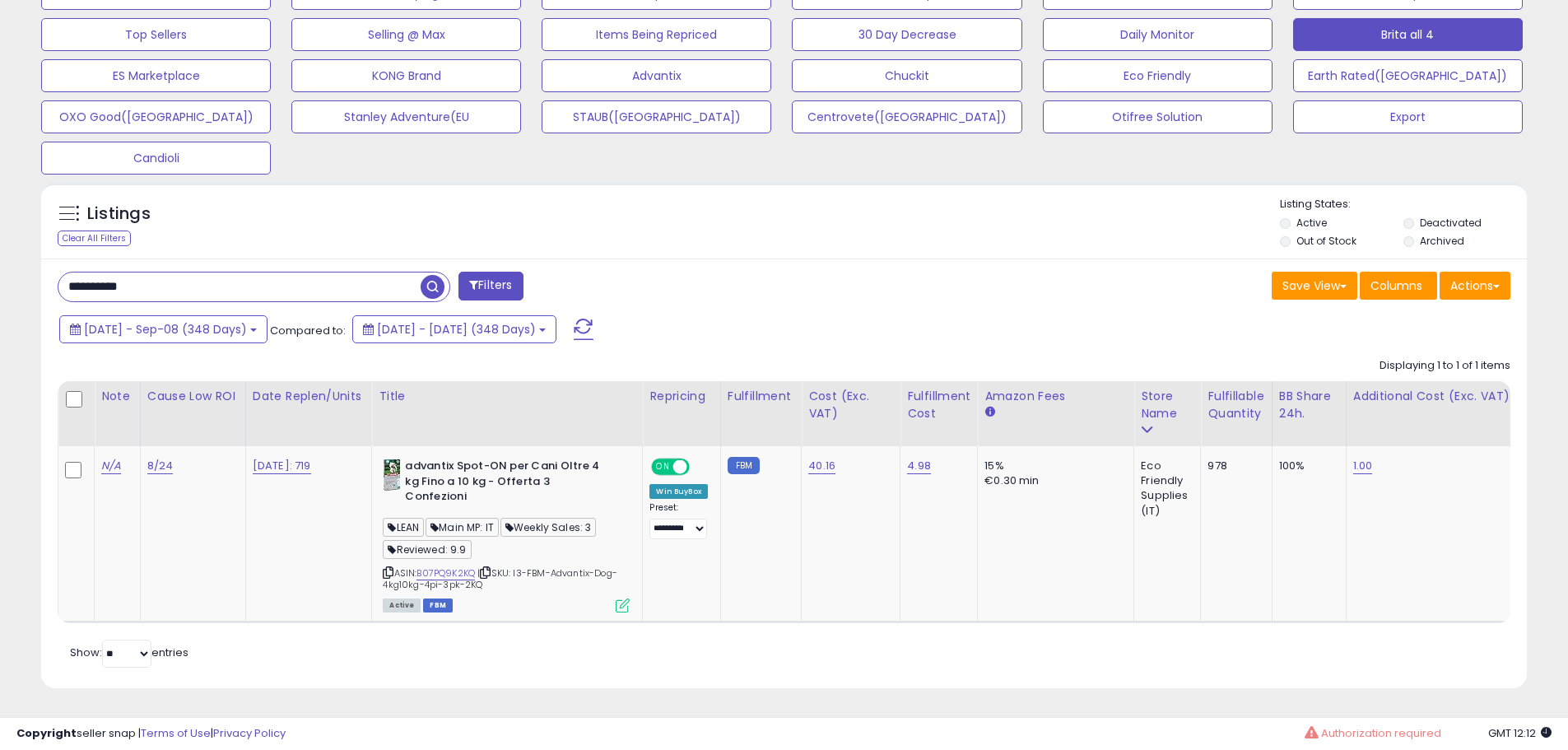
scroll to position [554, 0]
click at [201, 273] on input "**********" at bounding box center [239, 287] width 362 height 29
paste input "text"
type input "**********"
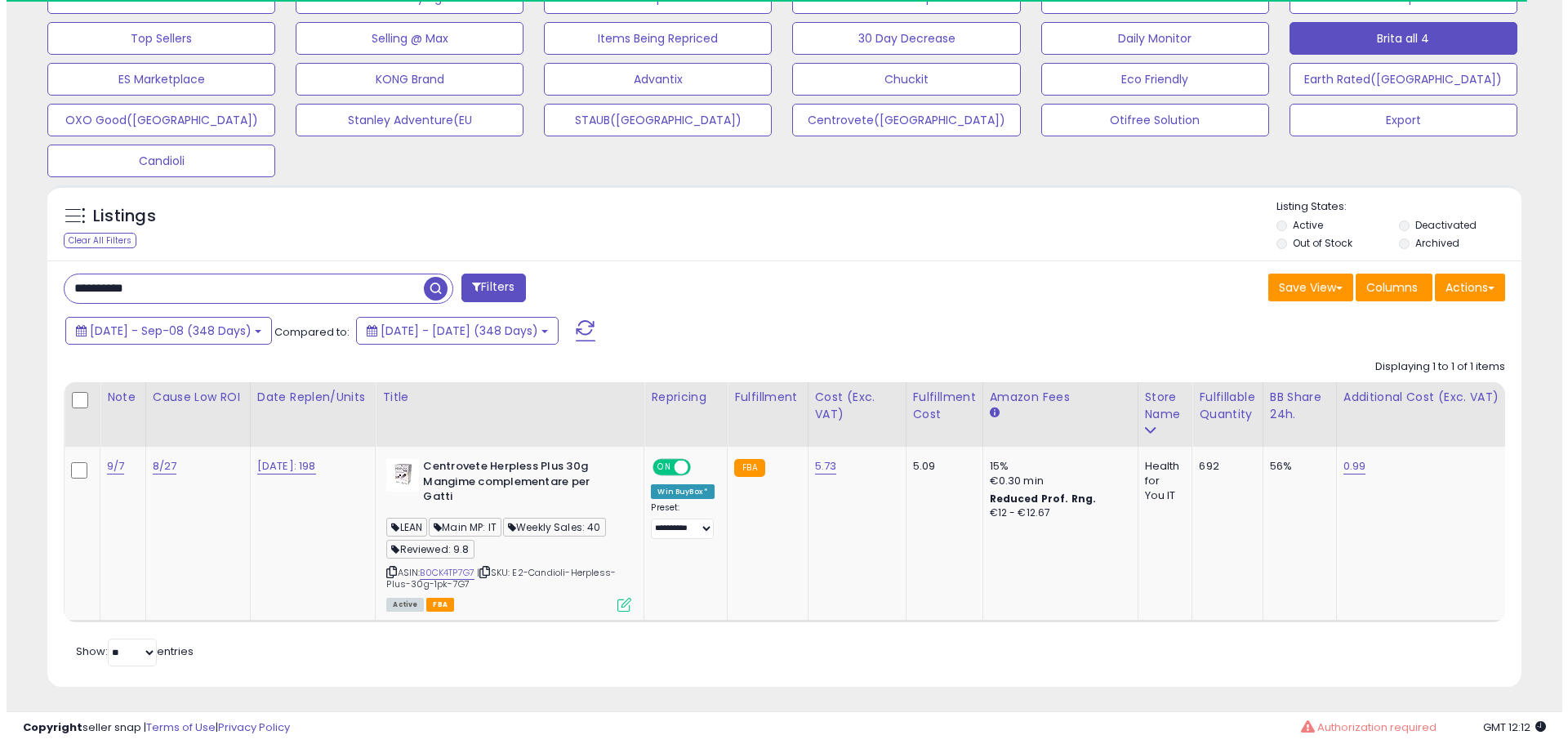
scroll to position [535, 0]
click at [624, 597] on icon at bounding box center [618, 604] width 14 height 14
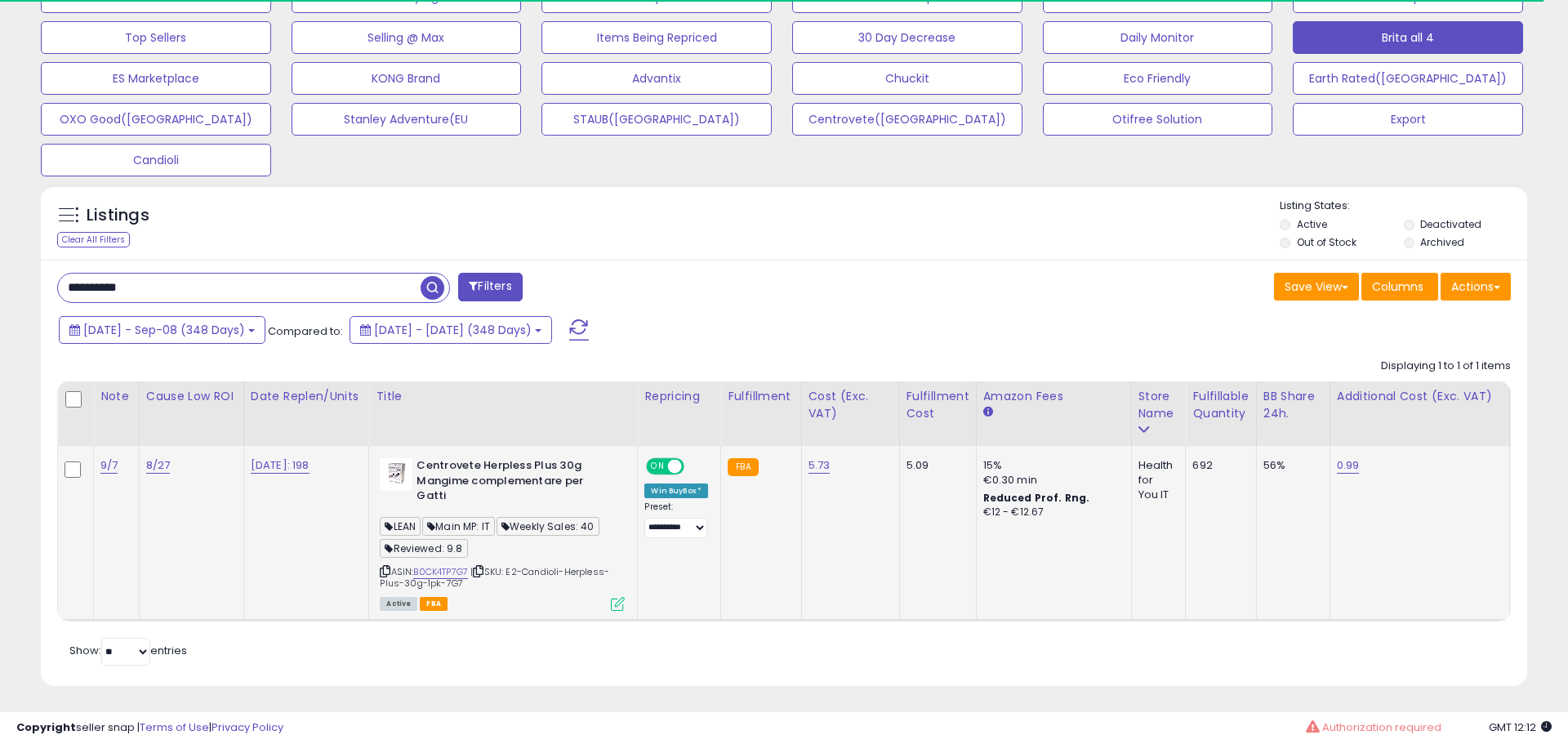
scroll to position [335, 863]
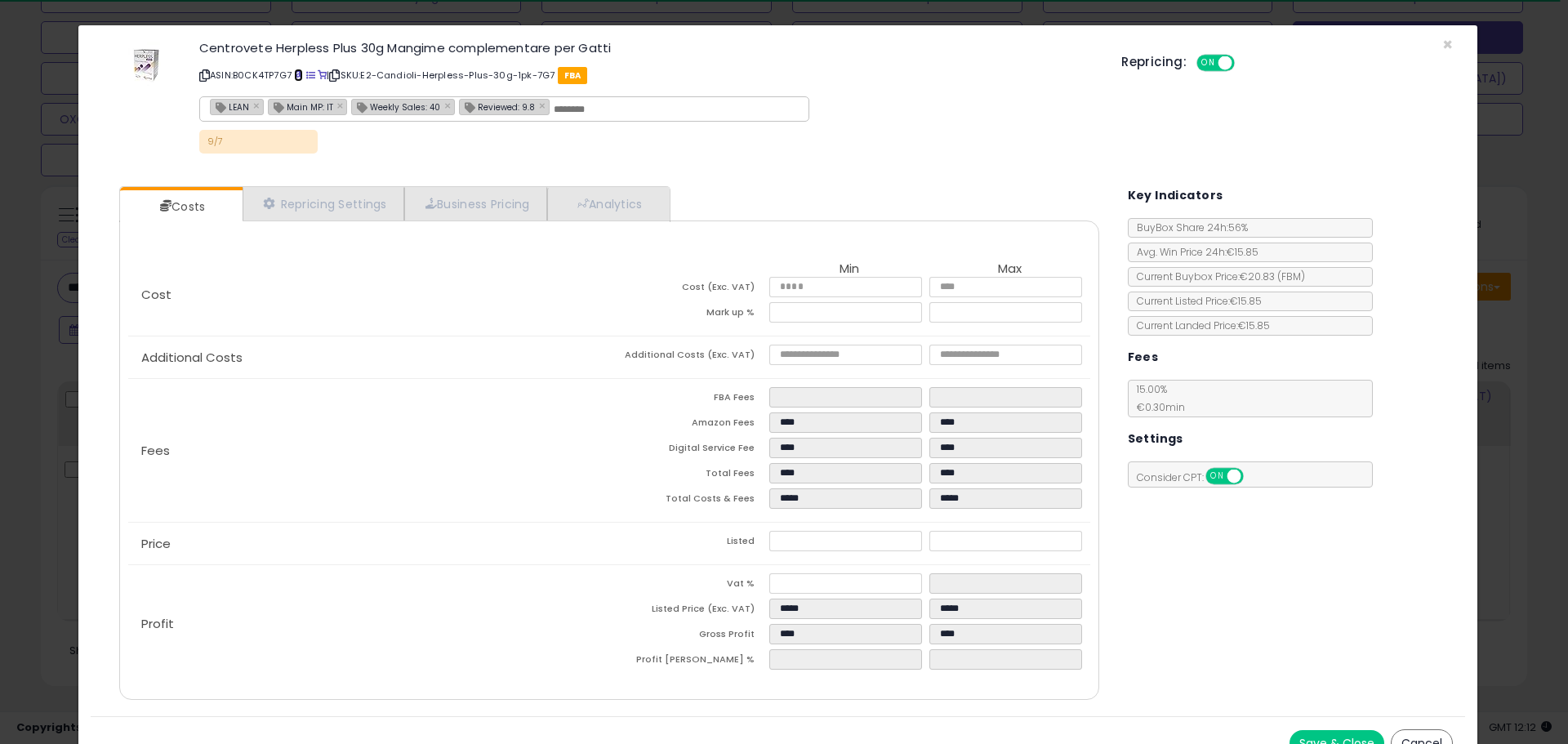
click at [303, 73] on span at bounding box center [298, 75] width 9 height 9
drag, startPoint x: 816, startPoint y: 315, endPoint x: 684, endPoint y: 317, distance: 132.0
click at [684, 317] on tr "Mark up % ***** *****" at bounding box center [849, 315] width 481 height 25
type input "*****"
type input "****"
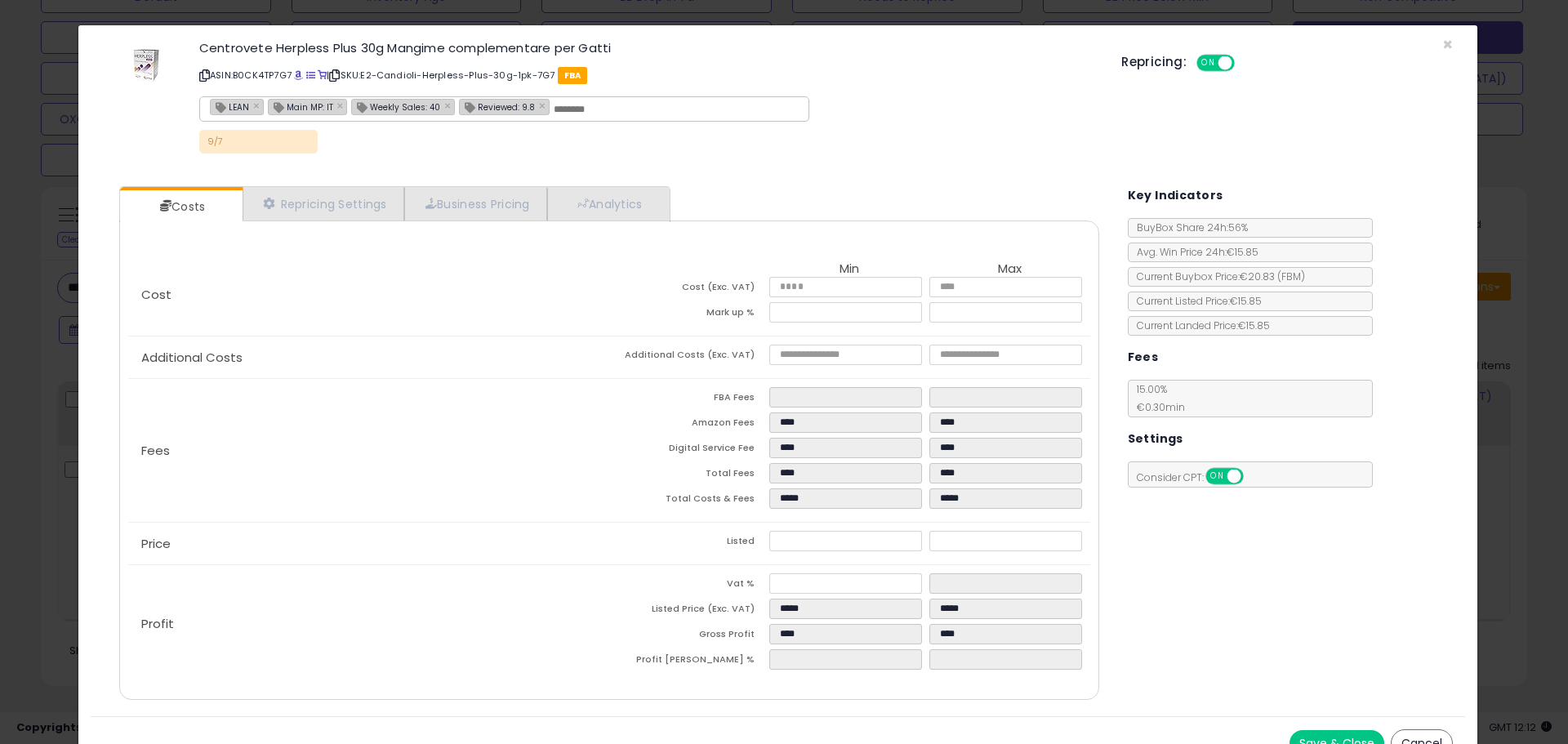
type input "****"
type input "*****"
type input "****"
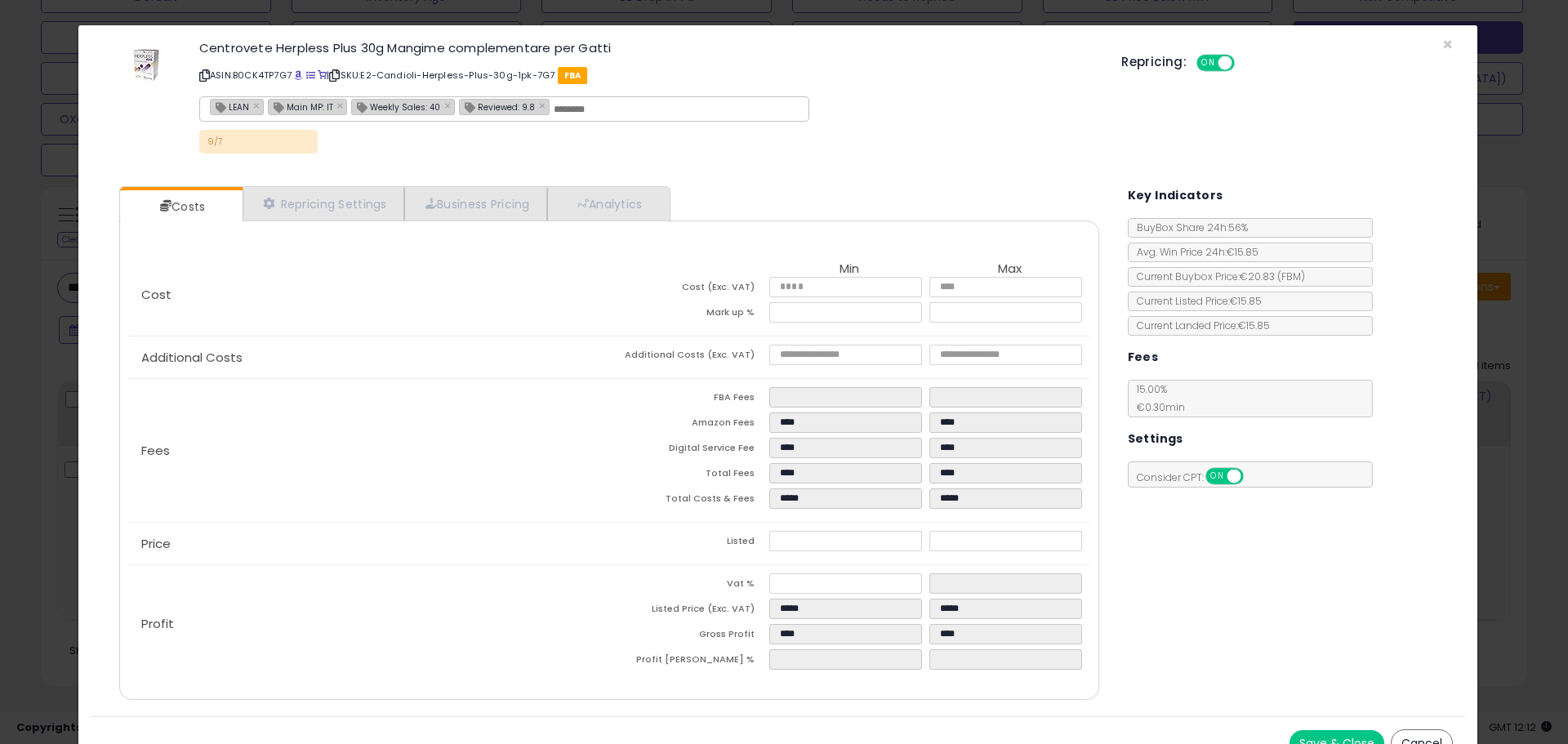
type input "****"
click at [460, 384] on div "Fees FBA Fees **** **** Amazon Fees **** **** Digital Service Fee **** **** Tot…" at bounding box center [609, 451] width 961 height 143
click at [812, 538] on input "*****" at bounding box center [844, 540] width 151 height 20
type input "****"
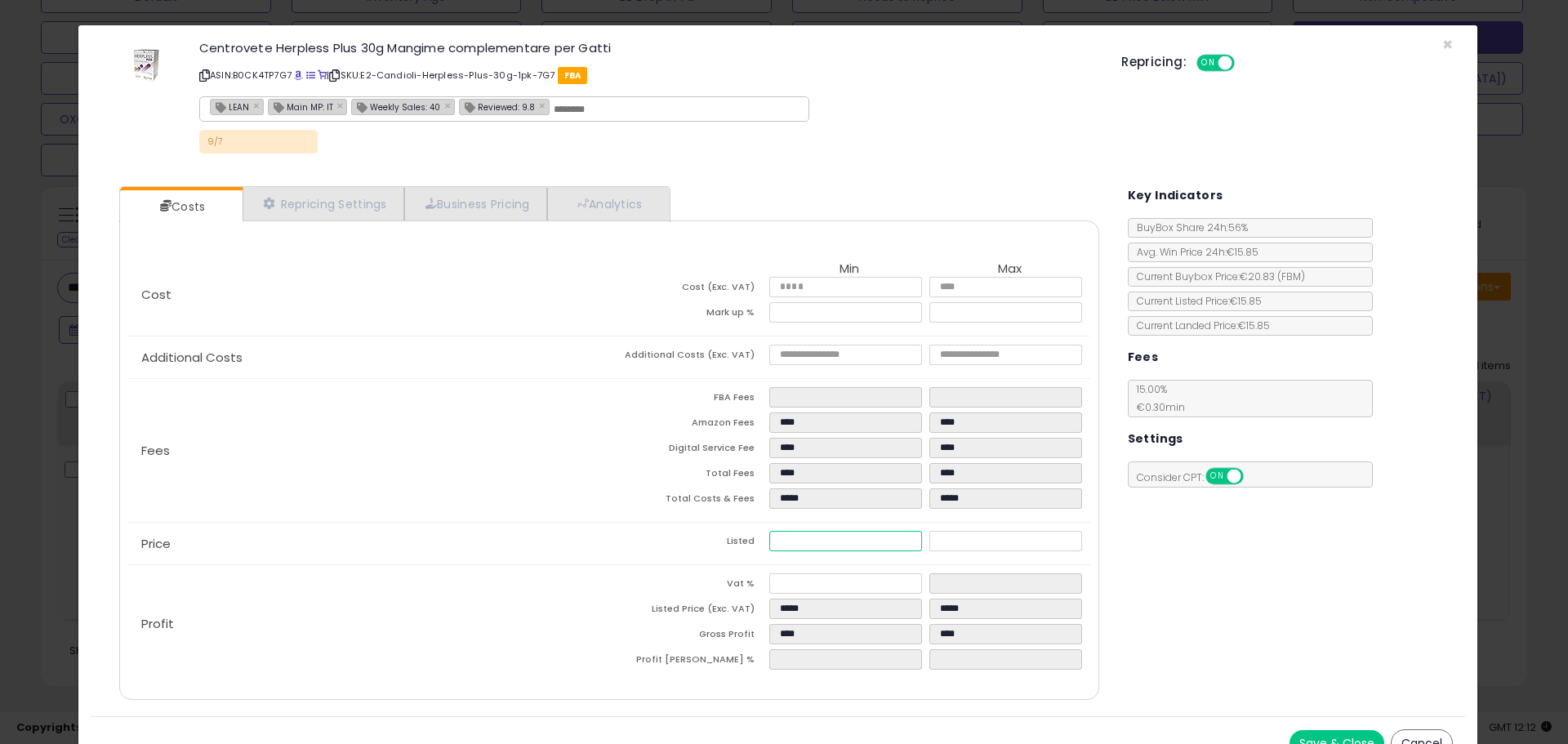
type input "*****"
type input "****"
type input "*****"
type input "****"
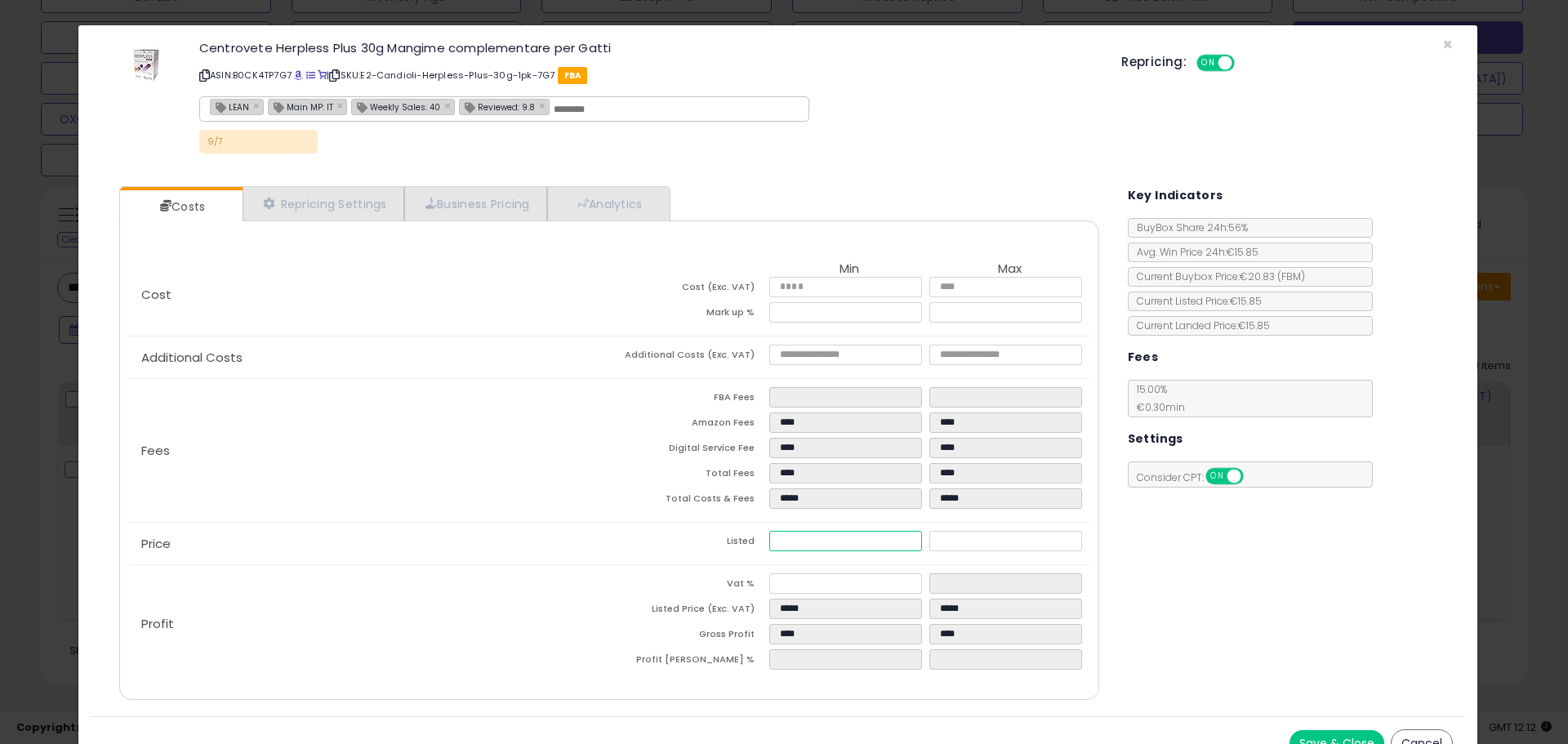
type input "*****"
type input "**"
type input "*****"
type input "****"
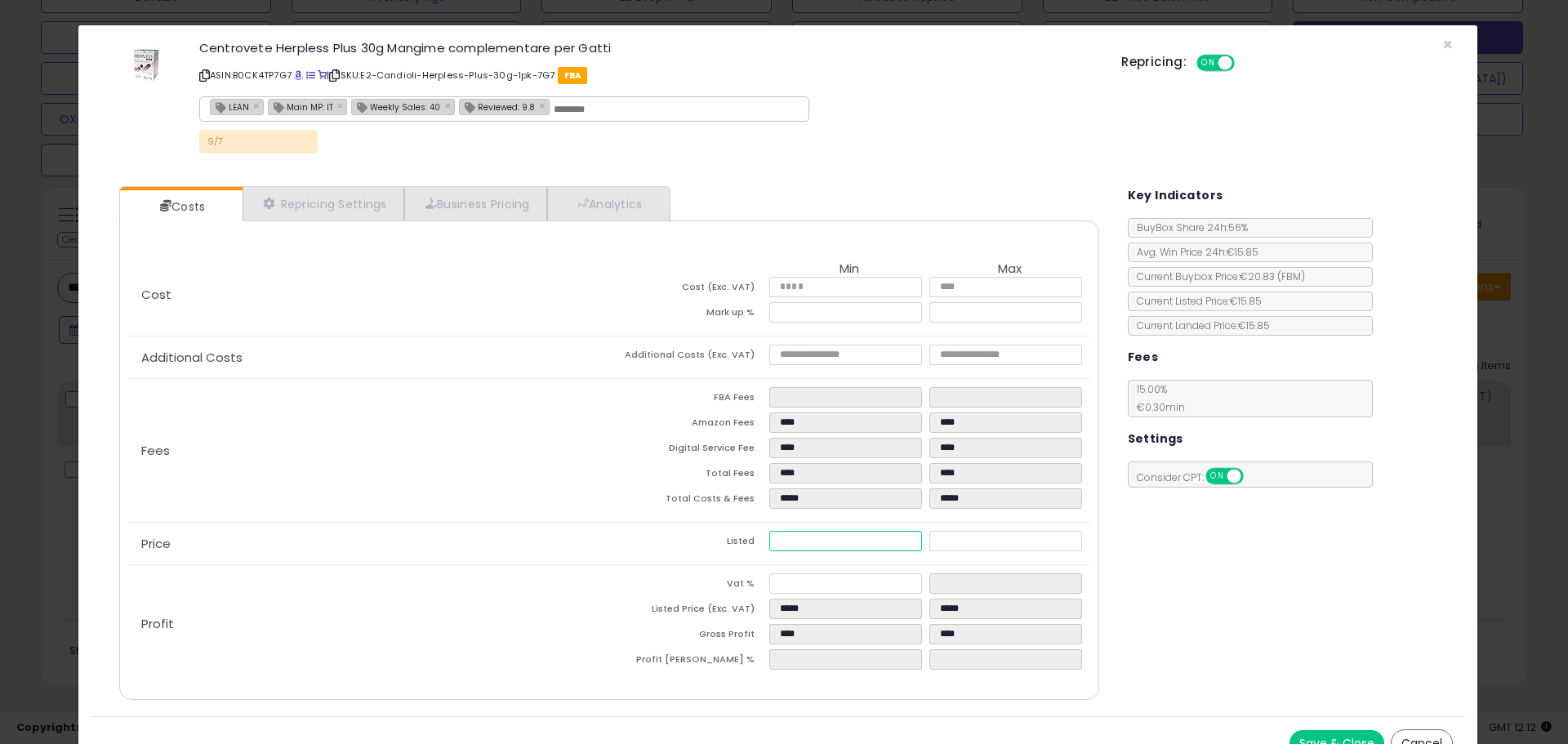
type input "*****"
type input "****"
type input "*****"
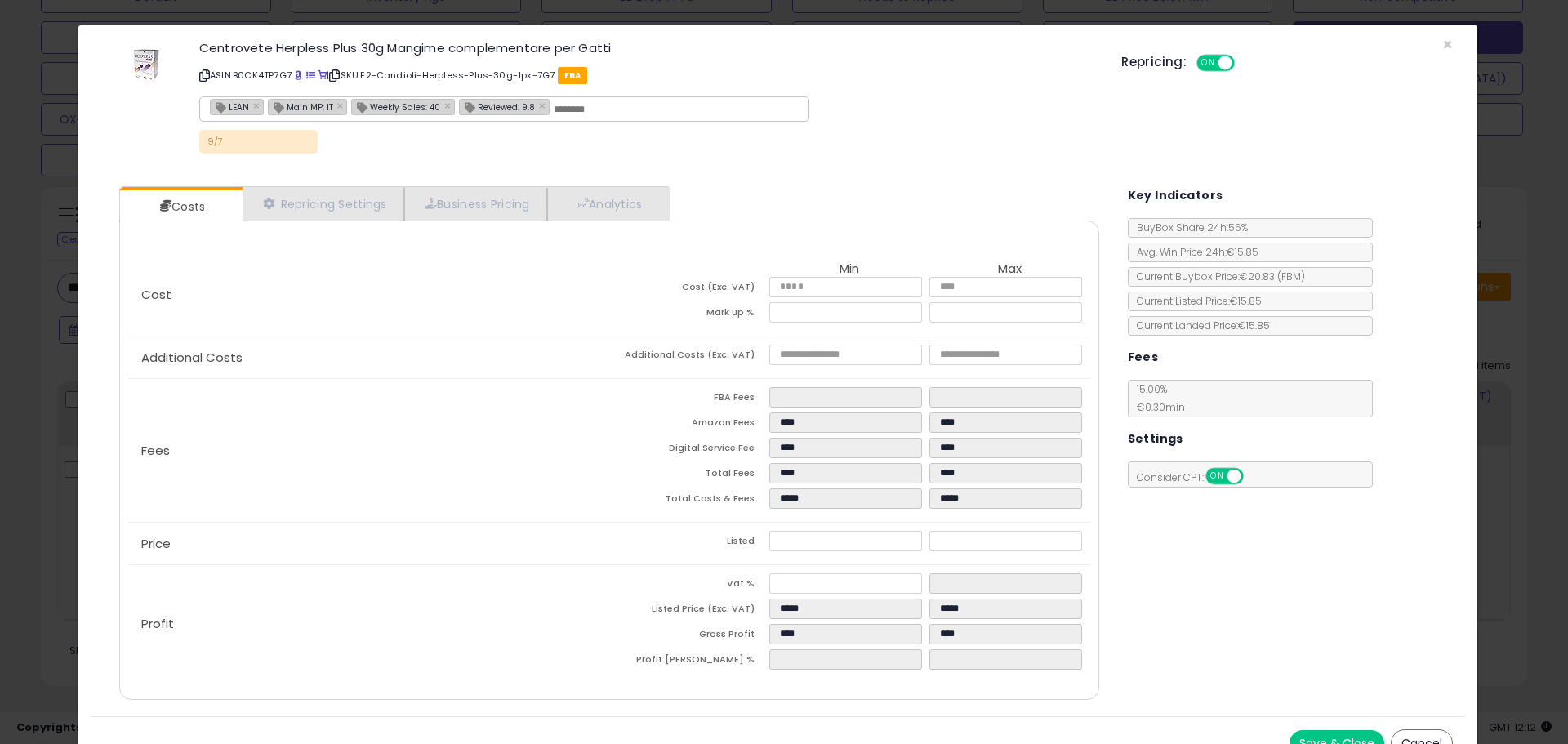
type input "*****"
type input "****"
click at [509, 353] on p "Additional Costs" at bounding box center [369, 358] width 481 height 14
click at [619, 207] on link "Analytics" at bounding box center [607, 204] width 121 height 34
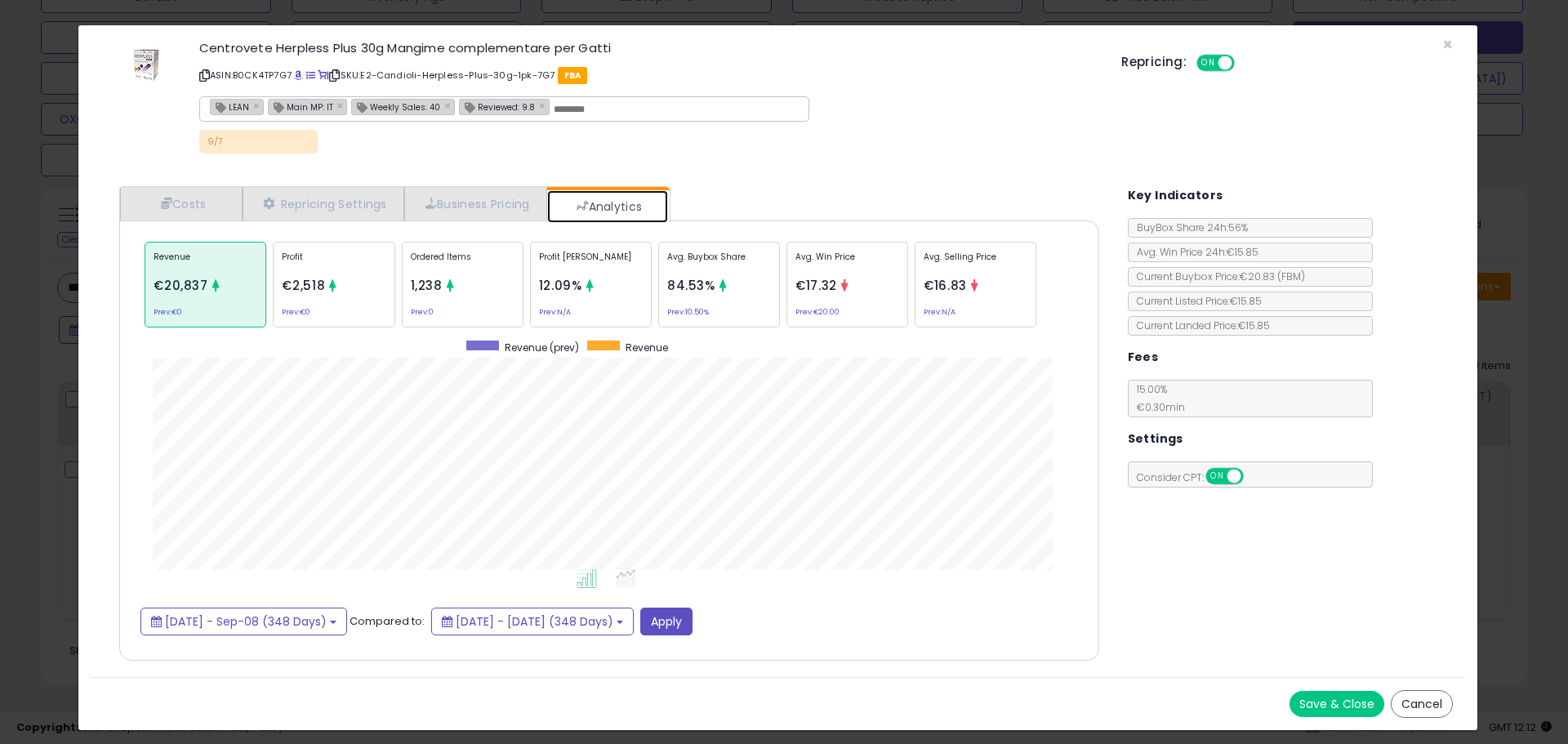
scroll to position [503, 1013]
click at [484, 268] on p "Ordered Items" at bounding box center [462, 262] width 103 height 24
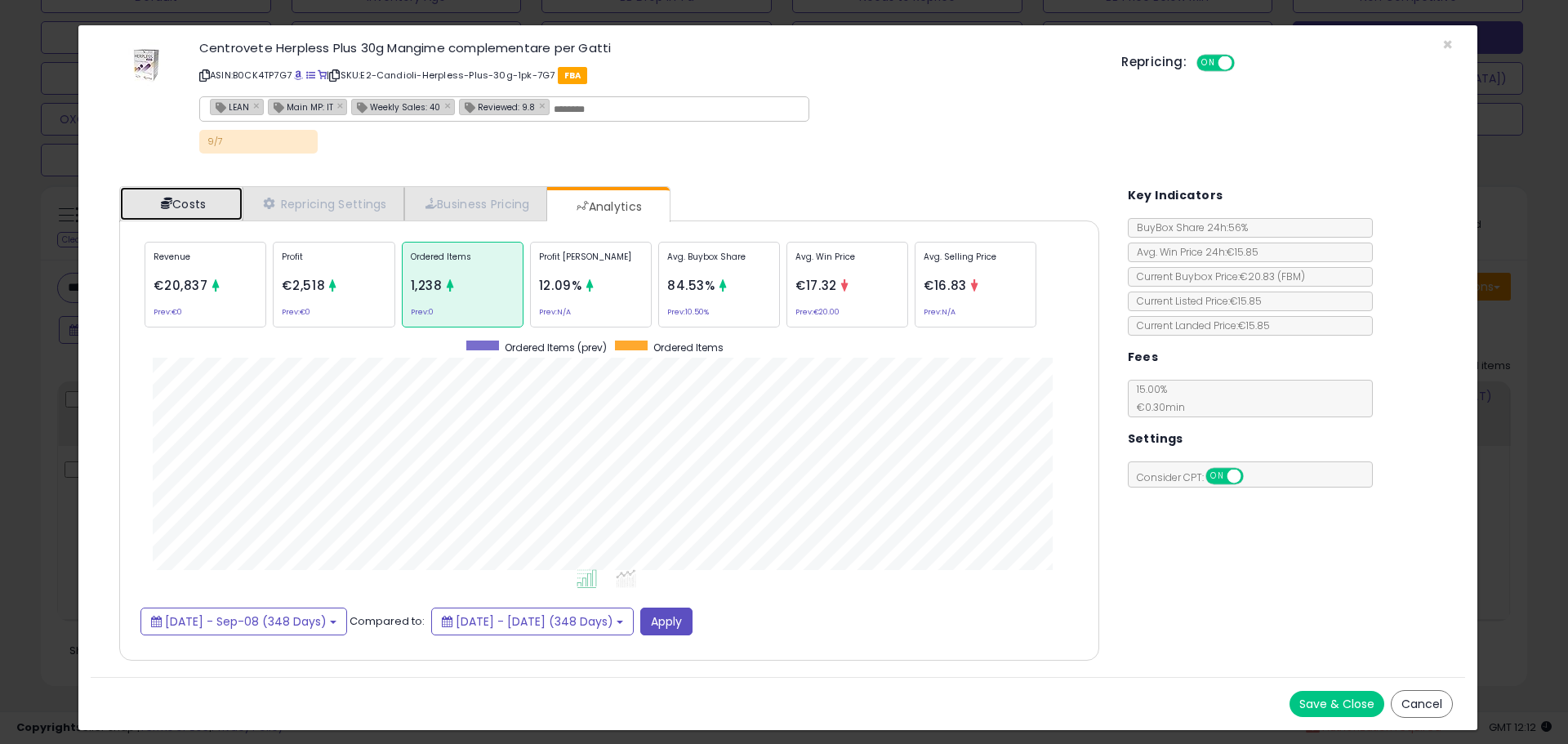
click at [193, 194] on link "Costs" at bounding box center [180, 204] width 123 height 34
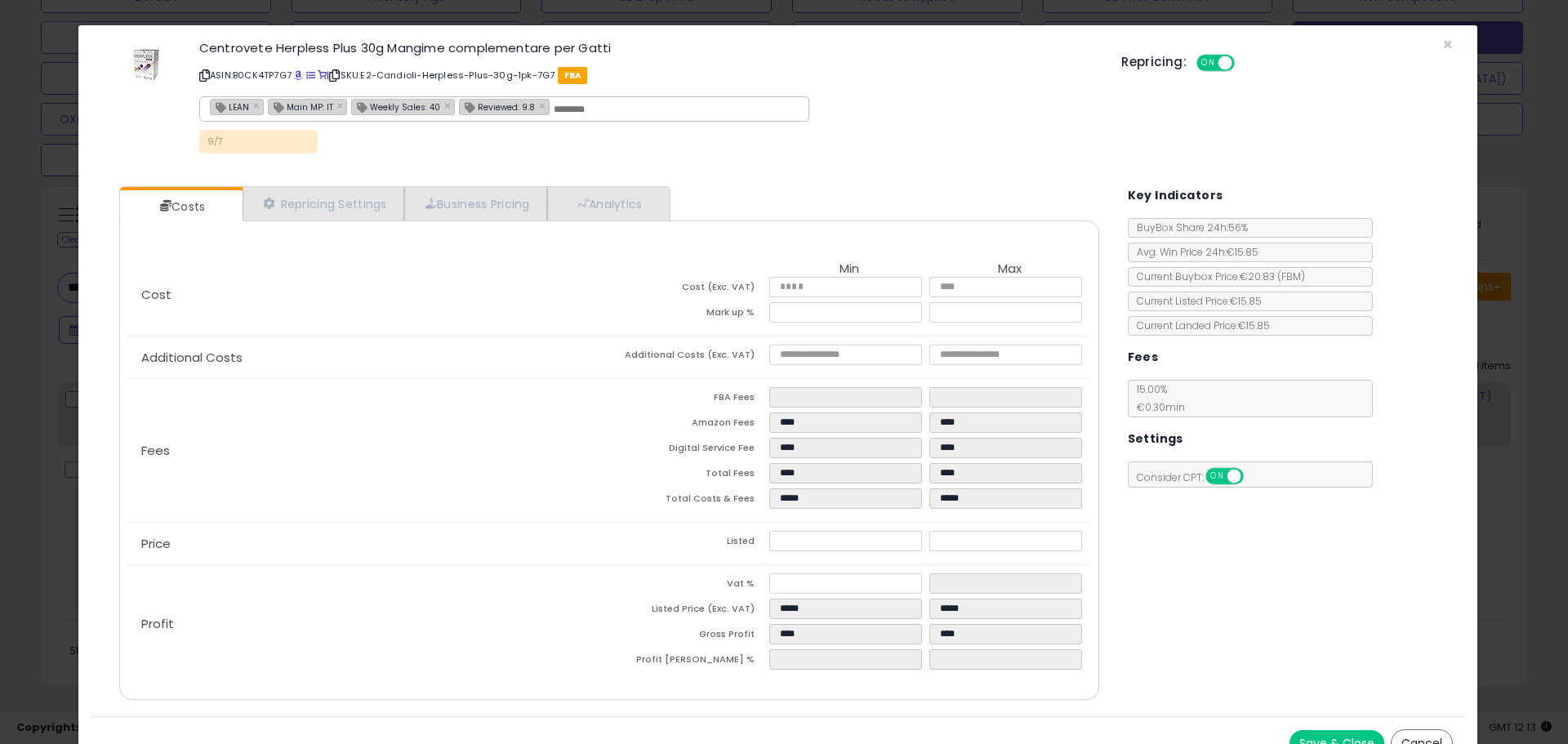
drag, startPoint x: 27, startPoint y: 365, endPoint x: 82, endPoint y: 405, distance: 68.0
click at [27, 365] on div "× Close Centrovete Herpless Plus 30g Mangime complementare per [PERSON_NAME] AS…" at bounding box center [784, 372] width 1568 height 744
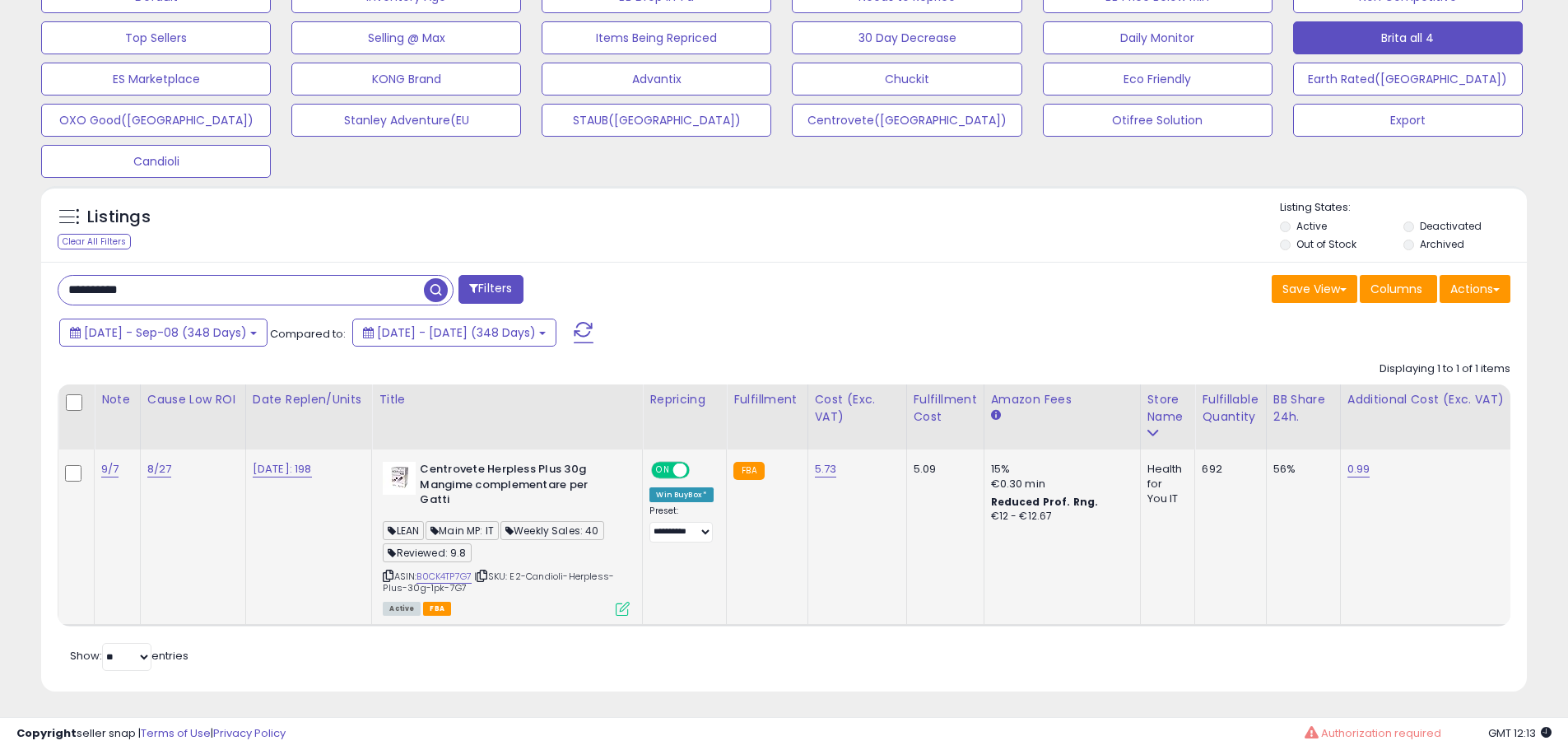
scroll to position [338, 862]
click at [624, 602] on icon at bounding box center [623, 609] width 14 height 14
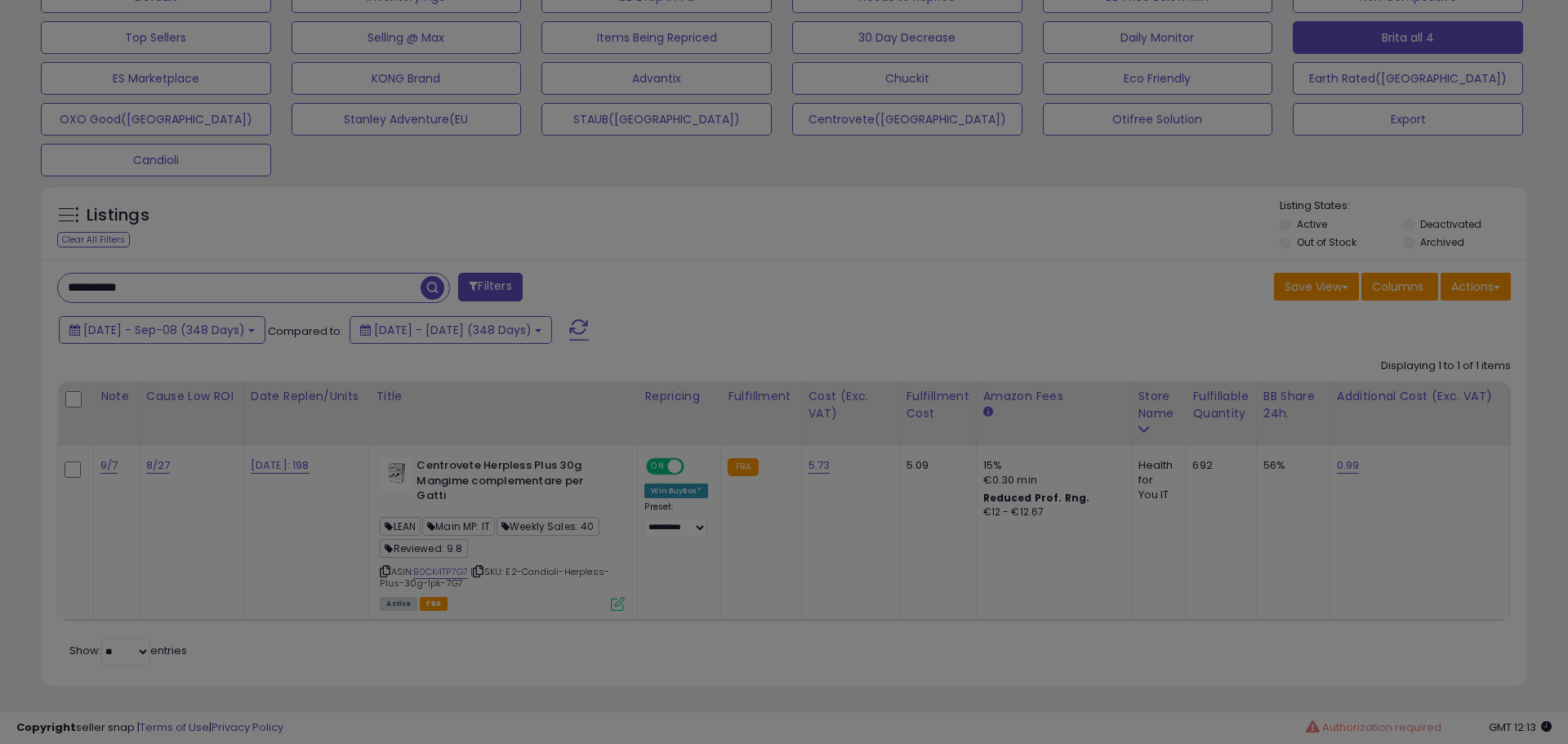
scroll to position [335, 863]
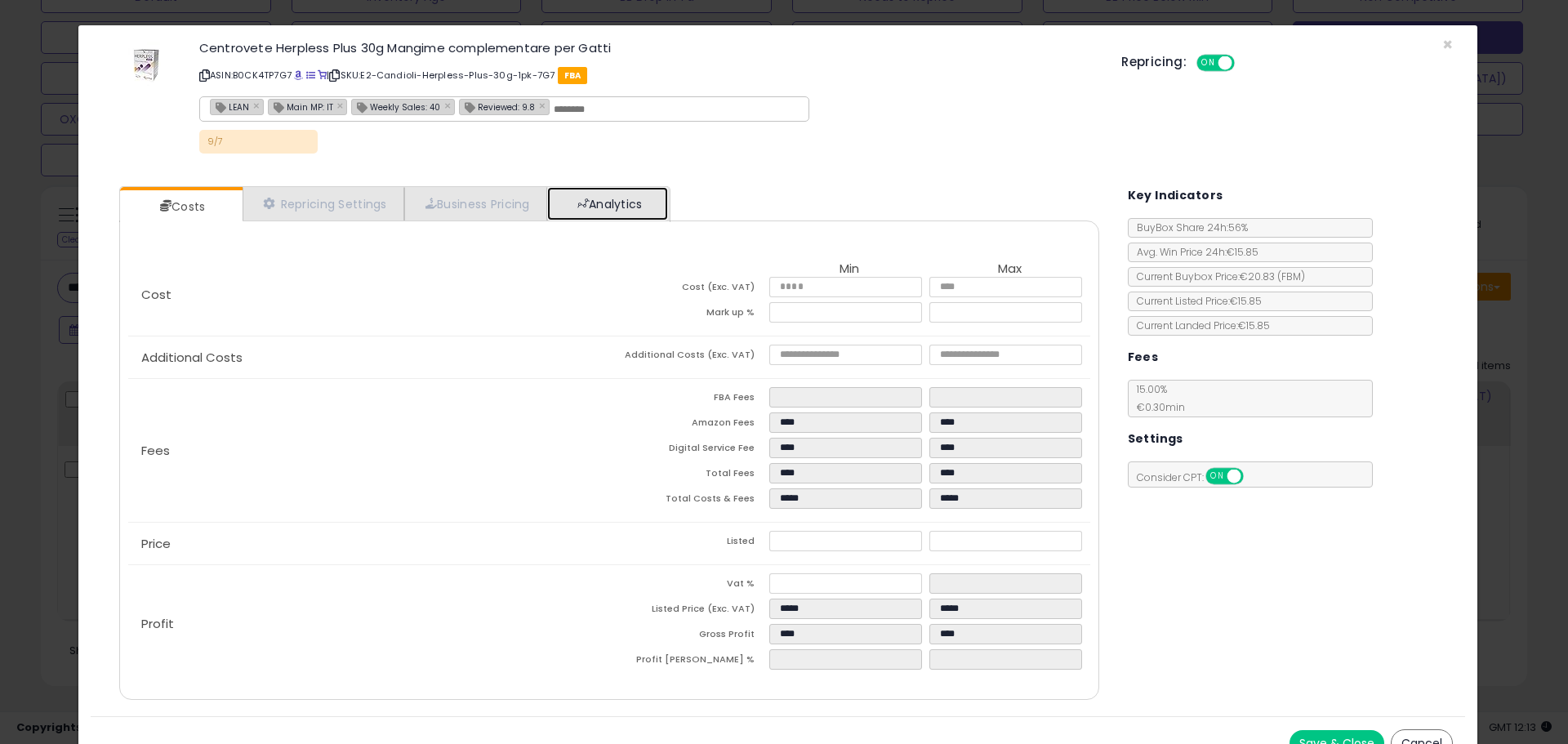
click at [584, 198] on span at bounding box center [583, 204] width 12 height 12
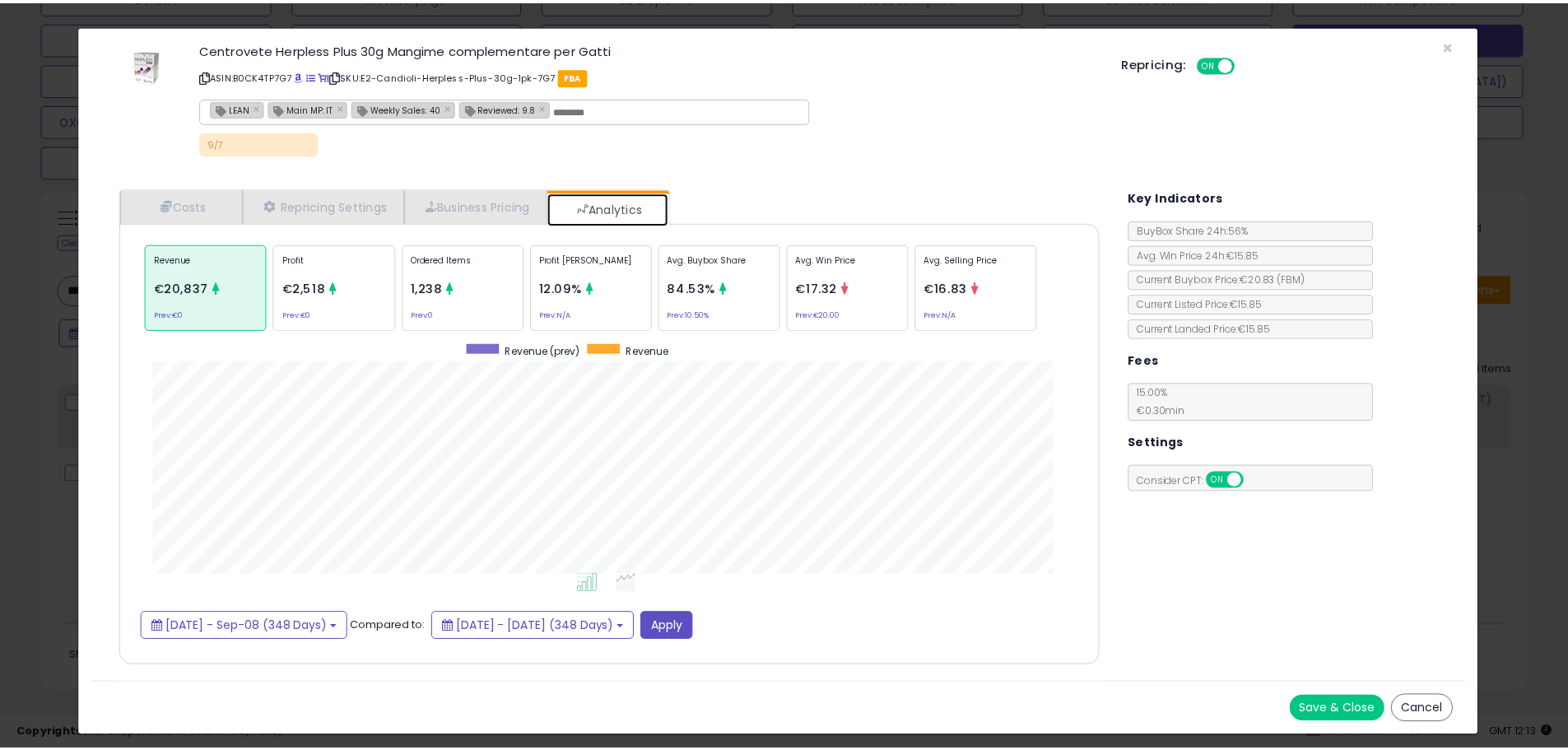
scroll to position [507, 1021]
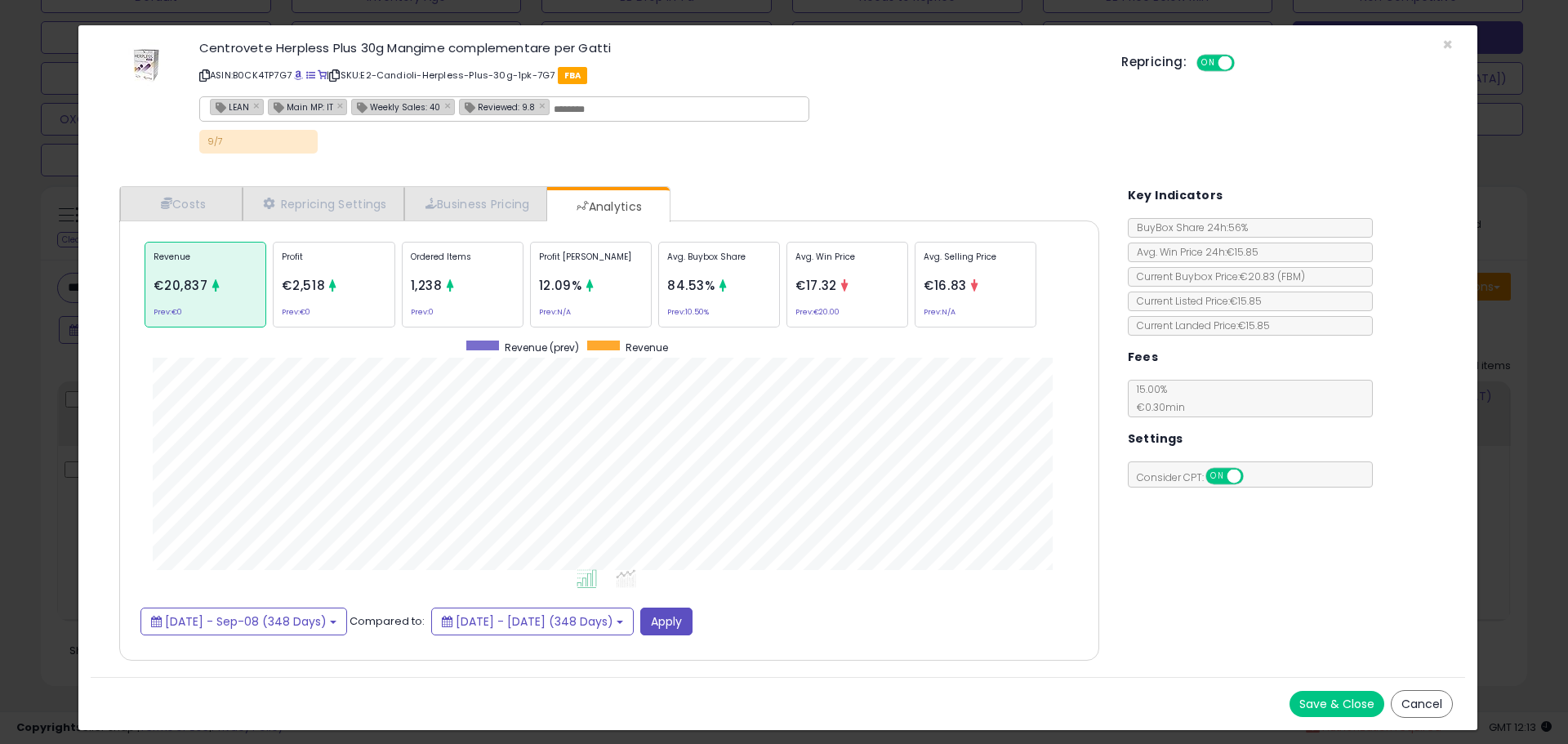
click at [21, 331] on div "× Close Centrovete Herpless Plus 30g Mangime complementare per [PERSON_NAME] AS…" at bounding box center [784, 372] width 1568 height 744
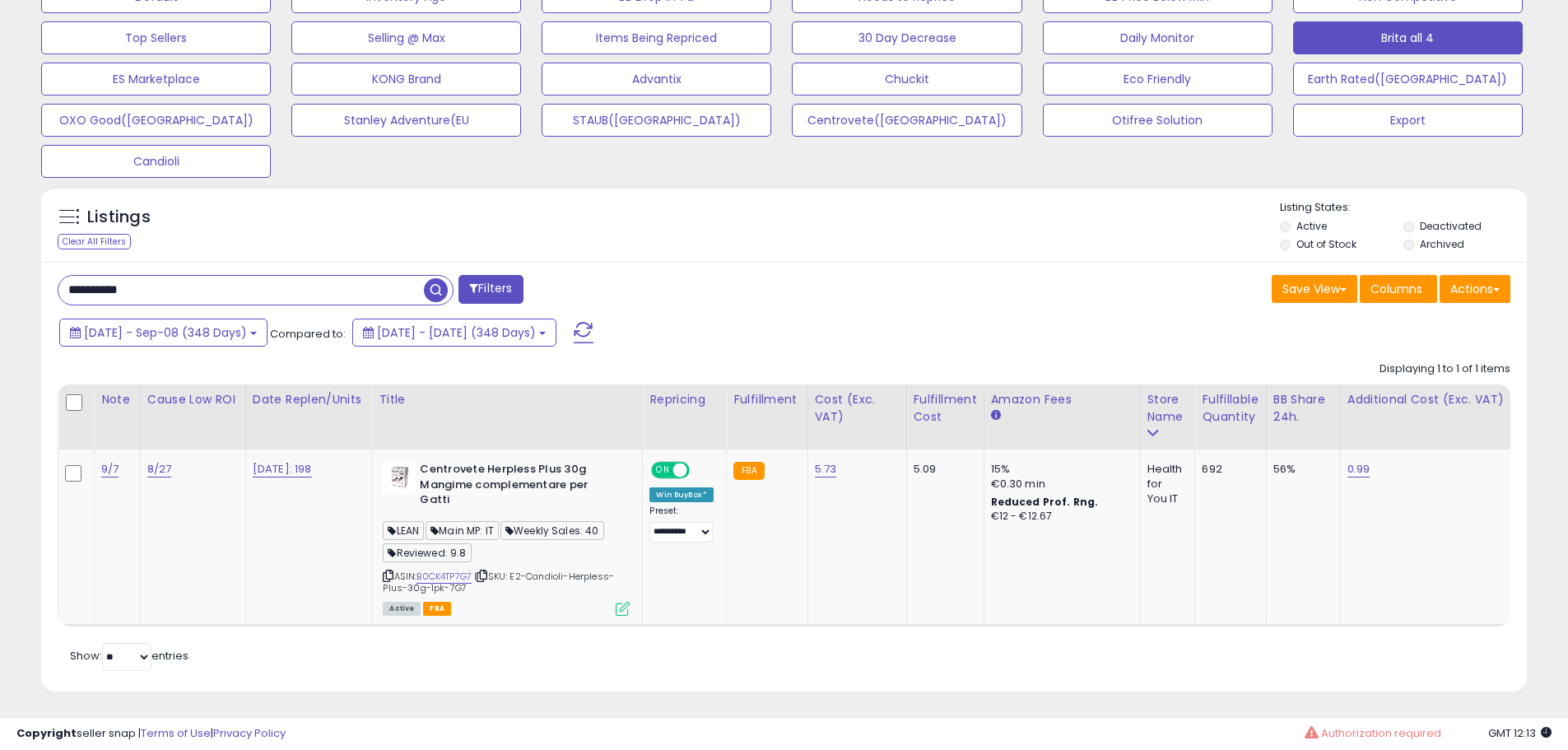
scroll to position [823025, 822452]
click at [246, 283] on input "**********" at bounding box center [239, 291] width 362 height 29
paste input "text"
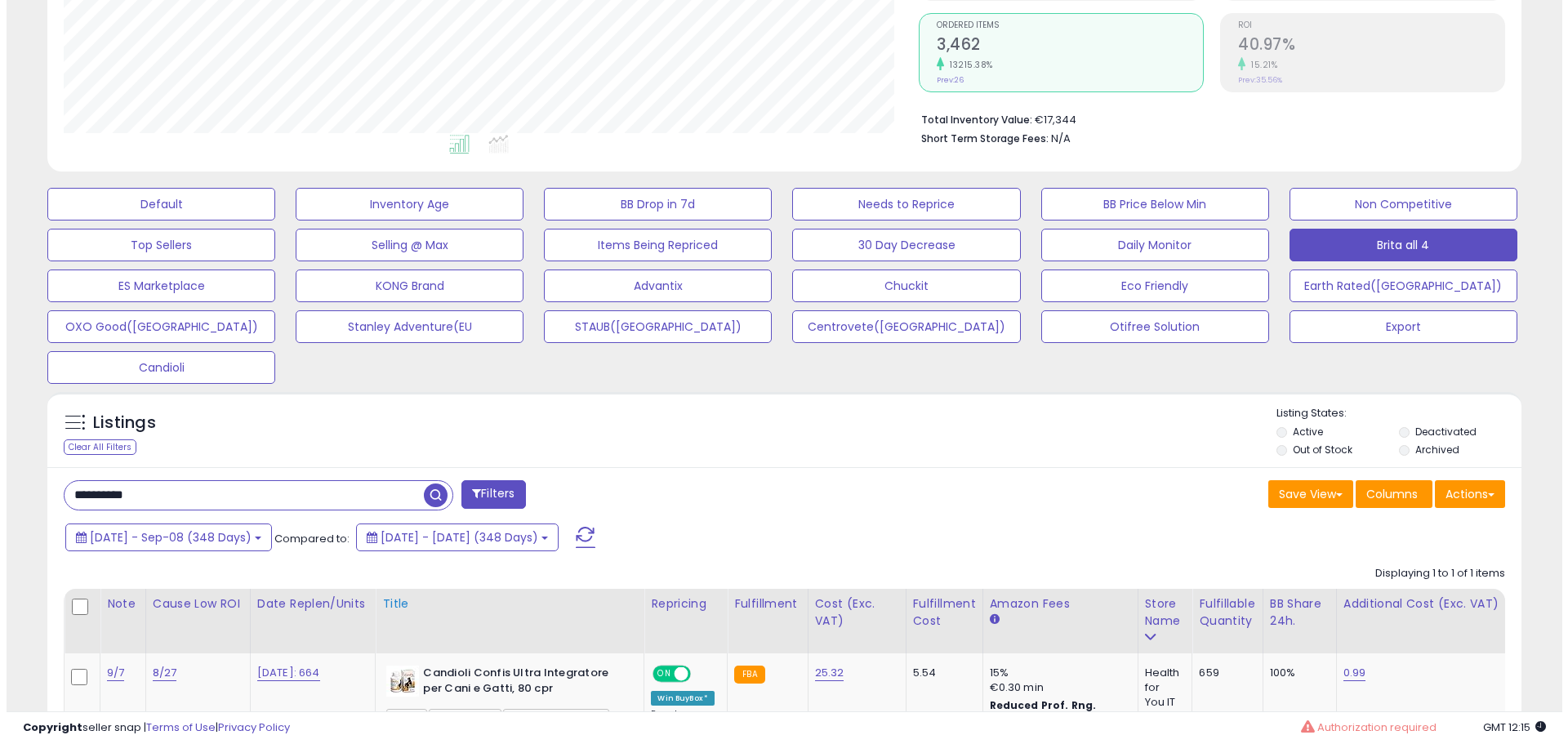
scroll to position [535, 0]
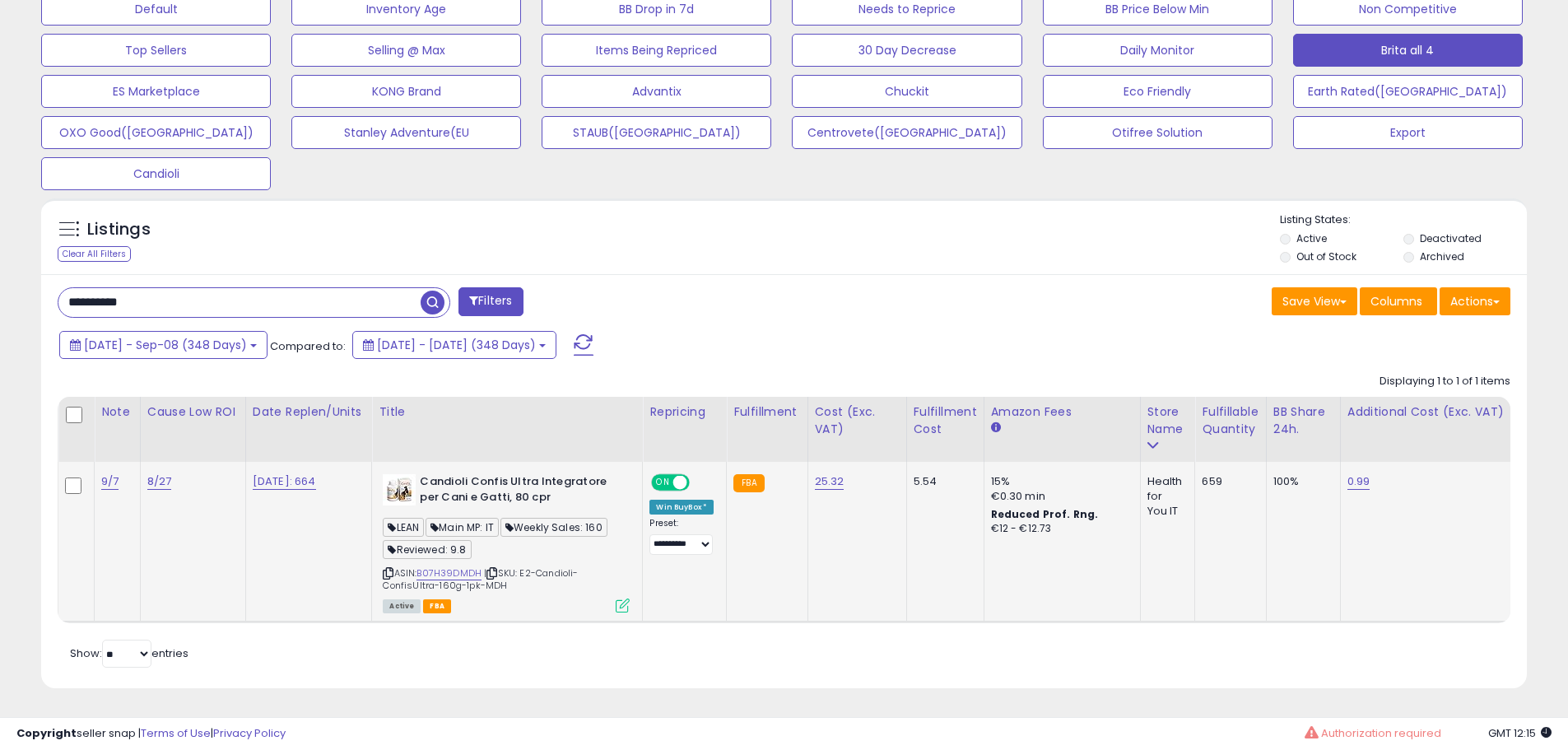
click at [623, 598] on icon at bounding box center [623, 605] width 14 height 14
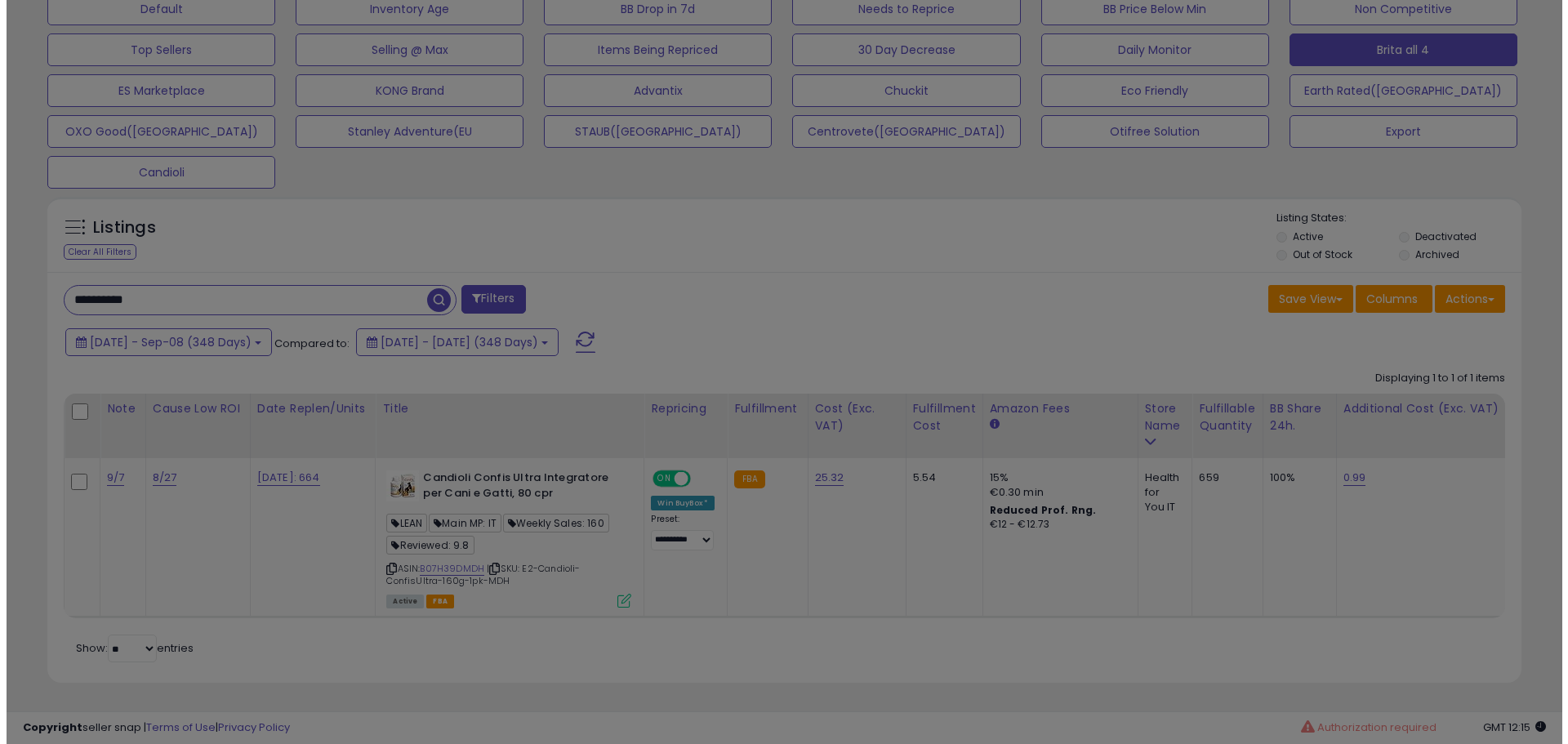
scroll to position [335, 863]
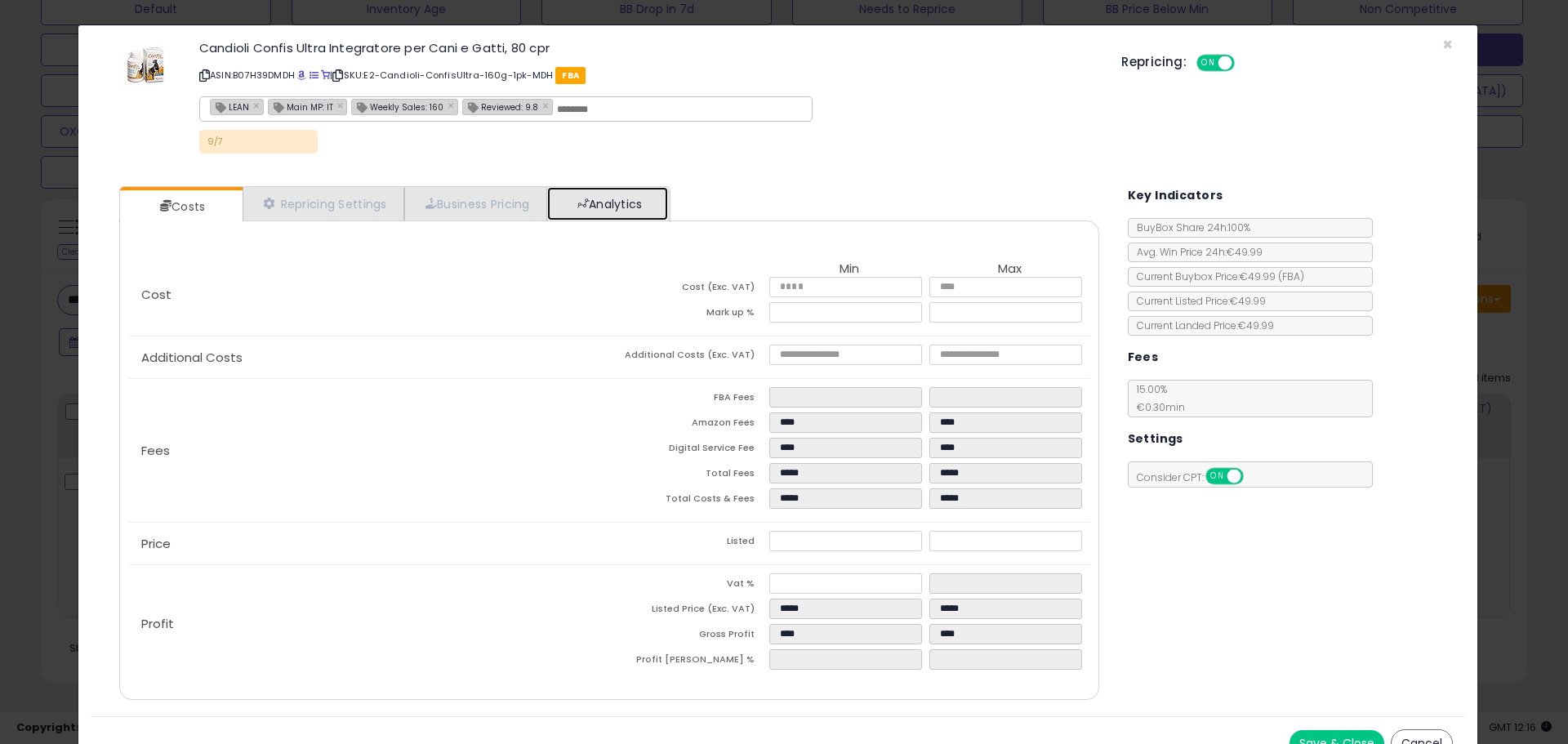
click at [644, 206] on link "Analytics" at bounding box center [607, 204] width 121 height 34
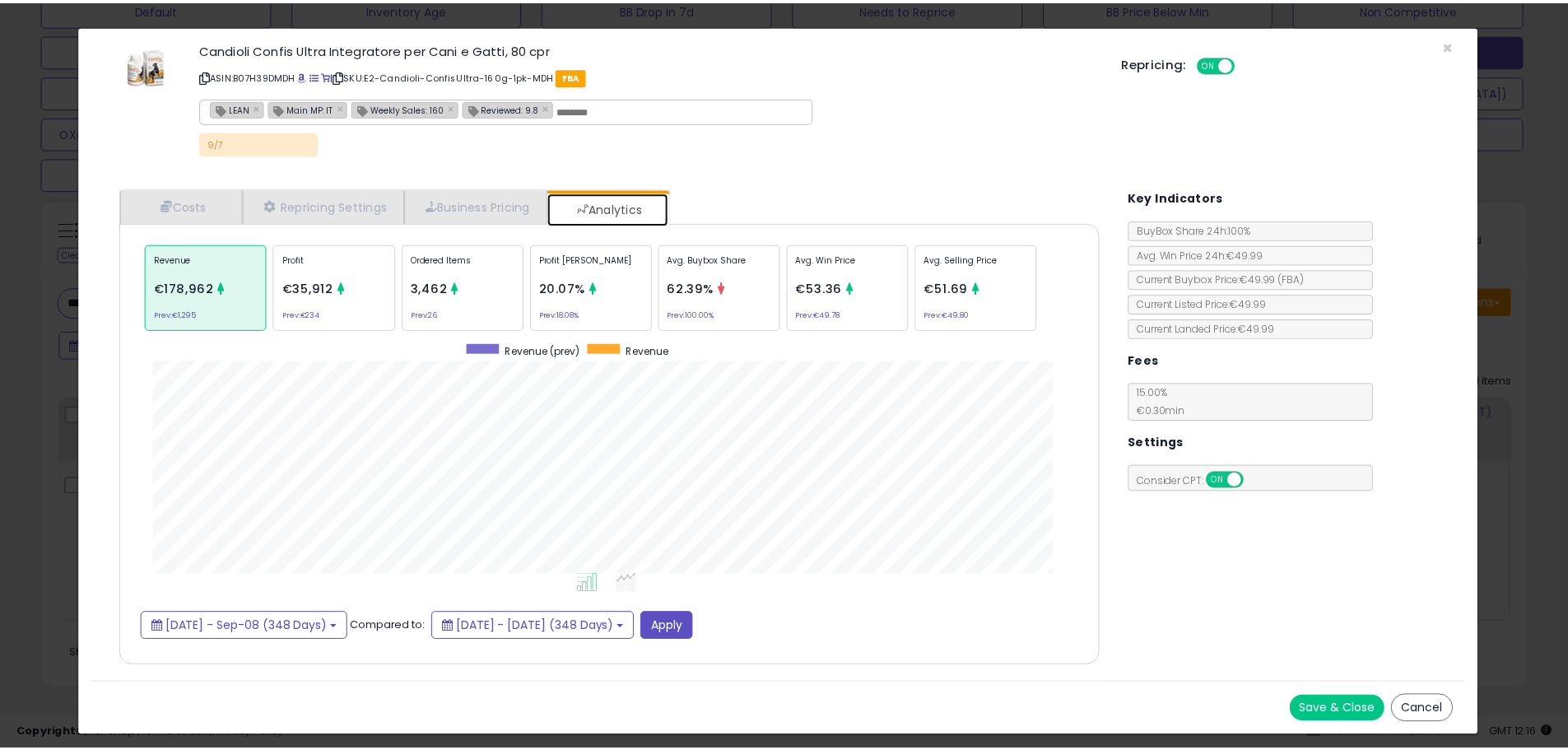
scroll to position [507, 1021]
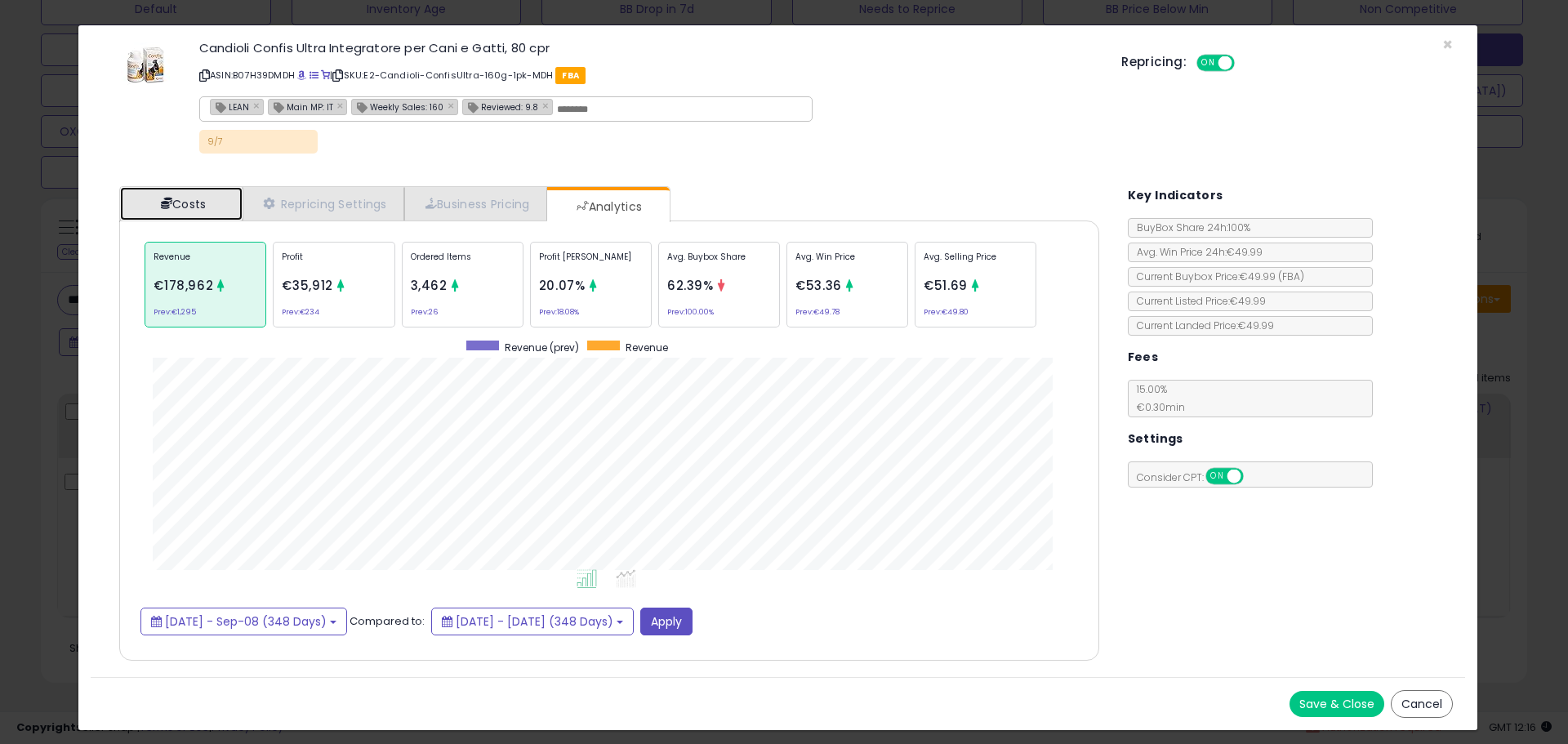
click at [198, 201] on link "Costs" at bounding box center [180, 204] width 123 height 34
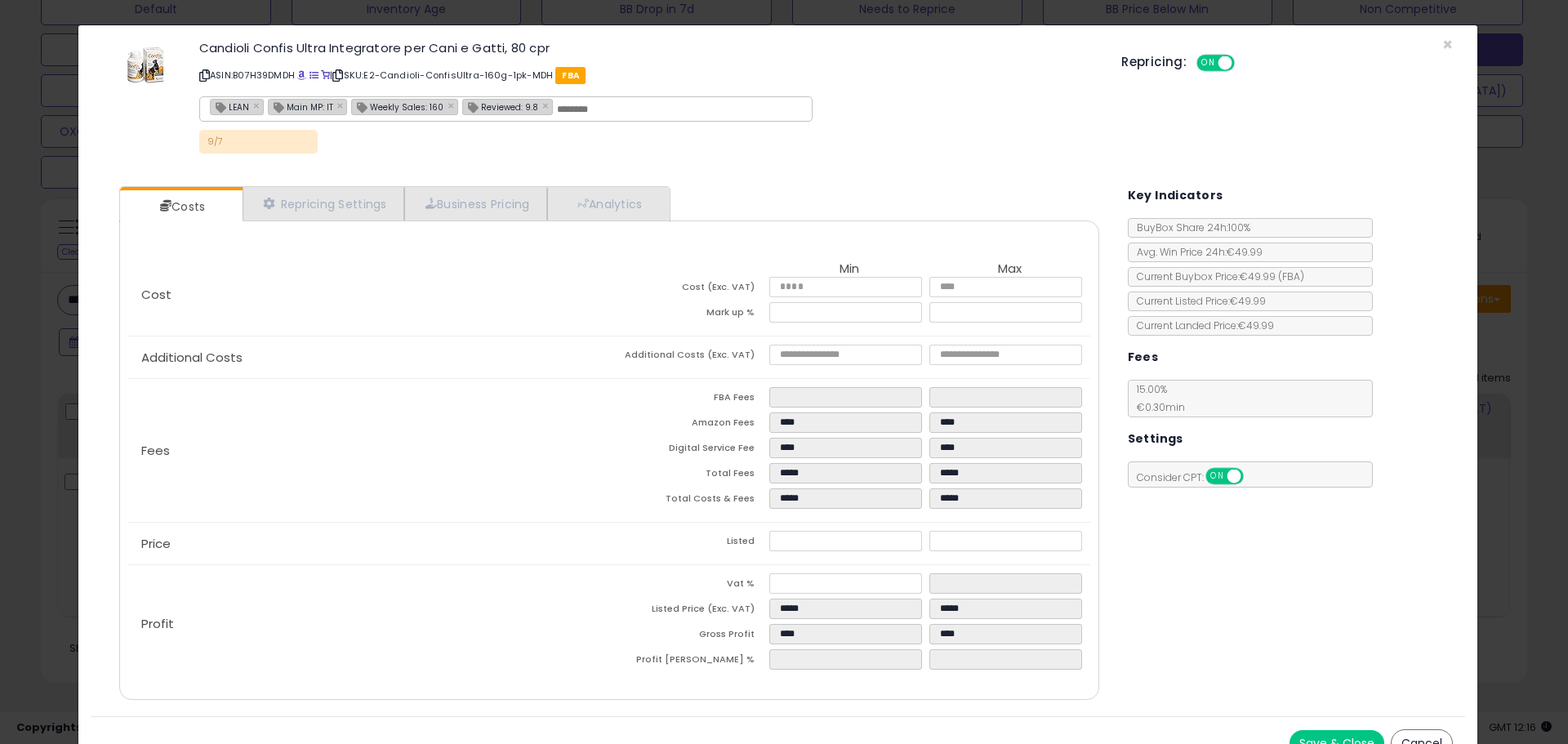
click at [20, 419] on div "× Close Candioli Confis Ultra Integratore per Cani e Gatti, 80 cpr ASIN: B07H39…" at bounding box center [784, 372] width 1568 height 744
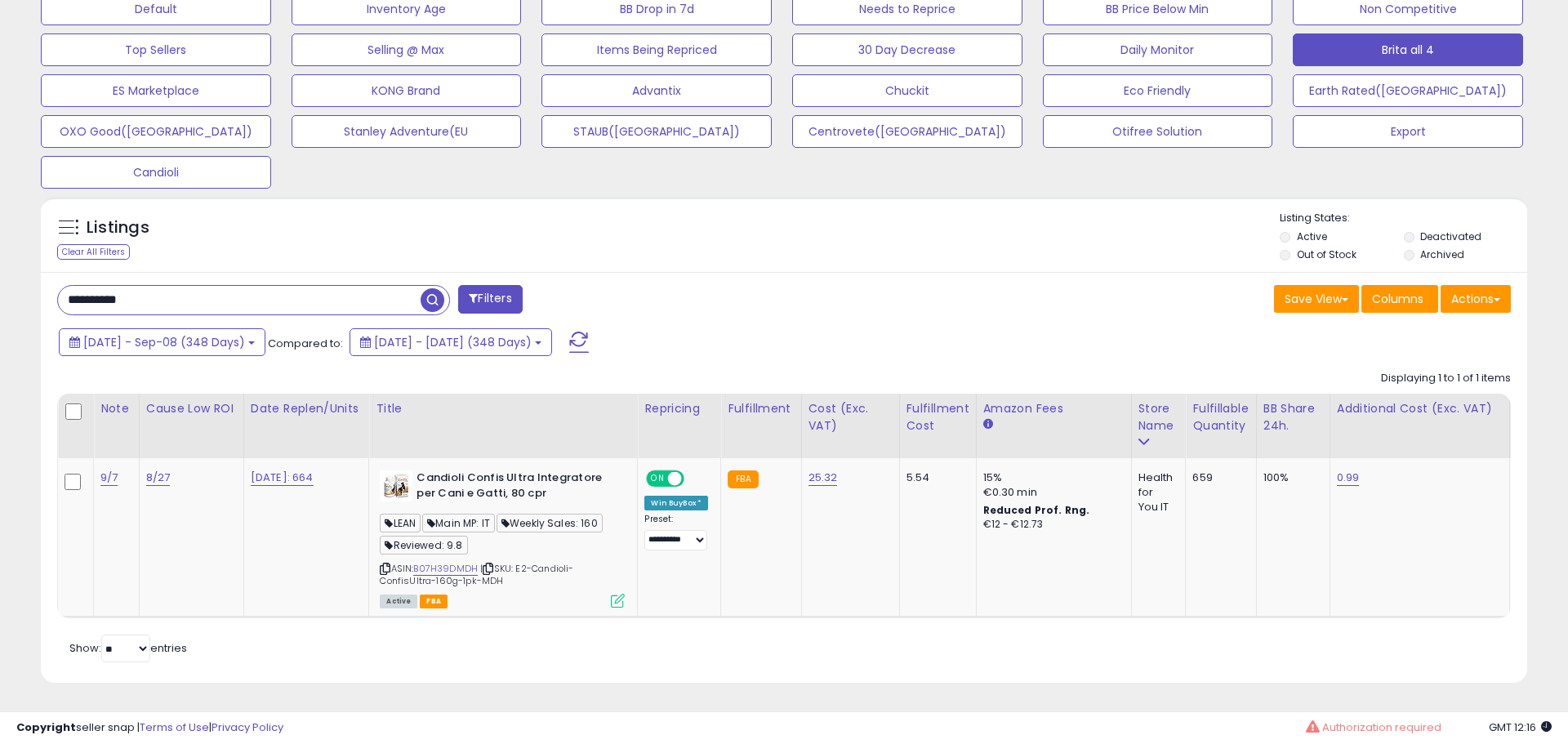
scroll to position [816441, 815872]
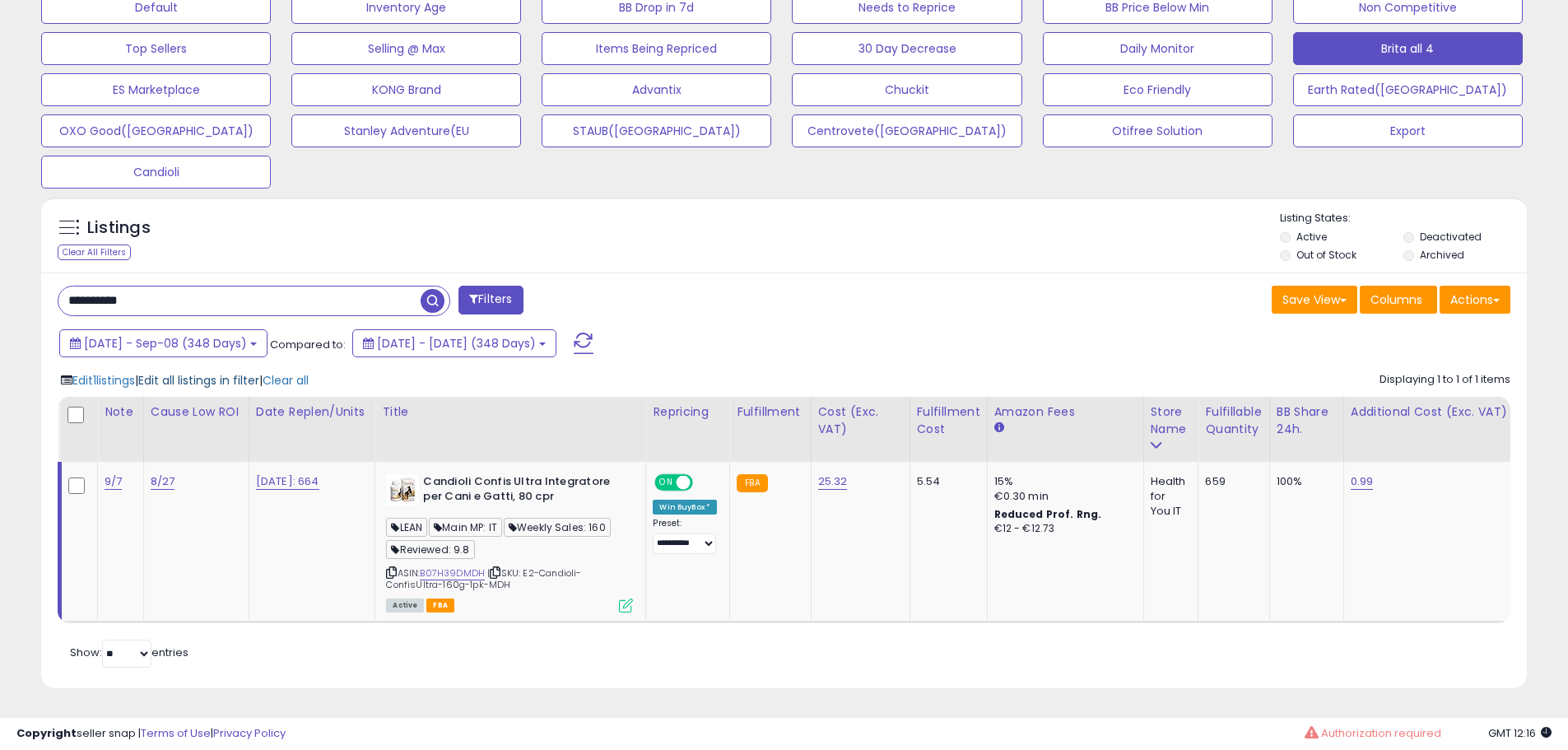
click at [212, 375] on span "Edit all listings in filter" at bounding box center [198, 380] width 121 height 17
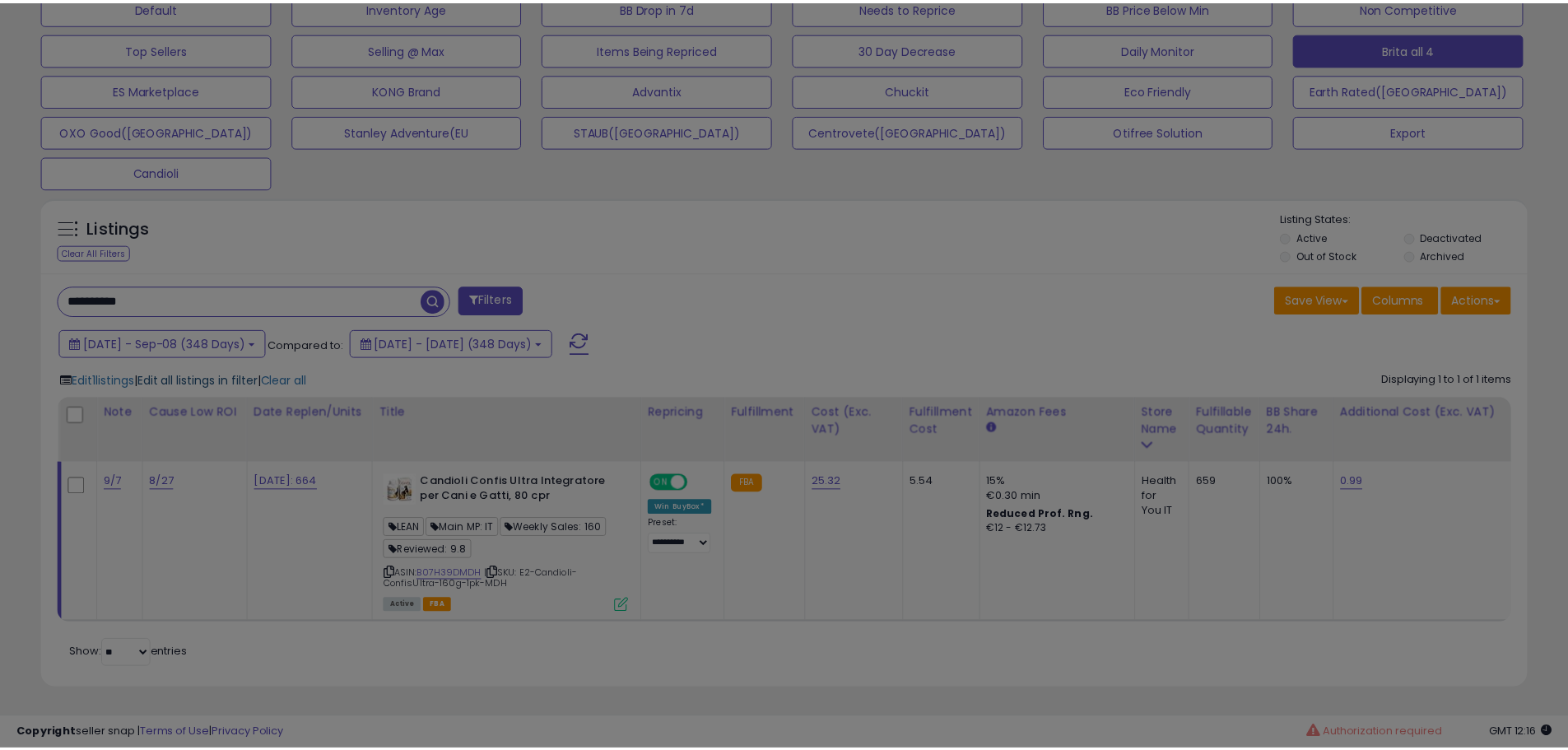
scroll to position [338, 870]
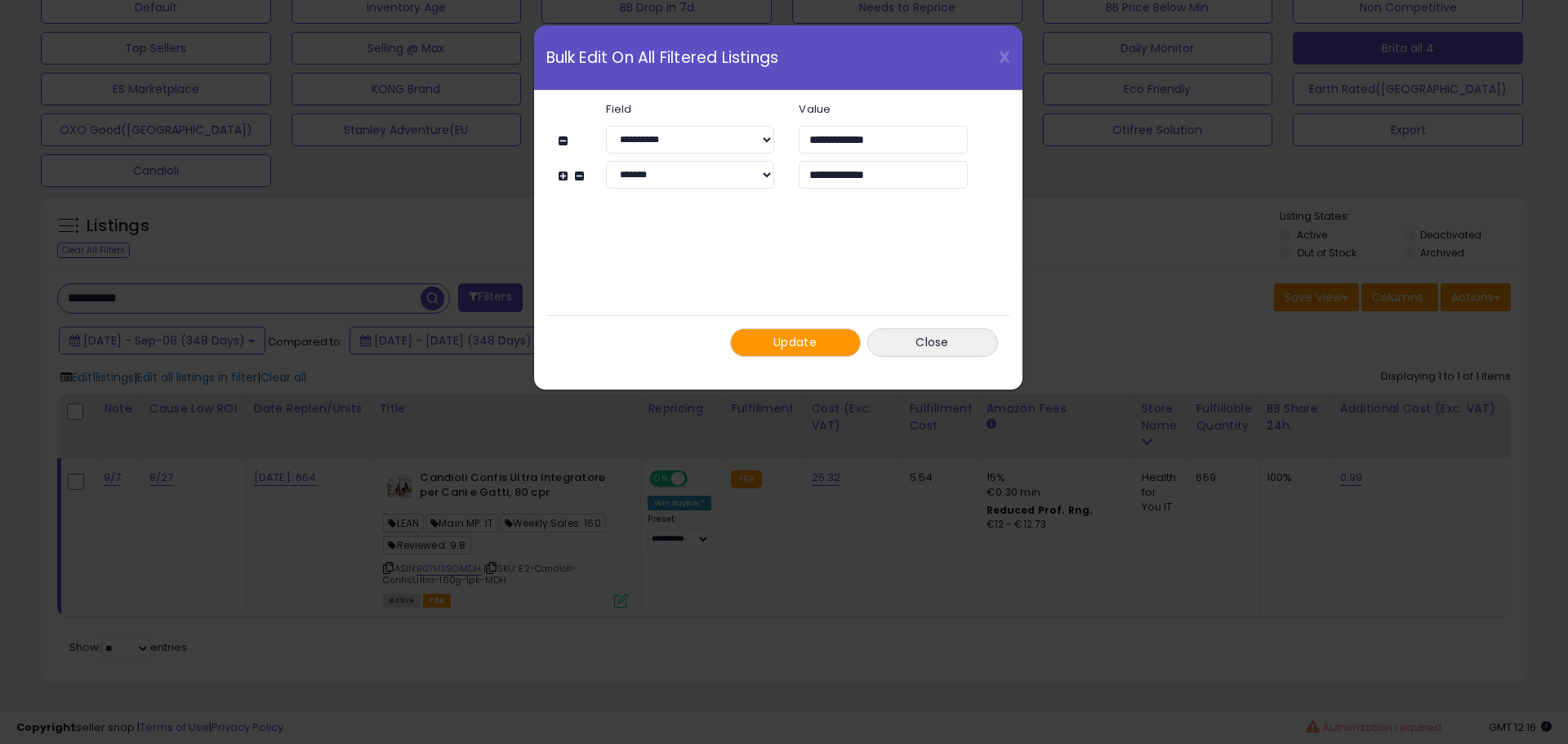
click at [800, 353] on button "Update" at bounding box center [795, 343] width 130 height 29
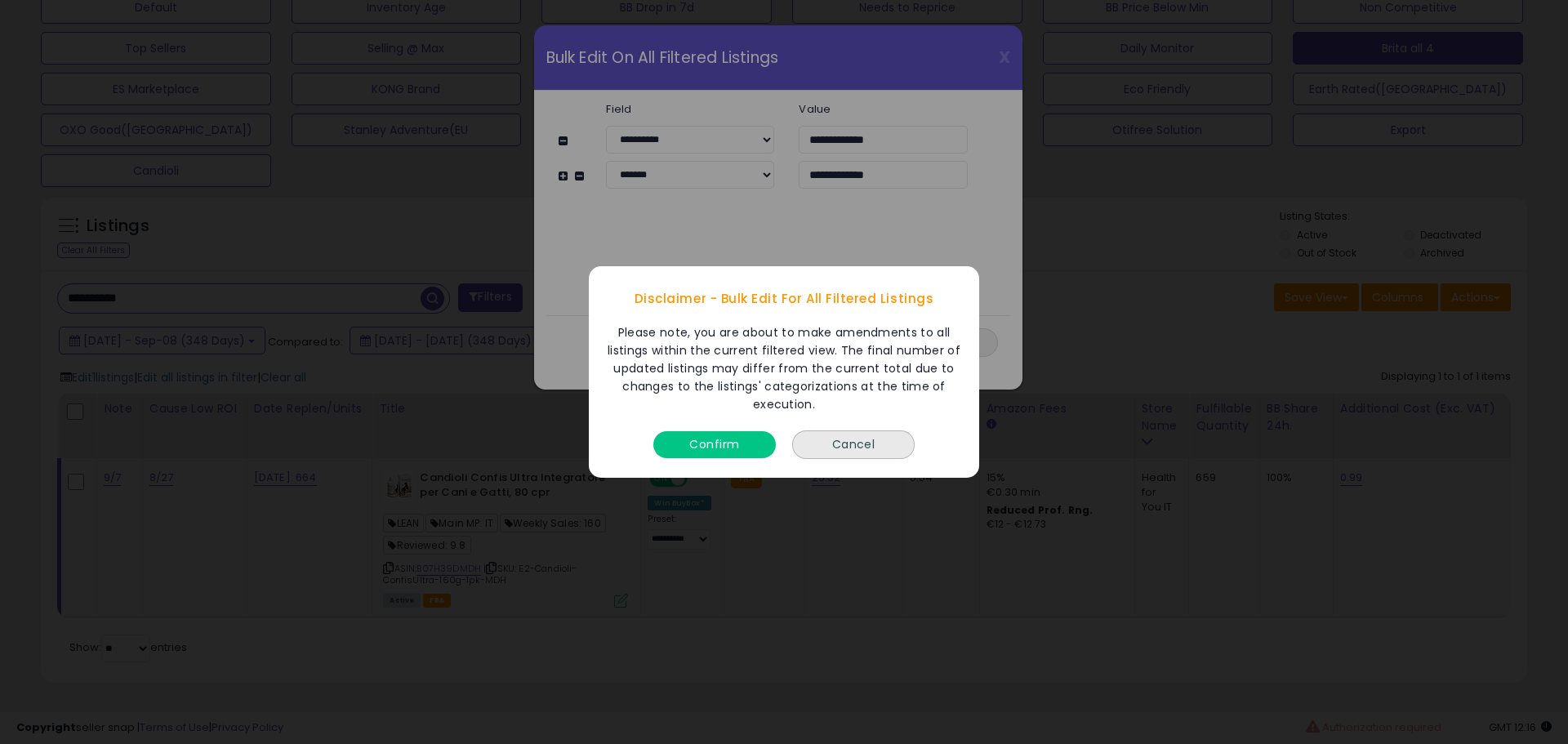
click at [721, 457] on button "Confirm" at bounding box center [714, 445] width 123 height 27
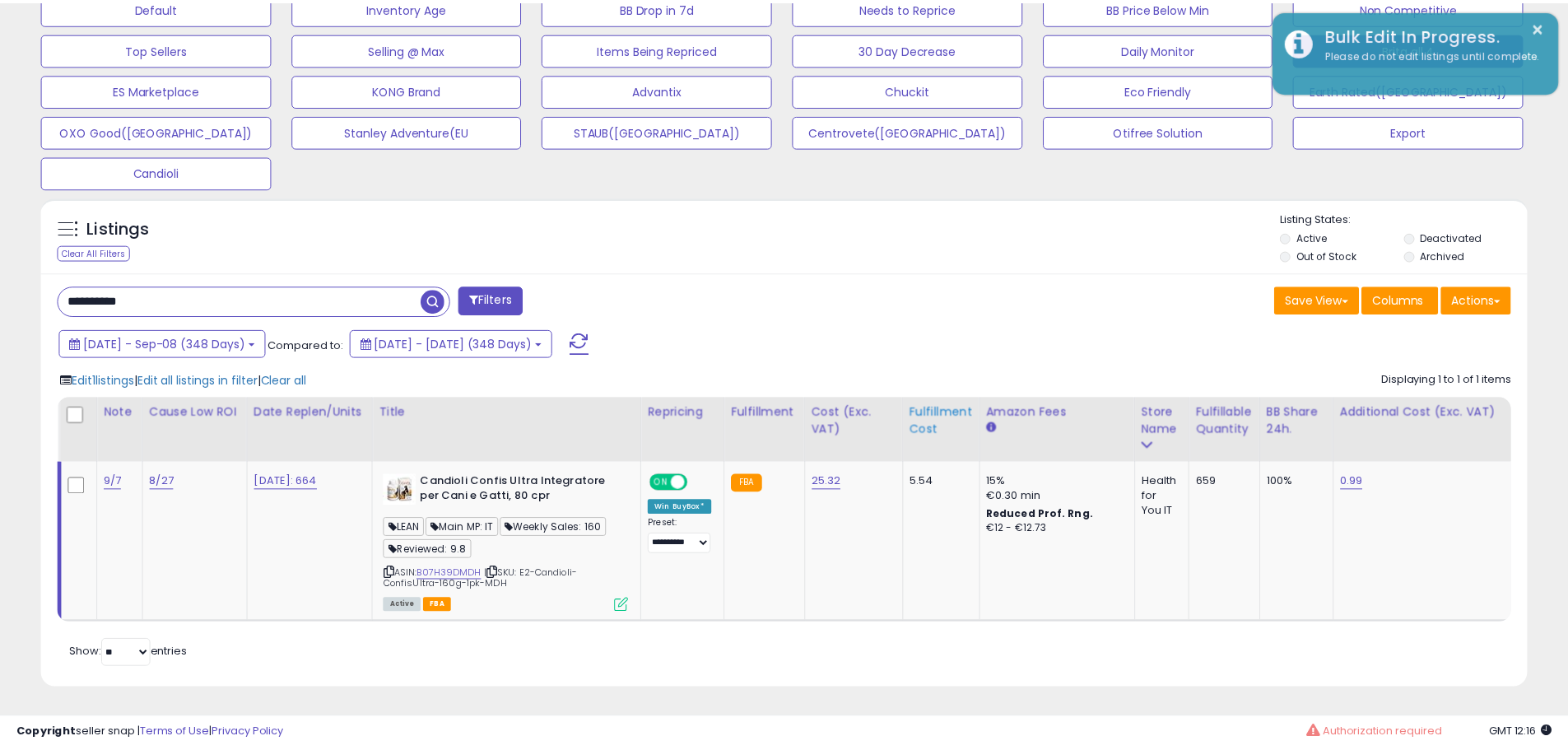
scroll to position [823025, 822452]
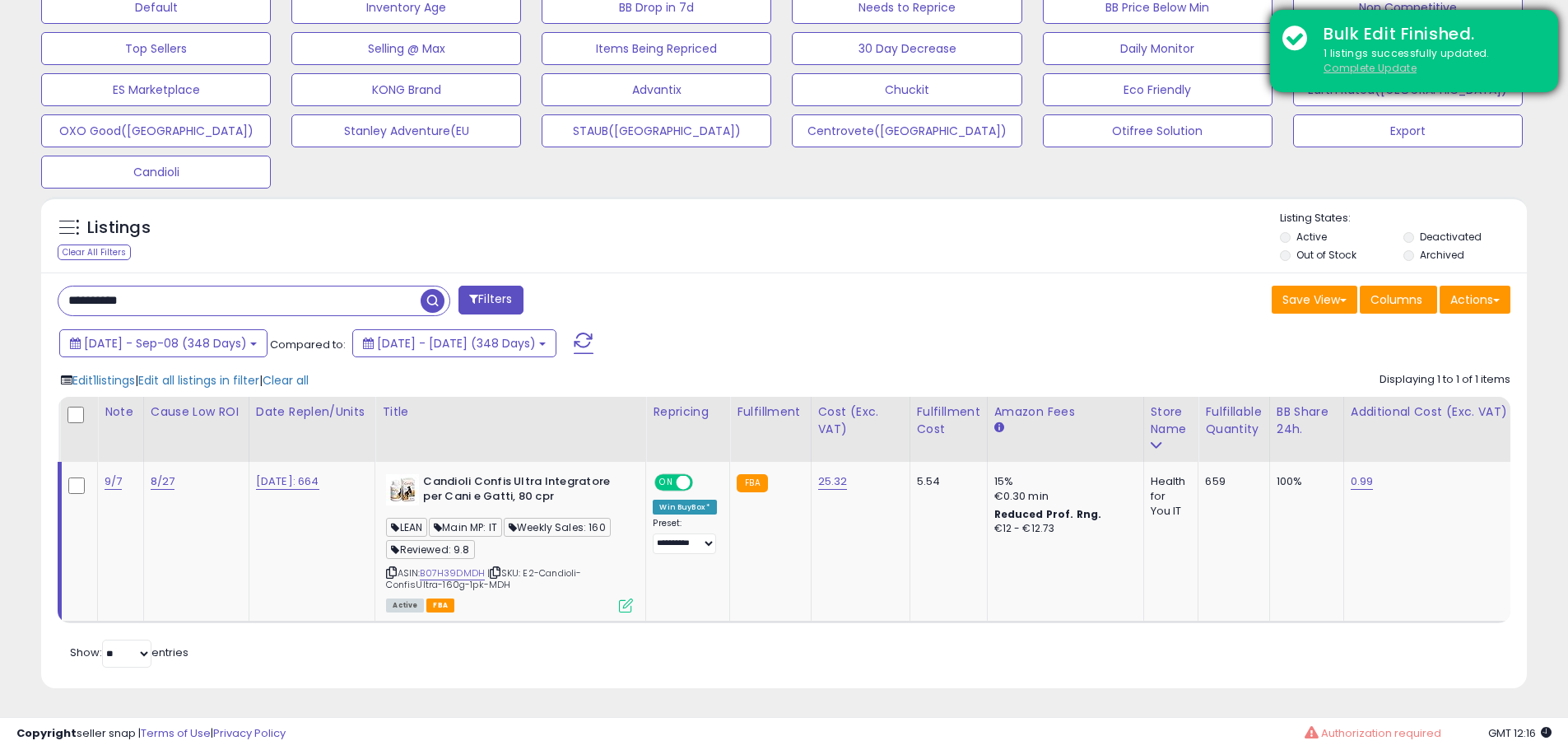
click at [1364, 67] on u "Complete Update" at bounding box center [1371, 68] width 93 height 14
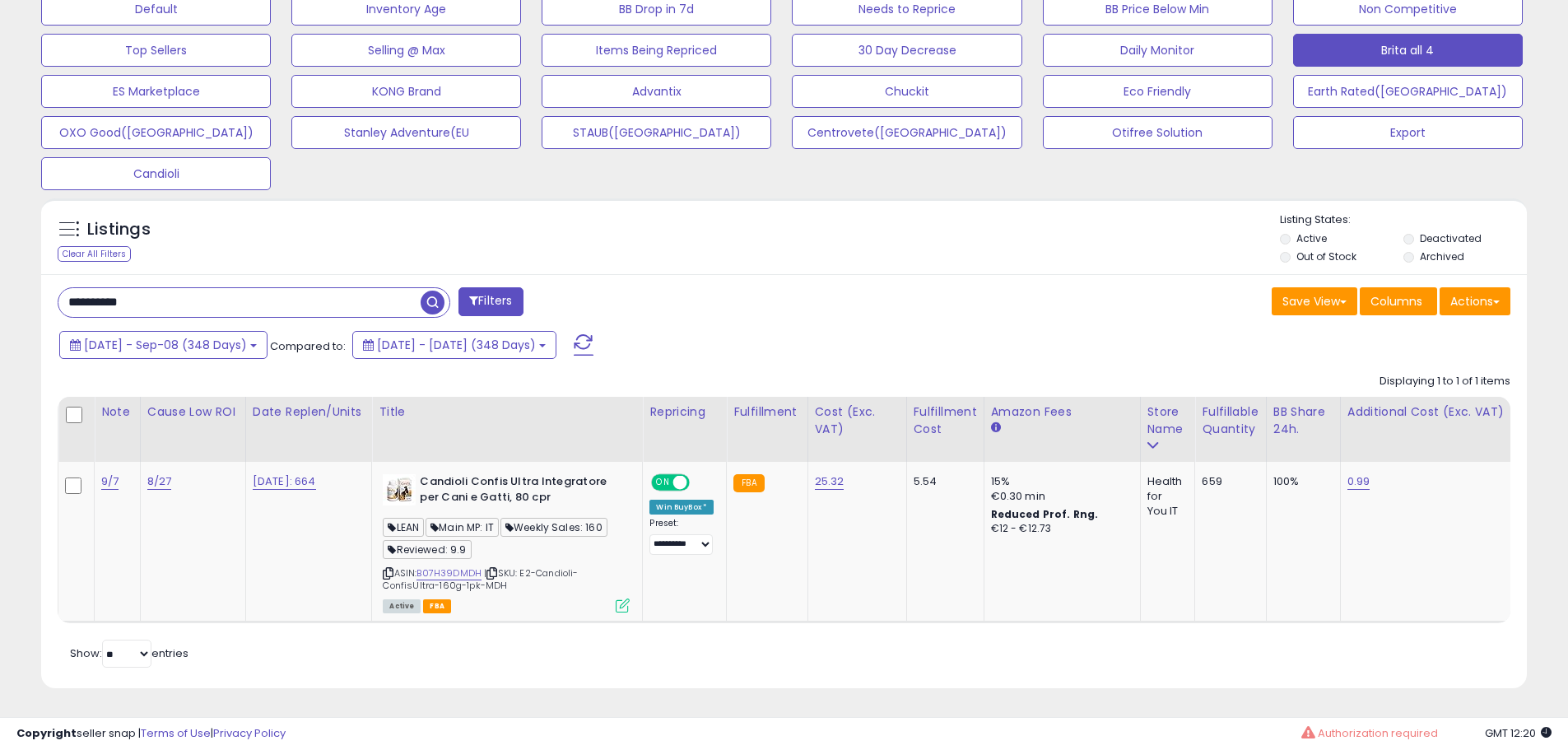
scroll to position [539, 0]
click at [260, 298] on input "**********" at bounding box center [239, 303] width 362 height 29
paste input "text"
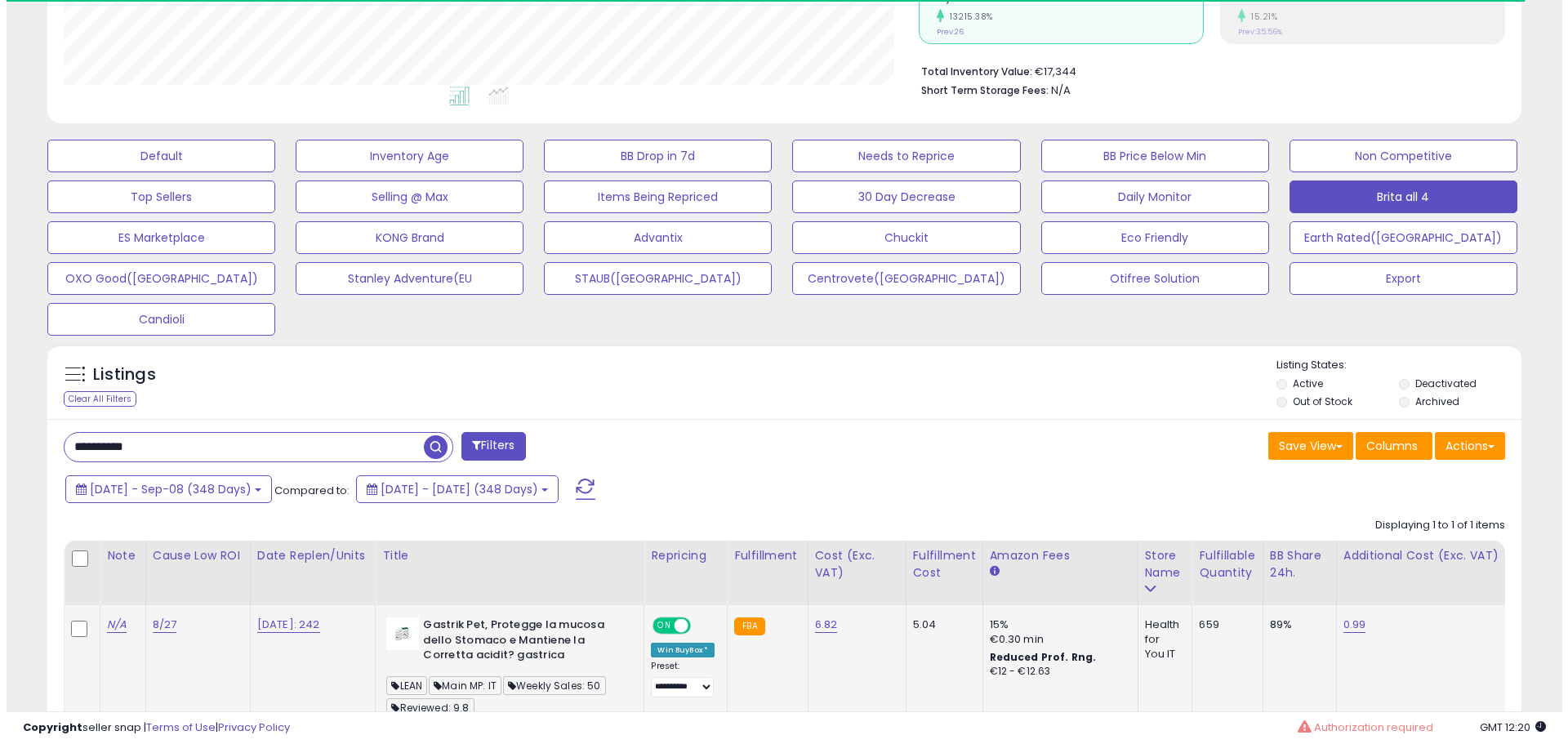
scroll to position [550, 0]
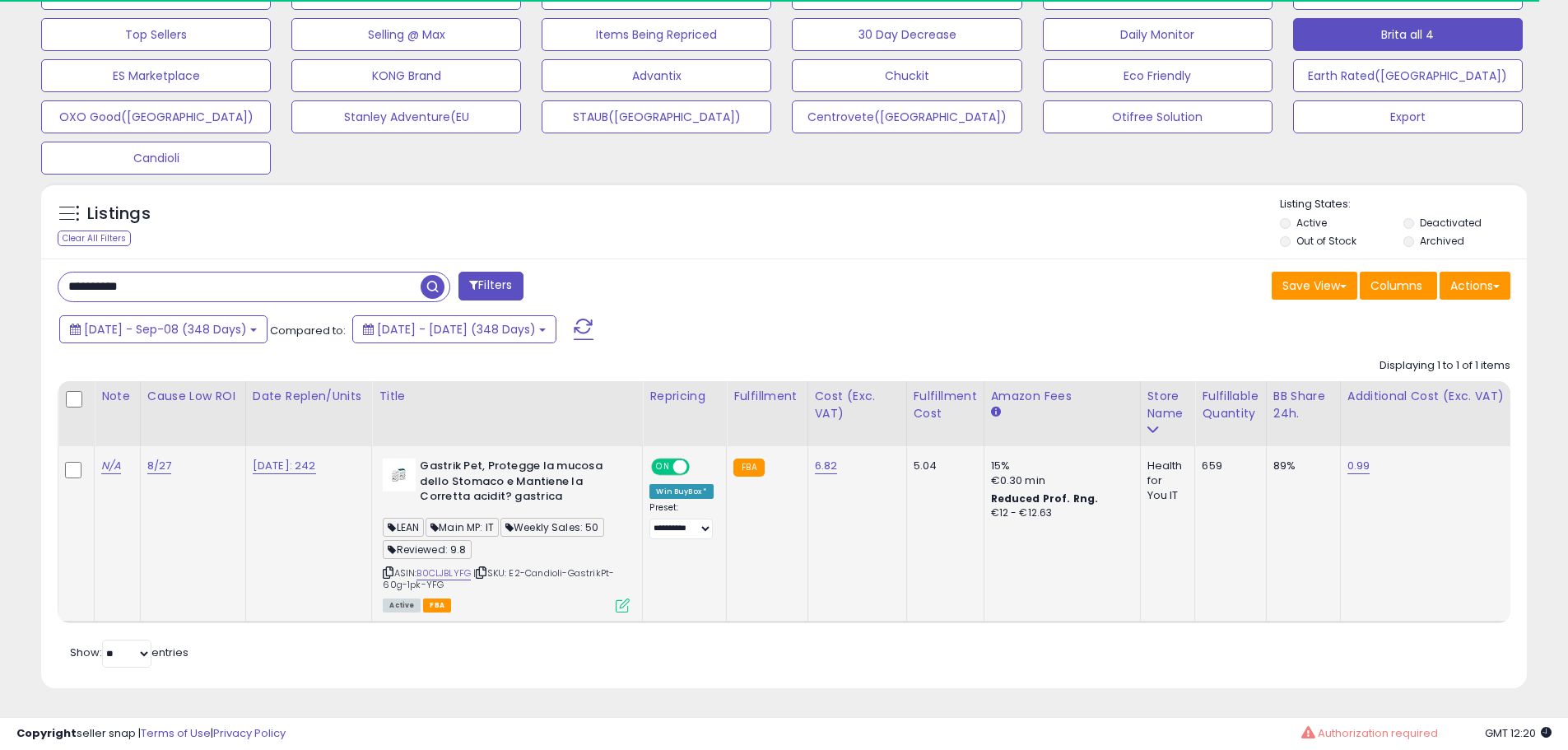
click at [624, 598] on icon at bounding box center [623, 605] width 14 height 14
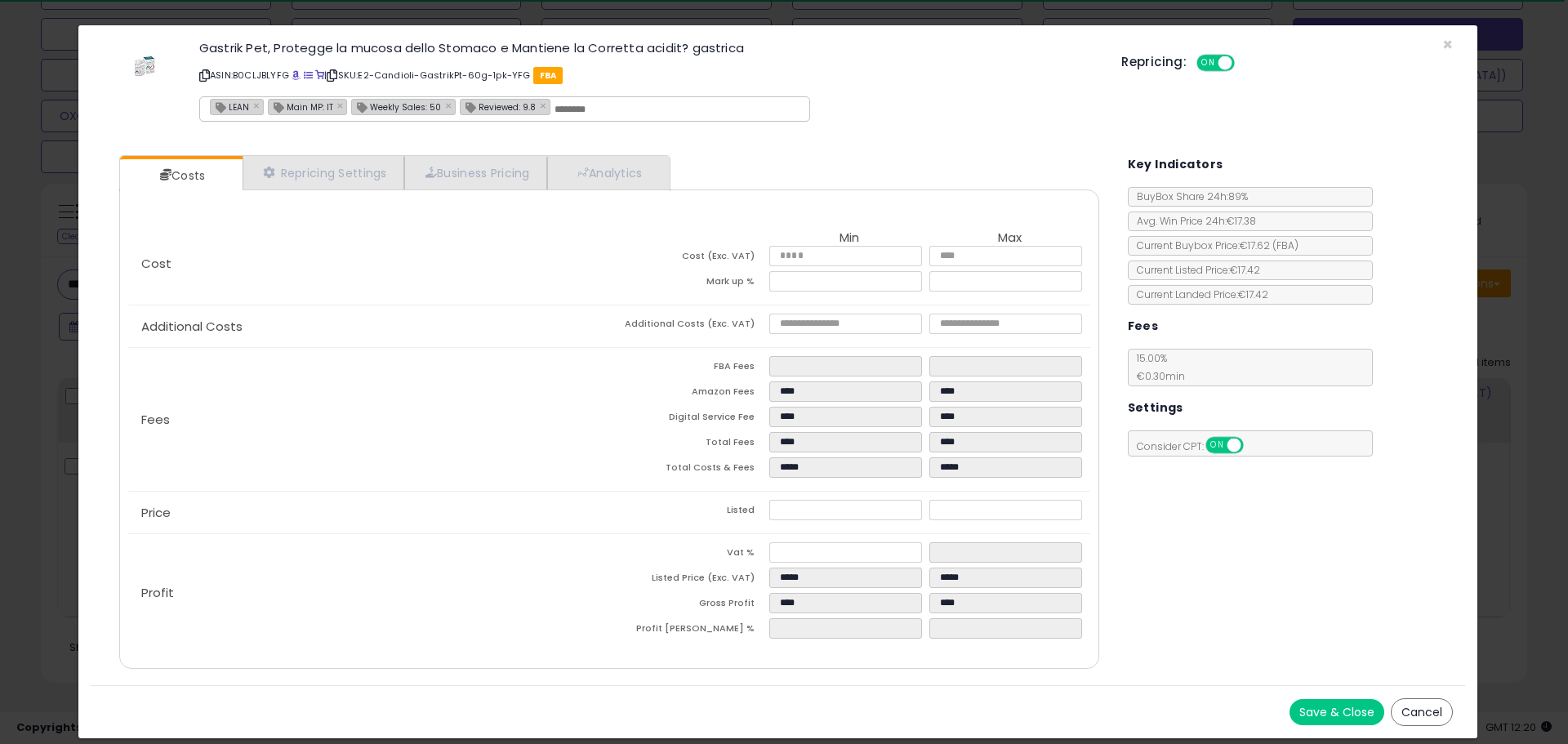
scroll to position [335, 863]
click at [625, 164] on link "Analytics" at bounding box center [607, 173] width 121 height 34
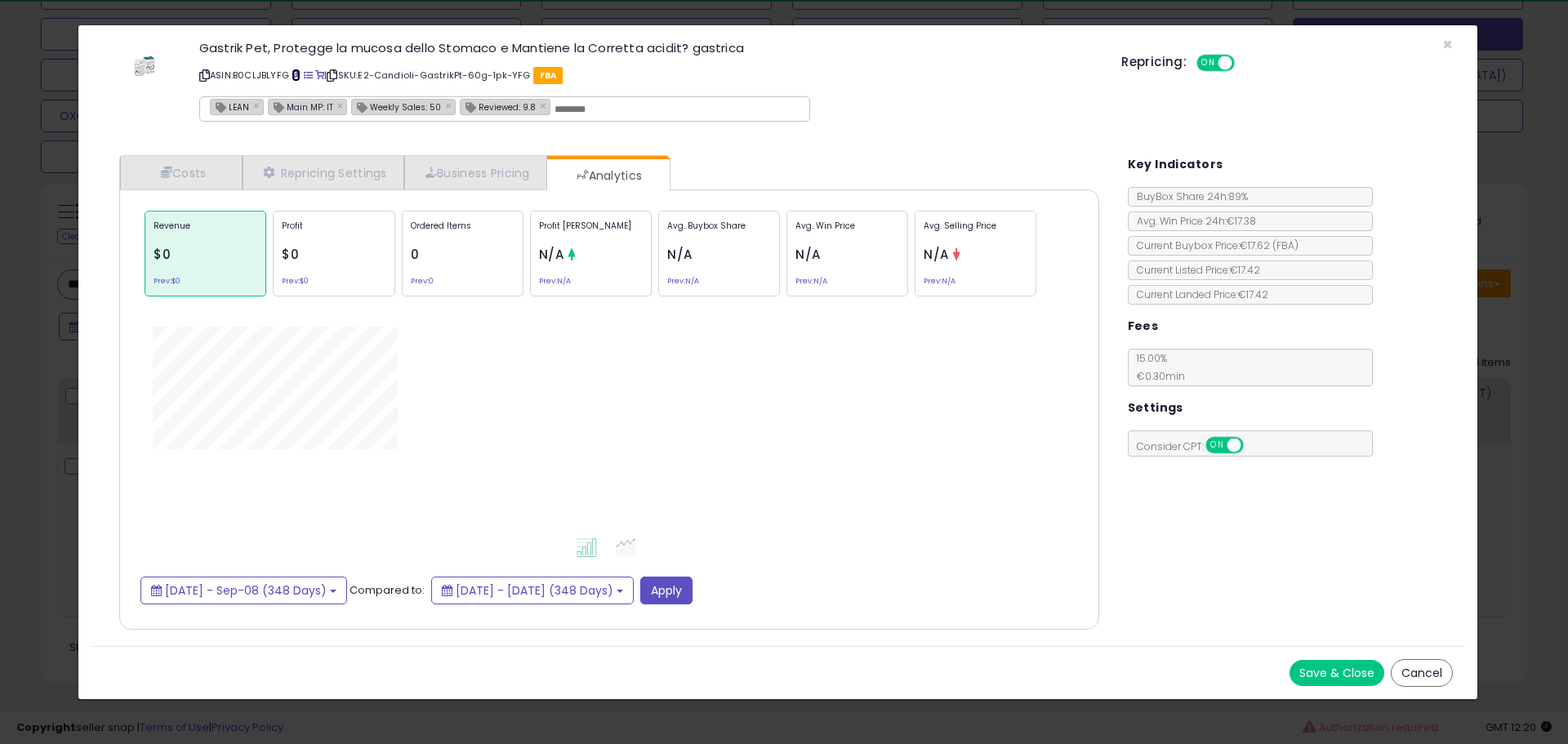
click at [298, 77] on span at bounding box center [295, 75] width 9 height 9
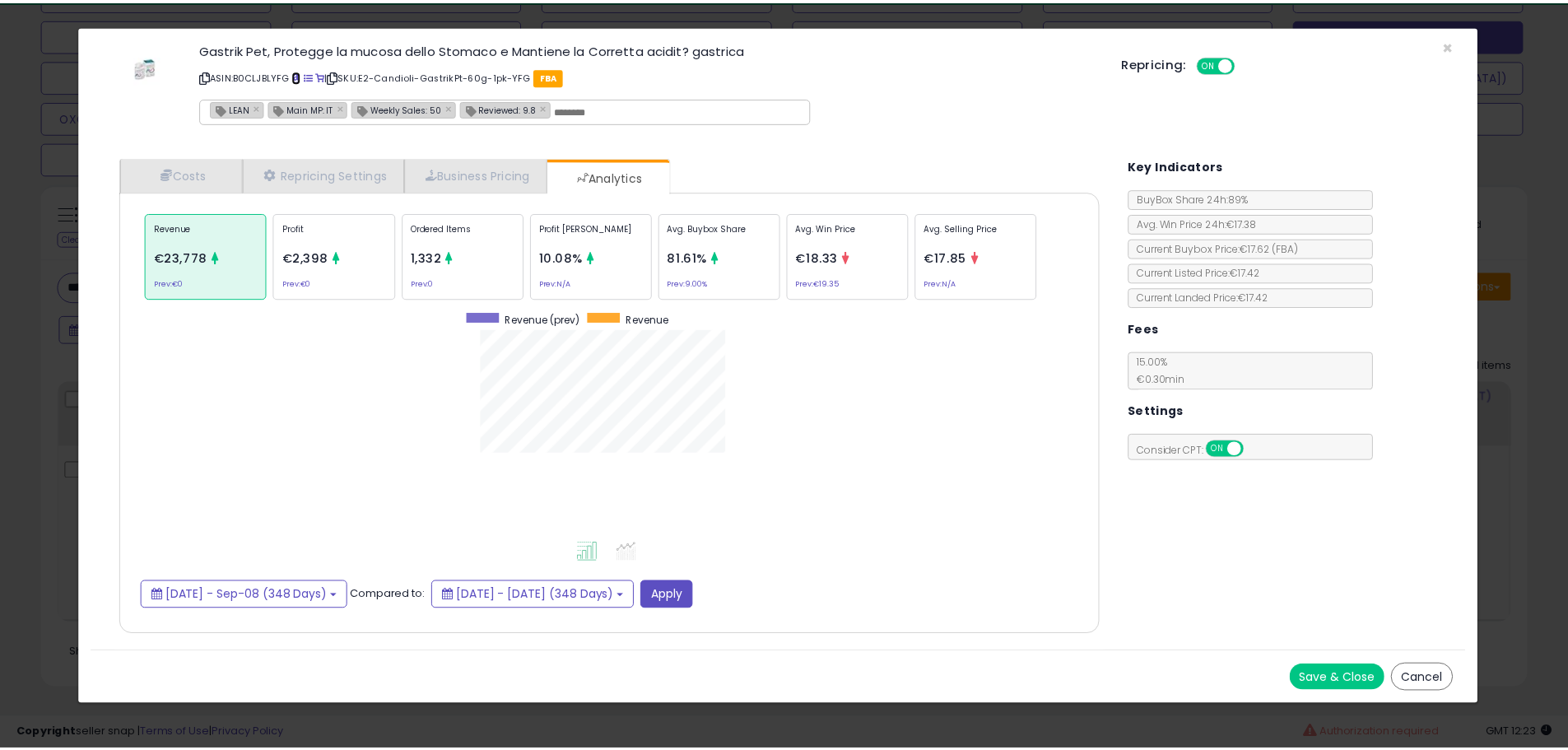
scroll to position [507, 1021]
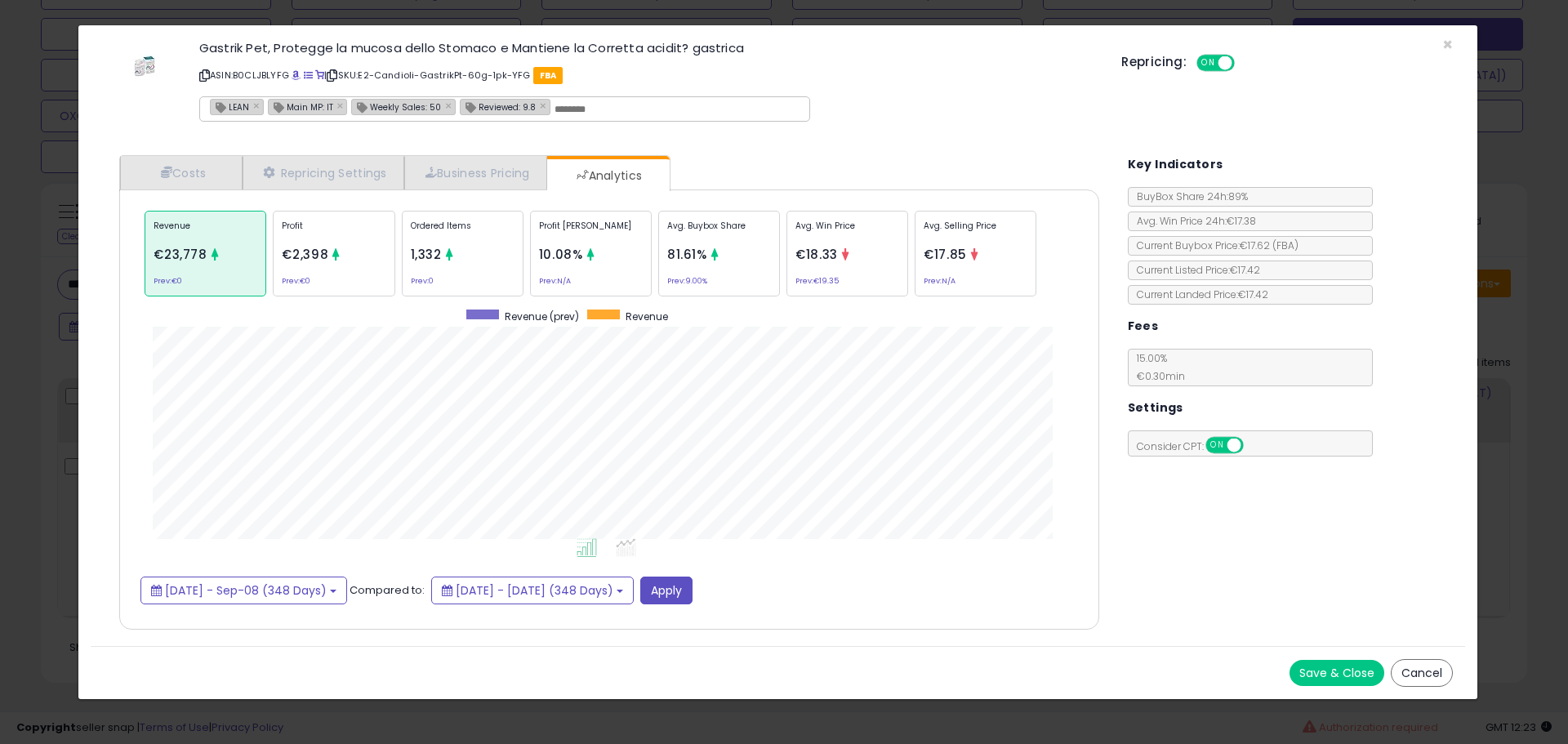
click at [61, 347] on div "× Close Gastrik Pet, Protegge la mucosa dello Stomaco e Mantiene la Corretta ac…" at bounding box center [784, 372] width 1568 height 744
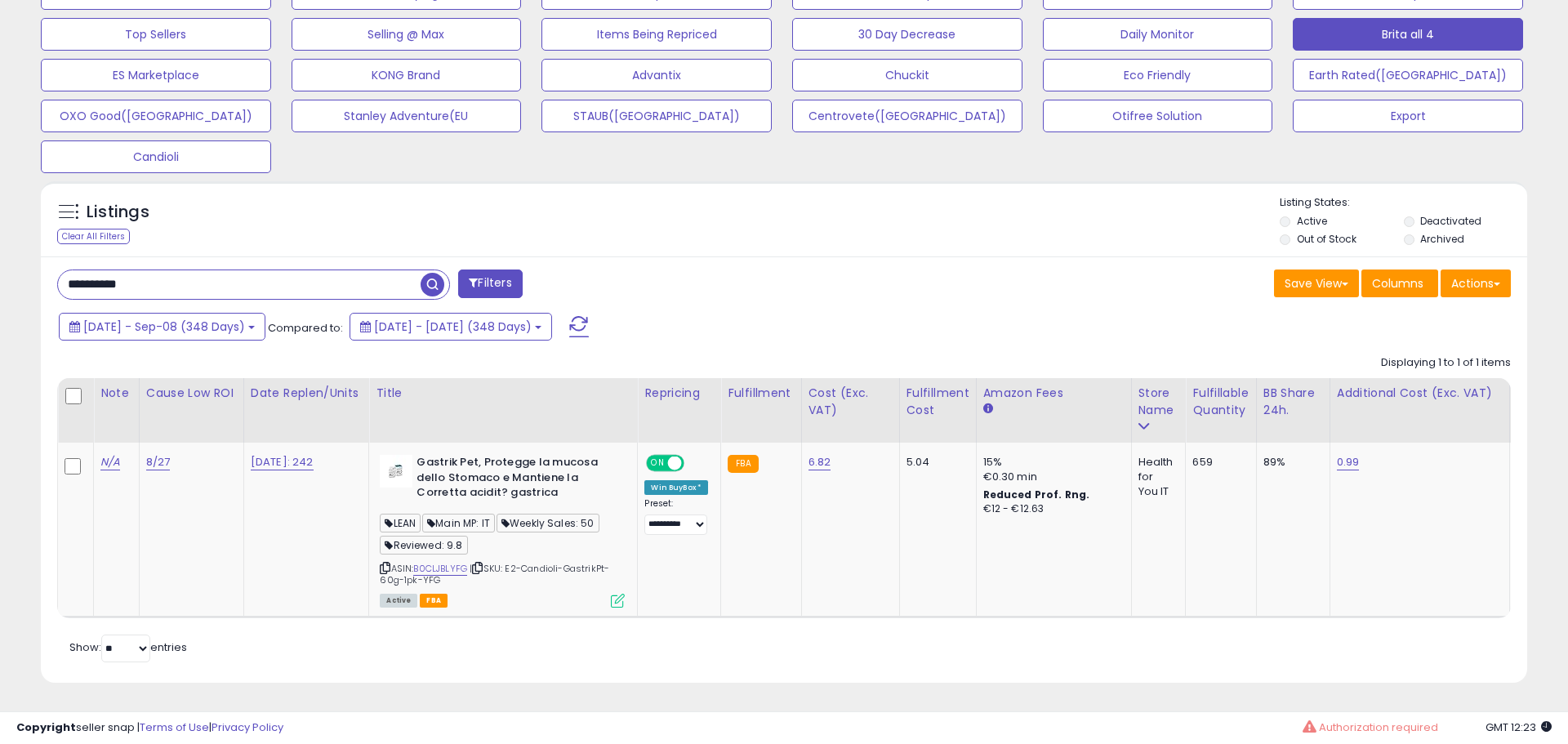
scroll to position [816441, 815872]
click at [71, 385] on div at bounding box center [75, 397] width 22 height 24
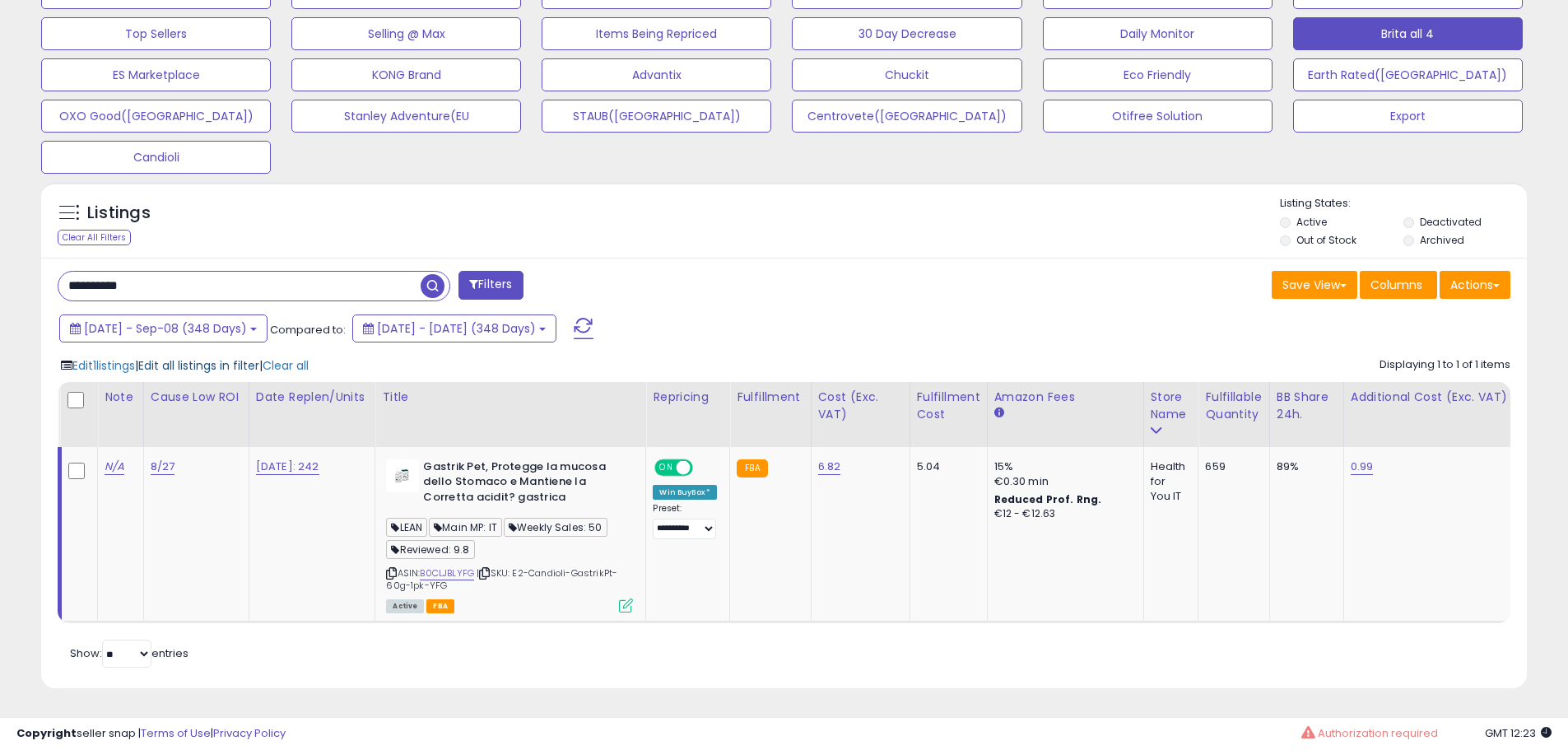
click at [191, 357] on span "Edit all listings in filter" at bounding box center [198, 365] width 121 height 17
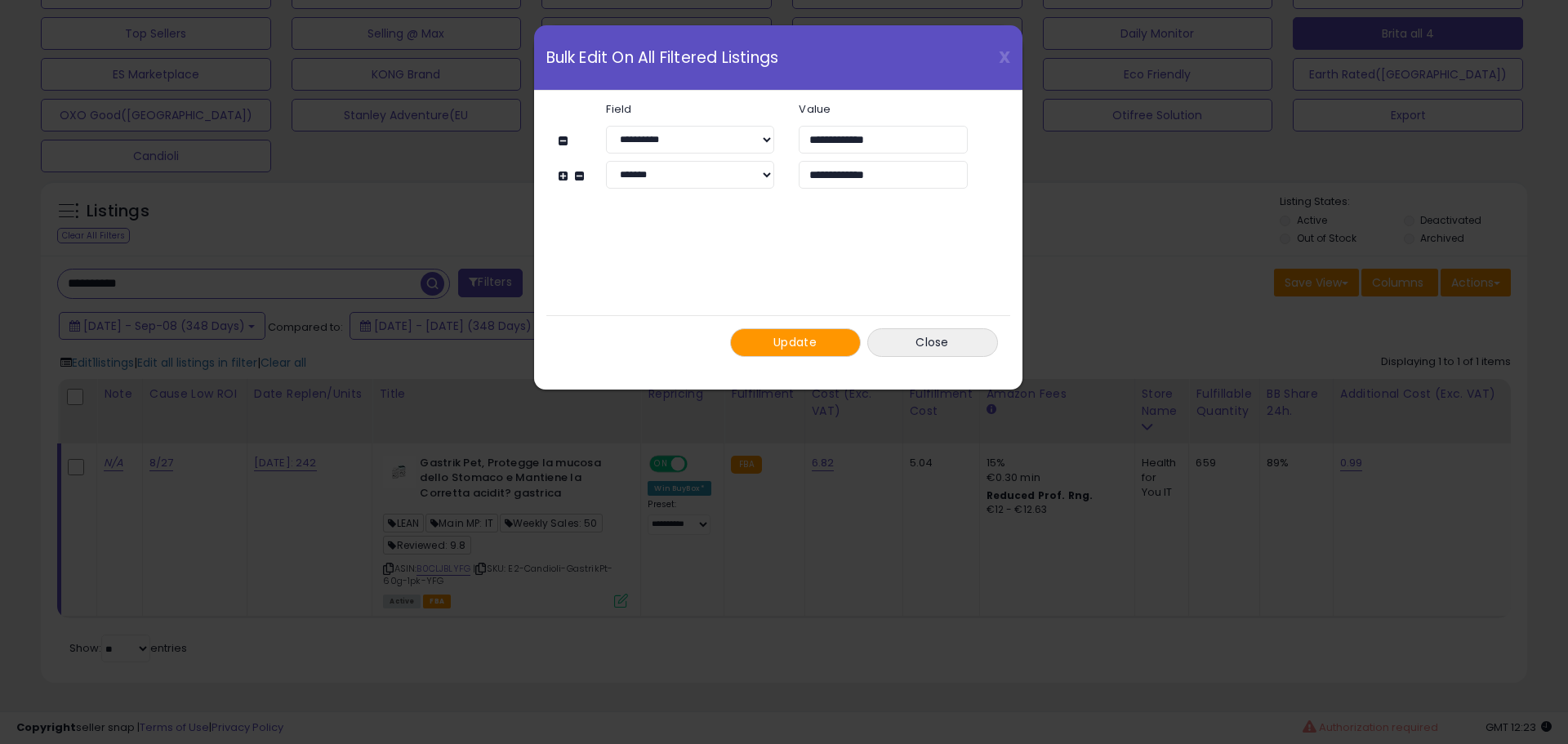
click at [771, 336] on button "Update" at bounding box center [795, 343] width 130 height 29
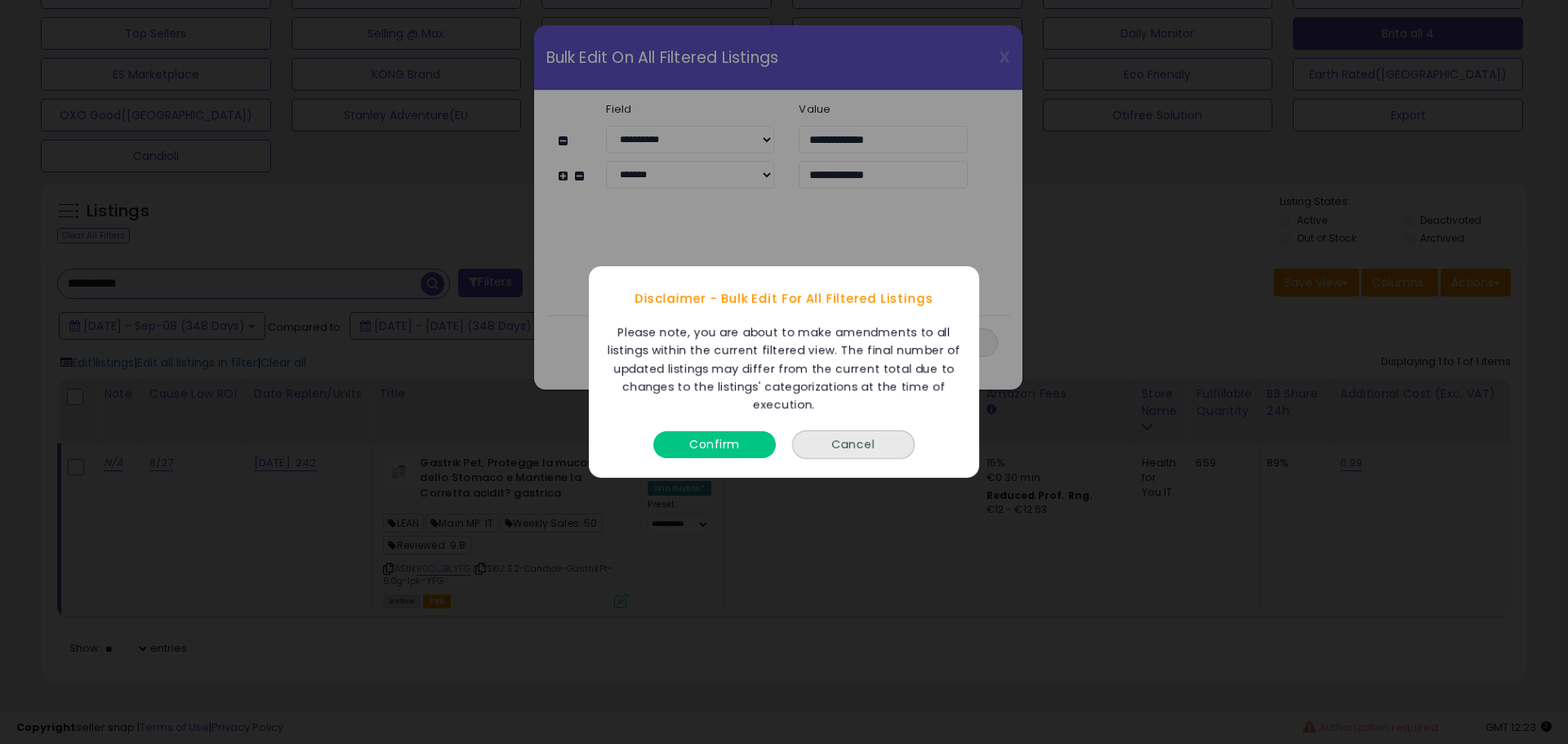
click at [719, 439] on button "Confirm" at bounding box center [714, 445] width 123 height 27
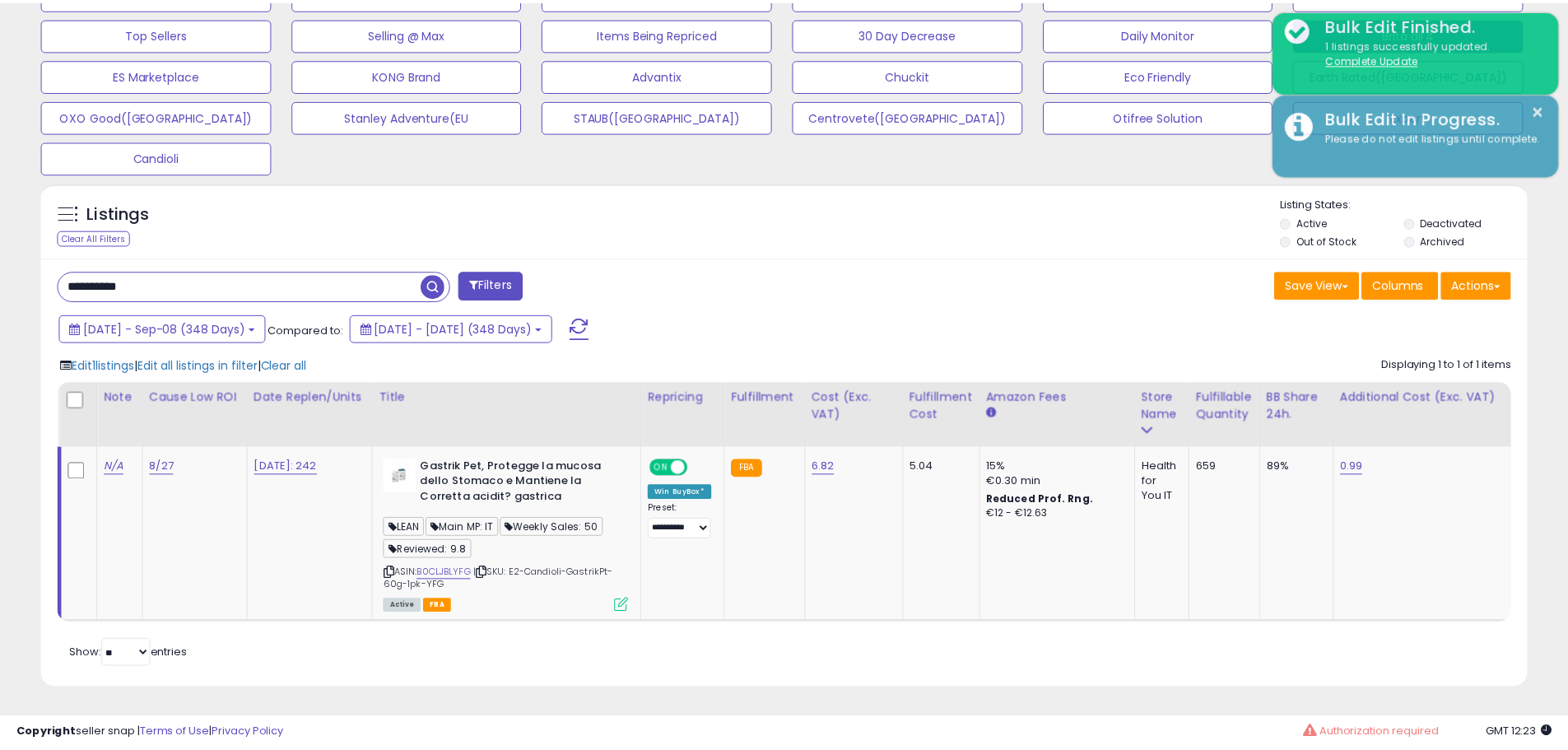
scroll to position [823025, 822452]
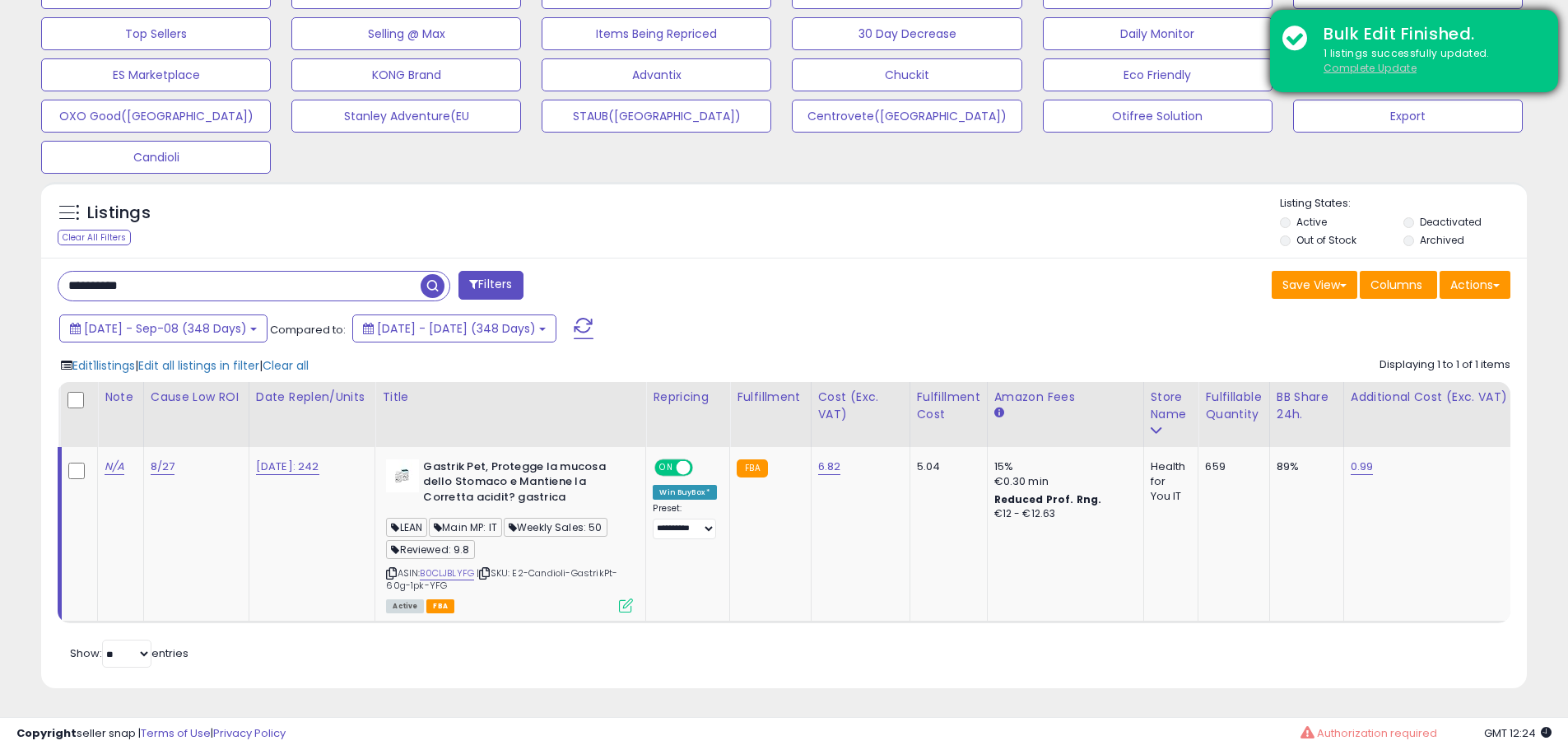
click at [1389, 65] on u "Complete Update" at bounding box center [1371, 68] width 93 height 14
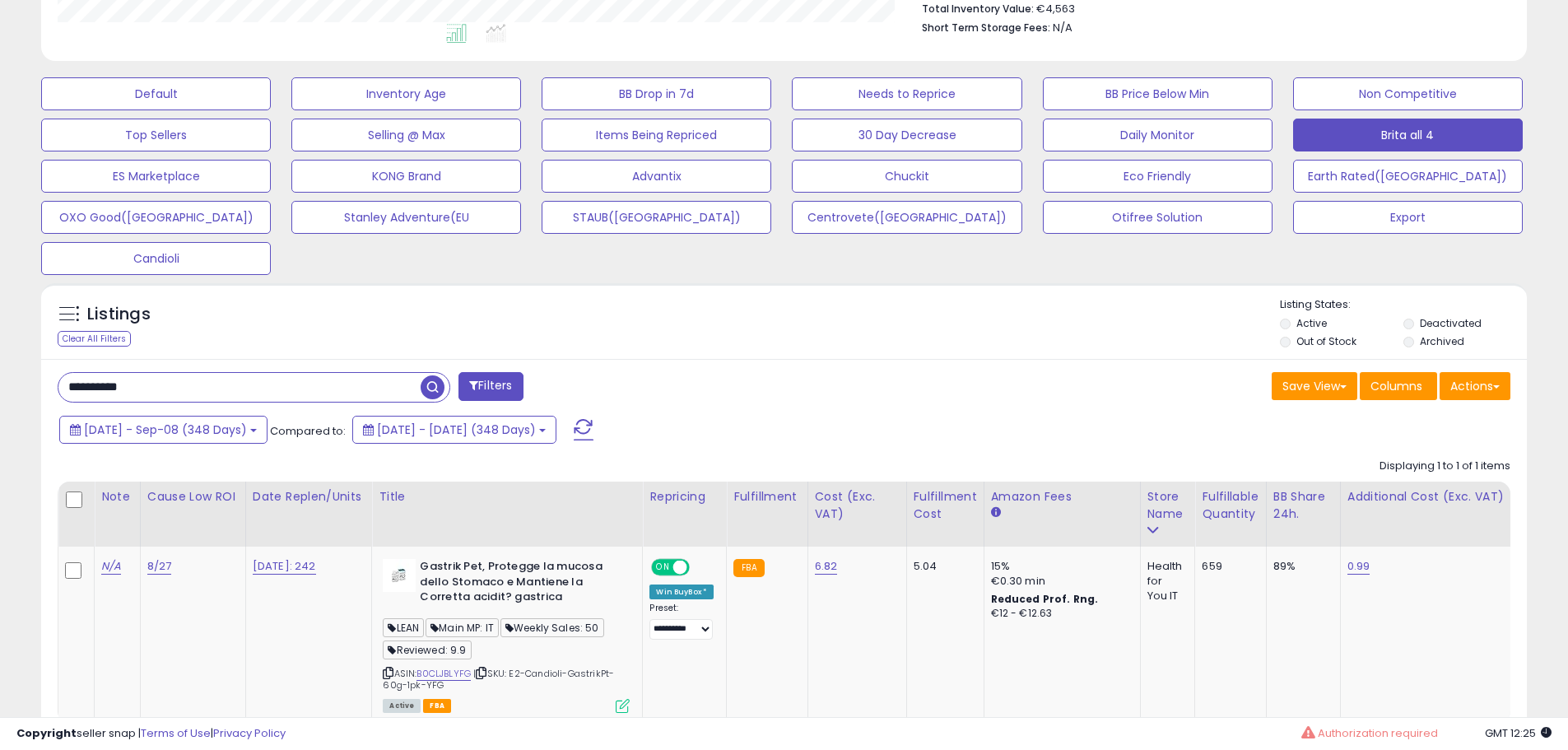
scroll to position [543, 0]
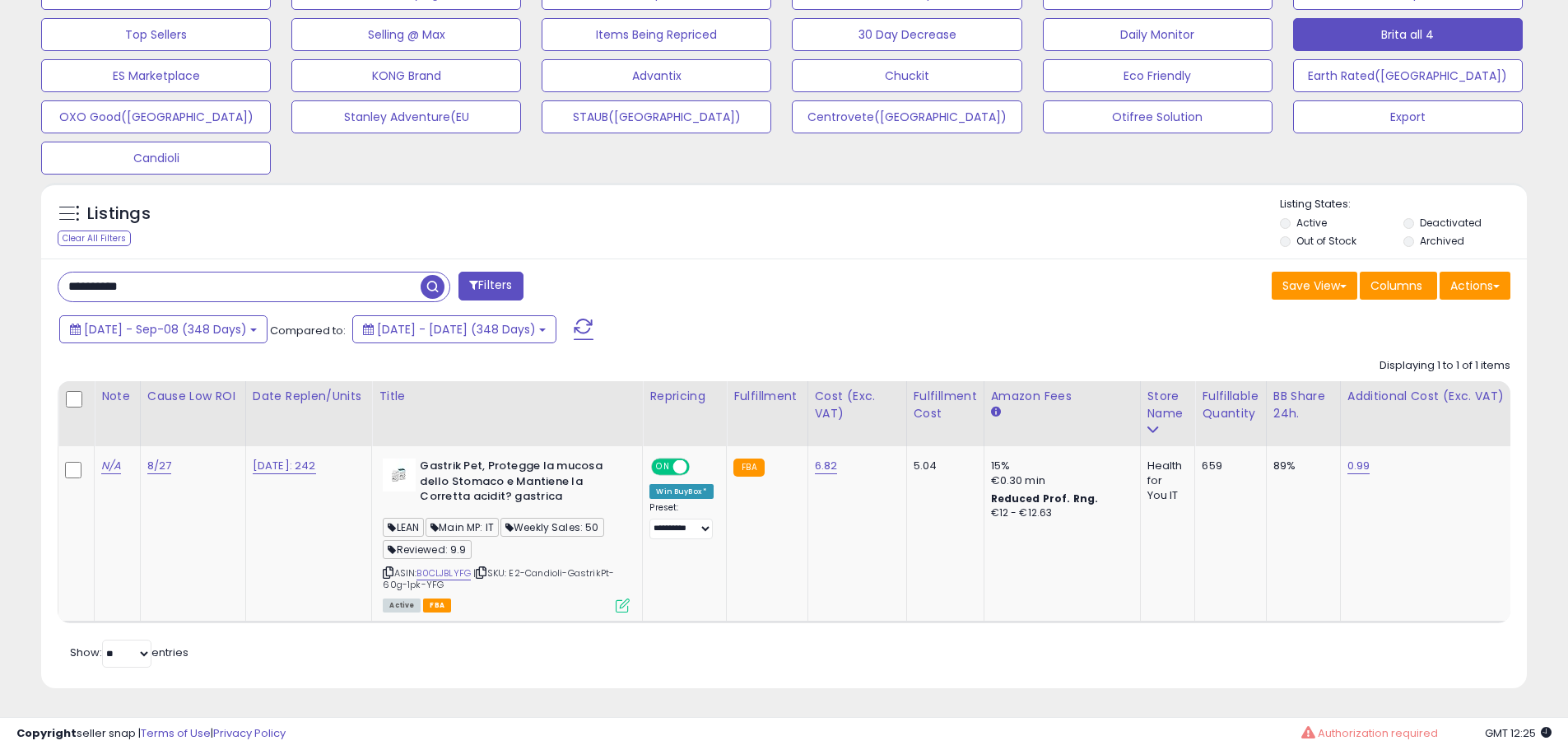
click at [260, 277] on input "**********" at bounding box center [239, 287] width 362 height 29
paste input "text"
type input "**********"
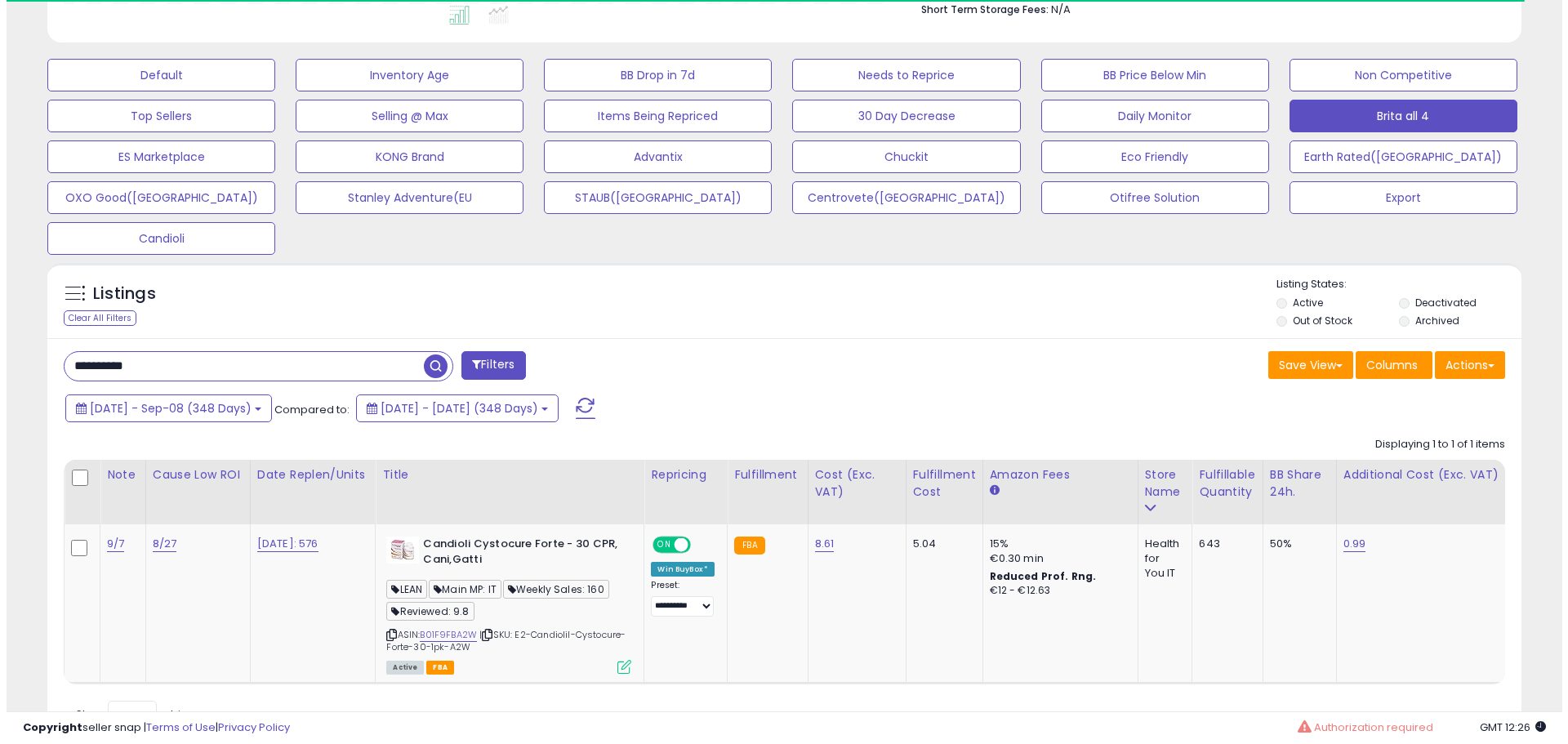
scroll to position [456, 0]
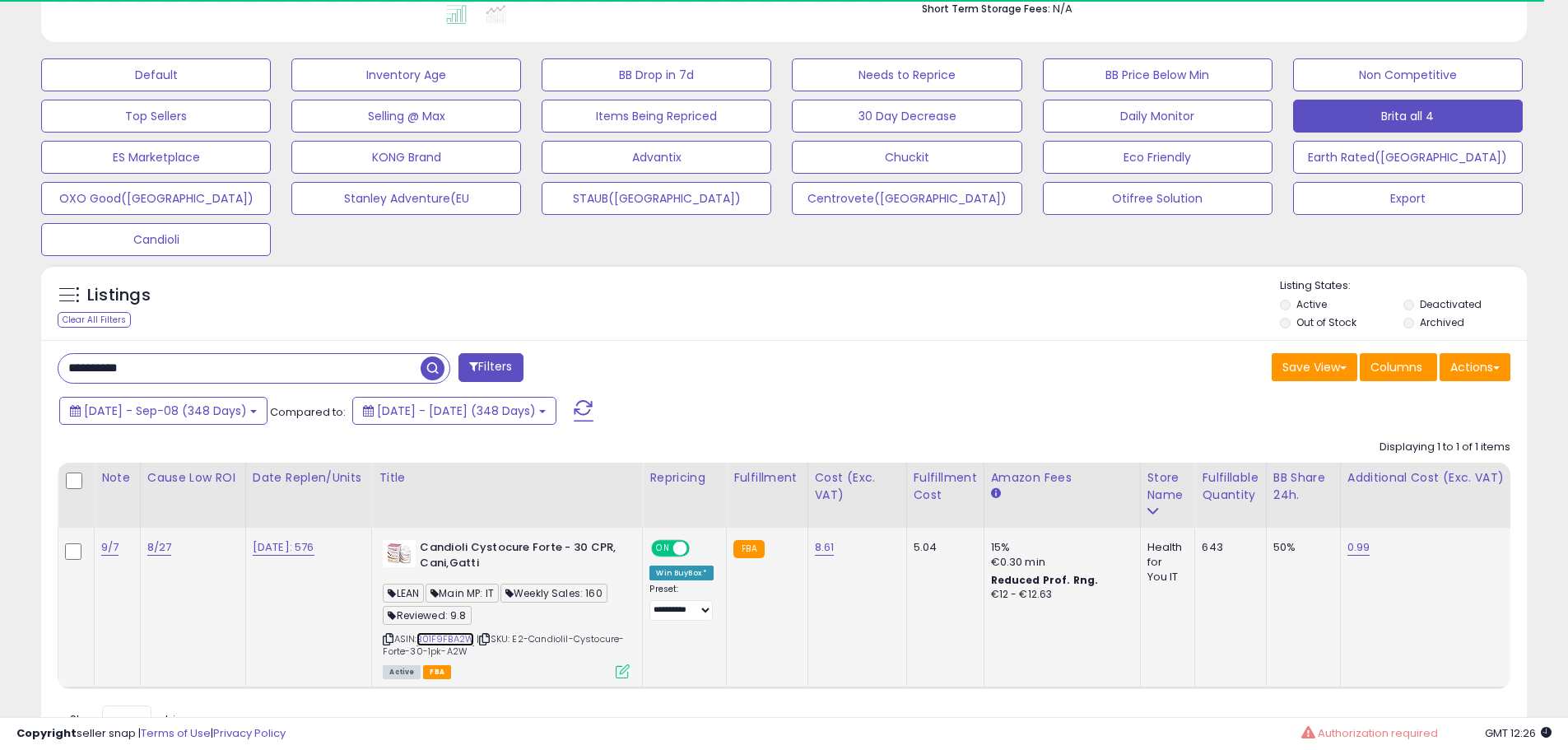
click at [462, 640] on link "B01F9FBA2W" at bounding box center [445, 639] width 57 height 14
click at [624, 673] on icon at bounding box center [623, 671] width 14 height 14
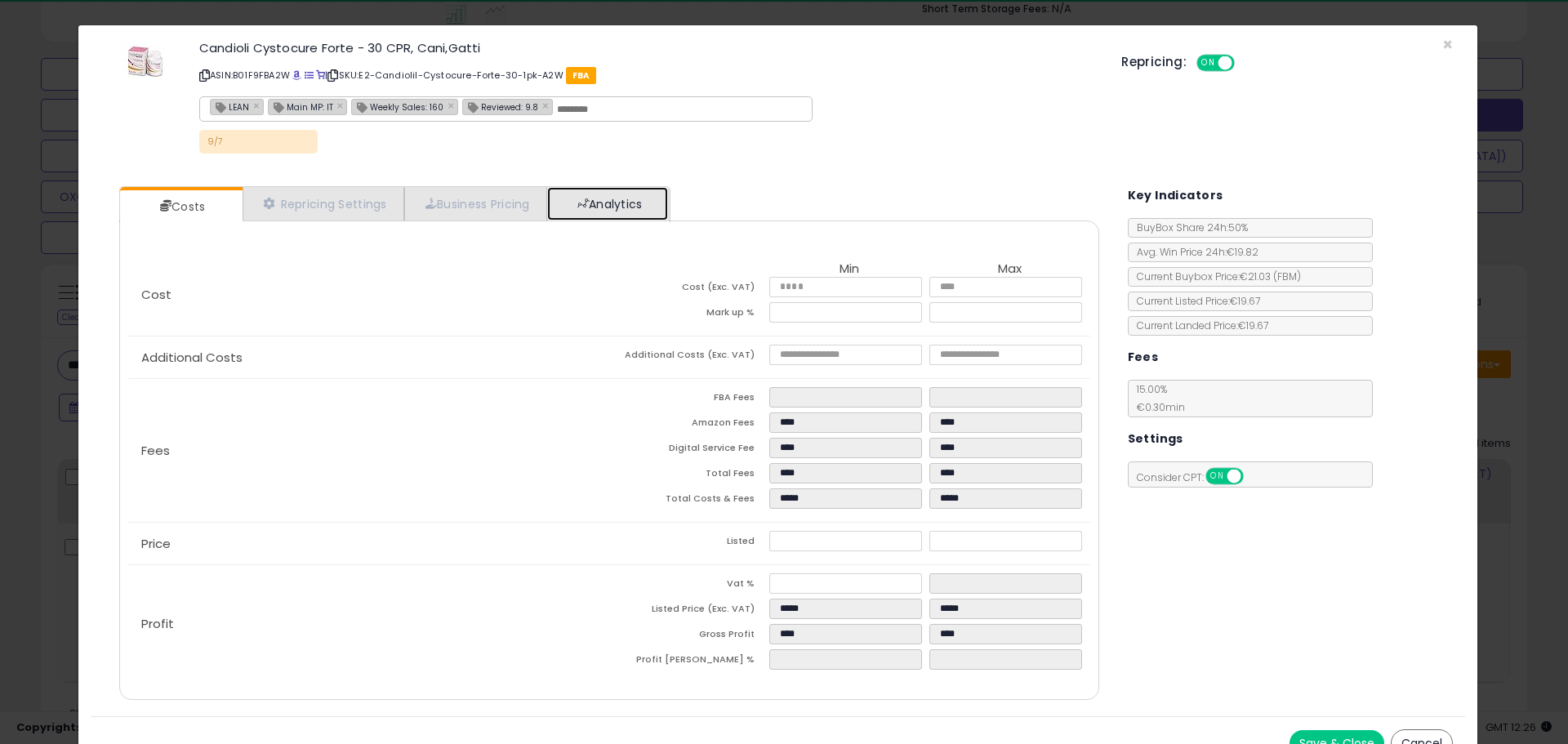
click at [647, 206] on link "Analytics" at bounding box center [607, 204] width 121 height 34
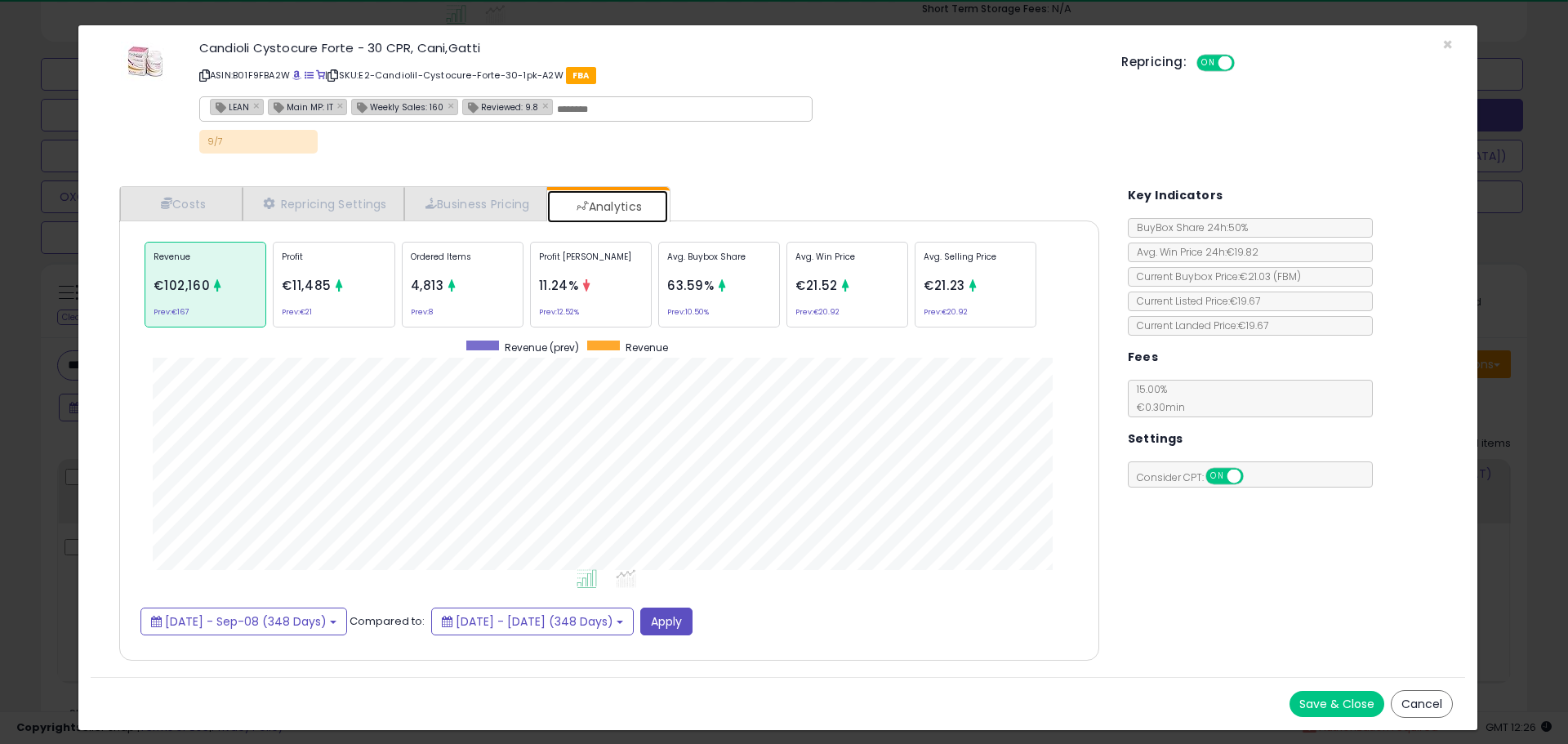
scroll to position [503, 1013]
click at [195, 212] on link "Costs" at bounding box center [180, 204] width 123 height 34
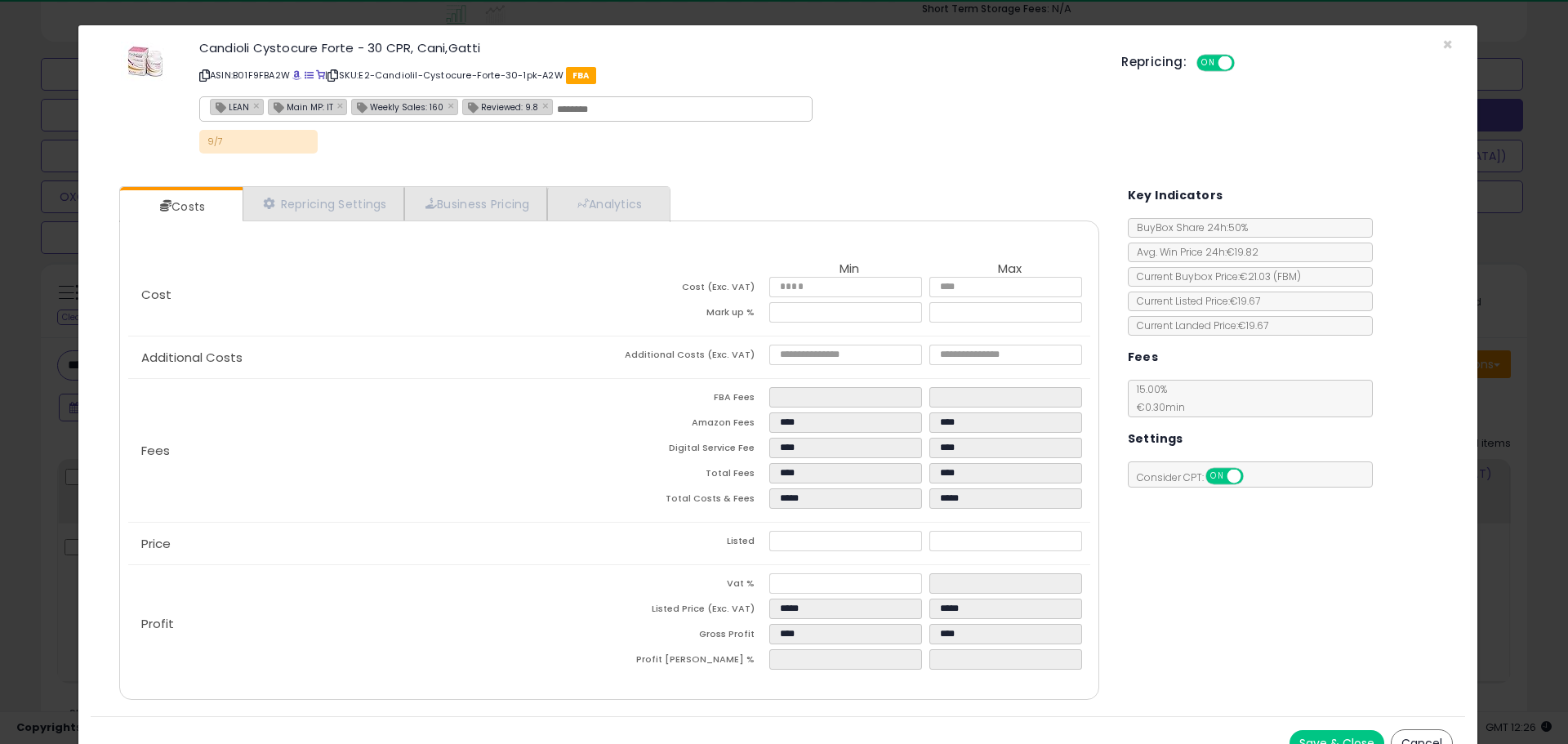
click at [646, 183] on div "Costs Repricing Settings Business Pricing Analytics Cost" at bounding box center [609, 445] width 1012 height 542
click at [650, 205] on link "Analytics" at bounding box center [607, 204] width 121 height 34
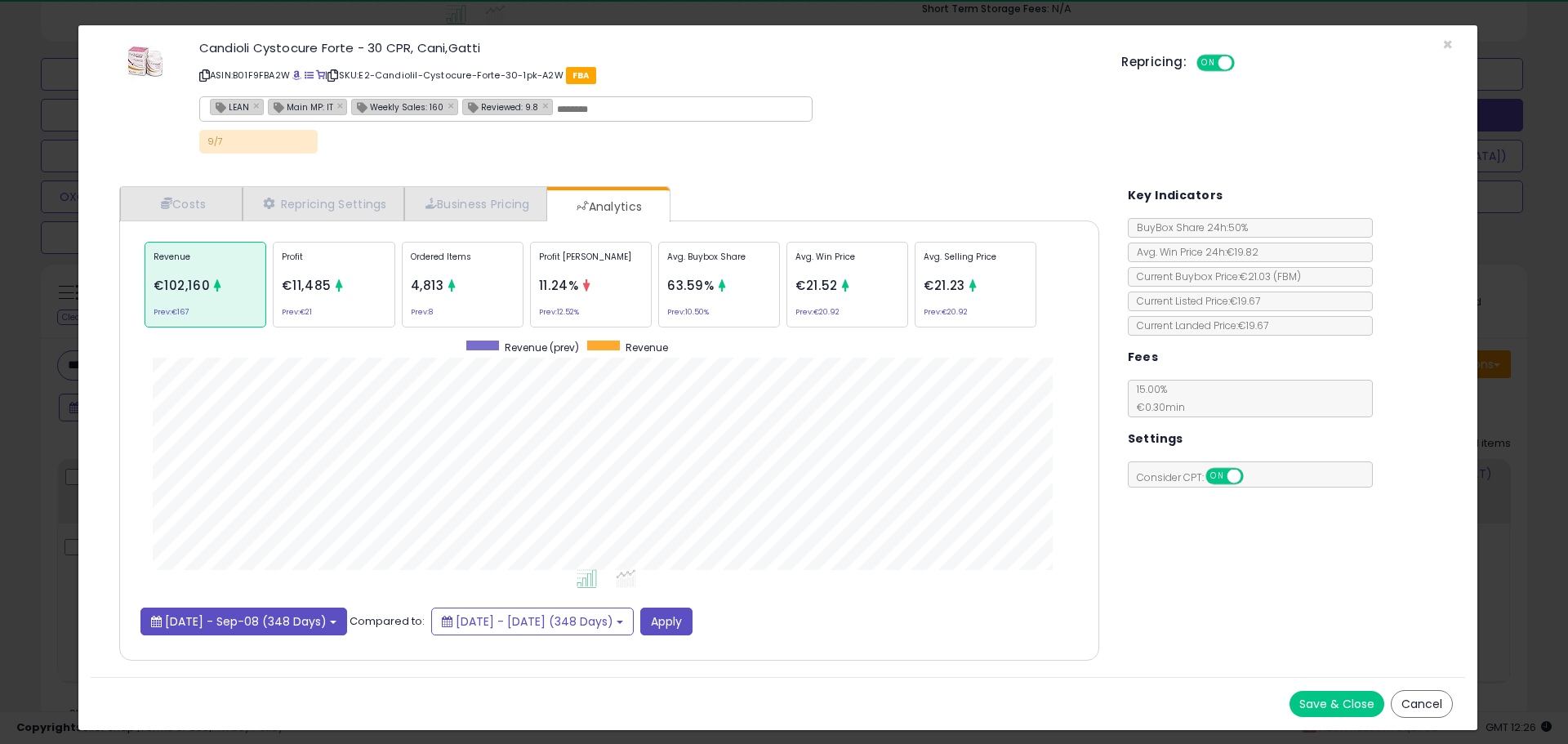
click at [299, 620] on span "[DATE] - Sep-08 (348 Days)" at bounding box center [246, 621] width 162 height 16
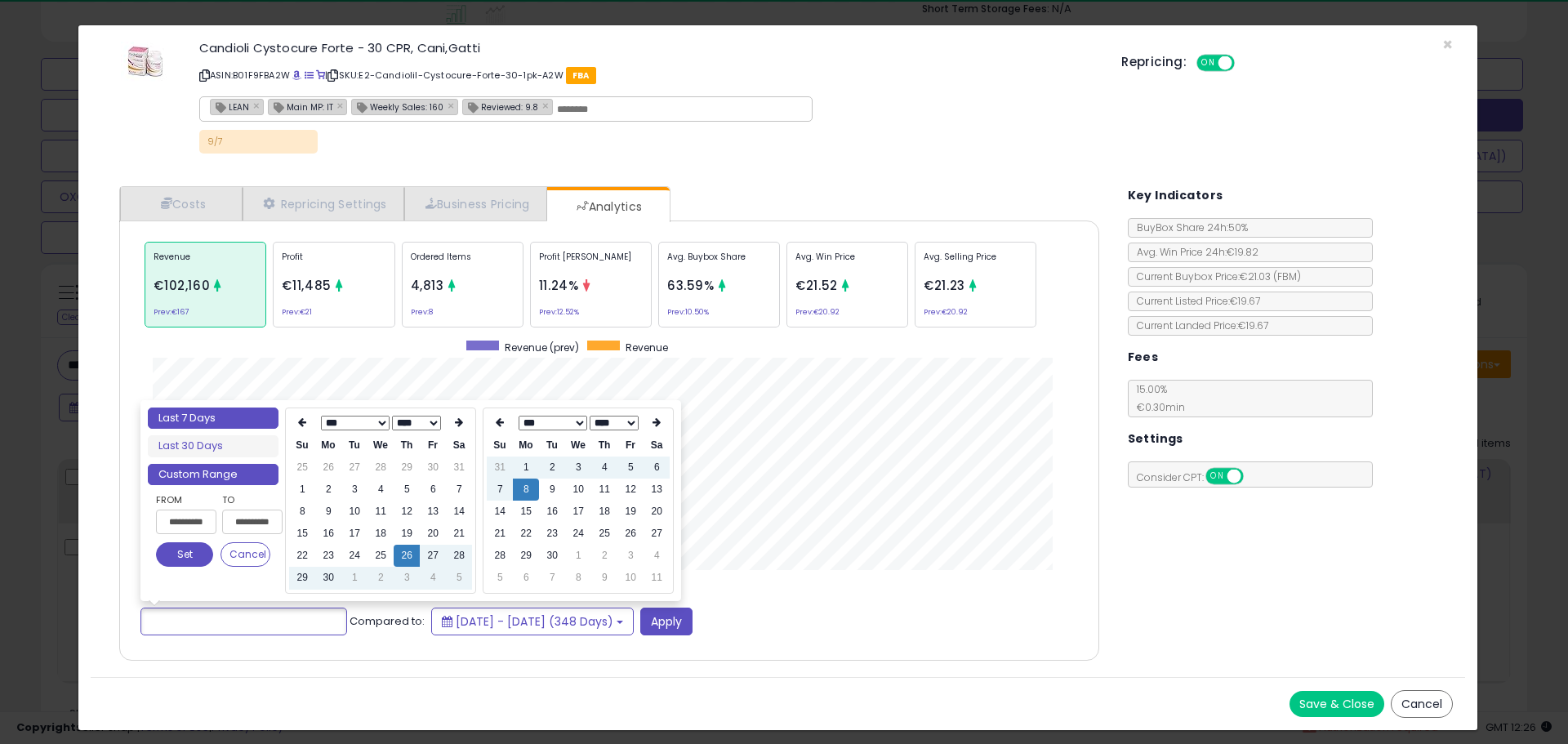
type input "**********"
click at [242, 422] on li "Last 7 Days" at bounding box center [212, 418] width 130 height 22
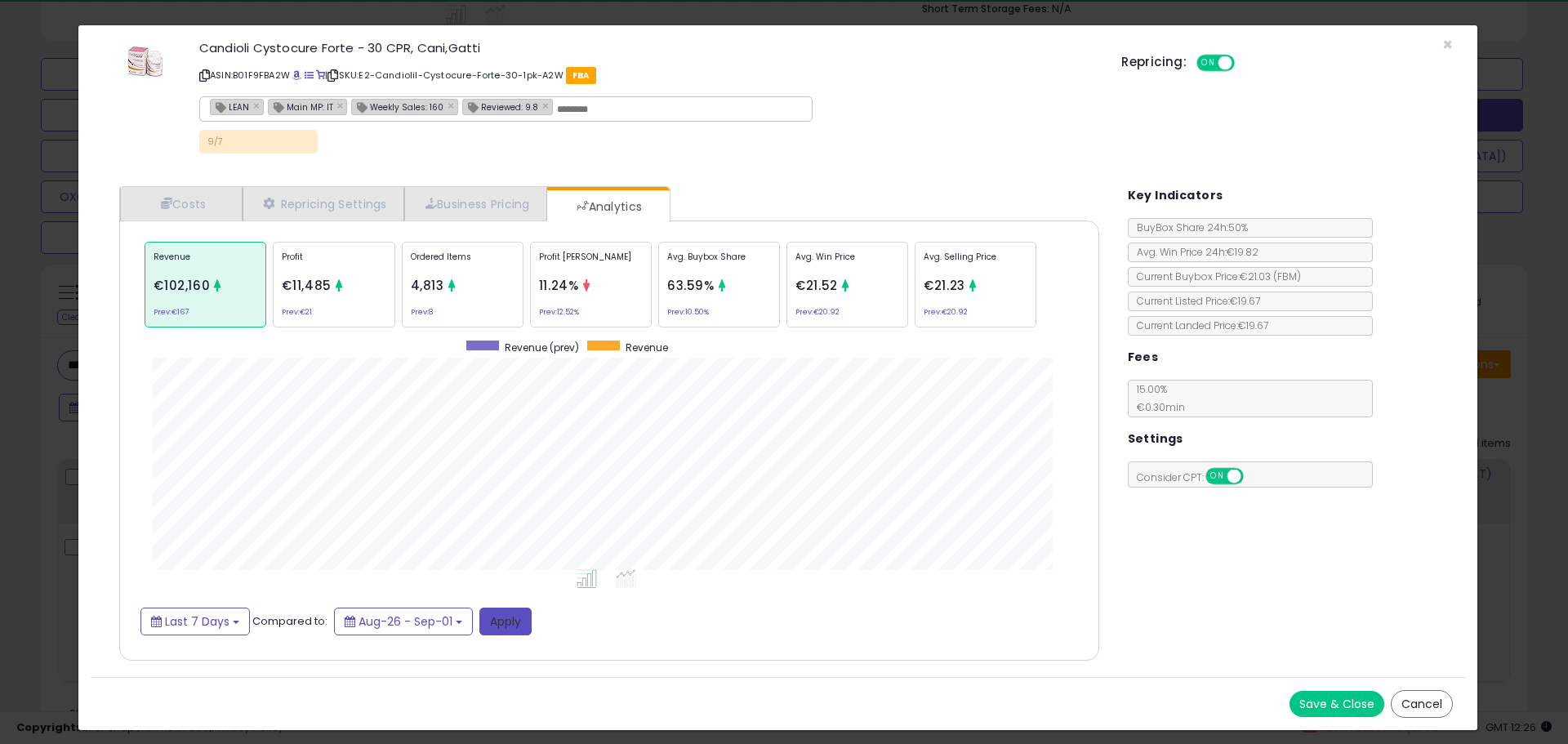
click at [502, 618] on button "Apply" at bounding box center [506, 621] width 52 height 28
click at [196, 201] on link "Costs" at bounding box center [180, 204] width 123 height 34
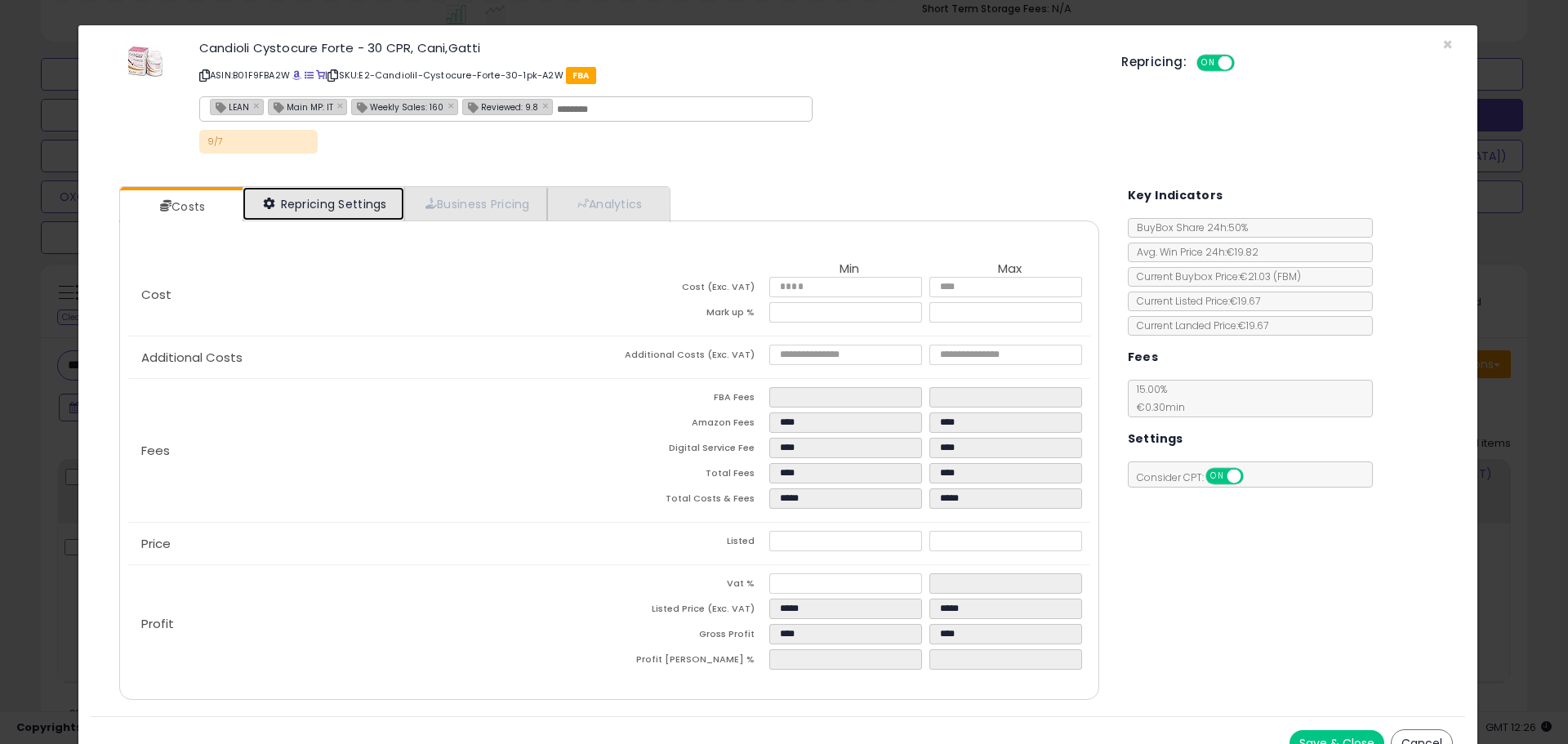
click at [360, 207] on link "Repricing Settings" at bounding box center [323, 204] width 162 height 34
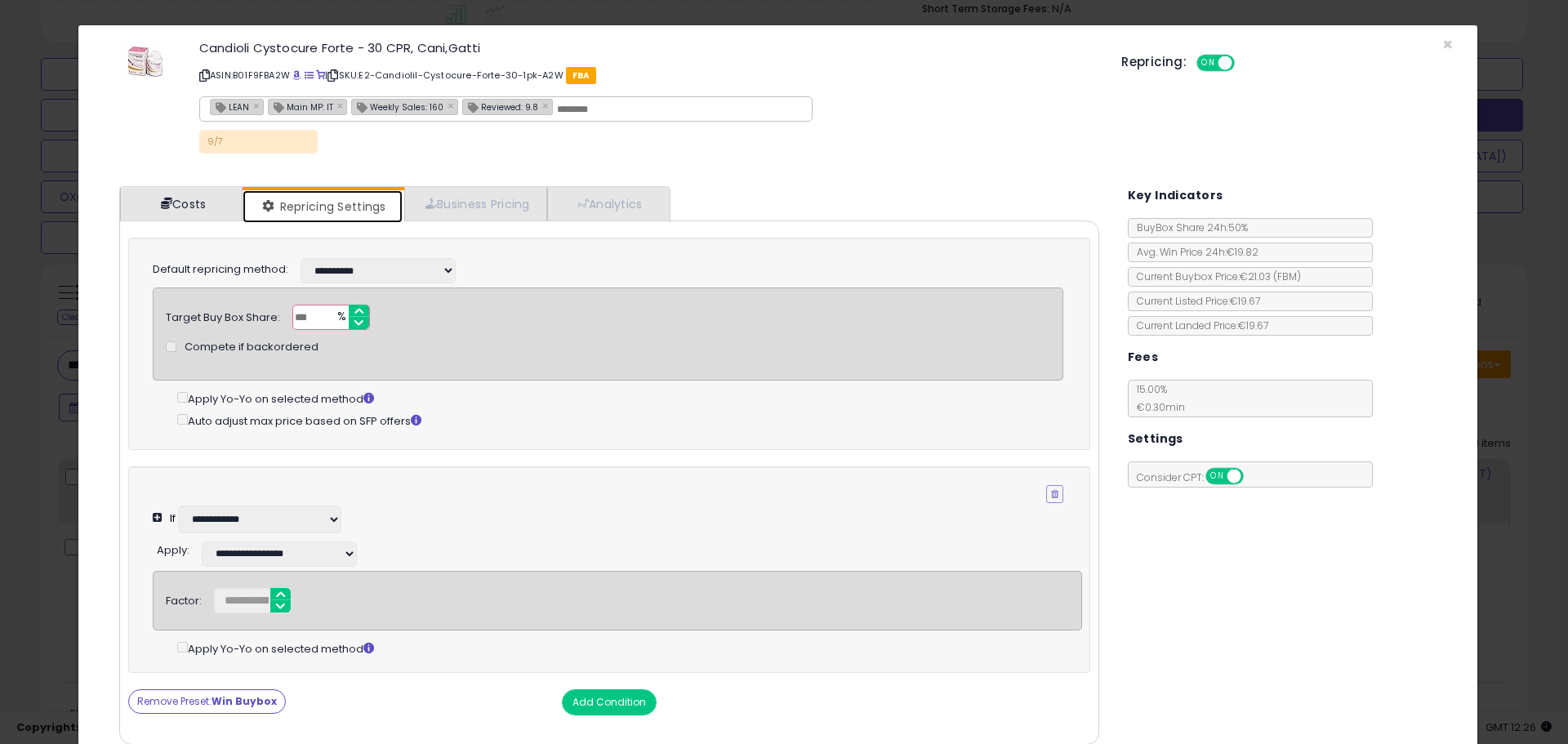
scroll to position [335, 863]
click at [175, 203] on link "Costs" at bounding box center [180, 204] width 123 height 34
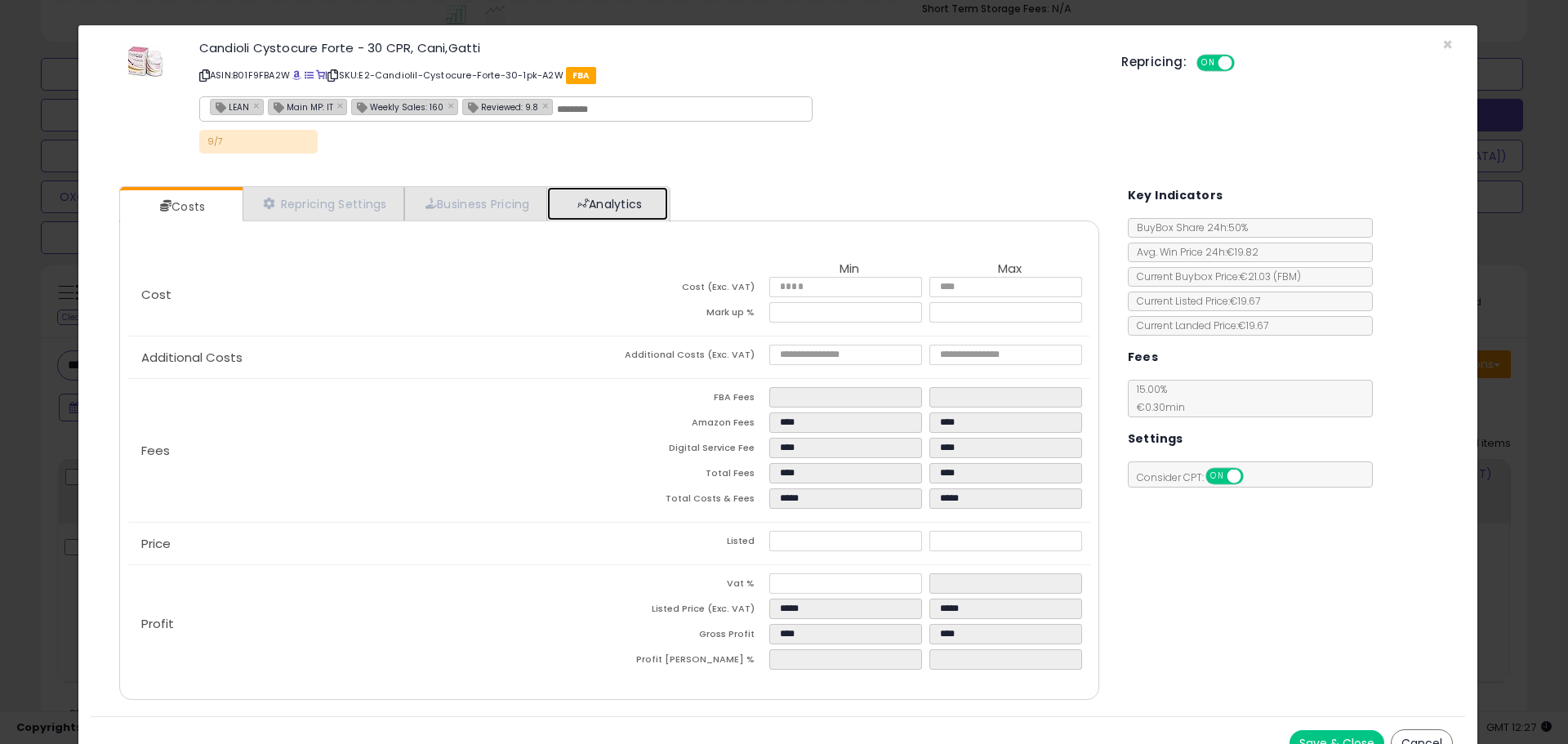
click at [636, 206] on link "Analytics" at bounding box center [607, 204] width 121 height 34
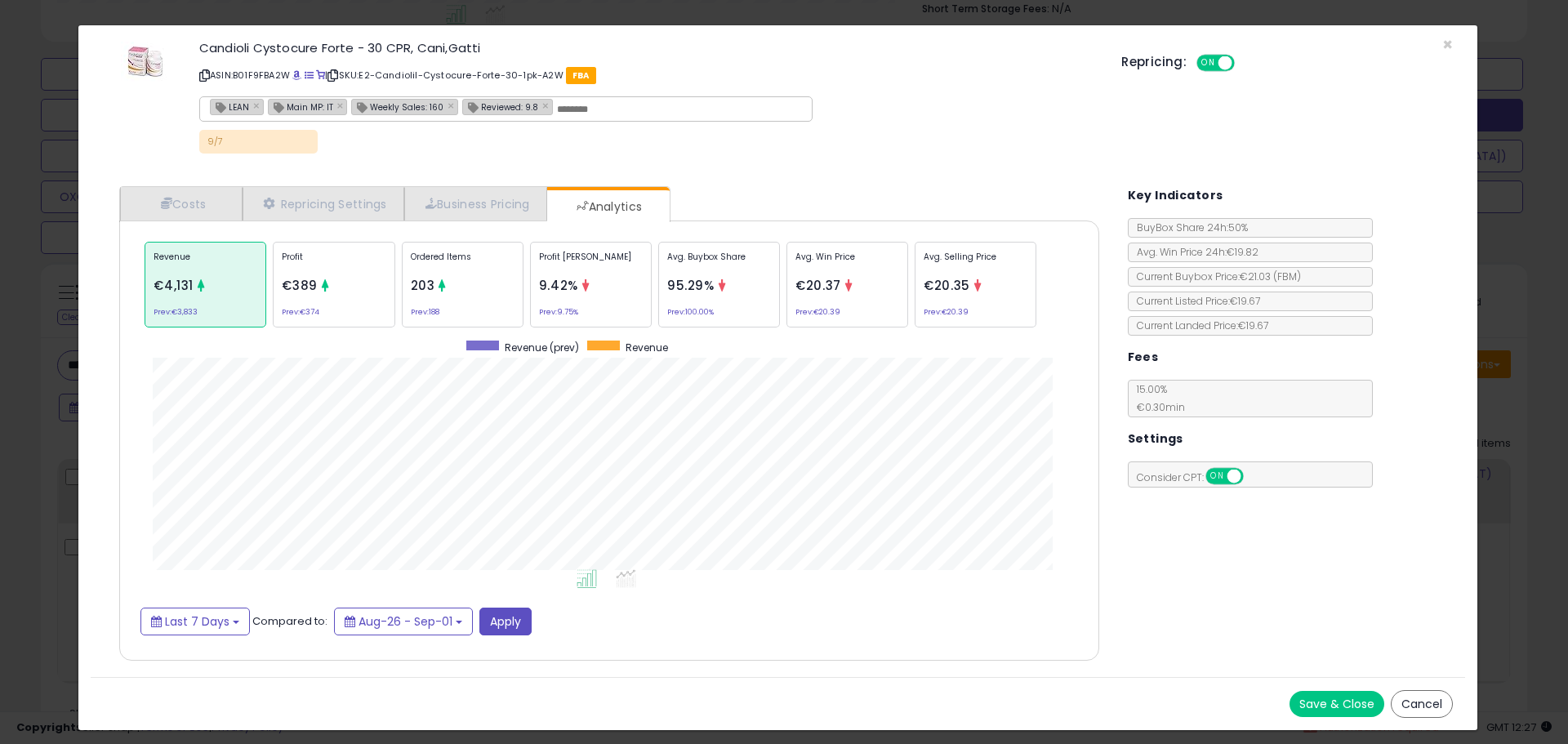
click at [481, 276] on div "Ordered Items 203 Prev: 188" at bounding box center [462, 285] width 122 height 86
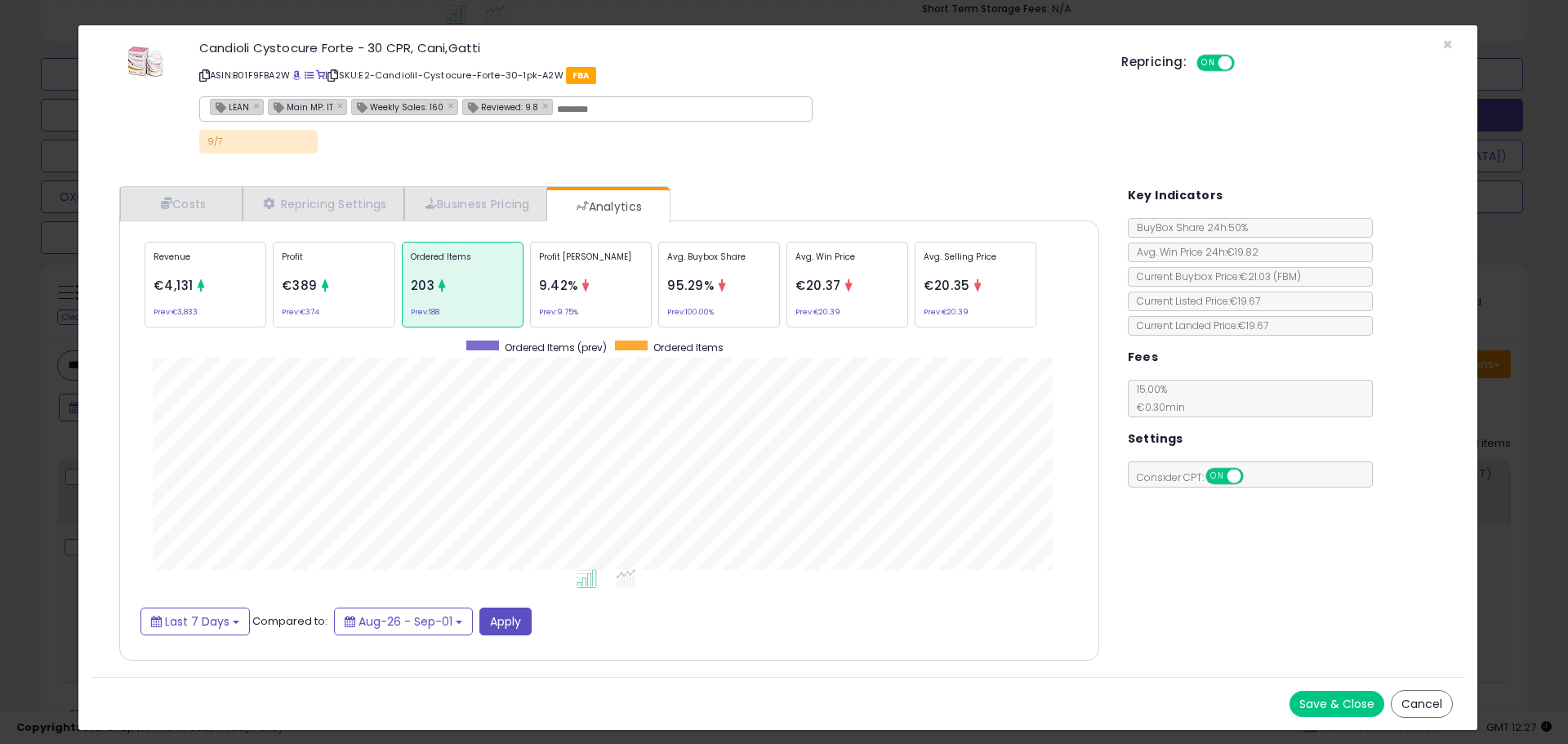
click at [35, 274] on div "× Close Candioli Cystocure Forte - 30 CPR, Cani,[PERSON_NAME] ASIN: B01F9FBA2W …" at bounding box center [784, 372] width 1568 height 744
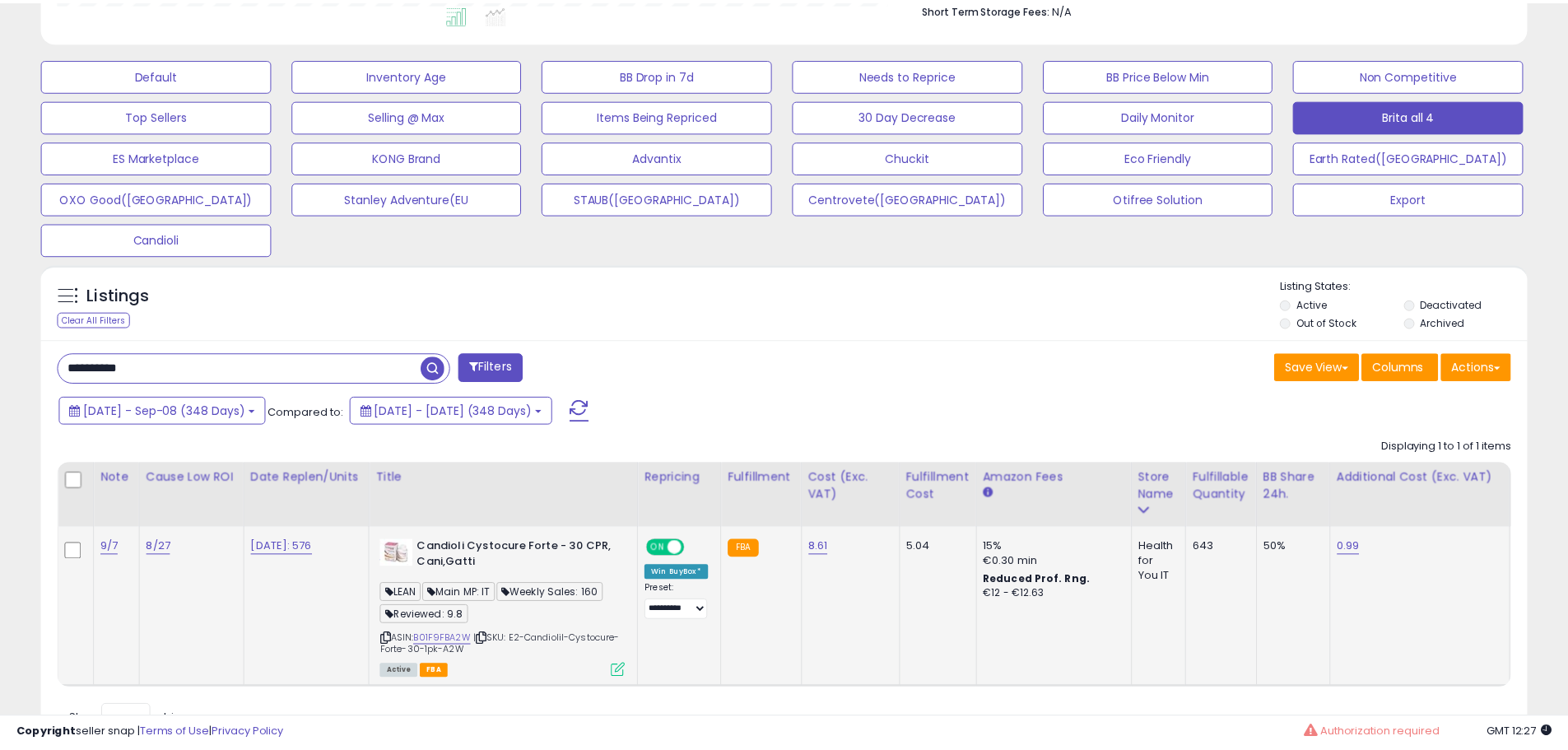
scroll to position [338, 862]
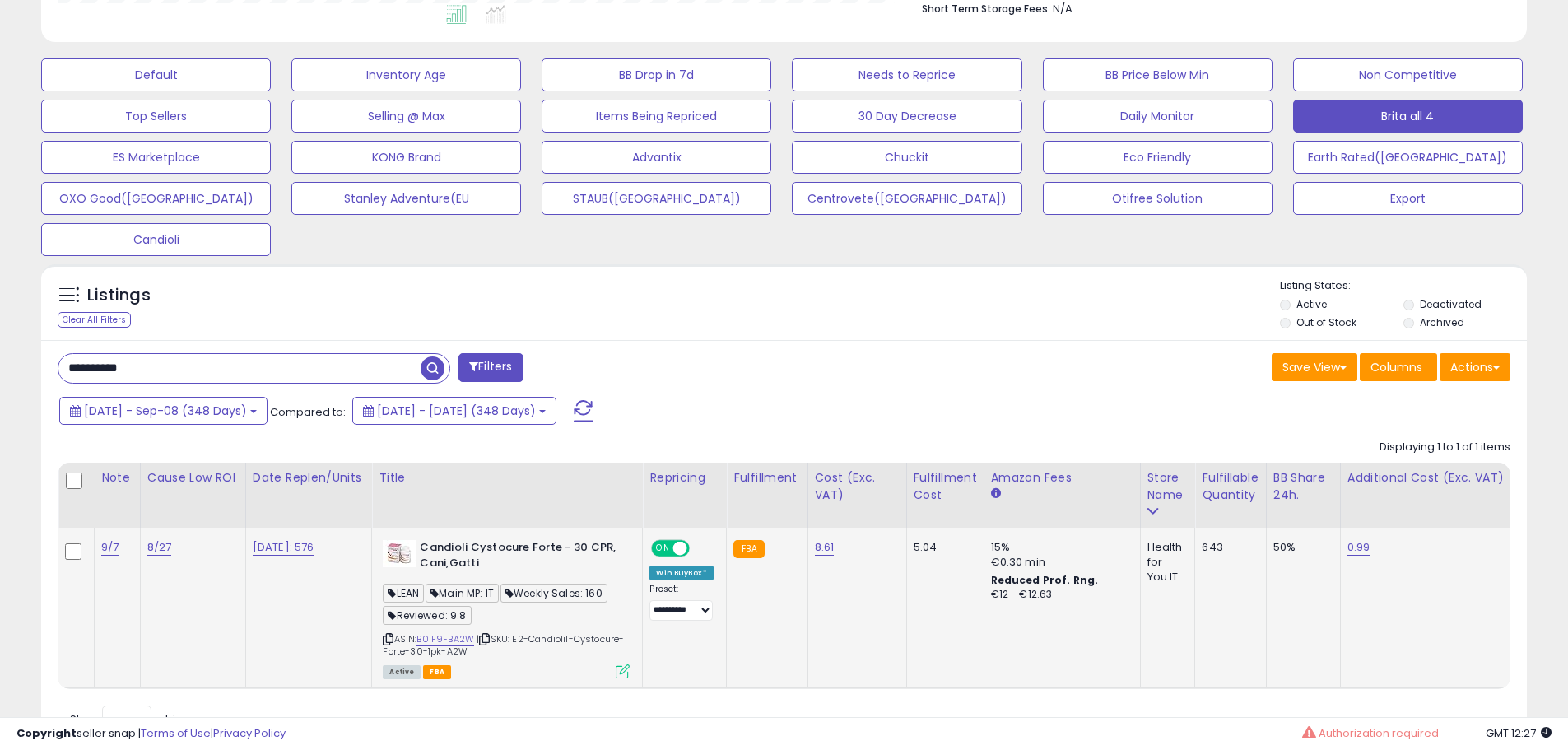
click at [630, 676] on icon at bounding box center [623, 671] width 14 height 14
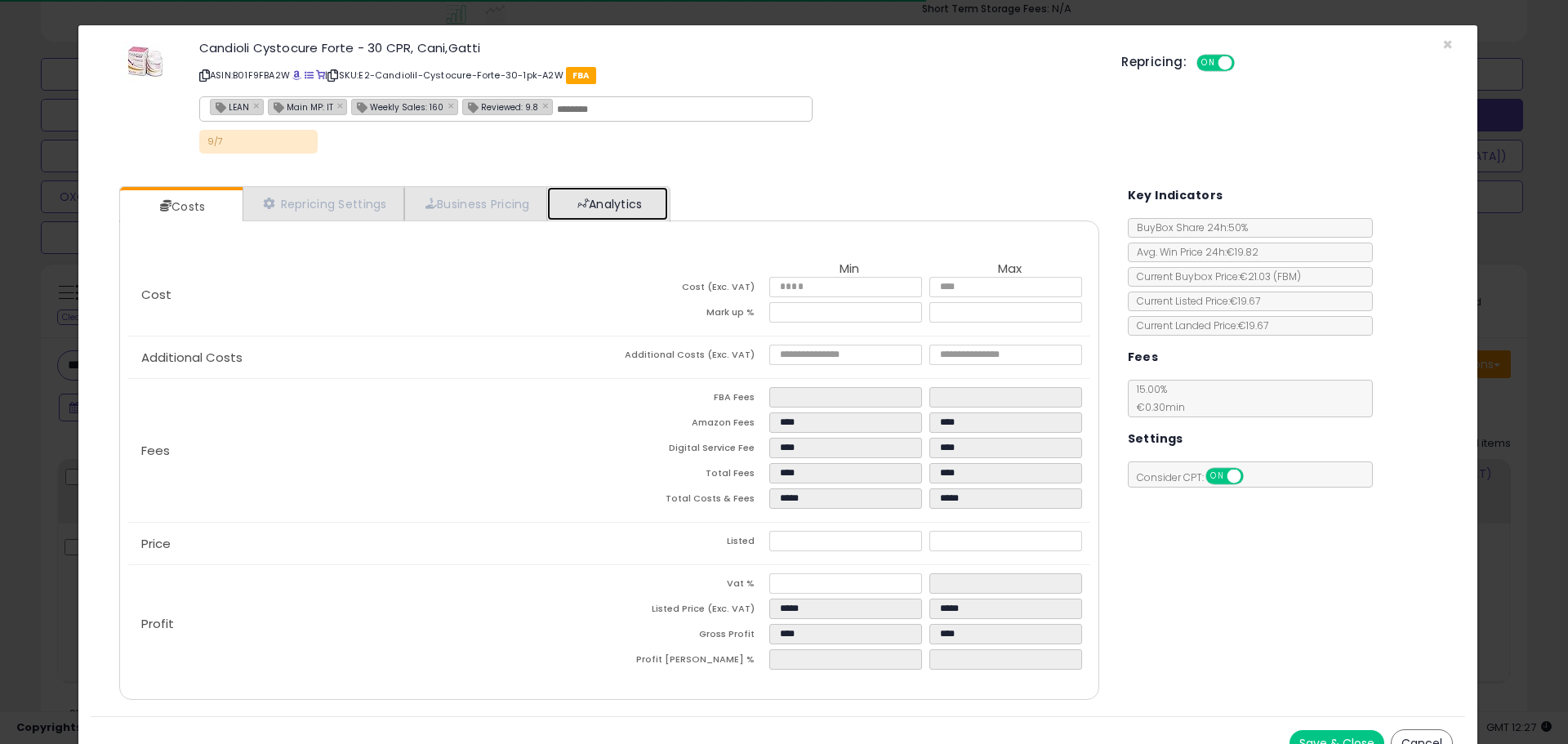
click at [630, 200] on link "Analytics" at bounding box center [607, 204] width 121 height 34
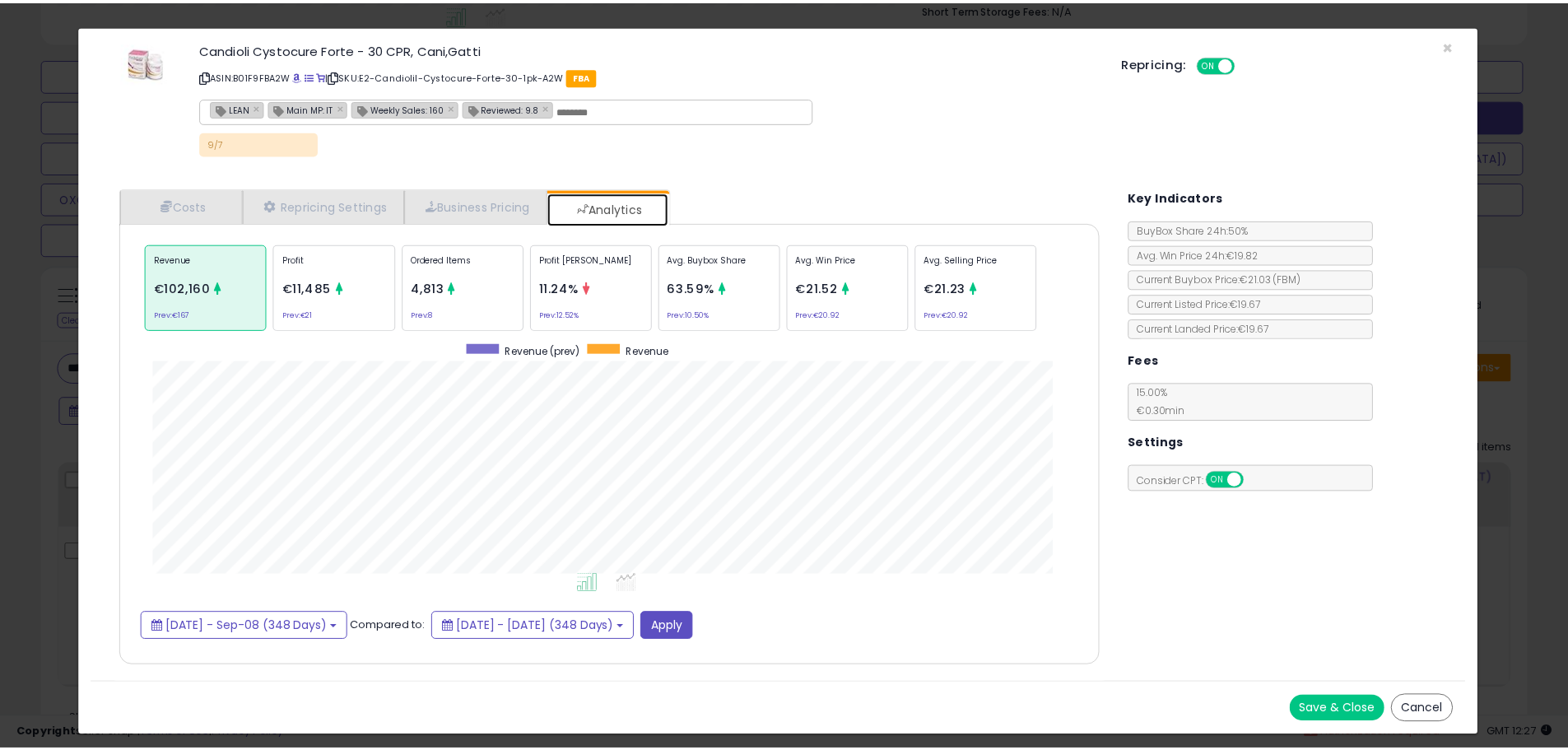
scroll to position [507, 1021]
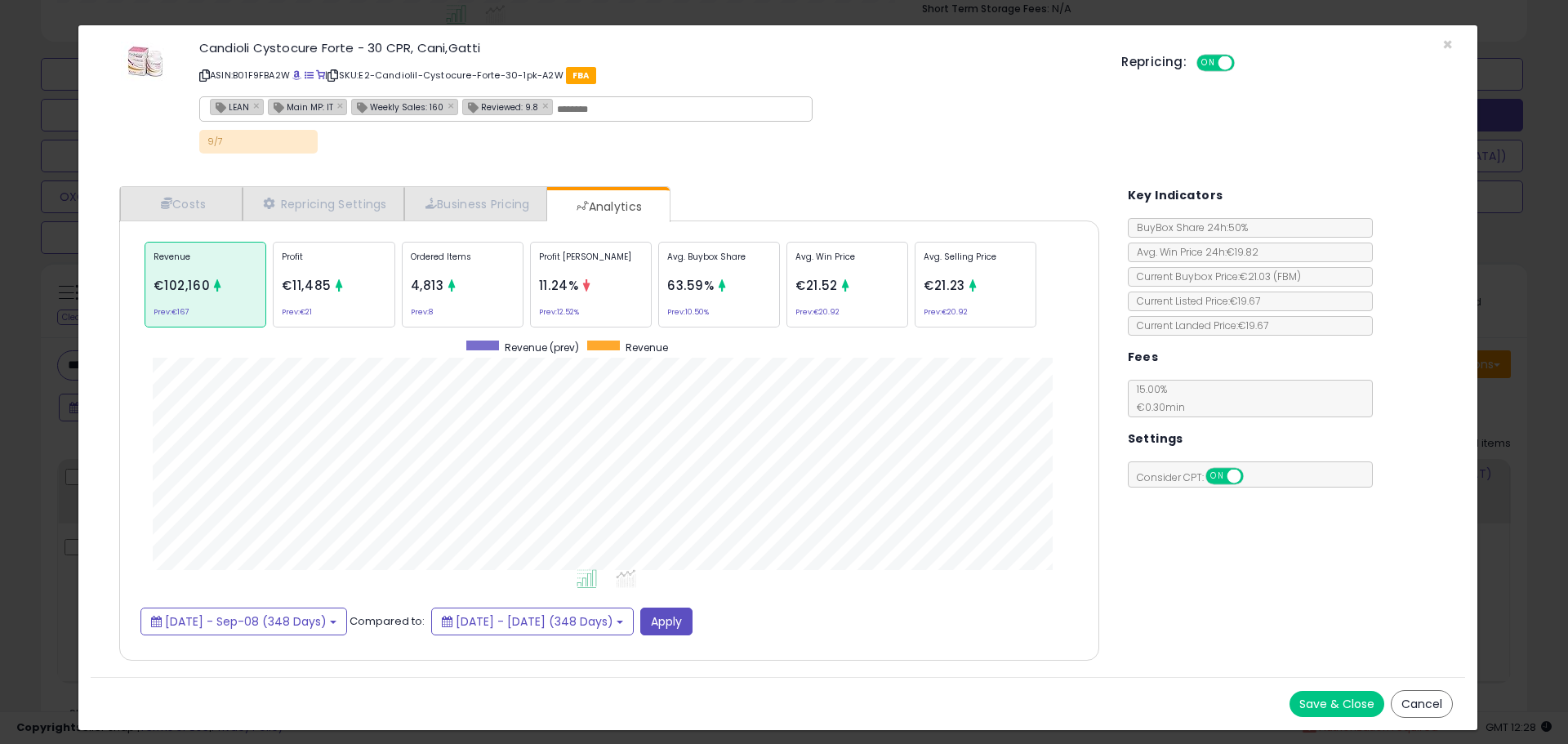
drag, startPoint x: 53, startPoint y: 297, endPoint x: 50, endPoint y: 435, distance: 138.0
click at [53, 297] on div "× Close Candioli Cystocure Forte - 30 CPR, Cani,[PERSON_NAME] ASIN: B01F9FBA2W …" at bounding box center [784, 372] width 1568 height 744
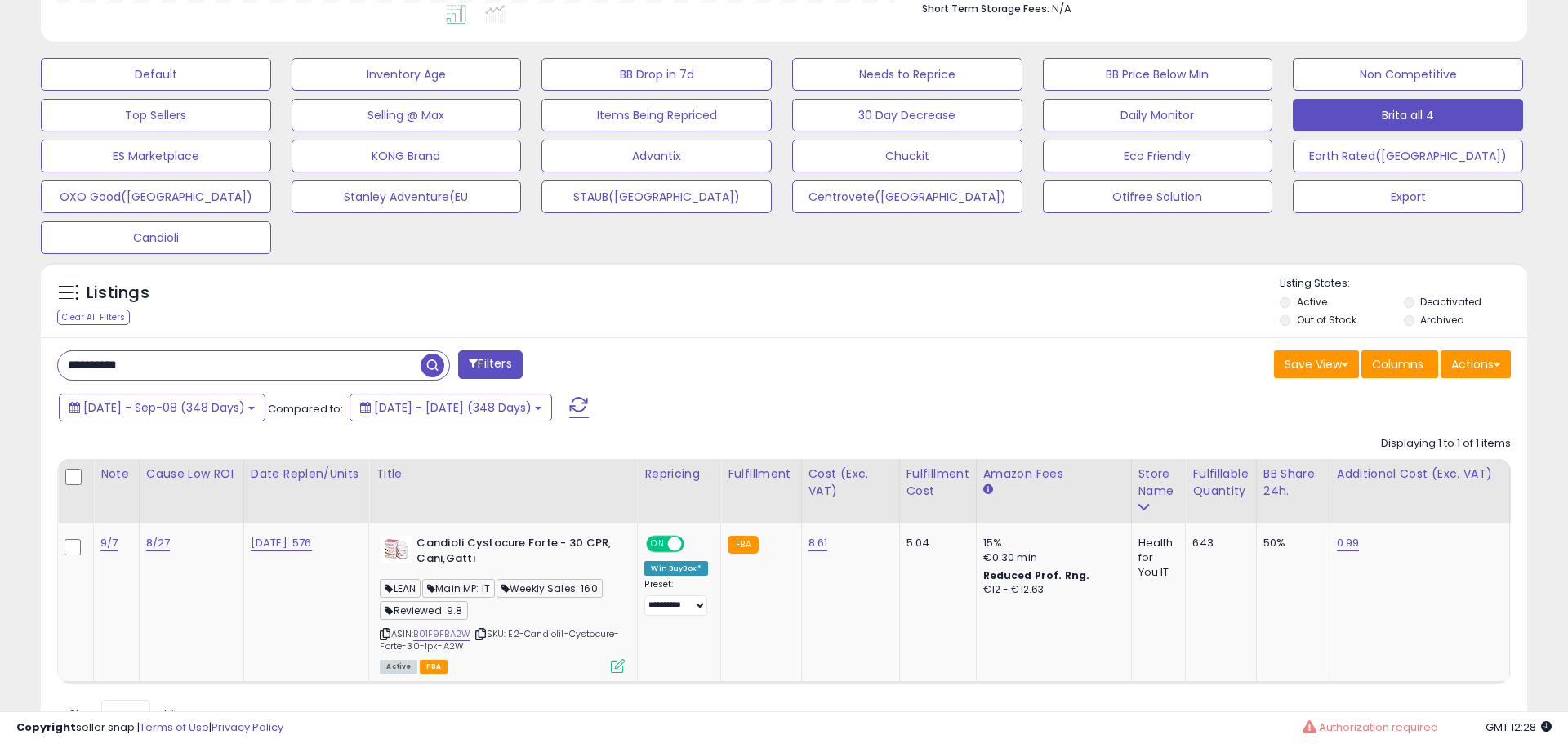
scroll to position [816441, 815872]
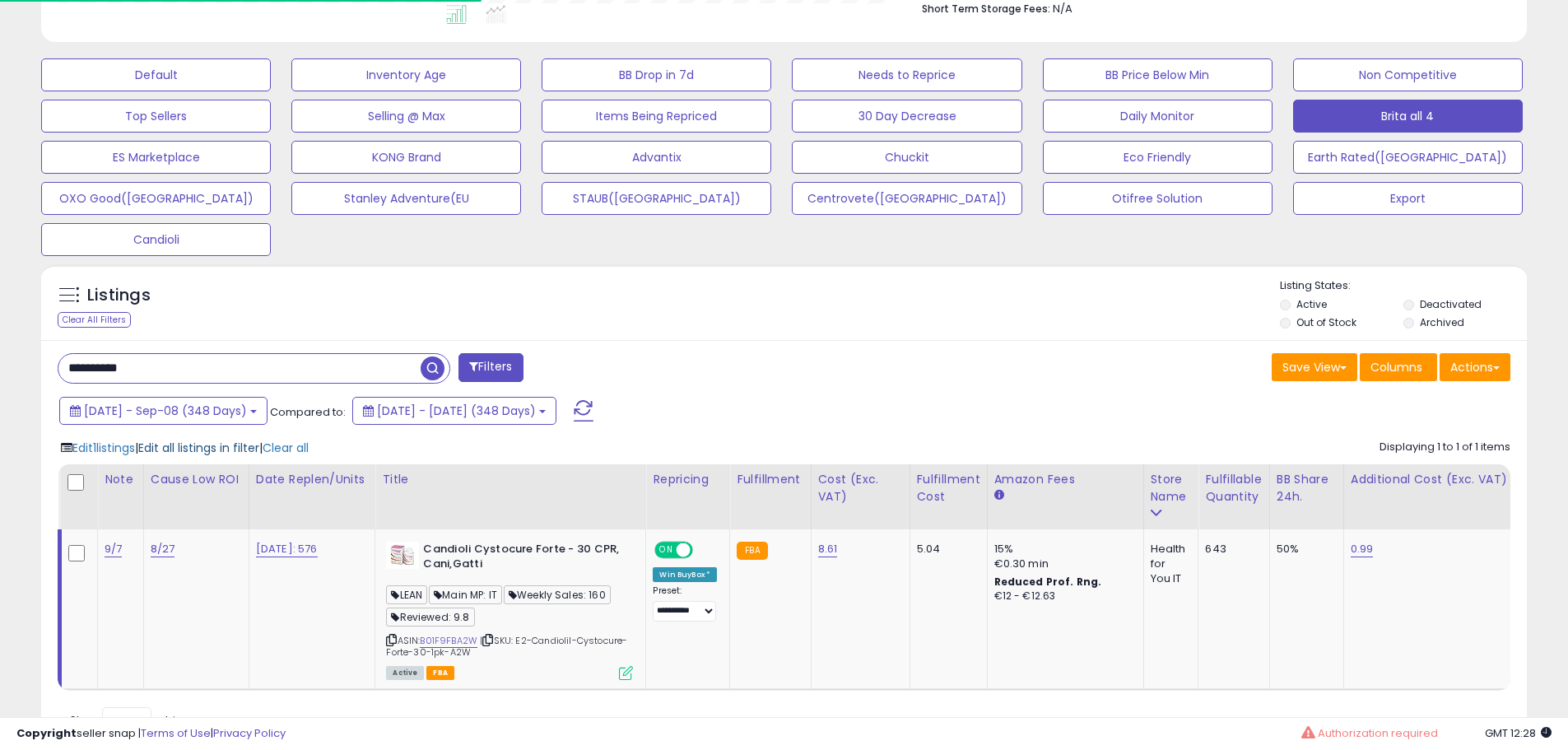
click at [233, 452] on span "Edit all listings in filter" at bounding box center [198, 447] width 121 height 17
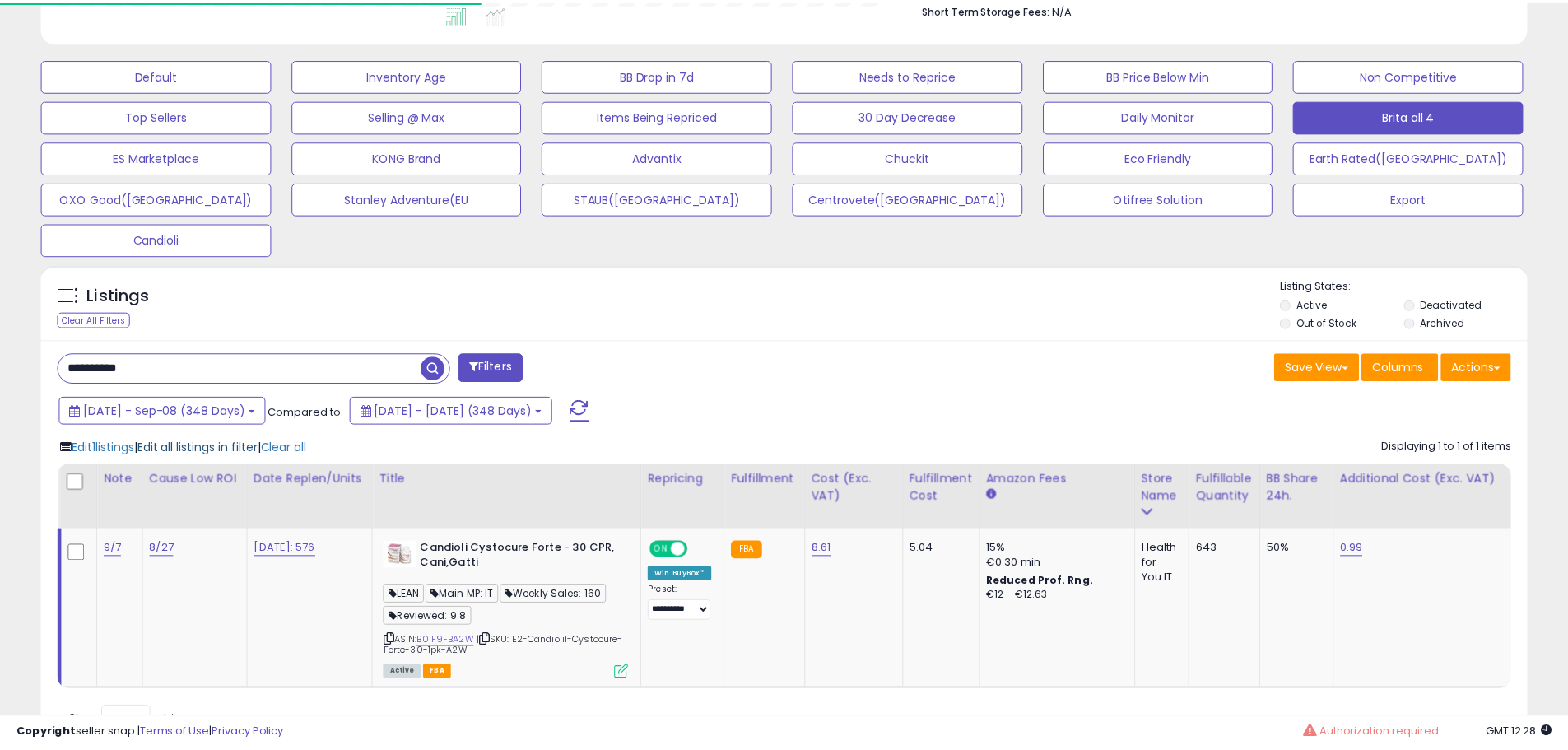
scroll to position [338, 870]
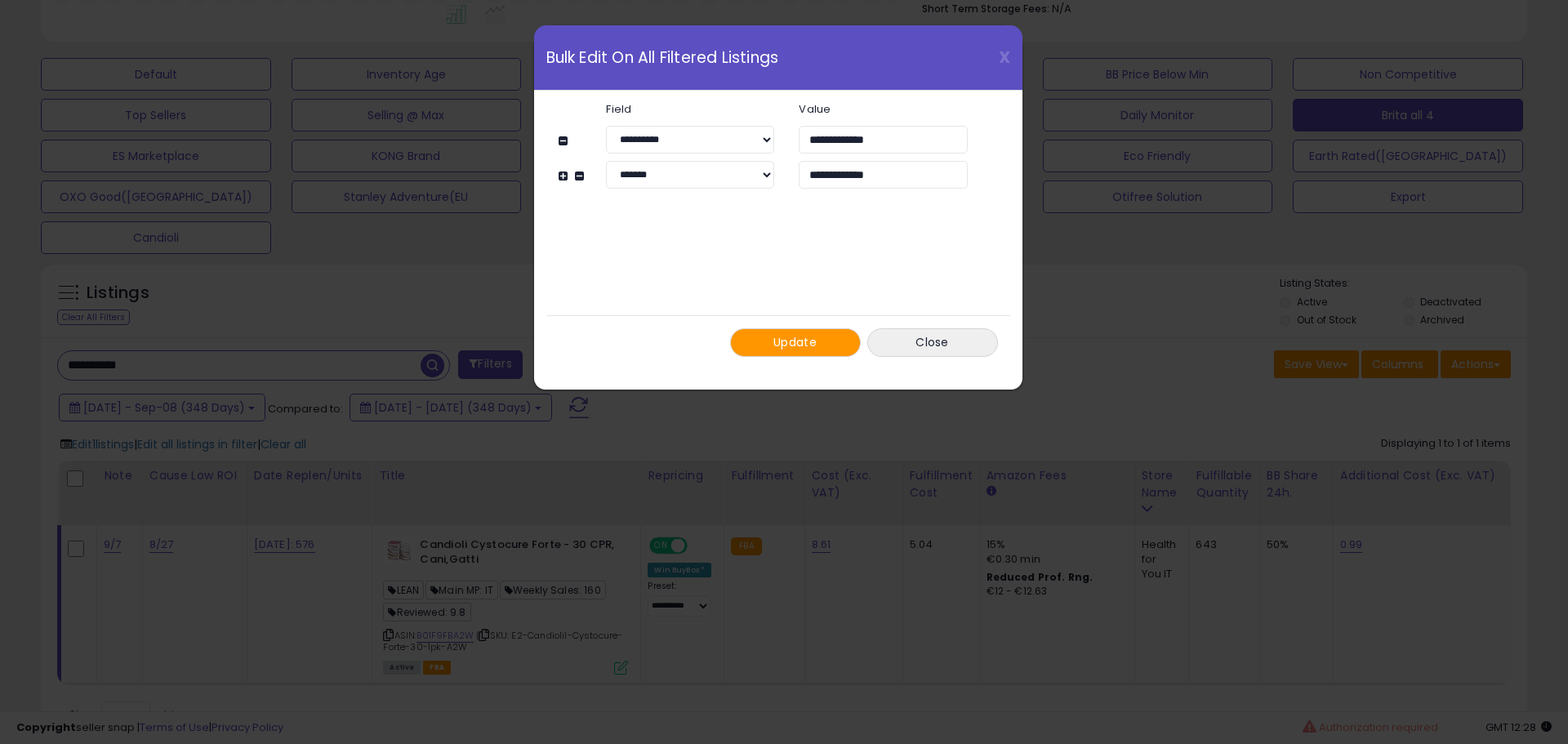
click at [837, 344] on button "Update" at bounding box center [795, 343] width 130 height 29
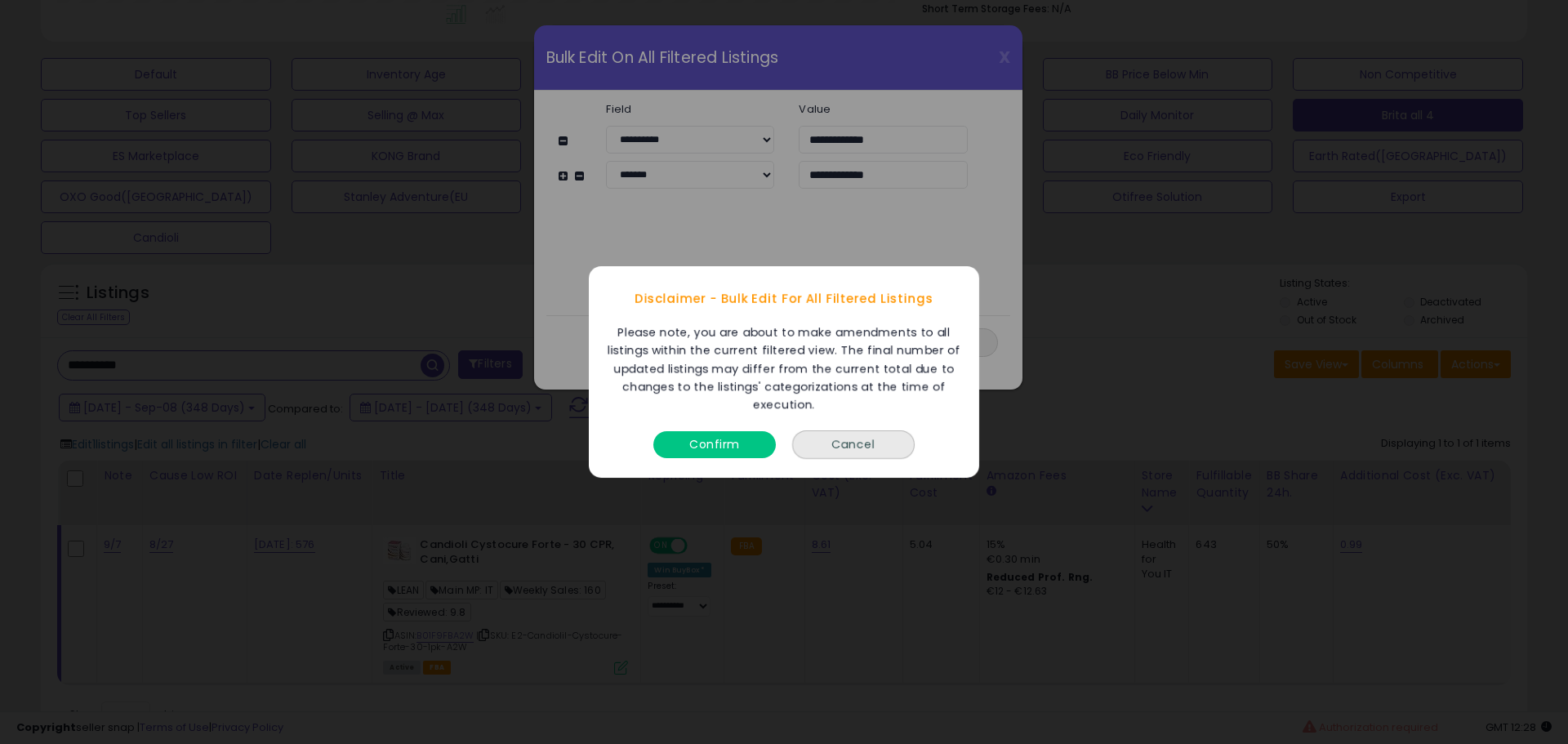
drag, startPoint x: 734, startPoint y: 444, endPoint x: 721, endPoint y: 449, distance: 13.9
click at [734, 445] on button "Confirm" at bounding box center [714, 445] width 123 height 27
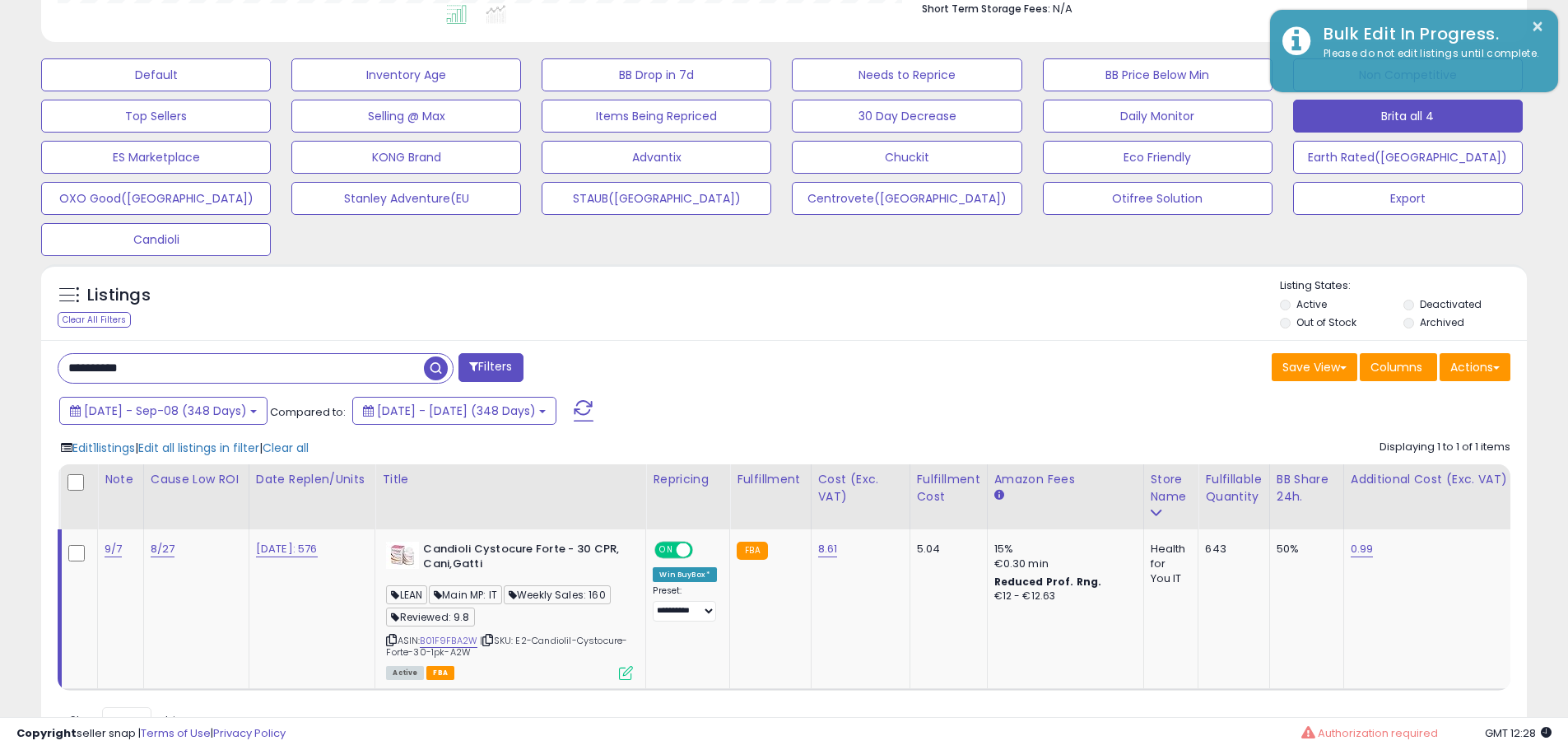
scroll to position [823025, 822452]
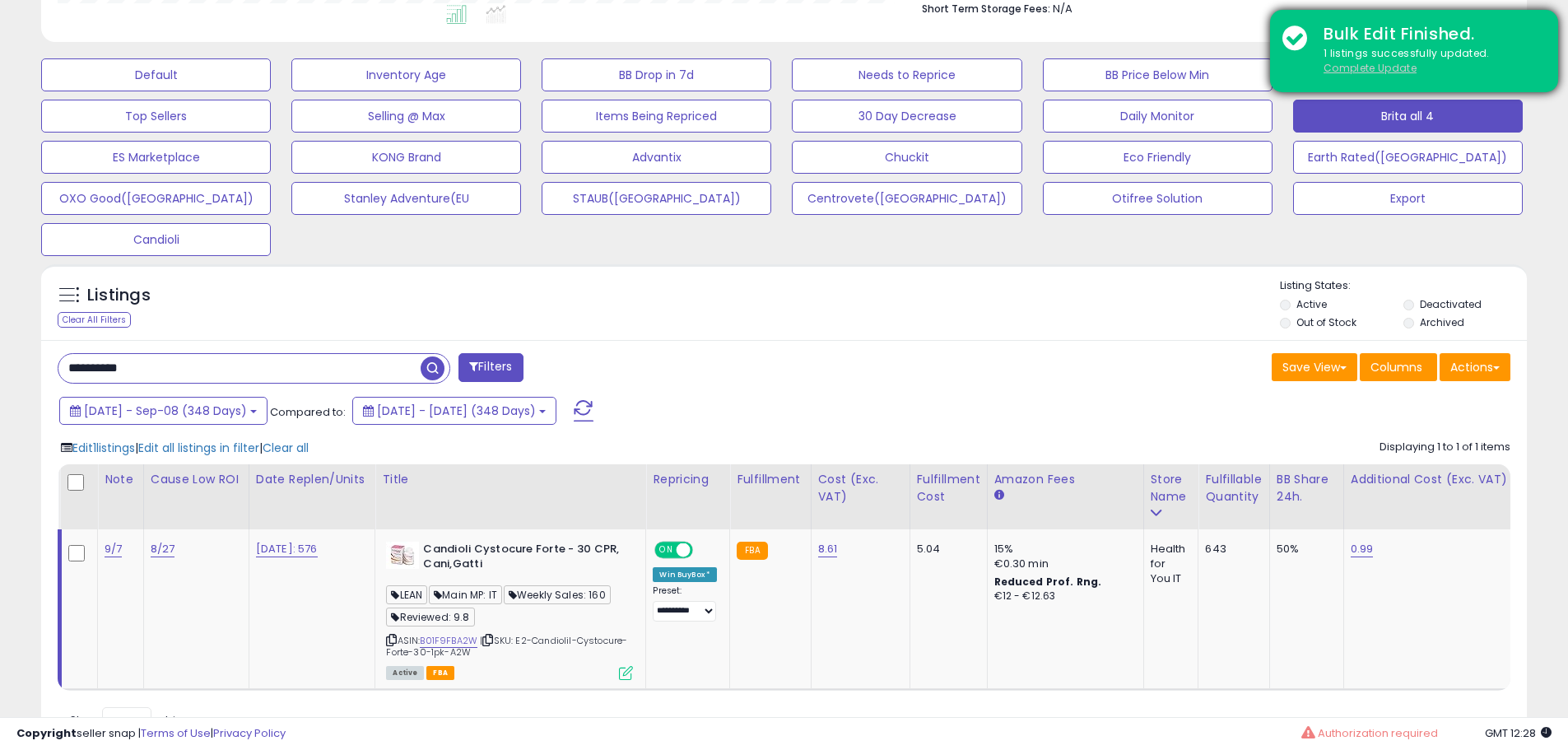
click at [1342, 64] on u "Complete Update" at bounding box center [1371, 68] width 93 height 14
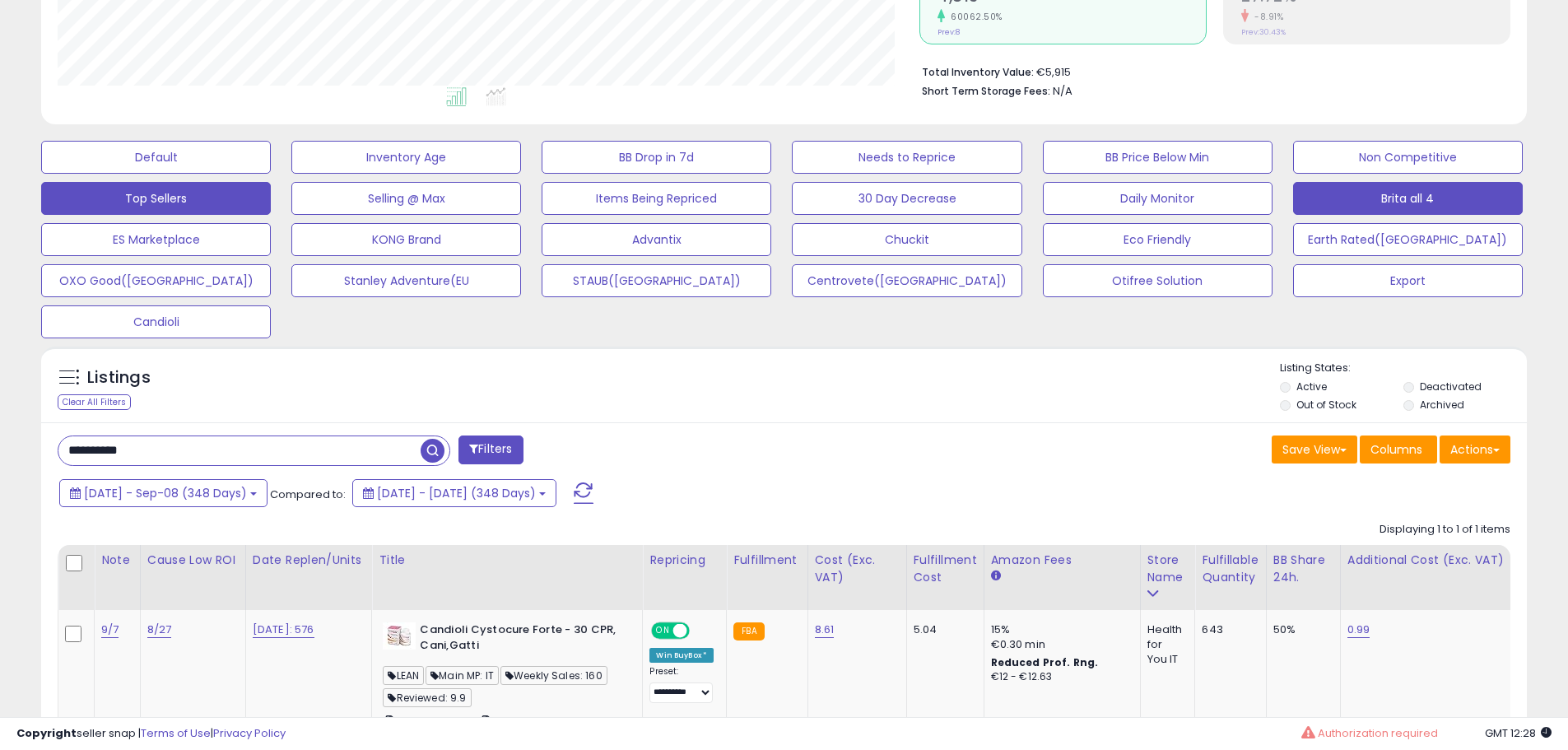
scroll to position [338, 862]
